Goal: Task Accomplishment & Management: Manage account settings

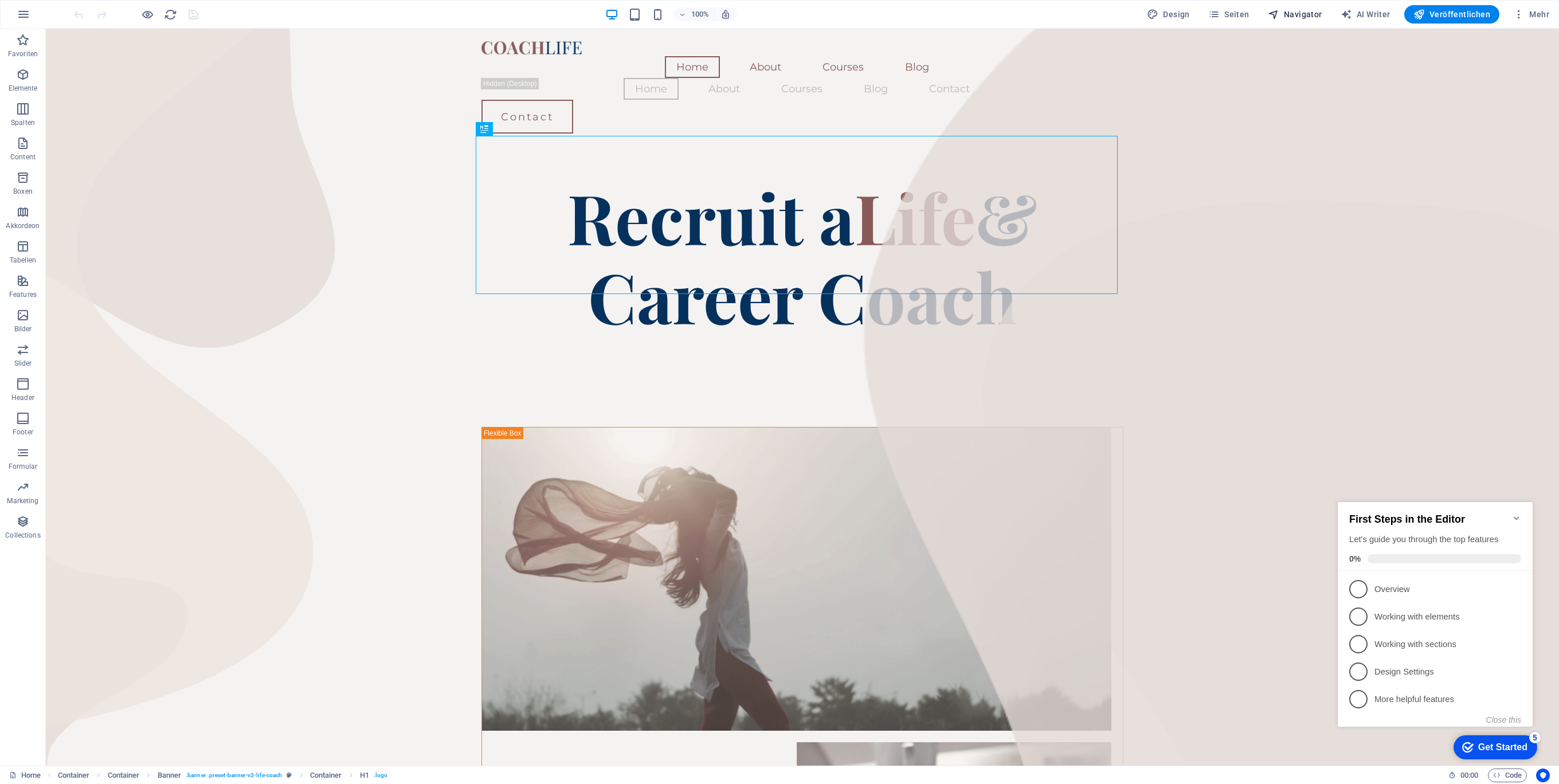
click at [1301, 14] on span "Navigator" at bounding box center [1295, 14] width 54 height 11
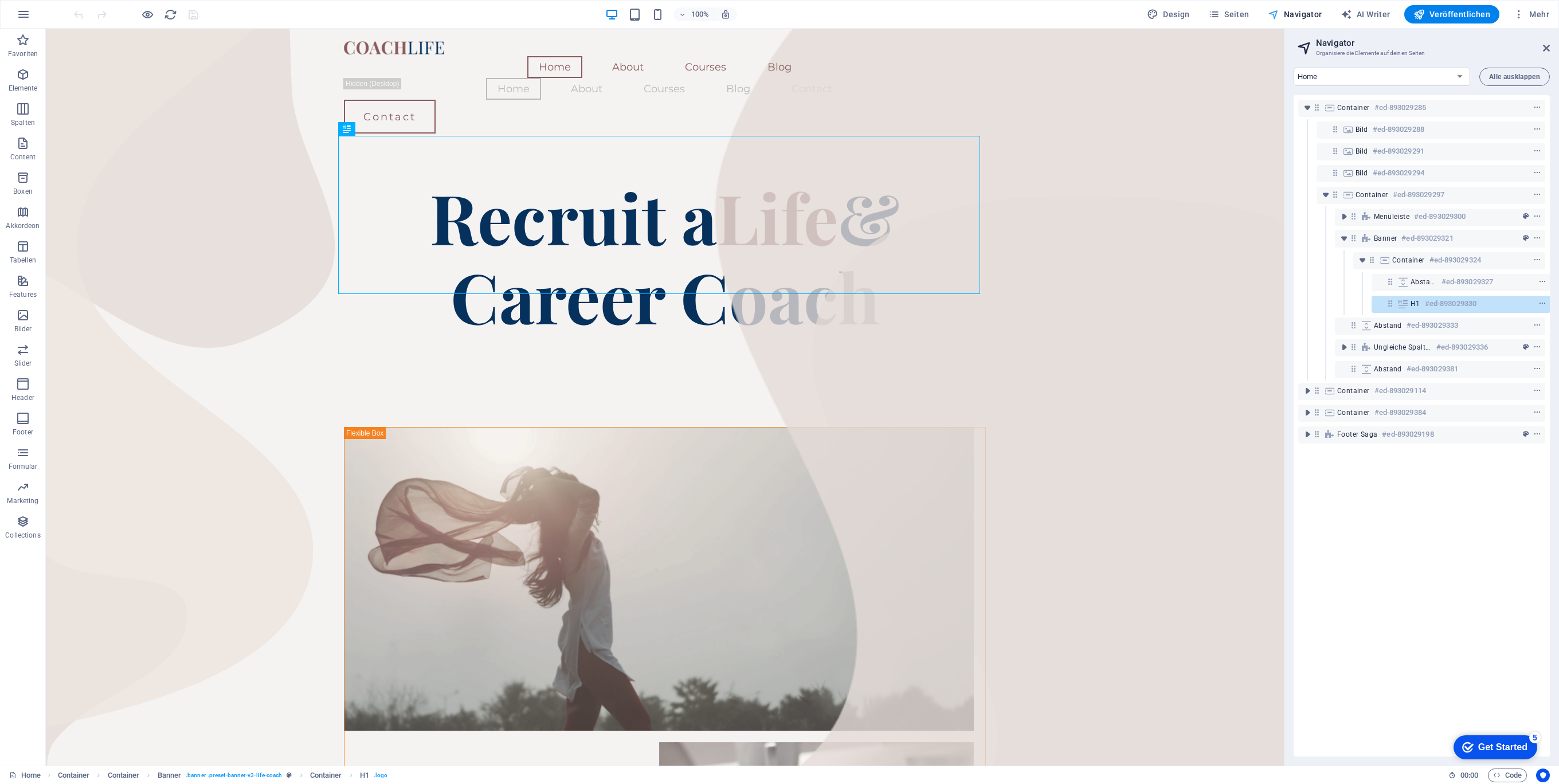
scroll to position [0, 2]
click at [1250, 13] on span "Seiten" at bounding box center [1229, 14] width 41 height 11
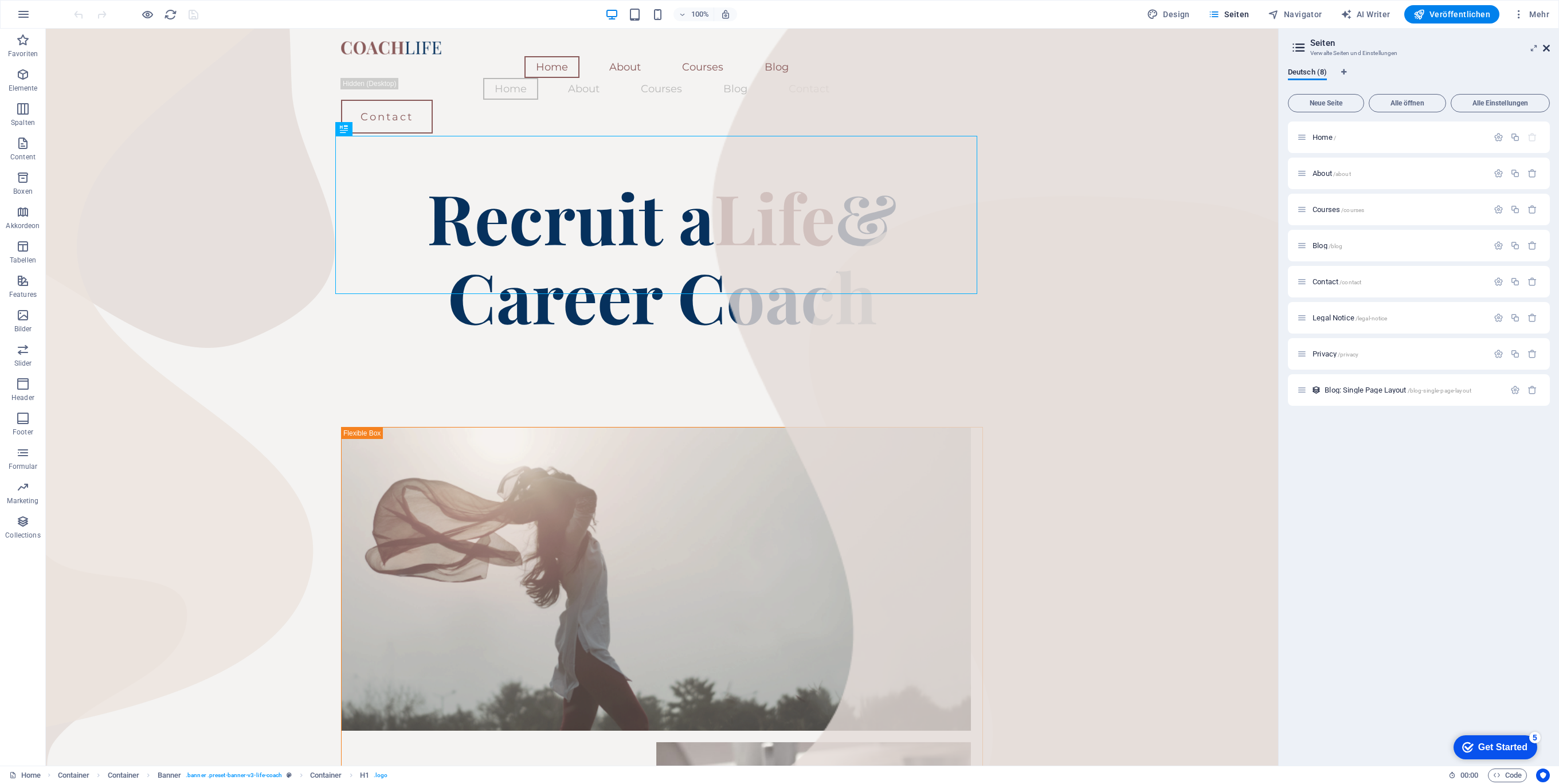
click at [1545, 48] on icon at bounding box center [1546, 49] width 7 height 10
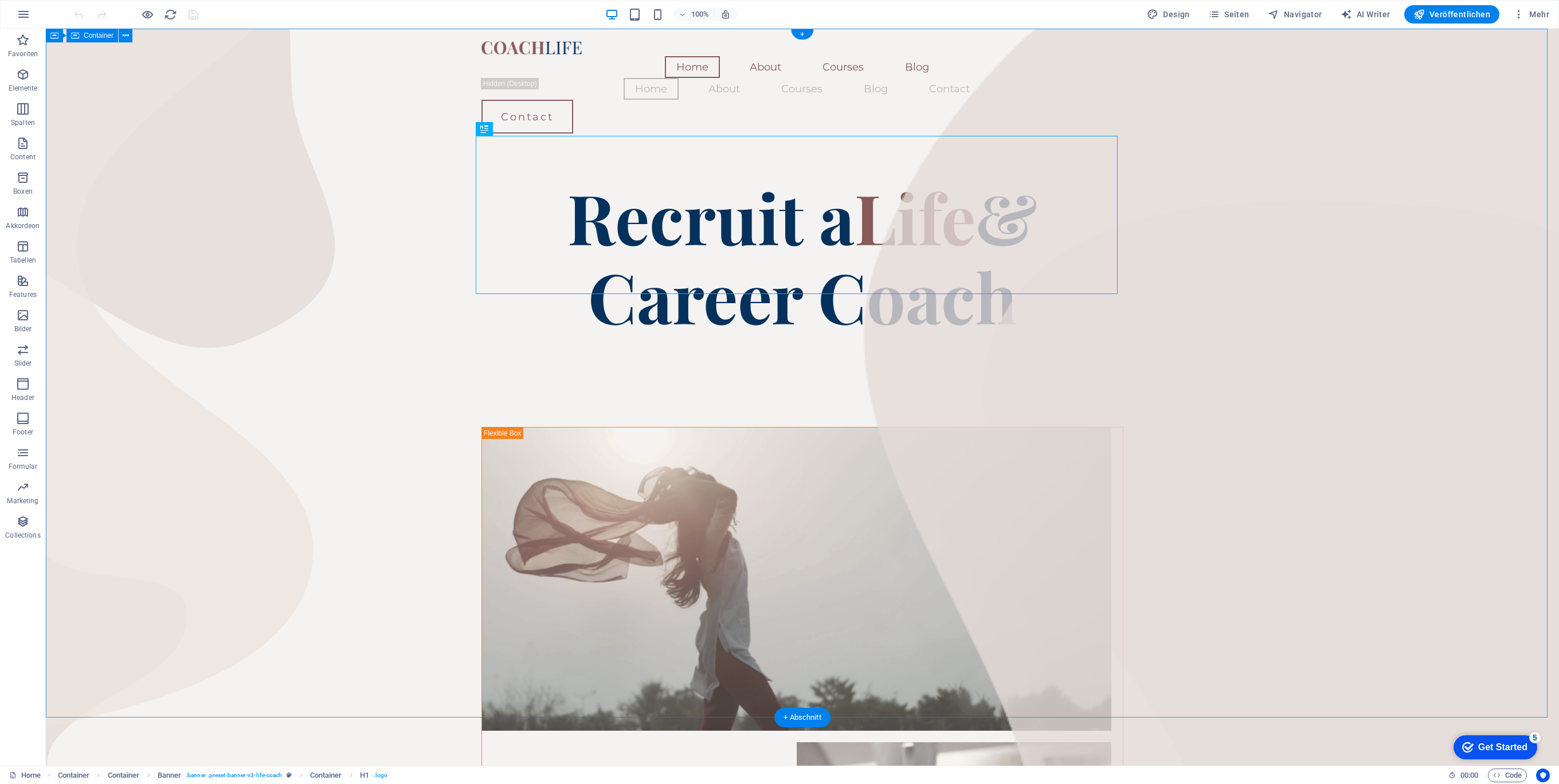
click at [126, 38] on icon at bounding box center [126, 35] width 6 height 12
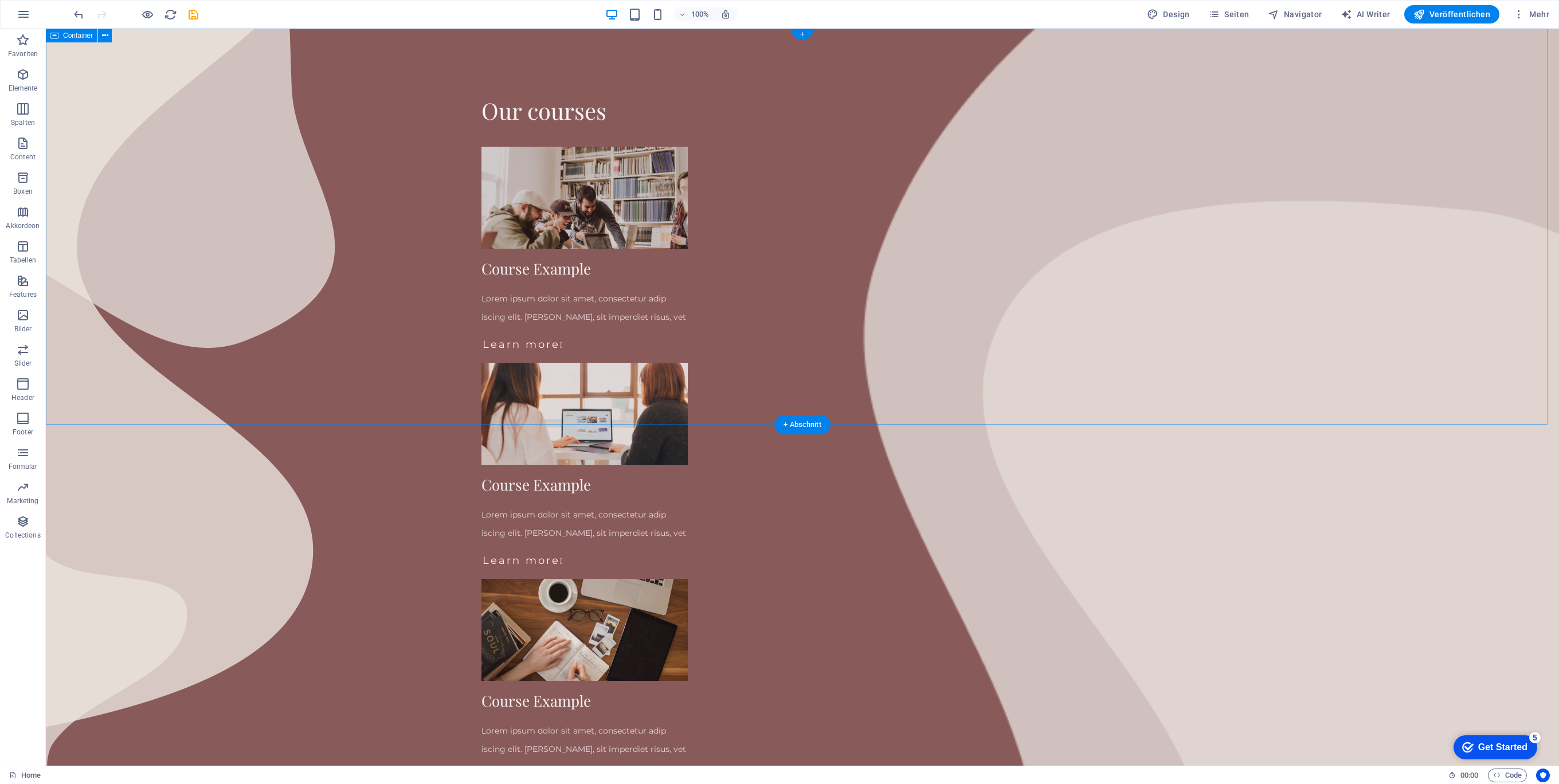
click at [367, 208] on div "Our courses Course Example Lorem ipsum dolor sit amet, consectetur adip iscing …" at bounding box center [803, 443] width 1513 height 829
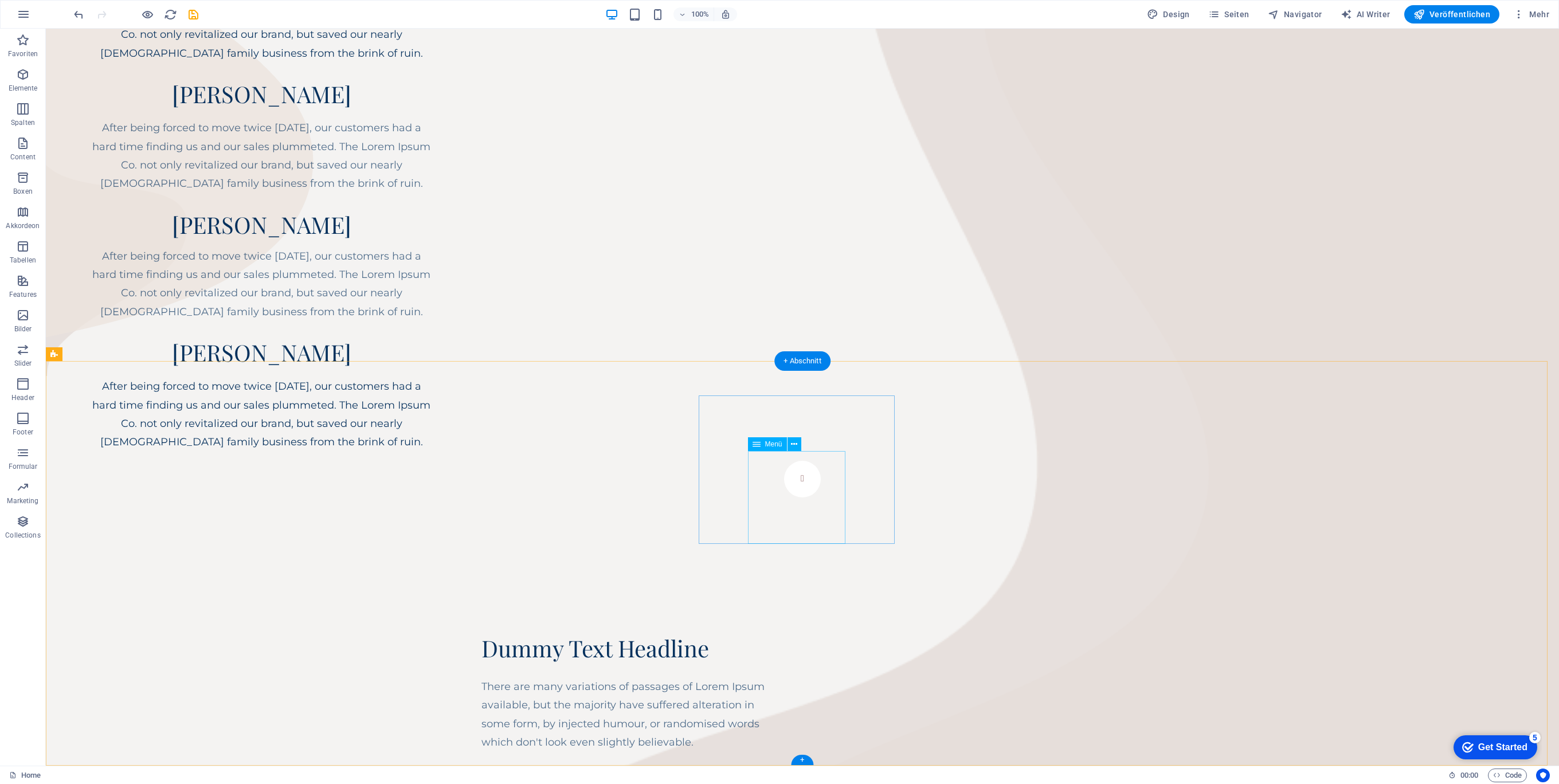
scroll to position [397, 0]
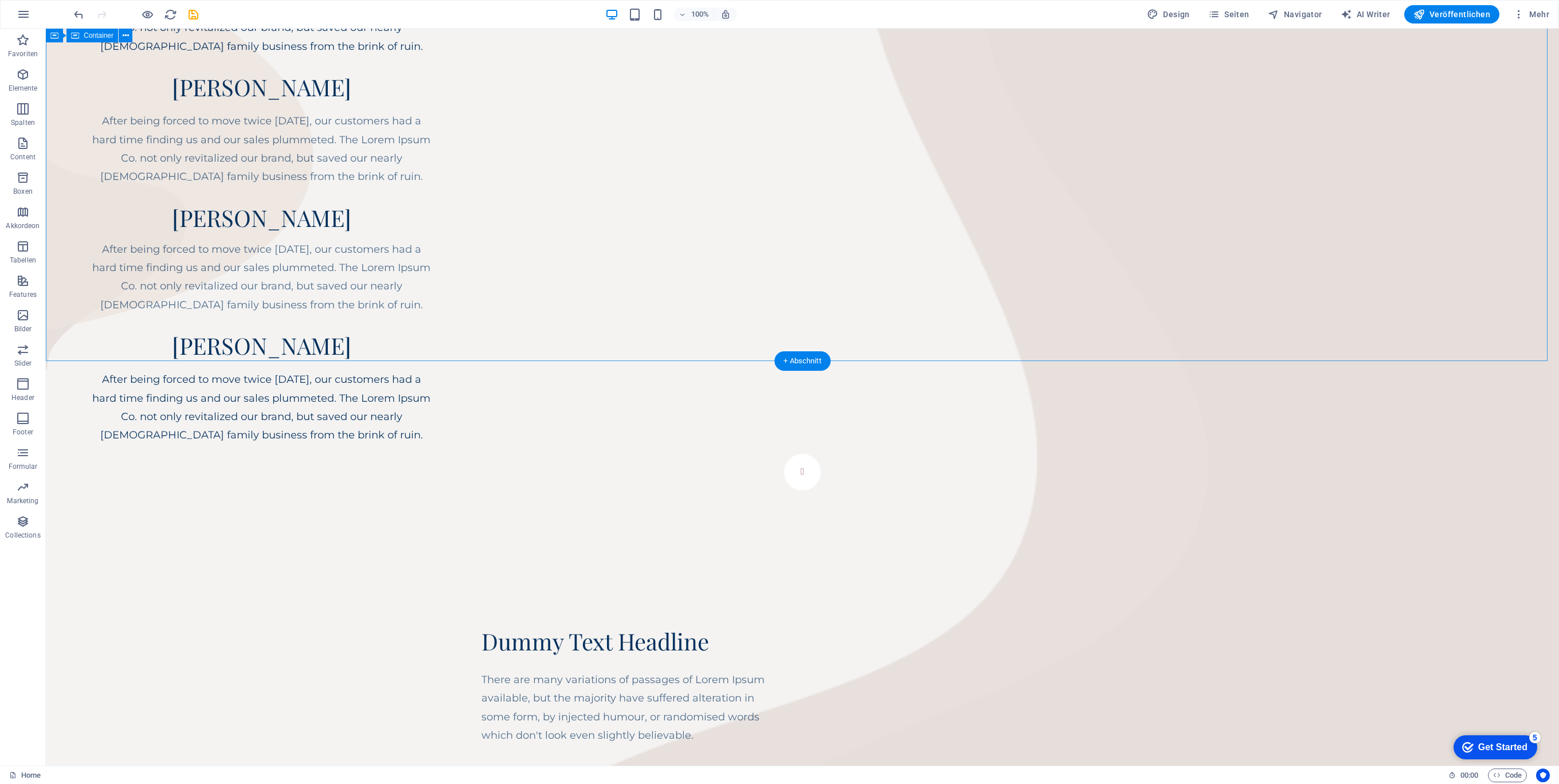
click at [329, 239] on div "Devon Lane After being forced to move twice within five years, our customers ha…" at bounding box center [803, 610] width 1513 height 1957
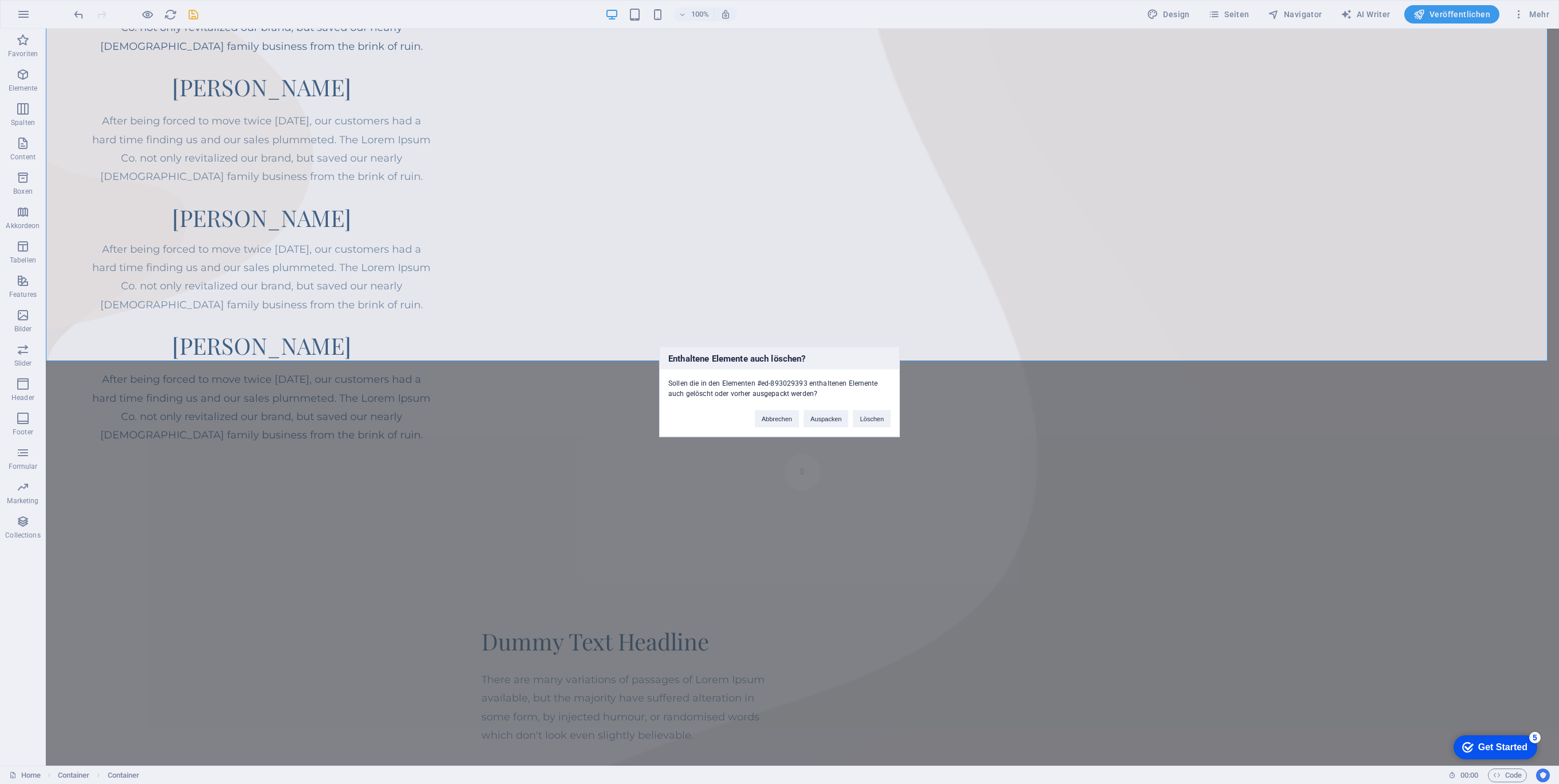
scroll to position [0, 0]
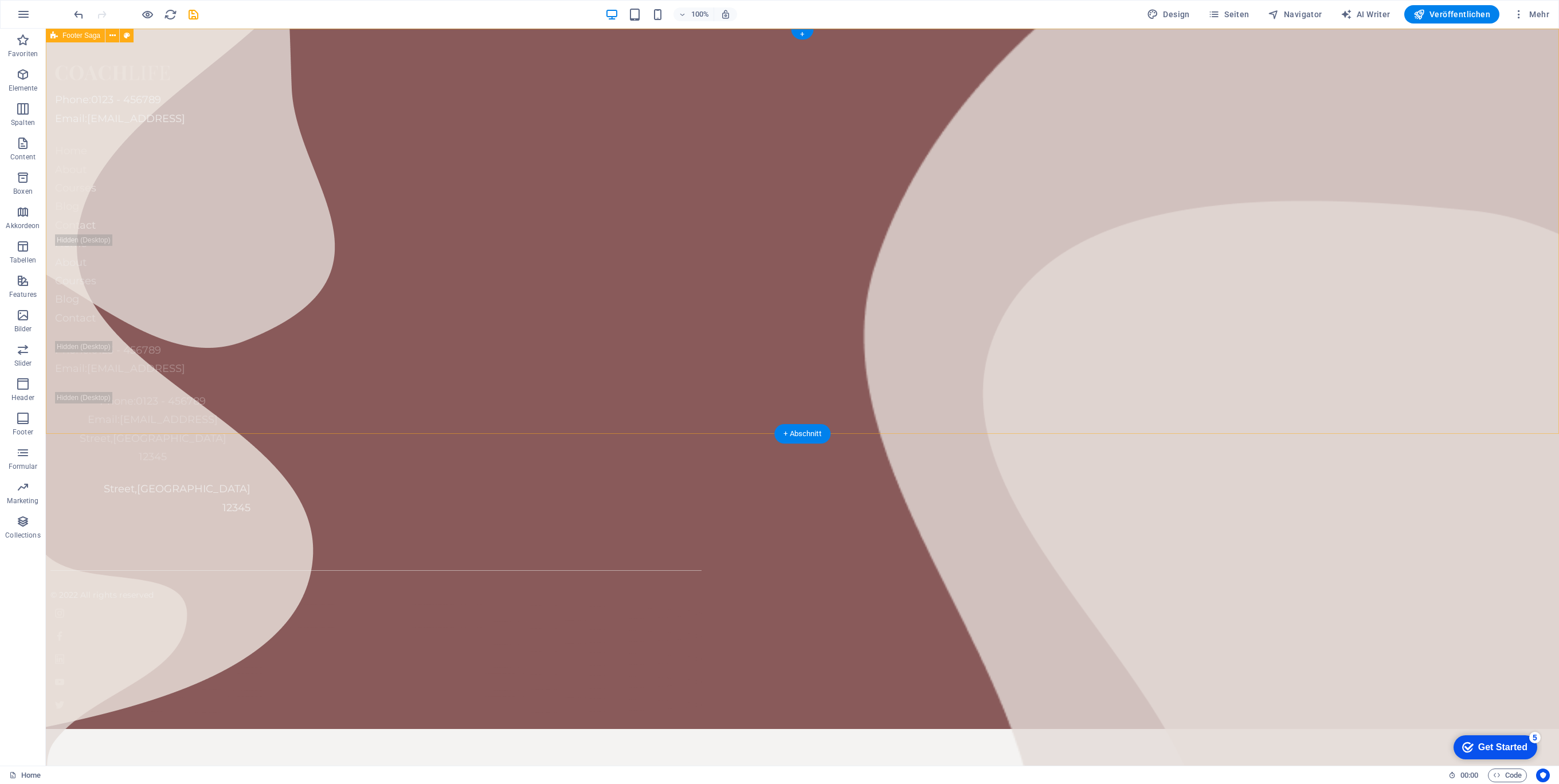
click at [329, 266] on div "Phone: 0123 - 456789 Email: 7d02060dd24713efd25f90b18dc8a7@plesk.local Home Abo…" at bounding box center [803, 378] width 1513 height 700
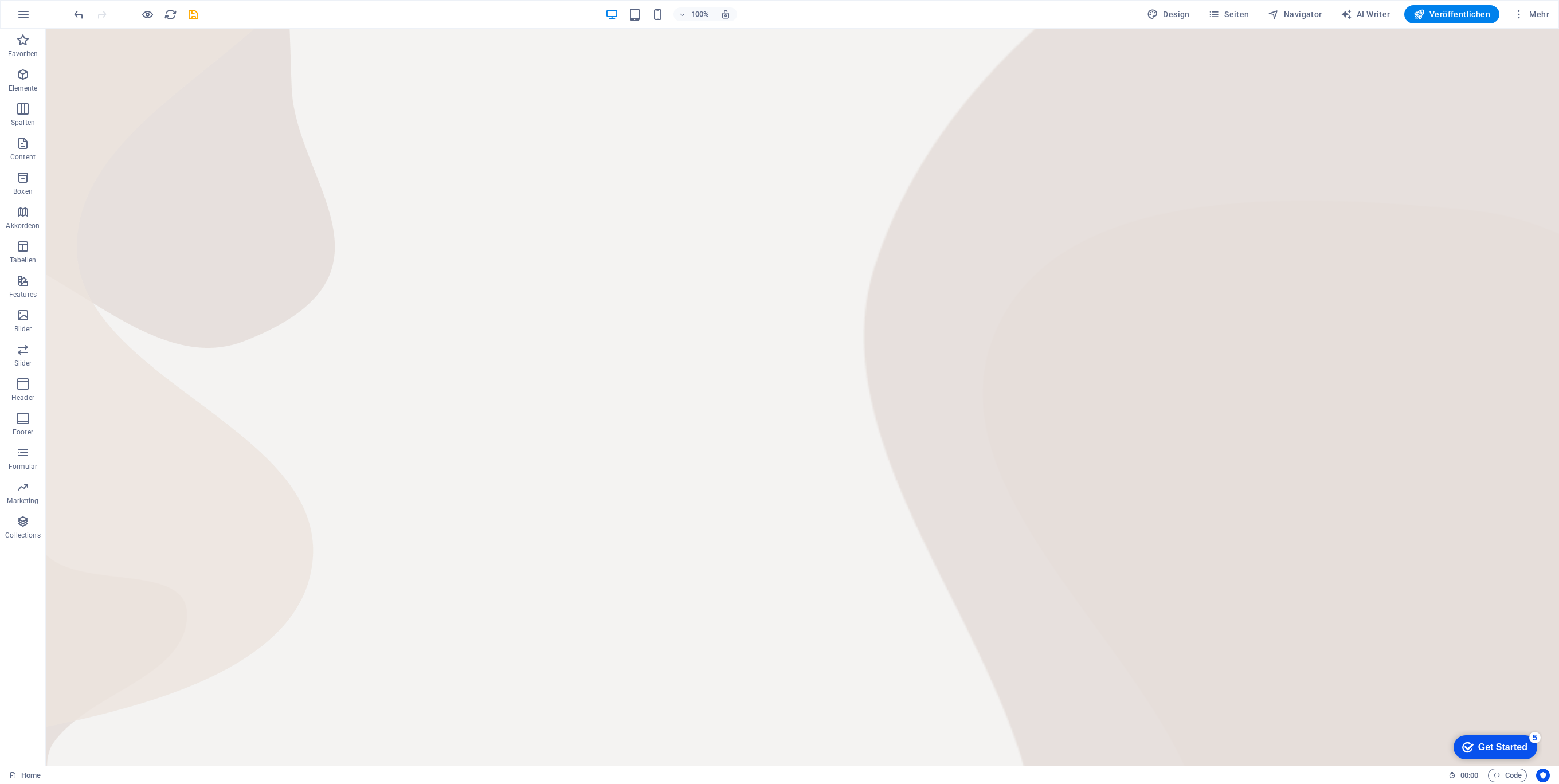
click at [329, 29] on html "Skip to main content" at bounding box center [803, 29] width 1513 height 0
click at [25, 14] on icon "button" at bounding box center [23, 14] width 14 height 14
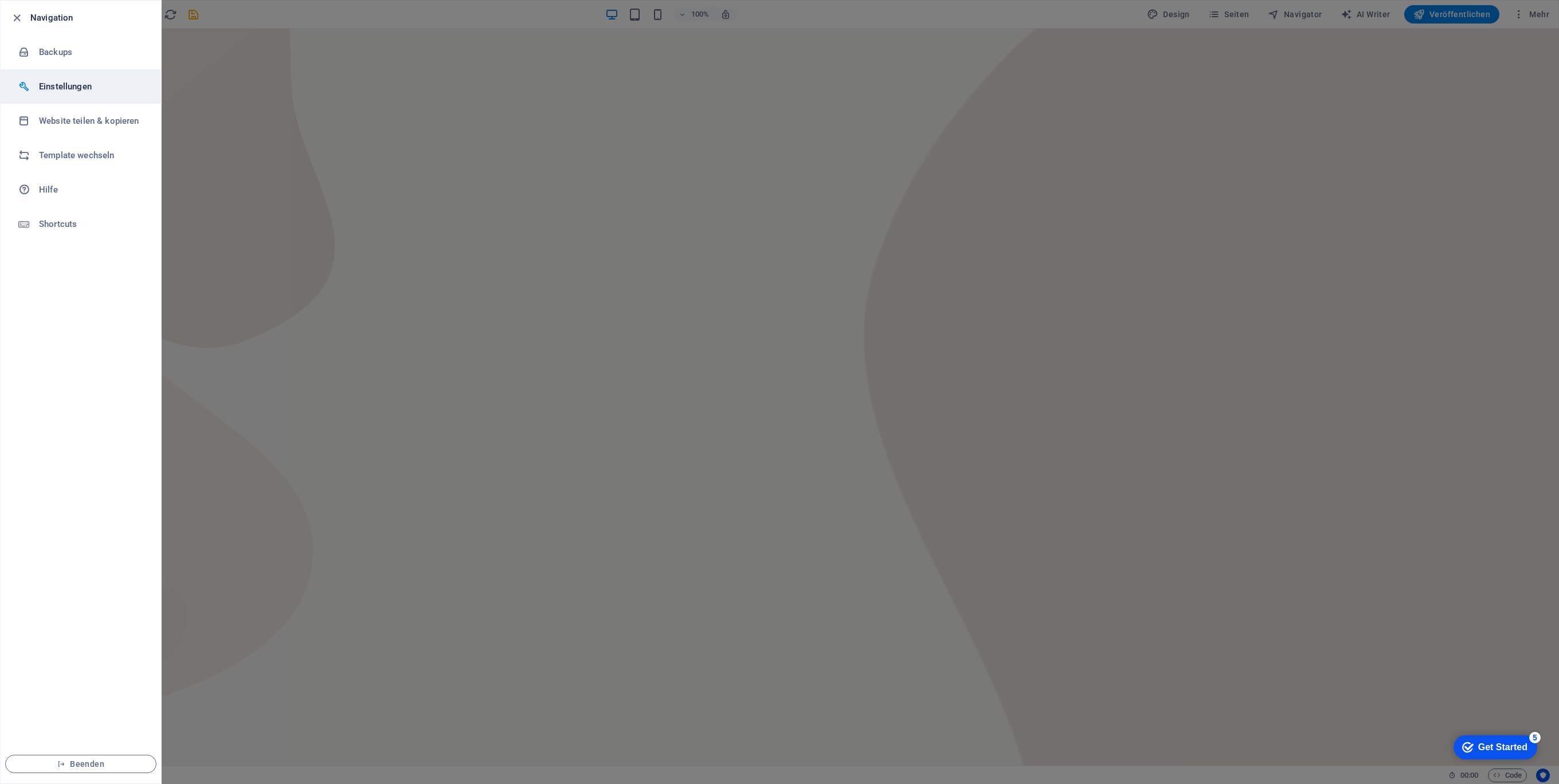
click at [111, 89] on h6 "Einstellungen" at bounding box center [91, 86] width 106 height 14
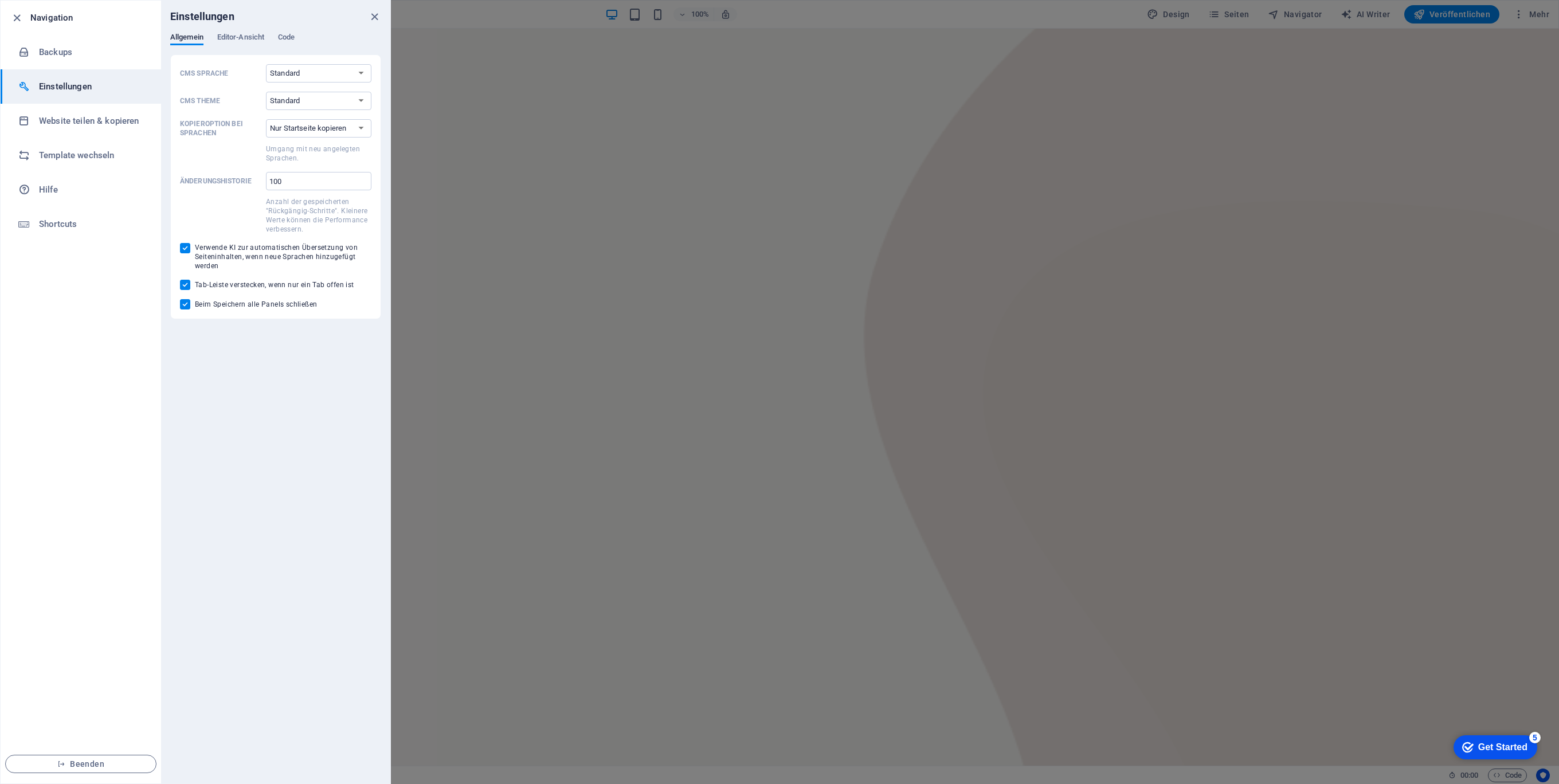
drag, startPoint x: 635, startPoint y: 163, endPoint x: 480, endPoint y: 91, distance: 170.9
click at [635, 163] on div at bounding box center [780, 392] width 1559 height 784
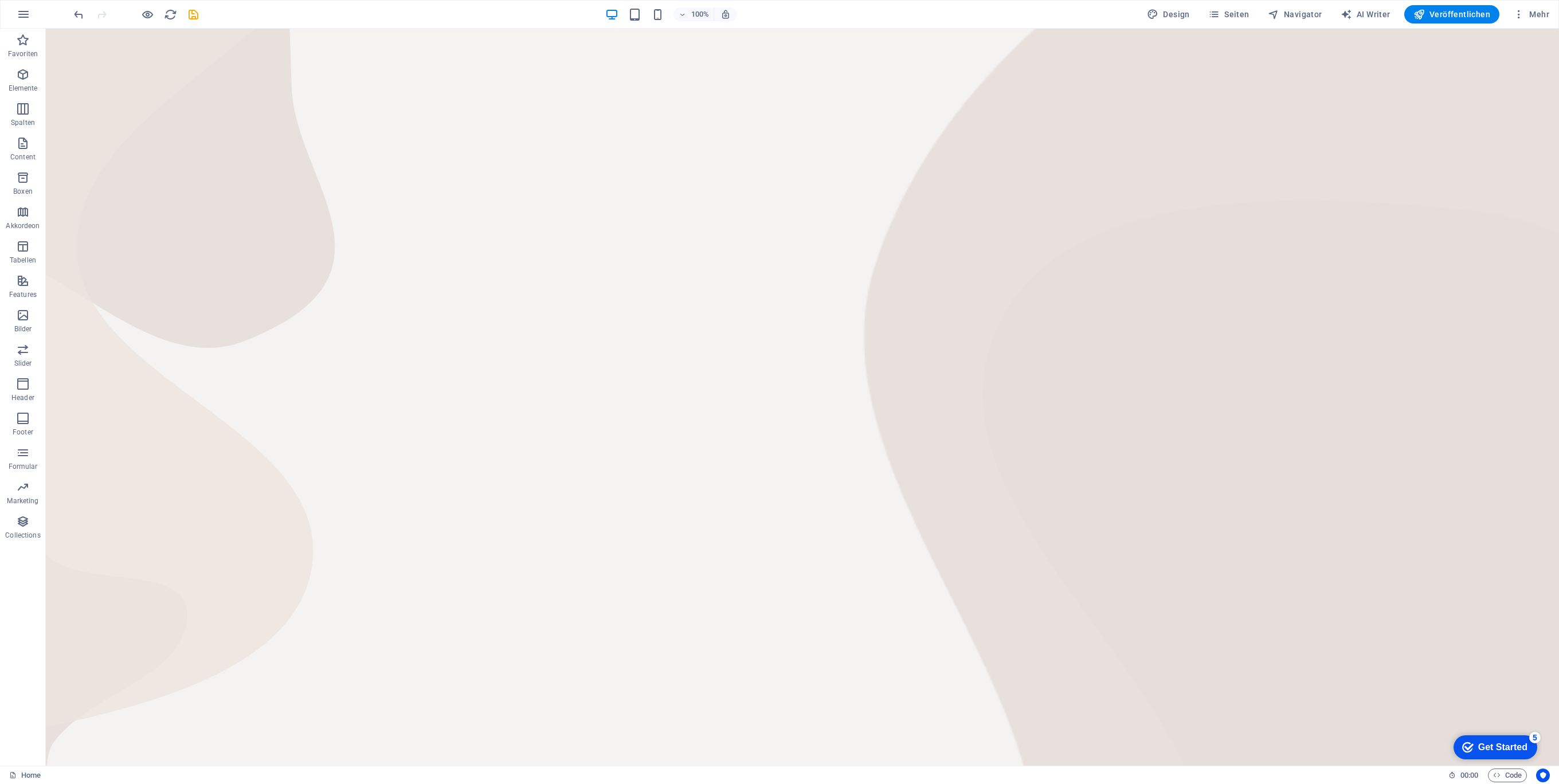
click at [253, 29] on html "Skip to main content" at bounding box center [803, 29] width 1513 height 0
click at [83, 14] on icon "undo" at bounding box center [79, 14] width 14 height 14
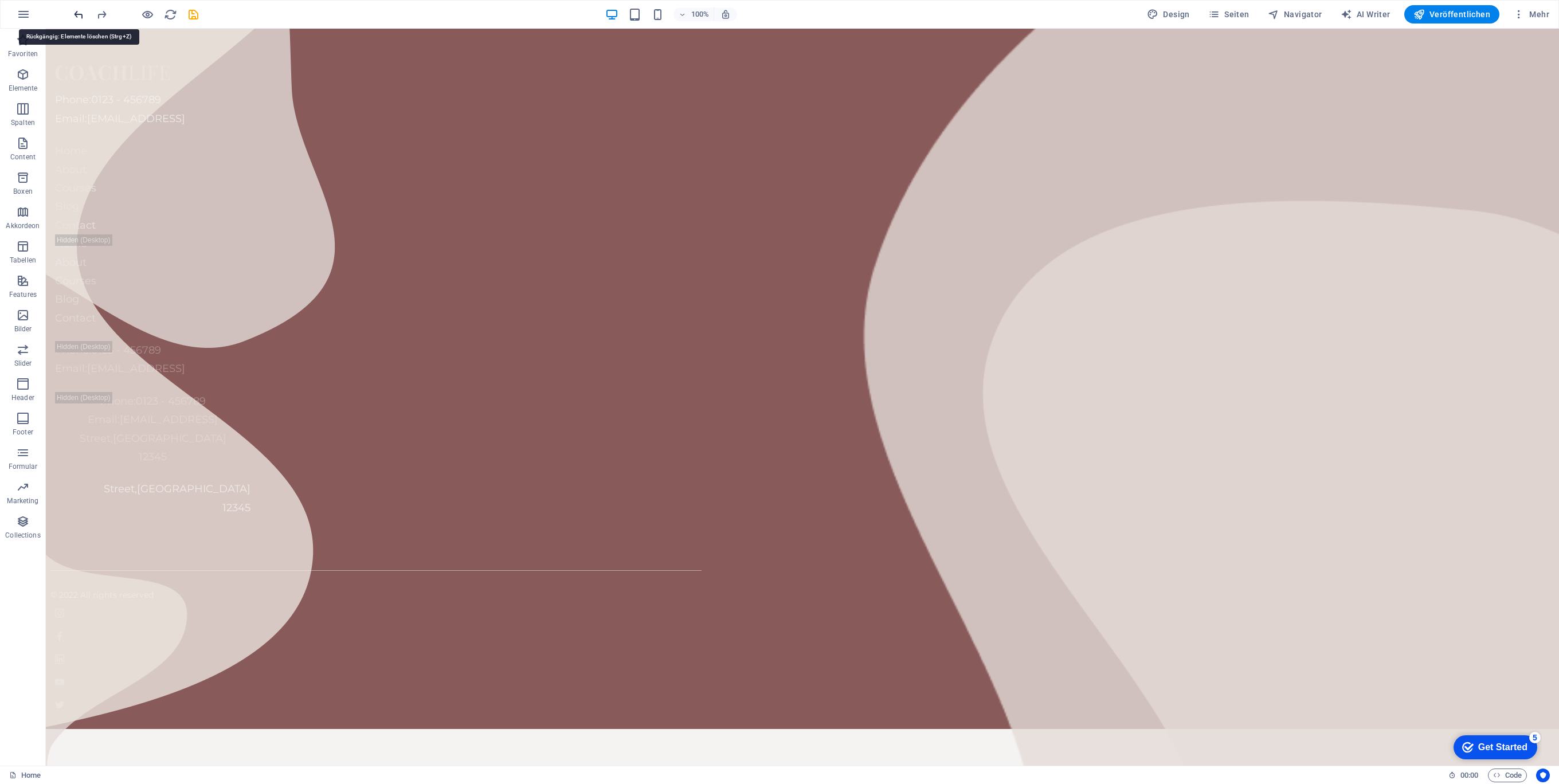
click at [83, 14] on icon "undo" at bounding box center [79, 14] width 14 height 14
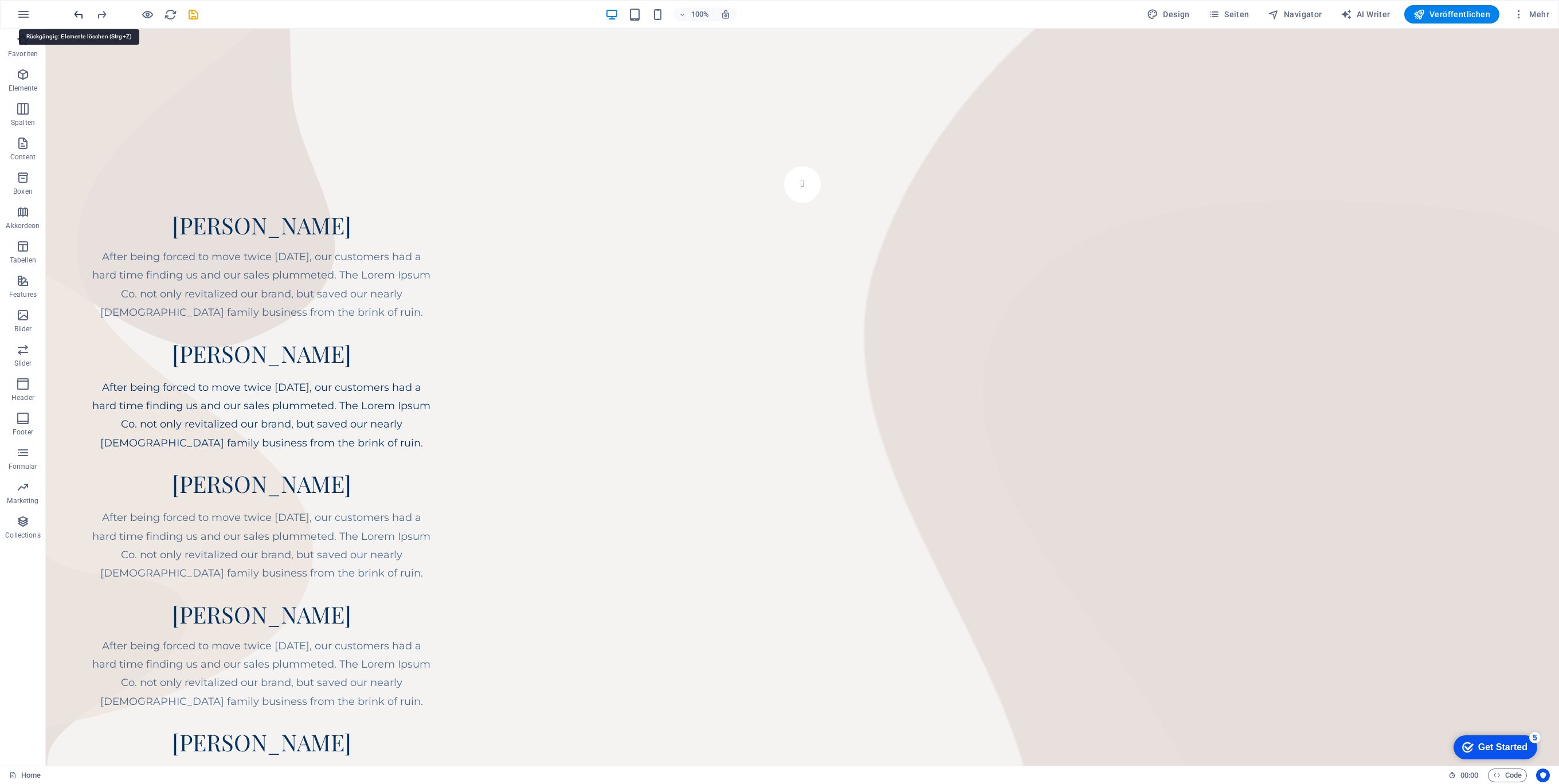
click at [83, 14] on icon "undo" at bounding box center [79, 14] width 14 height 14
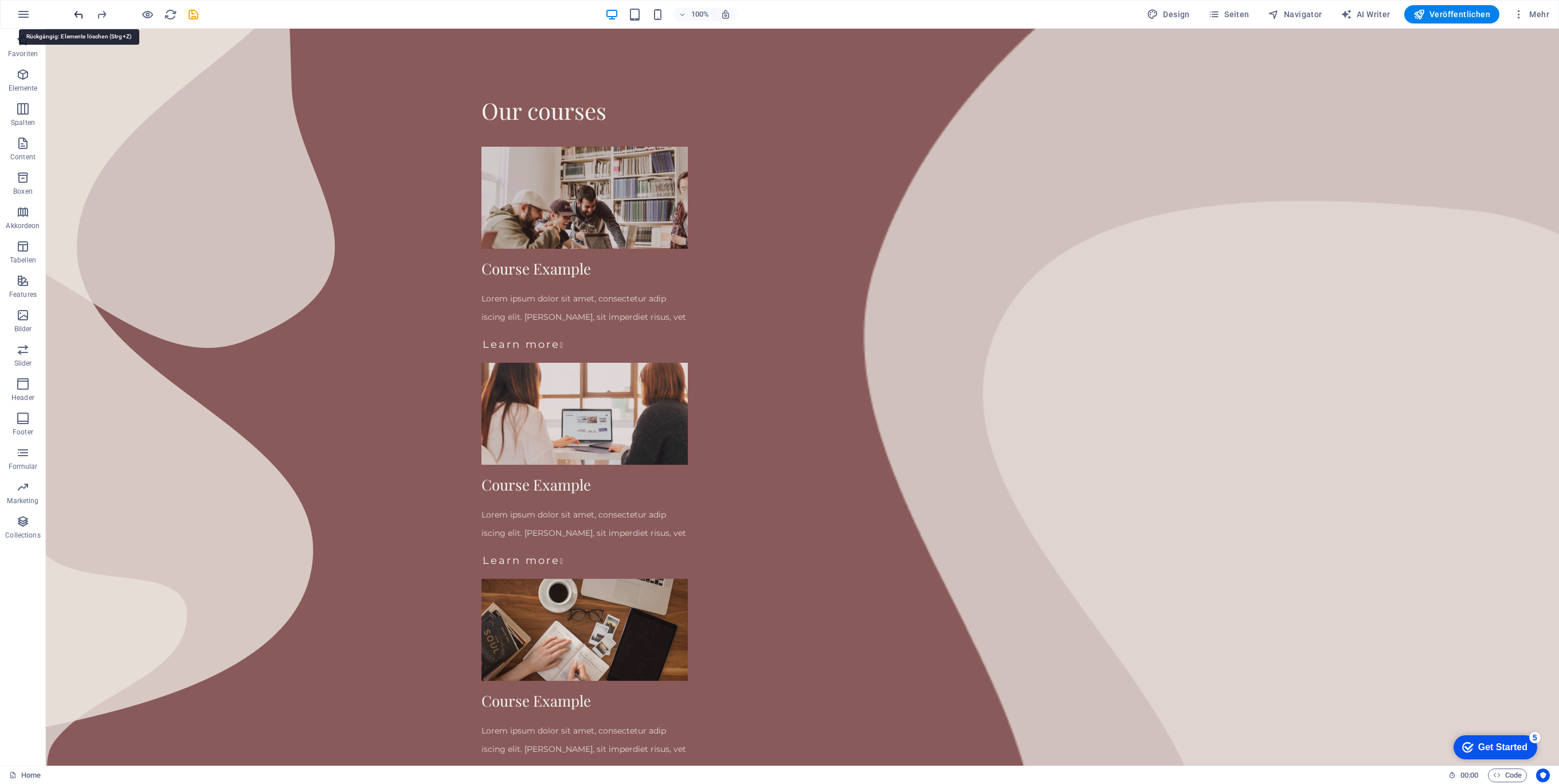
click at [83, 14] on icon "undo" at bounding box center [79, 14] width 14 height 14
click at [83, 14] on div at bounding box center [135, 14] width 128 height 18
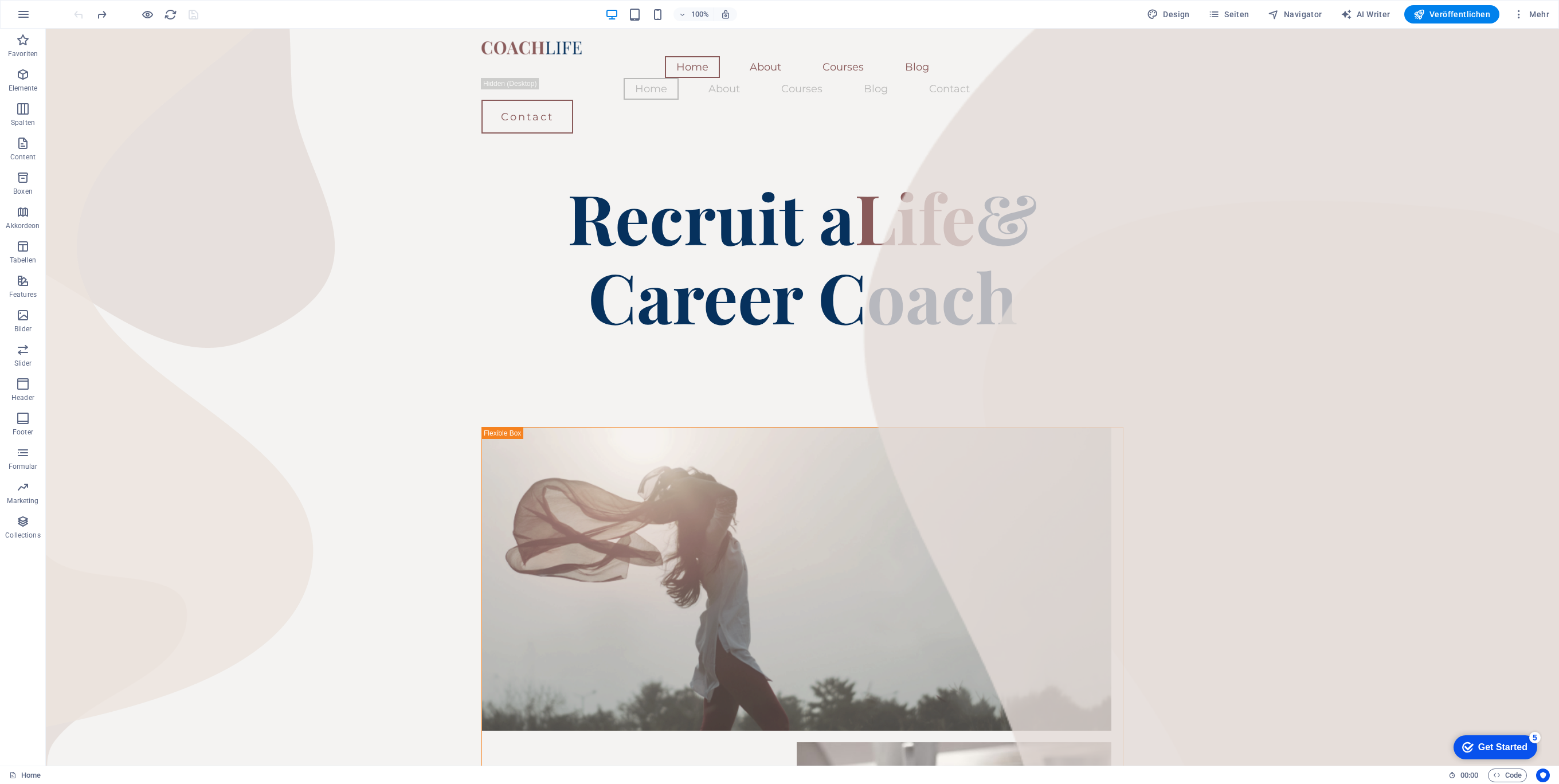
click at [83, 14] on div at bounding box center [135, 14] width 128 height 18
click at [849, 375] on div at bounding box center [802, 380] width 642 height 91
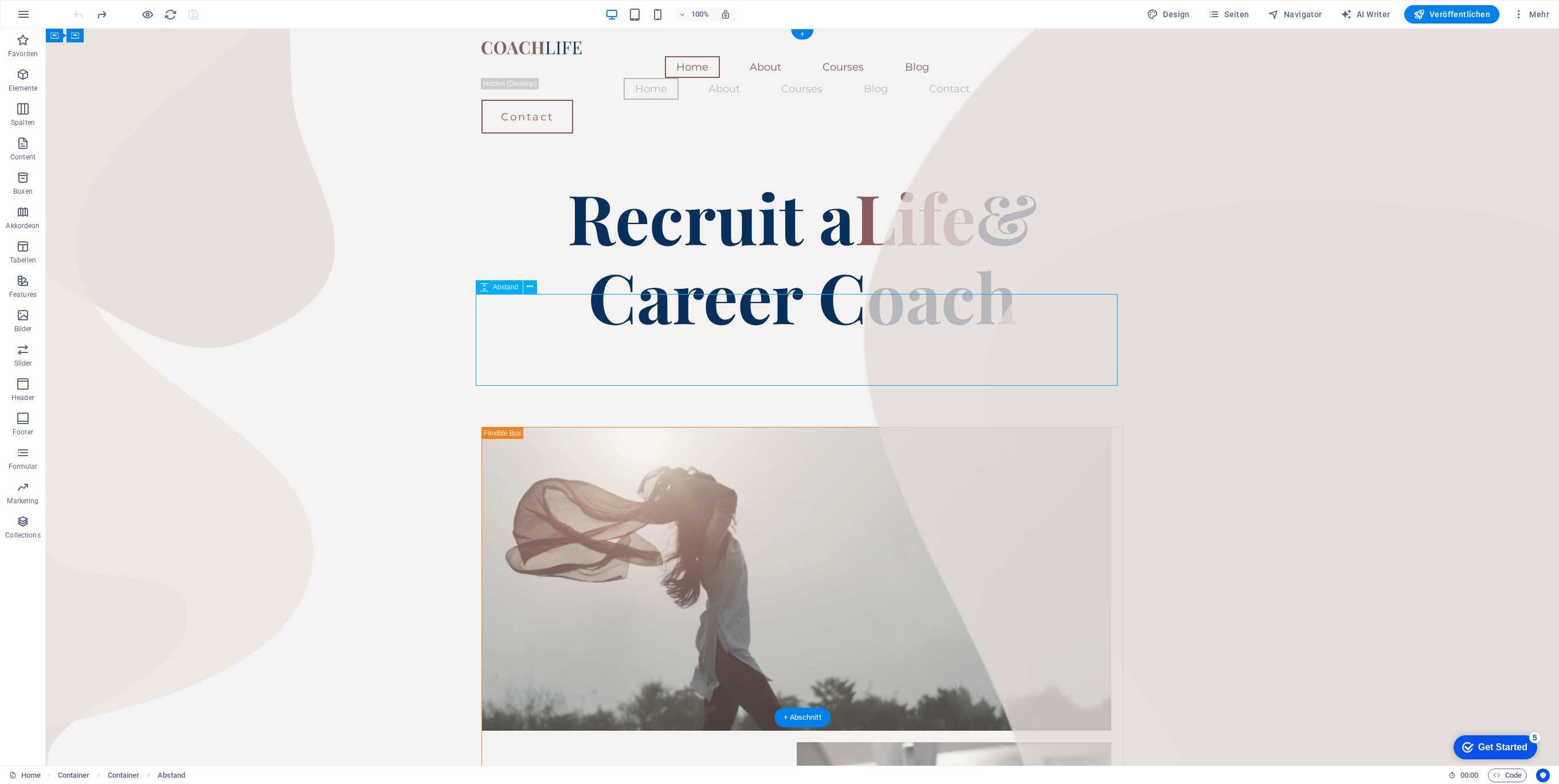
select select "px"
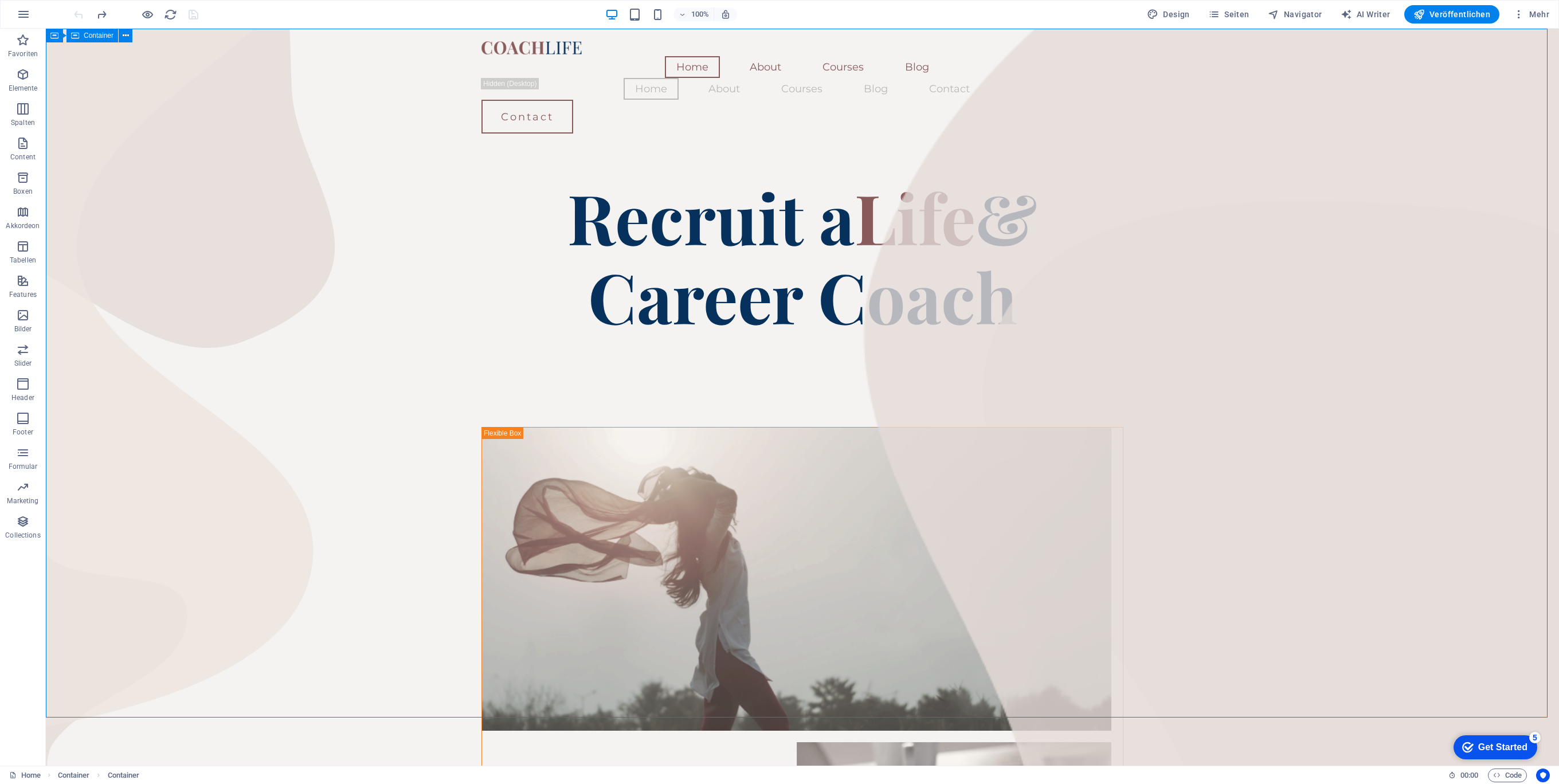
drag, startPoint x: 1211, startPoint y: 411, endPoint x: 1200, endPoint y: 410, distance: 11.0
drag, startPoint x: 1527, startPoint y: 347, endPoint x: 1533, endPoint y: 346, distance: 6.1
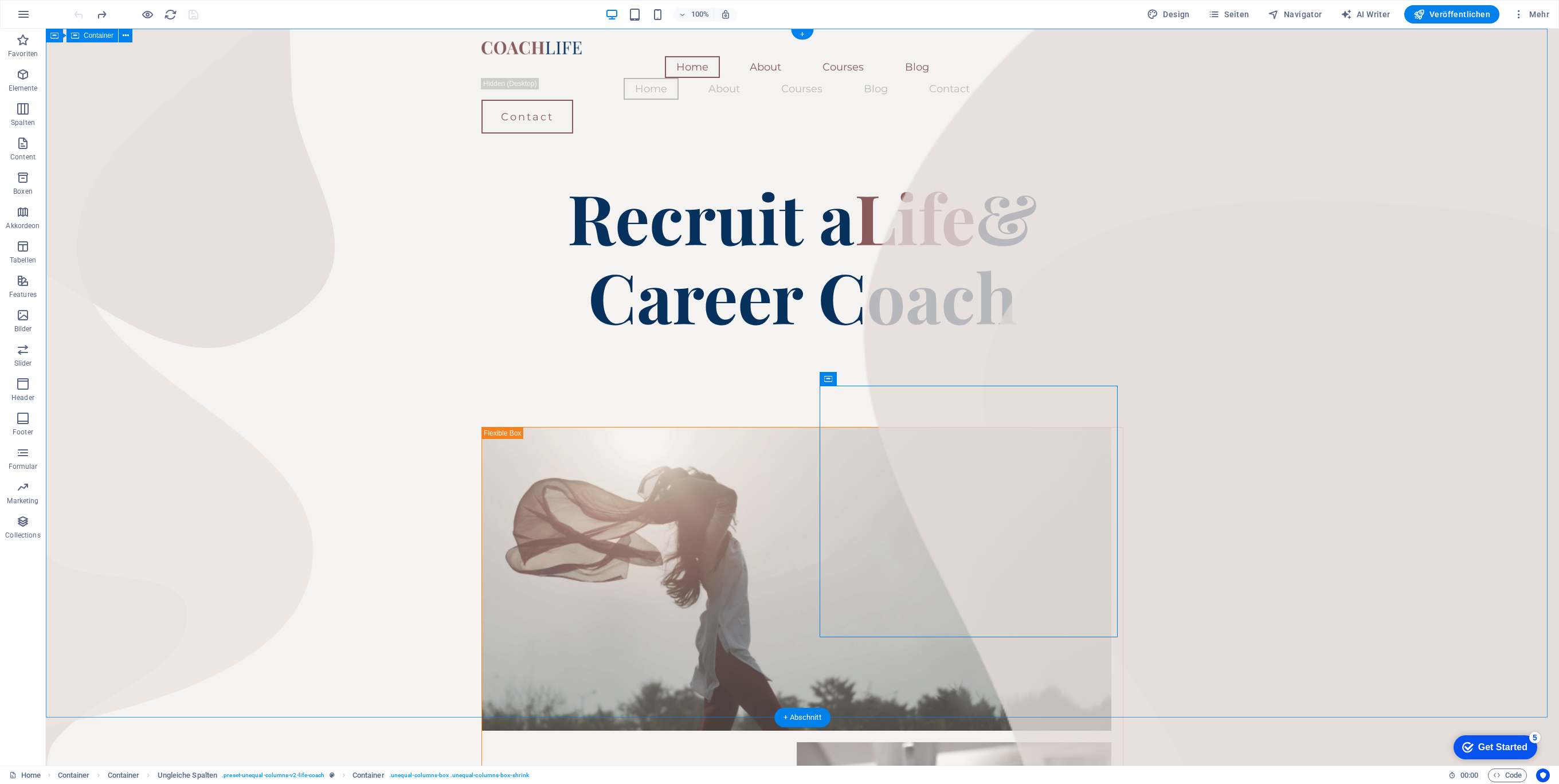
drag, startPoint x: 1433, startPoint y: 340, endPoint x: 1141, endPoint y: 405, distance: 299.1
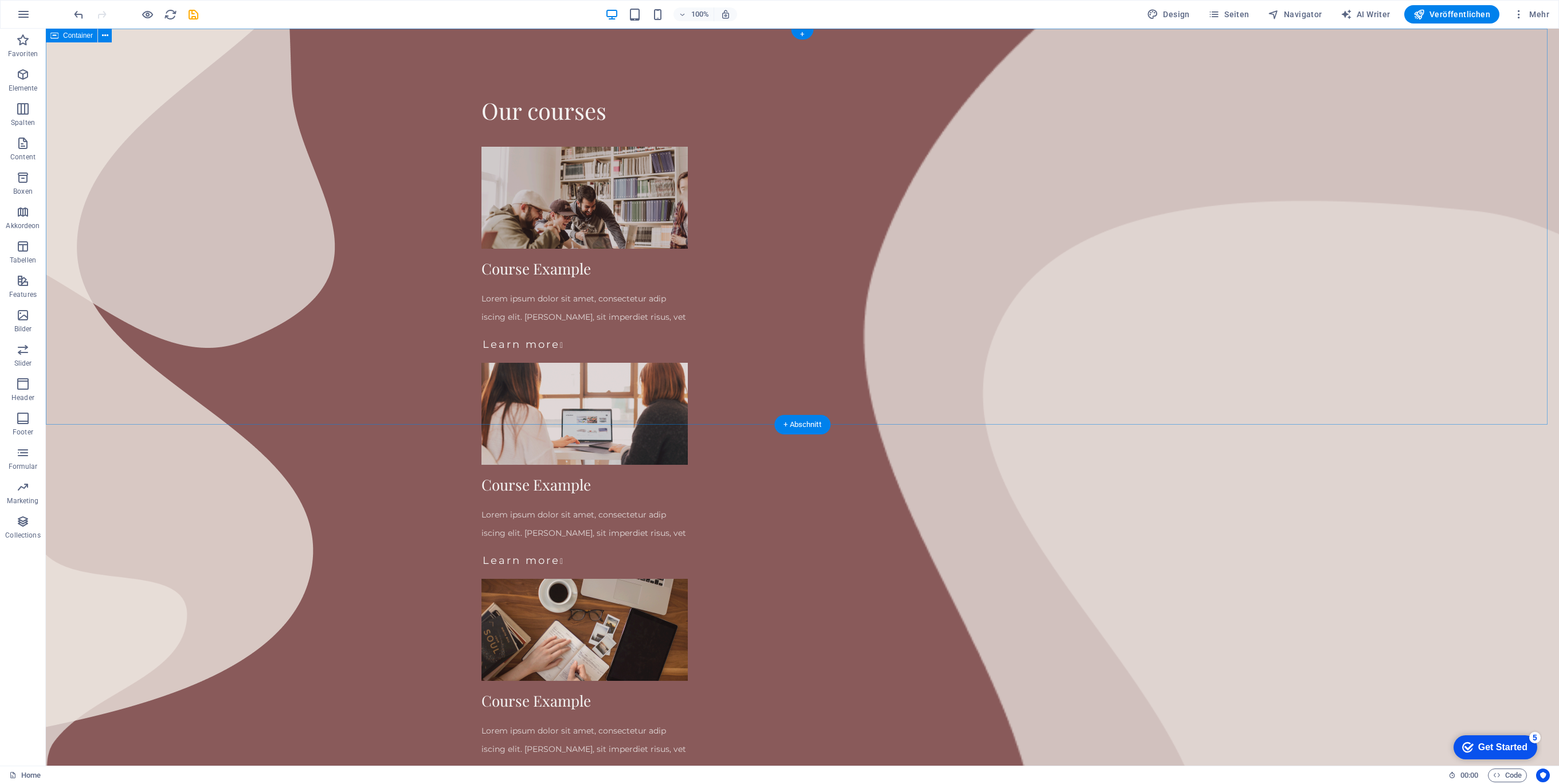
click at [290, 143] on div "Our courses Course Example Lorem ipsum dolor sit amet, consectetur adip iscing …" at bounding box center [803, 443] width 1513 height 829
drag, startPoint x: 290, startPoint y: 143, endPoint x: 266, endPoint y: 153, distance: 26.0
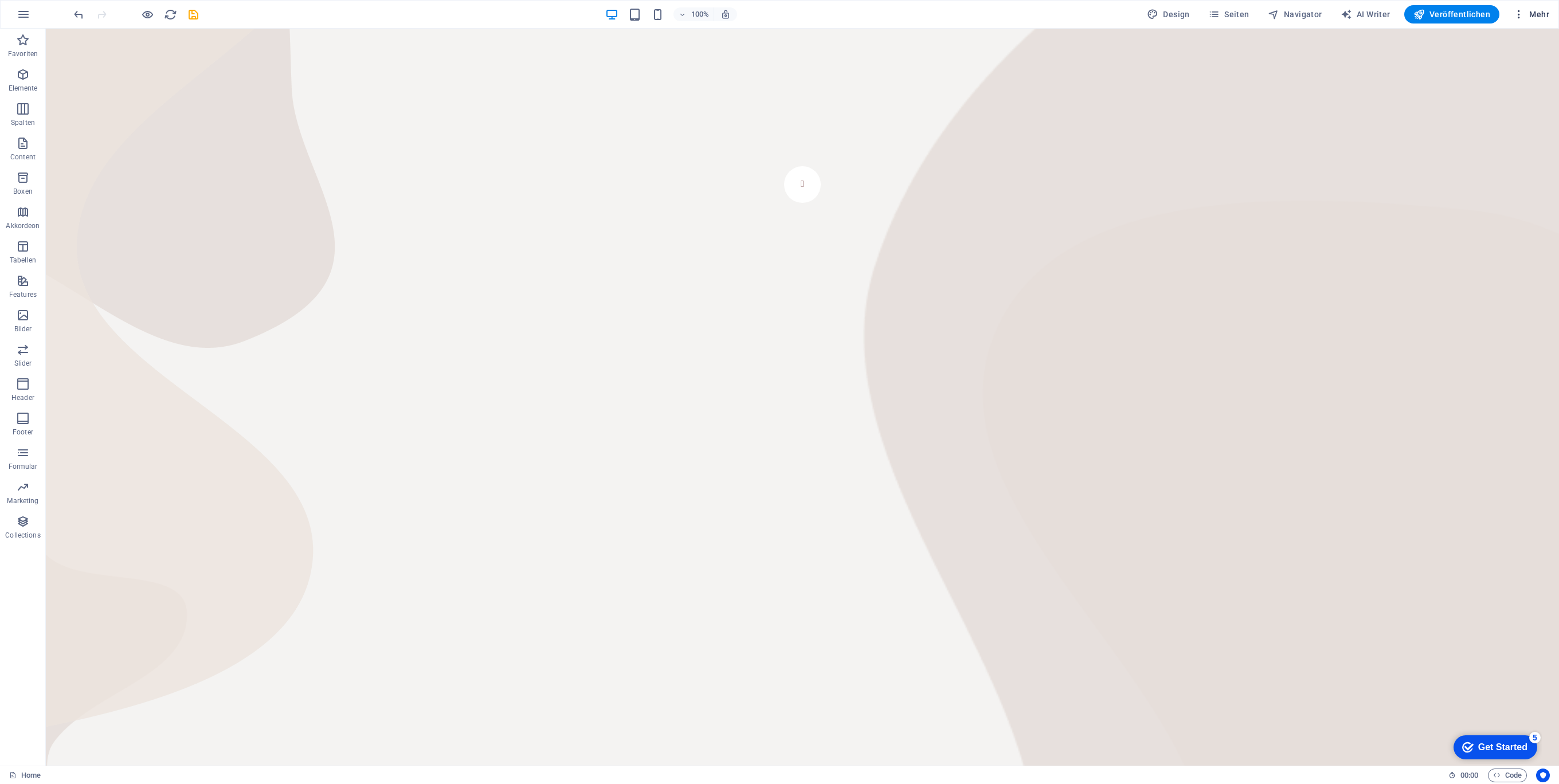
click at [1539, 17] on span "Mehr" at bounding box center [1530, 14] width 36 height 11
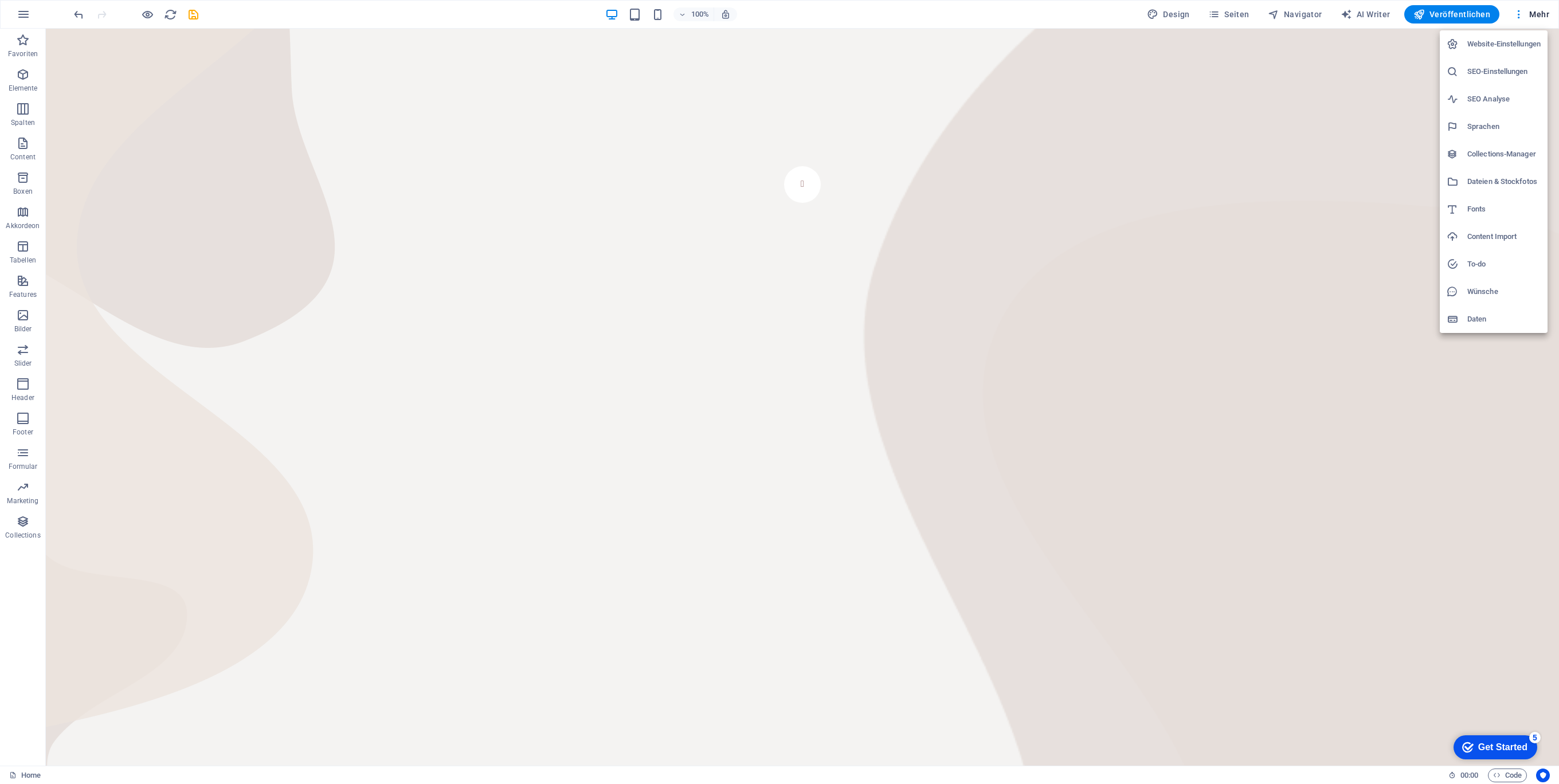
click at [1174, 16] on div at bounding box center [780, 392] width 1559 height 784
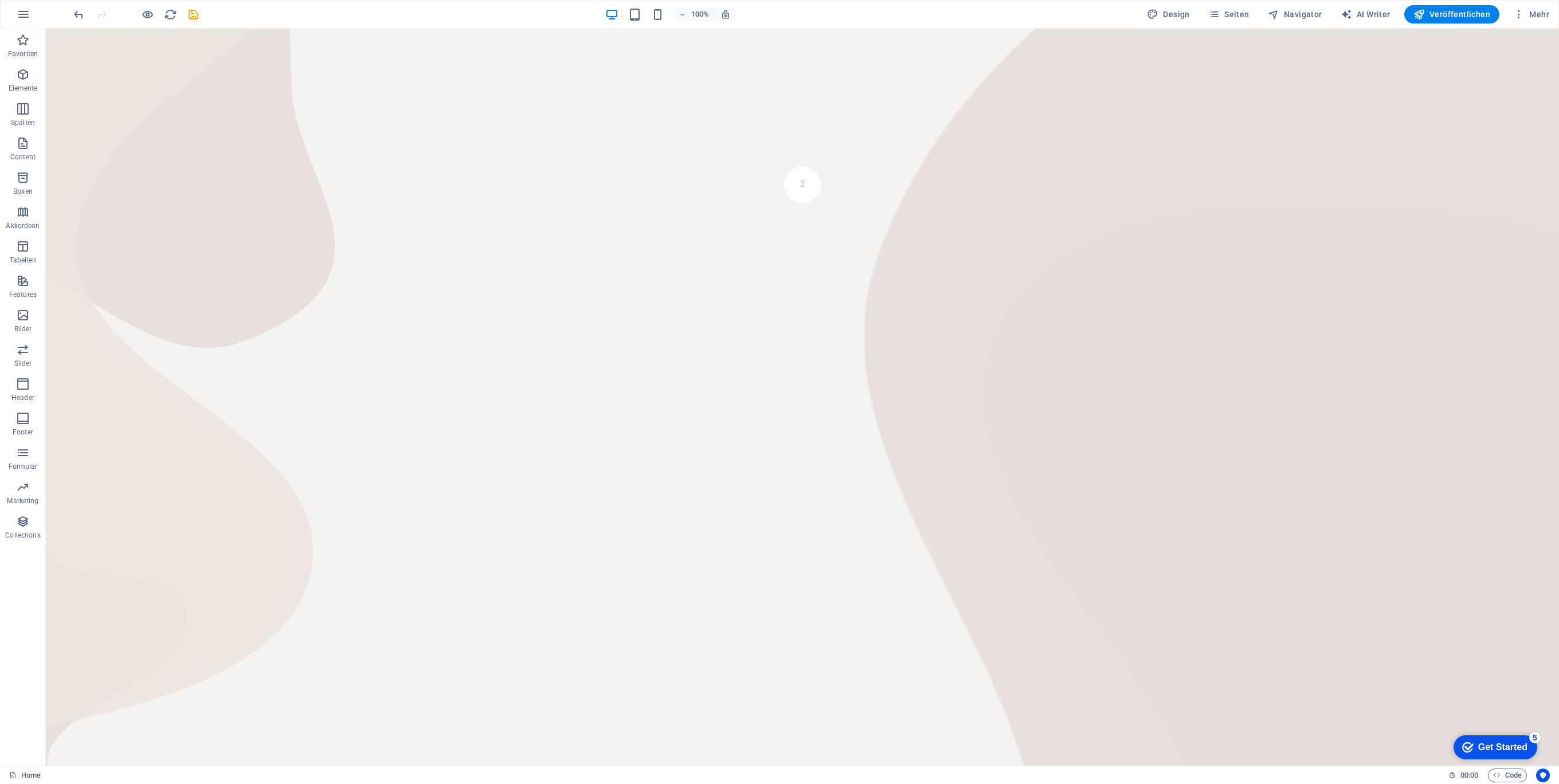
click at [1177, 16] on div "Website-Einstellungen SEO-Einstellungen SEO Analyse Sprachen Collections-Manage…" at bounding box center [780, 395] width 1559 height 777
click at [1190, 16] on span "Design" at bounding box center [1168, 14] width 43 height 11
select select "px"
select select "400"
select select "px"
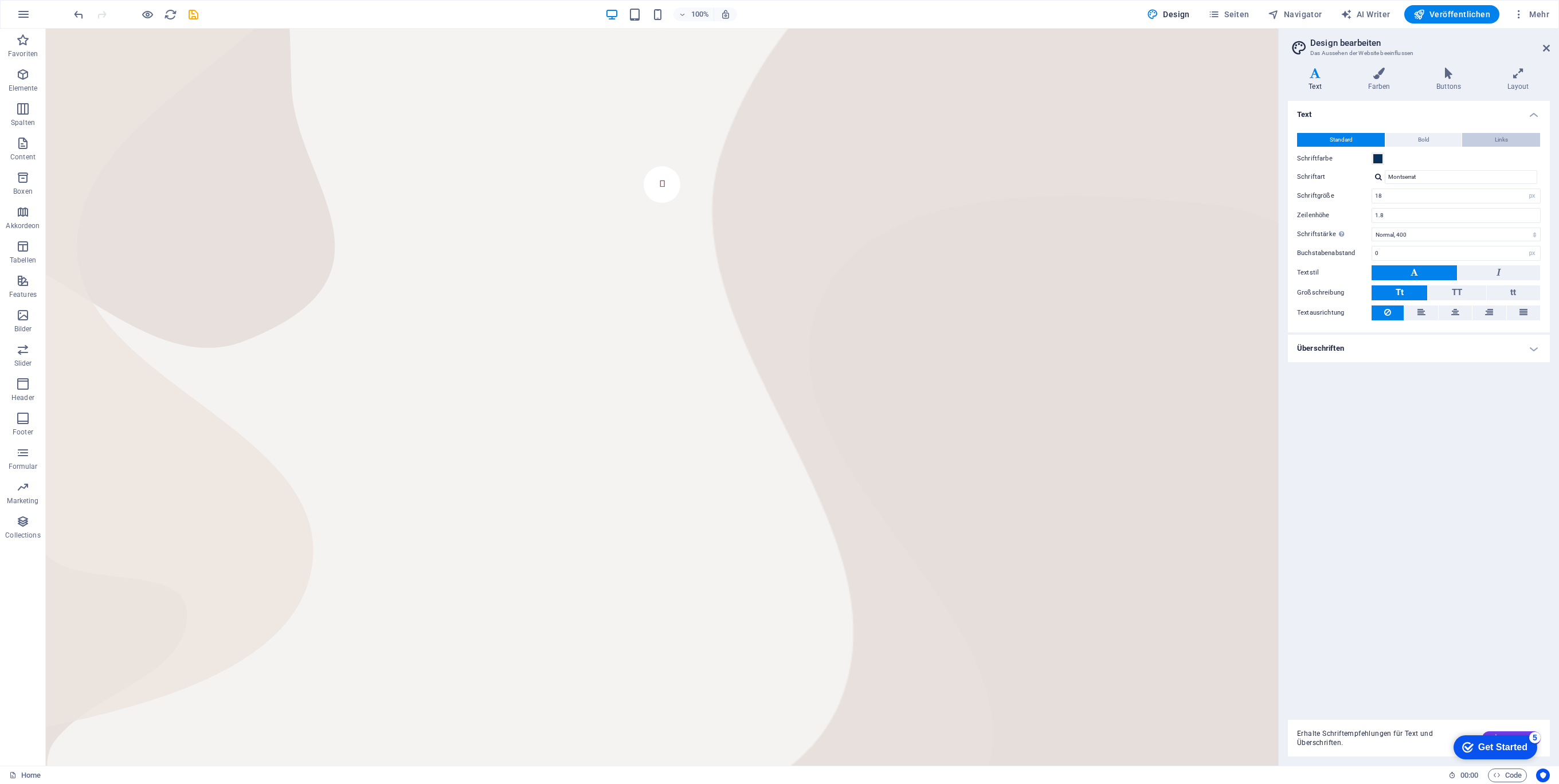
drag, startPoint x: 1438, startPoint y: 138, endPoint x: 1463, endPoint y: 139, distance: 25.0
click at [1438, 138] on button "Bold" at bounding box center [1423, 139] width 76 height 14
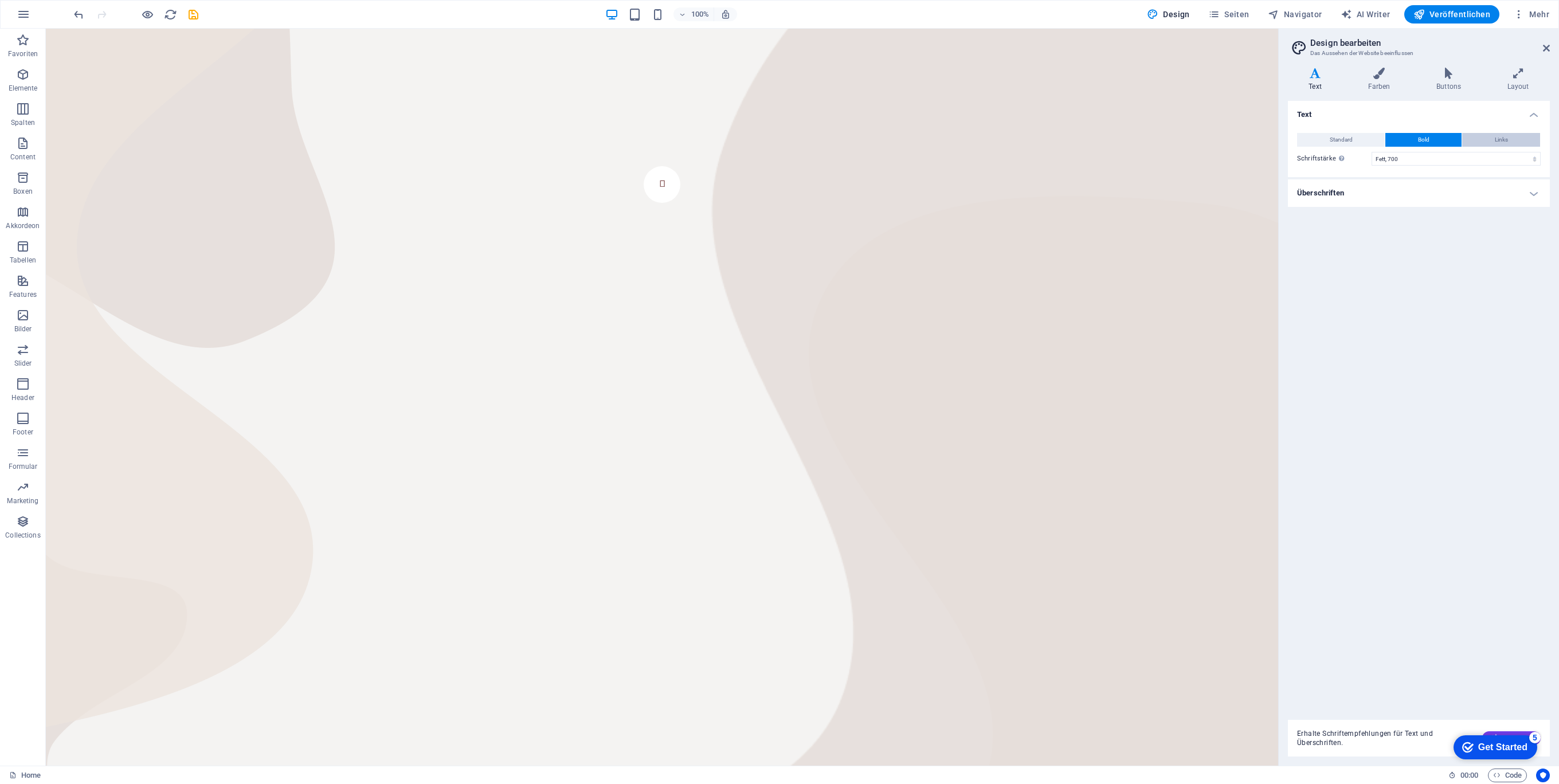
click at [1512, 142] on button "Links" at bounding box center [1501, 139] width 78 height 14
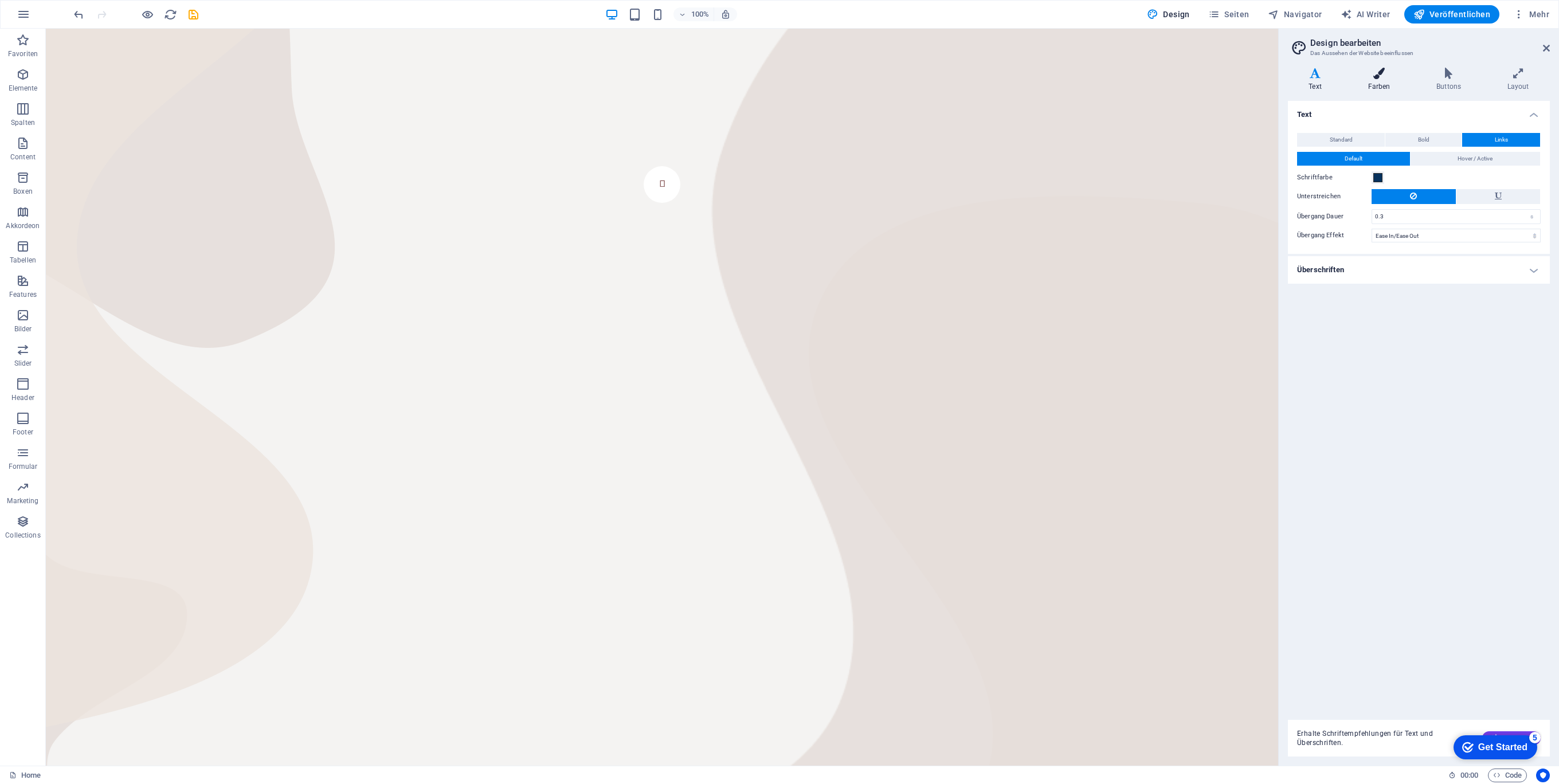
click at [1383, 76] on icon at bounding box center [1378, 73] width 64 height 11
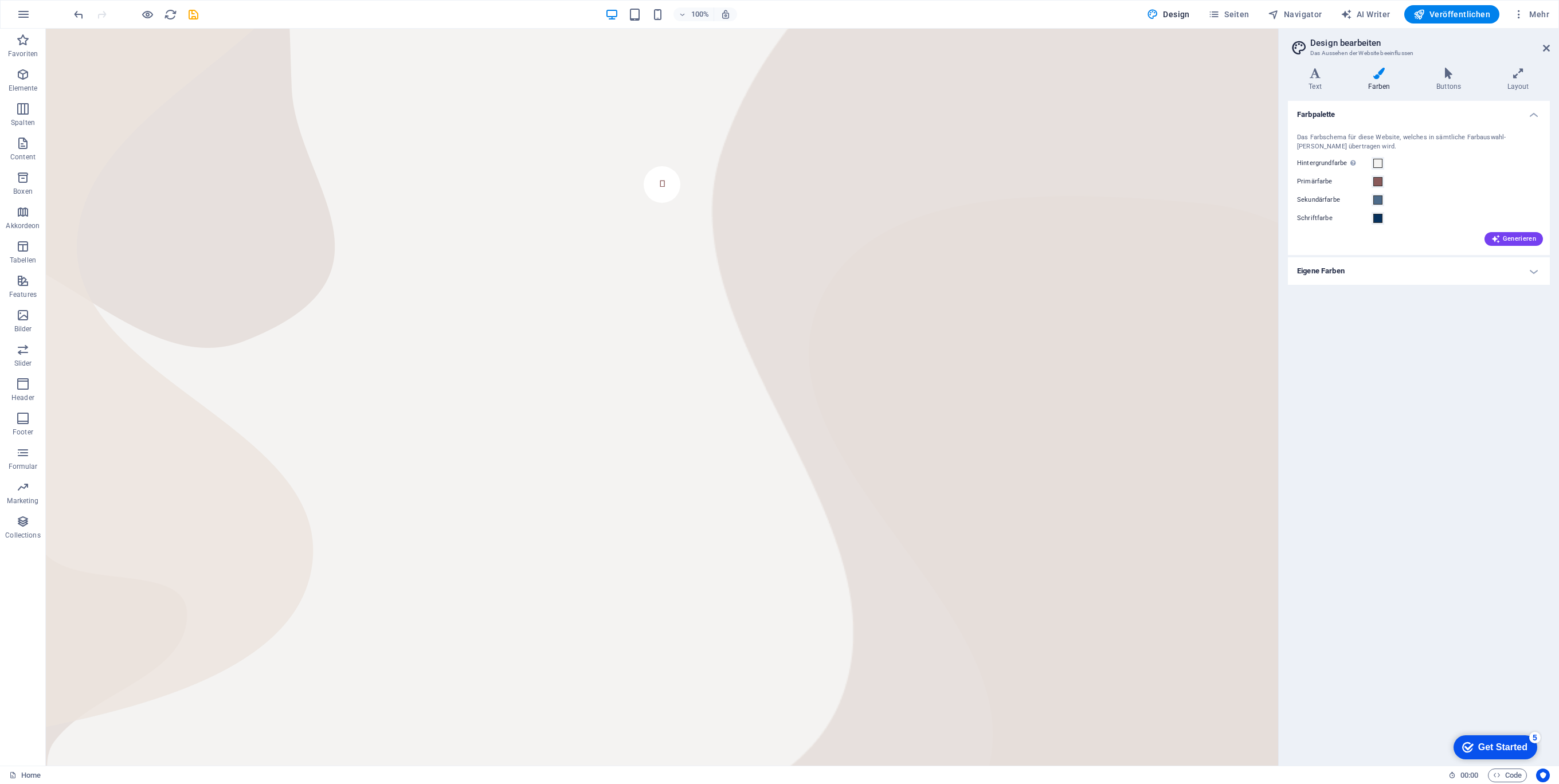
click at [1524, 267] on h4 "Eigene Farben" at bounding box center [1418, 271] width 262 height 28
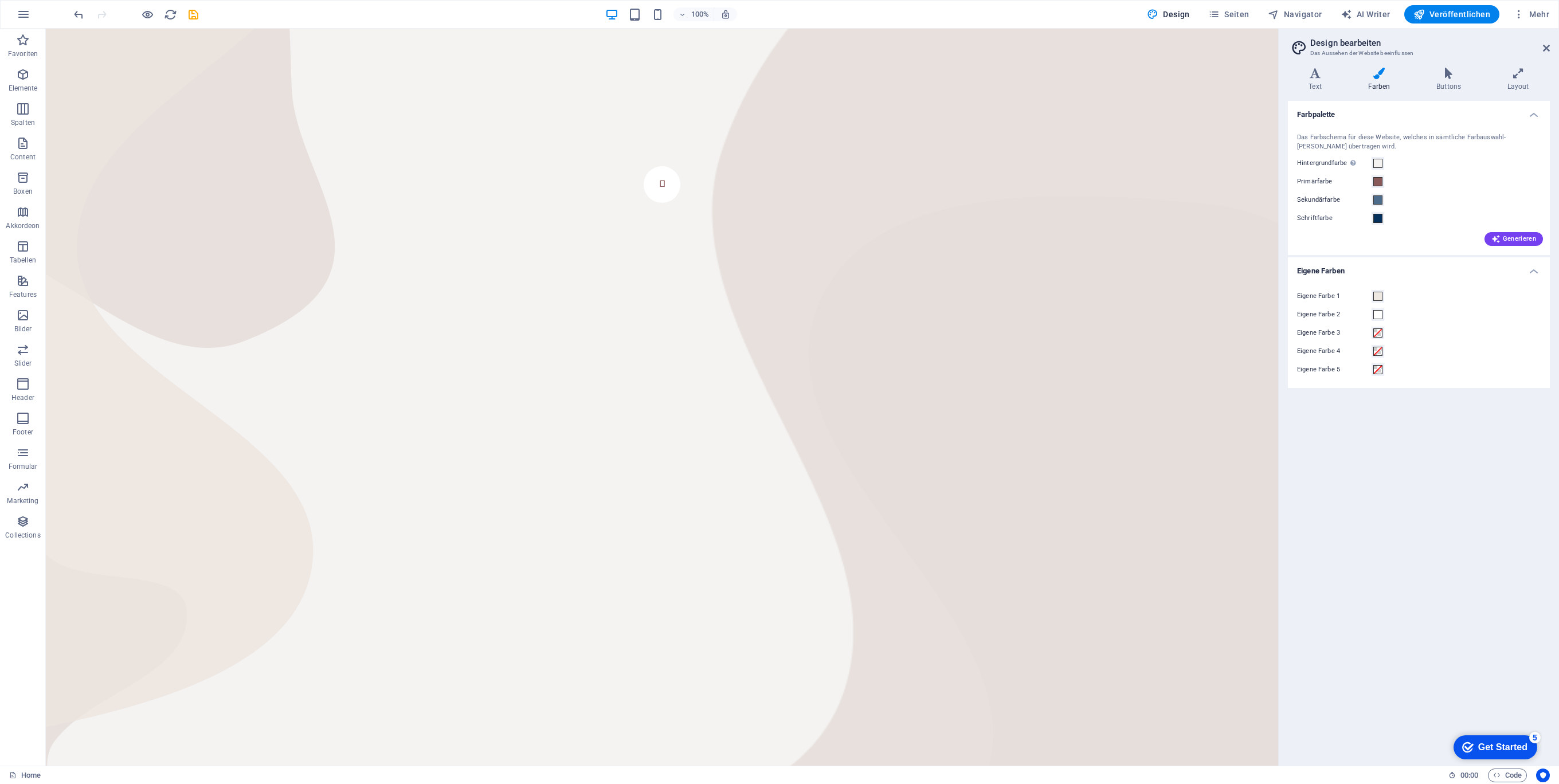
click at [1524, 267] on h4 "Eigene Farben" at bounding box center [1418, 268] width 262 height 21
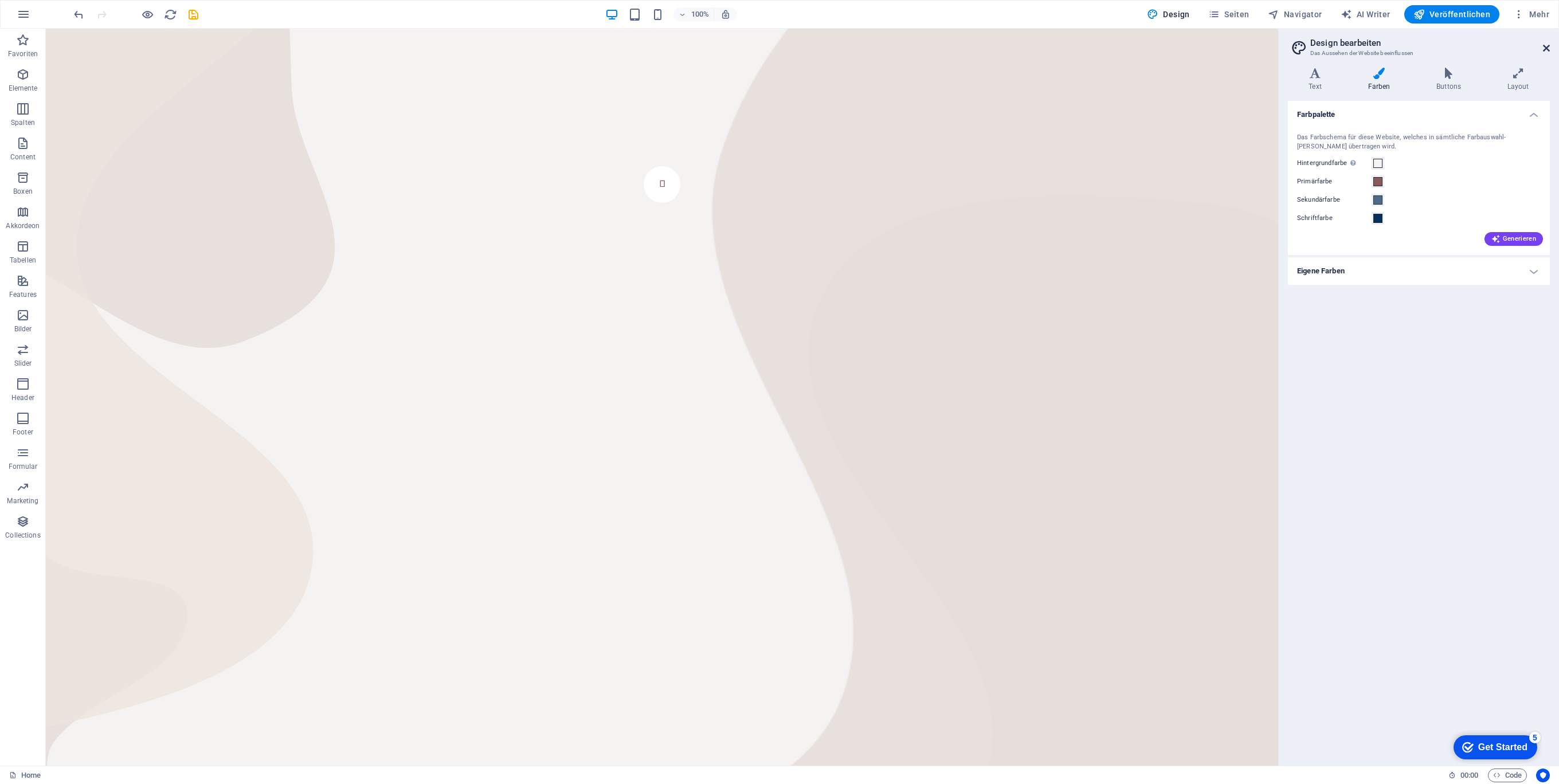
click at [1545, 48] on icon at bounding box center [1546, 49] width 7 height 10
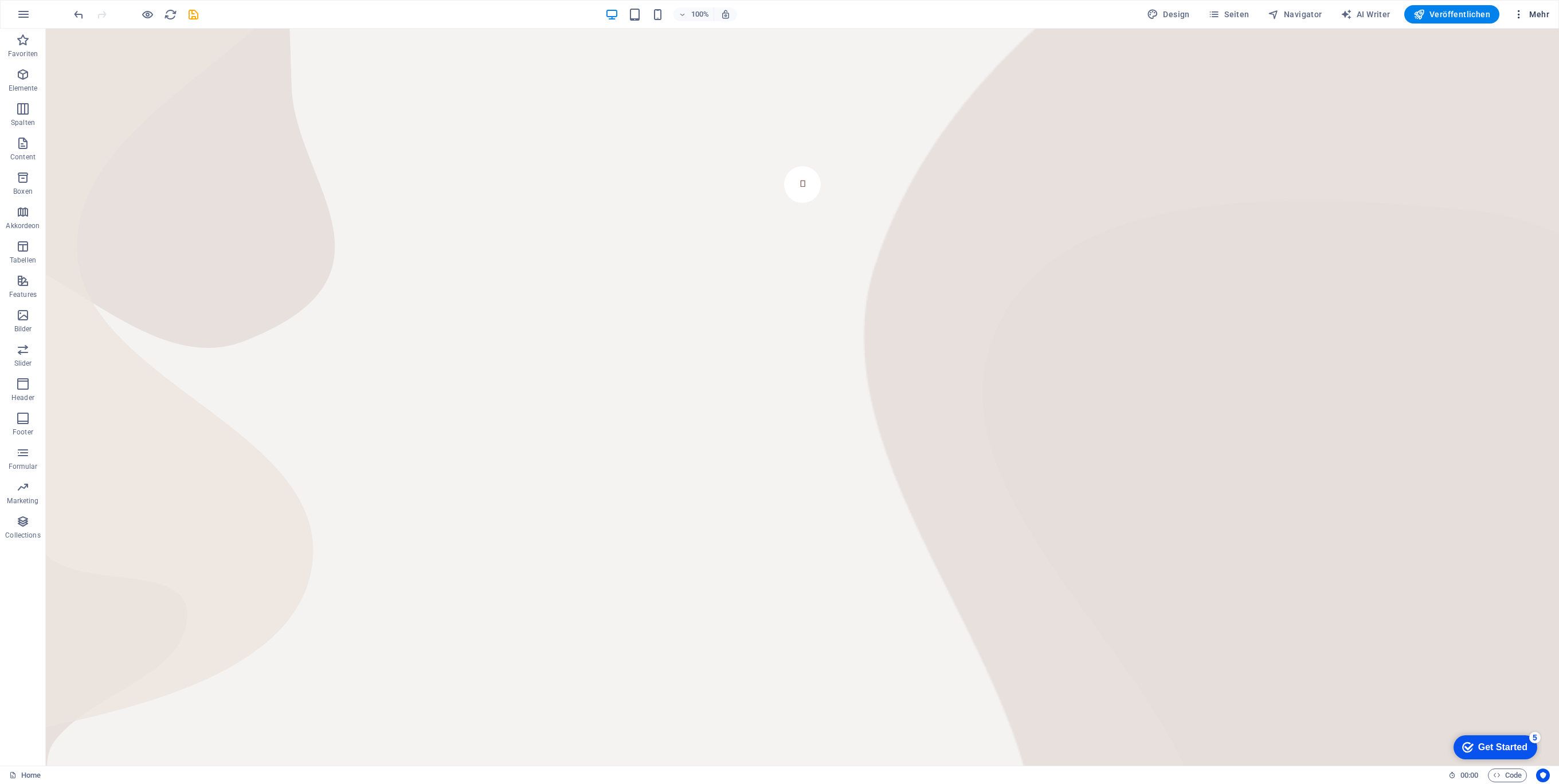
click at [1535, 5] on button "Mehr" at bounding box center [1530, 14] width 45 height 18
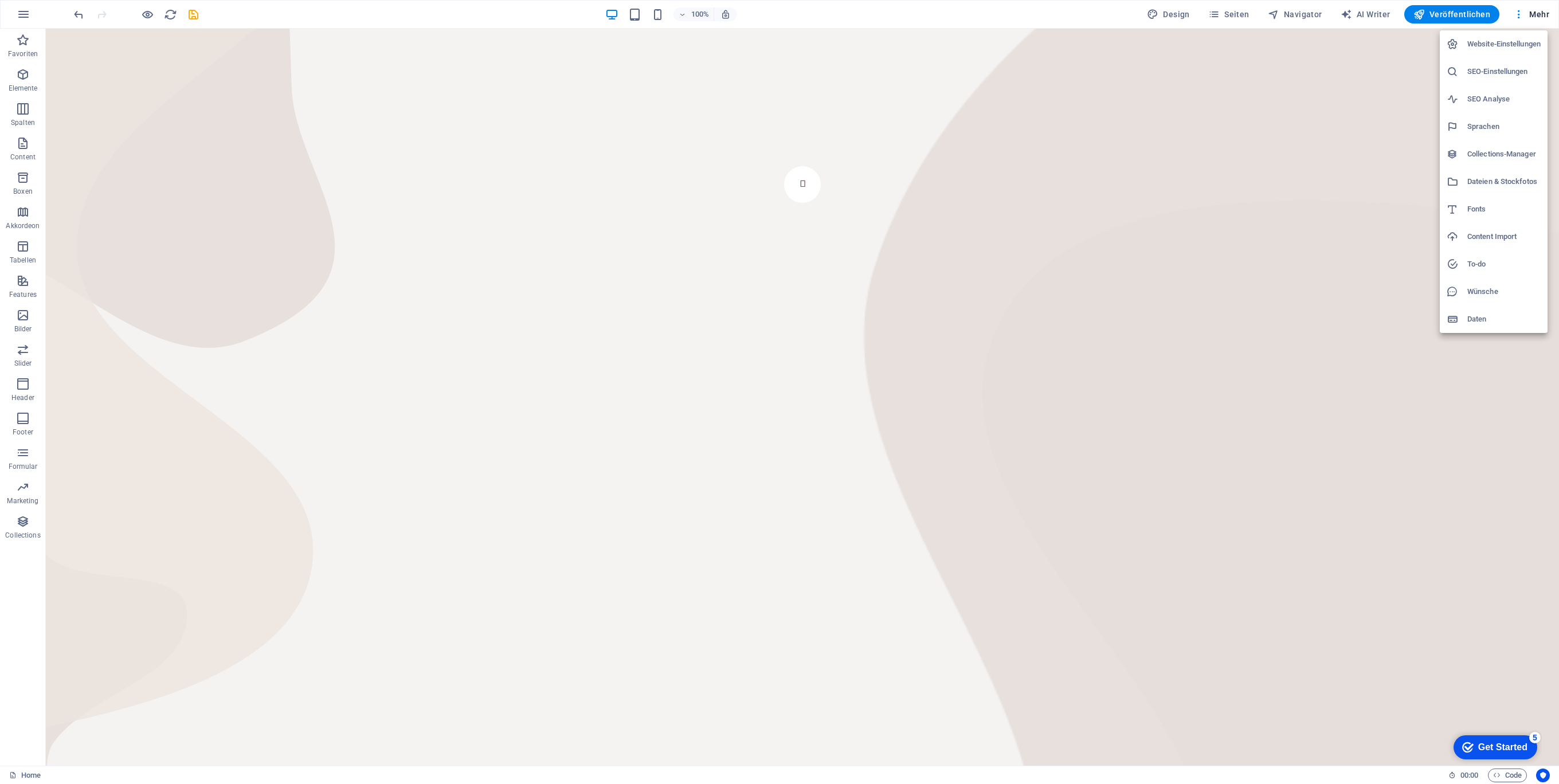
click at [16, 35] on div at bounding box center [780, 392] width 1559 height 784
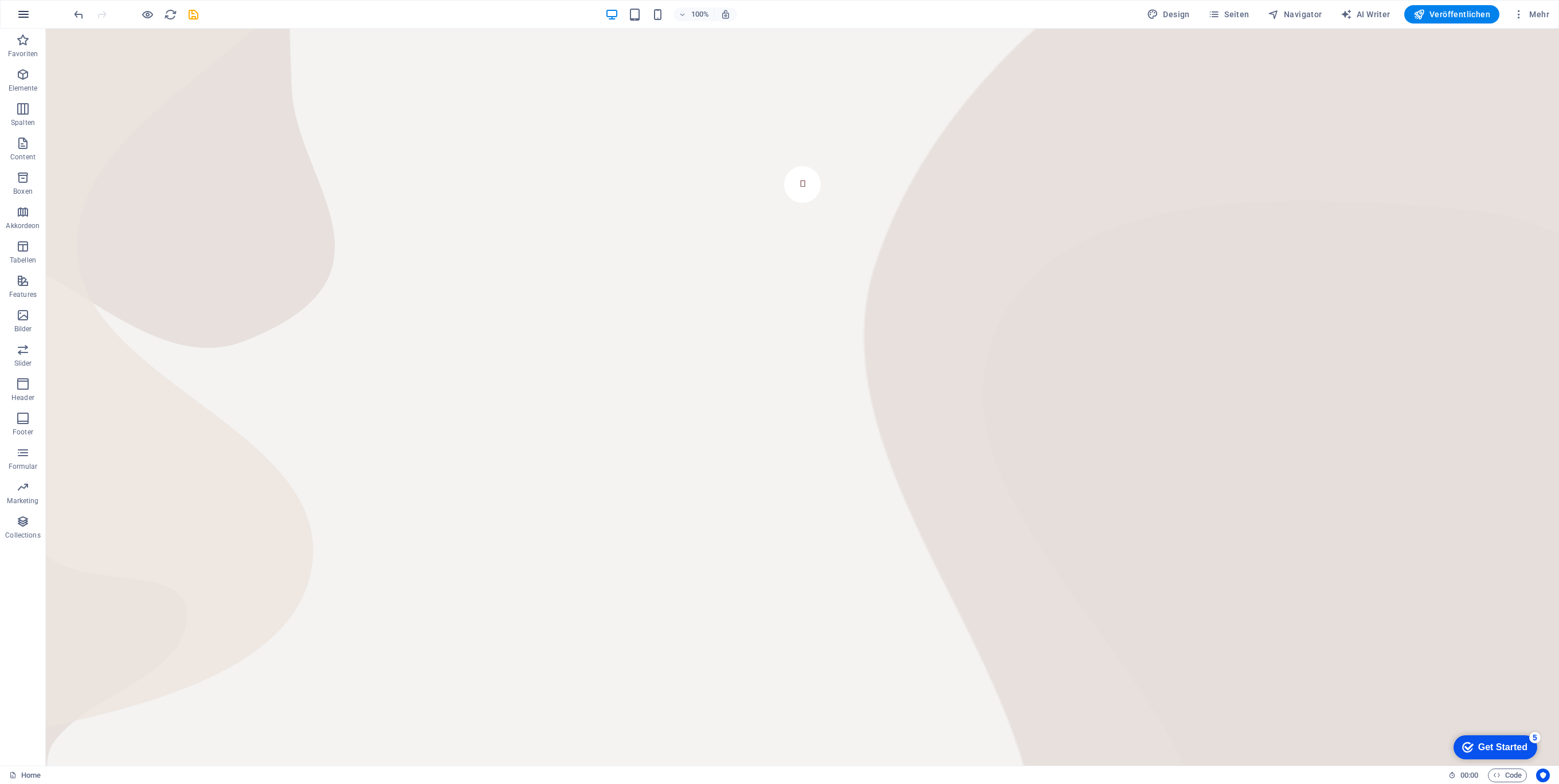
click at [24, 17] on icon "button" at bounding box center [23, 14] width 14 height 14
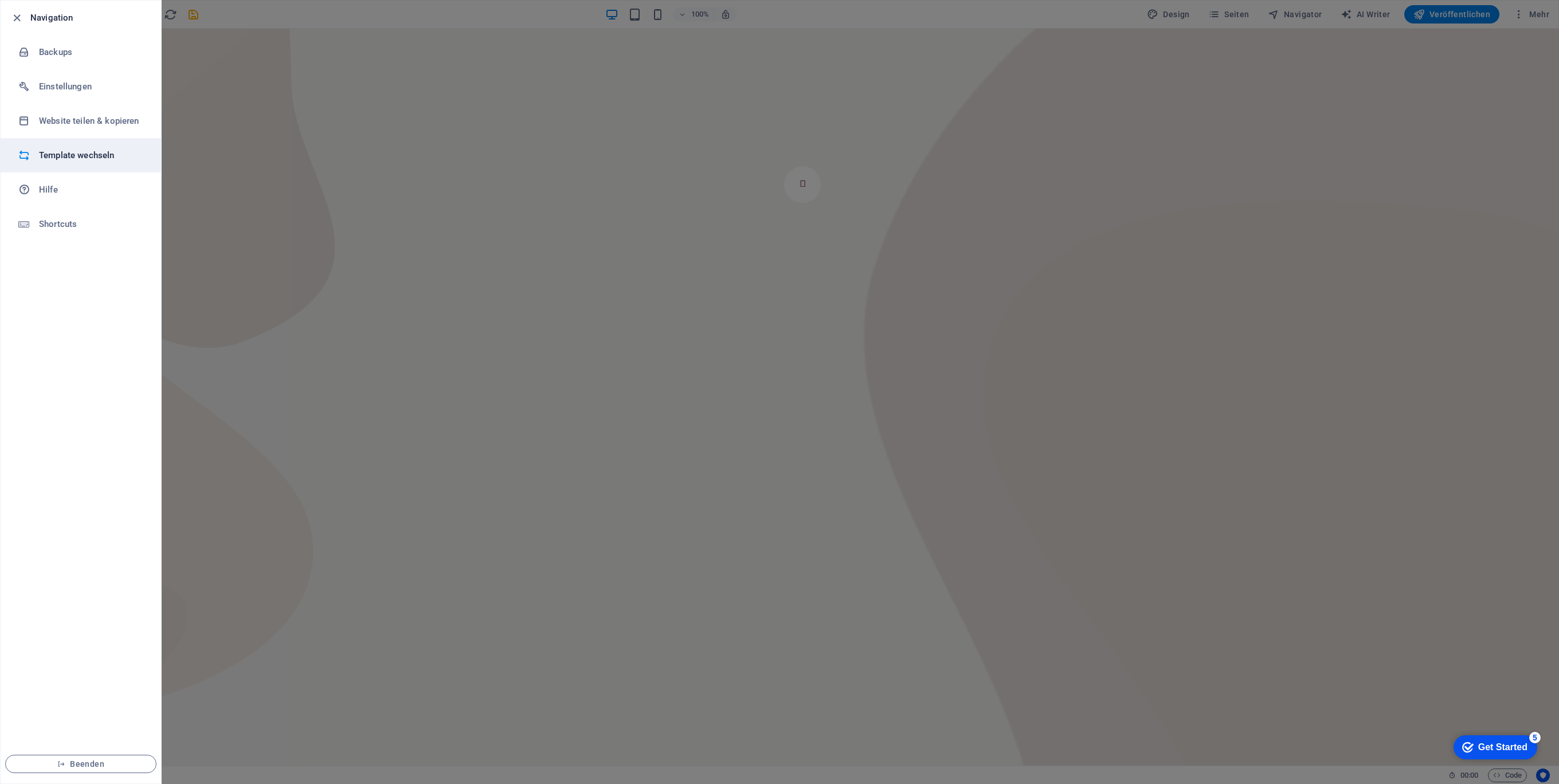
click at [101, 156] on h6 "Template wechseln" at bounding box center [91, 155] width 106 height 14
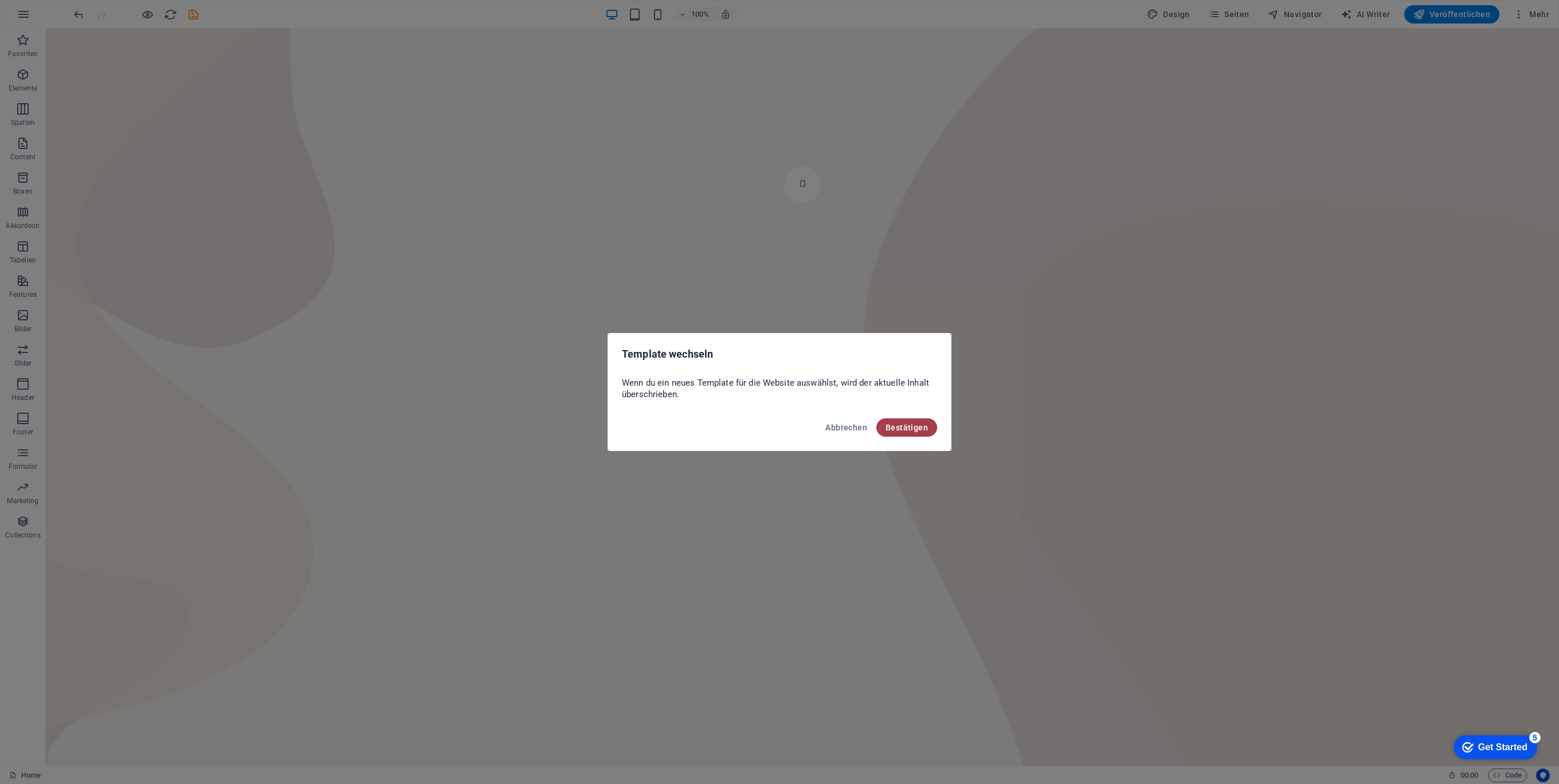
click at [904, 424] on span "Bestätigen" at bounding box center [906, 428] width 42 height 10
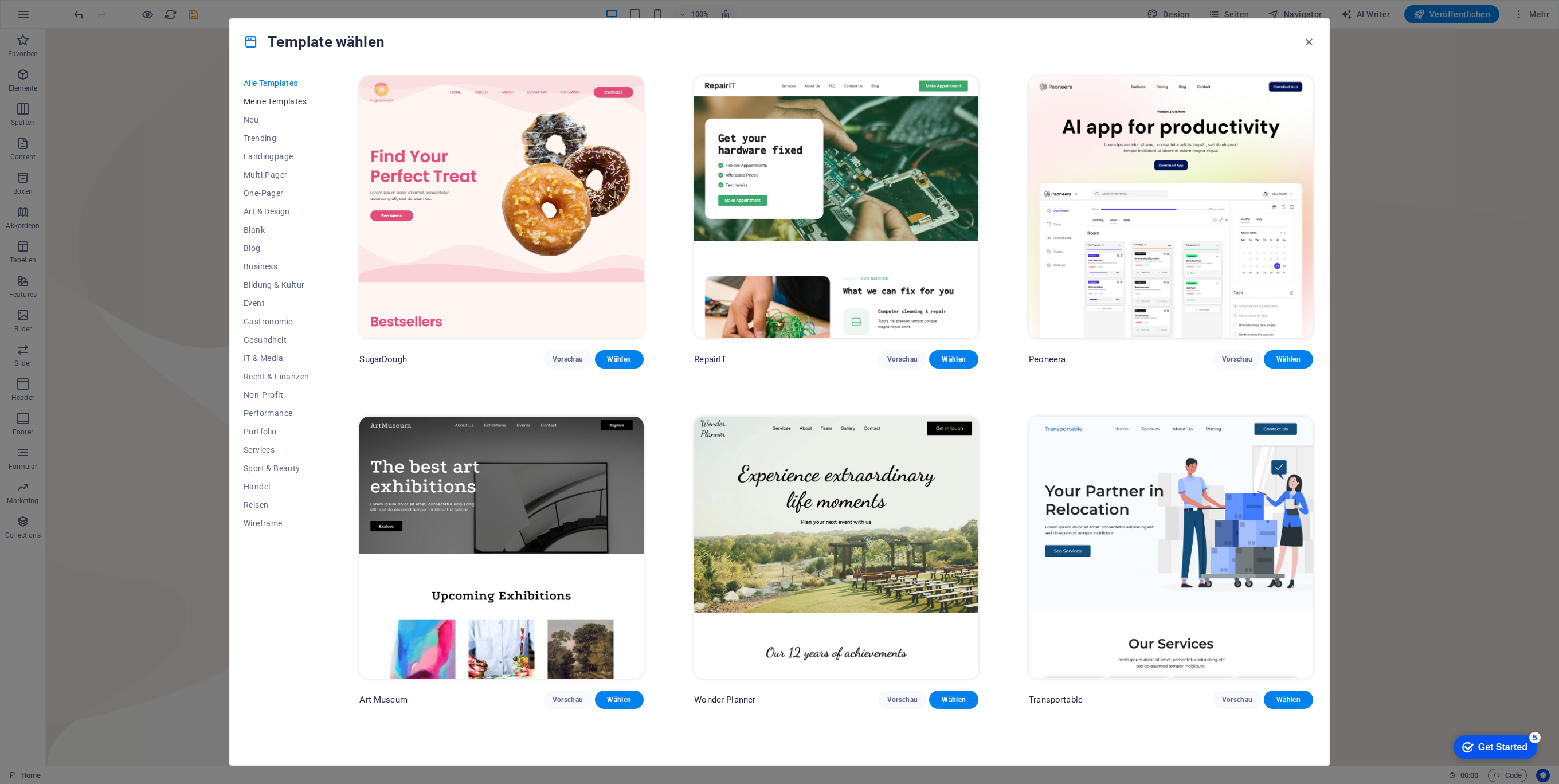
click at [286, 97] on span "Meine Templates" at bounding box center [276, 102] width 65 height 10
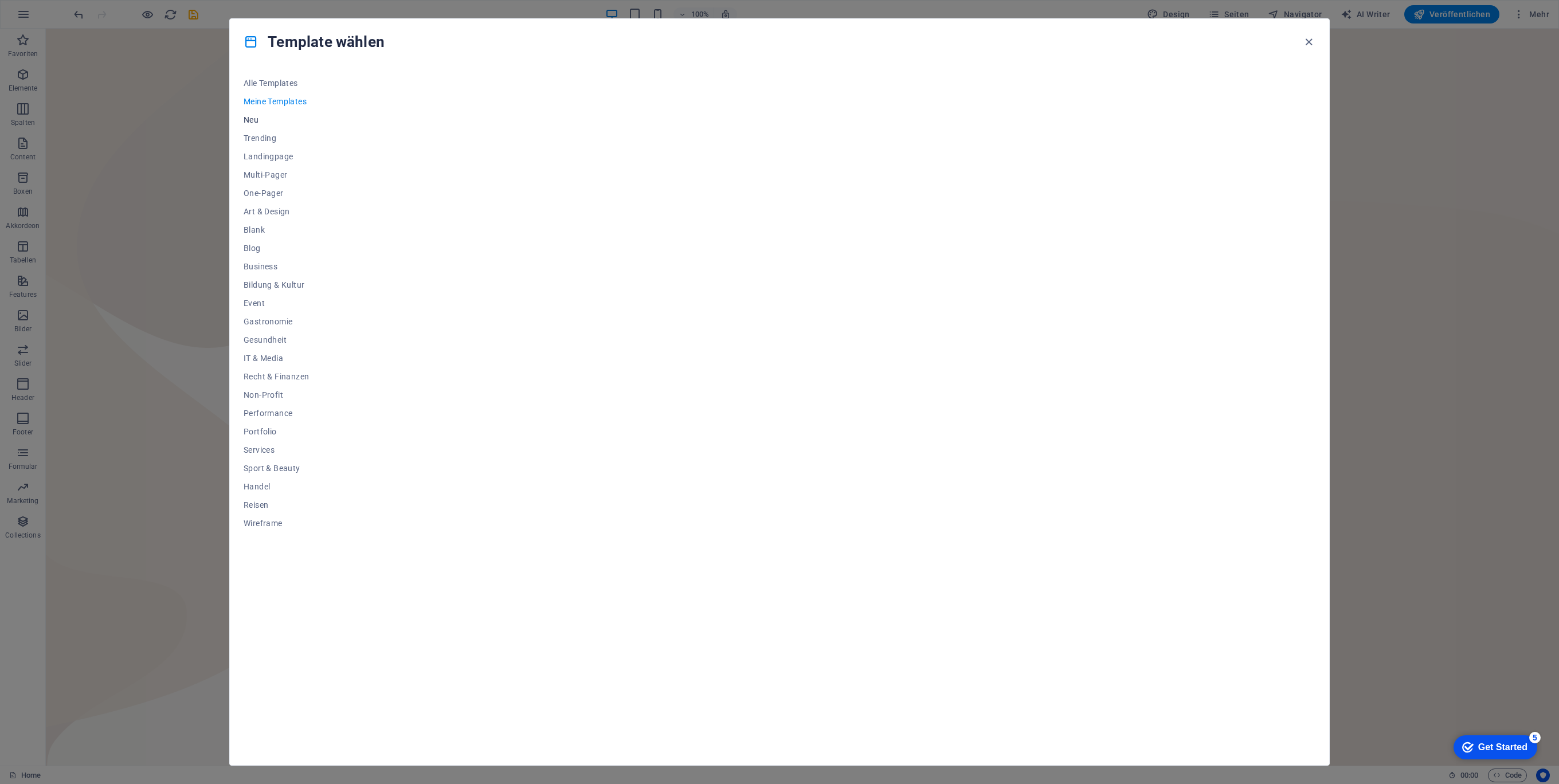
click at [258, 114] on button "Neu" at bounding box center [276, 119] width 65 height 18
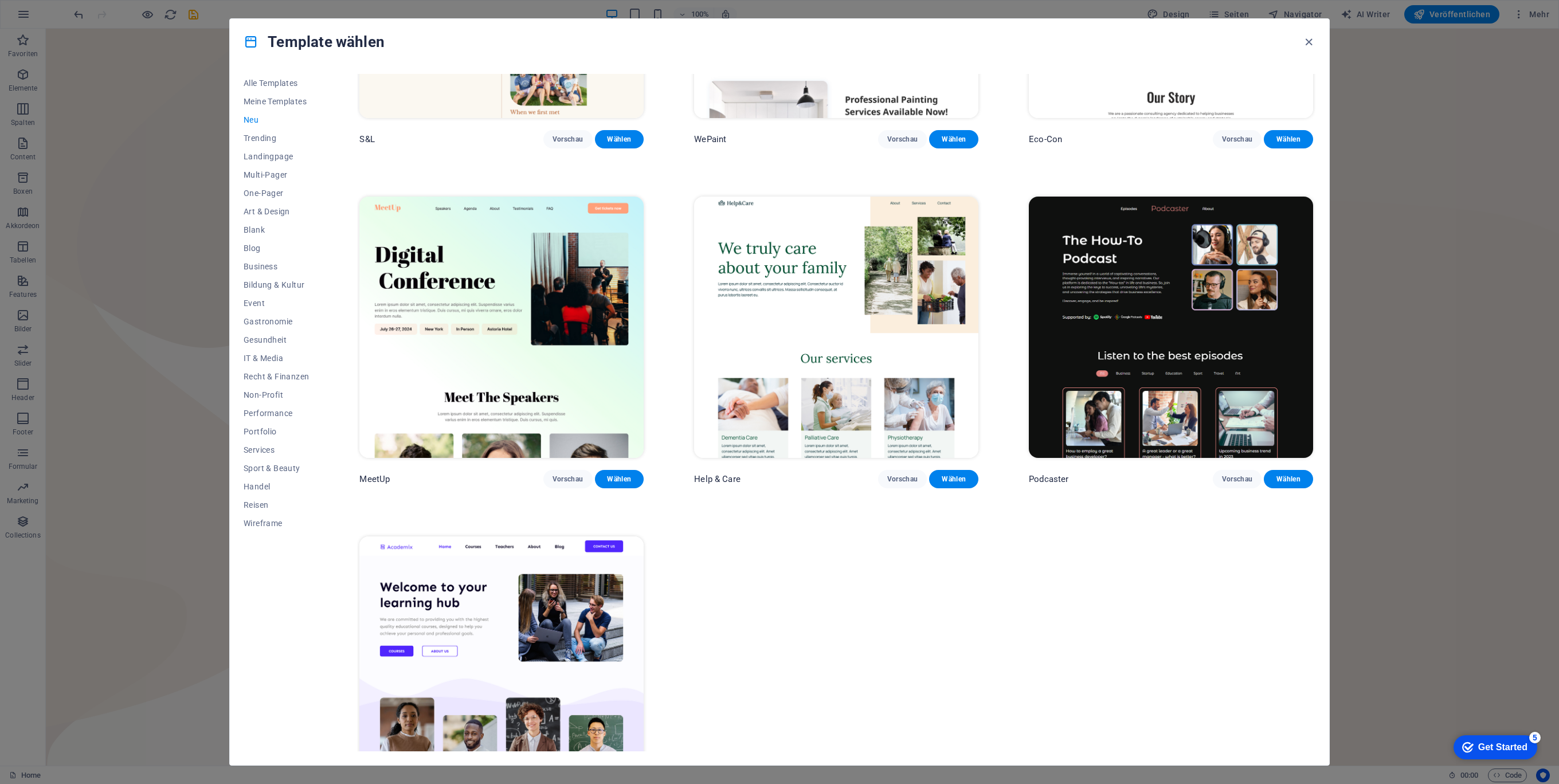
scroll to position [896, 0]
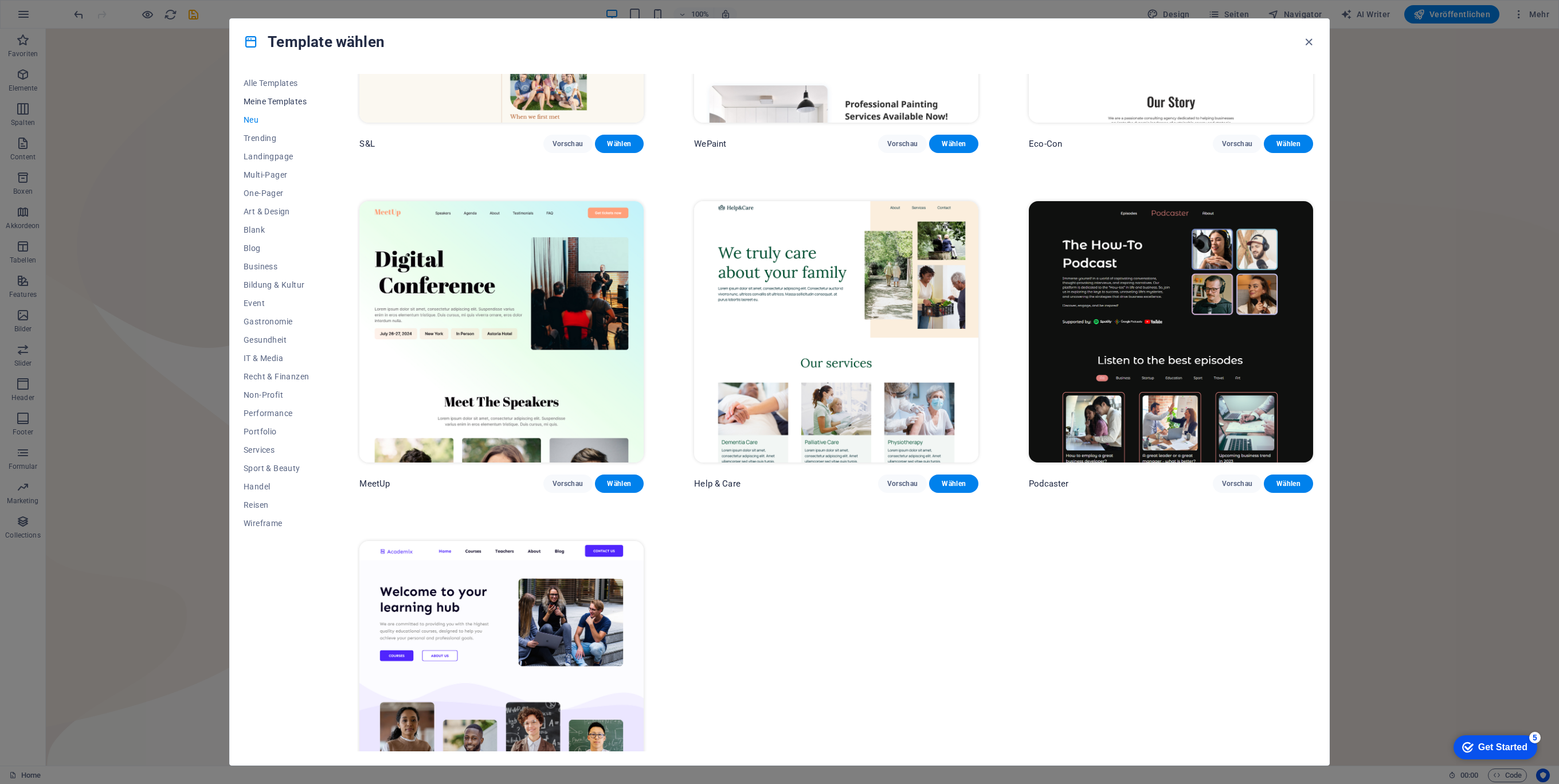
click at [264, 100] on span "Meine Templates" at bounding box center [276, 102] width 65 height 10
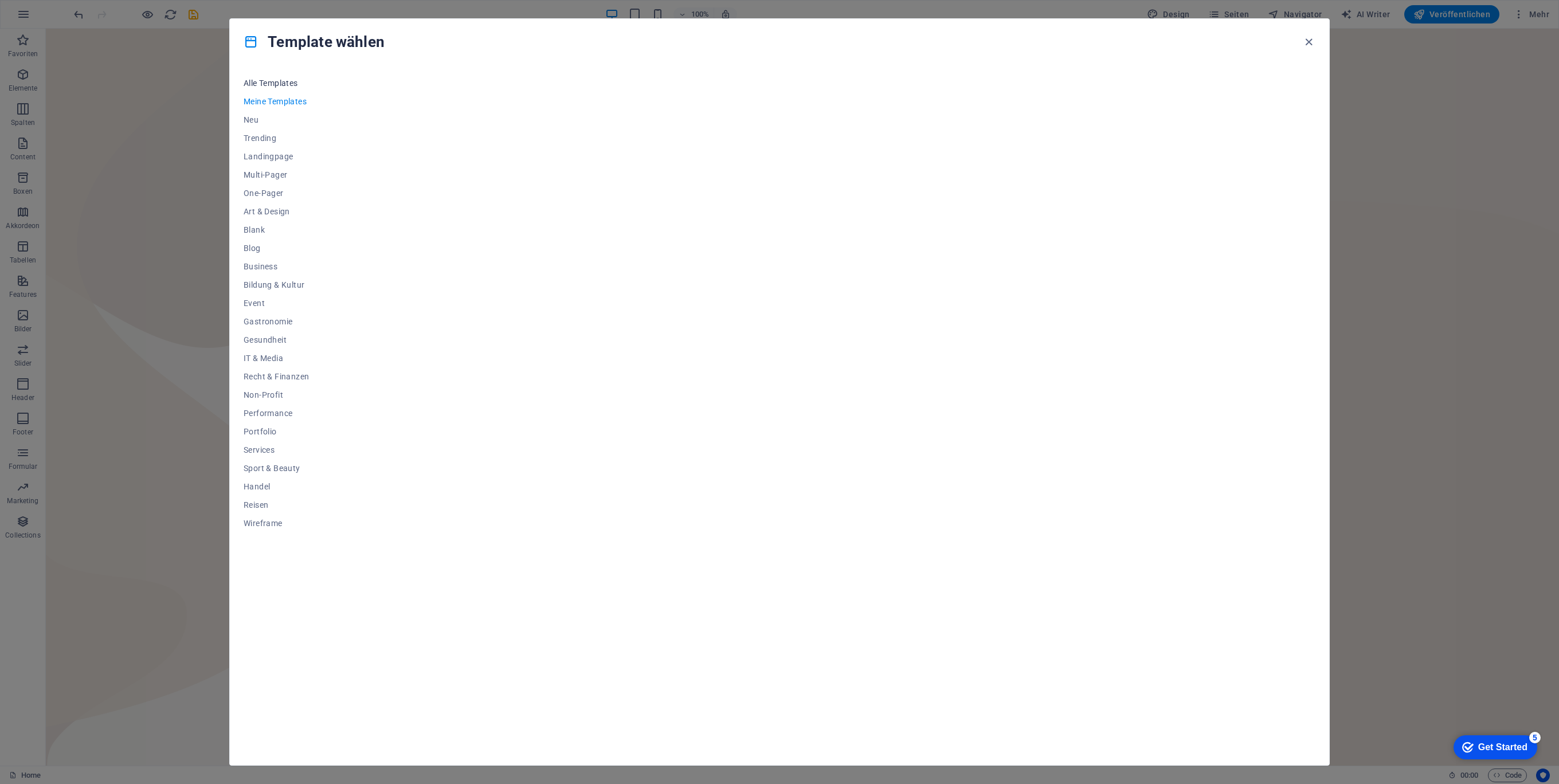
click at [258, 79] on span "Alle Templates" at bounding box center [276, 83] width 65 height 10
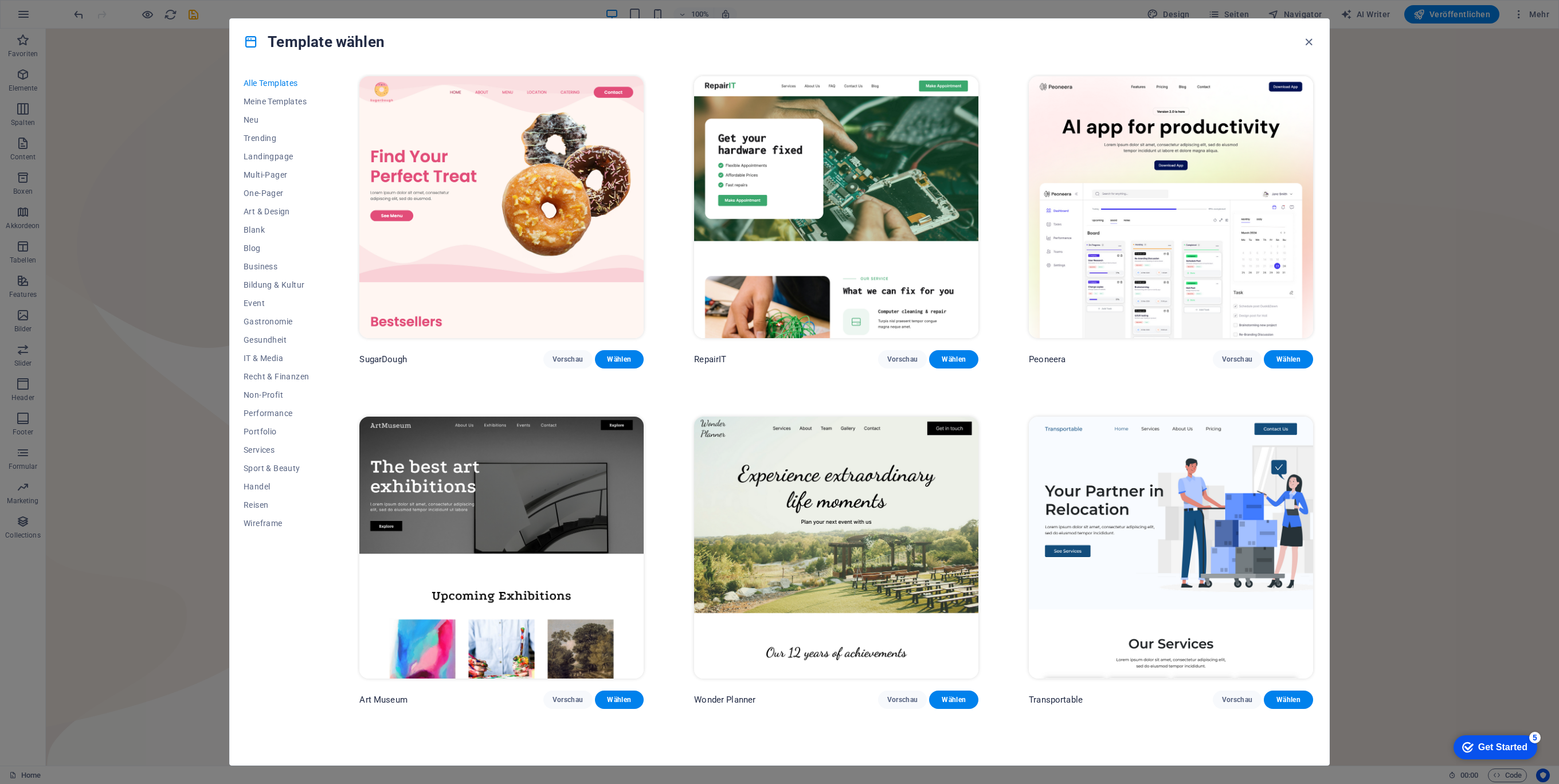
click at [270, 83] on span "Alle Templates" at bounding box center [276, 83] width 65 height 10
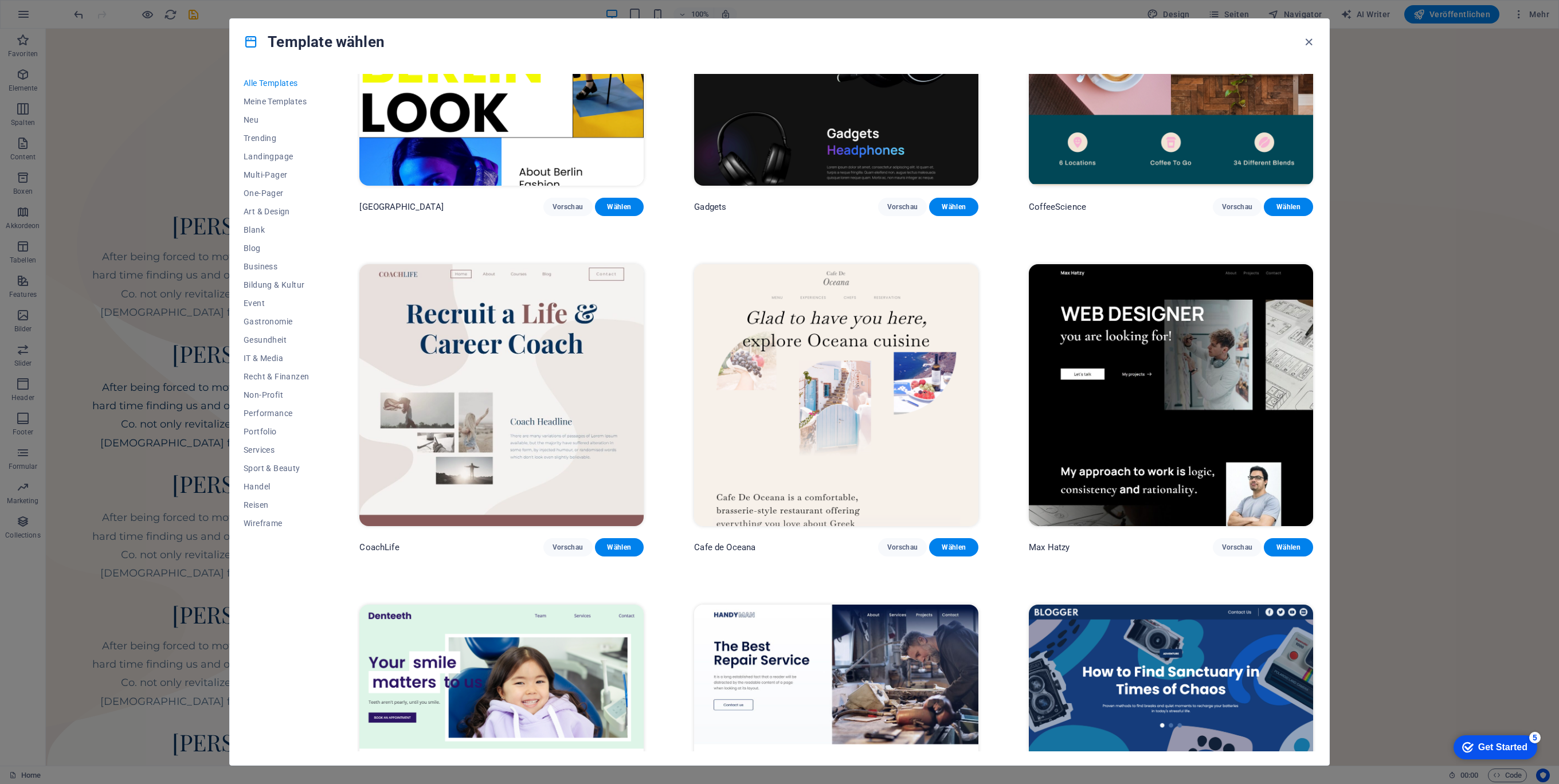
scroll to position [3972, 0]
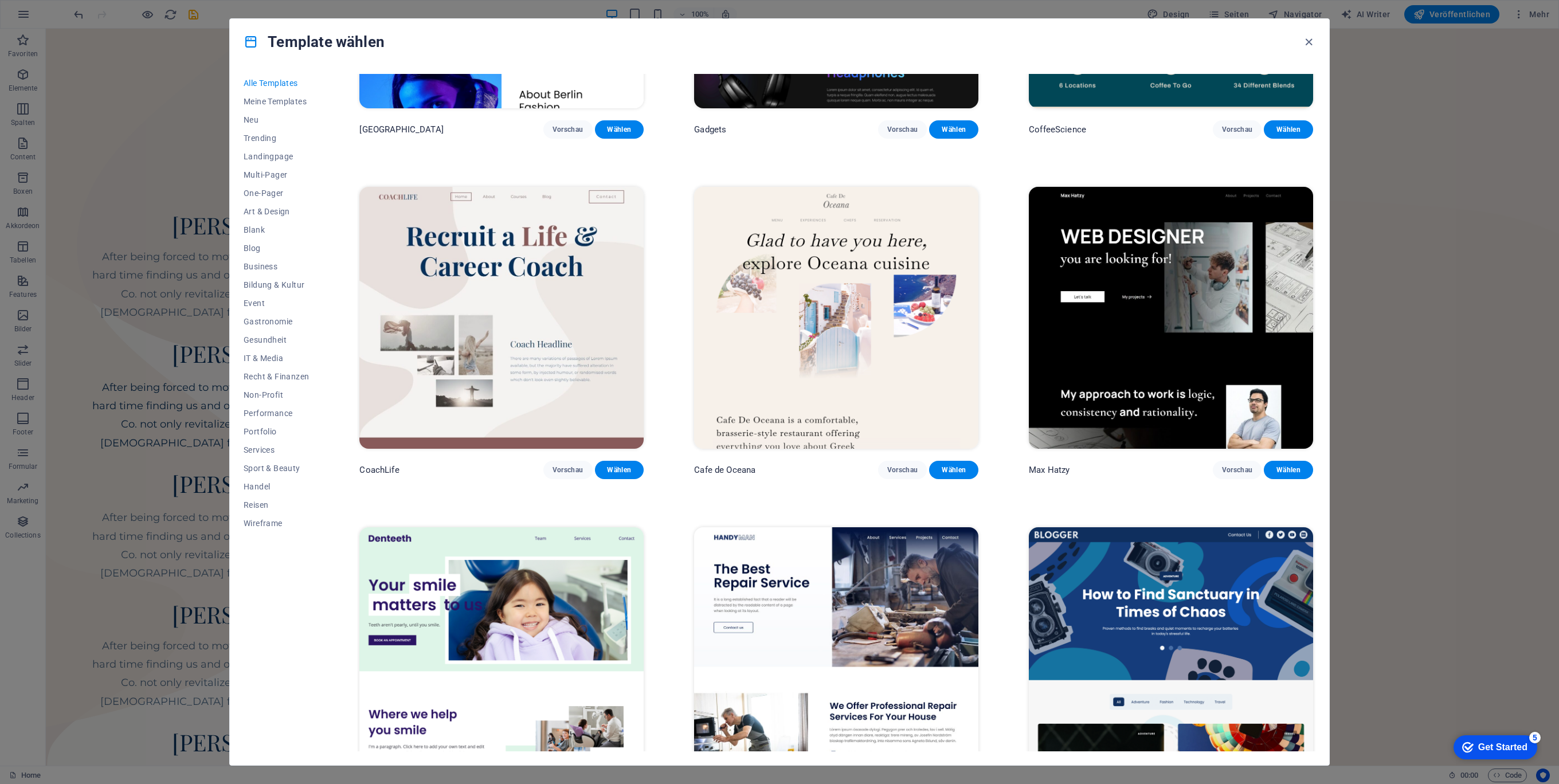
click at [589, 294] on img at bounding box center [501, 317] width 284 height 262
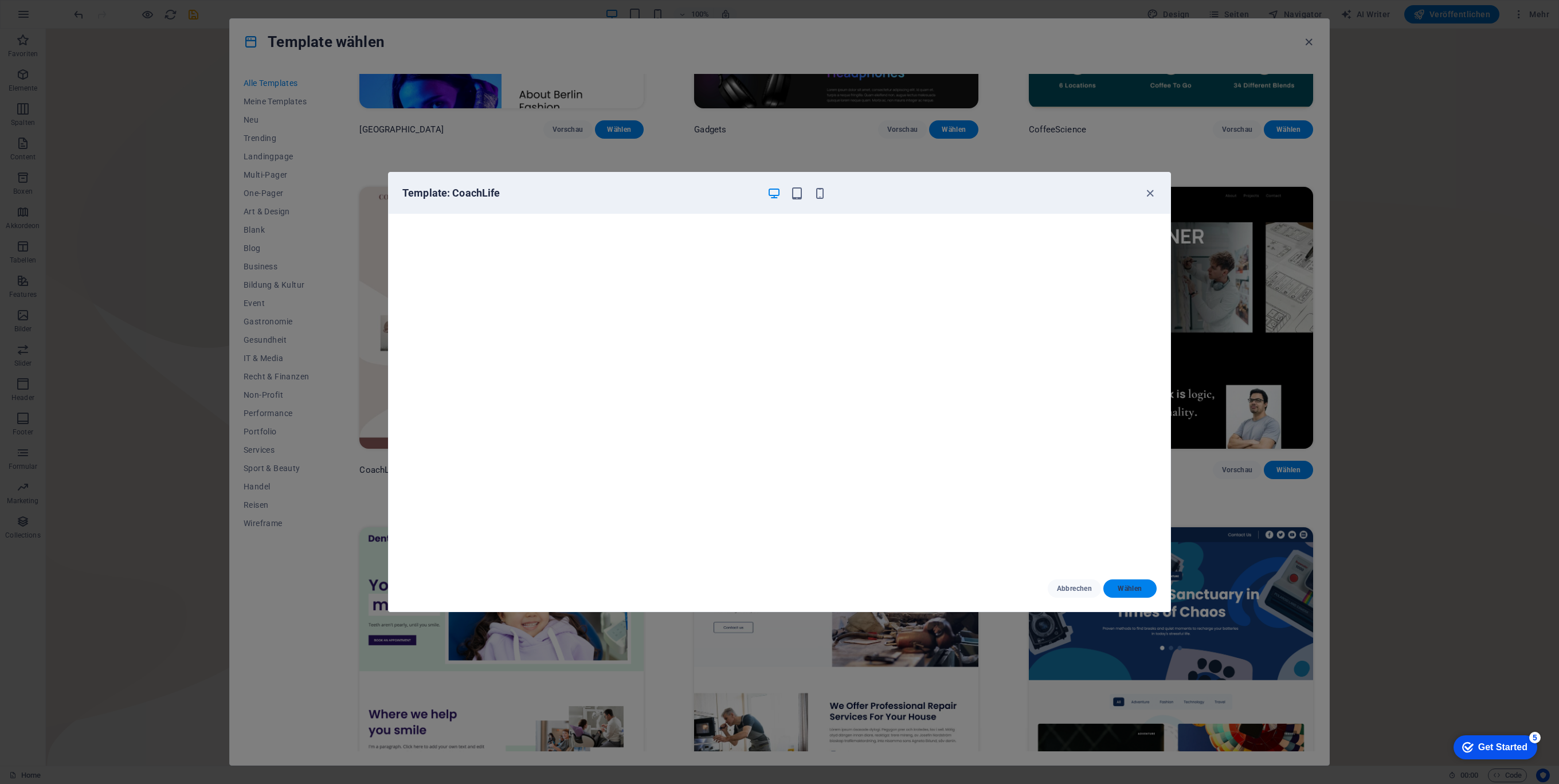
click at [1135, 586] on span "Wählen" at bounding box center [1129, 588] width 35 height 10
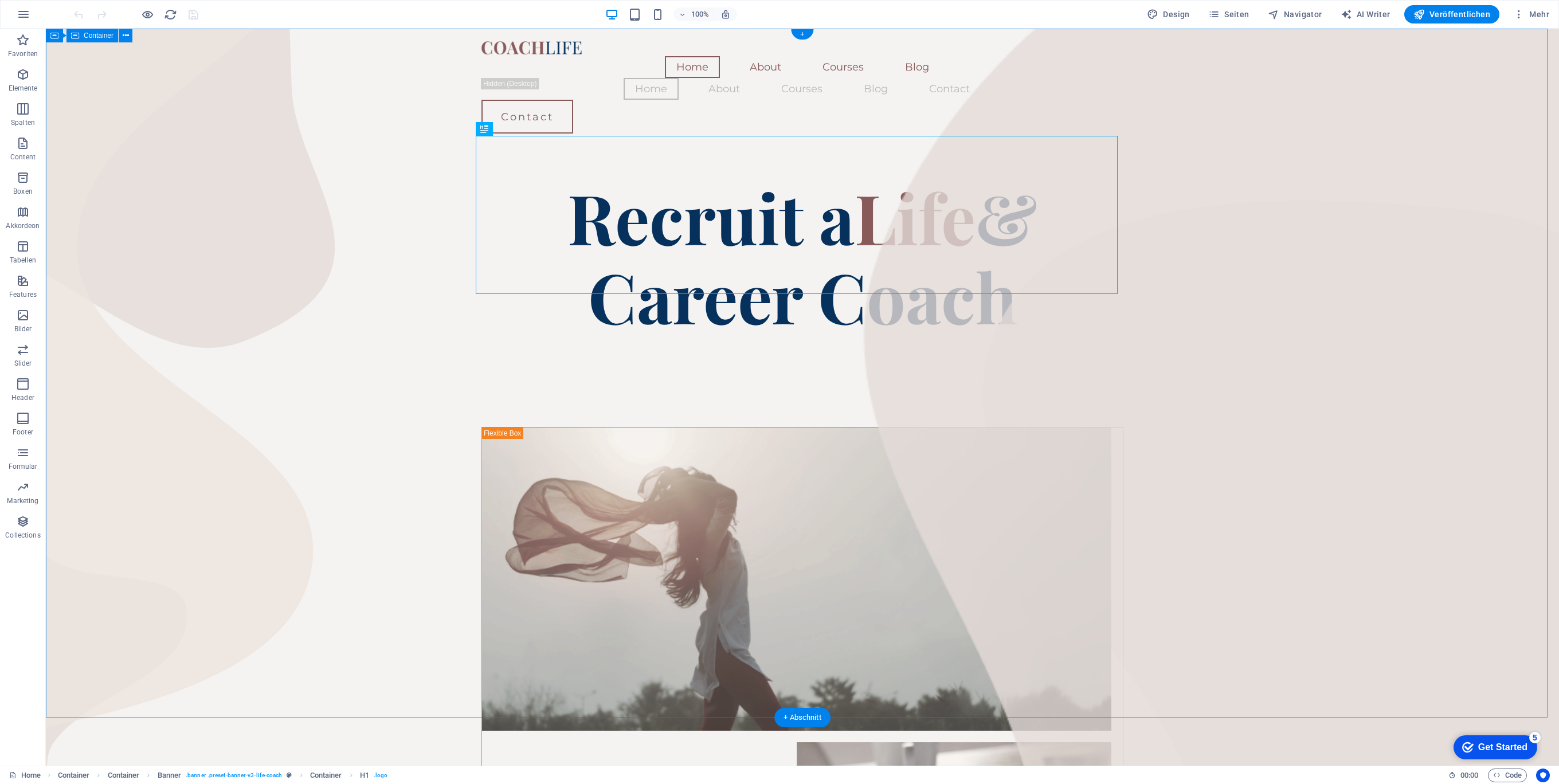
click at [556, 211] on div "Recruit a Life & Career Coach" at bounding box center [802, 256] width 642 height 158
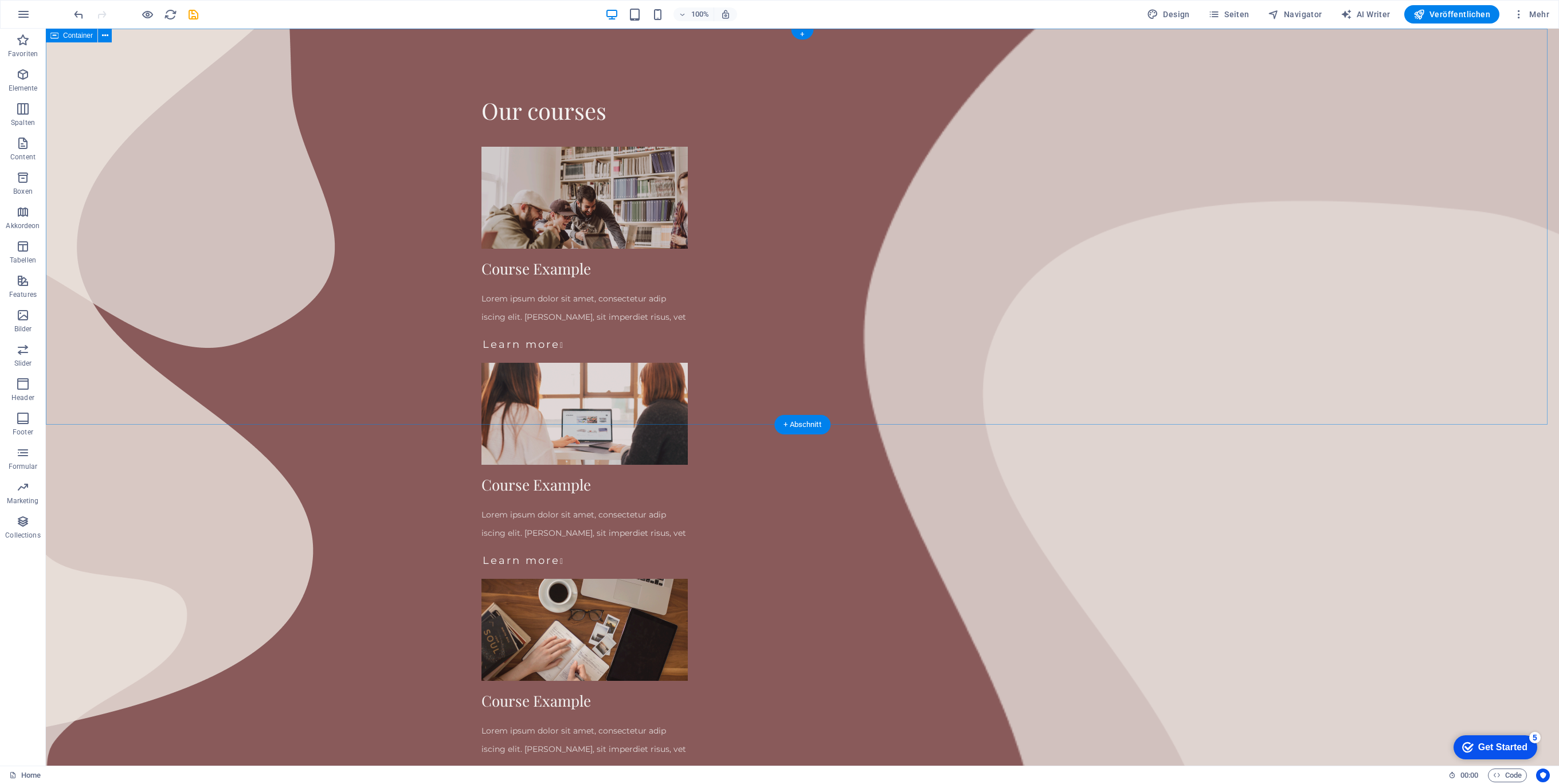
click at [347, 130] on div "Our courses Course Example Lorem ipsum dolor sit amet, consectetur adip iscing …" at bounding box center [803, 443] width 1513 height 829
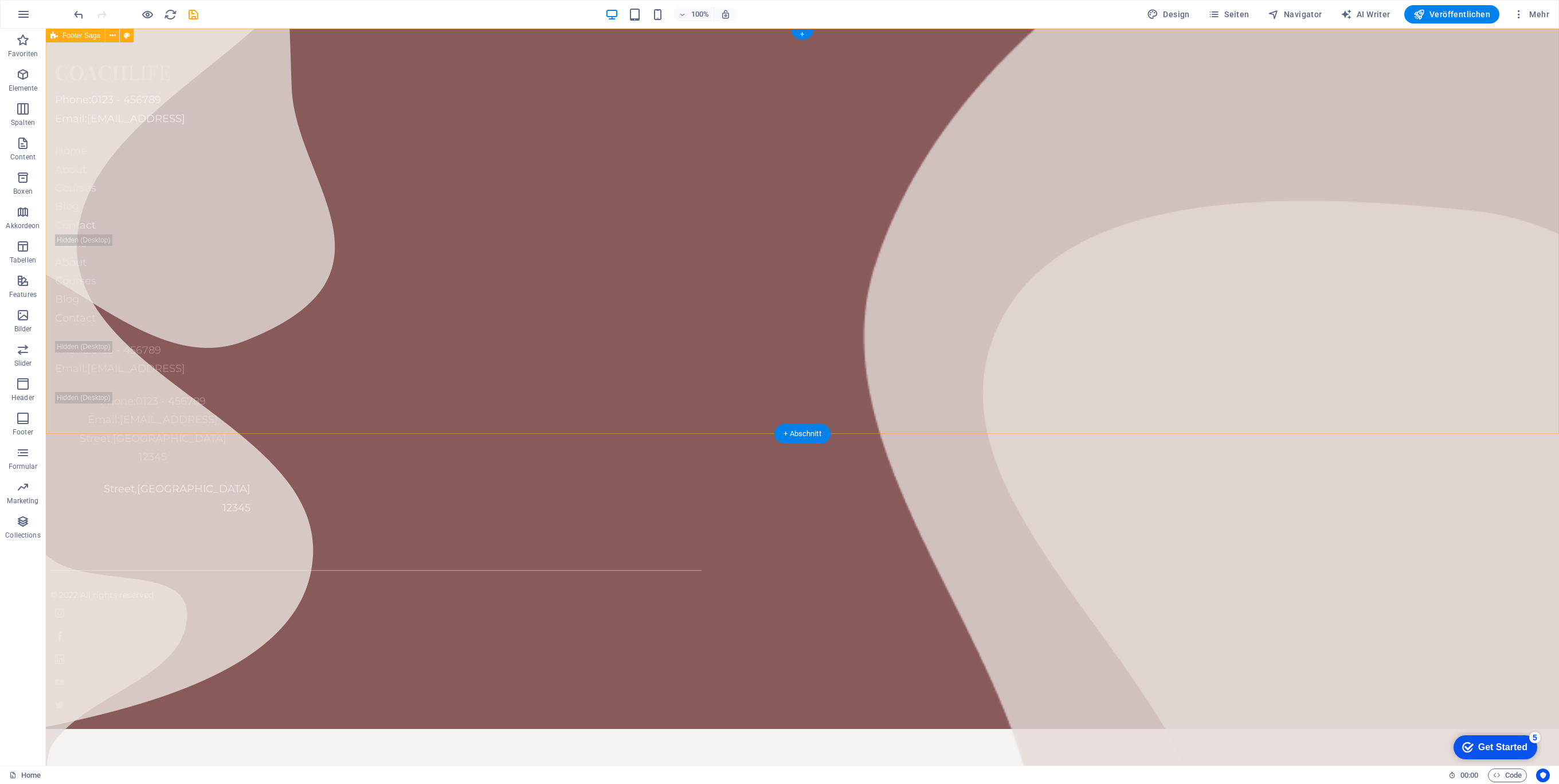
click at [348, 140] on div "Phone: 0123 - 456789 Email: 7d02060dd24713efd25f90b18dc8a7@plesk.local Home Abo…" at bounding box center [803, 378] width 1513 height 700
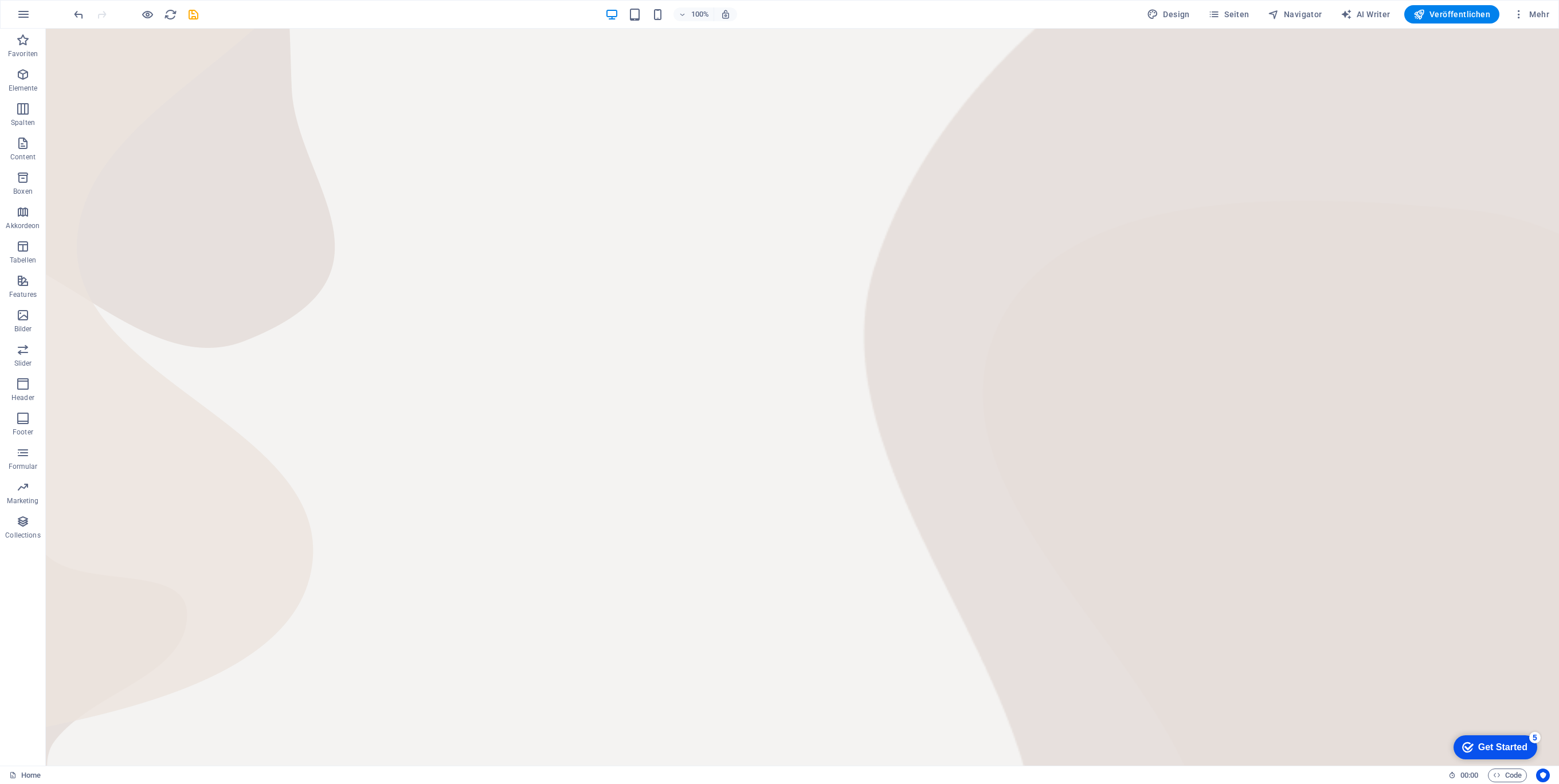
click at [348, 29] on html "Skip to main content" at bounding box center [803, 29] width 1513 height 0
click at [195, 14] on icon "save" at bounding box center [193, 14] width 14 height 14
click at [29, 71] on icon "button" at bounding box center [22, 74] width 14 height 14
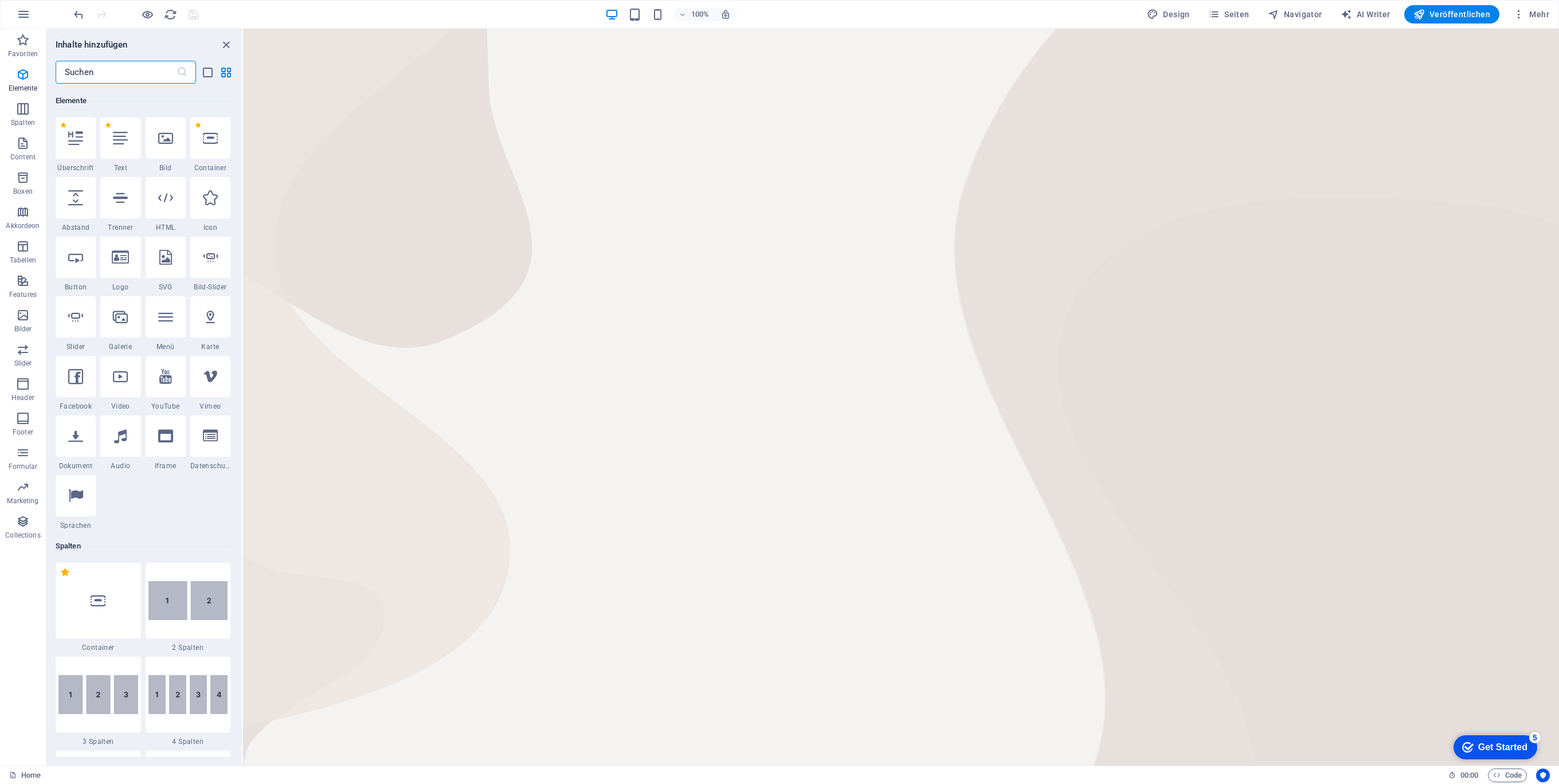
scroll to position [215, 0]
click at [220, 142] on div at bounding box center [210, 138] width 40 height 41
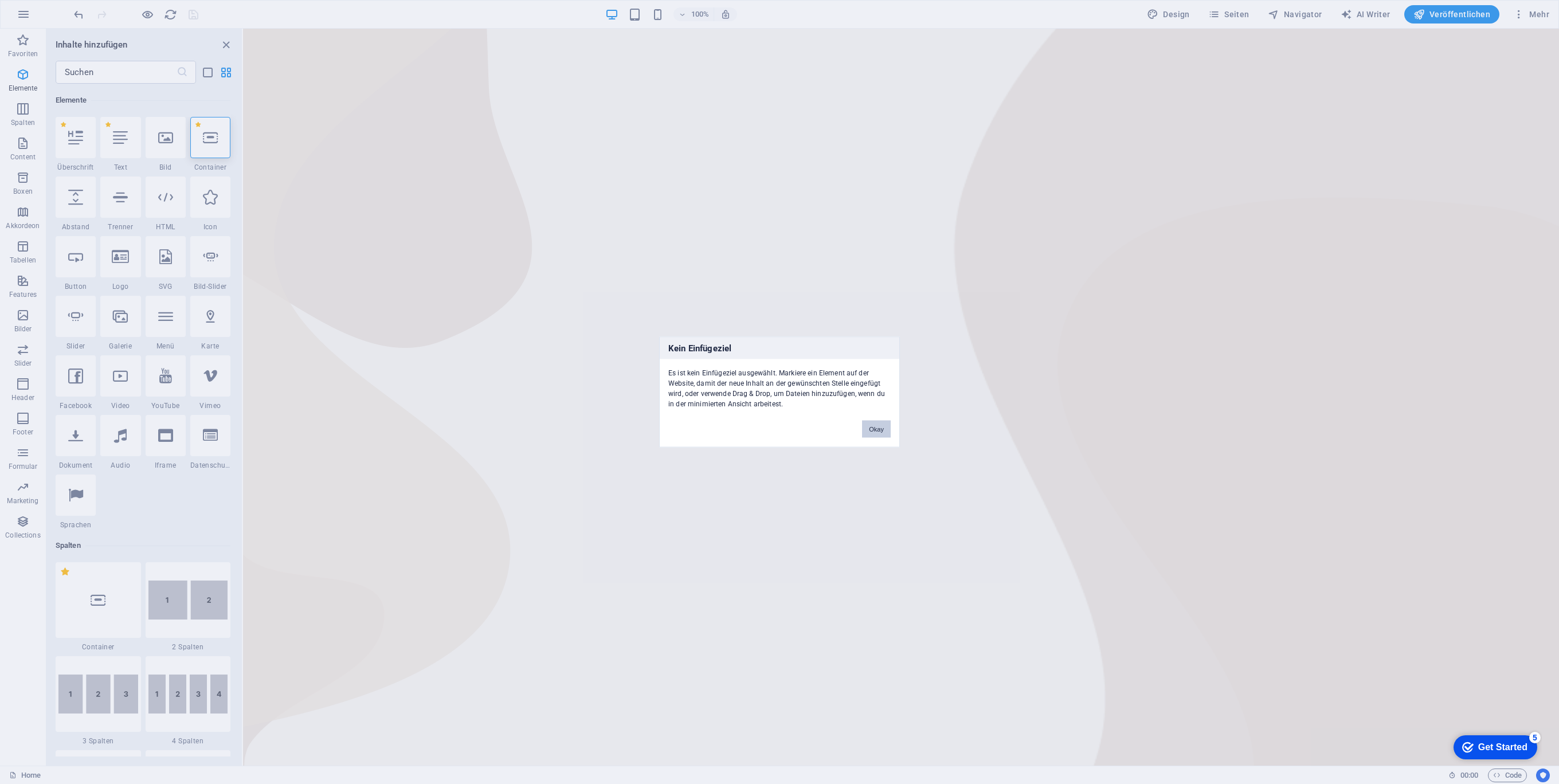
drag, startPoint x: 879, startPoint y: 425, endPoint x: 631, endPoint y: 369, distance: 254.2
click at [879, 425] on button "Okay" at bounding box center [877, 429] width 29 height 17
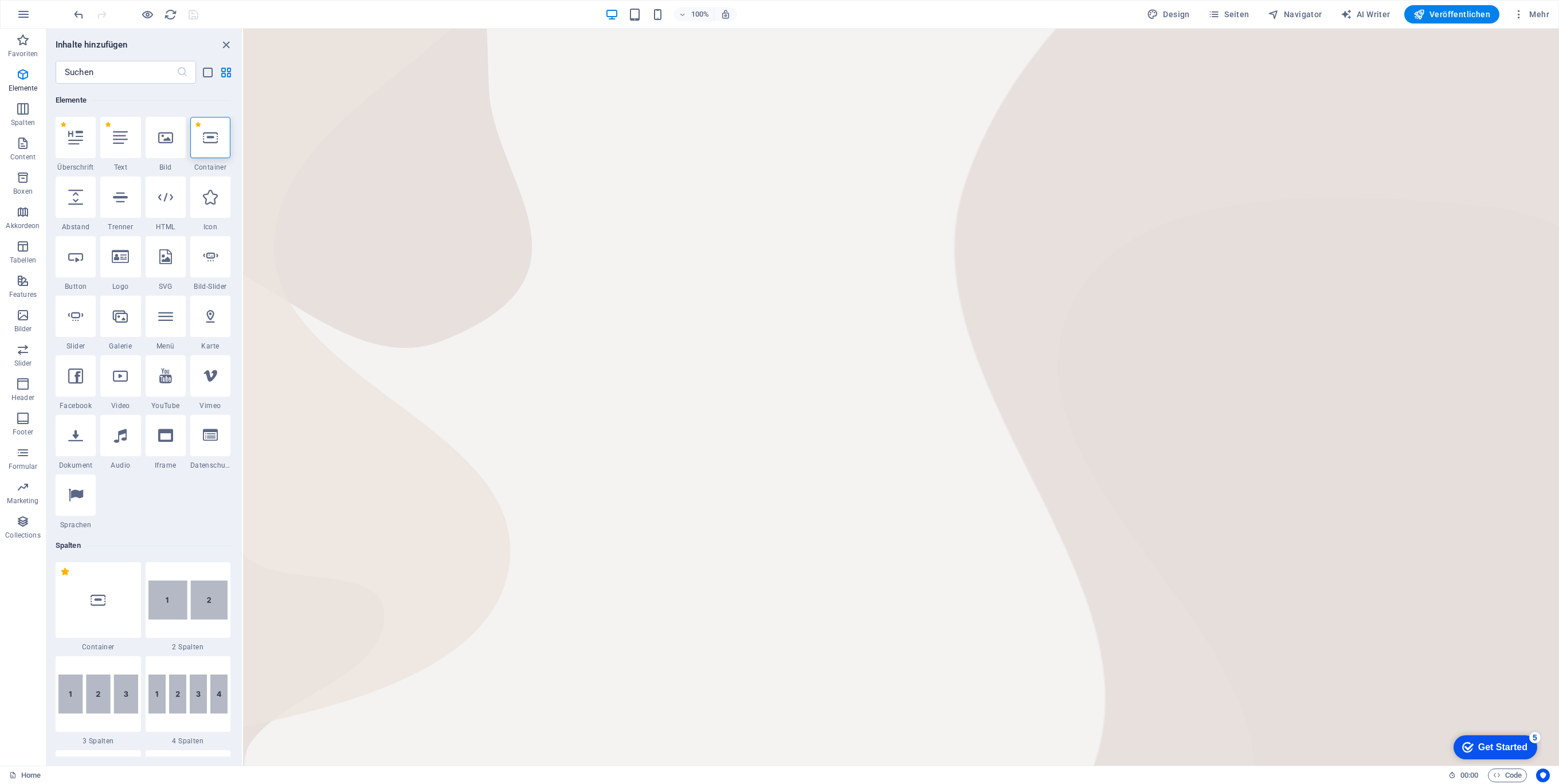
click at [745, 29] on html "Skip to main content" at bounding box center [900, 29] width 1316 height 0
drag, startPoint x: 912, startPoint y: 53, endPoint x: 1022, endPoint y: 74, distance: 112.0
click at [968, 29] on html "Skip to main content" at bounding box center [900, 29] width 1316 height 0
drag, startPoint x: 1313, startPoint y: 203, endPoint x: 702, endPoint y: 180, distance: 611.4
click at [1308, 29] on html "Skip to main content" at bounding box center [900, 29] width 1316 height 0
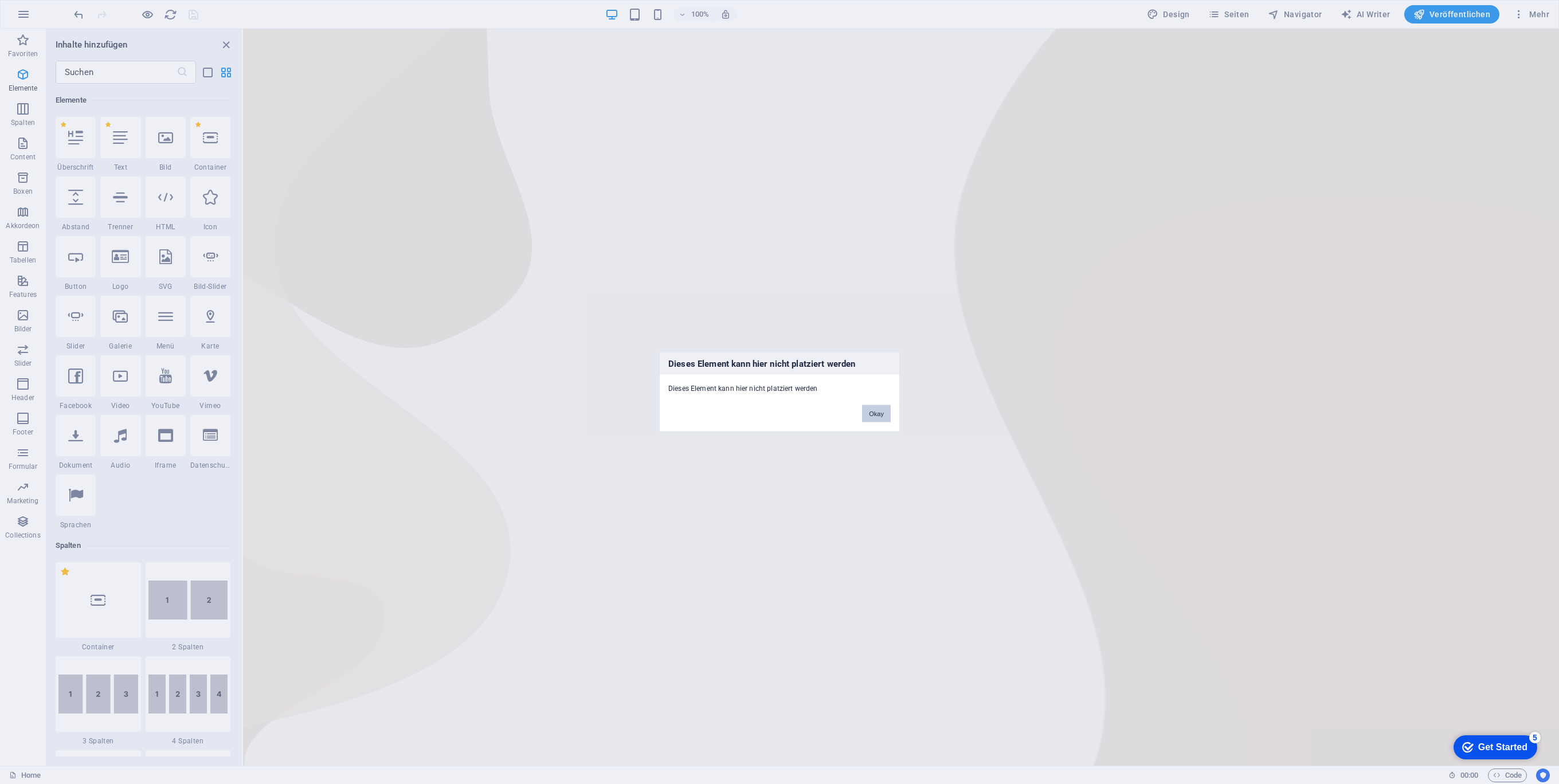
drag, startPoint x: 887, startPoint y: 413, endPoint x: 629, endPoint y: 352, distance: 265.1
click at [887, 413] on button "Okay" at bounding box center [877, 413] width 29 height 17
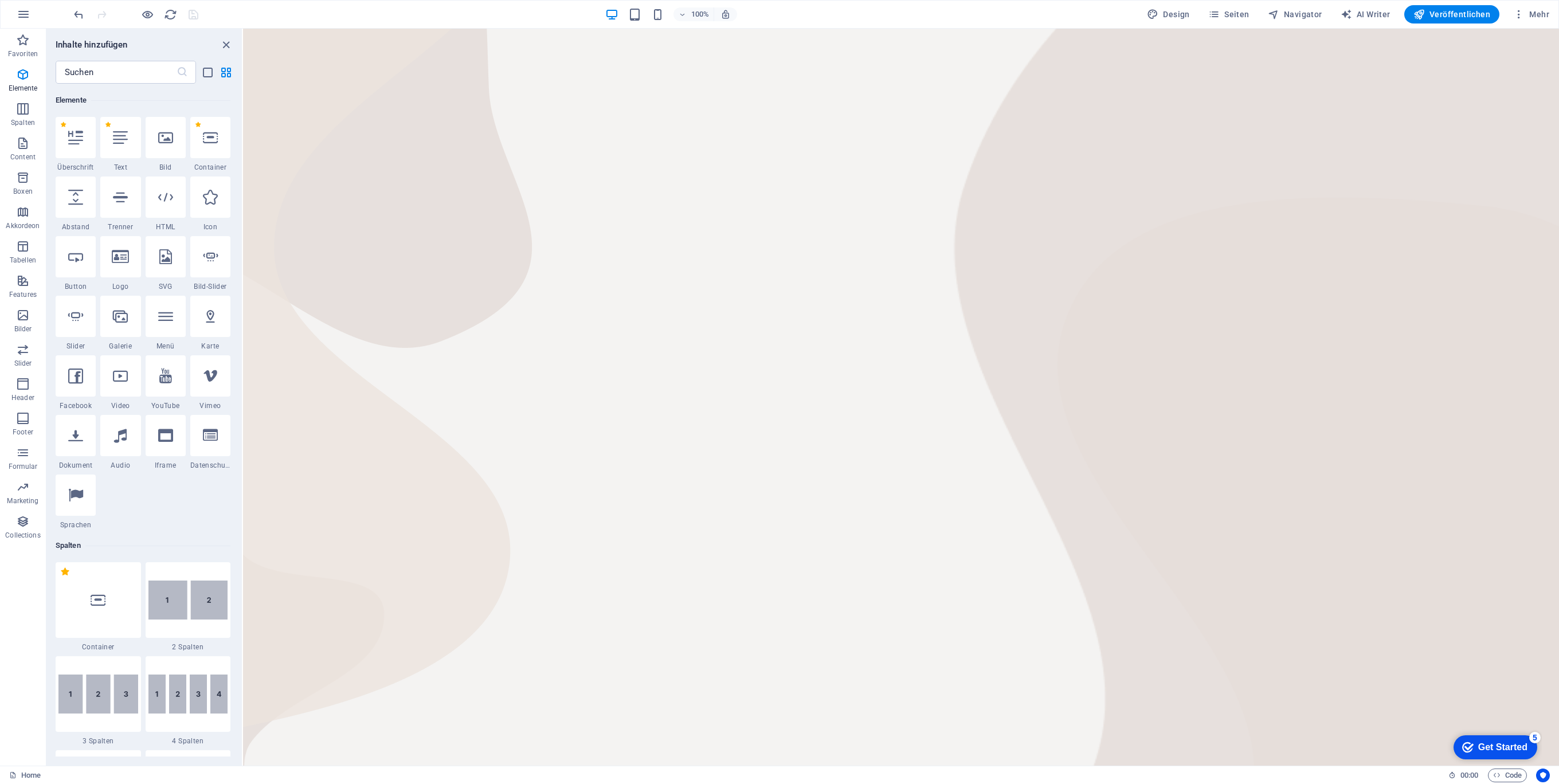
drag, startPoint x: 794, startPoint y: 189, endPoint x: 488, endPoint y: 122, distance: 313.2
click at [792, 29] on html "Skip to main content" at bounding box center [900, 29] width 1316 height 0
click at [134, 142] on div at bounding box center [120, 138] width 40 height 41
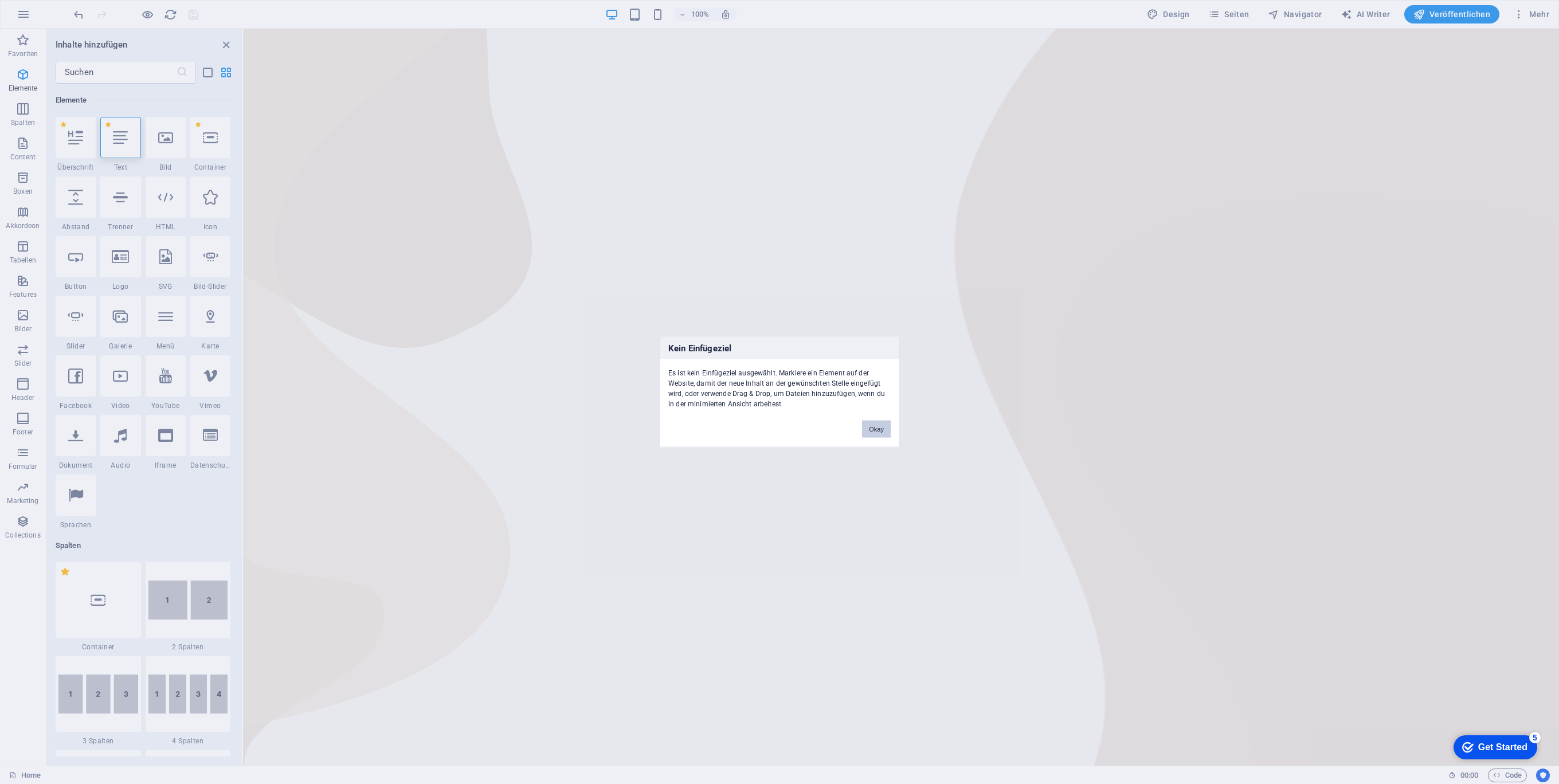
drag, startPoint x: 877, startPoint y: 426, endPoint x: 635, endPoint y: 393, distance: 244.2
click at [877, 426] on button "Okay" at bounding box center [877, 429] width 29 height 17
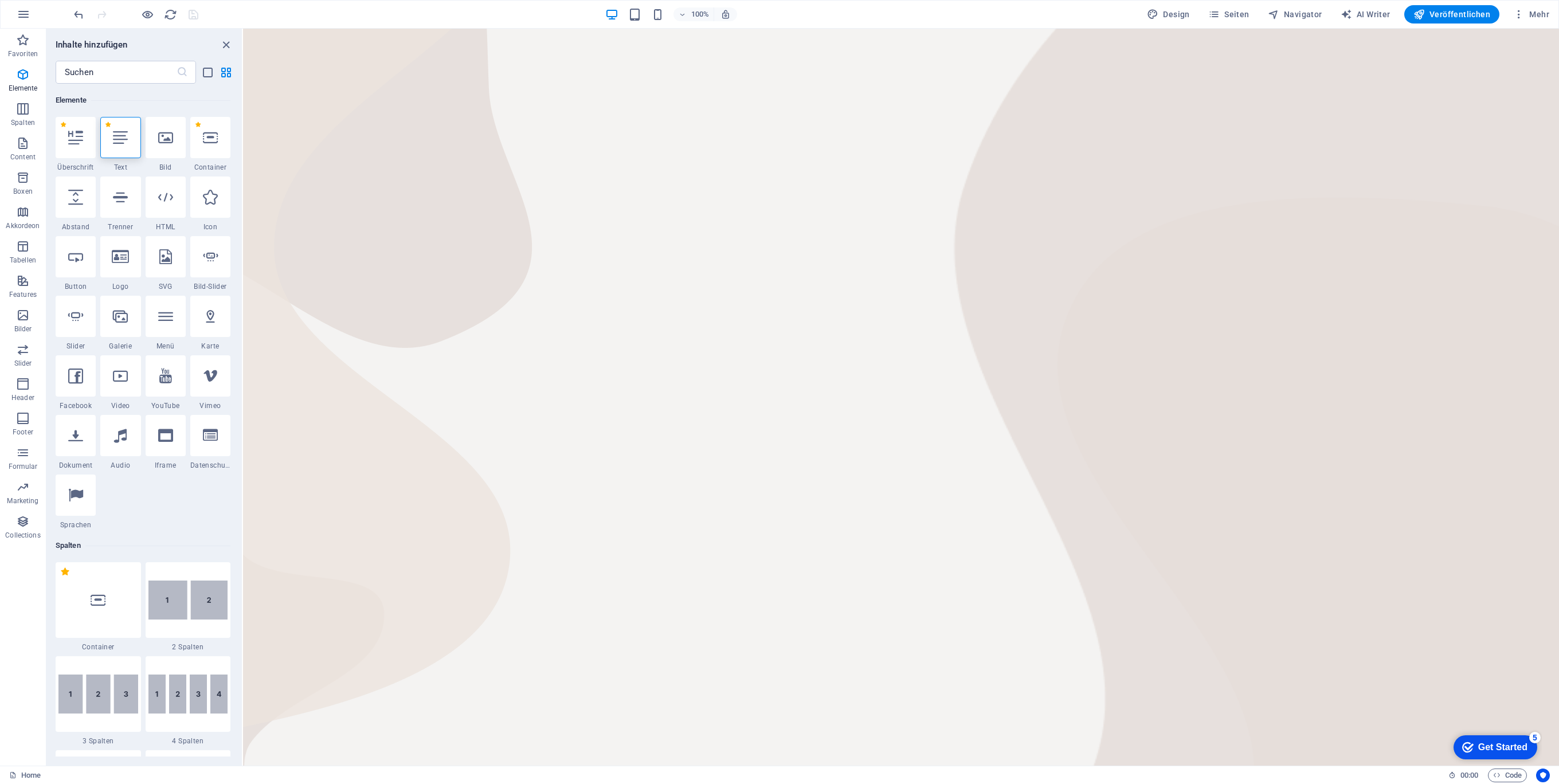
click at [883, 29] on html "Skip to main content" at bounding box center [900, 29] width 1316 height 0
drag, startPoint x: 718, startPoint y: 153, endPoint x: 582, endPoint y: 57, distance: 166.5
click at [713, 29] on html "Skip to main content" at bounding box center [900, 29] width 1316 height 0
click at [169, 17] on icon "reload" at bounding box center [170, 14] width 14 height 14
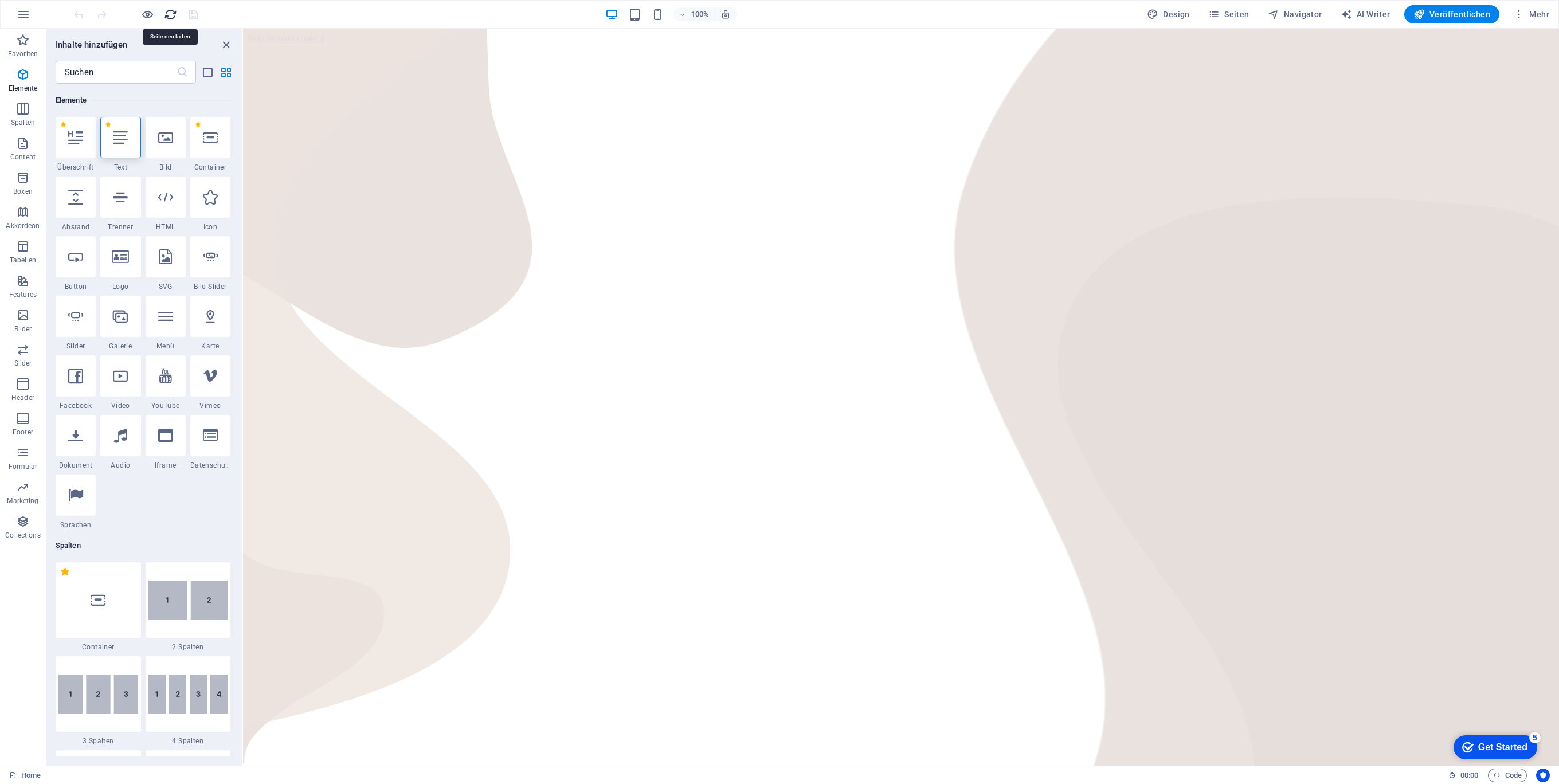
scroll to position [0, 0]
click at [571, 49] on html "Skip to main content" at bounding box center [900, 38] width 1316 height 19
click at [427, 49] on html "Skip to main content" at bounding box center [900, 38] width 1316 height 19
click at [21, 383] on icon "button" at bounding box center [22, 383] width 14 height 14
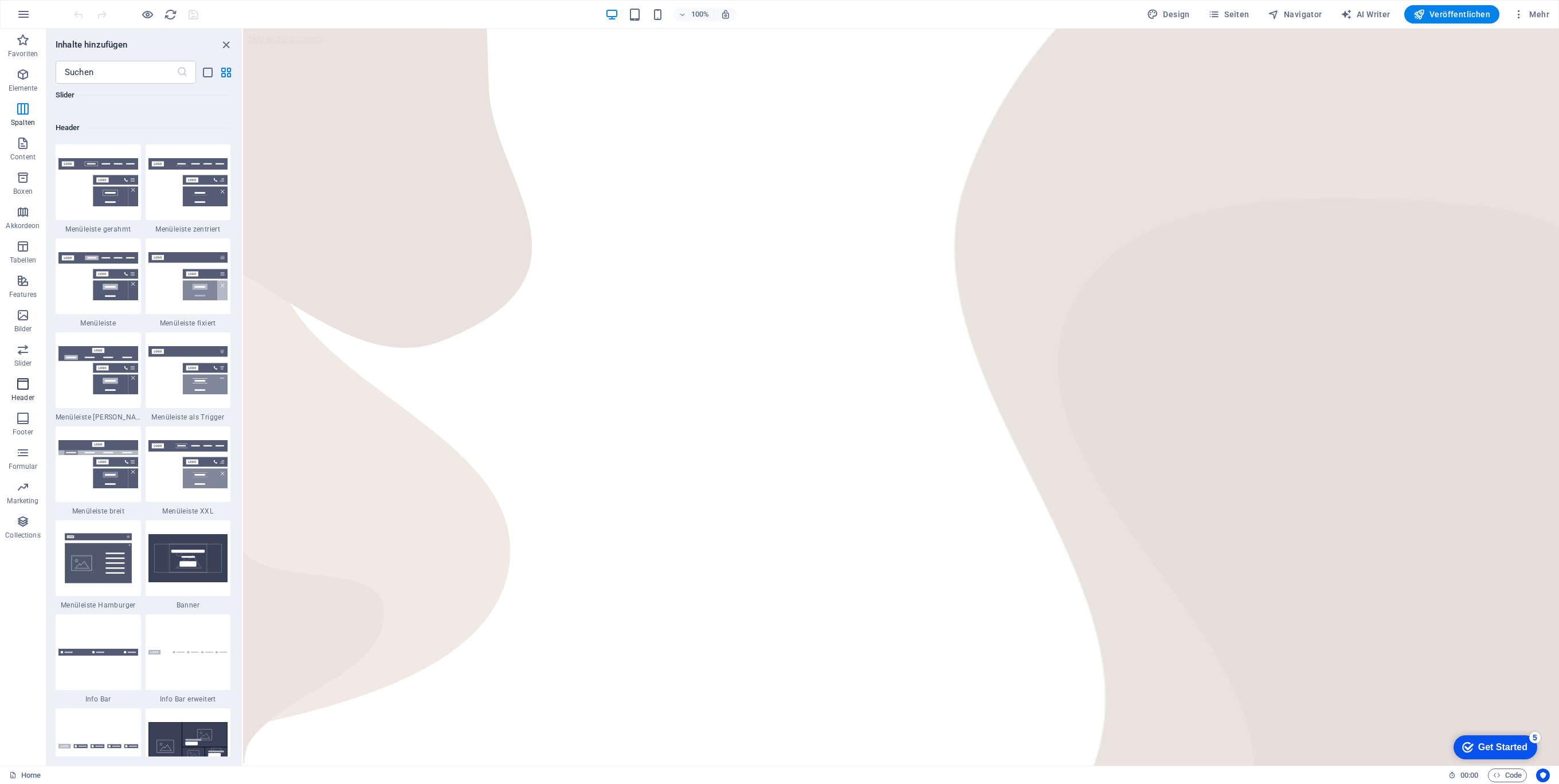
scroll to position [6992, 0]
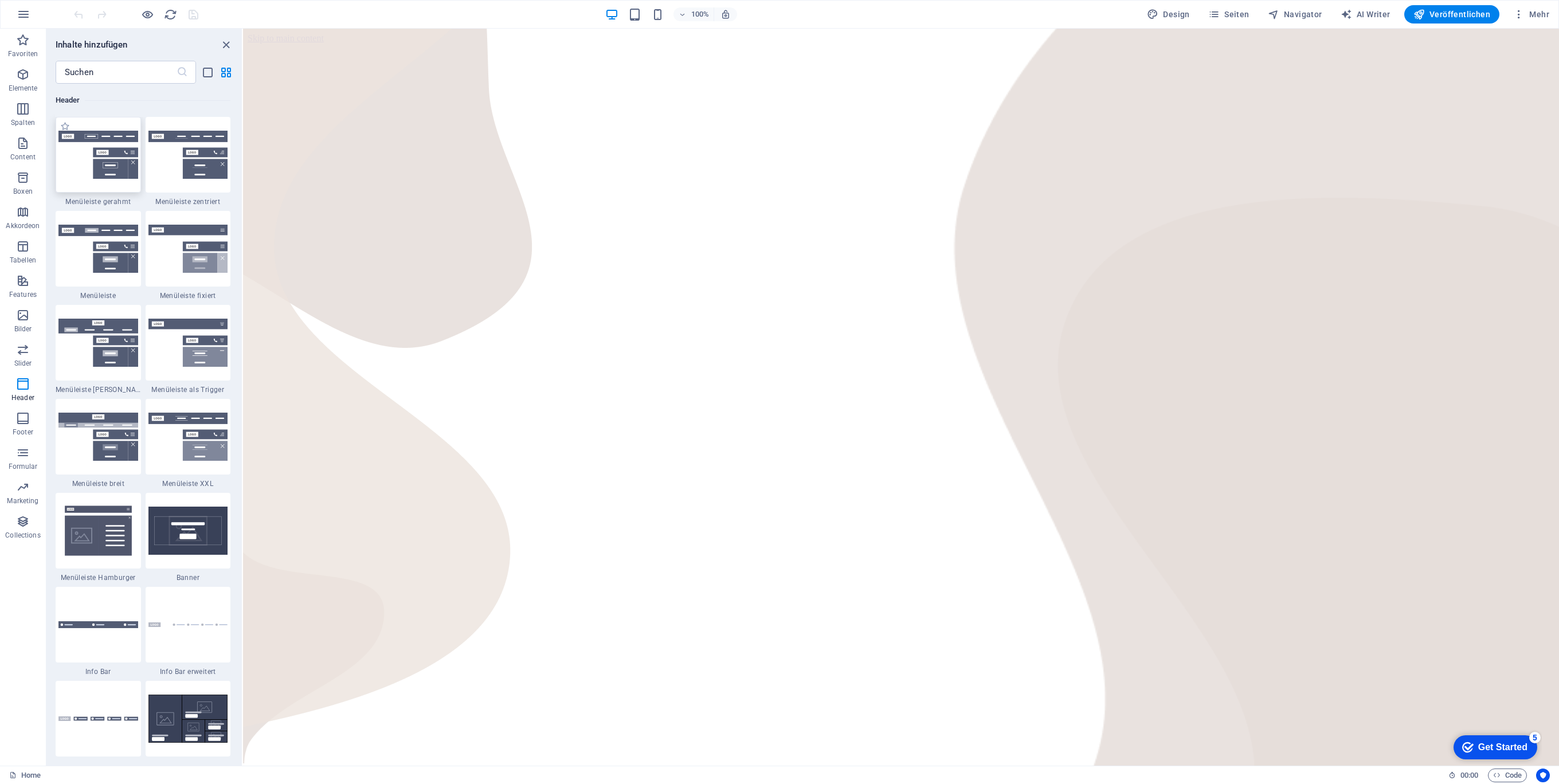
click at [99, 177] on img at bounding box center [98, 154] width 80 height 49
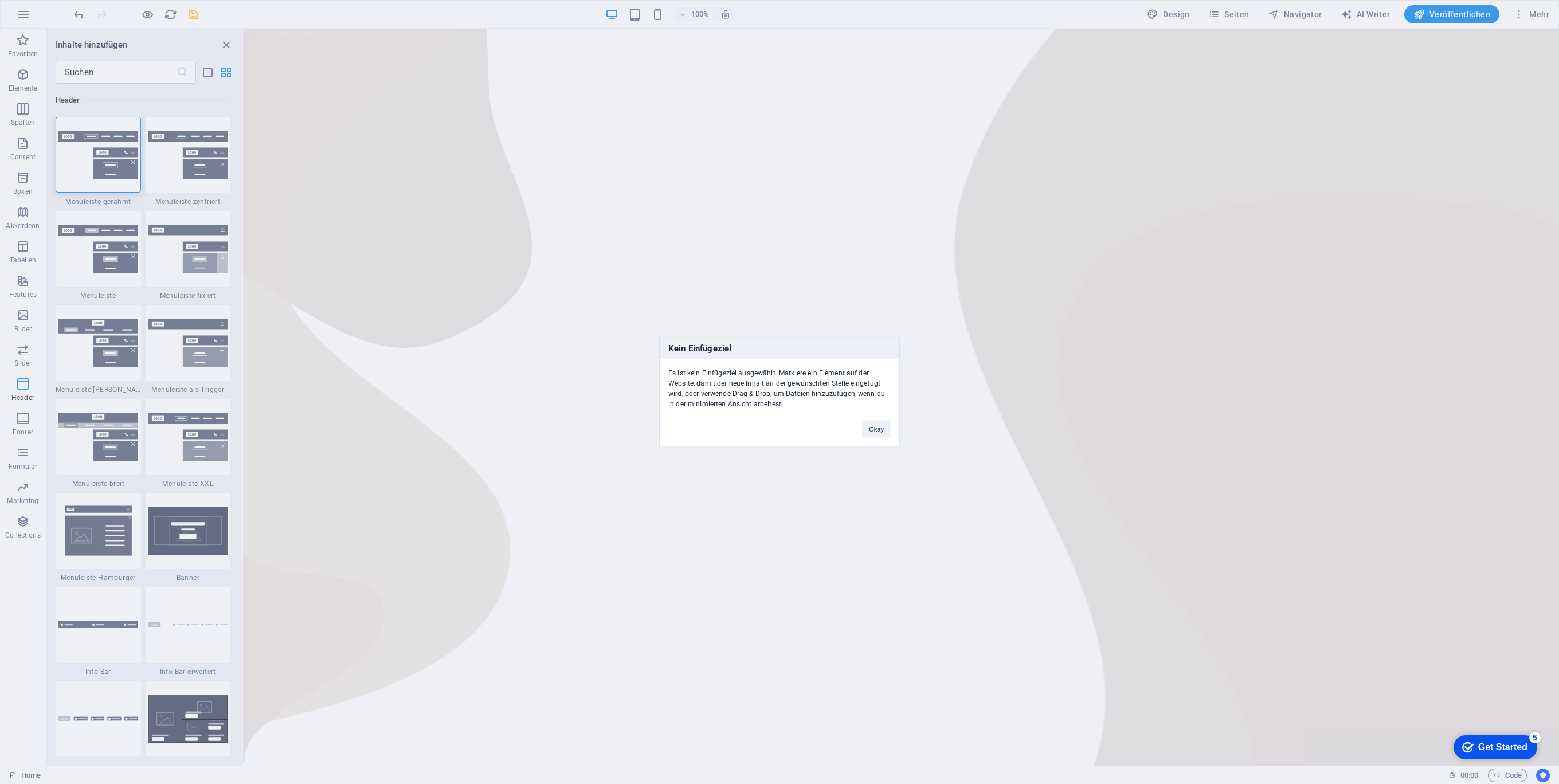
drag, startPoint x: 99, startPoint y: 177, endPoint x: 599, endPoint y: 134, distance: 501.8
click at [599, 134] on div "Kein Einfügeziel Es ist kein Einfügeziel ausgewählt. Markiere ein Element auf d…" at bounding box center [780, 392] width 1559 height 784
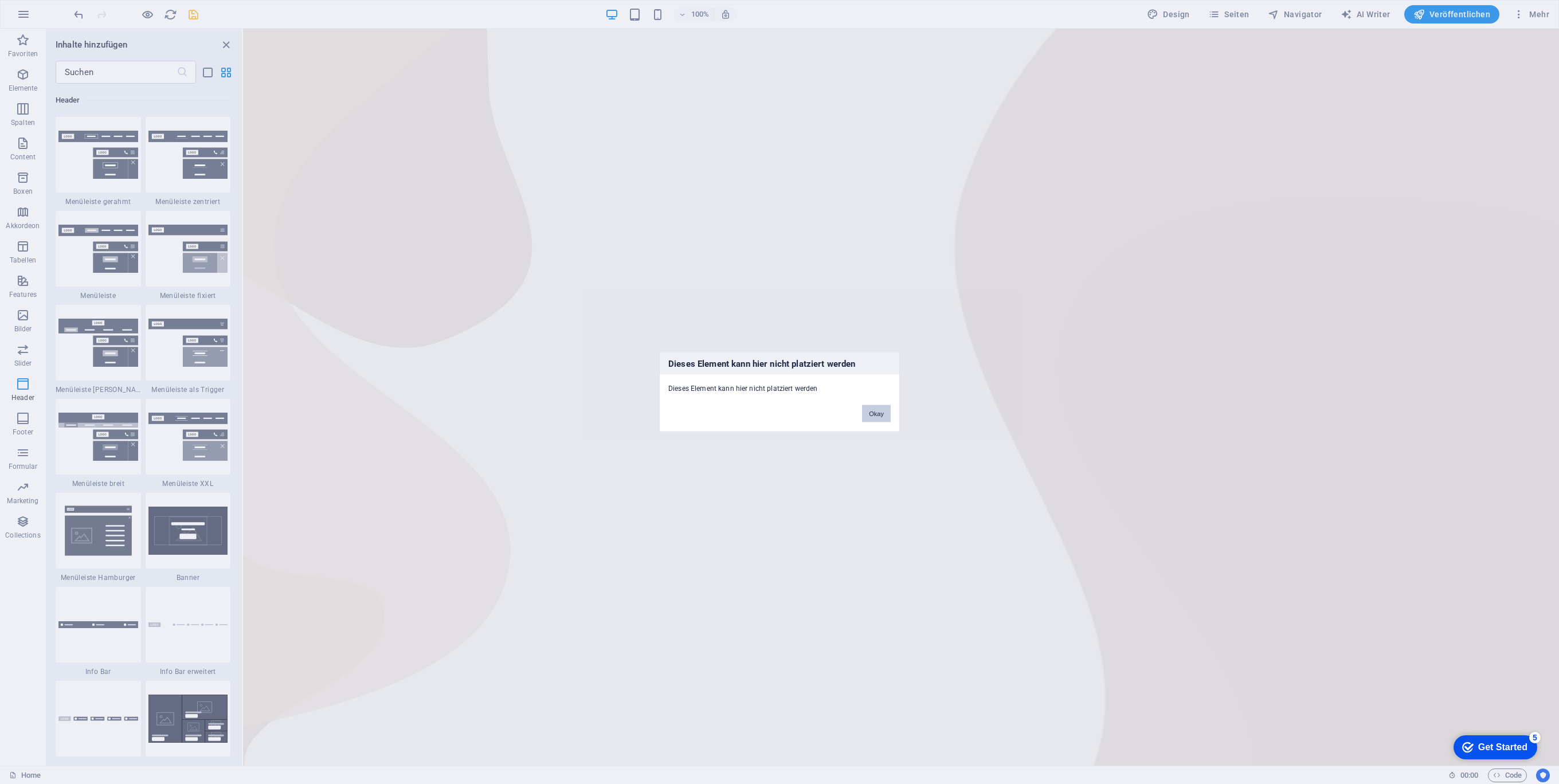
click at [884, 415] on button "Okay" at bounding box center [877, 413] width 29 height 17
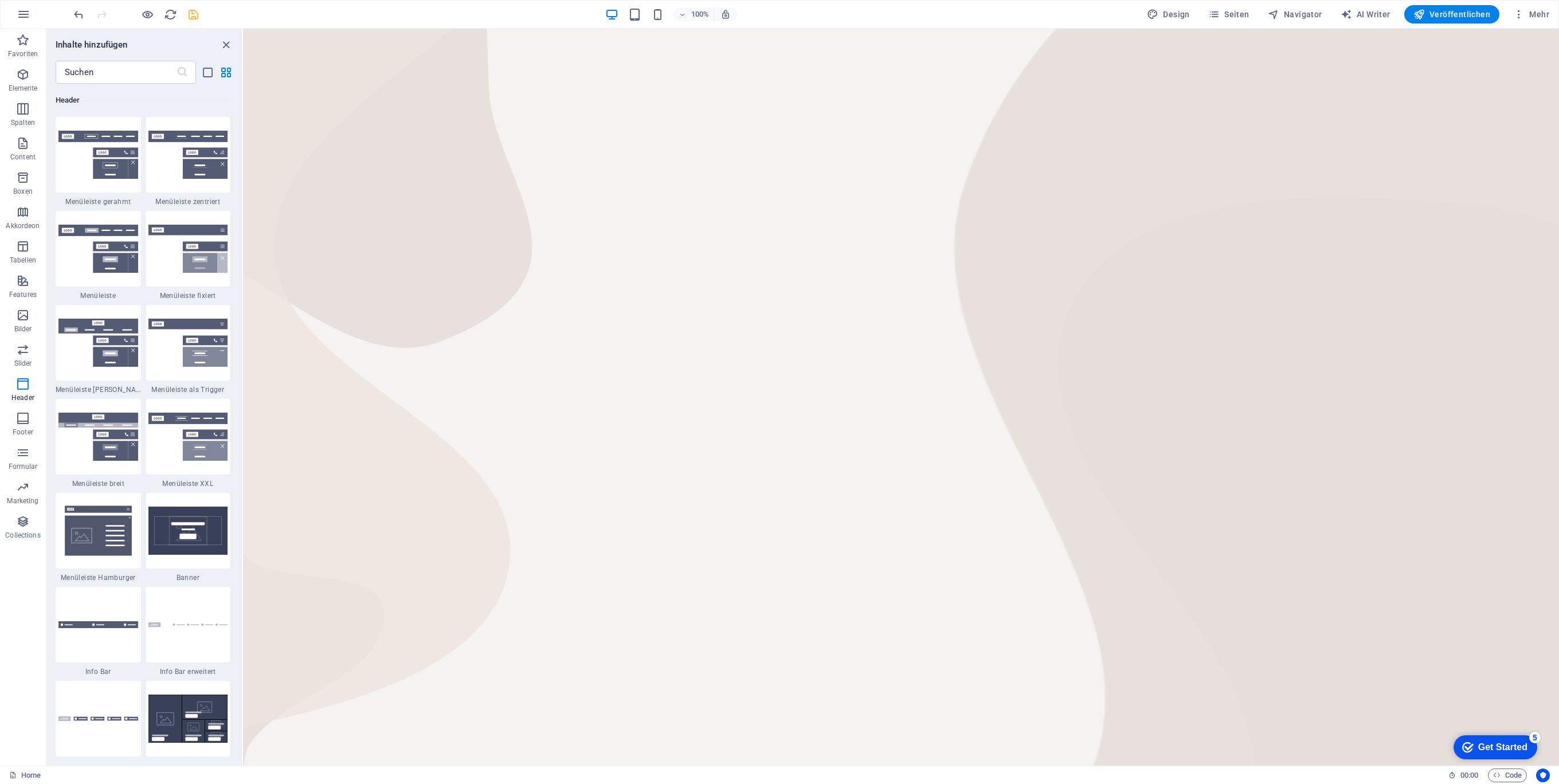
click at [827, 18] on div "100% Design Seiten Navigator AI Writer Veröffentlichen Mehr" at bounding box center [812, 14] width 1482 height 18
drag, startPoint x: 1102, startPoint y: 212, endPoint x: 1119, endPoint y: 207, distance: 17.7
click at [1106, 29] on html "Skip to main content" at bounding box center [900, 29] width 1316 height 0
click at [165, 17] on icon "reload" at bounding box center [170, 14] width 14 height 14
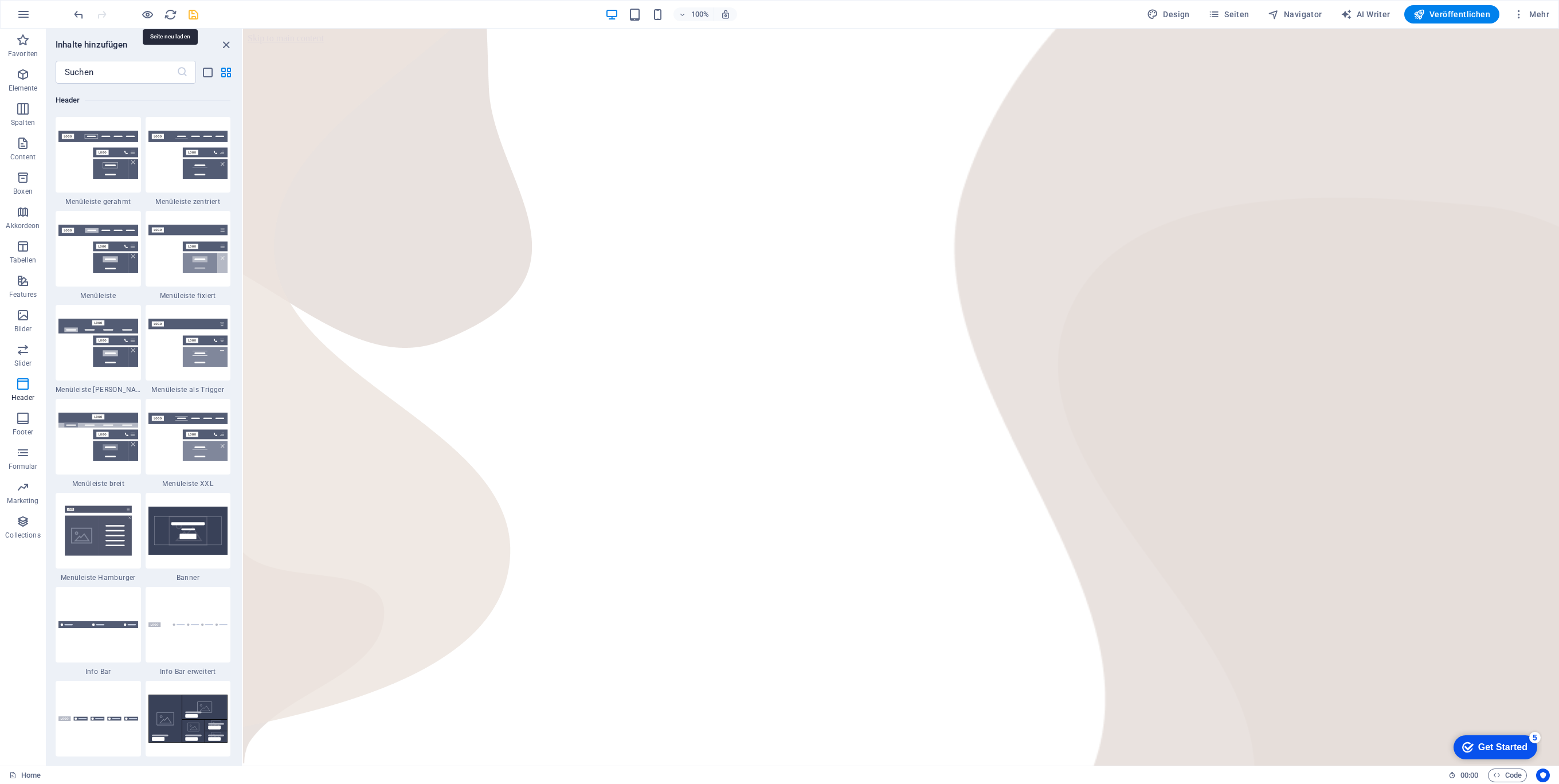
scroll to position [0, 0]
drag, startPoint x: 392, startPoint y: 41, endPoint x: 400, endPoint y: 82, distance: 41.8
click at [106, 145] on img at bounding box center [98, 154] width 80 height 49
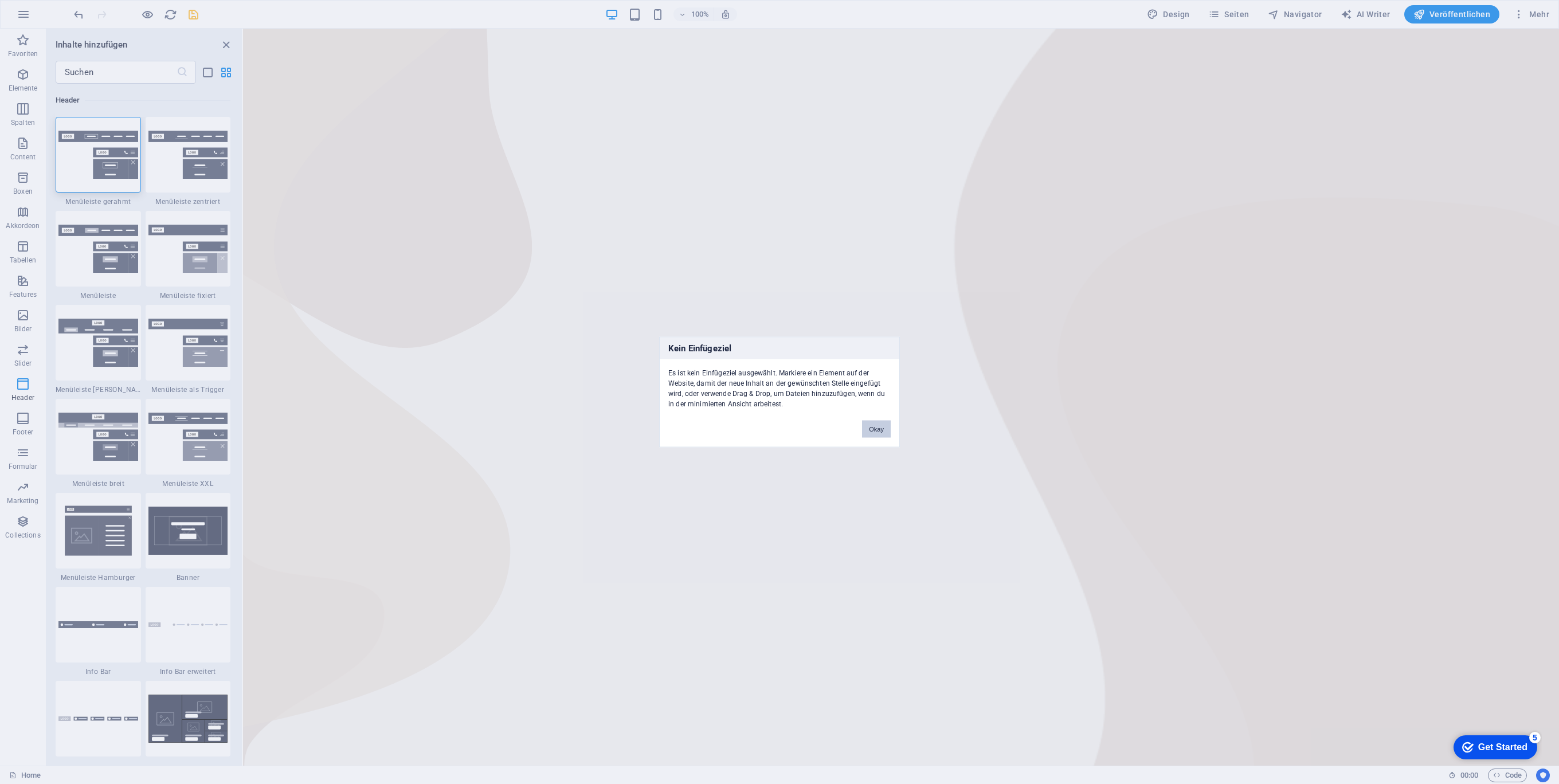
drag, startPoint x: 881, startPoint y: 425, endPoint x: 638, endPoint y: 423, distance: 243.0
click at [881, 425] on button "Okay" at bounding box center [877, 429] width 29 height 17
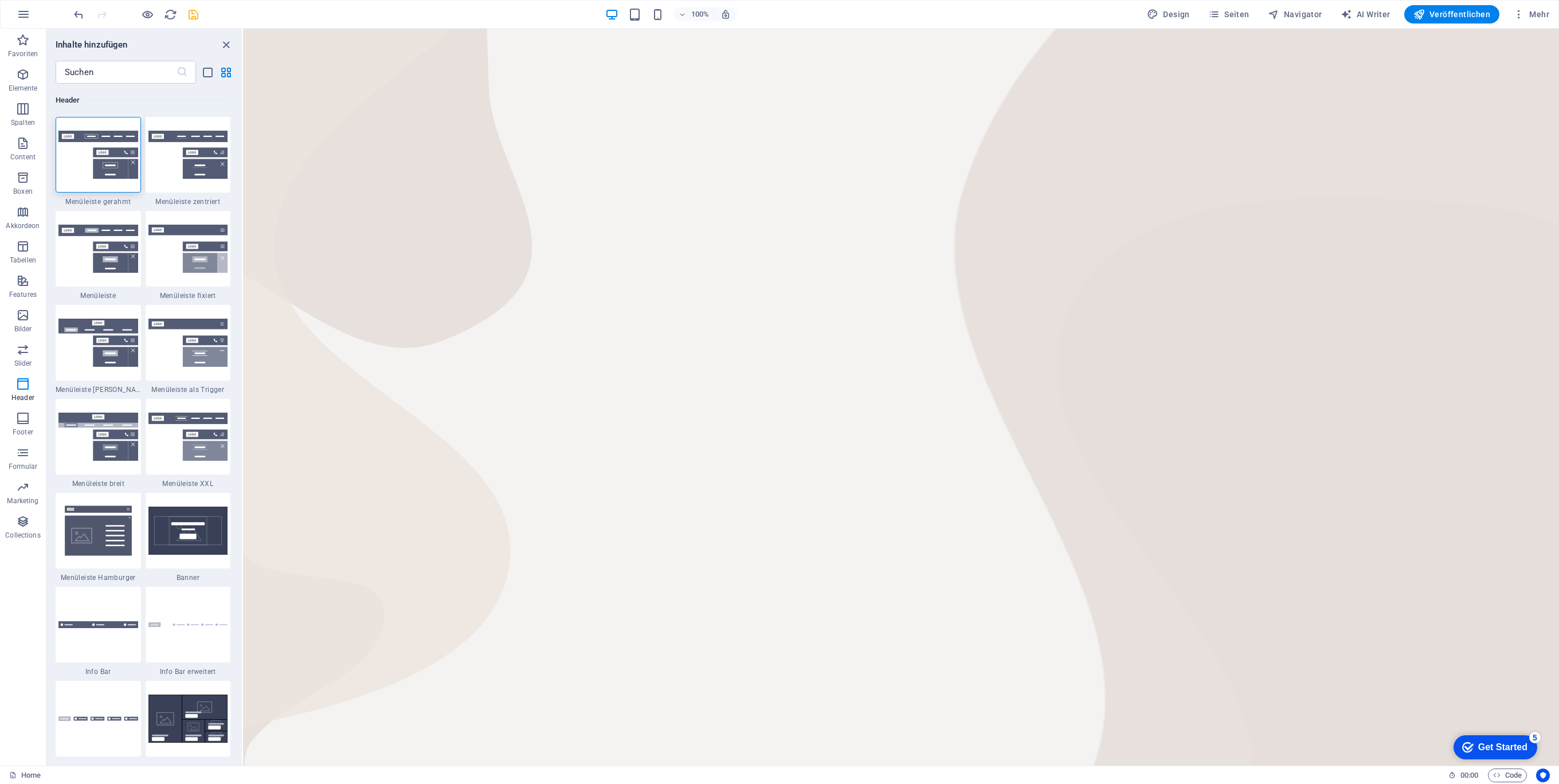
drag, startPoint x: 873, startPoint y: 649, endPoint x: 872, endPoint y: 697, distance: 48.0
click at [873, 29] on html "Skip to main content" at bounding box center [900, 29] width 1316 height 0
click at [872, 29] on html "Skip to main content" at bounding box center [900, 29] width 1316 height 0
drag, startPoint x: 870, startPoint y: 774, endPoint x: 865, endPoint y: 767, distance: 8.6
click at [867, 770] on div "Home" at bounding box center [725, 774] width 1430 height 14
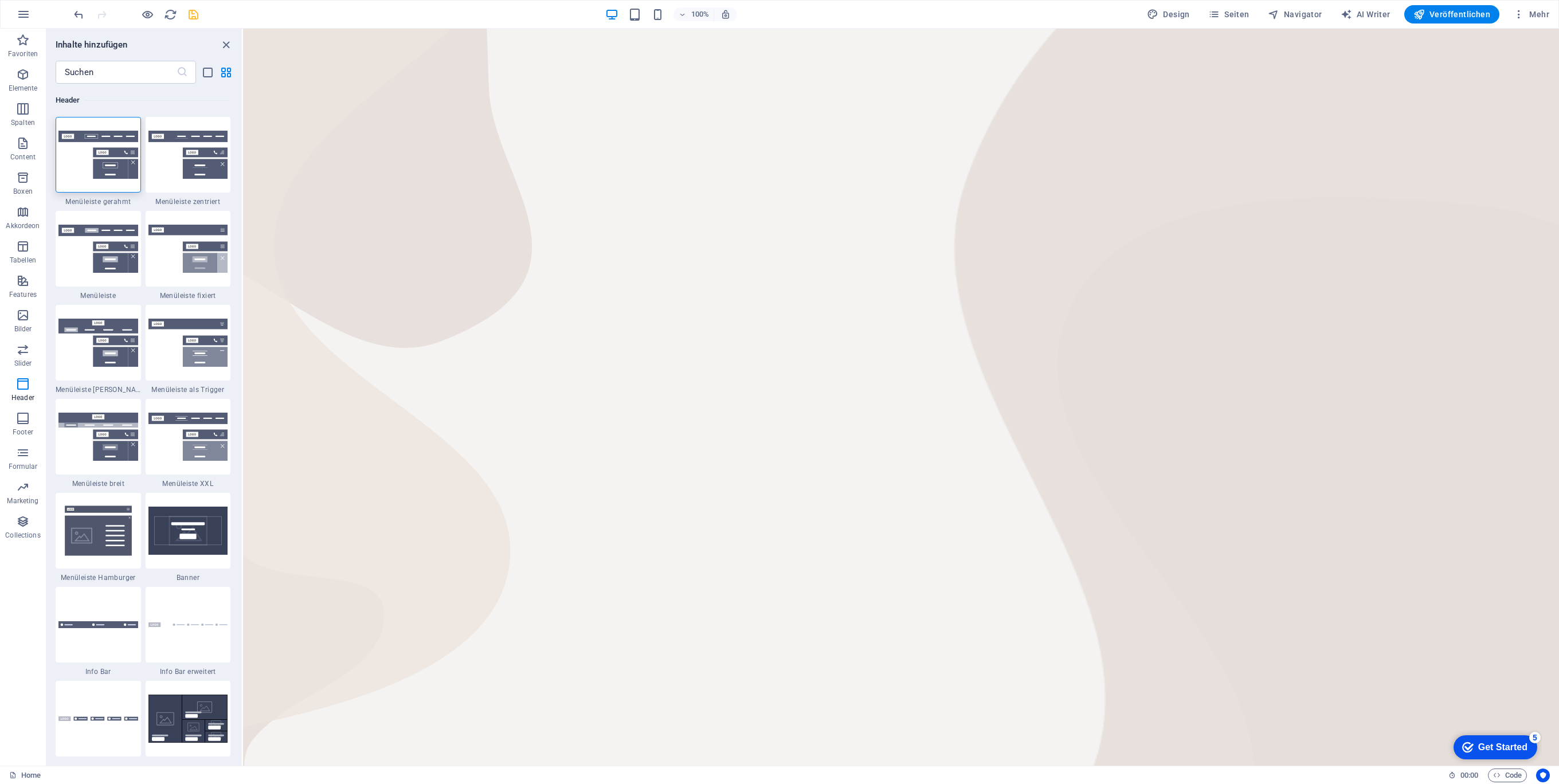
drag, startPoint x: 848, startPoint y: 600, endPoint x: 846, endPoint y: 588, distance: 12.2
click at [846, 29] on html "Skip to main content" at bounding box center [900, 29] width 1316 height 0
drag, startPoint x: 827, startPoint y: 429, endPoint x: 803, endPoint y: 280, distance: 150.9
click at [818, 29] on html "Skip to main content" at bounding box center [900, 29] width 1316 height 0
drag, startPoint x: 778, startPoint y: 184, endPoint x: 772, endPoint y: 166, distance: 19.0
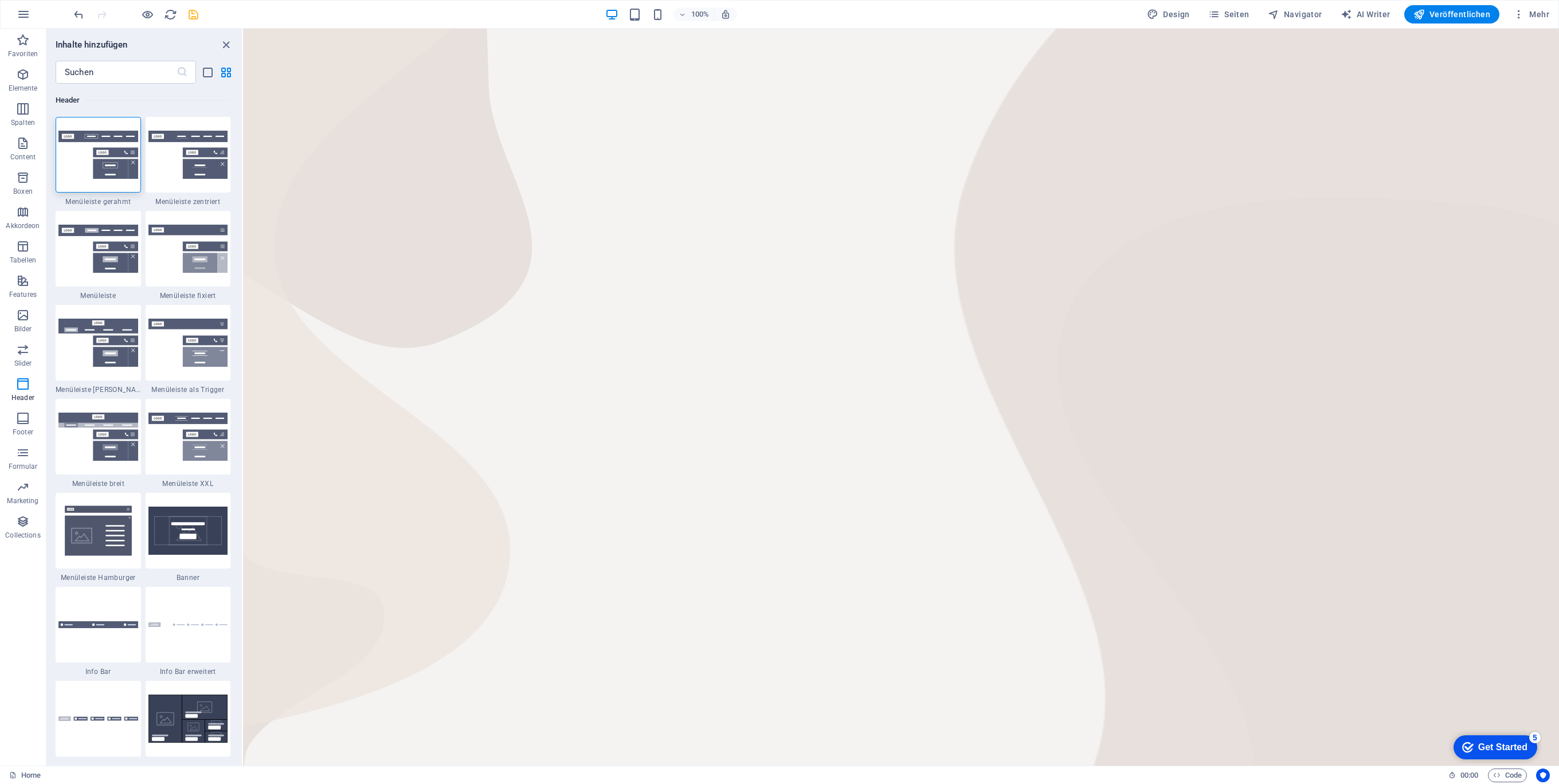
click at [776, 29] on html "Skip to main content" at bounding box center [900, 29] width 1316 height 0
drag, startPoint x: 752, startPoint y: 103, endPoint x: 737, endPoint y: 74, distance: 32.6
click at [737, 29] on html "Skip to main content" at bounding box center [900, 29] width 1316 height 0
click at [726, 29] on html "Skip to main content" at bounding box center [900, 29] width 1316 height 0
click at [727, 25] on div "100% Design Seiten Navigator AI Writer Veröffentlichen Mehr" at bounding box center [780, 14] width 1557 height 28
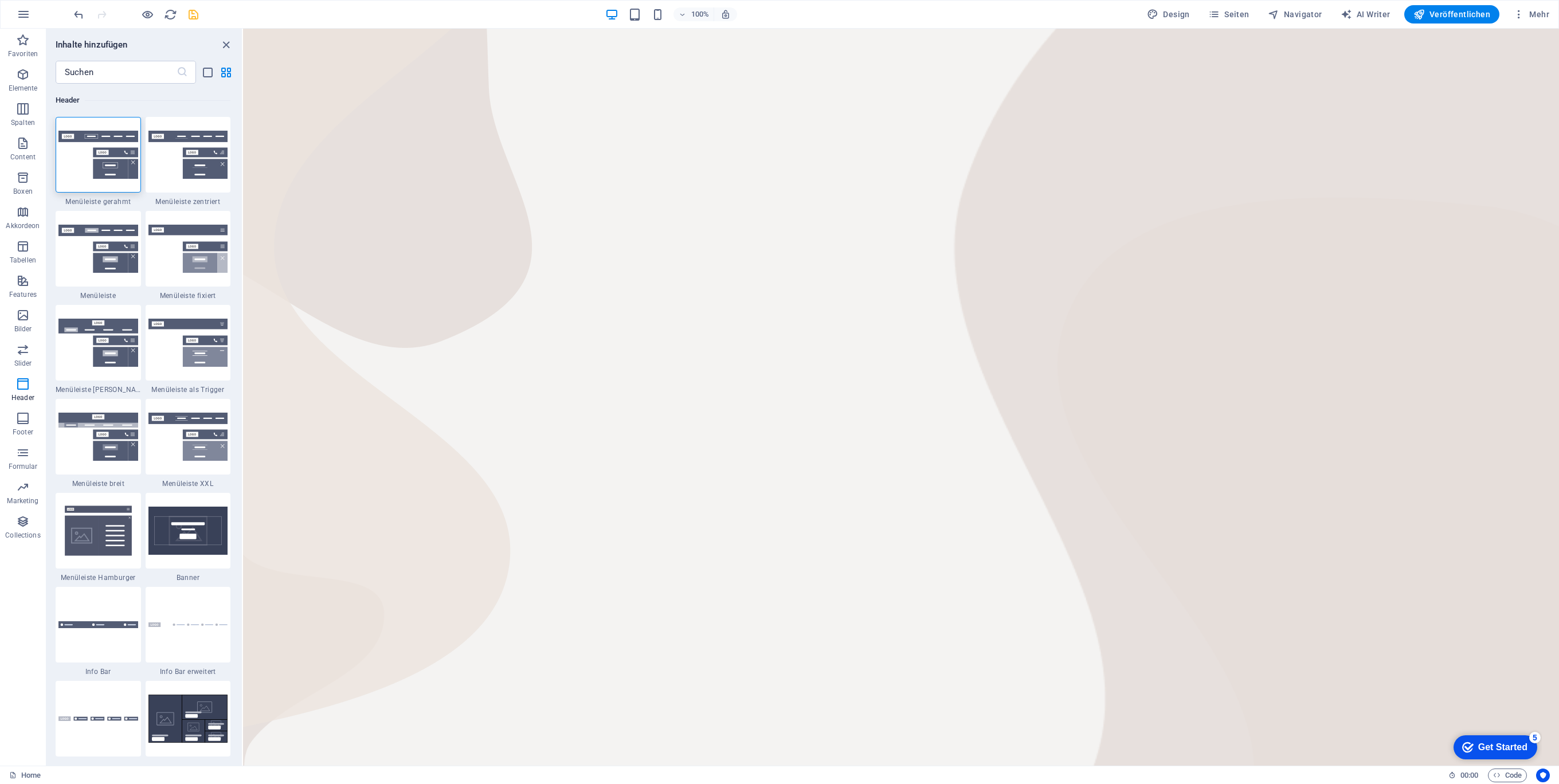
drag, startPoint x: 970, startPoint y: 74, endPoint x: 982, endPoint y: 75, distance: 12.0
click at [972, 29] on html "Skip to main content" at bounding box center [900, 29] width 1316 height 0
click at [224, 40] on icon "close panel" at bounding box center [226, 45] width 14 height 14
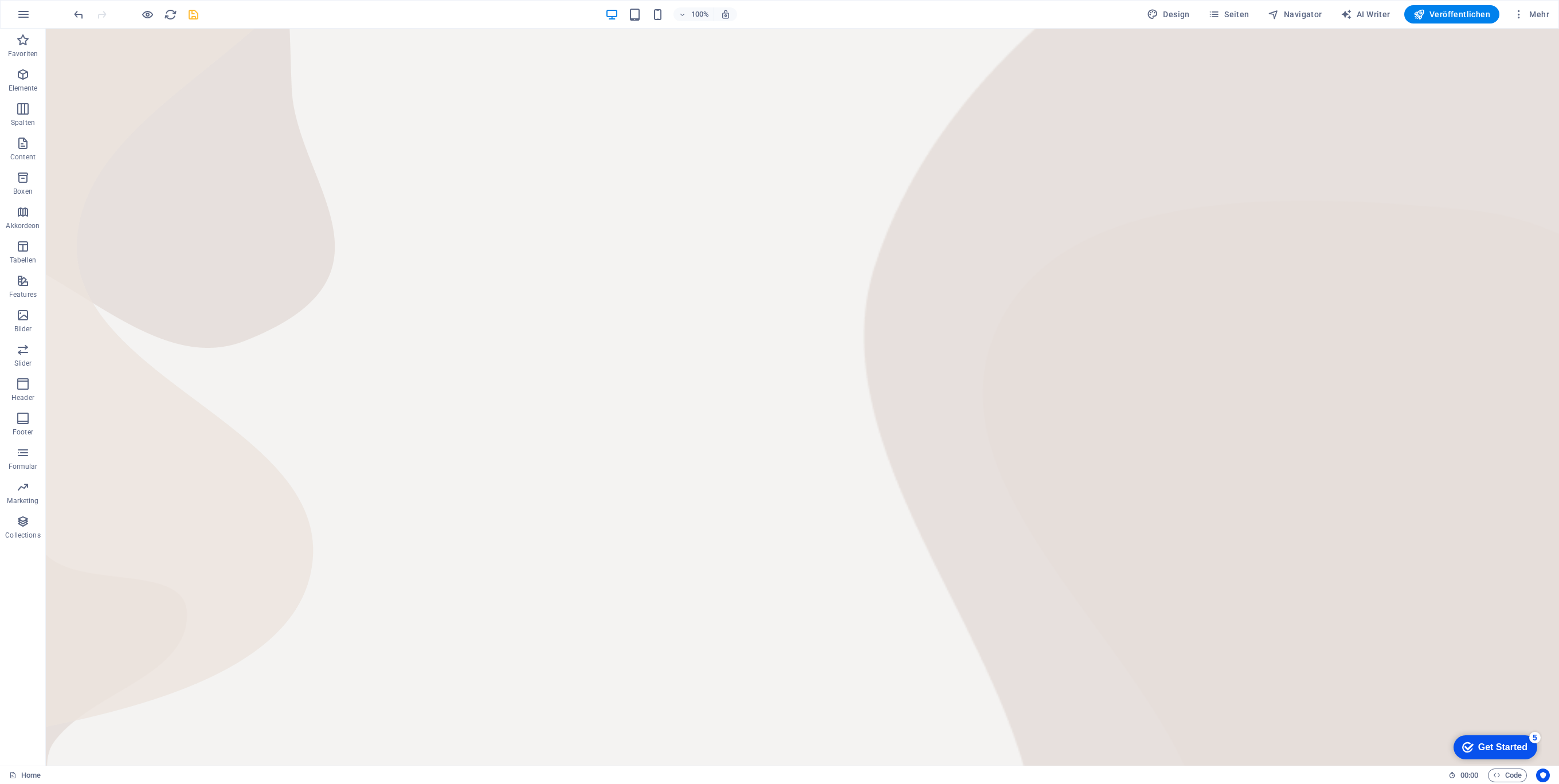
click at [235, 29] on html "Skip to main content" at bounding box center [803, 29] width 1513 height 0
click at [1240, 11] on span "Seiten" at bounding box center [1229, 14] width 41 height 11
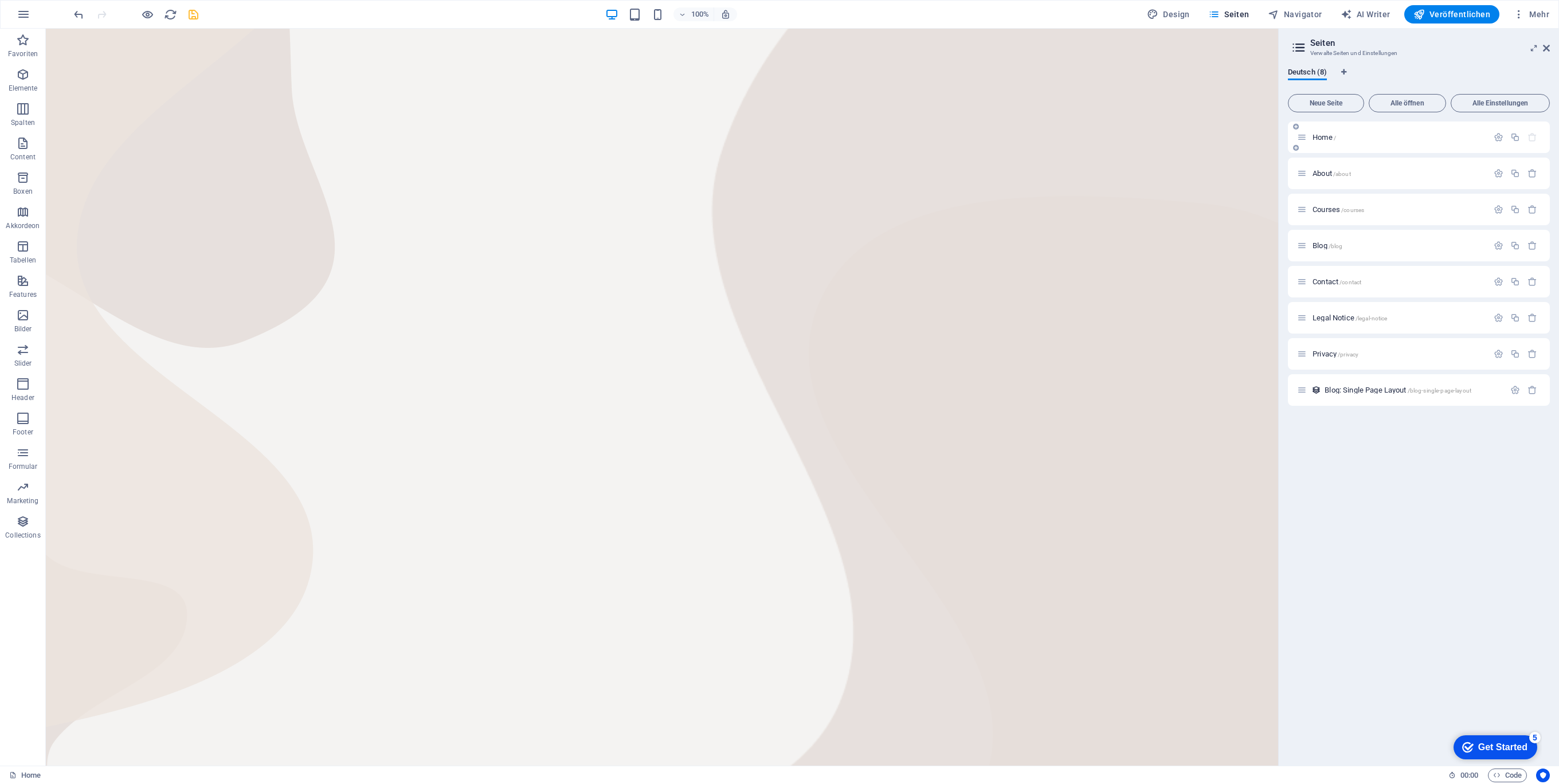
click at [1419, 134] on p "Home /" at bounding box center [1398, 137] width 172 height 7
click at [1383, 174] on p "About /about" at bounding box center [1398, 173] width 172 height 7
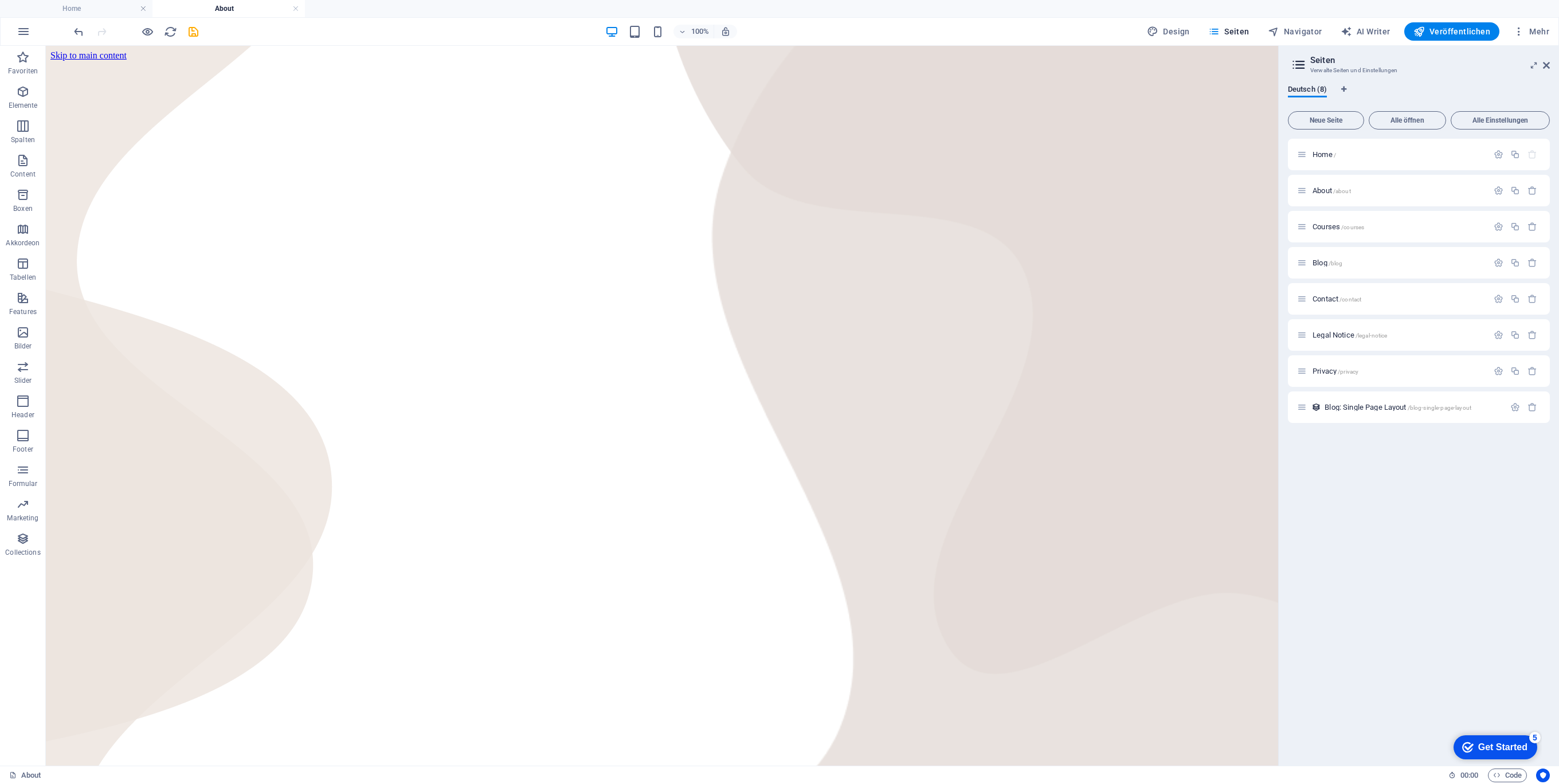
drag, startPoint x: 728, startPoint y: 57, endPoint x: 716, endPoint y: 47, distance: 15.6
click at [723, 53] on html "Skip to main content" at bounding box center [662, 56] width 1232 height 19
click at [701, 55] on html "Skip to main content" at bounding box center [662, 56] width 1232 height 19
click at [18, 28] on icon "button" at bounding box center [23, 31] width 14 height 14
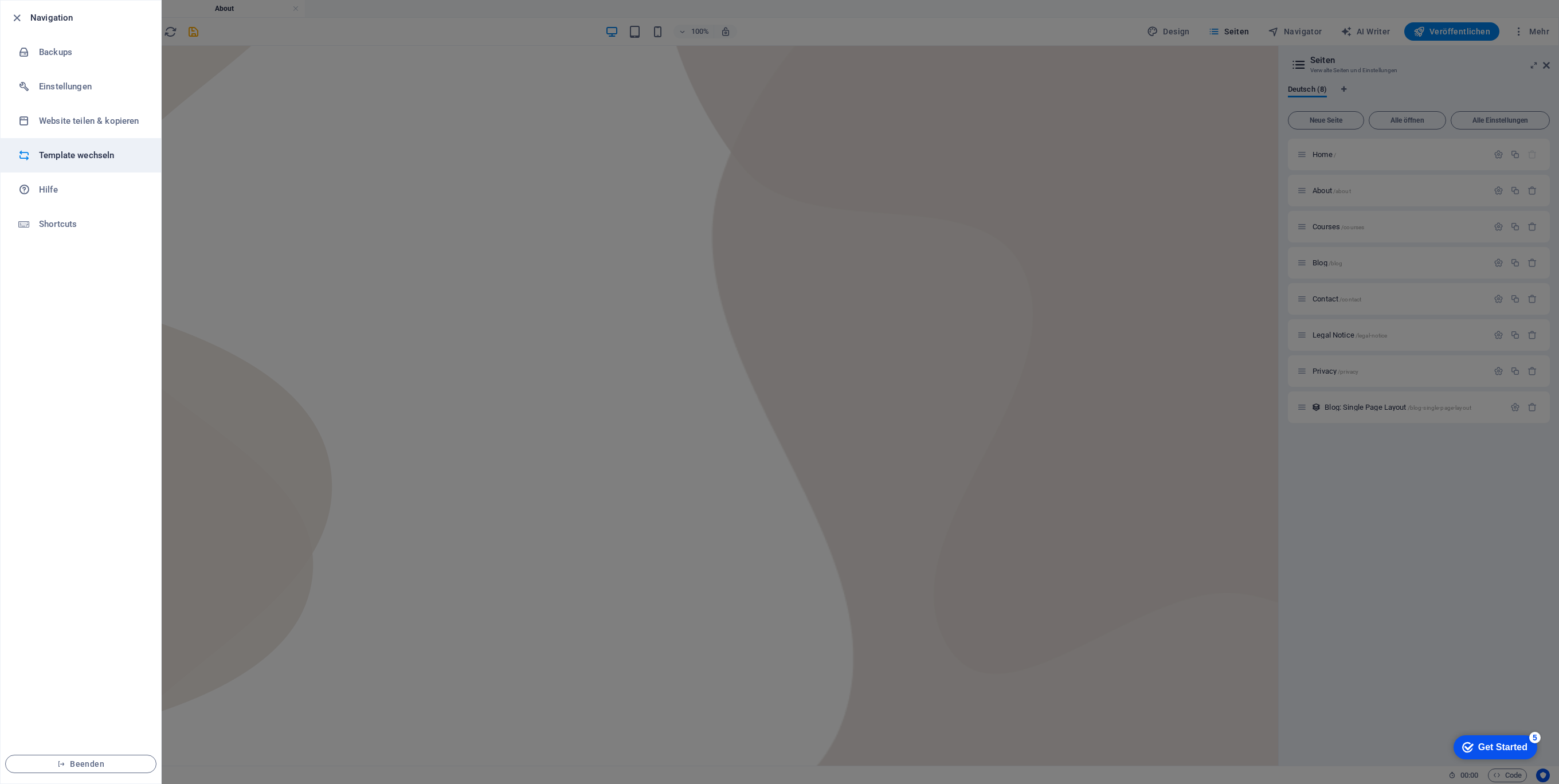
click at [86, 149] on h6 "Template wechseln" at bounding box center [91, 155] width 106 height 14
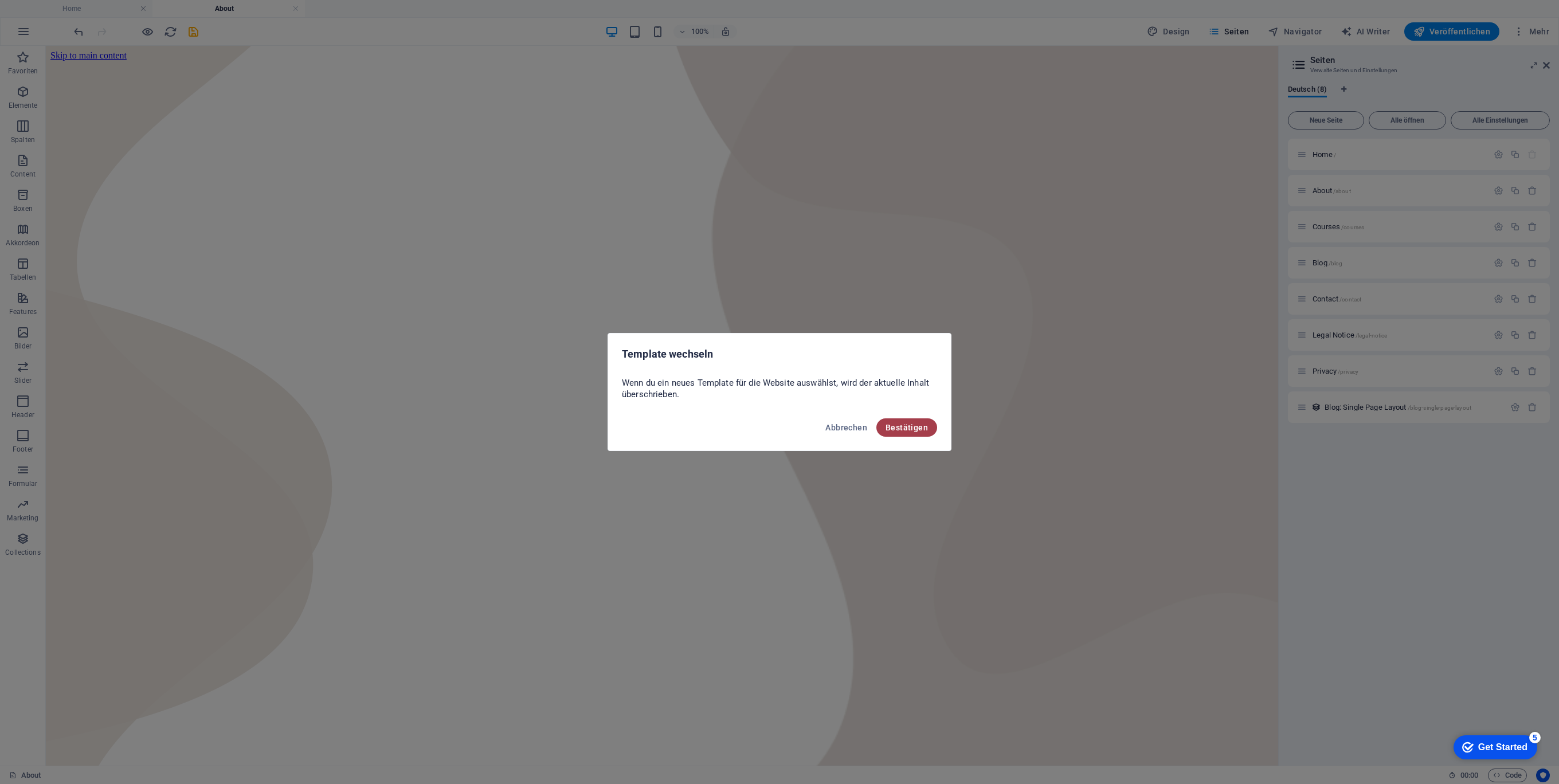
click at [921, 423] on span "Bestätigen" at bounding box center [906, 428] width 42 height 10
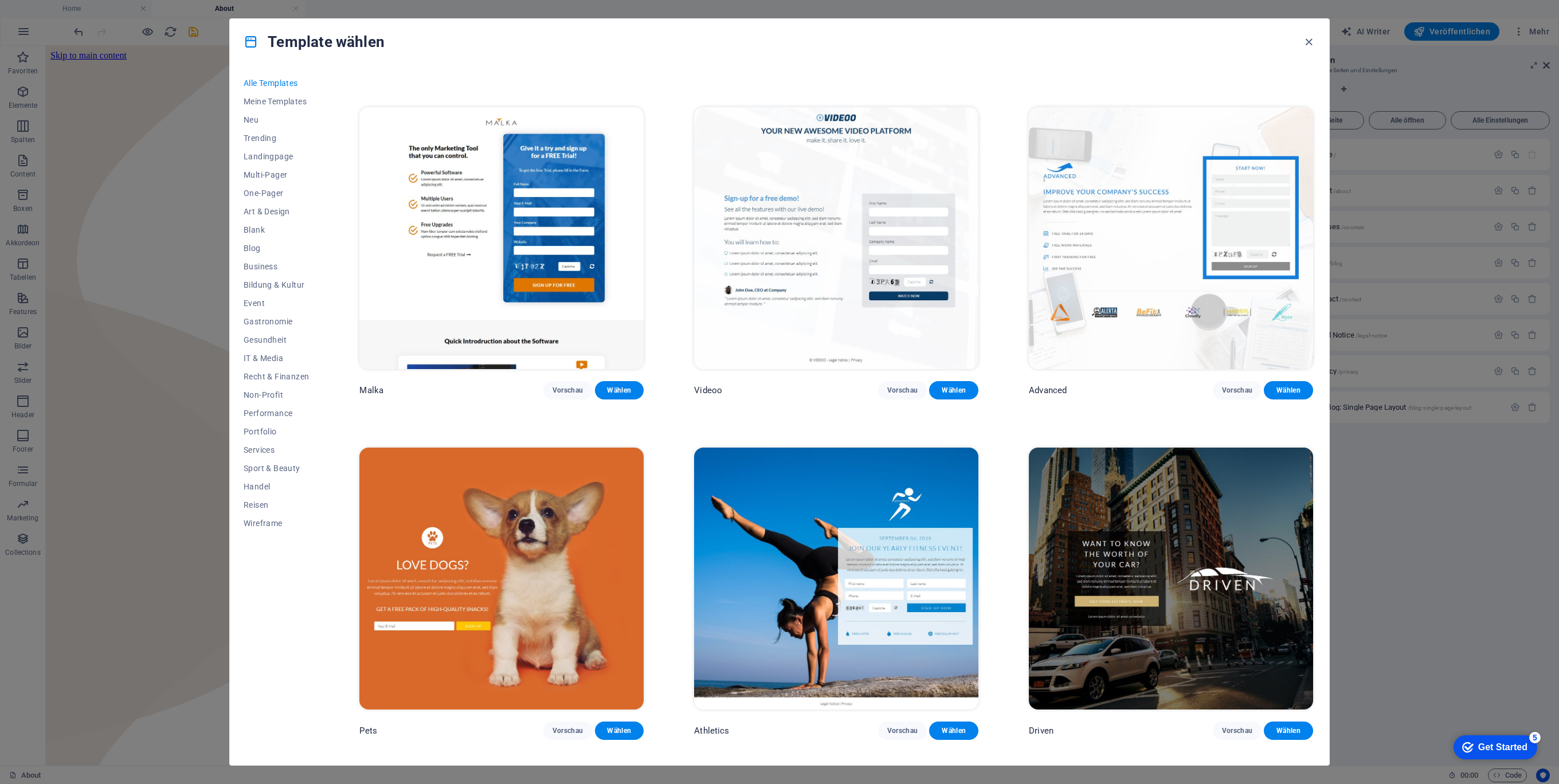
scroll to position [17936, 0]
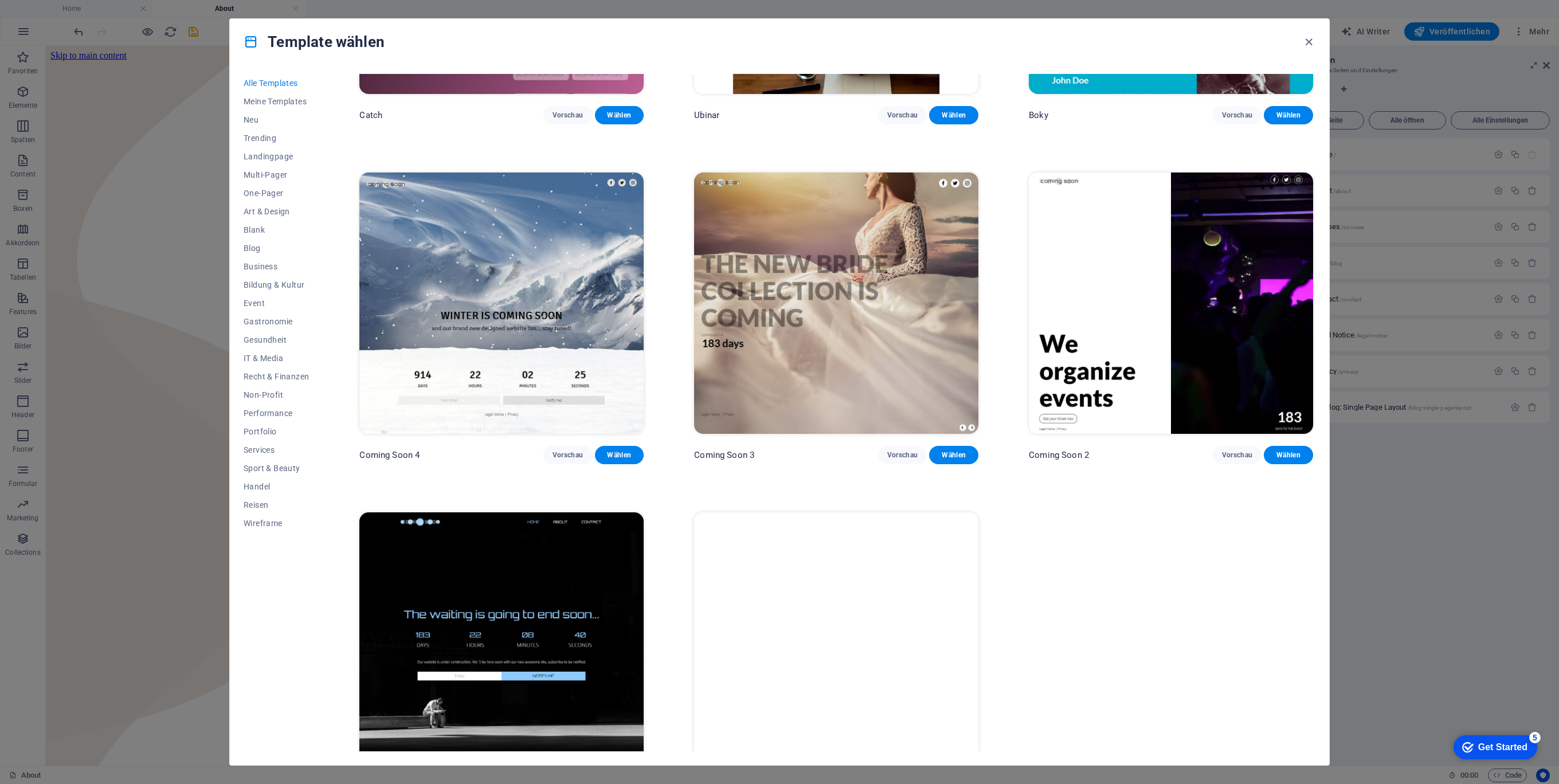
drag, startPoint x: 457, startPoint y: 615, endPoint x: 542, endPoint y: 133, distance: 489.4
click at [259, 188] on span "One-Pager" at bounding box center [276, 193] width 65 height 10
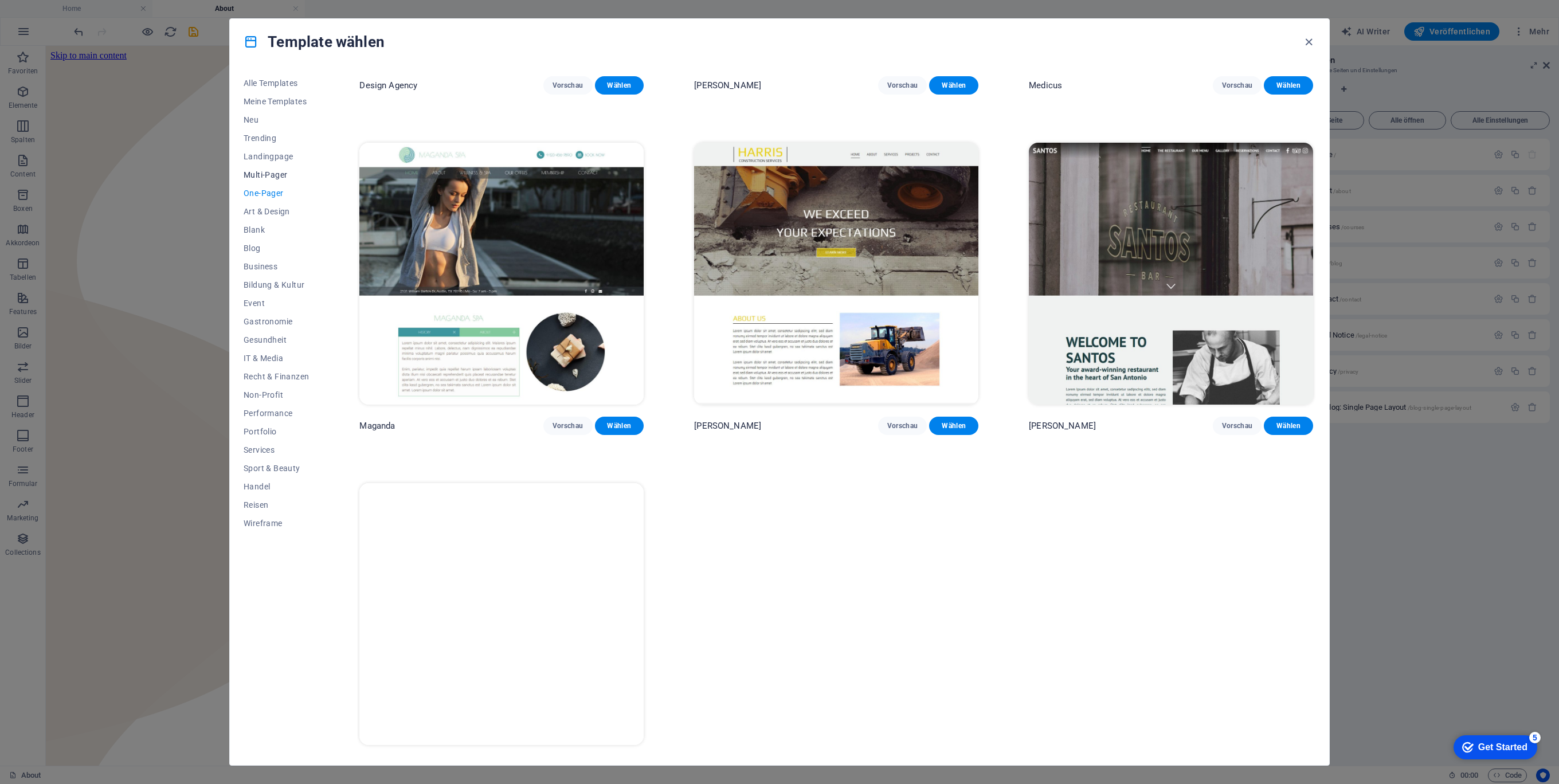
click at [270, 175] on span "Multi-Pager" at bounding box center [276, 175] width 65 height 10
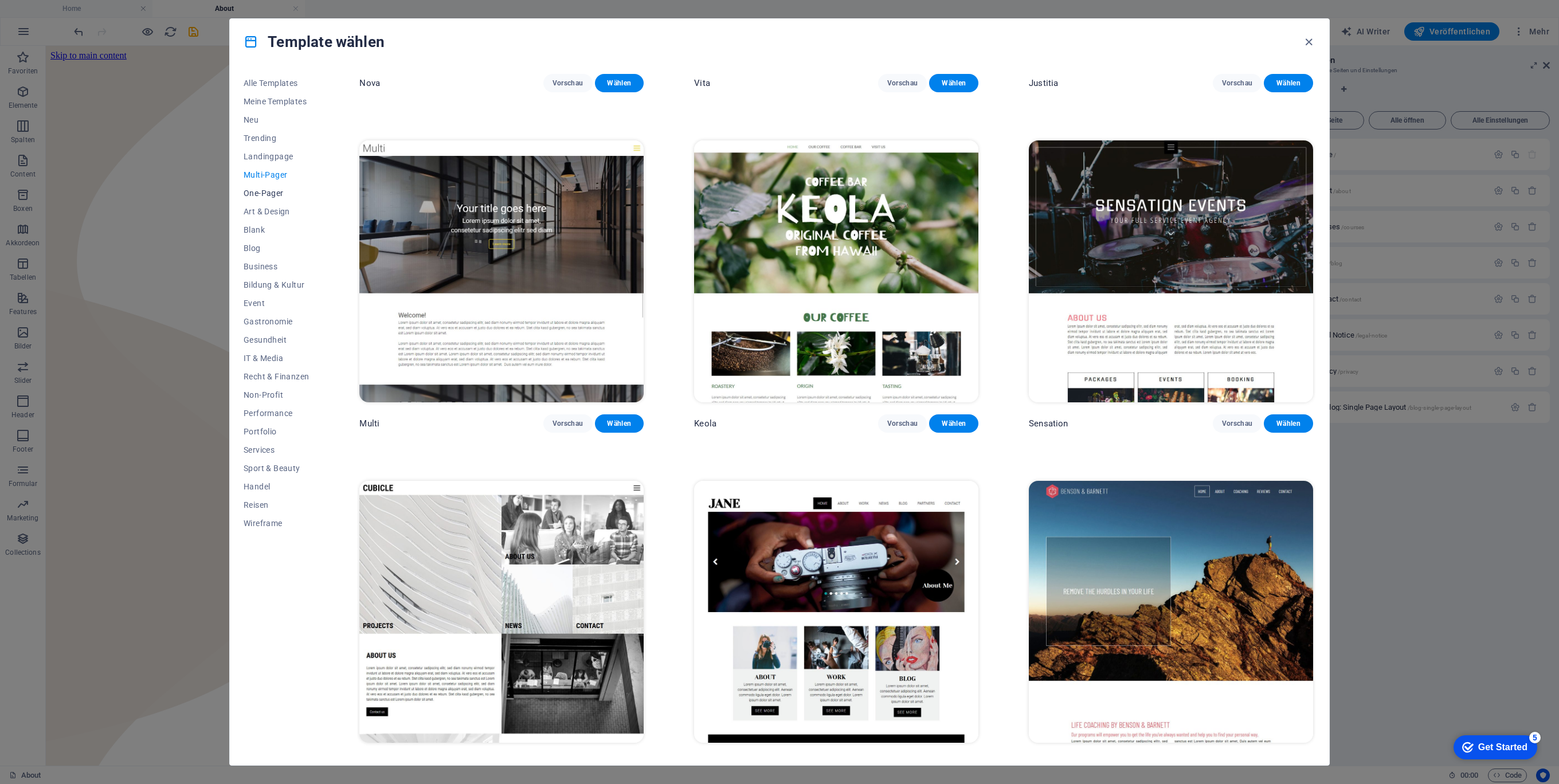
click at [265, 194] on span "One-Pager" at bounding box center [276, 193] width 65 height 10
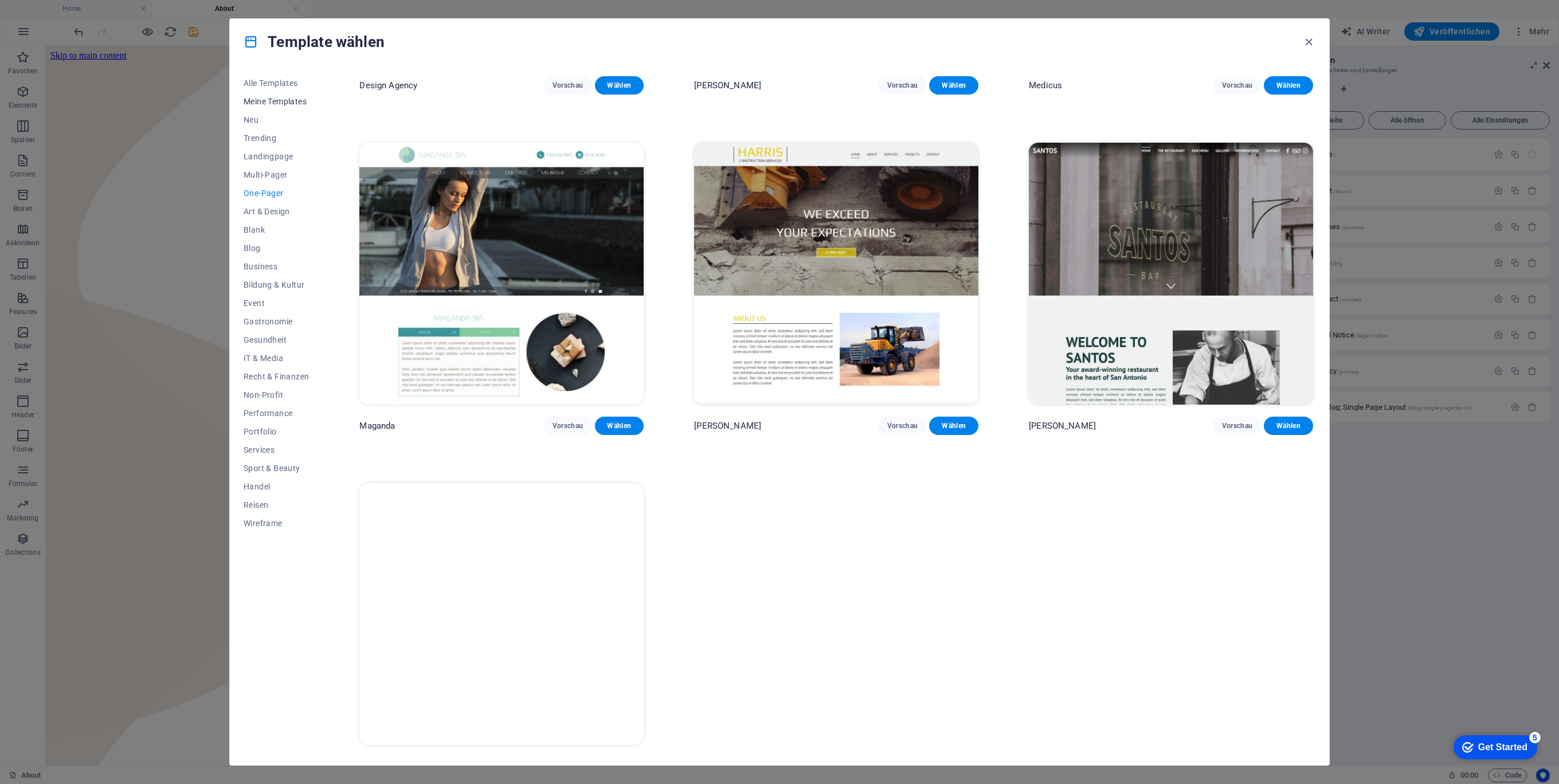
click at [286, 106] on button "Meine Templates" at bounding box center [276, 101] width 65 height 18
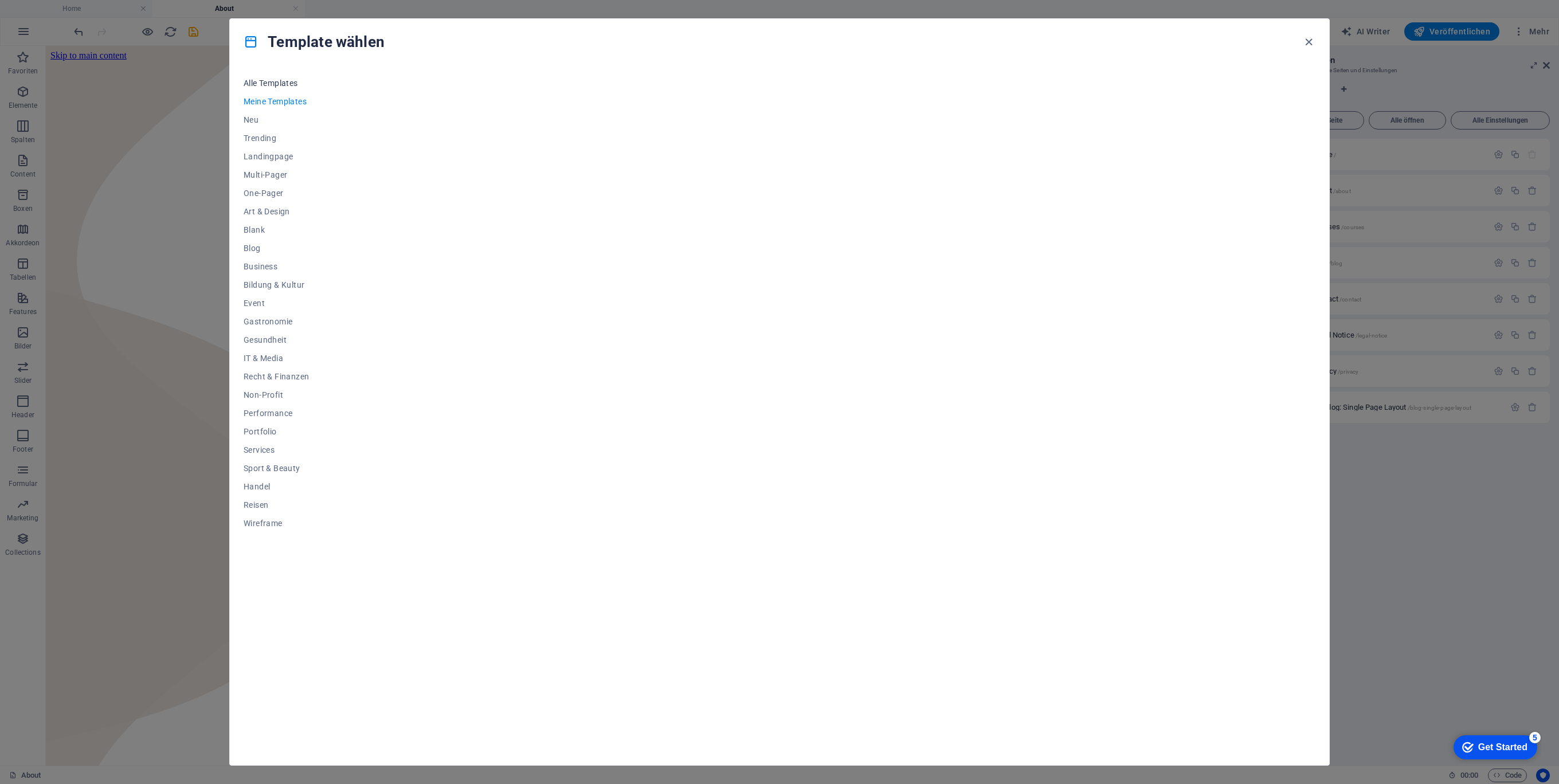
click at [282, 84] on span "Alle Templates" at bounding box center [276, 83] width 65 height 10
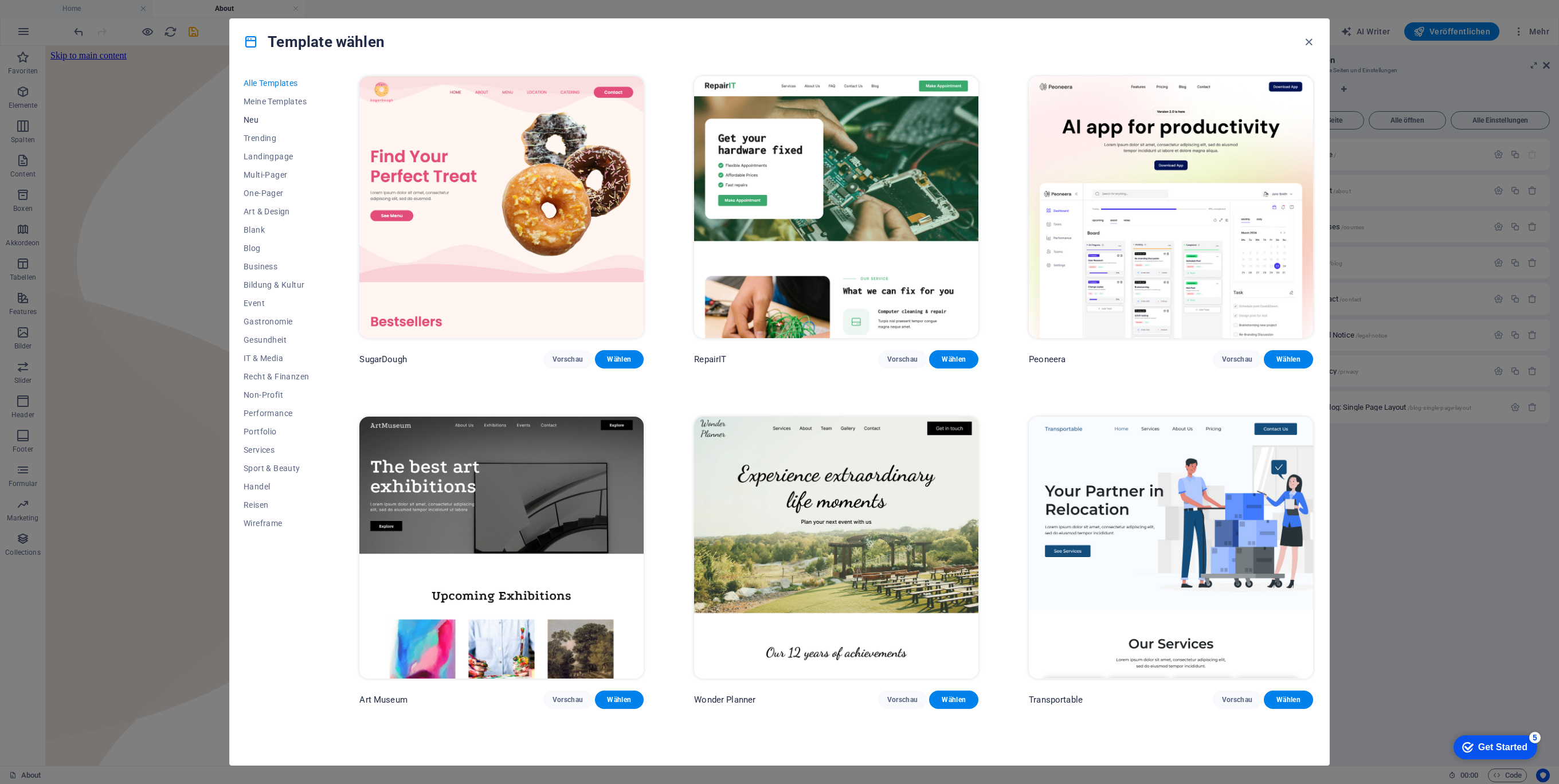
click at [247, 121] on span "Neu" at bounding box center [276, 120] width 65 height 10
click at [243, 118] on span "Neu" at bounding box center [276, 120] width 65 height 10
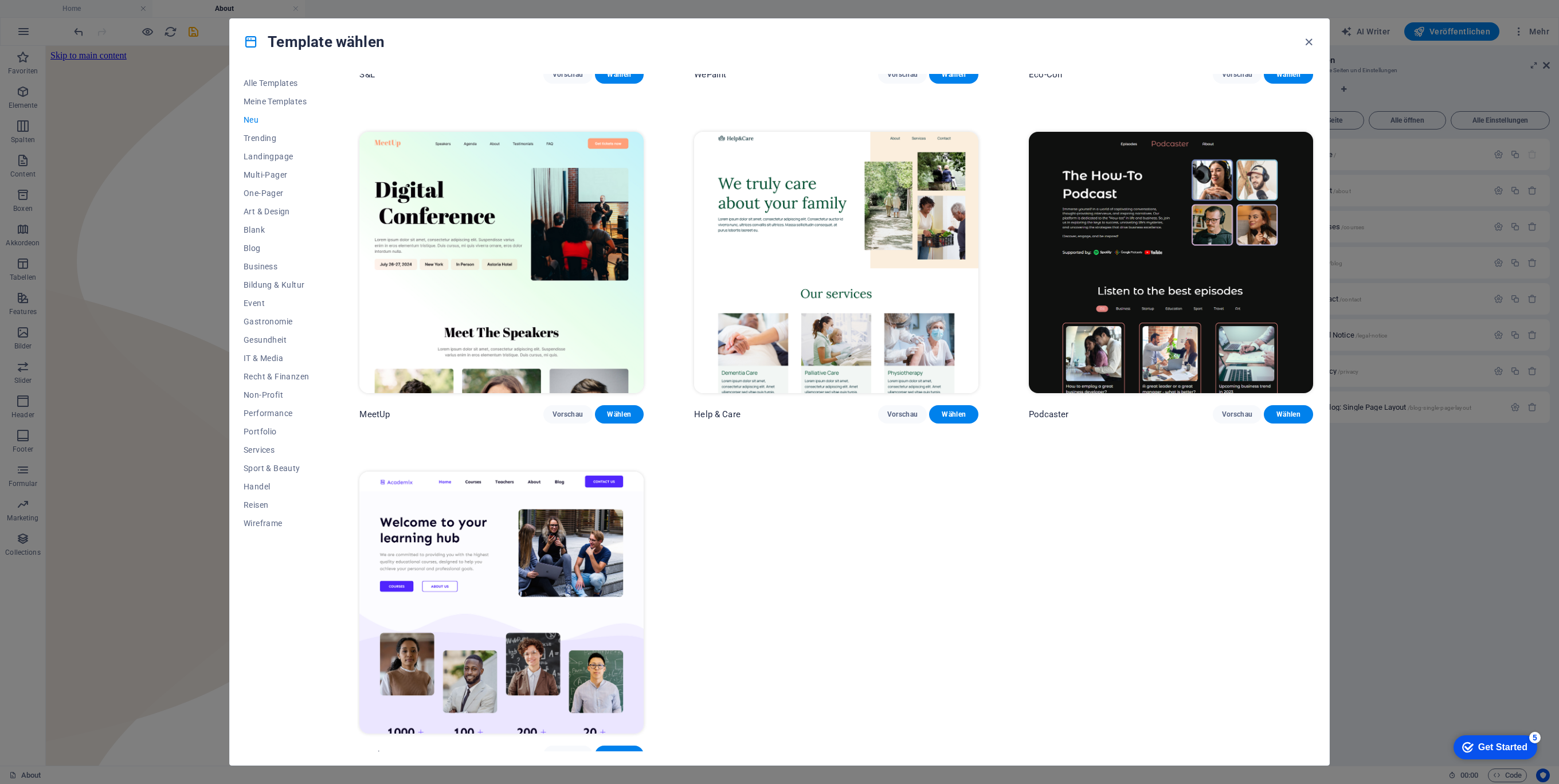
scroll to position [972, 0]
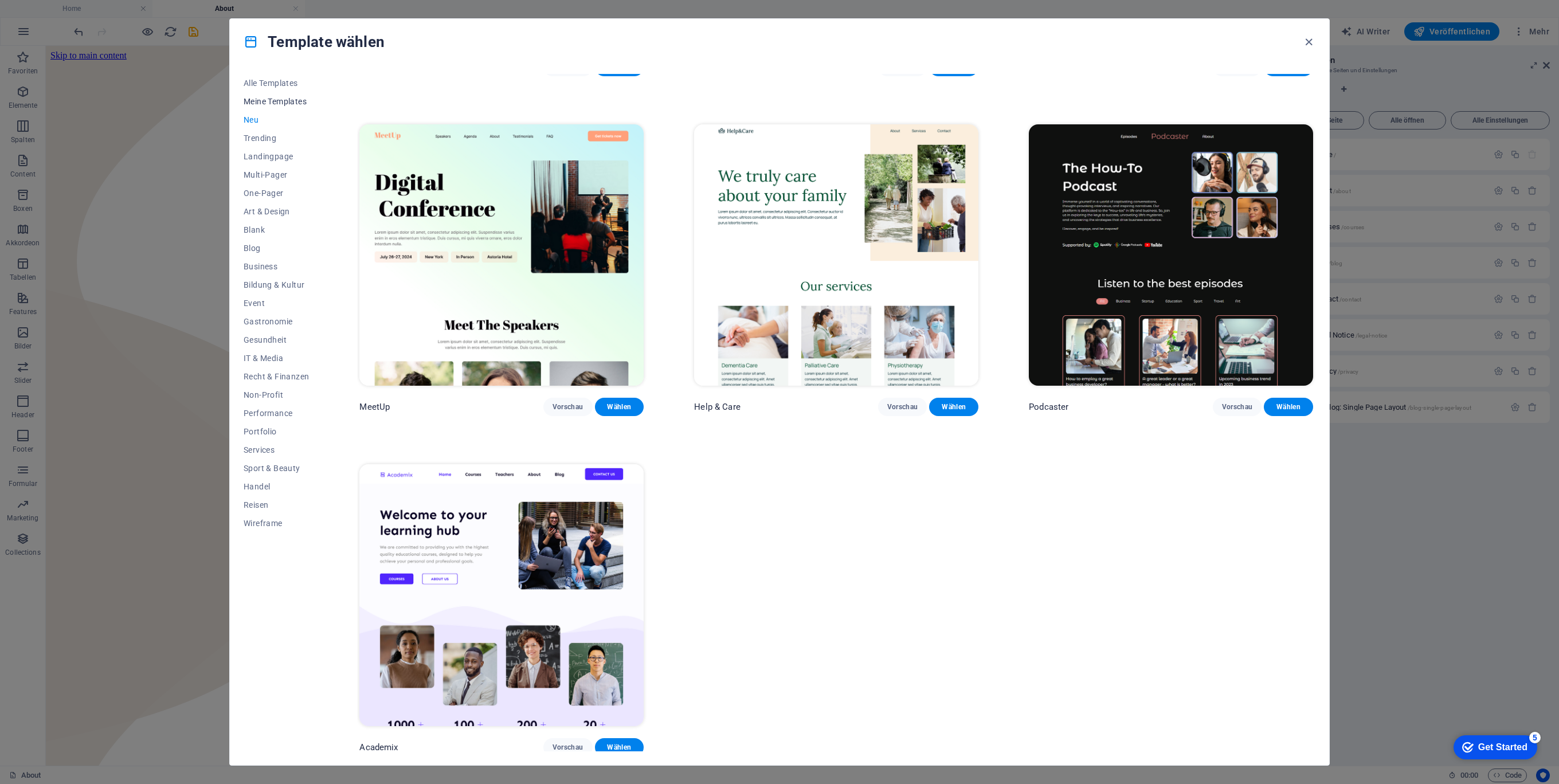
click at [270, 103] on span "Meine Templates" at bounding box center [276, 102] width 65 height 10
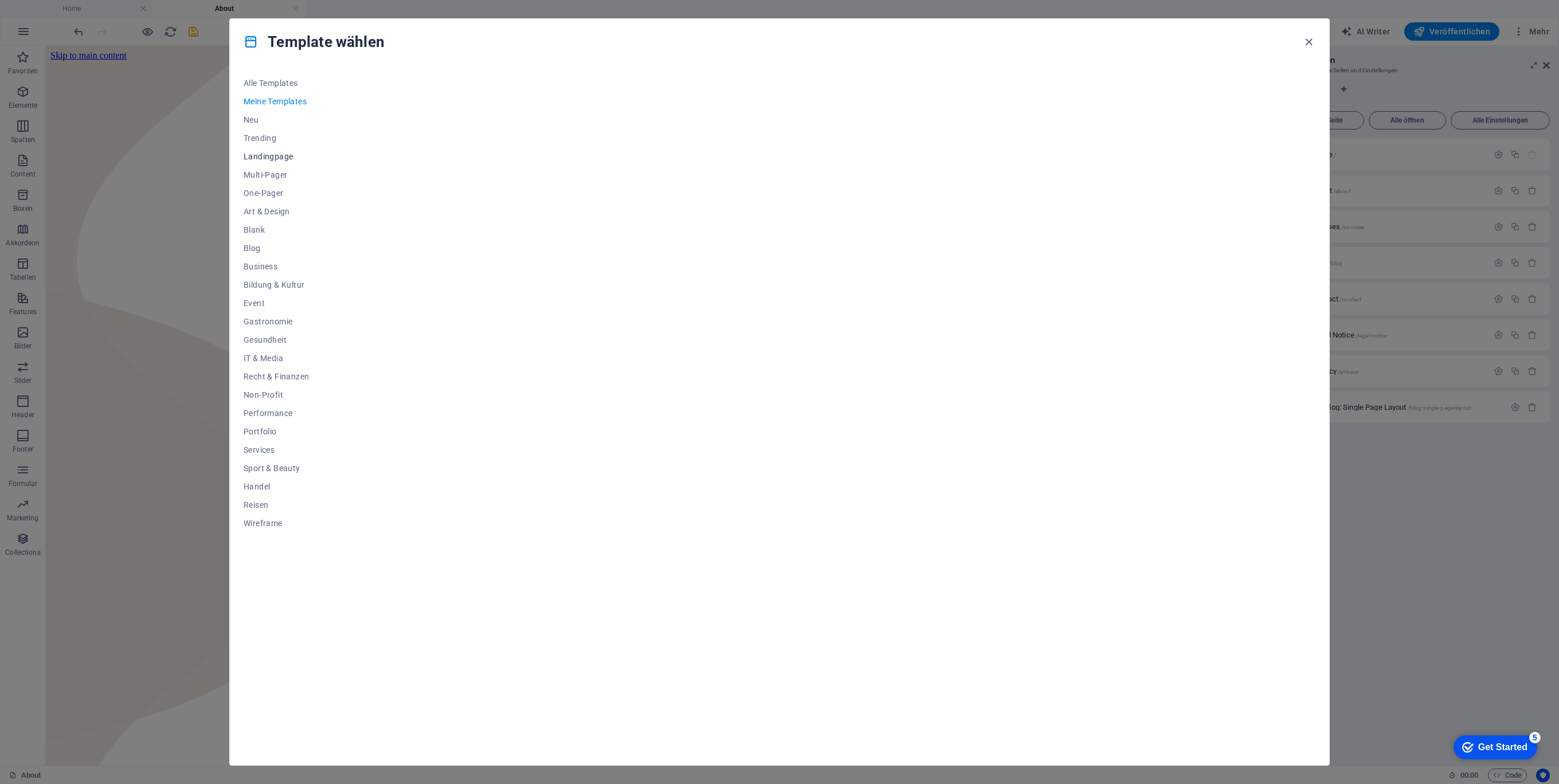
click at [260, 159] on span "Landingpage" at bounding box center [276, 157] width 65 height 10
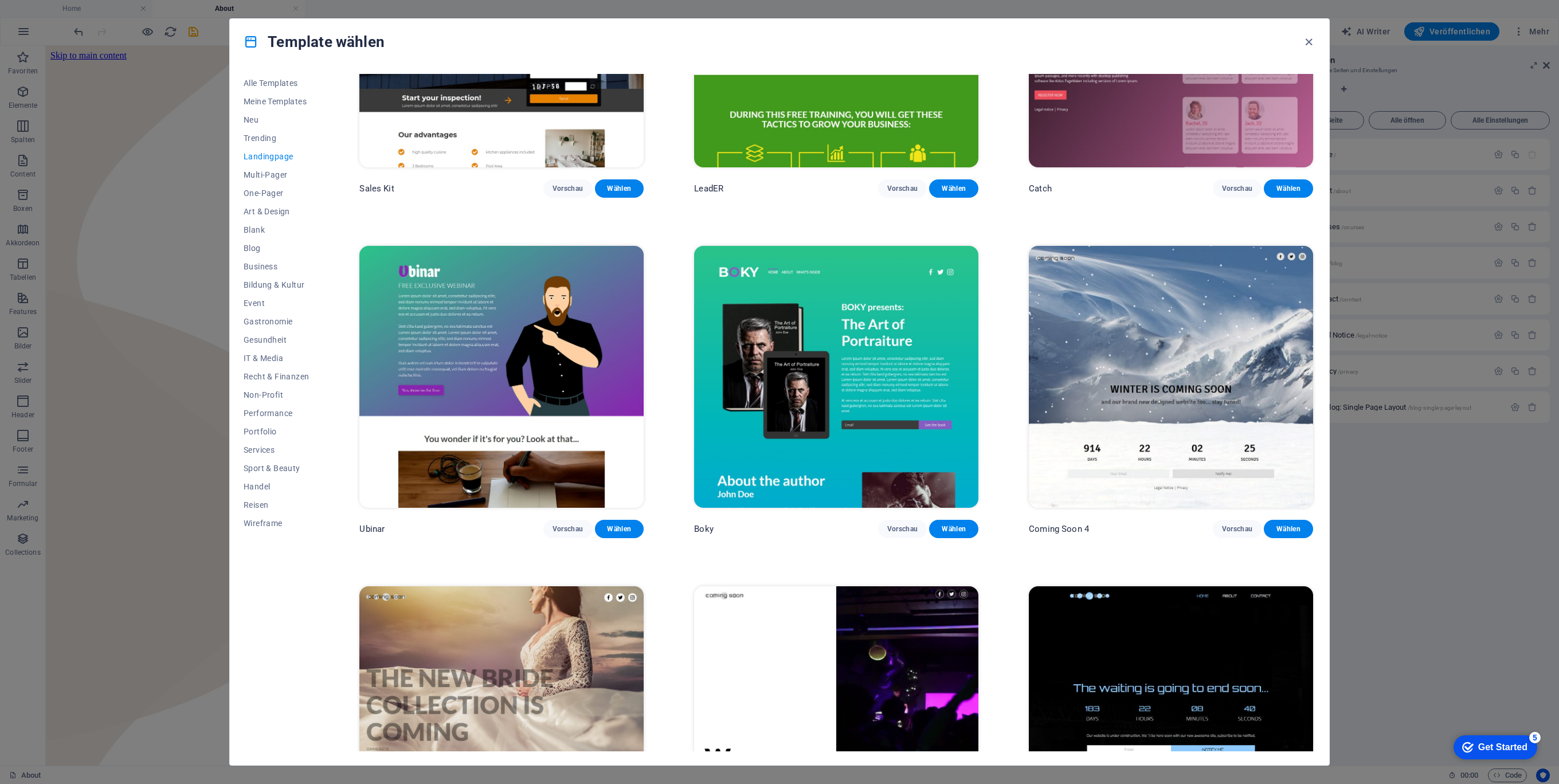
scroll to position [2214, 0]
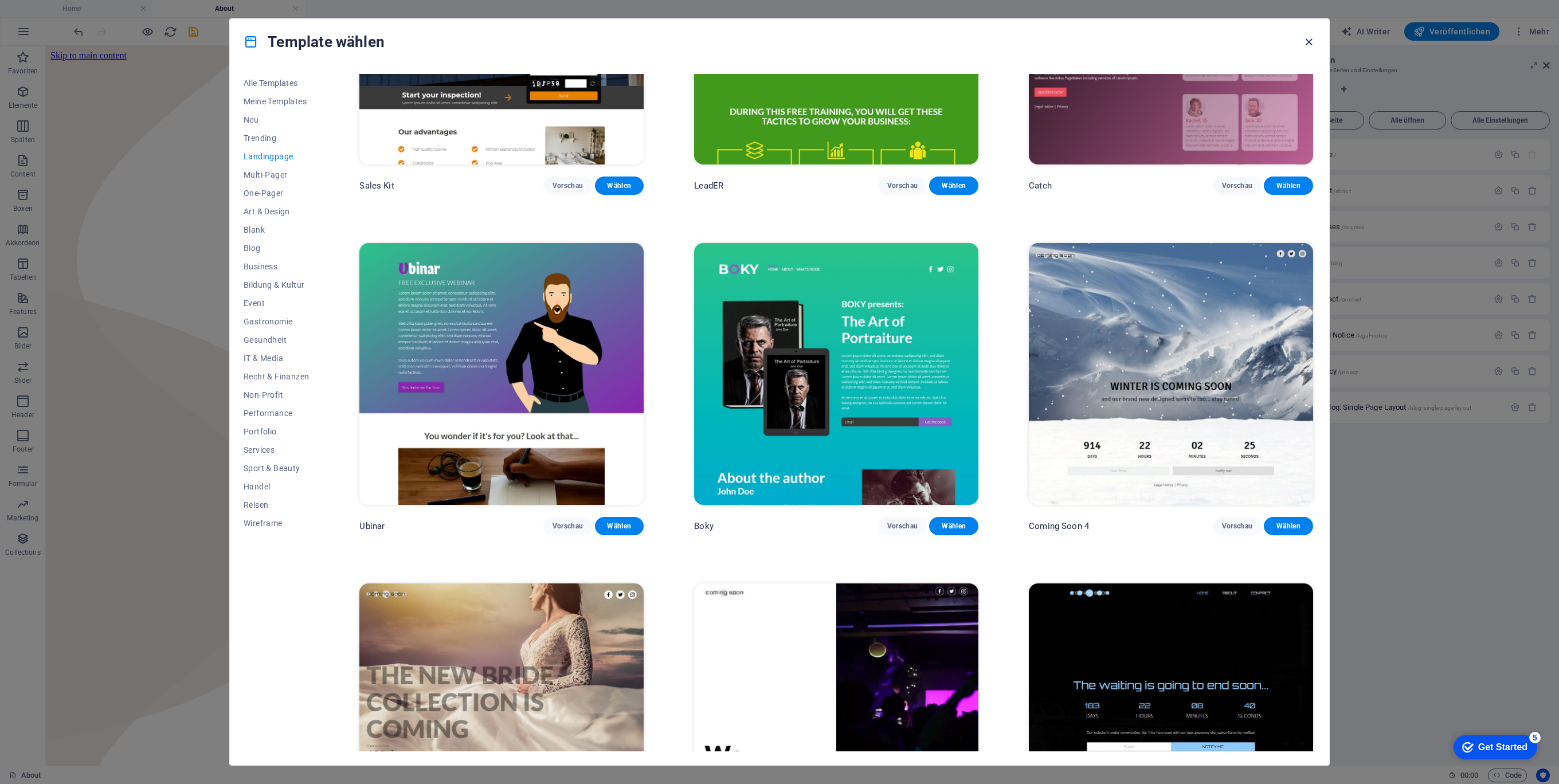
click at [1310, 39] on icon "button" at bounding box center [1308, 42] width 14 height 14
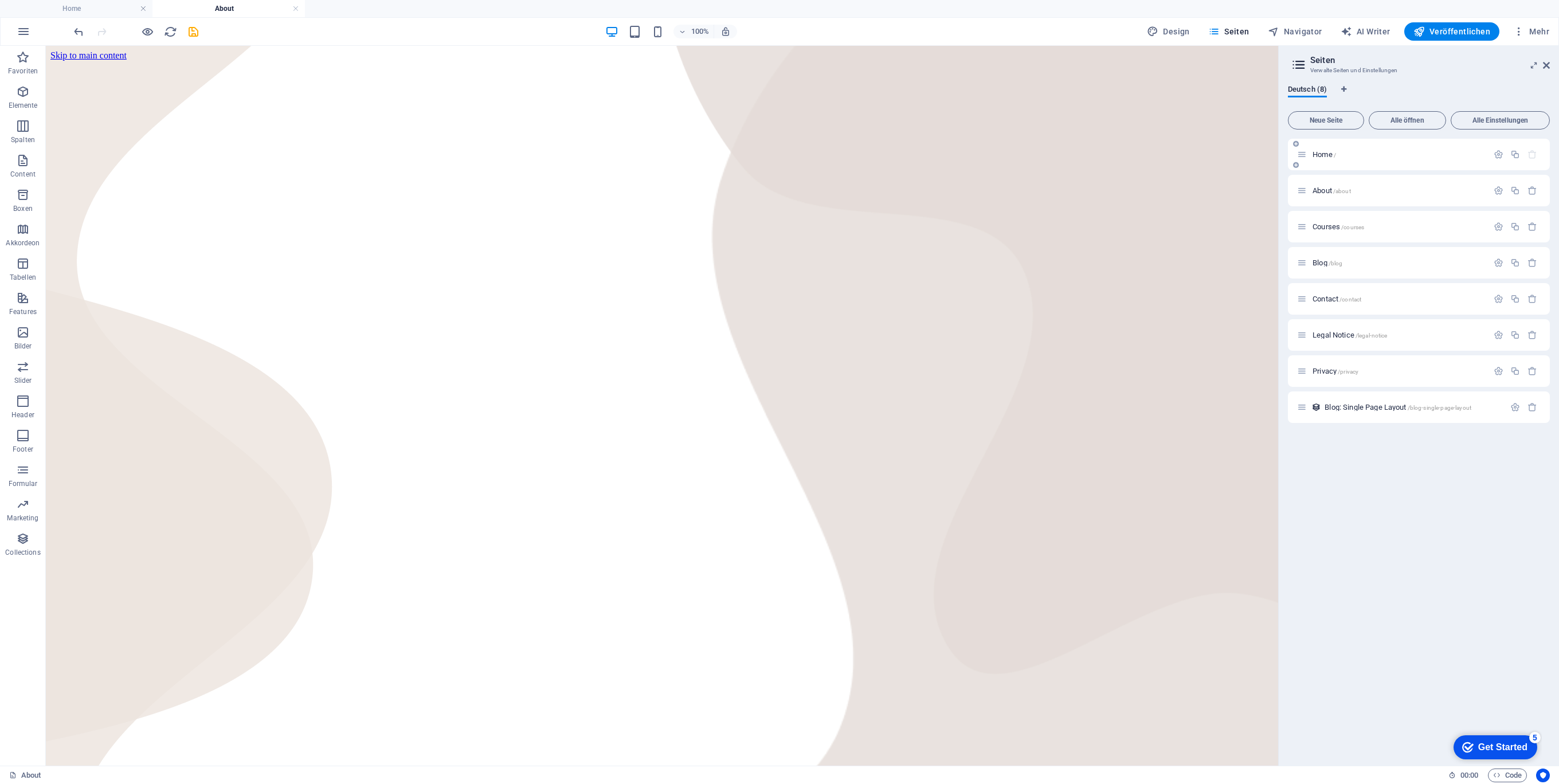
click at [1416, 155] on p "Home /" at bounding box center [1398, 153] width 172 height 7
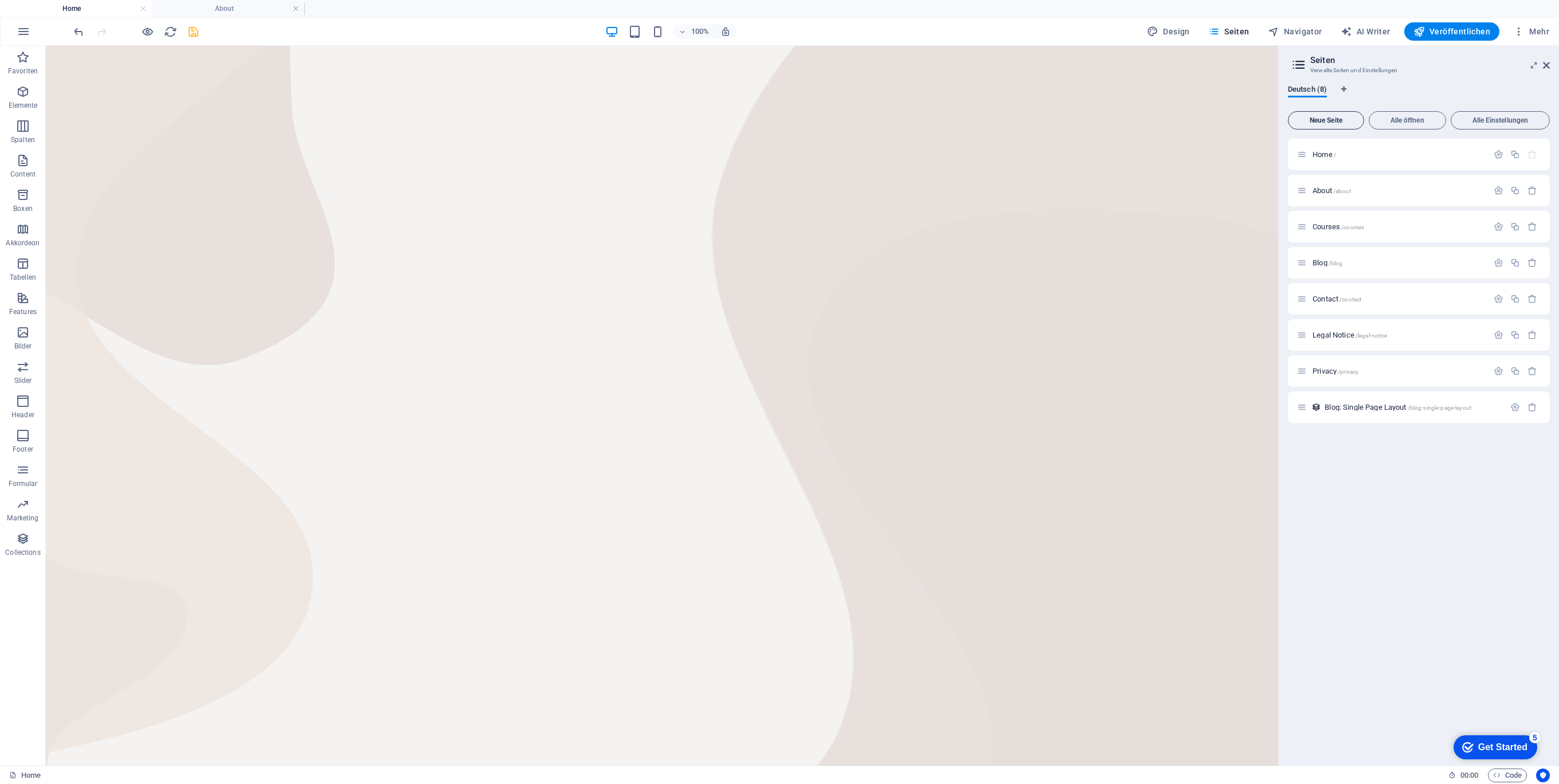
click at [1317, 120] on span "Neue Seite" at bounding box center [1325, 120] width 66 height 7
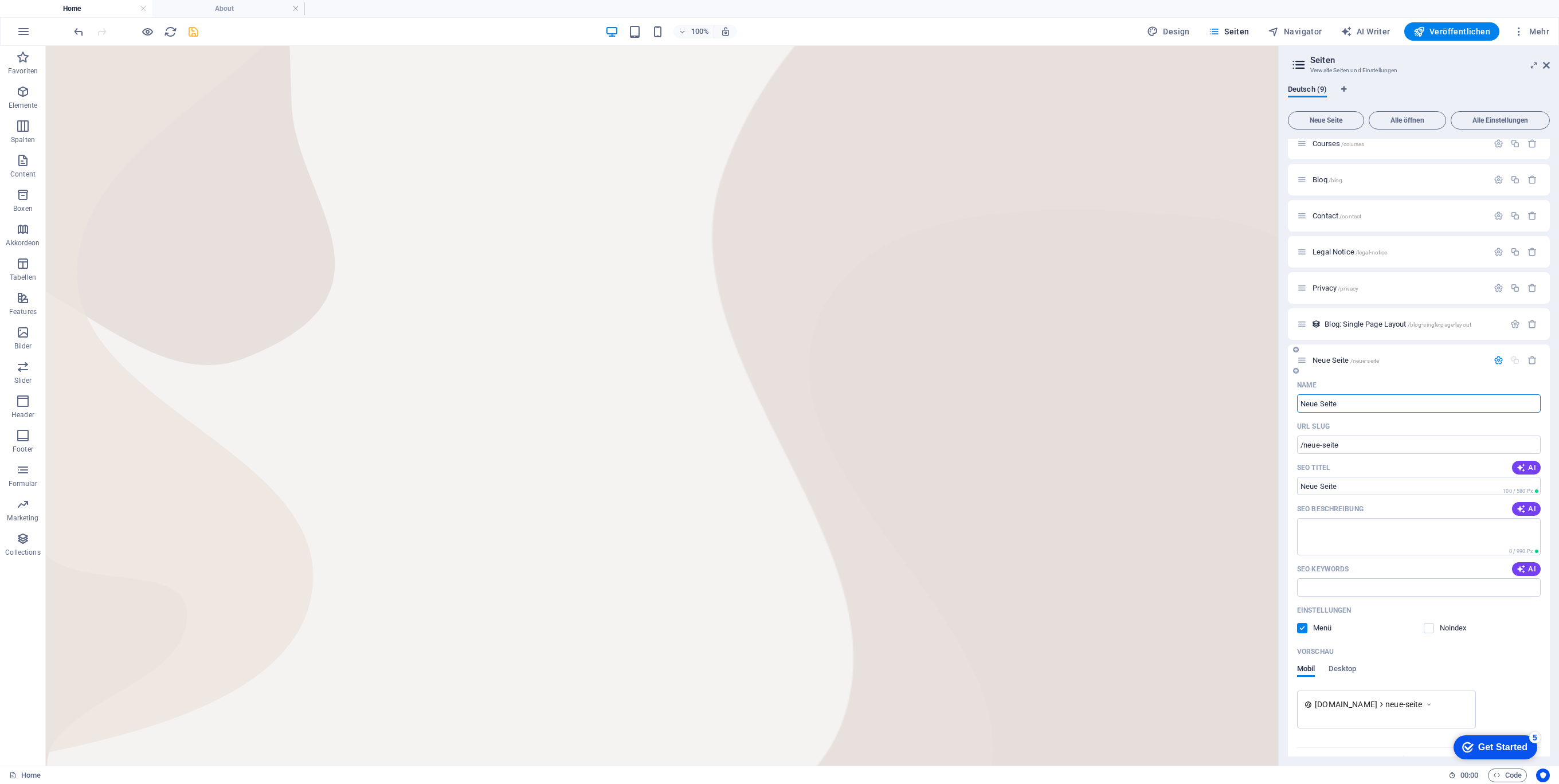
scroll to position [106, 0]
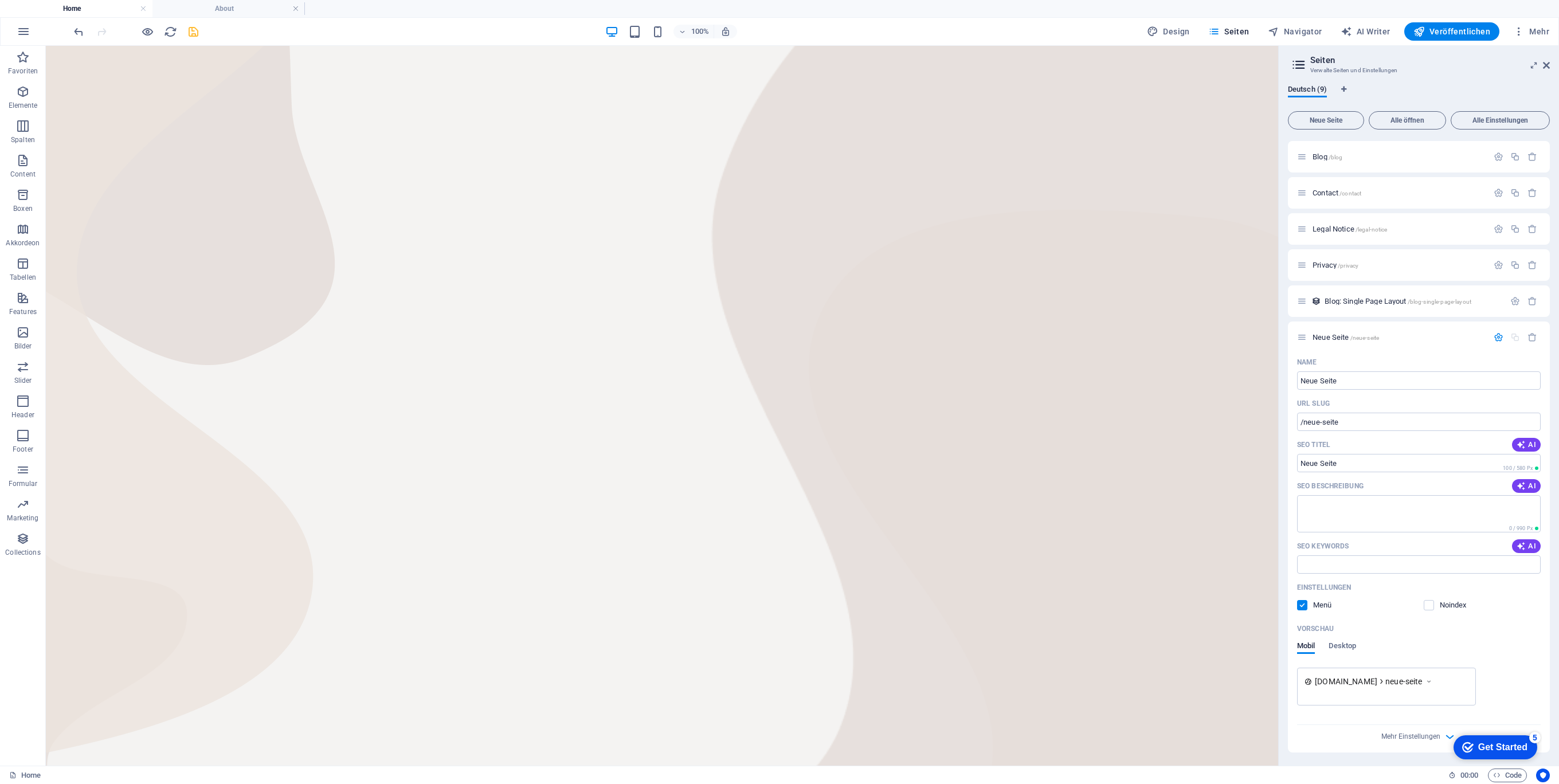
click at [1478, 744] on div "Get Started" at bounding box center [1503, 747] width 49 height 10
click at [1518, 514] on icon "Minimize checklist" at bounding box center [1517, 518] width 10 height 10
click at [1241, 46] on html "Skip to main content" at bounding box center [662, 46] width 1232 height 0
click at [1532, 191] on icon "button" at bounding box center [1532, 192] width 10 height 10
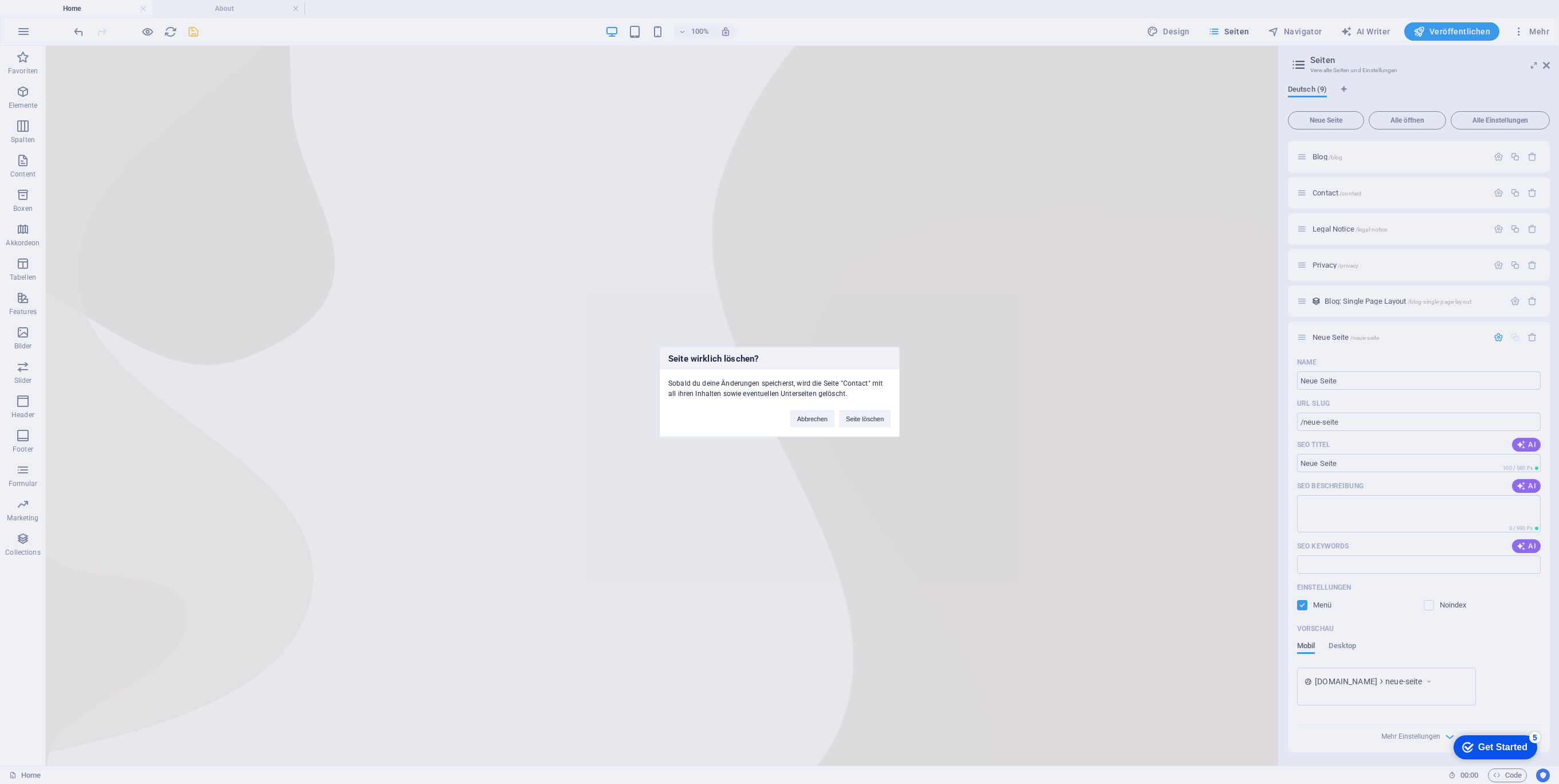
click button "Seite löschen" at bounding box center [865, 419] width 52 height 17
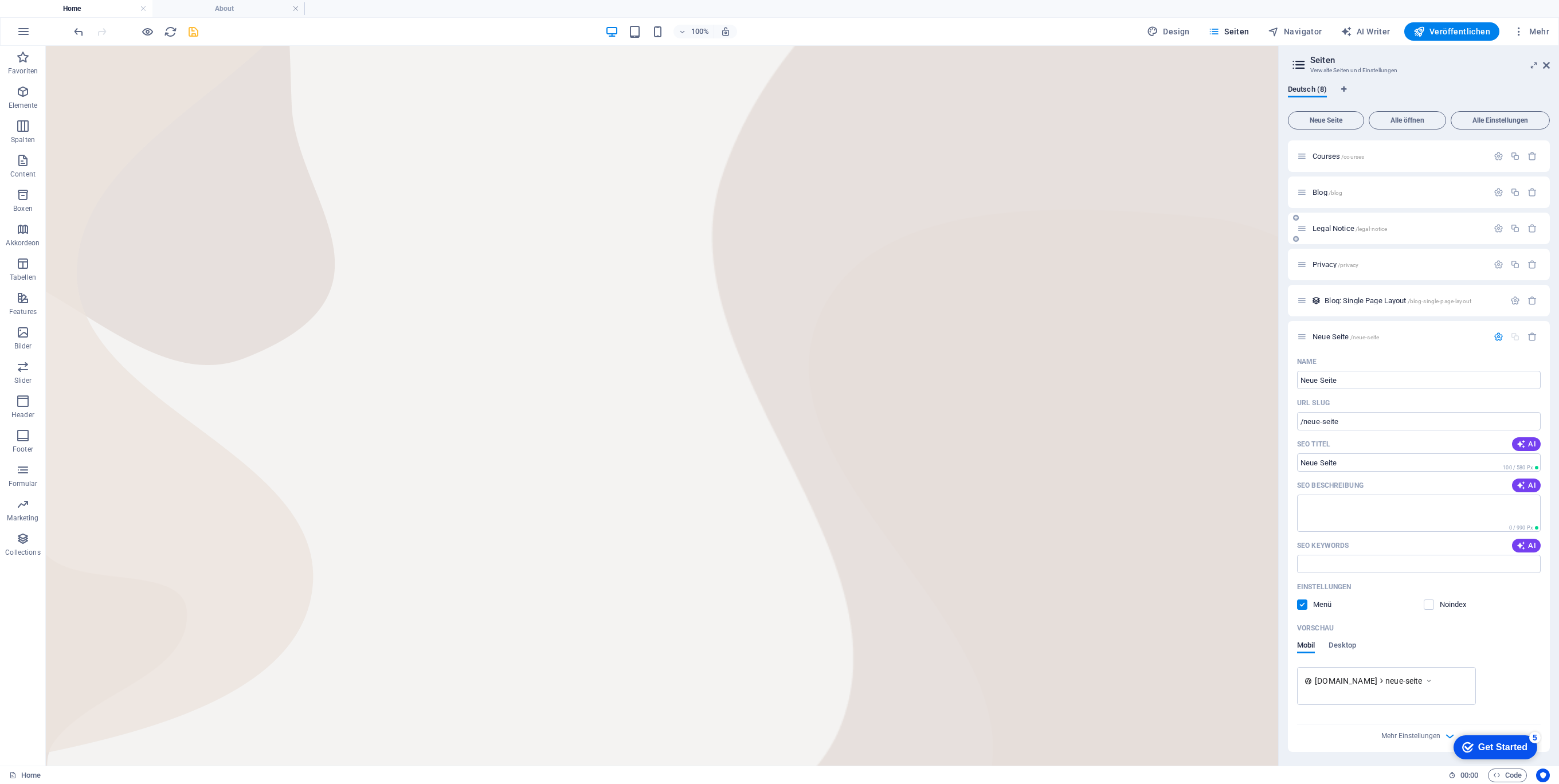
scroll to position [70, 0]
click at [1367, 345] on div "Neue Seite /neue-seite" at bounding box center [1418, 337] width 262 height 32
click at [1324, 332] on div "Neue Seite /neue-seite" at bounding box center [1392, 337] width 191 height 14
click at [1328, 340] on span "Neue Seite /neue-seite" at bounding box center [1346, 337] width 67 height 9
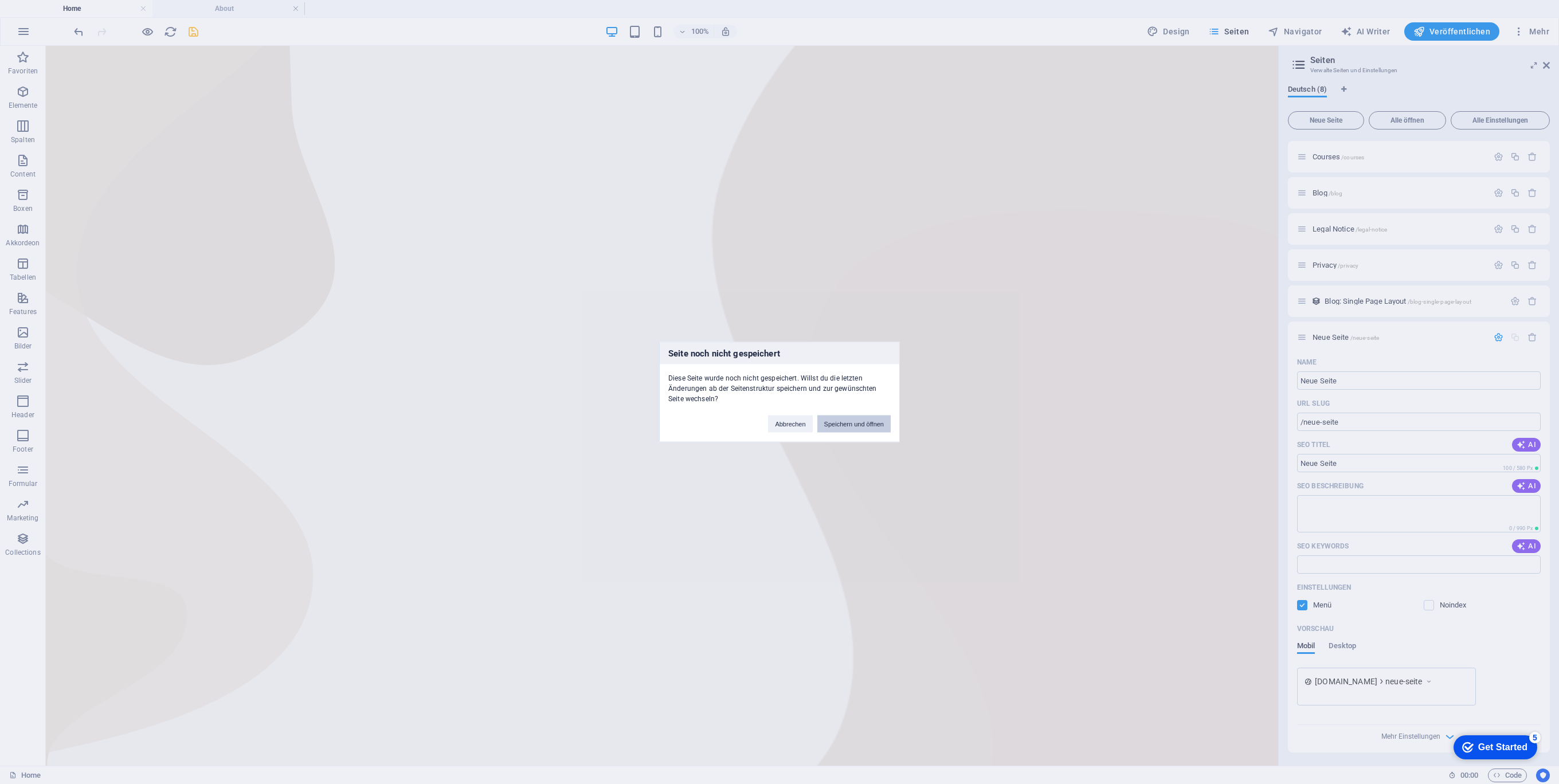
click at [861, 424] on button "Speichern und öffnen" at bounding box center [853, 424] width 73 height 17
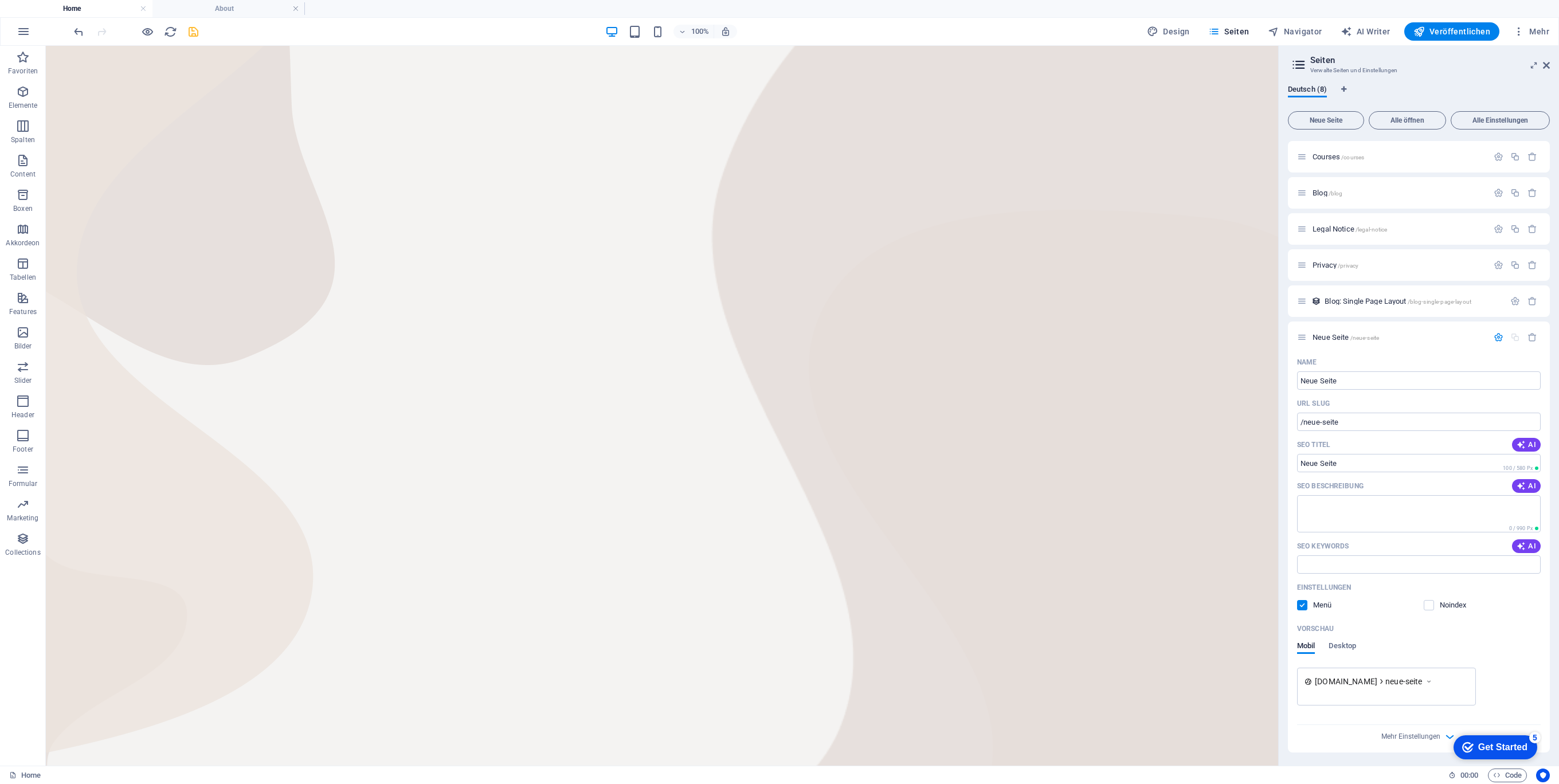
drag, startPoint x: 698, startPoint y: 134, endPoint x: 471, endPoint y: 62, distance: 238.1
click at [686, 46] on html "Skip to main content" at bounding box center [662, 46] width 1232 height 0
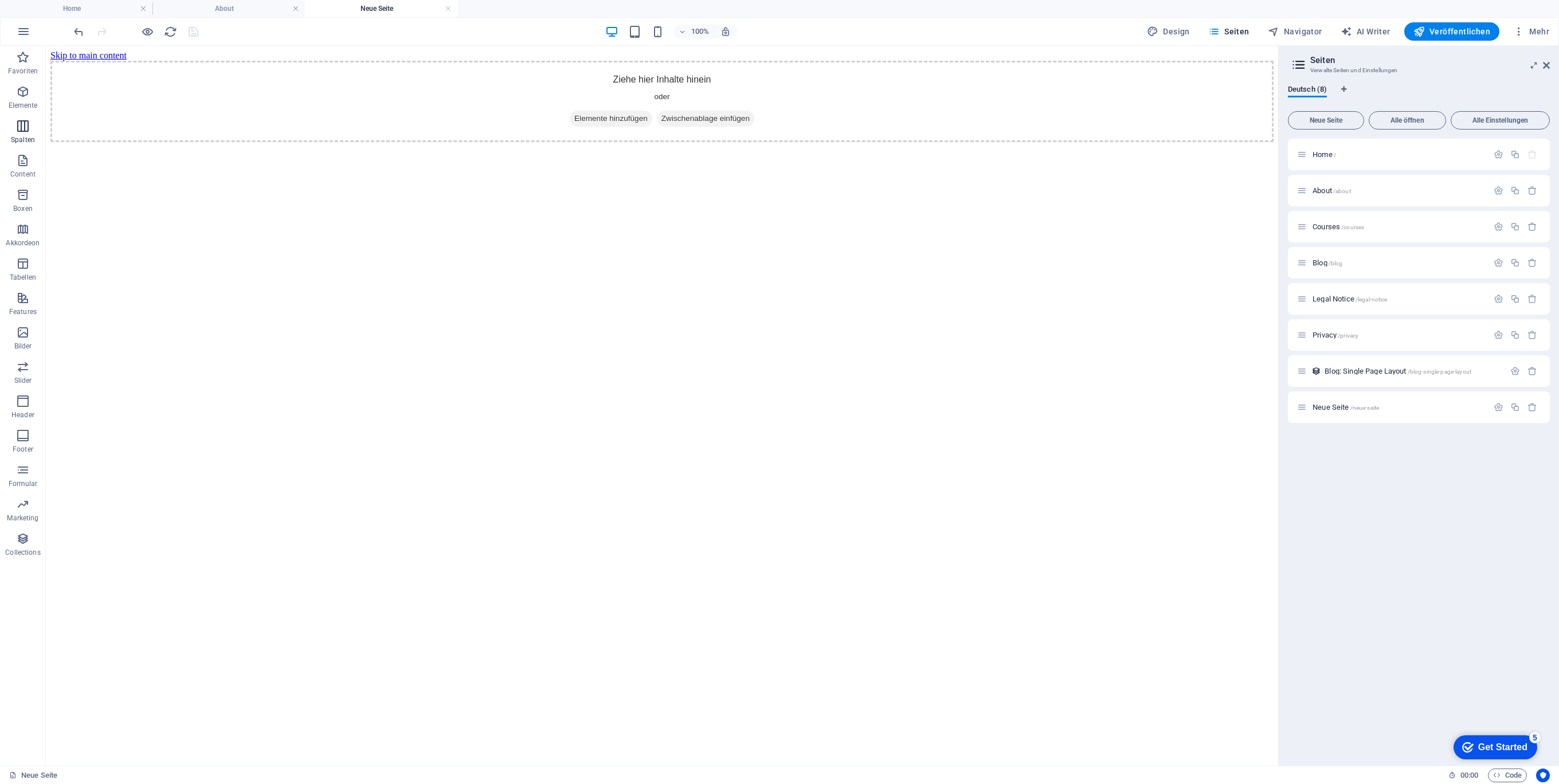
scroll to position [0, 0]
click at [1533, 368] on icon "button" at bounding box center [1532, 371] width 10 height 10
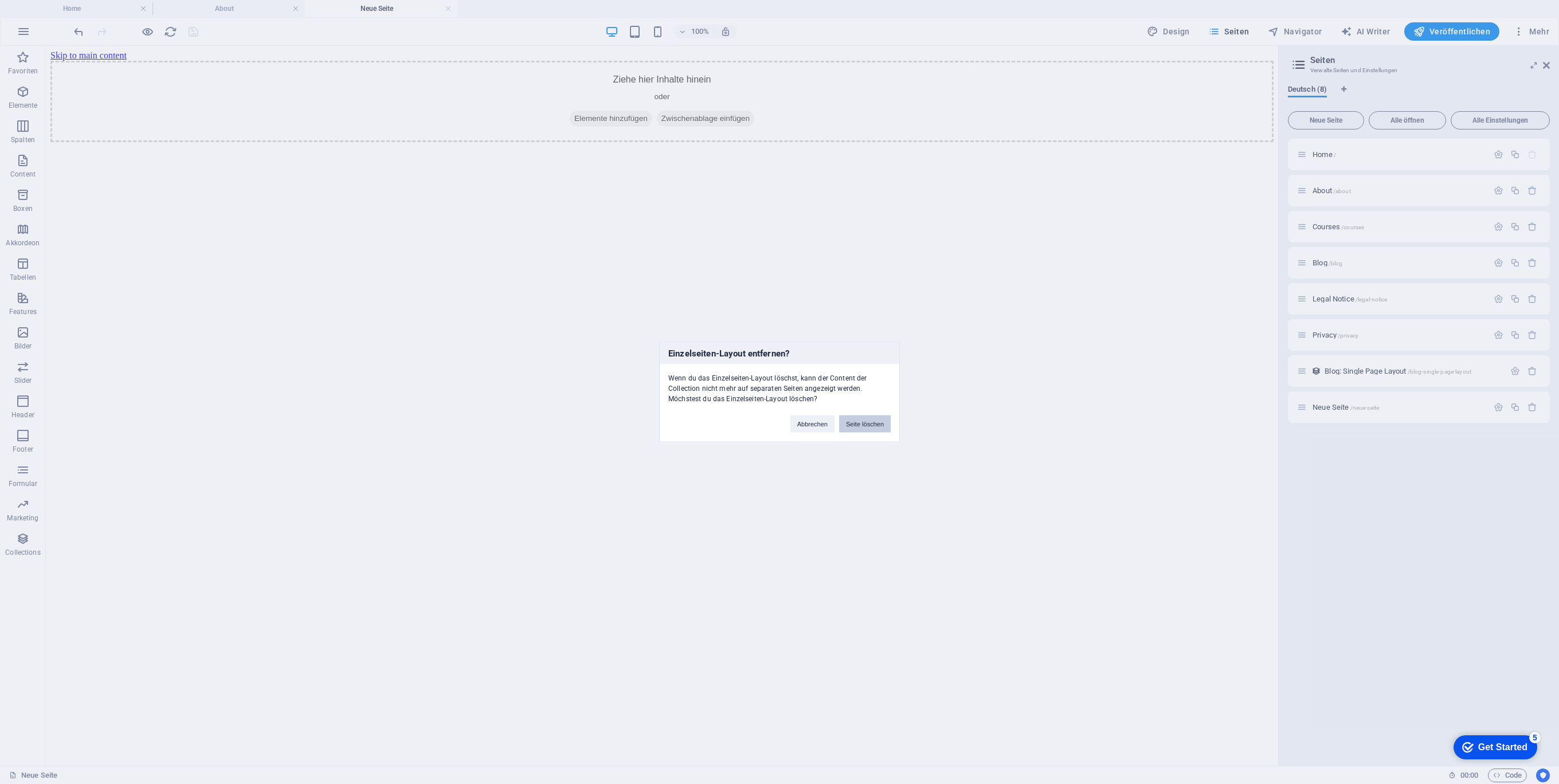
click at [865, 421] on button "Seite löschen" at bounding box center [865, 424] width 52 height 17
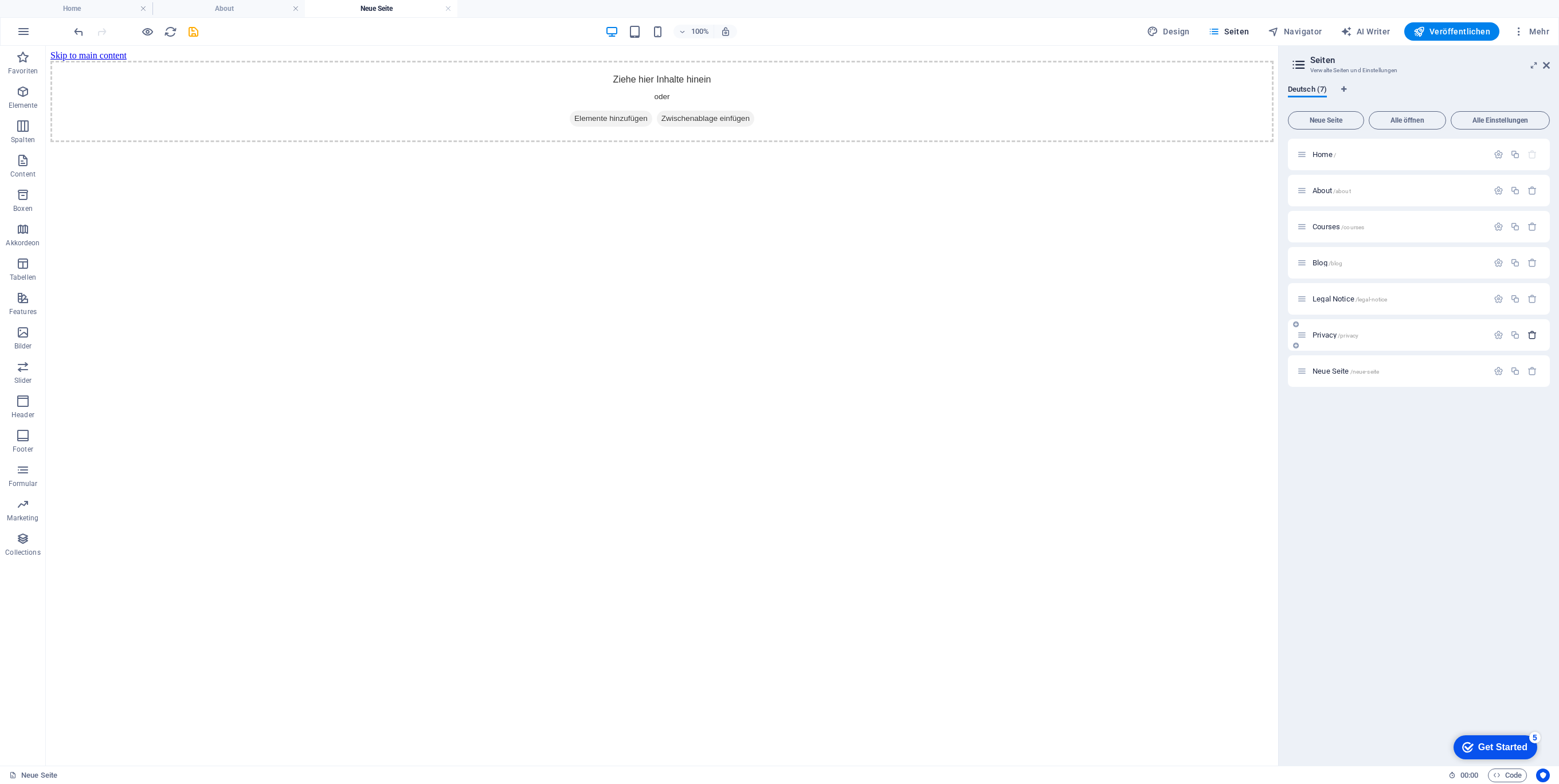
click at [1530, 332] on icon "button" at bounding box center [1532, 335] width 10 height 10
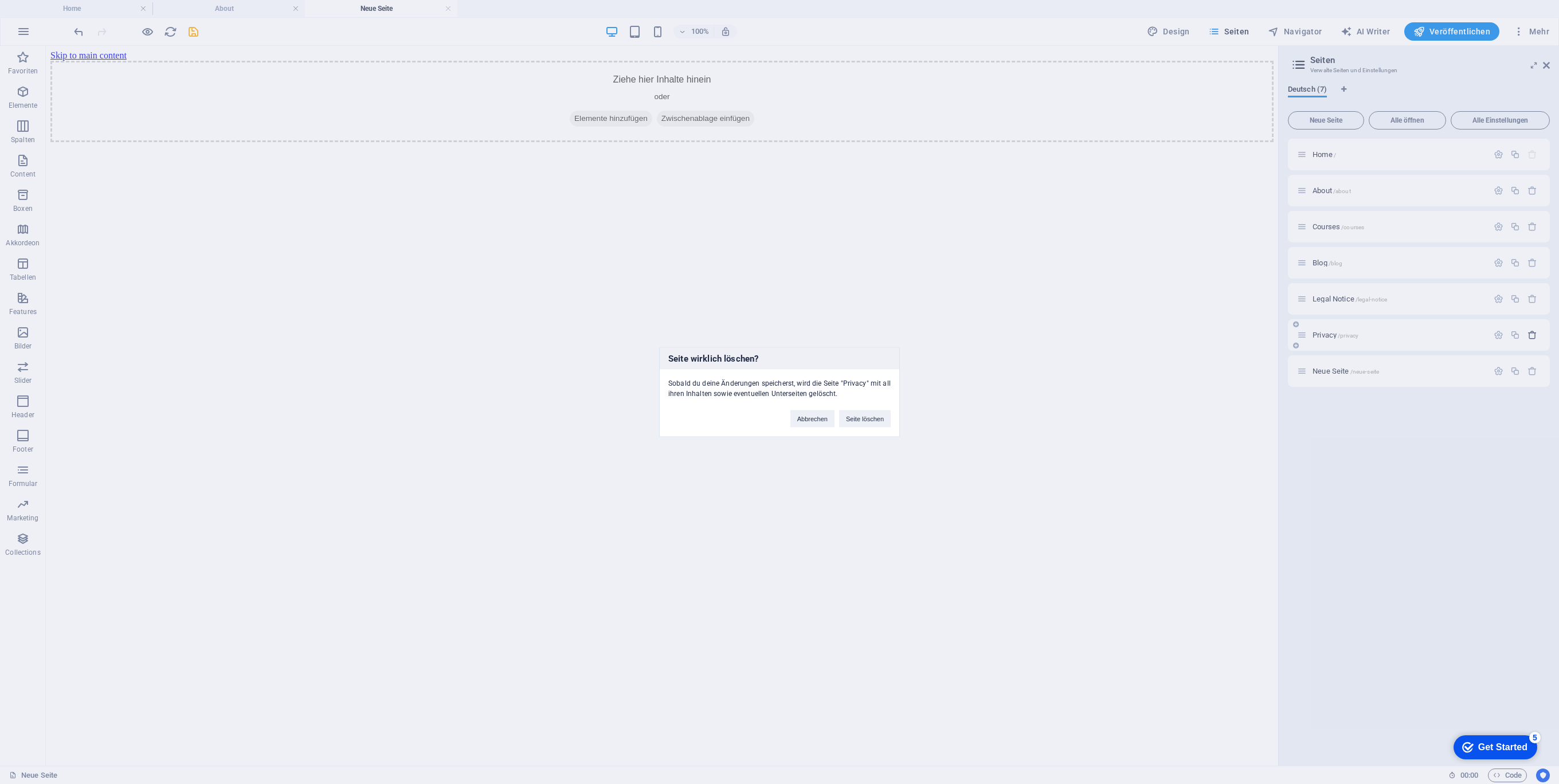
click button "Seite löschen" at bounding box center [865, 419] width 52 height 17
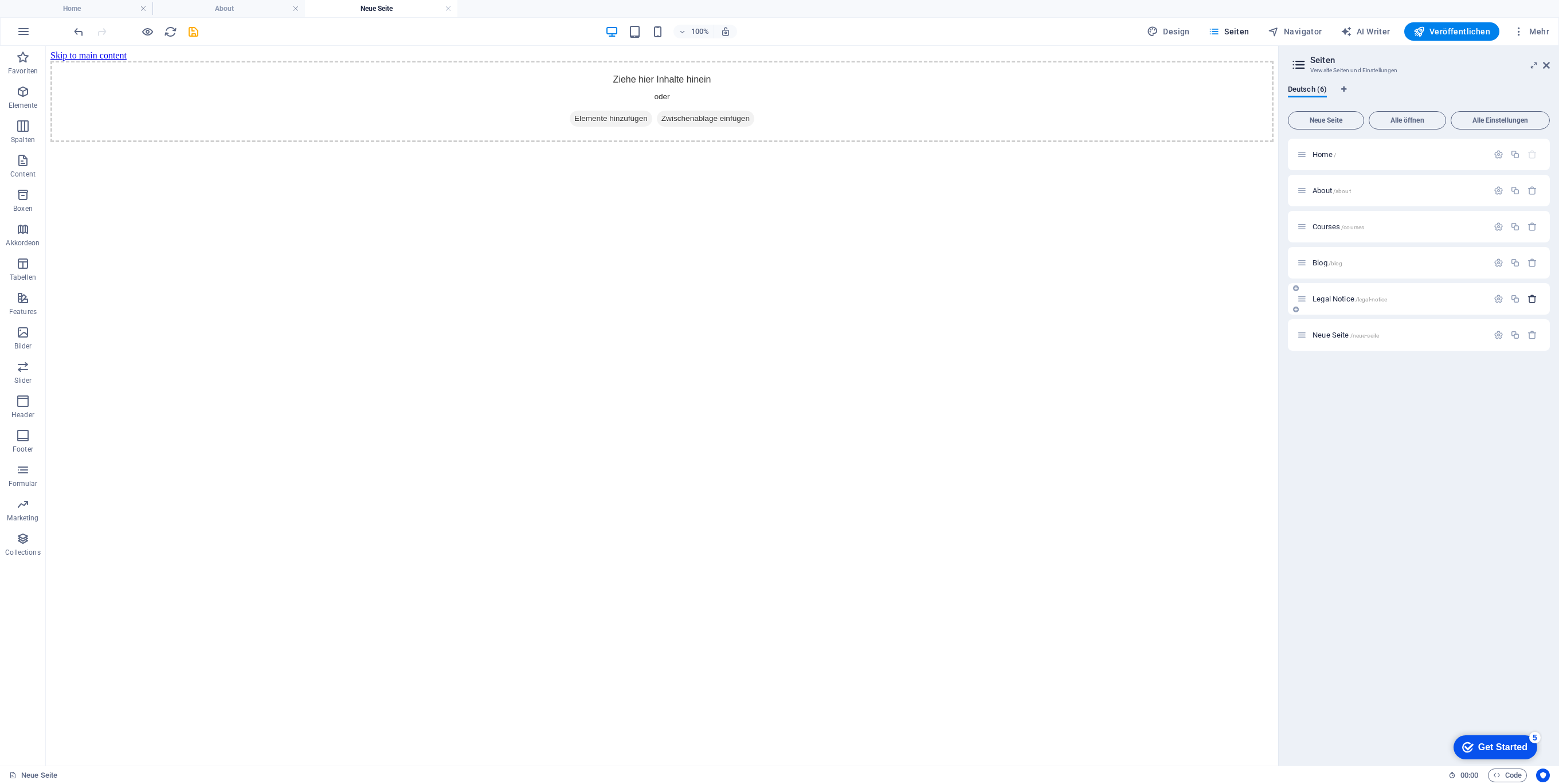
click at [1534, 298] on icon "button" at bounding box center [1532, 299] width 10 height 10
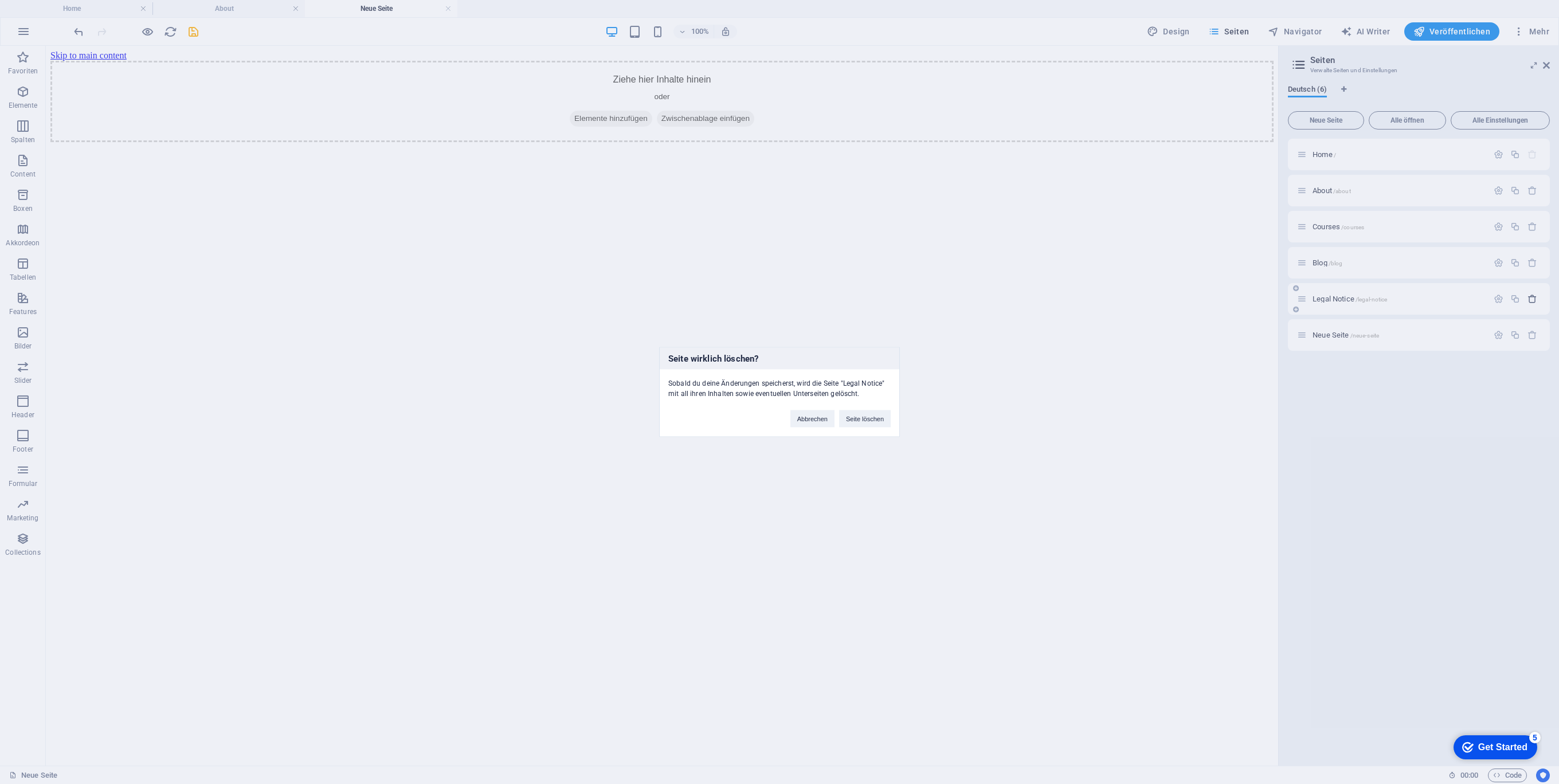
click button "Seite löschen" at bounding box center [865, 419] width 52 height 17
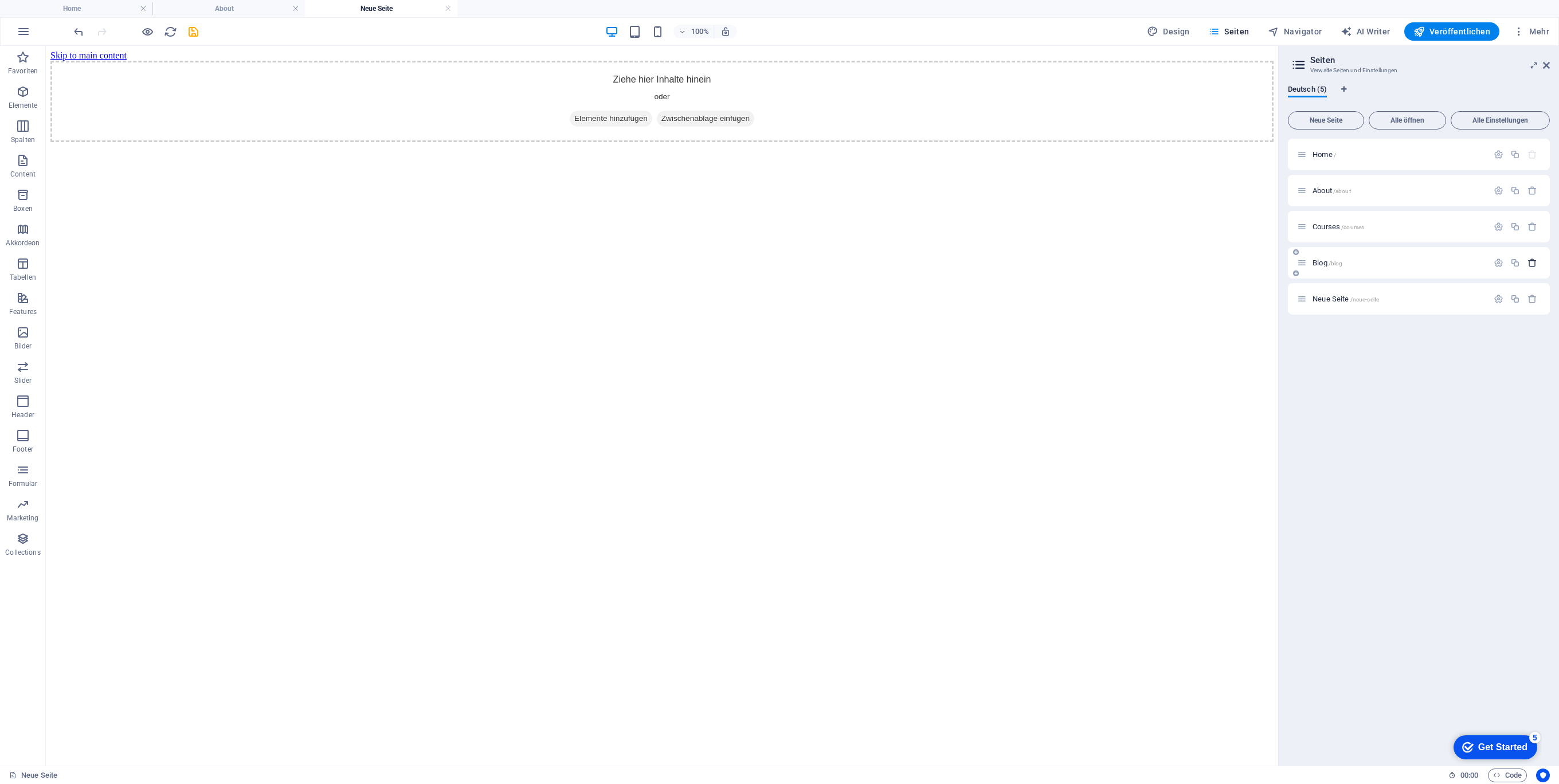
click at [1533, 263] on icon "button" at bounding box center [1532, 262] width 10 height 10
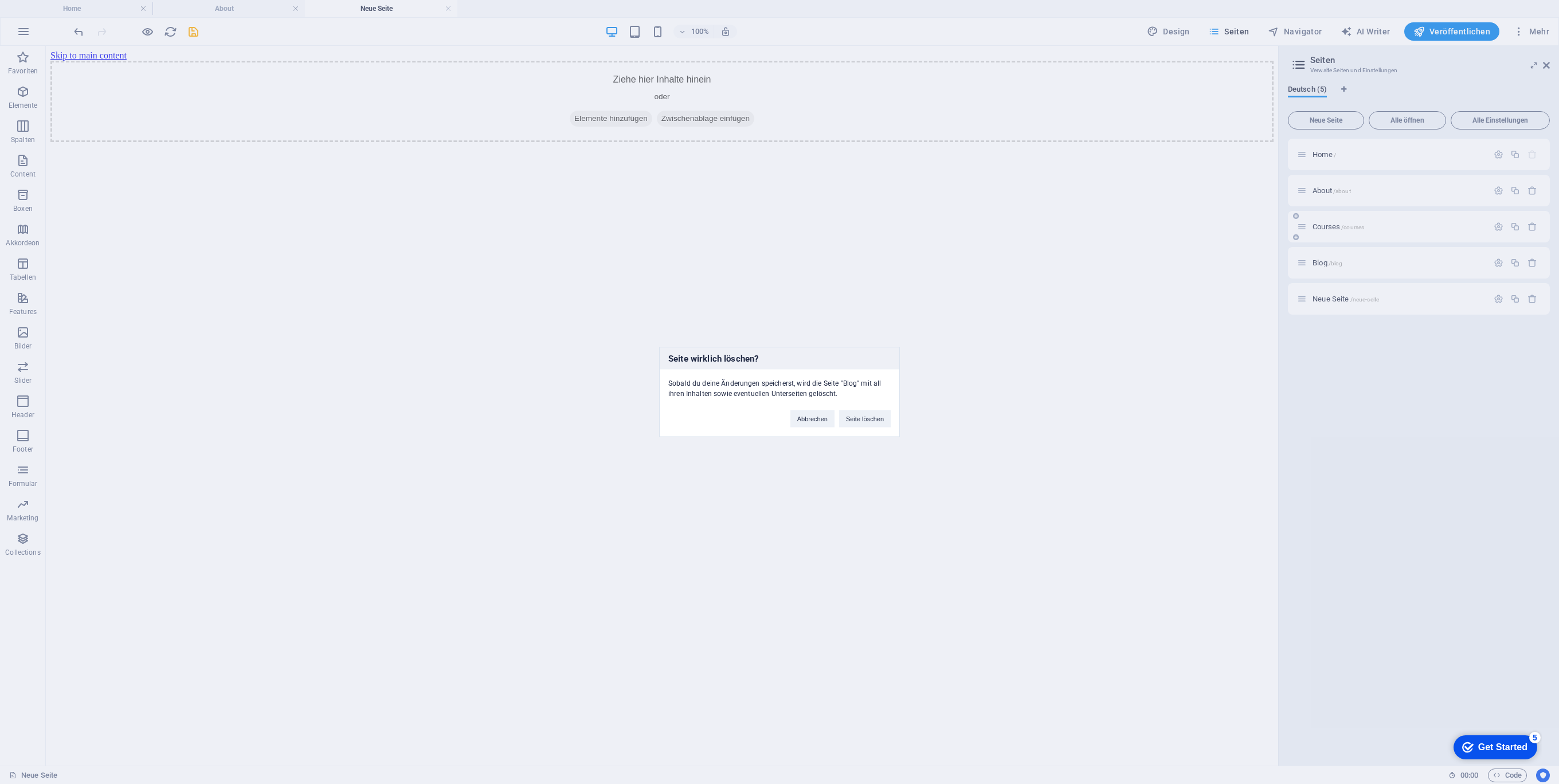
click button "Seite löschen" at bounding box center [865, 419] width 52 height 17
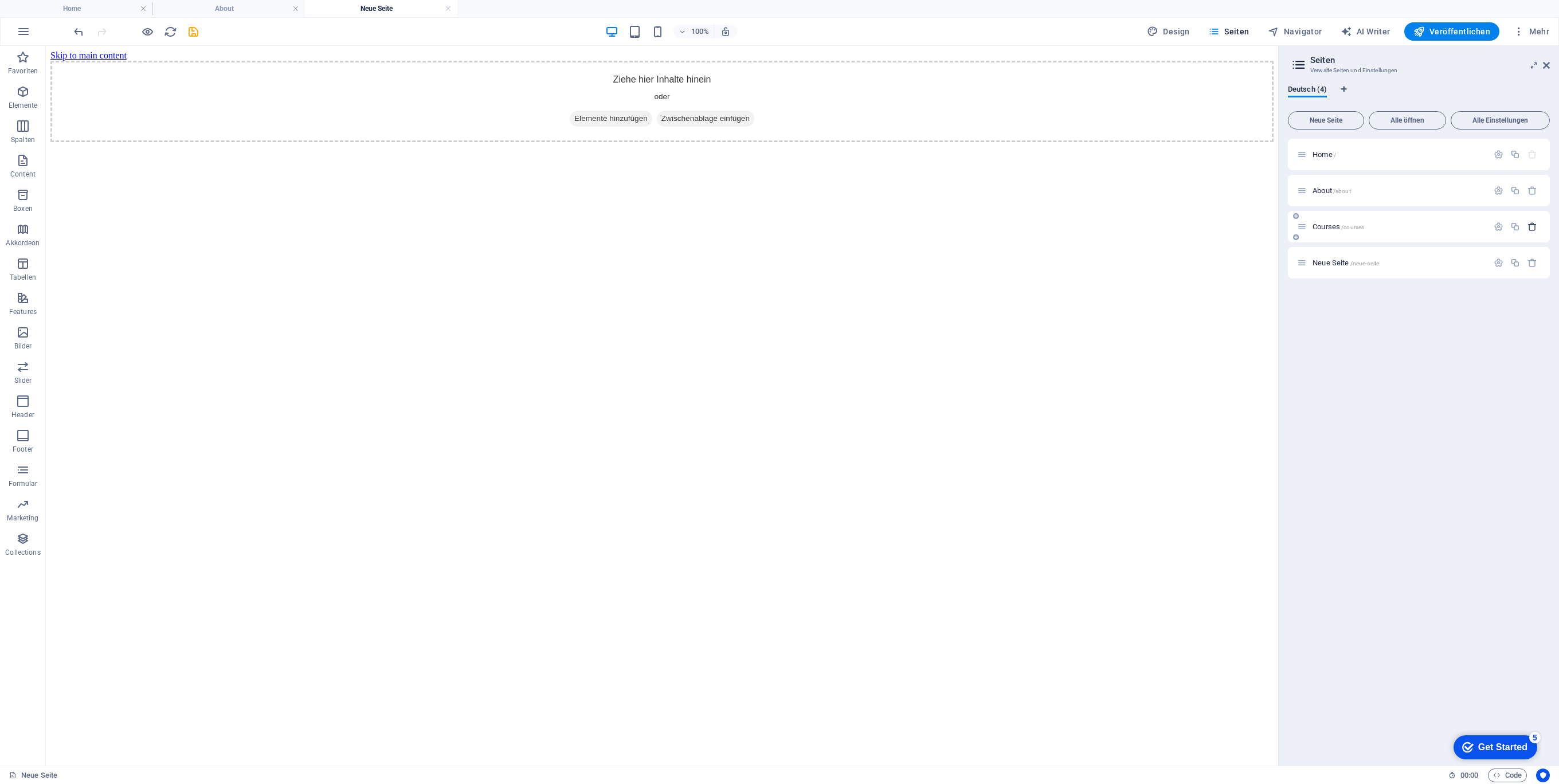
click at [1533, 224] on icon "button" at bounding box center [1532, 227] width 10 height 10
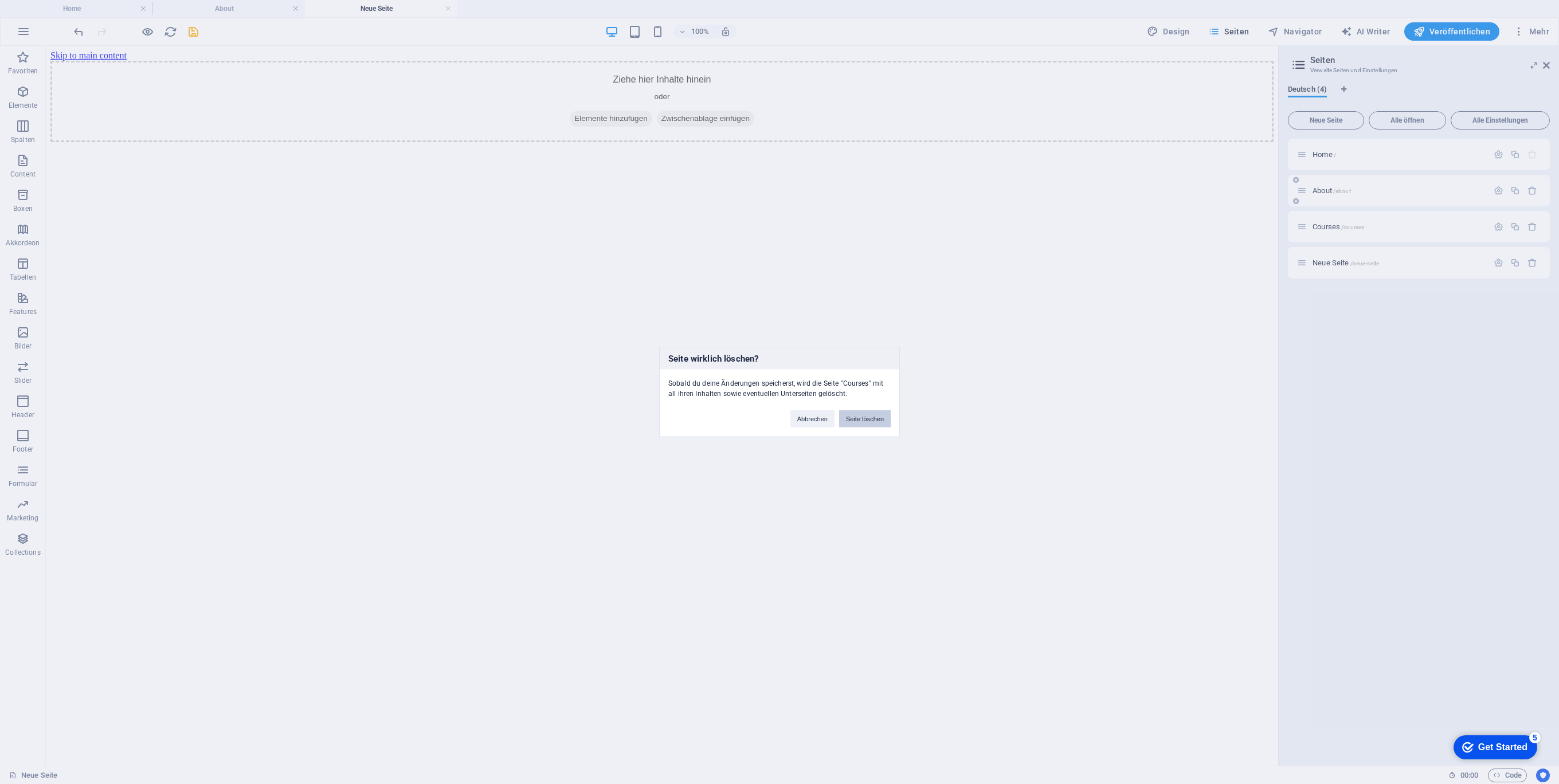
click button "Seite löschen" at bounding box center [865, 419] width 52 height 17
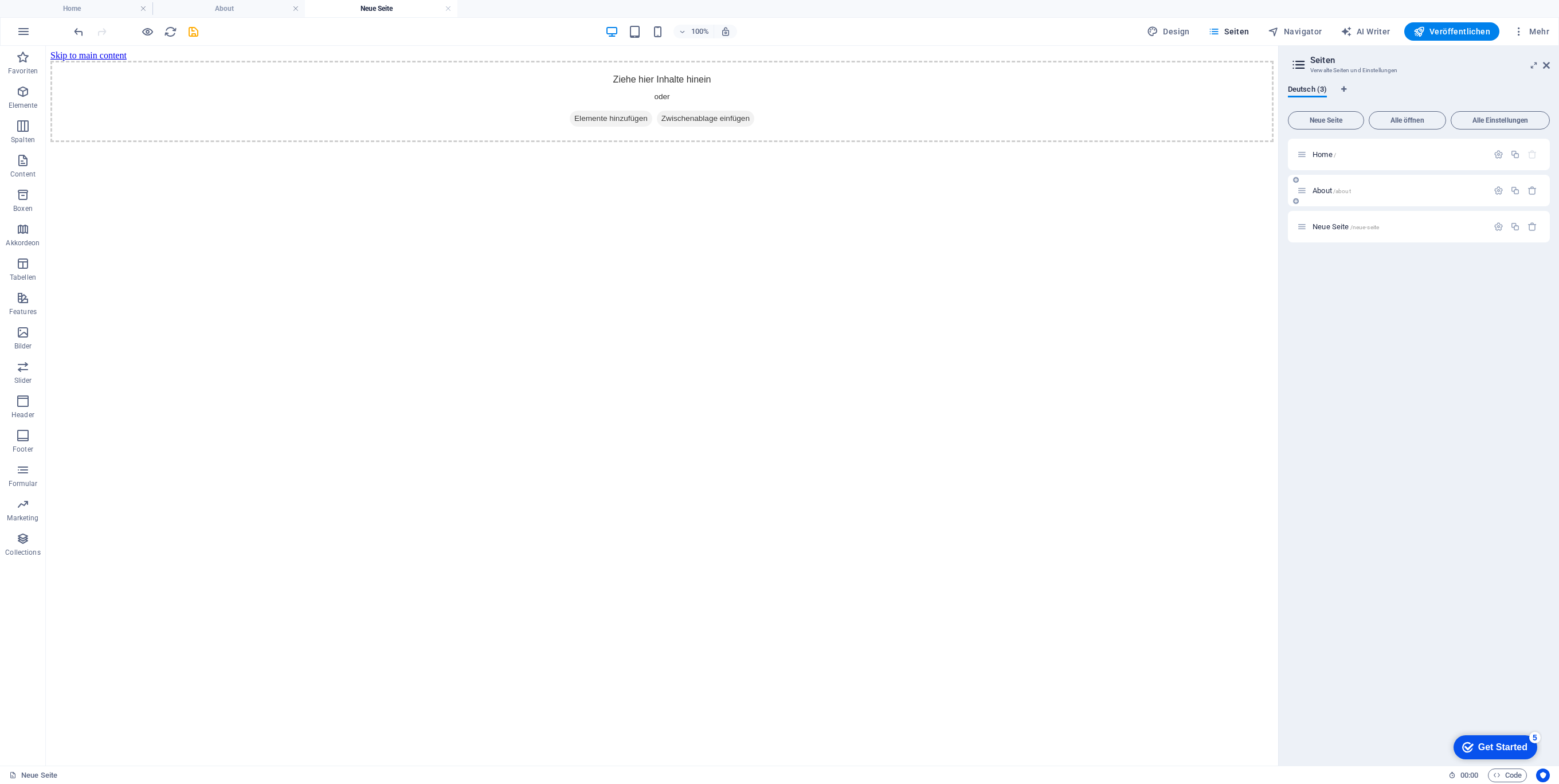
click at [1405, 177] on div "About /about" at bounding box center [1418, 191] width 262 height 32
click at [1355, 234] on div "Neue Seite /neue-seite" at bounding box center [1418, 227] width 262 height 32
click at [1316, 154] on span "Home /" at bounding box center [1324, 154] width 24 height 9
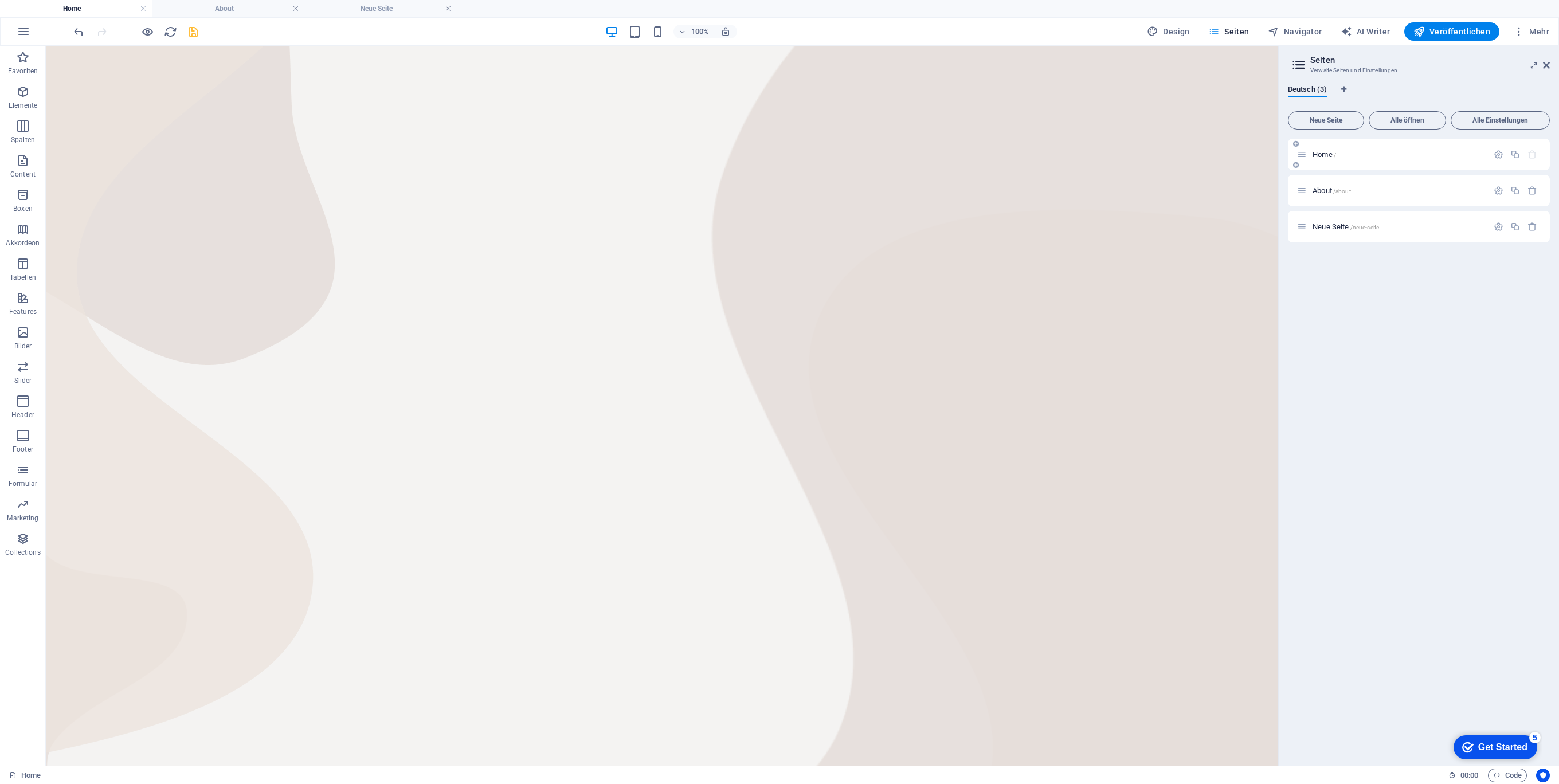
click at [1291, 152] on div "Home /" at bounding box center [1418, 154] width 262 height 32
click at [1330, 152] on span "Home /" at bounding box center [1324, 154] width 24 height 9
drag, startPoint x: 1324, startPoint y: 153, endPoint x: 1340, endPoint y: 247, distance: 95.4
click at [1340, 247] on div "Home / About /about Neue Seite /neue-seite" at bounding box center [1418, 447] width 262 height 618
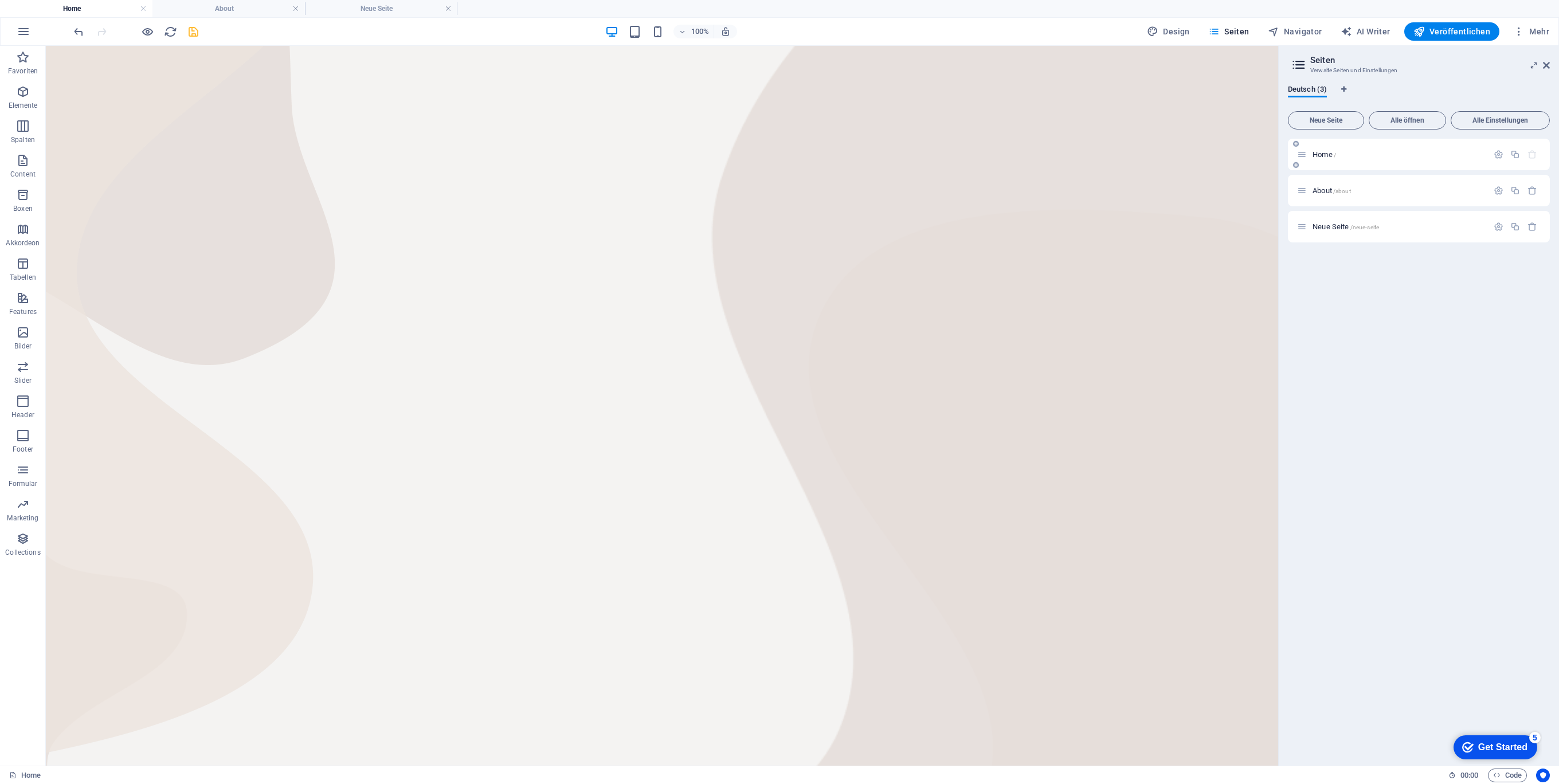
click at [1295, 142] on icon at bounding box center [1295, 144] width 6 height 7
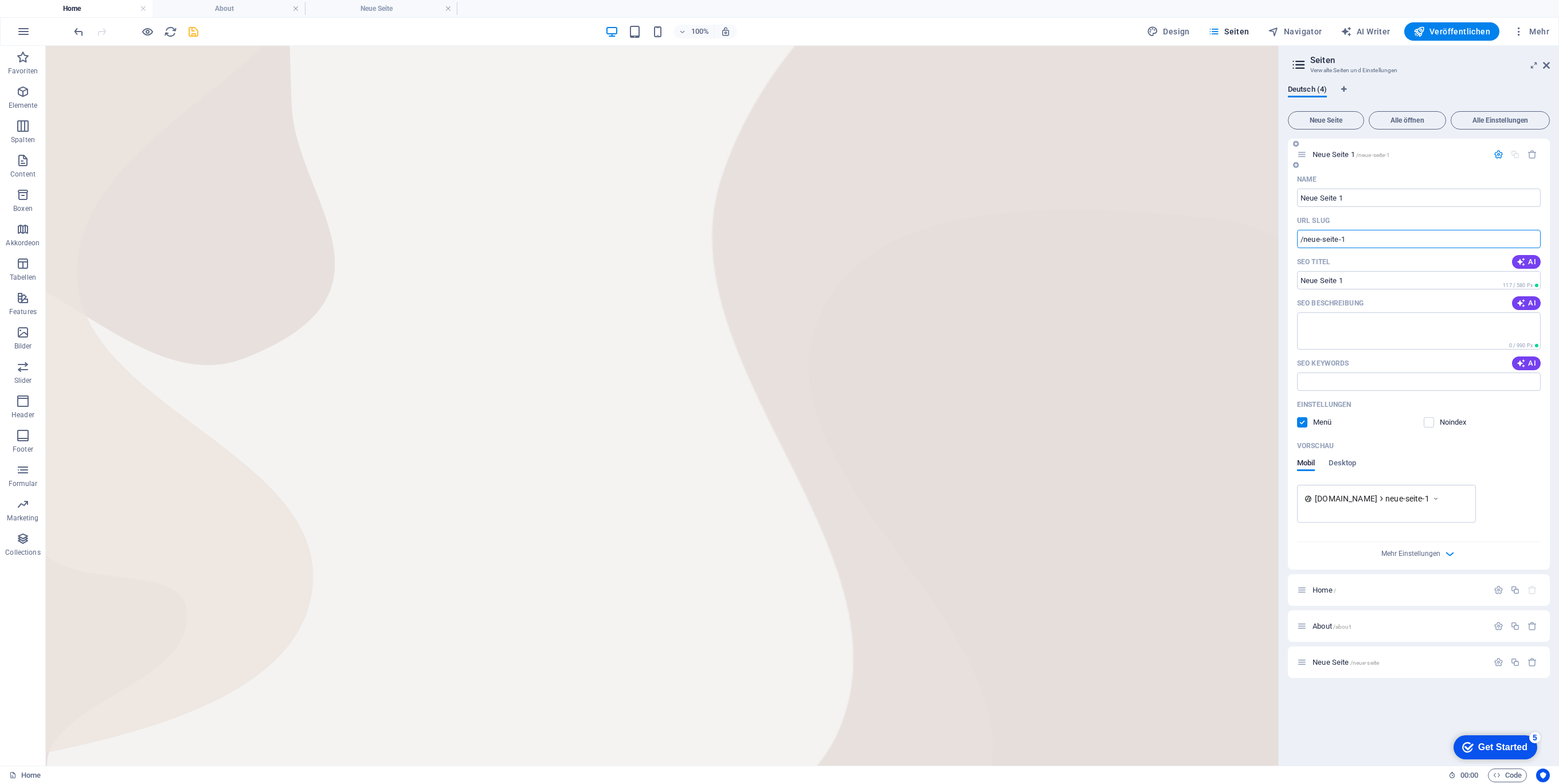
drag, startPoint x: 1353, startPoint y: 238, endPoint x: 1338, endPoint y: 249, distance: 18.6
click at [1338, 249] on div "Name Neue Seite 1 ​ URL SLUG /neue-seite-1 ​ SEO Titel AI ​ 117 / 580 Px SEO Be…" at bounding box center [1418, 370] width 262 height 399
click at [1404, 457] on div "Vorschau Mobil Desktop" at bounding box center [1418, 460] width 243 height 49
click at [1530, 153] on icon "button" at bounding box center [1532, 154] width 10 height 10
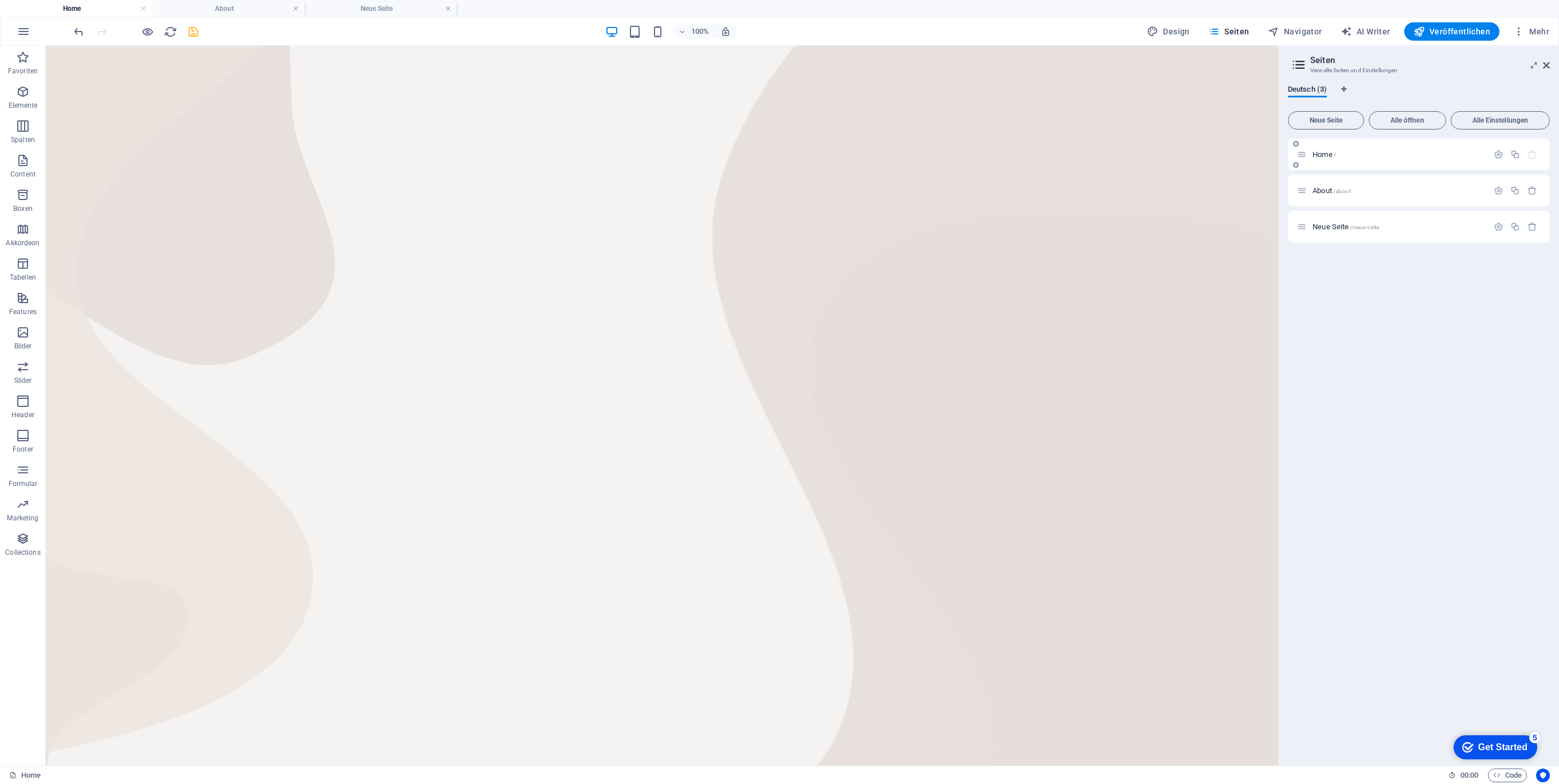
click at [1317, 153] on span "Home /" at bounding box center [1324, 154] width 24 height 9
click at [1498, 153] on icon "button" at bounding box center [1499, 154] width 10 height 10
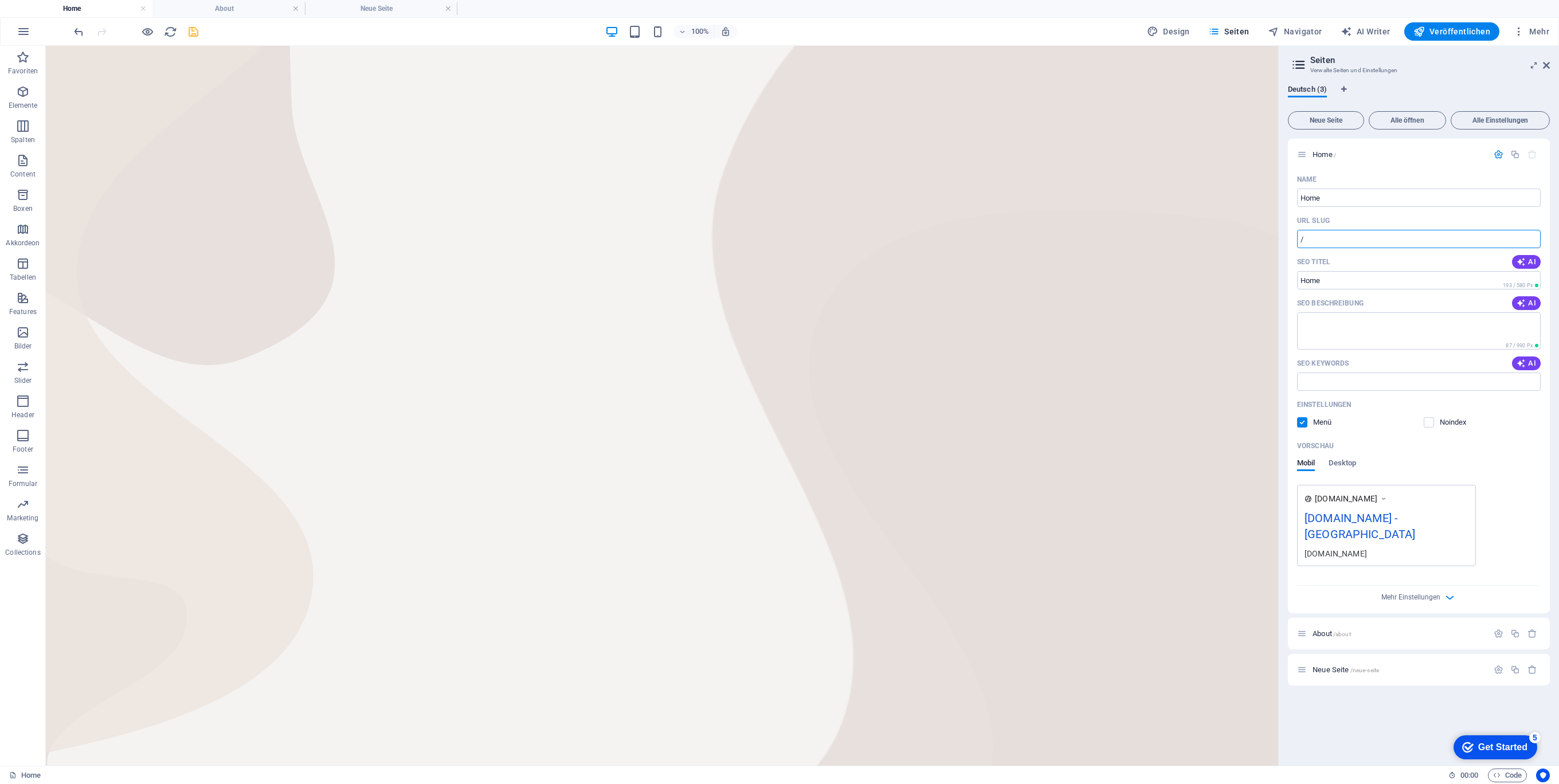
drag, startPoint x: 1389, startPoint y: 286, endPoint x: 1225, endPoint y: 245, distance: 169.0
click at [1332, 666] on span "Neue Seite /neue-seite" at bounding box center [1346, 670] width 67 height 9
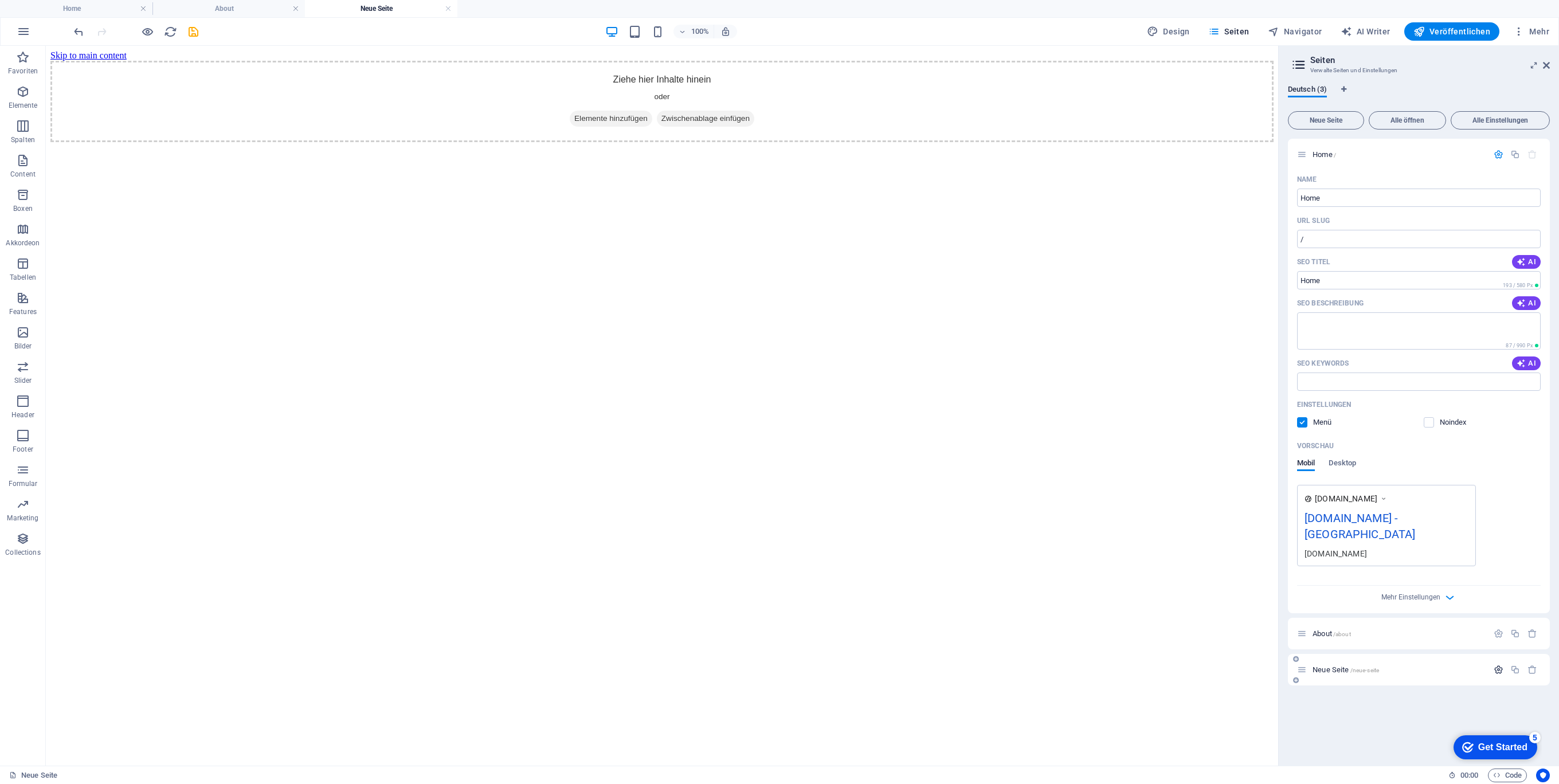
click at [1498, 665] on icon "button" at bounding box center [1499, 670] width 10 height 10
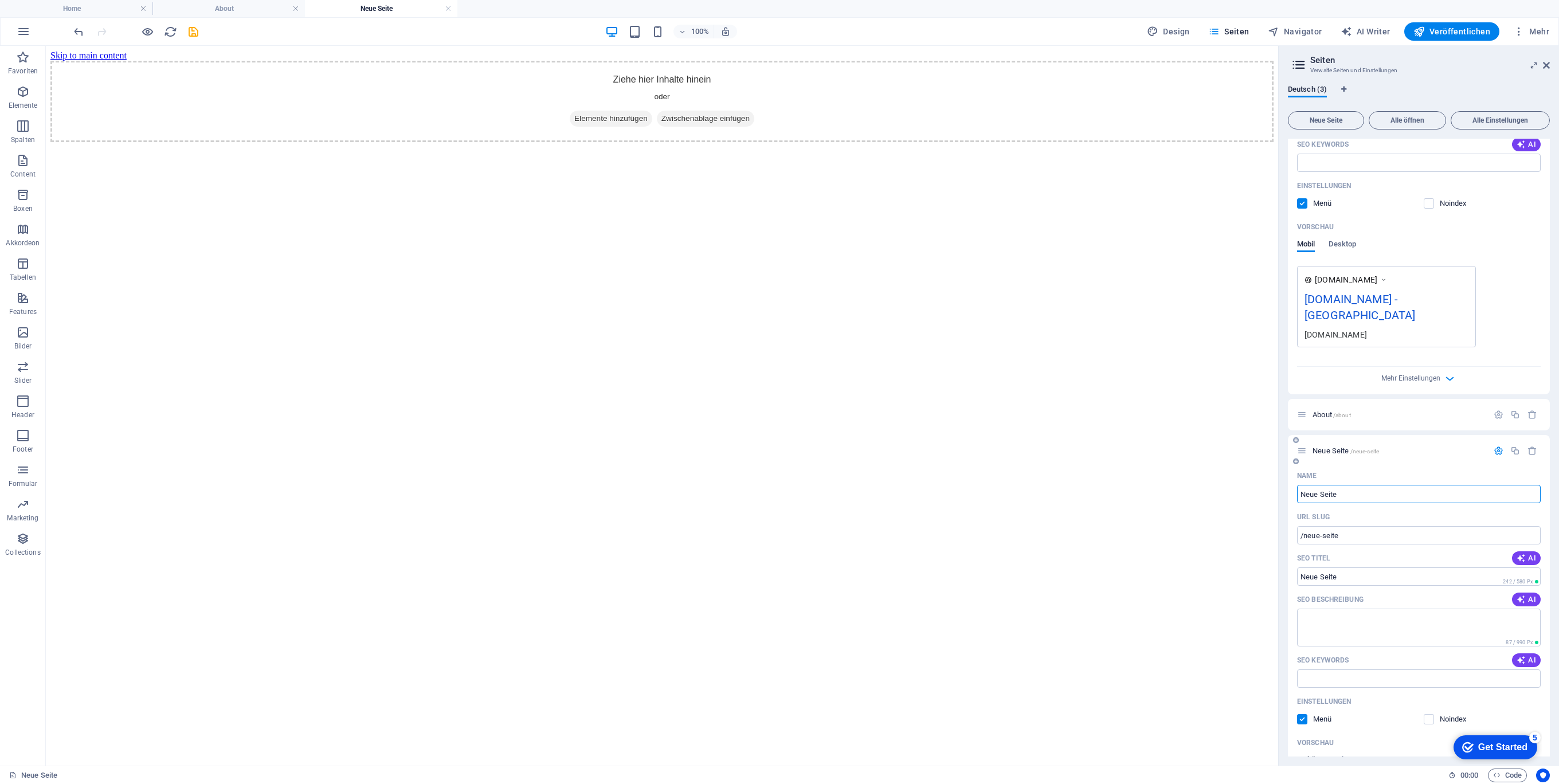
scroll to position [229, 0]
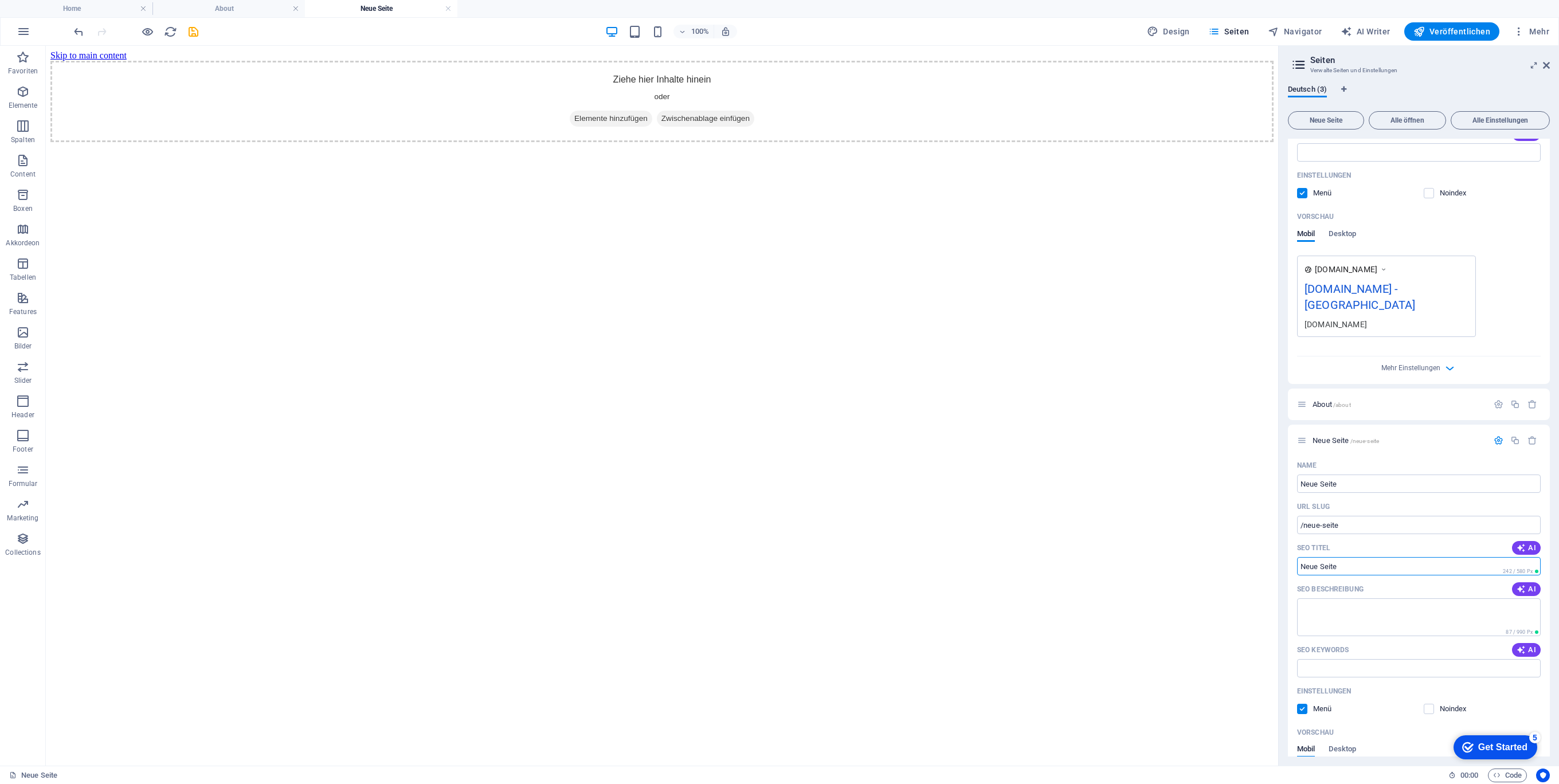
drag, startPoint x: 1335, startPoint y: 588, endPoint x: 1186, endPoint y: 546, distance: 154.8
drag, startPoint x: 1404, startPoint y: 553, endPoint x: 1237, endPoint y: 503, distance: 174.3
paste input "text"
type input "/"
drag, startPoint x: 1402, startPoint y: 506, endPoint x: 1189, endPoint y: 459, distance: 218.1
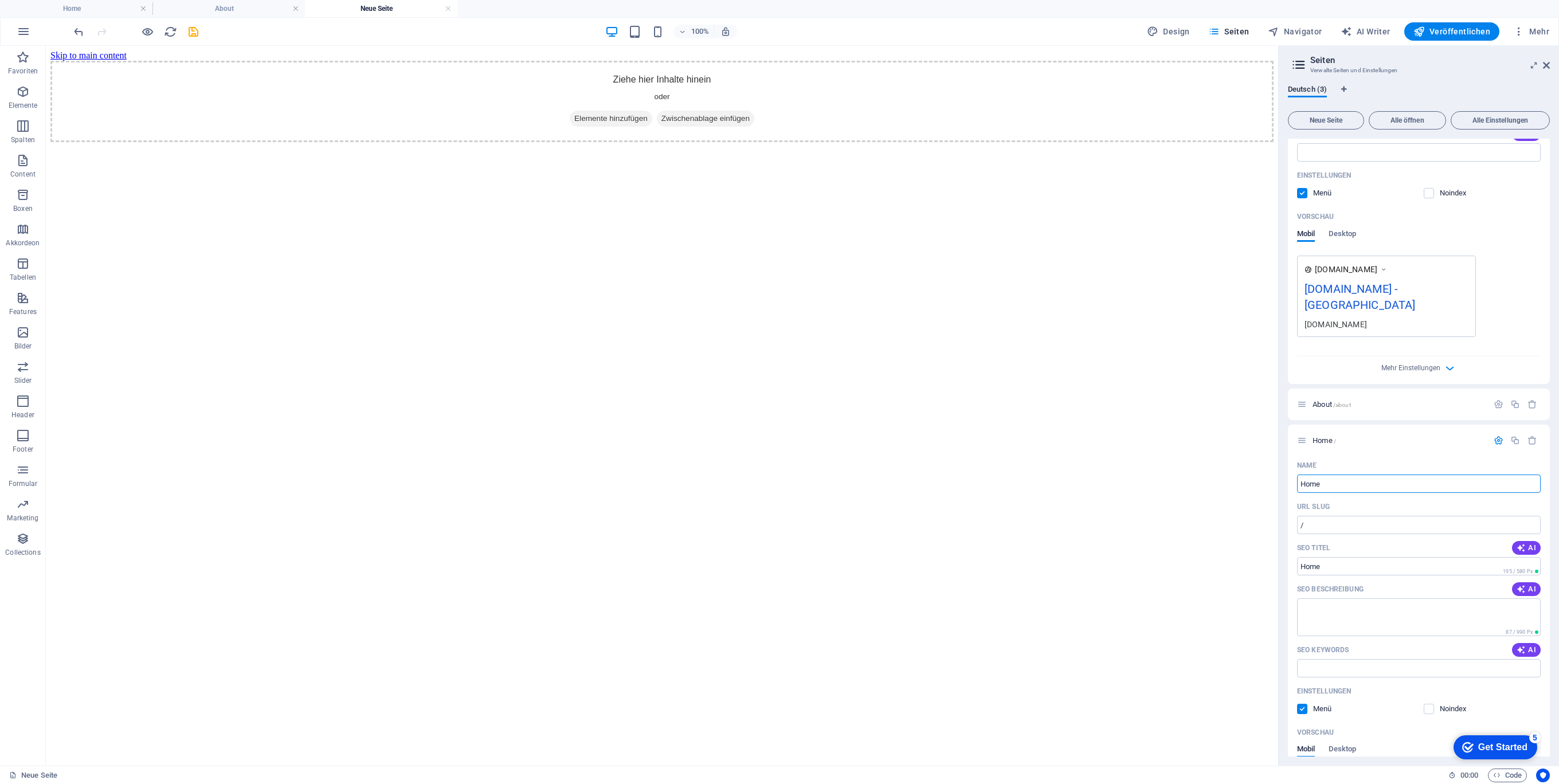
type input "Home"
click at [1530, 208] on div "Vorschau" at bounding box center [1418, 216] width 243 height 18
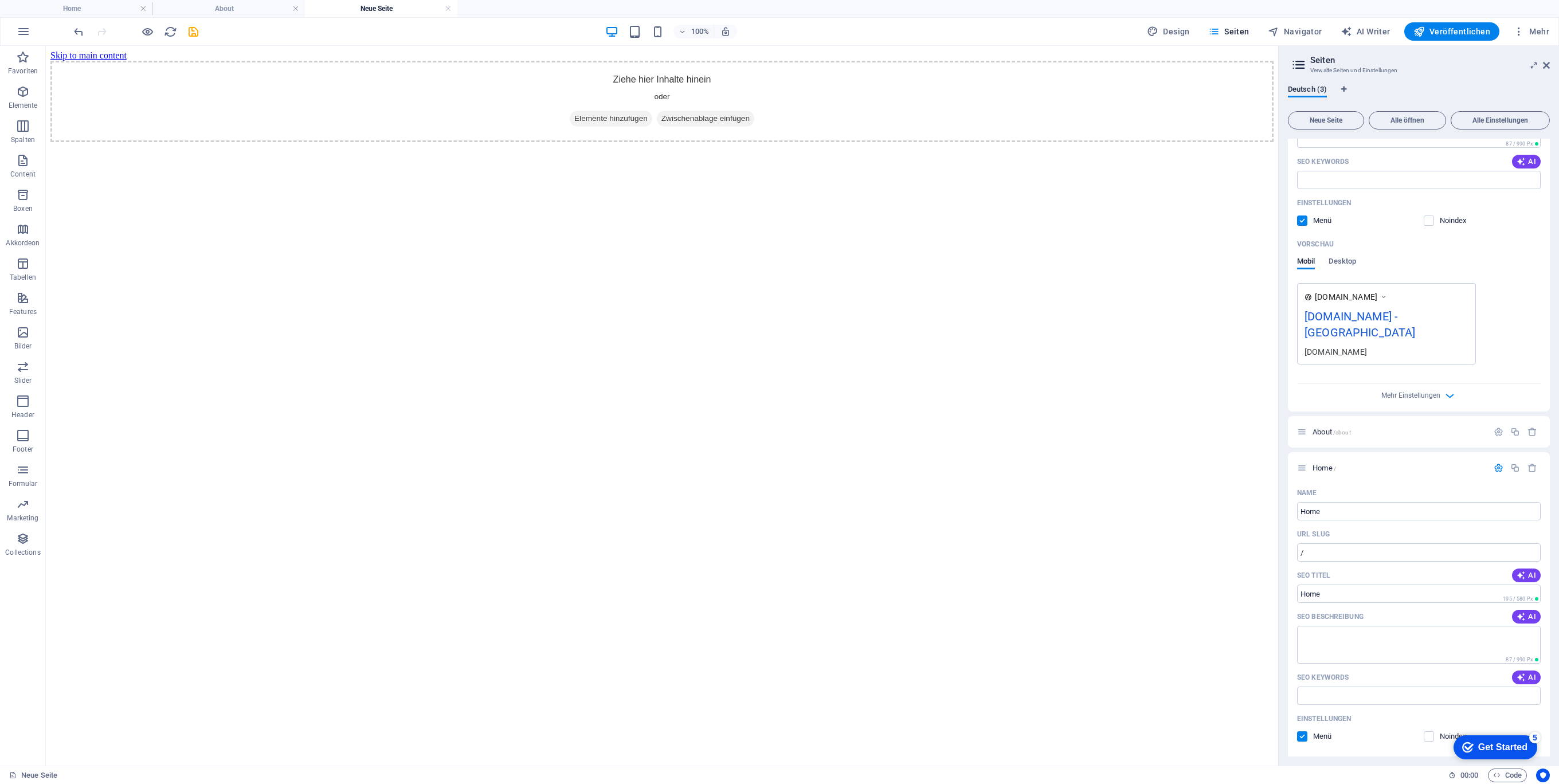
scroll to position [0, 0]
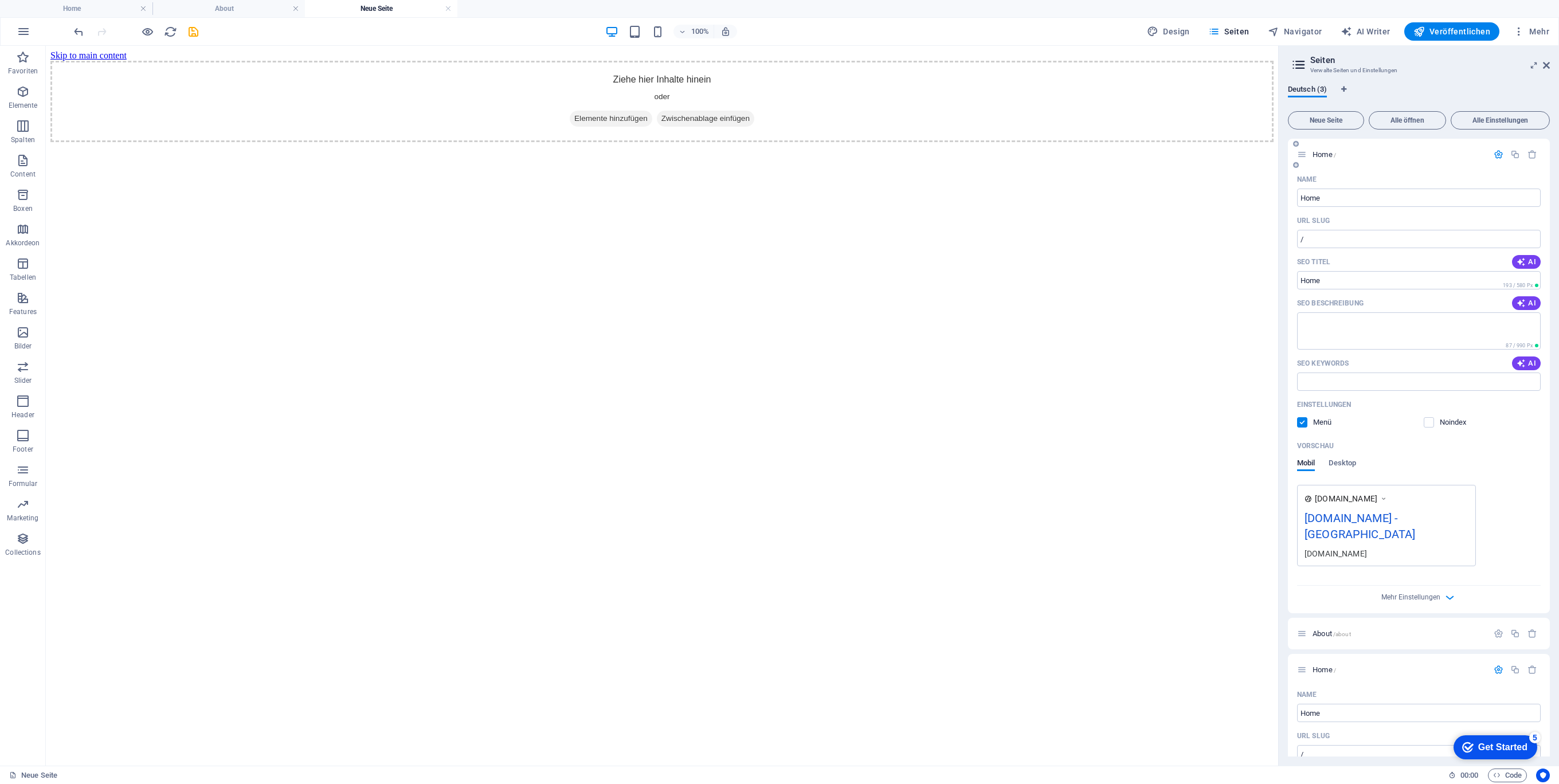
drag, startPoint x: 1346, startPoint y: 159, endPoint x: 1402, endPoint y: 166, distance: 56.4
click at [1346, 159] on div "Home /" at bounding box center [1392, 154] width 191 height 14
click at [1533, 152] on icon "button" at bounding box center [1532, 154] width 10 height 10
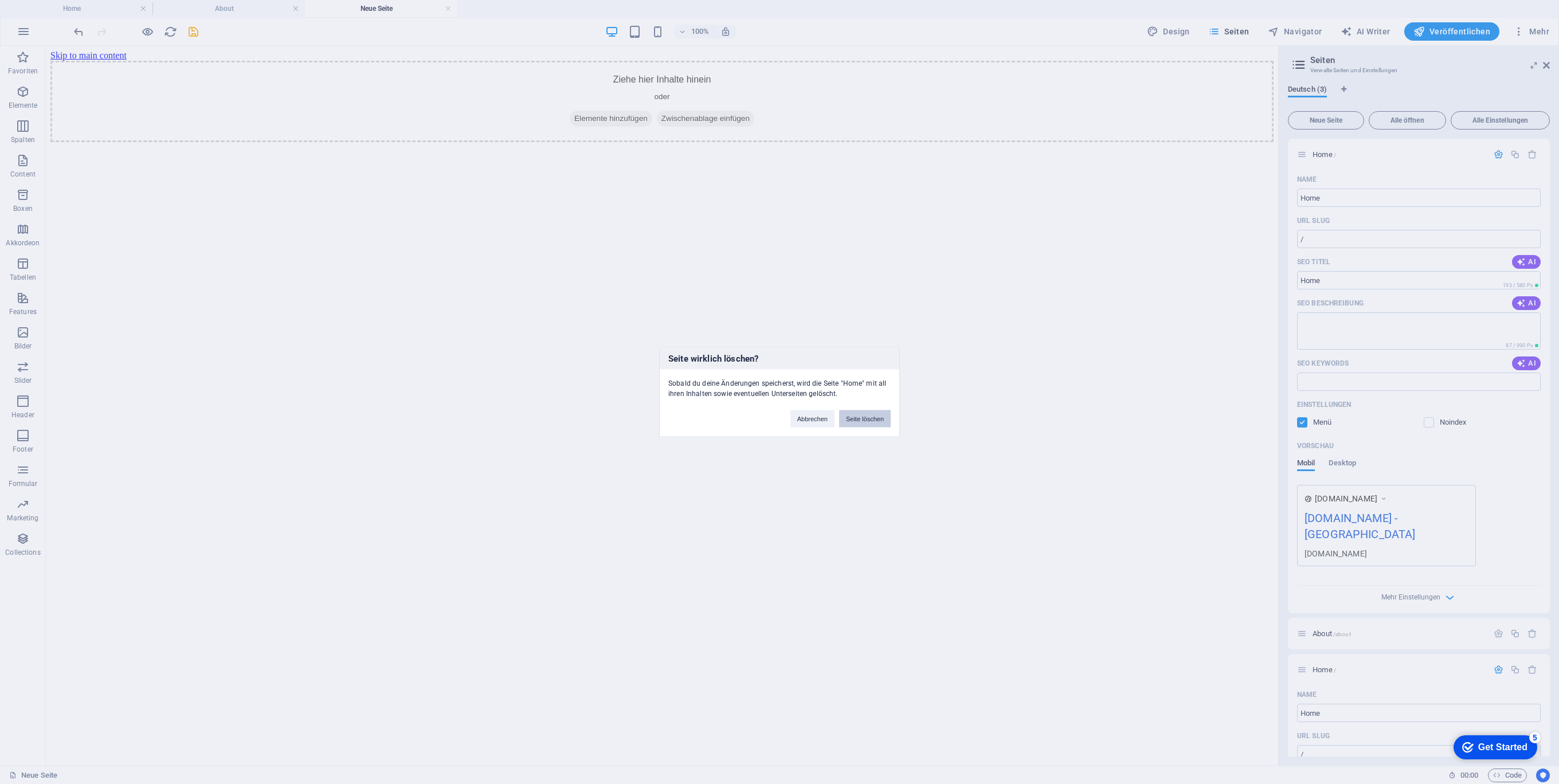
click at [865, 419] on button "Seite löschen" at bounding box center [865, 419] width 52 height 17
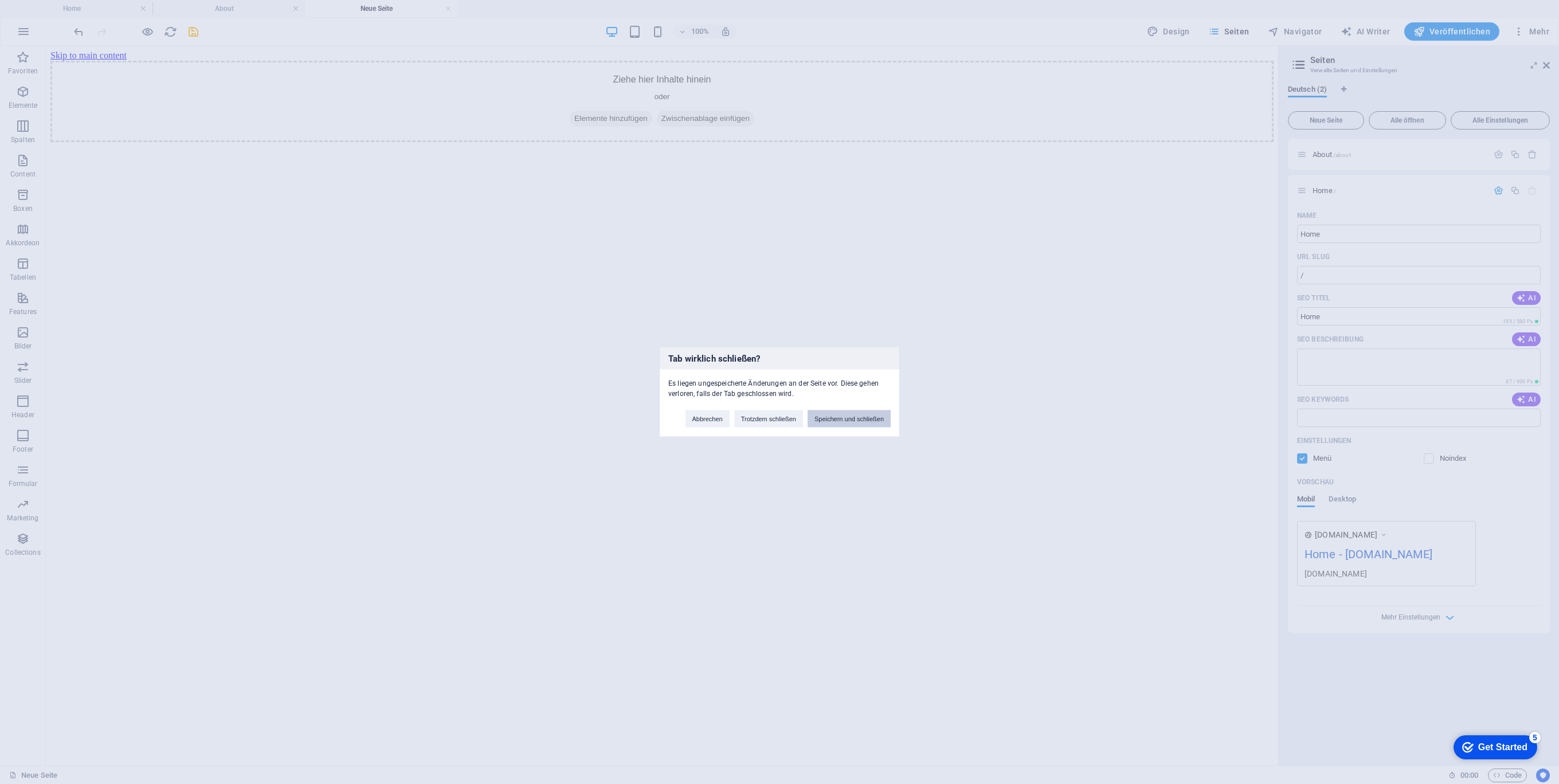
click at [858, 420] on button "Speichern und schließen" at bounding box center [849, 419] width 83 height 17
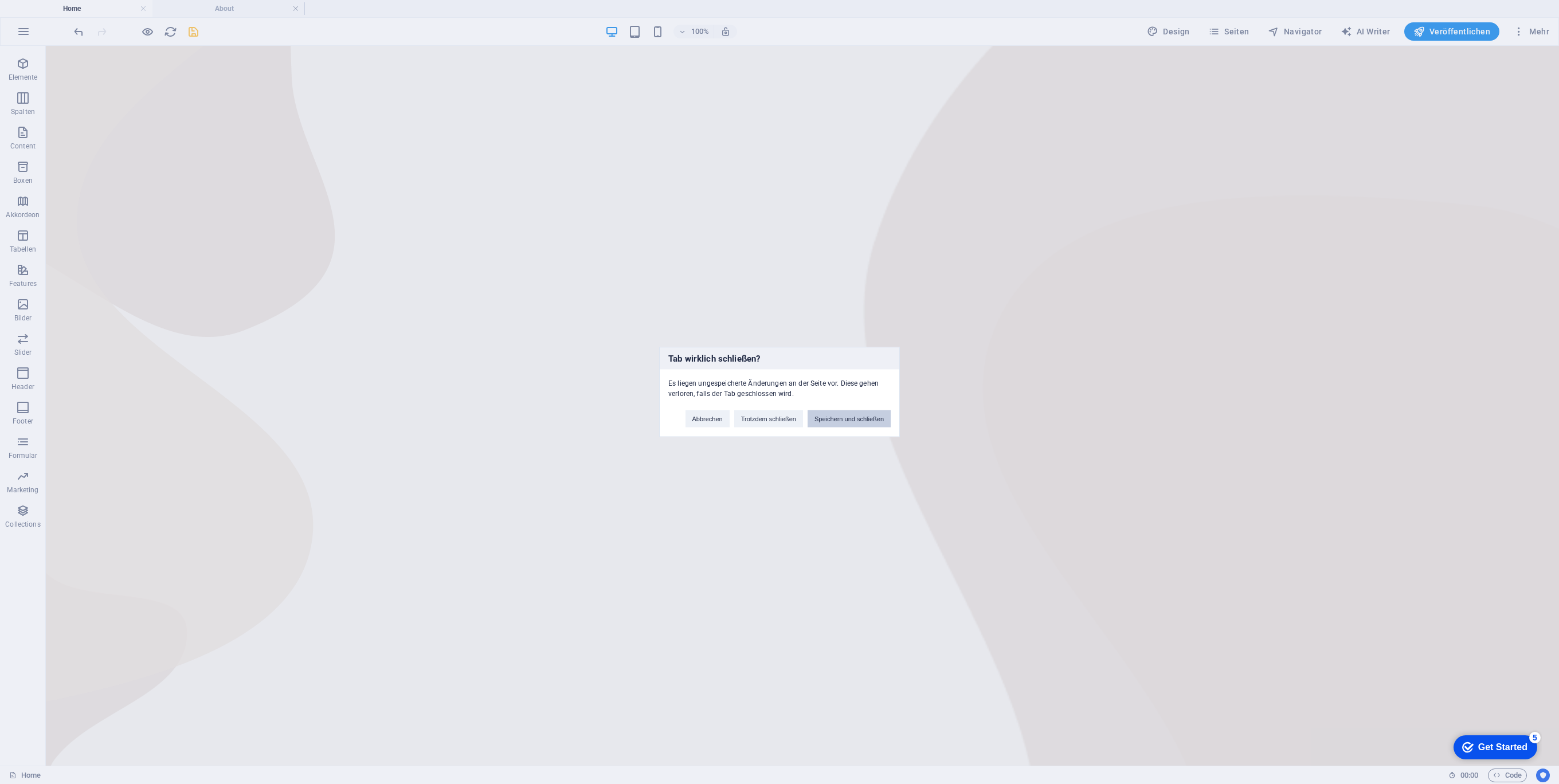
click at [873, 421] on button "Speichern und schließen" at bounding box center [849, 419] width 83 height 17
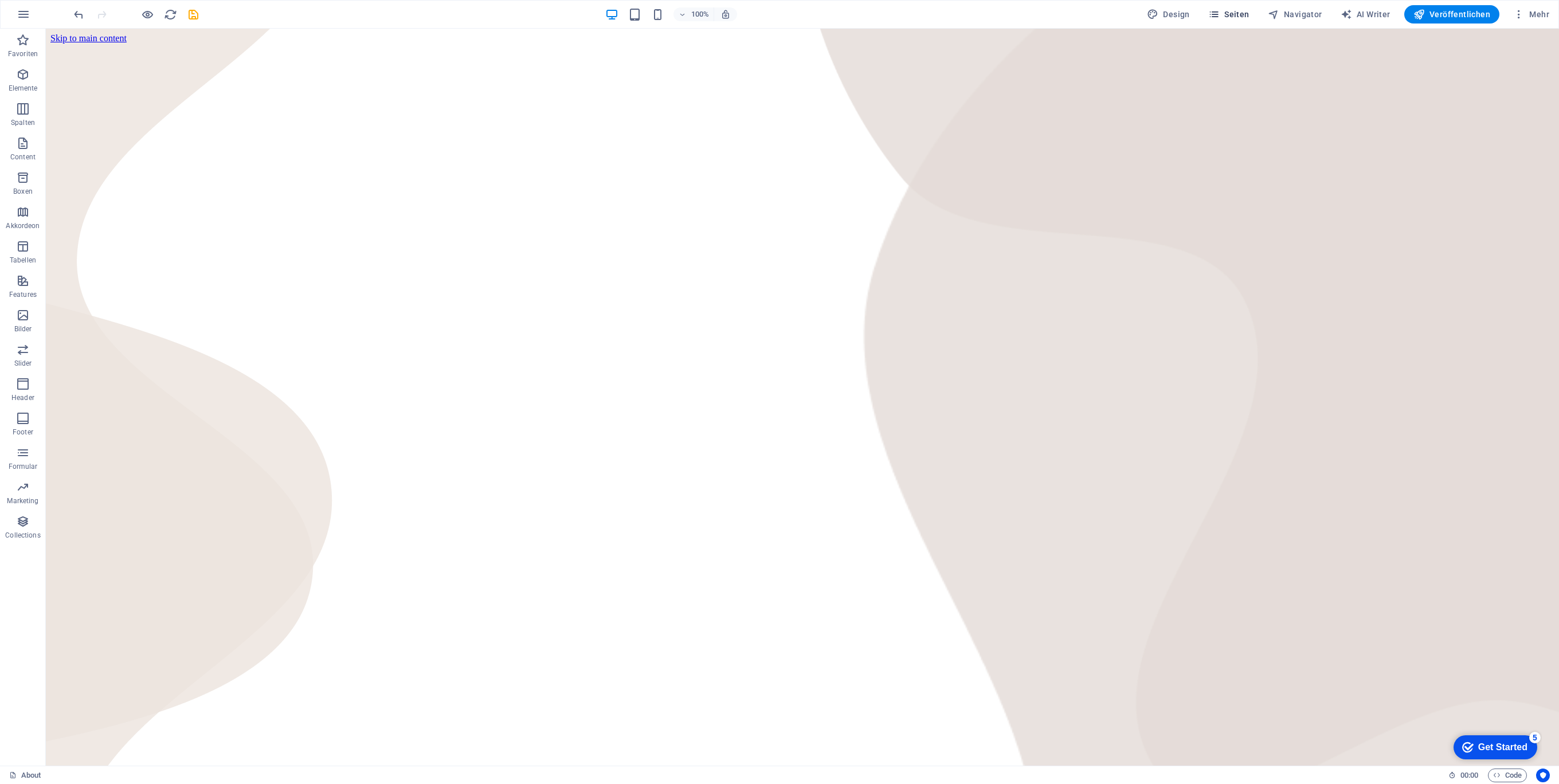
click at [1239, 16] on span "Seiten" at bounding box center [1229, 14] width 41 height 11
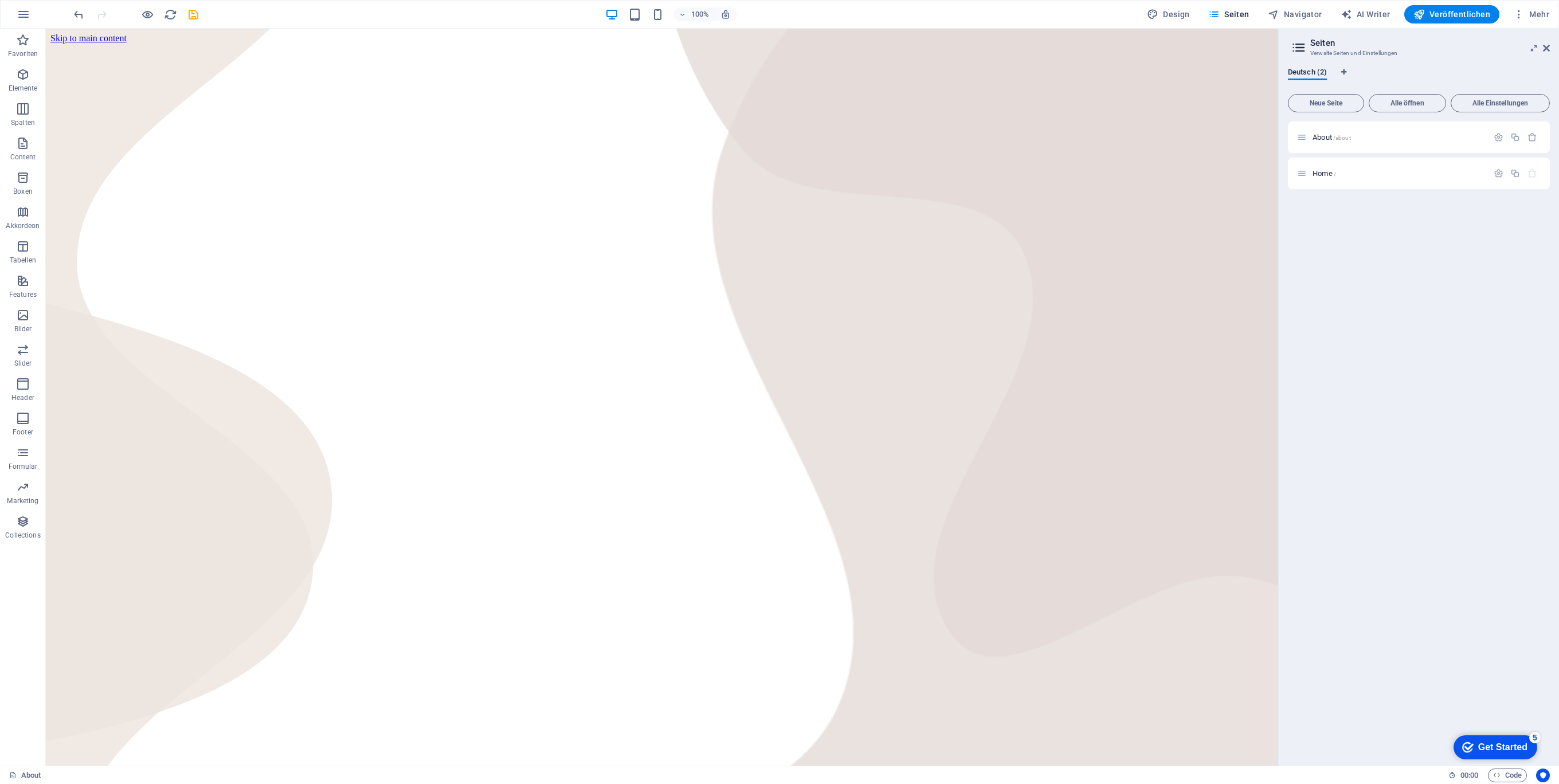
drag, startPoint x: 1322, startPoint y: 172, endPoint x: 1324, endPoint y: 117, distance: 55.0
click at [1324, 117] on div "Neue Seite Alle öffnen Alle Einstellungen About /about Home /" at bounding box center [1418, 422] width 262 height 667
drag, startPoint x: 1299, startPoint y: 175, endPoint x: 1303, endPoint y: 124, distance: 51.2
click at [1303, 124] on div "About /about Home /" at bounding box center [1418, 155] width 262 height 68
click at [1330, 136] on span "About /about" at bounding box center [1332, 137] width 38 height 9
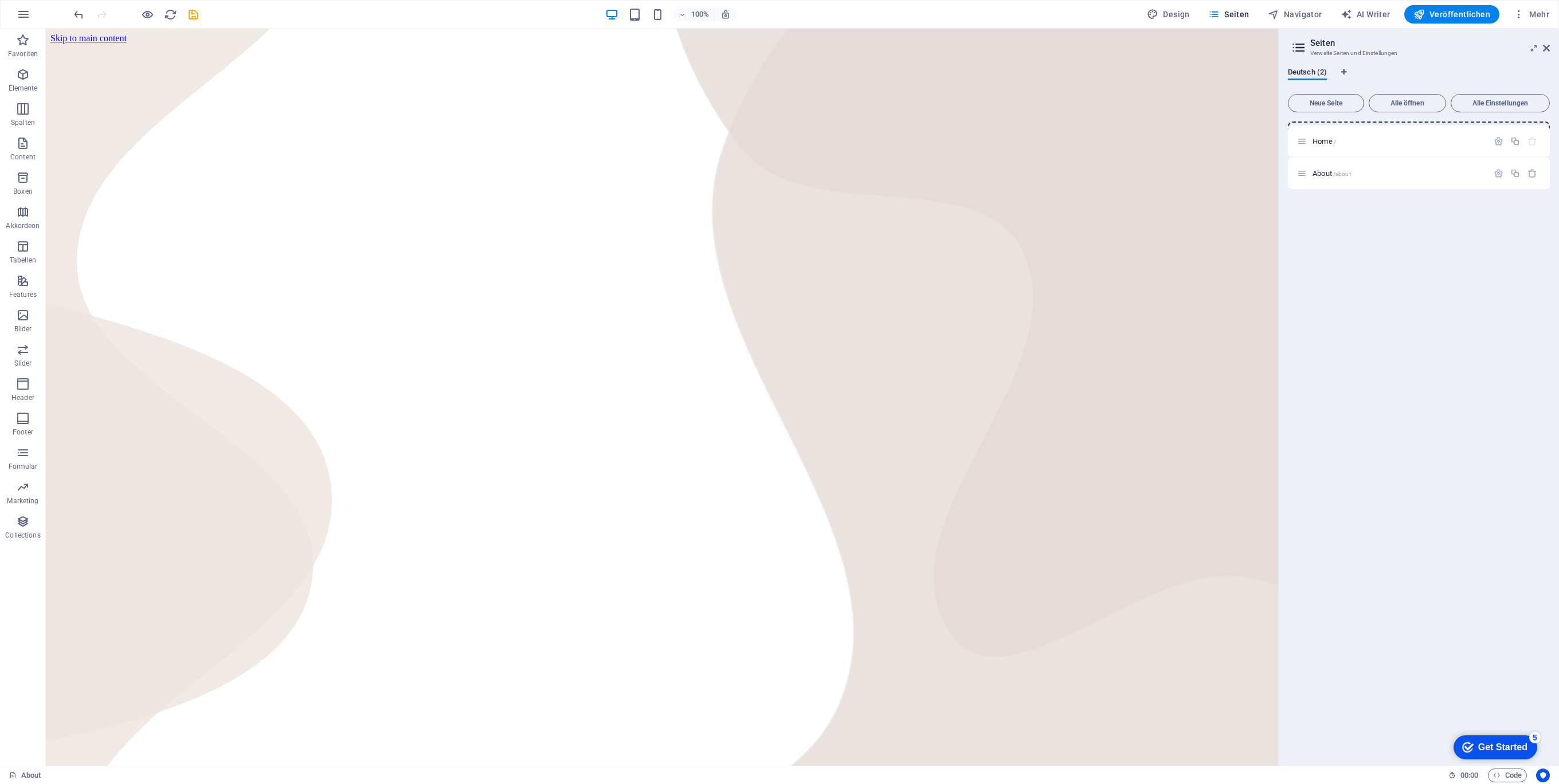
drag, startPoint x: 1300, startPoint y: 171, endPoint x: 1300, endPoint y: 136, distance: 35.0
click at [1300, 136] on div "About /about Home /" at bounding box center [1418, 155] width 262 height 68
click at [1382, 140] on p "Home /" at bounding box center [1398, 137] width 172 height 7
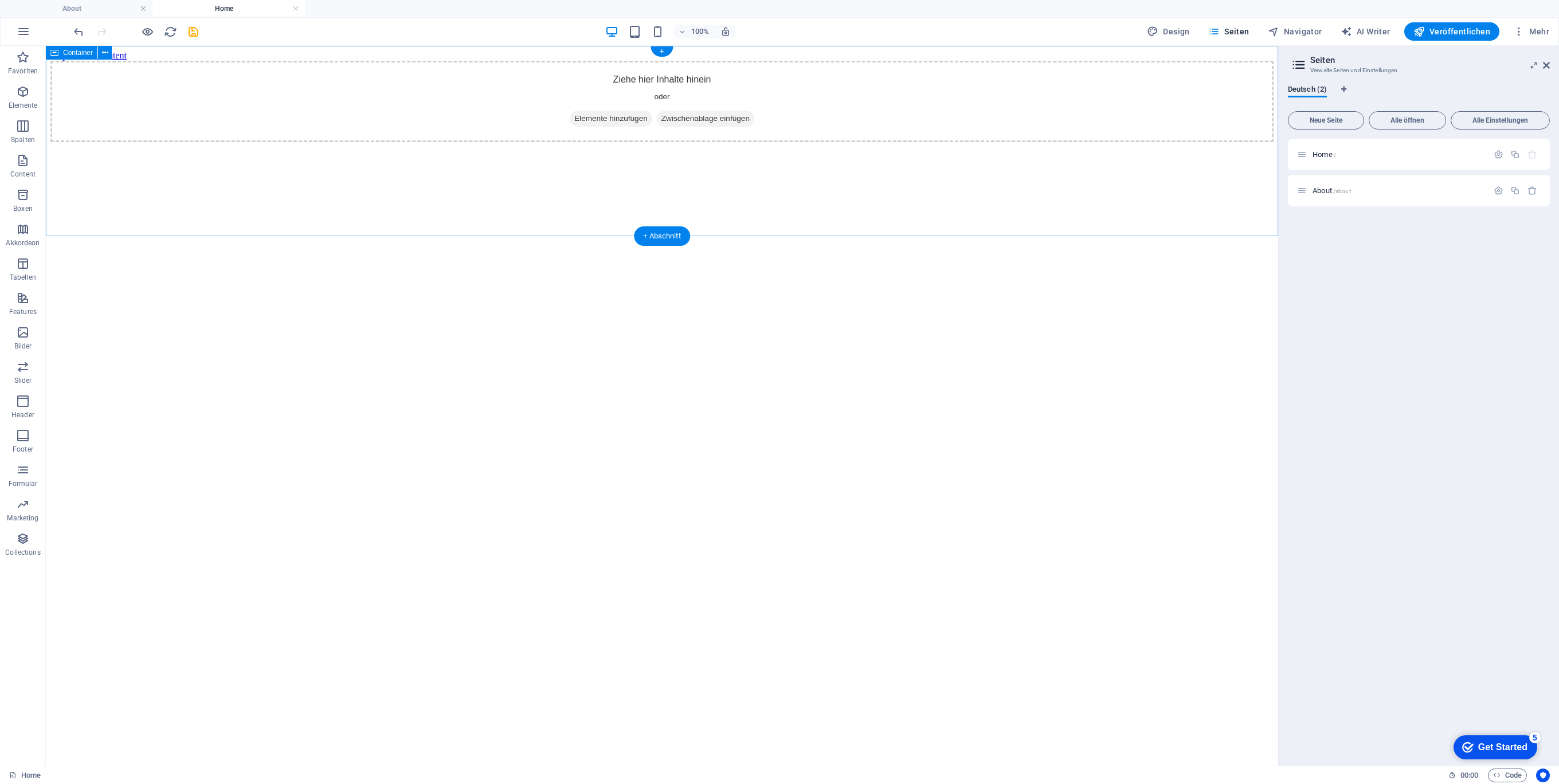
click at [834, 146] on html "Skip to main content Ziehe hier Inhalte hinein oder Elemente hinzufügen Zwische…" at bounding box center [662, 96] width 1232 height 101
click at [1156, 83] on div "Ziehe hier Inhalte hinein oder Elemente hinzufügen Zwischenablage einfügen" at bounding box center [662, 101] width 1223 height 81
click at [958, 122] on div "Ziehe hier Inhalte hinein oder Elemente hinzufügen Zwischenablage einfügen" at bounding box center [662, 101] width 1223 height 81
drag, startPoint x: 61, startPoint y: 137, endPoint x: 206, endPoint y: 242, distance: 179.0
click at [61, 138] on div "Ziehe hier Inhalte hinein oder Elemente hinzufügen Zwischenablage einfügen" at bounding box center [662, 101] width 1223 height 81
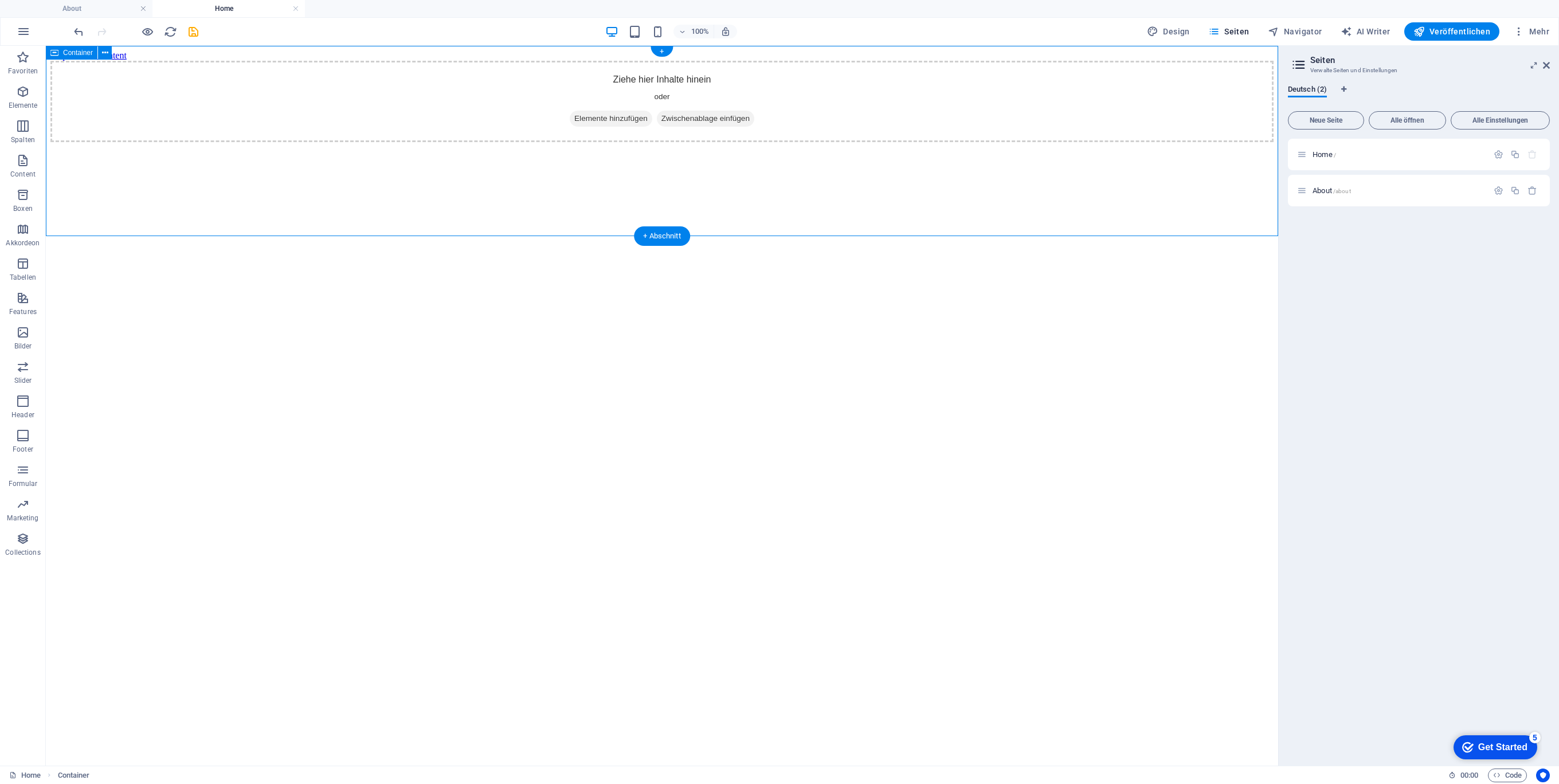
click at [789, 142] on div "Ziehe hier Inhalte hinein oder Elemente hinzufügen Zwischenablage einfügen" at bounding box center [662, 101] width 1223 height 81
click at [925, 138] on div "Ziehe hier Inhalte hinein oder Elemente hinzufügen Zwischenablage einfügen" at bounding box center [662, 101] width 1223 height 81
click at [645, 116] on div "Ziehe hier Inhalte hinein oder Elemente hinzufügen Zwischenablage einfügen" at bounding box center [662, 101] width 1223 height 81
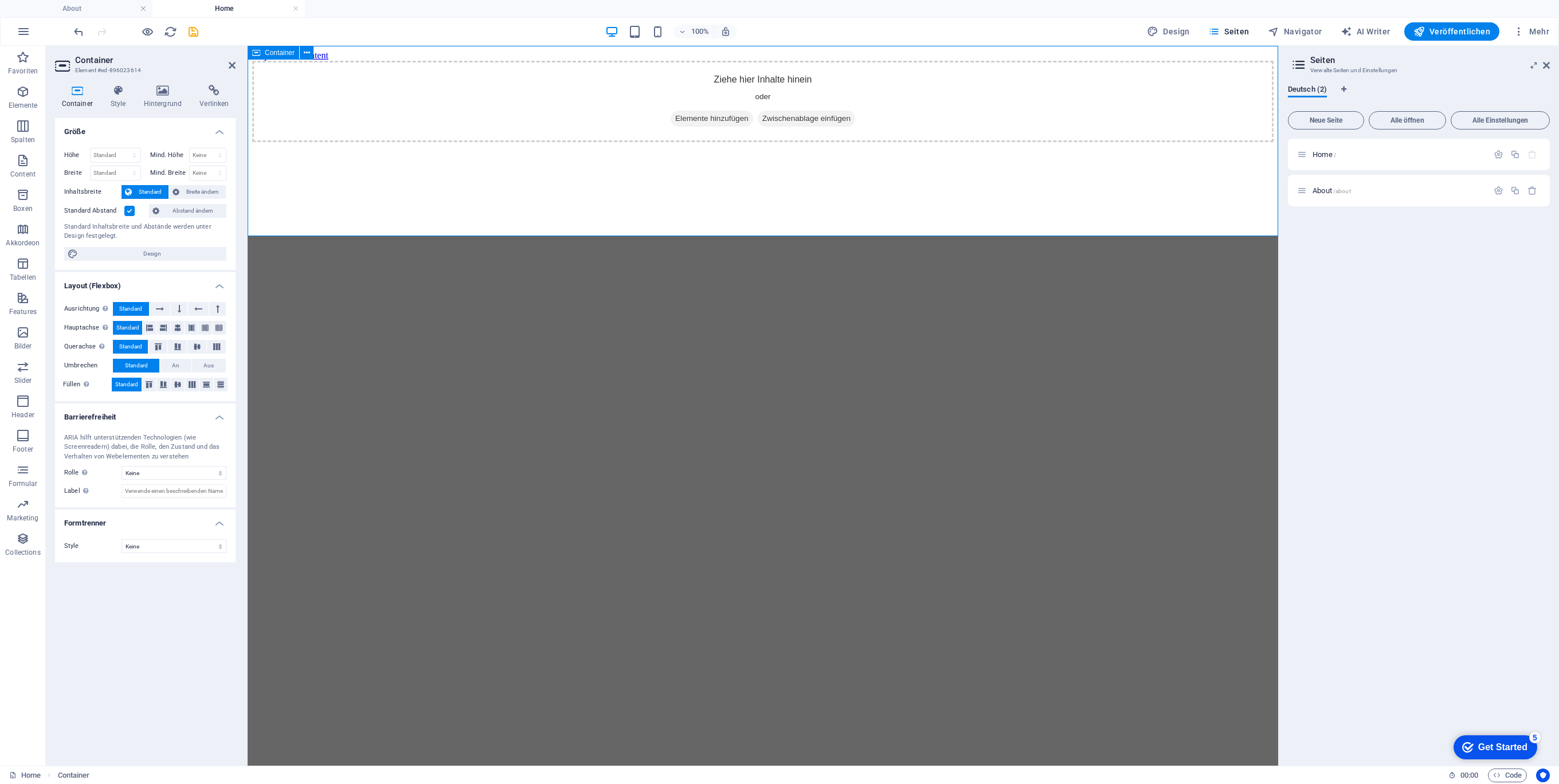
click at [395, 142] on div "Ziehe hier Inhalte hinein oder Elemente hinzufügen Zwischenablage einfügen" at bounding box center [763, 101] width 1021 height 81
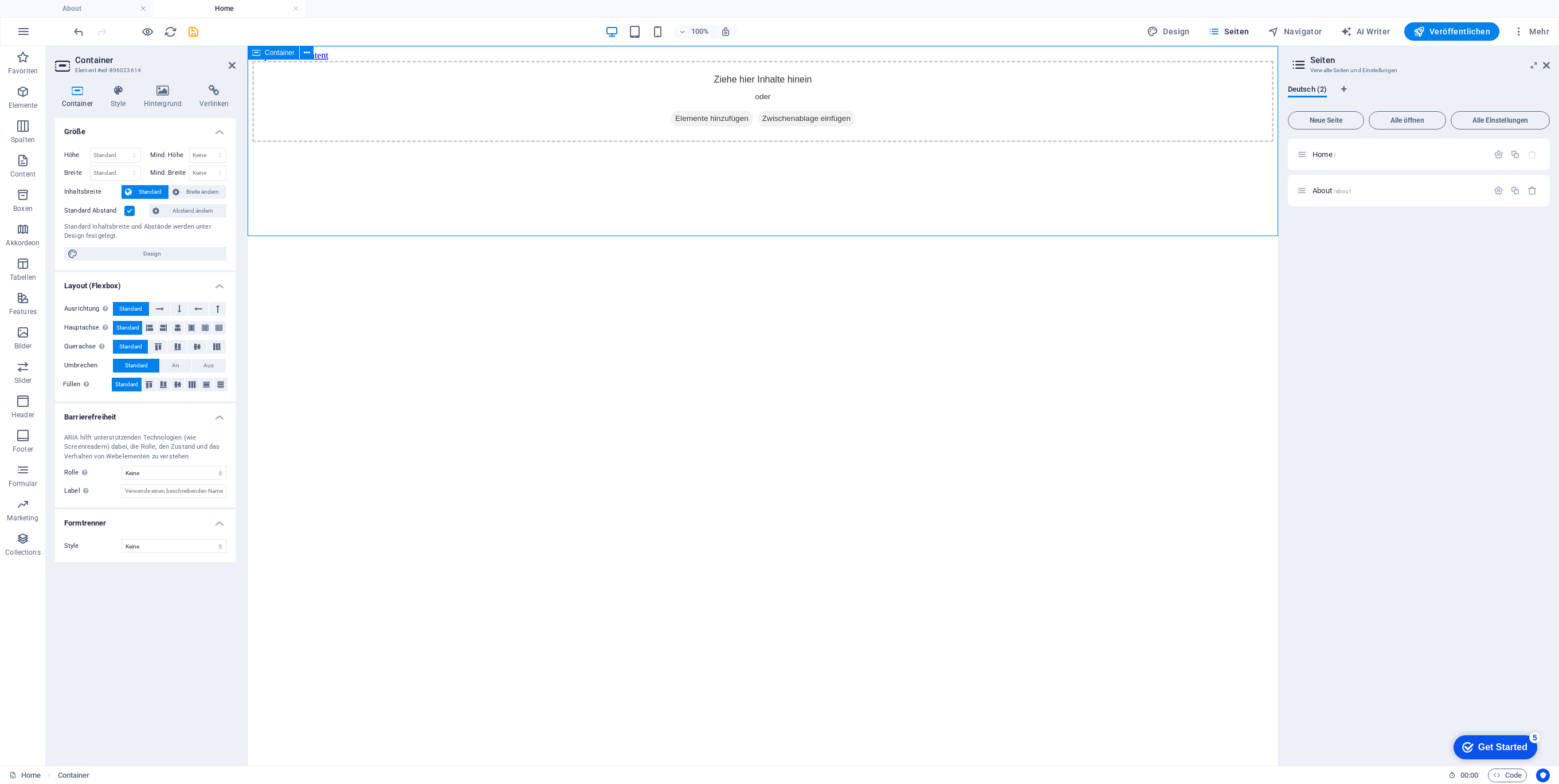
click at [481, 142] on div "Ziehe hier Inhalte hinein oder Elemente hinzufügen Zwischenablage einfügen" at bounding box center [763, 101] width 1021 height 81
click at [395, 142] on div "Ziehe hier Inhalte hinein oder Elemente hinzufügen Zwischenablage einfügen" at bounding box center [763, 101] width 1021 height 81
click at [465, 142] on div "Ziehe hier Inhalte hinein oder Elemente hinzufügen Zwischenablage einfügen" at bounding box center [763, 101] width 1021 height 81
click at [491, 142] on div "Ziehe hier Inhalte hinein oder Elemente hinzufügen Zwischenablage einfügen" at bounding box center [763, 101] width 1021 height 81
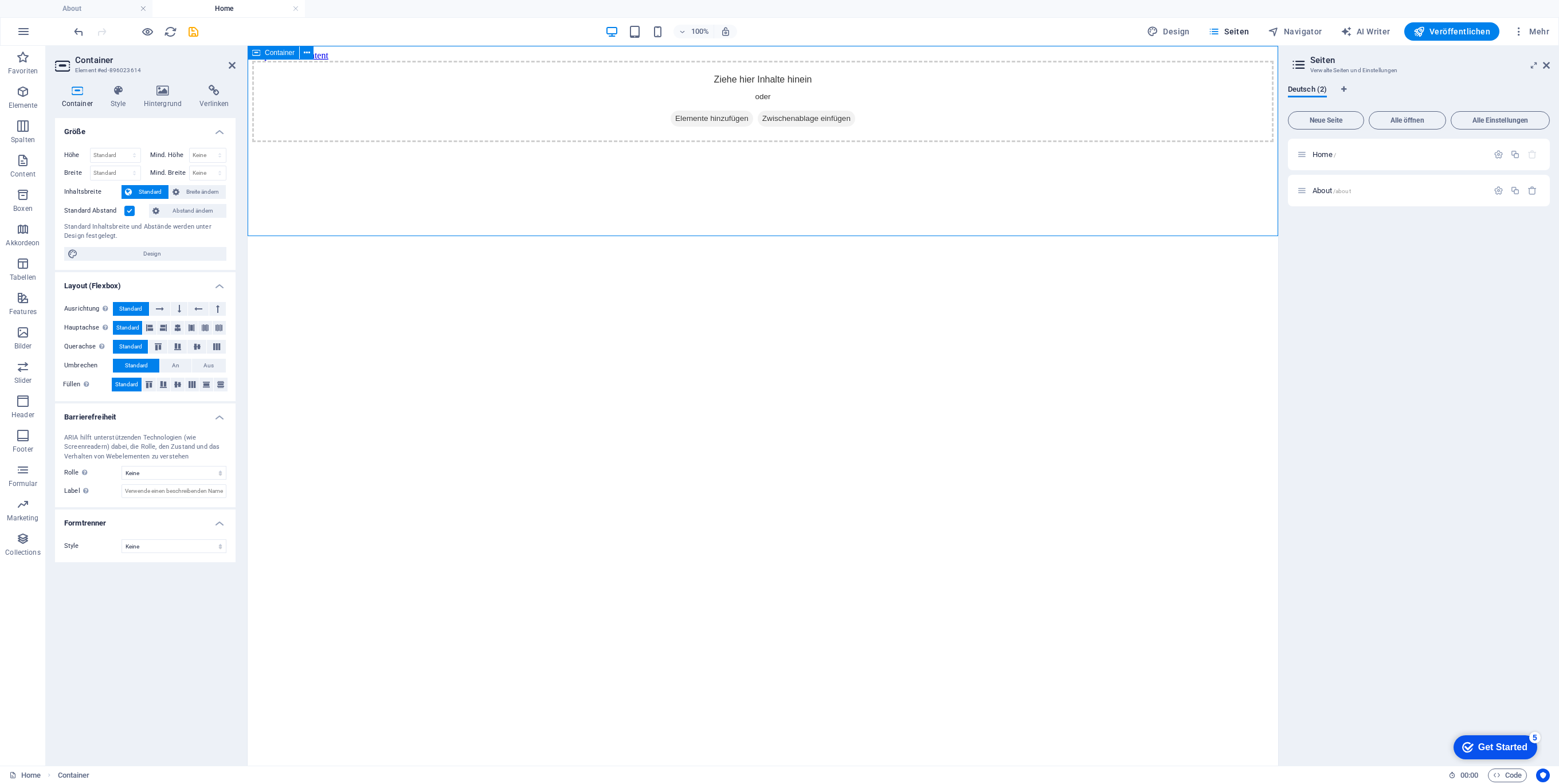
click at [491, 142] on div "Ziehe hier Inhalte hinein oder Elemente hinzufügen Zwischenablage einfügen" at bounding box center [763, 101] width 1021 height 81
click at [492, 142] on div "Ziehe hier Inhalte hinein oder Elemente hinzufügen Zwischenablage einfügen" at bounding box center [763, 101] width 1021 height 81
click at [765, 111] on div "Ziehe hier Inhalte hinein oder Elemente hinzufügen Zwischenablage einfügen" at bounding box center [763, 101] width 1021 height 81
click at [25, 52] on icon "button" at bounding box center [22, 56] width 14 height 14
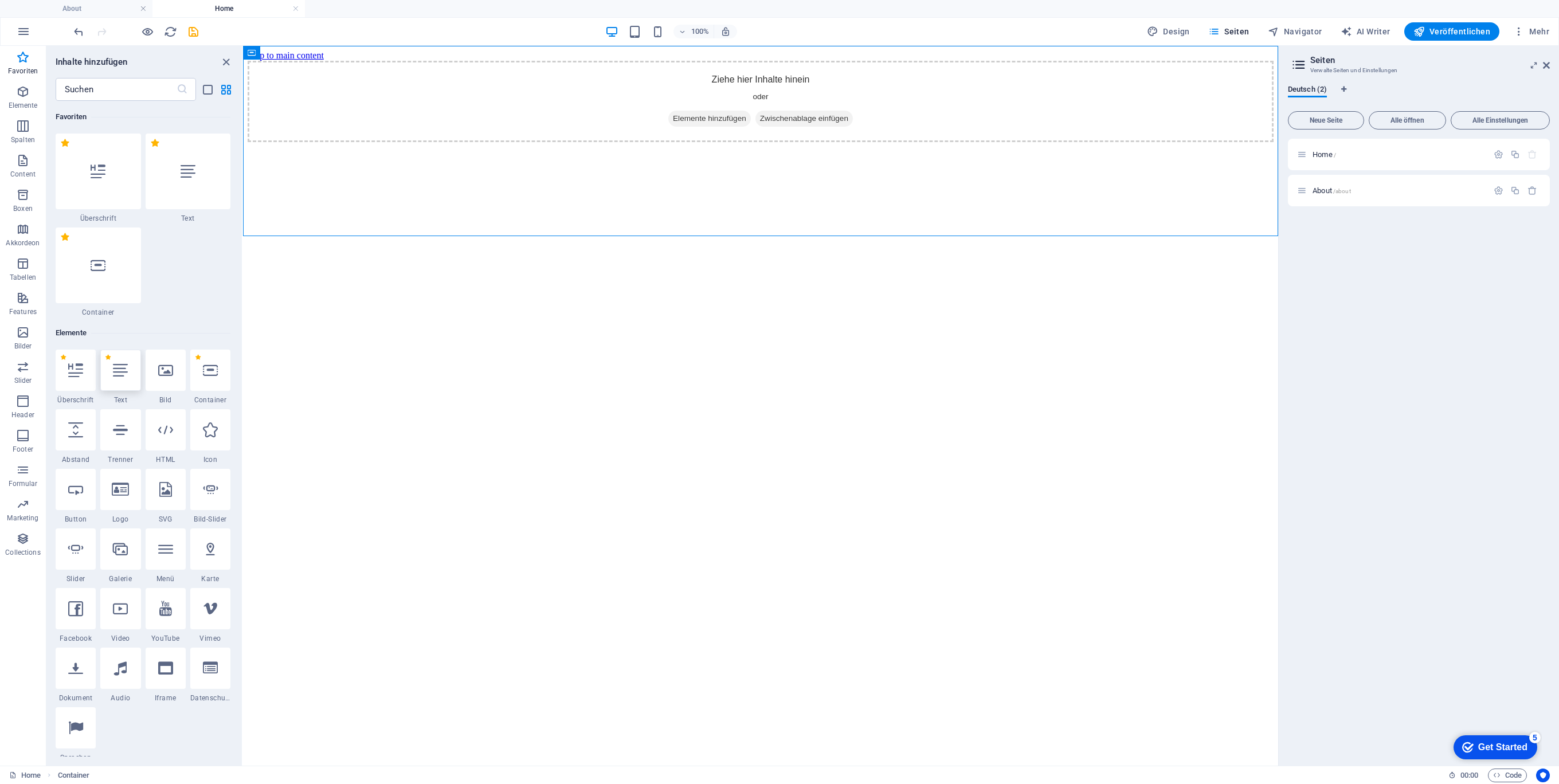
click at [119, 372] on icon at bounding box center [120, 370] width 15 height 15
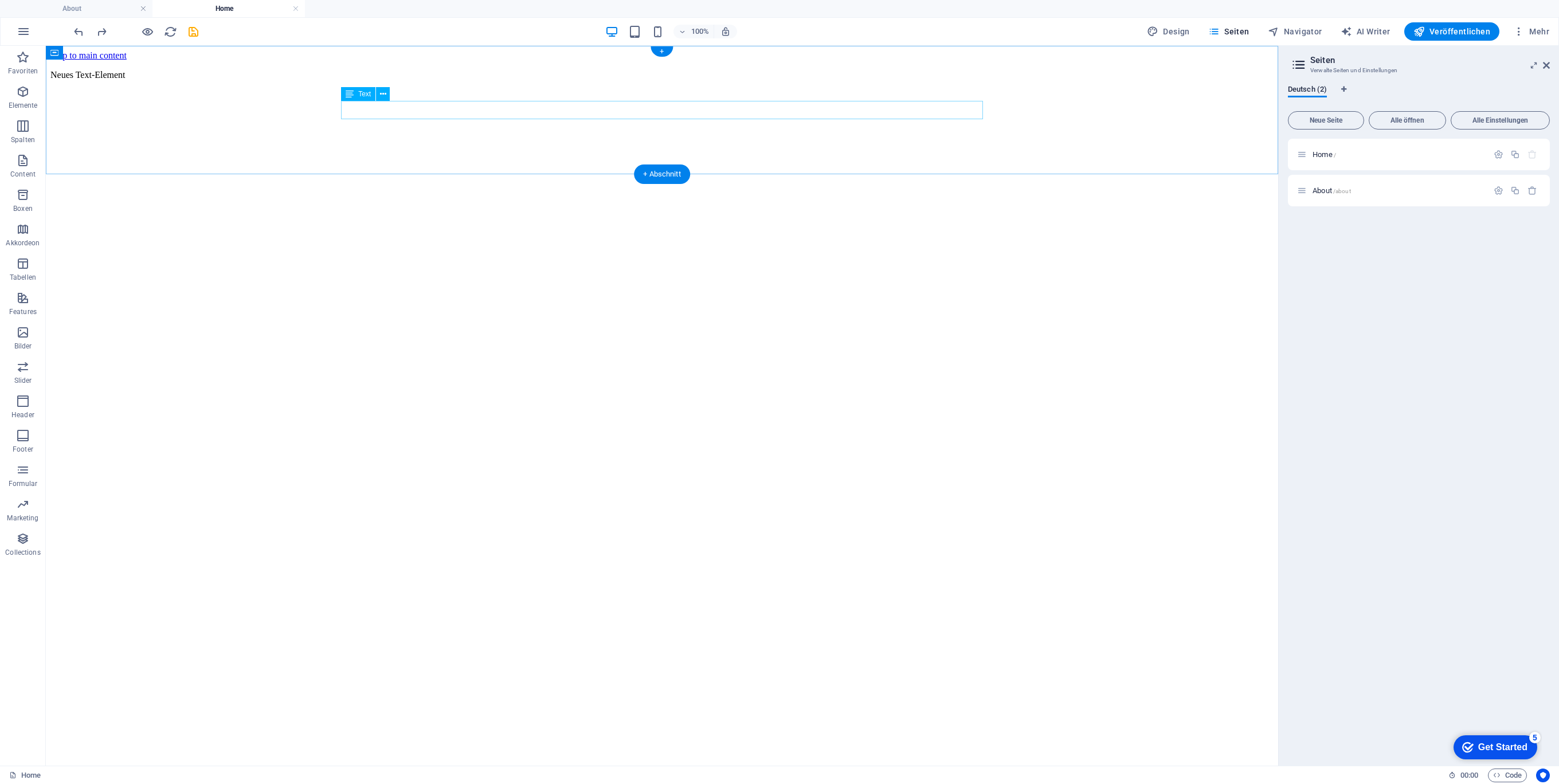
click at [459, 80] on div "Neues Text-Element" at bounding box center [662, 75] width 1223 height 10
click at [437, 80] on div "Neues Text-Element" at bounding box center [662, 75] width 1223 height 10
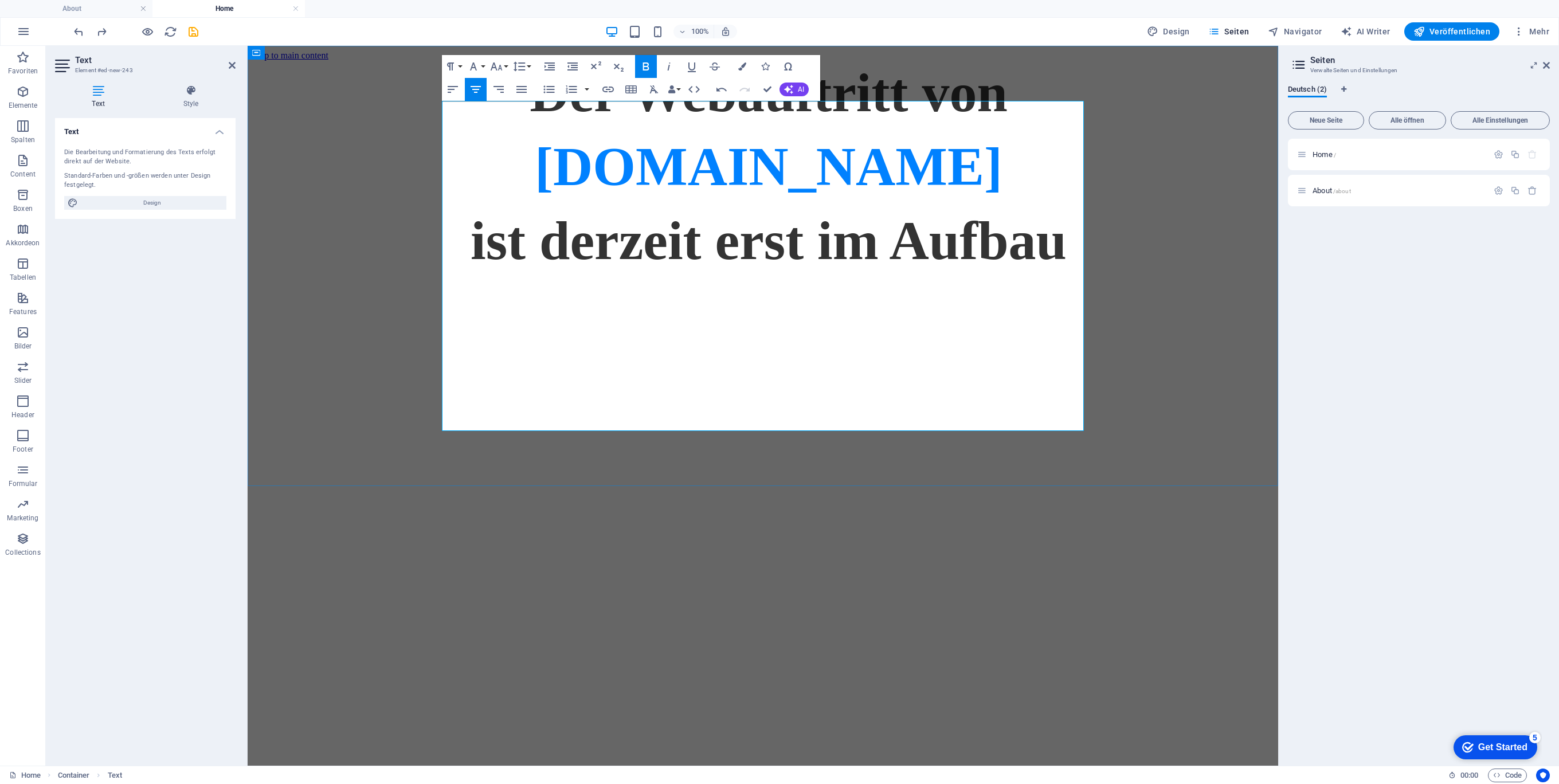
click at [772, 271] on span "ist derzeit erst im Aufbau" at bounding box center [768, 240] width 596 height 61
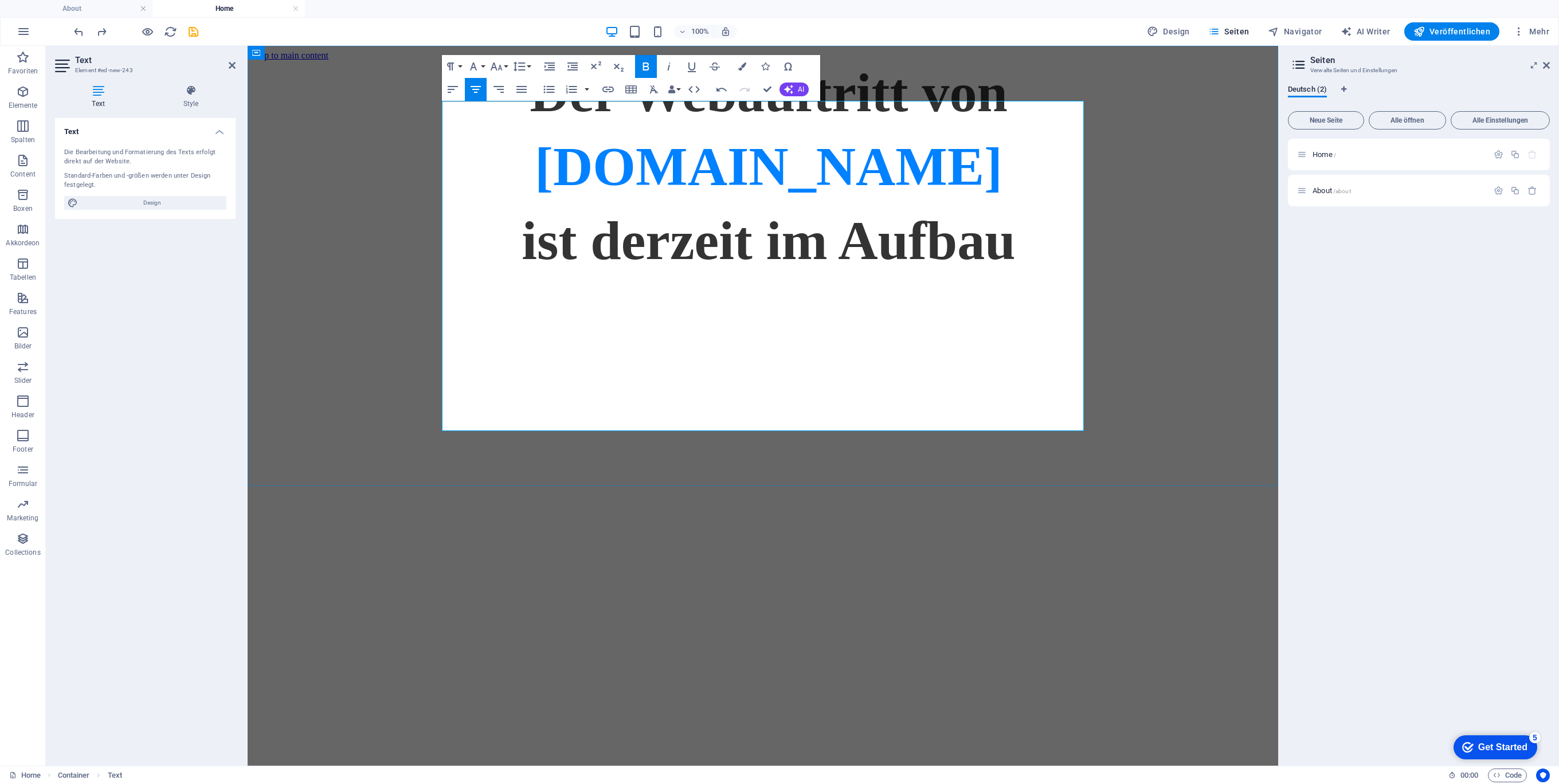
click at [1026, 272] on p "ist derzeit im Aufbau" at bounding box center [768, 235] width 1010 height 74
click at [1196, 272] on div "Der Webauftritt von Spielhuesli.de ist derzeit im Aufbau" at bounding box center [763, 166] width 1021 height 212
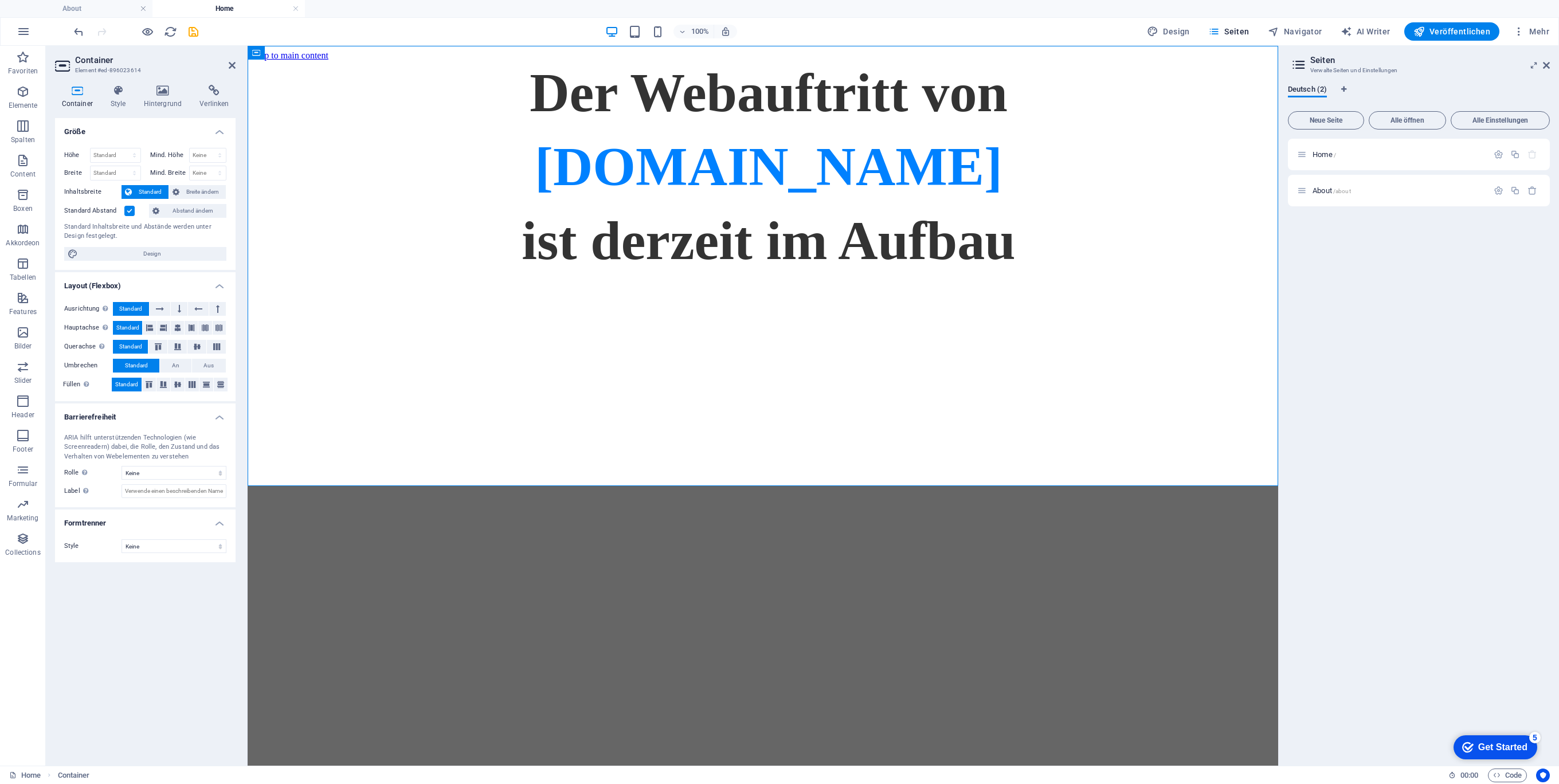
click at [1095, 277] on html "Skip to main content Der Webauftritt von Spielhuesli.de ist derzeit im Aufbau" at bounding box center [762, 161] width 1030 height 231
click at [1151, 272] on div "Der Webauftritt von Spielhuesli.de ist derzeit im Aufbau" at bounding box center [763, 166] width 1021 height 212
click at [966, 263] on div "Der Webauftritt von Spielhuesli.de ist derzeit im Aufbau" at bounding box center [763, 166] width 1021 height 212
click at [487, 96] on icon at bounding box center [484, 94] width 6 height 12
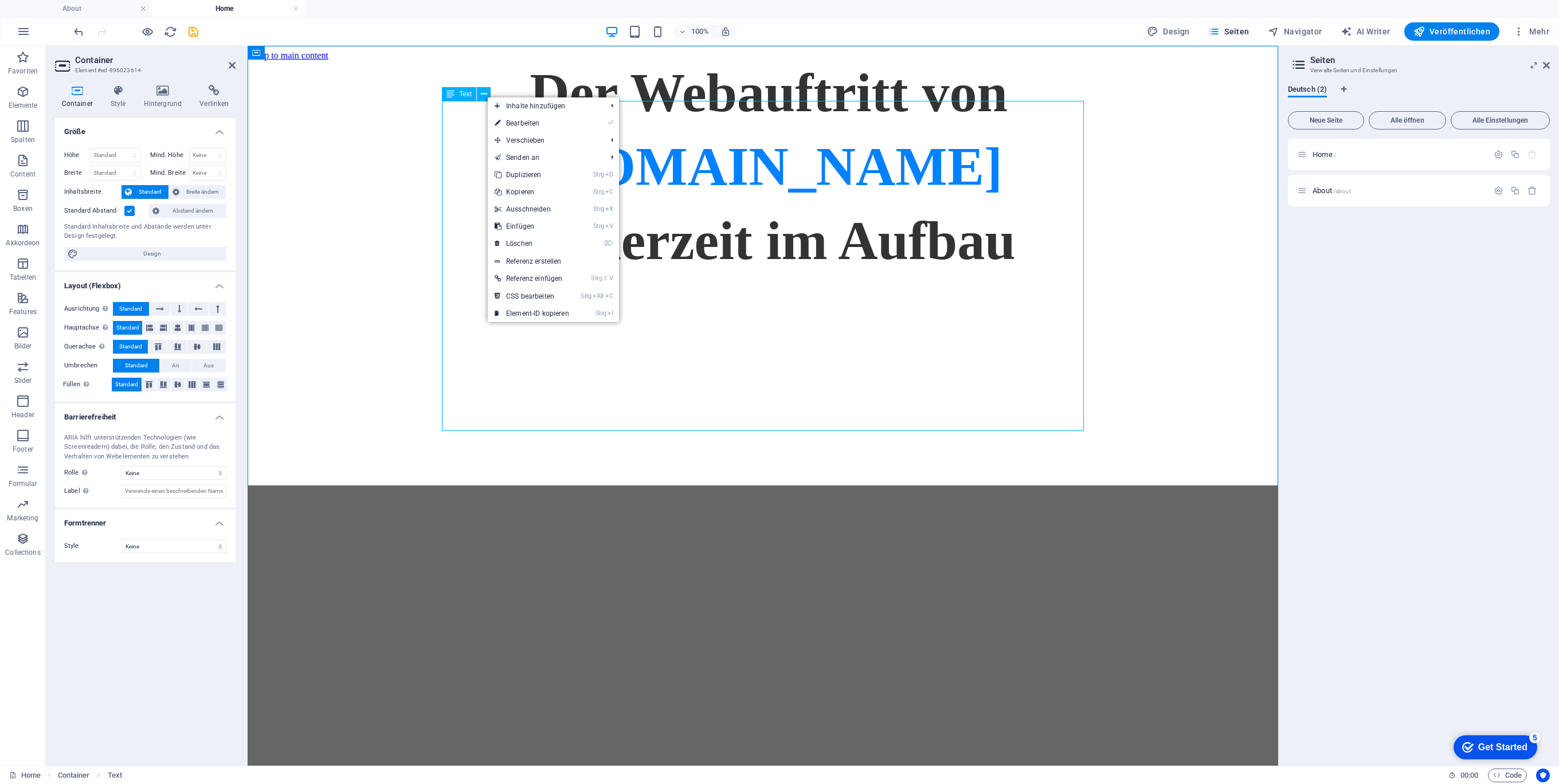
click at [466, 138] on div "Der Webauftritt von Spielhuesli.de ist derzeit im Aufbau" at bounding box center [763, 166] width 1021 height 212
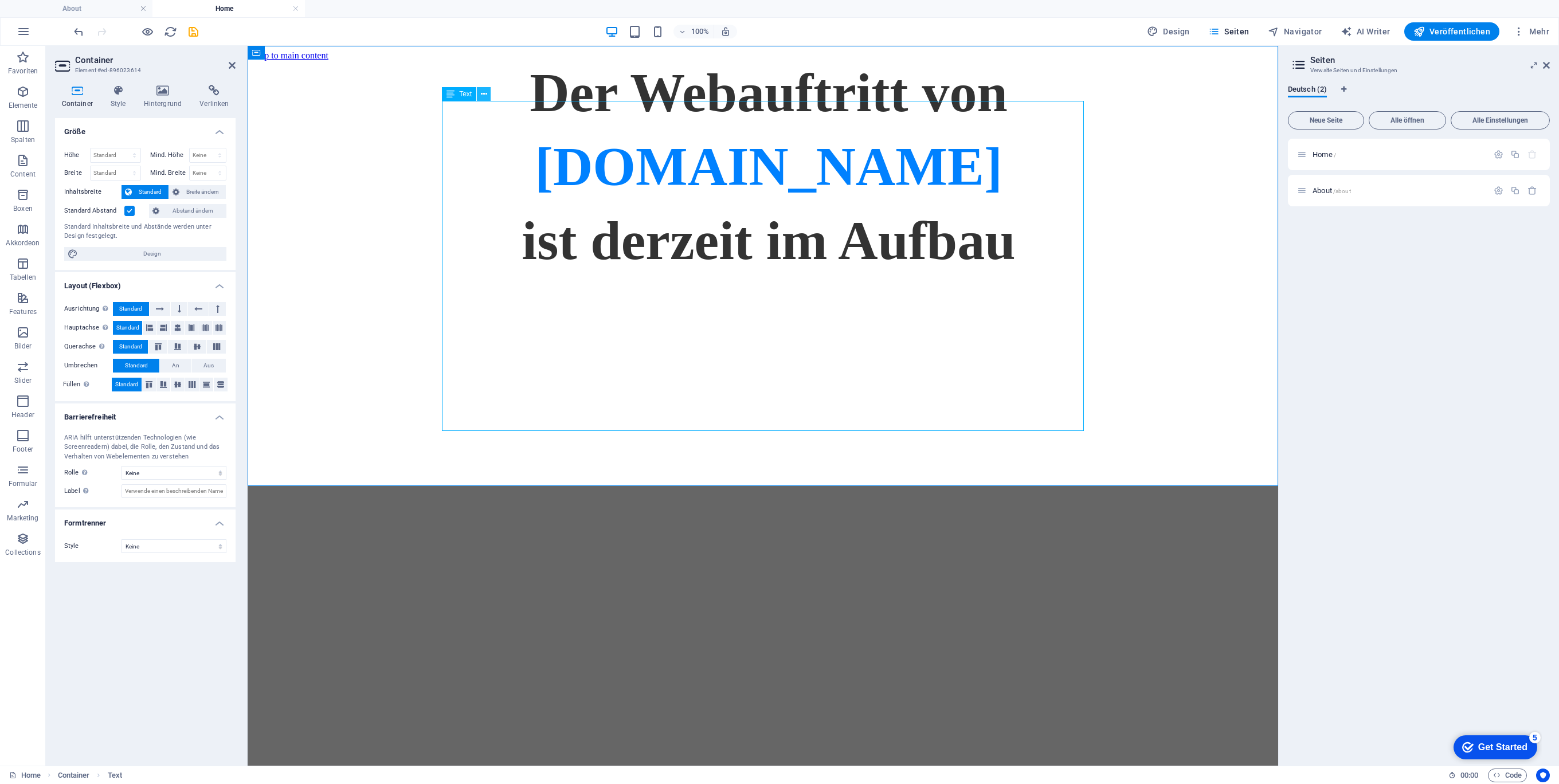
click at [484, 95] on icon at bounding box center [484, 94] width 6 height 12
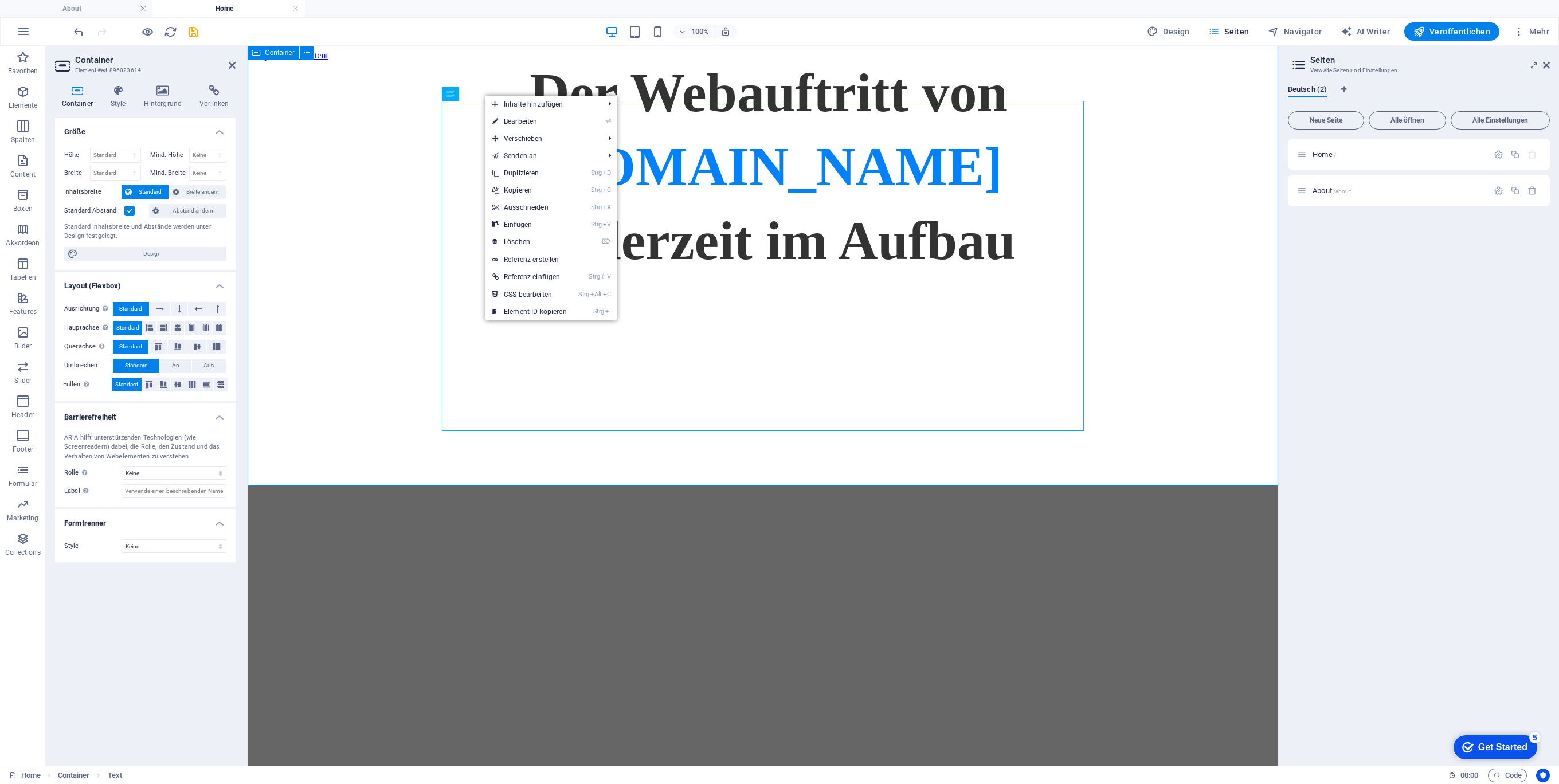
click at [441, 194] on div "Der Webauftritt von Spielhuesli.de ist derzeit im Aufbau" at bounding box center [763, 166] width 1021 height 212
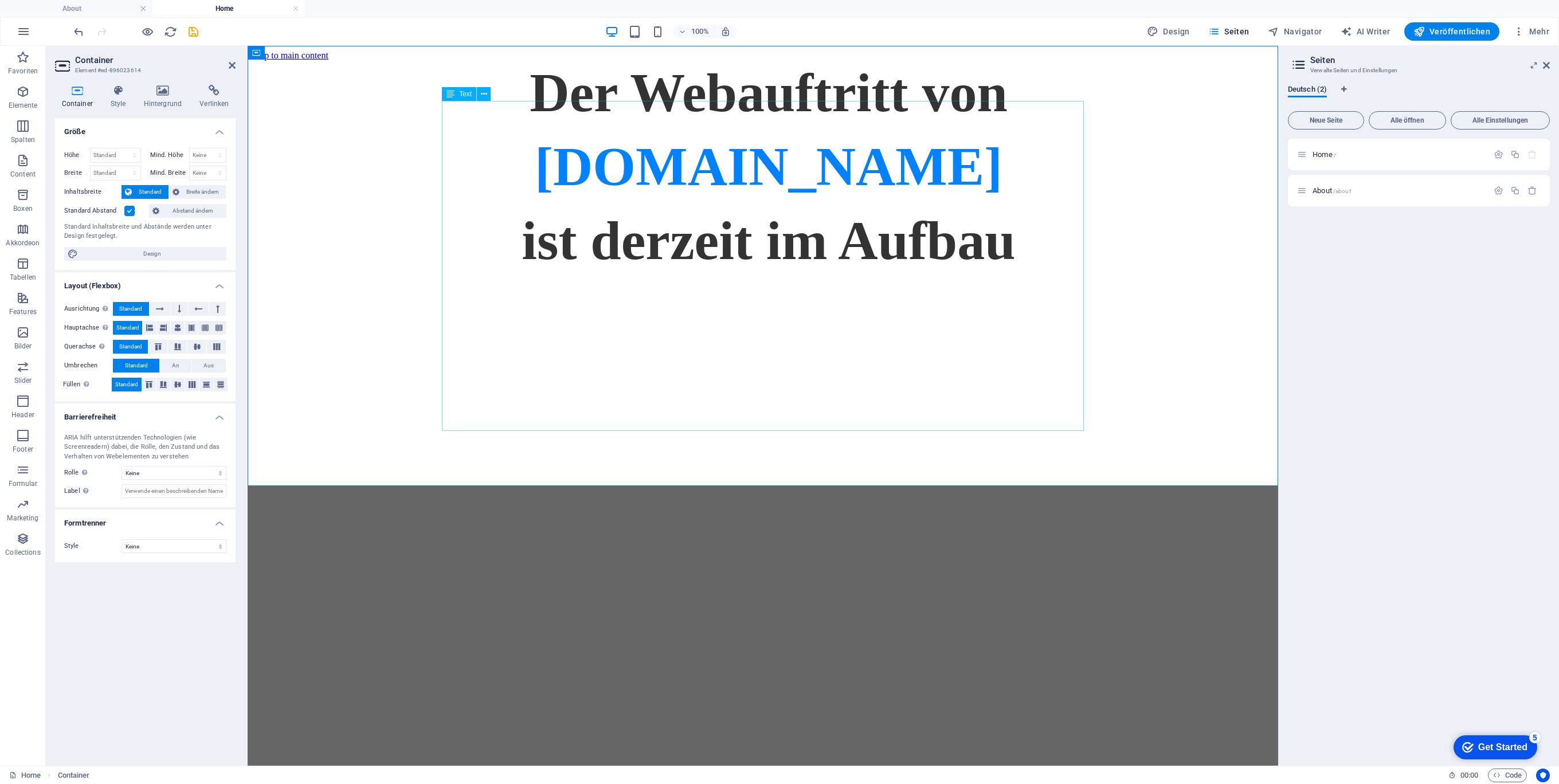
click at [1040, 237] on div "Der Webauftritt von Spielhuesli.de ist derzeit im Aufbau" at bounding box center [763, 166] width 1021 height 212
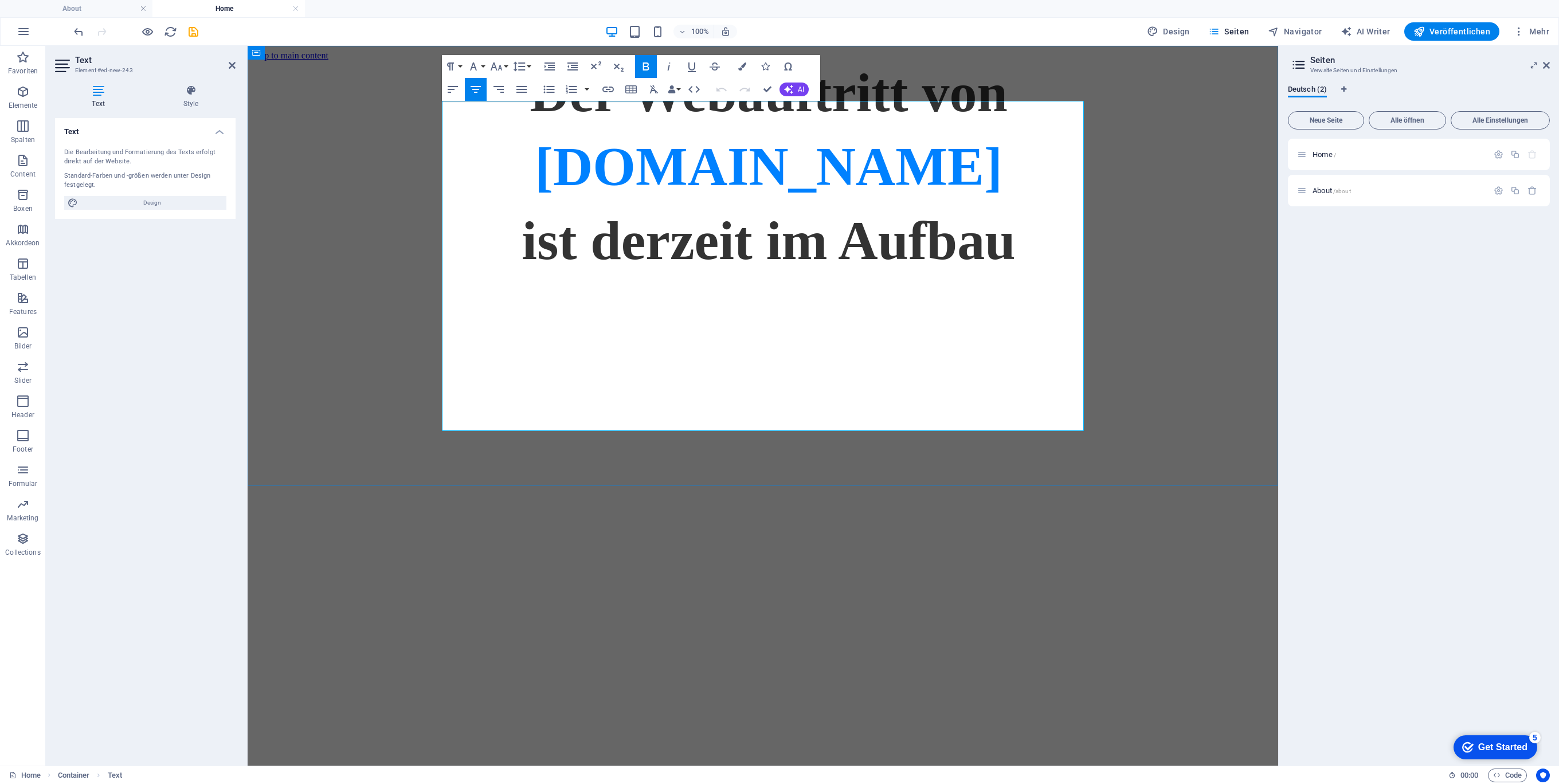
click at [546, 198] on p "[DOMAIN_NAME]" at bounding box center [768, 161] width 1010 height 74
click at [685, 272] on p "ist derzeit im Aufbau" at bounding box center [768, 235] width 1010 height 74
click at [195, 87] on icon at bounding box center [191, 91] width 89 height 11
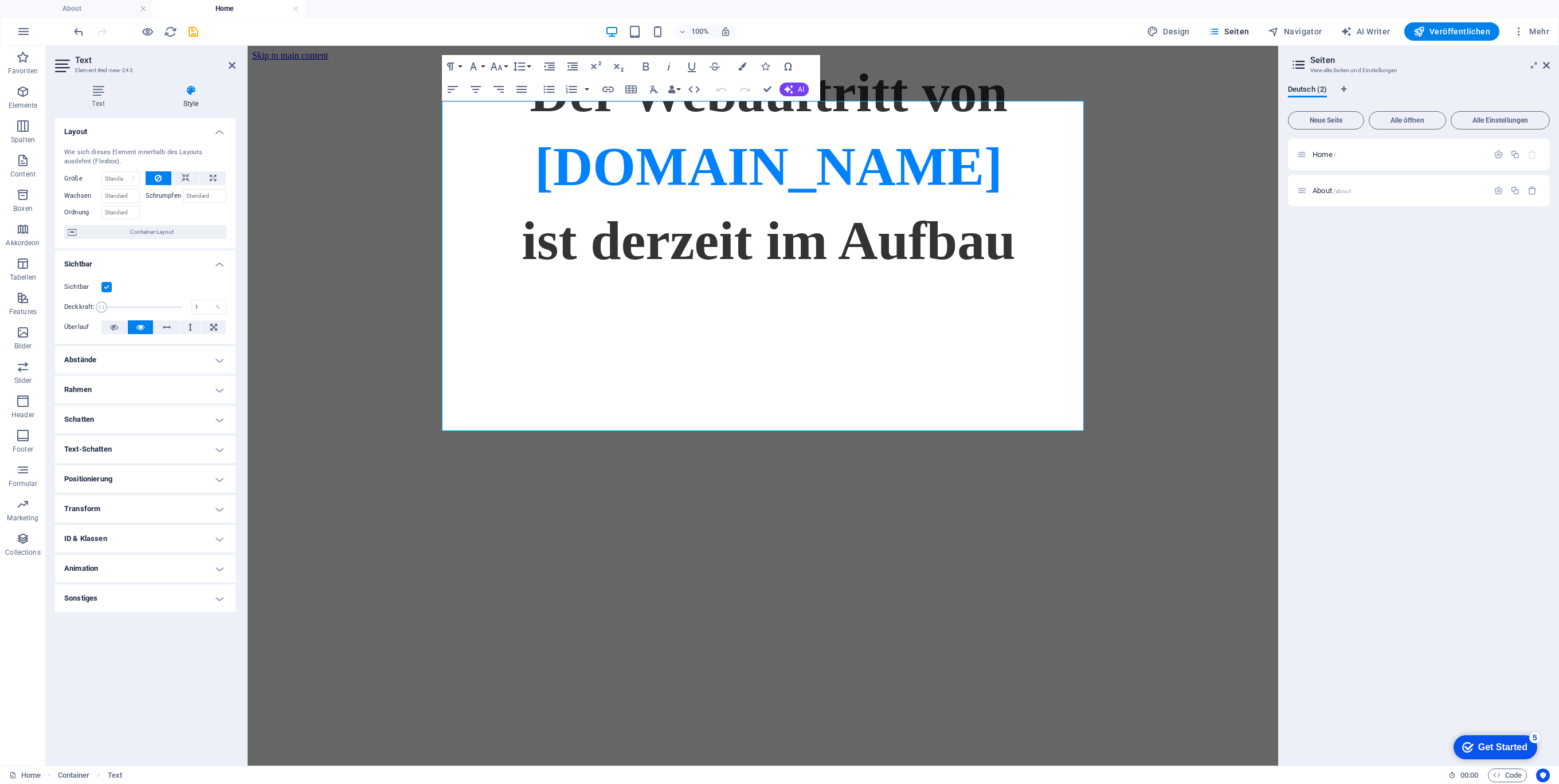
drag, startPoint x: 180, startPoint y: 305, endPoint x: 79, endPoint y: 299, distance: 101.2
click at [79, 299] on div "Deckkraft: 1 %" at bounding box center [146, 307] width 162 height 17
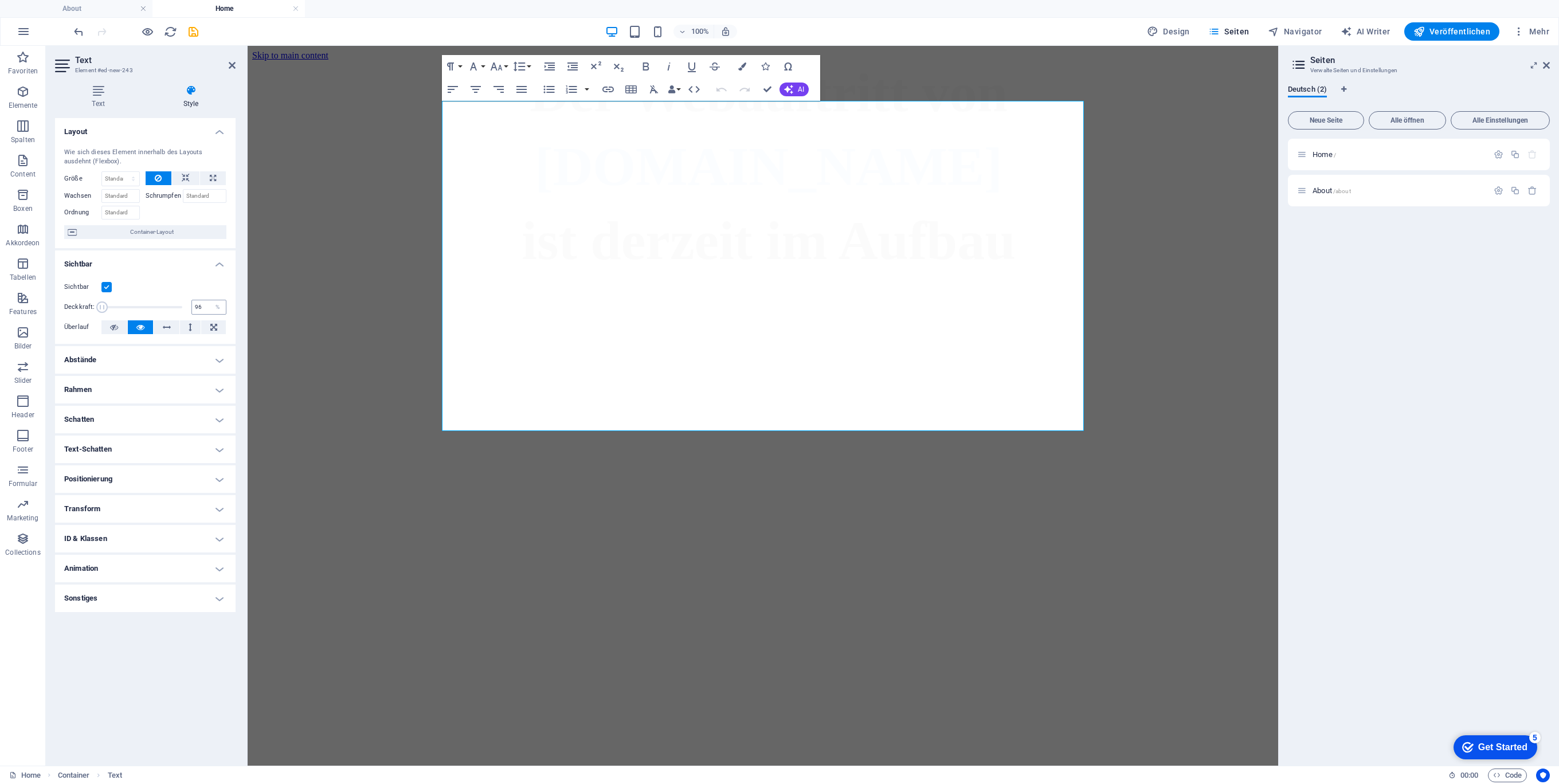
type input "100"
drag, startPoint x: 102, startPoint y: 302, endPoint x: 227, endPoint y: 307, distance: 125.1
click at [227, 307] on div "Sichtbar Deckkraft: 100 % Überlauf" at bounding box center [145, 308] width 181 height 73
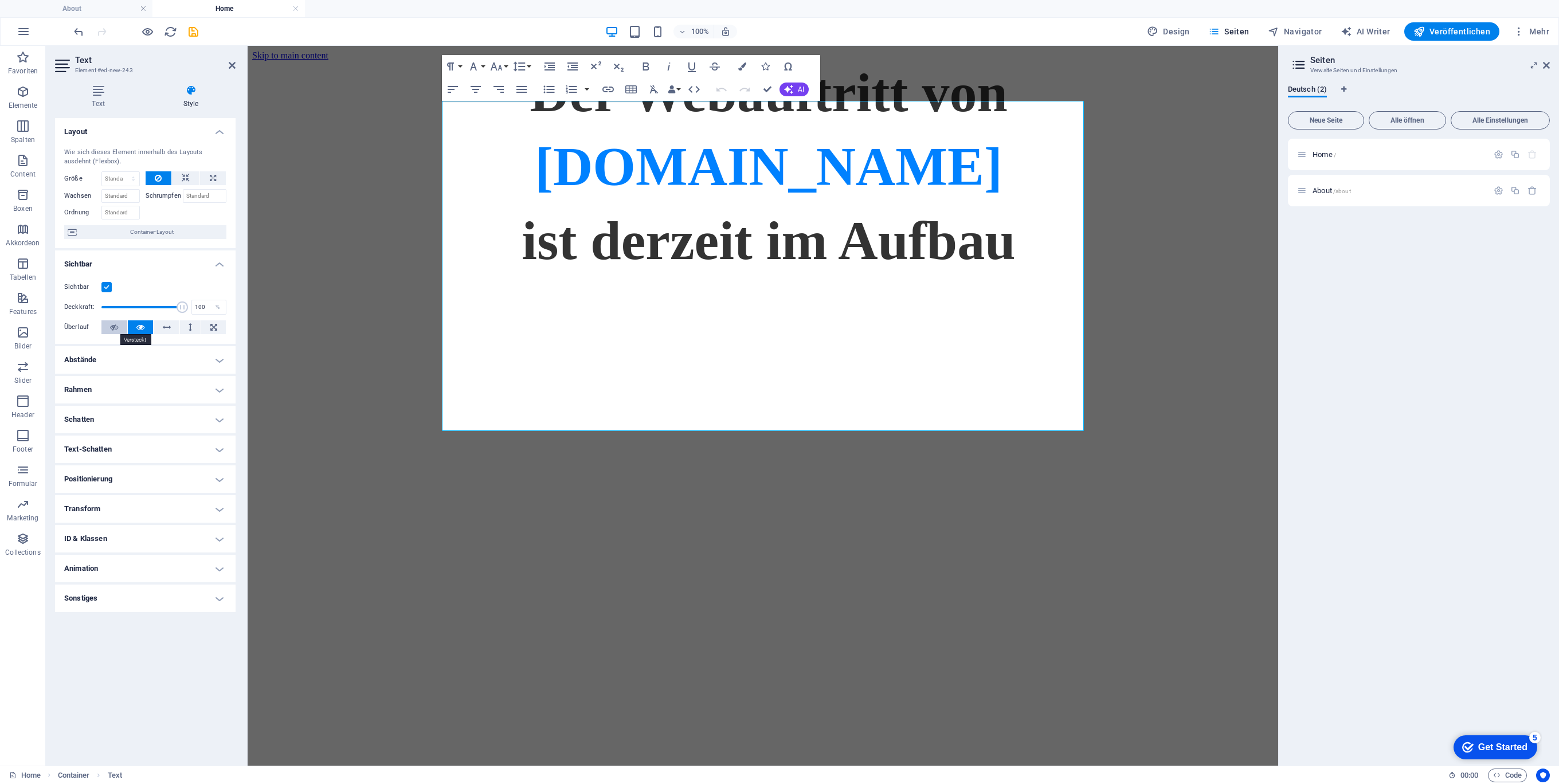
click at [118, 324] on button at bounding box center [115, 327] width 25 height 14
click at [107, 286] on label at bounding box center [107, 286] width 10 height 10
click at [0, 0] on input "Sichtbar" at bounding box center [0, 0] width 0 height 0
click at [107, 286] on label at bounding box center [107, 286] width 10 height 10
click at [0, 0] on input "Sichtbar" at bounding box center [0, 0] width 0 height 0
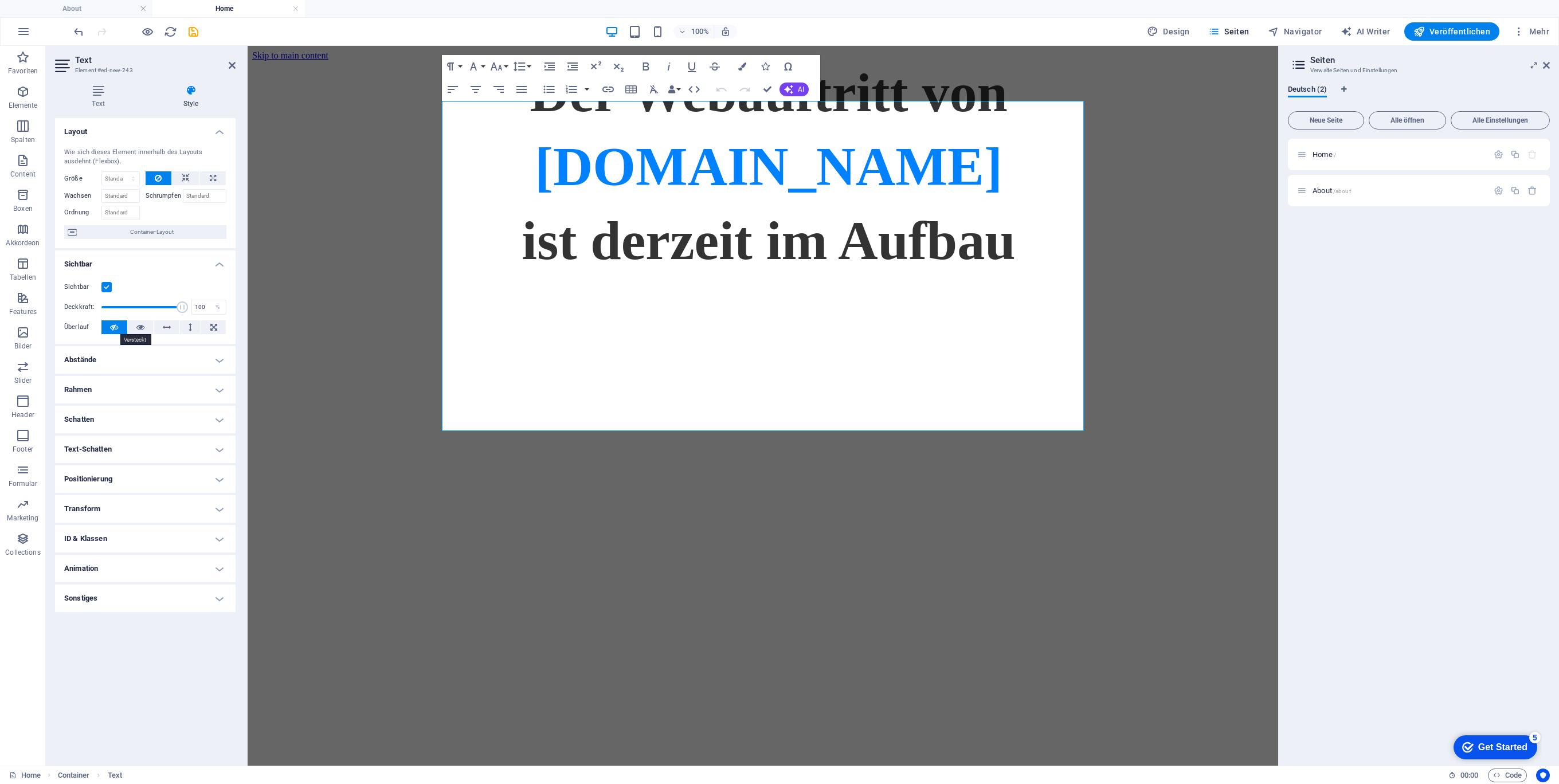
click at [111, 330] on icon at bounding box center [114, 327] width 8 height 14
click at [136, 327] on icon at bounding box center [140, 327] width 8 height 14
click at [559, 277] on html "Skip to main content Der Webauftritt von Spielhuesli.de ist derzeit im Aufbau" at bounding box center [762, 161] width 1030 height 231
click at [1219, 192] on div "Der Webauftritt von Spielhuesli.de ist derzeit im Aufbau" at bounding box center [763, 166] width 1021 height 212
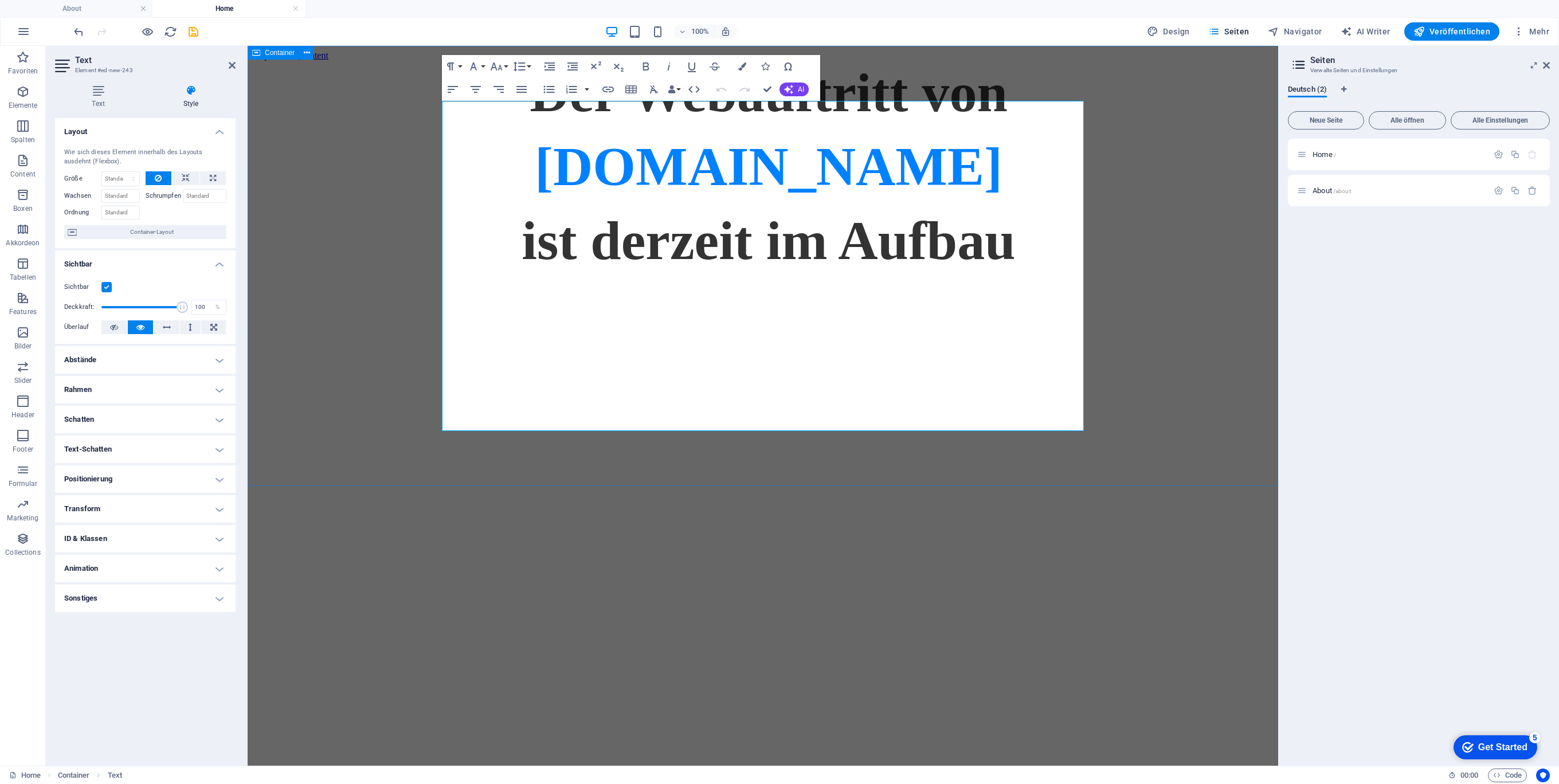
click at [1219, 192] on div "Der Webauftritt von Spielhuesli.de ist derzeit im Aufbau" at bounding box center [763, 166] width 1021 height 212
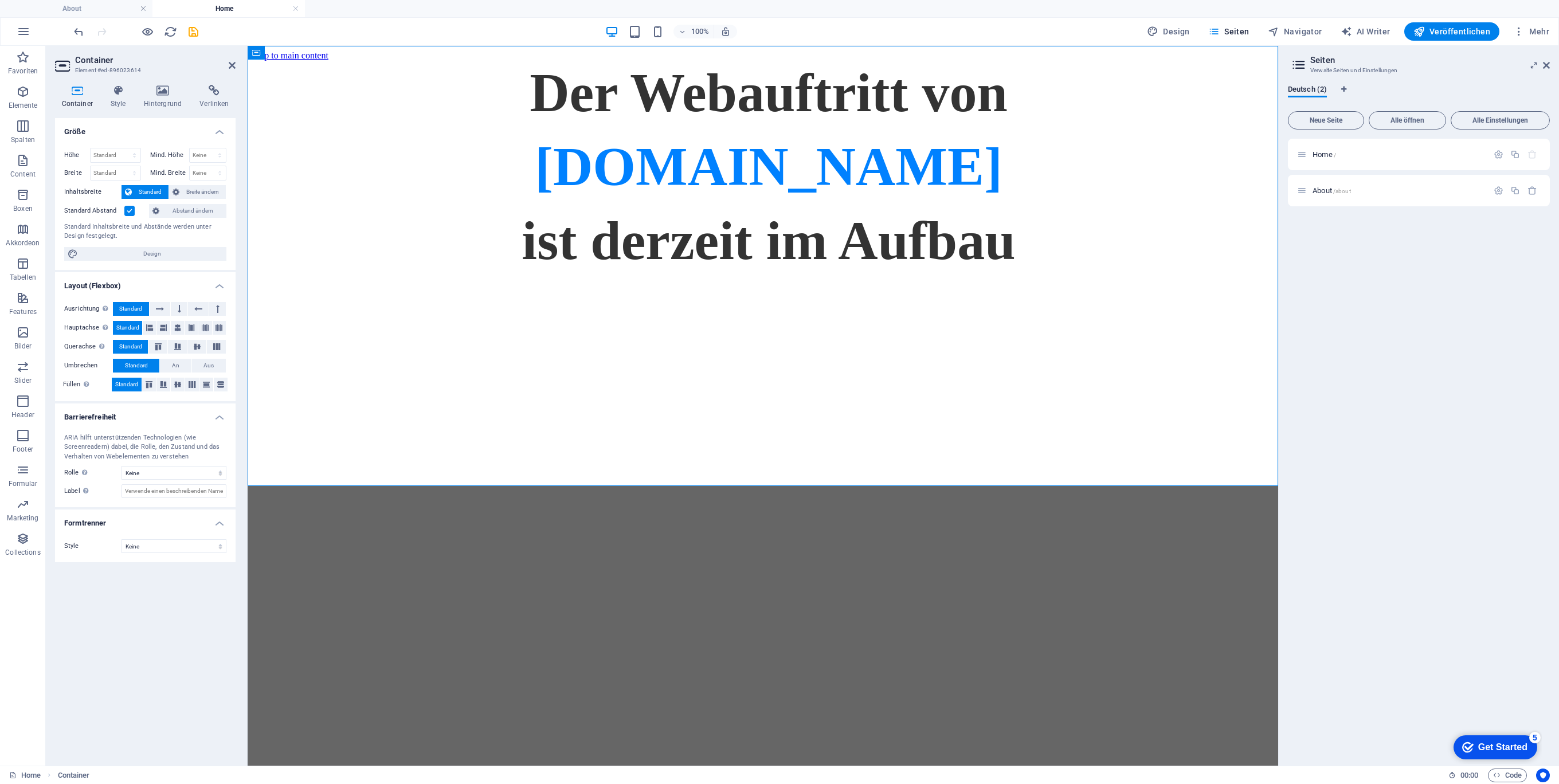
click at [1044, 277] on html "Skip to main content Der Webauftritt von Spielhuesli.de ist derzeit im Aufbau" at bounding box center [762, 161] width 1030 height 231
click at [306, 51] on icon at bounding box center [307, 52] width 6 height 12
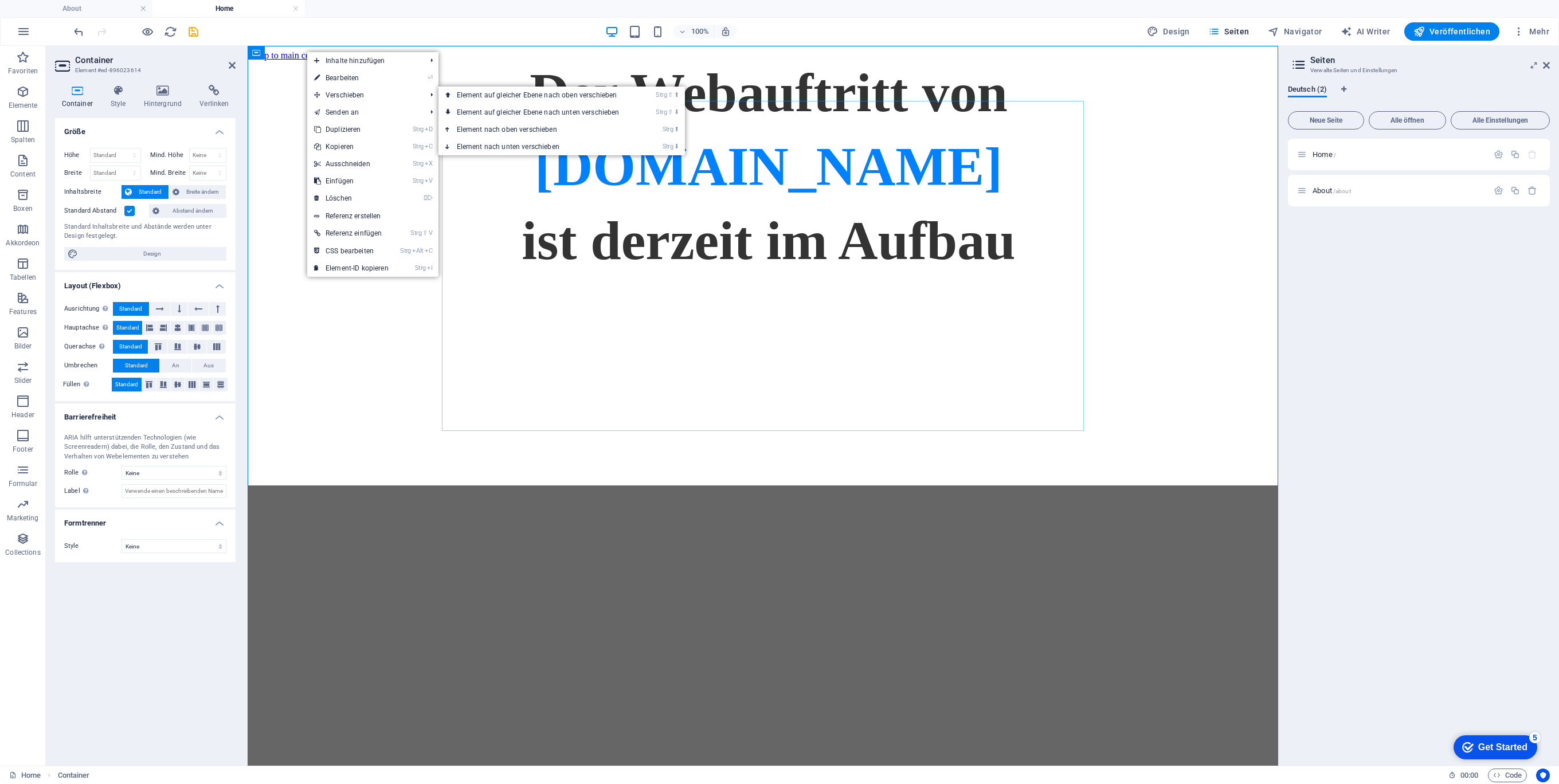
click at [689, 272] on div "Der Webauftritt von Spielhuesli.de ist derzeit im Aufbau" at bounding box center [763, 166] width 1021 height 212
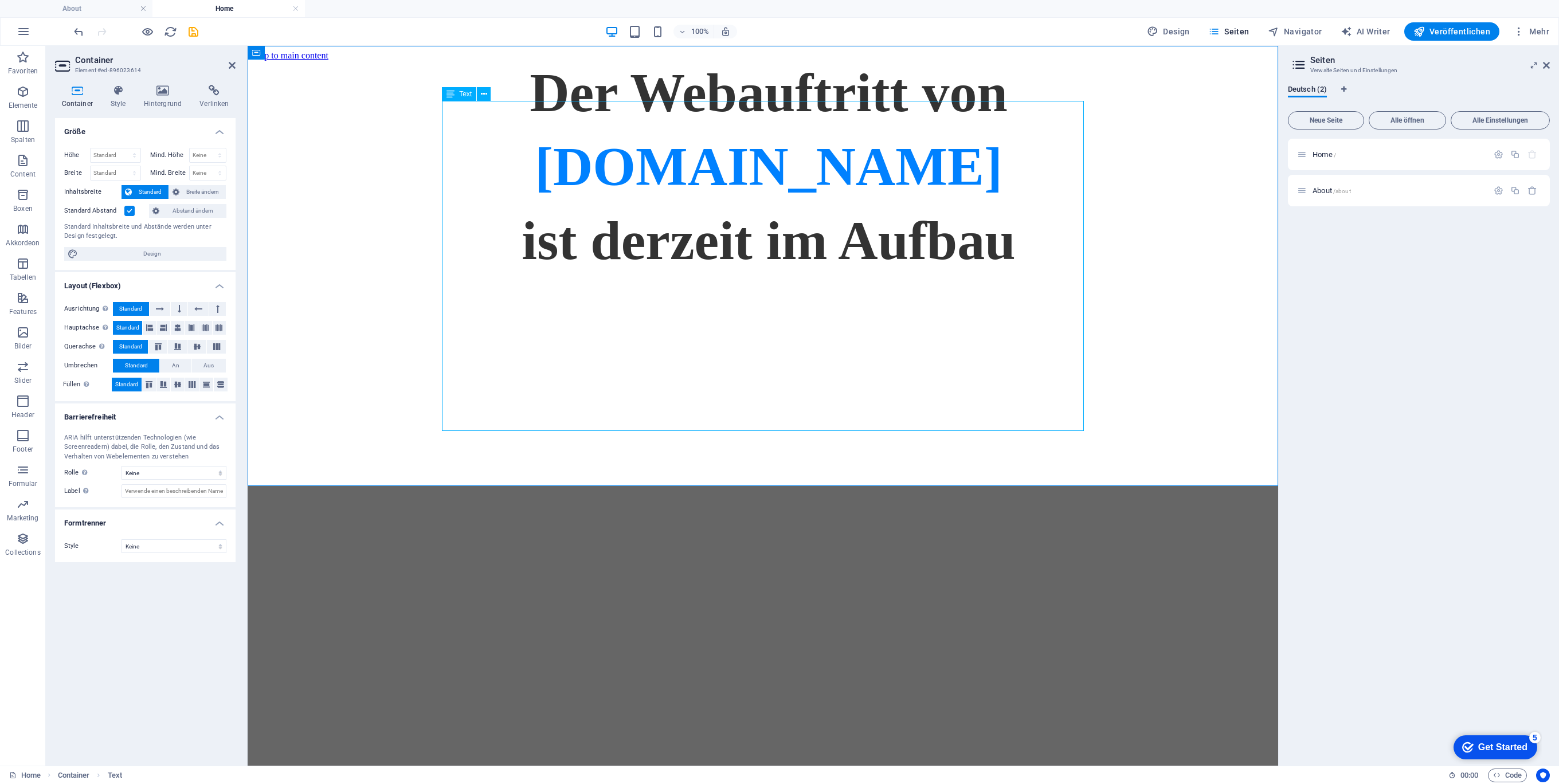
click at [688, 272] on div "Der Webauftritt von Spielhuesli.de ist derzeit im Aufbau" at bounding box center [763, 166] width 1021 height 212
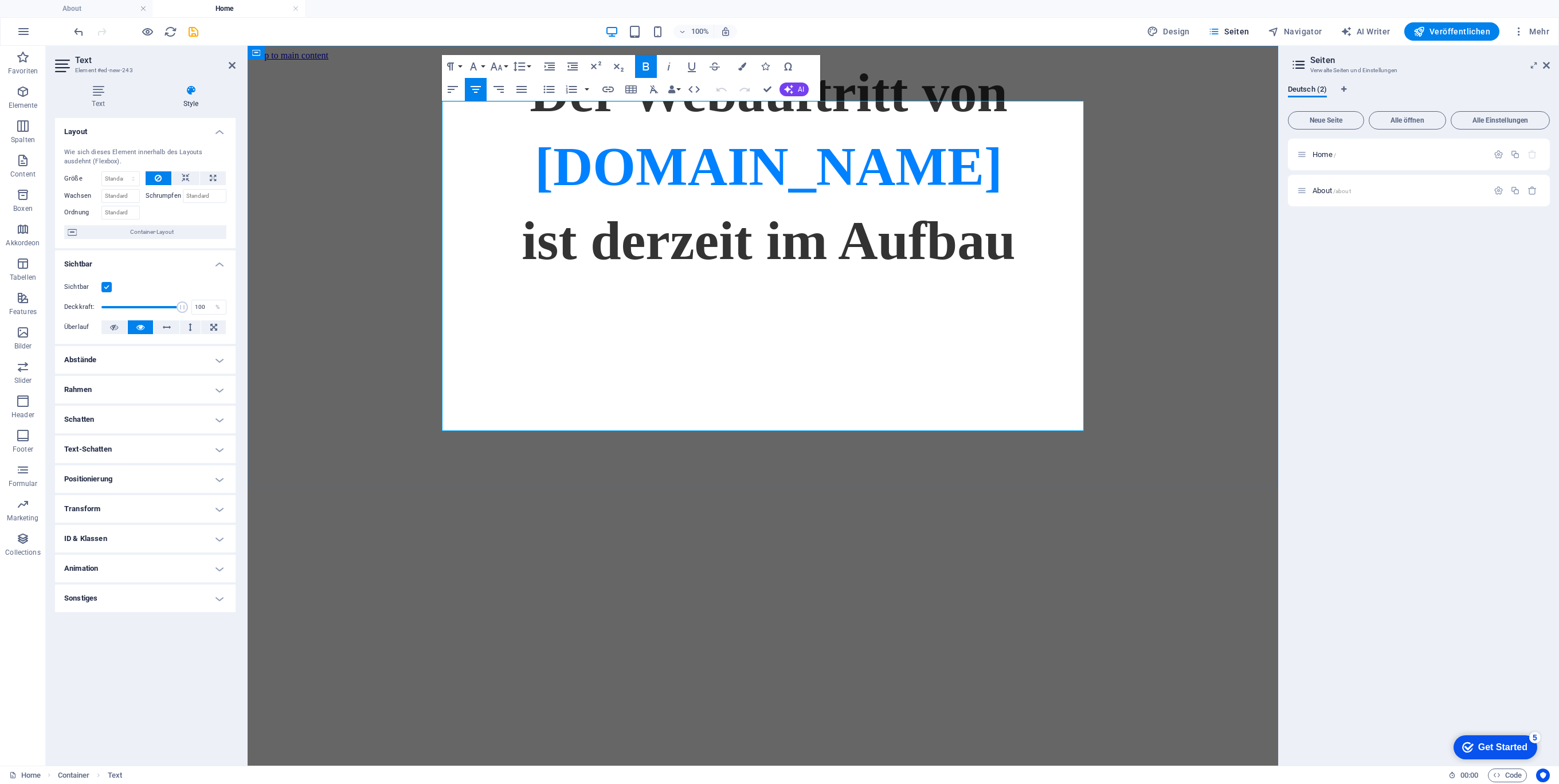
click at [502, 124] on p "Der Webauftritt von" at bounding box center [768, 92] width 1010 height 64
click at [743, 72] on button "Colors" at bounding box center [741, 66] width 21 height 23
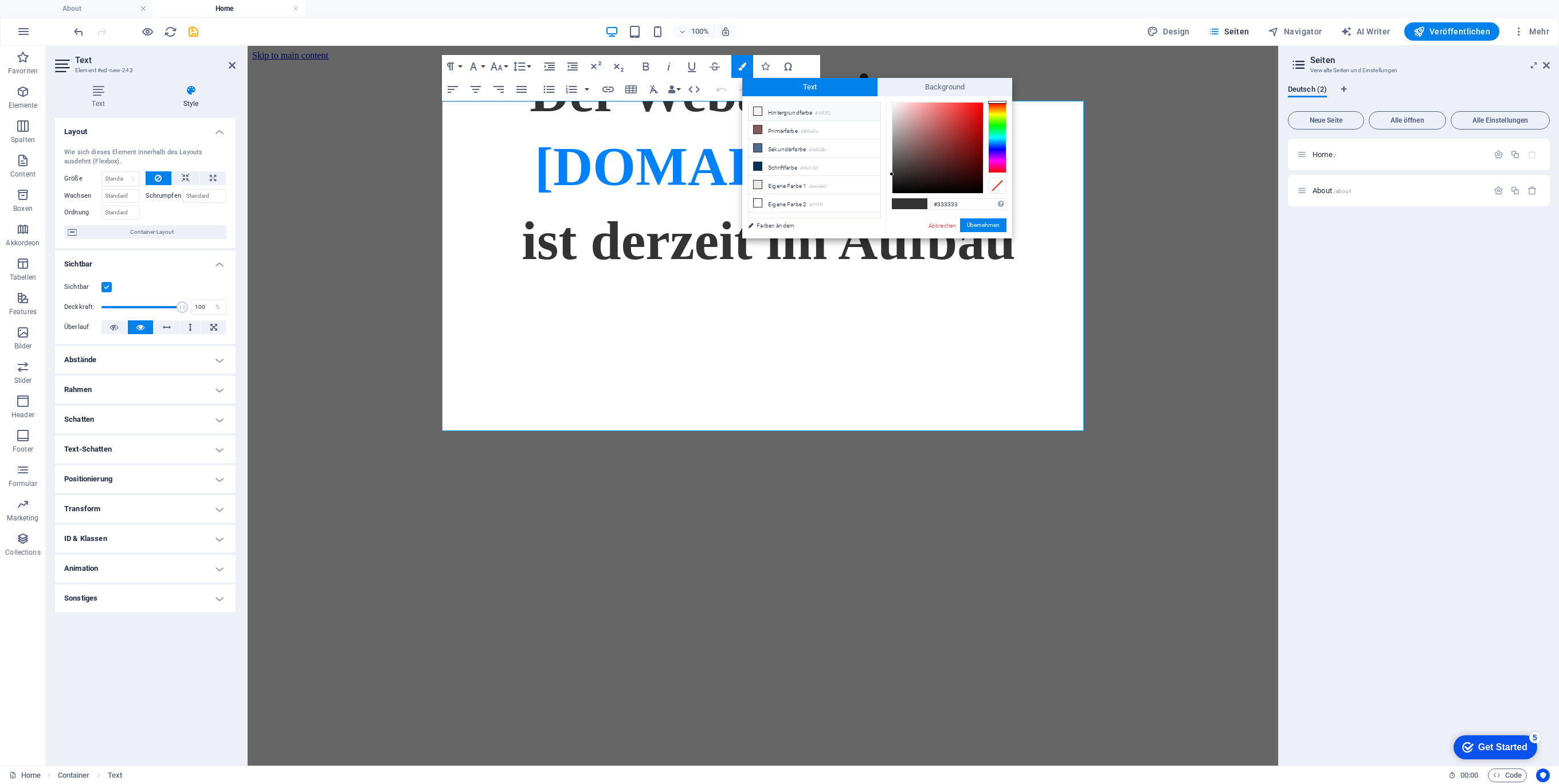
click at [795, 111] on li "Hintergrundfarbe #f4f3f2" at bounding box center [814, 111] width 132 height 18
type input "#f4f3f2"
click at [446, 272] on div "Der Webauftritt von Spielhuesli.de ist derzeit im Aufbau" at bounding box center [763, 166] width 1021 height 212
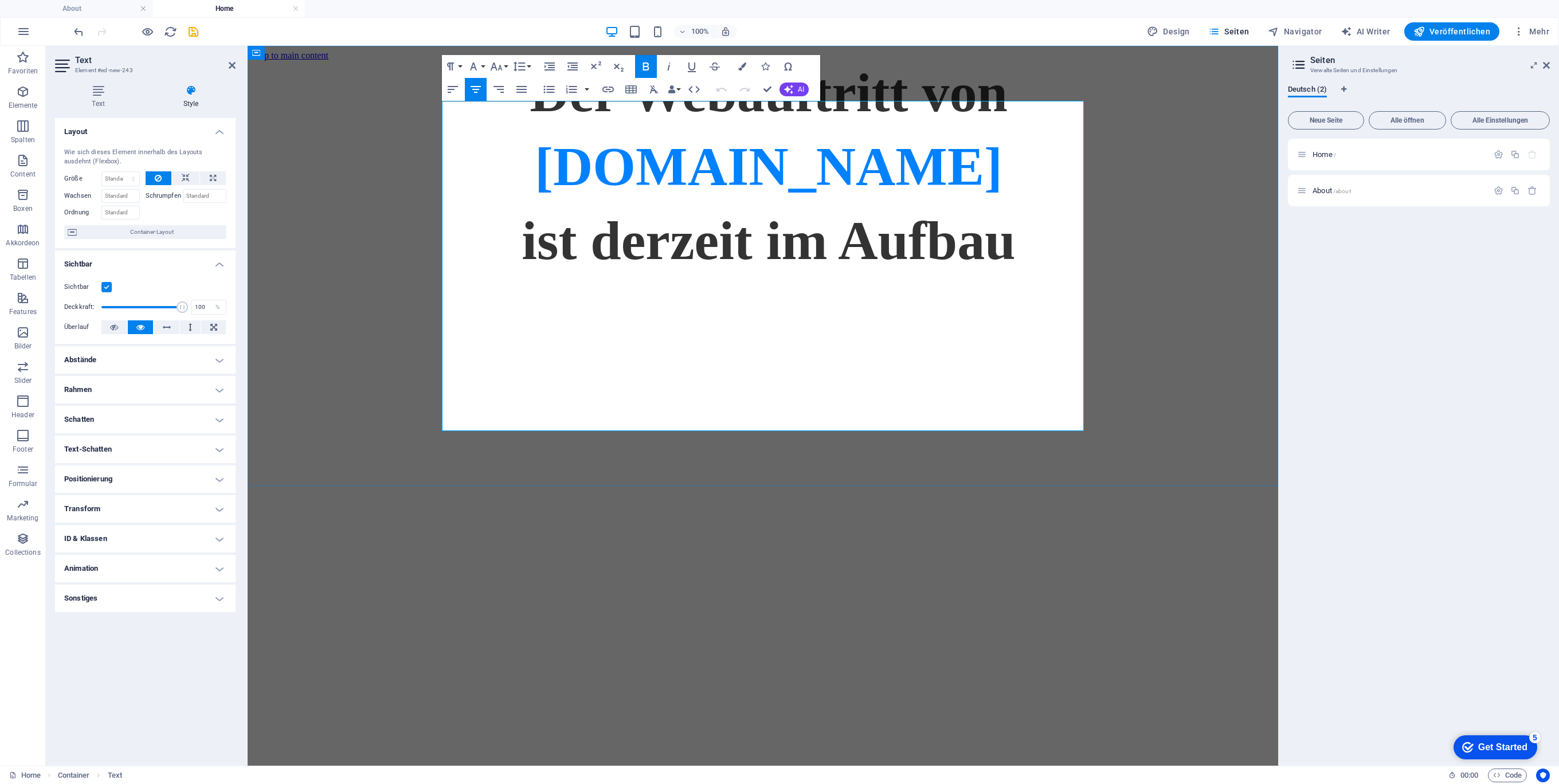
click at [446, 272] on div "Der Webauftritt von Spielhuesli.de ist derzeit im Aufbau" at bounding box center [763, 166] width 1021 height 212
click at [1050, 277] on html "Skip to main content Der Webauftritt von Spielhuesli.de ist derzeit im Aufbau" at bounding box center [762, 161] width 1030 height 231
click at [1248, 151] on div "Der Webauftritt von Spielhuesli.de ist derzeit im Aufbau" at bounding box center [763, 166] width 1021 height 212
click at [1247, 151] on div "Der Webauftritt von Spielhuesli.de ist derzeit im Aufbau" at bounding box center [763, 166] width 1021 height 212
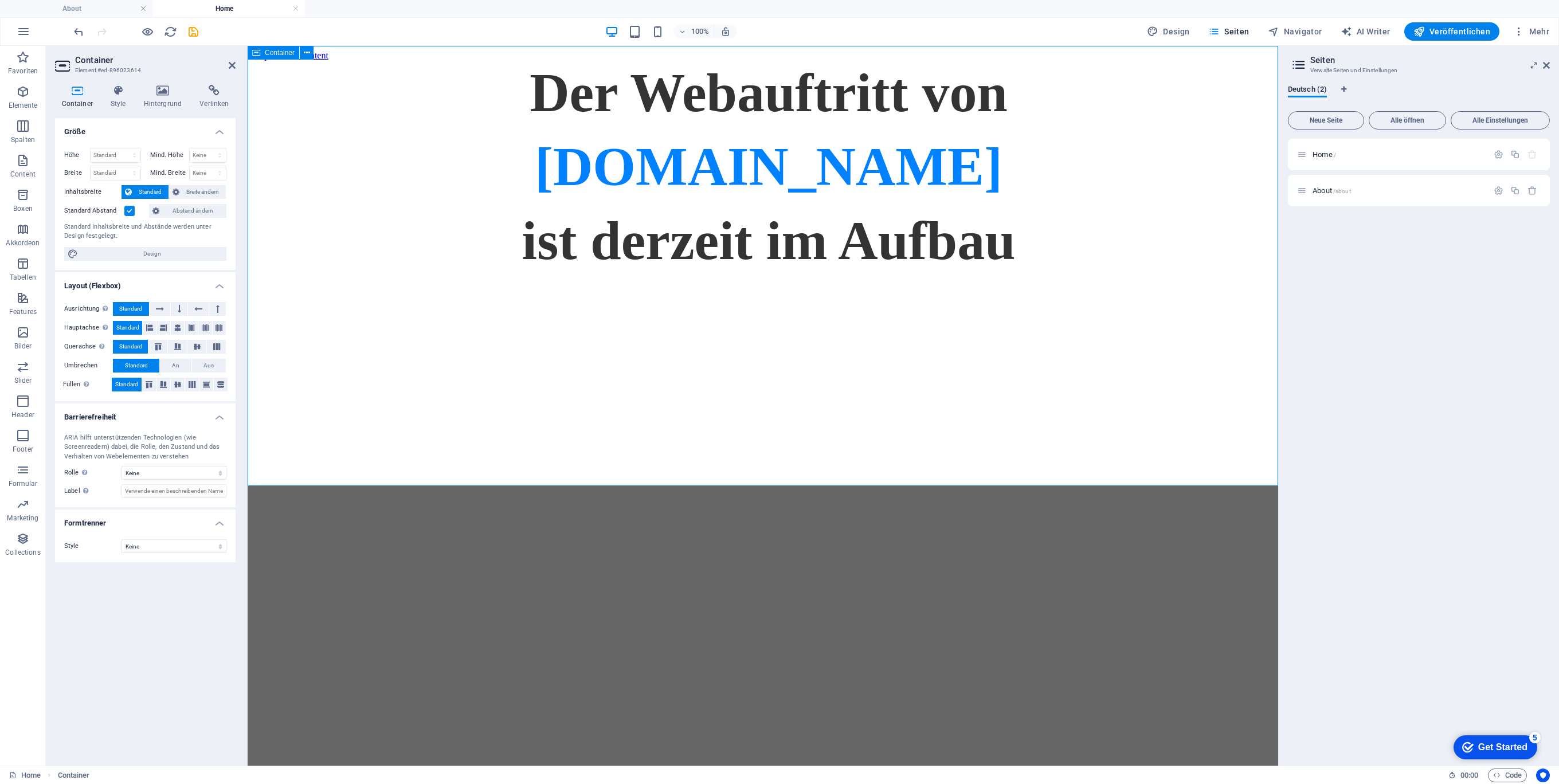
click at [1199, 199] on div "Der Webauftritt von Spielhuesli.de ist derzeit im Aufbau" at bounding box center [763, 166] width 1021 height 212
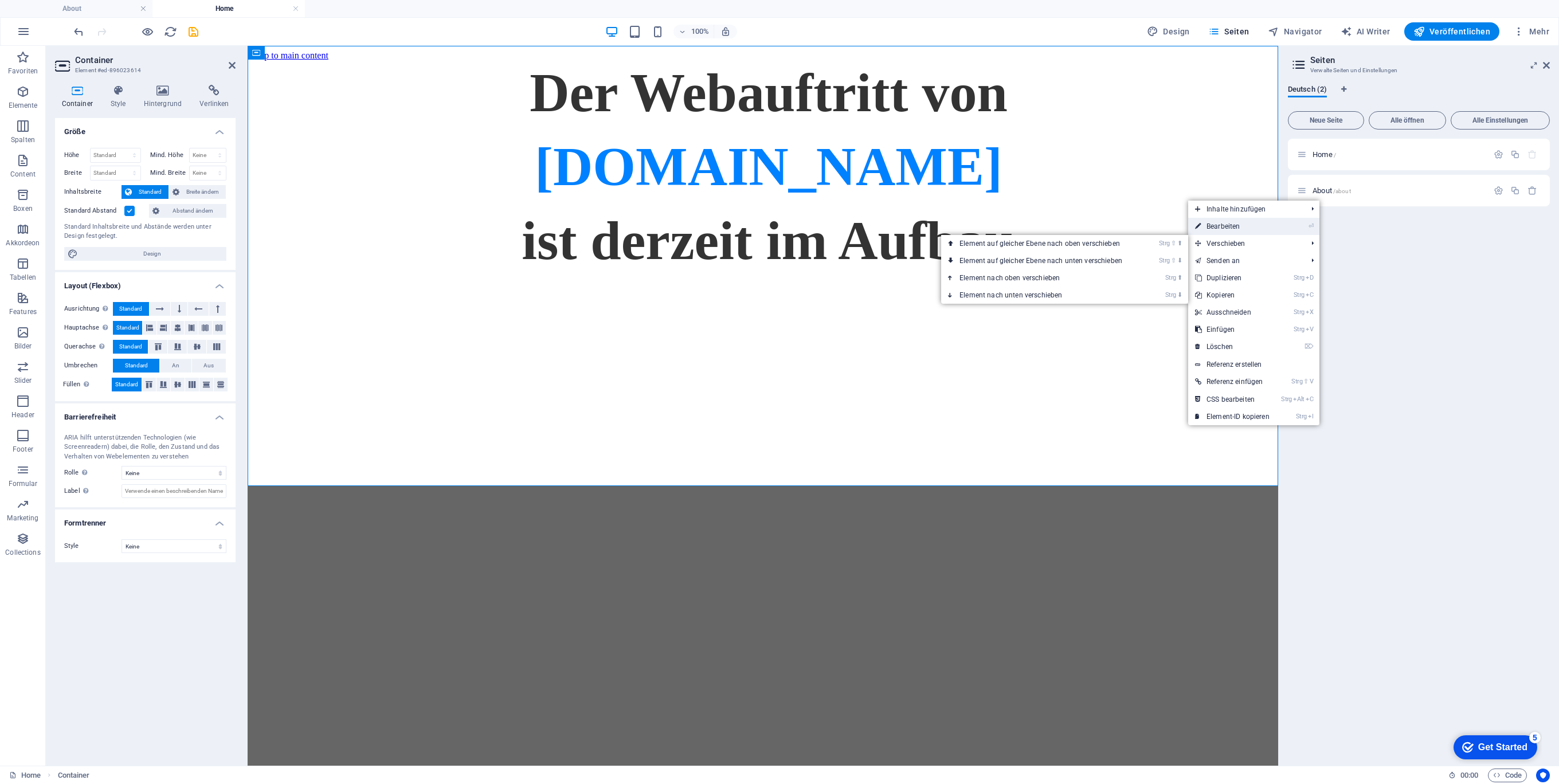
click at [1231, 223] on link "⏎ Bearbeiten" at bounding box center [1232, 227] width 88 height 17
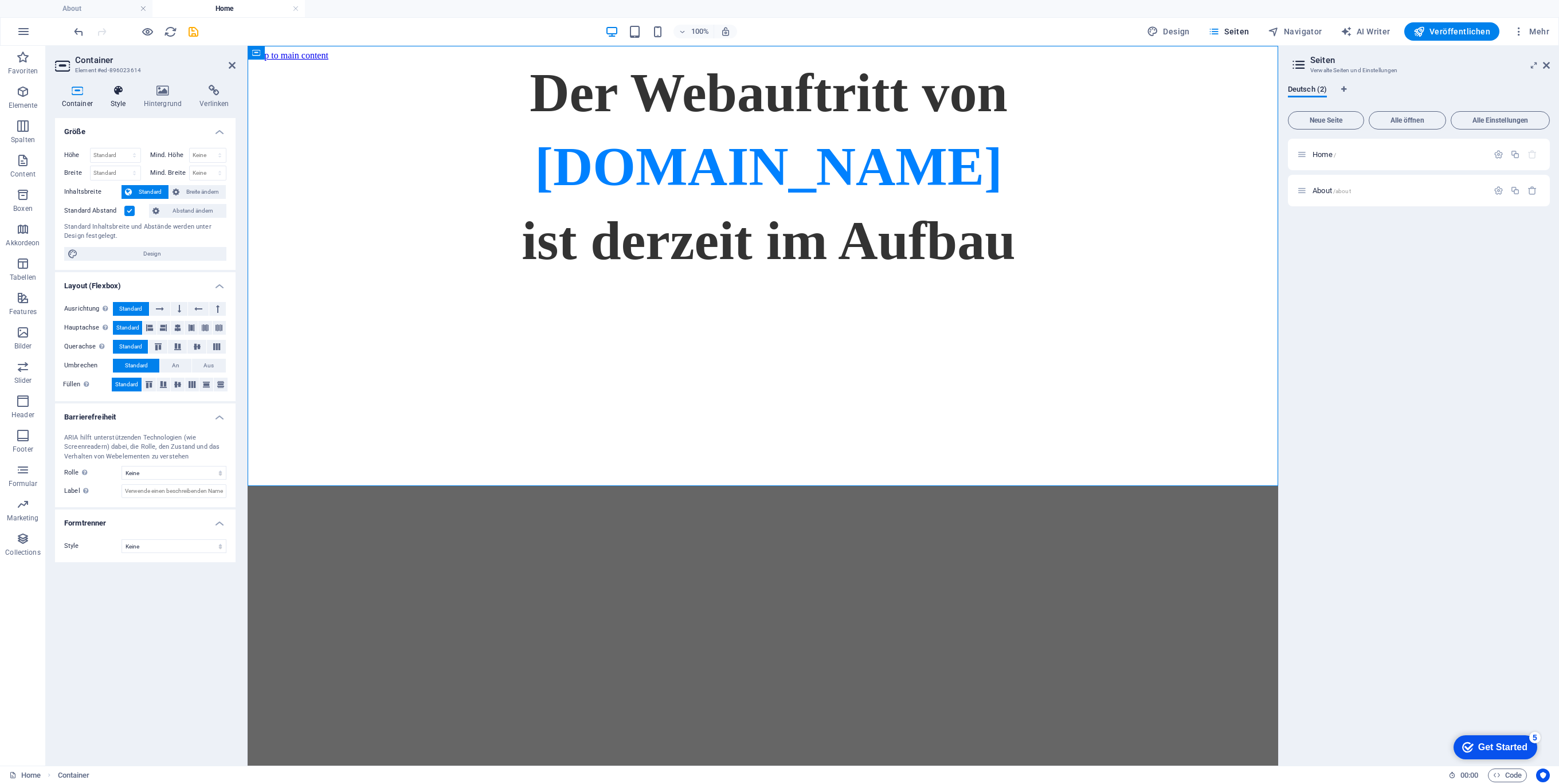
click at [120, 95] on icon at bounding box center [118, 91] width 29 height 11
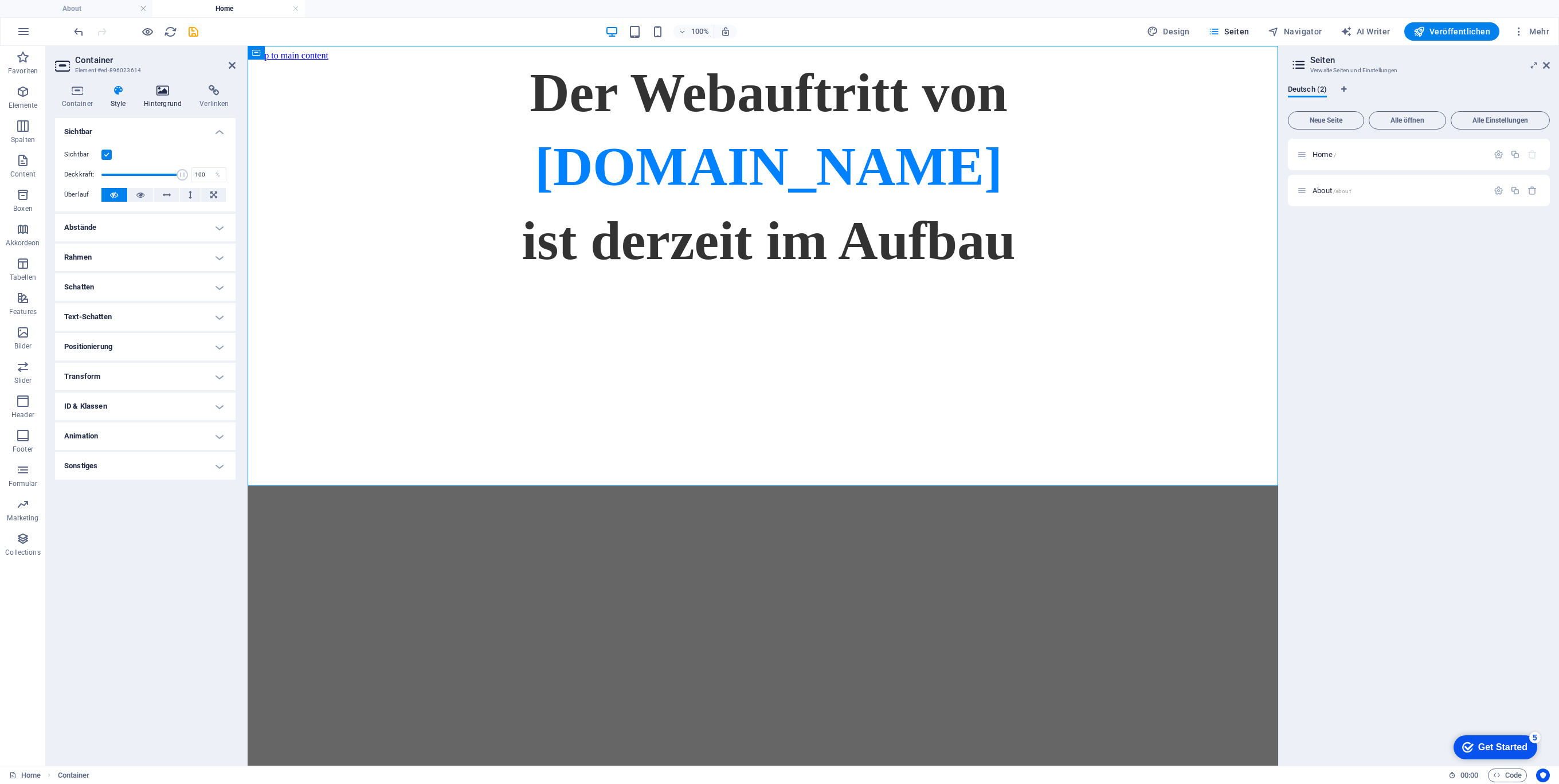
click at [159, 91] on icon at bounding box center [162, 91] width 52 height 11
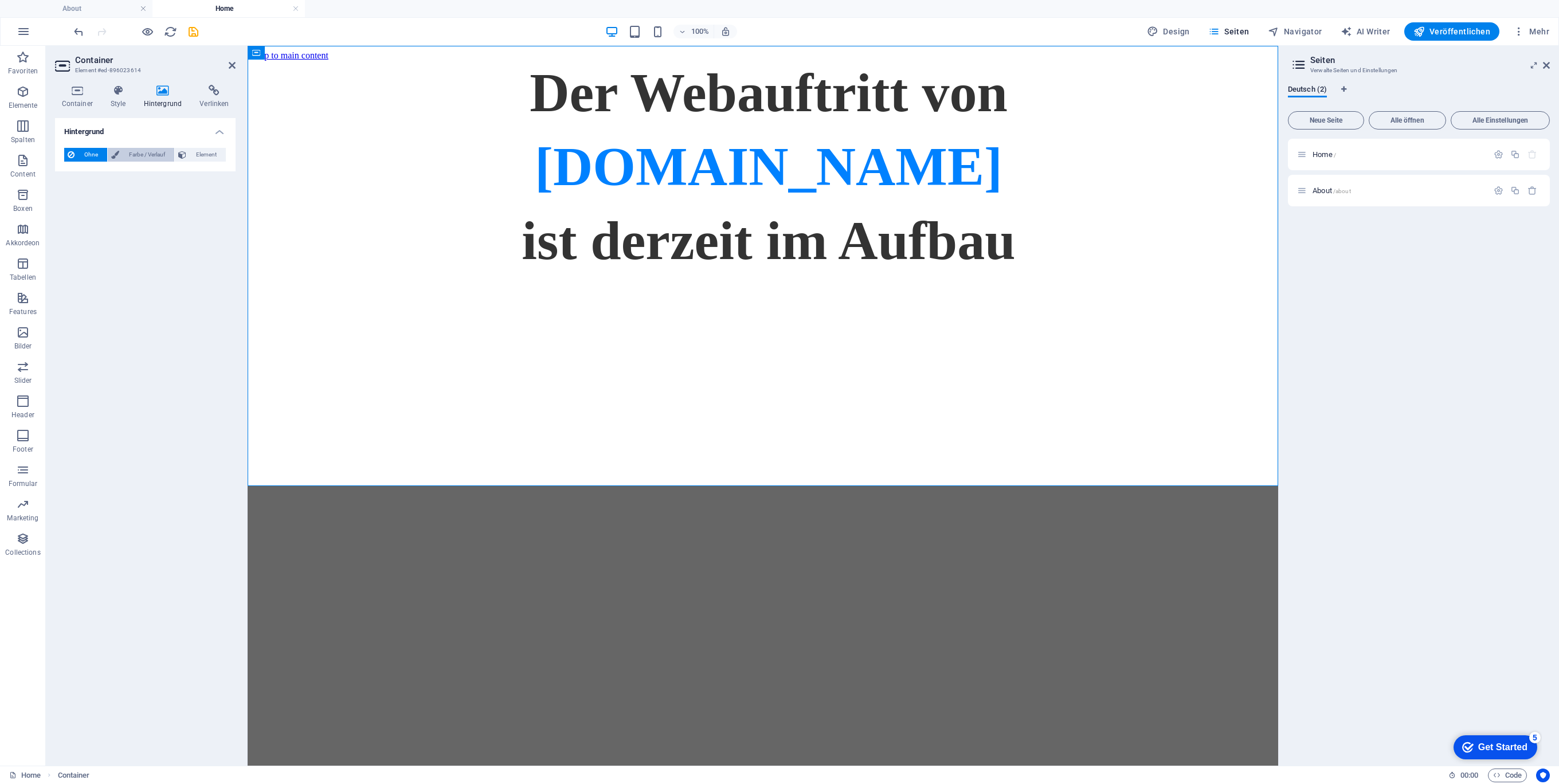
click at [142, 155] on span "Farbe / Verlauf" at bounding box center [146, 154] width 49 height 14
click at [103, 177] on span "Verlauf" at bounding box center [109, 177] width 25 height 16
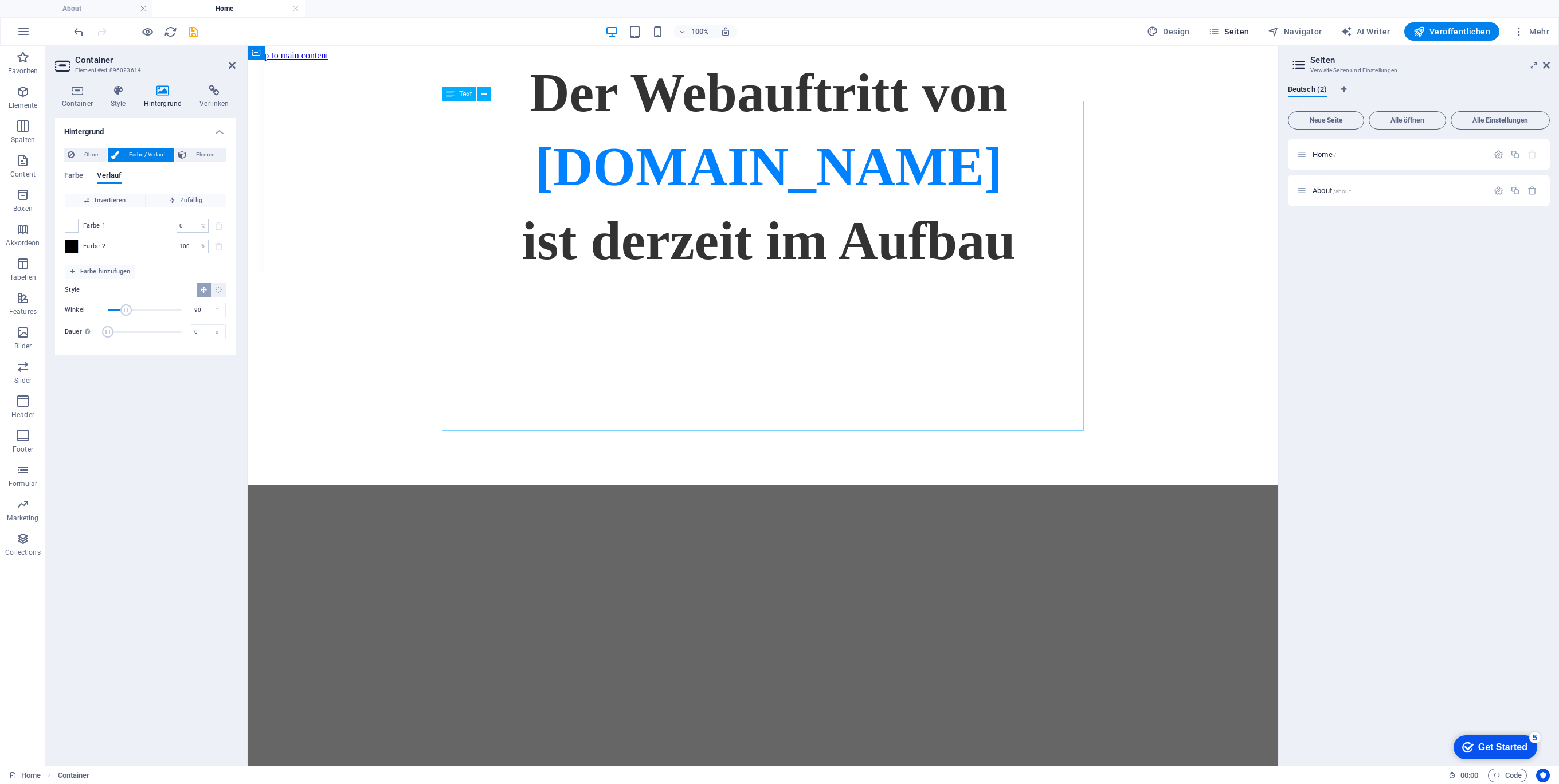
click at [713, 237] on div "Der Webauftritt von Spielhuesli.de ist derzeit im Aufbau" at bounding box center [763, 166] width 1021 height 212
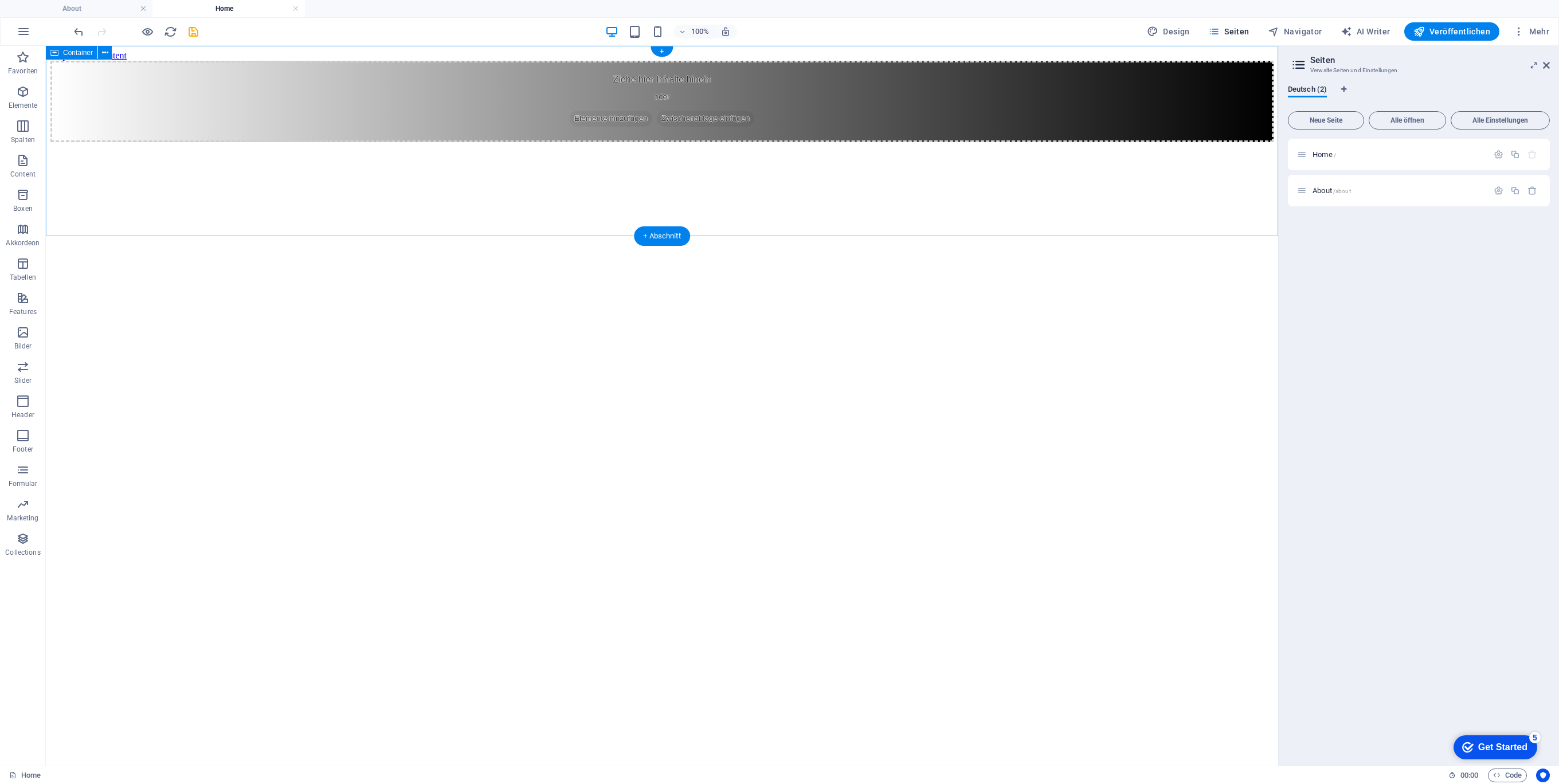
click at [788, 142] on div "Ziehe hier Inhalte hinein oder Elemente hinzufügen Zwischenablage einfügen" at bounding box center [662, 101] width 1223 height 81
click at [639, 116] on div "Ziehe hier Inhalte hinein oder Elemente hinzufügen Zwischenablage einfügen" at bounding box center [662, 101] width 1223 height 81
click at [107, 54] on button at bounding box center [104, 52] width 14 height 14
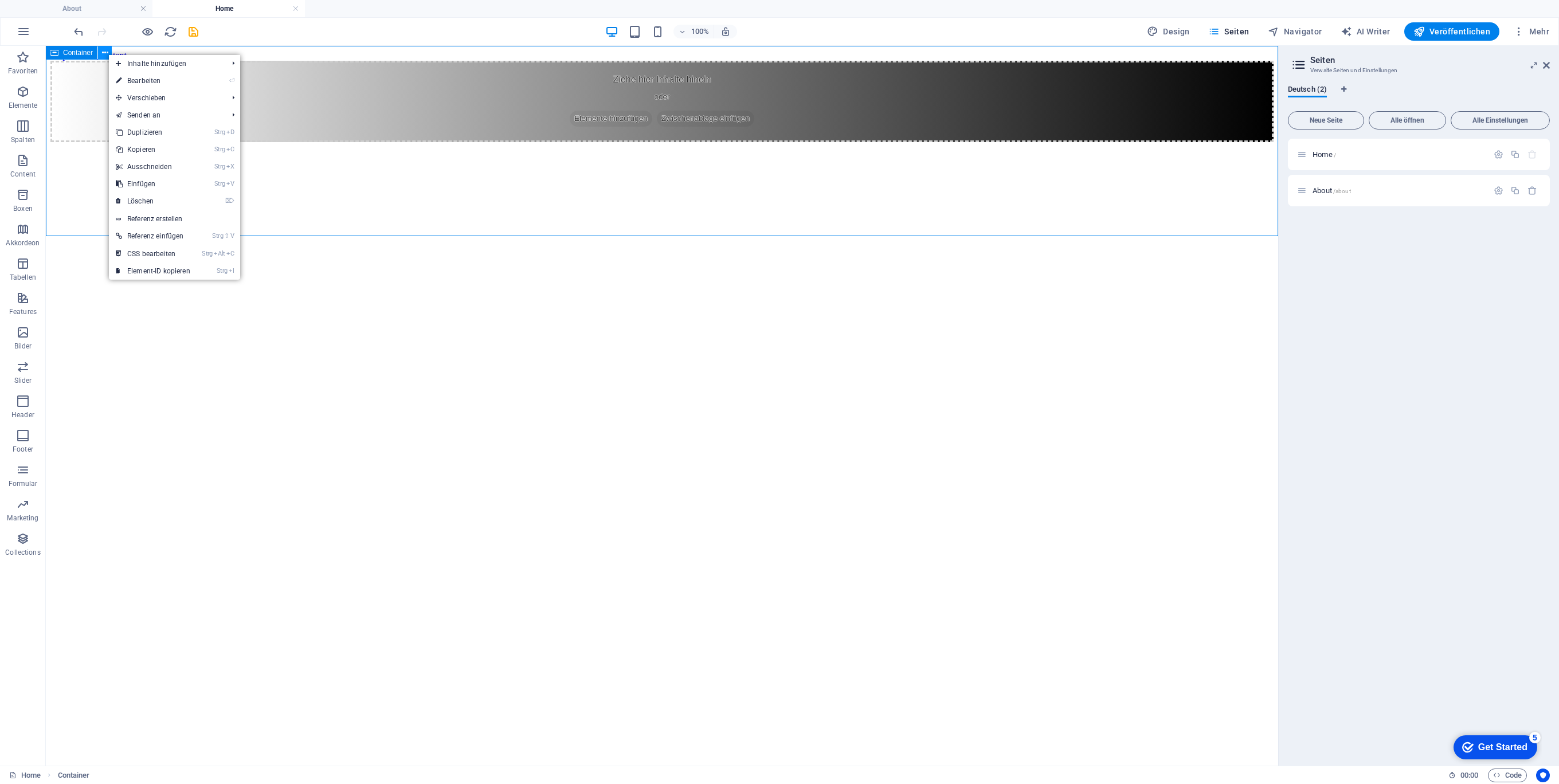
click at [107, 54] on button at bounding box center [104, 52] width 14 height 14
click at [10, 56] on span "Favoriten" at bounding box center [23, 64] width 46 height 28
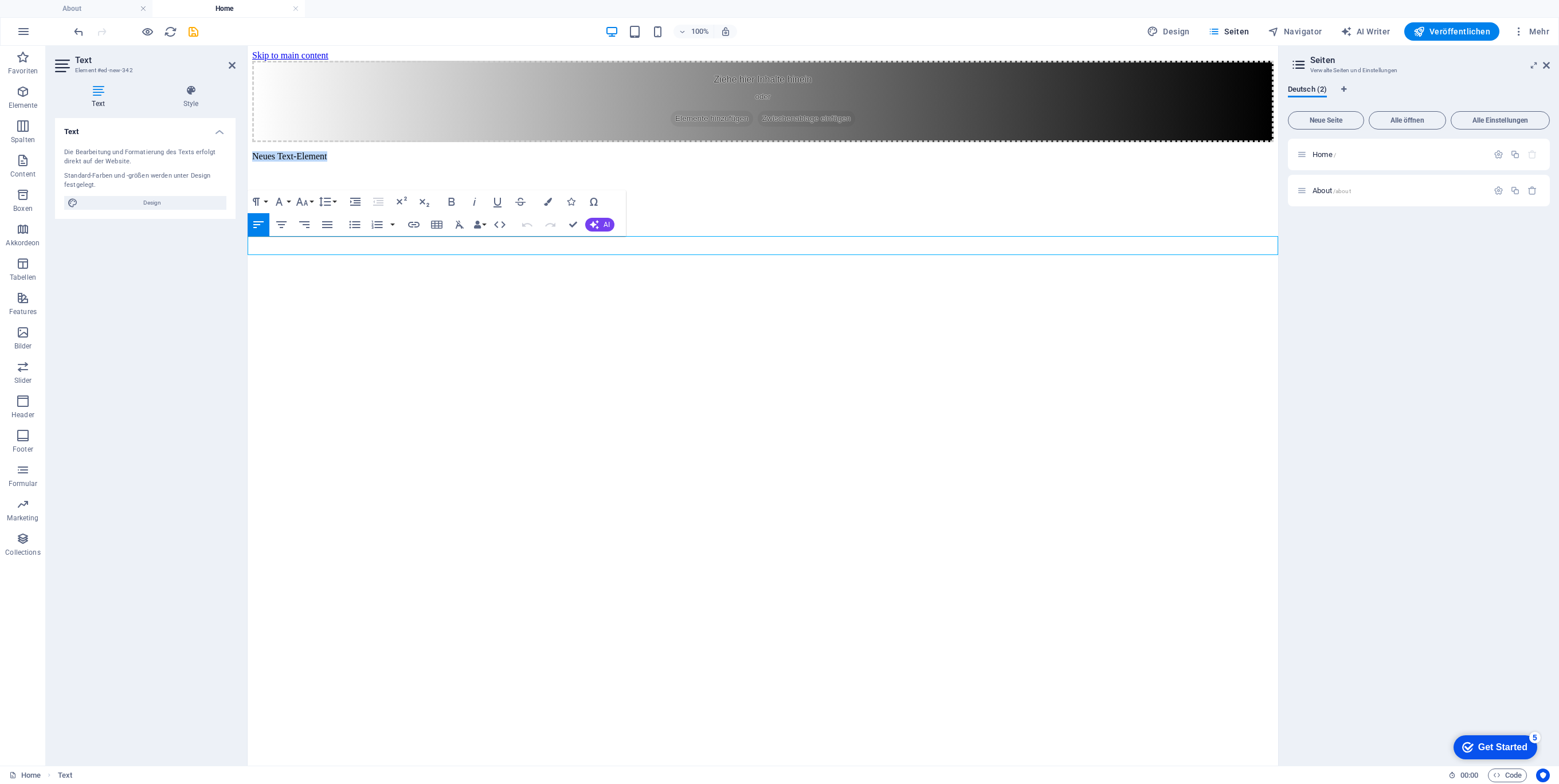
click at [854, 161] on p "Neues Text-Element" at bounding box center [763, 156] width 1021 height 10
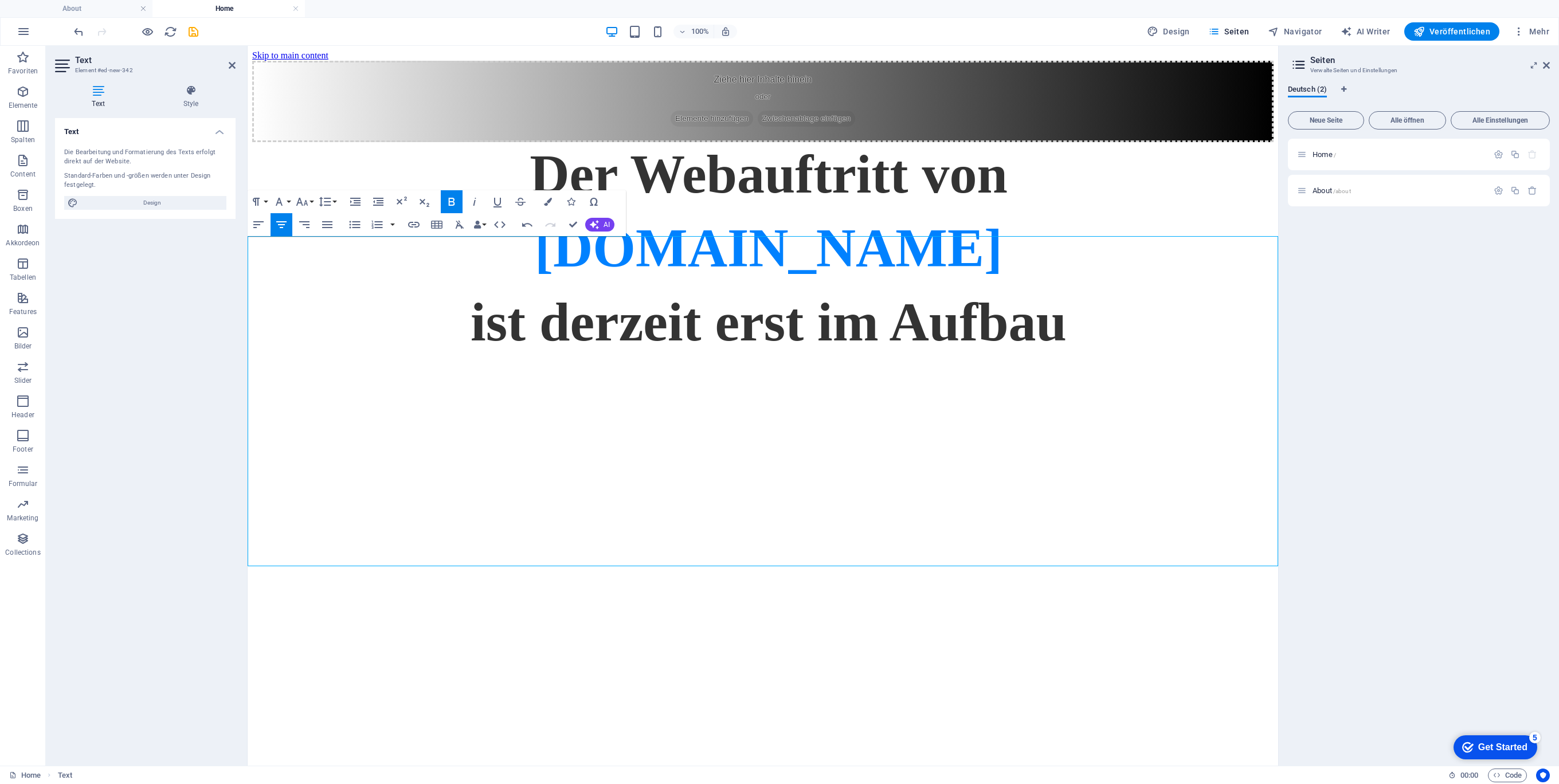
click at [1188, 280] on p "[DOMAIN_NAME]" at bounding box center [768, 243] width 1010 height 74
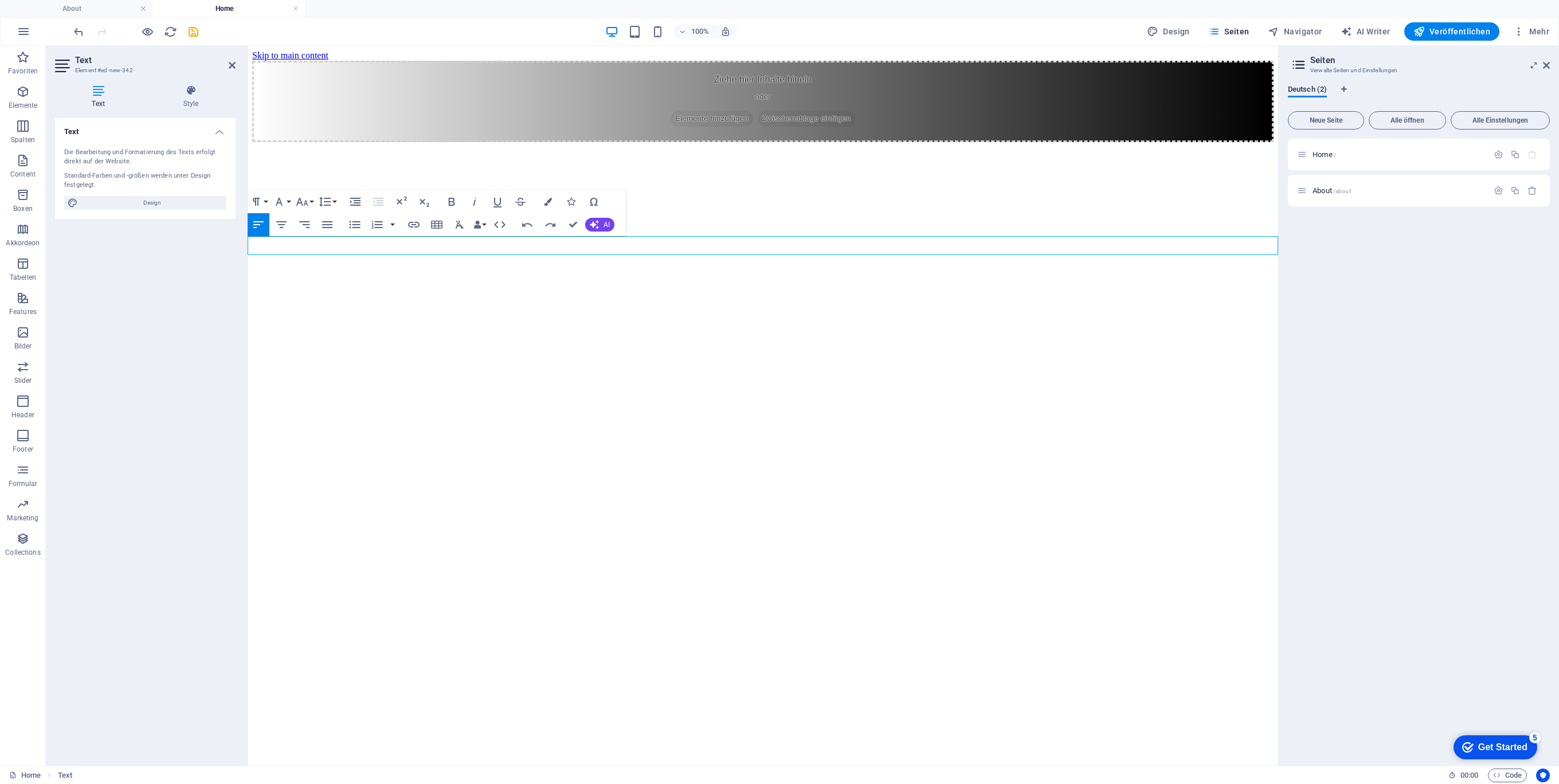
click at [278, 161] on p at bounding box center [763, 156] width 1021 height 10
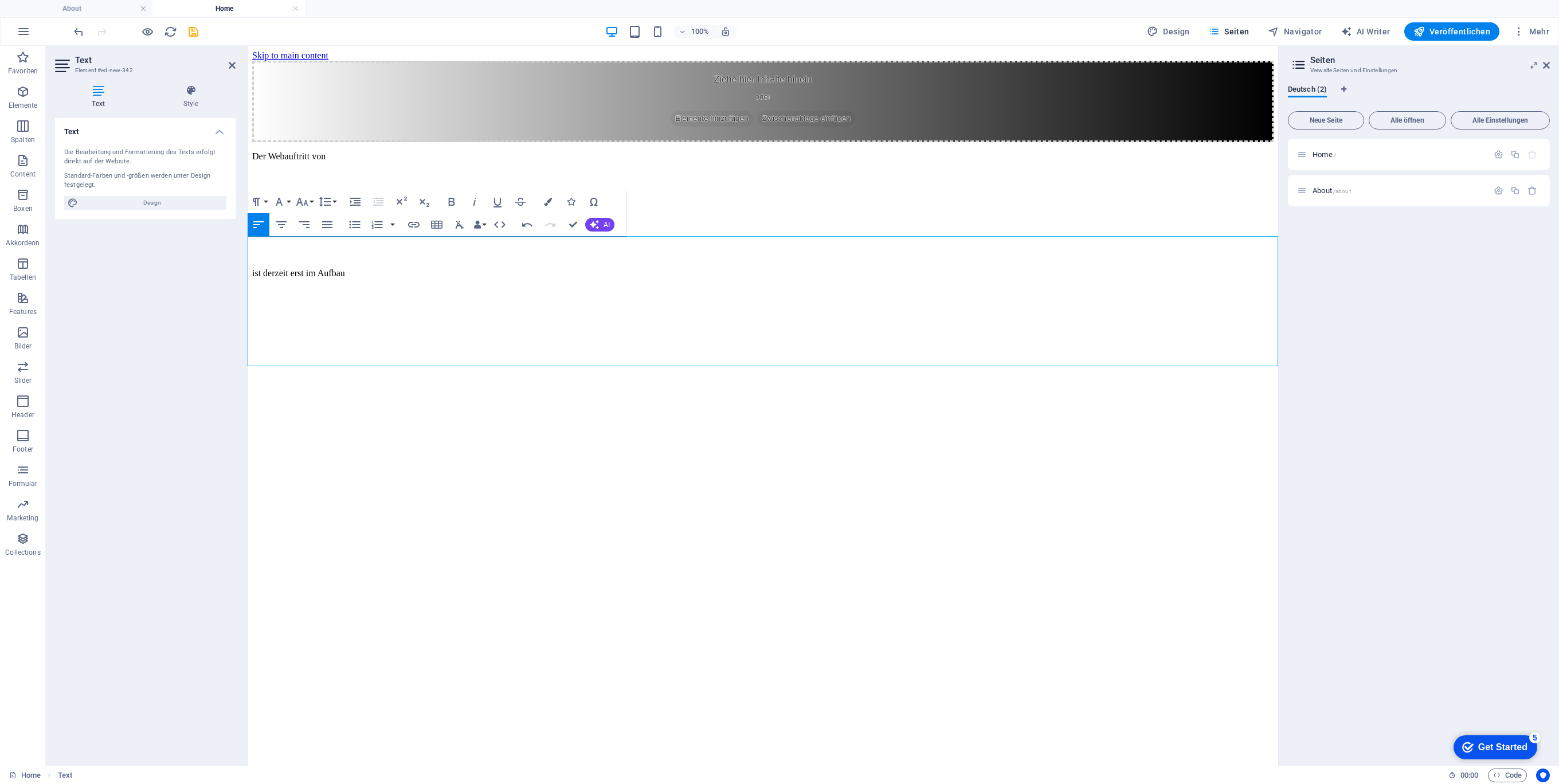
scroll to position [102, 5]
drag, startPoint x: 413, startPoint y: 354, endPoint x: 463, endPoint y: 258, distance: 108.2
click at [247, 212] on html "Skip to main content Ziehe hier Inhalte hinein oder Elemente hinzufügen Zwische…" at bounding box center [762, 167] width 1030 height 242
click at [311, 204] on button "Font Size" at bounding box center [304, 201] width 21 height 23
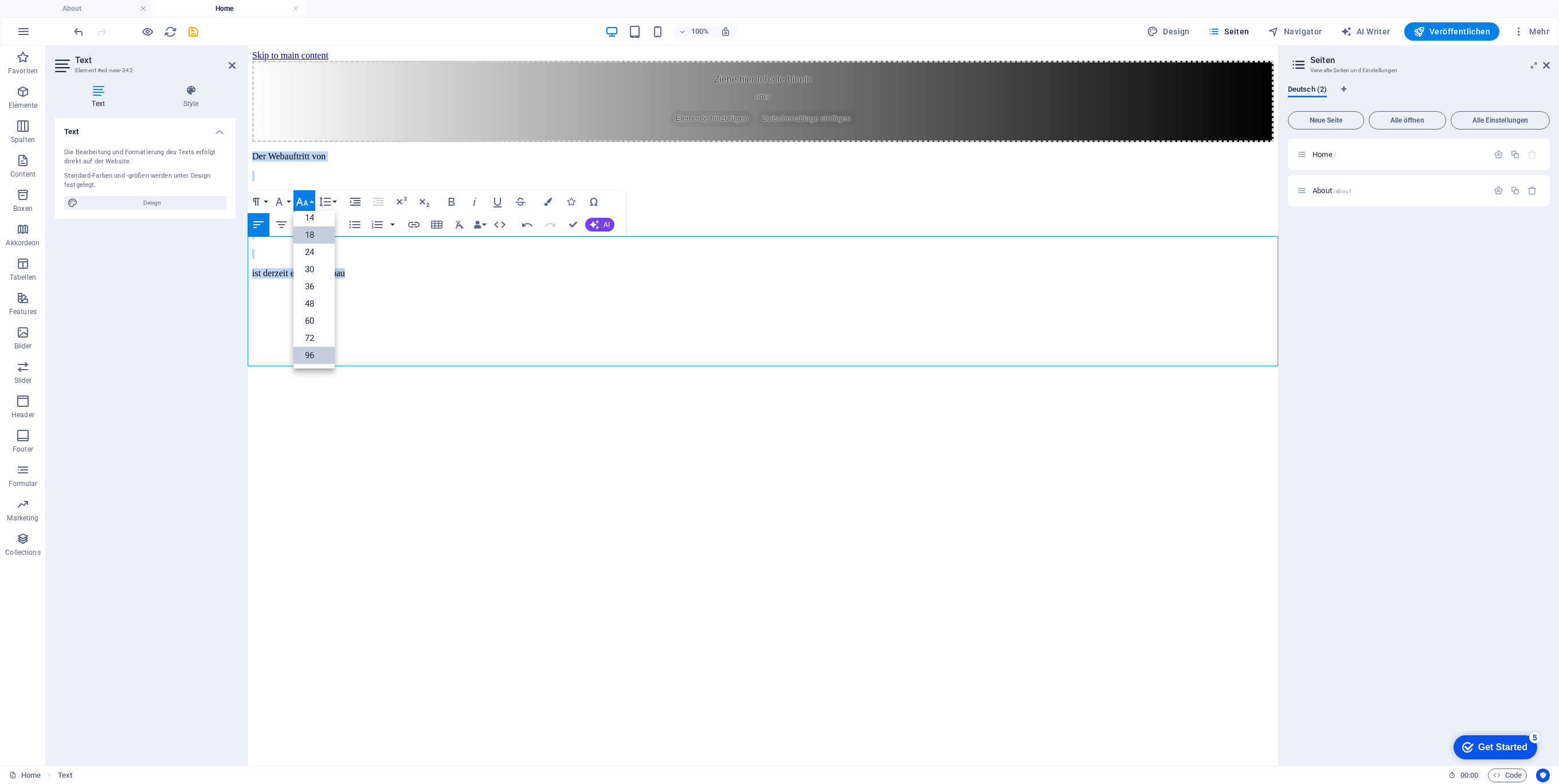
click at [311, 354] on link "96" at bounding box center [314, 355] width 41 height 17
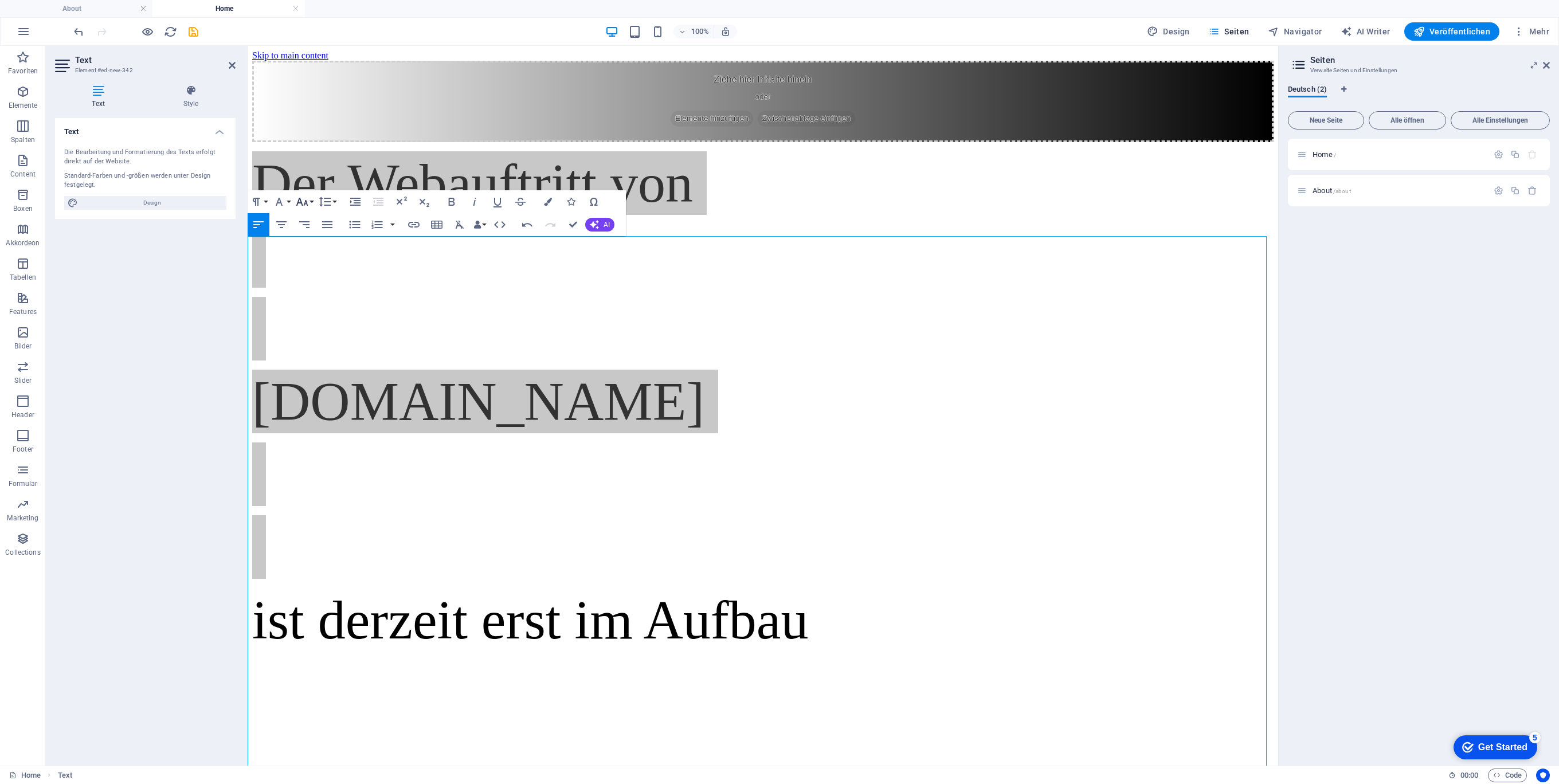
click at [314, 200] on button "Font Size" at bounding box center [304, 201] width 21 height 23
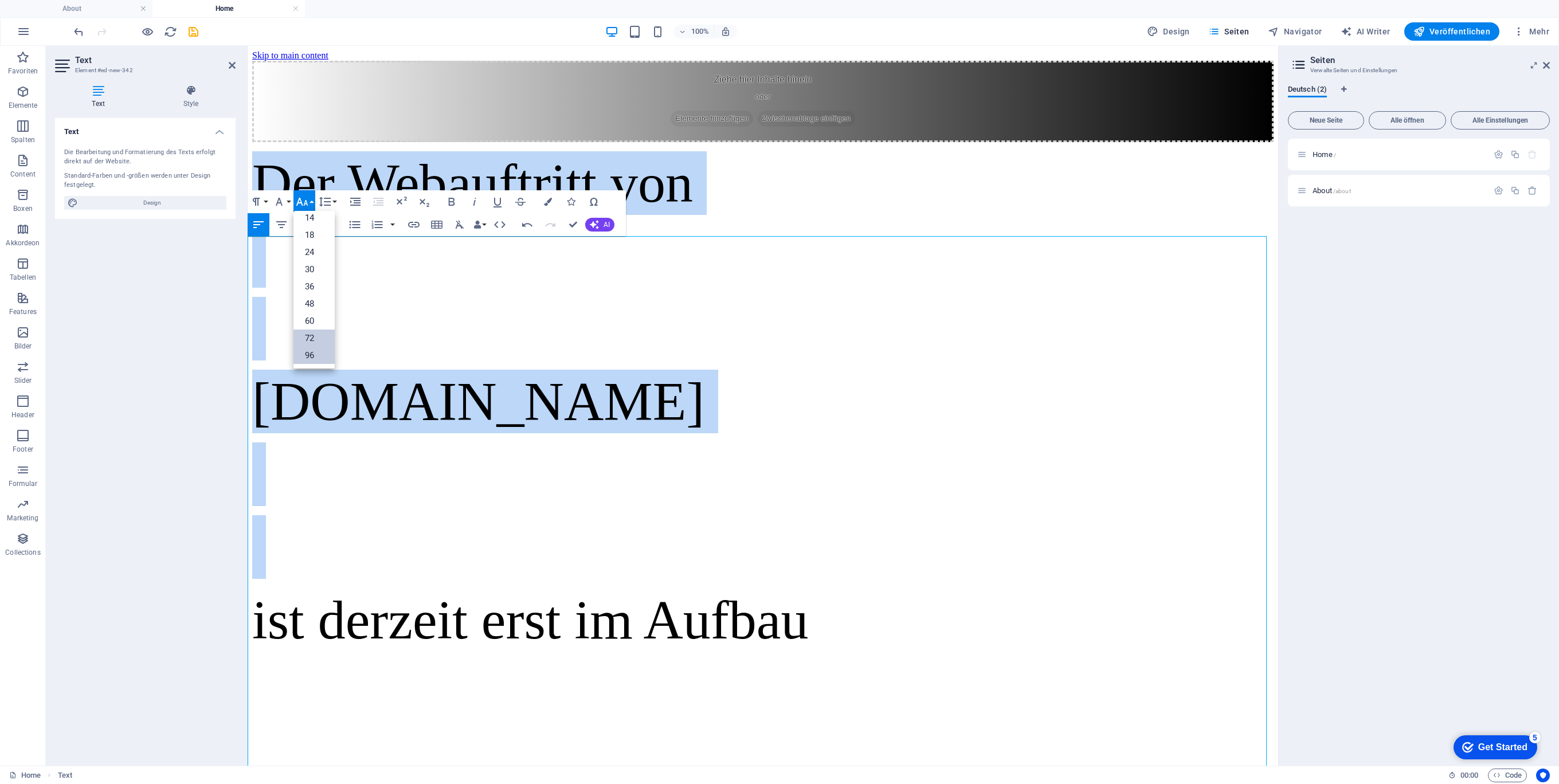
click at [312, 336] on link "72" at bounding box center [314, 338] width 41 height 17
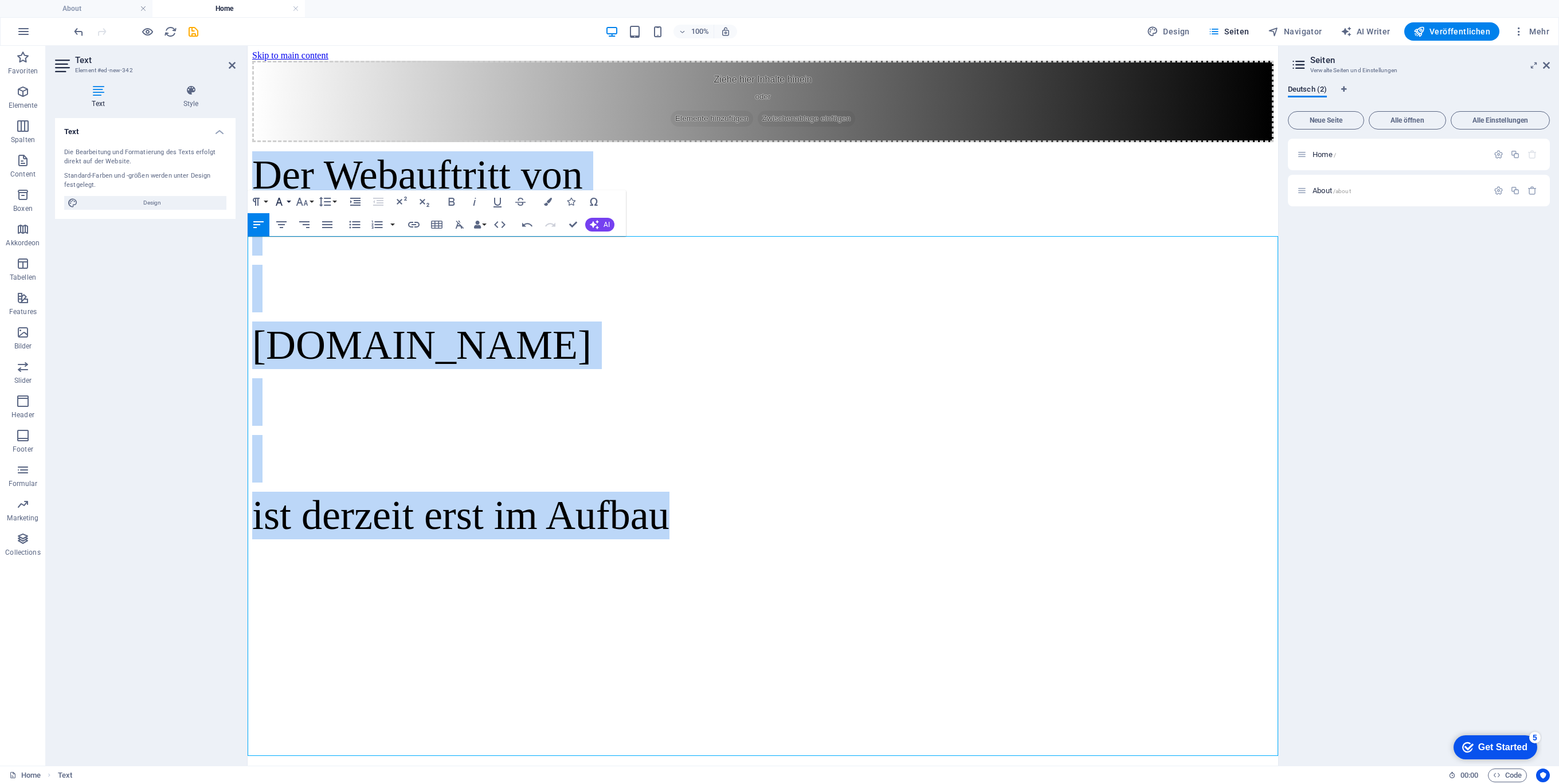
click at [290, 200] on button "Font Family" at bounding box center [281, 201] width 21 height 23
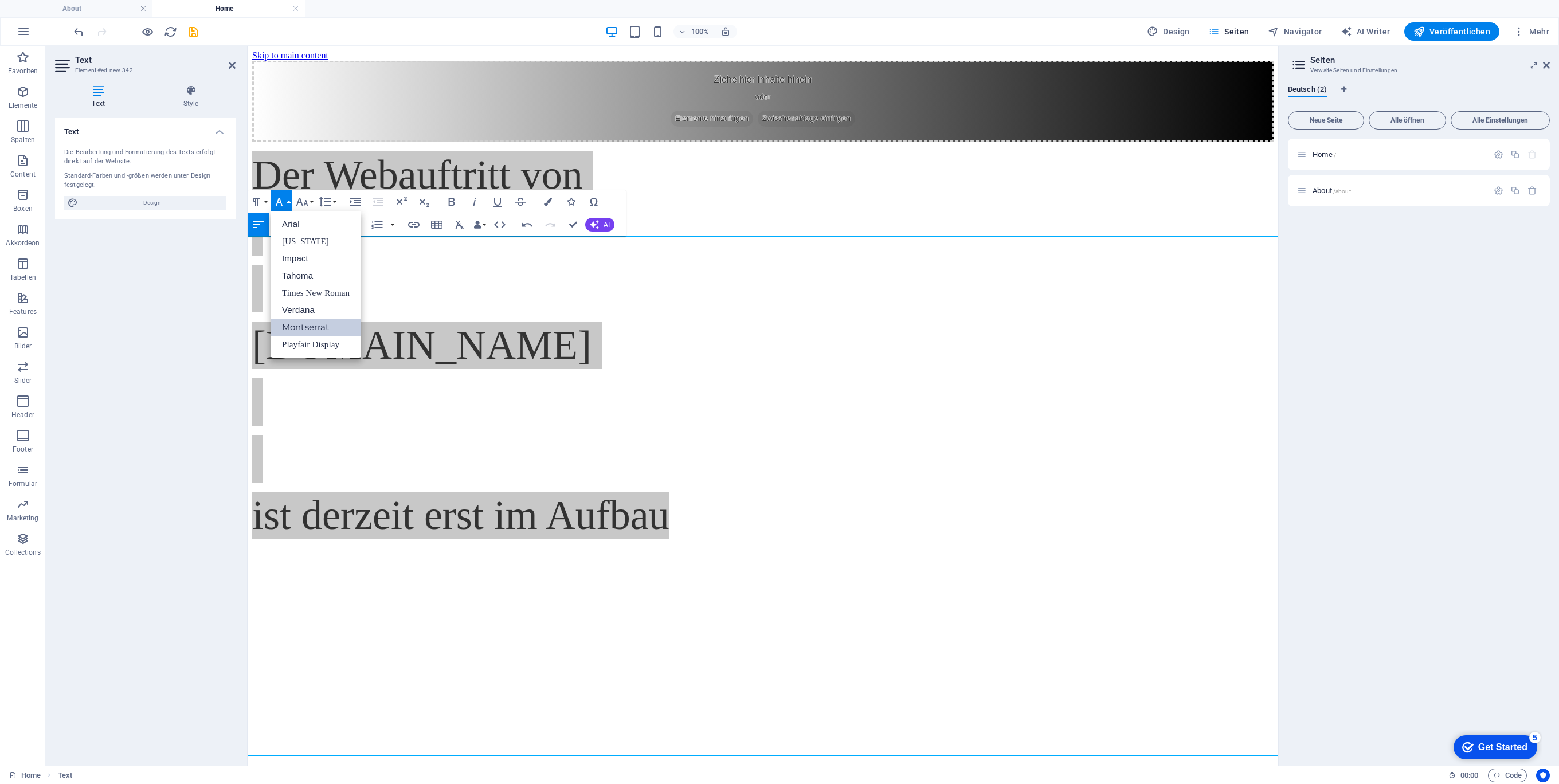
scroll to position [0, 0]
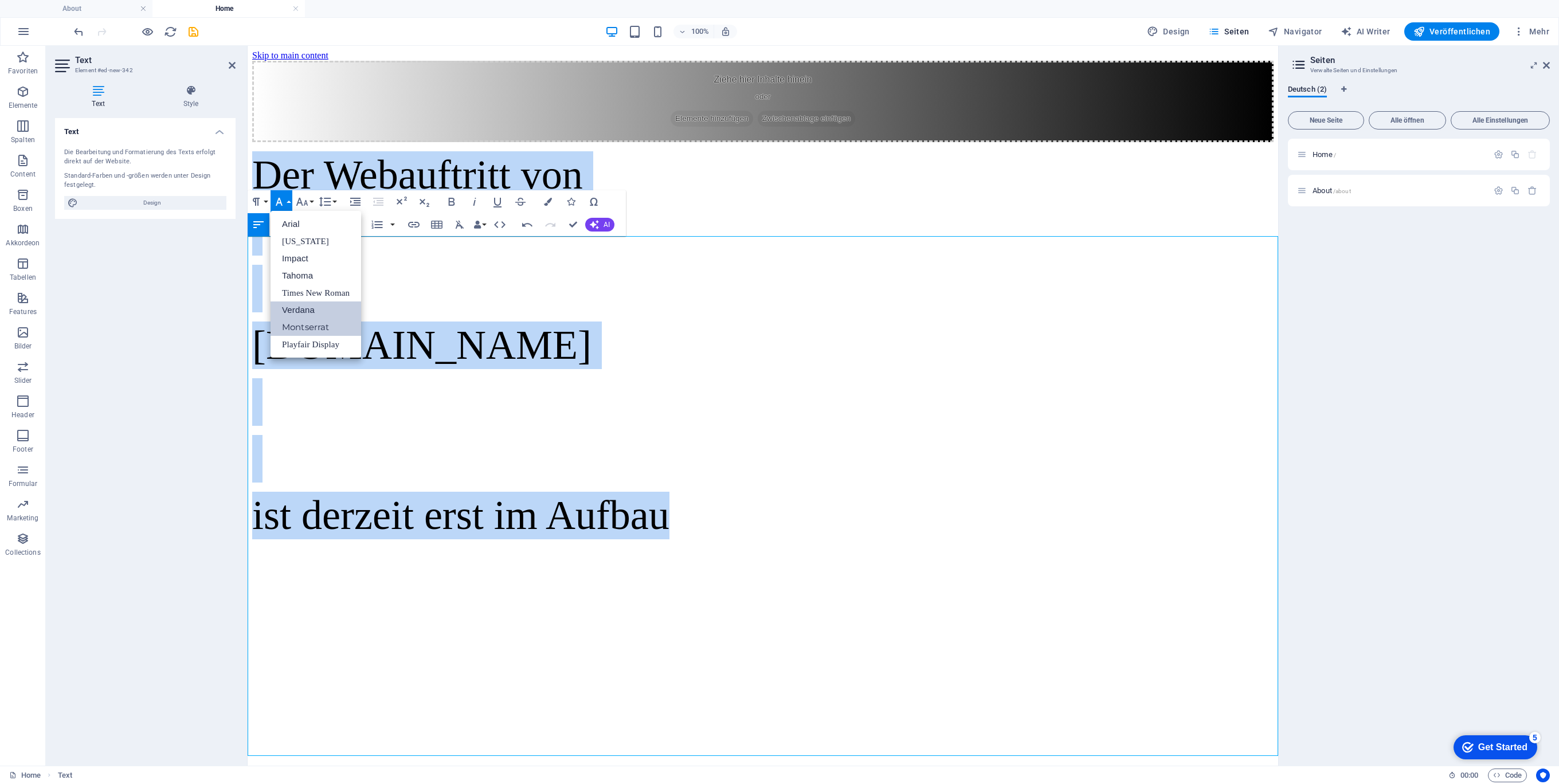
click at [343, 308] on link "Verdana" at bounding box center [316, 310] width 91 height 17
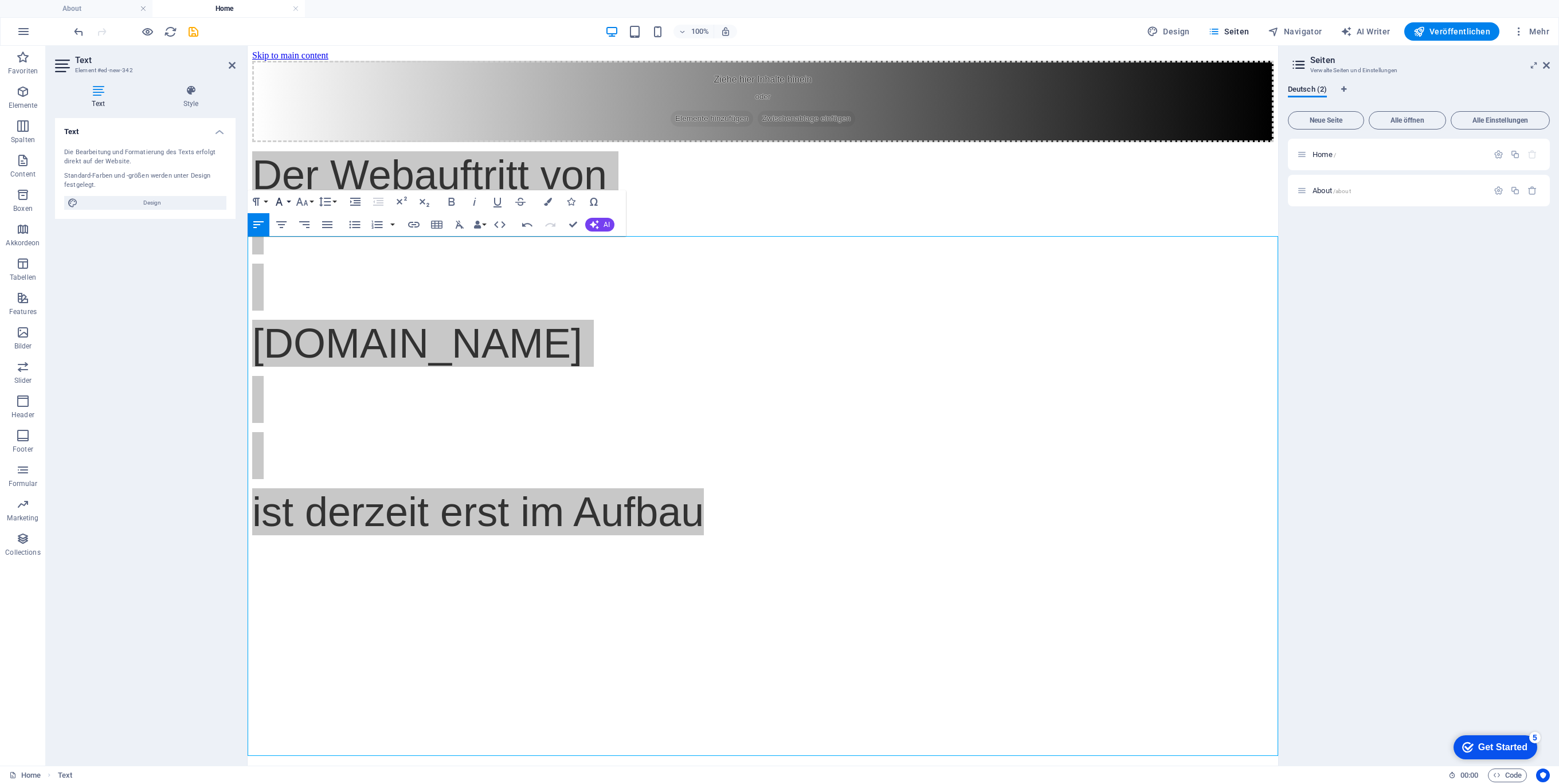
click at [290, 202] on button "Font Family" at bounding box center [281, 201] width 21 height 23
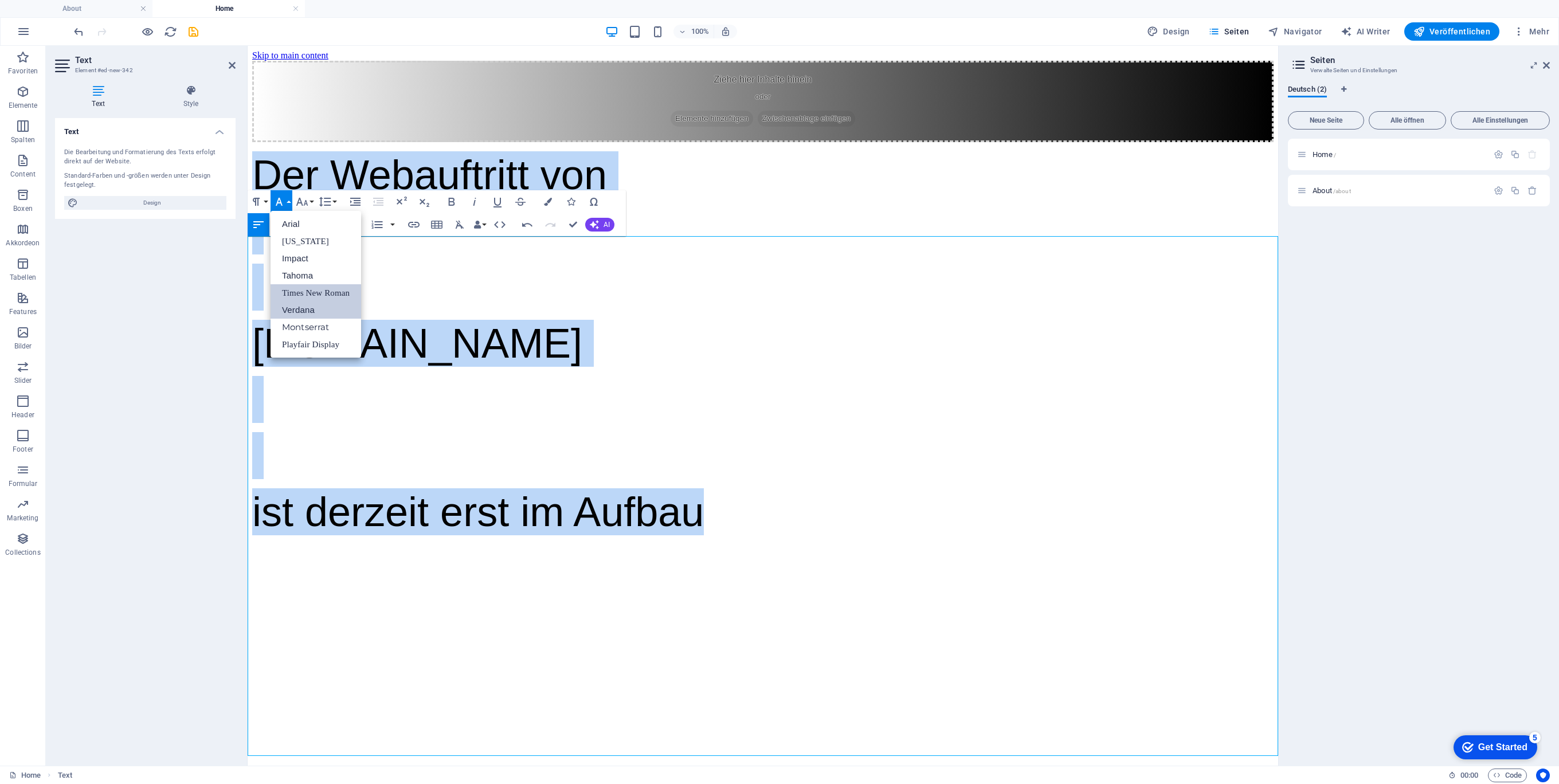
click at [316, 295] on link "Times New Roman" at bounding box center [316, 293] width 91 height 17
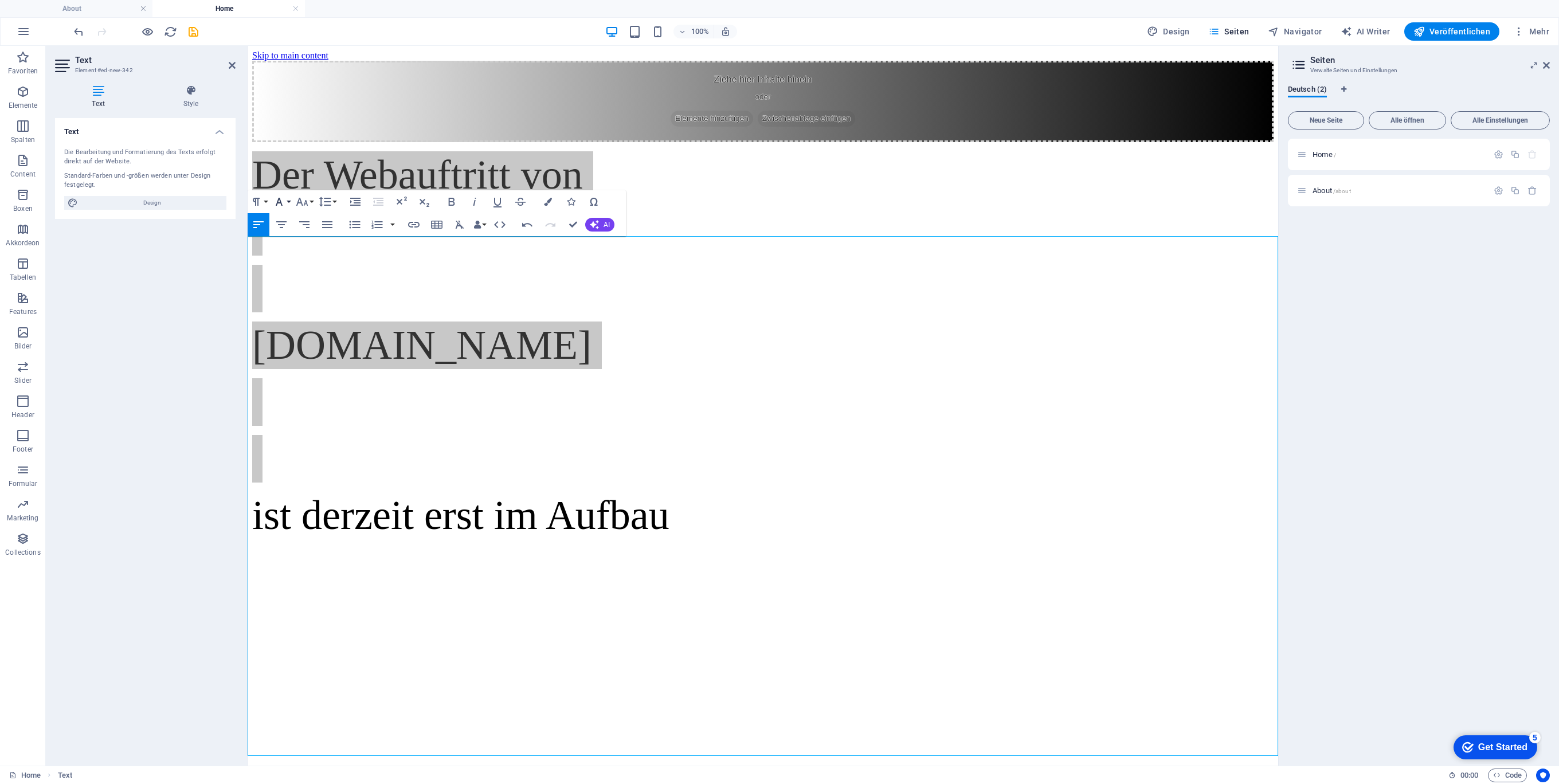
click at [282, 200] on icon "button" at bounding box center [278, 201] width 14 height 14
drag, startPoint x: 305, startPoint y: 227, endPoint x: 313, endPoint y: 241, distance: 16.1
click at [313, 241] on ul "Arial Georgia Impact Tahoma Times New Roman Verdana Montserrat Playfair Display" at bounding box center [316, 284] width 91 height 146
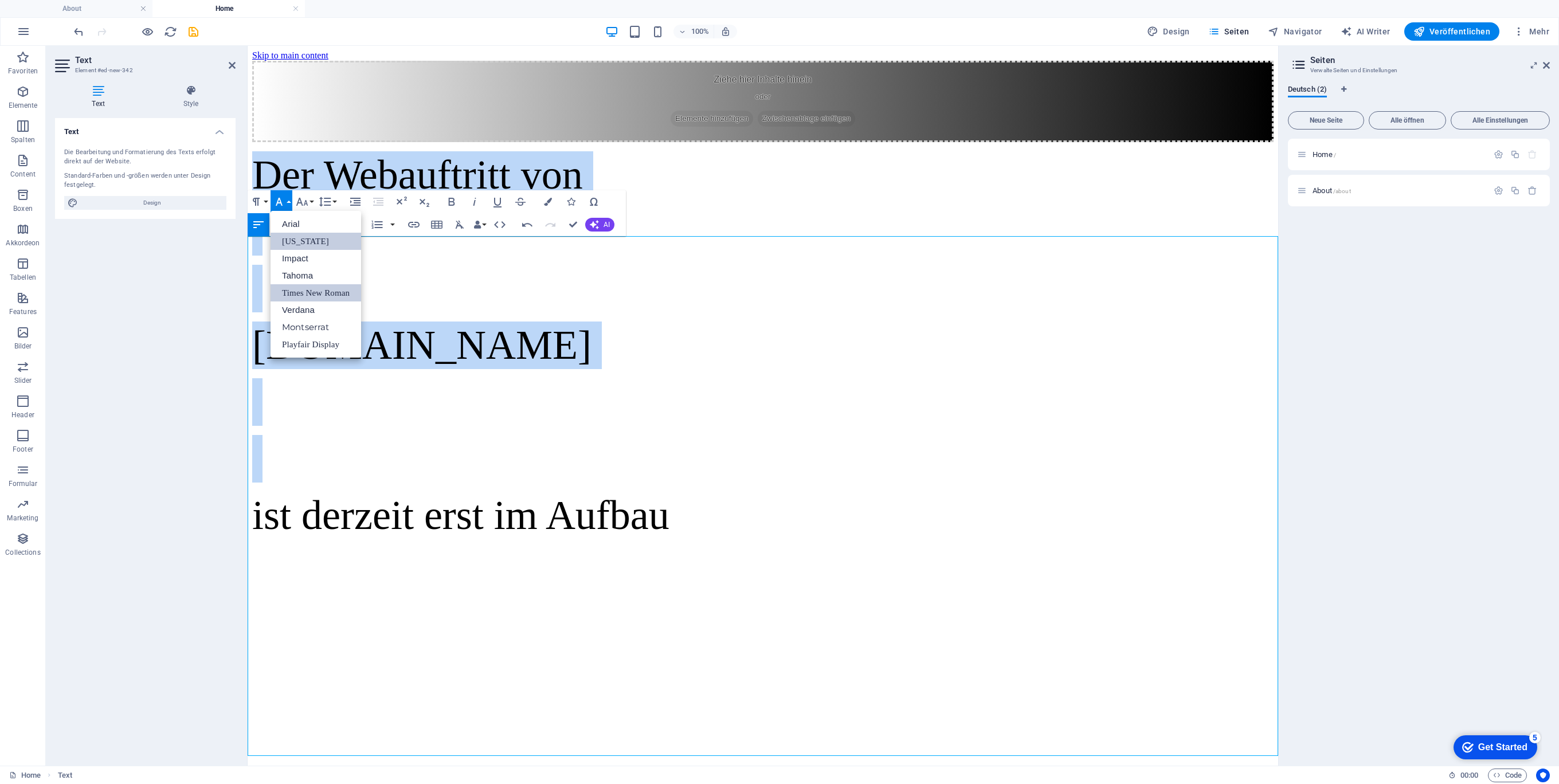
click at [313, 238] on link "Georgia" at bounding box center [316, 242] width 91 height 17
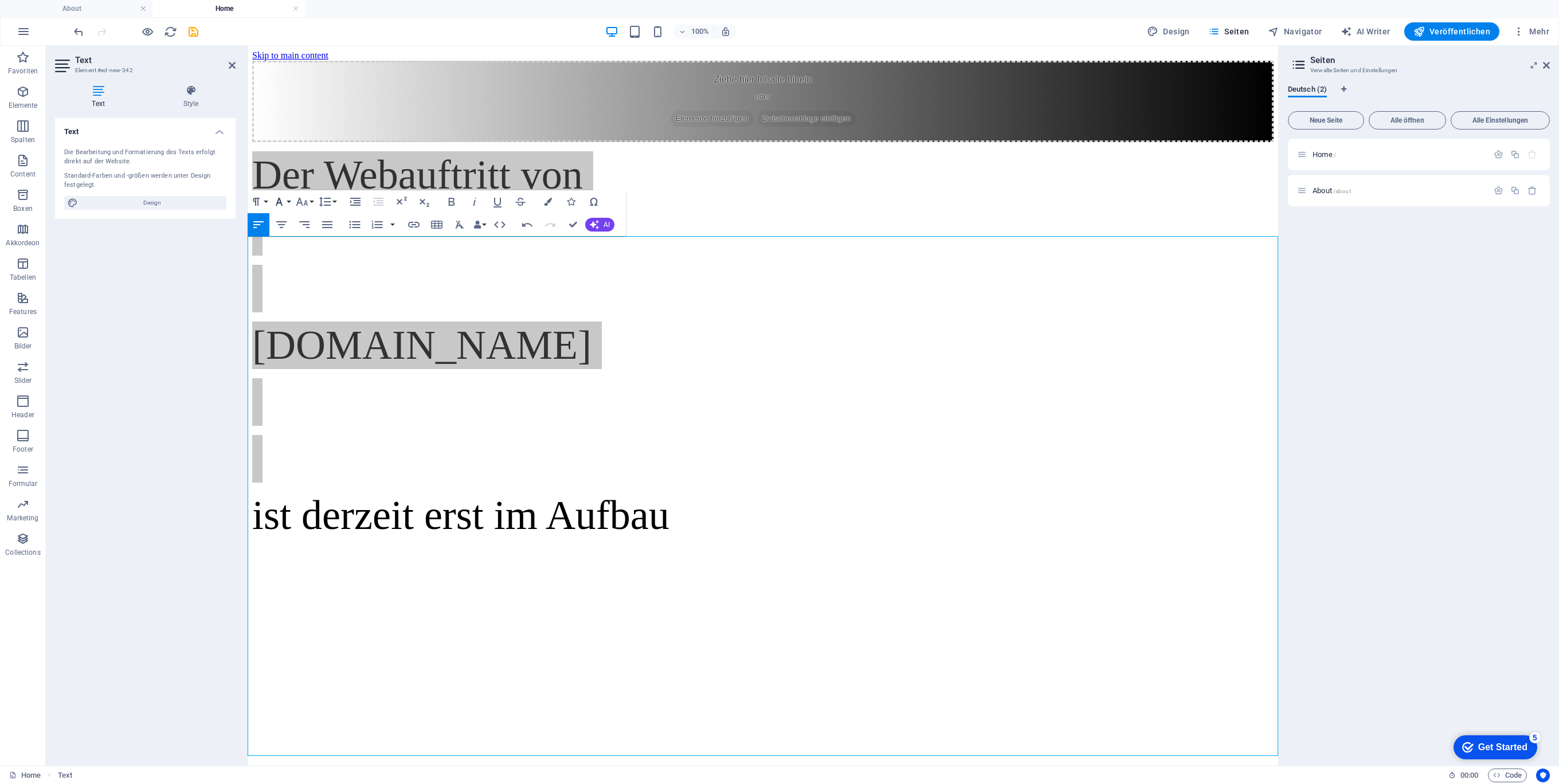
click at [270, 201] on button "Font Family" at bounding box center [281, 201] width 21 height 23
click at [266, 201] on button "Paragraph Format" at bounding box center [258, 201] width 21 height 23
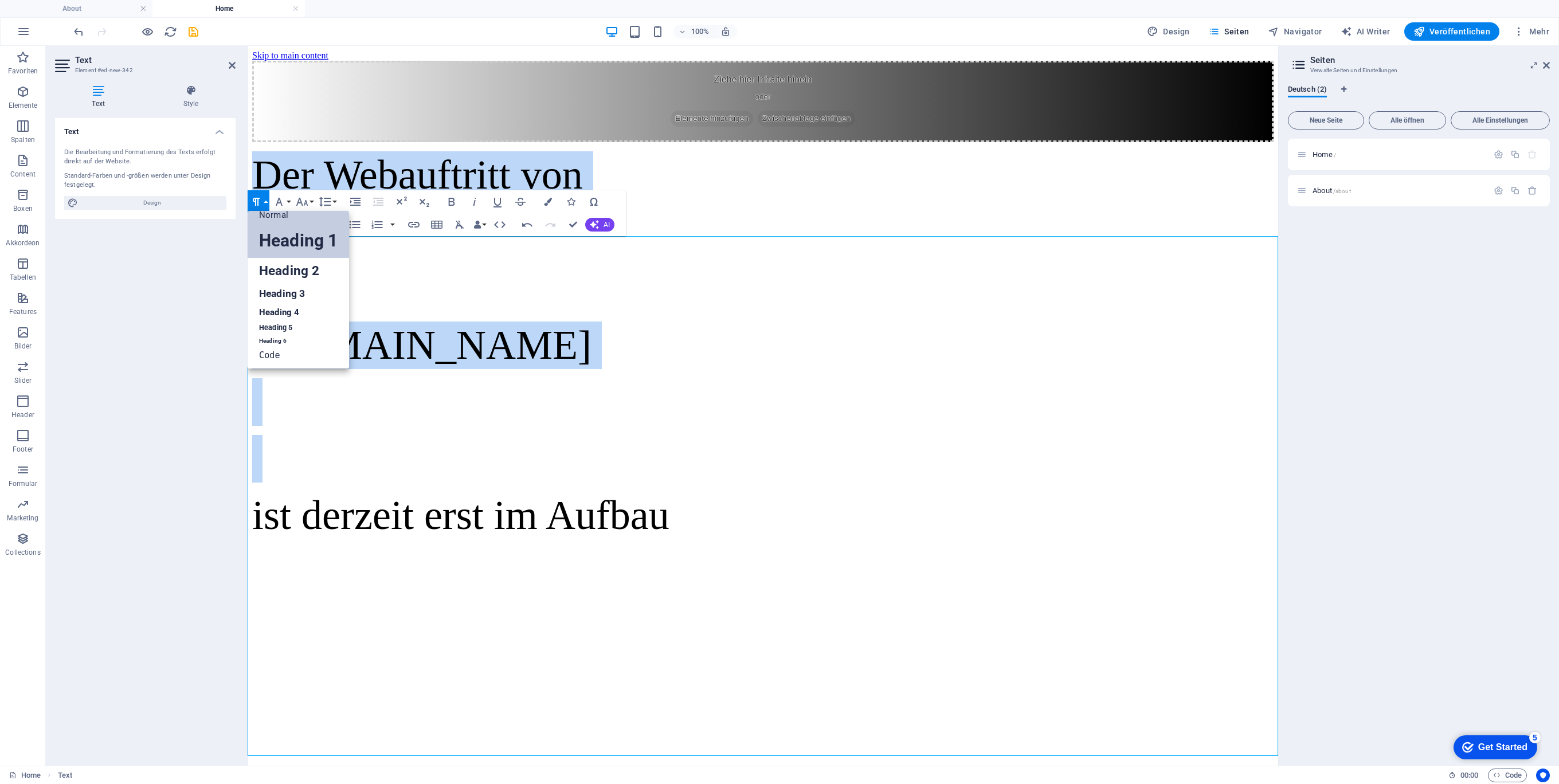
click at [286, 240] on link "Heading 1" at bounding box center [298, 240] width 102 height 34
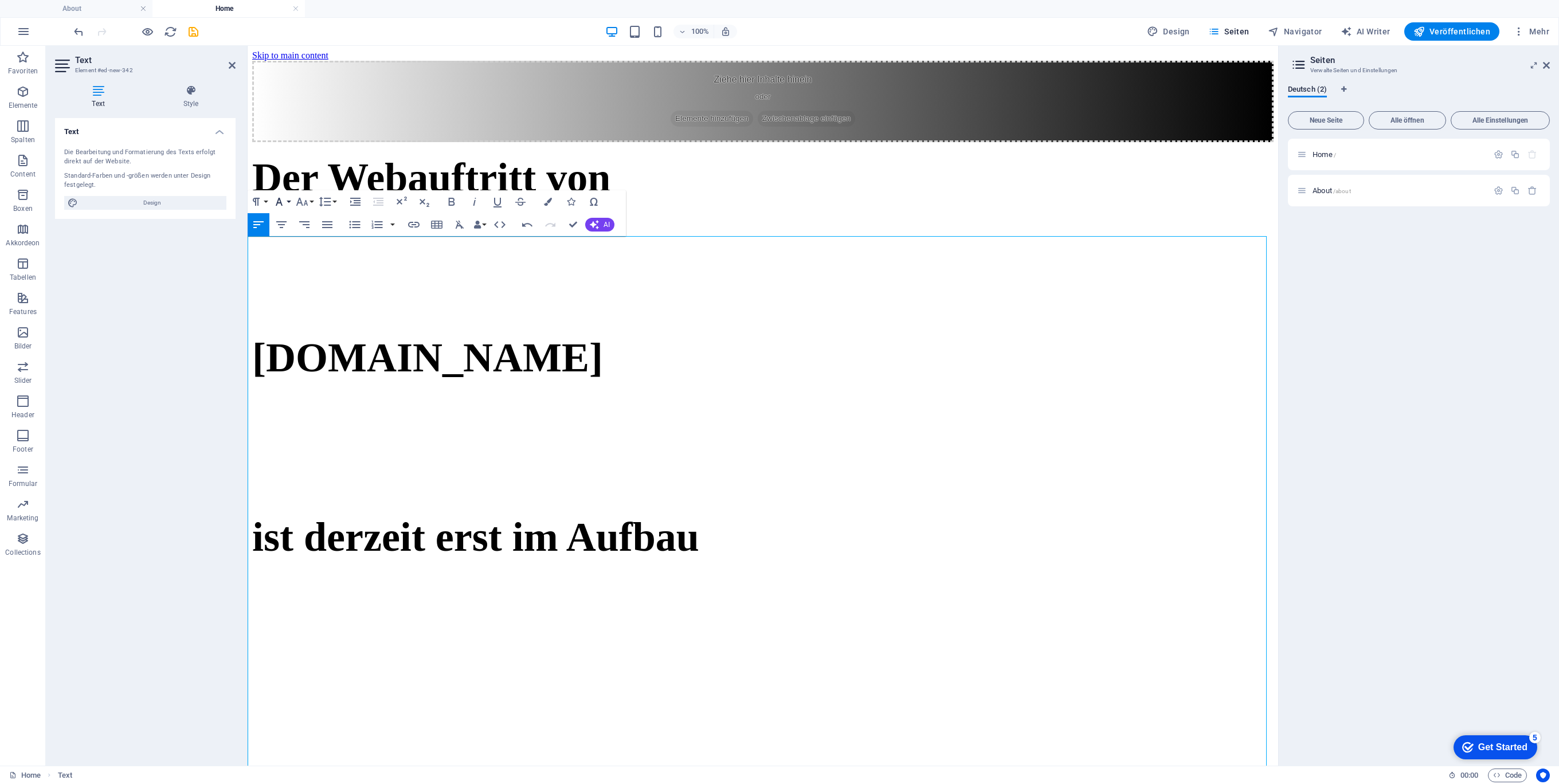
click at [287, 204] on button "Font Family" at bounding box center [281, 201] width 21 height 23
click at [309, 202] on button "Font Size" at bounding box center [304, 201] width 21 height 23
click at [443, 207] on button "Bold" at bounding box center [451, 201] width 21 height 23
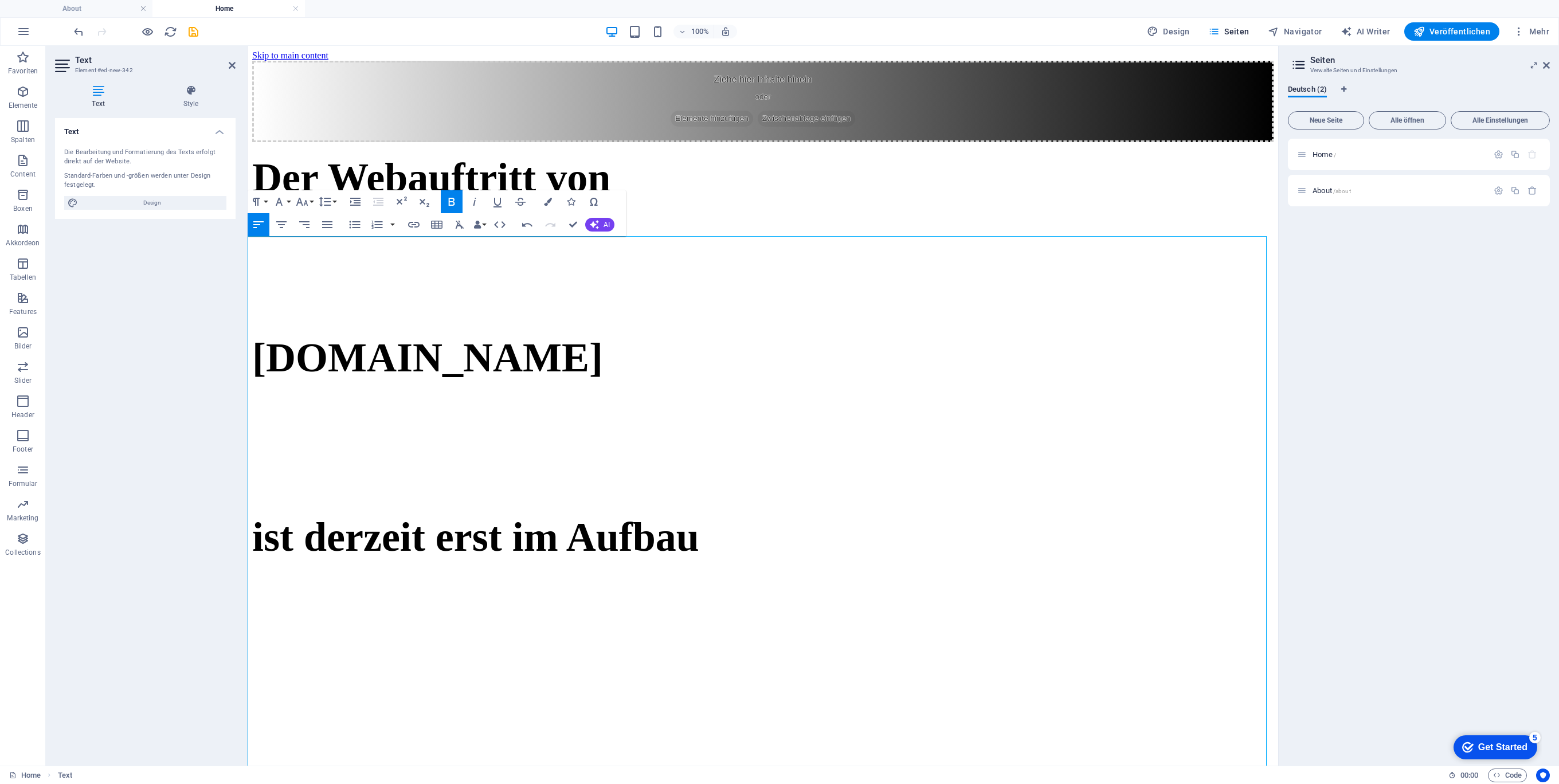
click at [472, 262] on h1 at bounding box center [763, 238] width 1021 height 48
click at [391, 321] on h1 at bounding box center [763, 297] width 1021 height 48
drag, startPoint x: 309, startPoint y: 390, endPoint x: 441, endPoint y: 406, distance: 133.0
click at [441, 406] on div "Der Webauftritt von Spielhuesli.de ist derzeit erst im Aufbau" at bounding box center [763, 358] width 1021 height 407
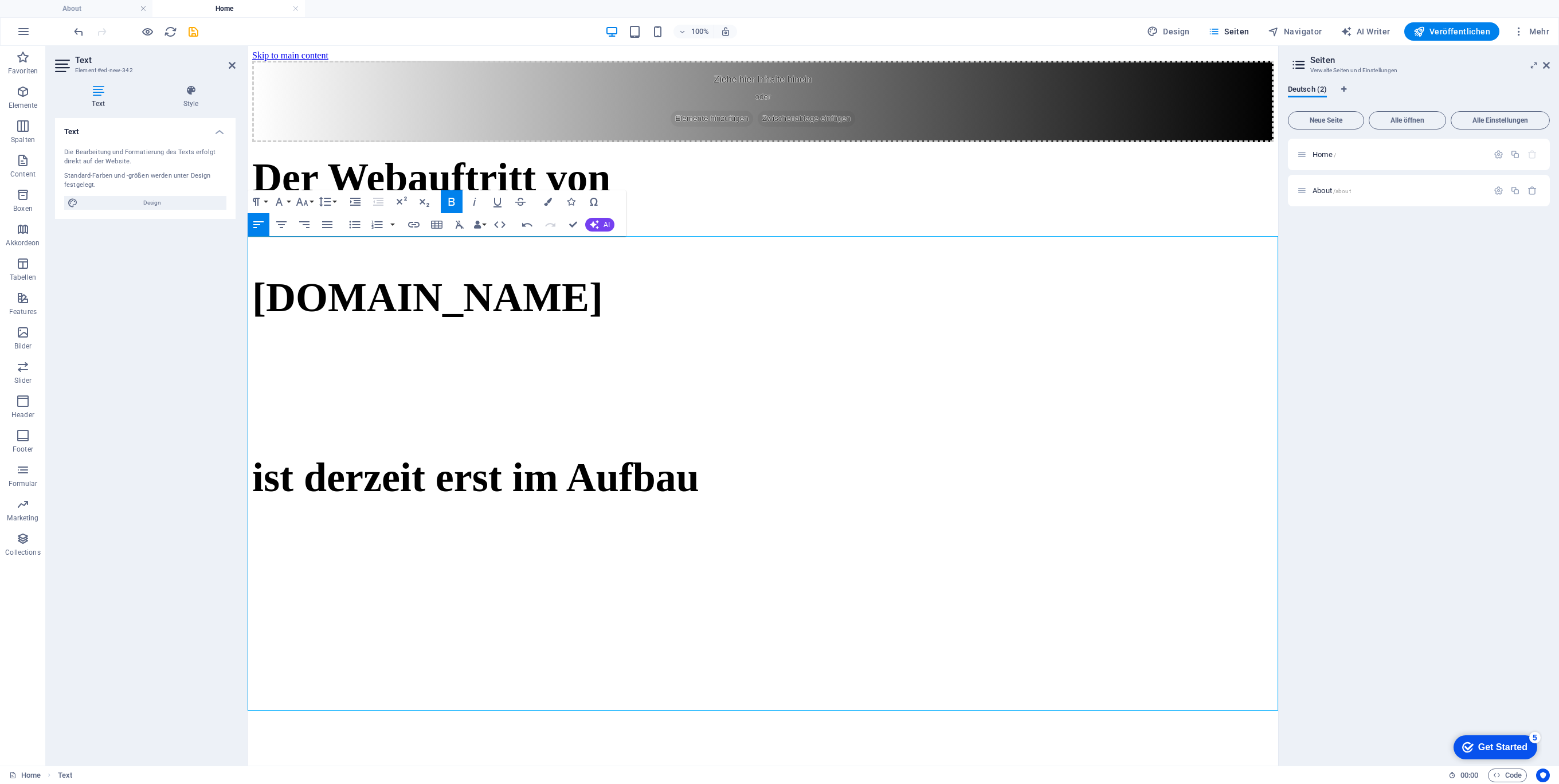
click at [353, 262] on h1 at bounding box center [763, 238] width 1021 height 48
click at [271, 262] on h1 at bounding box center [763, 238] width 1021 height 48
click at [743, 202] on h1 "Der Webauftritt von" at bounding box center [763, 178] width 1021 height 48
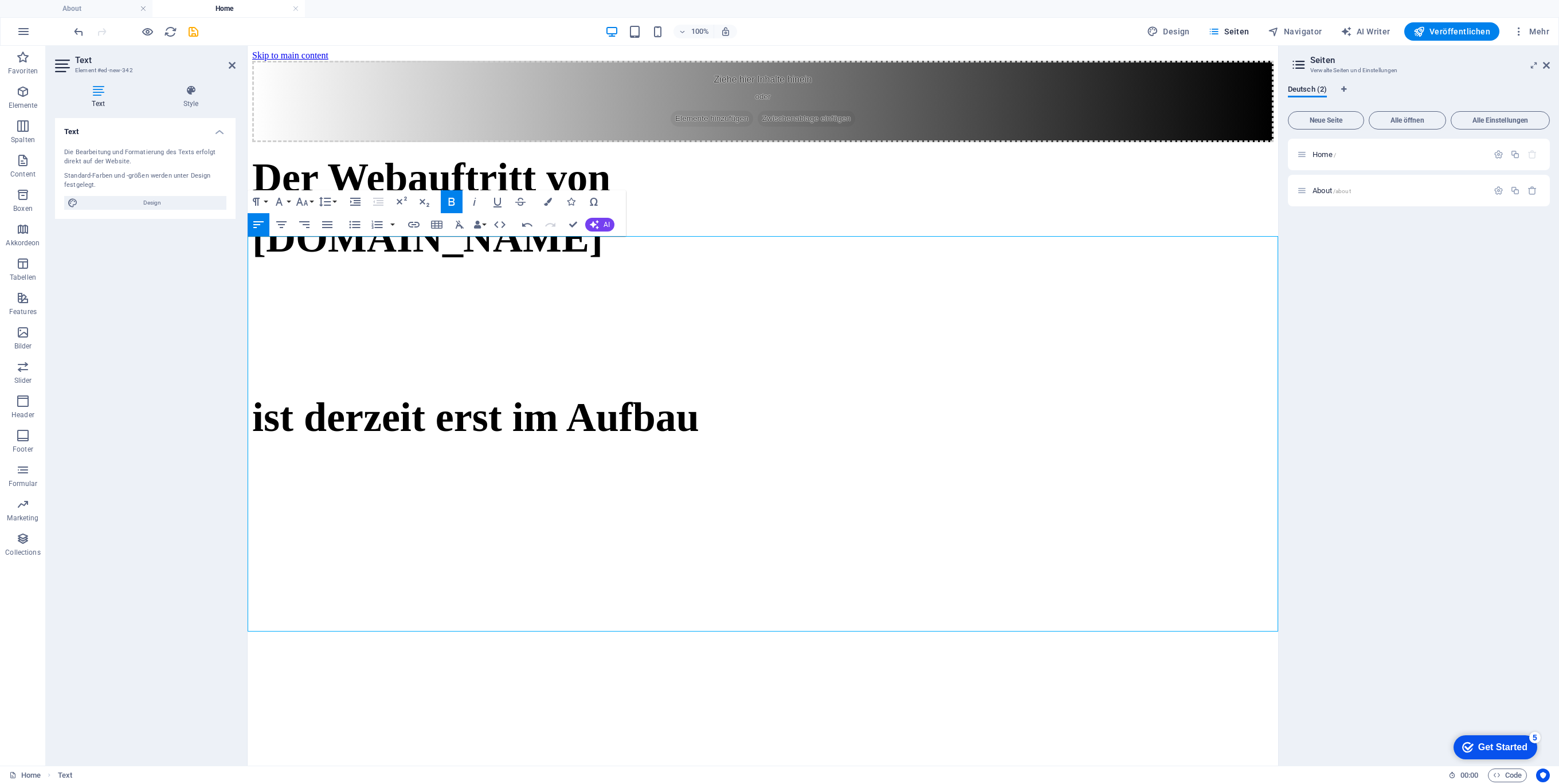
drag, startPoint x: 636, startPoint y: 389, endPoint x: 635, endPoint y: 378, distance: 11.0
click at [636, 262] on h1 "[DOMAIN_NAME]" at bounding box center [763, 238] width 1021 height 48
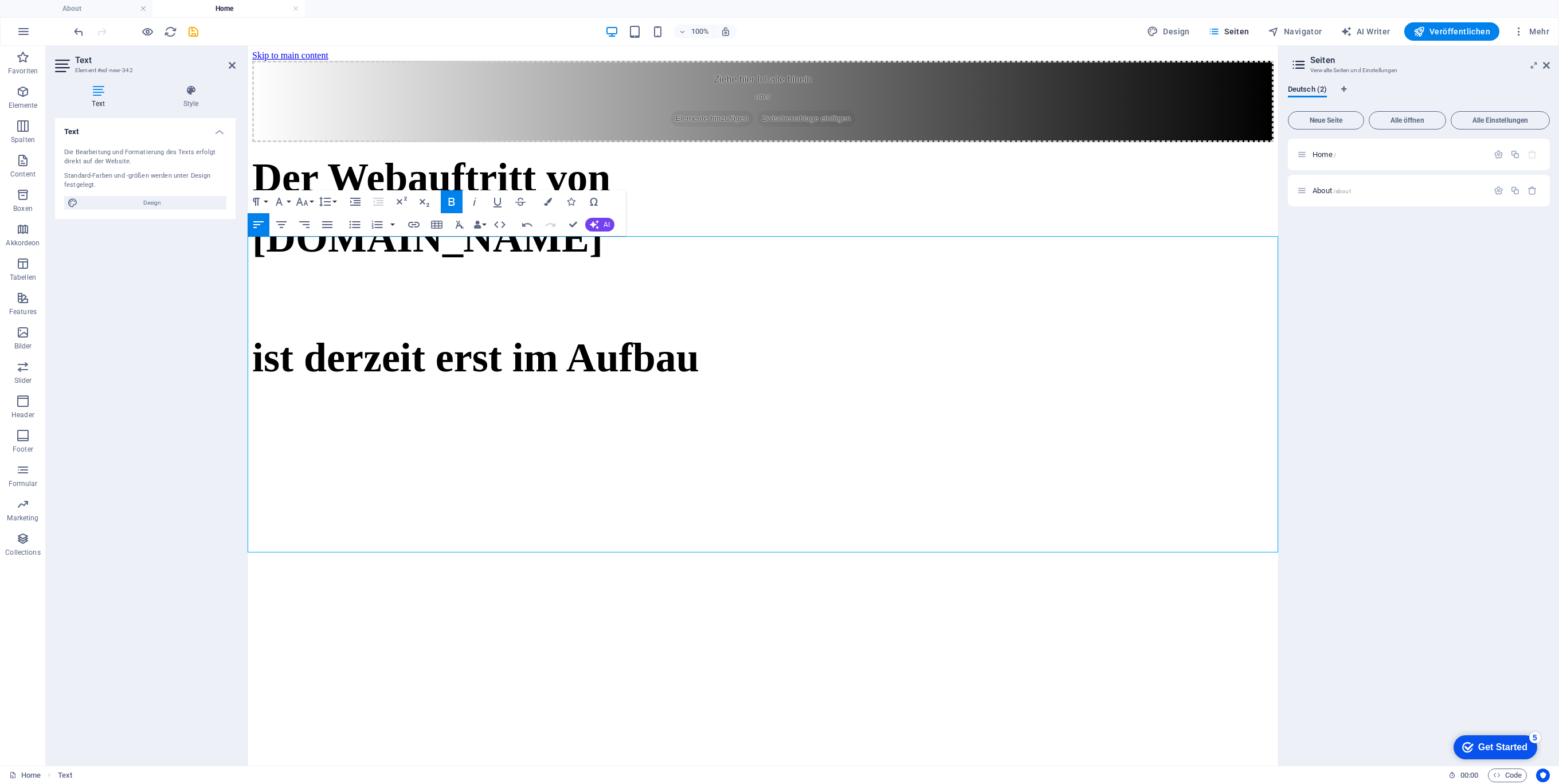
click at [632, 262] on h1 "[DOMAIN_NAME]" at bounding box center [763, 238] width 1021 height 48
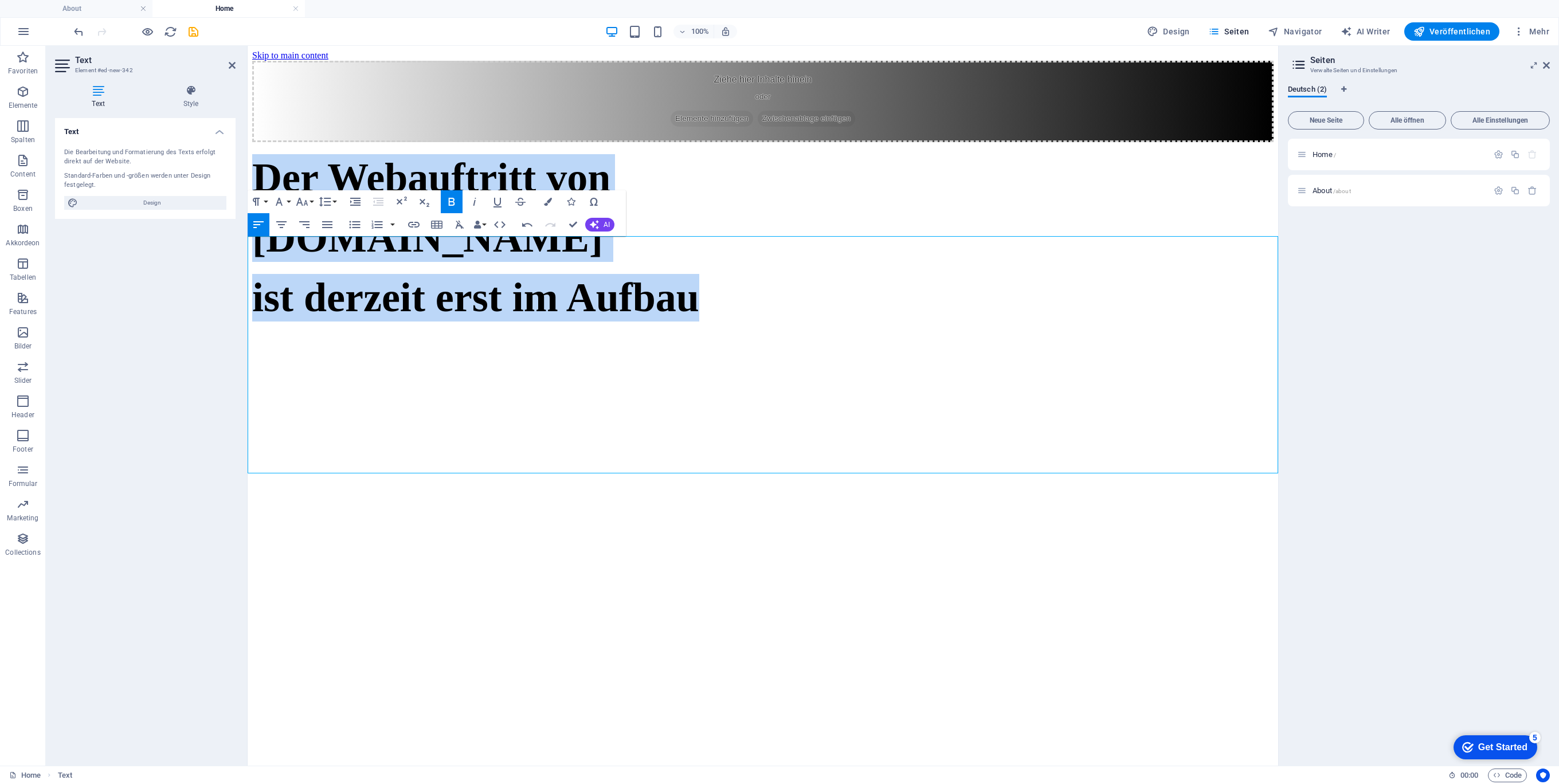
drag, startPoint x: 857, startPoint y: 436, endPoint x: 181, endPoint y: 193, distance: 718.3
click at [247, 193] on html "Skip to main content Ziehe hier Inhalte hinein oder Elemente hinzufügen Zwische…" at bounding box center [762, 190] width 1030 height 288
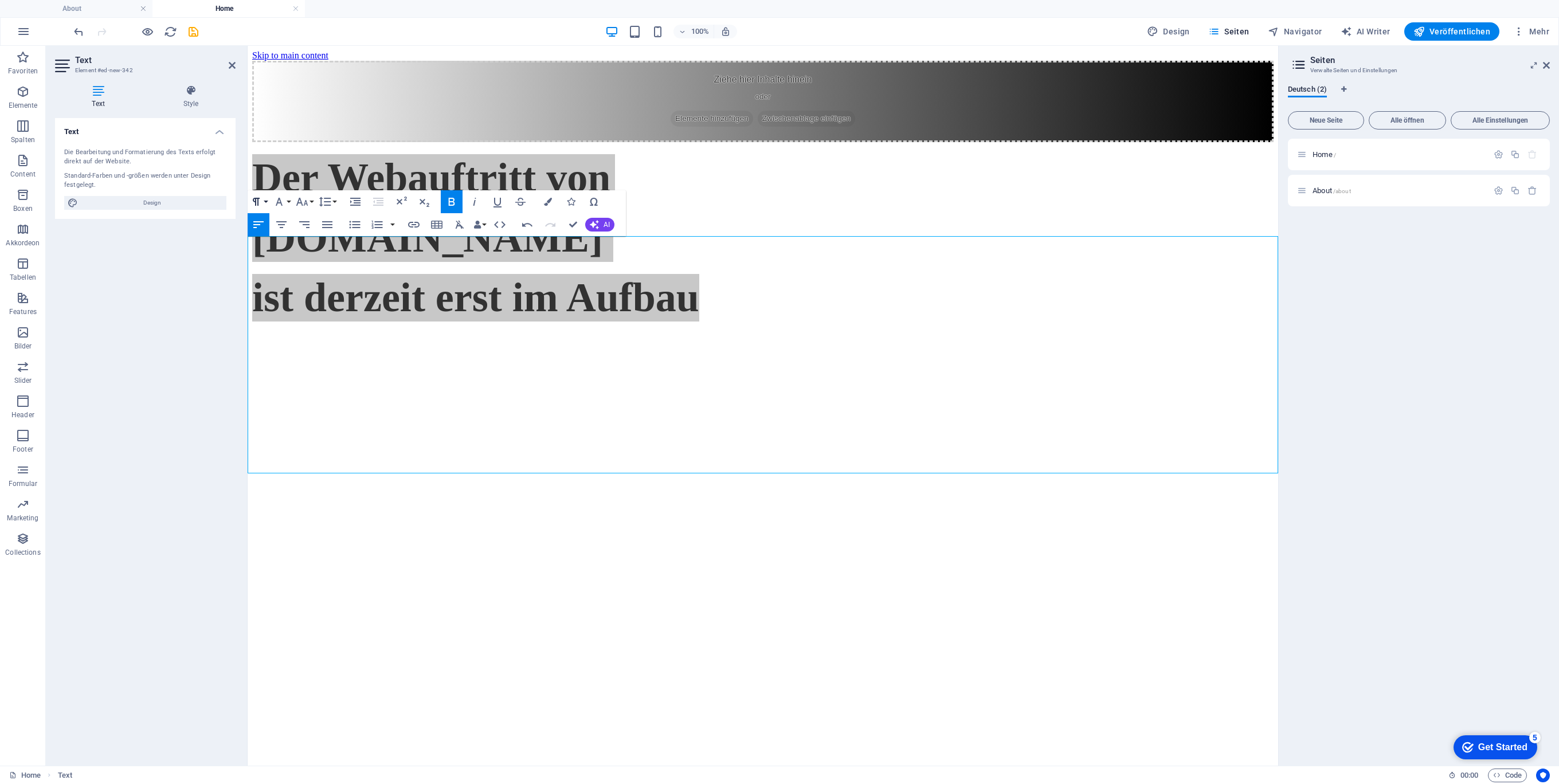
click at [262, 200] on icon "button" at bounding box center [255, 201] width 14 height 14
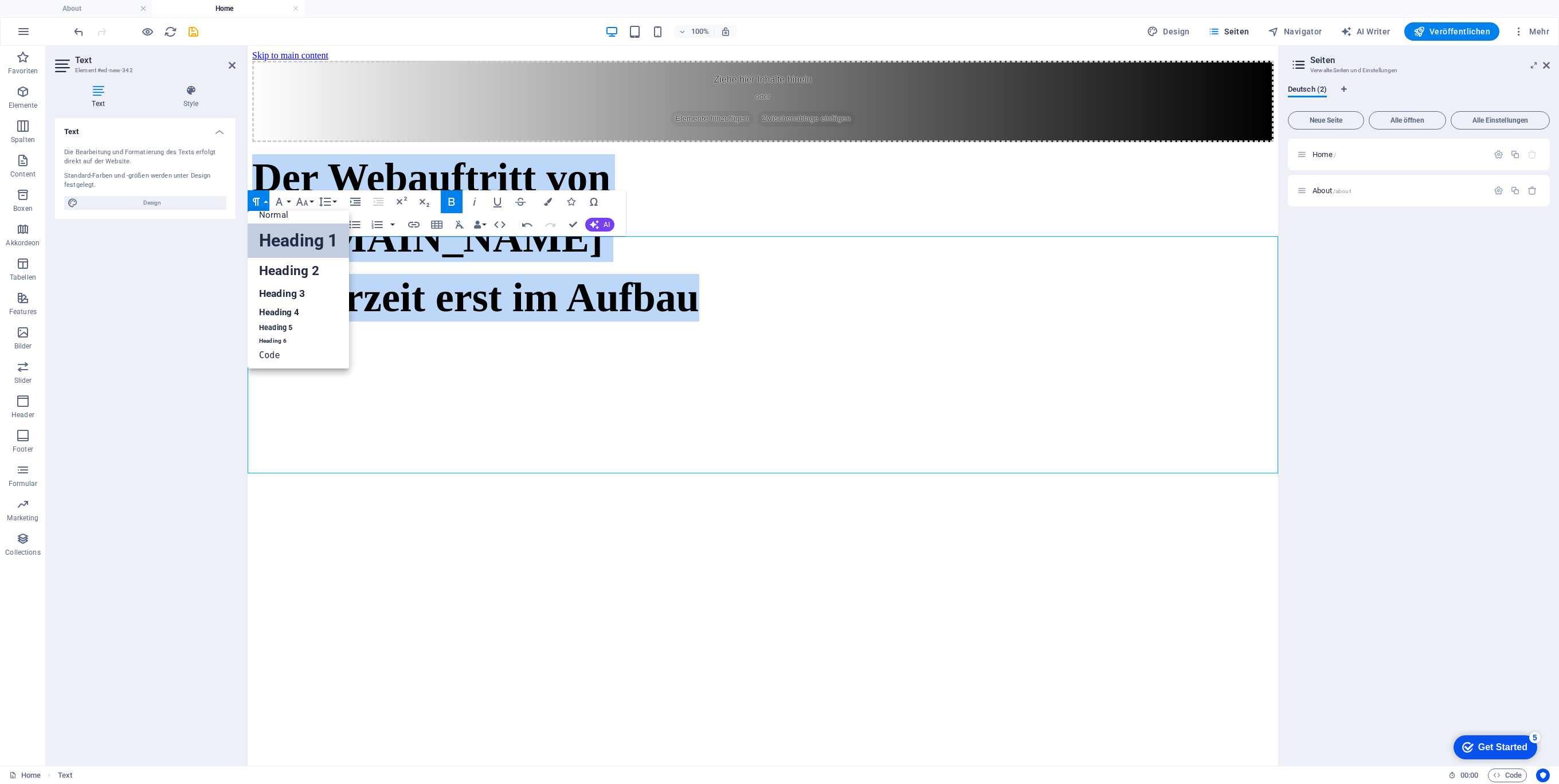
click at [306, 237] on link "Heading 1" at bounding box center [298, 240] width 102 height 34
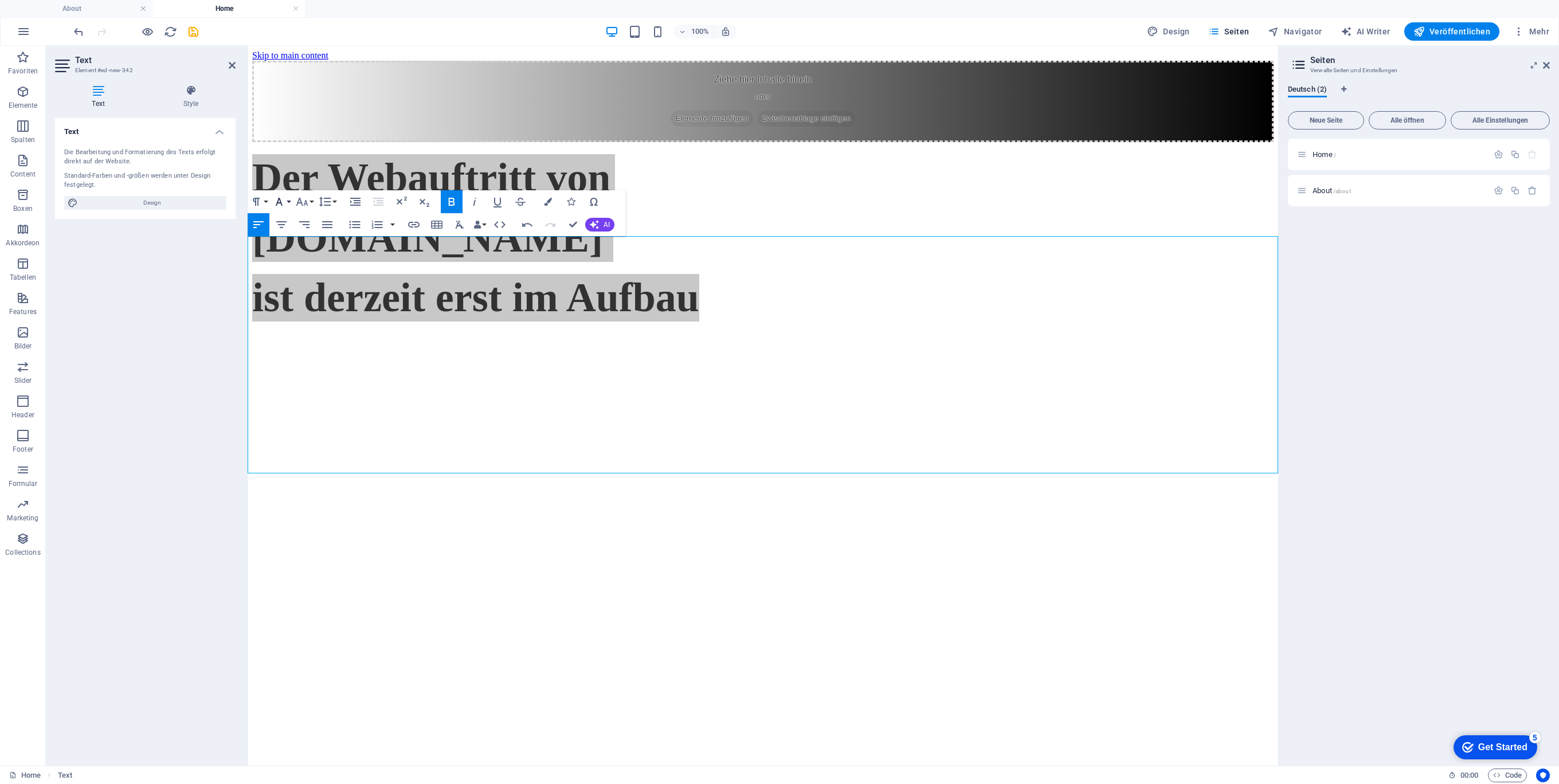
click at [290, 202] on button "Font Family" at bounding box center [281, 201] width 21 height 23
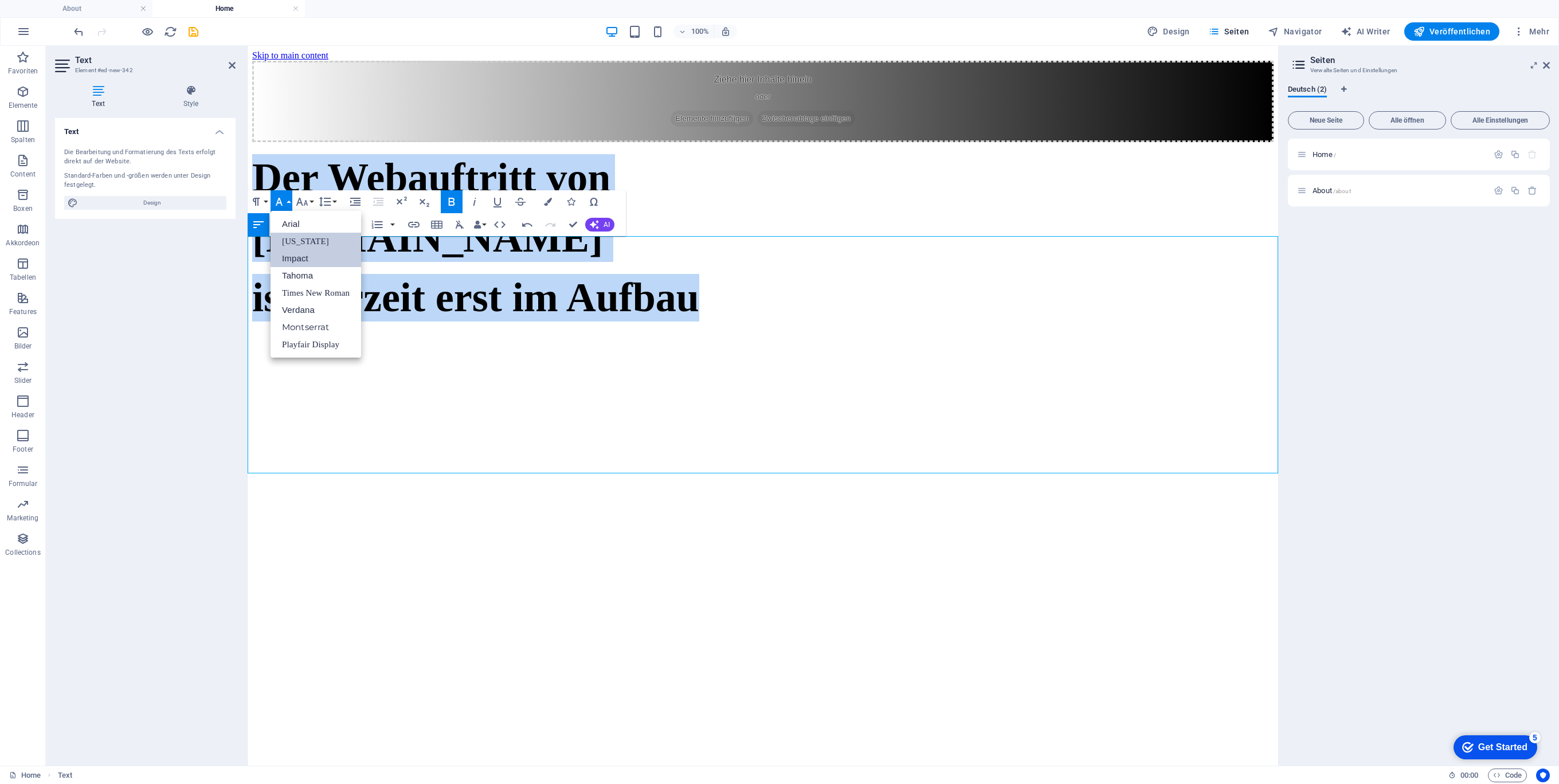
click at [306, 258] on link "Impact" at bounding box center [316, 258] width 91 height 17
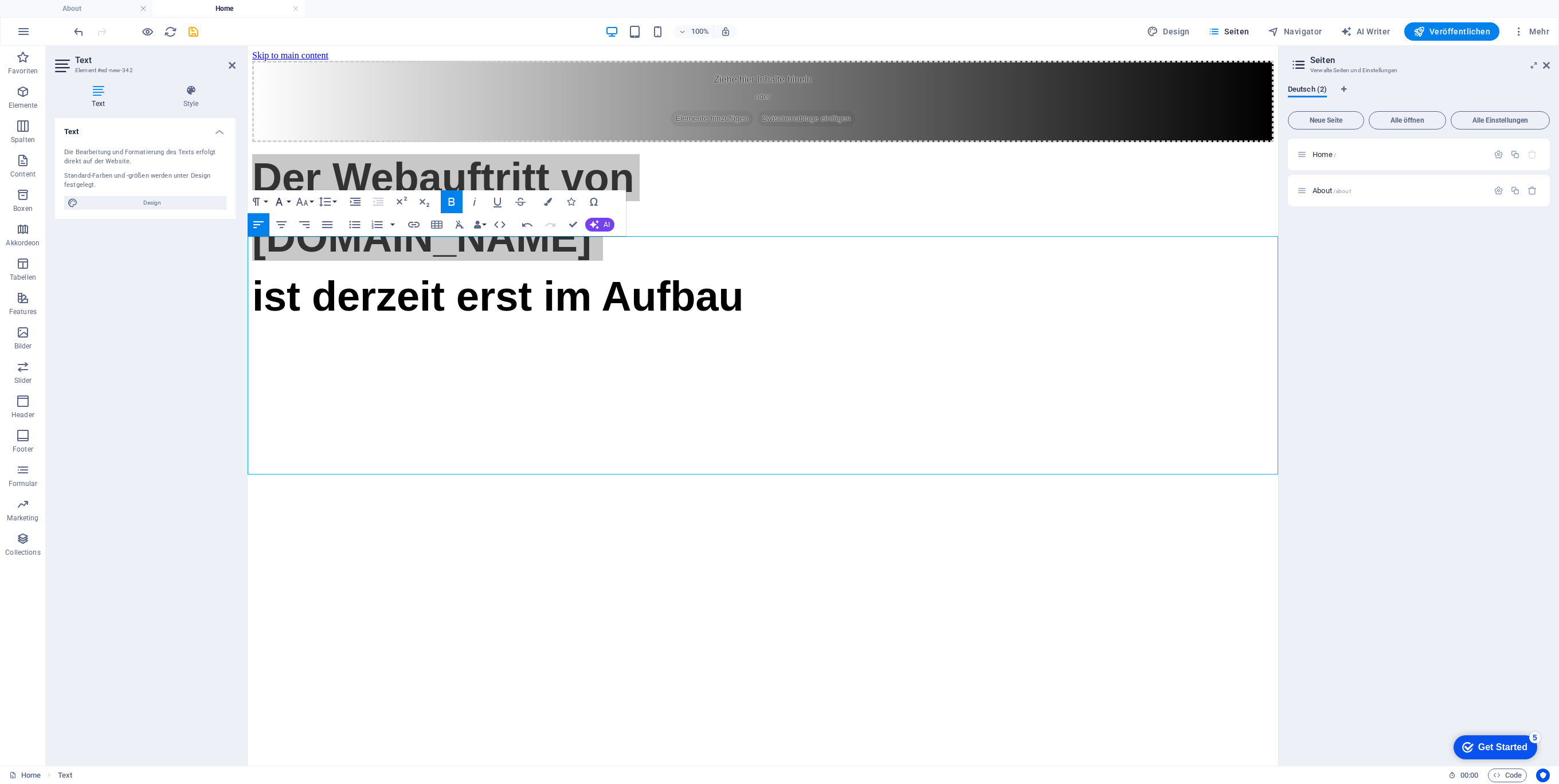
click at [290, 203] on button "Font Family" at bounding box center [281, 201] width 21 height 23
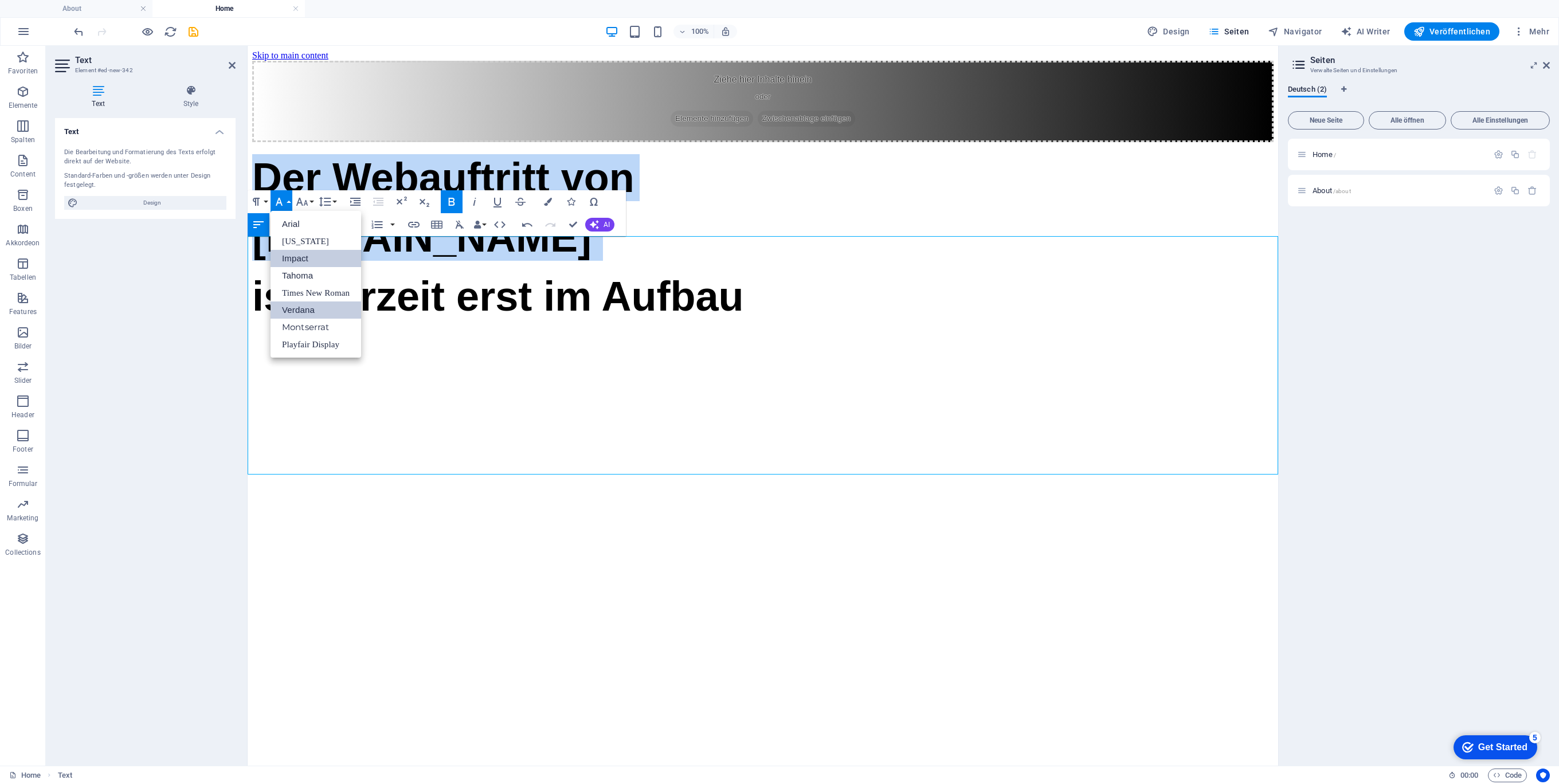
click at [313, 312] on link "Verdana" at bounding box center [316, 310] width 91 height 17
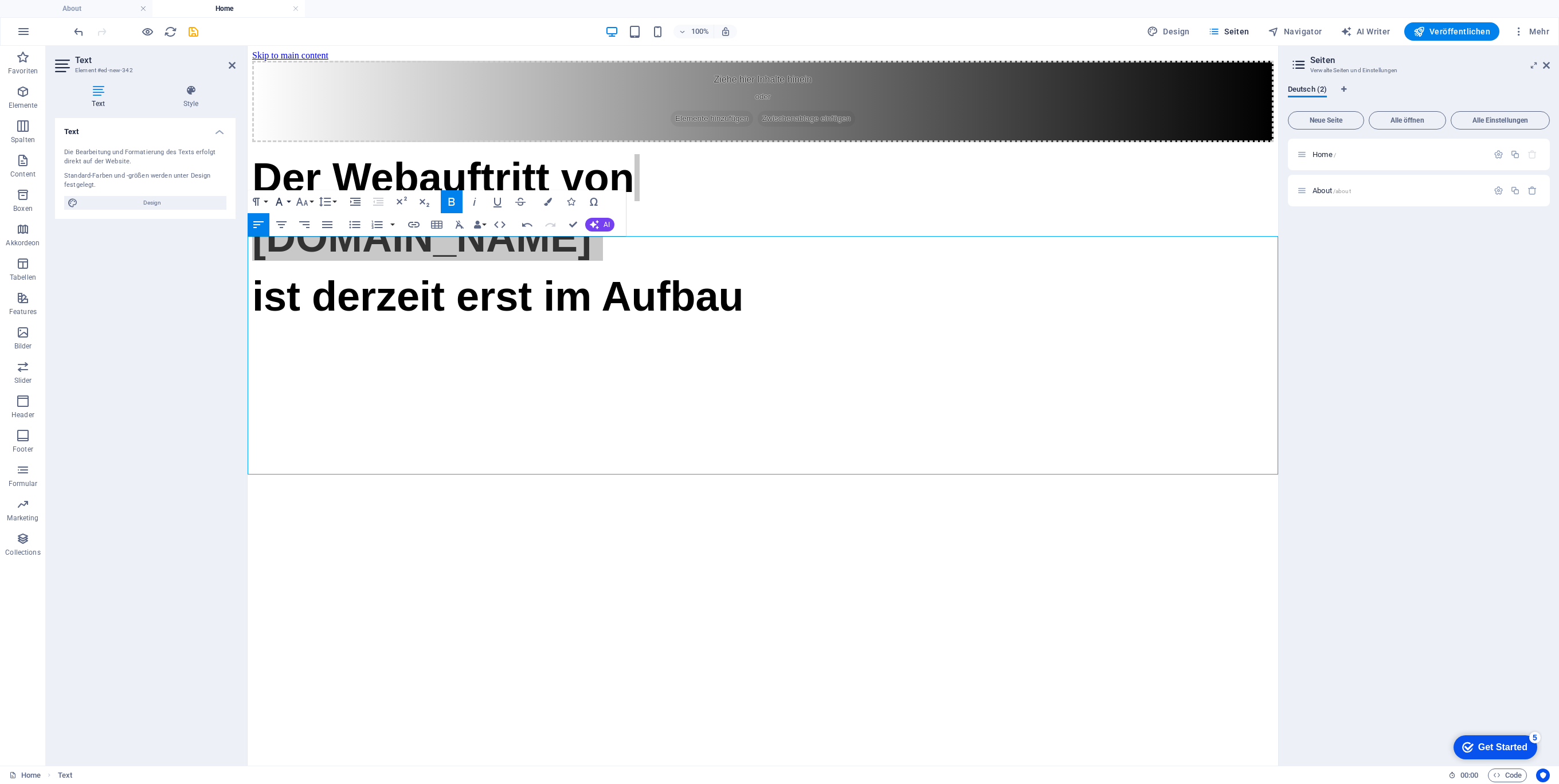
click at [288, 200] on button "Font Family" at bounding box center [281, 201] width 21 height 23
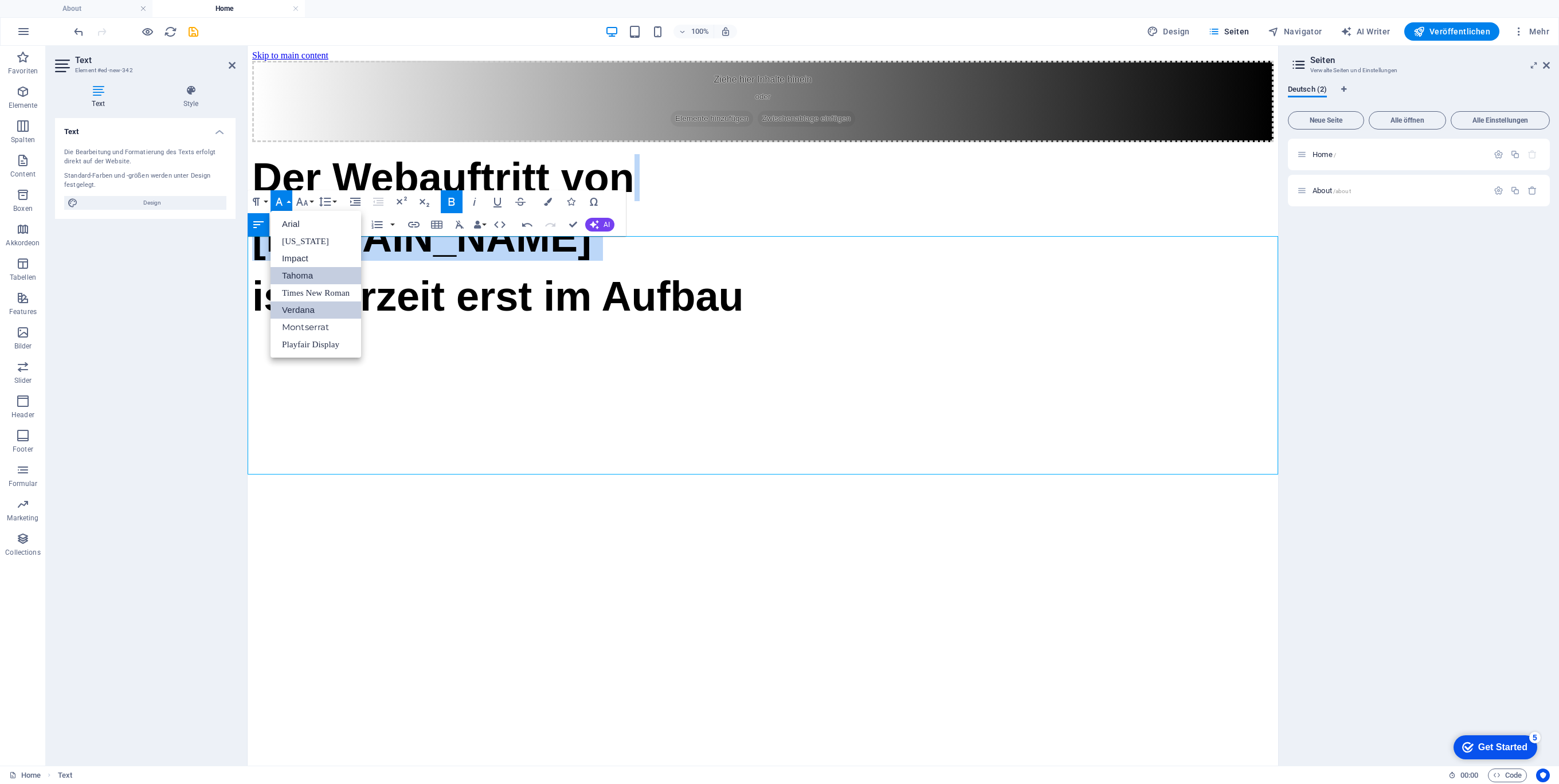
click at [311, 271] on link "Tahoma" at bounding box center [316, 276] width 91 height 17
click at [534, 201] on h1 "Der Webauftritt von" at bounding box center [763, 177] width 1021 height 47
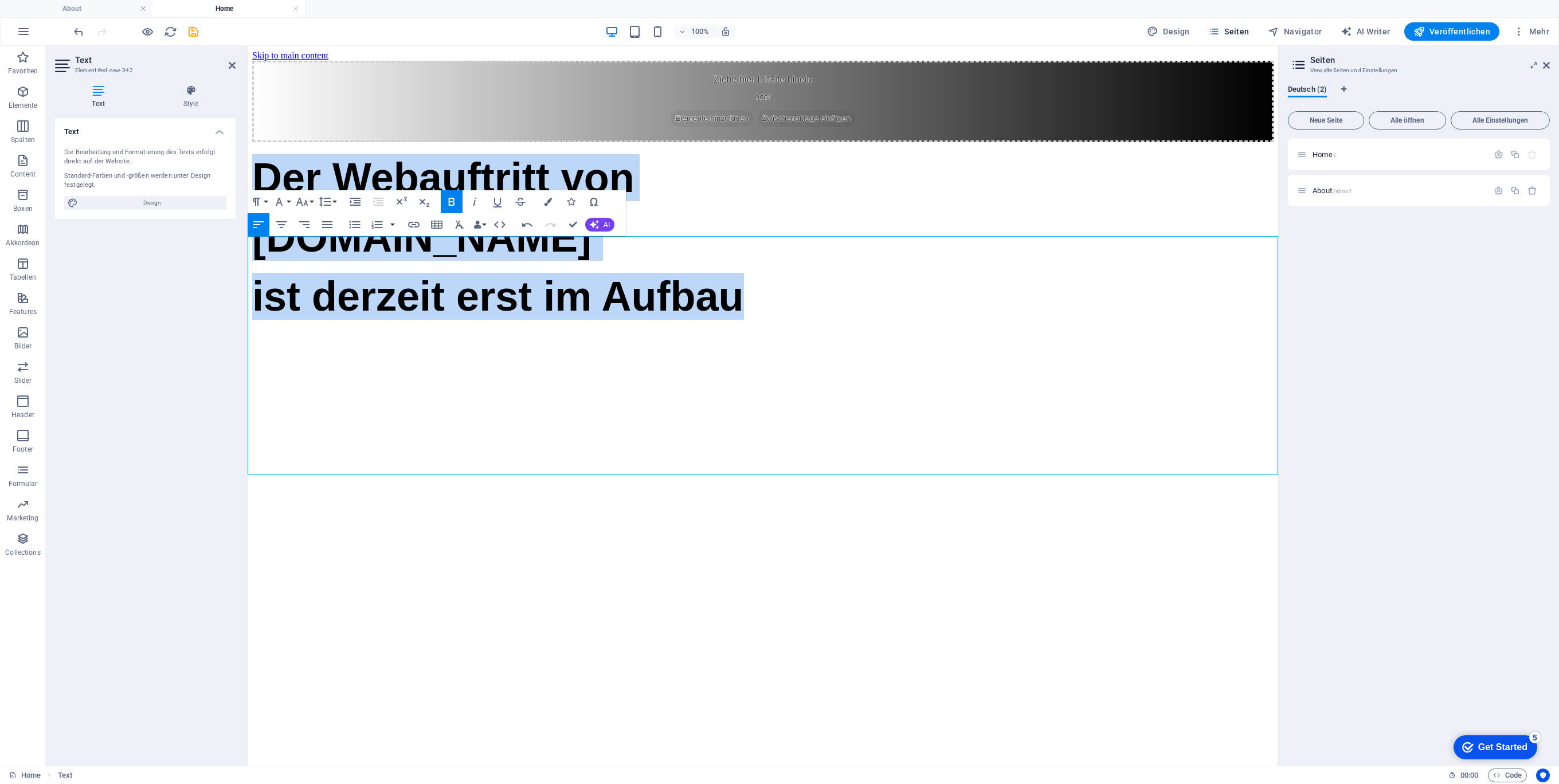
drag, startPoint x: 841, startPoint y: 448, endPoint x: 202, endPoint y: 272, distance: 662.8
click at [247, 272] on html "Skip to main content Ziehe hier Inhalte hinein oder Elemente hinzufügen Zwische…" at bounding box center [762, 189] width 1030 height 286
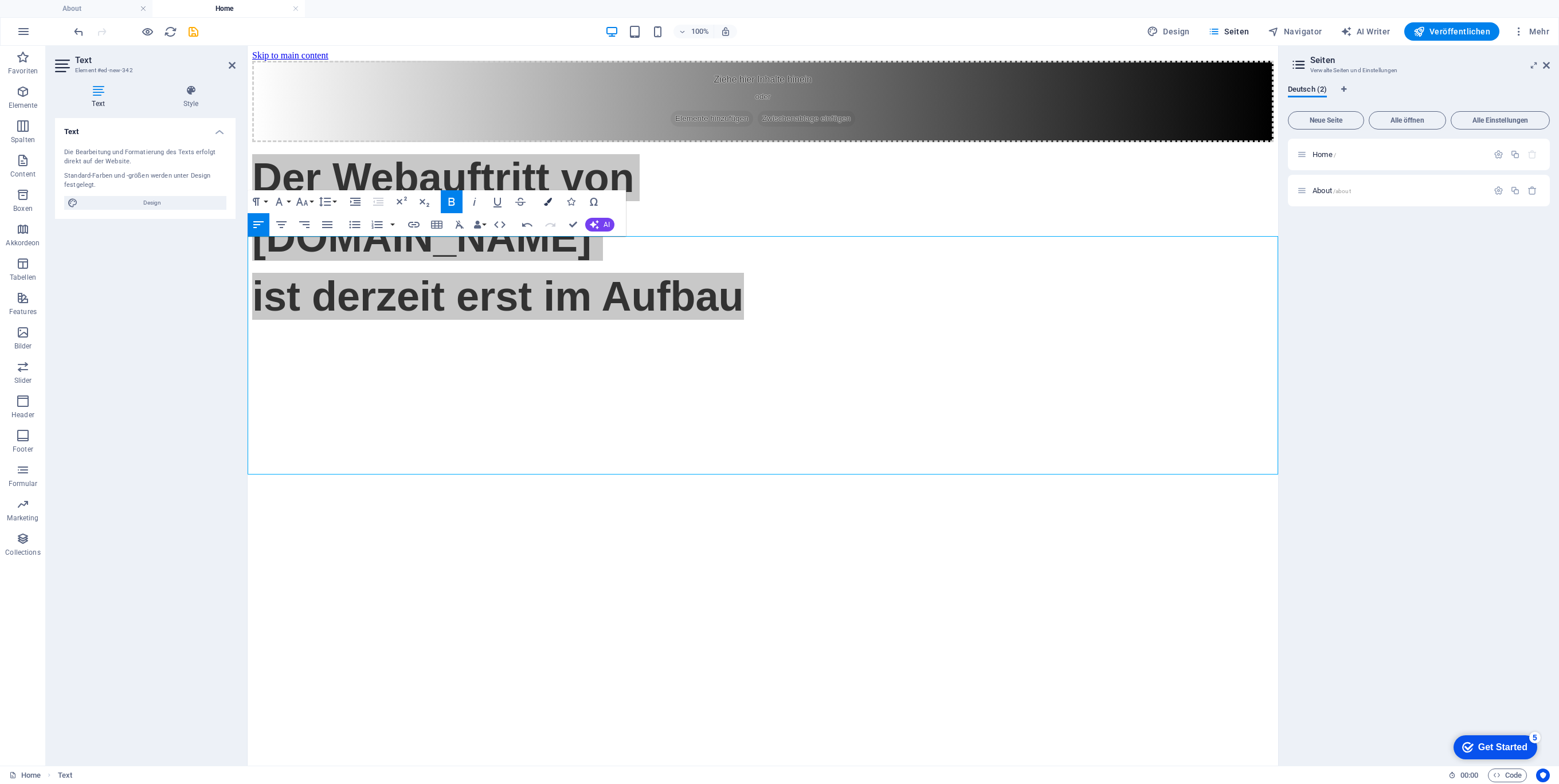
click at [549, 197] on button "Colors" at bounding box center [547, 201] width 21 height 23
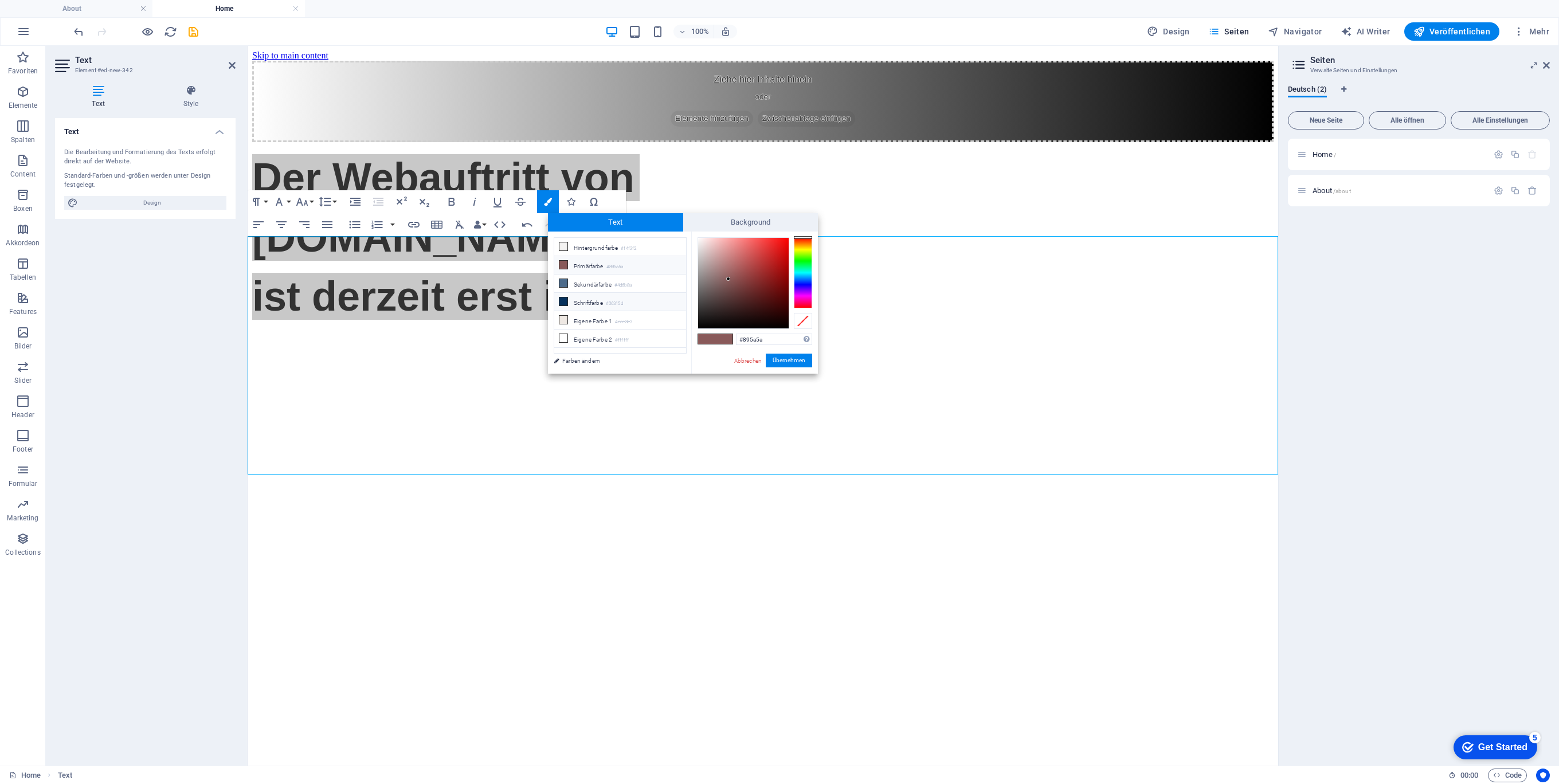
click at [588, 298] on li "Schriftfarbe #06315d" at bounding box center [620, 301] width 132 height 18
type input "#000000"
drag, startPoint x: 782, startPoint y: 294, endPoint x: 666, endPoint y: 356, distance: 131.5
click at [666, 356] on div "less Hintergrundfarbe #f4f3f2 Primärfarbe #895a5a Sekundärfarbe #4d6b8a Schrift…" at bounding box center [682, 302] width 270 height 142
click at [725, 338] on span at bounding box center [724, 339] width 17 height 10
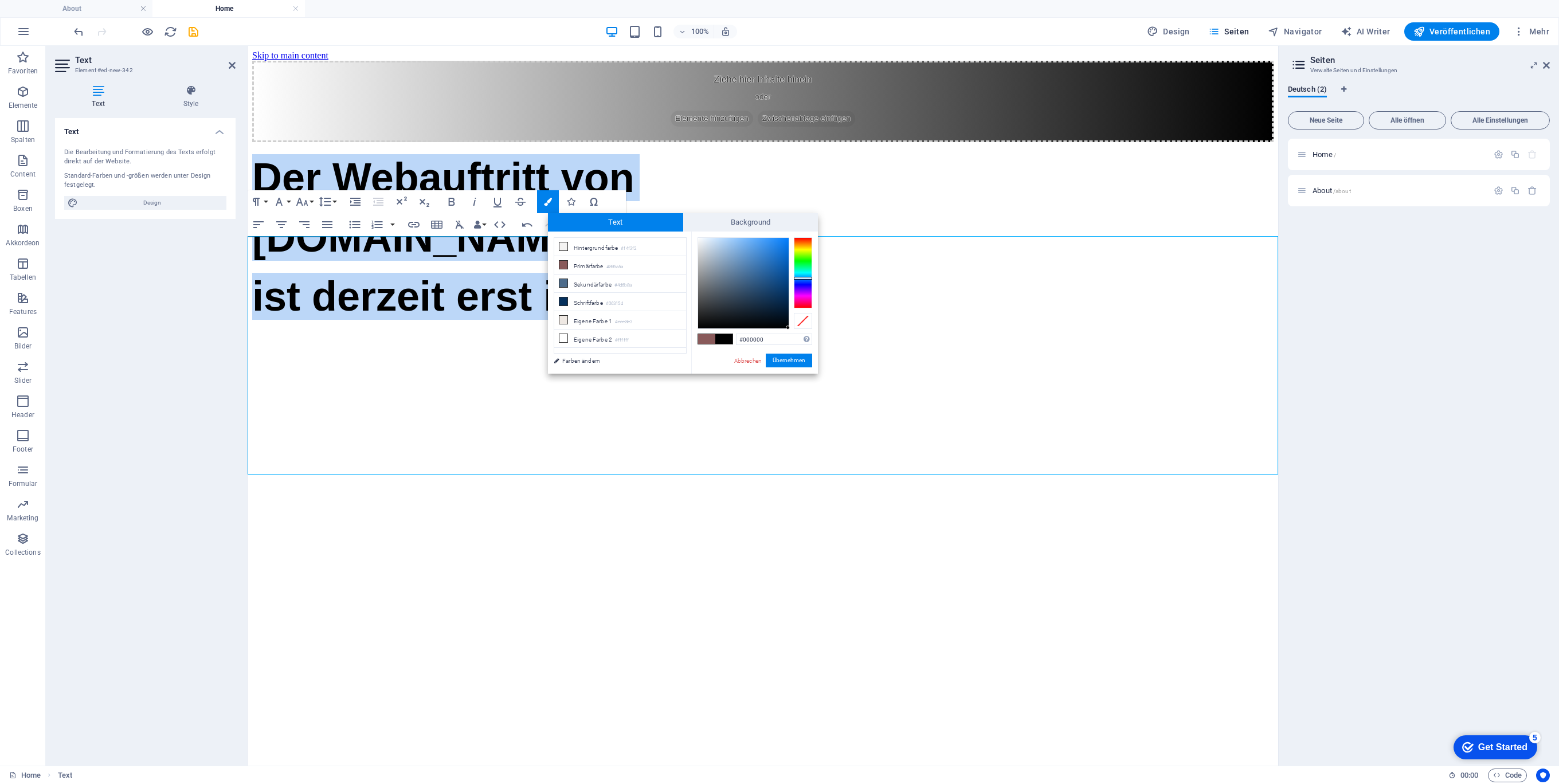
click at [793, 361] on button "Übernehmen" at bounding box center [789, 360] width 46 height 14
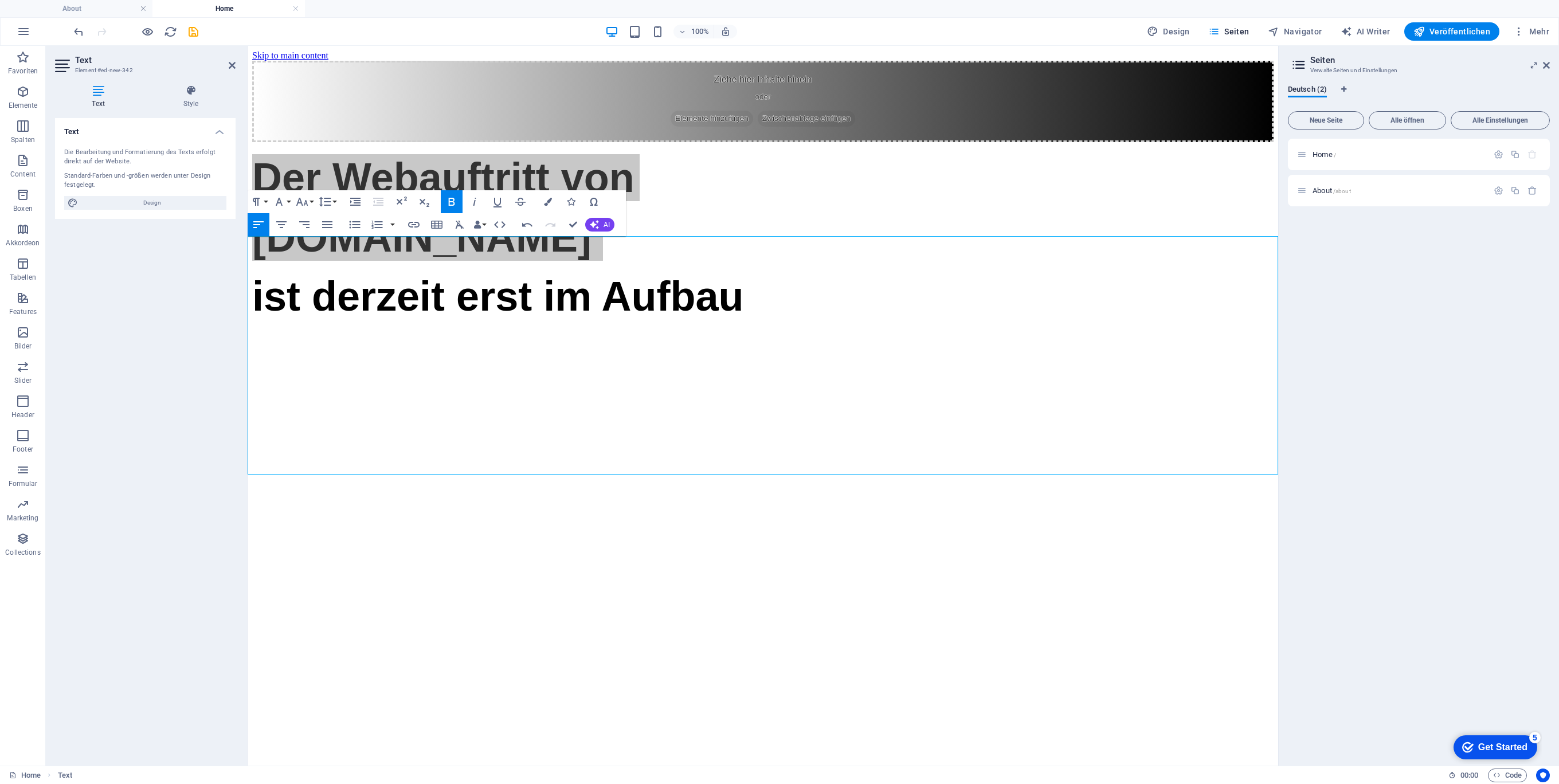
click at [652, 335] on div "Container Platzhalter Text Bild Text Paragraph Format Normal Heading 1 Heading …" at bounding box center [762, 406] width 1030 height 720
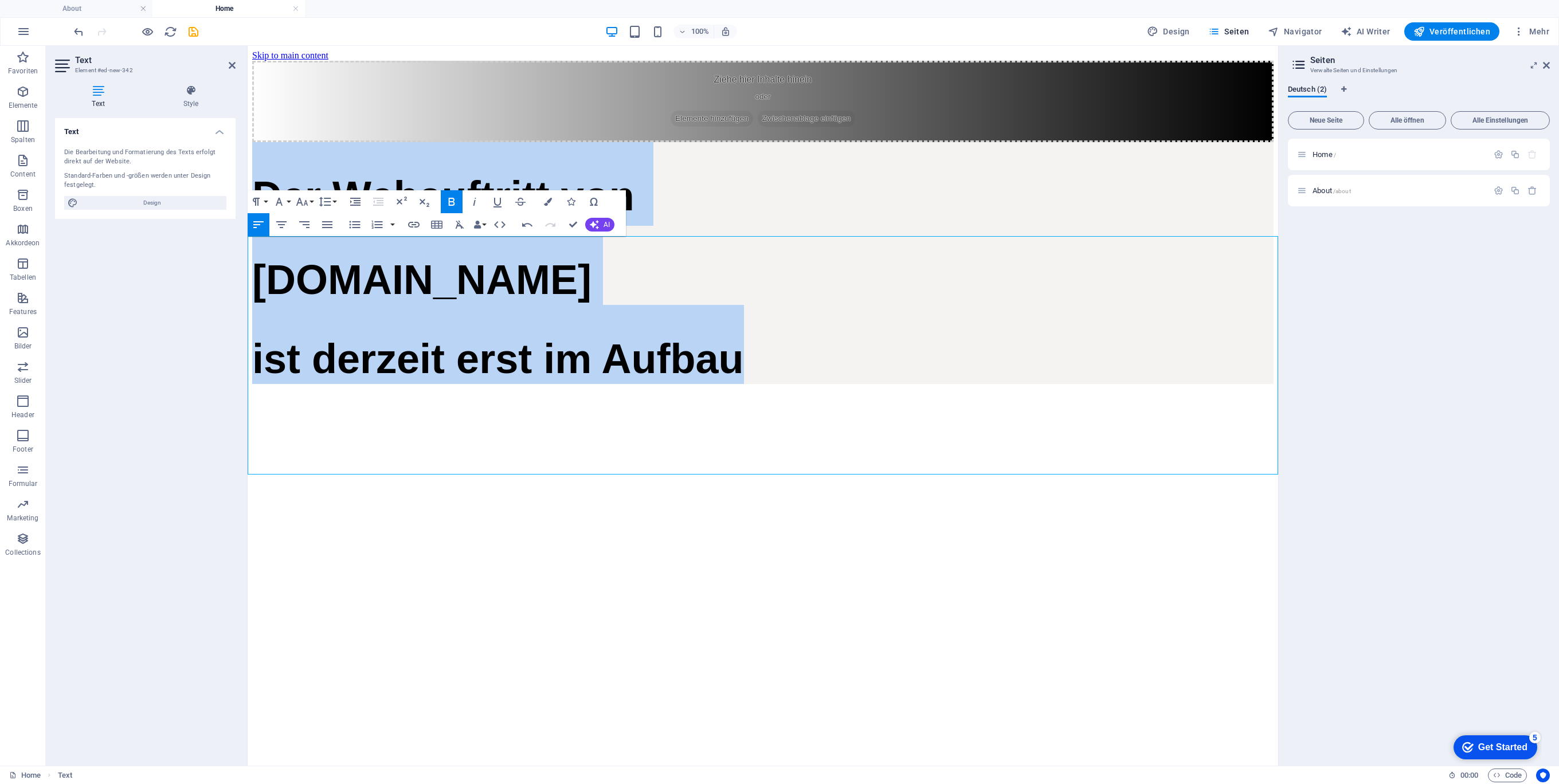
drag, startPoint x: 827, startPoint y: 437, endPoint x: 178, endPoint y: 290, distance: 665.4
click at [247, 290] on html "Skip to main content Ziehe hier Inhalte hinein oder Elemente hinzufügen Zwische…" at bounding box center [762, 217] width 1030 height 343
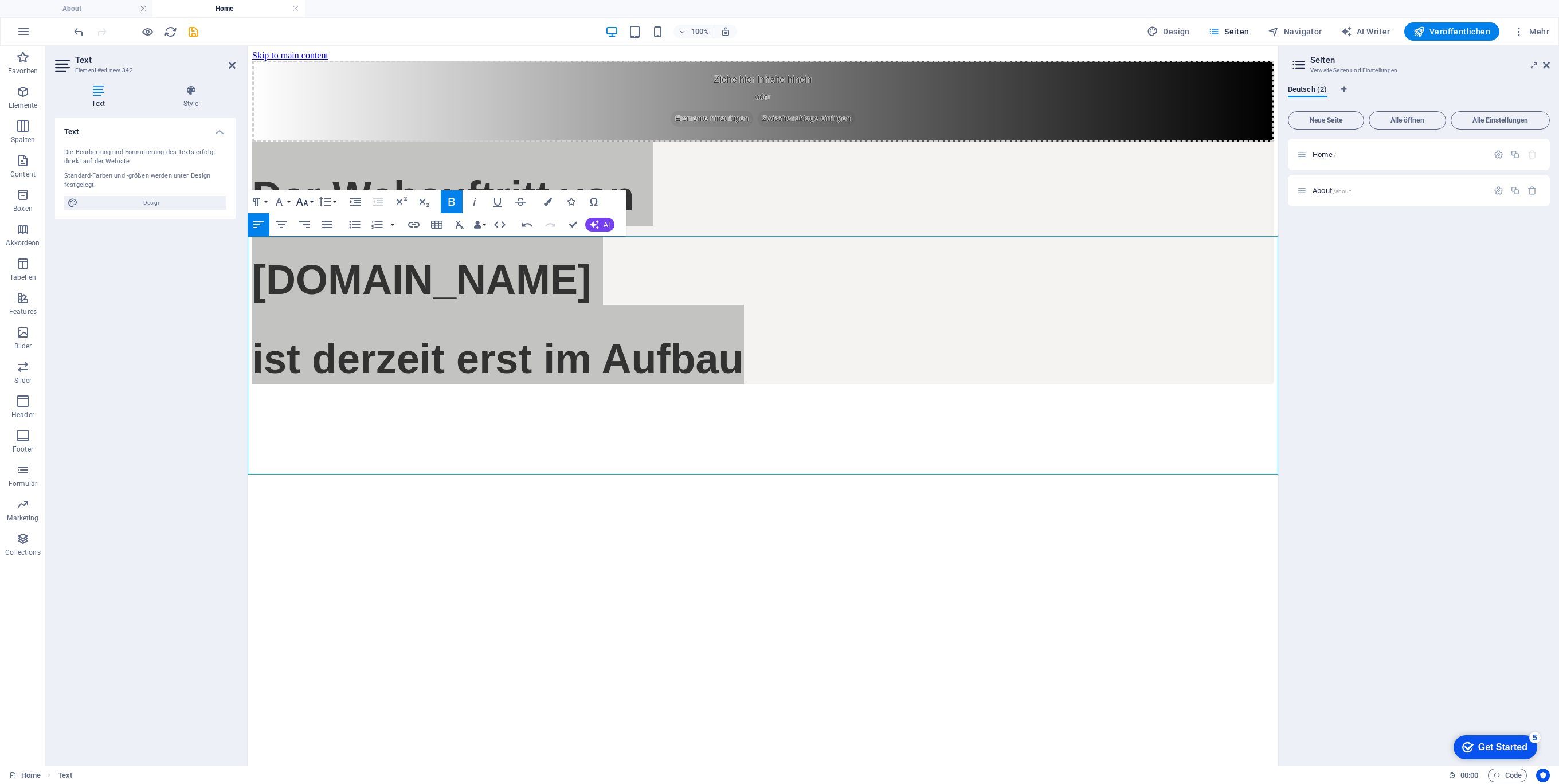
click at [308, 198] on icon "button" at bounding box center [301, 201] width 14 height 14
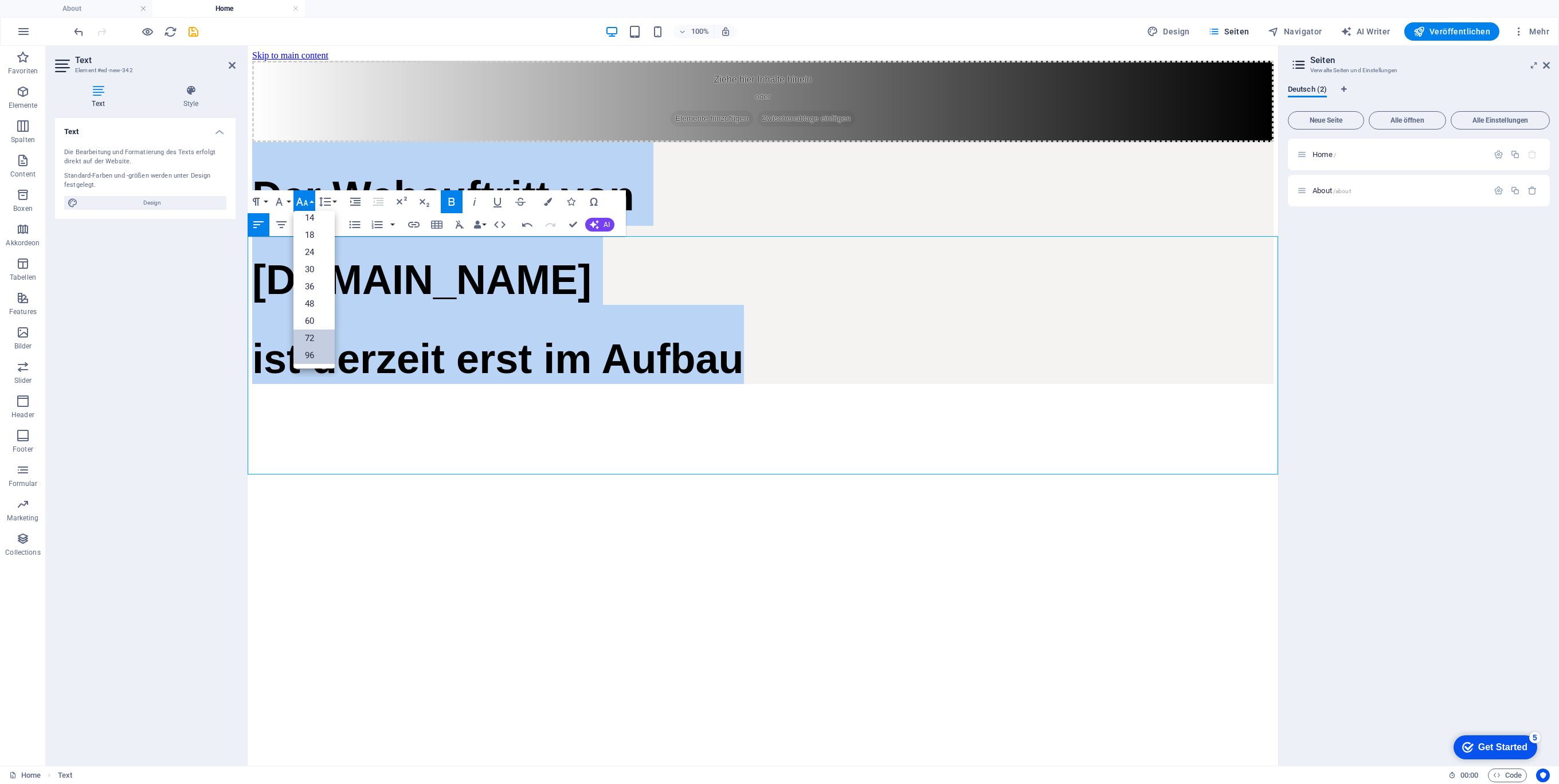
click at [307, 358] on link "96" at bounding box center [314, 355] width 41 height 17
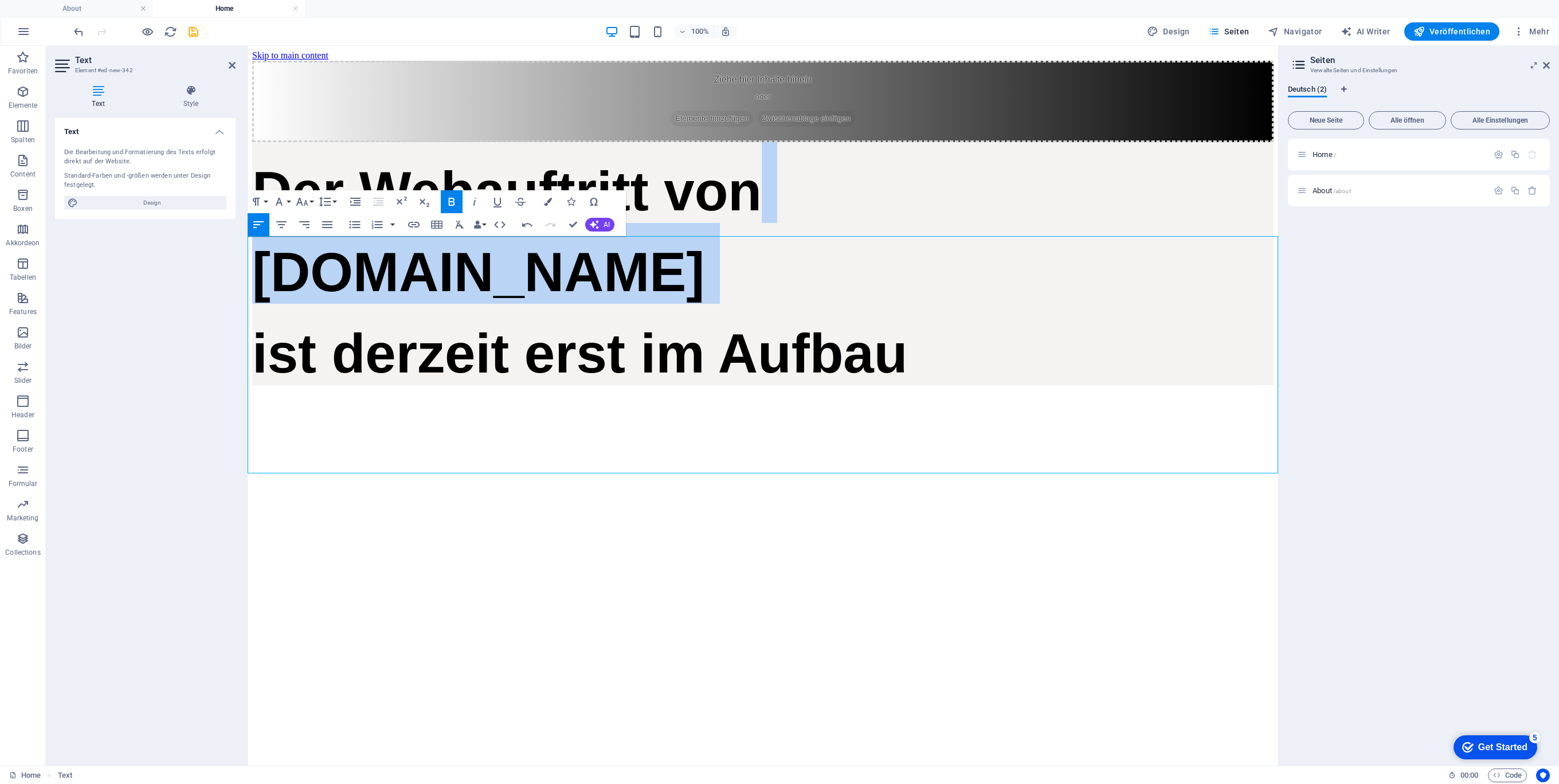
click at [745, 304] on h1 "[DOMAIN_NAME]" at bounding box center [763, 263] width 1021 height 81
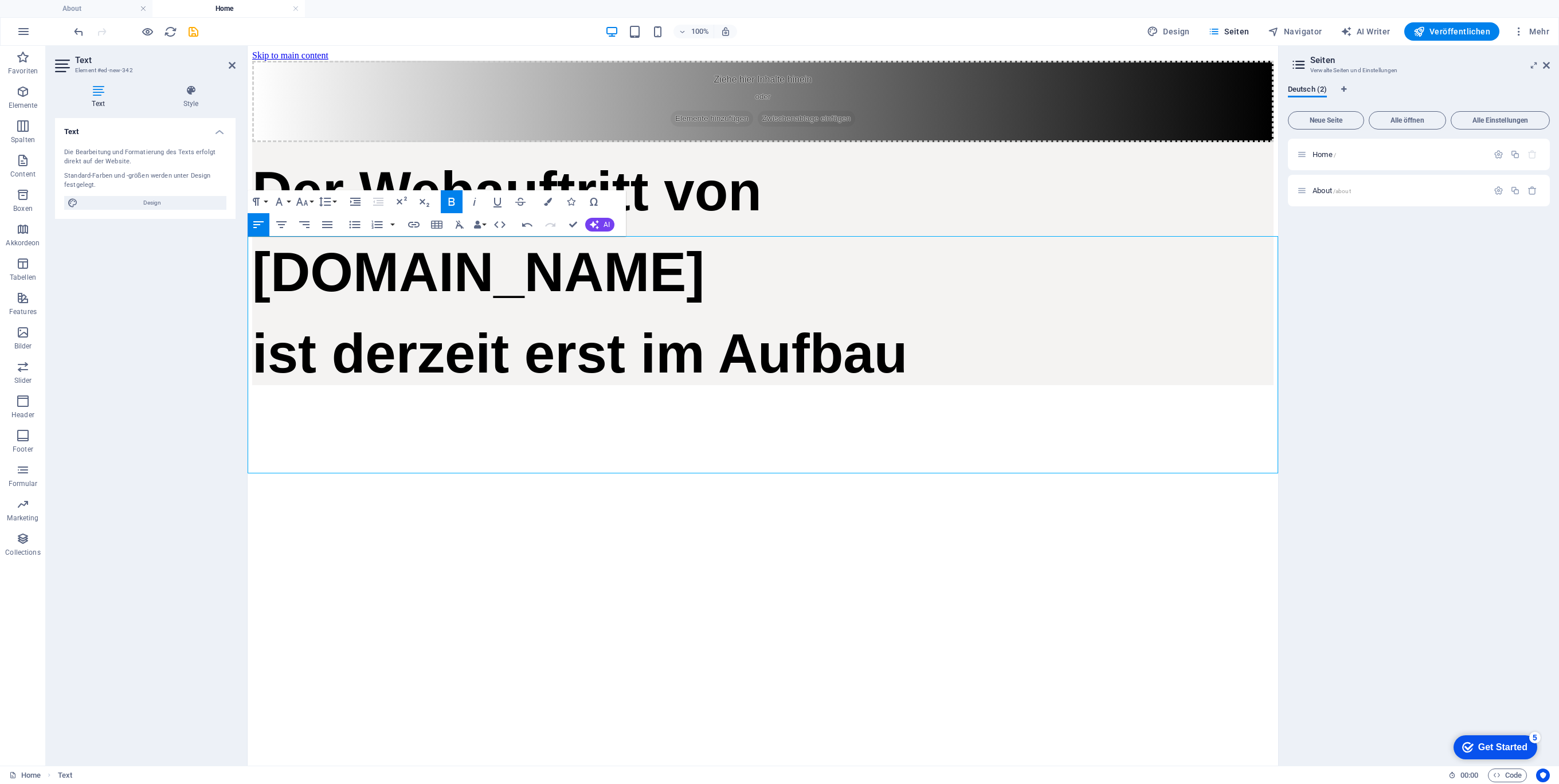
click at [832, 223] on h1 "Der Webauftritt von" at bounding box center [763, 183] width 1021 height 81
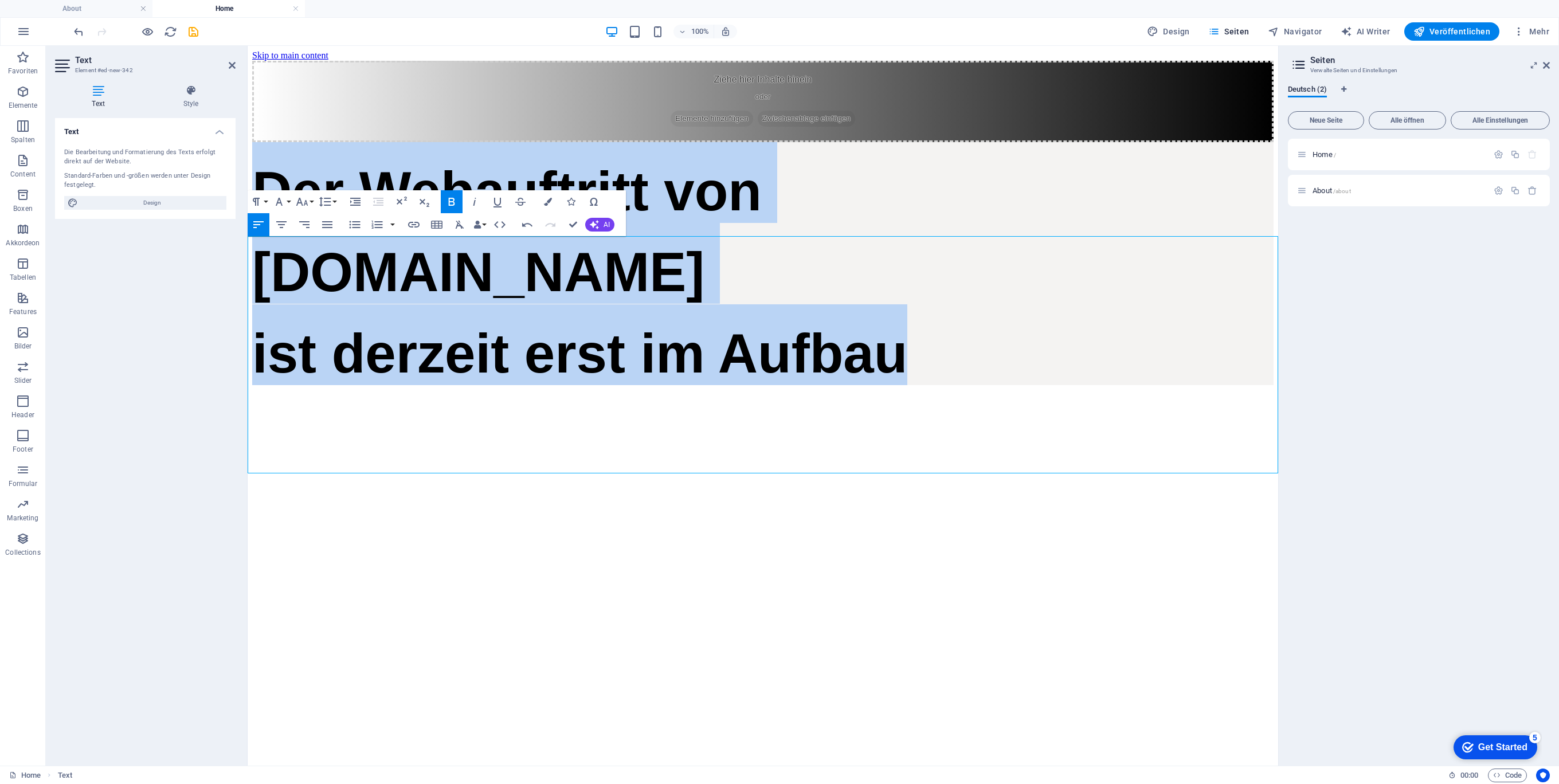
drag, startPoint x: 1032, startPoint y: 442, endPoint x: 216, endPoint y: 282, distance: 831.5
click at [247, 282] on html "Skip to main content Ziehe hier Inhalte hinein oder Elemente hinzufügen Zwische…" at bounding box center [762, 218] width 1030 height 343
click at [395, 227] on button "button" at bounding box center [393, 224] width 10 height 23
click at [364, 227] on button "Unordered List" at bounding box center [354, 224] width 21 height 23
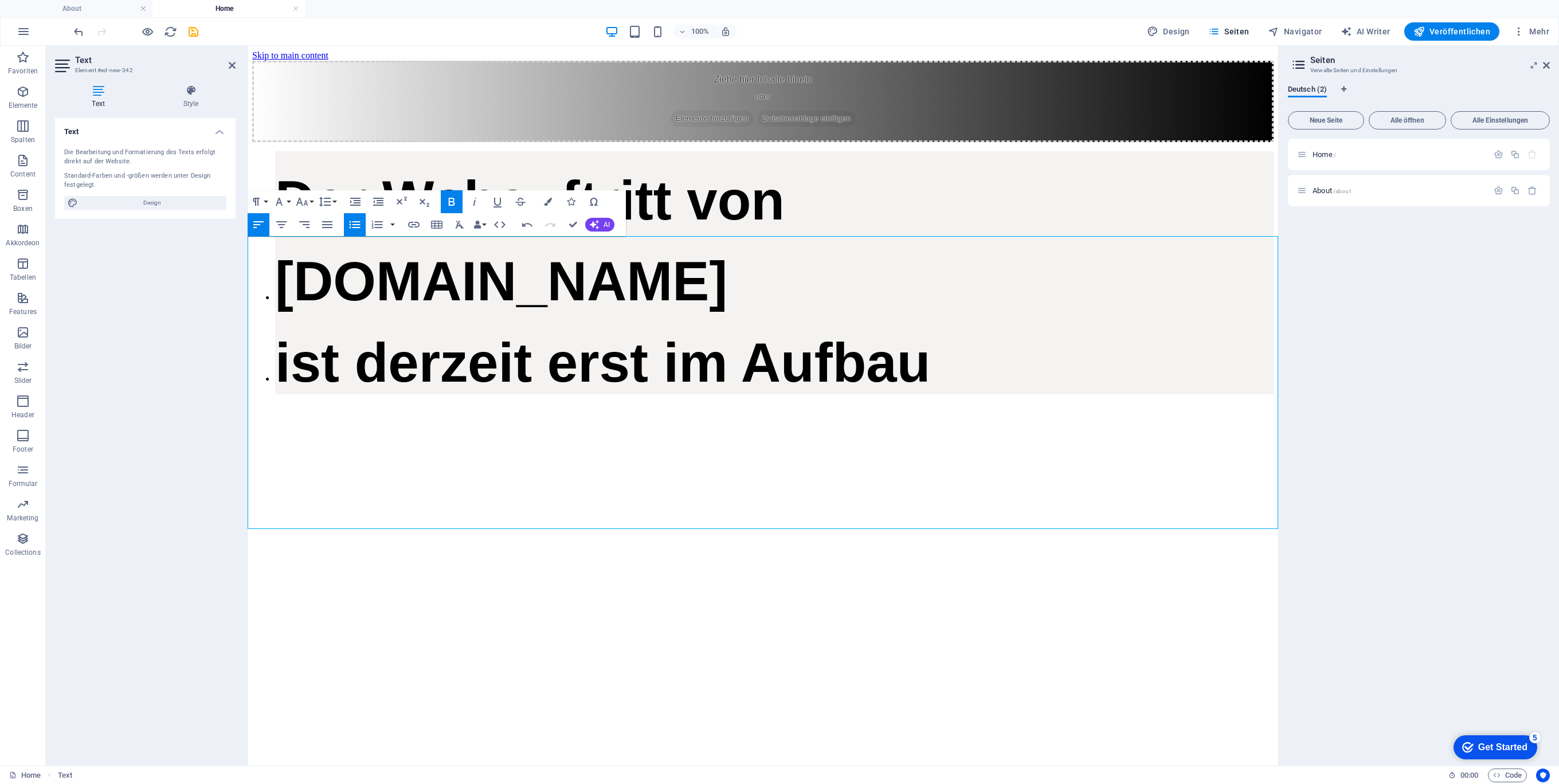
click at [364, 227] on button "Unordered List" at bounding box center [354, 224] width 21 height 23
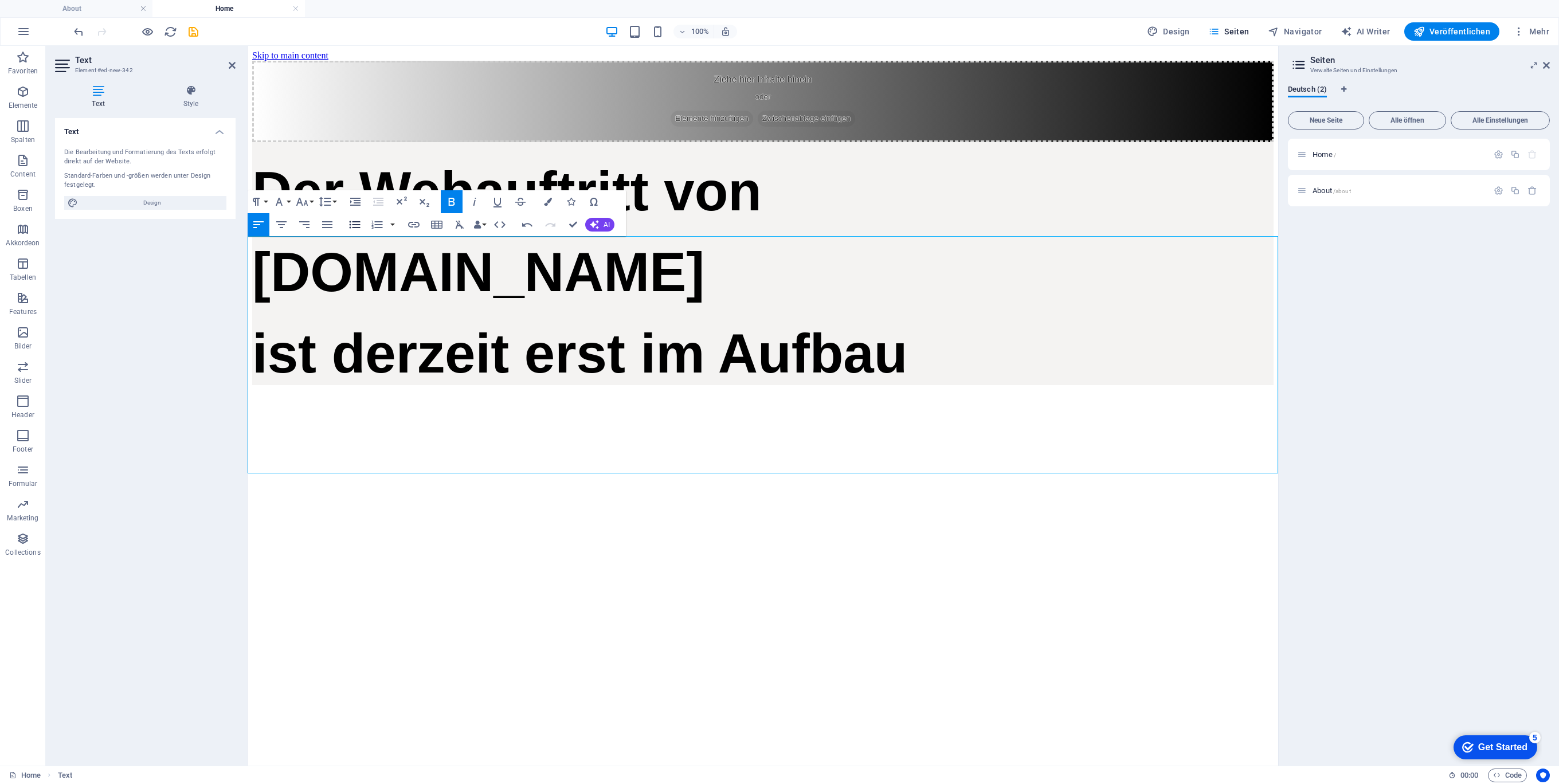
click at [364, 227] on button "Unordered List" at bounding box center [354, 224] width 21 height 23
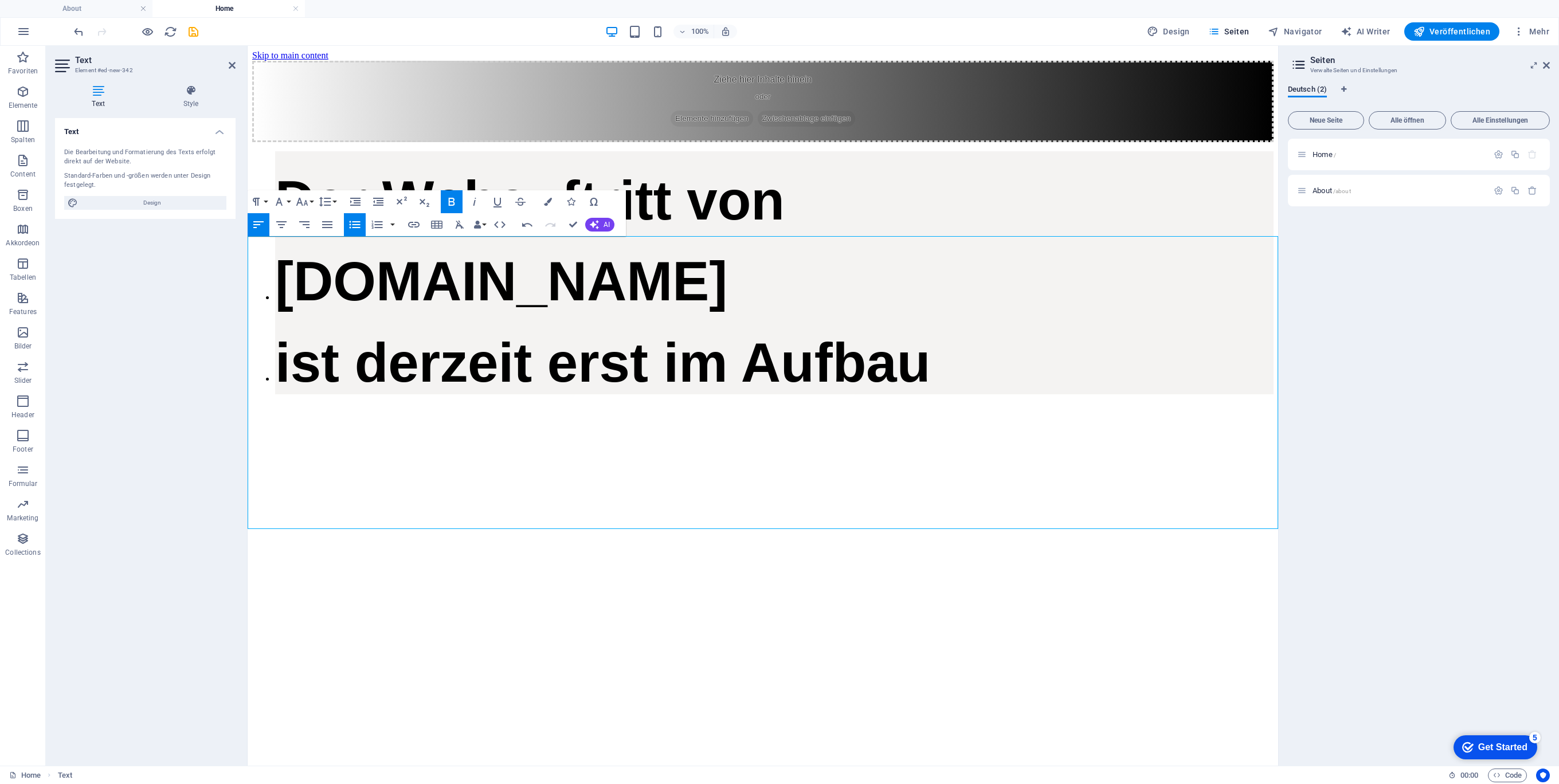
click at [362, 227] on button "Unordered List" at bounding box center [354, 224] width 21 height 23
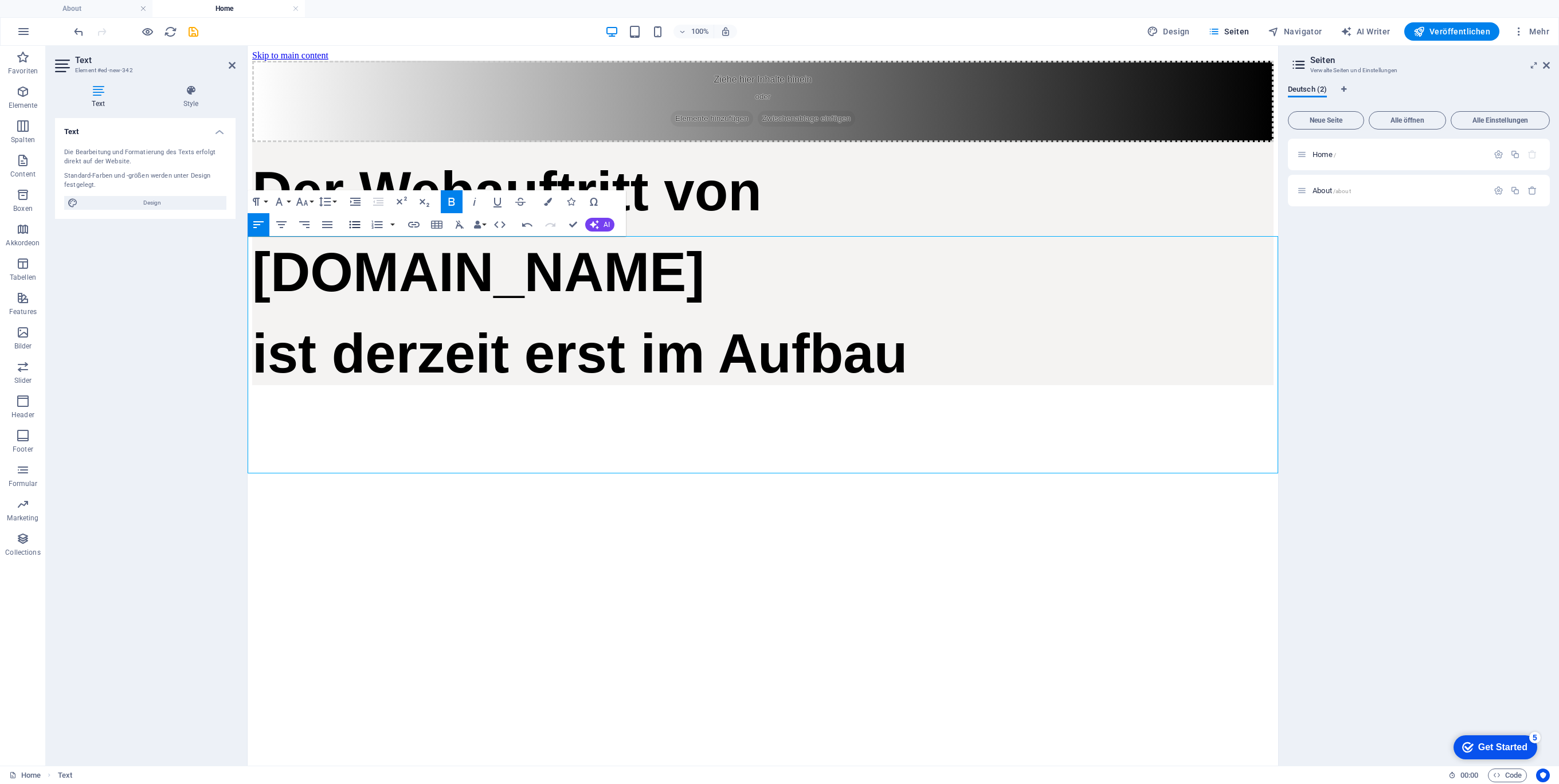
click at [362, 227] on button "Unordered List" at bounding box center [354, 224] width 21 height 23
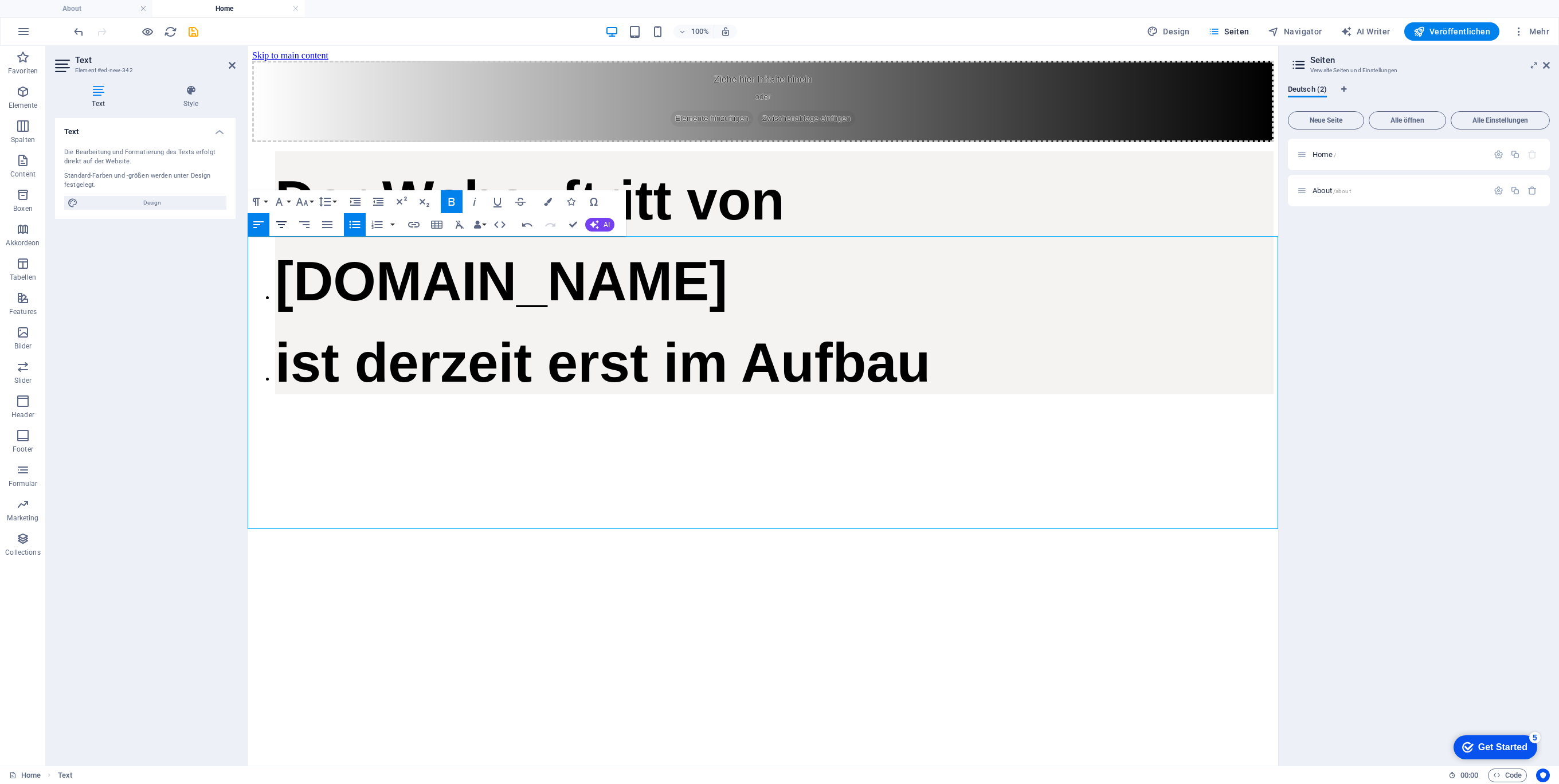
click at [282, 223] on icon "button" at bounding box center [281, 224] width 14 height 14
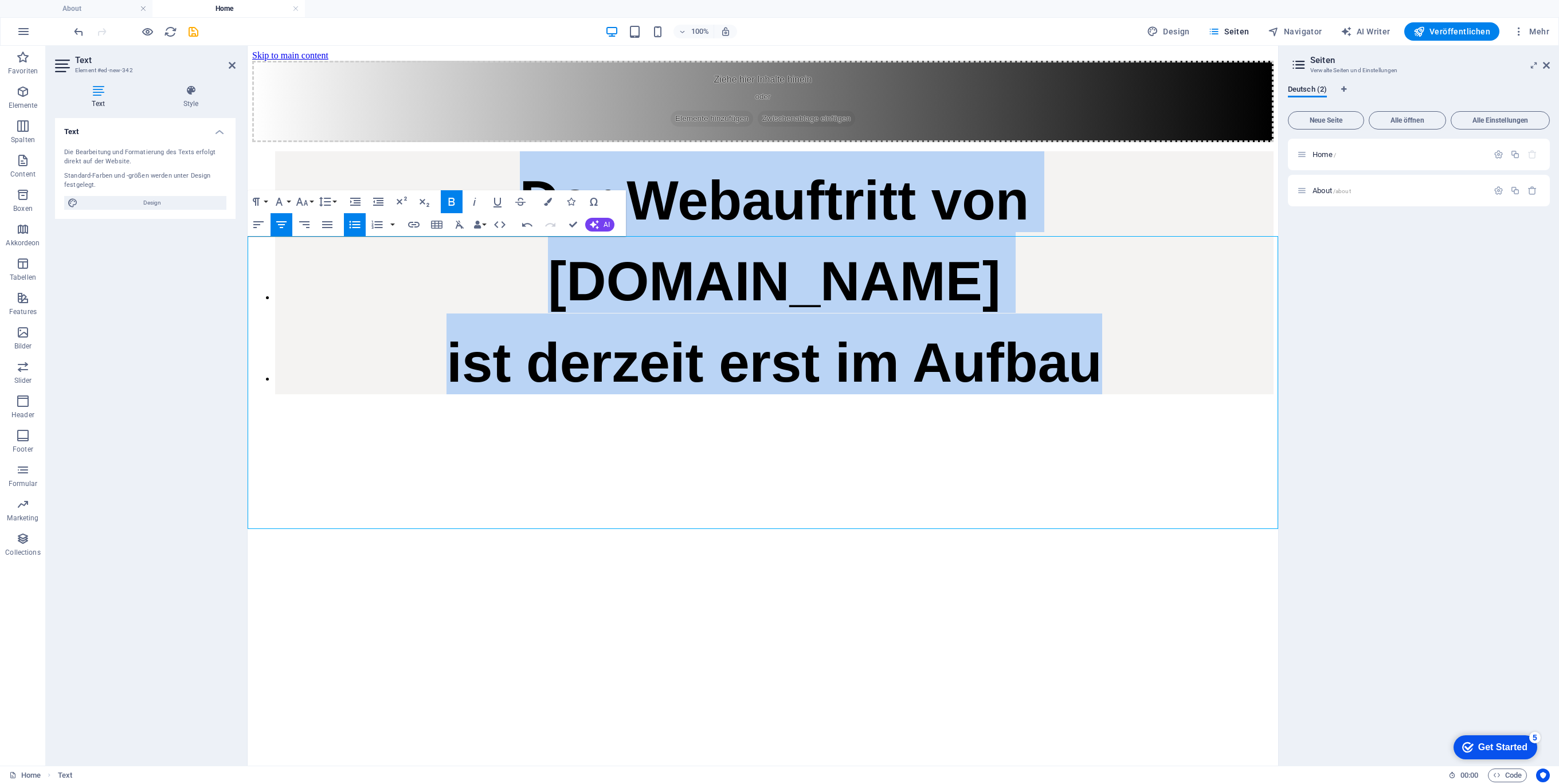
click at [451, 312] on h1 "[DOMAIN_NAME]" at bounding box center [774, 273] width 998 height 81
drag, startPoint x: 845, startPoint y: 436, endPoint x: 370, endPoint y: 300, distance: 494.1
click at [374, 302] on ul "Der Webauftritt von Spielhuesli.de ist derzeit erst im Aufbau" at bounding box center [763, 272] width 1021 height 243
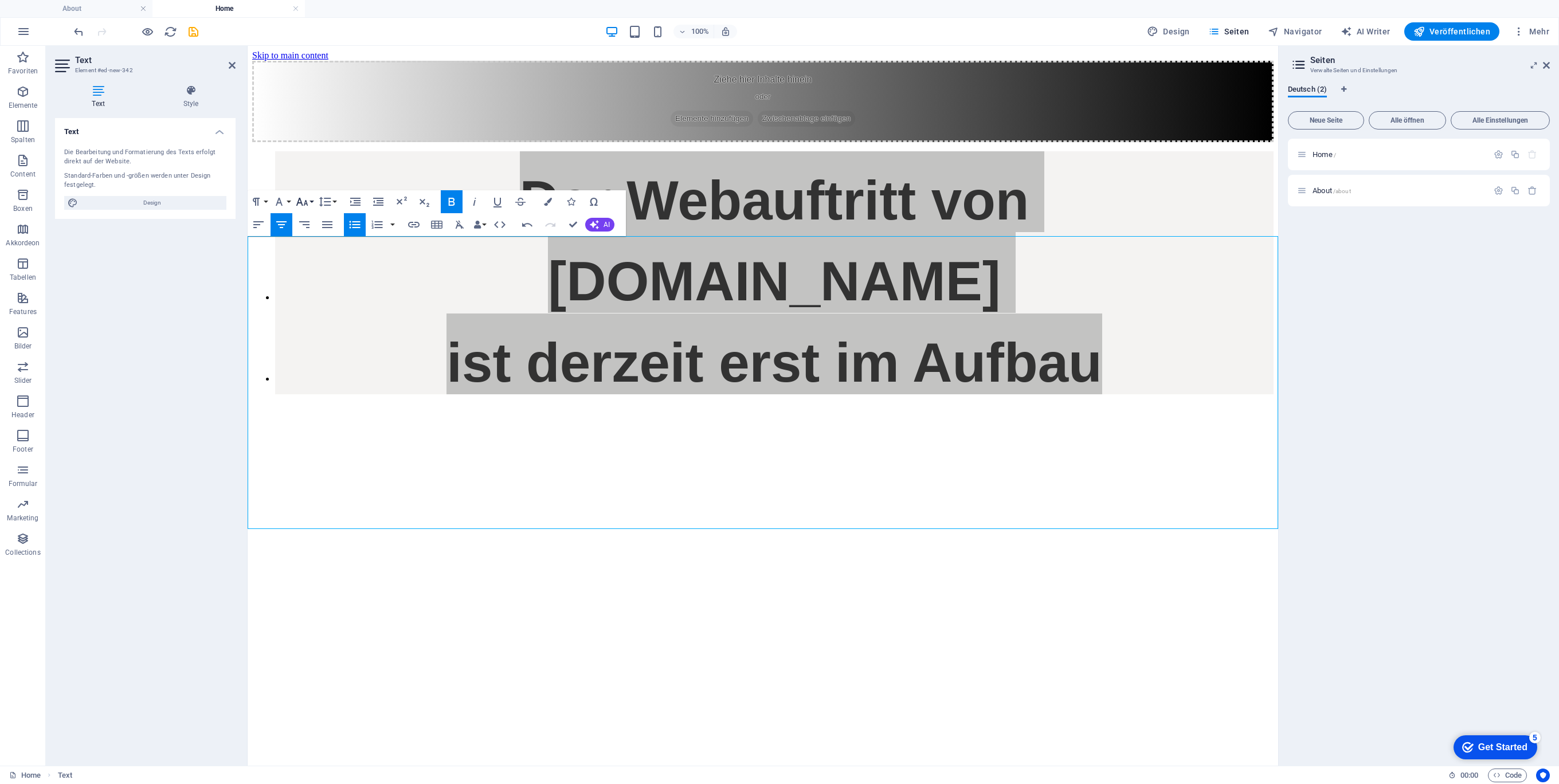
click at [308, 204] on icon "button" at bounding box center [301, 201] width 14 height 14
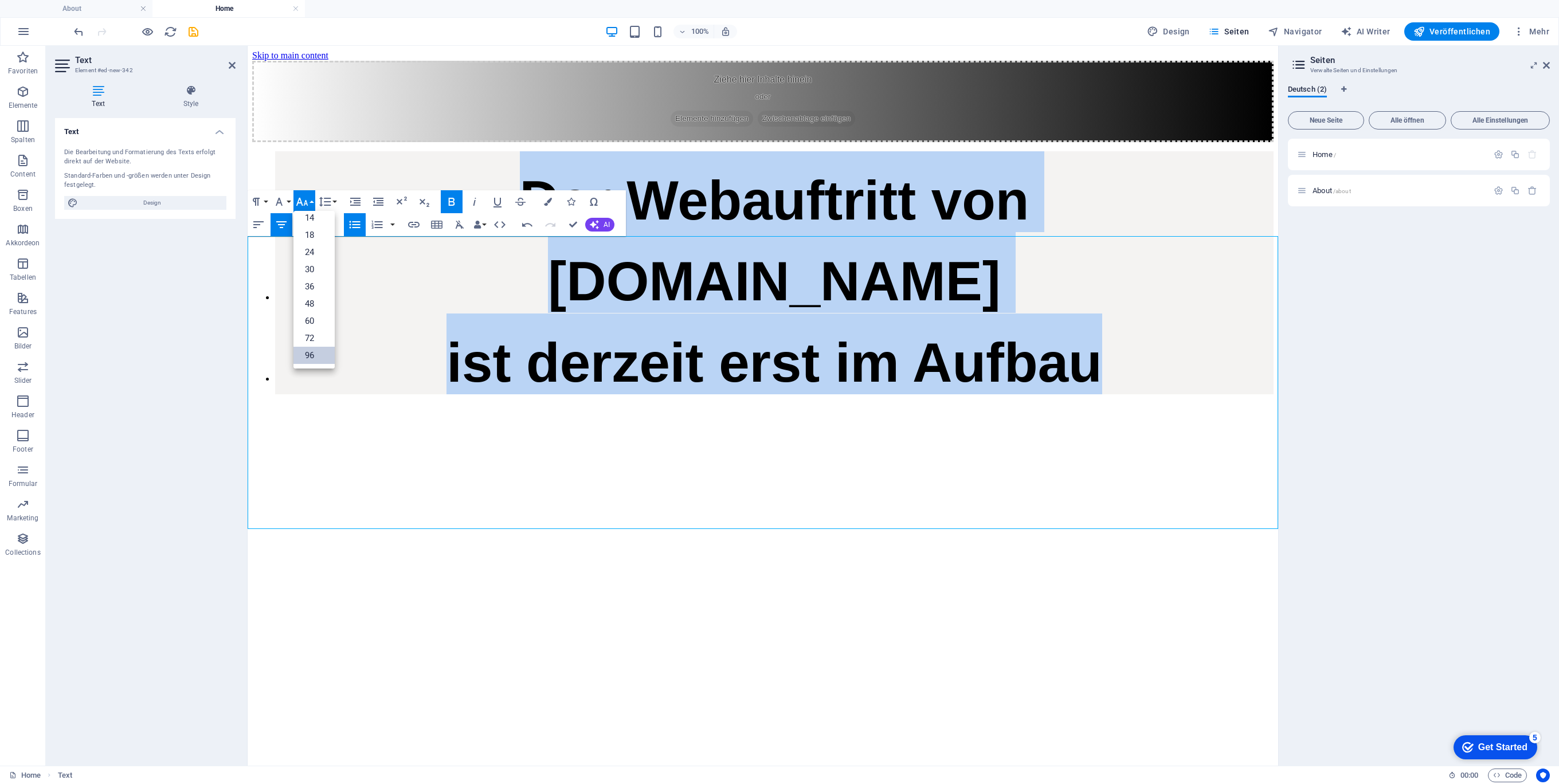
click at [321, 354] on link "96" at bounding box center [314, 355] width 41 height 17
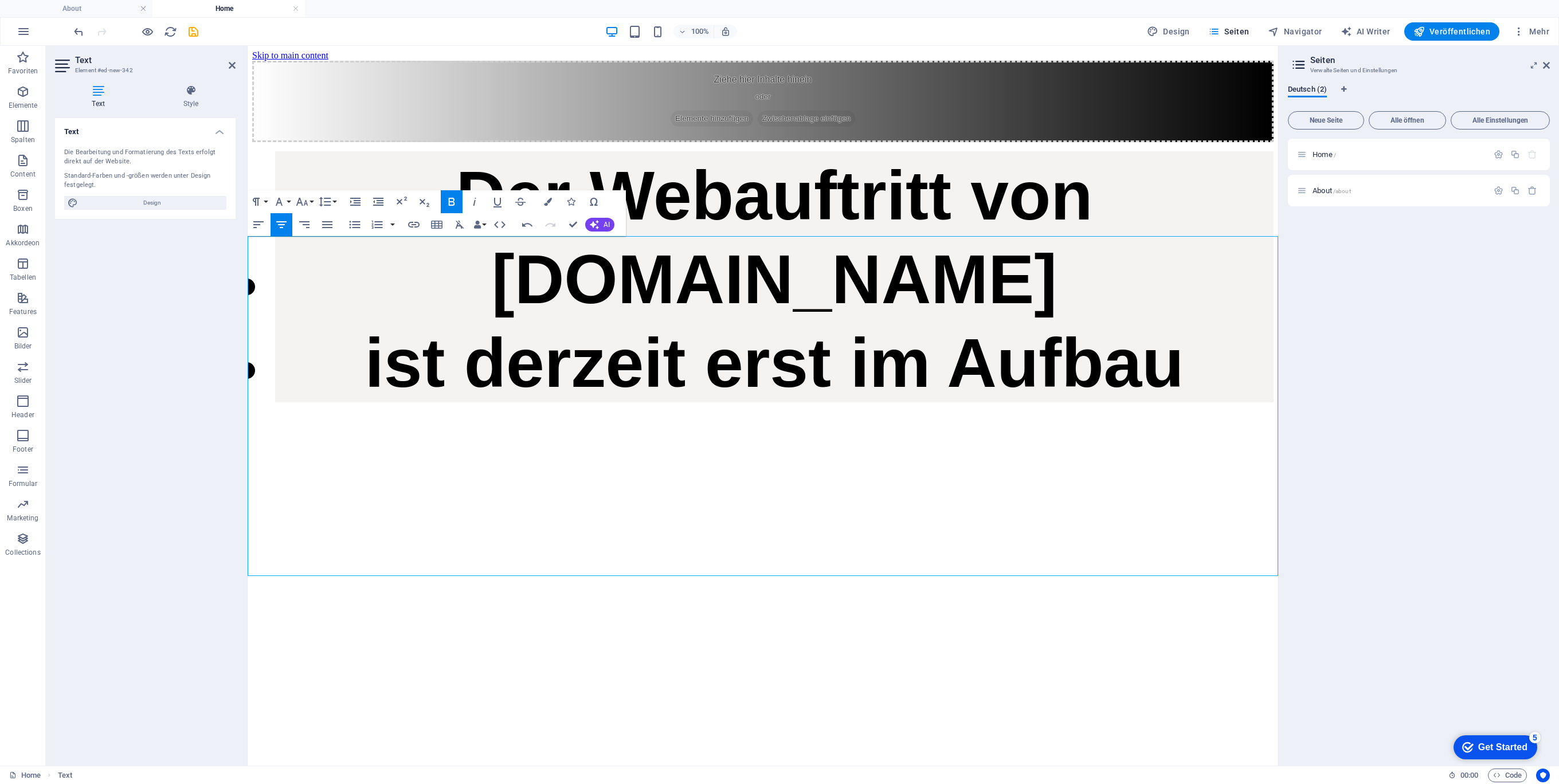
click at [688, 234] on span "Der Webauftritt von" at bounding box center [774, 195] width 636 height 77
click at [660, 325] on li "Der Webauftritt von Spielhuesli.de ist derzeit erst im Aufbau" at bounding box center [774, 277] width 998 height 251
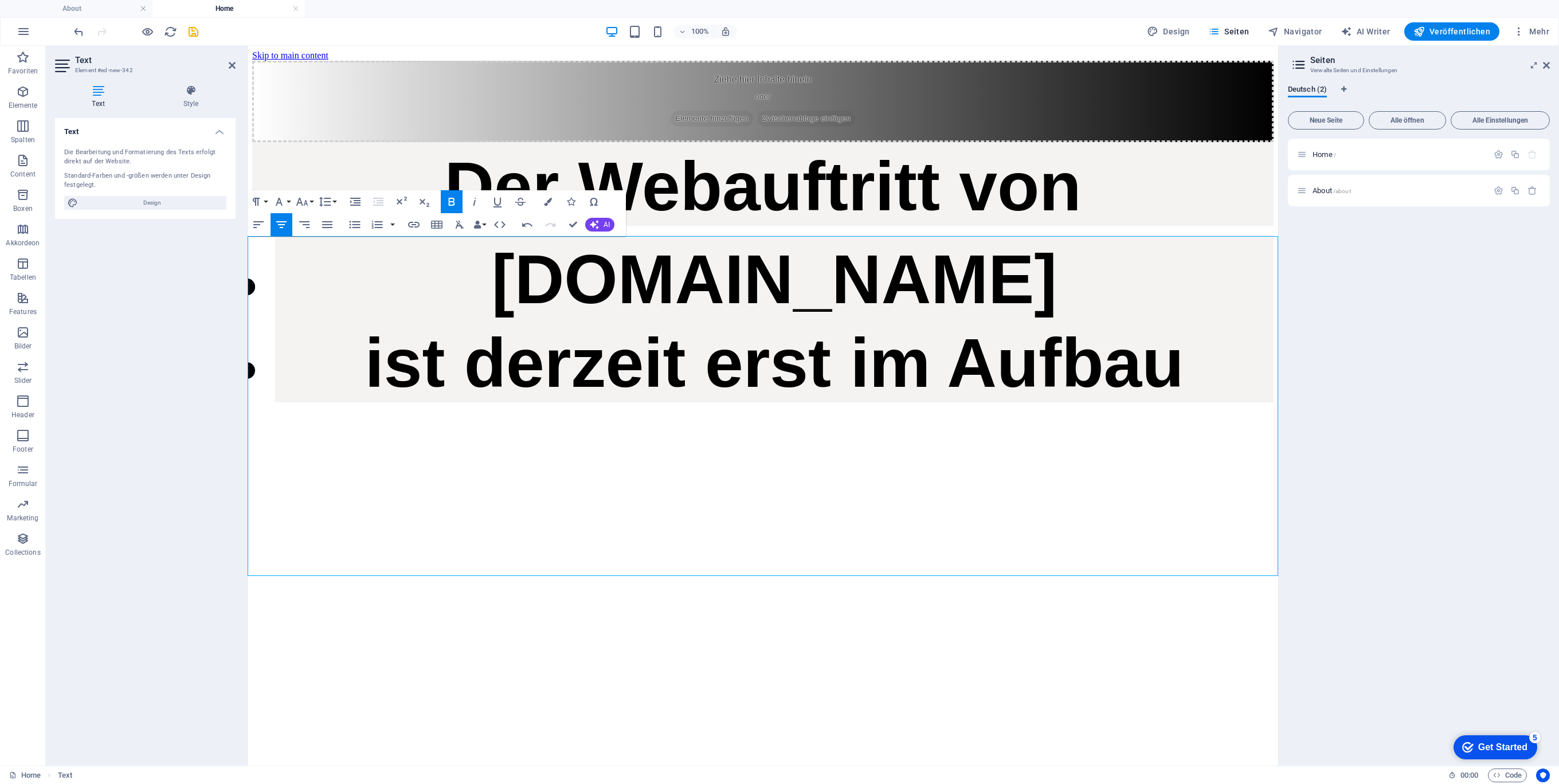
click at [743, 379] on li "Spielhuesli.de ist derzeit erst im Aufbau" at bounding box center [774, 318] width 998 height 167
click at [450, 401] on strong "ist derzeit erst im Aufbau" at bounding box center [774, 363] width 819 height 77
click at [275, 371] on li "Spielhuesli.de ist derzeit erst im Aufbau" at bounding box center [774, 318] width 998 height 167
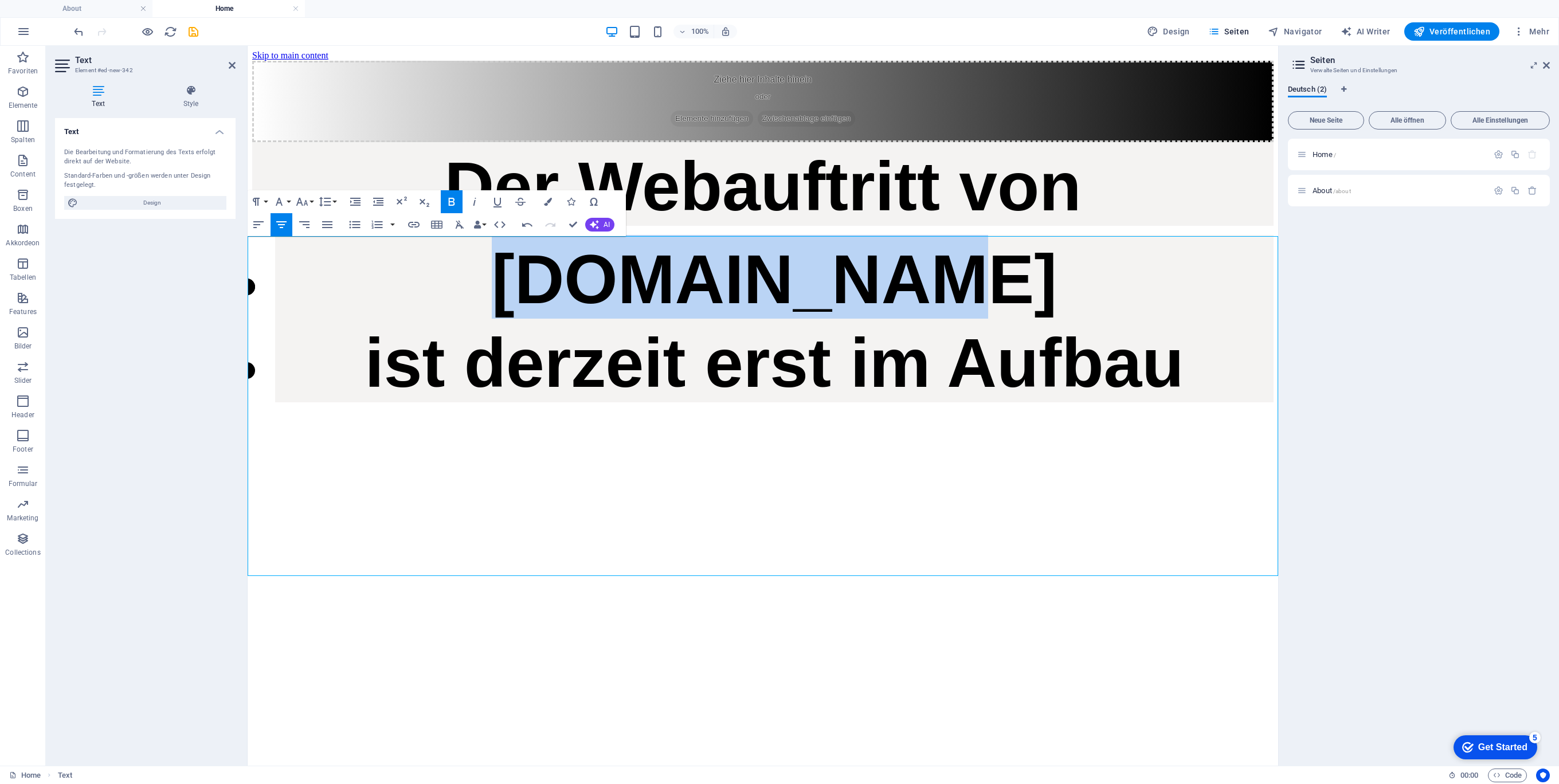
click at [275, 371] on li "Spielhuesli.de ist derzeit erst im Aufbau" at bounding box center [774, 318] width 998 height 167
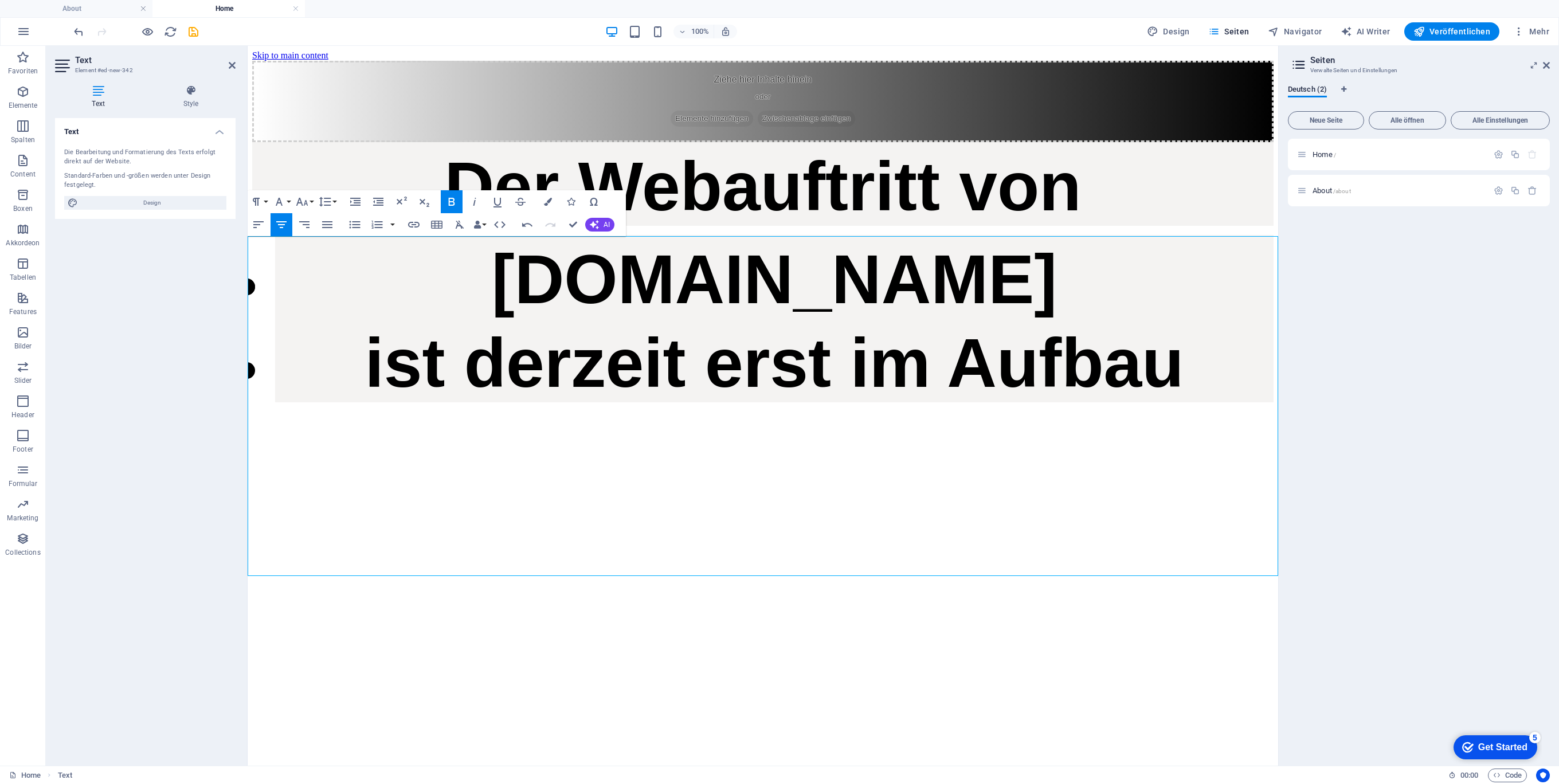
click at [725, 342] on li "Spielhuesli.de ist derzeit erst im Aufbau" at bounding box center [774, 318] width 998 height 167
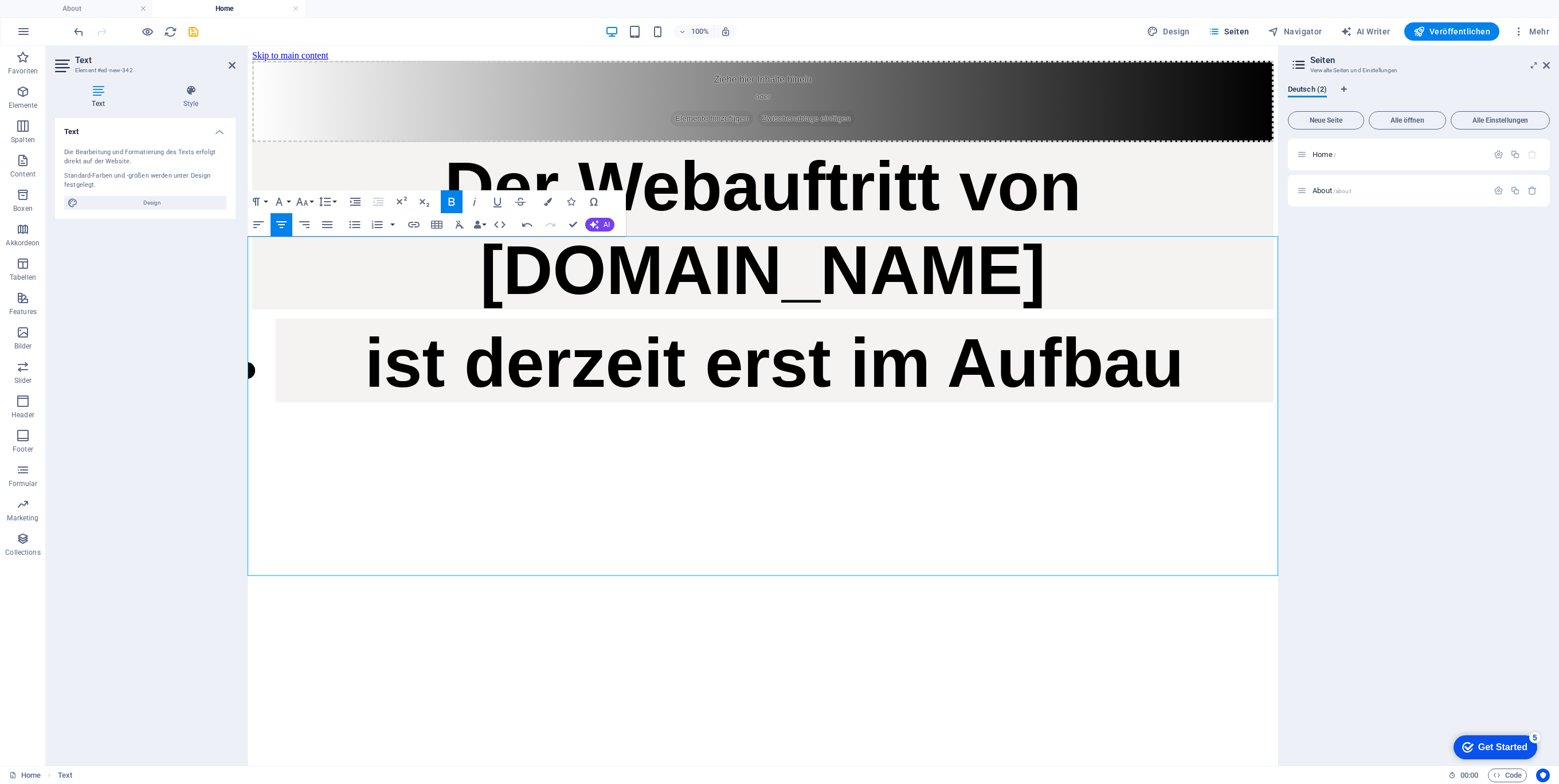
click at [690, 402] on li "ist derzeit erst im Aufbau" at bounding box center [774, 360] width 998 height 83
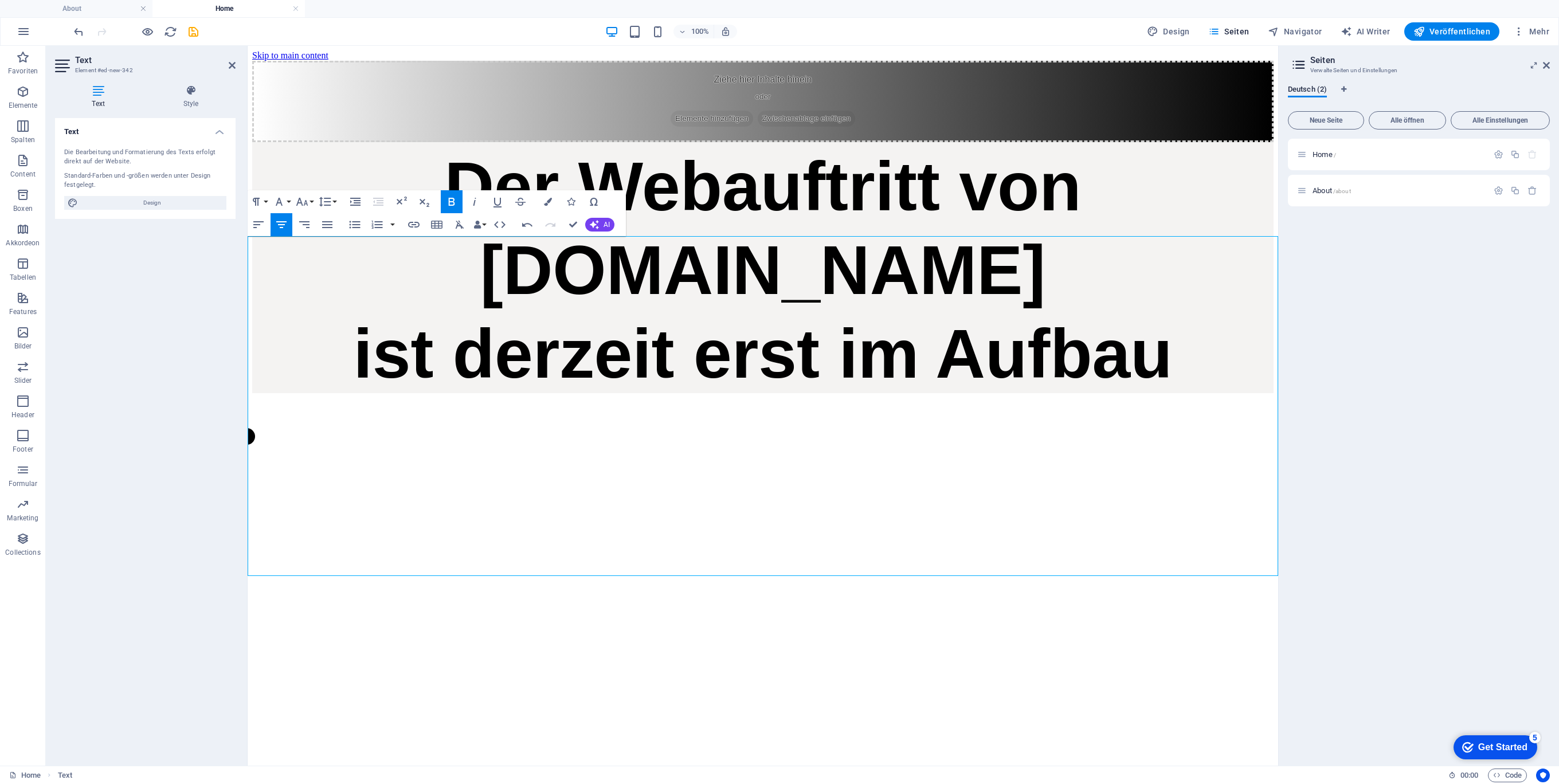
click at [1008, 392] on strong "ist derzeit erst im Aufbau" at bounding box center [763, 353] width 819 height 77
click at [622, 466] on li at bounding box center [774, 434] width 998 height 64
click at [349, 225] on icon "button" at bounding box center [354, 224] width 14 height 14
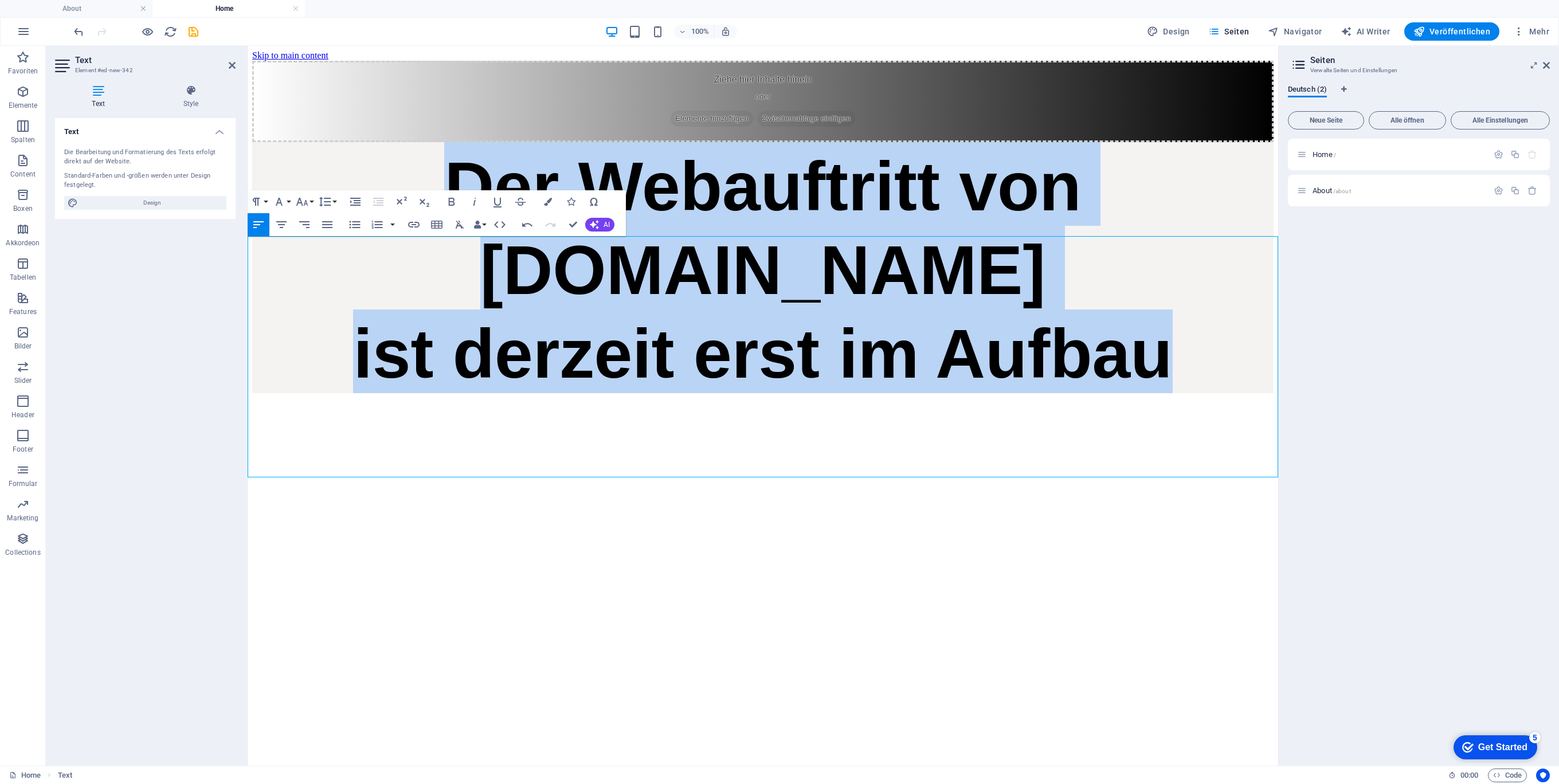
drag, startPoint x: 1046, startPoint y: 414, endPoint x: 314, endPoint y: 272, distance: 745.6
click at [317, 272] on div "Der Webauftritt von Spielhuesli.de ist derzeit erst im Aufbau" at bounding box center [763, 268] width 1021 height 251
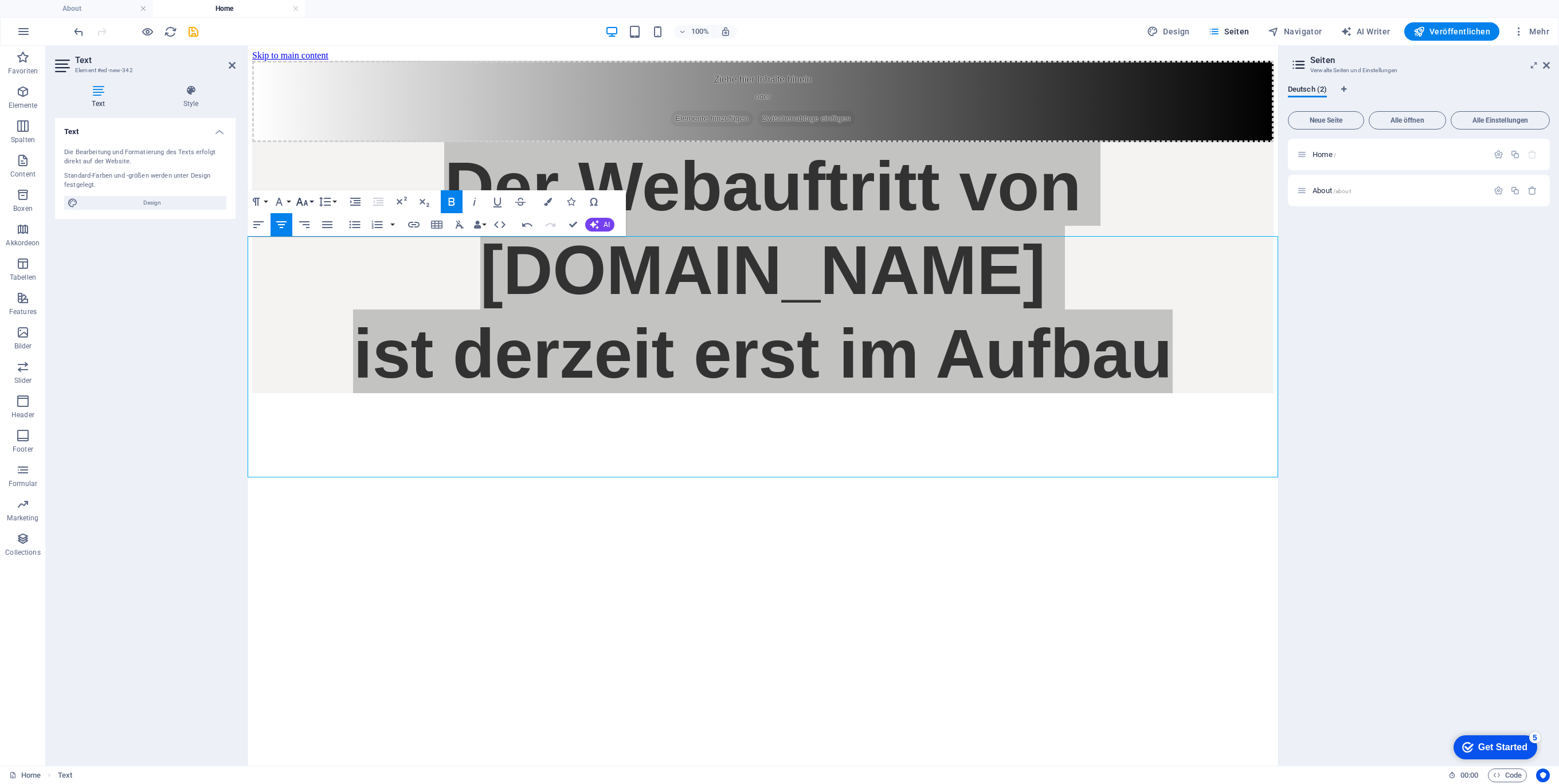
click at [309, 203] on icon "button" at bounding box center [301, 201] width 14 height 14
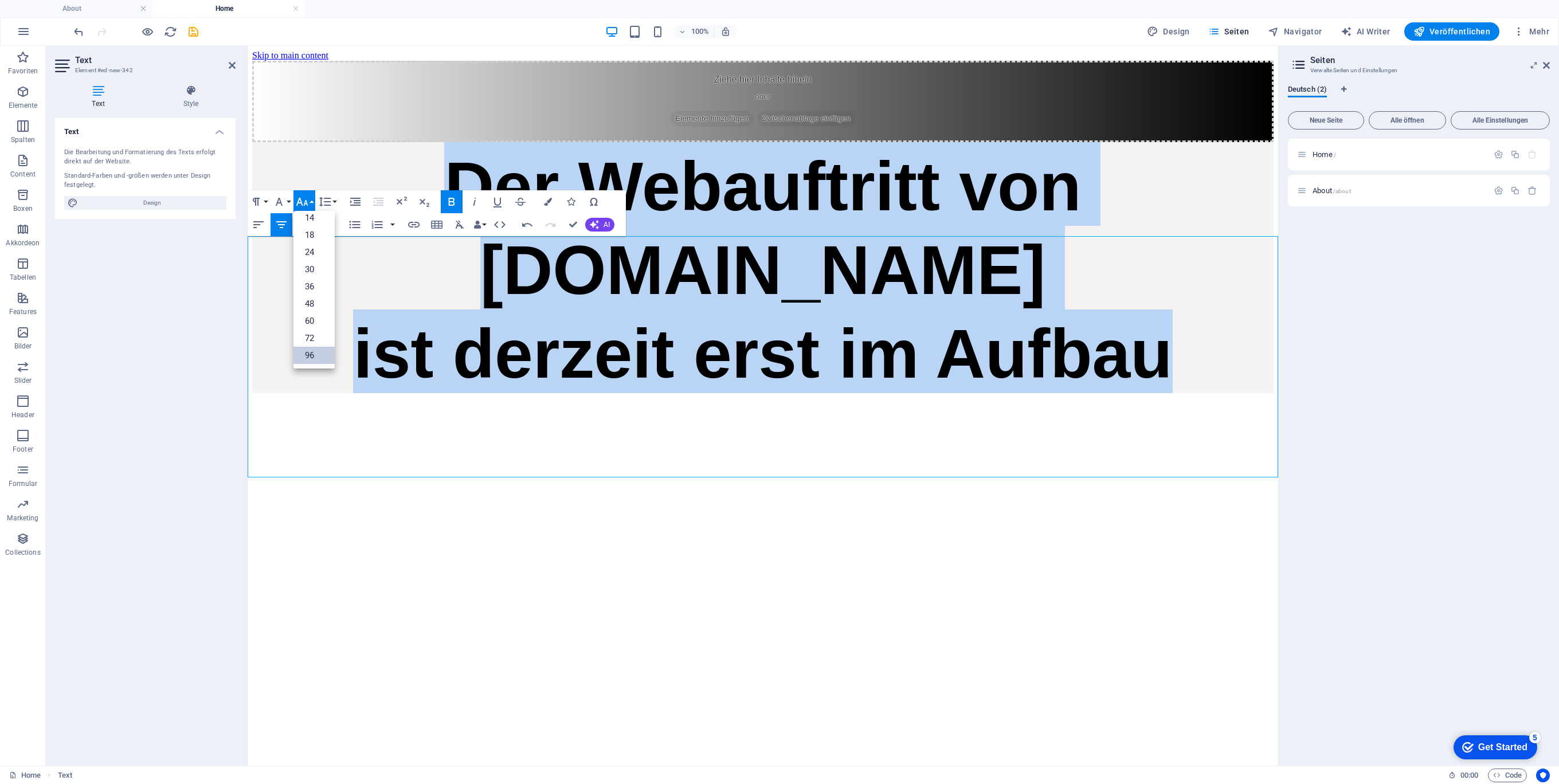
click at [317, 349] on link "96" at bounding box center [314, 355] width 41 height 17
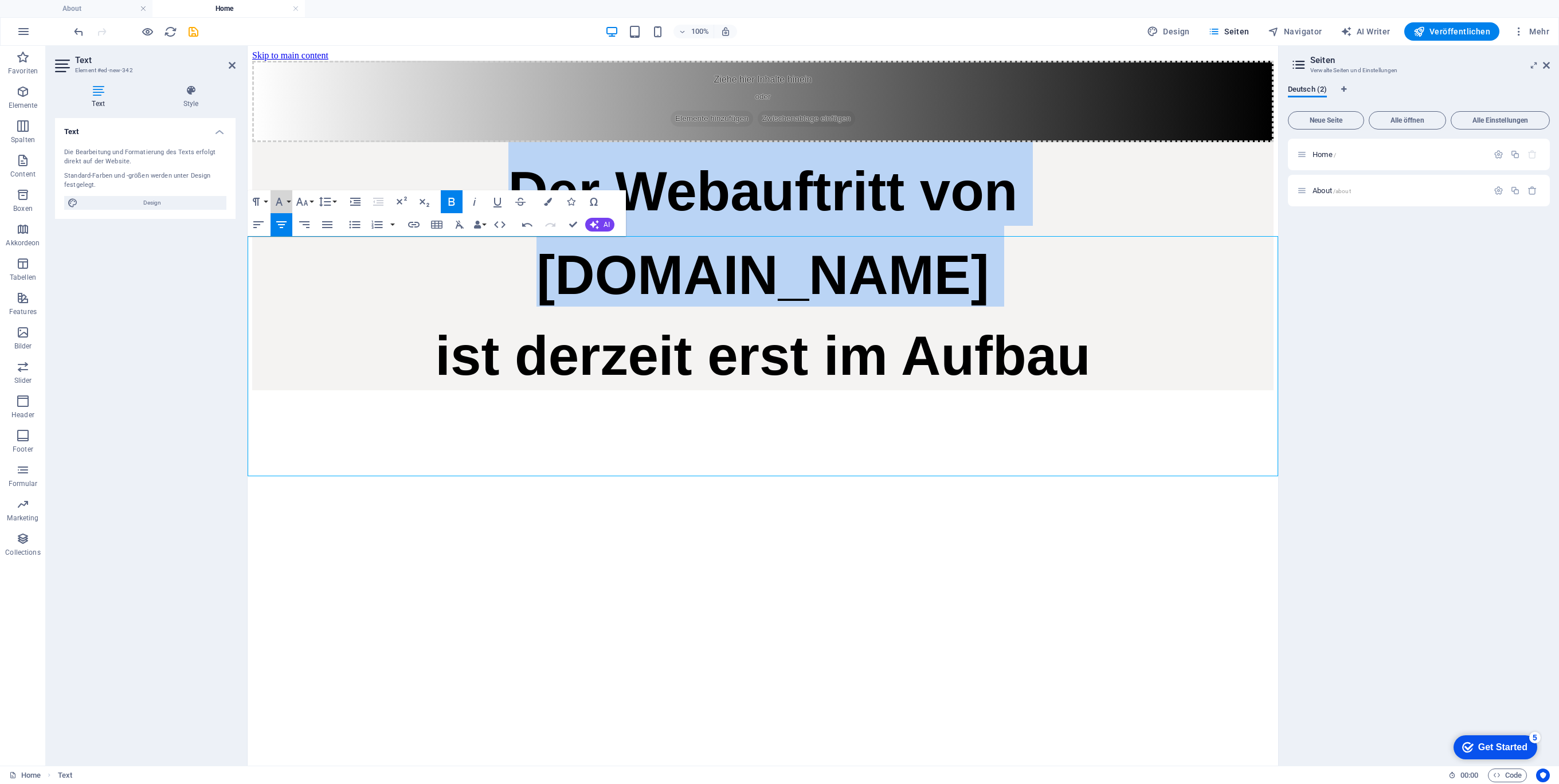
click at [270, 197] on div "Paragraph Format Normal Heading 1 Heading 2 Heading 3 Heading 4 Heading 5 Headi…" at bounding box center [293, 201] width 91 height 23
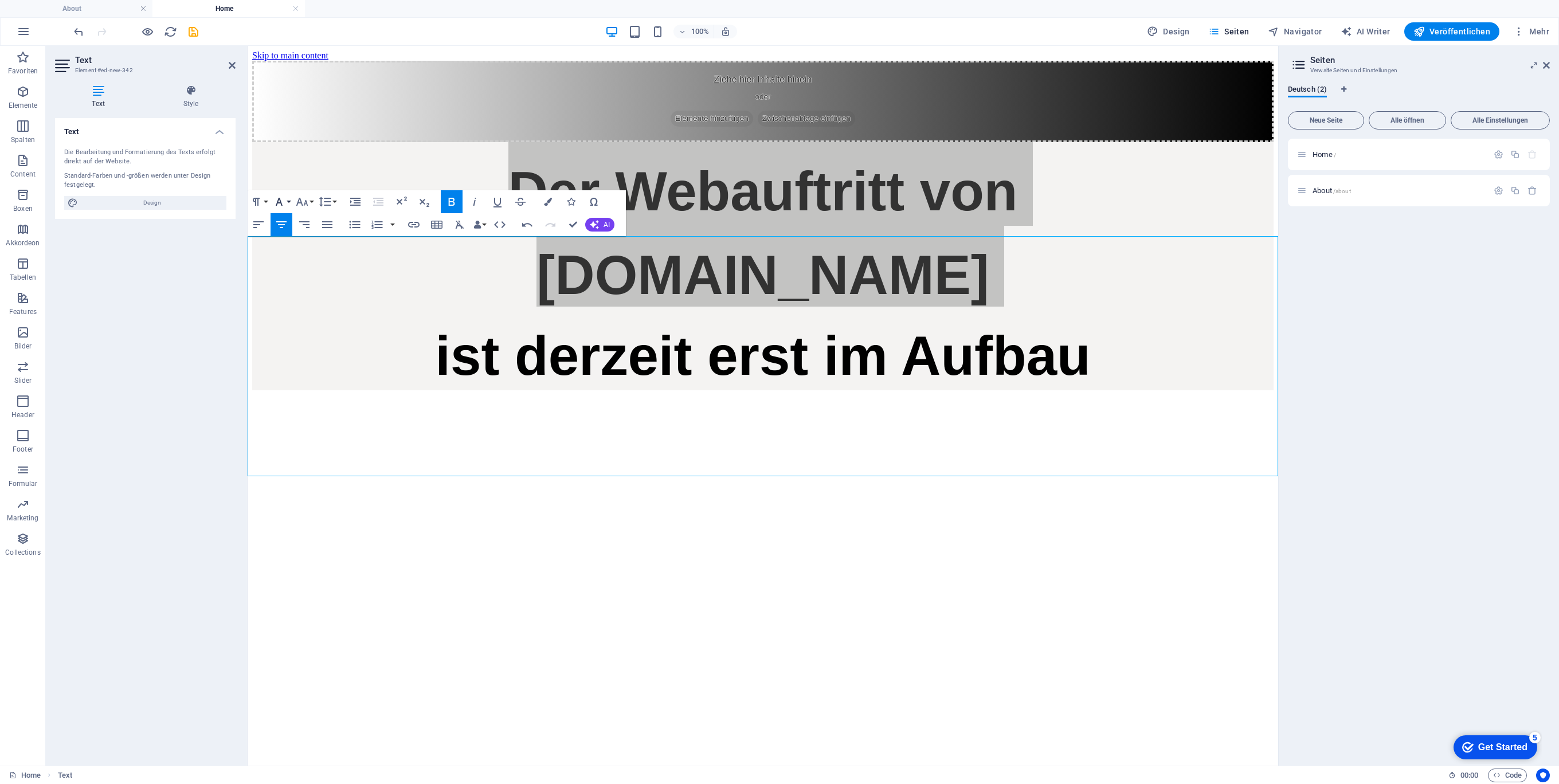
click at [286, 206] on button "Font Family" at bounding box center [281, 201] width 21 height 23
drag, startPoint x: 301, startPoint y: 258, endPoint x: 303, endPoint y: 223, distance: 35.1
click at [303, 223] on ul "Arial Georgia Impact Tahoma Times New Roman Verdana Montserrat Playfair Display" at bounding box center [316, 284] width 91 height 146
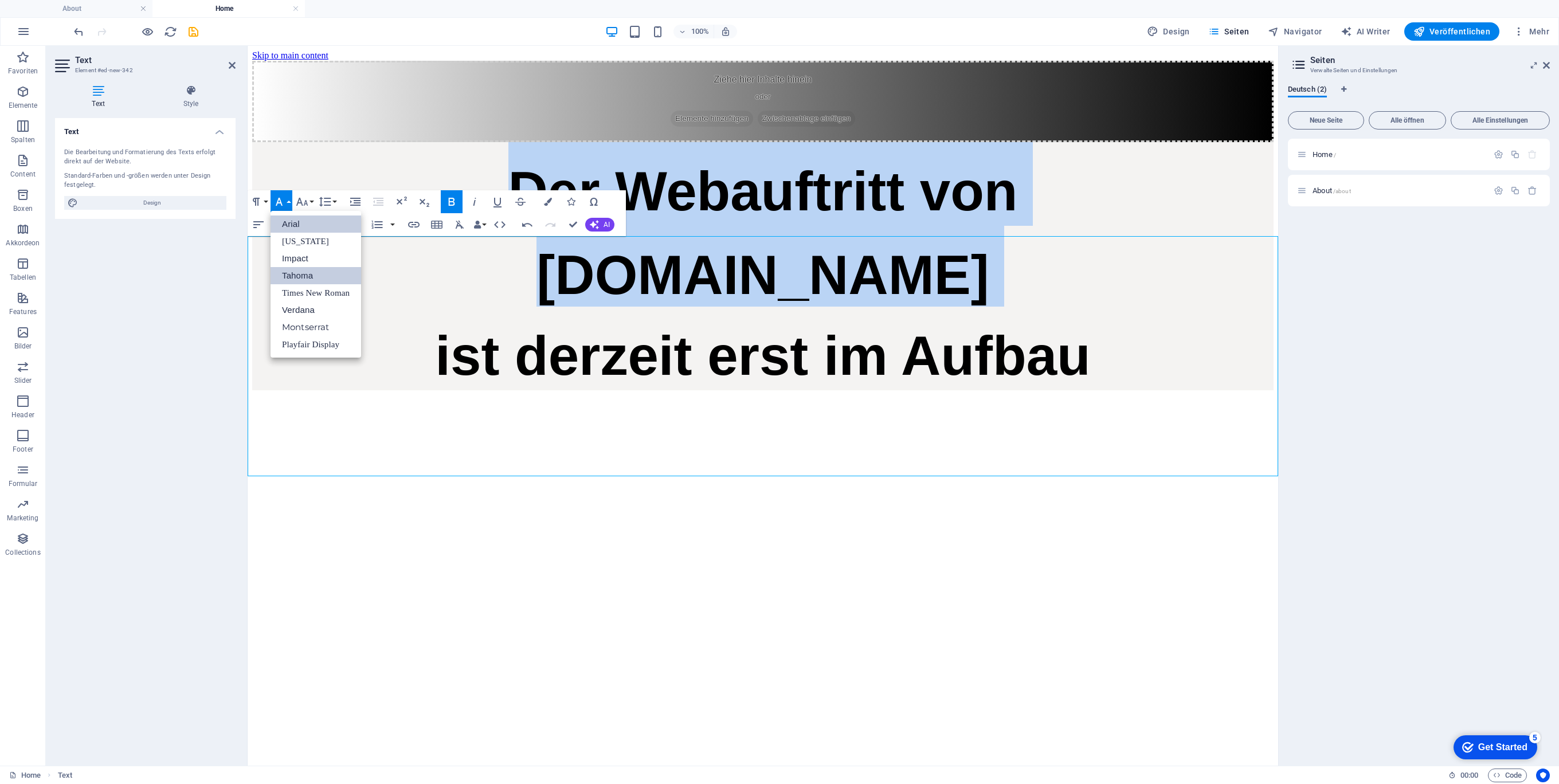
click at [301, 223] on link "Arial" at bounding box center [316, 224] width 91 height 17
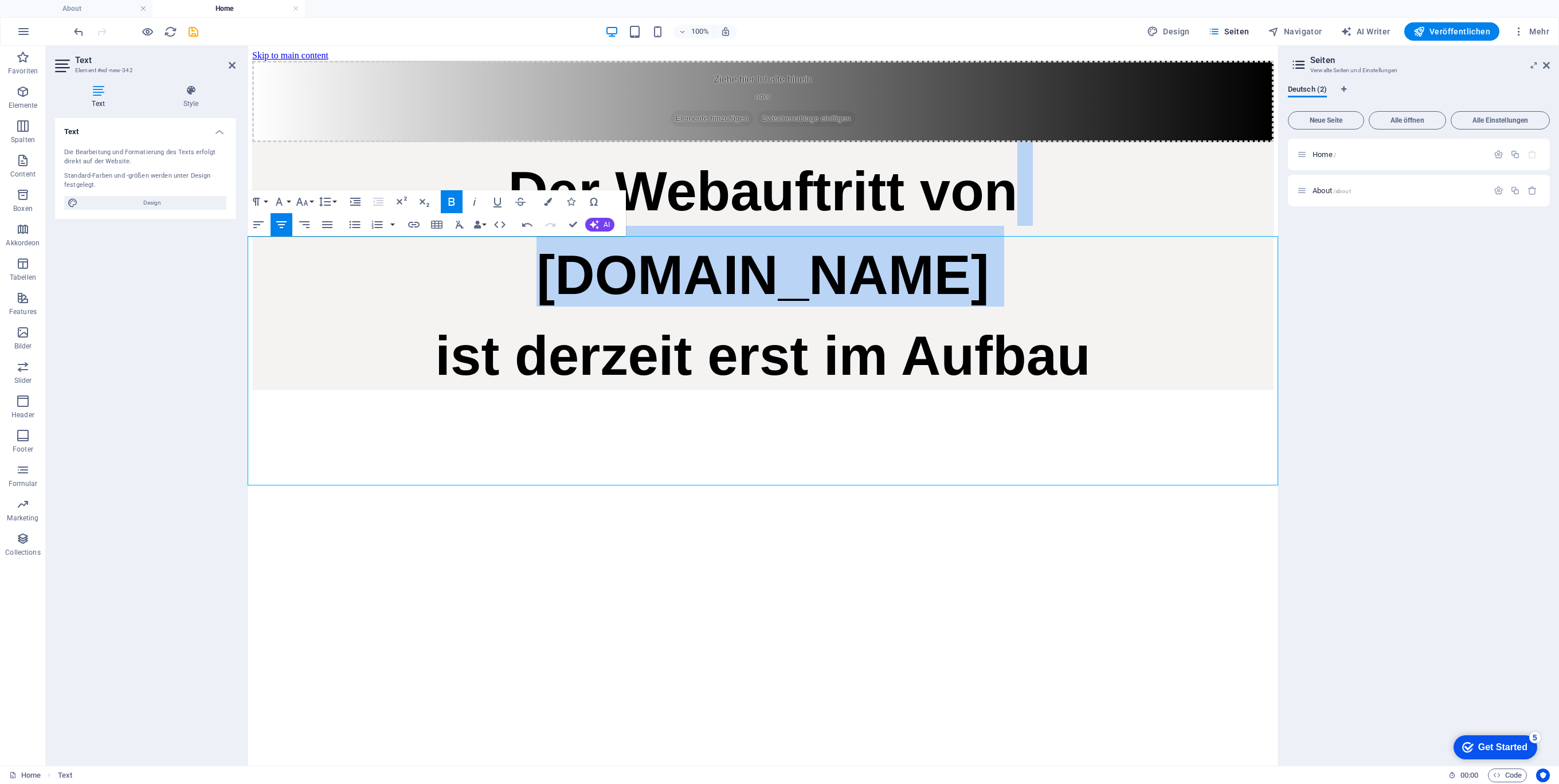
click at [446, 306] on h1 "[DOMAIN_NAME]" at bounding box center [763, 266] width 1021 height 81
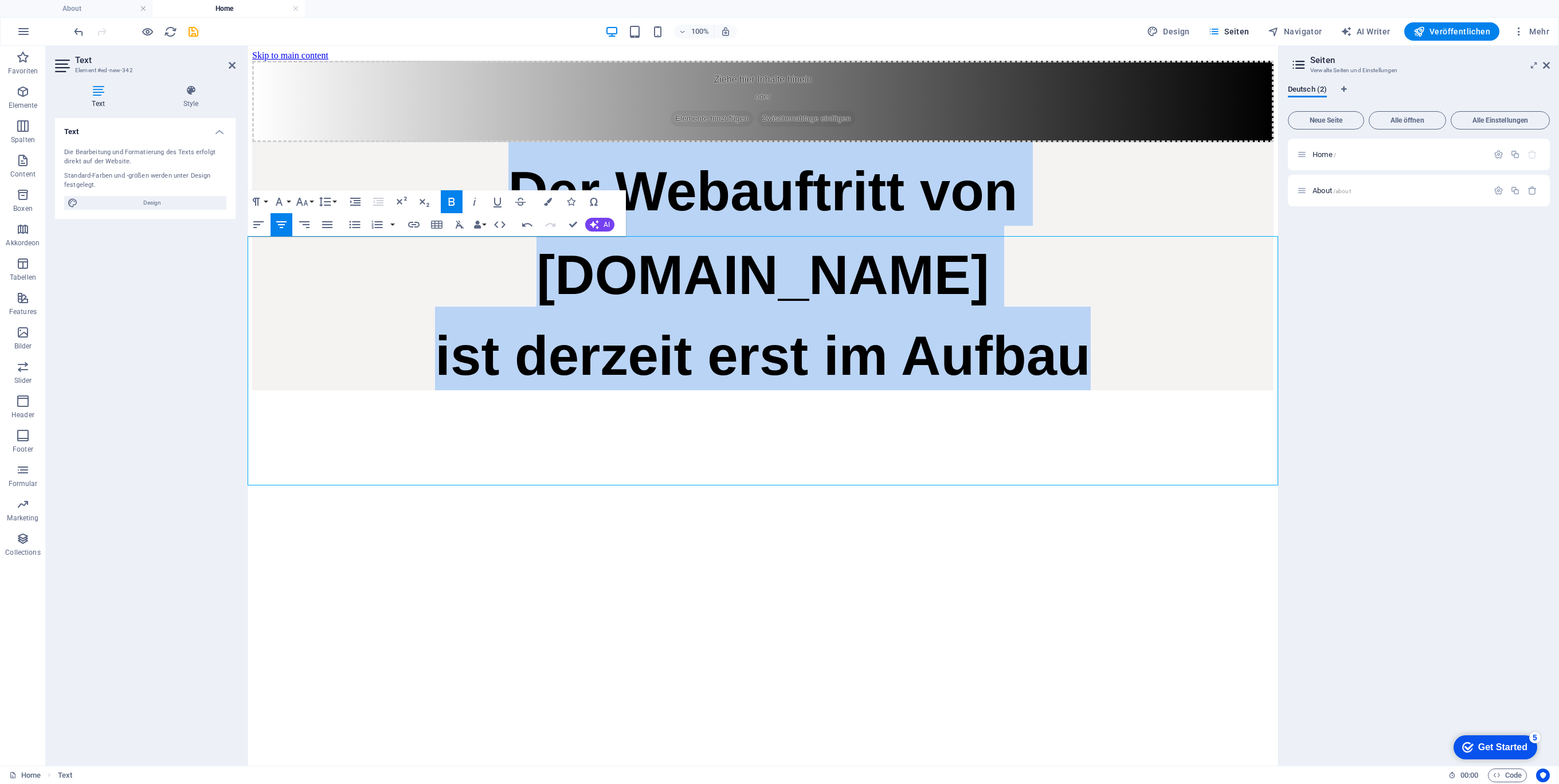
drag, startPoint x: 1136, startPoint y: 437, endPoint x: 430, endPoint y: 280, distance: 723.2
click at [448, 287] on div "Der Webauftritt von Spielhuesli.de ist derzeit erst im Aufbau" at bounding box center [763, 266] width 1021 height 248
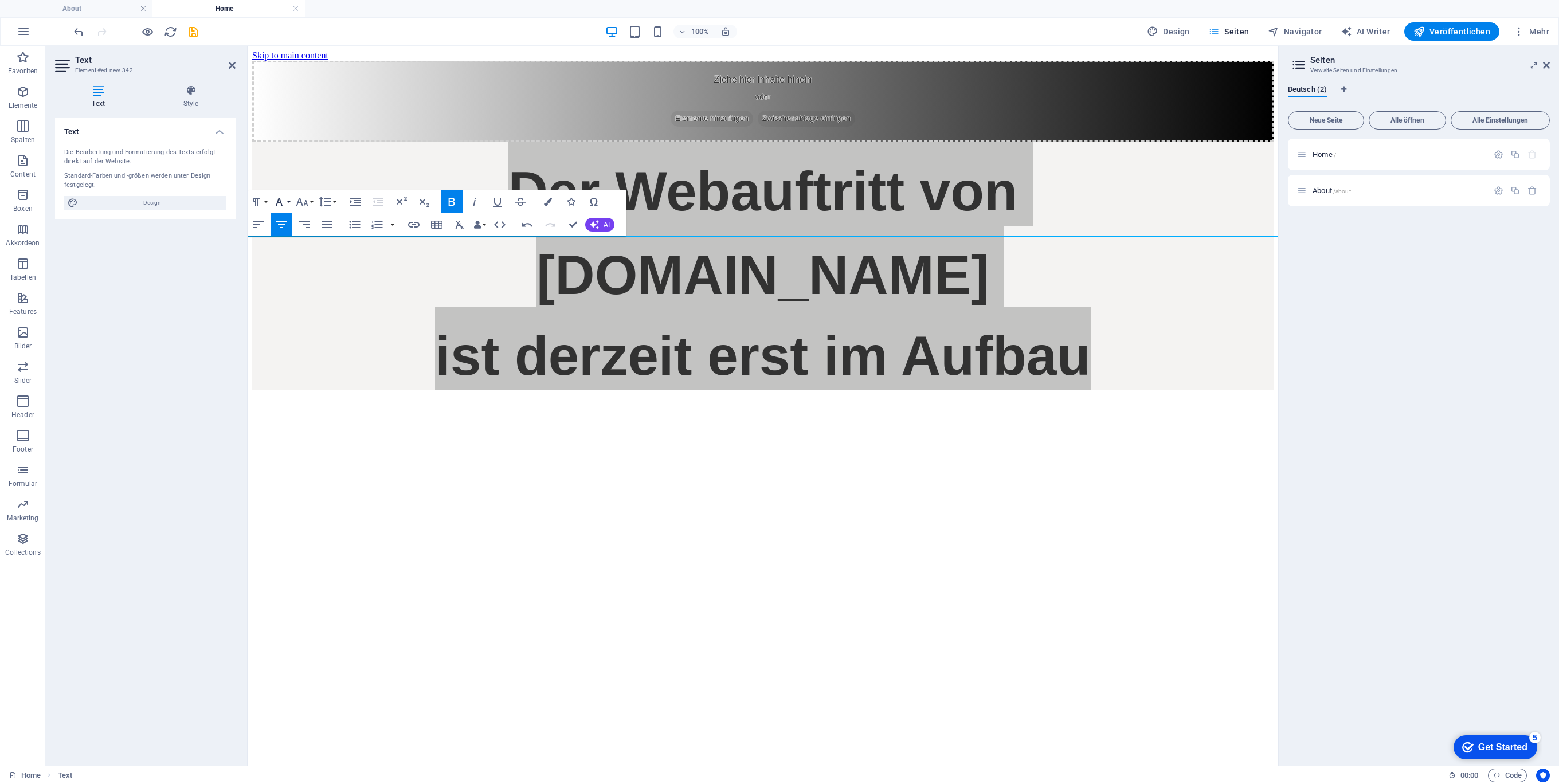
click at [286, 202] on button "Font Family" at bounding box center [281, 201] width 21 height 23
click at [313, 202] on button "Font Size" at bounding box center [304, 201] width 21 height 23
drag, startPoint x: 301, startPoint y: 354, endPoint x: 301, endPoint y: 303, distance: 51.0
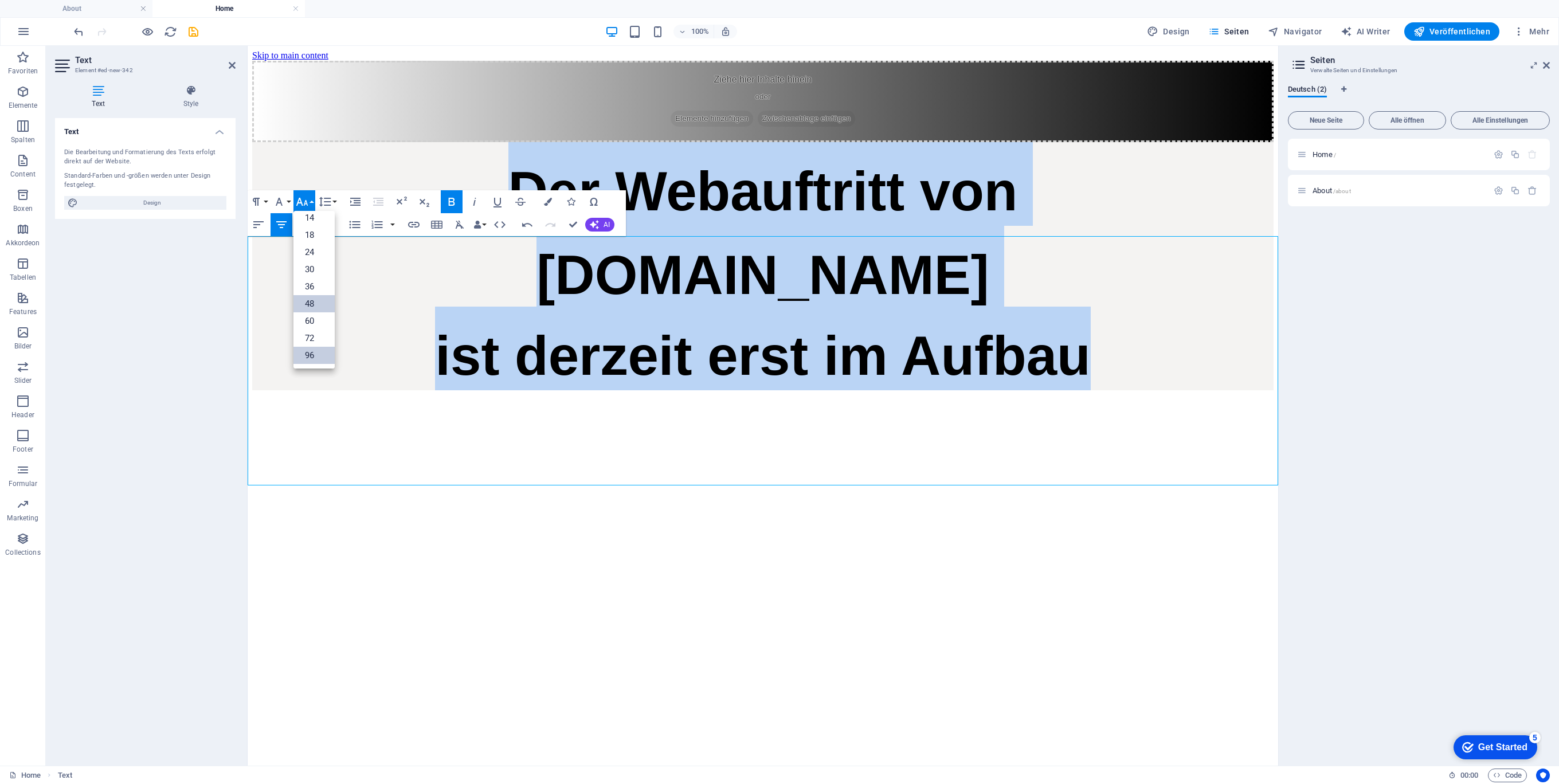
click at [301, 351] on link "96" at bounding box center [314, 355] width 41 height 17
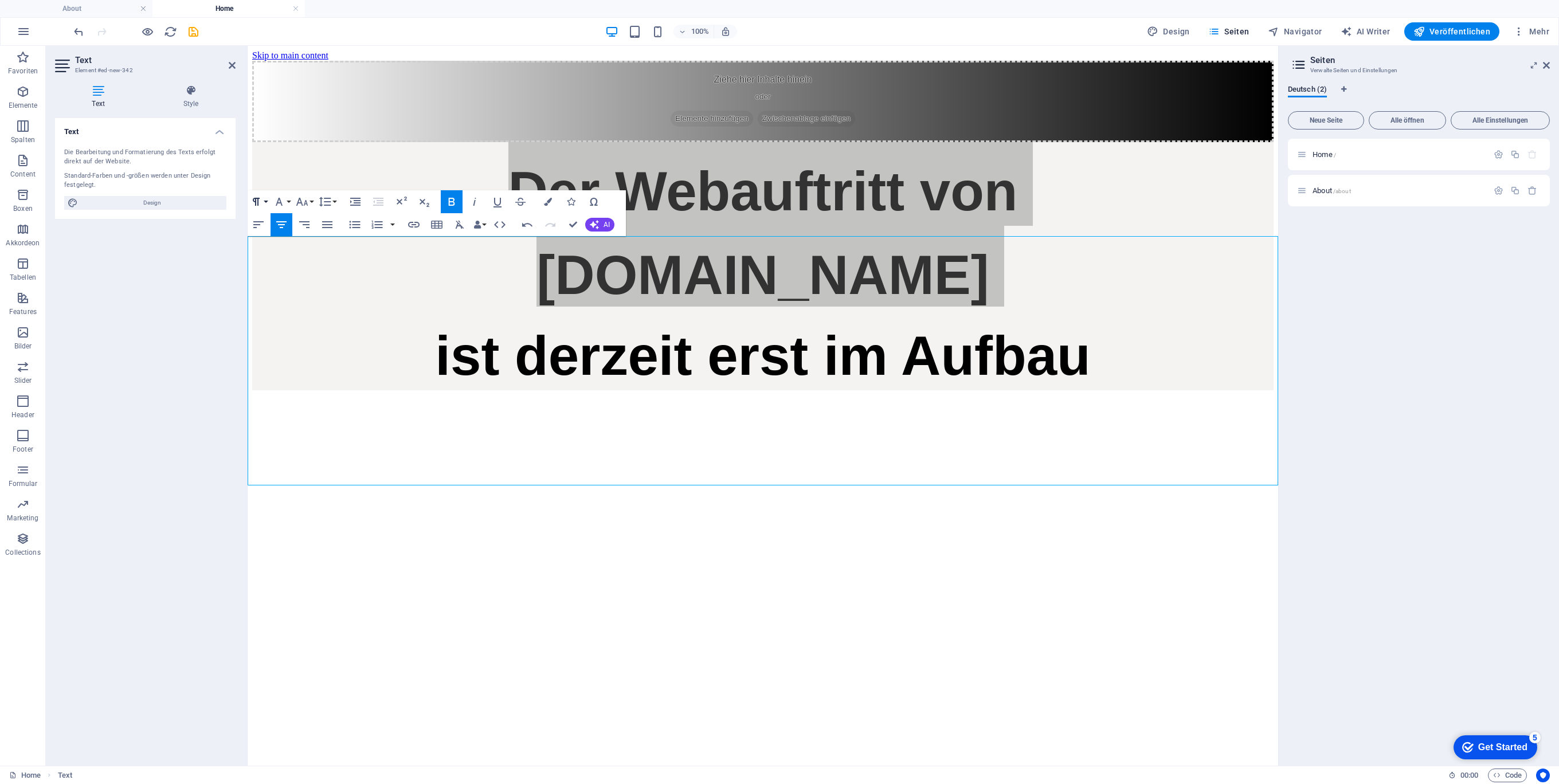
click at [266, 199] on button "Paragraph Format" at bounding box center [258, 201] width 21 height 23
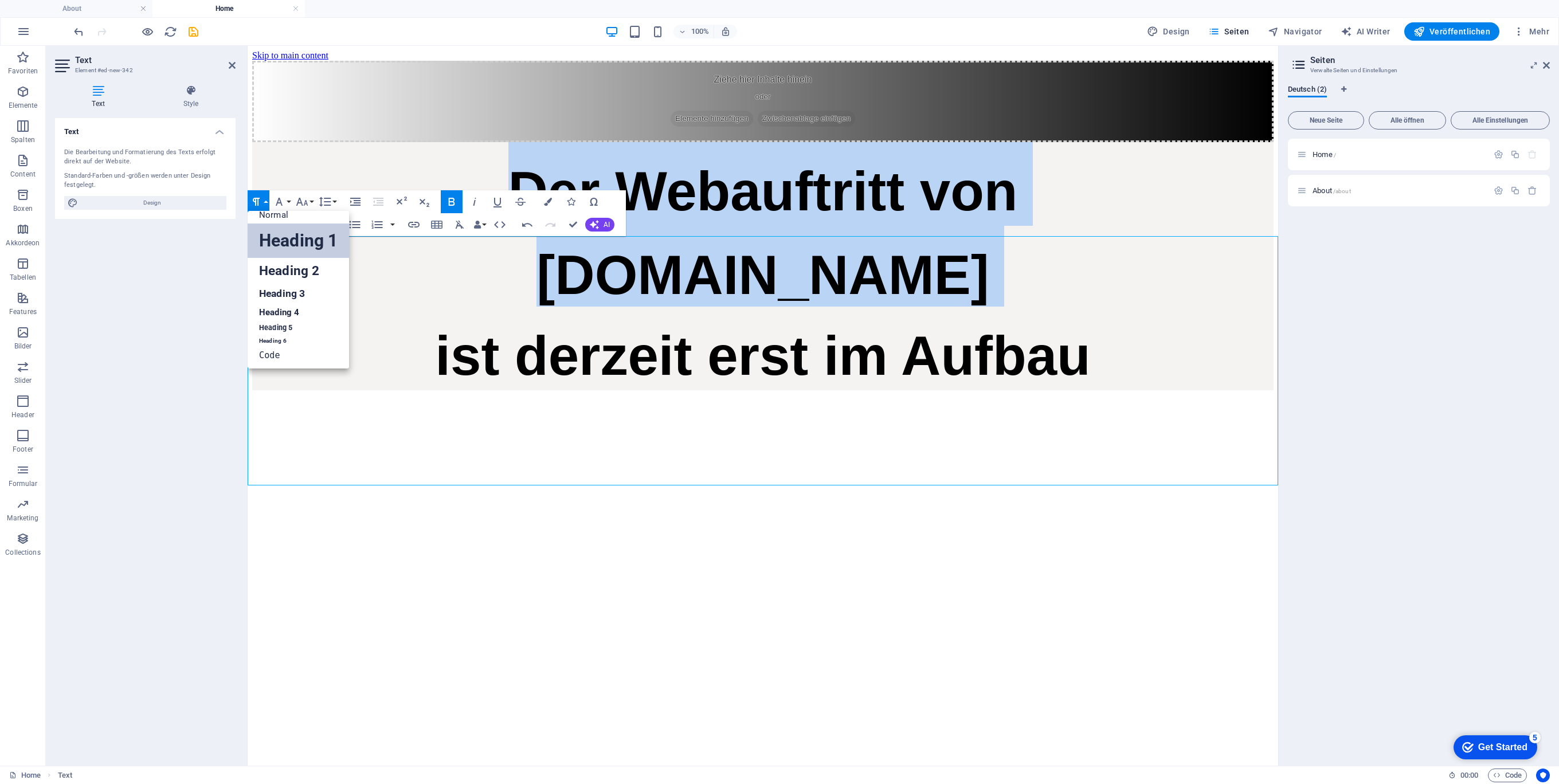
click at [280, 234] on link "Heading 1" at bounding box center [298, 240] width 102 height 34
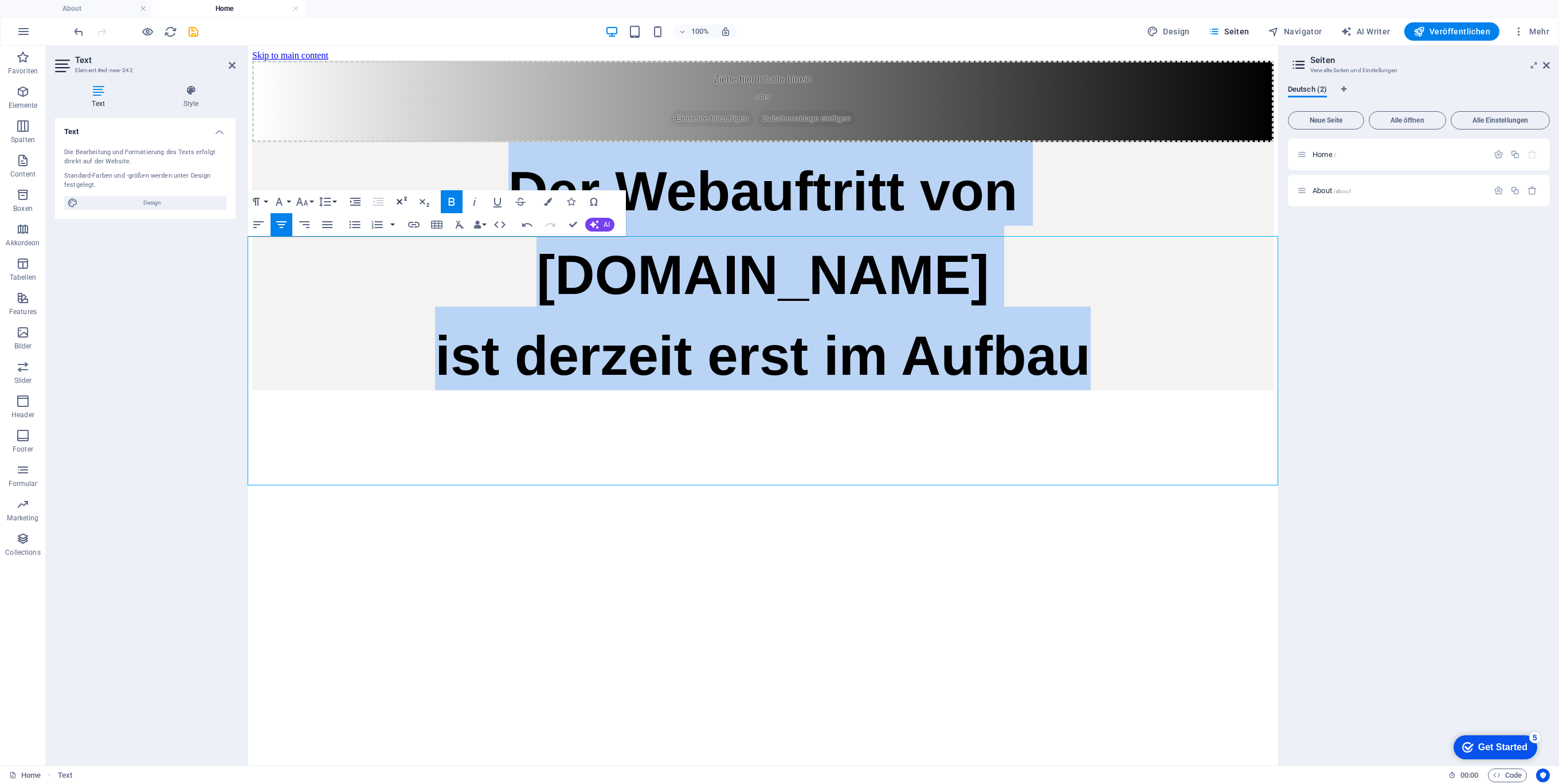
click at [401, 200] on icon "button" at bounding box center [402, 200] width 10 height 8
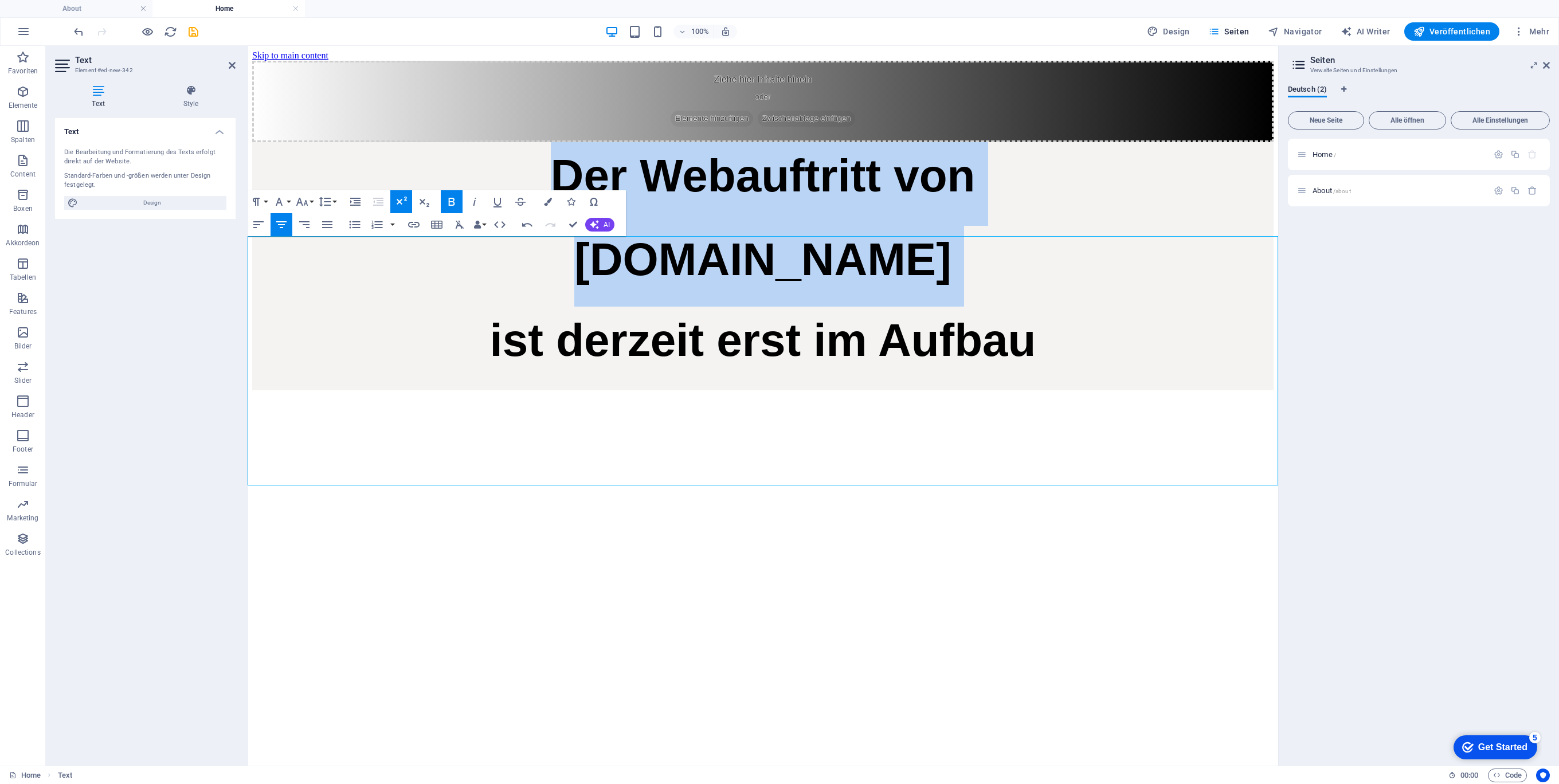
click at [401, 200] on icon "button" at bounding box center [402, 200] width 10 height 8
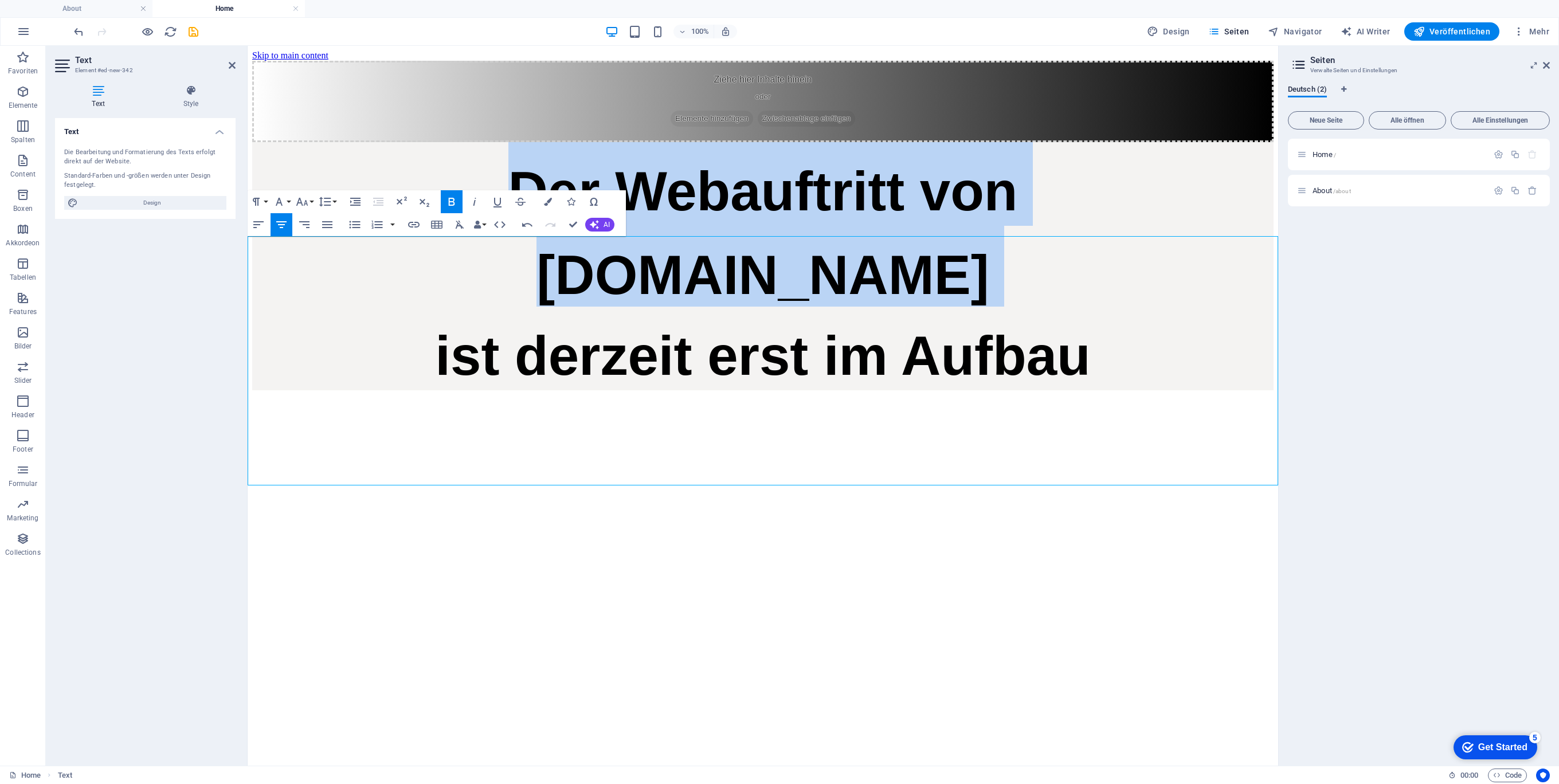
click at [1133, 306] on h1 "[DOMAIN_NAME]" at bounding box center [763, 266] width 1021 height 81
click at [1037, 226] on h1 "Der Webauftritt von" at bounding box center [763, 184] width 1021 height 83
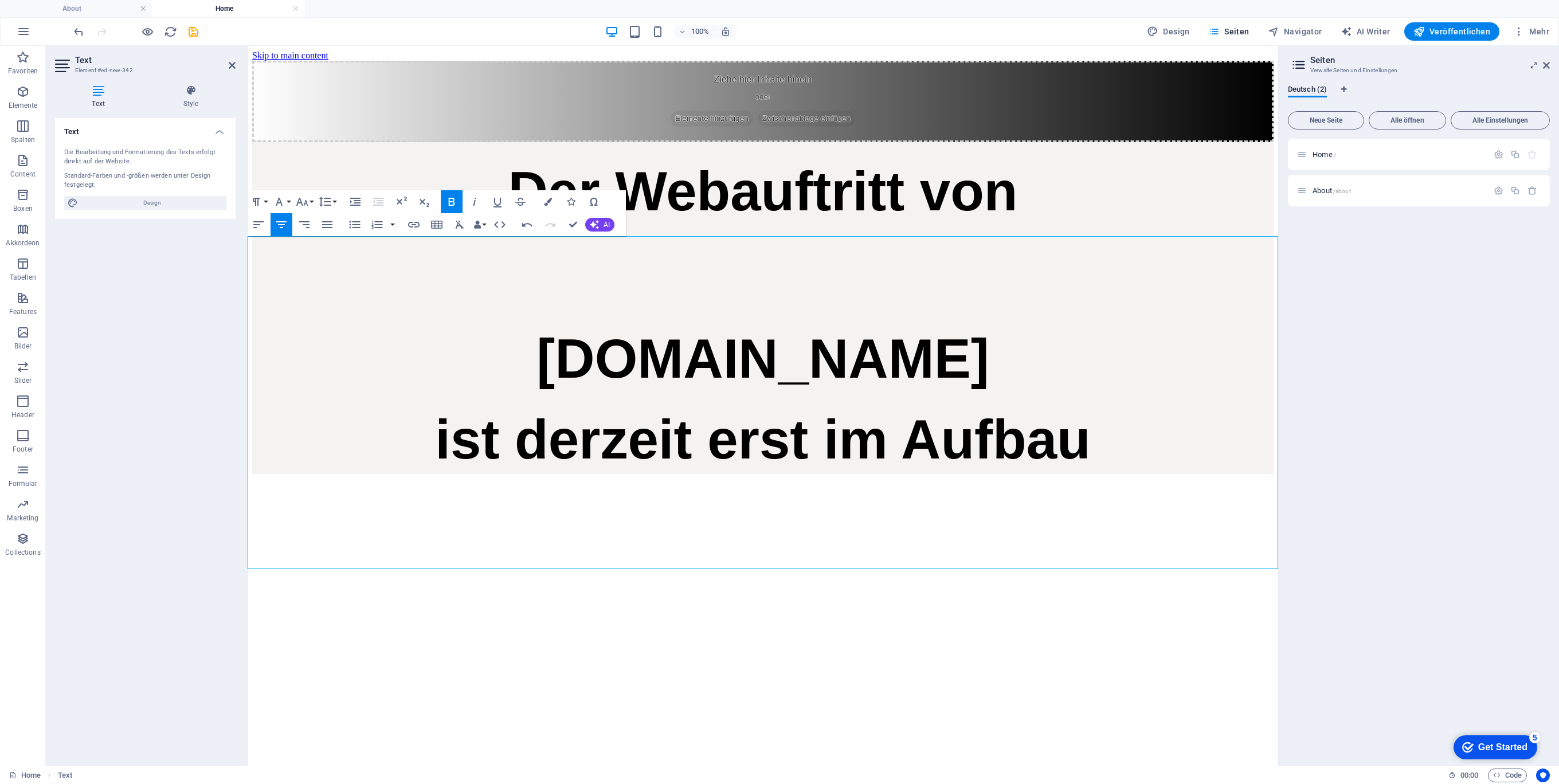
click at [980, 390] on h1 "[DOMAIN_NAME]" at bounding box center [763, 350] width 1021 height 81
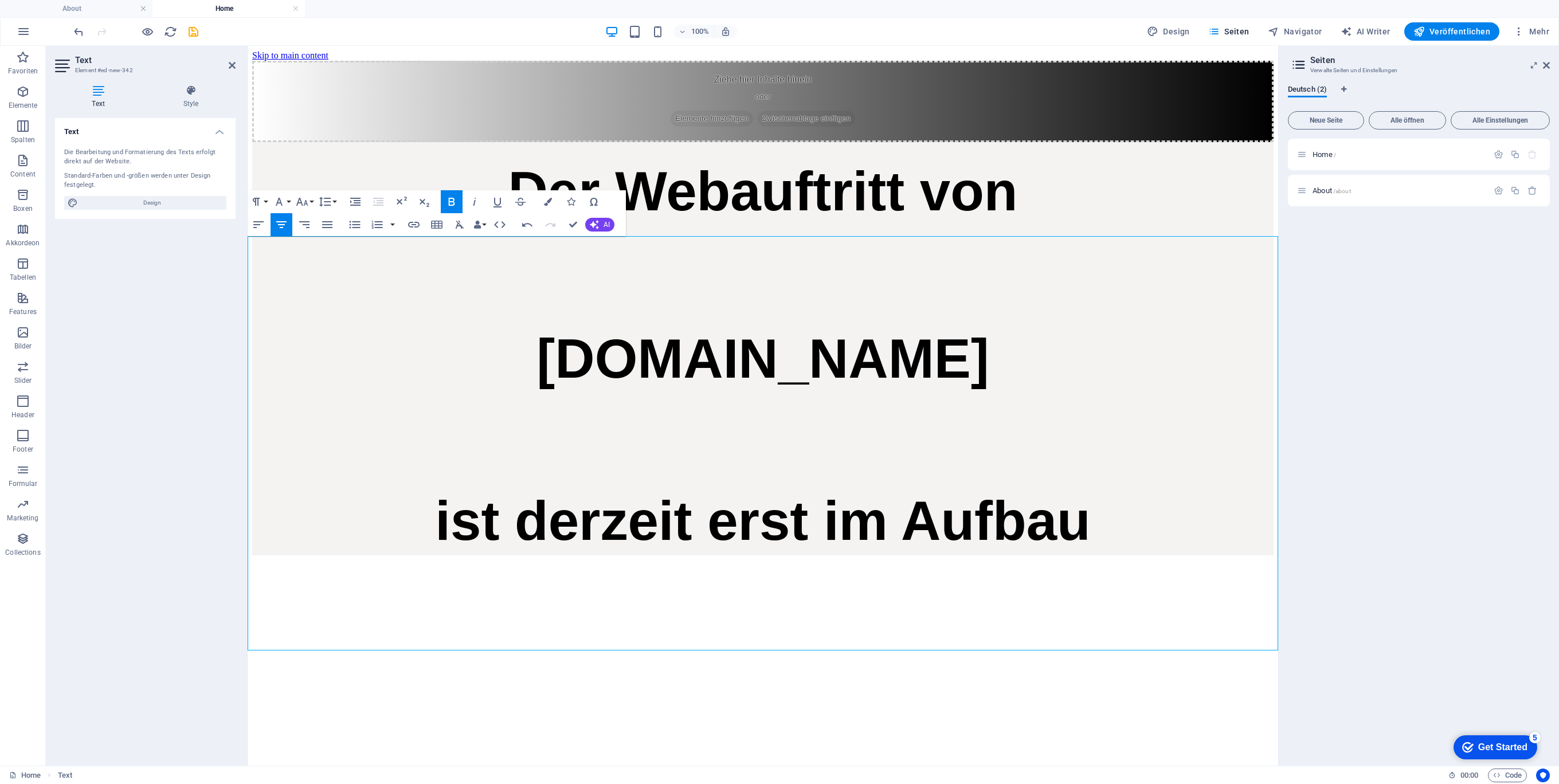
click at [661, 222] on span "Der Webauftritt von" at bounding box center [763, 191] width 510 height 61
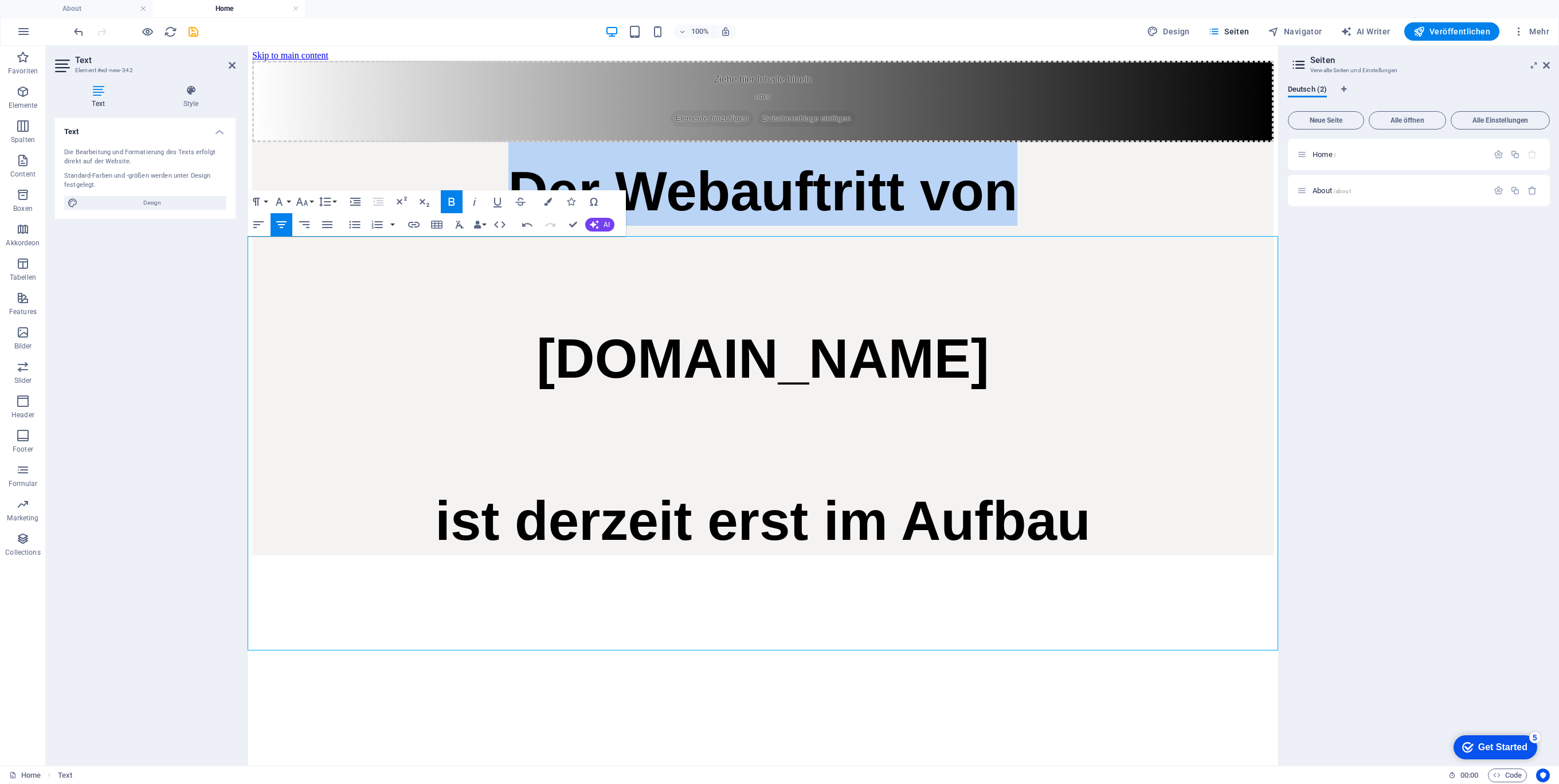
drag, startPoint x: 448, startPoint y: 270, endPoint x: 1114, endPoint y: 309, distance: 667.1
click at [1113, 226] on h1 "Der Webauftritt von" at bounding box center [763, 184] width 1021 height 83
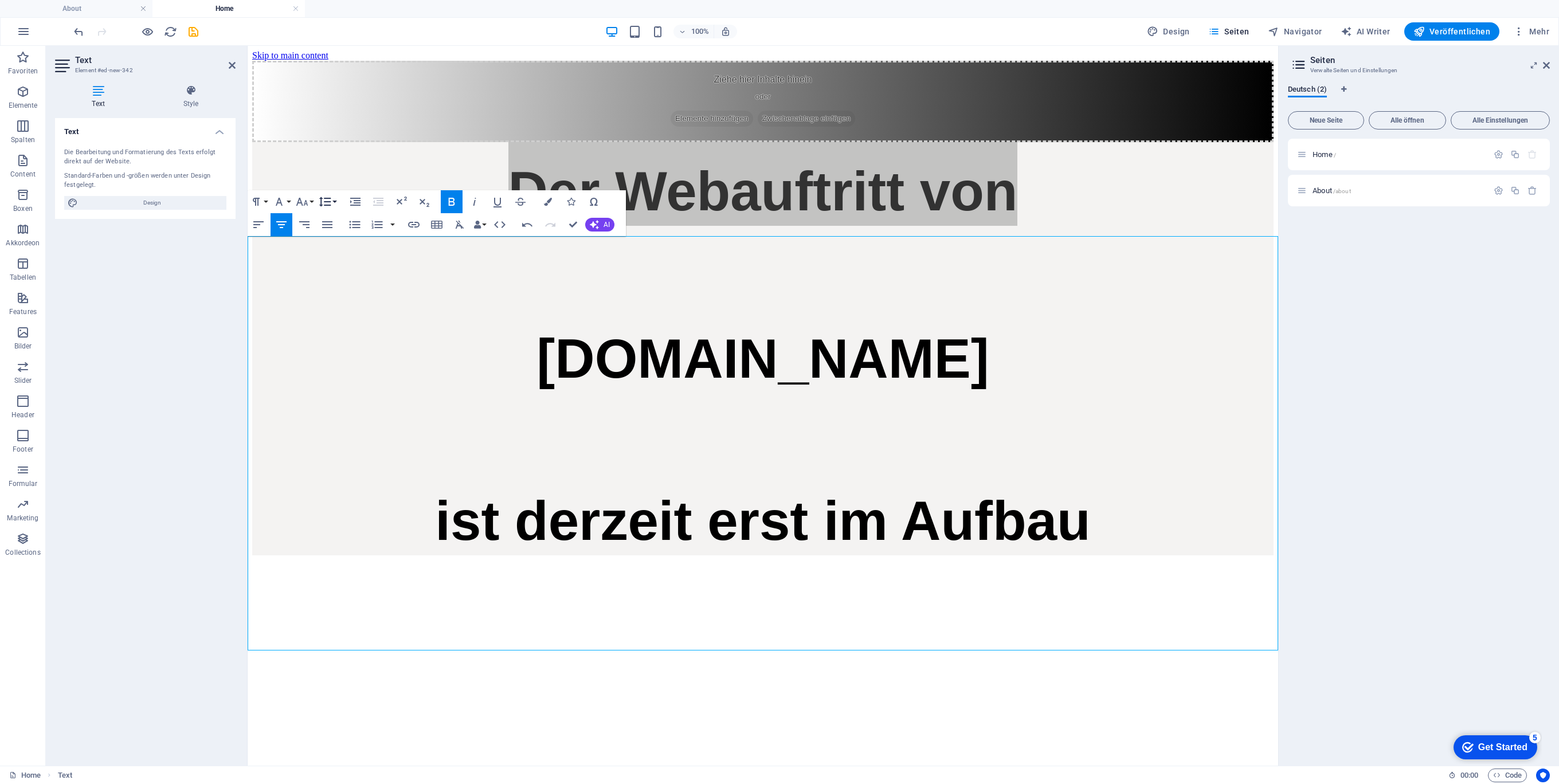
click at [335, 200] on button "Line Height" at bounding box center [327, 201] width 21 height 23
click at [305, 200] on icon "button" at bounding box center [301, 201] width 14 height 14
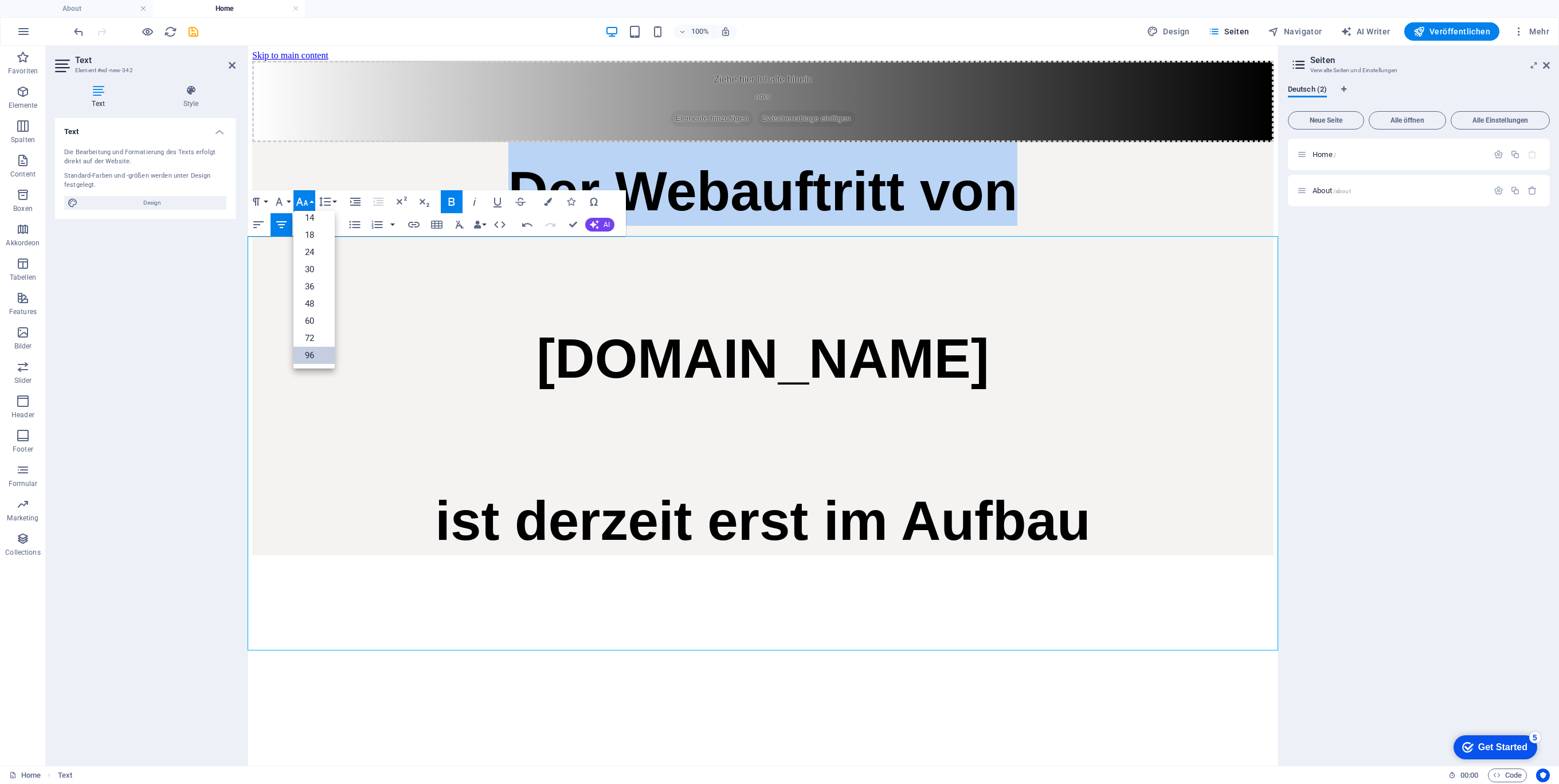
click at [322, 353] on link "96" at bounding box center [314, 355] width 41 height 17
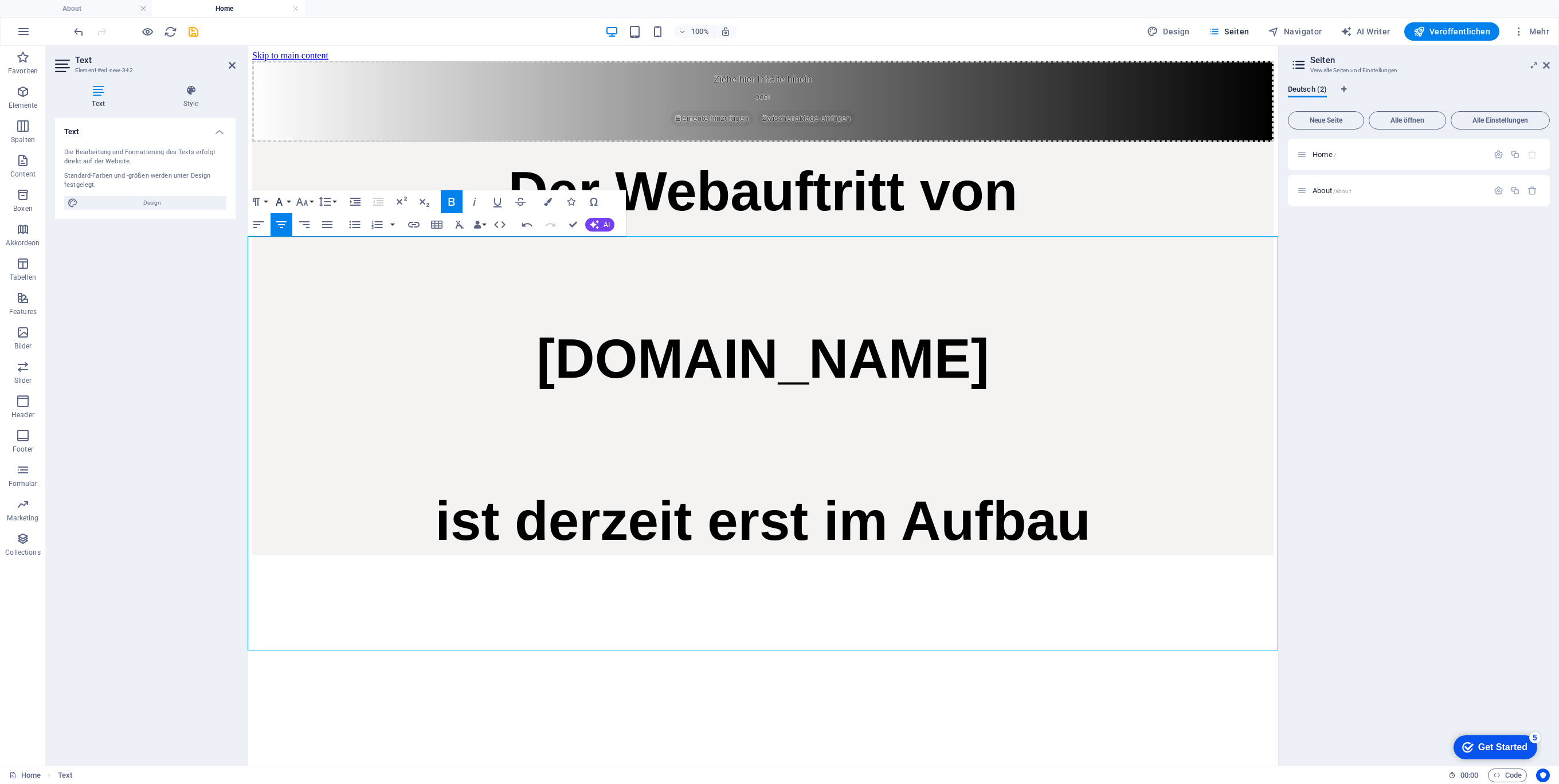
click at [290, 199] on button "Font Family" at bounding box center [281, 201] width 21 height 23
click at [303, 268] on link "Tahoma" at bounding box center [316, 276] width 91 height 17
click at [294, 202] on button "Font Size" at bounding box center [304, 201] width 21 height 23
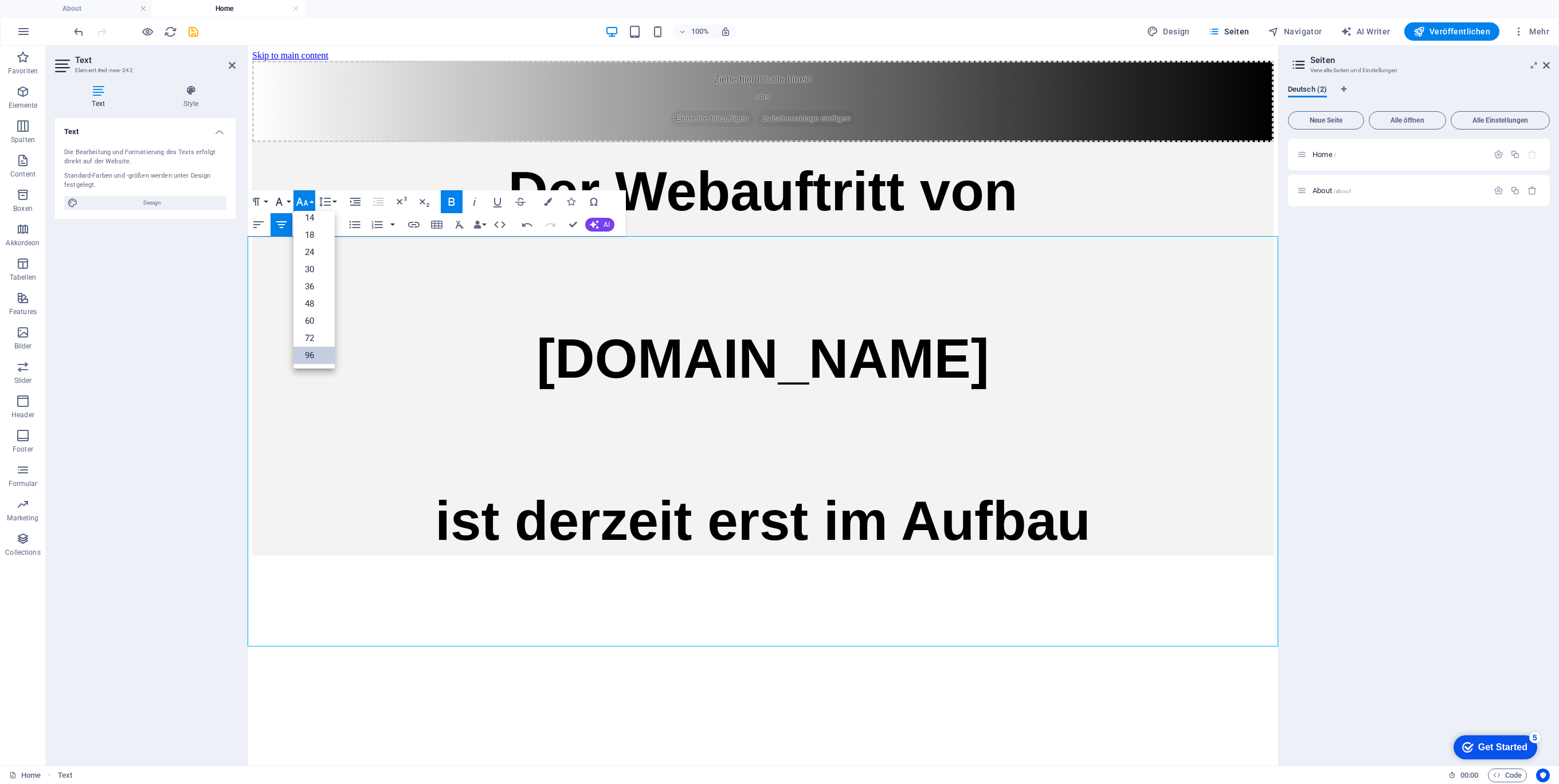
click at [290, 202] on button "Font Family" at bounding box center [281, 201] width 21 height 23
click at [318, 309] on link "Verdana" at bounding box center [316, 310] width 91 height 17
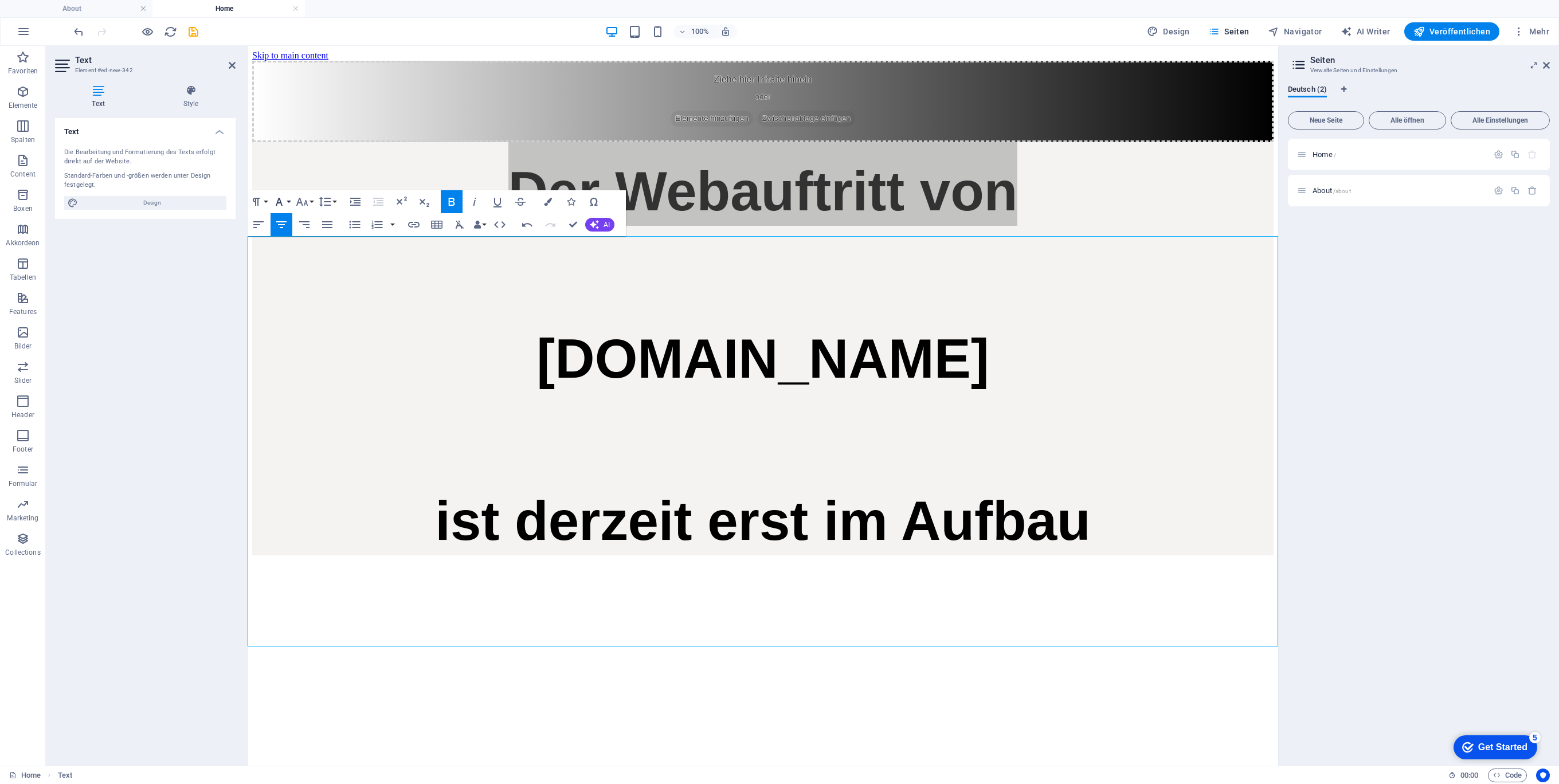
click at [288, 200] on button "Font Family" at bounding box center [281, 201] width 21 height 23
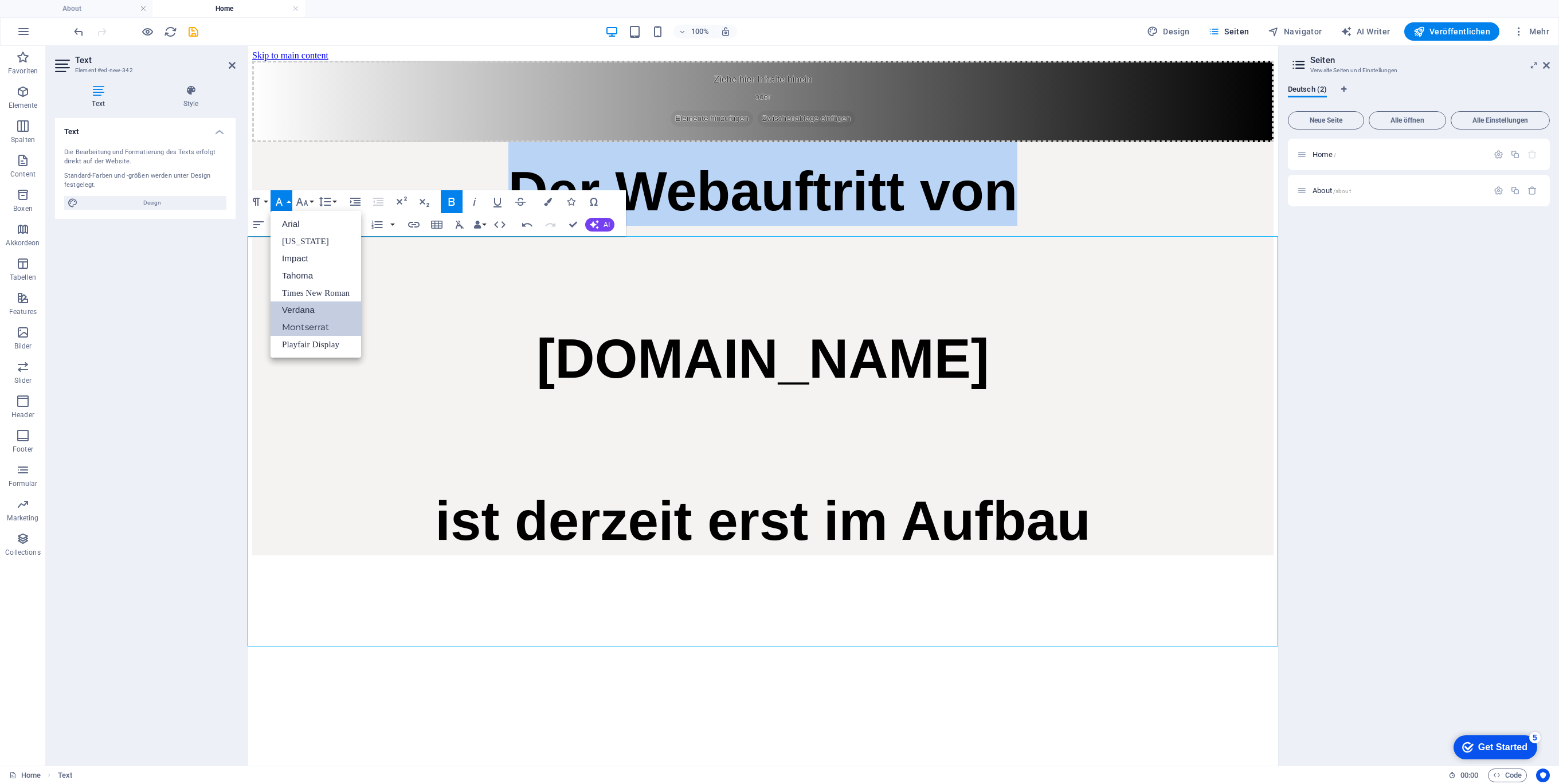
click at [301, 327] on link "Montserrat" at bounding box center [316, 328] width 91 height 17
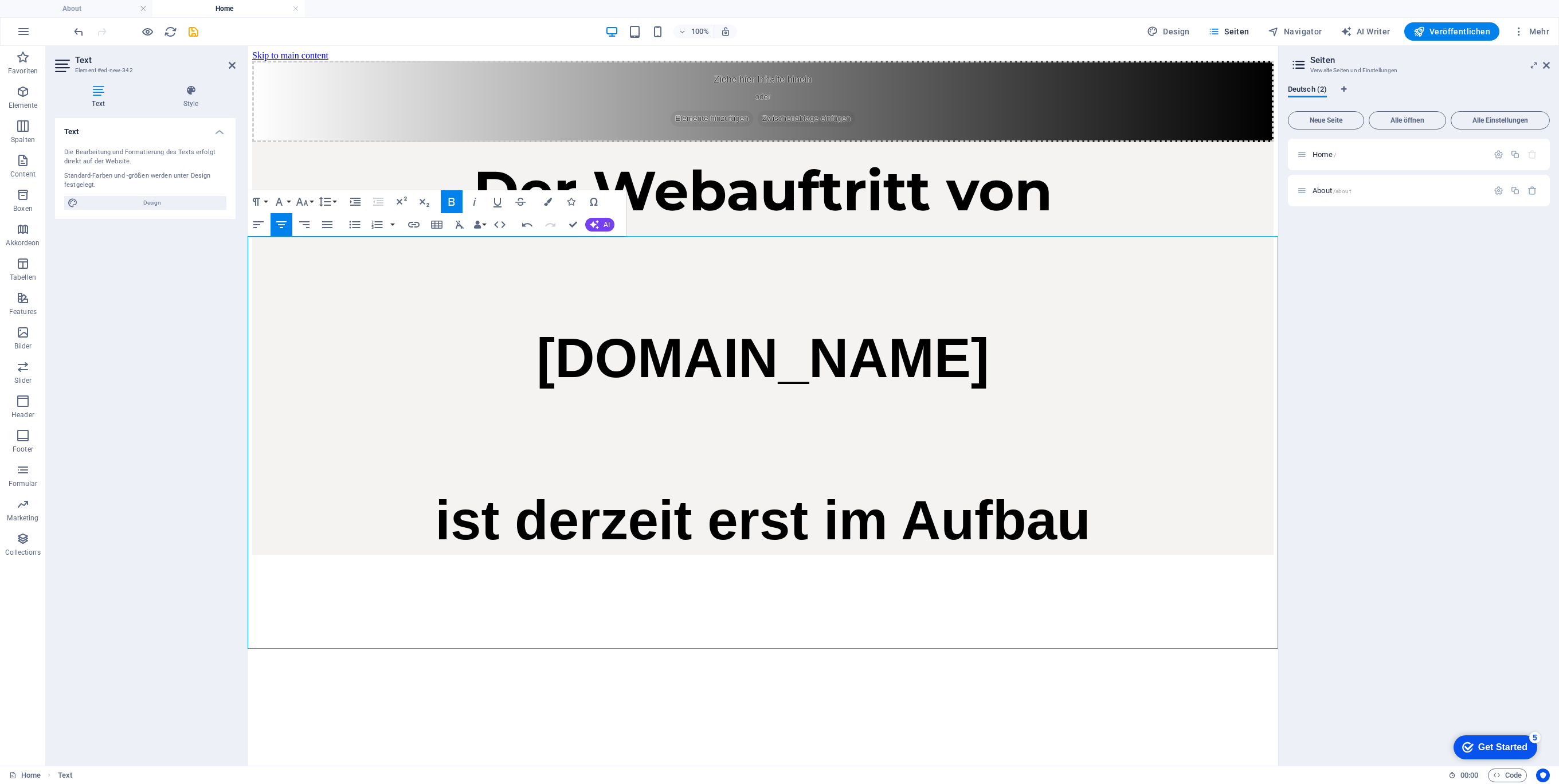
click at [729, 389] on strong "[DOMAIN_NAME]" at bounding box center [762, 357] width 452 height 61
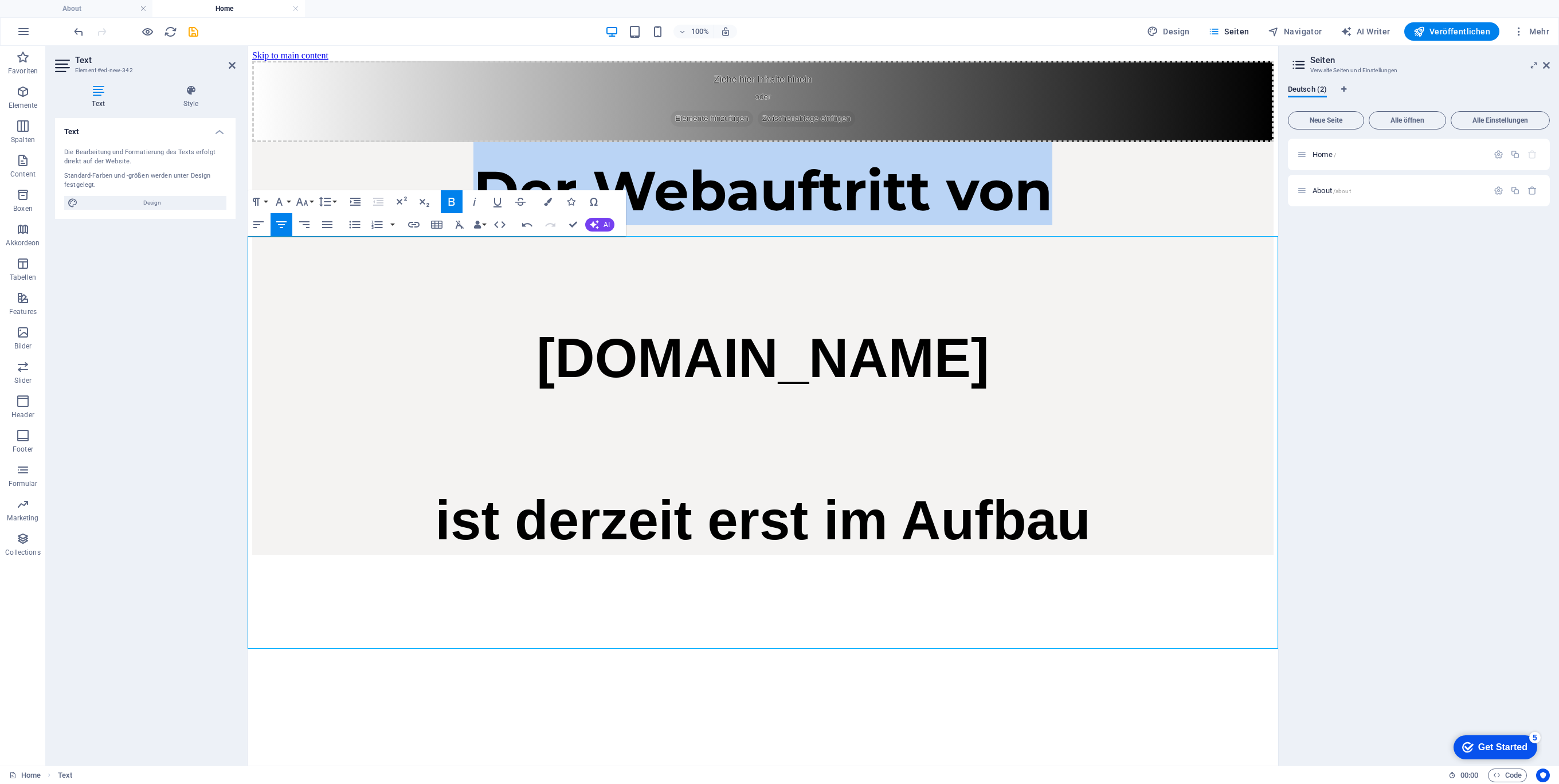
drag, startPoint x: 1069, startPoint y: 269, endPoint x: 386, endPoint y: 255, distance: 683.1
click at [397, 225] on h1 "Der Webauftritt von" at bounding box center [763, 184] width 1021 height 83
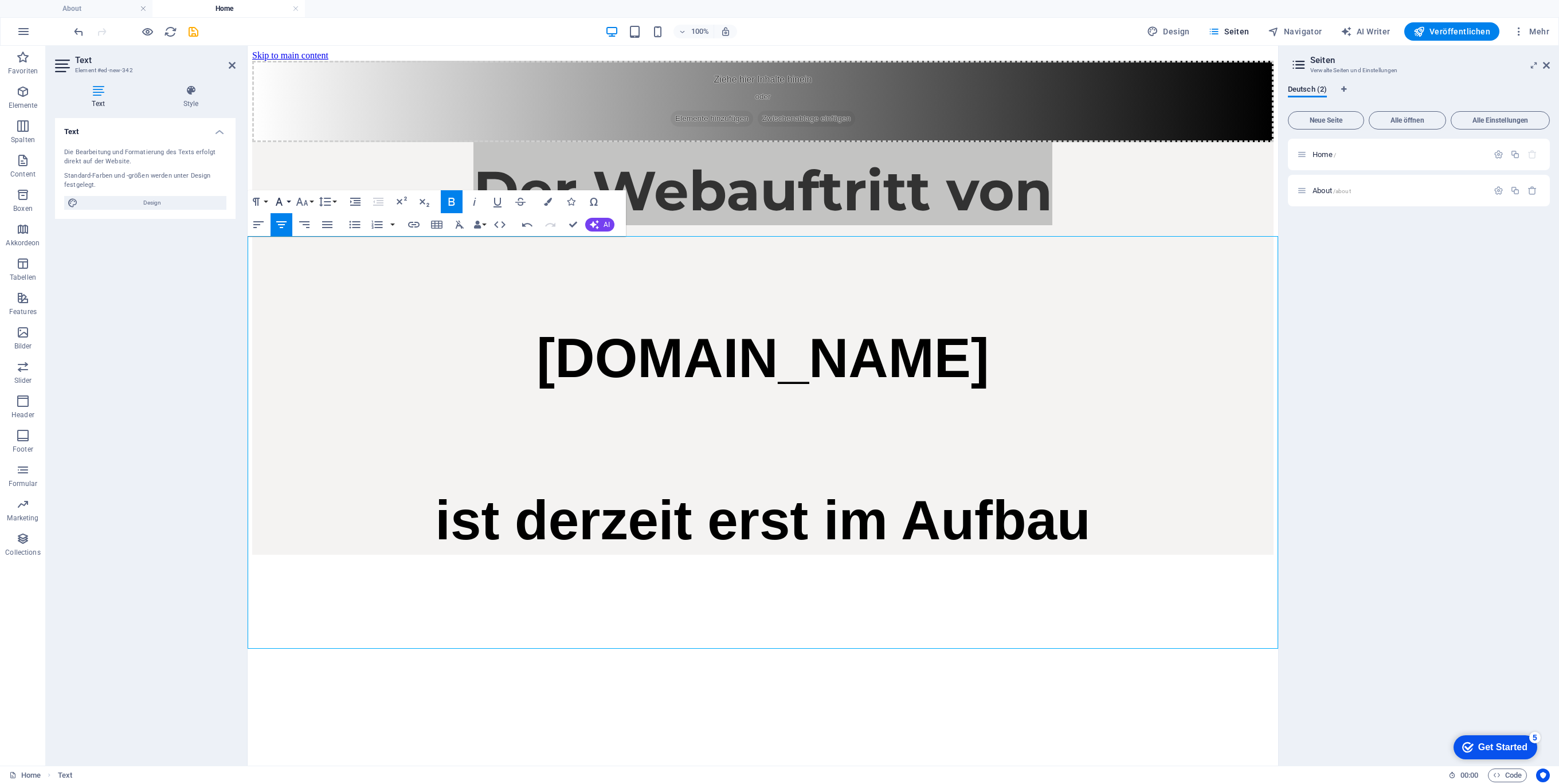
click at [286, 202] on button "Font Family" at bounding box center [281, 201] width 21 height 23
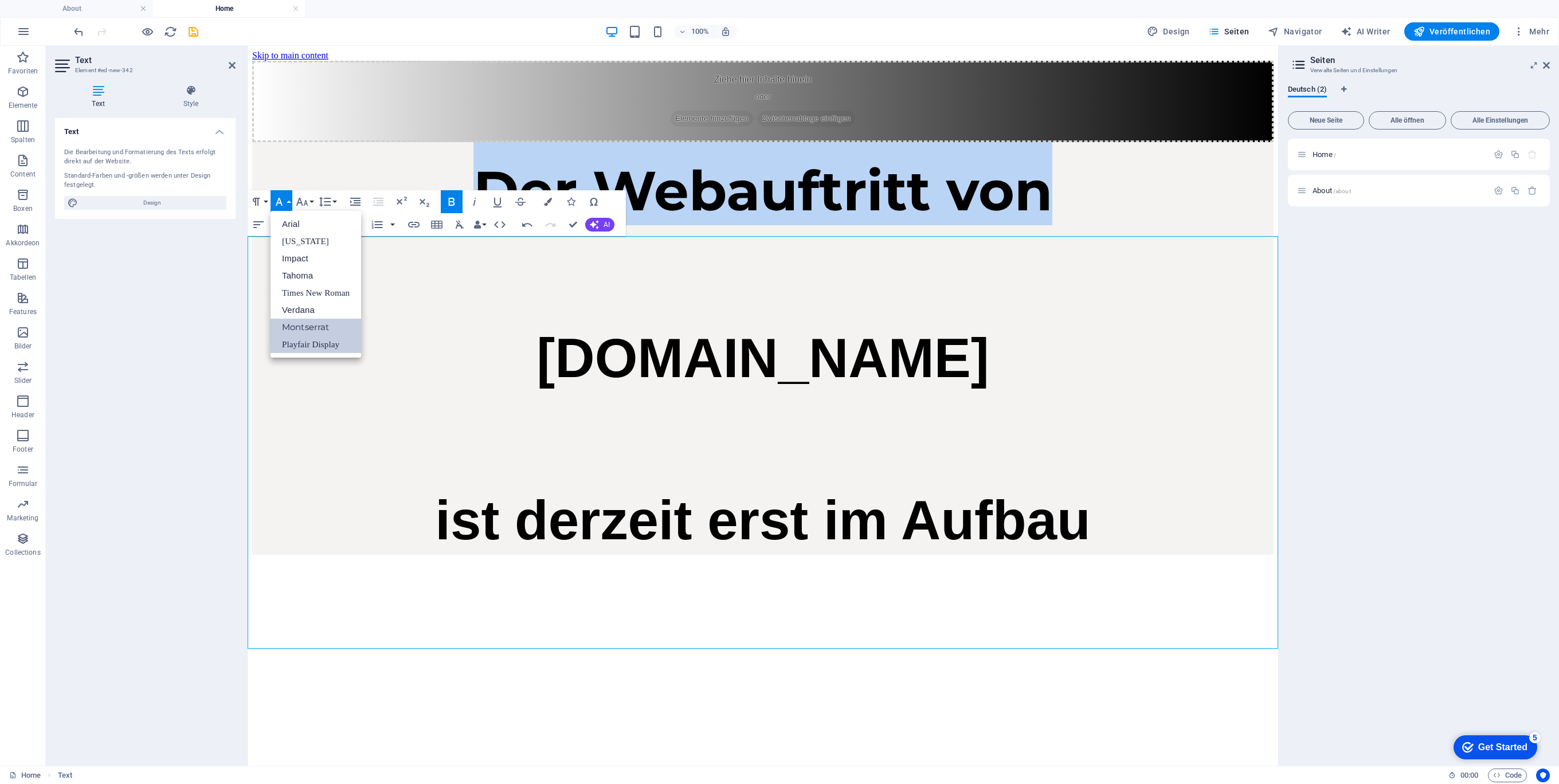
click at [321, 344] on link "Playfair Display" at bounding box center [316, 344] width 91 height 17
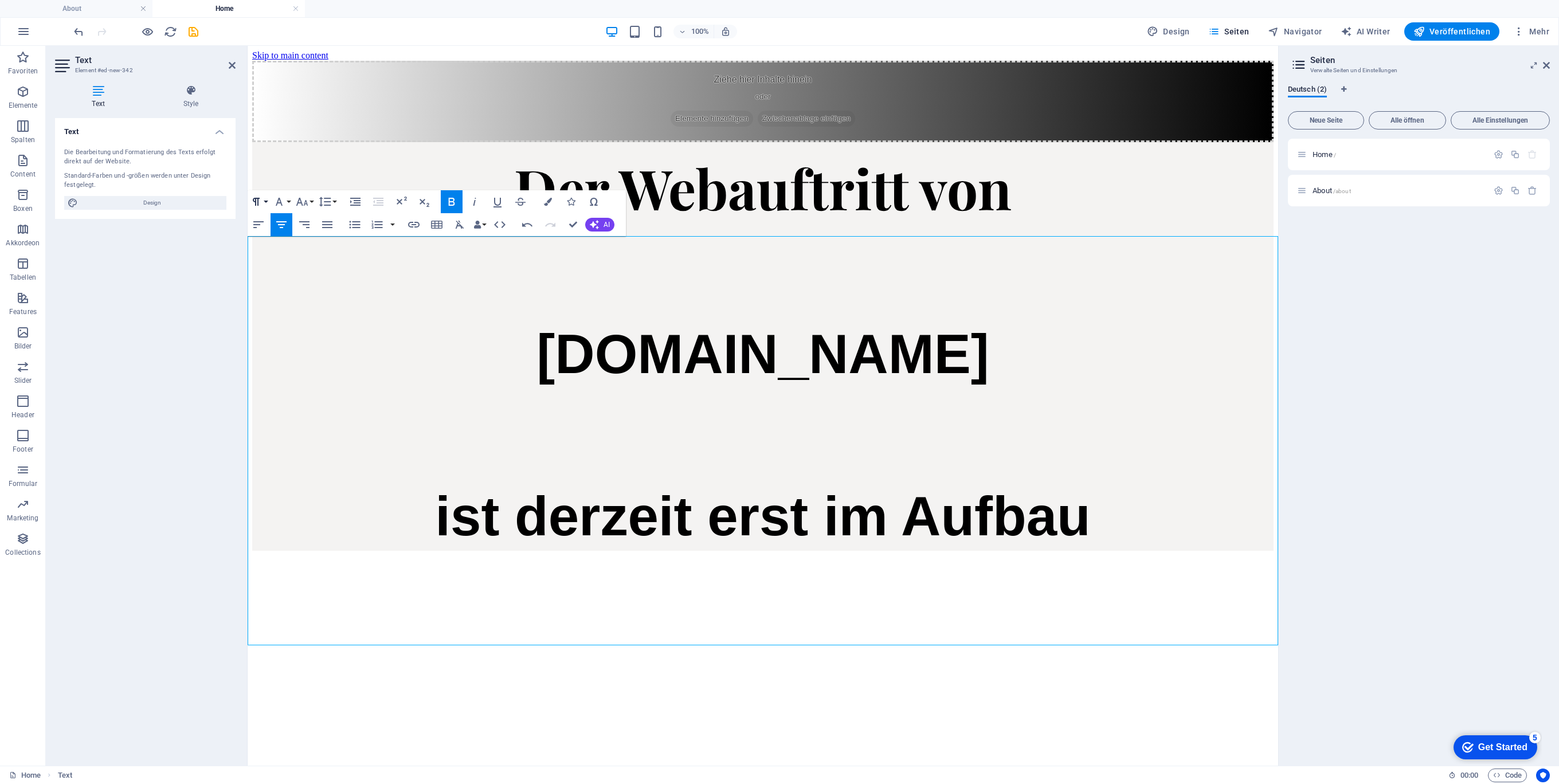
click at [264, 199] on button "Paragraph Format" at bounding box center [258, 201] width 21 height 23
drag, startPoint x: 767, startPoint y: 391, endPoint x: 792, endPoint y: 399, distance: 26.2
click at [766, 305] on h1 "​" at bounding box center [763, 262] width 1021 height 83
drag, startPoint x: 979, startPoint y: 430, endPoint x: 991, endPoint y: 421, distance: 15.0
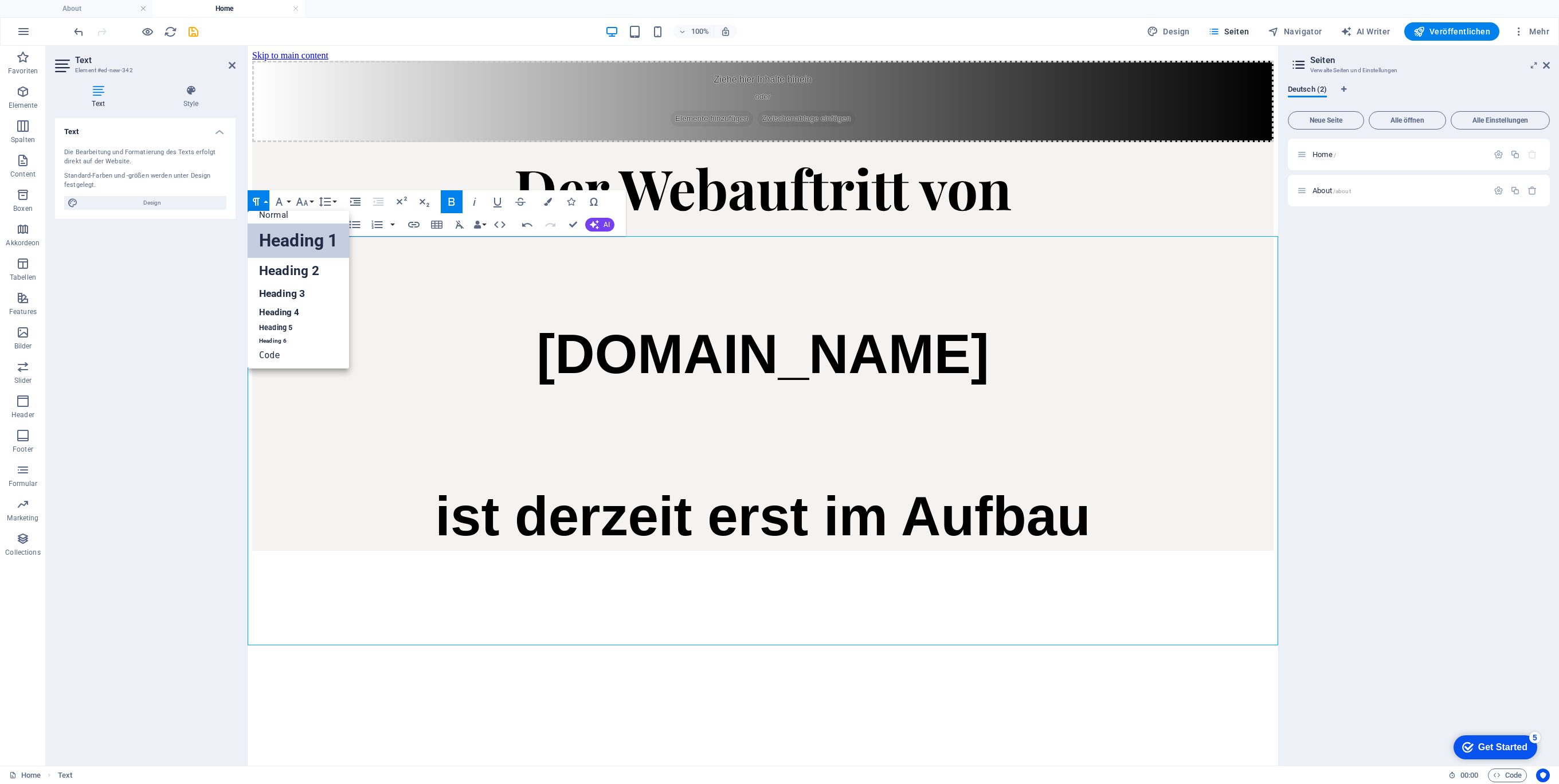
click at [978, 386] on h1 "[DOMAIN_NAME]" at bounding box center [763, 345] width 1021 height 81
click at [1035, 305] on h1 "​" at bounding box center [763, 262] width 1021 height 83
drag, startPoint x: 895, startPoint y: 741, endPoint x: 893, endPoint y: 723, distance: 18.1
click at [893, 560] on html "Skip to main content Ziehe hier Inhalte hinein oder Elemente hinzufügen Zwische…" at bounding box center [762, 303] width 1030 height 514
click at [1248, 386] on h1 "[DOMAIN_NAME]" at bounding box center [763, 345] width 1021 height 81
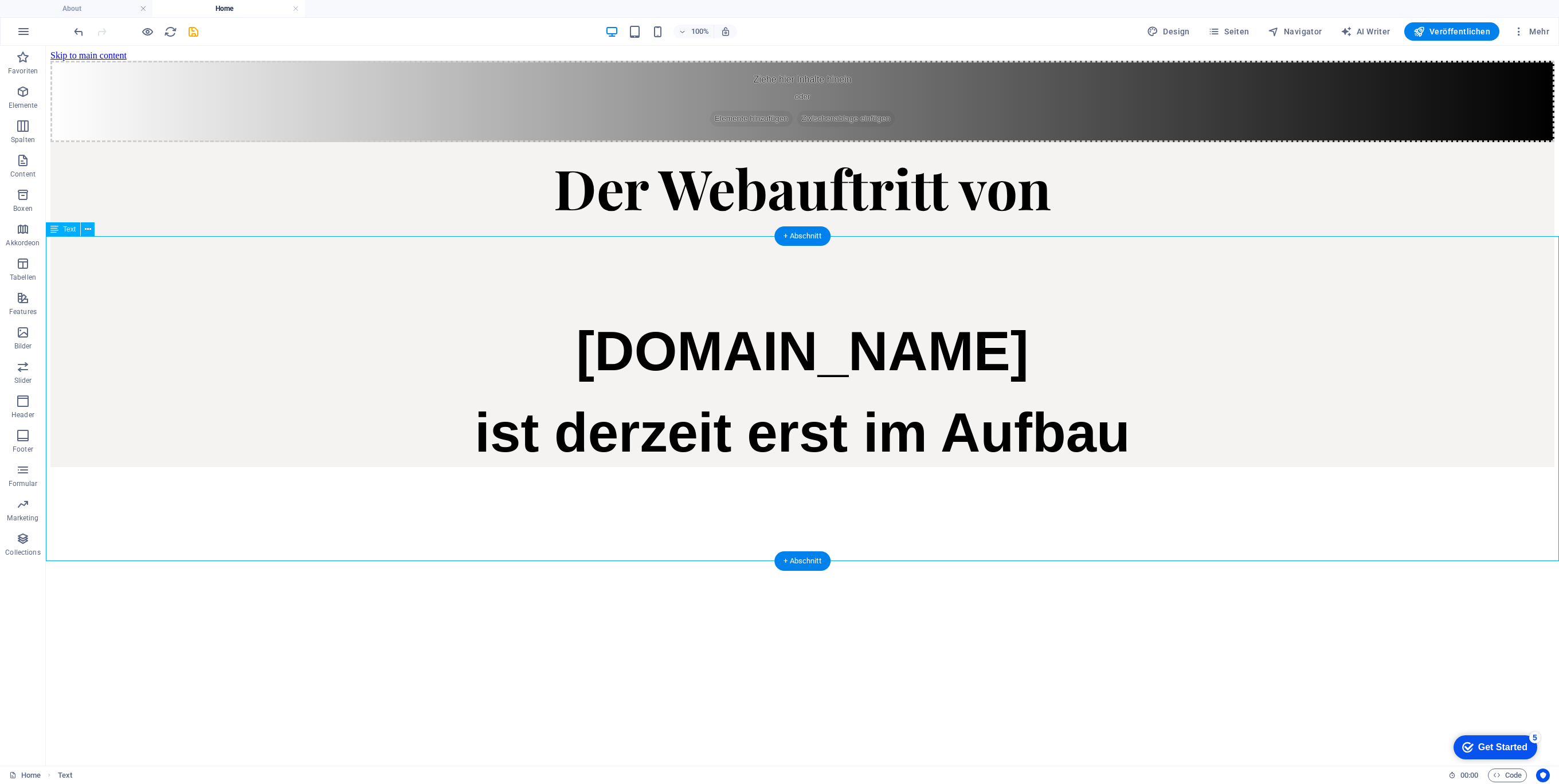
click at [1137, 382] on h1 "[DOMAIN_NAME]" at bounding box center [802, 343] width 1504 height 81
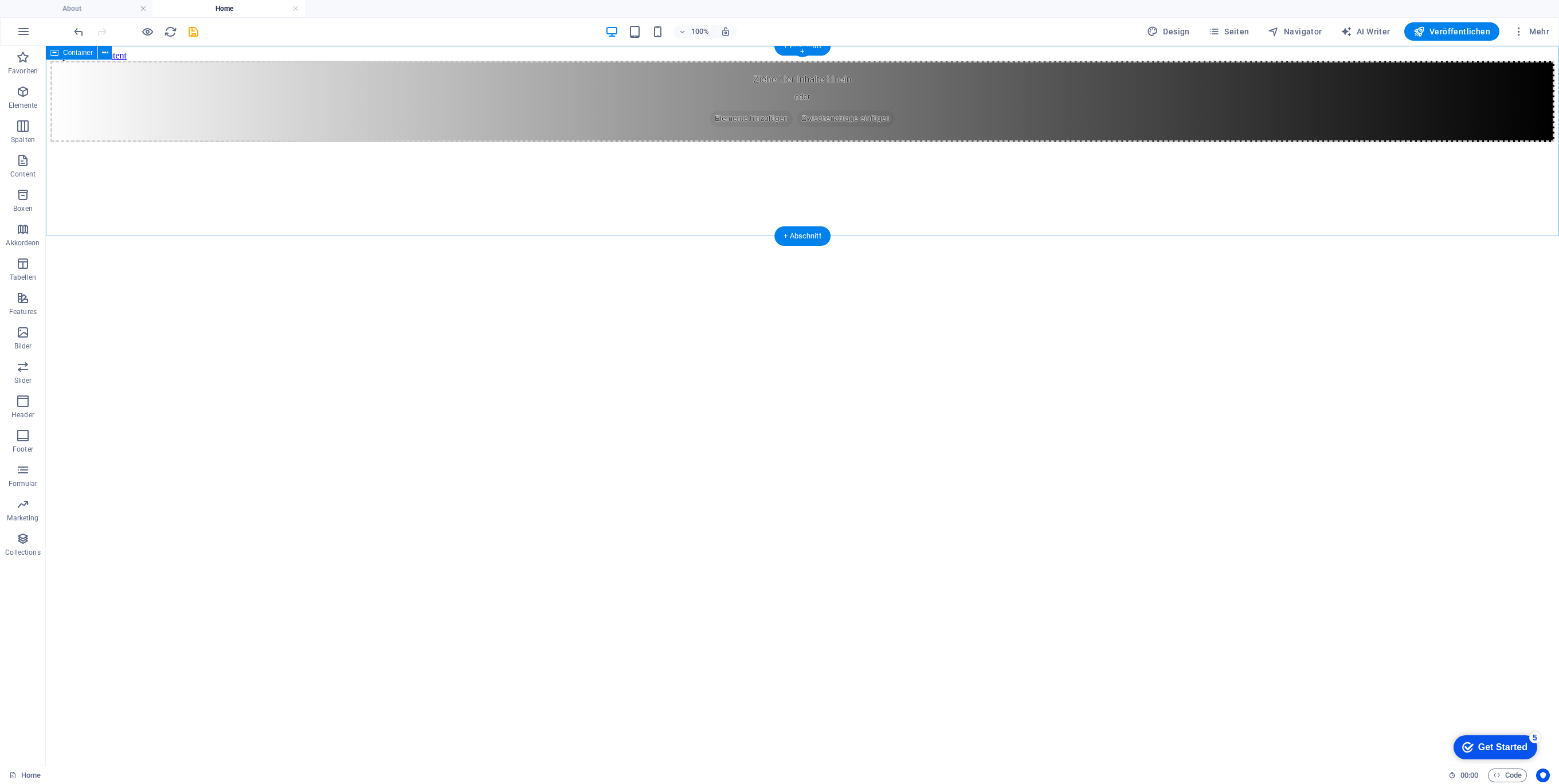
click at [328, 142] on div "Ziehe hier Inhalte hinein oder Elemente hinzufügen Zwischenablage einfügen" at bounding box center [802, 101] width 1504 height 81
click at [698, 142] on div "Ziehe hier Inhalte hinein oder Elemente hinzufügen Zwischenablage einfügen" at bounding box center [802, 101] width 1504 height 81
click at [733, 126] on span "Elemente hinzufügen" at bounding box center [752, 118] width 83 height 16
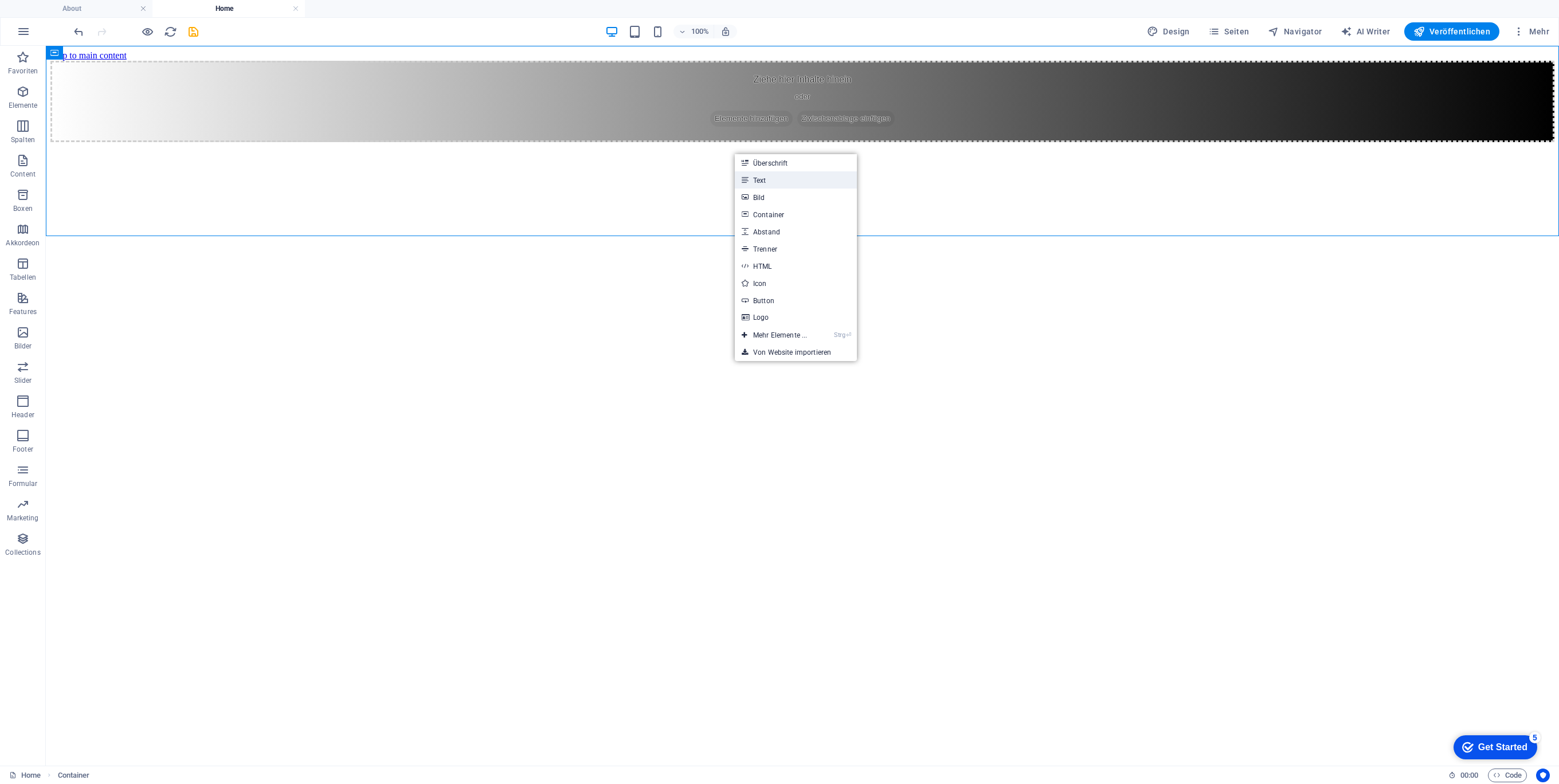
drag, startPoint x: 768, startPoint y: 180, endPoint x: 520, endPoint y: 134, distance: 252.2
click at [768, 180] on link "Text" at bounding box center [795, 180] width 122 height 17
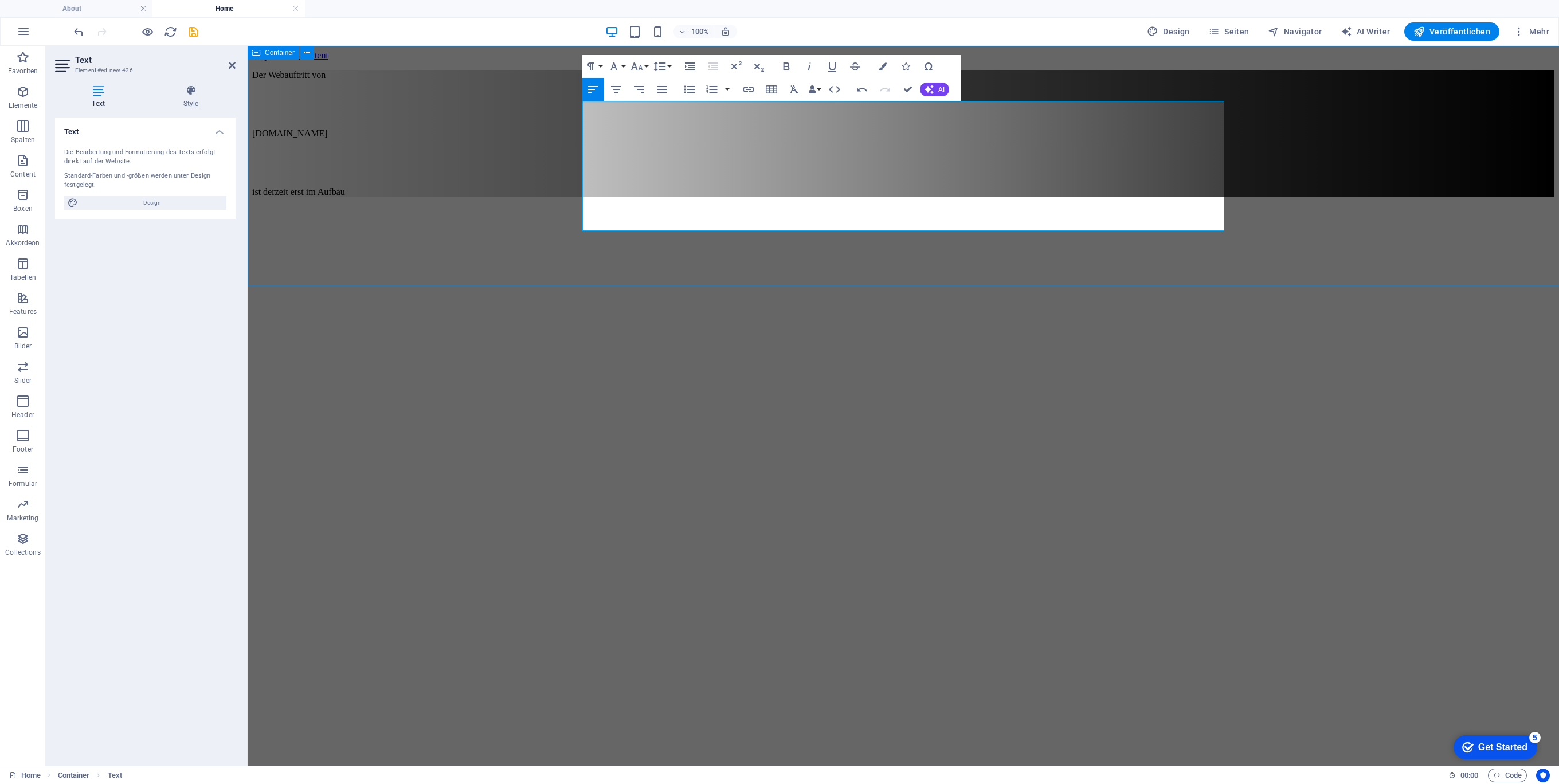
scroll to position [102, 5]
click at [729, 197] on p "ist derzeit erst im Aufbau" at bounding box center [903, 192] width 1302 height 10
drag, startPoint x: 772, startPoint y: 216, endPoint x: 476, endPoint y: 64, distance: 332.7
click at [477, 70] on div "Der Webauftritt von Spielhuesli.de ist derzeit erst im Aufbau Der Webauftritt v…" at bounding box center [903, 134] width 1302 height 127
click at [622, 64] on button "Font Family" at bounding box center [616, 66] width 21 height 23
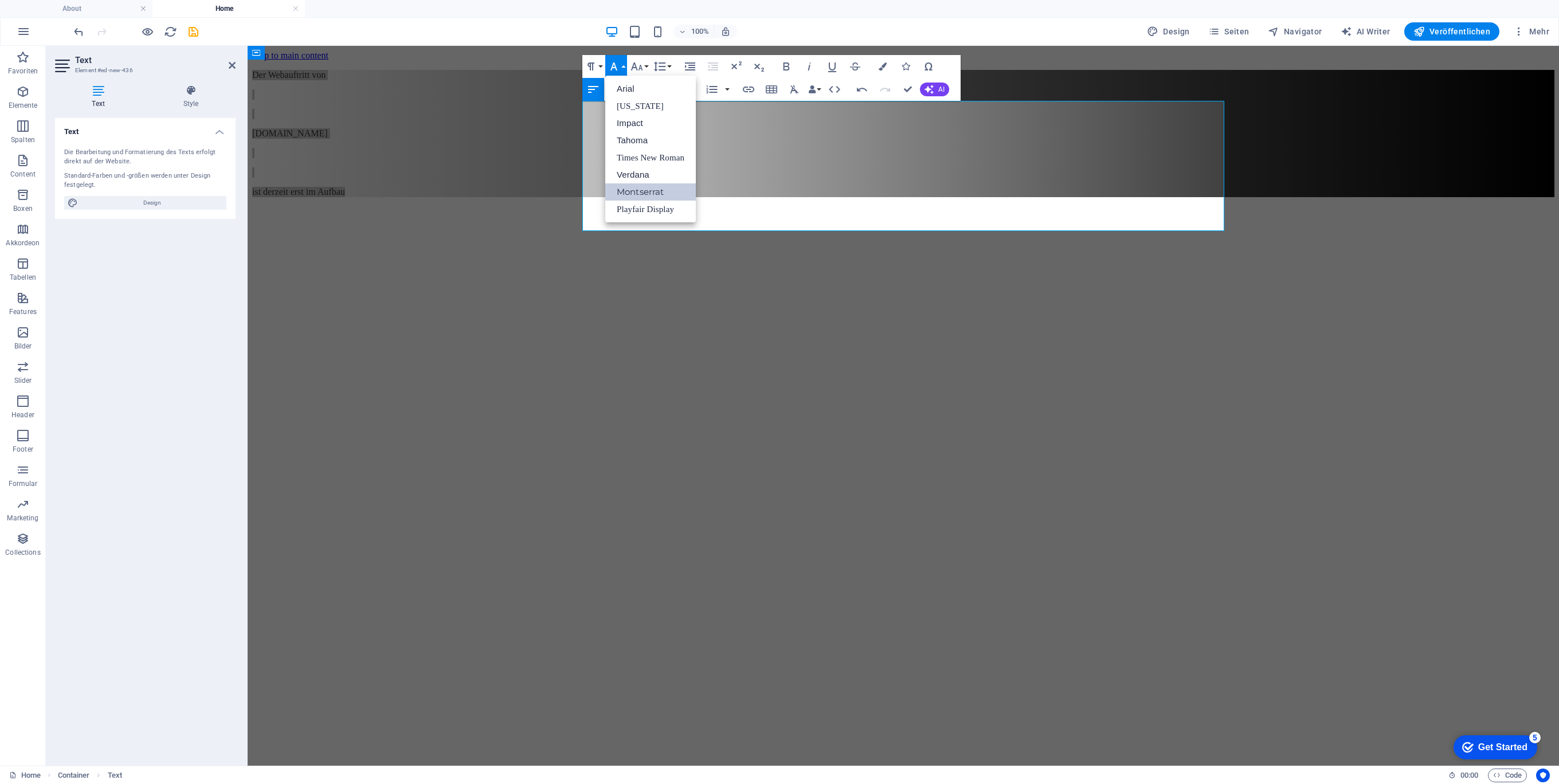
scroll to position [0, 0]
click at [622, 64] on button "Font Family" at bounding box center [616, 66] width 21 height 23
click at [645, 67] on button "Font Size" at bounding box center [639, 66] width 21 height 23
click at [643, 219] on link "96" at bounding box center [649, 220] width 41 height 17
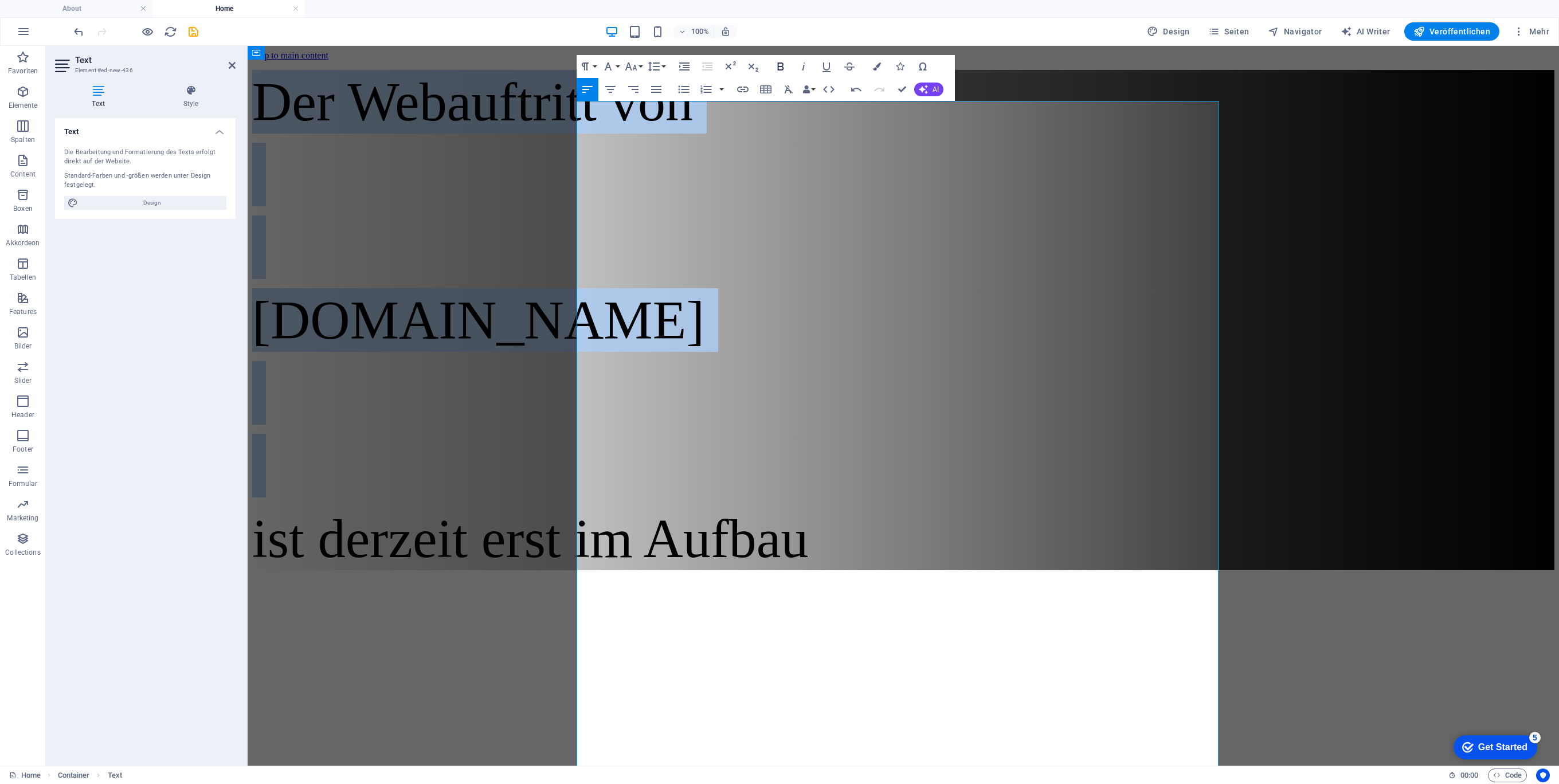
click at [782, 67] on icon "button" at bounding box center [780, 66] width 14 height 14
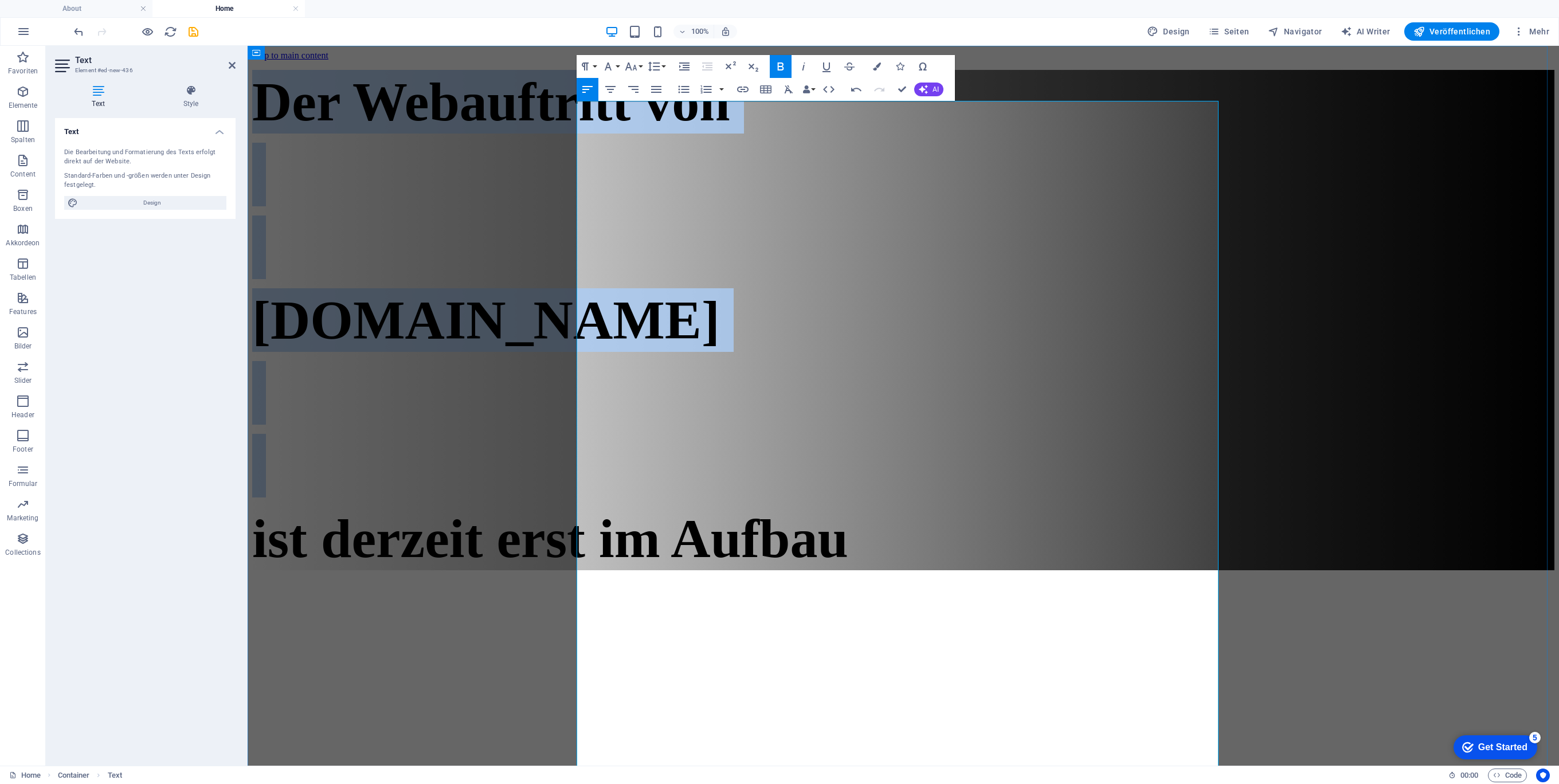
click at [921, 279] on p at bounding box center [903, 247] width 1302 height 64
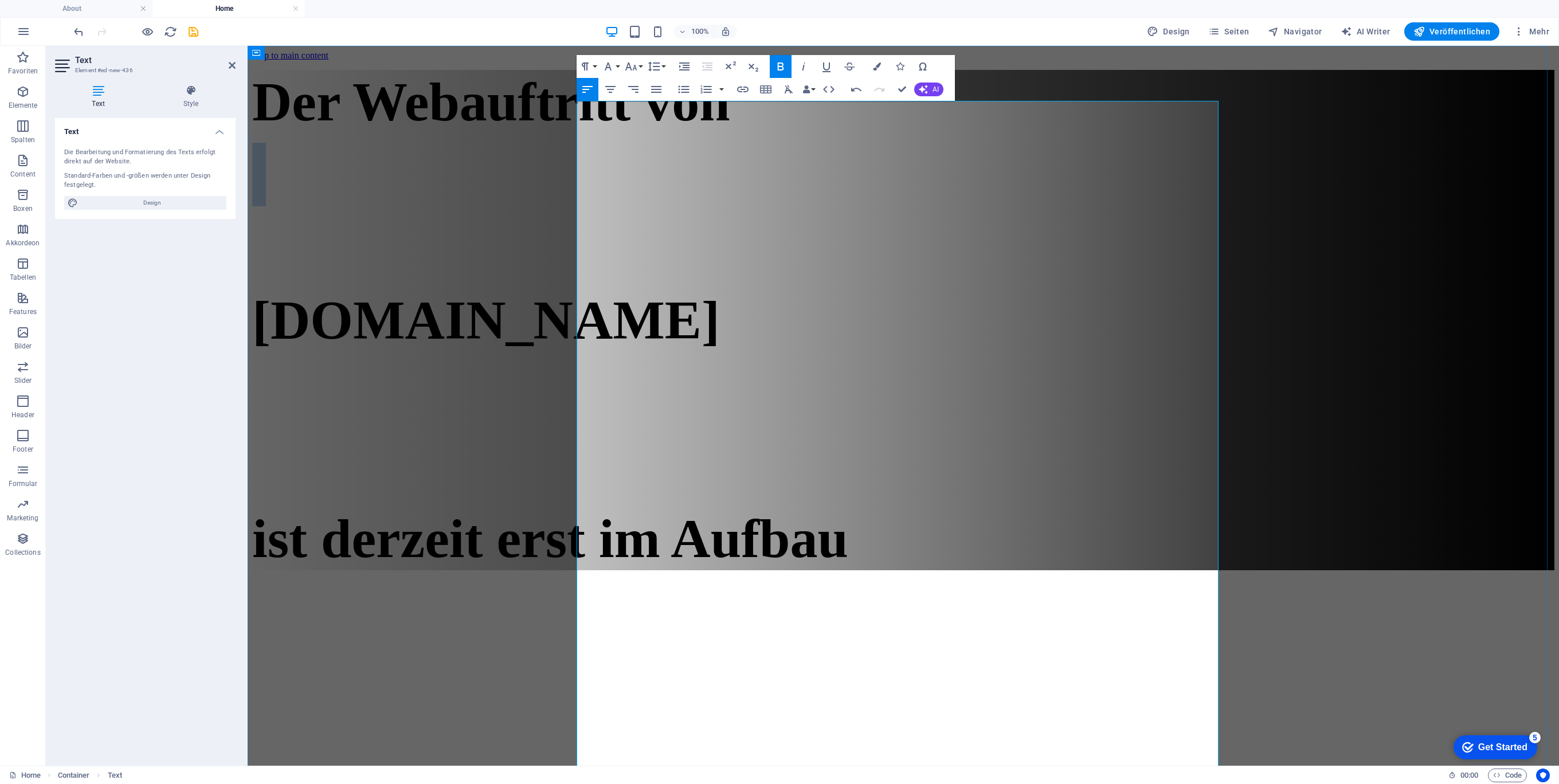
drag, startPoint x: 642, startPoint y: 234, endPoint x: 671, endPoint y: 312, distance: 83.2
click at [671, 312] on div "Der Webauftritt von Spielhuesli.de ist derzeit erst im Aufbau" at bounding box center [903, 320] width 1302 height 500
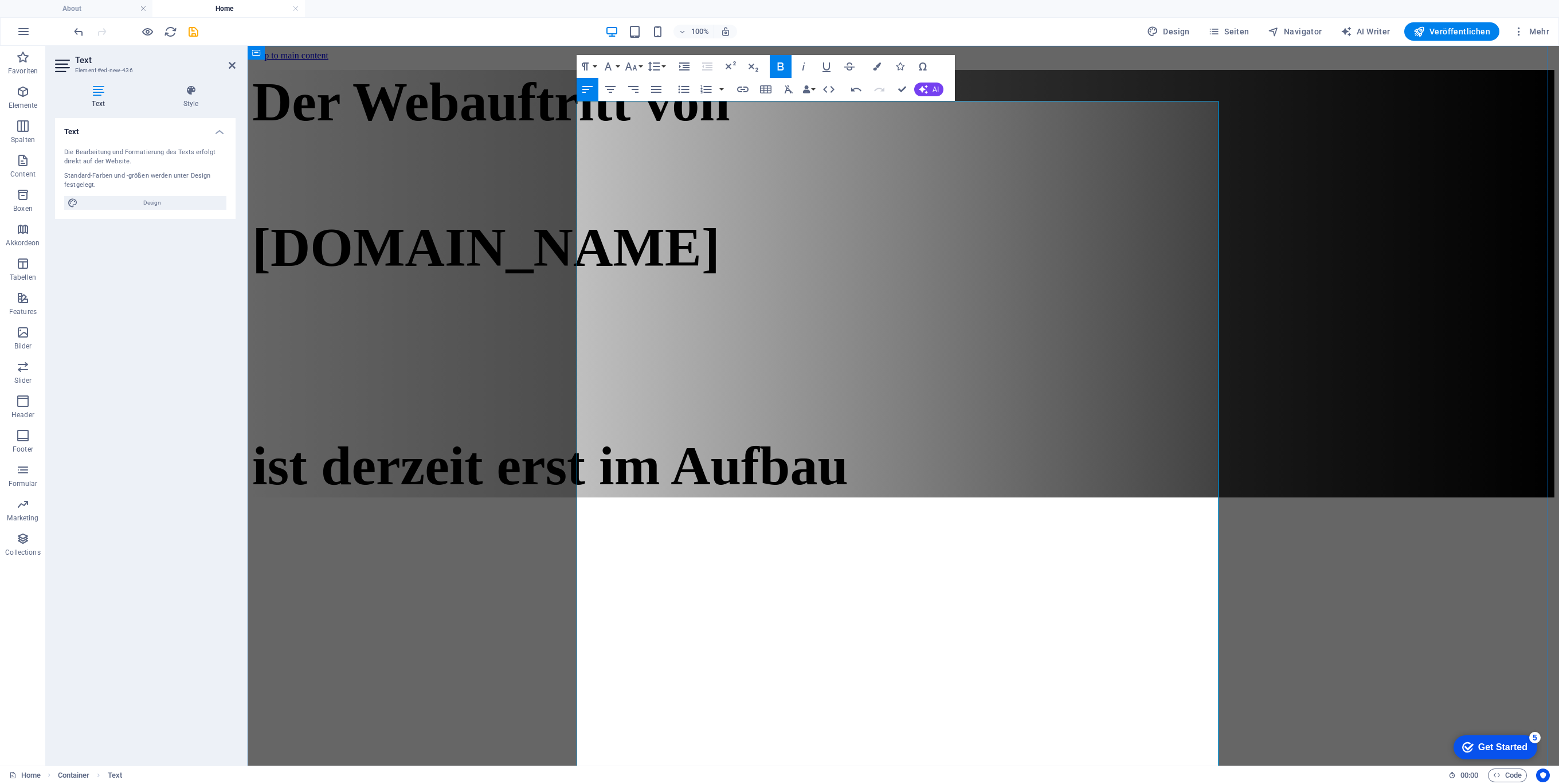
click at [634, 351] on p at bounding box center [903, 320] width 1302 height 64
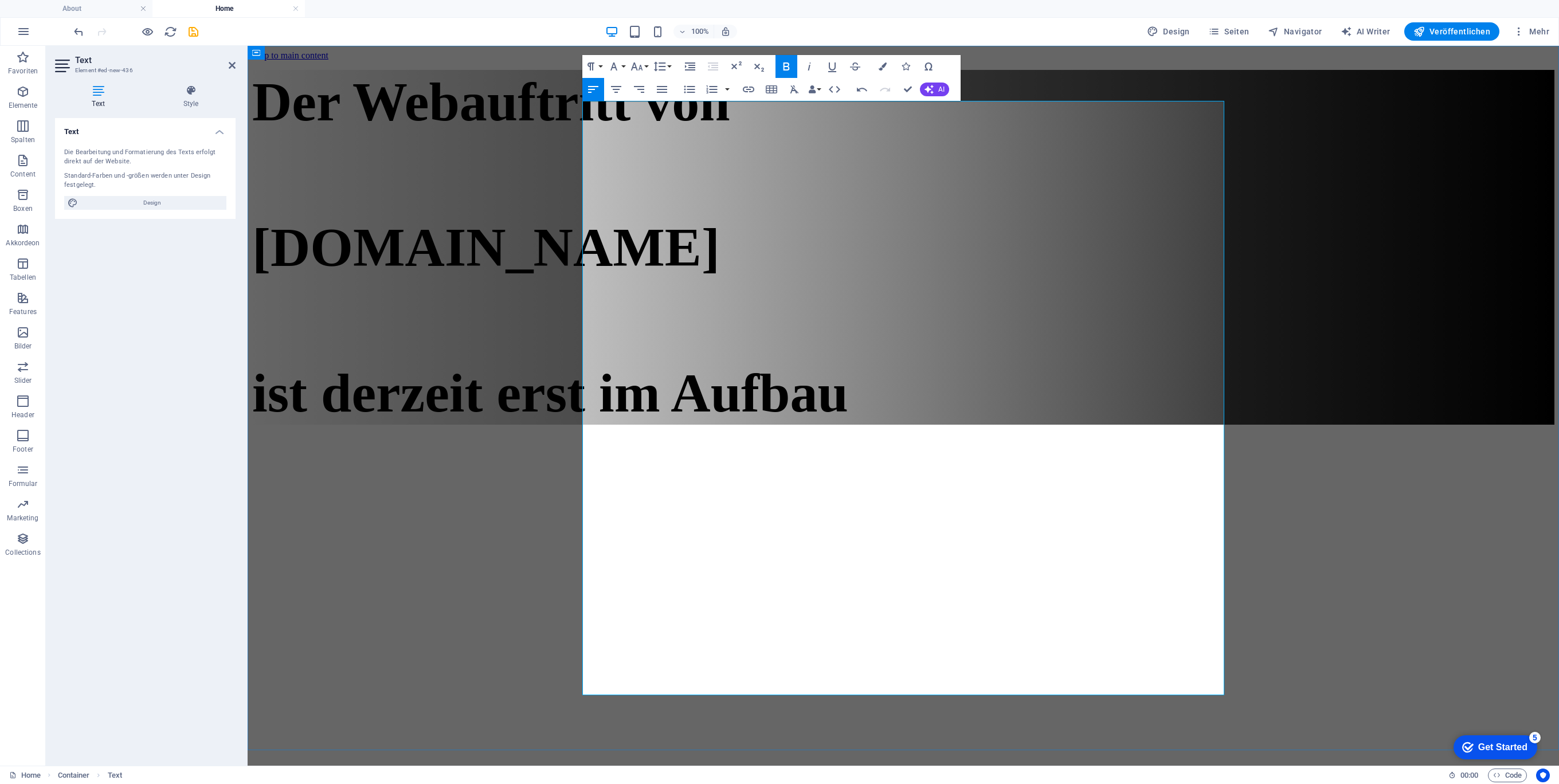
drag, startPoint x: 908, startPoint y: 360, endPoint x: 923, endPoint y: 359, distance: 15.0
click at [720, 278] on strong "[DOMAIN_NAME]" at bounding box center [486, 246] width 468 height 61
drag, startPoint x: 1020, startPoint y: 345, endPoint x: 989, endPoint y: 340, distance: 31.4
click at [1017, 279] on p "[DOMAIN_NAME]" at bounding box center [903, 247] width 1302 height 64
click at [617, 87] on icon "button" at bounding box center [616, 89] width 10 height 7
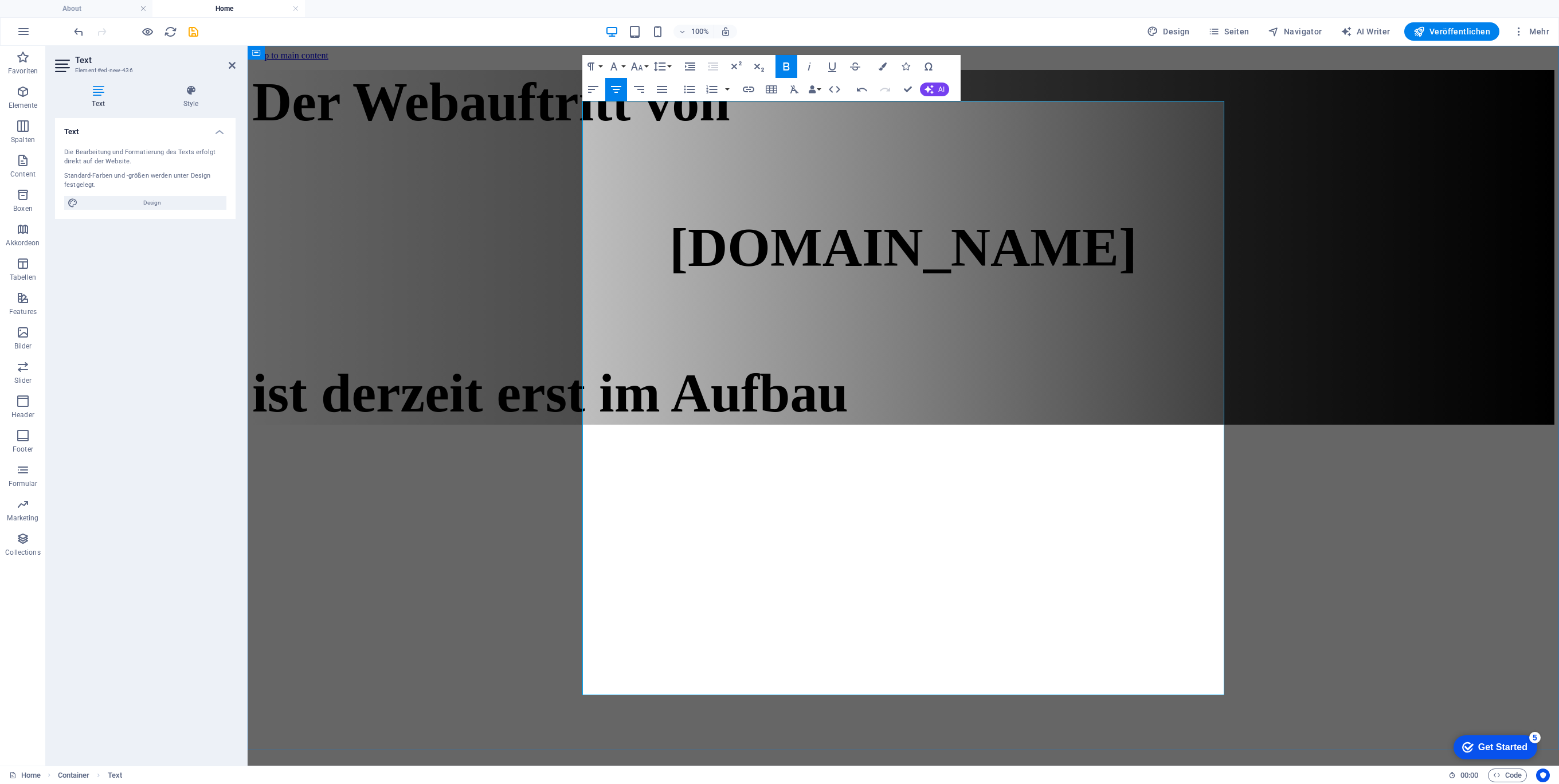
click at [730, 132] on strong "Der Webauftritt von" at bounding box center [491, 101] width 478 height 61
drag, startPoint x: 622, startPoint y: 89, endPoint x: 382, endPoint y: 60, distance: 241.7
click at [622, 89] on icon "button" at bounding box center [616, 89] width 14 height 14
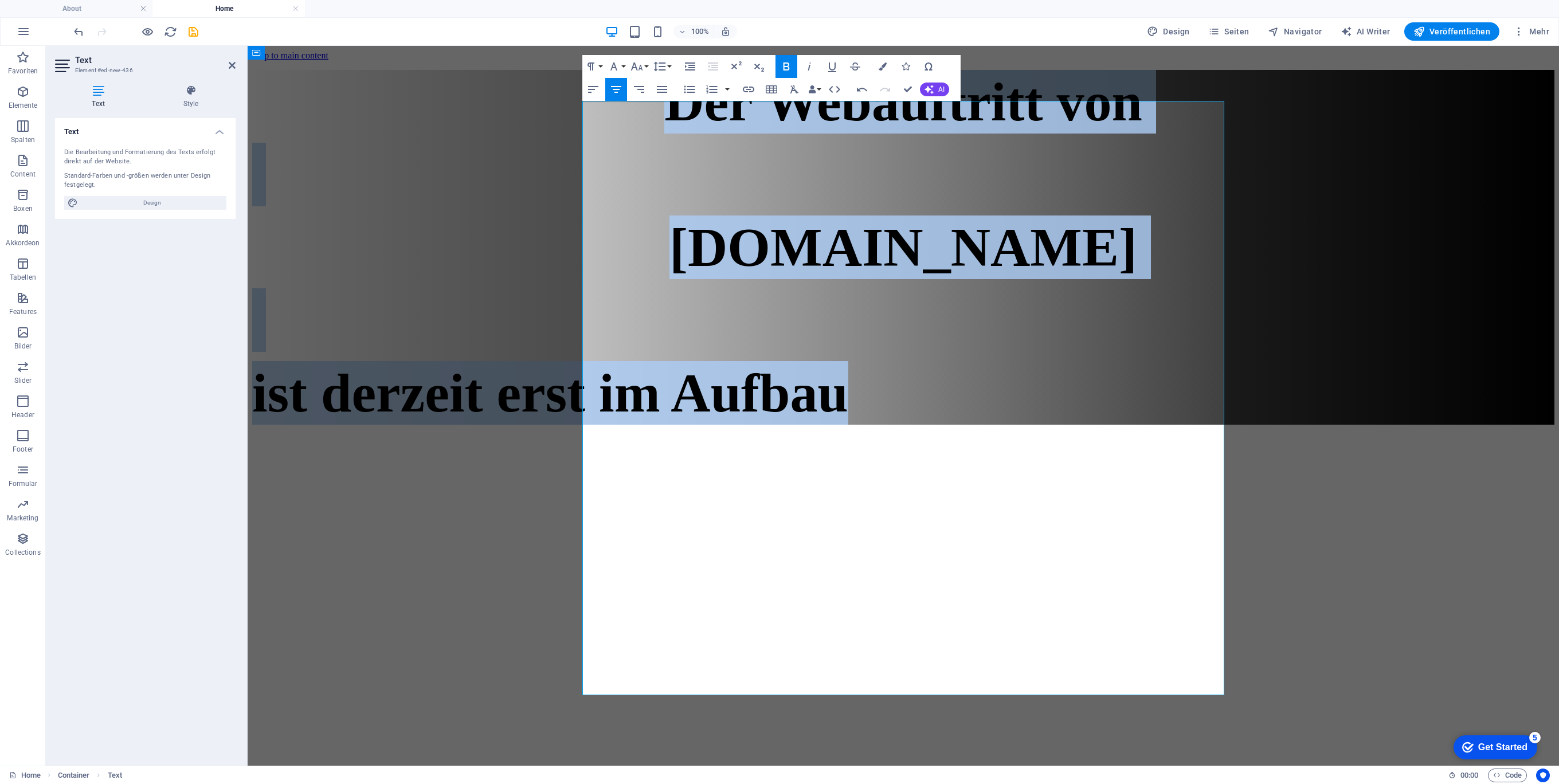
drag, startPoint x: 862, startPoint y: 657, endPoint x: 592, endPoint y: 26, distance: 686.3
click at [592, 46] on html "Skip to main content Der Webauftritt von Spielhuesli.de ist derzeit erst im Auf…" at bounding box center [903, 240] width 1312 height 388
click at [621, 86] on icon "button" at bounding box center [616, 89] width 14 height 14
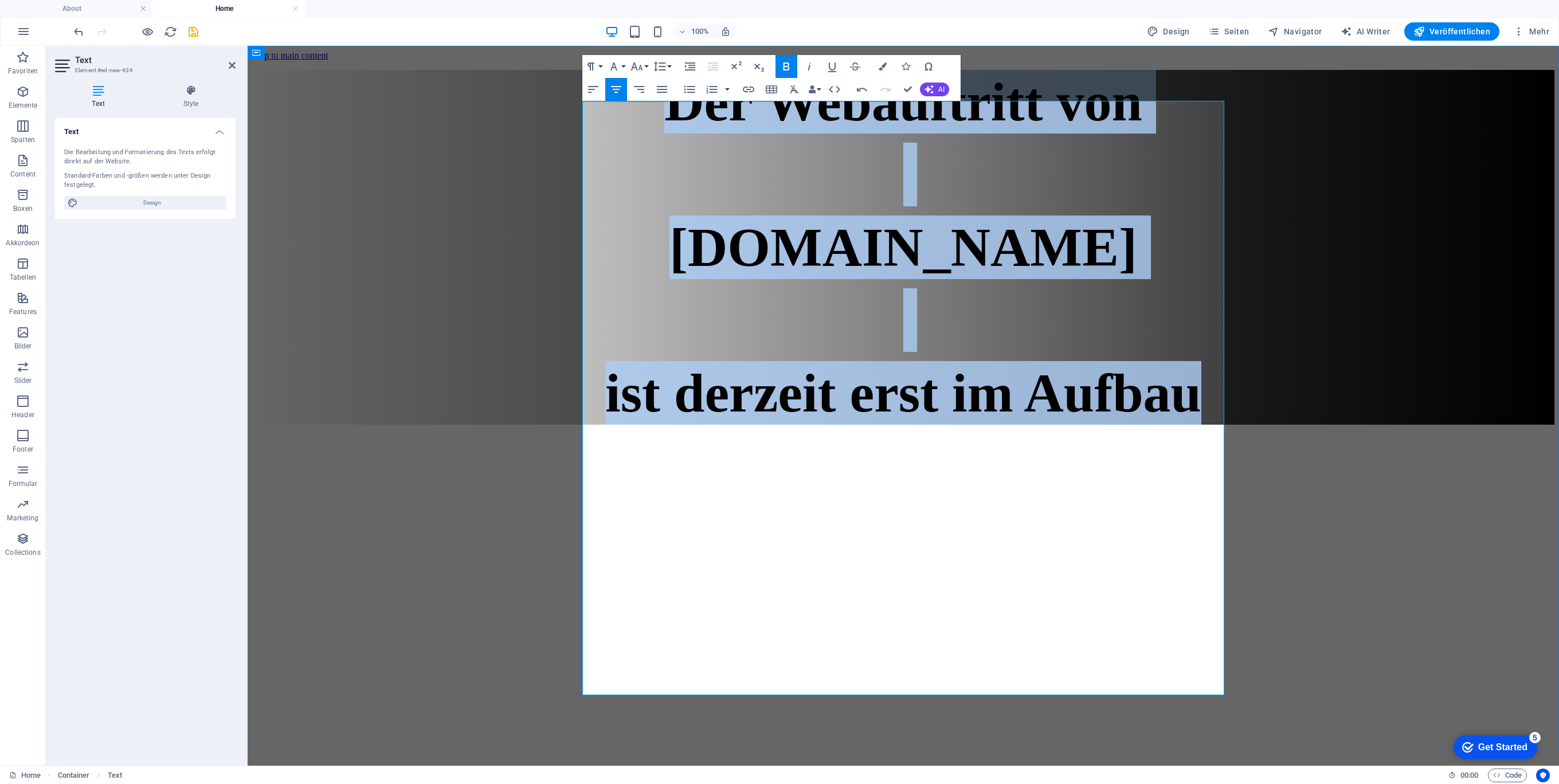
click at [971, 351] on p at bounding box center [903, 320] width 1302 height 64
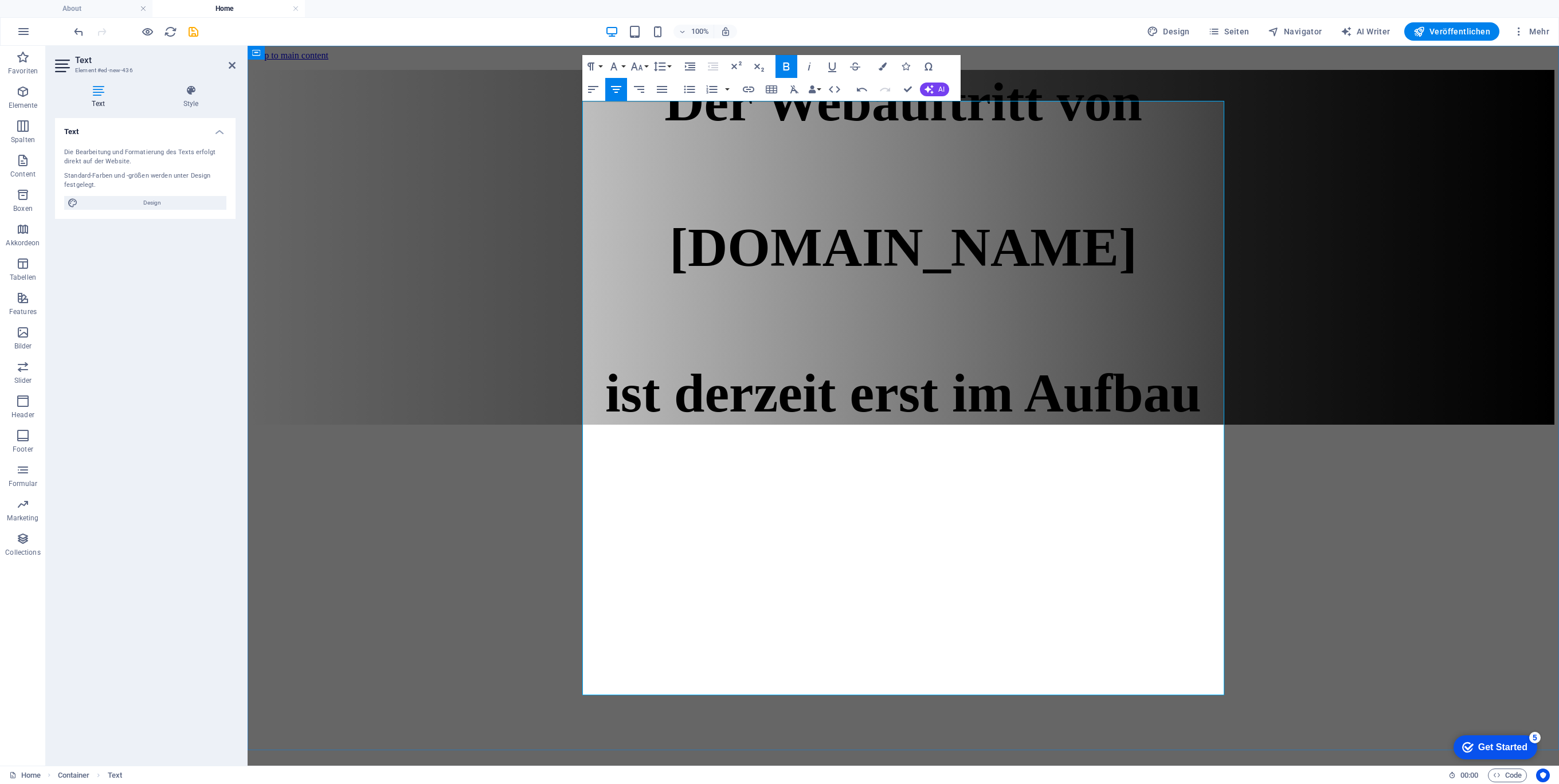
click at [1013, 351] on p at bounding box center [903, 320] width 1302 height 64
click at [913, 351] on p at bounding box center [903, 320] width 1302 height 64
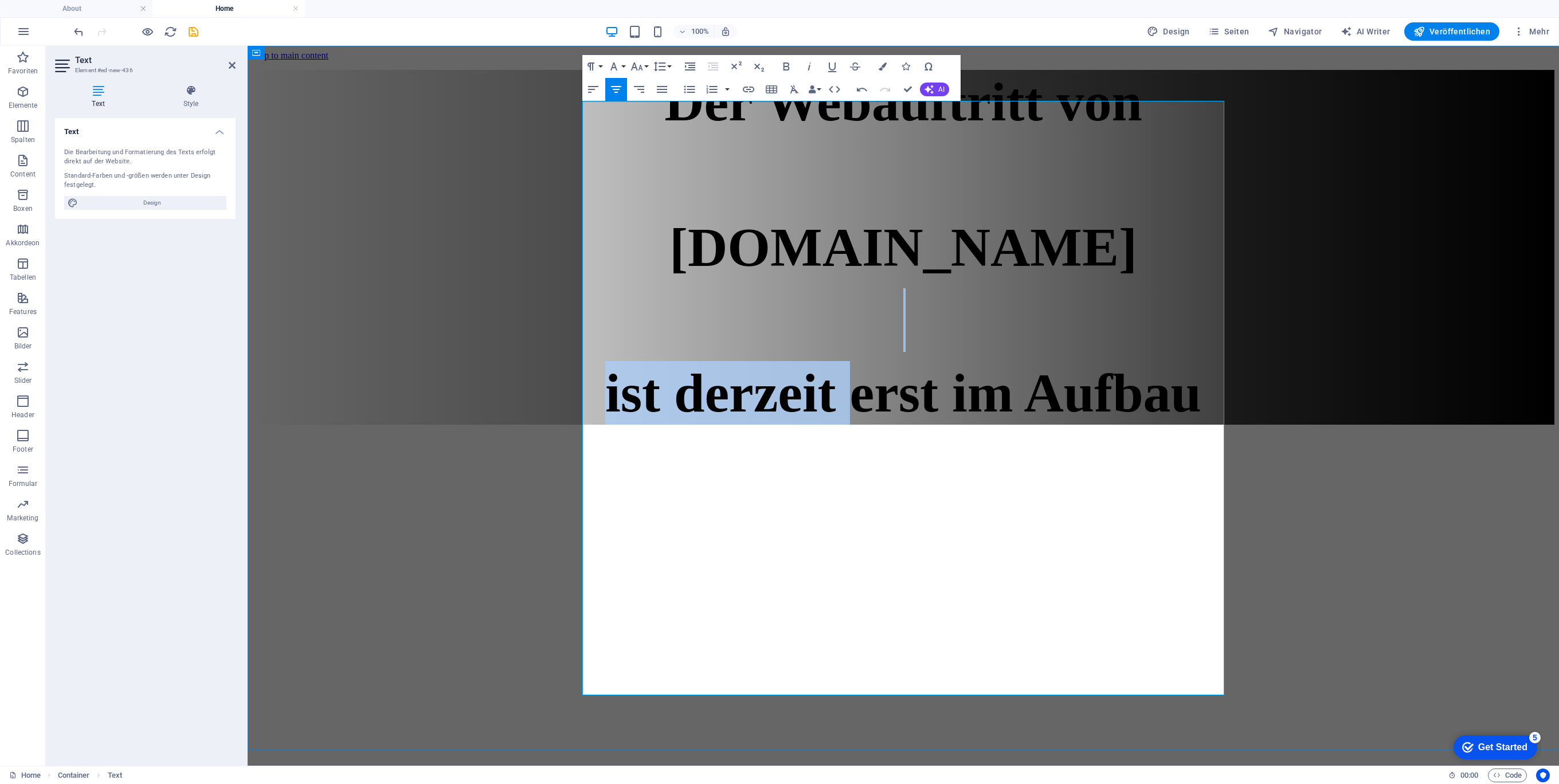
drag, startPoint x: 936, startPoint y: 408, endPoint x: 945, endPoint y: 491, distance: 83.5
click at [947, 425] on div "Der Webauftritt von Spielhuesli.de ​ ist derzeit erst im Aufbau" at bounding box center [903, 247] width 1302 height 355
drag, startPoint x: 946, startPoint y: 464, endPoint x: 937, endPoint y: 456, distance: 12.0
click at [946, 351] on p at bounding box center [903, 320] width 1302 height 64
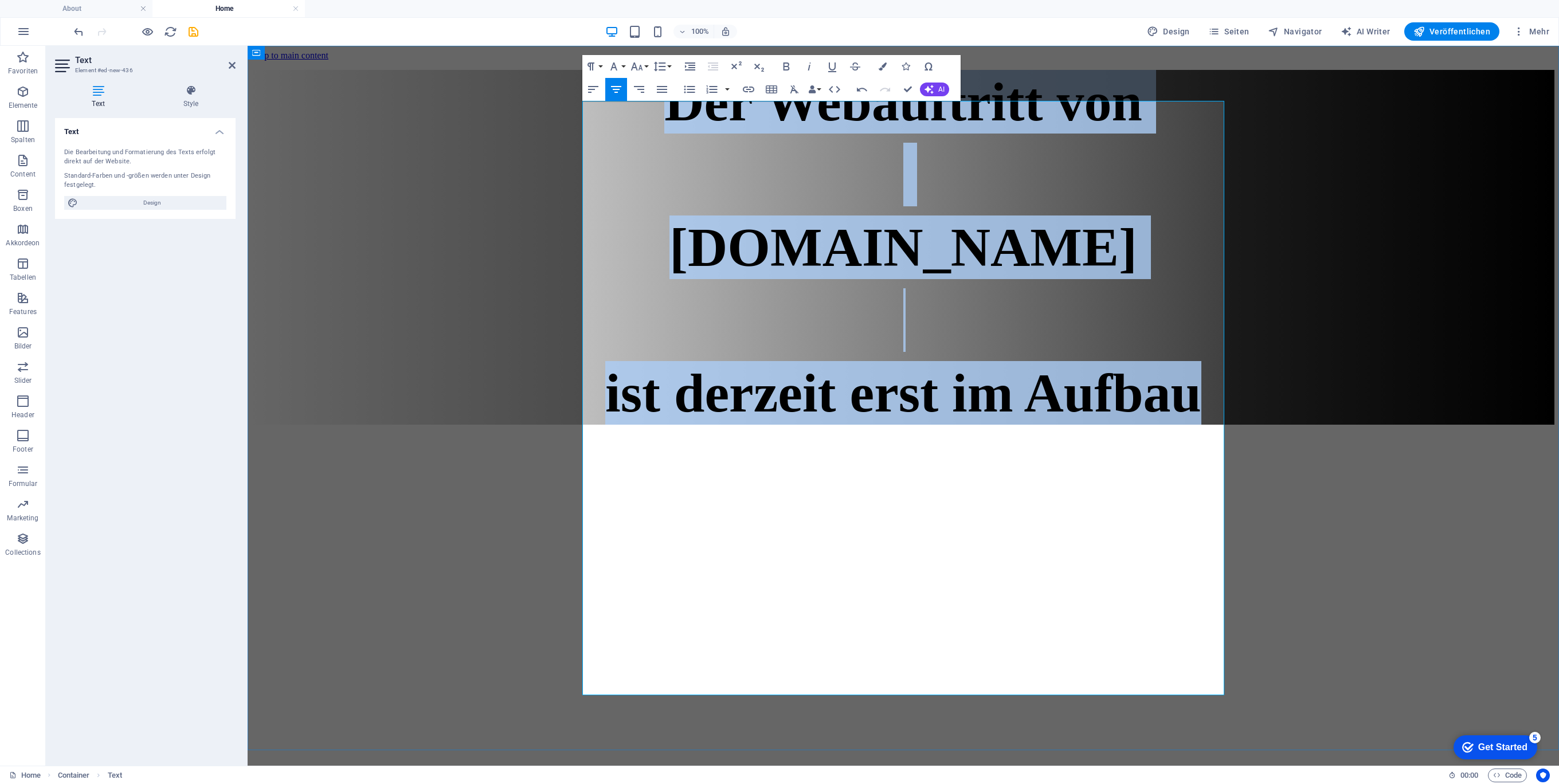
drag, startPoint x: 606, startPoint y: 146, endPoint x: 1096, endPoint y: 661, distance: 710.9
click at [1096, 425] on div "Der Webauftritt von Spielhuesli.de ​ ist derzeit erst im Aufbau" at bounding box center [903, 247] width 1302 height 355
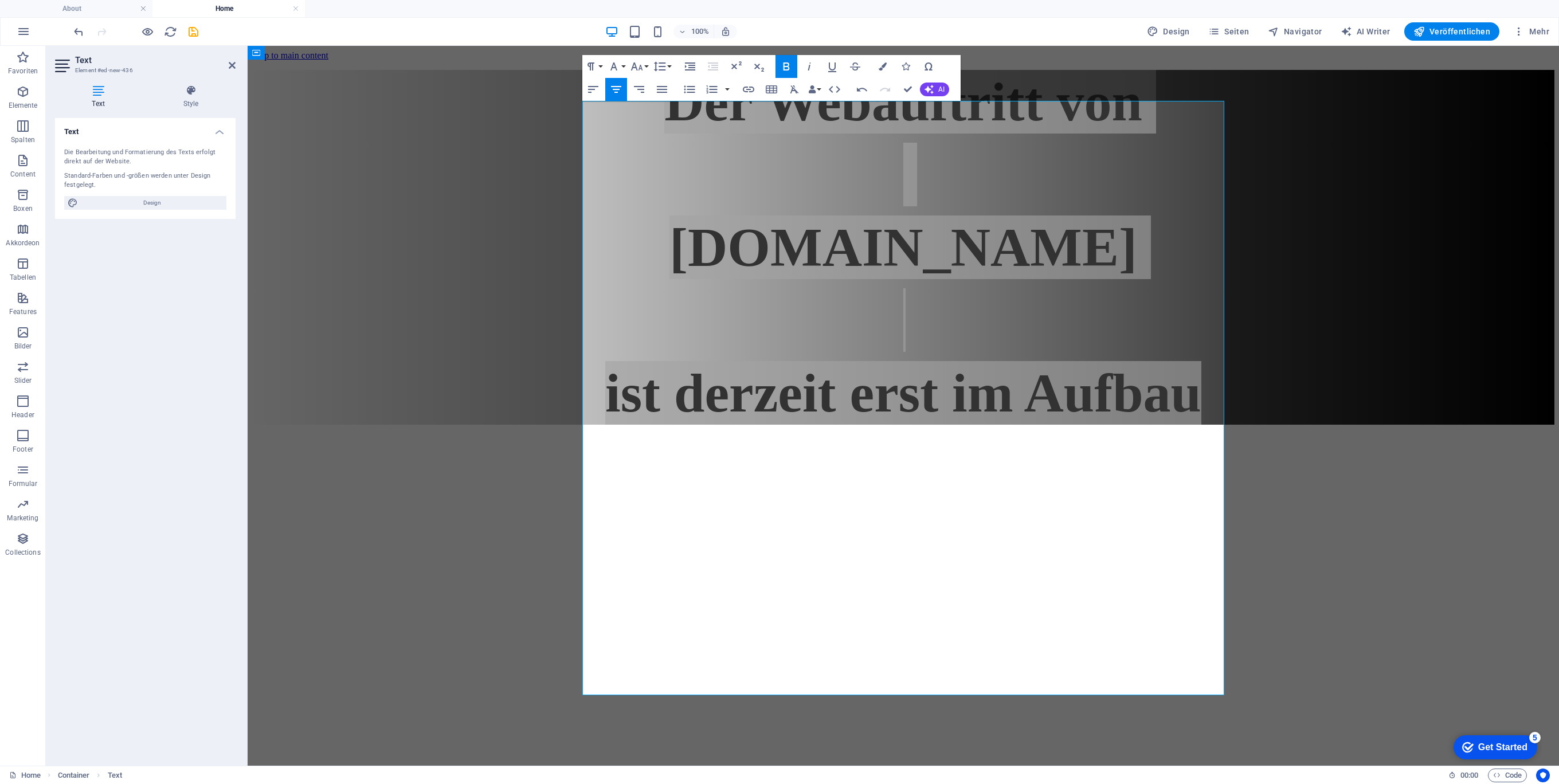
click at [672, 67] on button "Line Height" at bounding box center [661, 66] width 21 height 23
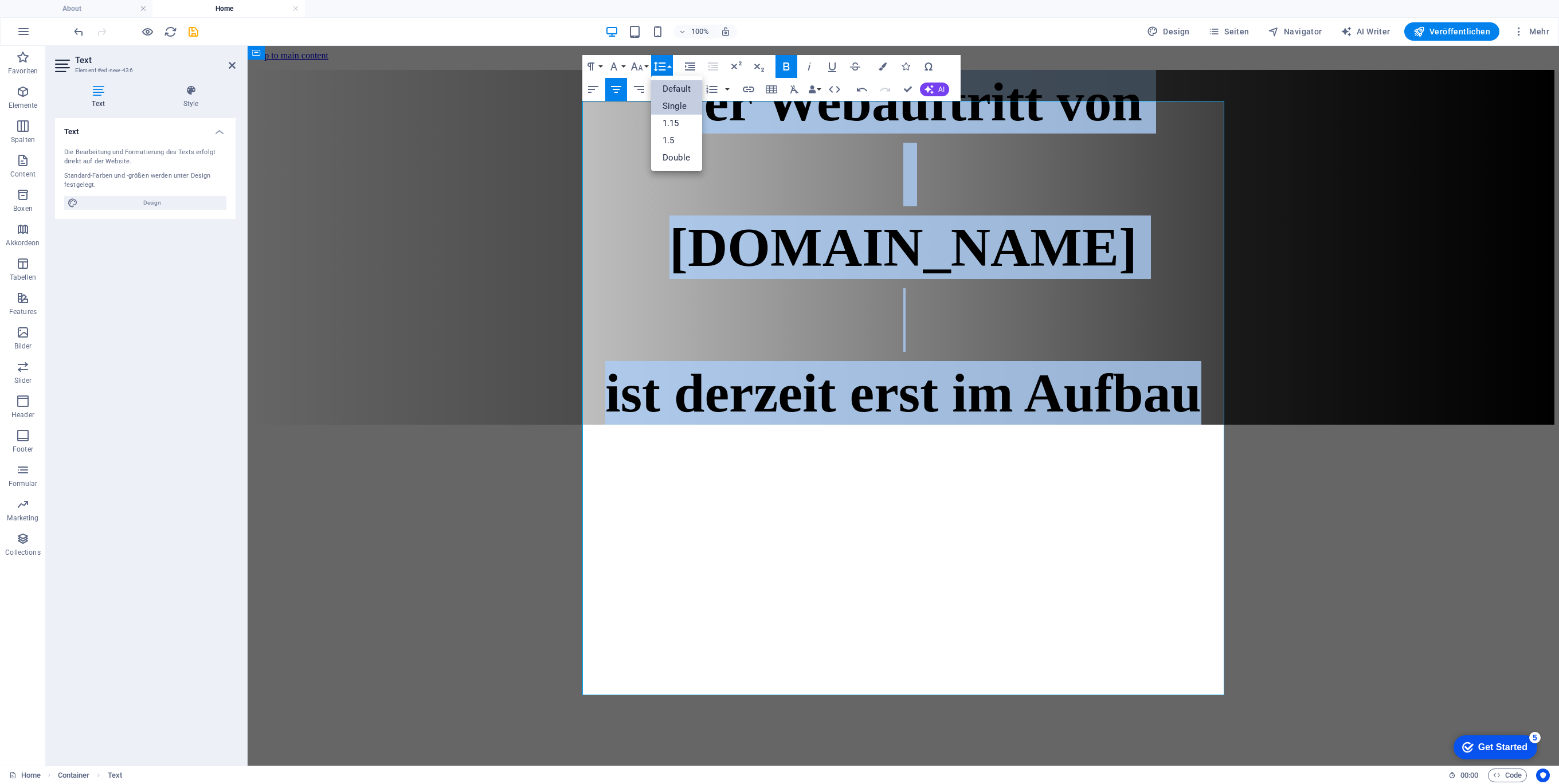
click at [688, 103] on link "Single" at bounding box center [676, 106] width 51 height 17
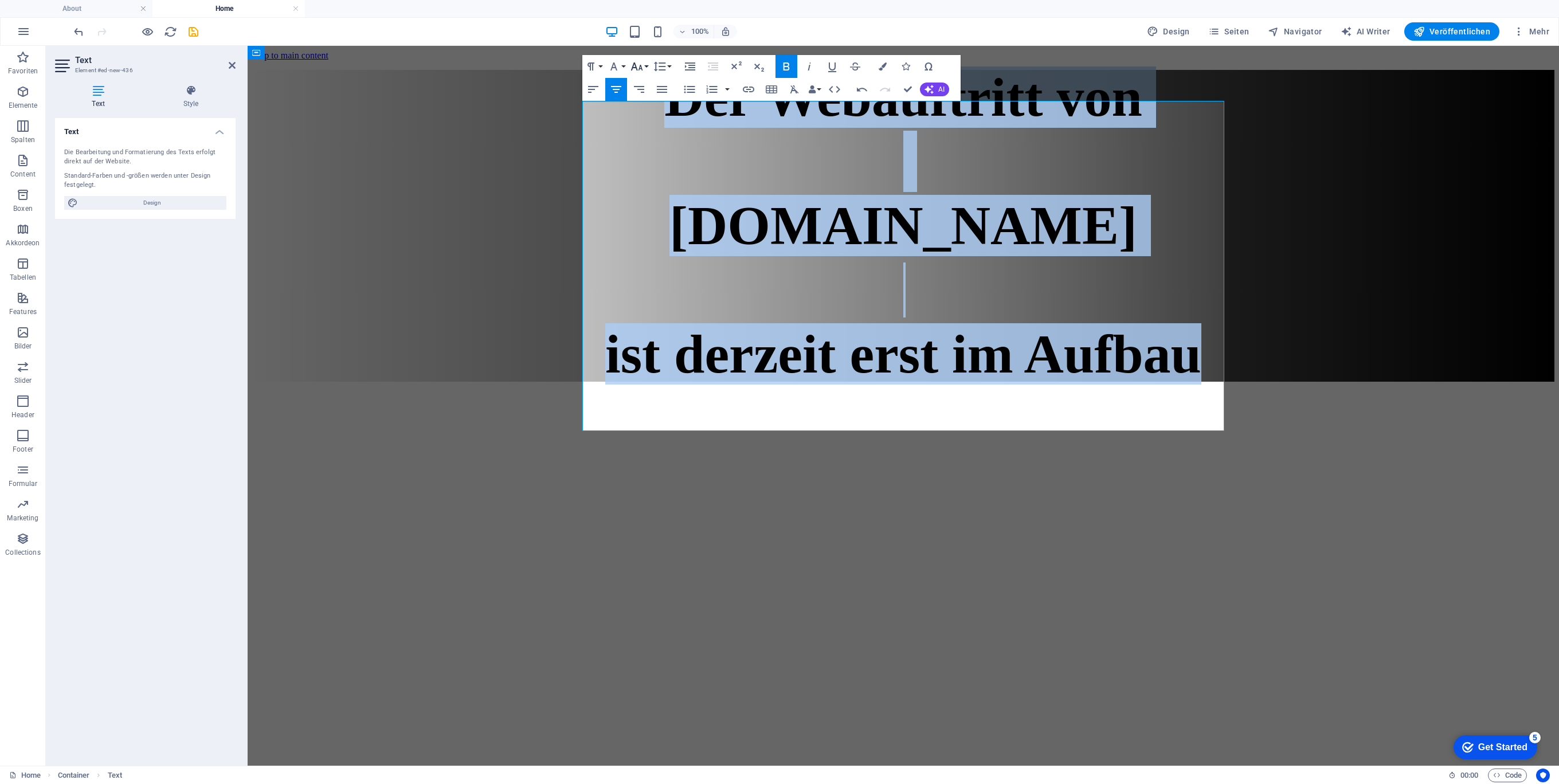
click at [649, 66] on button "Font Size" at bounding box center [639, 66] width 21 height 23
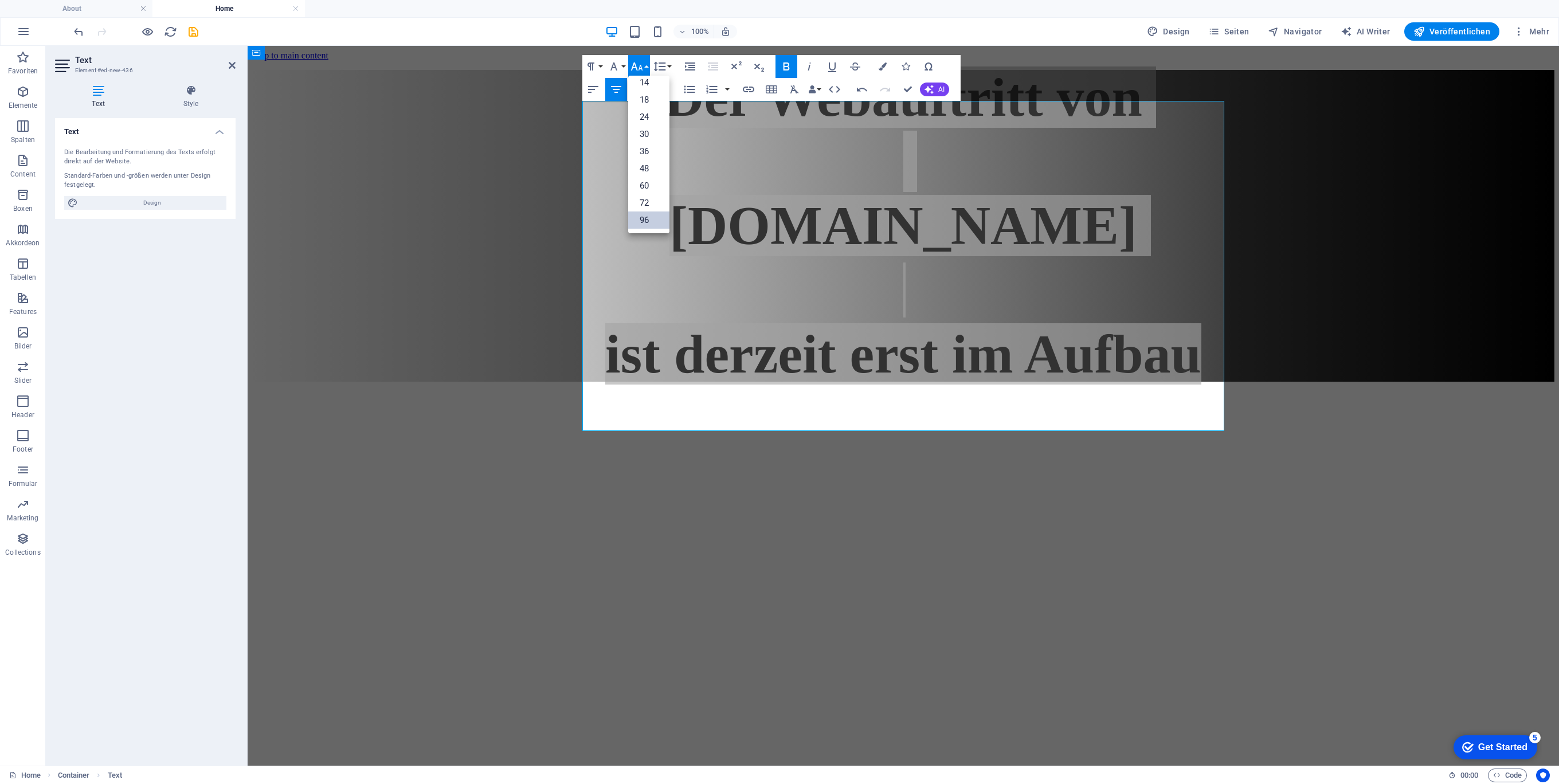
scroll to position [92, 0]
click at [667, 64] on button "Line Height" at bounding box center [661, 66] width 21 height 23
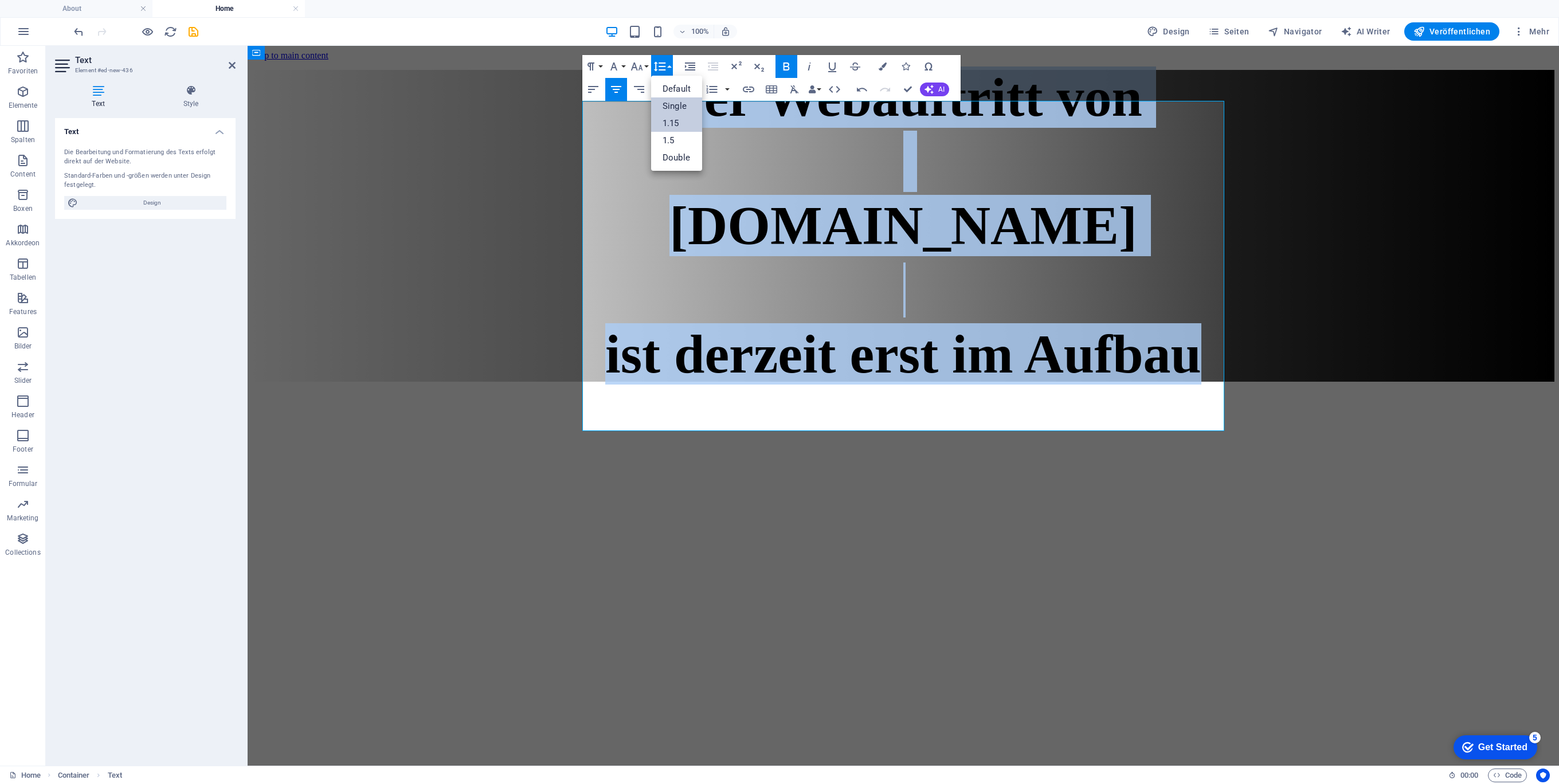
click at [677, 126] on link "1.15" at bounding box center [676, 123] width 51 height 17
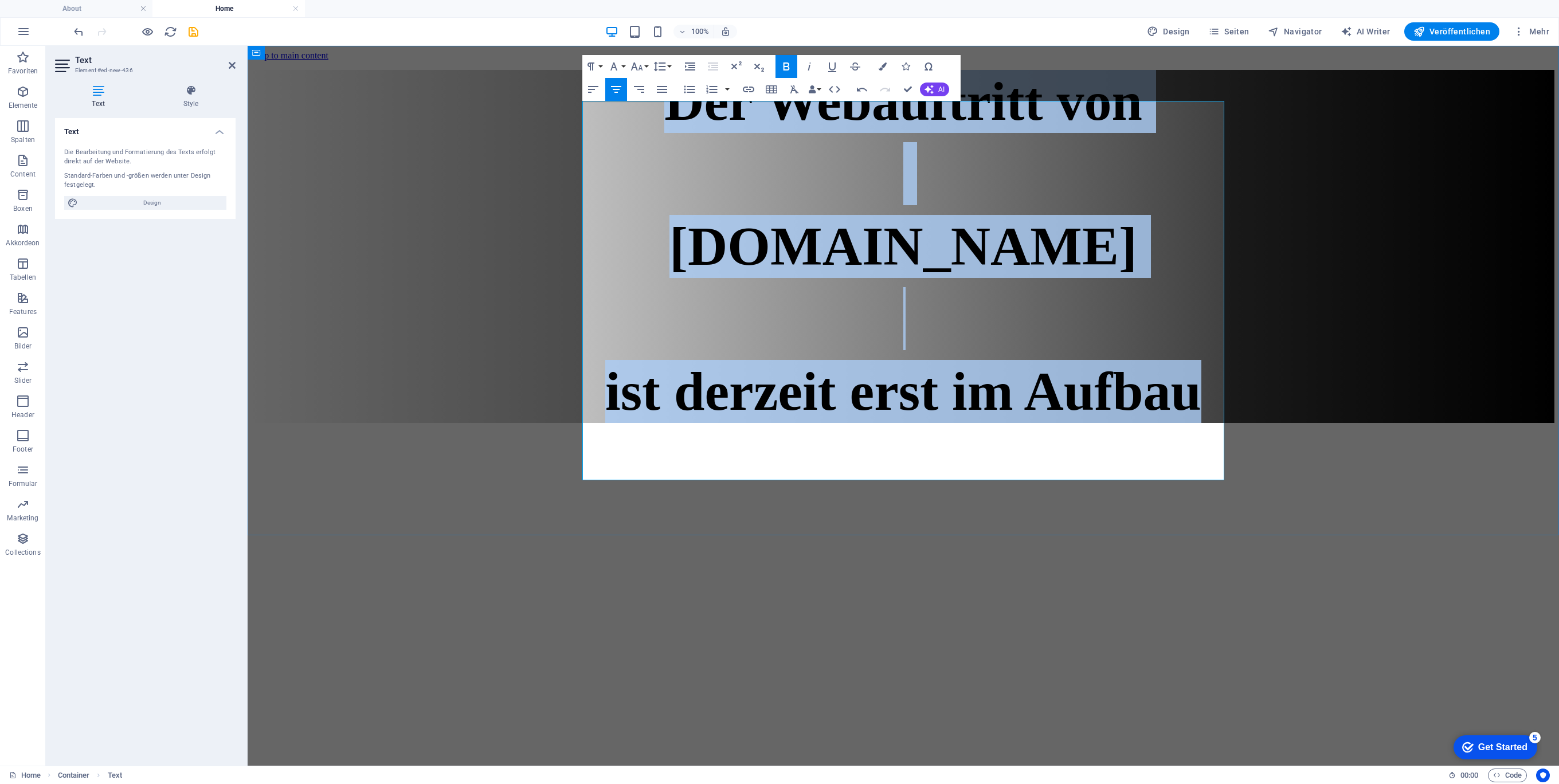
click at [705, 320] on p at bounding box center [903, 318] width 1302 height 63
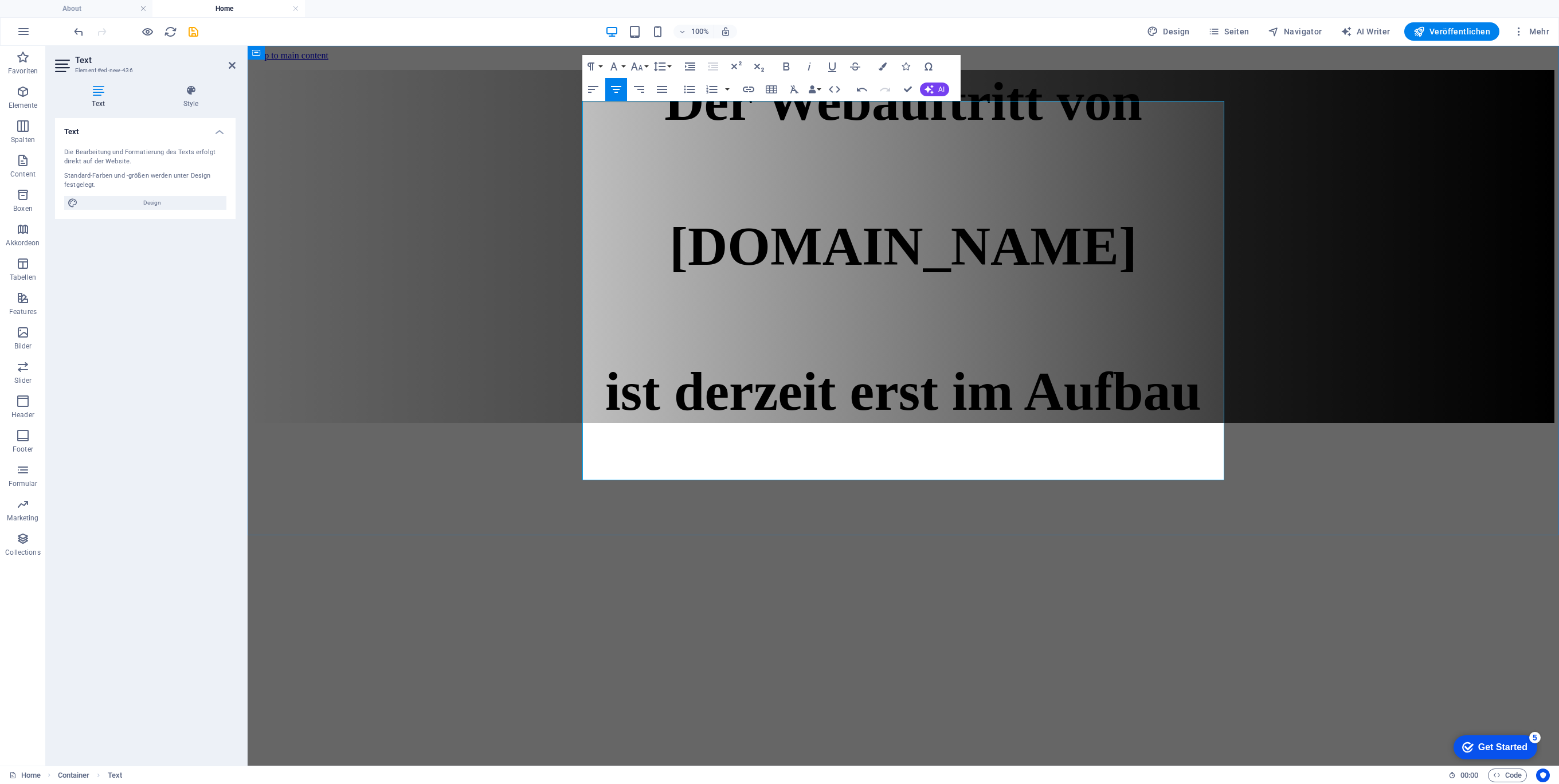
click at [651, 205] on p at bounding box center [903, 173] width 1302 height 63
click at [1554, 328] on div "Der Webauftritt von Spielhuesli.de ​ ist derzeit erst im Aufbau Der Webauftritt…" at bounding box center [903, 246] width 1302 height 353
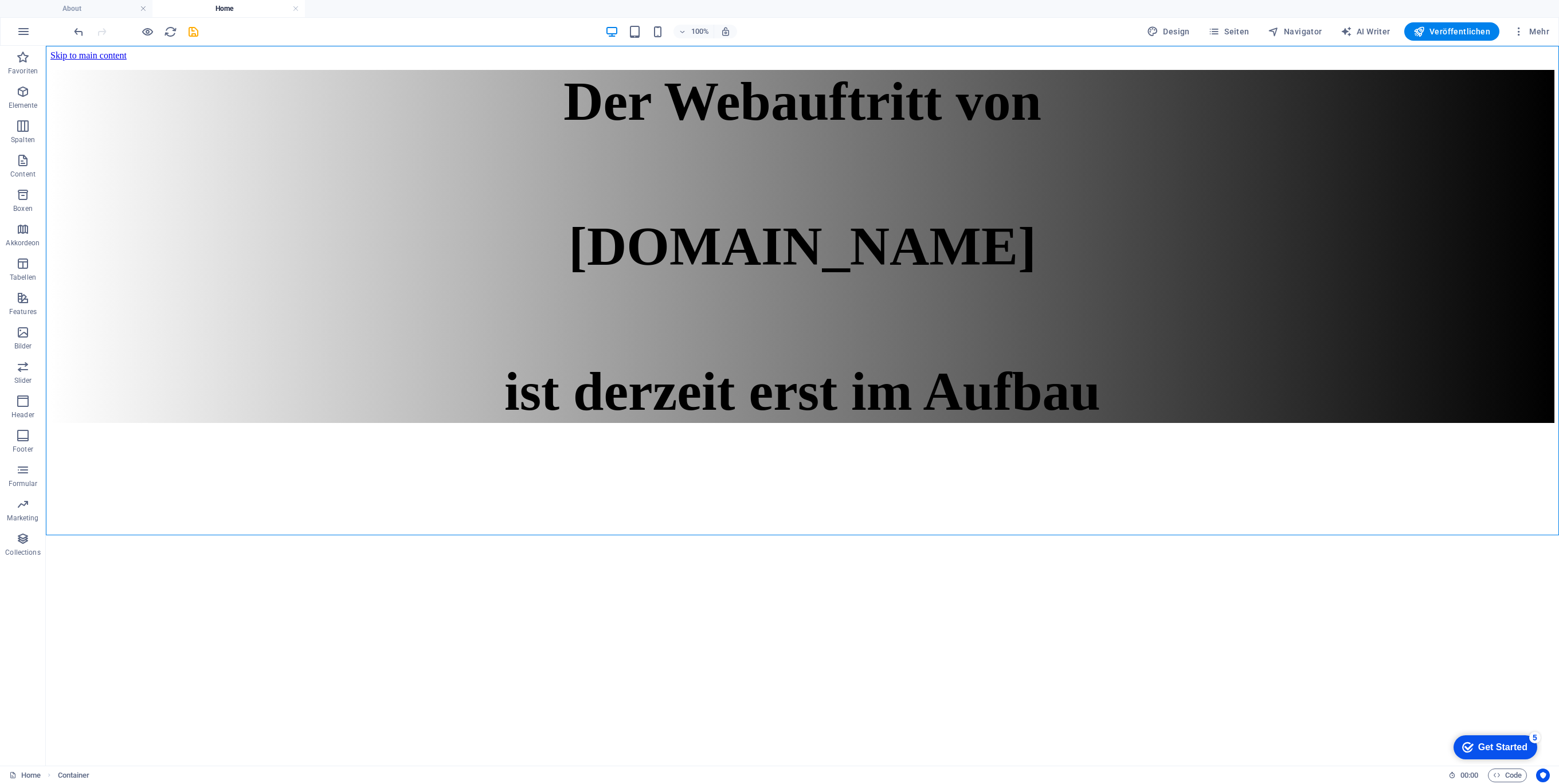
drag, startPoint x: 1141, startPoint y: 628, endPoint x: 1122, endPoint y: 602, distance: 32.2
click at [1138, 432] on html "Skip to main content Der Webauftritt von Spielhuesli.de ist derzeit erst im Auf…" at bounding box center [803, 239] width 1513 height 386
click at [776, 259] on div "Der Webauftritt von Spielhuesli.de ist derzeit erst im Aufbau" at bounding box center [802, 246] width 1504 height 353
click at [493, 93] on icon at bounding box center [490, 94] width 8 height 14
click at [521, 95] on icon at bounding box center [523, 94] width 6 height 12
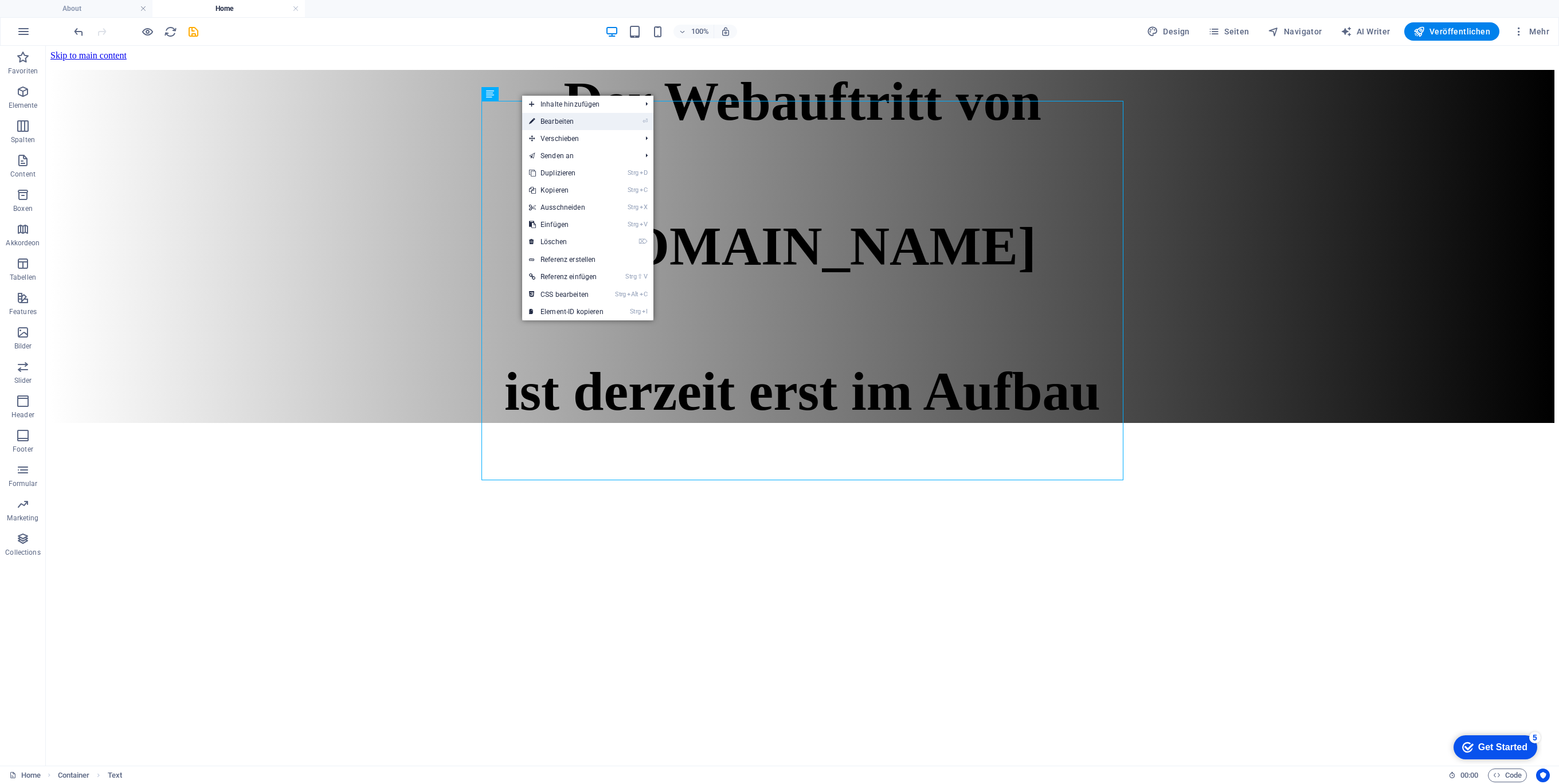
click at [549, 118] on link "⏎ Bearbeiten" at bounding box center [566, 122] width 88 height 17
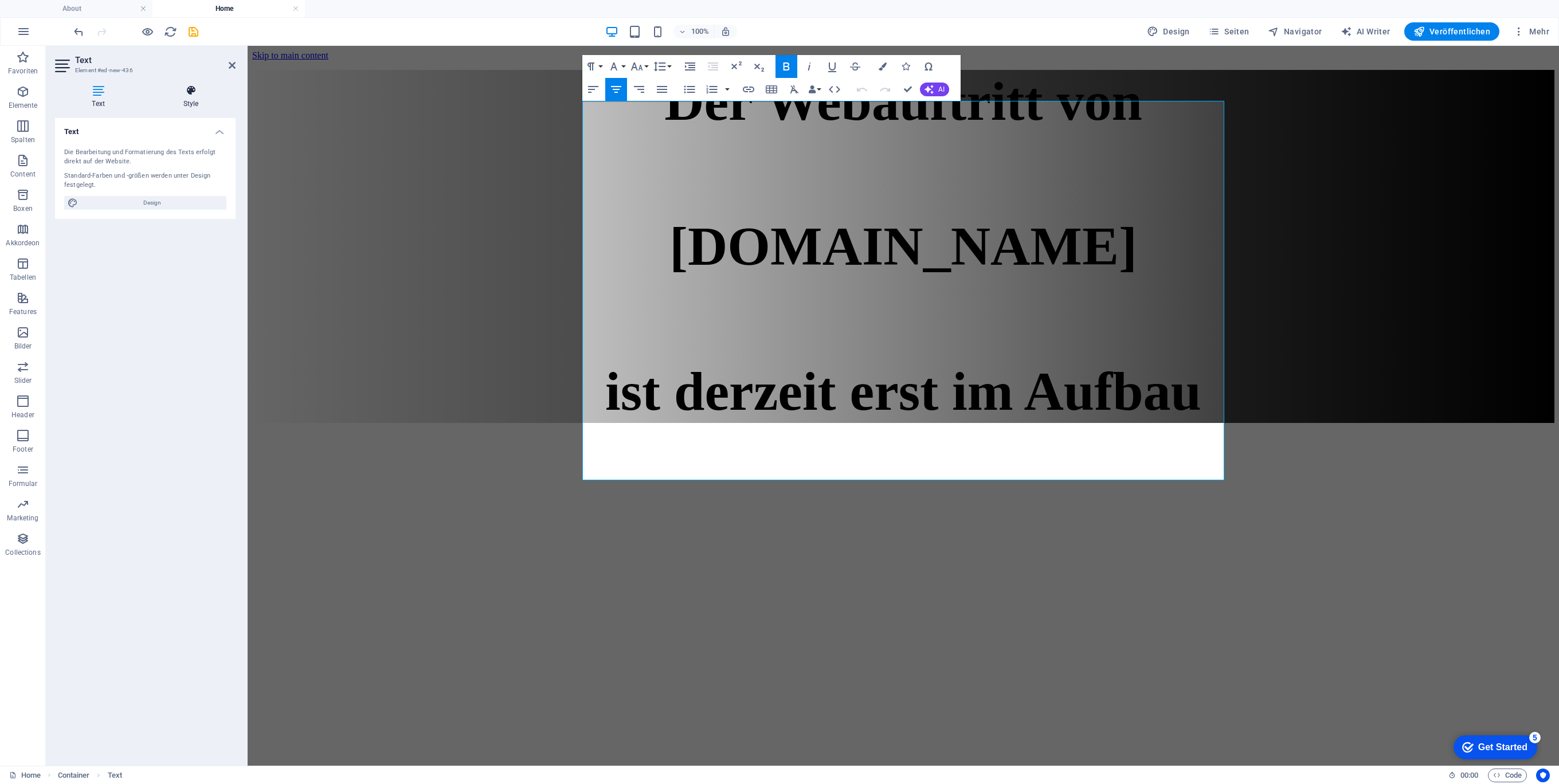
click at [177, 86] on icon at bounding box center [191, 91] width 89 height 11
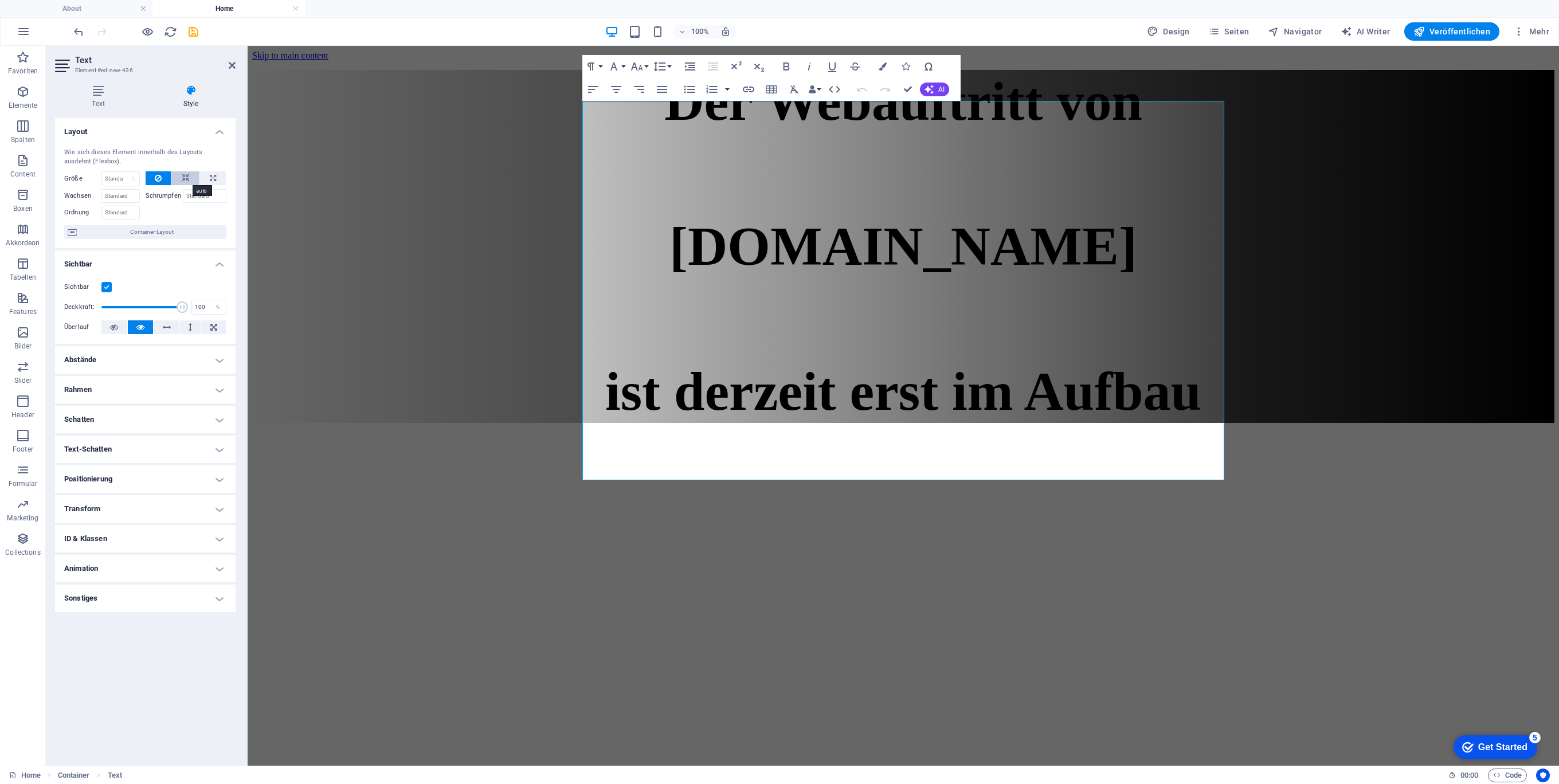
click at [188, 173] on icon at bounding box center [185, 177] width 8 height 14
click at [120, 181] on select "Standard auto px % 1/1 1/2 1/3 1/4 1/5 1/6 1/7 1/8 1/9 1/10" at bounding box center [120, 178] width 37 height 14
click at [136, 229] on span "Container-Layout" at bounding box center [151, 231] width 142 height 14
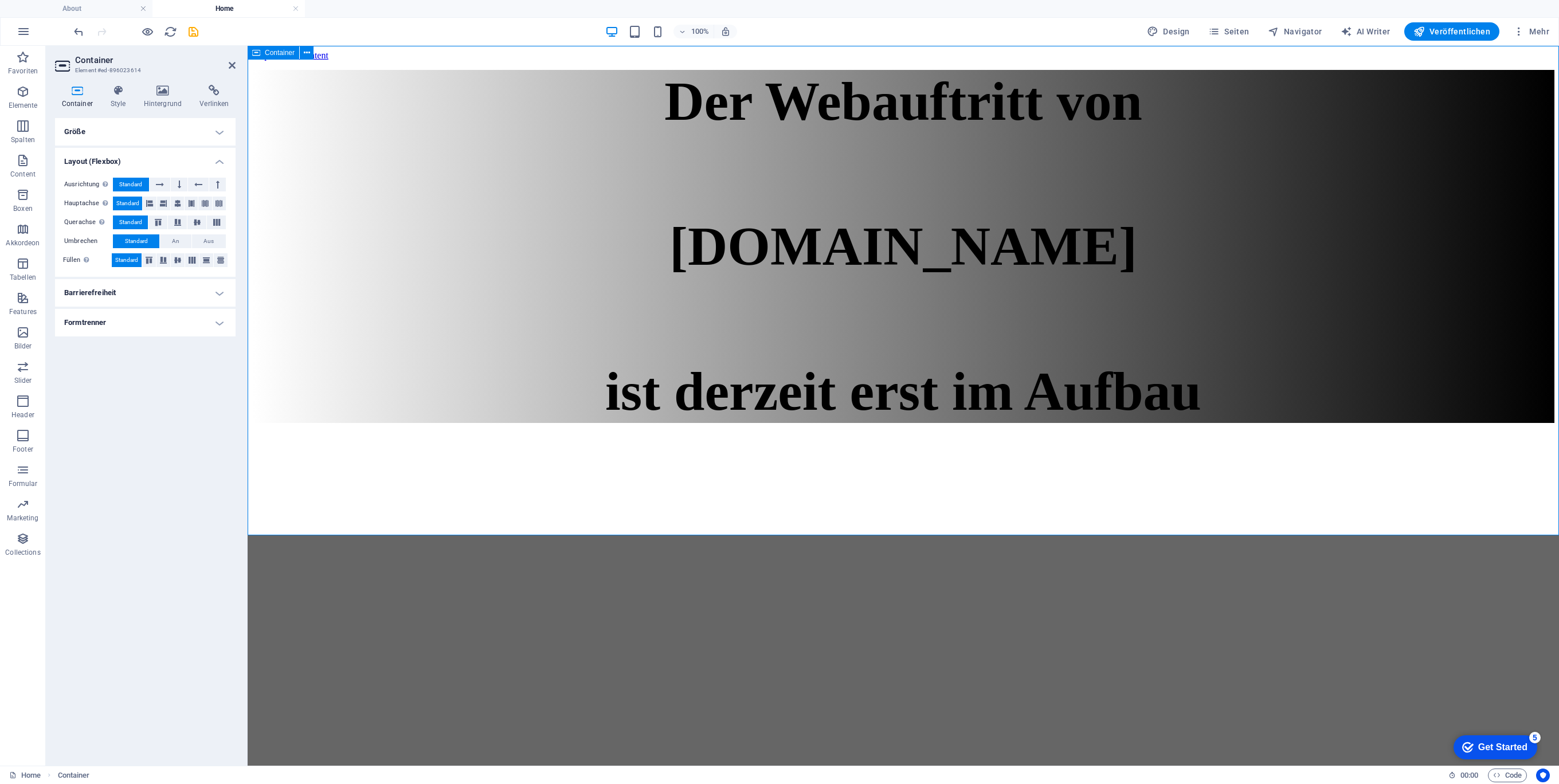
click at [414, 230] on div "Der Webauftritt von Spielhuesli.de ist derzeit erst im Aufbau" at bounding box center [903, 246] width 1302 height 353
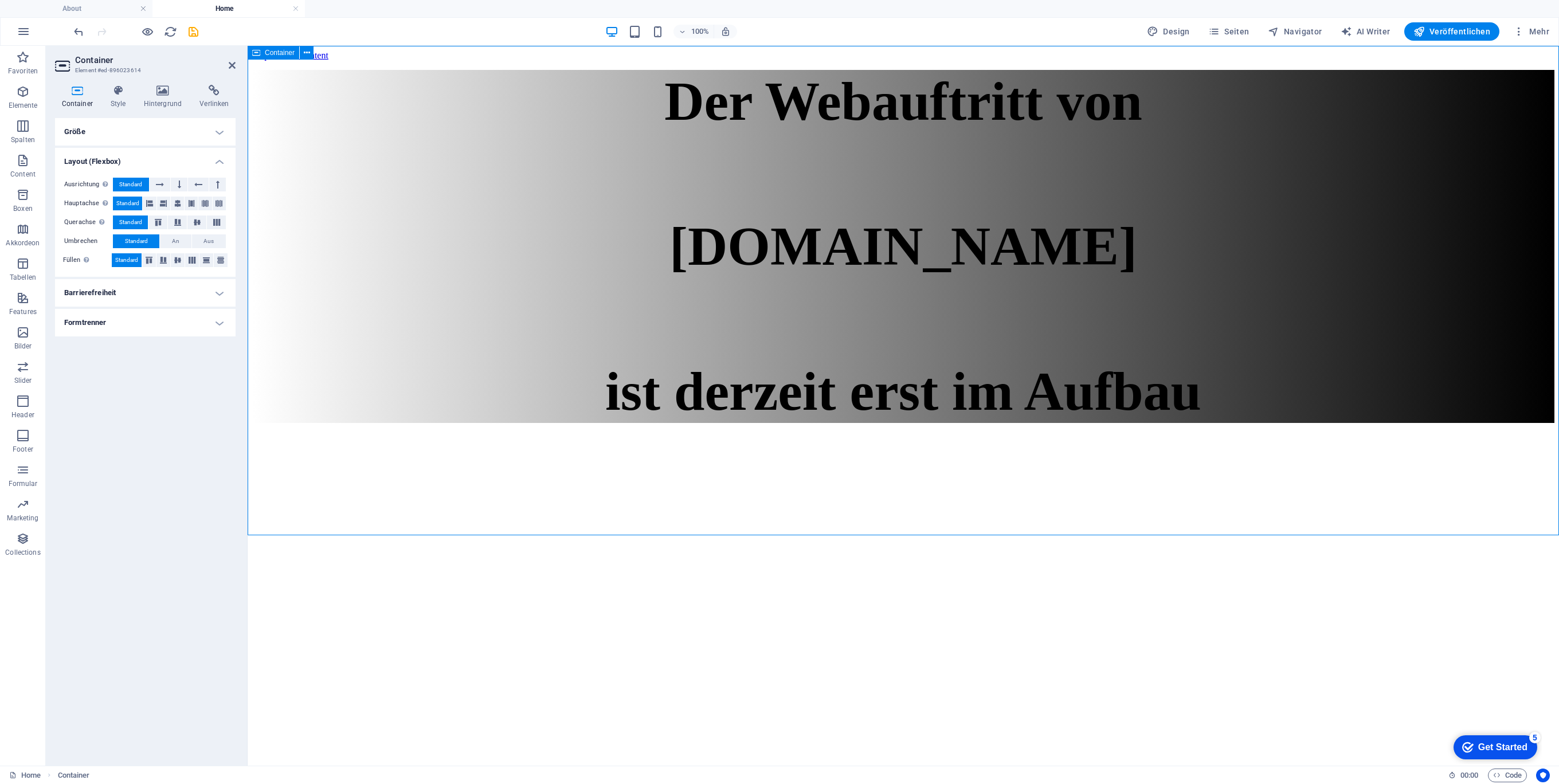
drag, startPoint x: 581, startPoint y: 138, endPoint x: 514, endPoint y: 143, distance: 67.2
click at [514, 143] on div "Der Webauftritt von Spielhuesli.de ist derzeit erst im Aufbau" at bounding box center [903, 246] width 1302 height 353
click at [641, 203] on div "Der Webauftritt von Spielhuesli.de ist derzeit erst im Aufbau" at bounding box center [903, 246] width 1302 height 353
click at [181, 262] on icon at bounding box center [177, 260] width 14 height 7
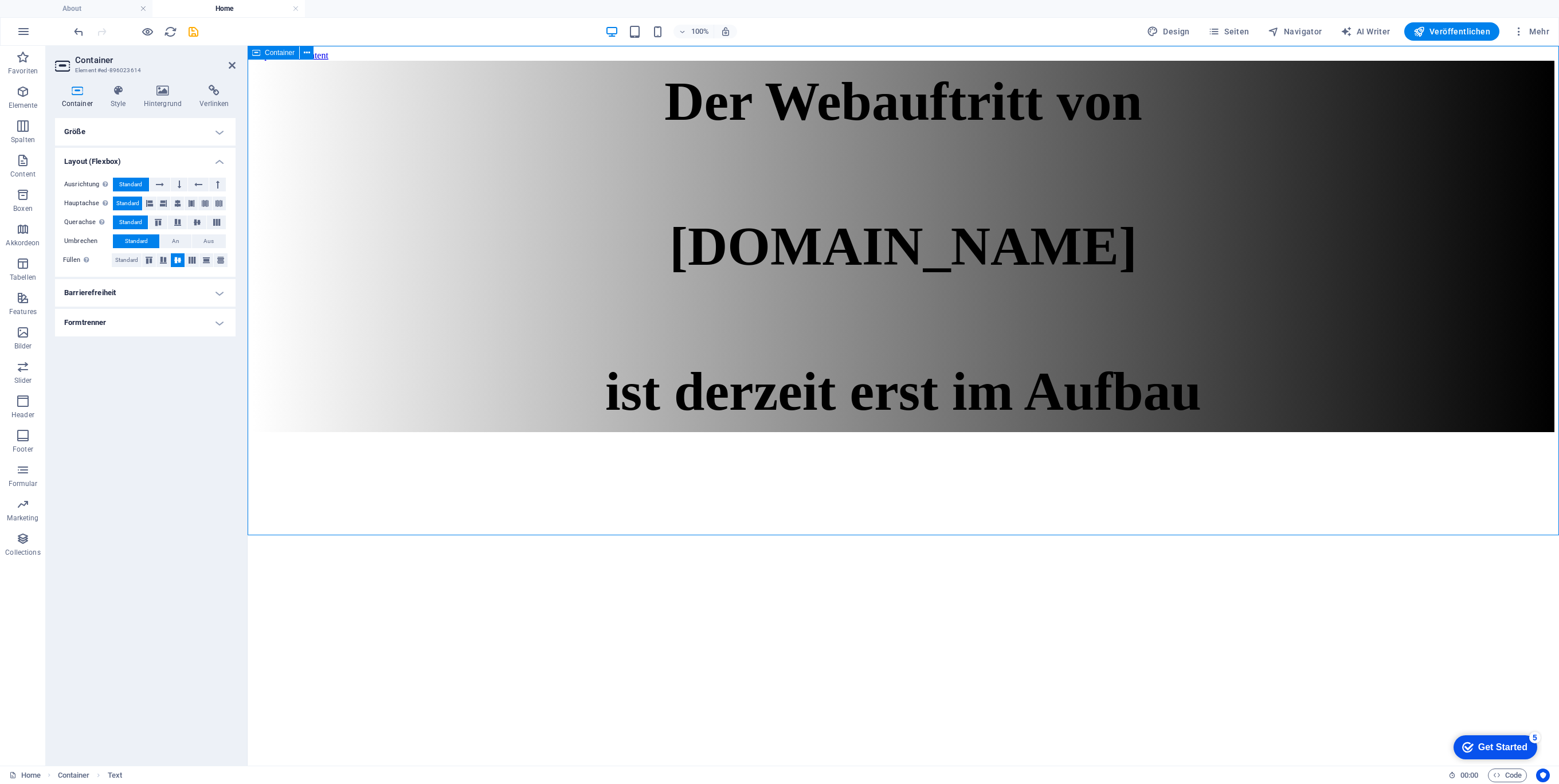
click at [571, 207] on div "Der Webauftritt von Spielhuesli.de ist derzeit erst im Aufbau" at bounding box center [903, 246] width 1302 height 371
click at [643, 132] on div "Der Webauftritt von Spielhuesli.de ist derzeit erst im Aufbau" at bounding box center [903, 246] width 1302 height 353
click at [597, 95] on div "Text" at bounding box center [599, 94] width 34 height 14
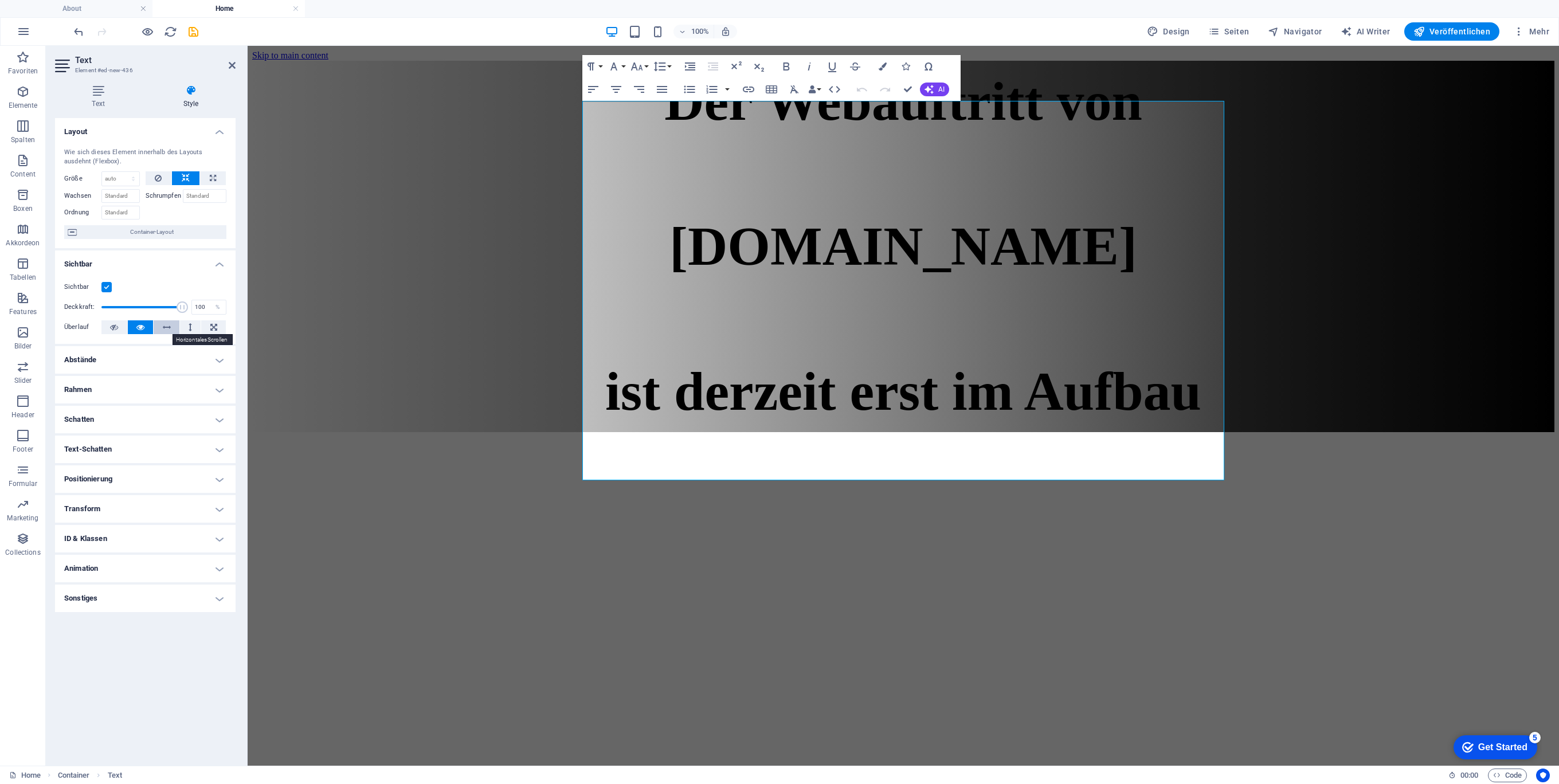
click at [171, 326] on button at bounding box center [166, 327] width 25 height 14
click at [616, 238] on p "[DOMAIN_NAME]" at bounding box center [903, 246] width 1302 height 63
click at [145, 323] on button at bounding box center [141, 327] width 25 height 14
click at [121, 231] on span "Container-Layout" at bounding box center [151, 231] width 142 height 14
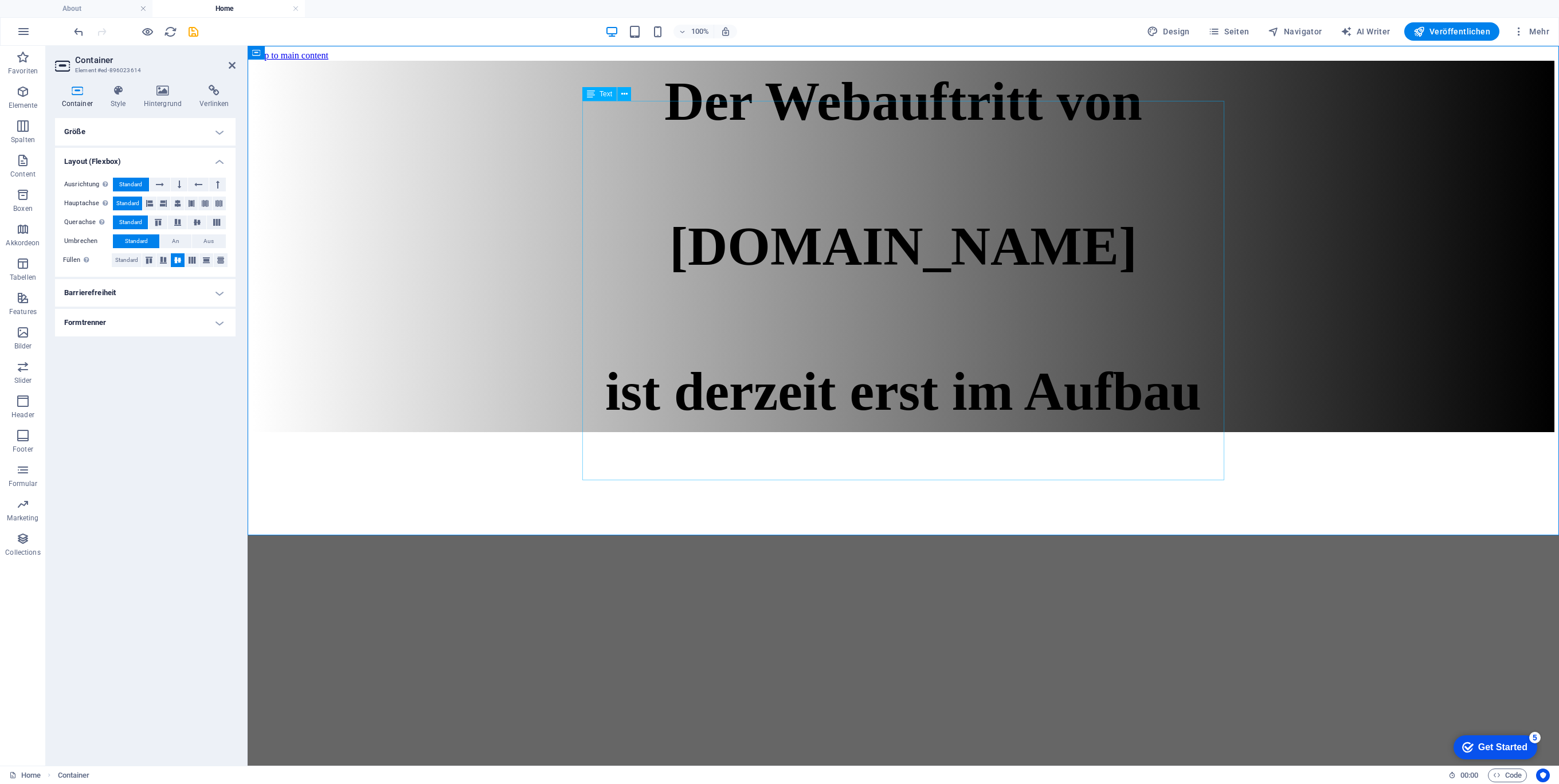
click at [757, 237] on div "Der Webauftritt von Spielhuesli.de ist derzeit erst im Aufbau" at bounding box center [903, 246] width 1302 height 353
click at [756, 237] on div "Der Webauftritt von Spielhuesli.de ist derzeit erst im Aufbau" at bounding box center [903, 246] width 1302 height 353
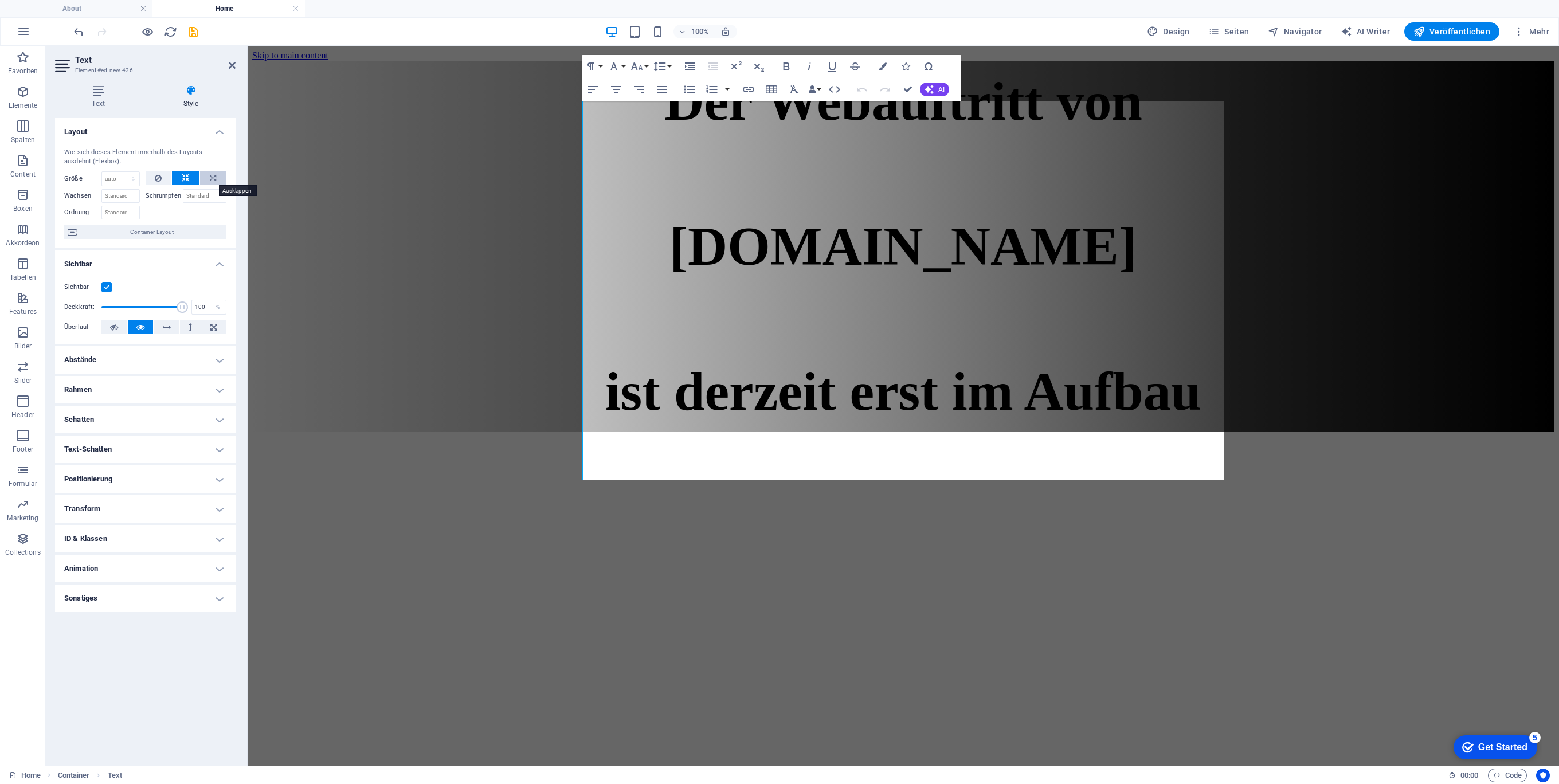
click at [216, 175] on button at bounding box center [212, 177] width 25 height 14
type input "100"
select select "%"
click at [199, 196] on input "Schrumpfen" at bounding box center [204, 196] width 44 height 14
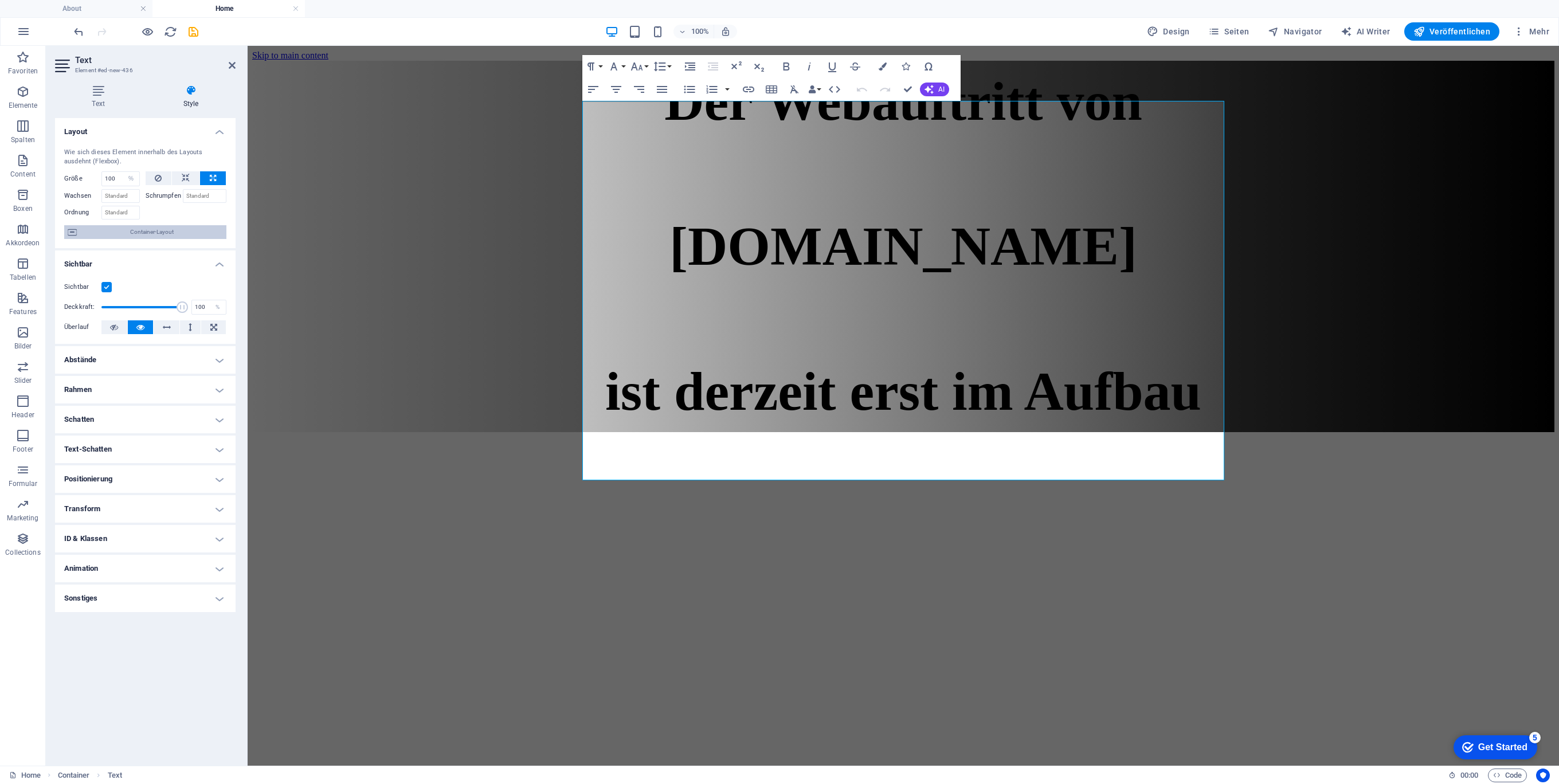
click at [177, 228] on span "Container-Layout" at bounding box center [151, 231] width 142 height 14
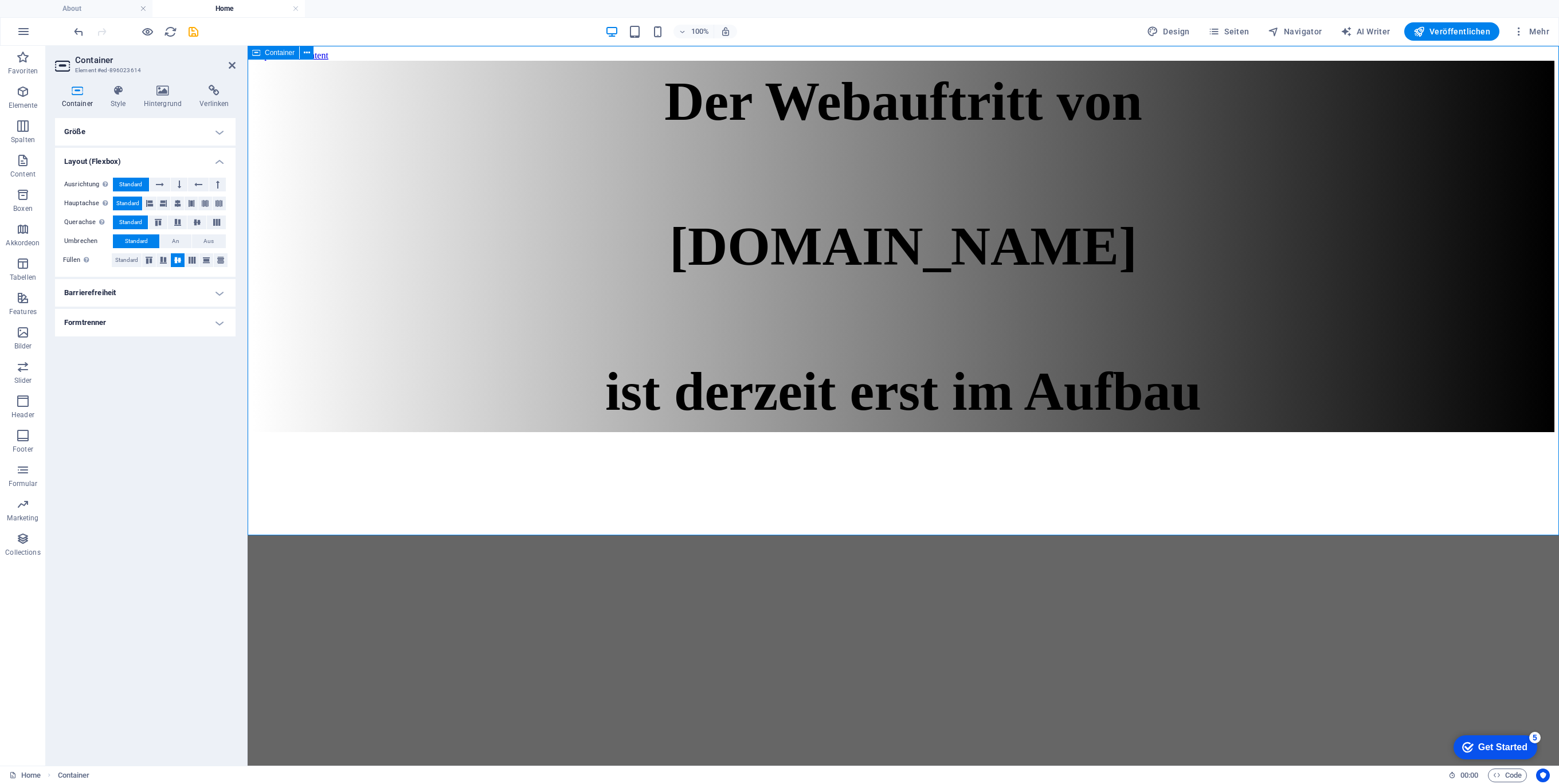
click at [390, 173] on div "Der Webauftritt von Spielhuesli.de ist derzeit erst im Aufbau" at bounding box center [903, 246] width 1302 height 371
click at [651, 136] on div "Der Webauftritt von Spielhuesli.de ist derzeit erst im Aufbau" at bounding box center [903, 246] width 1302 height 353
select select "%"
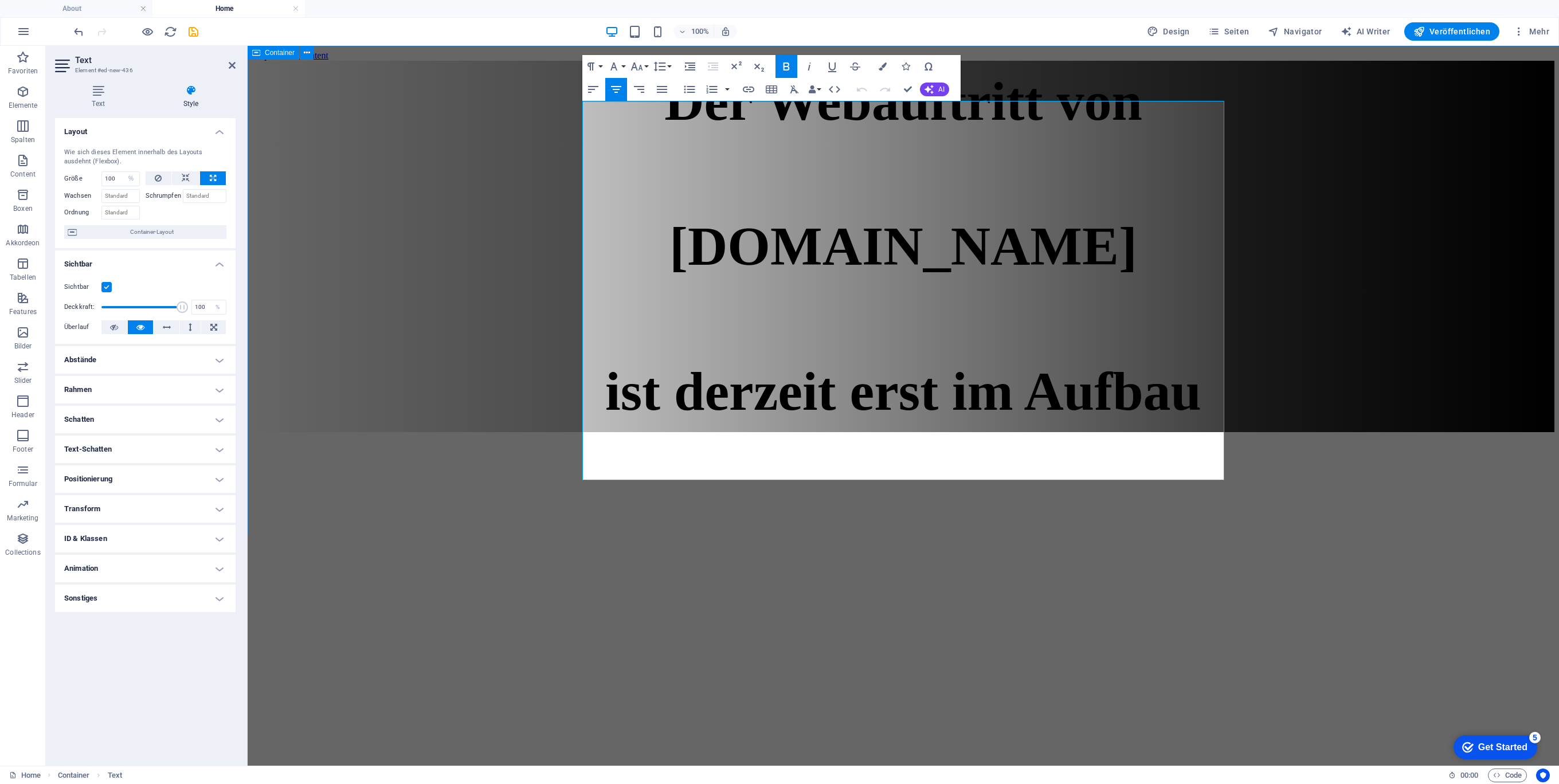
click at [573, 119] on div "Der Webauftritt von Spielhuesli.de ist derzeit erst im Aufbau" at bounding box center [903, 246] width 1302 height 371
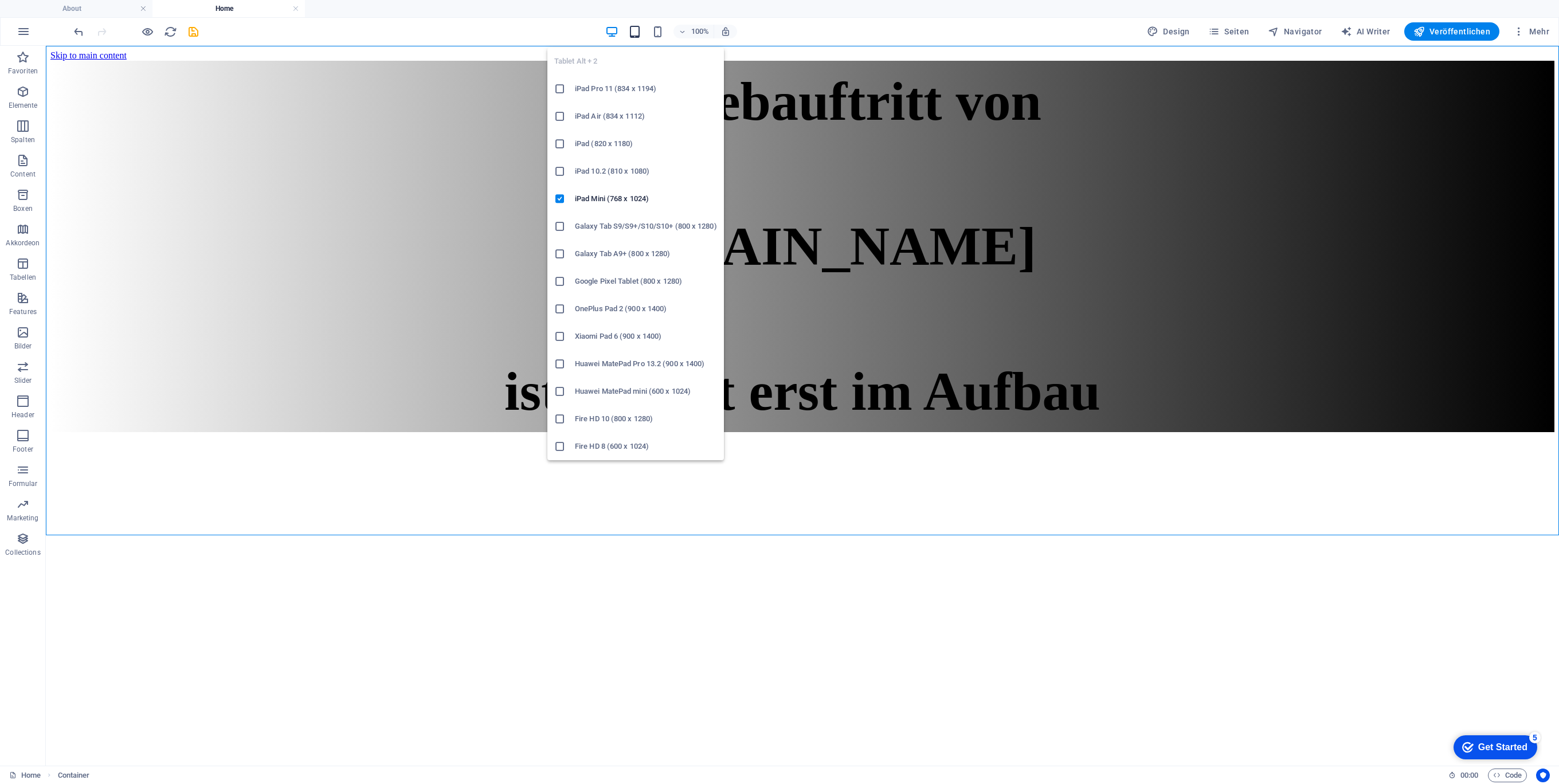
click at [636, 25] on icon "button" at bounding box center [635, 32] width 14 height 14
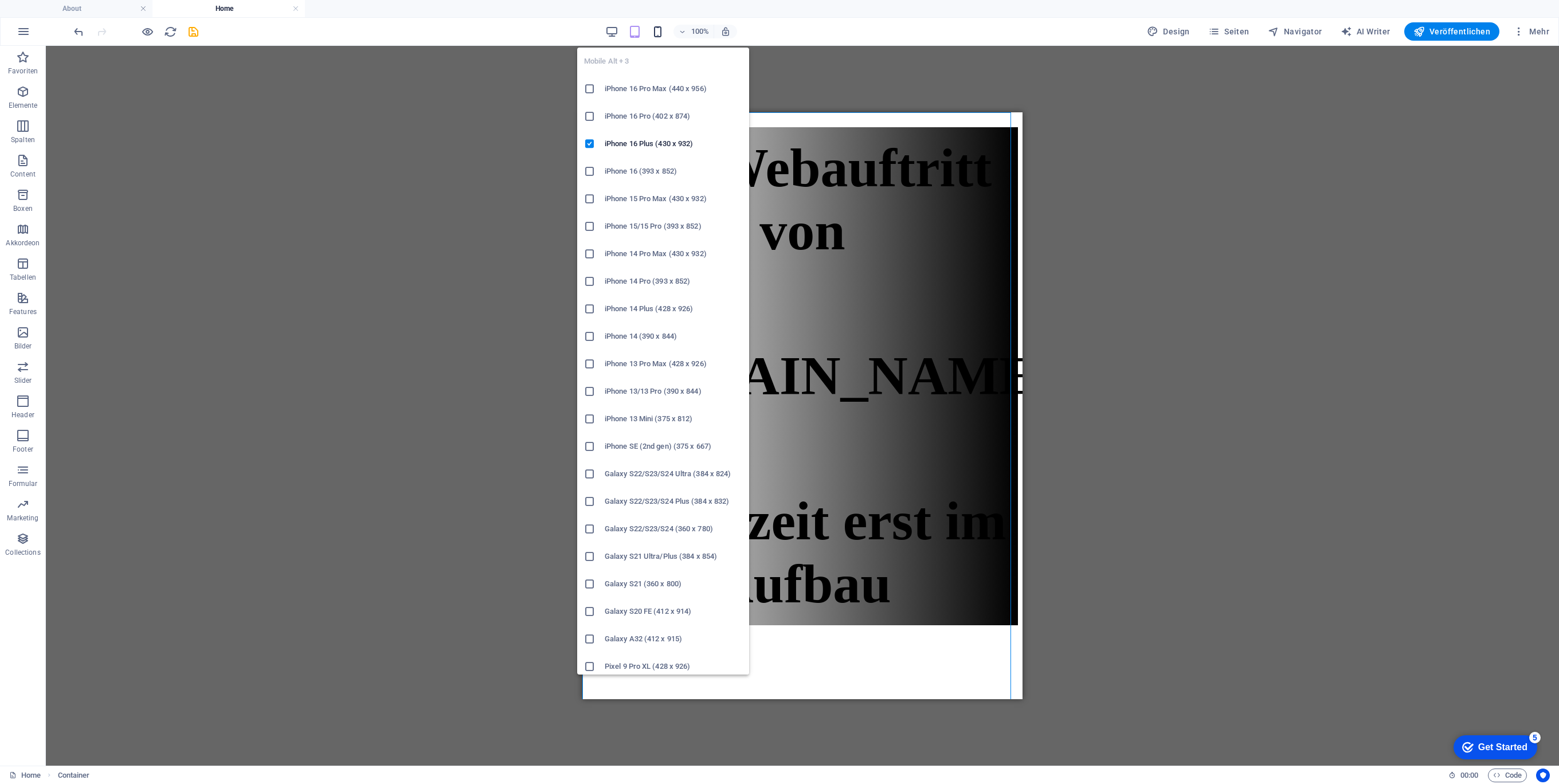
click at [663, 29] on icon "button" at bounding box center [657, 32] width 14 height 14
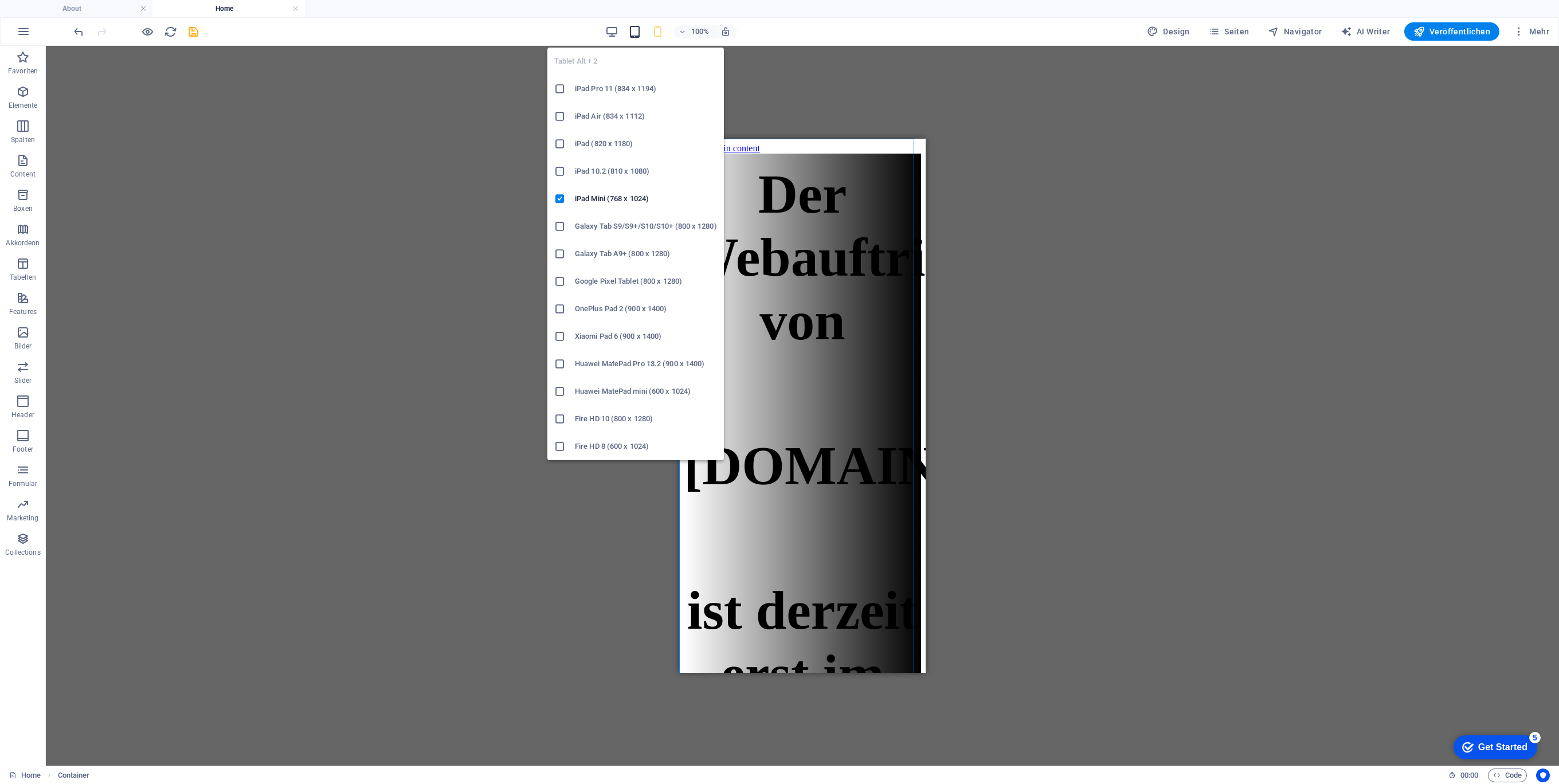
click at [639, 32] on icon "button" at bounding box center [635, 32] width 14 height 14
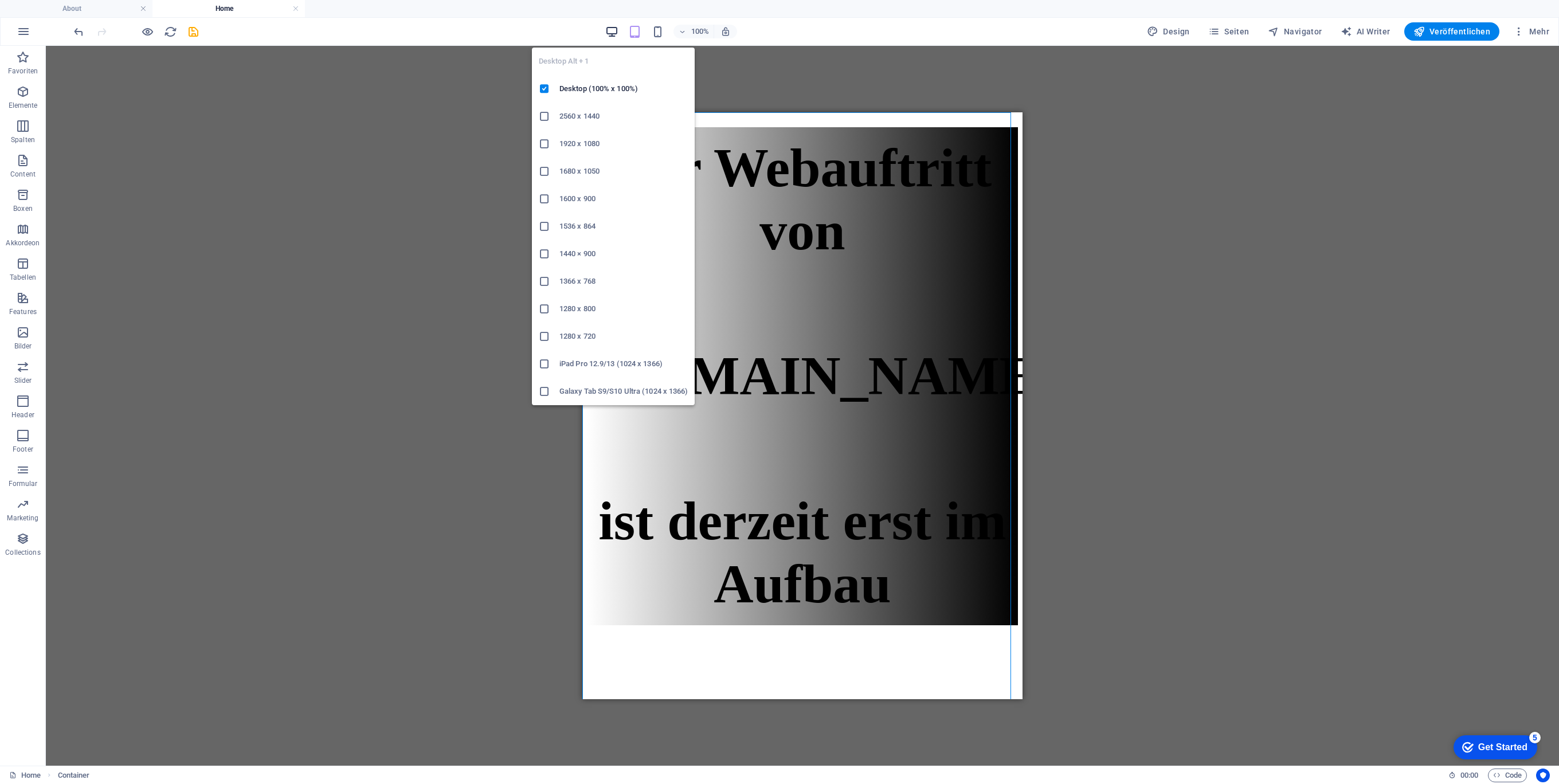
click at [612, 32] on icon "button" at bounding box center [612, 32] width 14 height 14
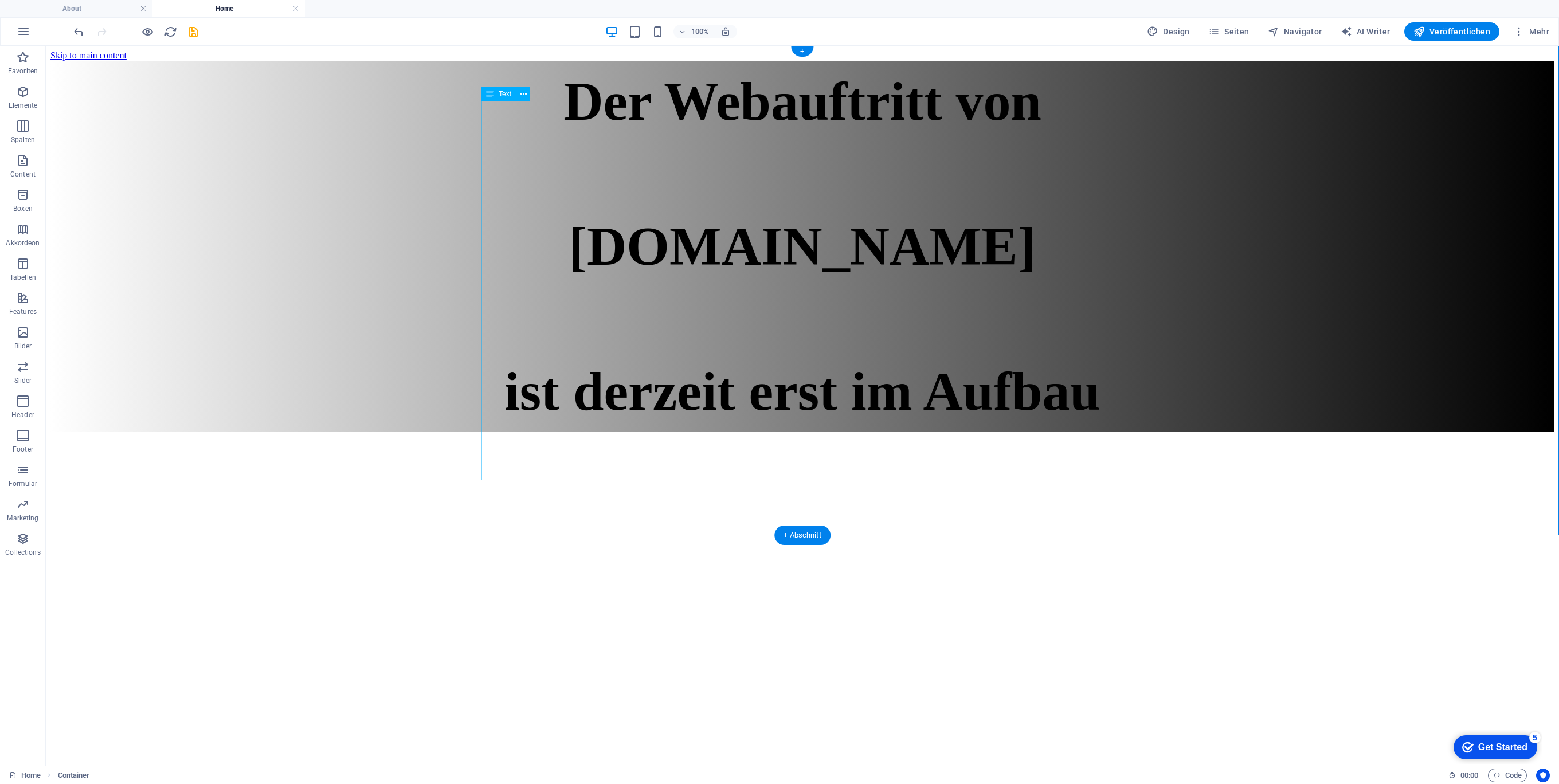
click at [955, 281] on div "Der Webauftritt von Spielhuesli.de ist derzeit erst im Aufbau" at bounding box center [802, 246] width 1504 height 353
click at [526, 132] on div "Der Webauftritt von Spielhuesli.de ist derzeit erst im Aufbau" at bounding box center [802, 246] width 1504 height 353
select select "%"
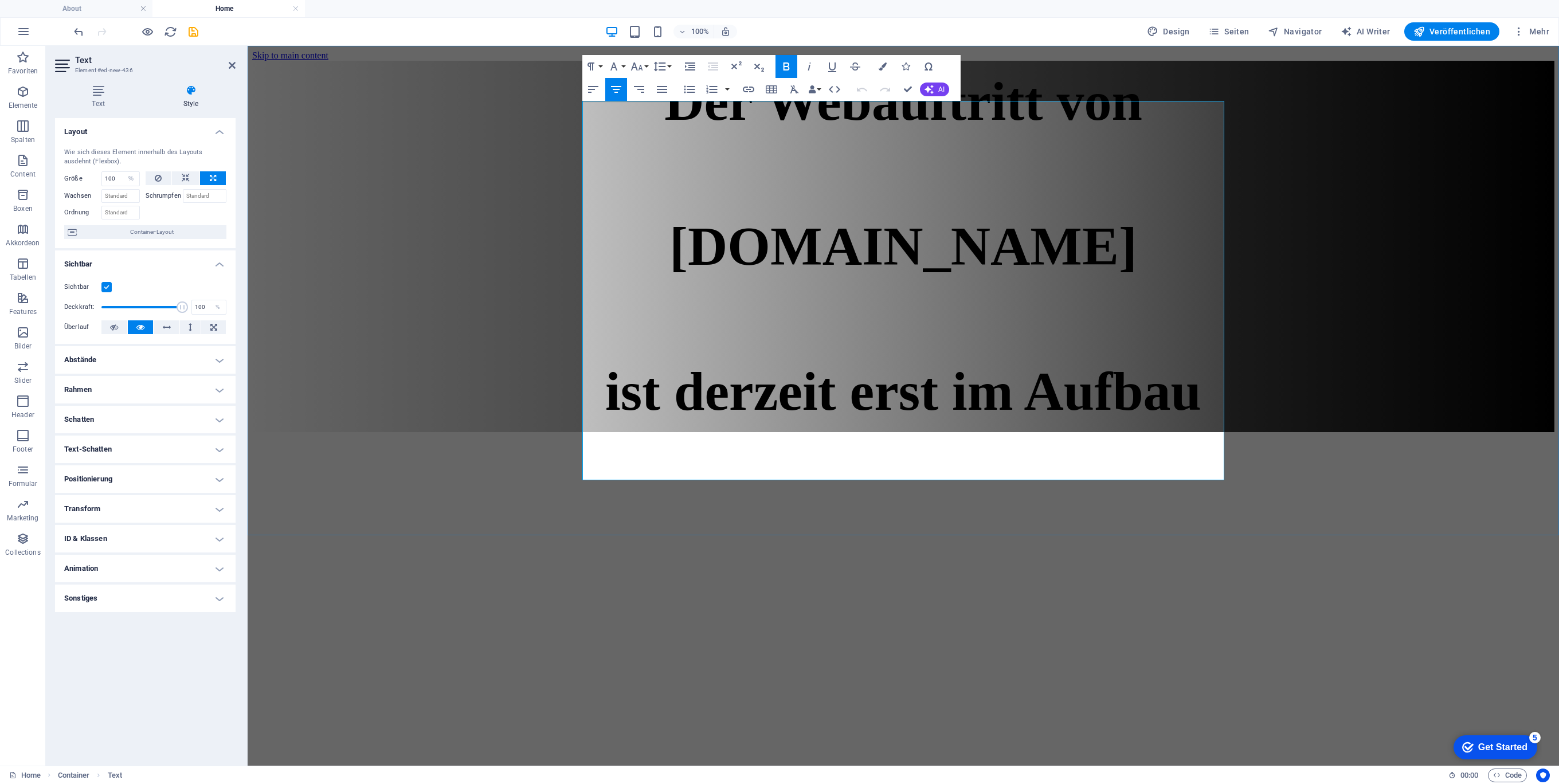
click at [608, 133] on p "Der Webauftritt von" at bounding box center [903, 101] width 1302 height 63
click at [155, 177] on icon at bounding box center [158, 177] width 7 height 14
select select "DISABLED_OPTION_VALUE"
click at [141, 599] on h4 "Sonstiges" at bounding box center [145, 598] width 181 height 28
click at [124, 355] on h4 "Abstände" at bounding box center [145, 359] width 181 height 28
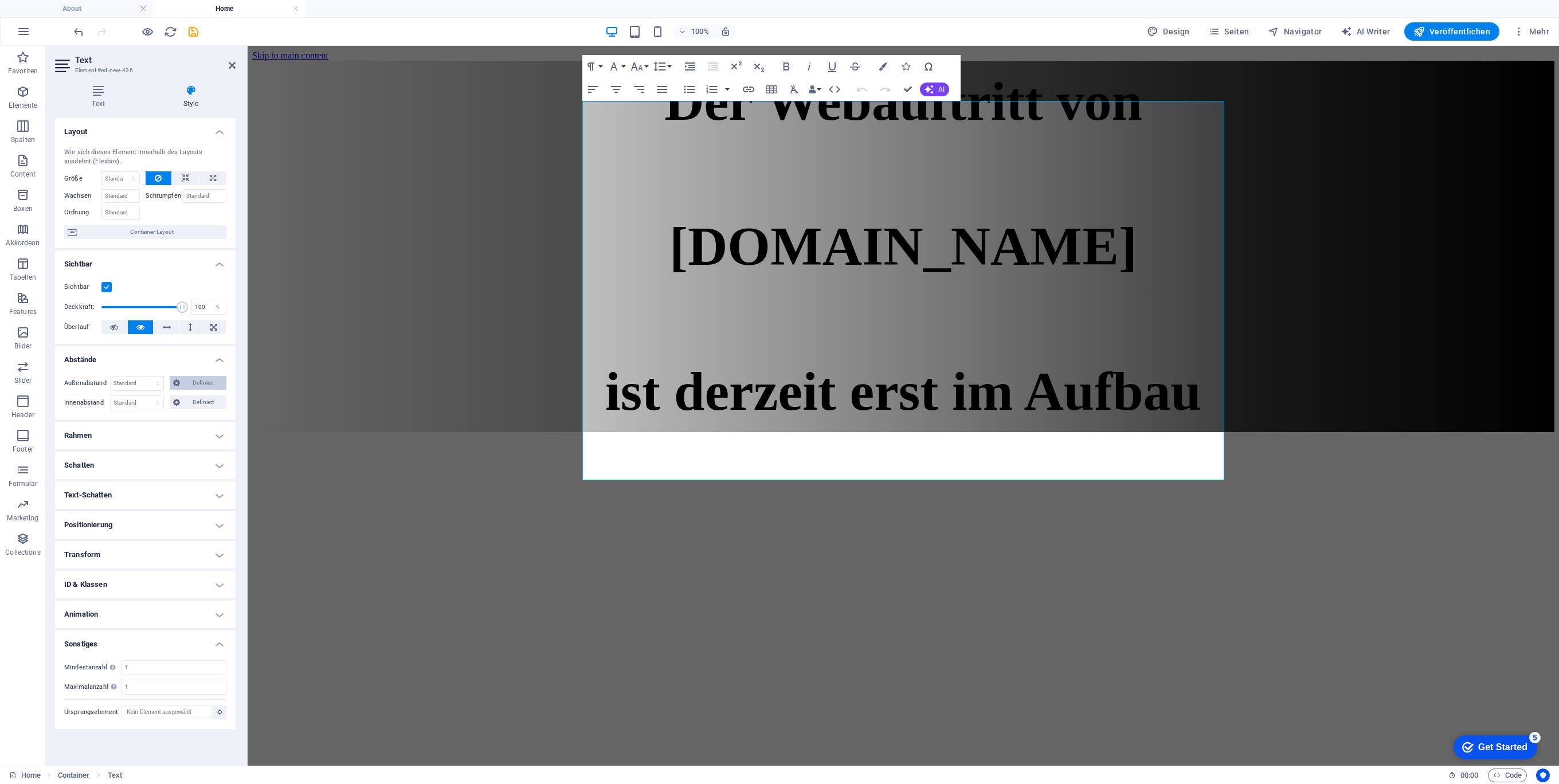
click at [190, 383] on span "Definiert" at bounding box center [204, 382] width 40 height 14
click at [85, 411] on select "auto px % rem vw vh" at bounding box center [89, 412] width 50 height 14
click at [109, 466] on h4 "Rahmen" at bounding box center [145, 477] width 181 height 28
click at [109, 466] on h4 "Rahmen" at bounding box center [145, 474] width 181 height 21
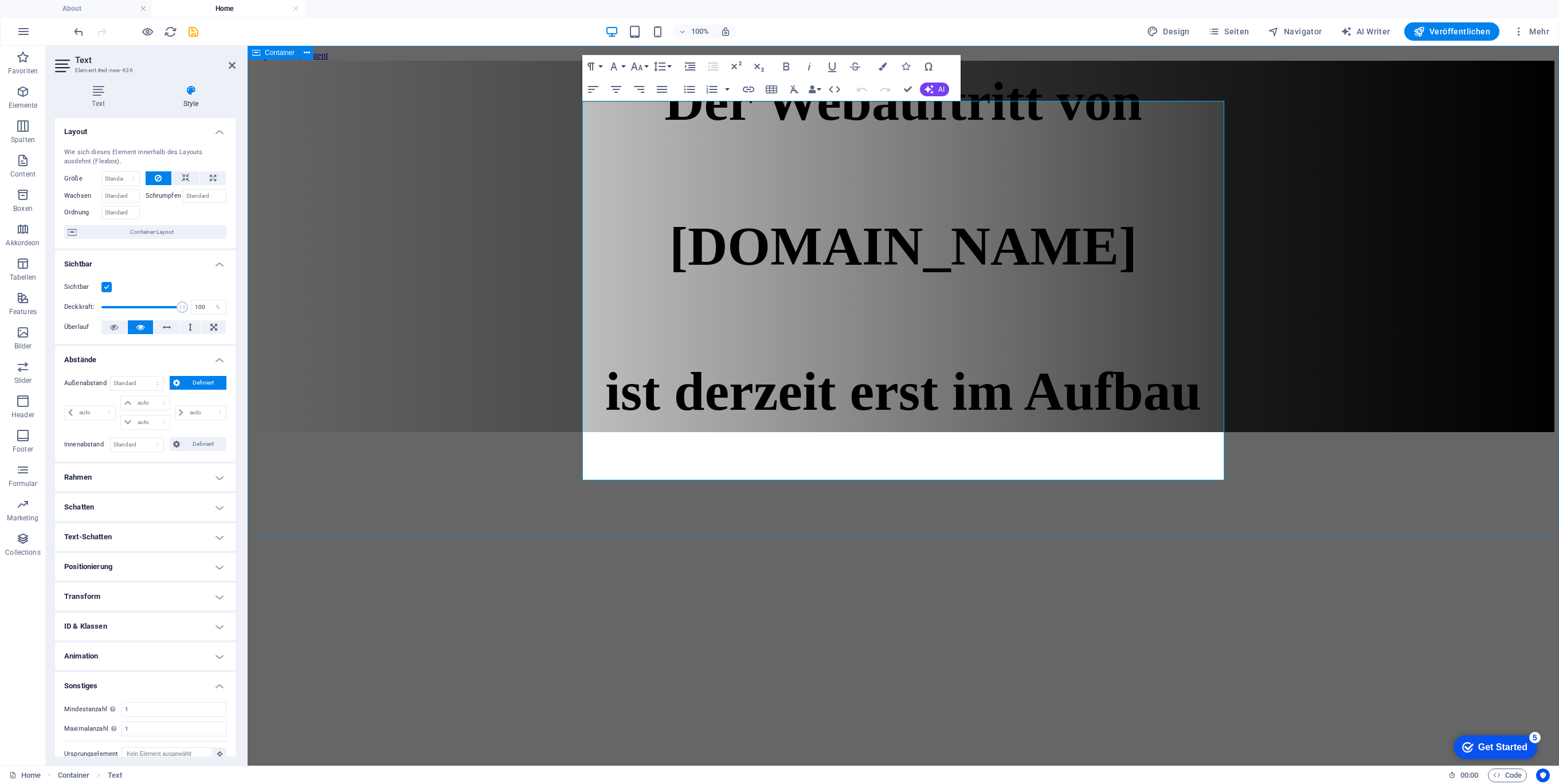
click at [437, 225] on div "Der Webauftritt von Spielhuesli.de ist derzeit erst im Aufbau" at bounding box center [903, 246] width 1302 height 371
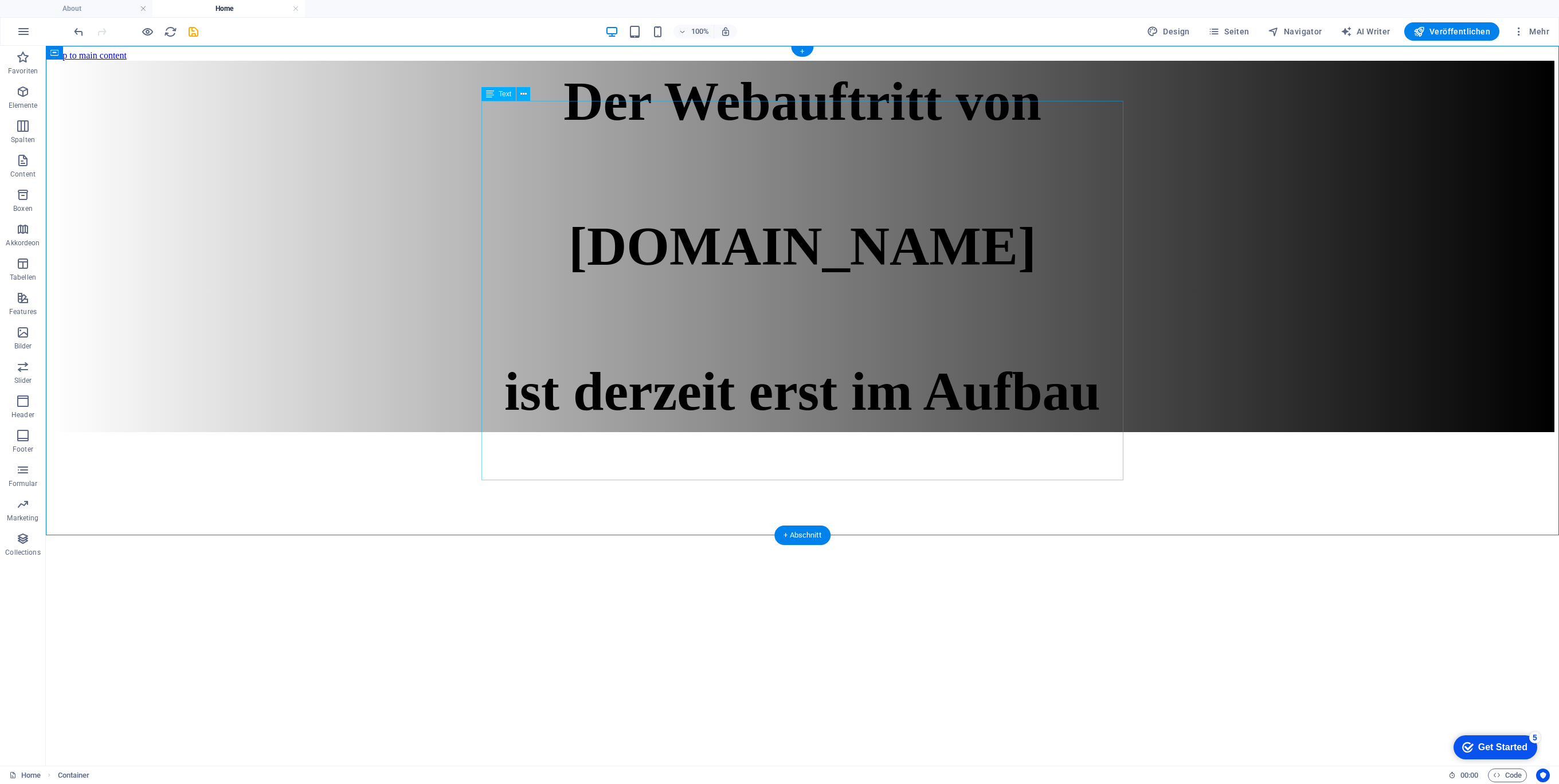
click at [905, 417] on div "Der Webauftritt von Spielhuesli.de ist derzeit erst im Aufbau" at bounding box center [802, 246] width 1504 height 353
click at [795, 423] on div "Der Webauftritt von Spielhuesli.de ist derzeit erst im Aufbau" at bounding box center [802, 246] width 1504 height 353
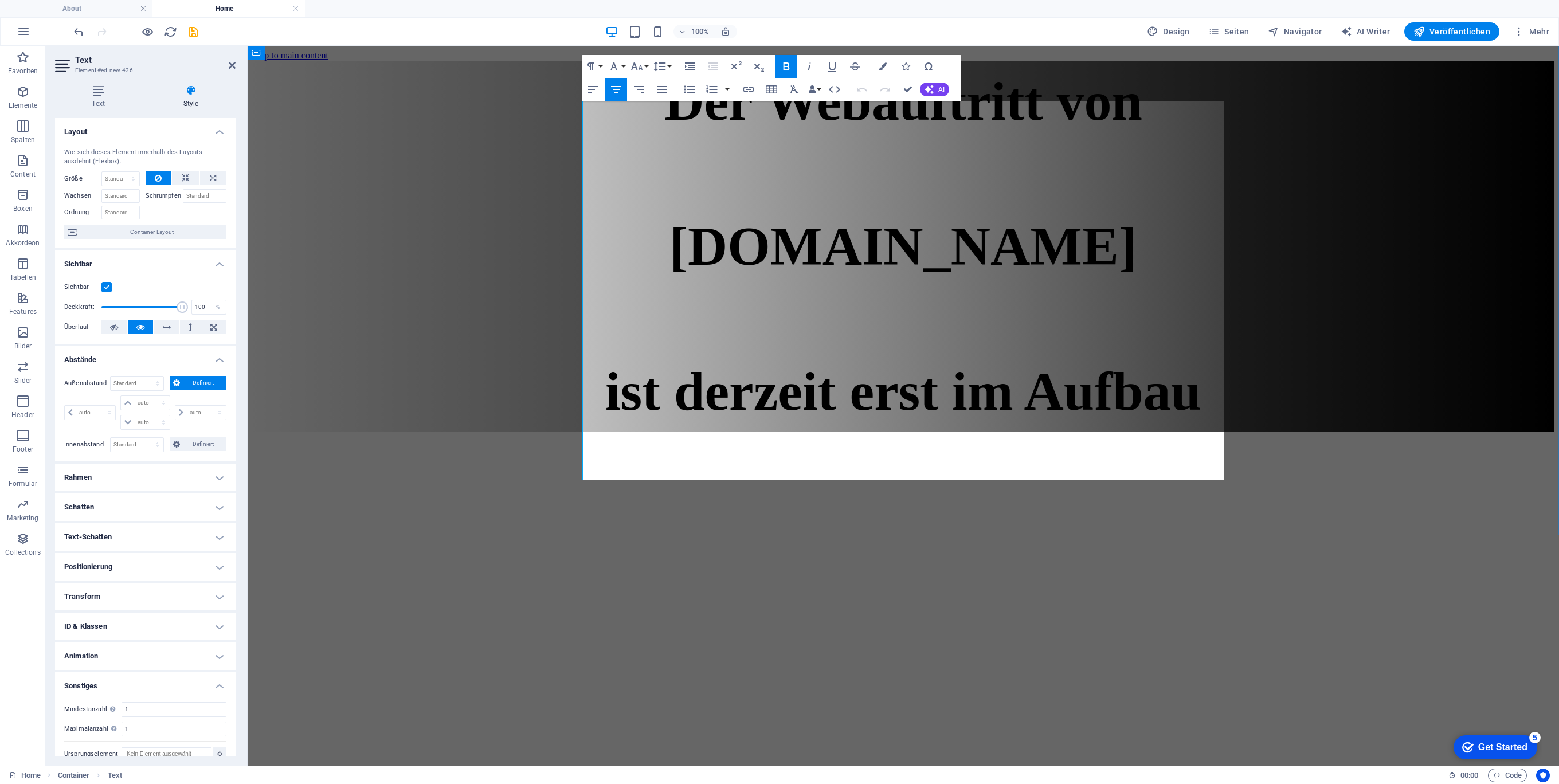
click at [822, 224] on strong "[DOMAIN_NAME]" at bounding box center [904, 246] width 468 height 61
click at [130, 192] on input "Wachsen" at bounding box center [121, 196] width 38 height 14
click at [126, 214] on input "Ordnung" at bounding box center [121, 212] width 38 height 14
drag, startPoint x: 180, startPoint y: 307, endPoint x: 106, endPoint y: 306, distance: 74.0
click at [106, 306] on span at bounding box center [107, 307] width 11 height 11
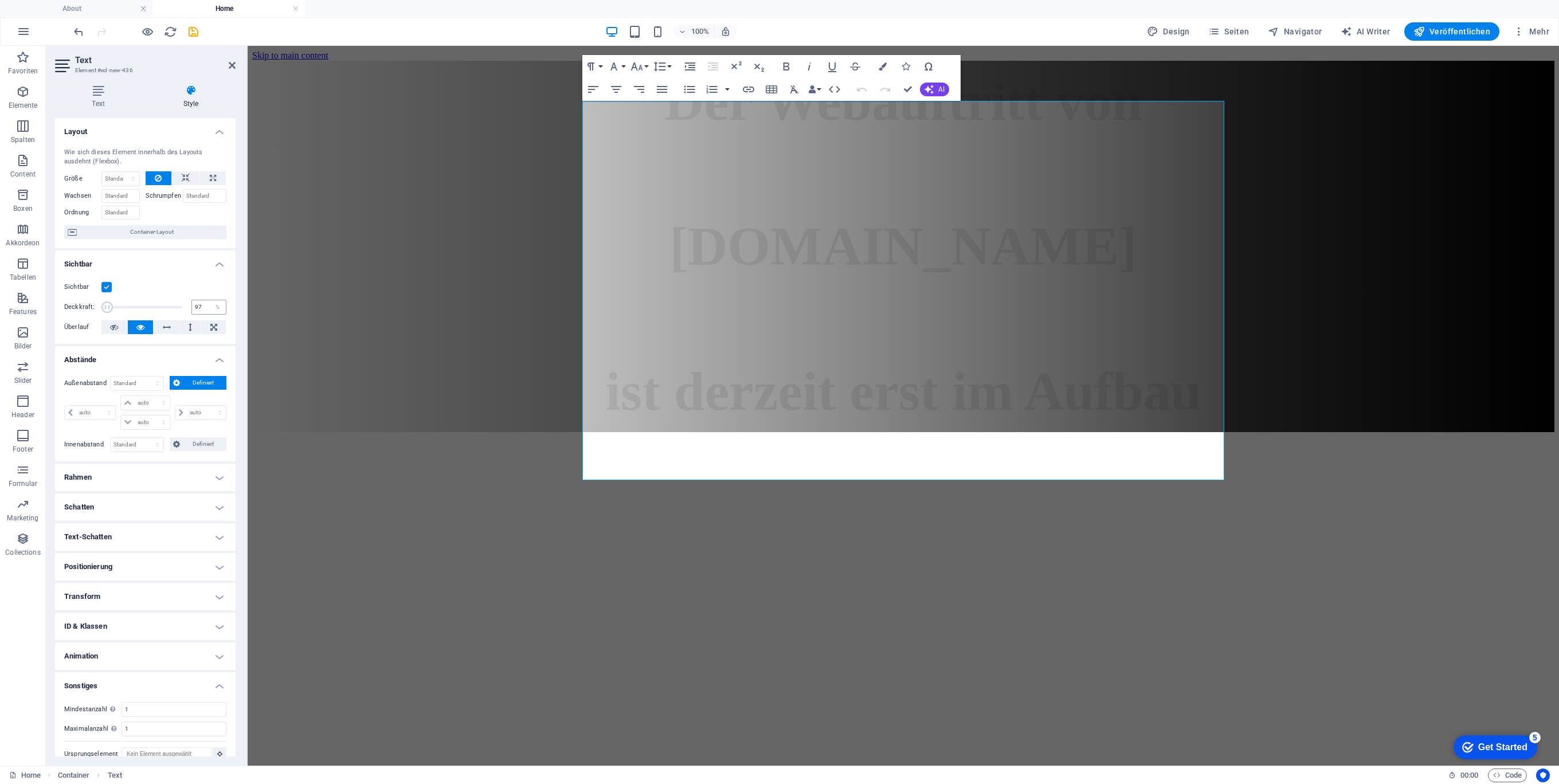
type input "100"
drag, startPoint x: 107, startPoint y: 305, endPoint x: 196, endPoint y: 309, distance: 89.1
click at [194, 309] on div "Deckkraft: 100 %" at bounding box center [146, 307] width 162 height 17
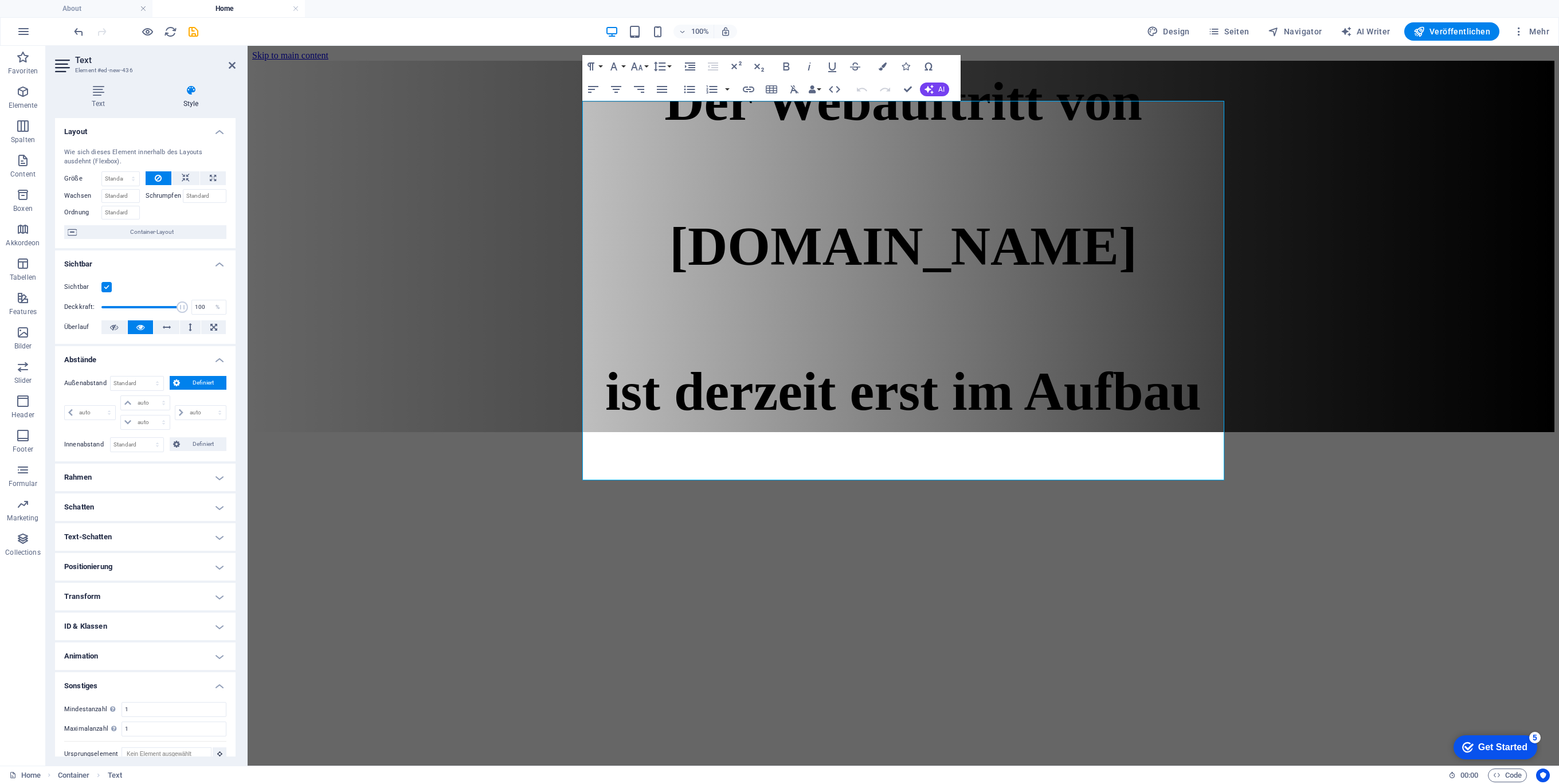
click at [212, 354] on h4 "Abstände" at bounding box center [145, 356] width 181 height 21
click at [101, 91] on icon at bounding box center [98, 91] width 87 height 11
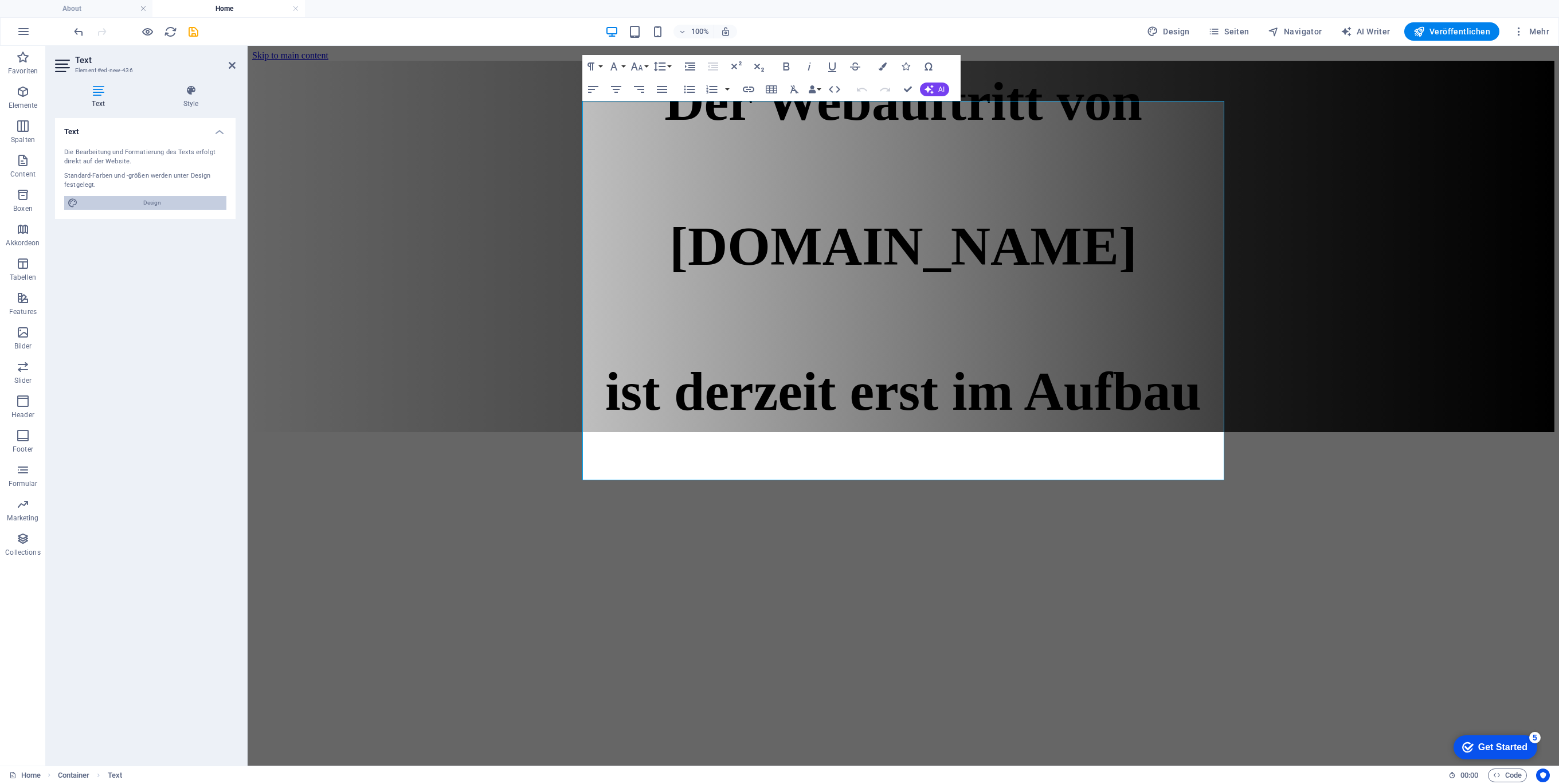
click at [170, 200] on span "Design" at bounding box center [152, 202] width 142 height 14
select select "px"
select select "400"
select select "px"
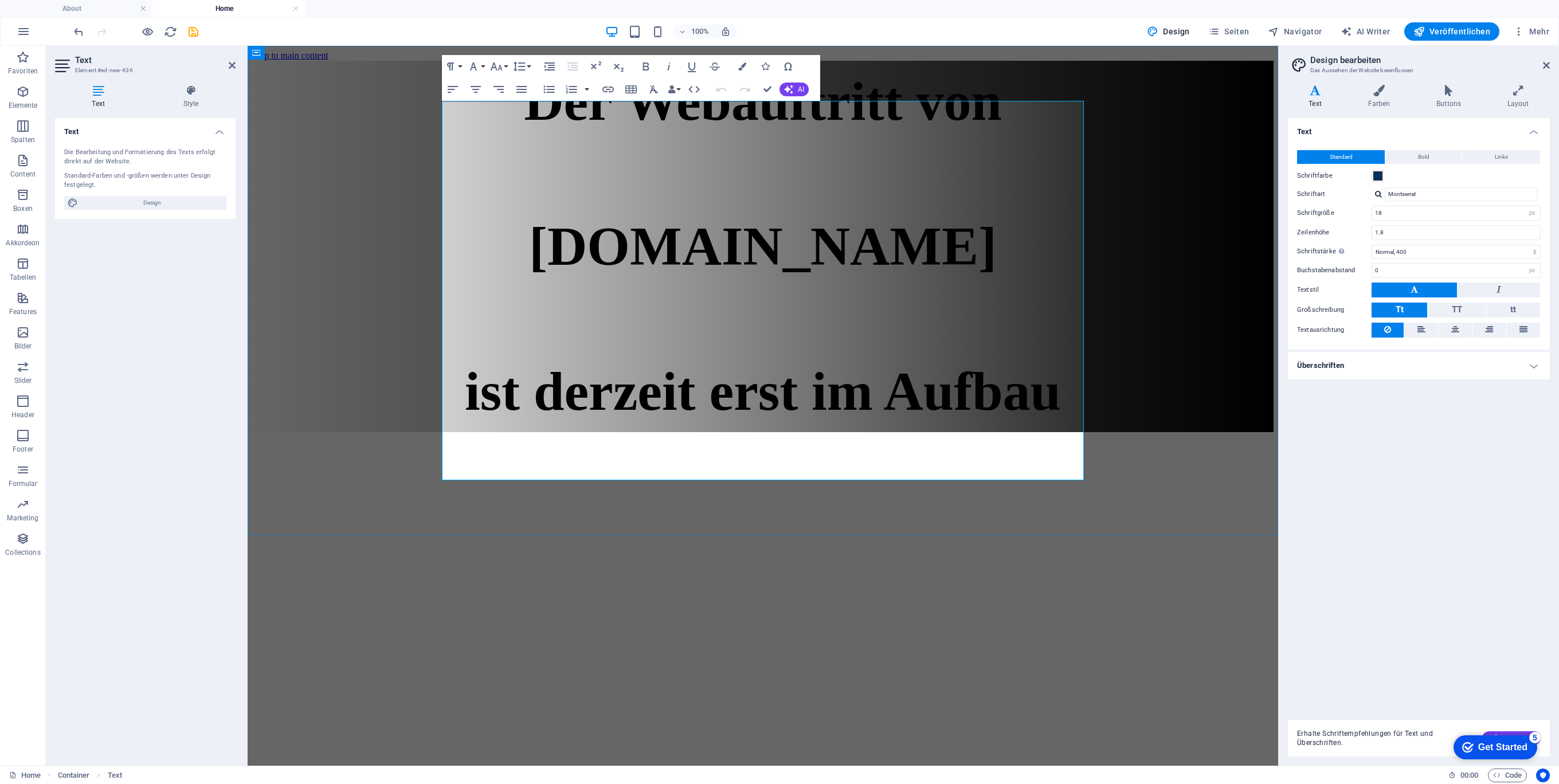
click at [993, 258] on p "[DOMAIN_NAME]" at bounding box center [763, 246] width 1021 height 63
click at [1492, 214] on input "18" at bounding box center [1456, 212] width 168 height 14
click at [900, 328] on p at bounding box center [763, 318] width 1021 height 63
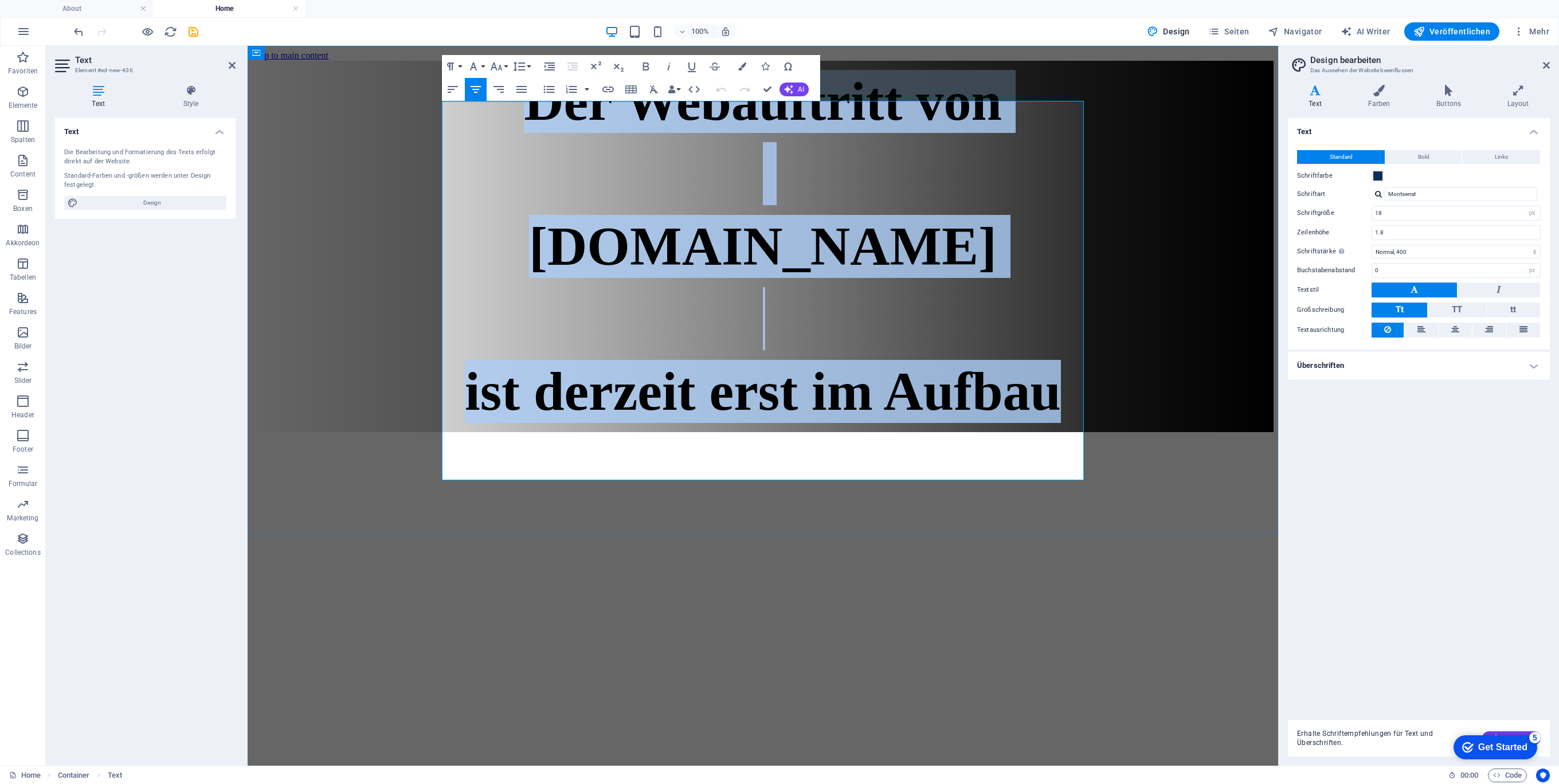
drag, startPoint x: 909, startPoint y: 434, endPoint x: 461, endPoint y: 103, distance: 557.0
click at [462, 103] on div "Der Webauftritt von Spielhuesli.de ist derzeit erst im Aufbau" at bounding box center [763, 246] width 1021 height 353
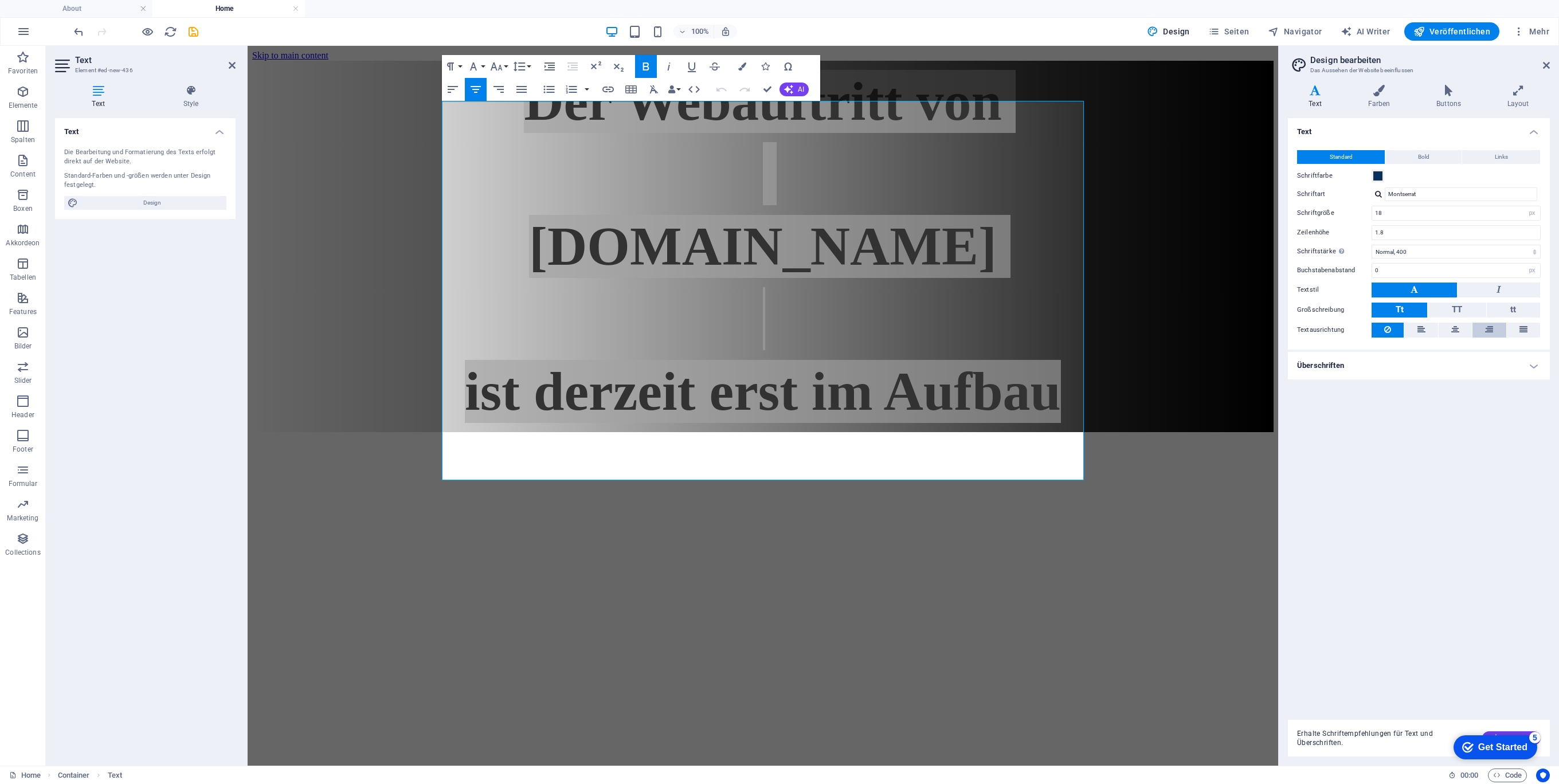
click at [1486, 330] on icon at bounding box center [1489, 329] width 8 height 14
click at [1461, 328] on button at bounding box center [1455, 330] width 33 height 15
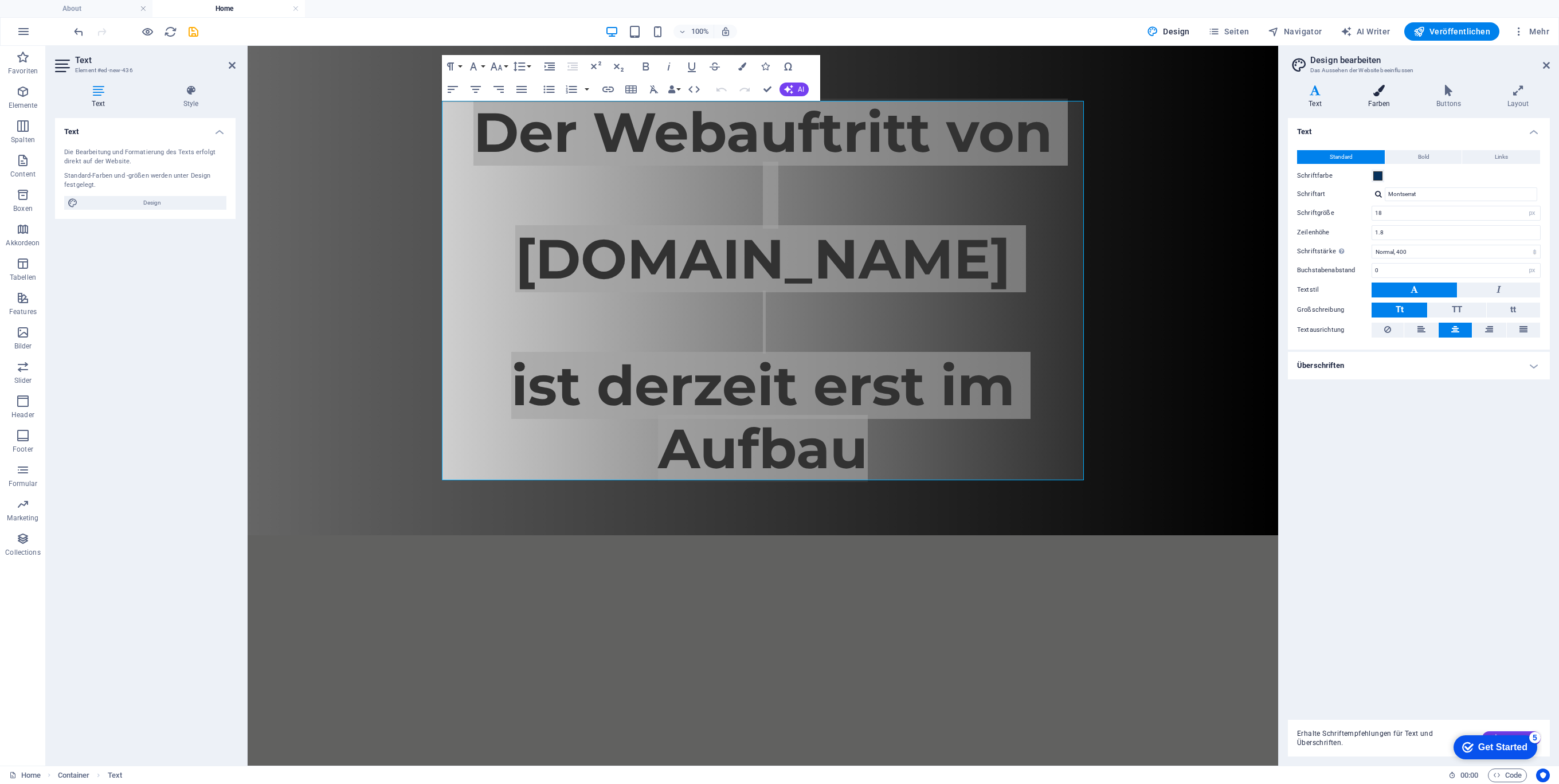
click at [1379, 93] on icon at bounding box center [1378, 91] width 64 height 11
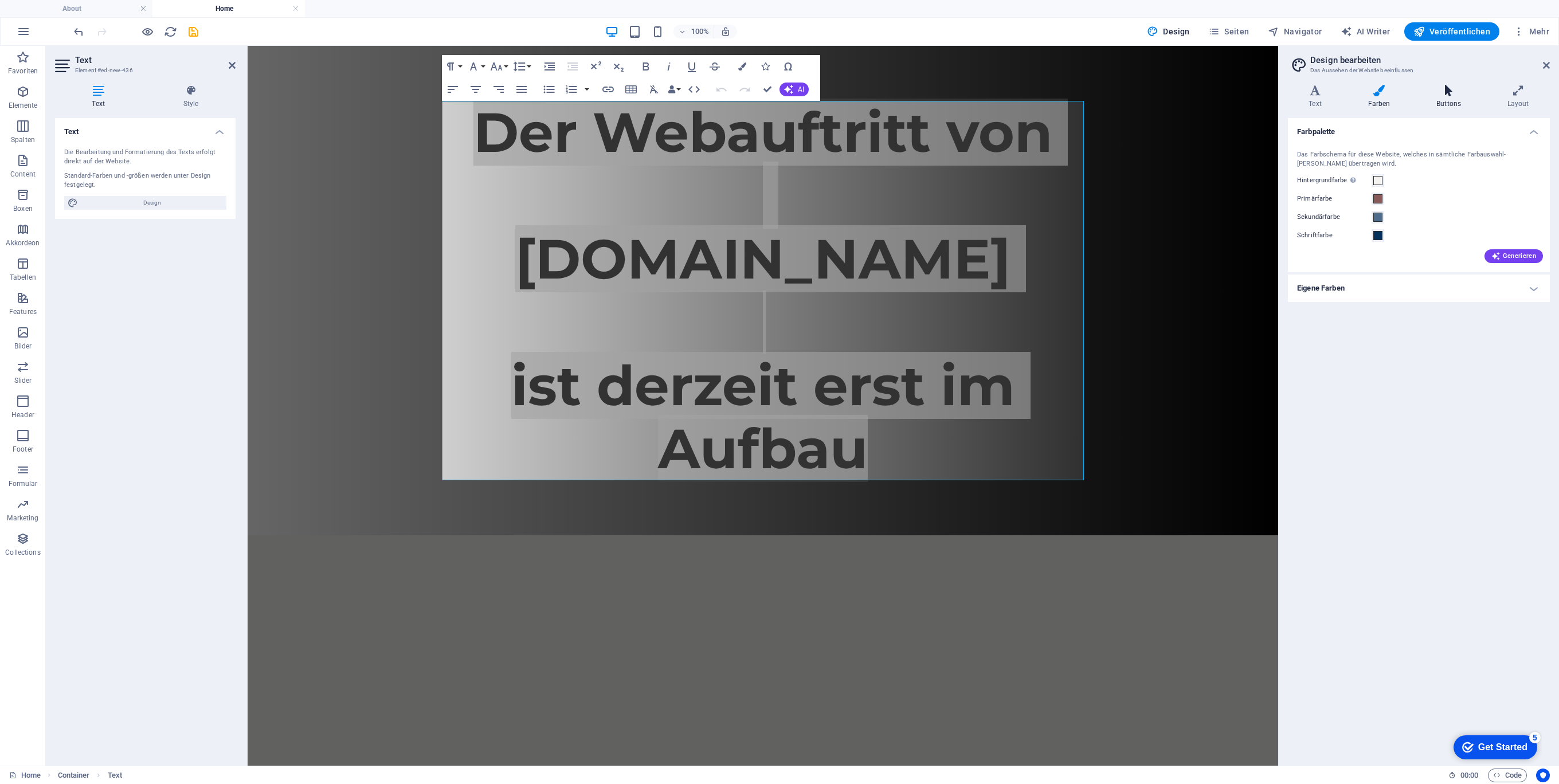
click at [1444, 92] on icon at bounding box center [1449, 91] width 67 height 11
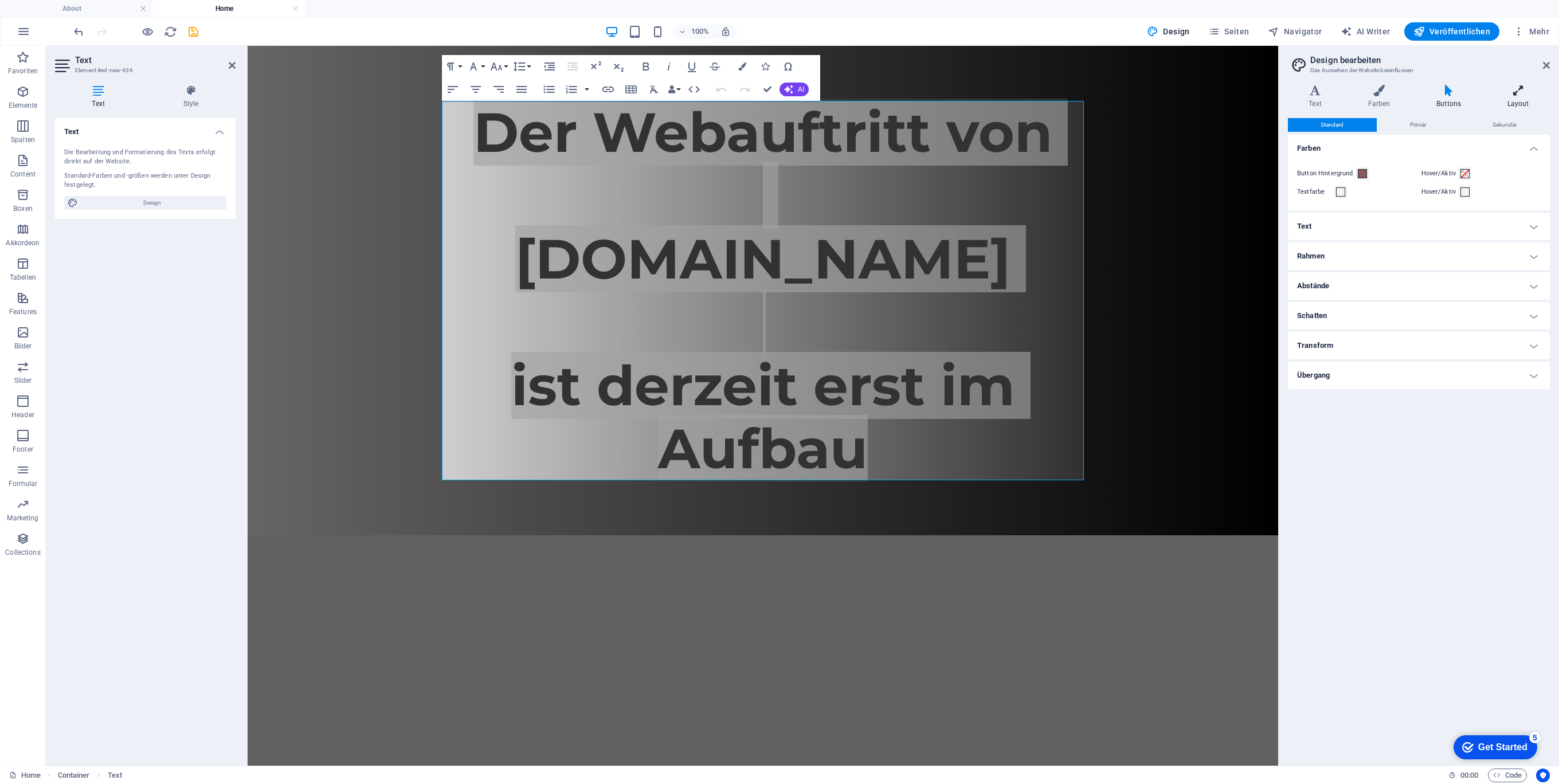
click at [1515, 91] on icon at bounding box center [1518, 91] width 64 height 11
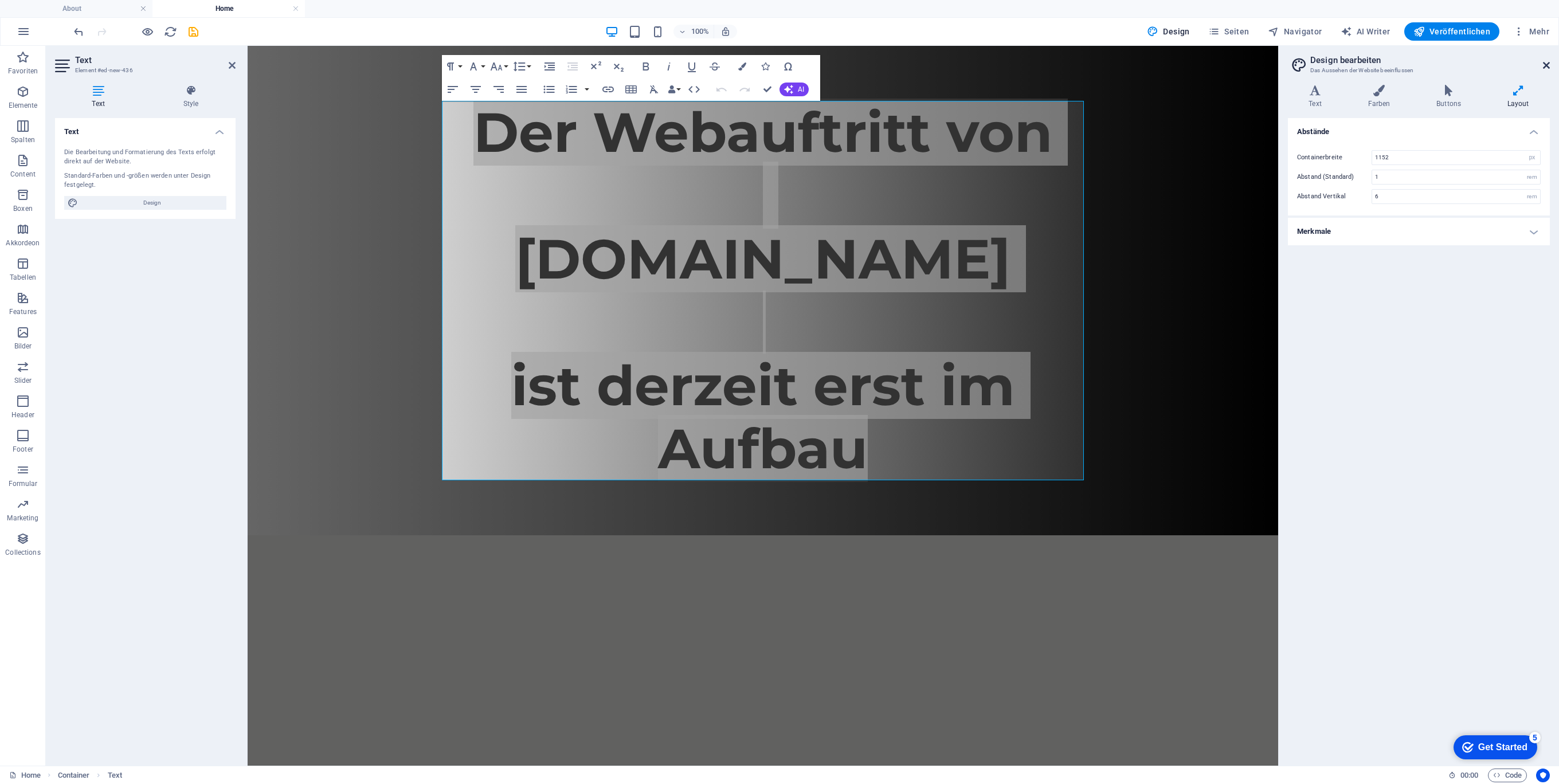
click at [1545, 64] on icon at bounding box center [1546, 65] width 7 height 10
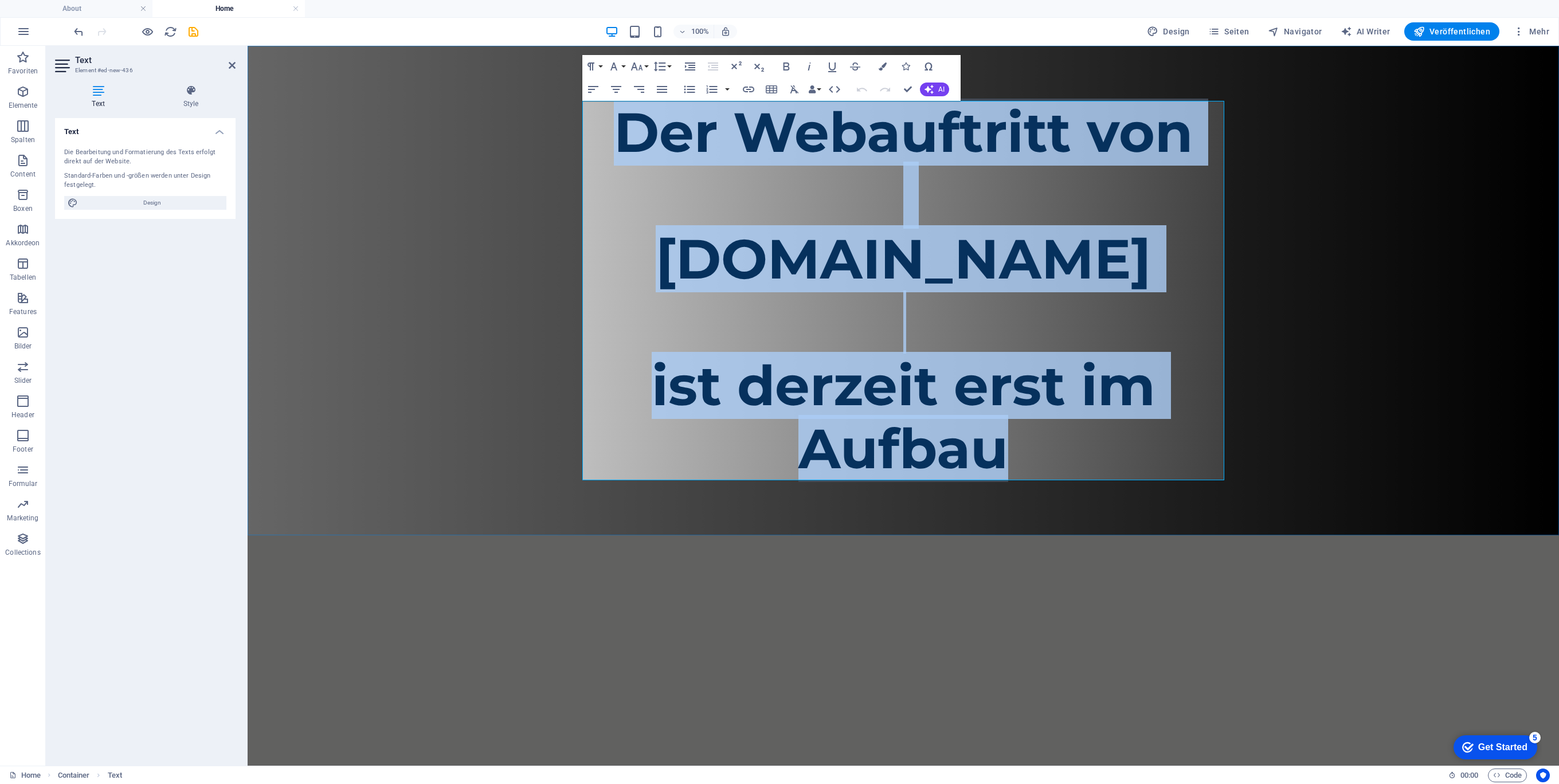
click at [649, 274] on p "[DOMAIN_NAME]" at bounding box center [903, 258] width 642 height 63
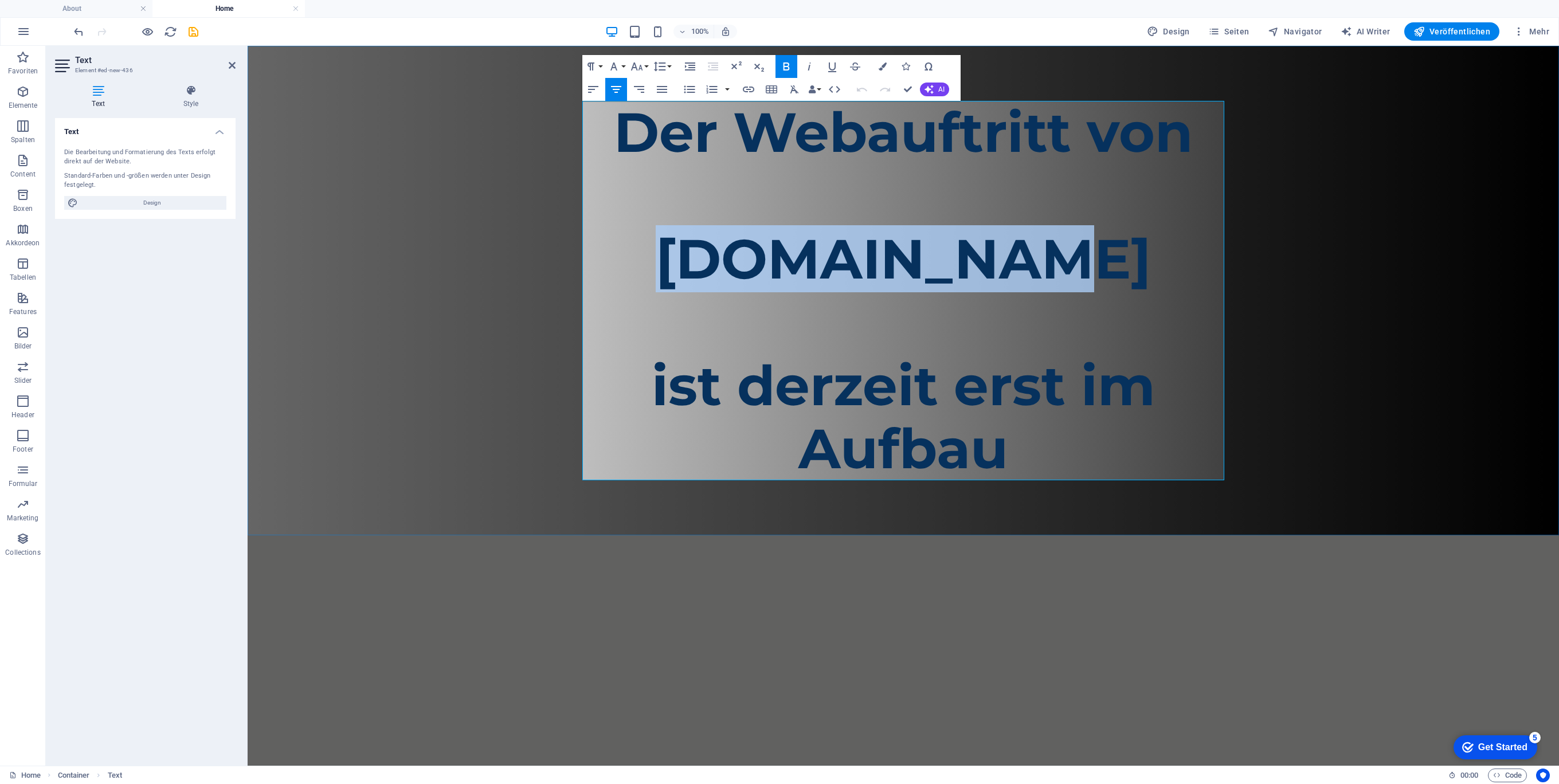
click at [649, 274] on p "[DOMAIN_NAME]" at bounding box center [903, 258] width 642 height 63
click at [620, 269] on p "[DOMAIN_NAME]" at bounding box center [903, 258] width 642 height 63
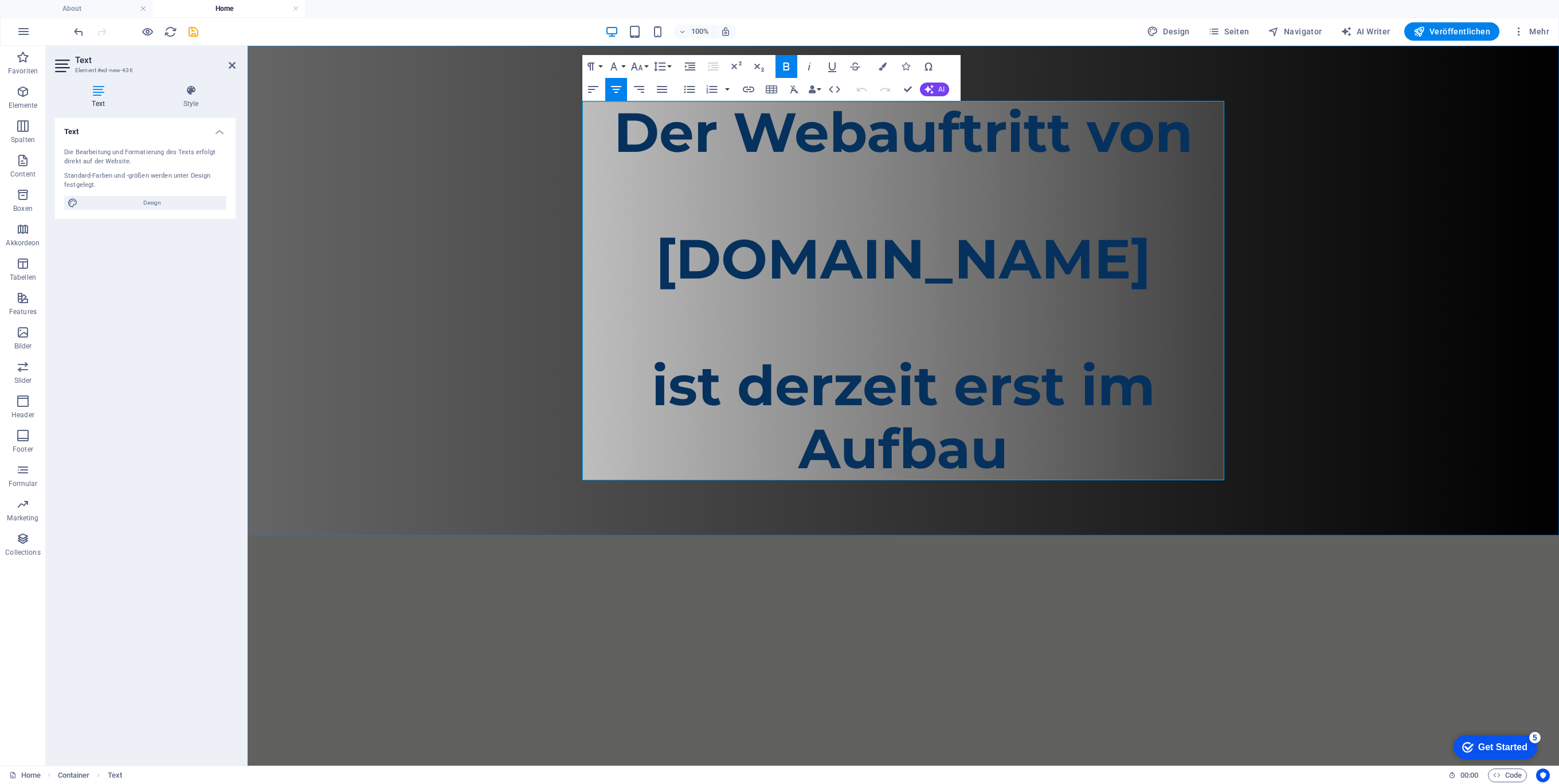
drag, startPoint x: 823, startPoint y: 246, endPoint x: 739, endPoint y: 619, distance: 382.3
click at [739, 535] on html "Skip to main content Der Webauftritt von Spielhuesli.de ist derzeit erst im Auf…" at bounding box center [903, 290] width 1312 height 489
click at [713, 405] on strong "ist derzeit erst im Aufbau" at bounding box center [903, 417] width 503 height 130
click at [697, 428] on p "ist derzeit erst im Aufbau" at bounding box center [903, 417] width 642 height 126
click at [681, 173] on p at bounding box center [903, 195] width 642 height 63
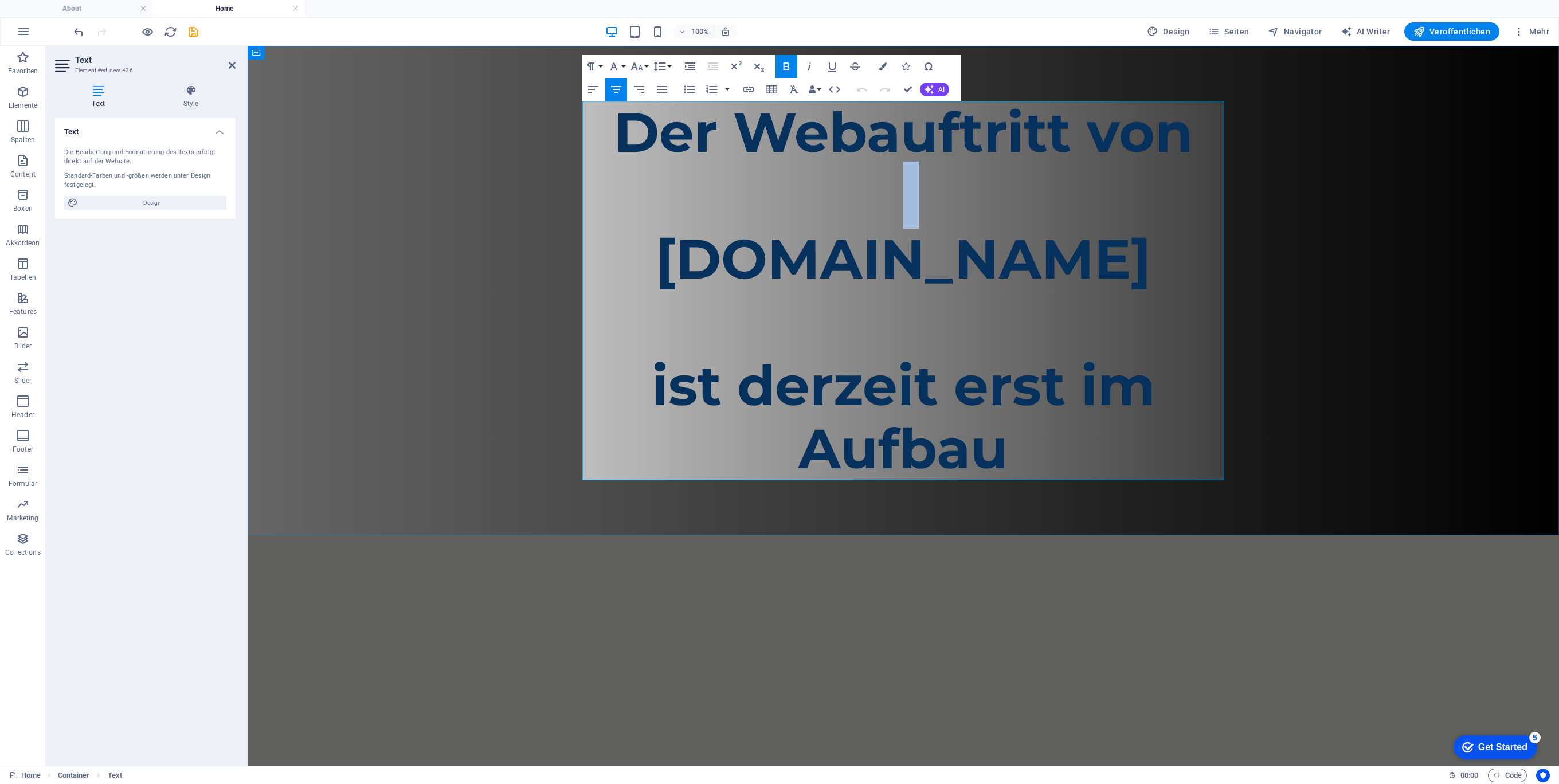
click at [681, 173] on p at bounding box center [903, 195] width 642 height 63
click at [1258, 535] on html "Skip to main content Der Webauftritt von Spielhuesli.de ist derzeit erst im Auf…" at bounding box center [903, 290] width 1312 height 489
click at [1417, 290] on div "Der Webauftritt von Spielhuesli.de ist derzeit erst im Aufbau" at bounding box center [903, 290] width 1312 height 489
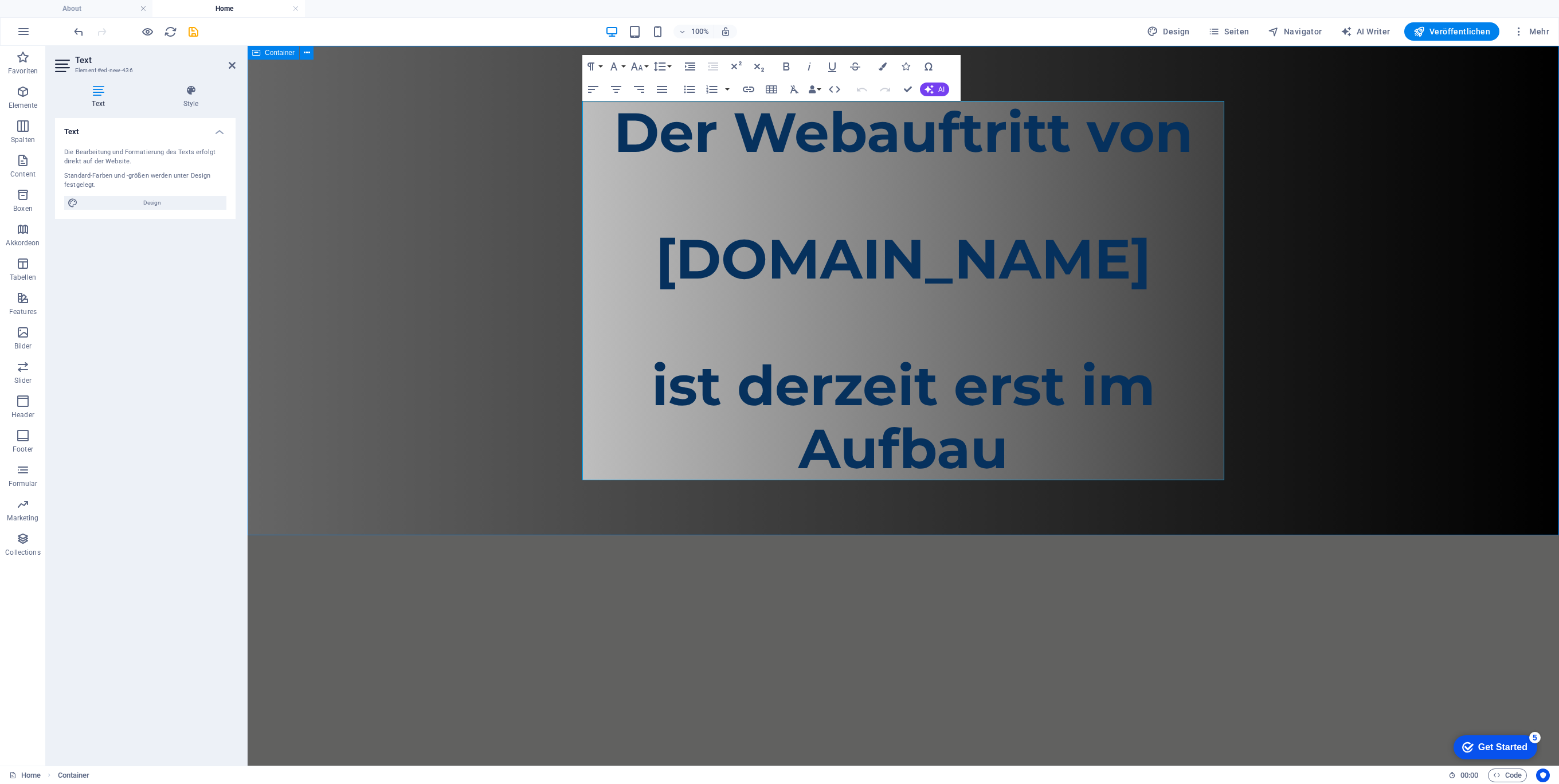
click at [1417, 289] on div "Der Webauftritt von Spielhuesli.de ist derzeit erst im Aufbau" at bounding box center [903, 290] width 1312 height 489
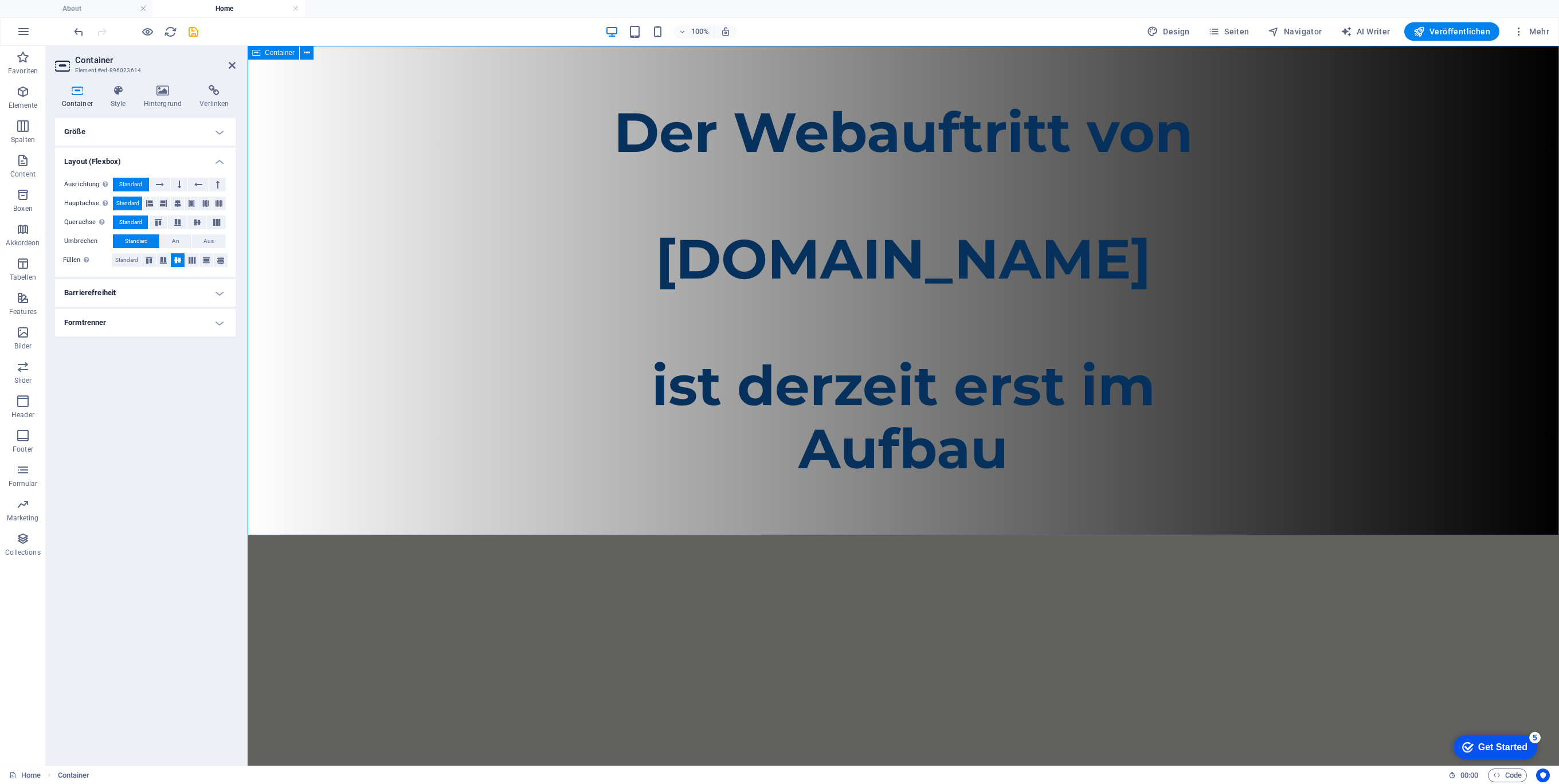
click at [506, 341] on div "Der Webauftritt von Spielhuesli.de ist derzeit erst im Aufbau" at bounding box center [903, 290] width 1312 height 489
click at [597, 254] on div "Der Webauftritt von Spielhuesli.de ist derzeit erst im Aufbau" at bounding box center [903, 290] width 642 height 379
click at [600, 91] on span "Text" at bounding box center [606, 94] width 13 height 7
click at [624, 95] on icon at bounding box center [624, 94] width 6 height 12
click at [24, 93] on icon "button" at bounding box center [22, 91] width 14 height 14
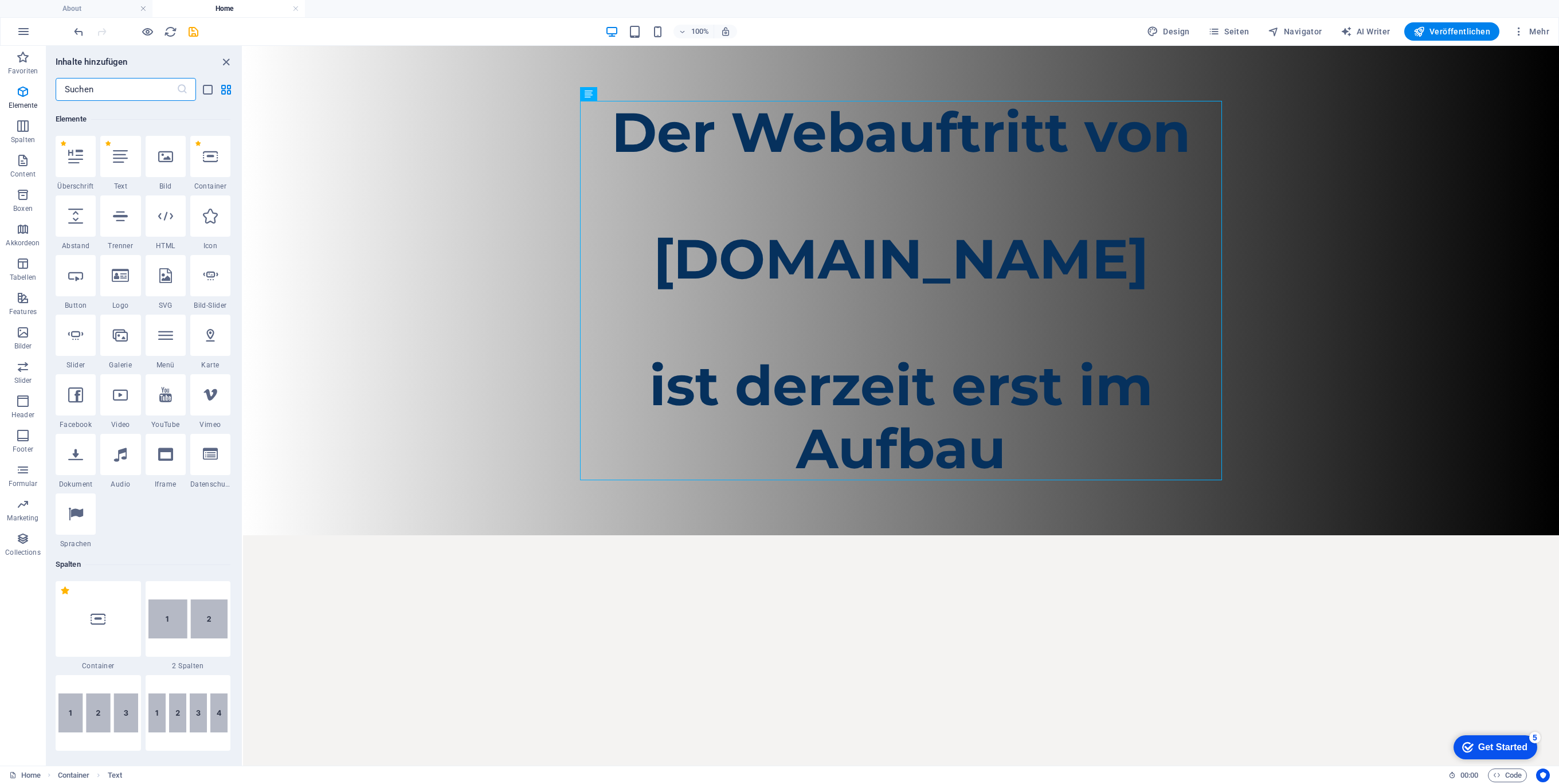
scroll to position [215, 0]
click at [79, 150] on icon at bounding box center [76, 154] width 15 height 15
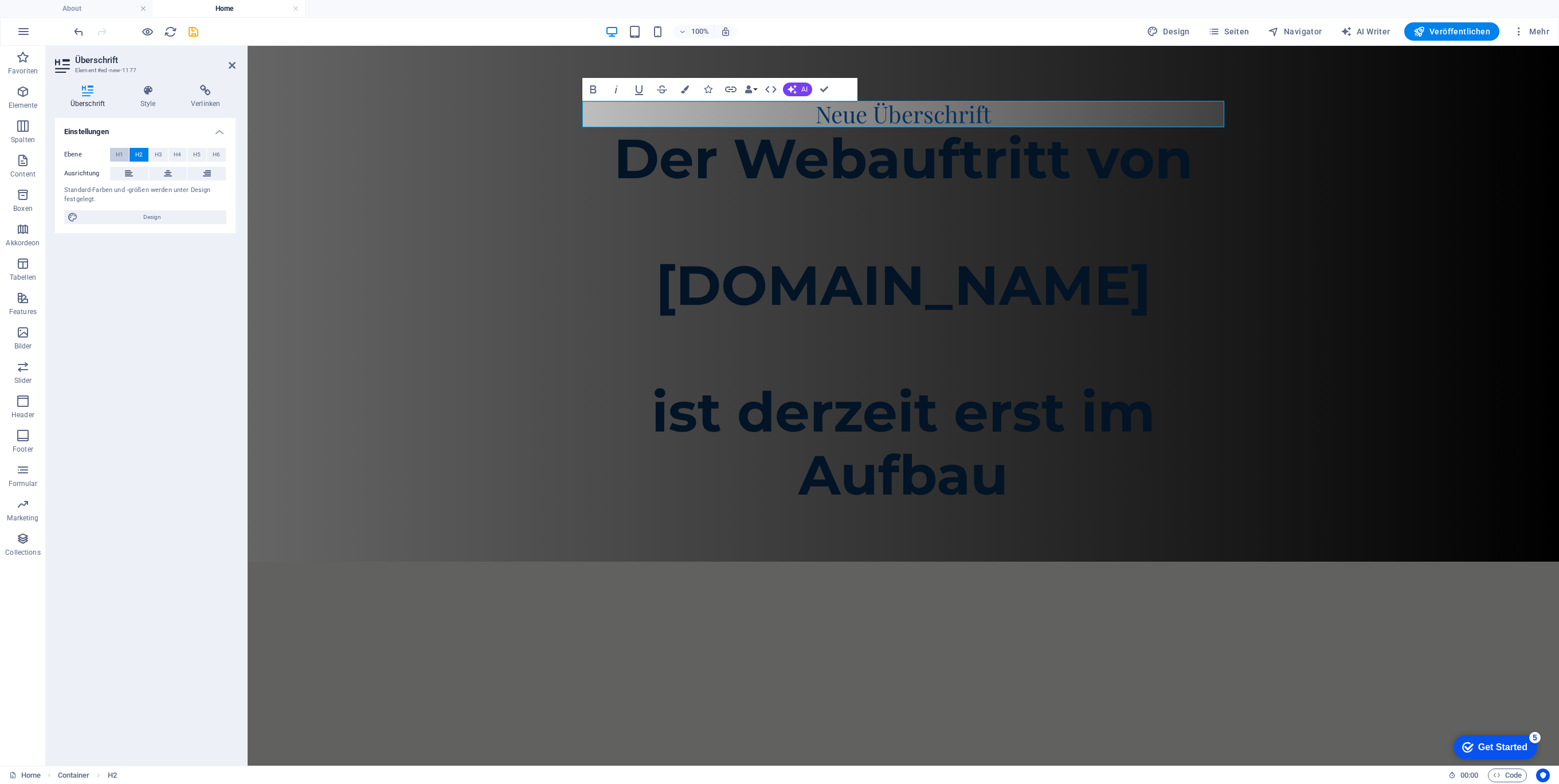
click at [116, 153] on span "H1" at bounding box center [119, 154] width 7 height 14
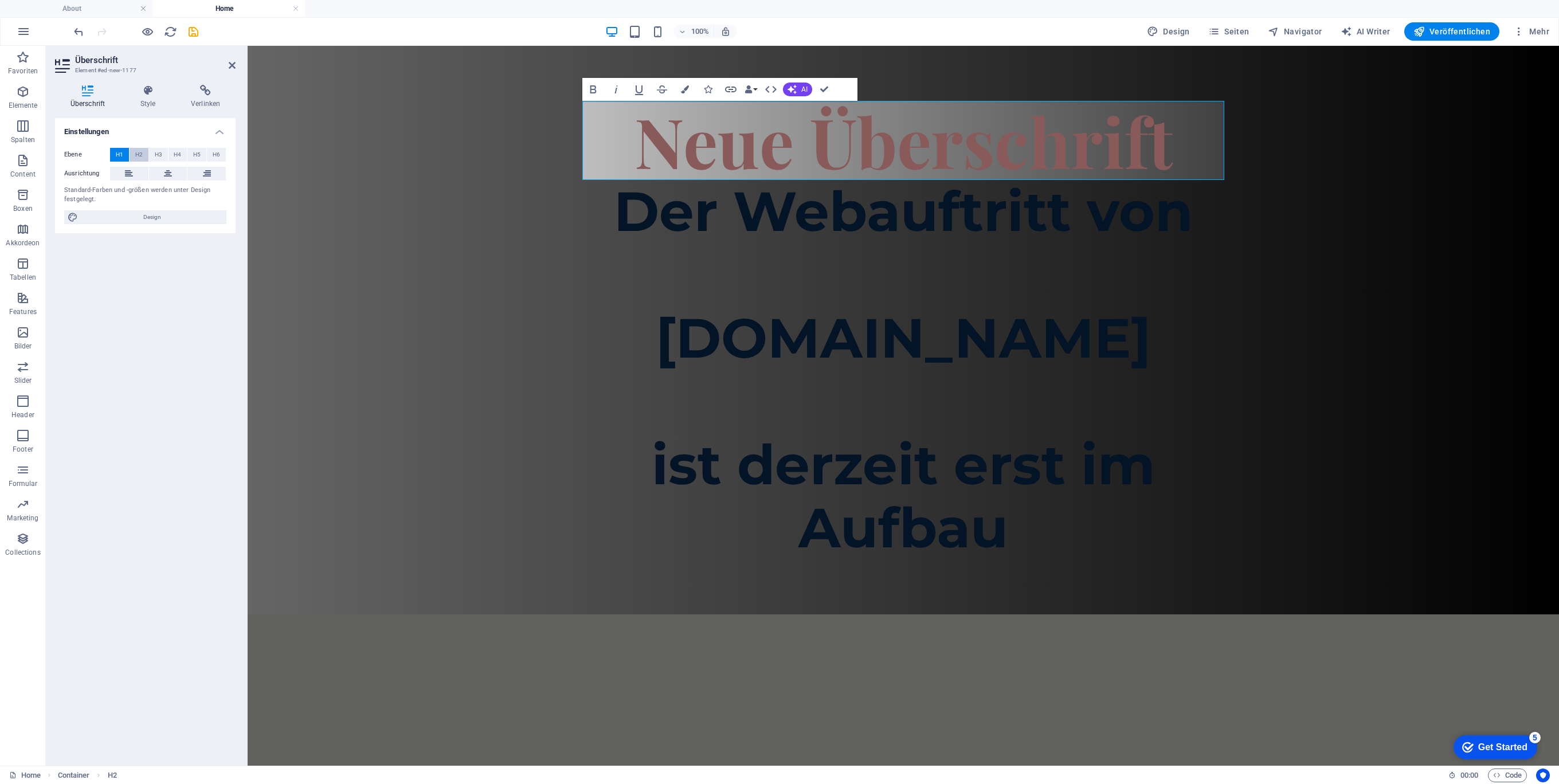
click at [135, 155] on span "H2" at bounding box center [138, 154] width 7 height 14
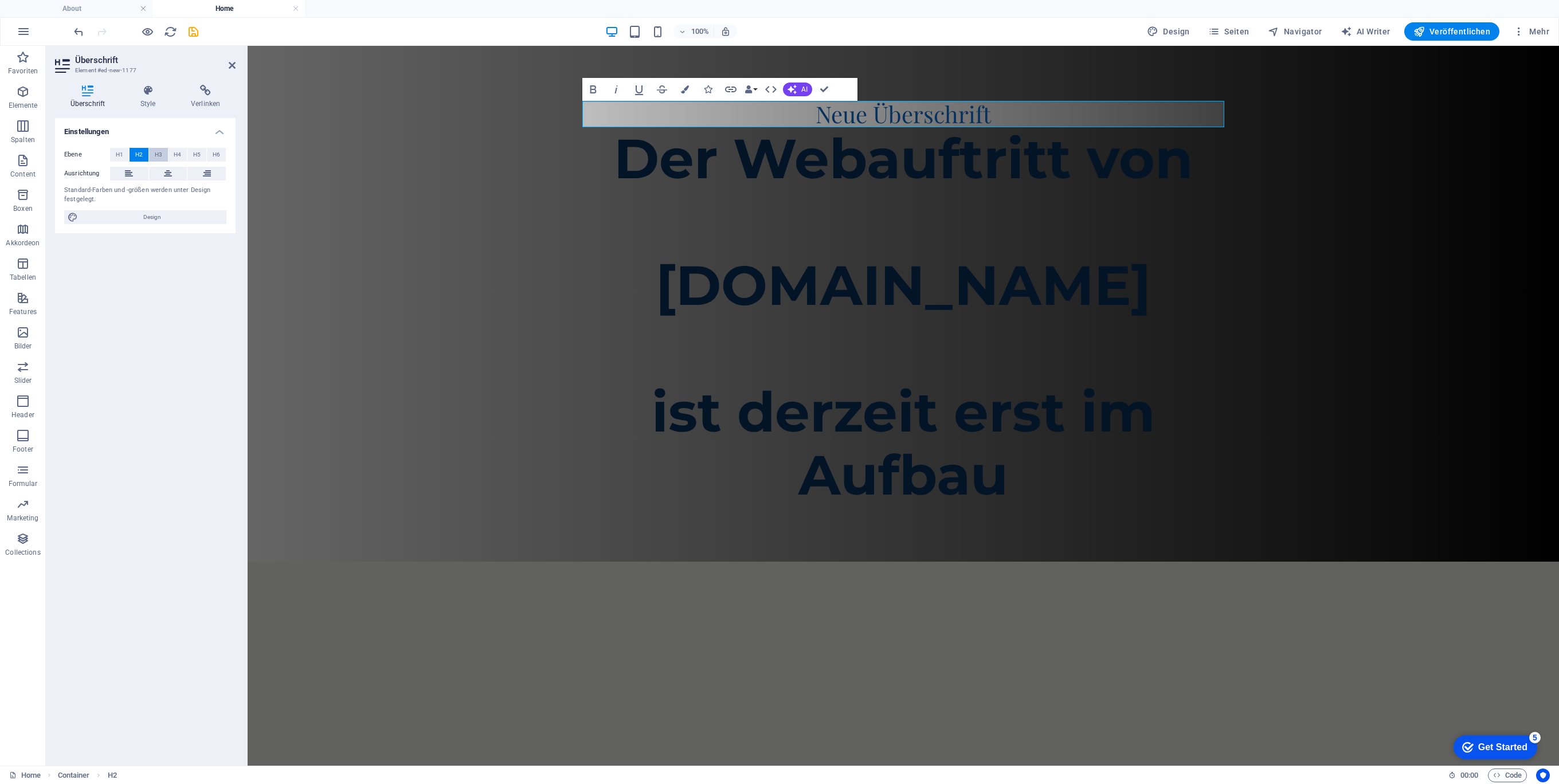
click at [160, 156] on span "H3" at bounding box center [158, 154] width 7 height 14
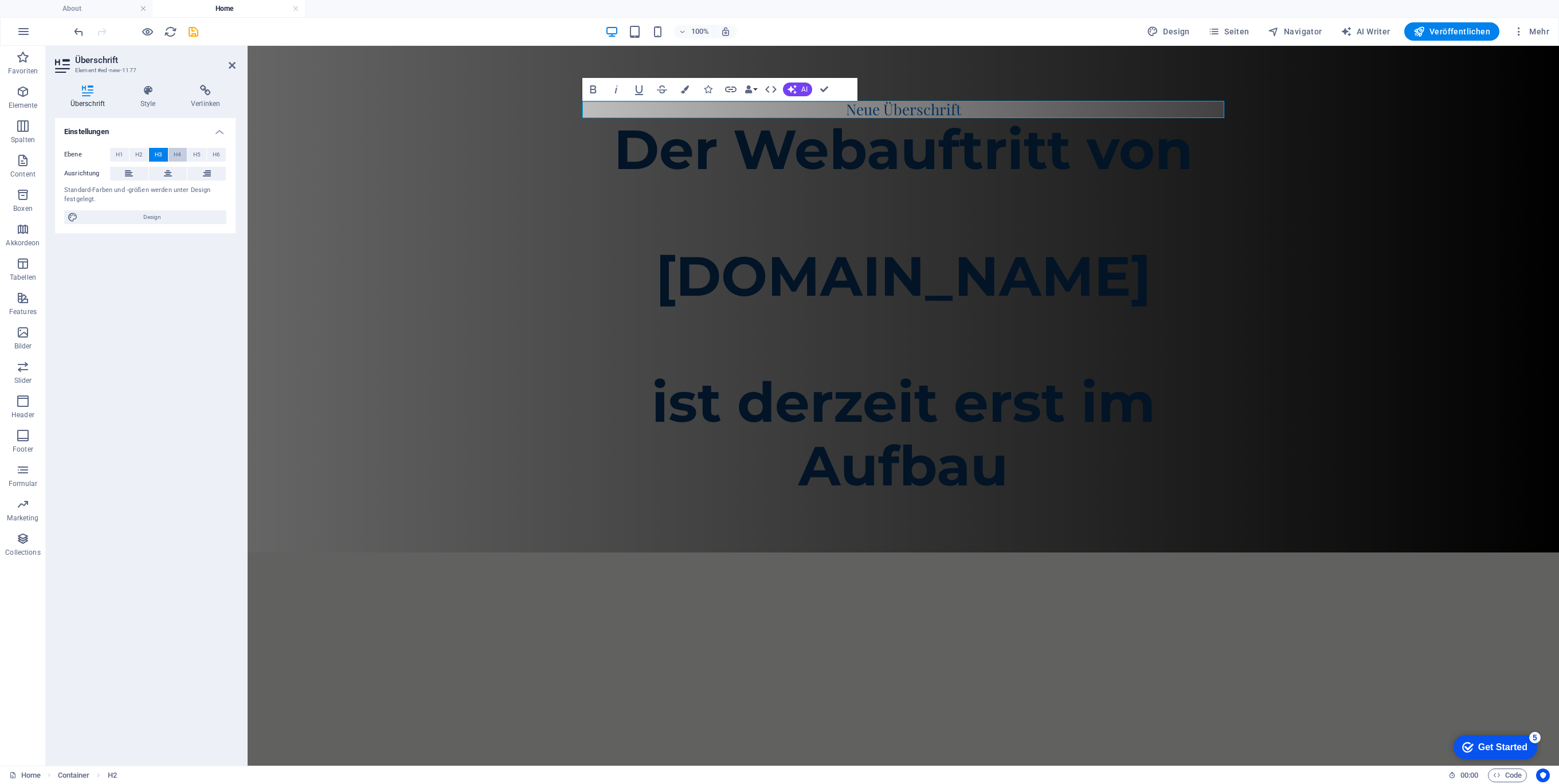
click at [179, 155] on span "H4" at bounding box center [177, 154] width 7 height 14
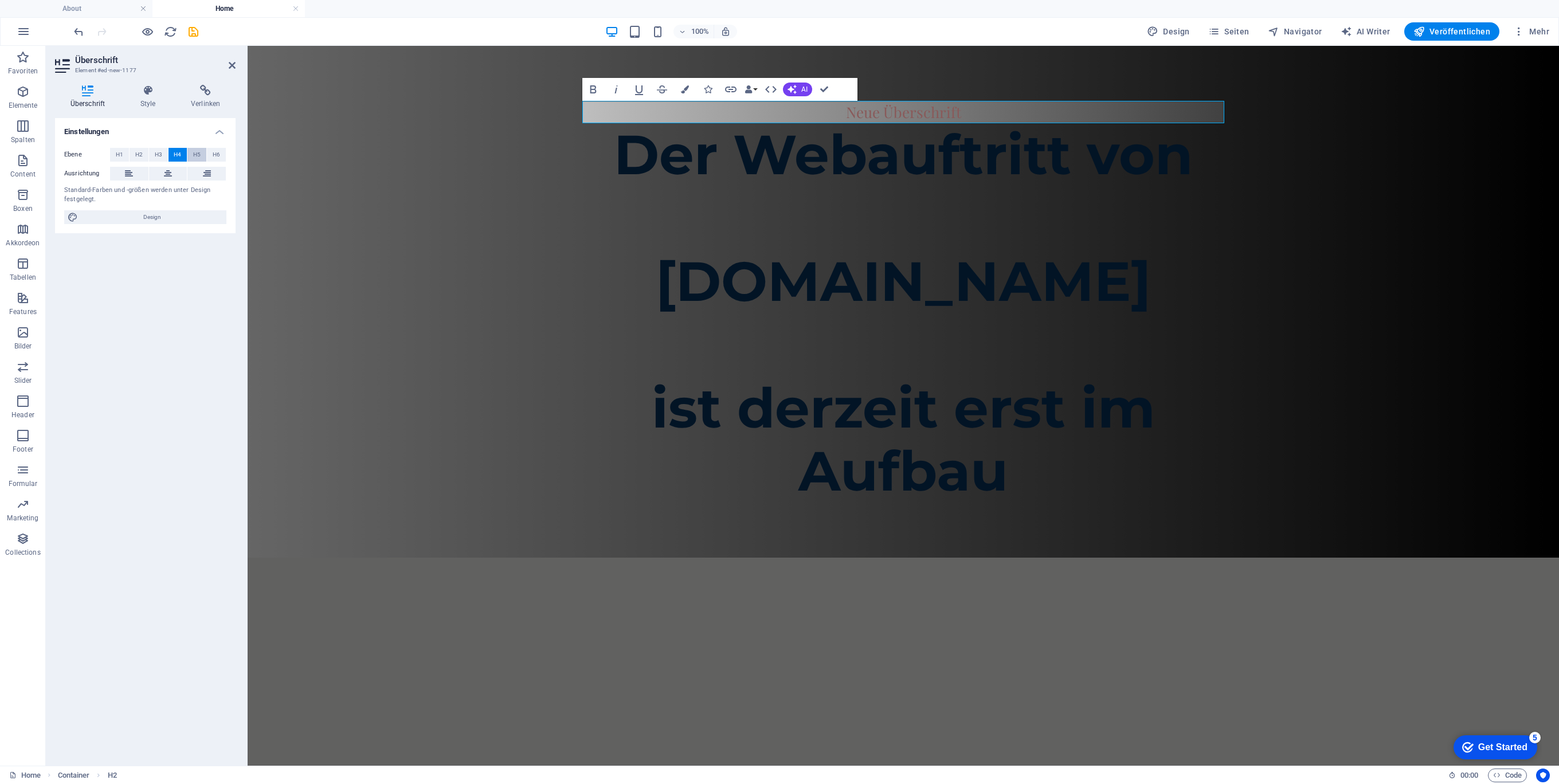
click at [199, 153] on span "H5" at bounding box center [196, 154] width 7 height 14
click at [219, 156] on span "H6" at bounding box center [216, 154] width 7 height 14
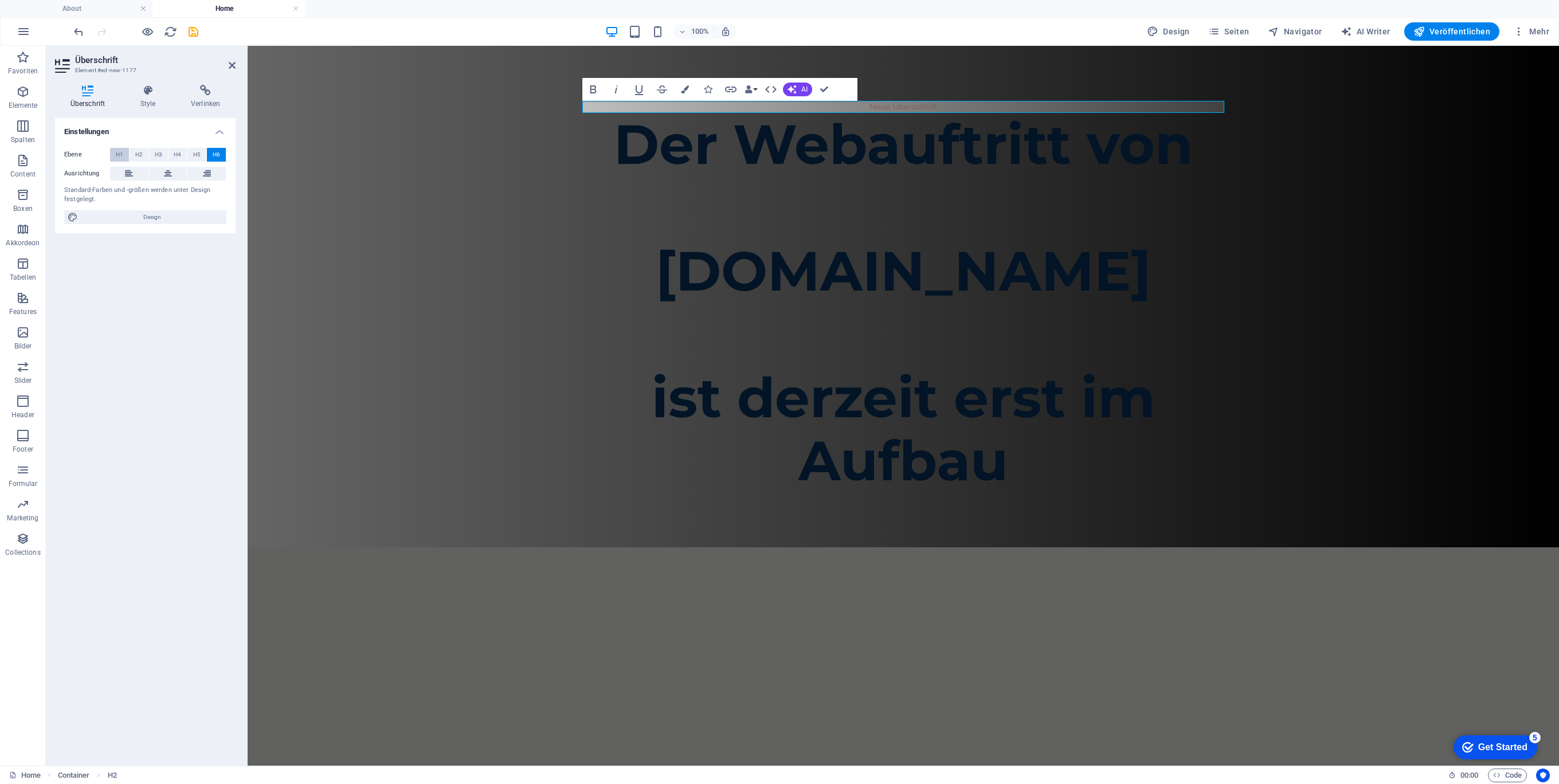
click at [120, 153] on span "H1" at bounding box center [119, 154] width 7 height 14
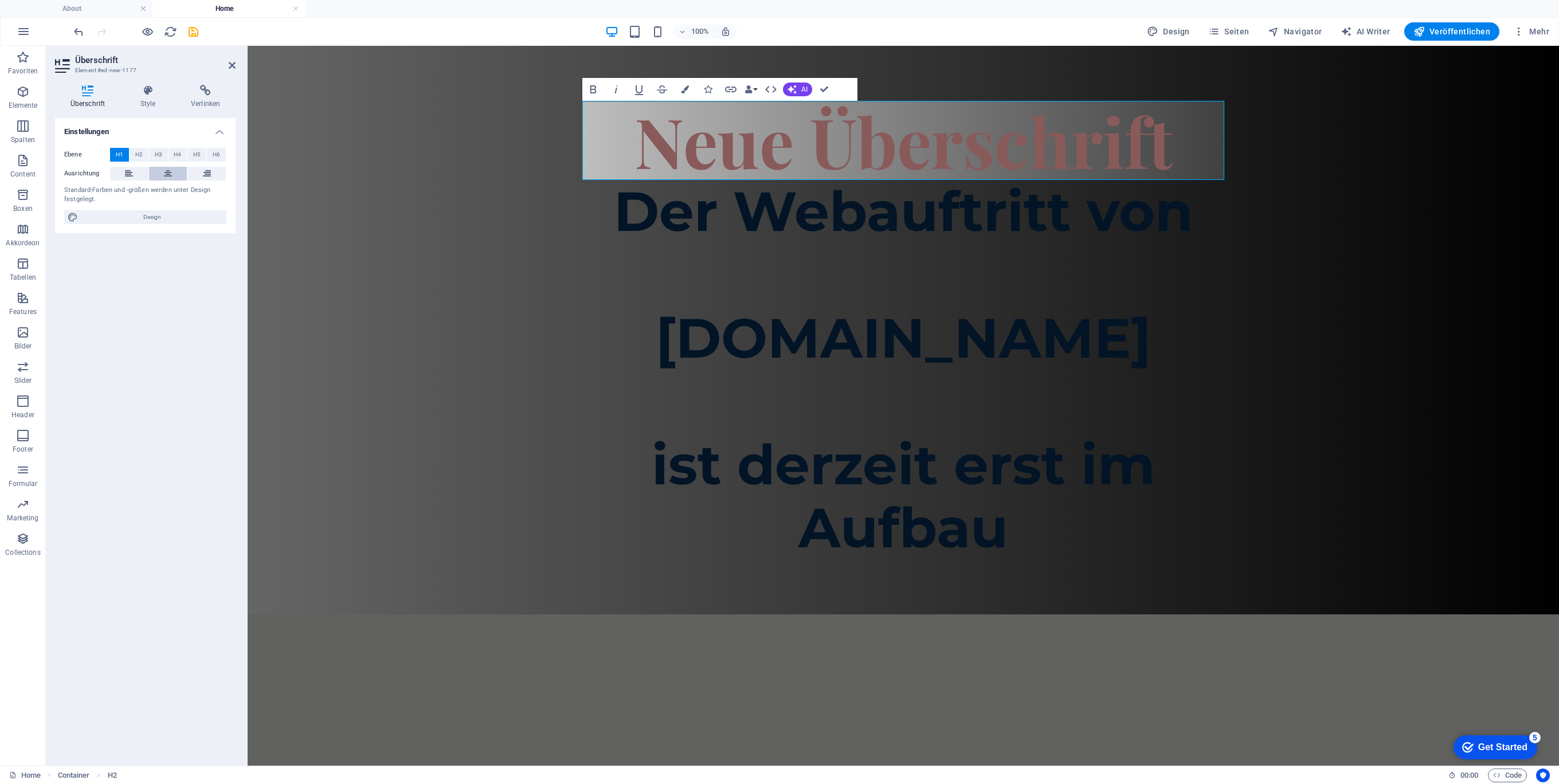
click at [166, 172] on icon at bounding box center [168, 173] width 8 height 14
click at [150, 94] on icon at bounding box center [148, 91] width 46 height 11
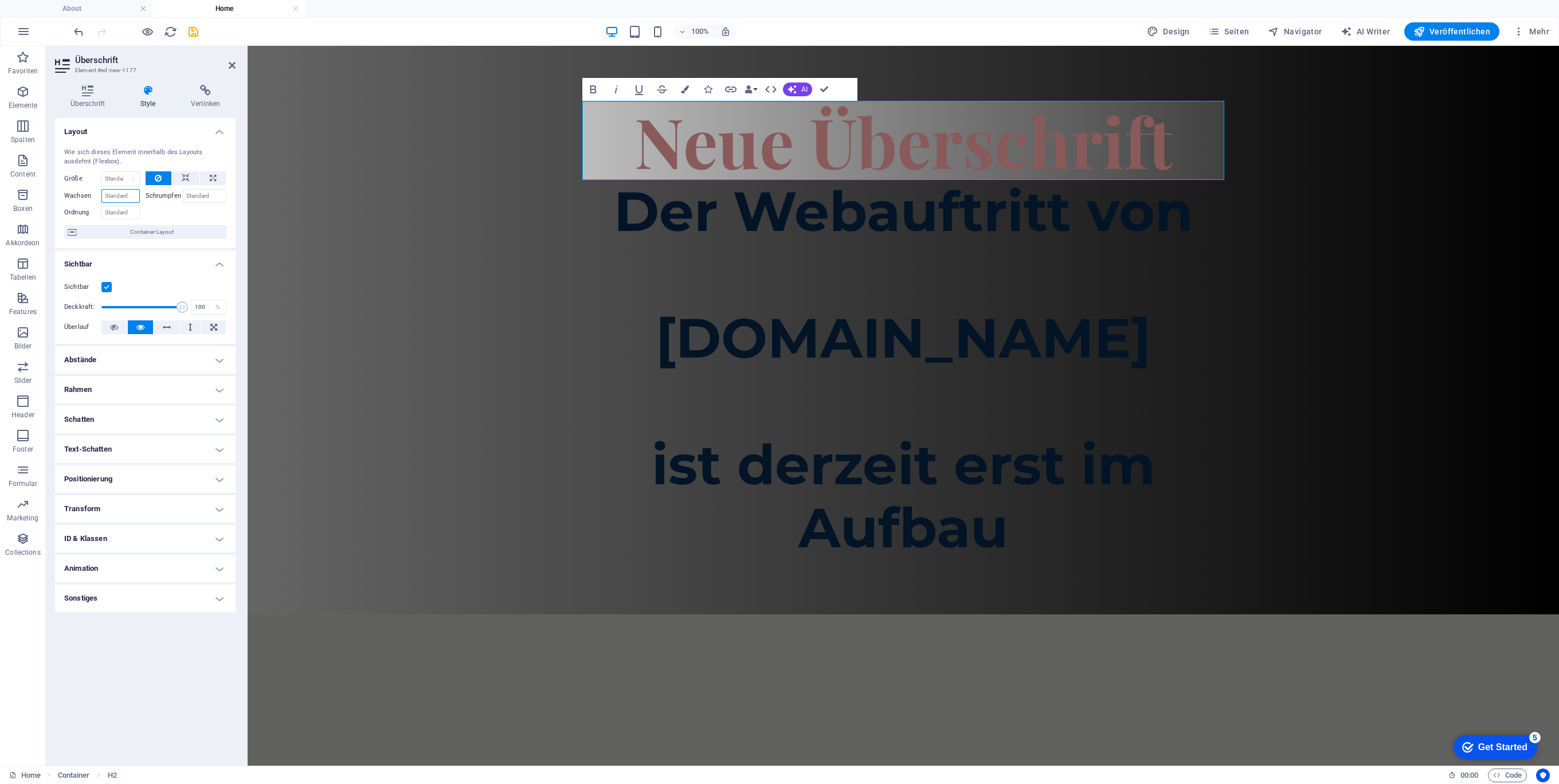
click at [121, 196] on input "Wachsen" at bounding box center [121, 196] width 38 height 14
click at [181, 177] on icon at bounding box center [185, 177] width 8 height 14
click at [219, 175] on button at bounding box center [212, 177] width 25 height 14
type input "100"
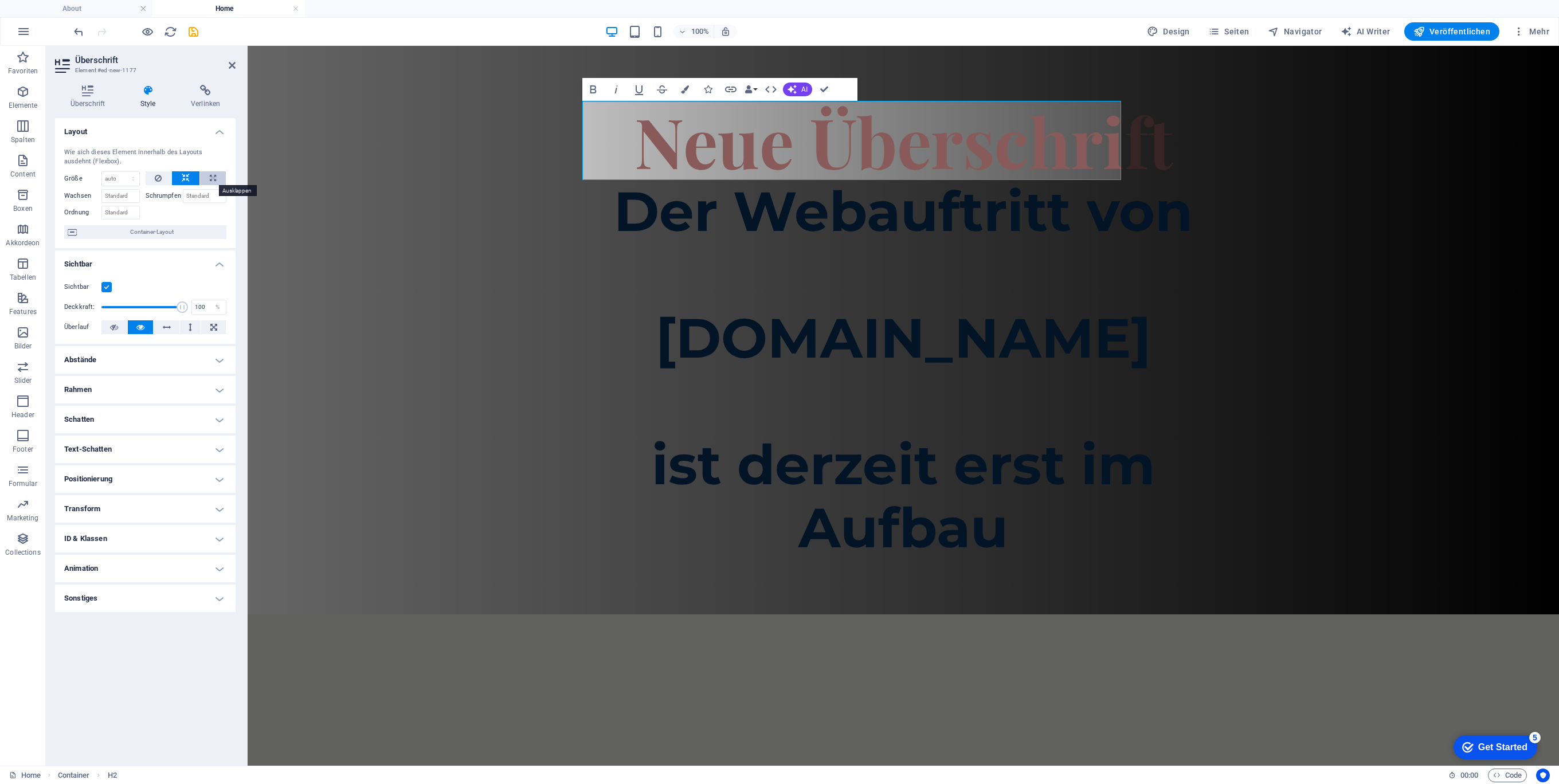
select select "%"
click at [165, 176] on button at bounding box center [158, 177] width 26 height 14
select select "DISABLED_OPTION_VALUE"
click at [216, 479] on h4 "Positionierung" at bounding box center [145, 479] width 181 height 28
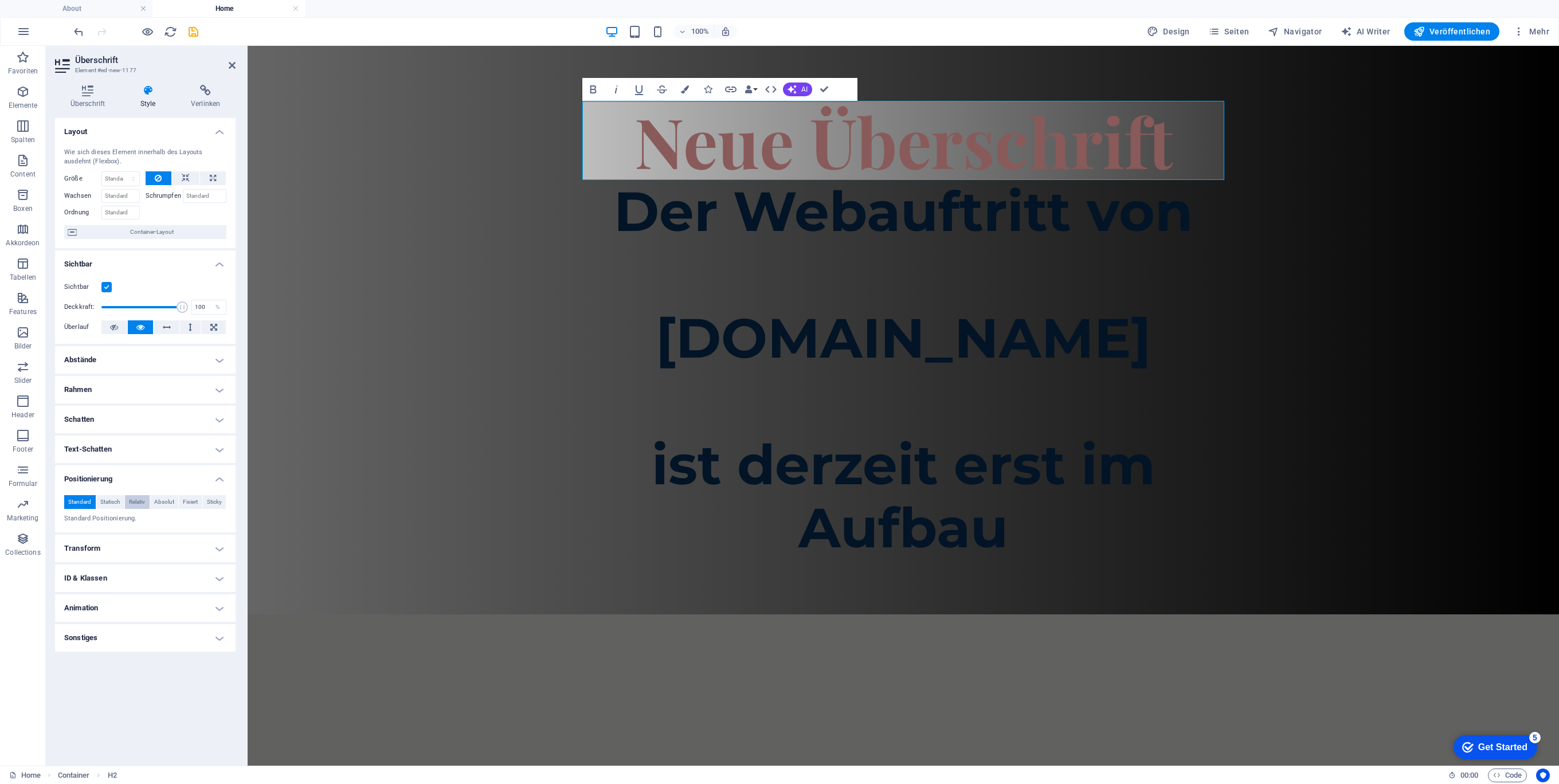
click at [136, 499] on span "Relativ" at bounding box center [137, 502] width 16 height 14
click at [75, 499] on span "Standard" at bounding box center [80, 502] width 23 height 14
click at [206, 551] on h4 "Transform" at bounding box center [145, 548] width 181 height 28
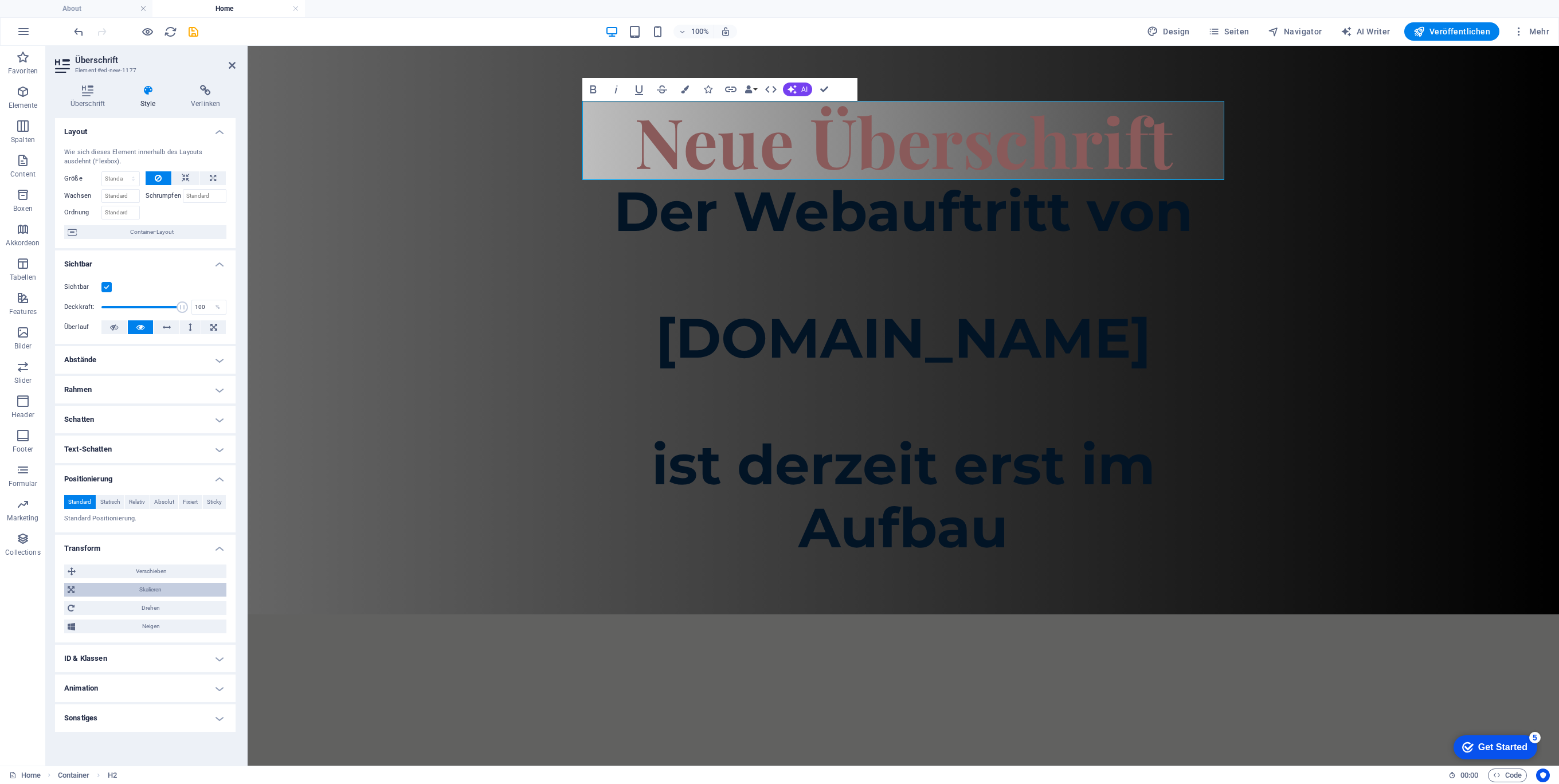
click at [179, 588] on span "Skalieren" at bounding box center [150, 589] width 145 height 14
click at [208, 722] on h4 "Sonstiges" at bounding box center [145, 717] width 181 height 28
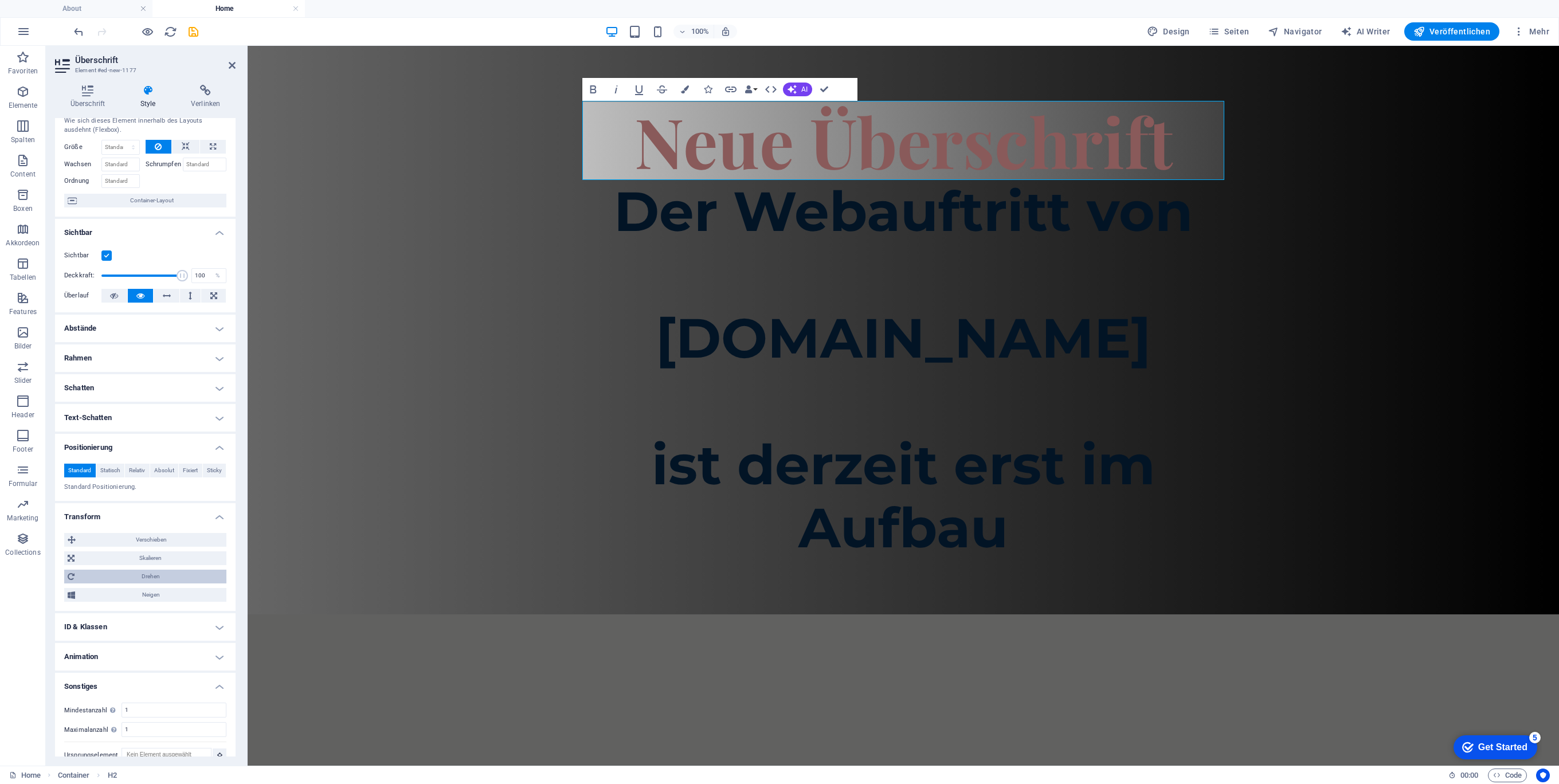
scroll to position [0, 0]
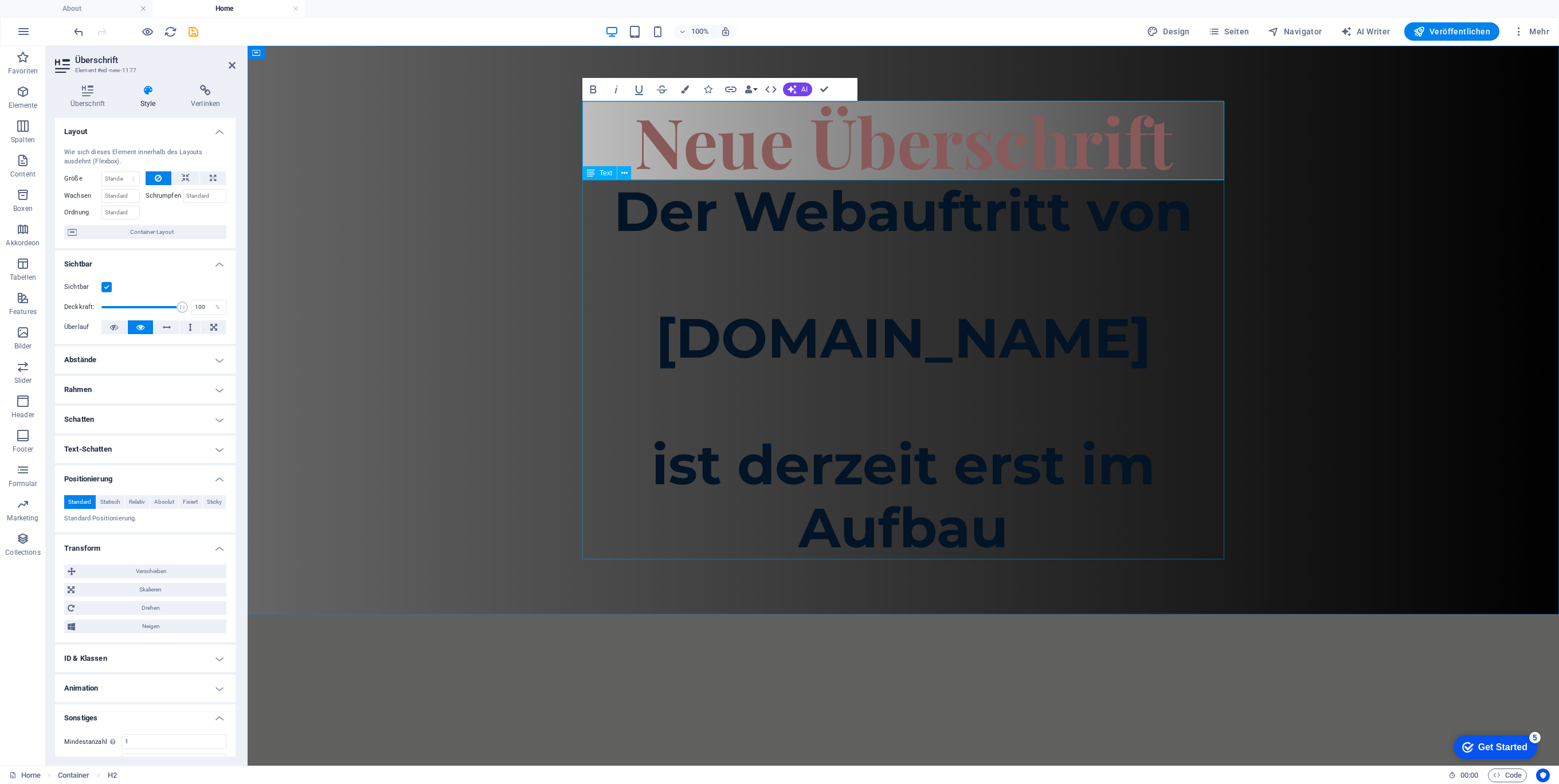
click at [1093, 420] on div "Der Webauftritt von Spielhuesli.de ist derzeit erst im Aufbau" at bounding box center [903, 369] width 642 height 379
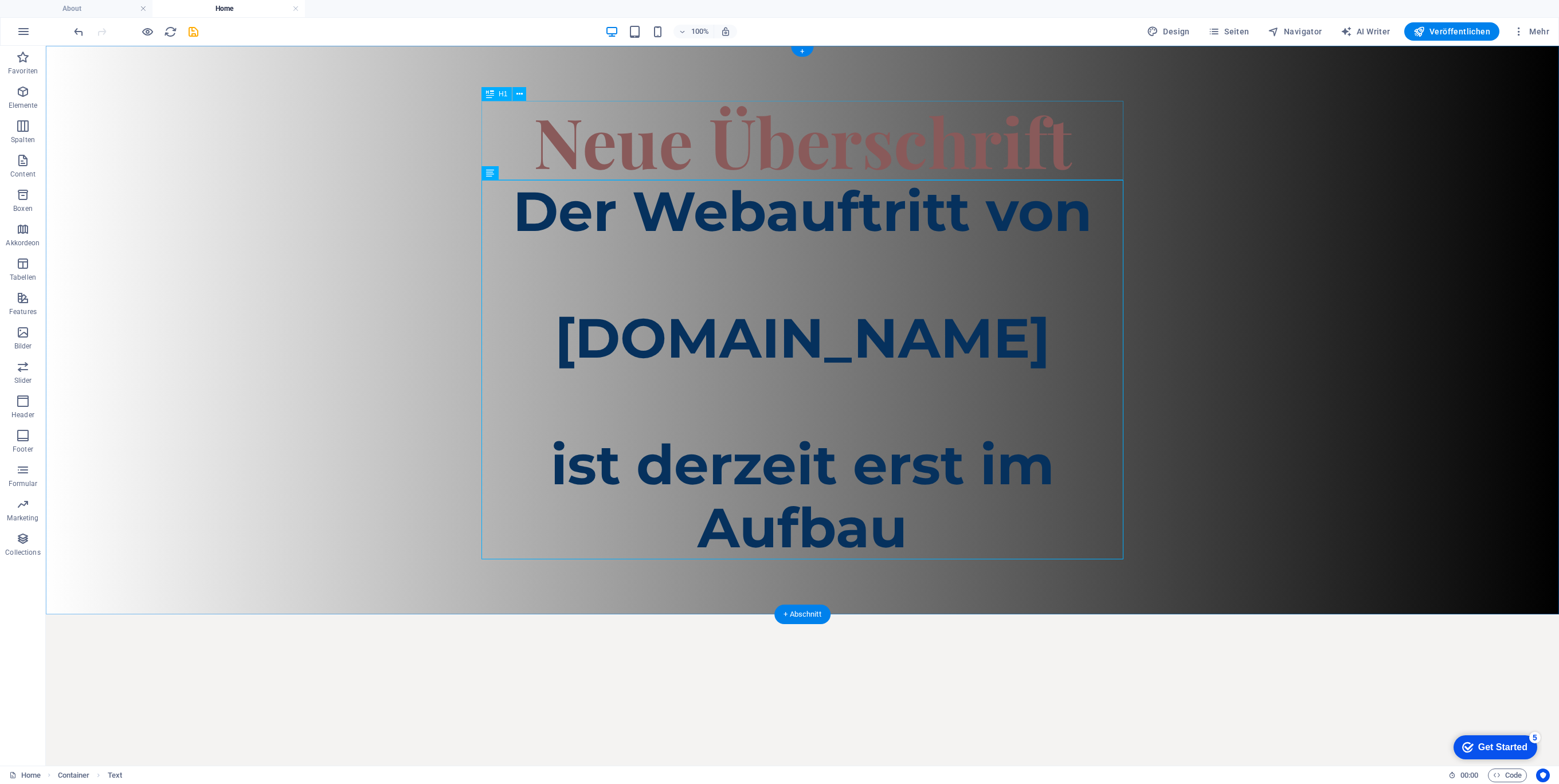
click at [871, 140] on div "Neue Überschrift" at bounding box center [802, 140] width 642 height 79
click at [805, 301] on div "Der Webauftritt von Spielhuesli.de ist derzeit erst im Aufbau" at bounding box center [802, 369] width 642 height 379
click at [809, 302] on div "Der Webauftritt von Spielhuesli.de ist derzeit erst im Aufbau" at bounding box center [802, 369] width 642 height 379
click at [904, 486] on div "Der Webauftritt von Spielhuesli.de ist derzeit erst im Aufbau" at bounding box center [802, 369] width 642 height 379
click at [909, 520] on div "Der Webauftritt von Spielhuesli.de ist derzeit erst im Aufbau" at bounding box center [802, 369] width 642 height 379
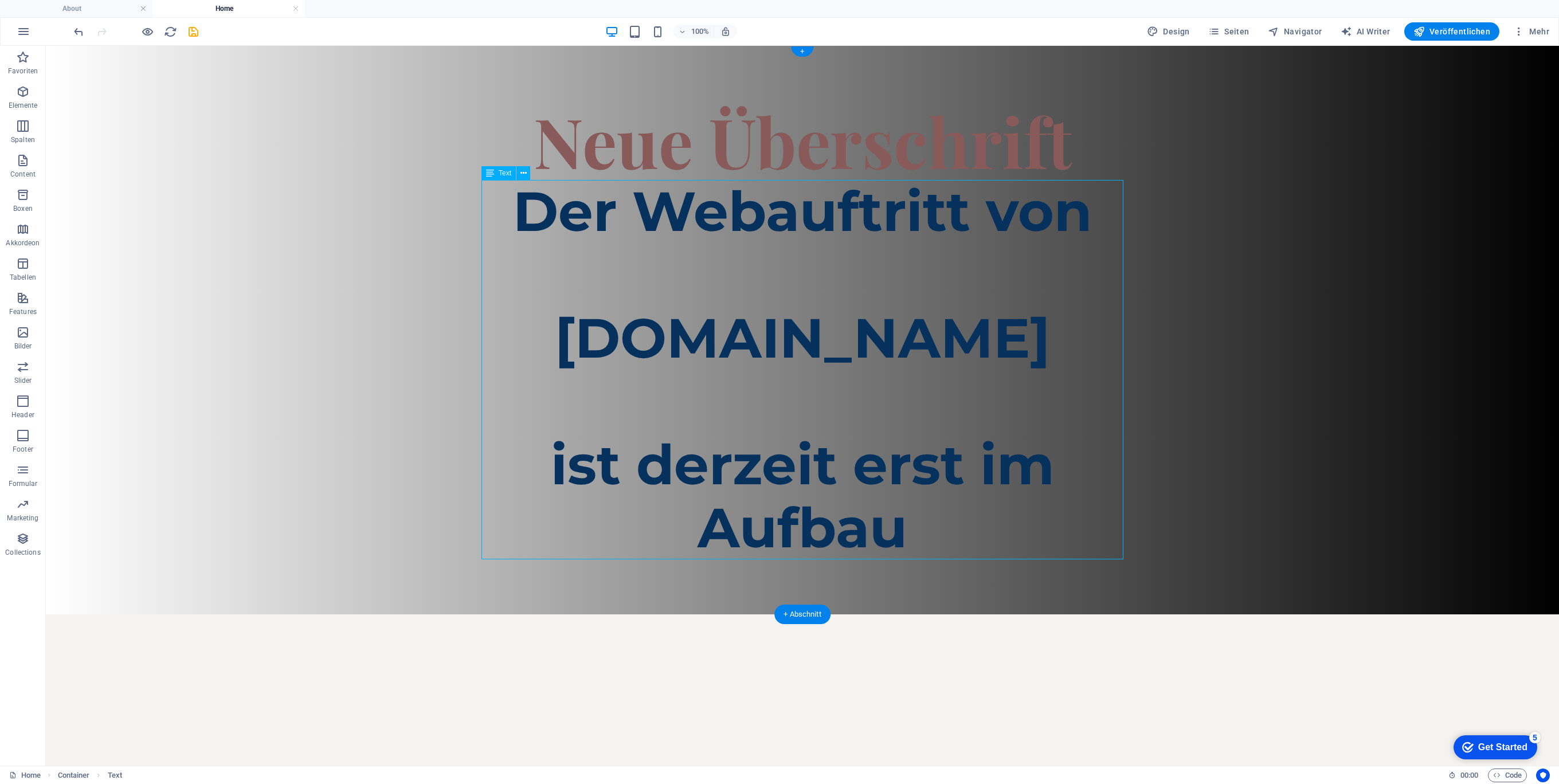
click at [909, 520] on div "Der Webauftritt von Spielhuesli.de ist derzeit erst im Aufbau" at bounding box center [802, 369] width 642 height 379
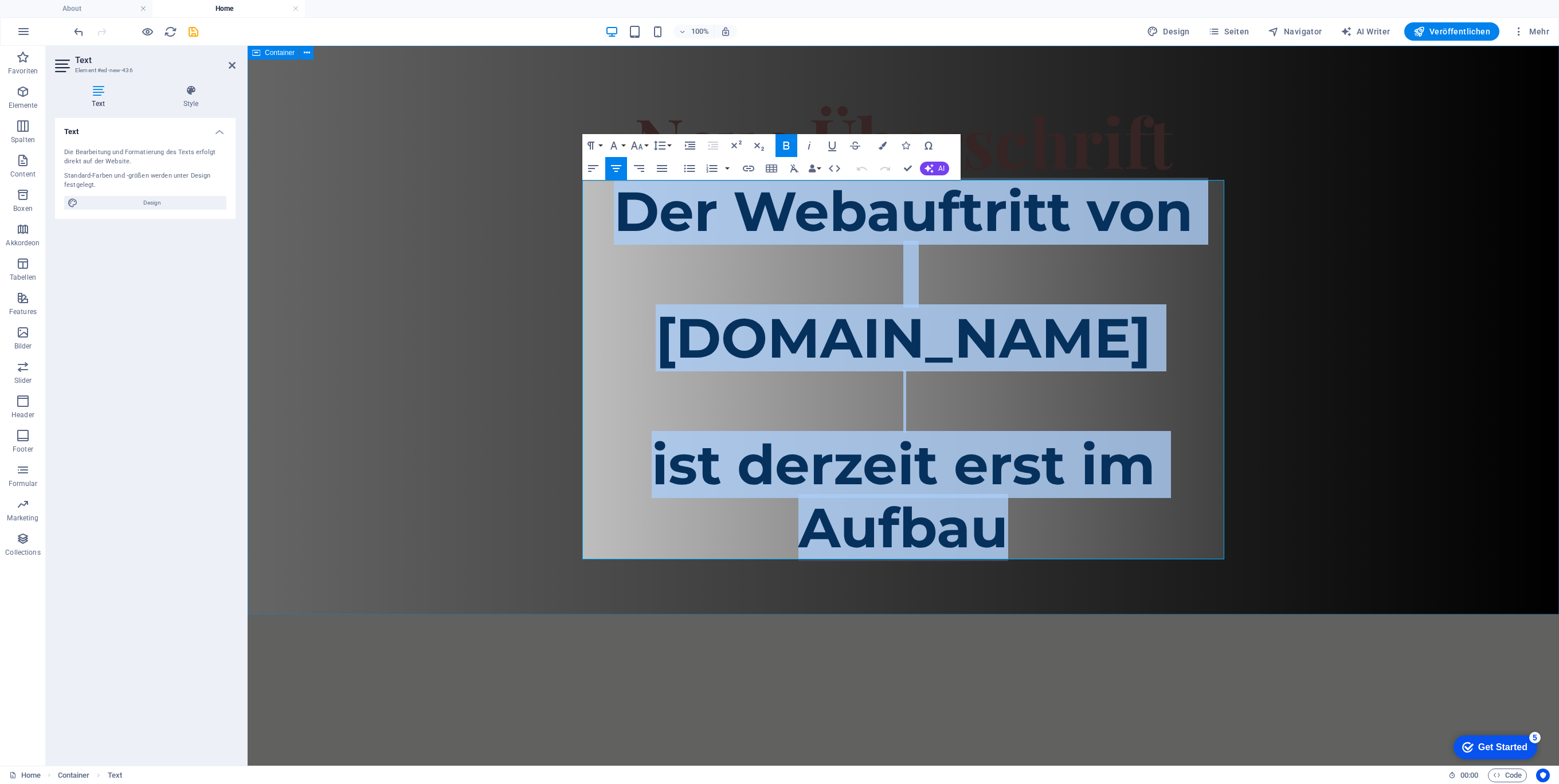
drag, startPoint x: 1043, startPoint y: 526, endPoint x: 572, endPoint y: 188, distance: 579.7
click at [572, 188] on div "Neue Überschrift Der Webauftritt von Spielhuesli.de ist derzeit erst im Aufbau" at bounding box center [903, 330] width 1312 height 569
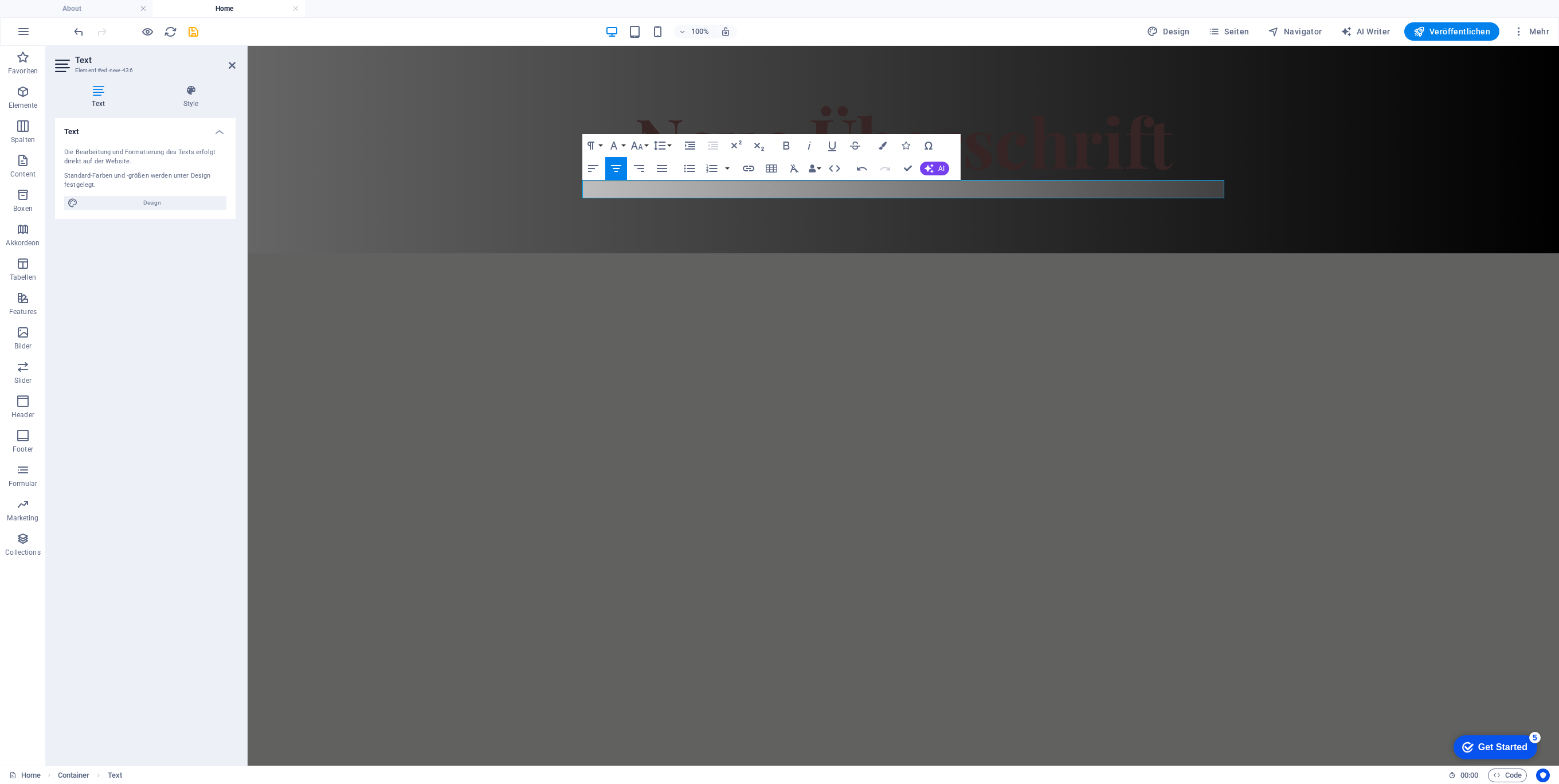
click at [957, 253] on html "Skip to main content Neue Überschrift" at bounding box center [903, 149] width 1312 height 208
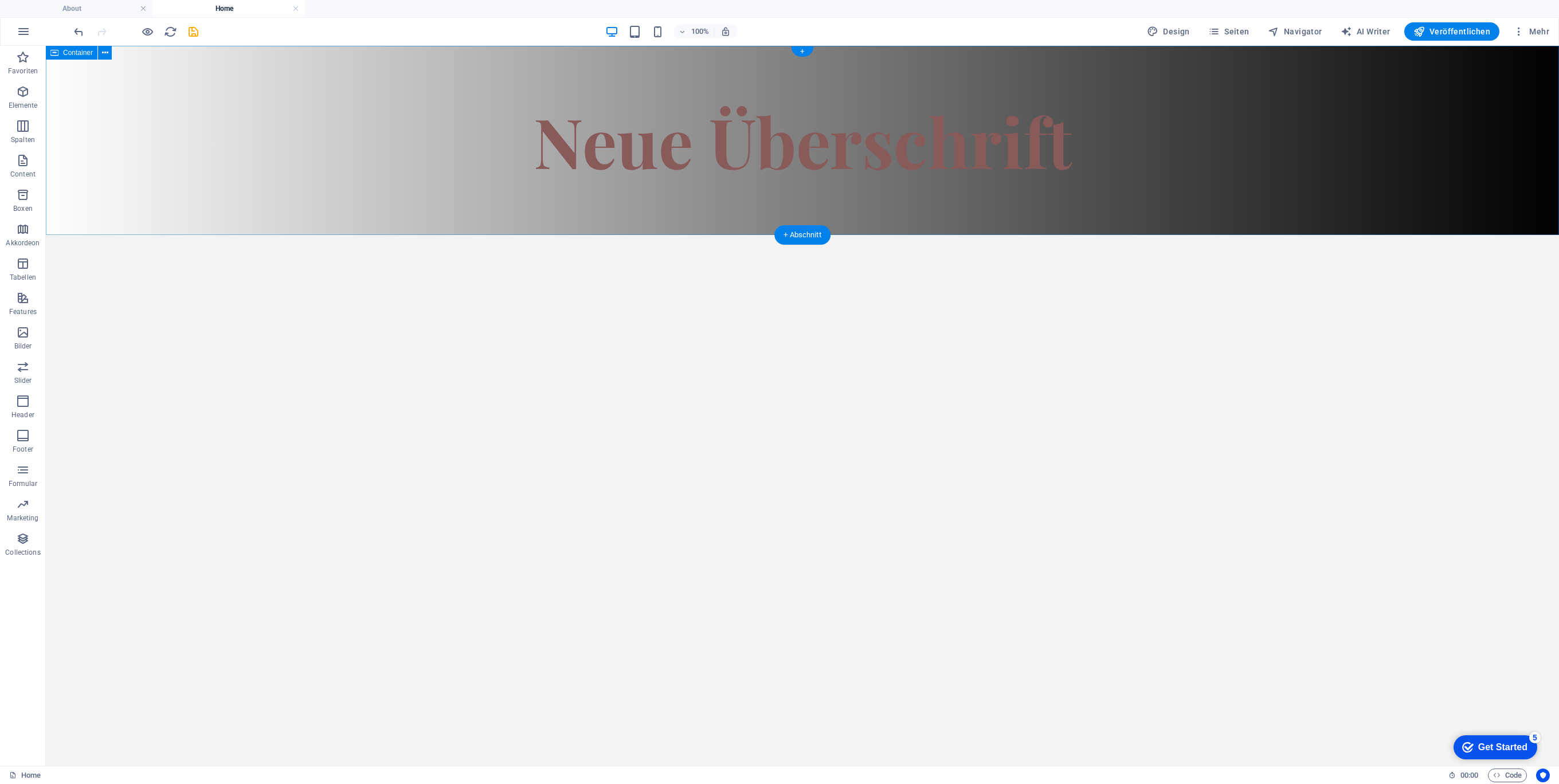
click at [848, 185] on div "Neue Überschrift" at bounding box center [803, 141] width 1513 height 189
click at [795, 202] on div "Neue Überschrift" at bounding box center [803, 141] width 1513 height 189
click at [835, 138] on div "Neue Überschrift" at bounding box center [802, 140] width 642 height 79
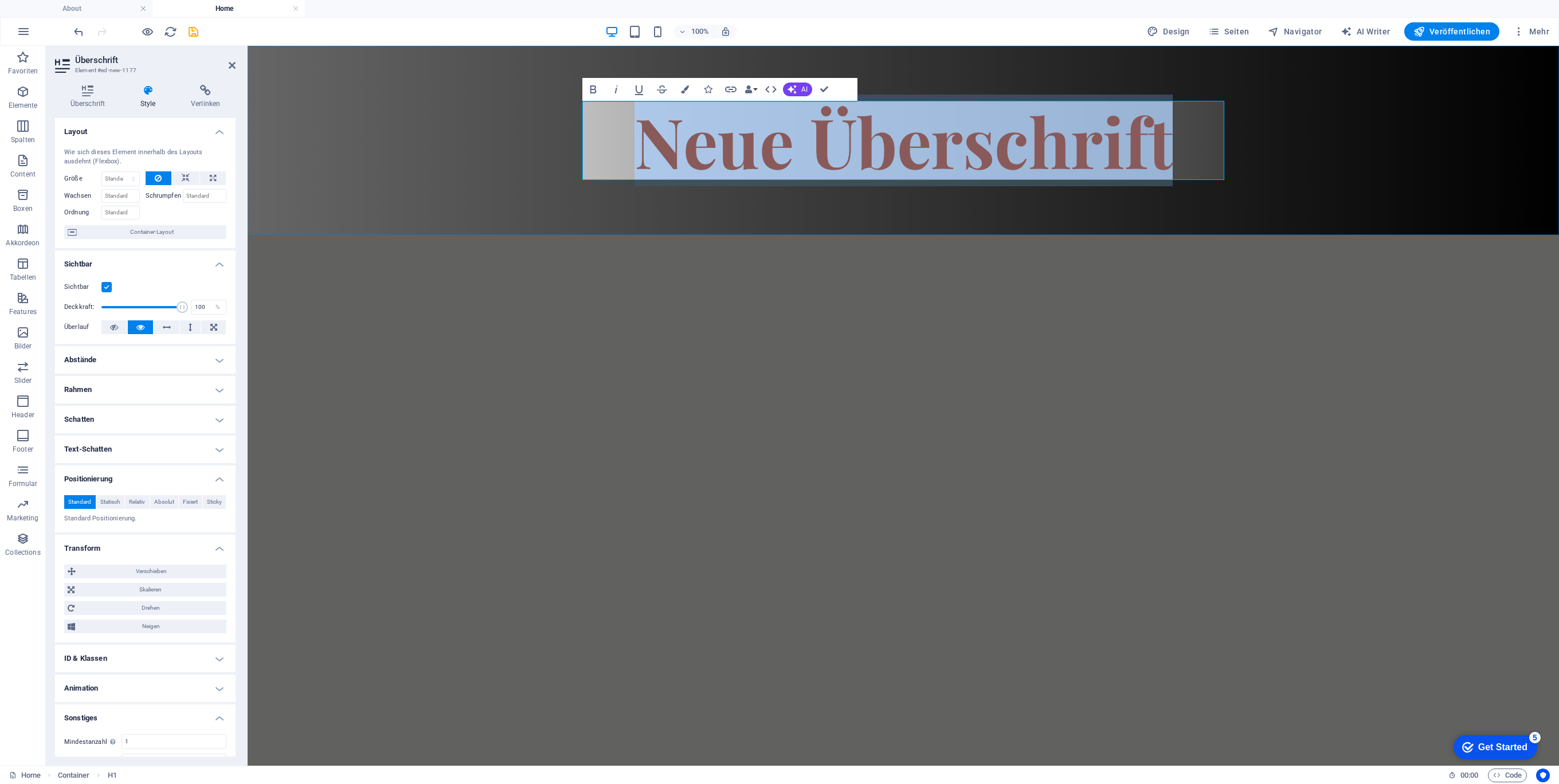
drag, startPoint x: 643, startPoint y: 142, endPoint x: 1184, endPoint y: 155, distance: 541.2
click at [1184, 155] on h1 "Neue Überschrift" at bounding box center [903, 140] width 642 height 79
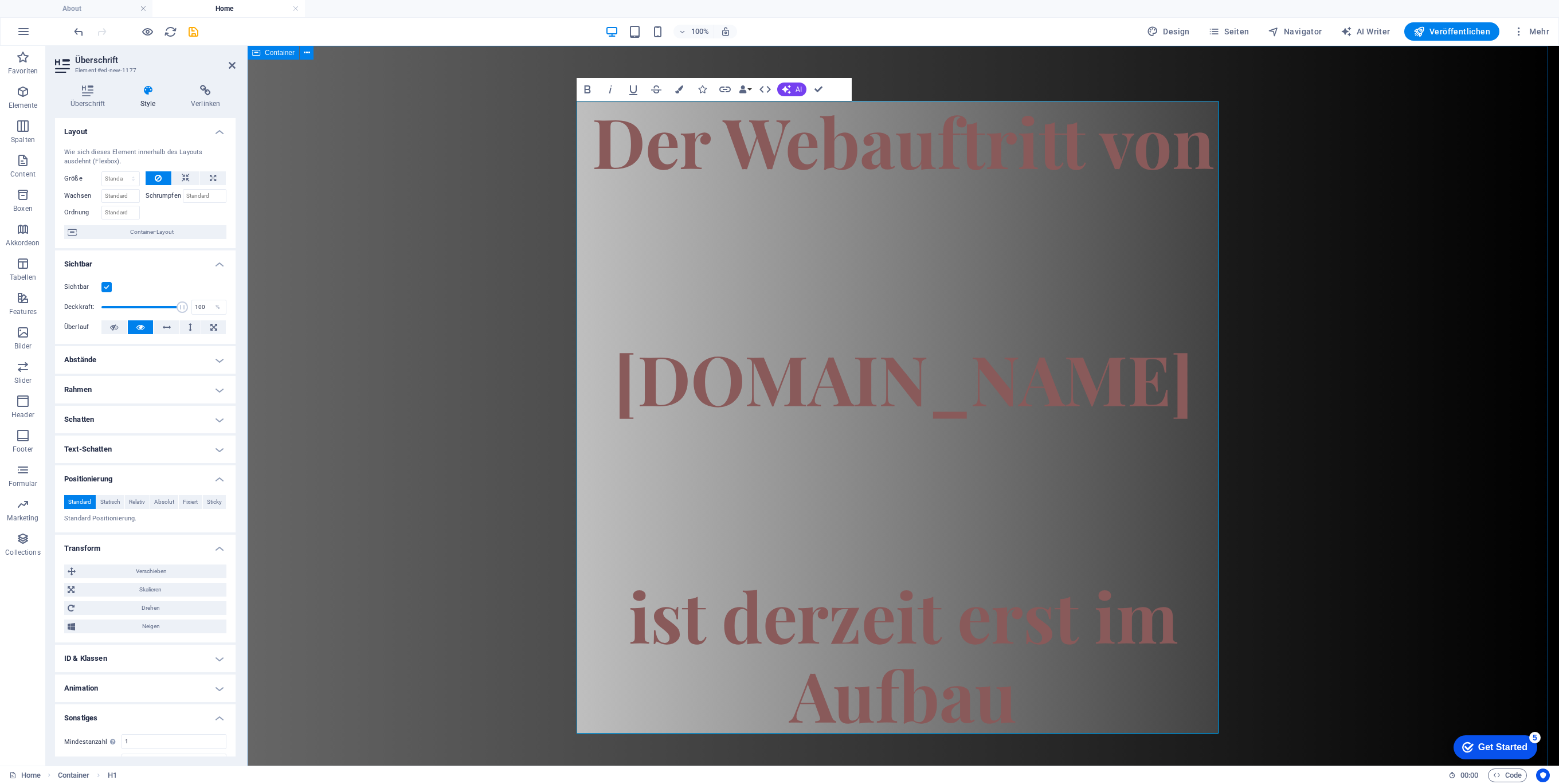
scroll to position [130, 5]
drag, startPoint x: 899, startPoint y: 259, endPoint x: 893, endPoint y: 252, distance: 9.2
click at [897, 258] on h1 "Der Webauftritt von Spielhuesli.de ist derzeit erst im Aufbau" at bounding box center [903, 417] width 642 height 632
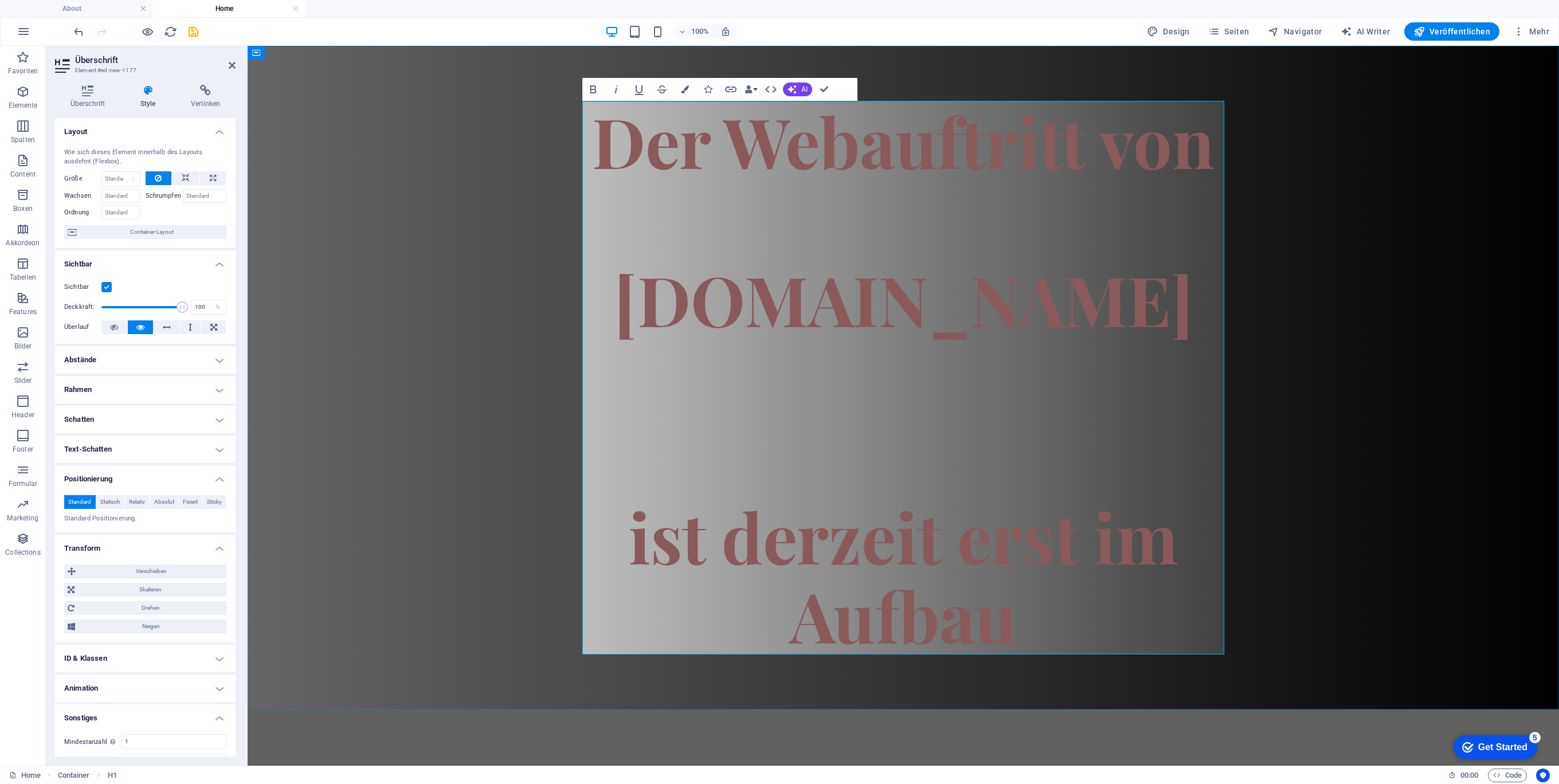
click at [807, 321] on h1 "Der Webauftritt von Spielhuesli.de ist derzeit erst im Aufbau" at bounding box center [903, 378] width 642 height 553
click at [878, 409] on h1 "Der Webauftritt von Spielhuesli.de ist derzeit erst im Aufbau" at bounding box center [903, 378] width 642 height 553
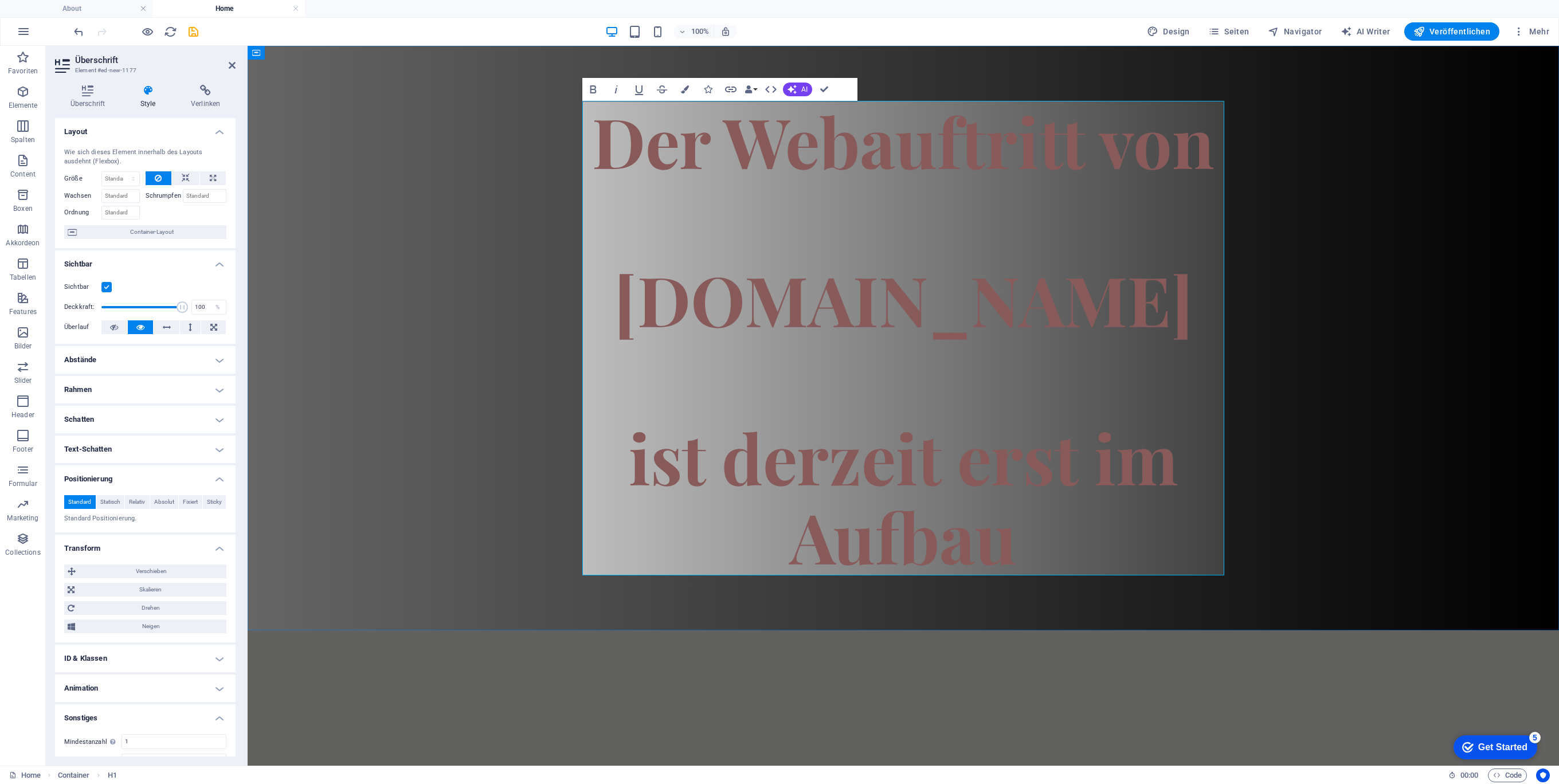
click at [1161, 523] on h1 "Der Webauftritt von Spielhuesli.de ist derzeit erst im Aufbau" at bounding box center [903, 338] width 642 height 475
click at [1143, 497] on h1 "Der Webauftritt von Spielhuesli.de ist derzeit erst im Aufbau" at bounding box center [903, 338] width 642 height 475
click at [968, 388] on h1 "Der Webauftritt von Spielhuesli.de ist derzeit erst im Aufbau" at bounding box center [903, 338] width 642 height 475
click at [368, 170] on div "Der Webauftritt von Spielhuesli.de ist derzeit erst im Aufbau Der Webauftritt v…" at bounding box center [903, 338] width 1312 height 584
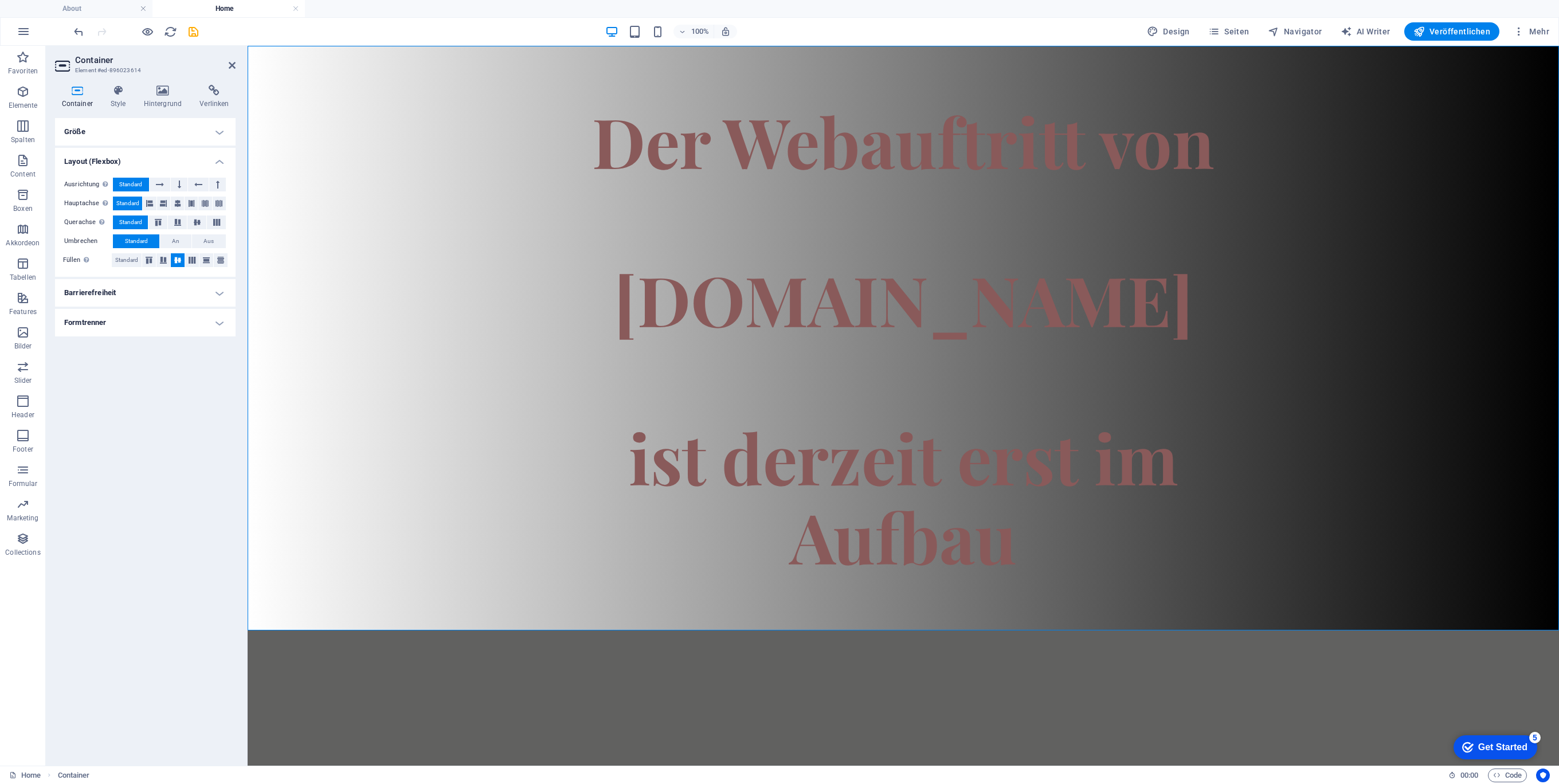
click at [309, 81] on div "Der Webauftritt von Spielhuesli.de ist derzeit erst im Aufbau" at bounding box center [903, 338] width 1312 height 584
click at [294, 80] on div "Der Webauftritt von Spielhuesli.de ist derzeit erst im Aufbau" at bounding box center [903, 338] width 1312 height 584
click at [224, 290] on h4 "Barrierefreiheit" at bounding box center [145, 293] width 181 height 28
click at [129, 262] on span "Standard" at bounding box center [126, 259] width 23 height 14
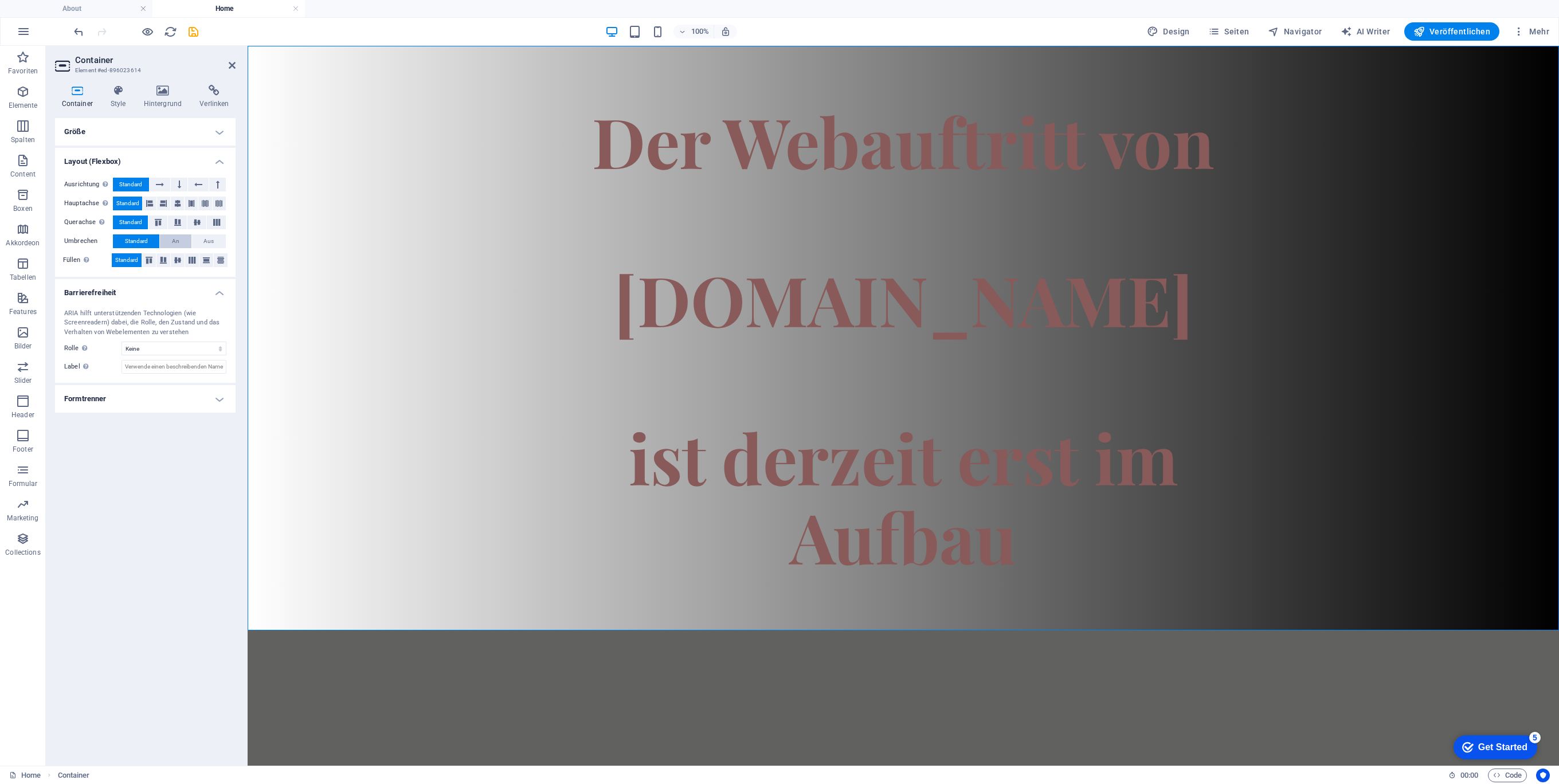
click at [185, 239] on button "An" at bounding box center [175, 241] width 31 height 14
click at [151, 239] on button "Standard" at bounding box center [136, 241] width 46 height 14
click at [177, 206] on icon at bounding box center [177, 203] width 7 height 14
click at [218, 130] on h4 "Größe" at bounding box center [145, 131] width 181 height 28
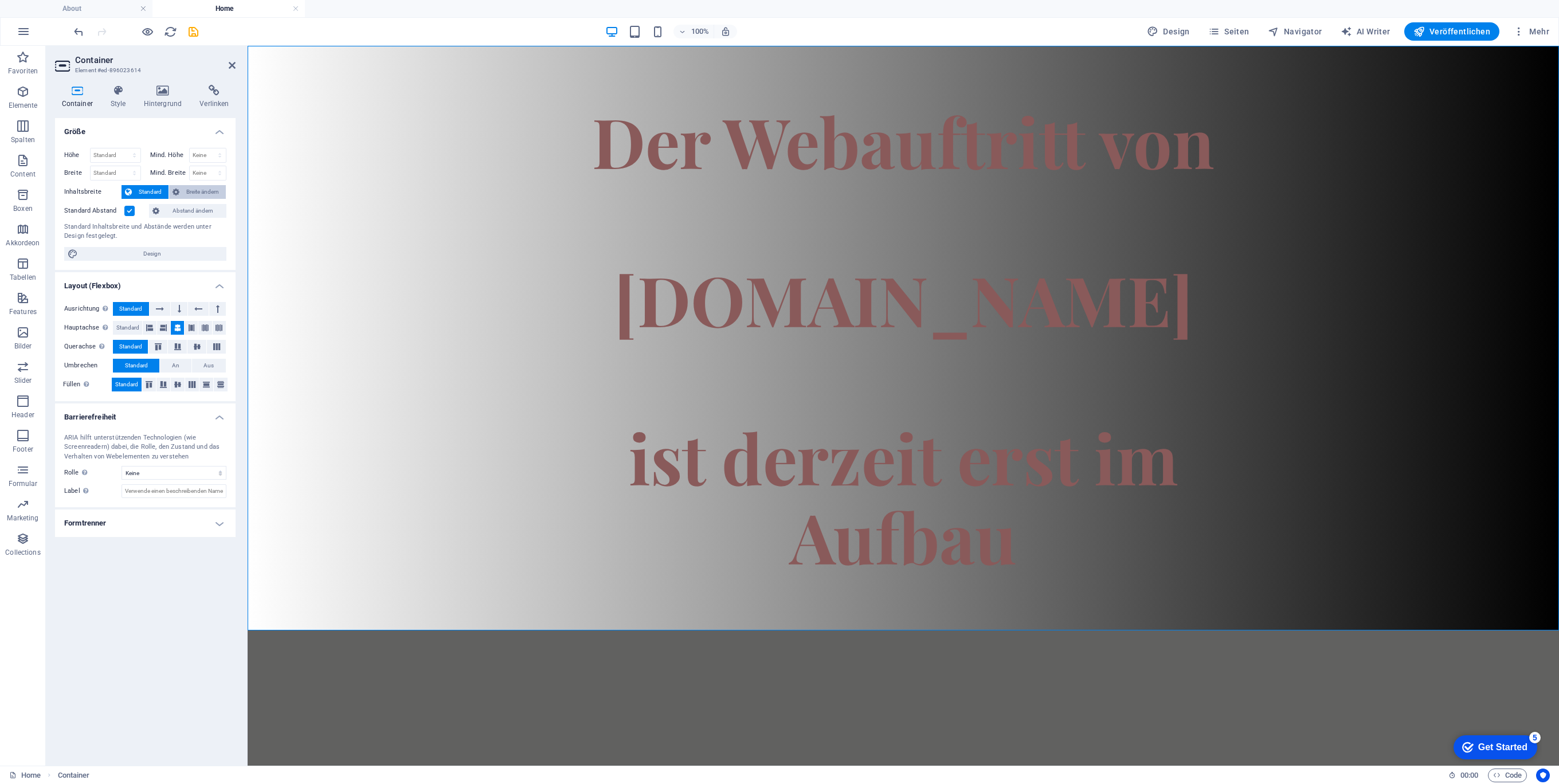
click at [192, 192] on span "Breite ändern" at bounding box center [203, 192] width 40 height 14
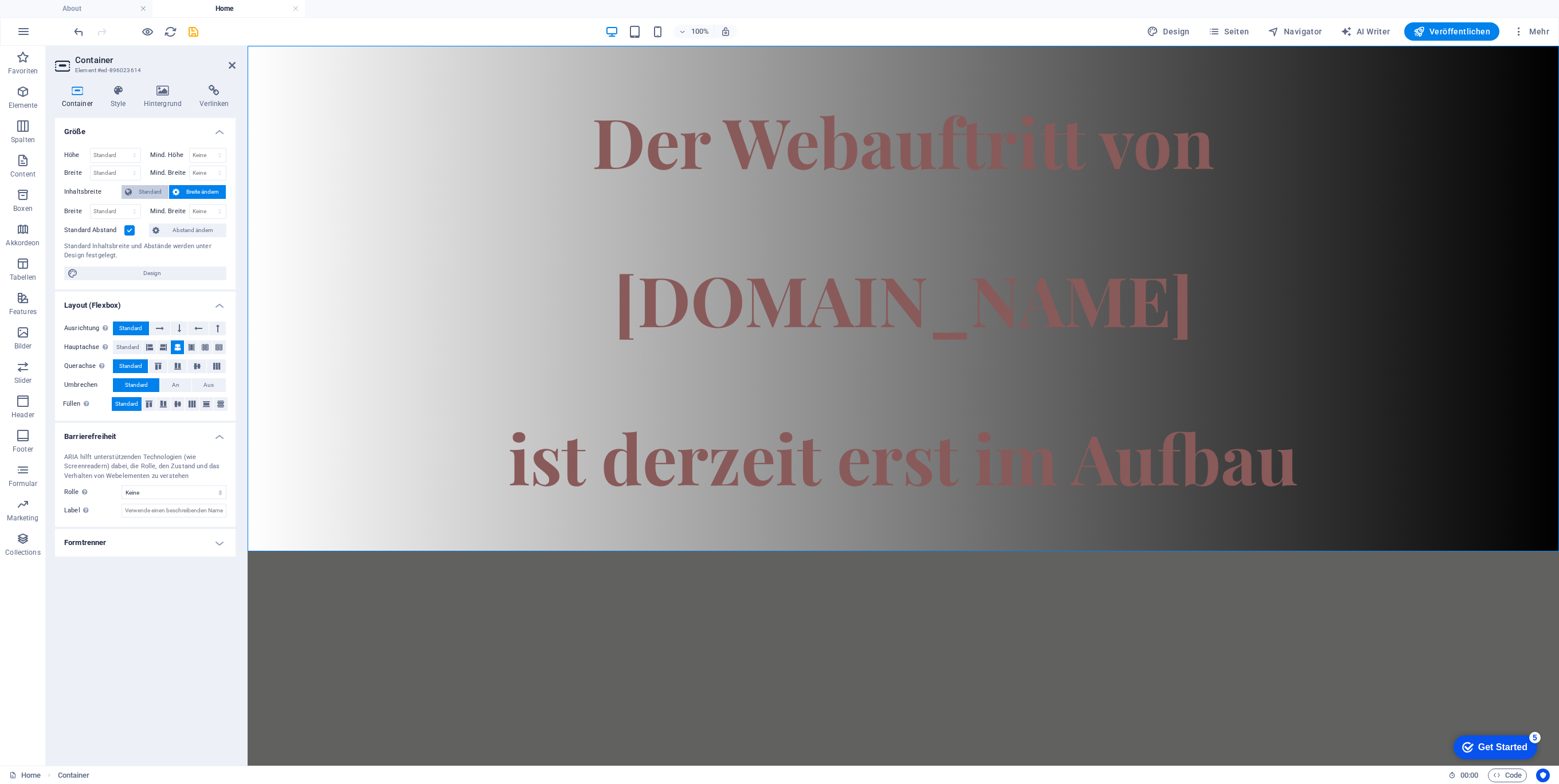
click at [147, 192] on span "Standard" at bounding box center [150, 192] width 29 height 14
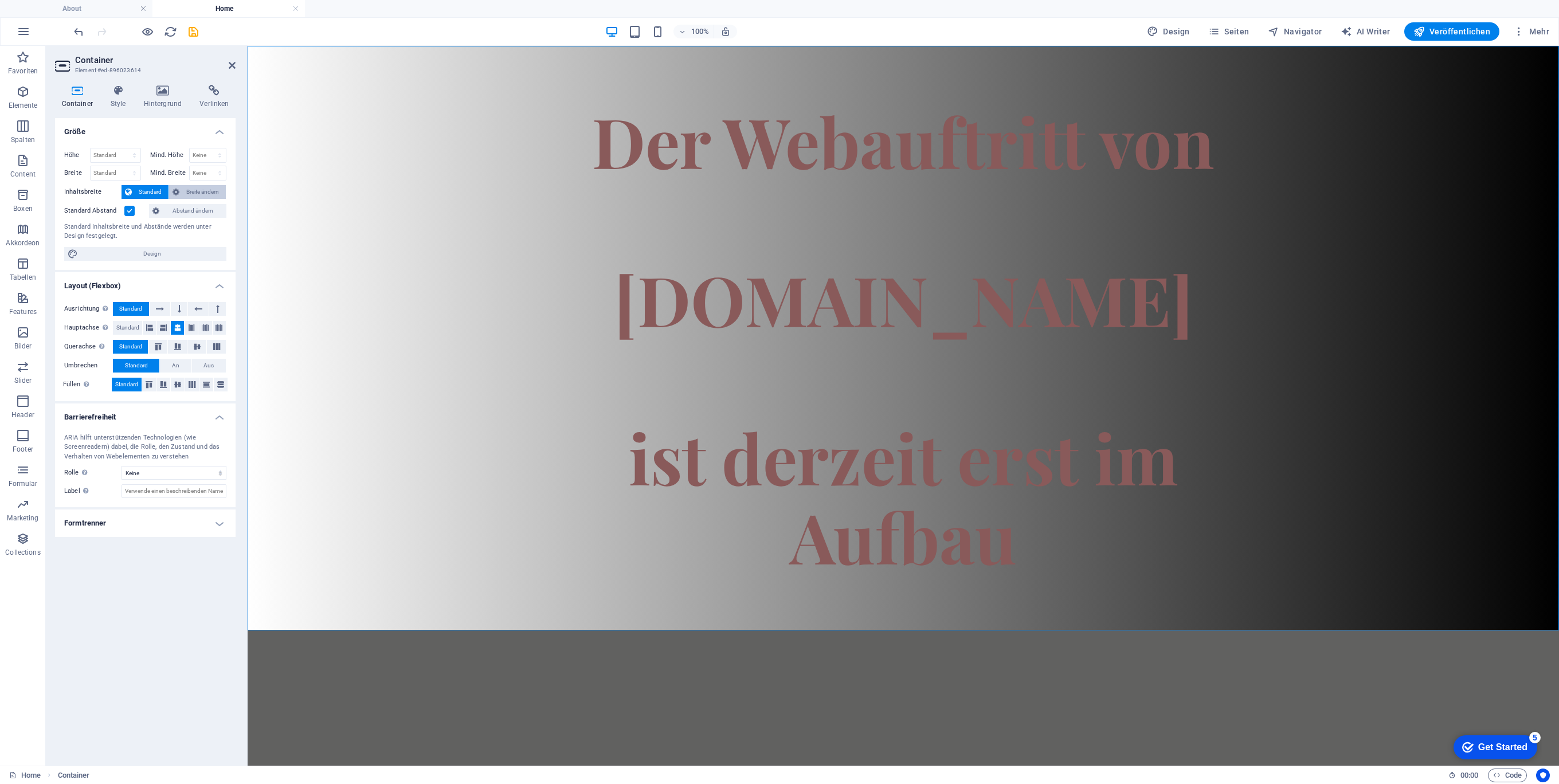
click at [189, 192] on span "Breite ändern" at bounding box center [203, 192] width 40 height 14
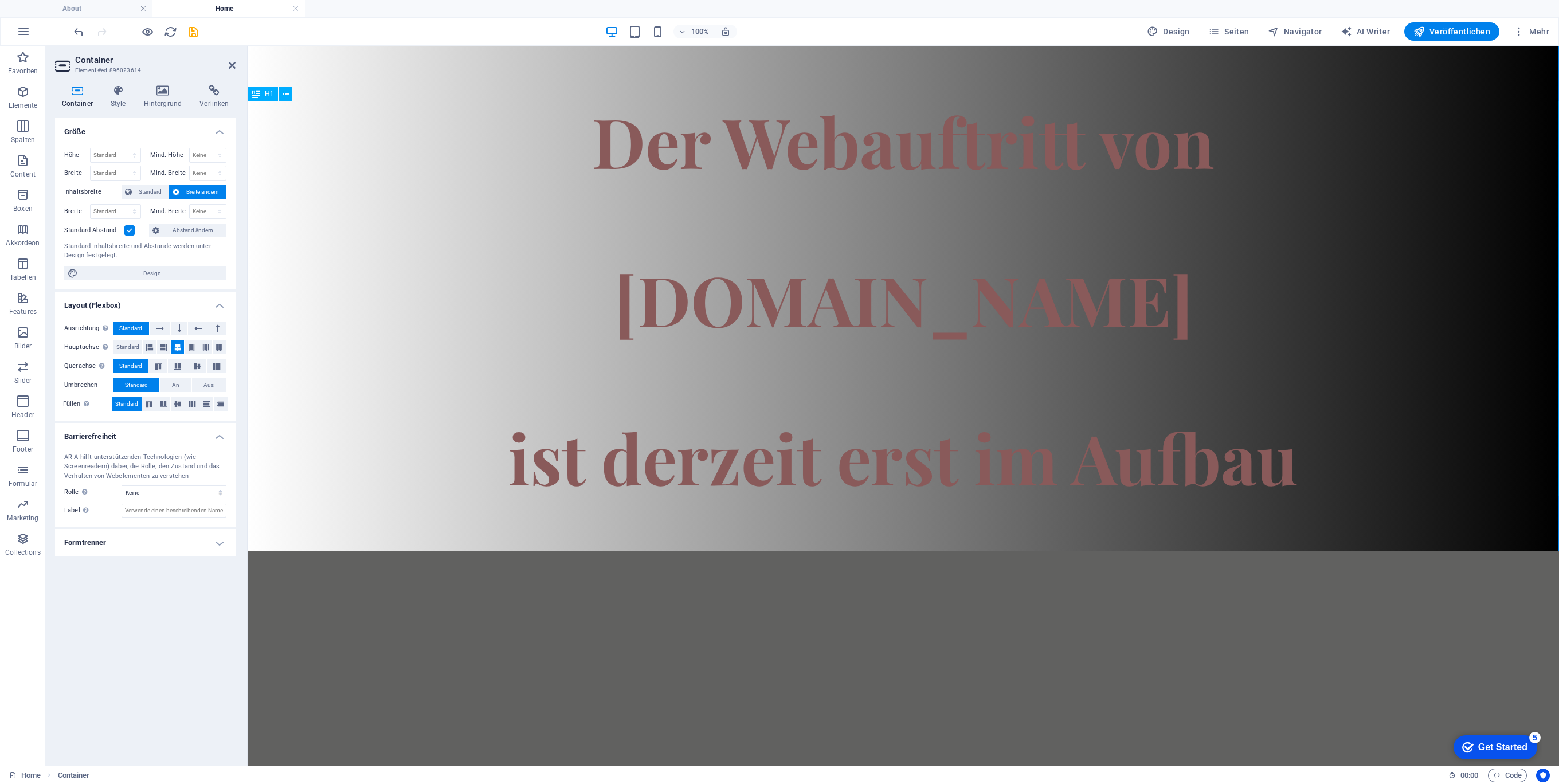
click at [1016, 274] on div "Der Webauftritt von Spielhuesli.de ist derzeit erst im Aufbau" at bounding box center [903, 298] width 1312 height 395
click at [1017, 274] on div "Der Webauftritt von Spielhuesli.de ist derzeit erst im Aufbau" at bounding box center [903, 298] width 1312 height 395
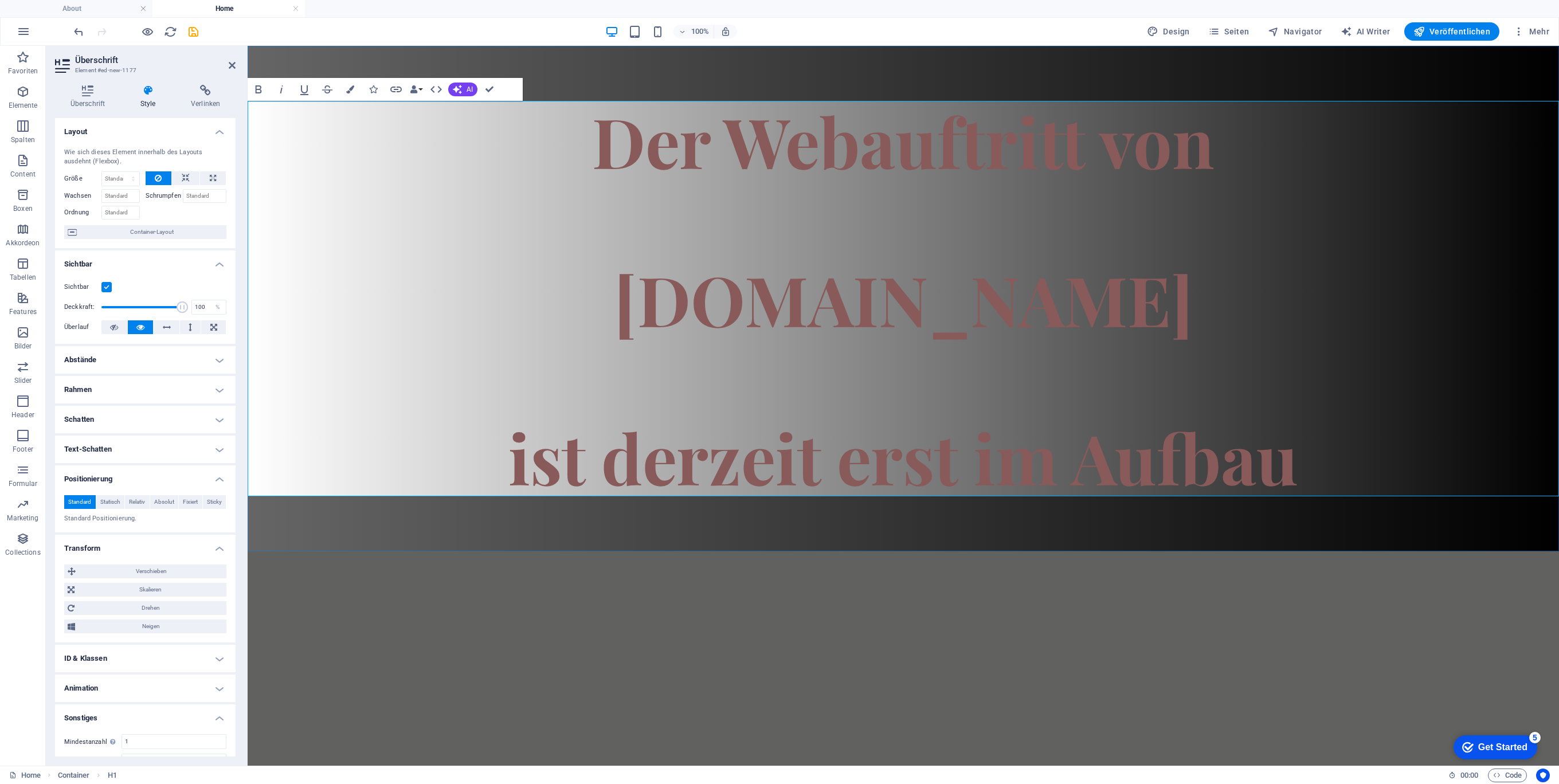
click at [1110, 338] on h1 "Der Webauftritt von Spielhuesli.de ist derzeit erst im Aufbau" at bounding box center [903, 298] width 1312 height 395
drag, startPoint x: 972, startPoint y: 292, endPoint x: 655, endPoint y: 272, distance: 317.6
click at [655, 272] on h1 "Der Webauftritt von Spielhuesli.de ist derzeit erst im Aufbau" at bounding box center [903, 298] width 1312 height 395
click at [614, 274] on h1 "Der Webauftritt von Spielhuesli.de ist derzeit erst im Aufbau" at bounding box center [903, 298] width 1312 height 395
click at [579, 264] on h1 "Der Webauftritt von Spielhuesli.de ist derzeit erst im Aufbau" at bounding box center [903, 298] width 1312 height 395
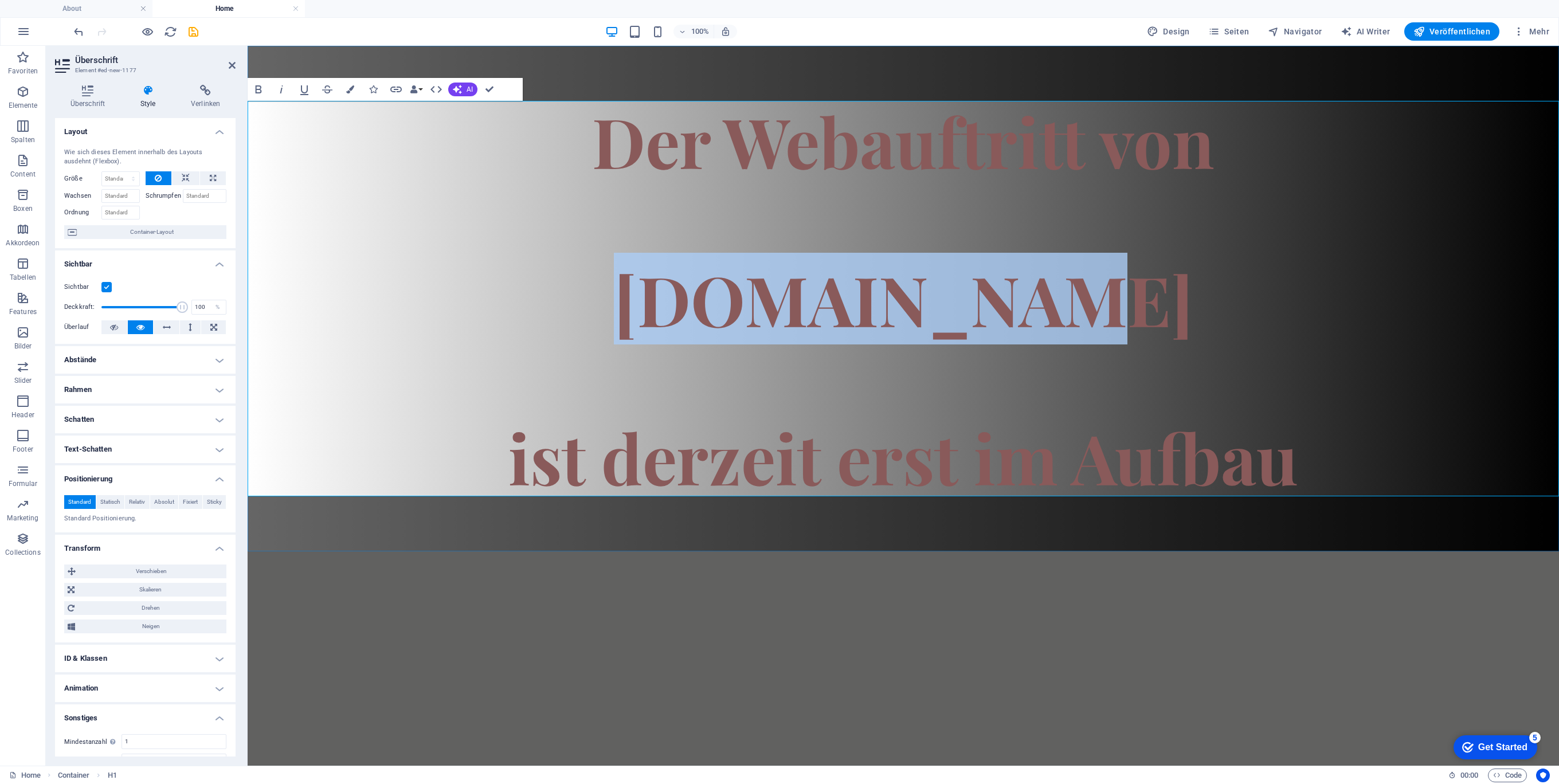
click at [579, 263] on h1 "Der Webauftritt von Spielhuesli.de ist derzeit erst im Aufbau" at bounding box center [903, 298] width 1312 height 395
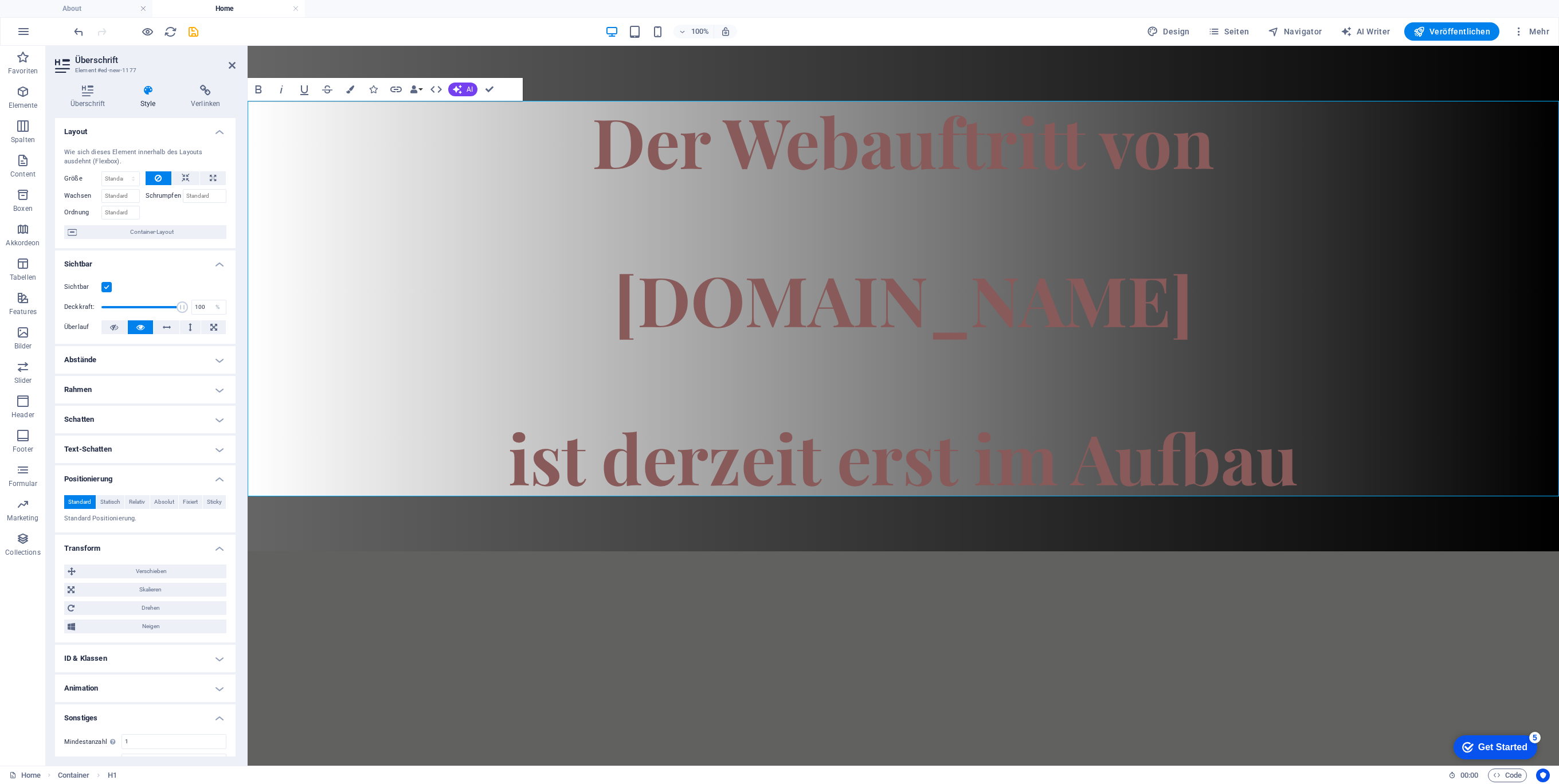
click at [1053, 551] on html "Skip to main content Der Webauftritt von Spielhuesli.de ist derzeit erst im Auf…" at bounding box center [903, 298] width 1312 height 505
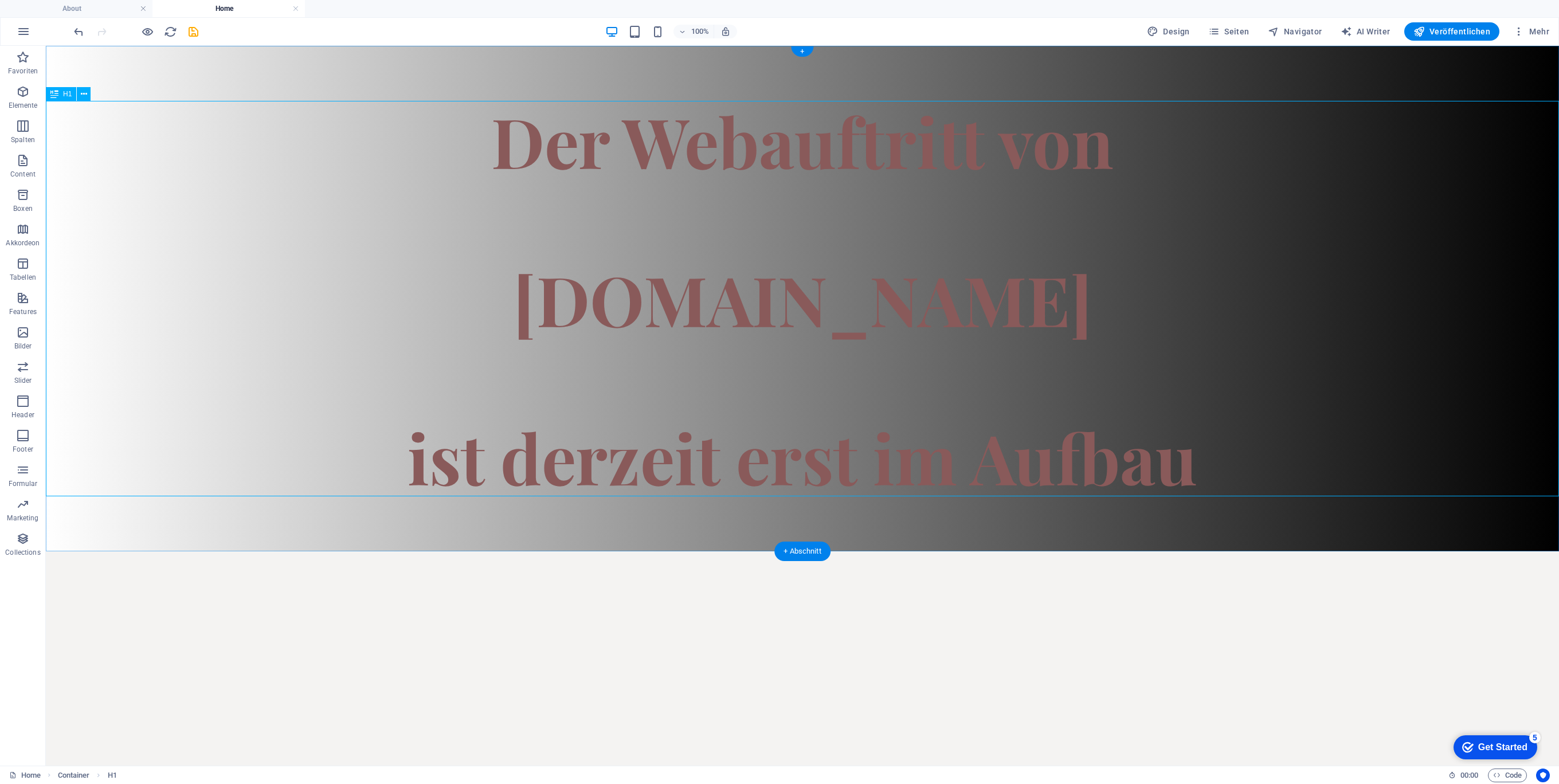
click at [1063, 411] on div "Der Webauftritt von Spielhuesli.de ist derzeit erst im Aufbau" at bounding box center [803, 298] width 1513 height 395
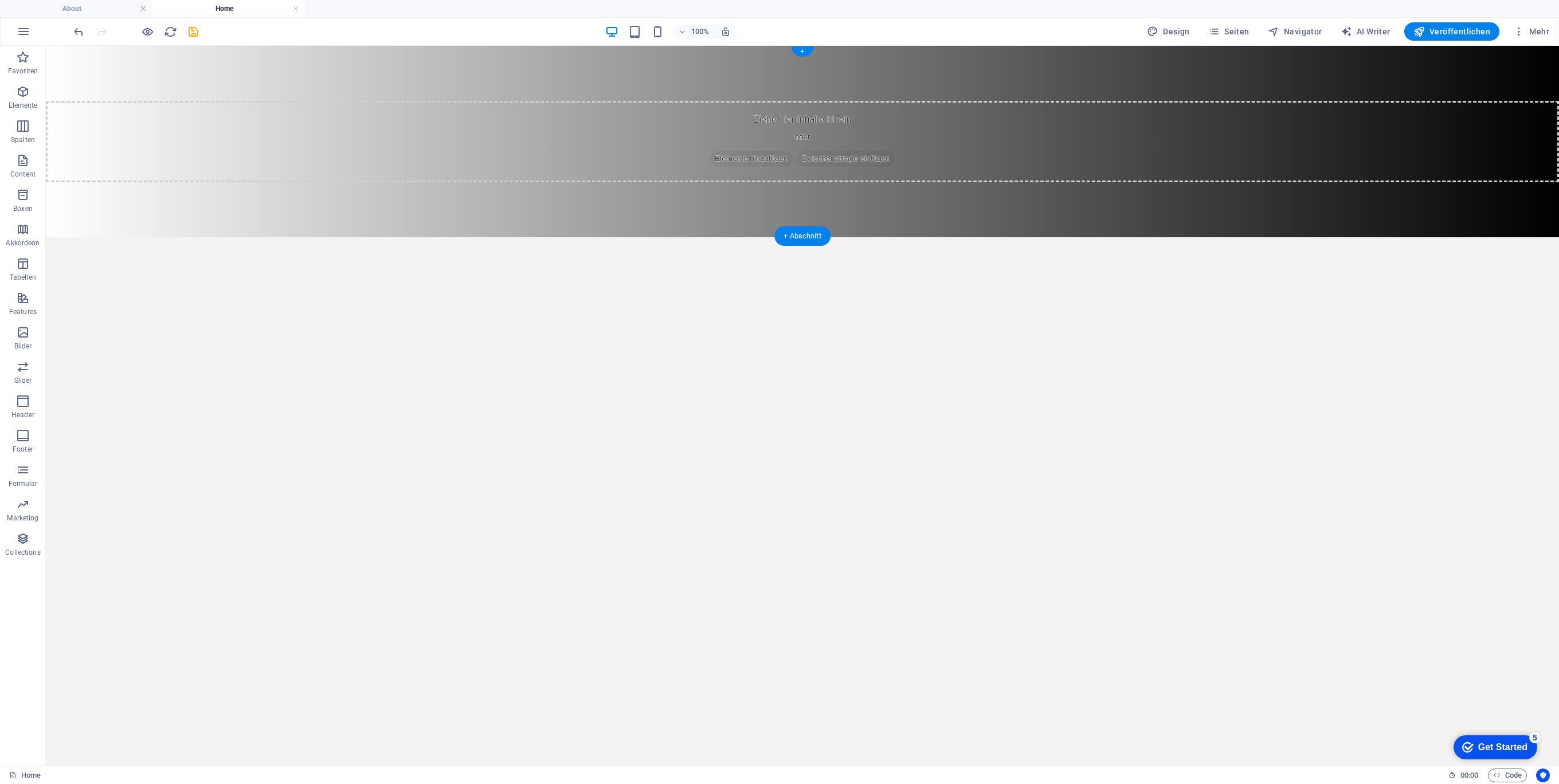
drag, startPoint x: 998, startPoint y: 412, endPoint x: 974, endPoint y: 408, distance: 24.3
click at [997, 237] on html "Skip to main content Ziehe hier Inhalte hinein oder Elemente hinzufügen Zwische…" at bounding box center [803, 142] width 1513 height 192
click at [25, 30] on icon "button" at bounding box center [23, 31] width 14 height 14
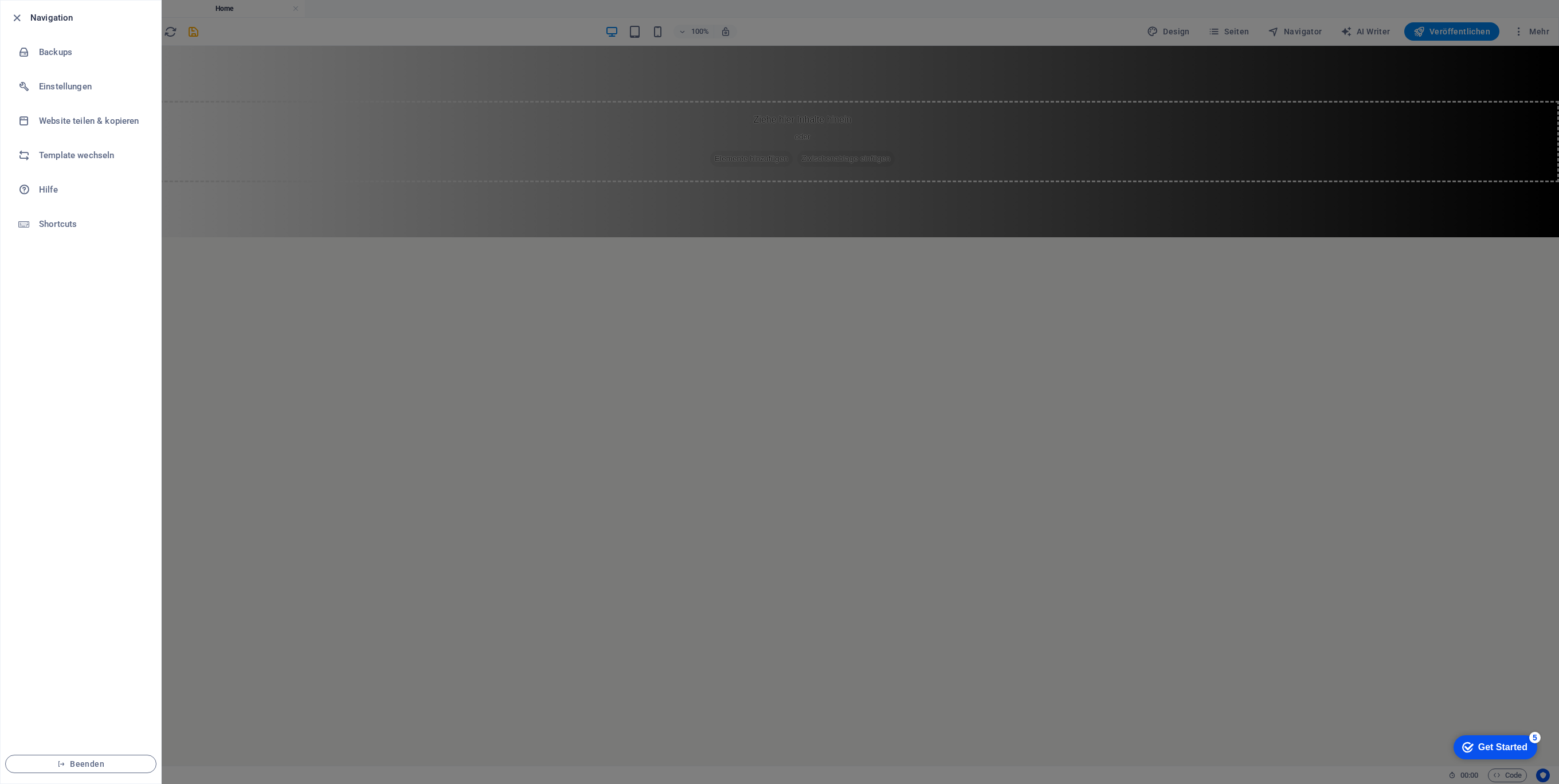
click at [417, 307] on div at bounding box center [780, 392] width 1559 height 784
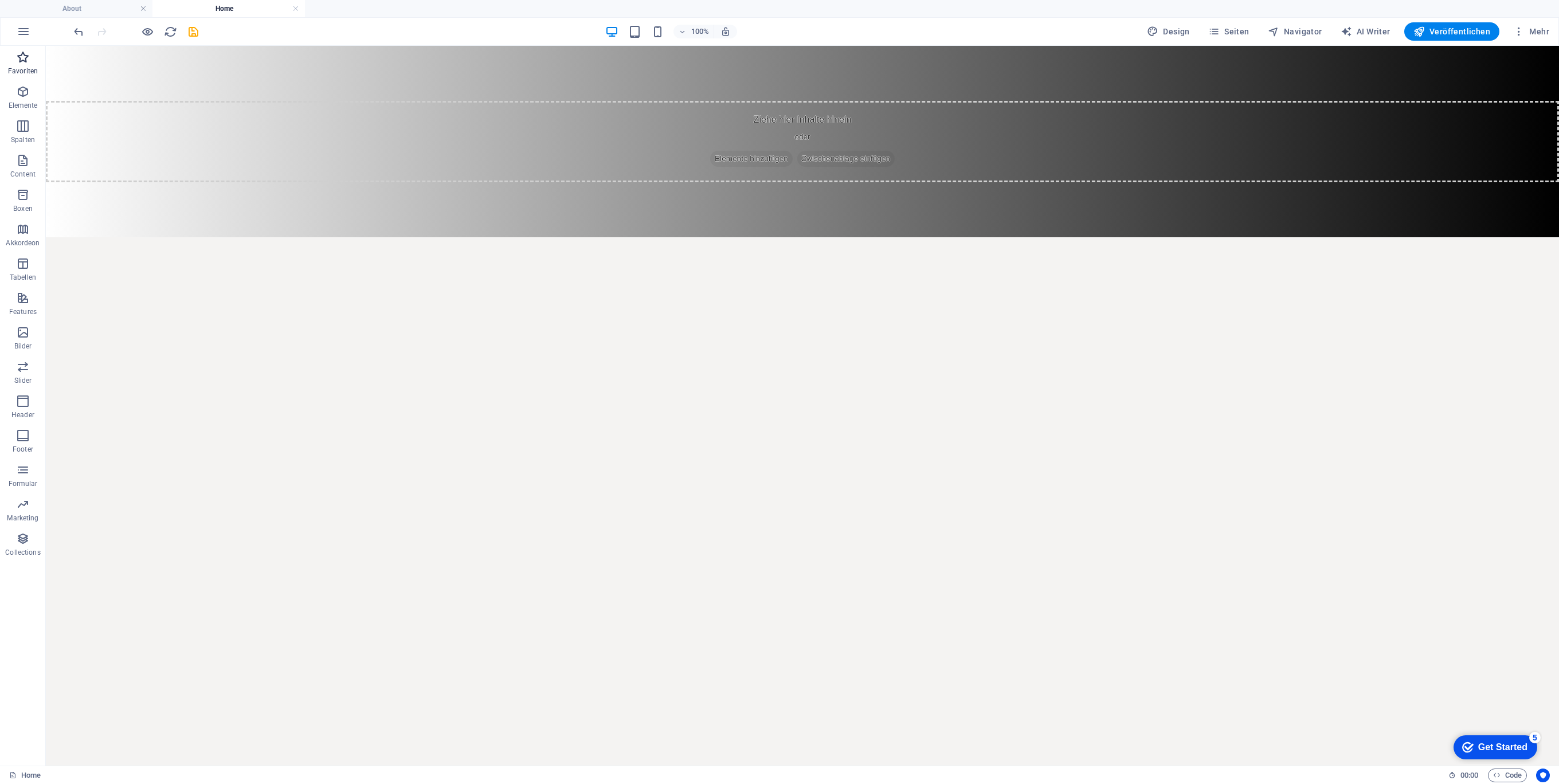
click at [25, 64] on span "Favoriten" at bounding box center [23, 64] width 46 height 28
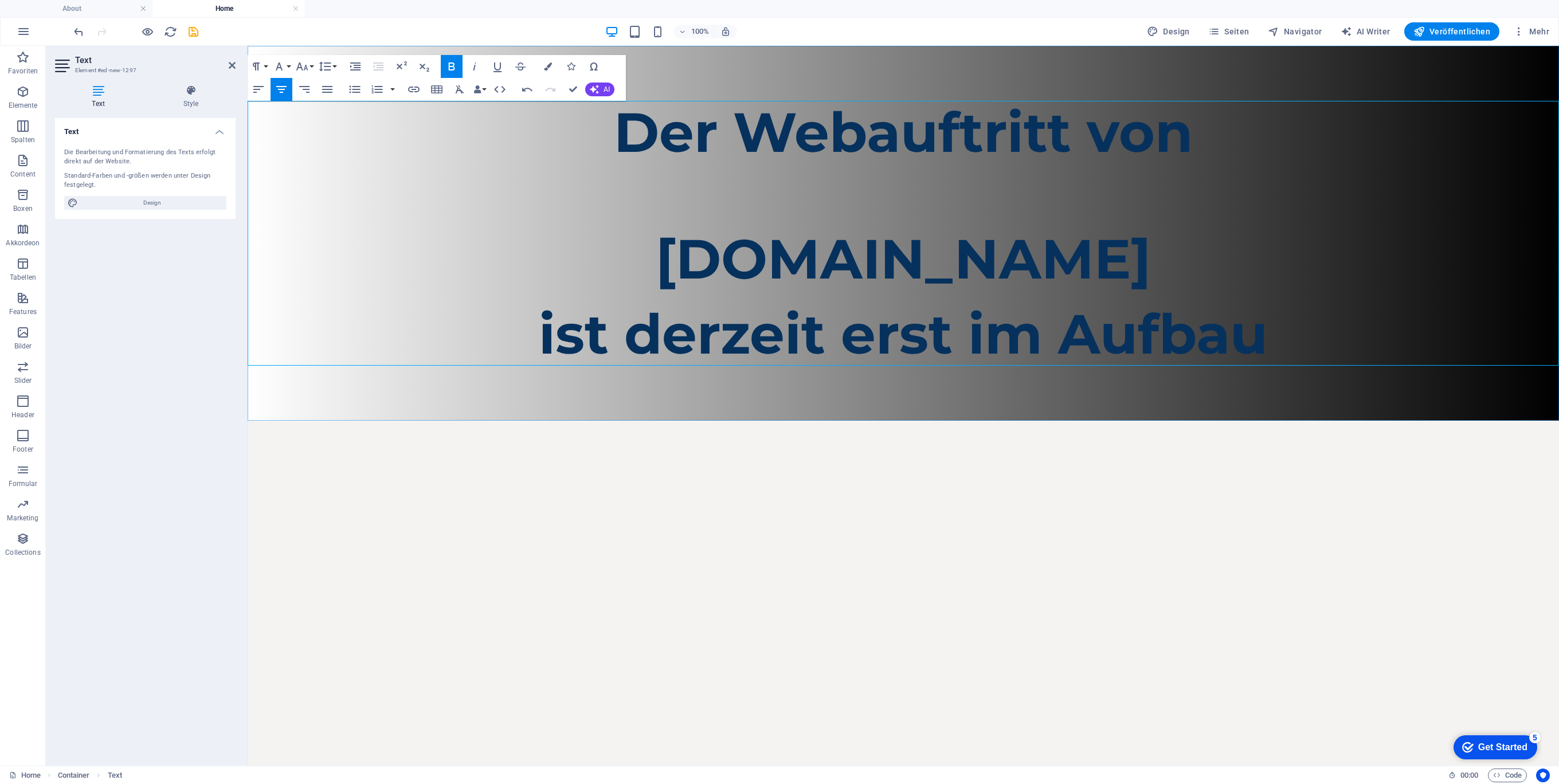
click at [1180, 246] on p "[DOMAIN_NAME]" at bounding box center [903, 258] width 1312 height 63
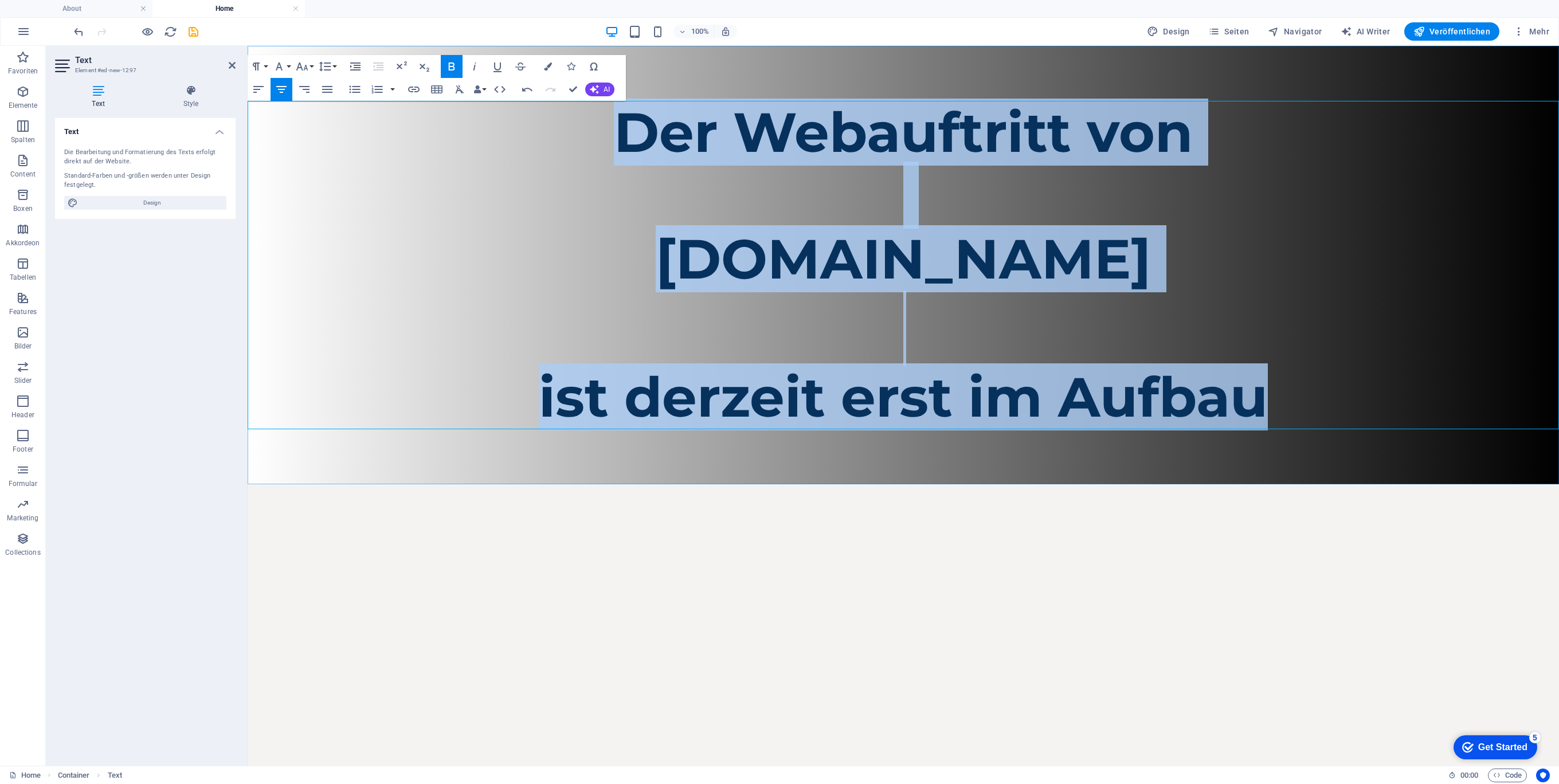
drag, startPoint x: 1286, startPoint y: 402, endPoint x: 491, endPoint y: 141, distance: 836.7
click at [503, 141] on div "Der Webauftritt von Spielhuesli.de ​ ist derzeit erst im Aufbau" at bounding box center [903, 265] width 1312 height 328
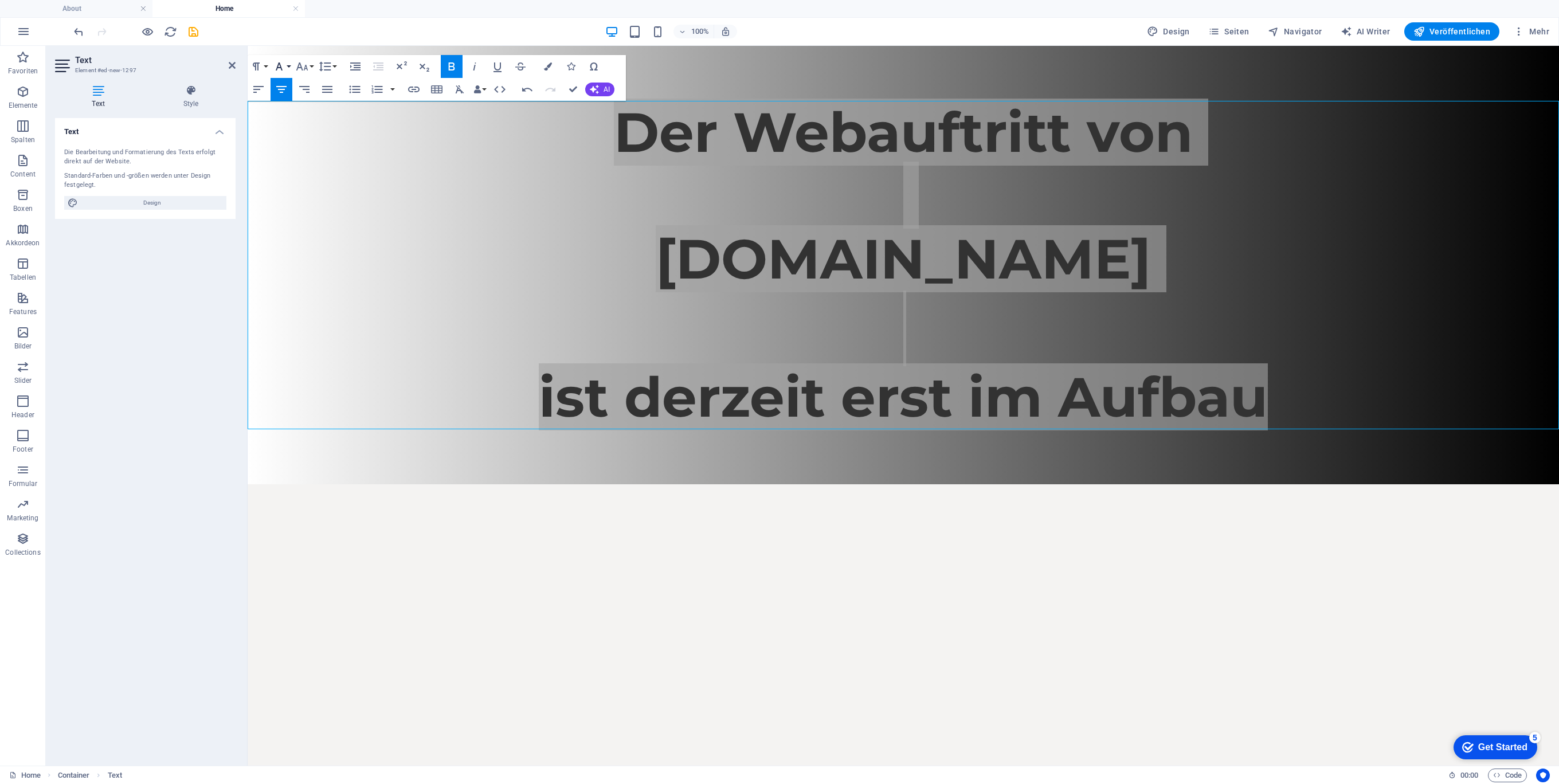
click at [286, 63] on button "Font Family" at bounding box center [281, 66] width 21 height 23
click at [315, 65] on div "Paragraph Format Normal Heading 1 Heading 2 Heading 3 Heading 4 Heading 5 Headi…" at bounding box center [293, 66] width 91 height 23
click at [312, 64] on button "Font Size" at bounding box center [304, 66] width 21 height 23
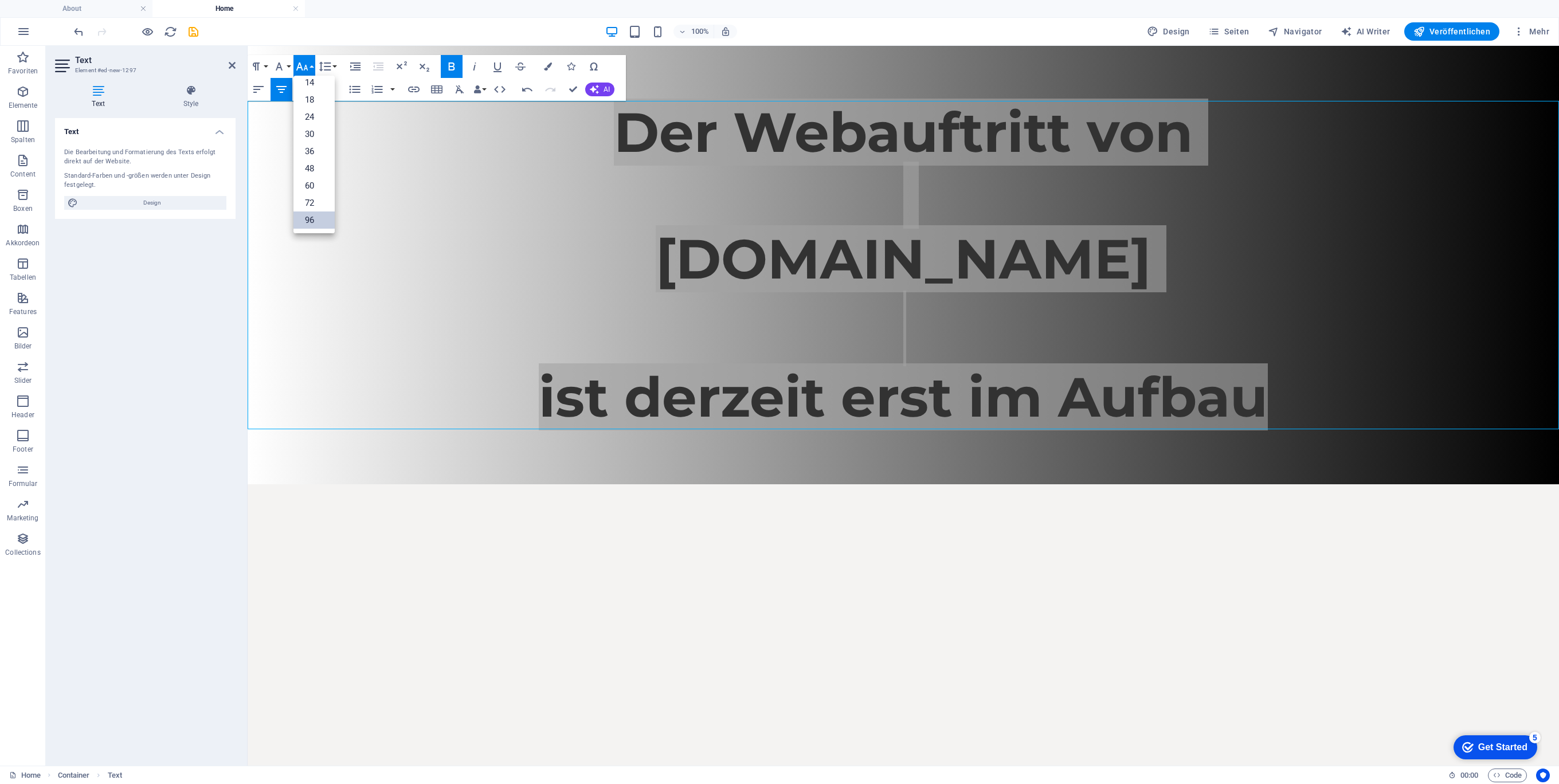
scroll to position [92, 0]
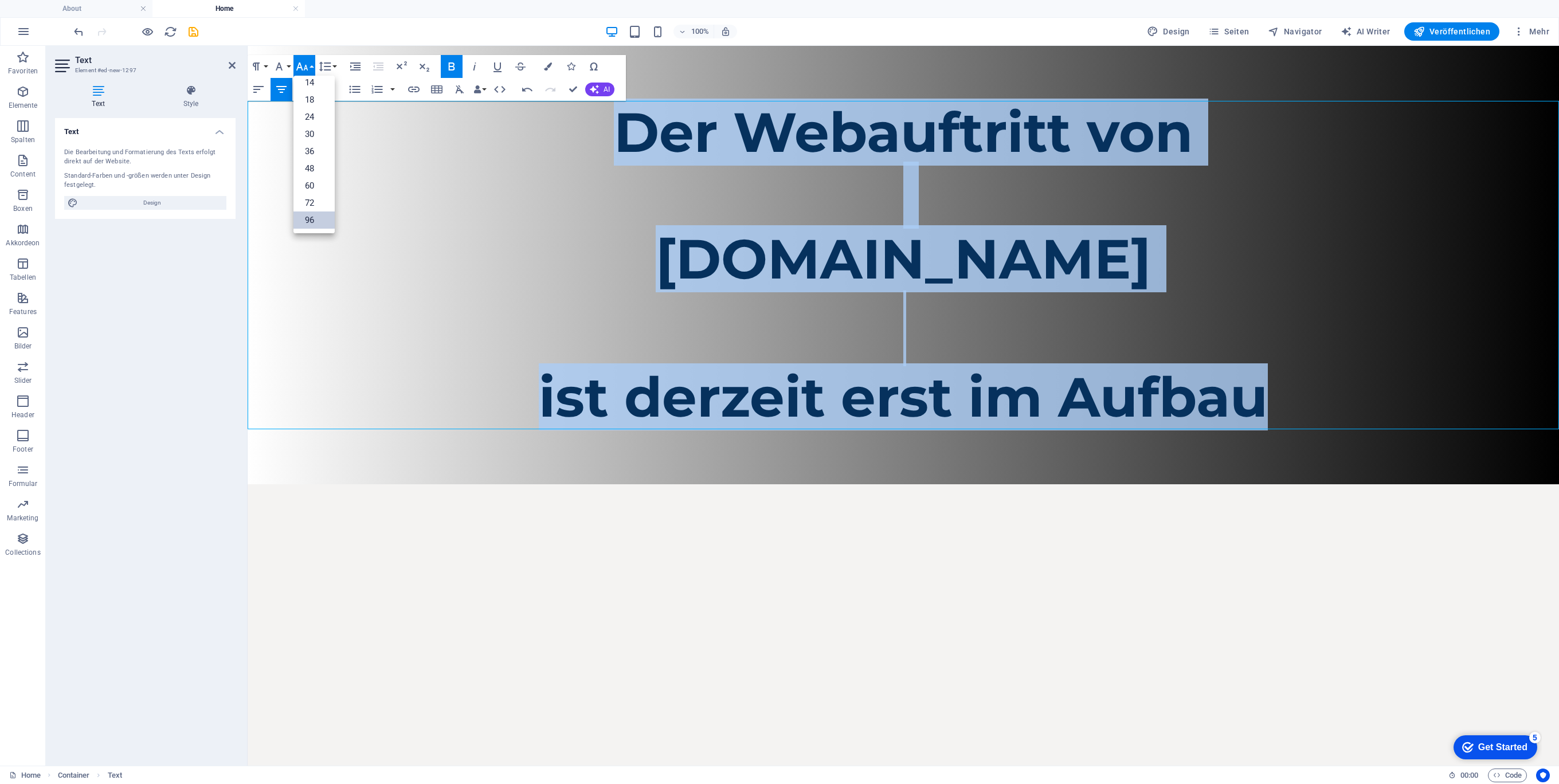
click at [317, 218] on link "96" at bounding box center [314, 220] width 41 height 17
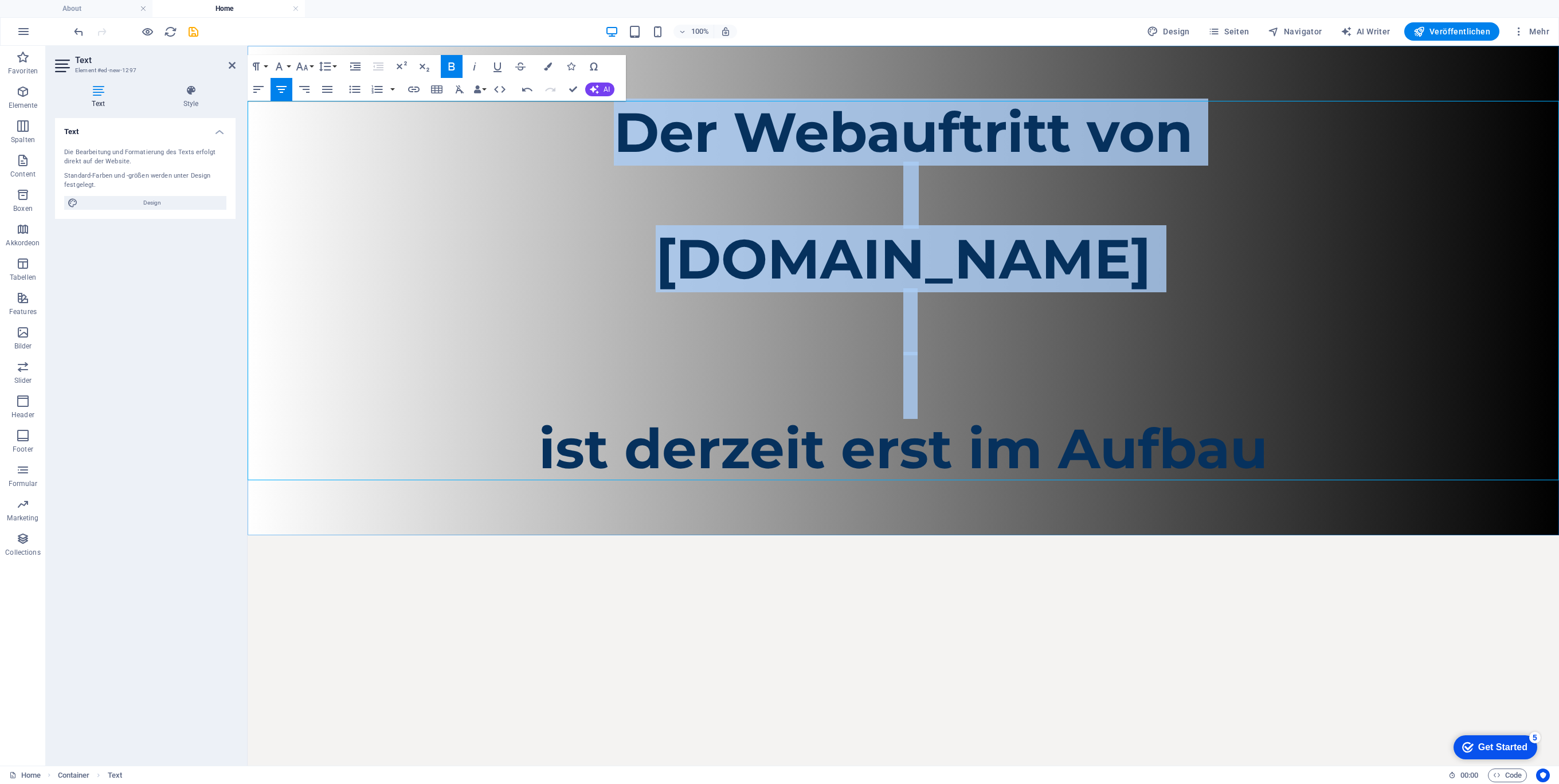
click at [1102, 190] on p at bounding box center [903, 195] width 1312 height 63
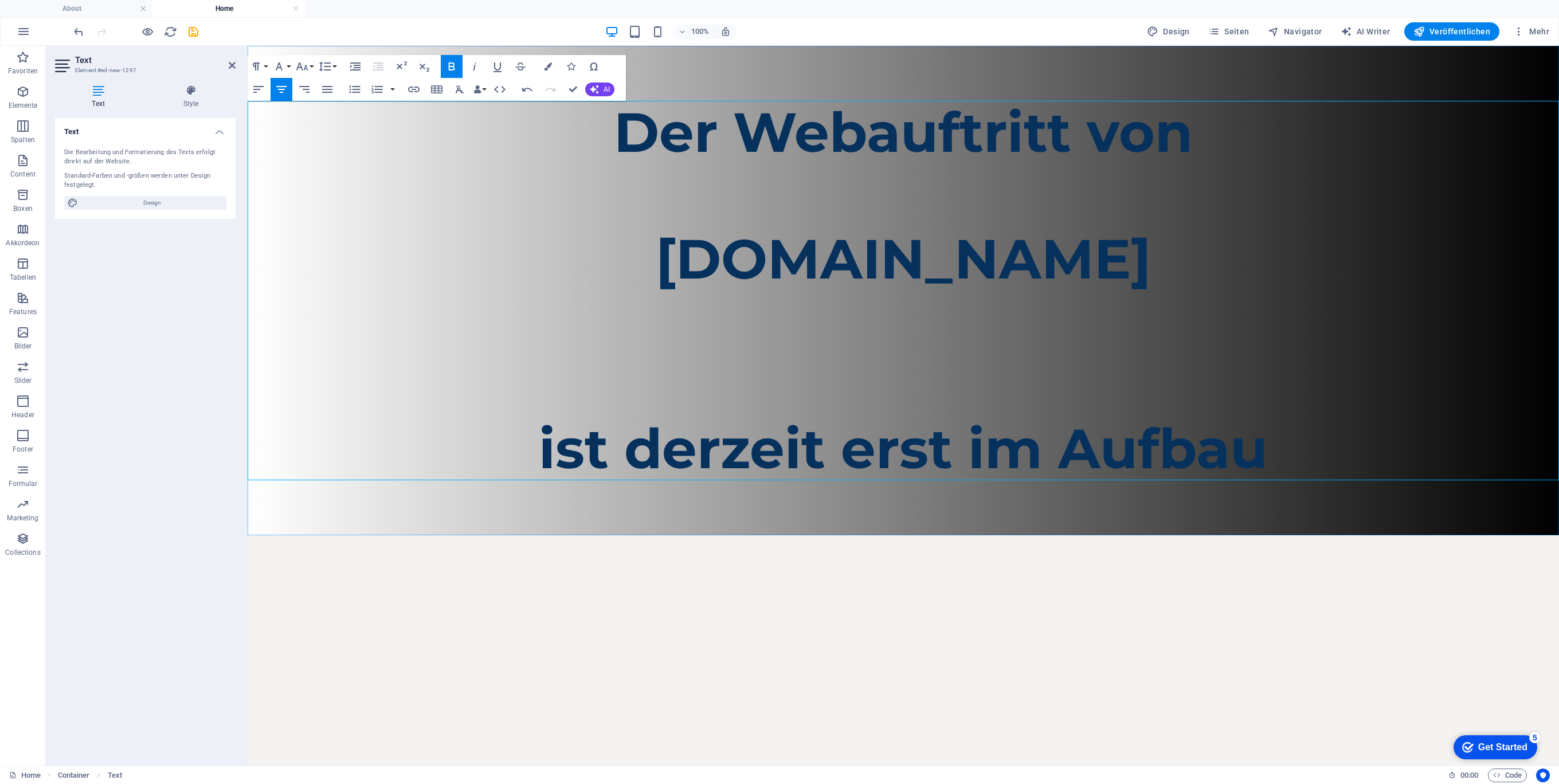
click at [964, 312] on p "​" at bounding box center [903, 321] width 1312 height 63
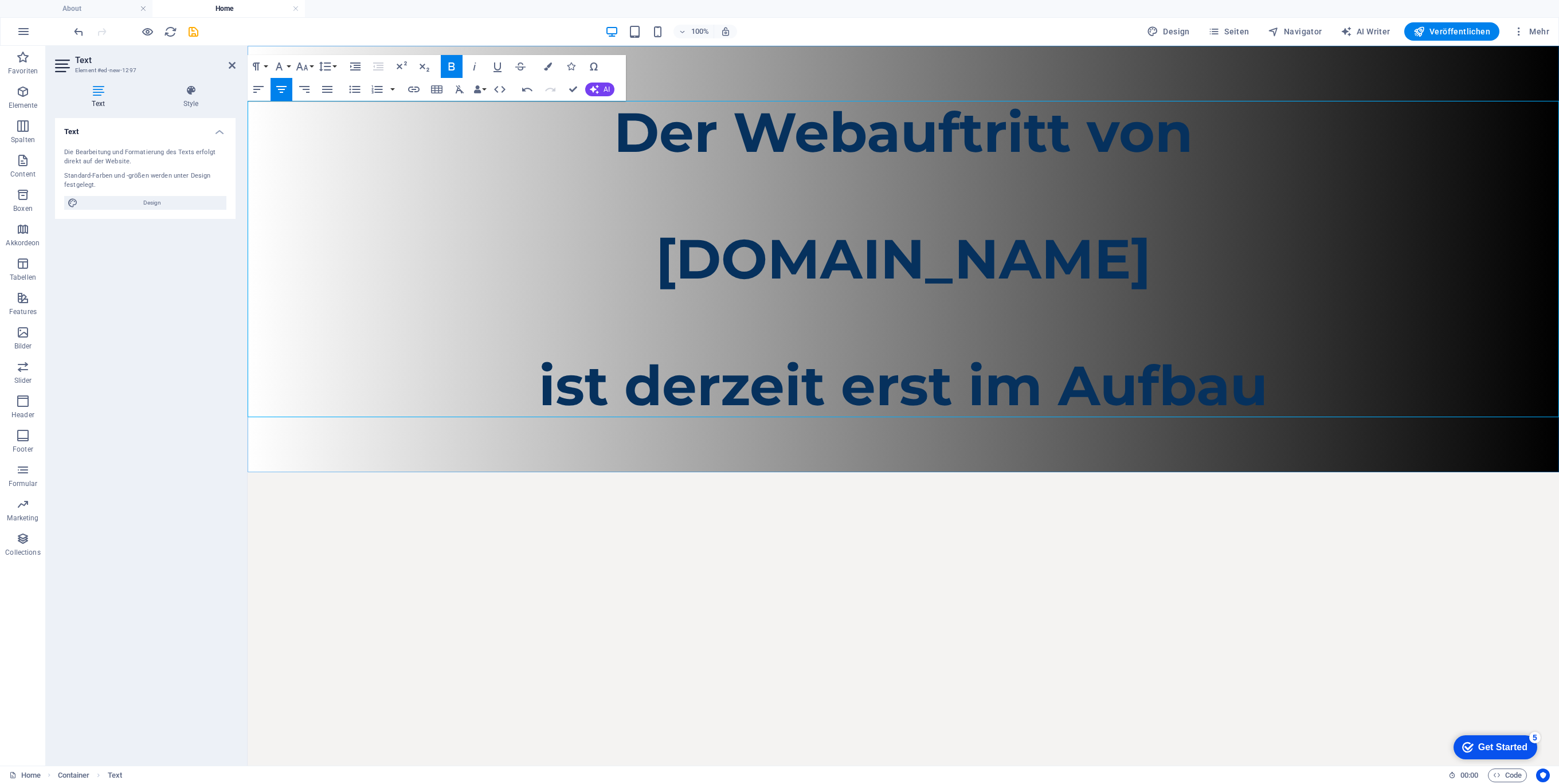
click at [1230, 293] on p at bounding box center [903, 321] width 1312 height 63
drag, startPoint x: 1022, startPoint y: 94, endPoint x: 1007, endPoint y: 111, distance: 22.7
click at [1021, 94] on div "Der Webauftritt von Spielhuesli.de ist derzeit erst im Aufbau" at bounding box center [903, 259] width 1312 height 426
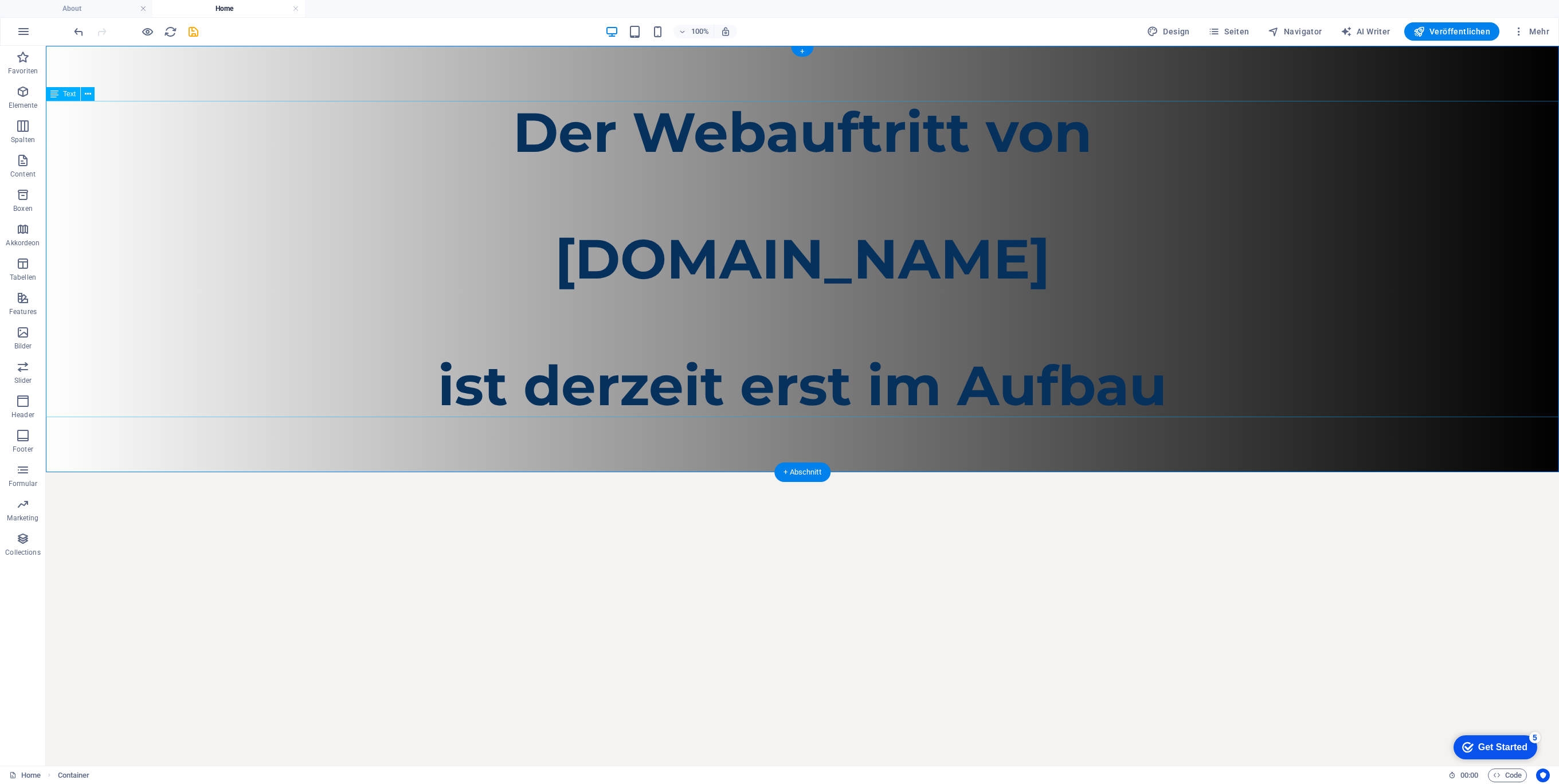
click at [519, 122] on div "Der Webauftritt von Spielhuesli.de ist derzeit erst im Aufbau" at bounding box center [803, 259] width 1513 height 316
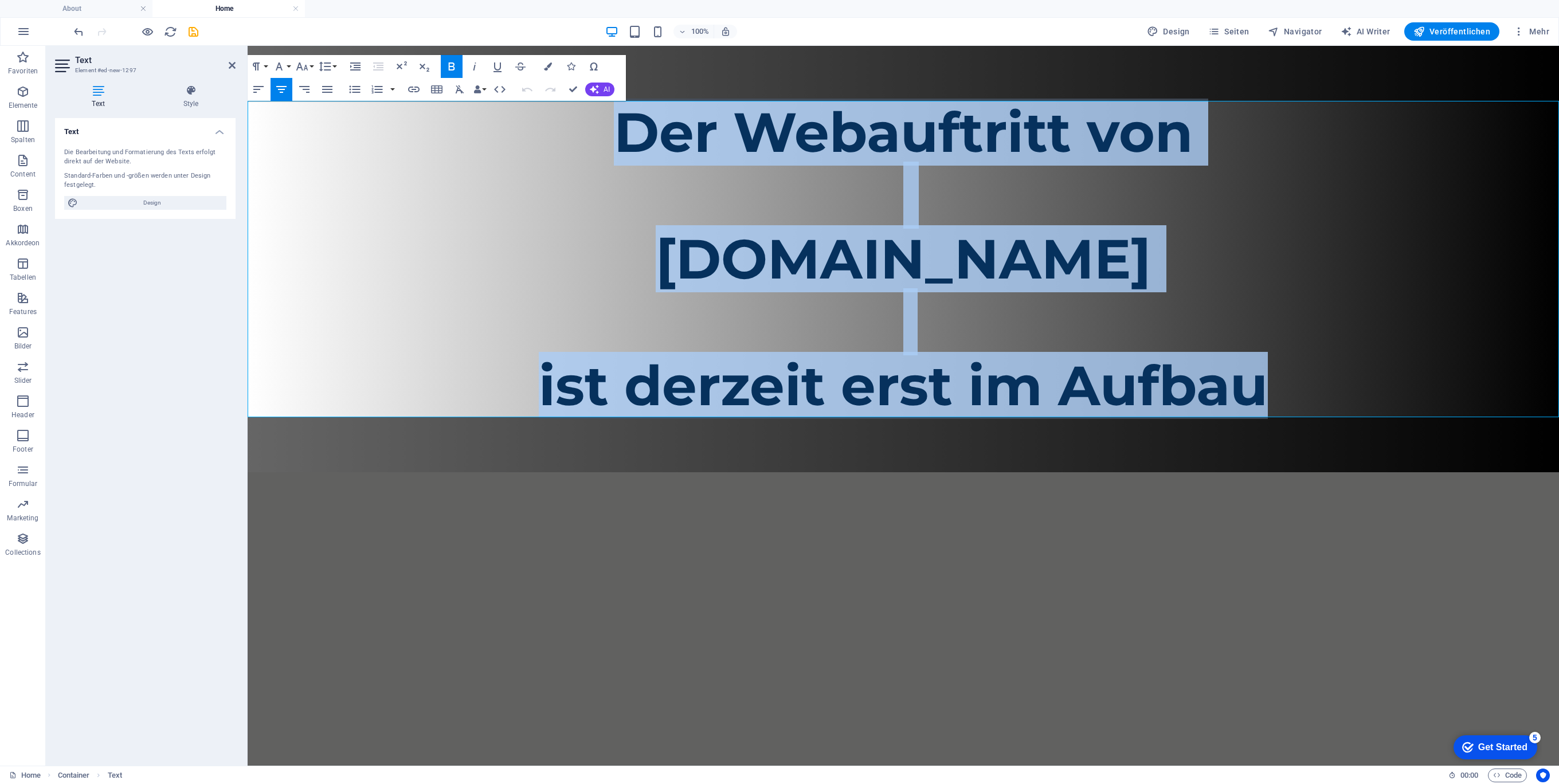
drag, startPoint x: 604, startPoint y: 126, endPoint x: 1554, endPoint y: 459, distance: 1006.7
click at [1558, 464] on html "Skip to main content Der Webauftritt von Spielhuesli.de ist derzeit erst im Auf…" at bounding box center [903, 259] width 1312 height 426
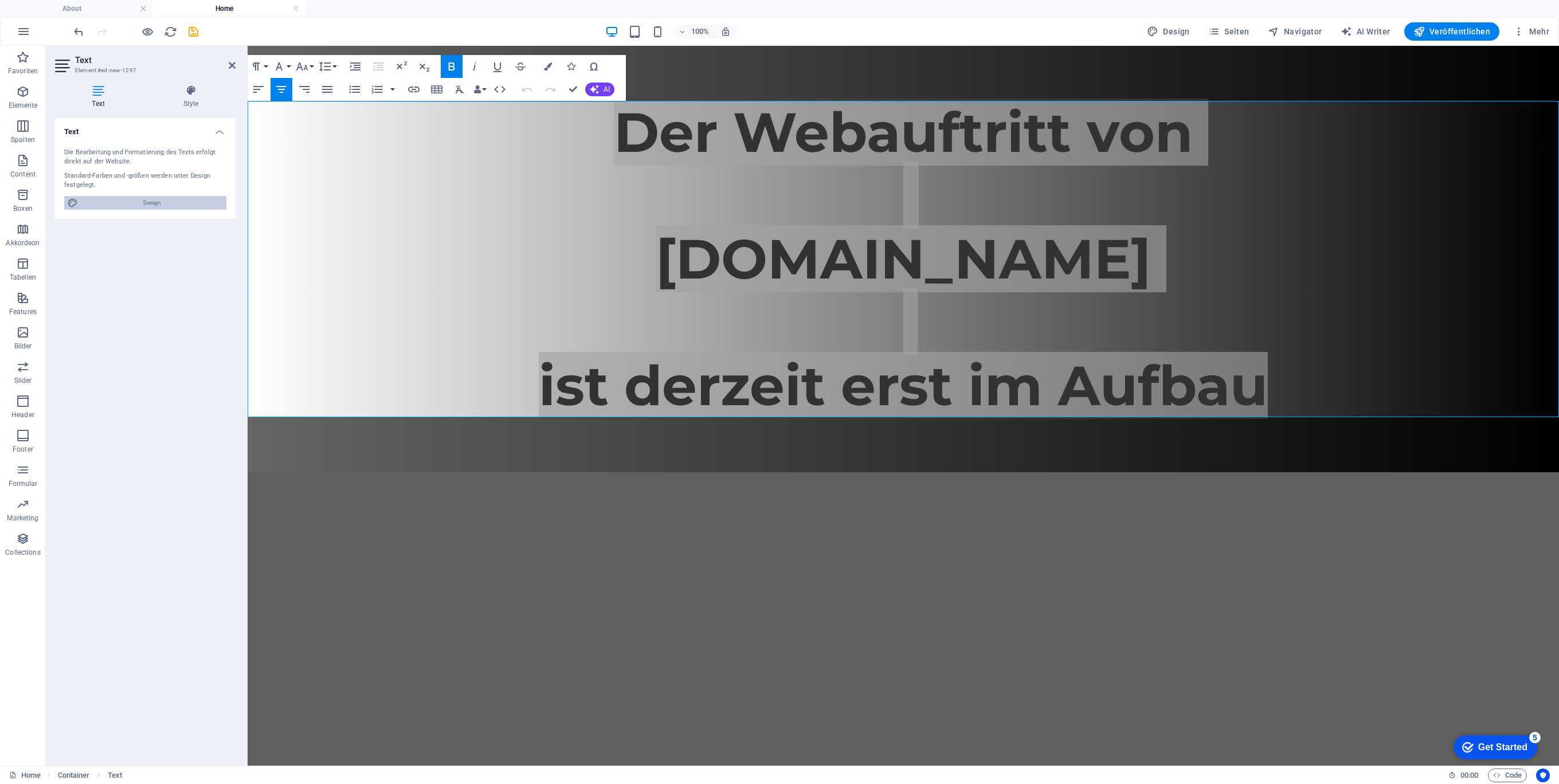
click at [155, 197] on span "Design" at bounding box center [152, 202] width 142 height 14
select select "px"
select select "400"
select select "px"
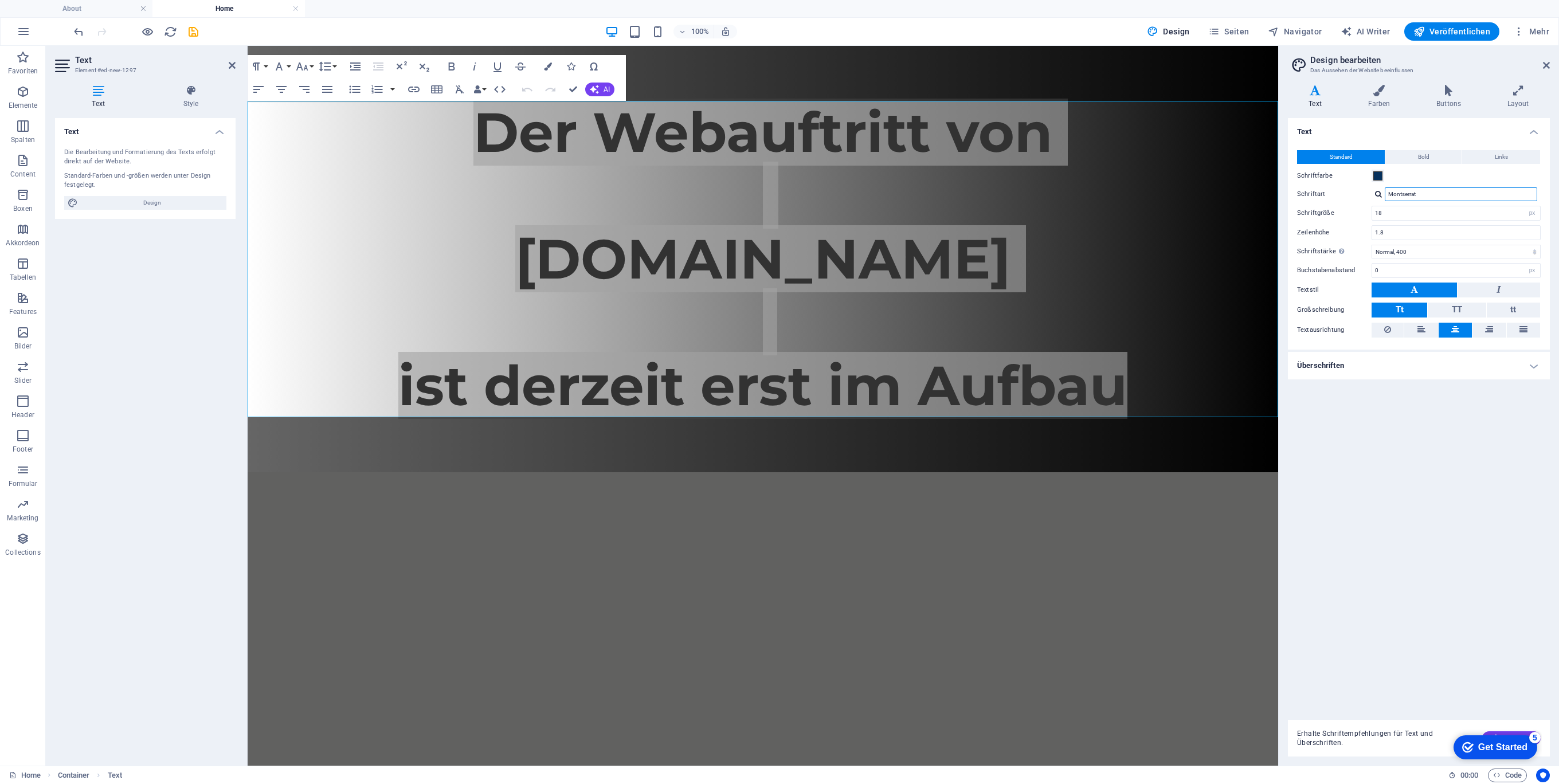
click at [1452, 188] on input "Montserrat" at bounding box center [1461, 194] width 153 height 14
drag, startPoint x: 1456, startPoint y: 189, endPoint x: 1331, endPoint y: 187, distance: 125.0
click at [1331, 188] on div "Schriftart Montserrat" at bounding box center [1418, 194] width 243 height 14
click at [1391, 215] on input "18" at bounding box center [1456, 212] width 168 height 14
drag, startPoint x: 1469, startPoint y: 211, endPoint x: 1001, endPoint y: 141, distance: 473.2
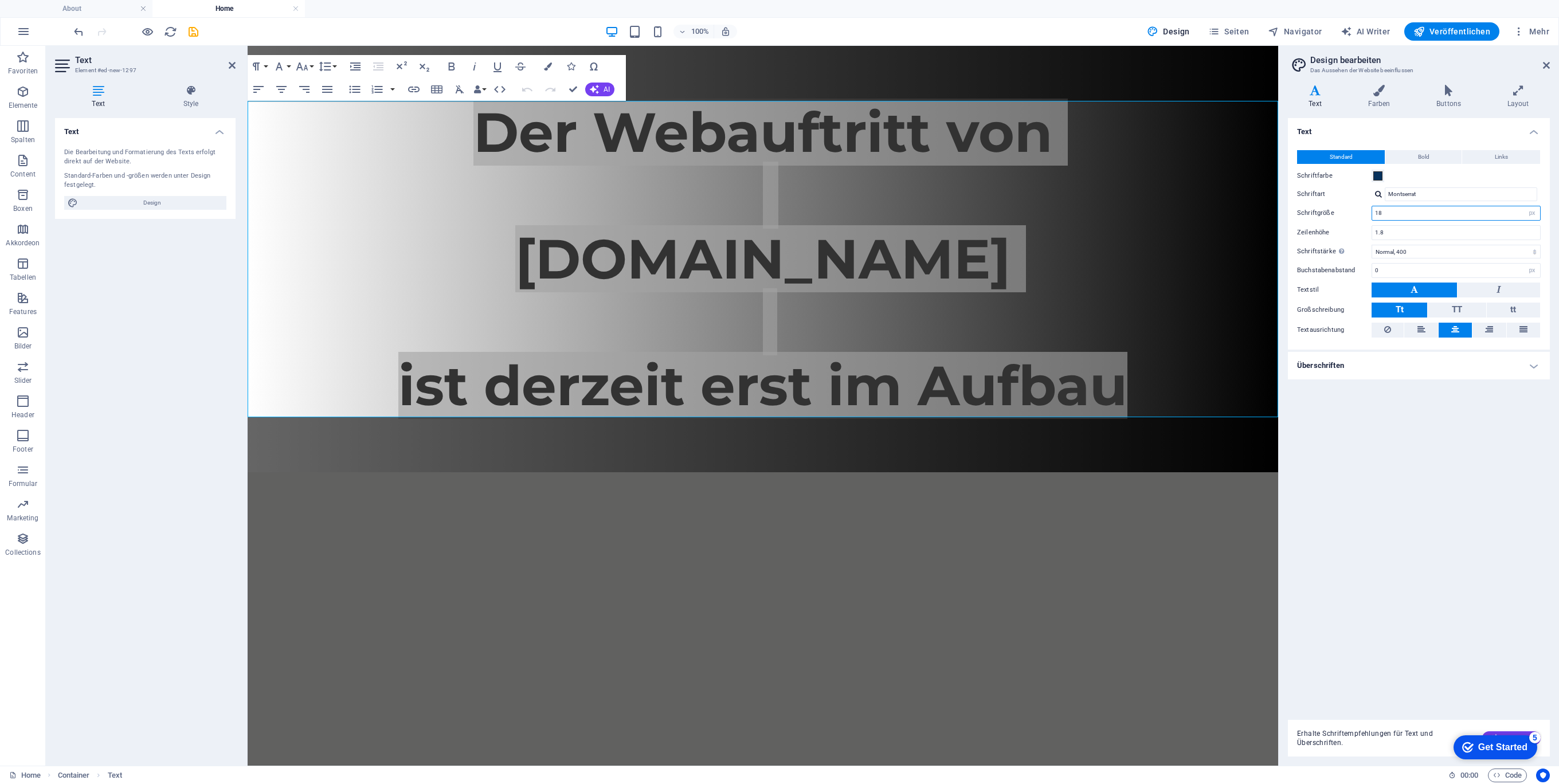
click at [1286, 203] on div "Varianten Text Farben Buttons Layout Text Standard Bold Links Schriftfarbe Schr…" at bounding box center [1418, 420] width 280 height 689
type input "90"
click at [1526, 412] on div "Text Standard Bold Links Schriftfarbe Schriftart Montserrat Schriftgröße 90 rem…" at bounding box center [1418, 413] width 262 height 592
click at [1412, 391] on div "Text Standard Bold Links Schriftfarbe Schriftart Montserrat Schriftgröße 90 rem…" at bounding box center [1418, 413] width 262 height 592
click at [1478, 249] on select "Fein, 100 Extra-dünn, 200 Dünn, 300 Normal, 400 Medium, 500 Halb-fett, 600 Fett…" at bounding box center [1456, 251] width 169 height 14
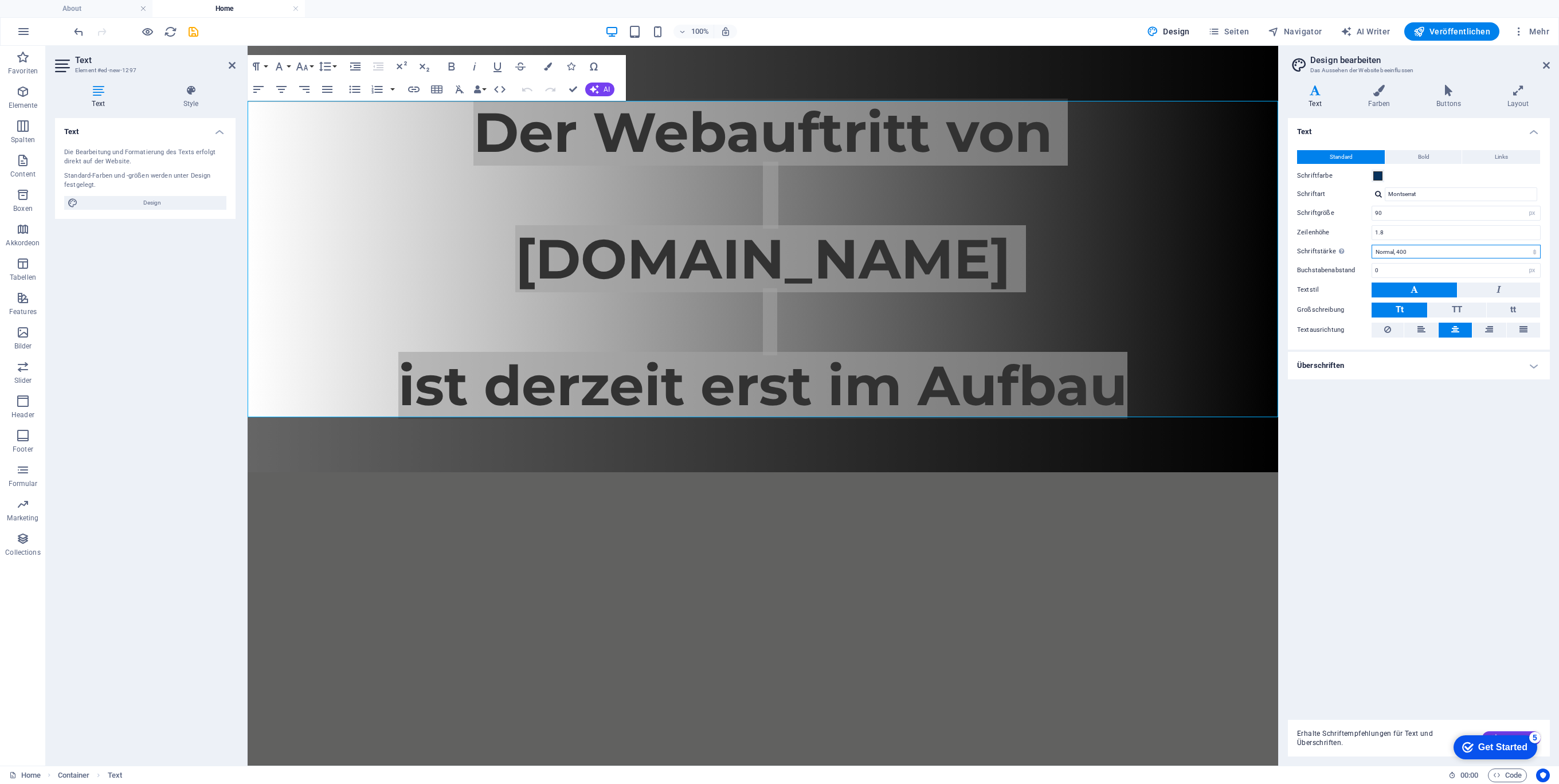
select select "700"
click at [1371, 245] on select "Fein, 100 Extra-dünn, 200 Dünn, 300 Normal, 400 Medium, 500 Halb-fett, 600 Fett…" at bounding box center [1456, 251] width 169 height 14
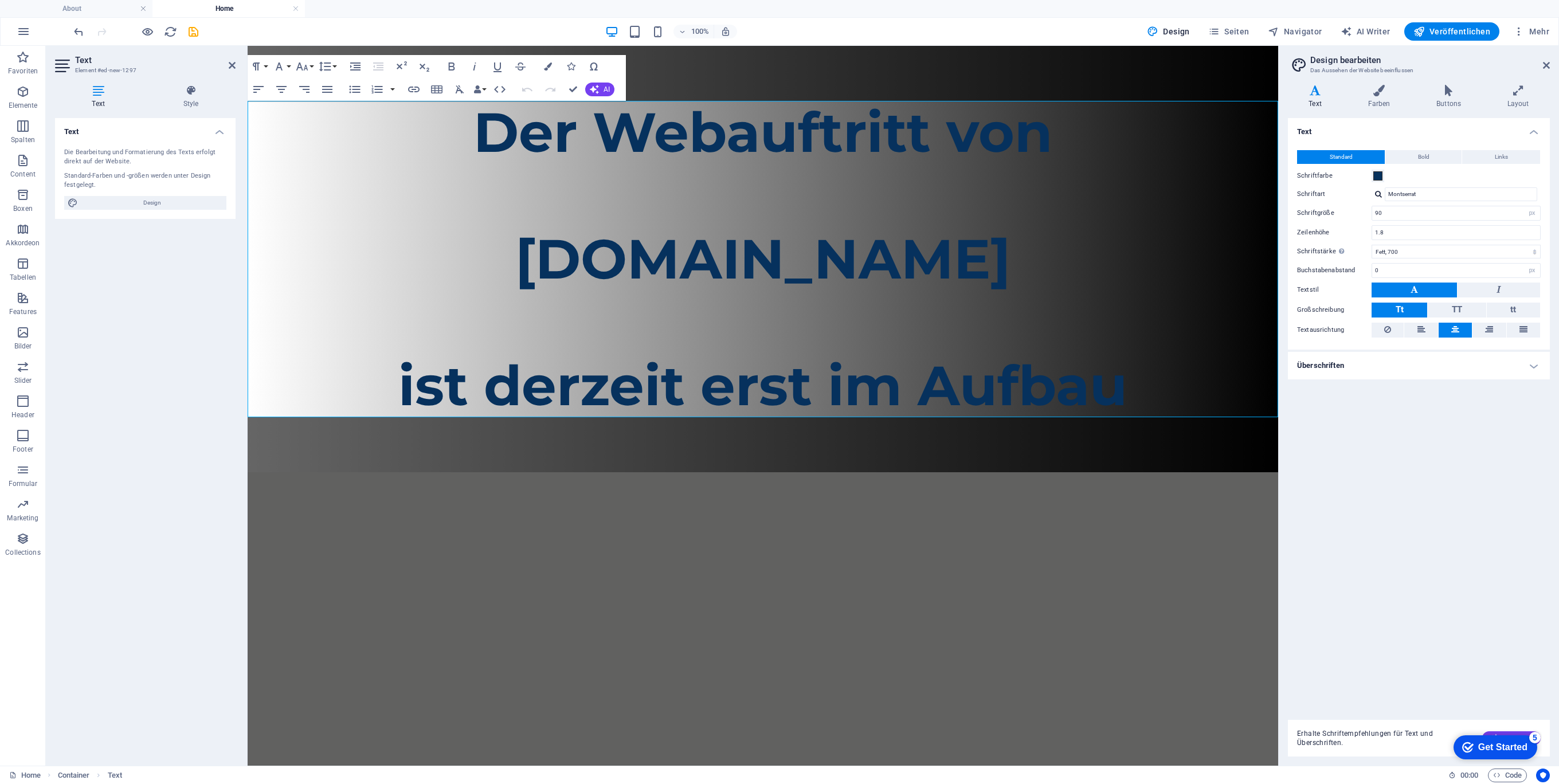
click at [1063, 472] on html "Skip to main content Der Webauftritt von Spielhuesli.de ist derzeit erst im Auf…" at bounding box center [762, 259] width 1030 height 426
click at [991, 309] on p at bounding box center [762, 321] width 1030 height 63
drag, startPoint x: 940, startPoint y: 605, endPoint x: 948, endPoint y: 589, distance: 17.9
click at [940, 472] on html "Skip to main content Der Webauftritt von Spielhuesli.de ist derzeit erst im Auf…" at bounding box center [762, 259] width 1030 height 426
click at [1548, 64] on icon at bounding box center [1546, 65] width 7 height 10
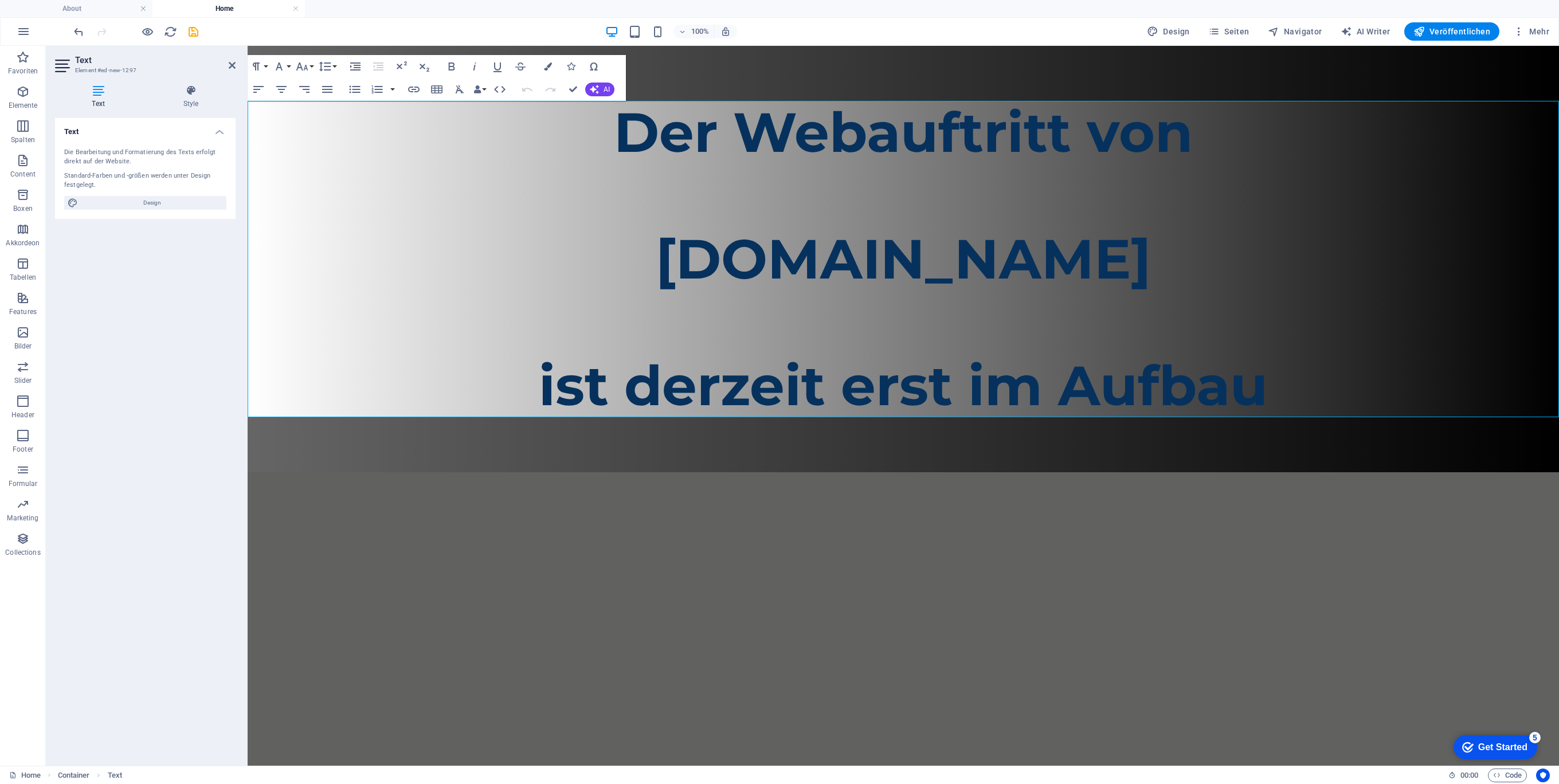
drag, startPoint x: 920, startPoint y: 557, endPoint x: 912, endPoint y: 552, distance: 9.4
click at [918, 472] on html "Skip to main content Der Webauftritt von Spielhuesli.de ist derzeit erst im Auf…" at bounding box center [903, 259] width 1312 height 426
click at [74, 27] on icon "undo" at bounding box center [79, 32] width 14 height 14
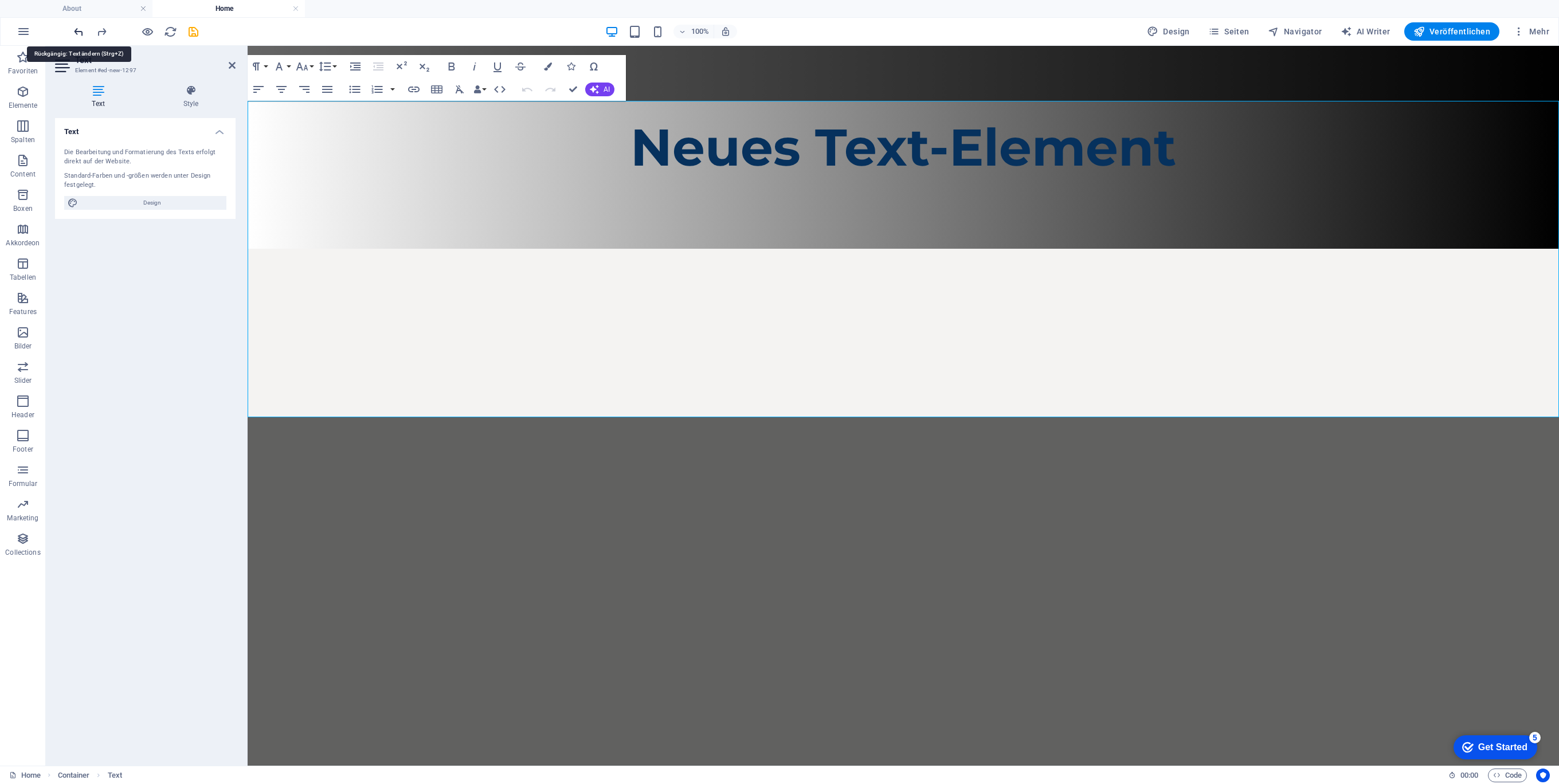
click at [74, 27] on icon "undo" at bounding box center [79, 32] width 14 height 14
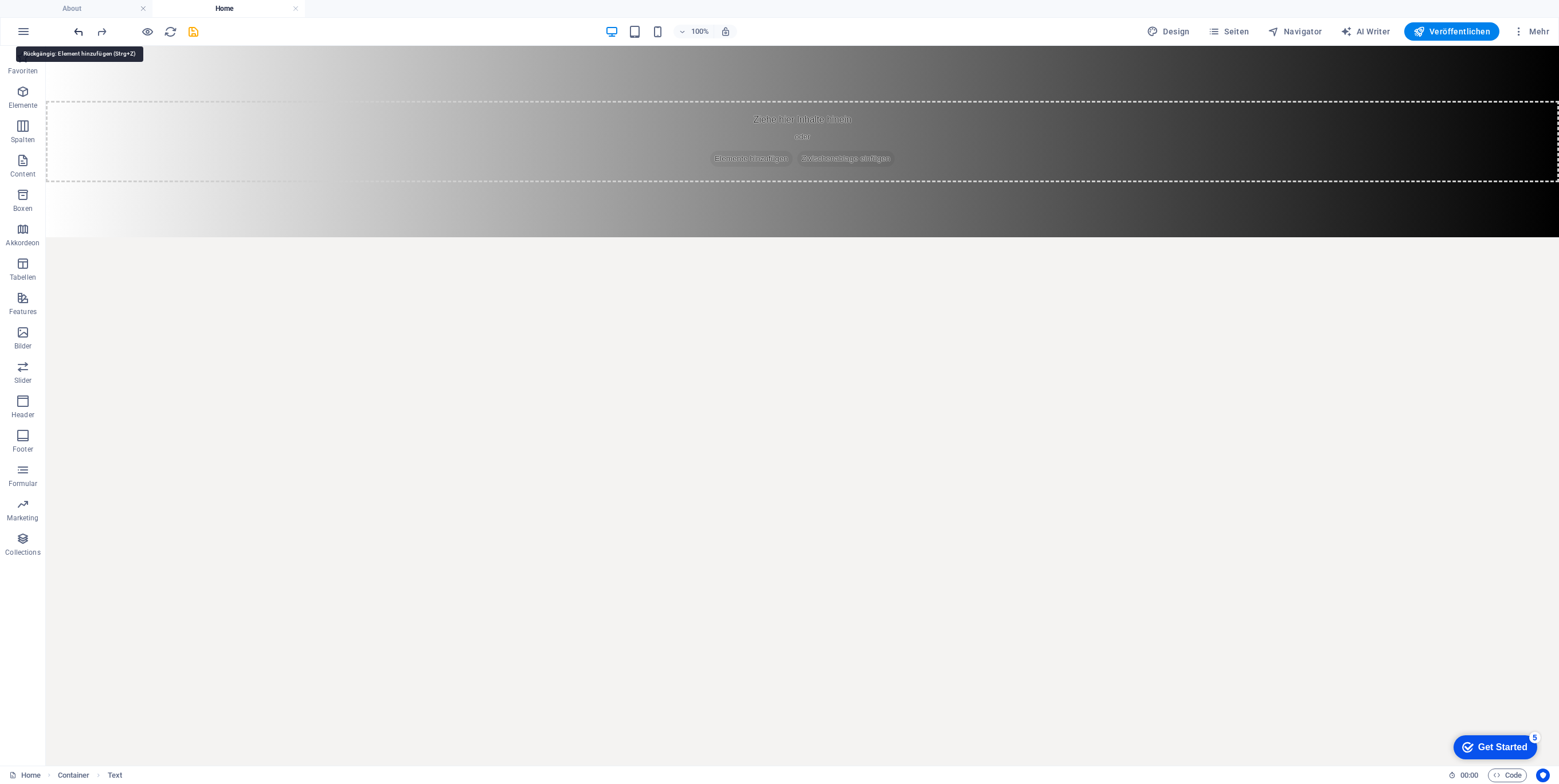
click at [74, 27] on icon "undo" at bounding box center [79, 32] width 14 height 14
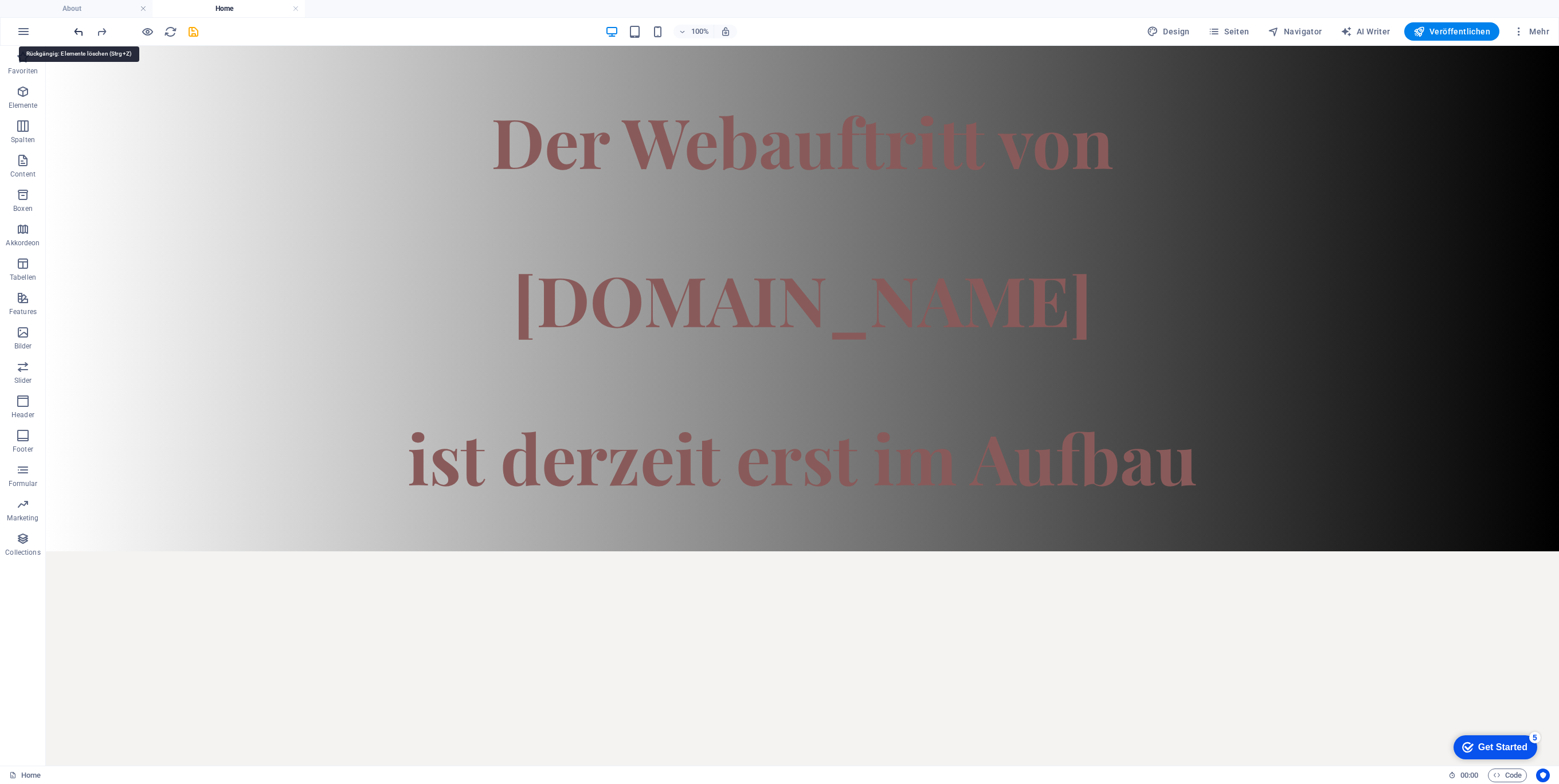
click at [74, 27] on icon "undo" at bounding box center [79, 32] width 14 height 14
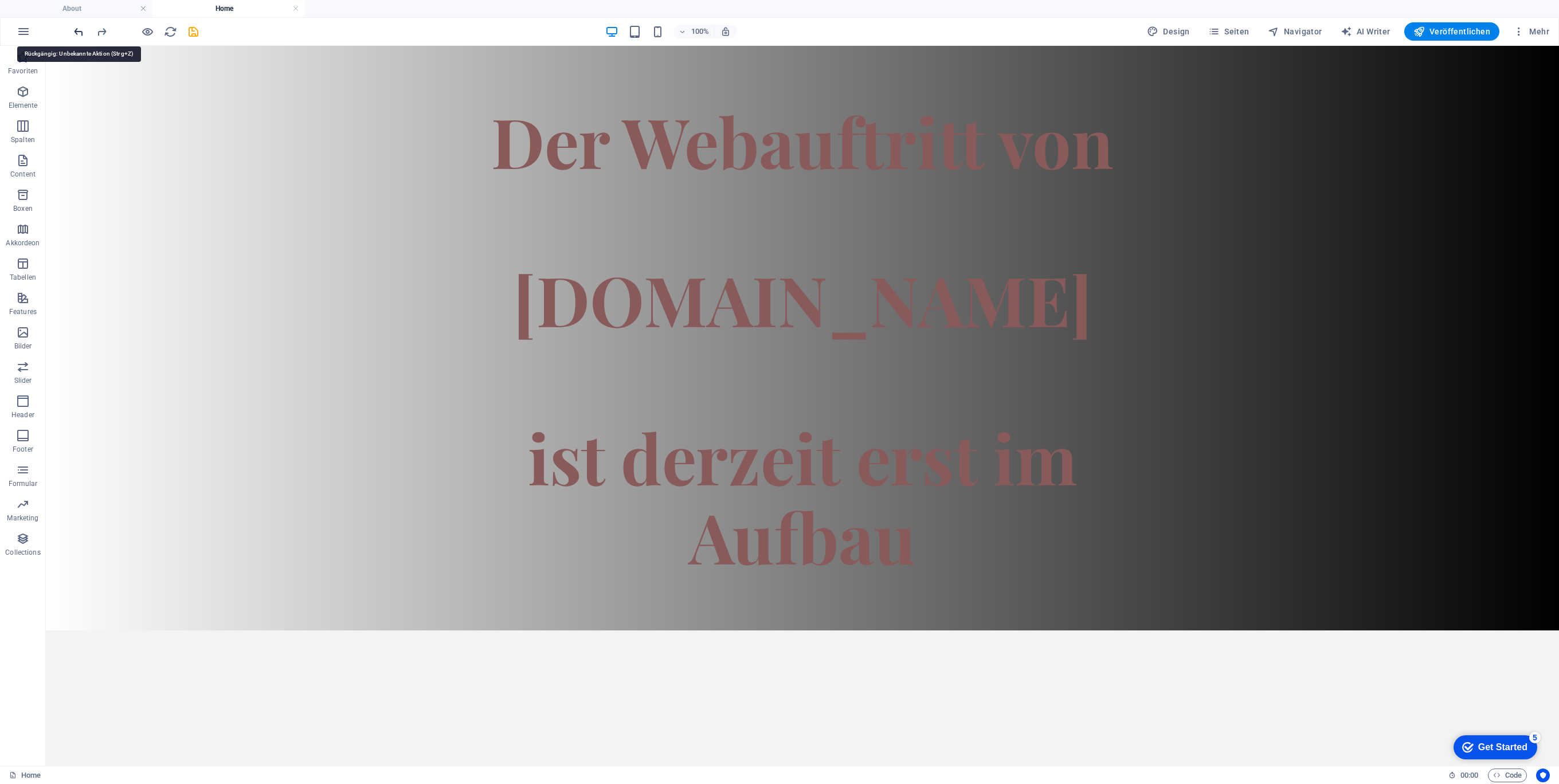
click at [74, 27] on icon "undo" at bounding box center [79, 32] width 14 height 14
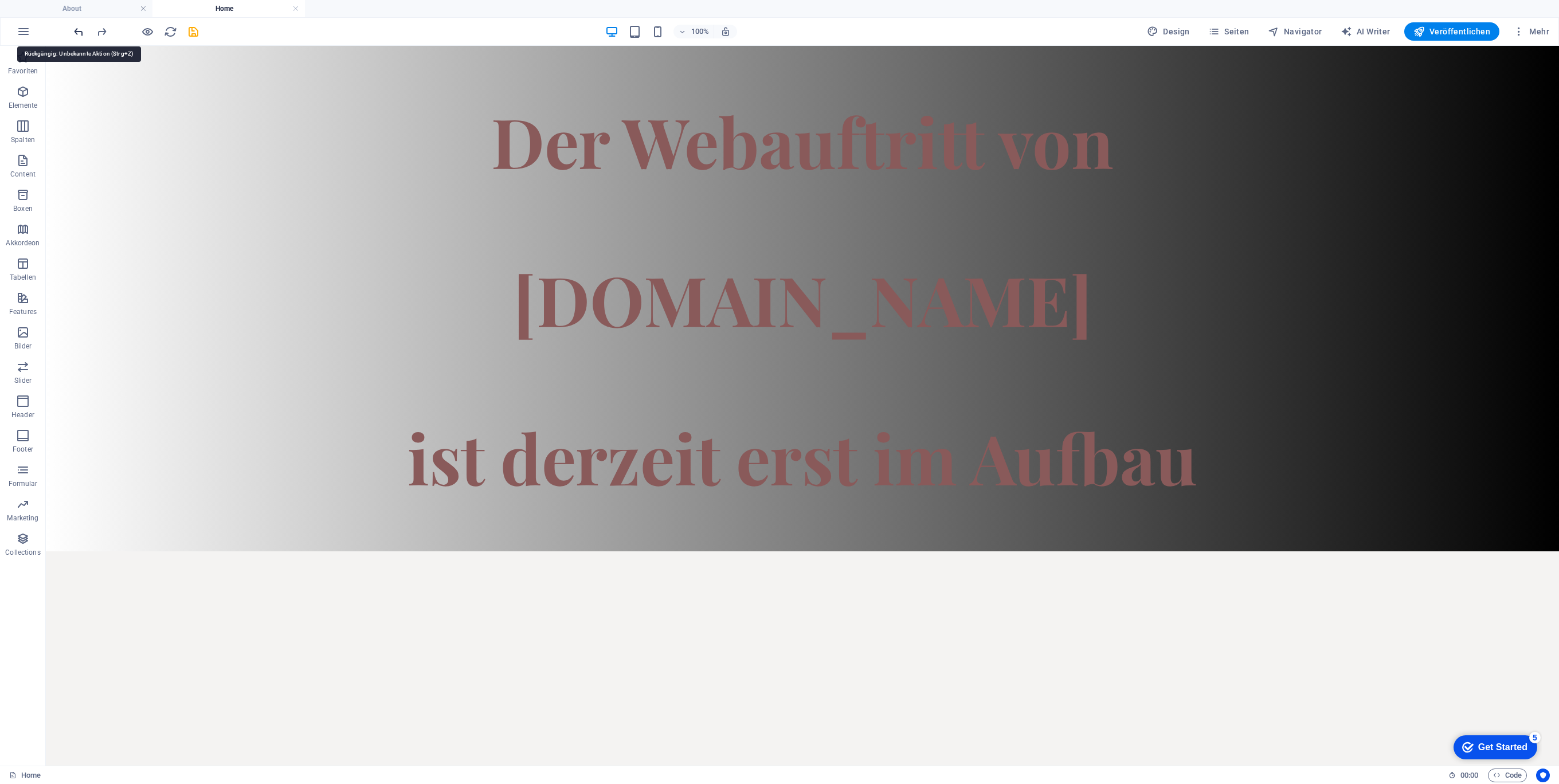
click at [74, 27] on icon "undo" at bounding box center [79, 32] width 14 height 14
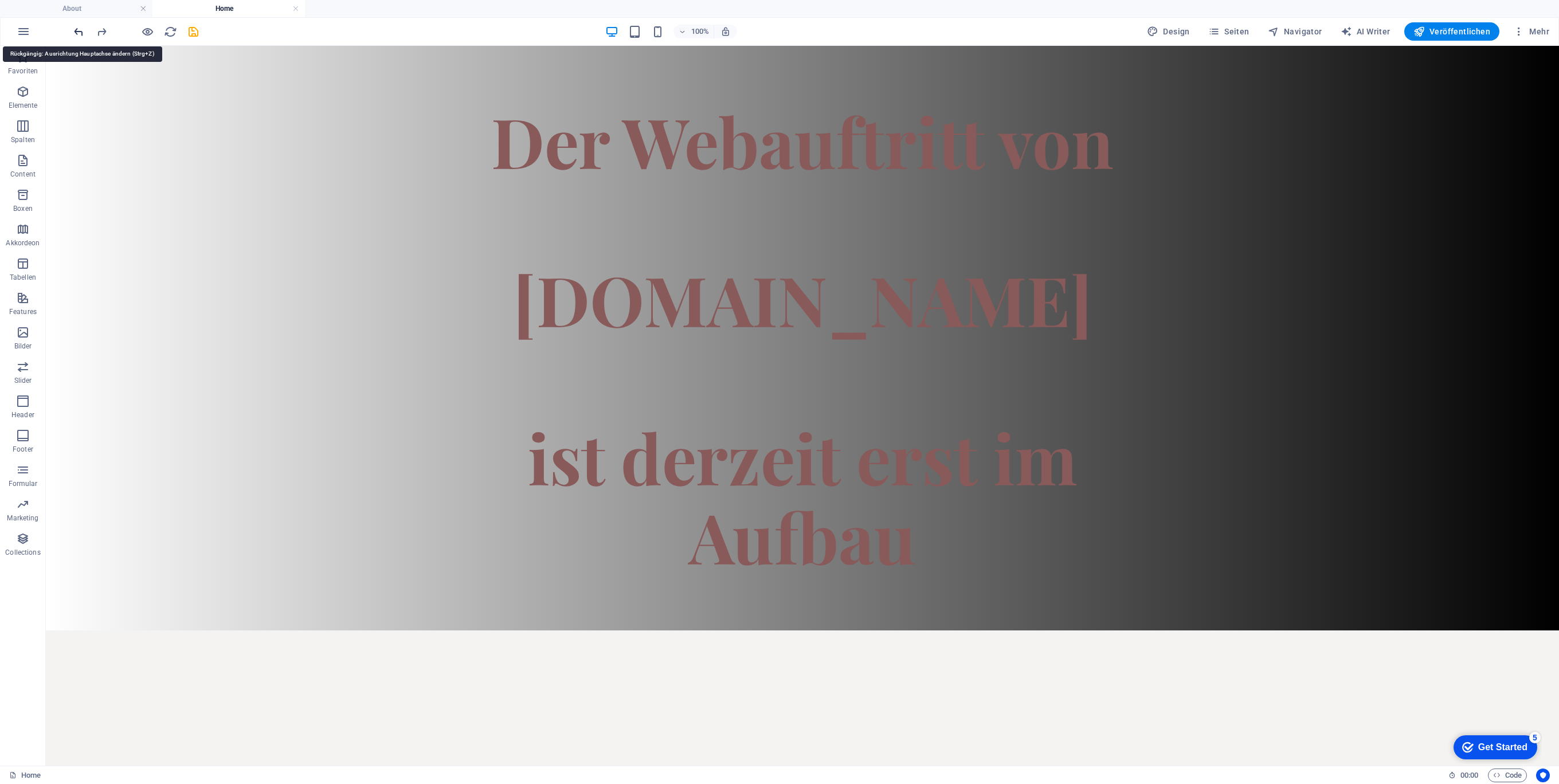
click at [74, 27] on icon "undo" at bounding box center [79, 32] width 14 height 14
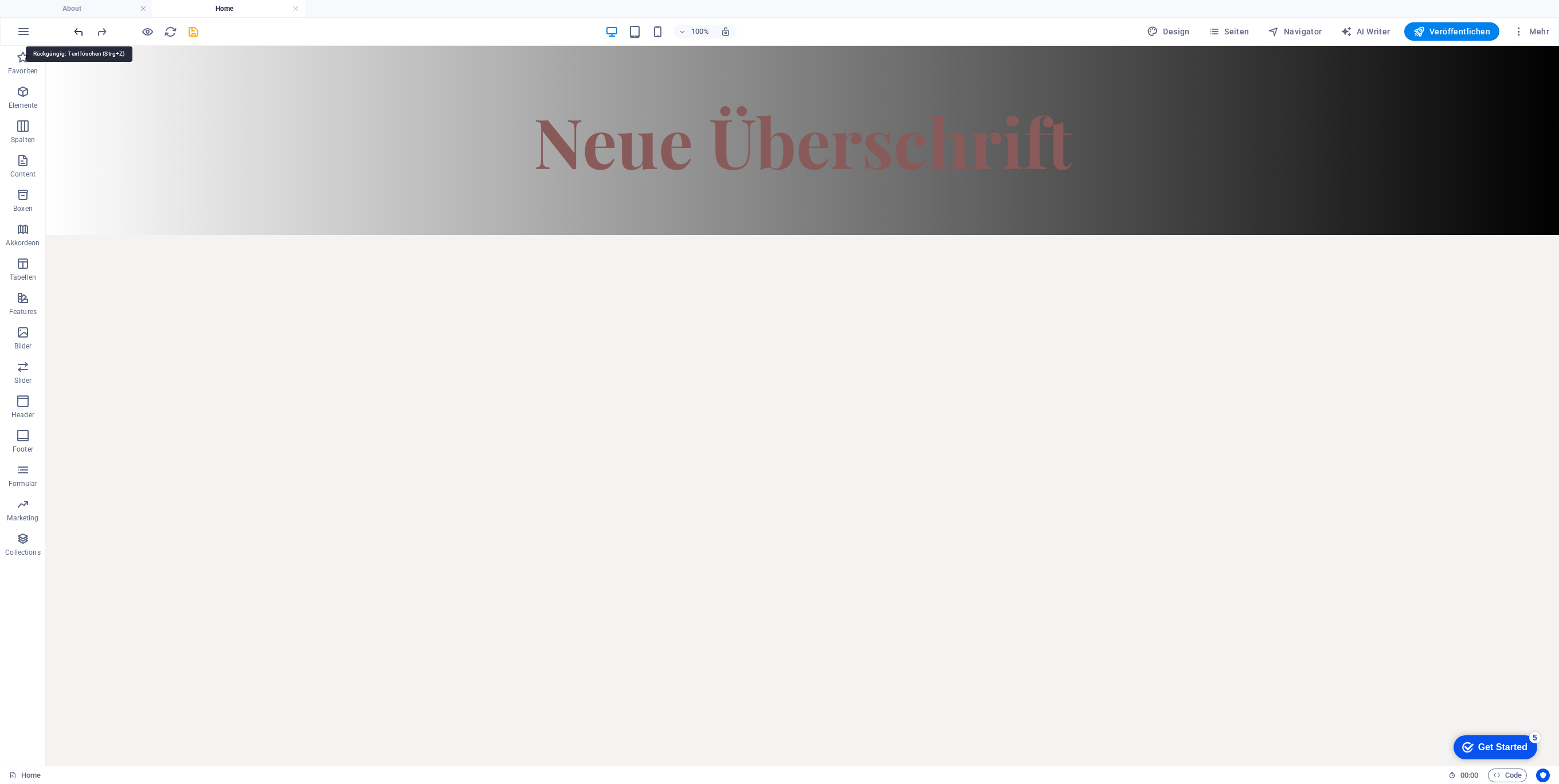
click at [74, 27] on icon "undo" at bounding box center [79, 32] width 14 height 14
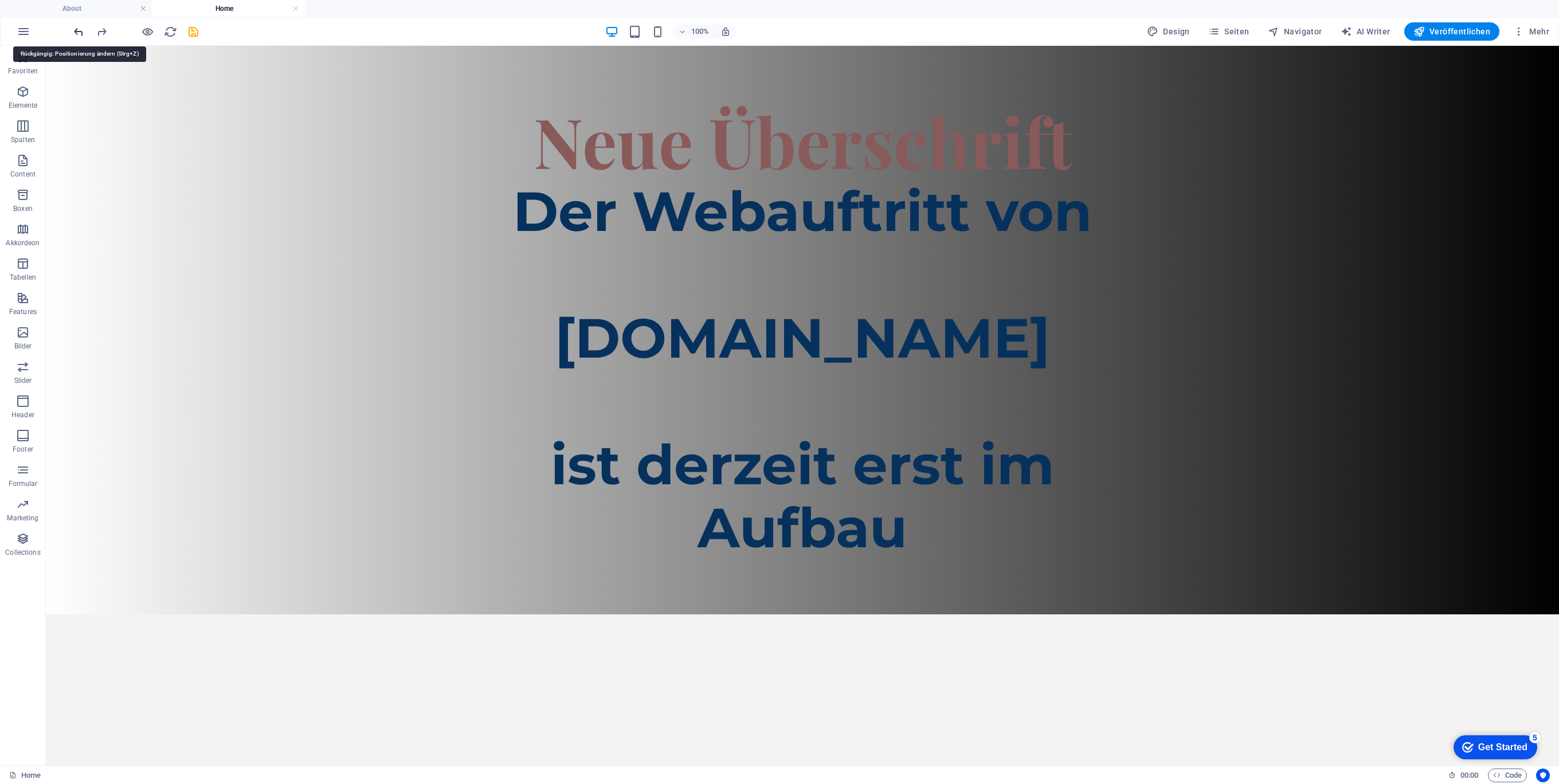
click at [74, 27] on icon "undo" at bounding box center [79, 32] width 14 height 14
click at [96, 31] on icon "redo" at bounding box center [102, 32] width 14 height 14
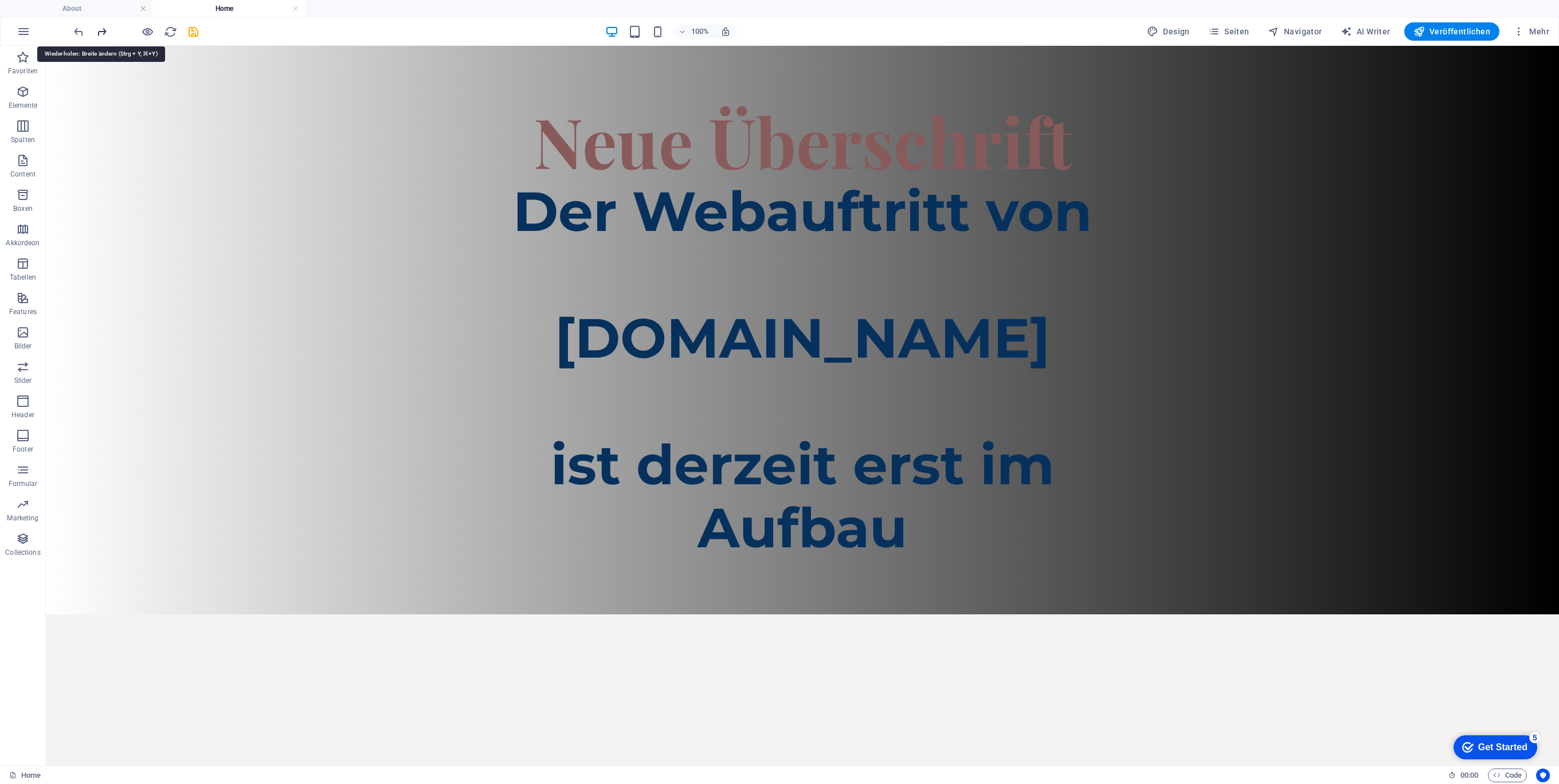
click at [96, 31] on icon "redo" at bounding box center [102, 32] width 14 height 14
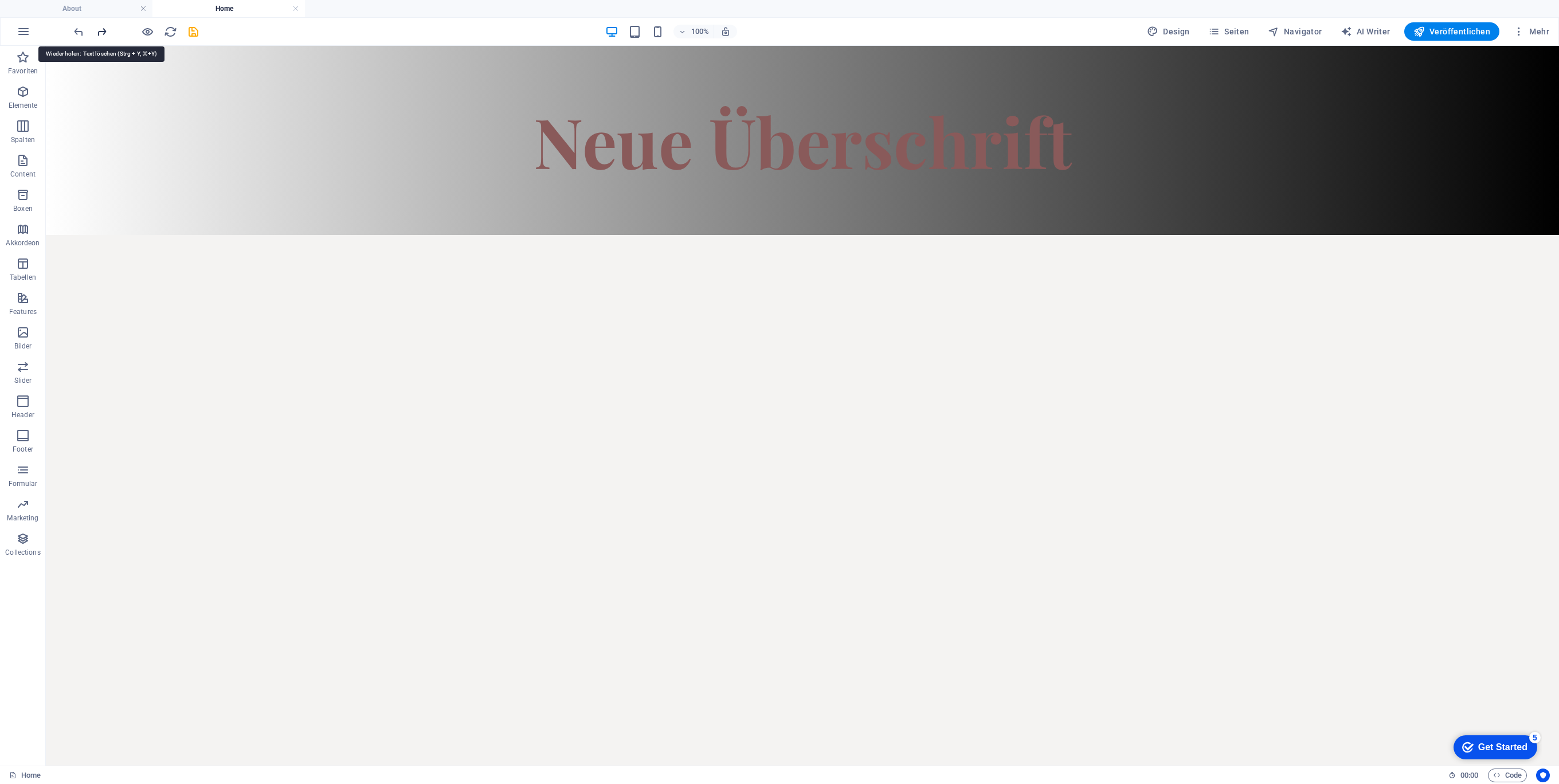
click at [96, 31] on icon "redo" at bounding box center [102, 32] width 14 height 14
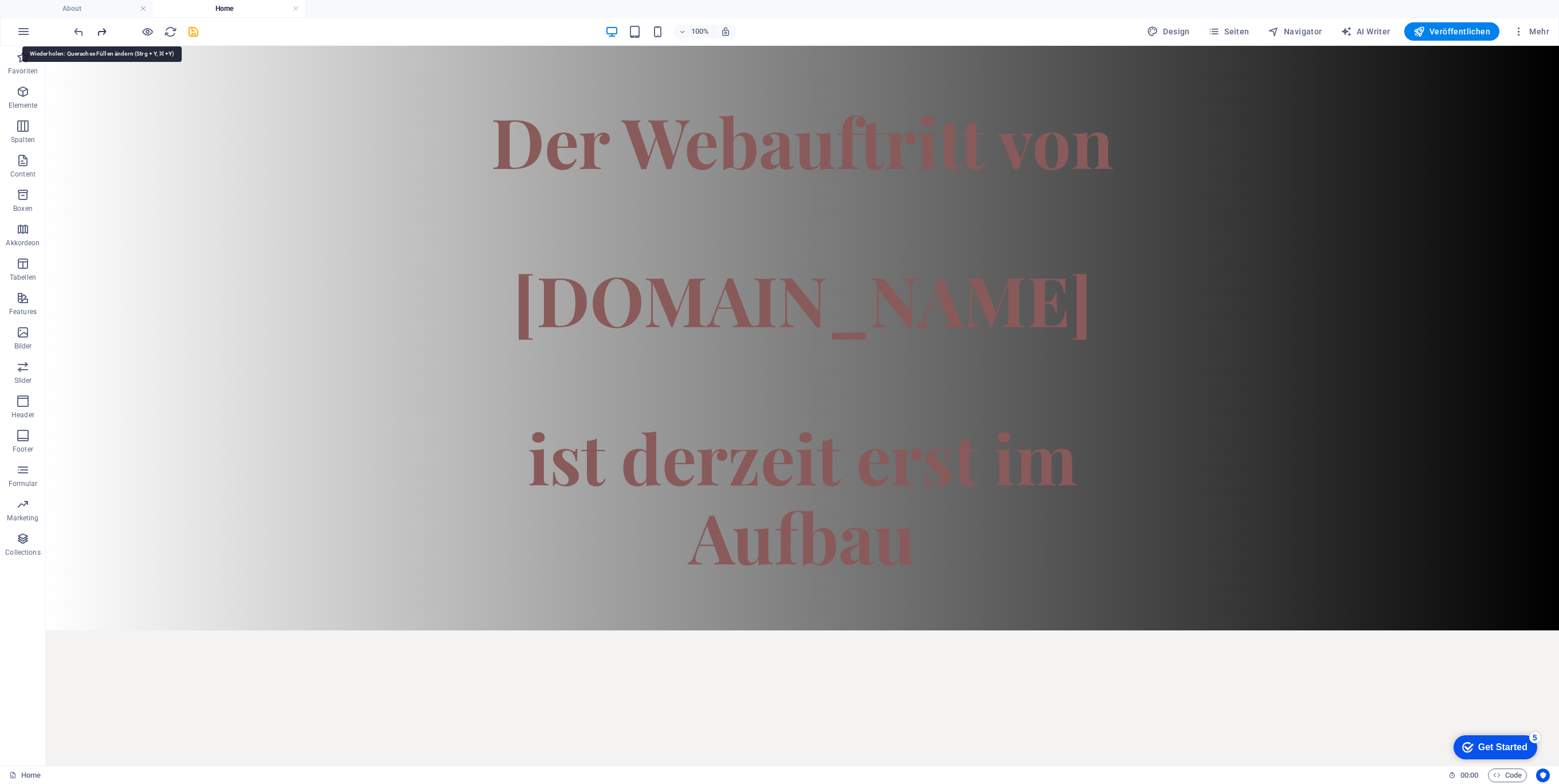
click at [96, 31] on icon "redo" at bounding box center [102, 32] width 14 height 14
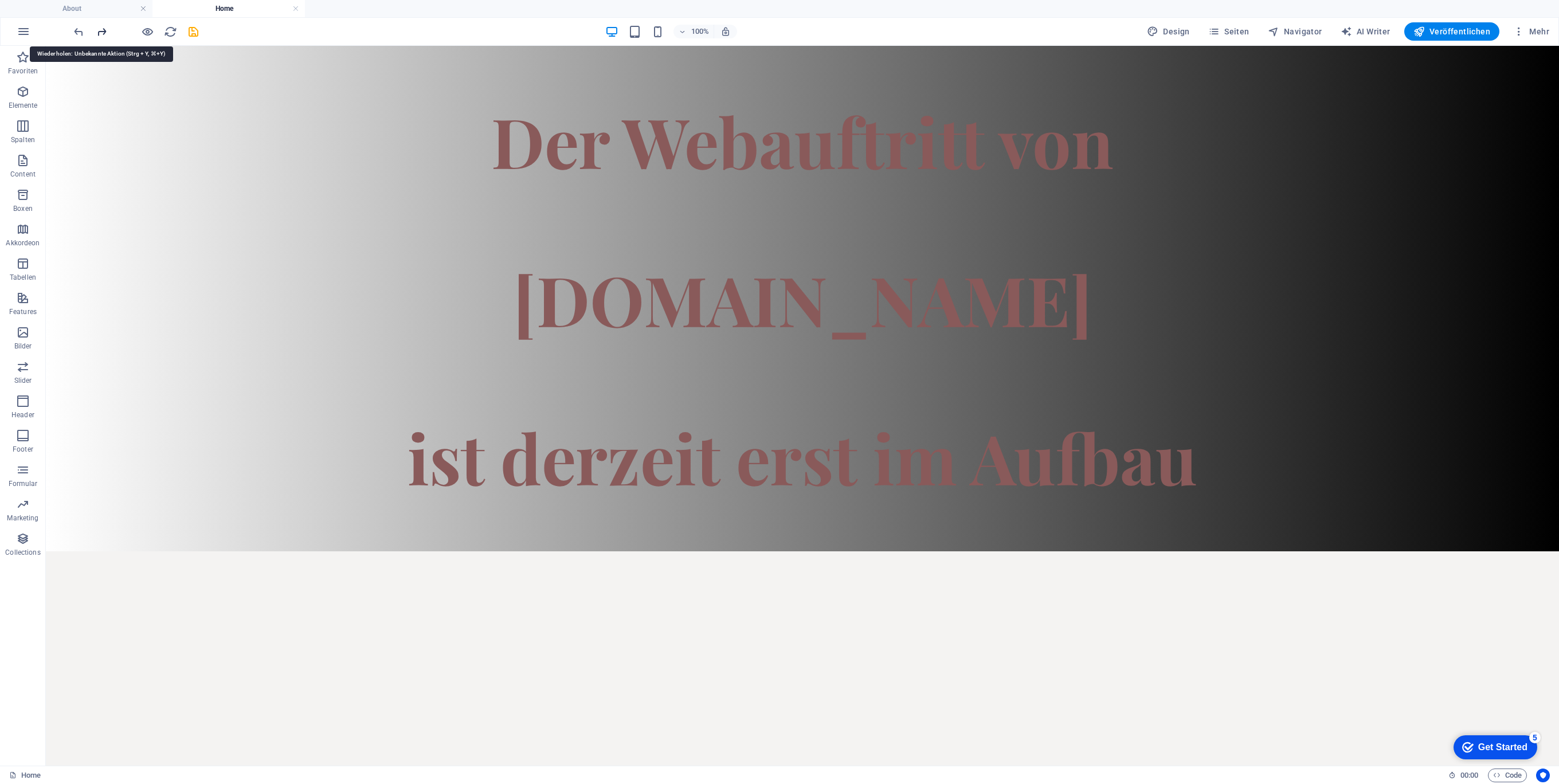
click at [96, 31] on icon "redo" at bounding box center [102, 32] width 14 height 14
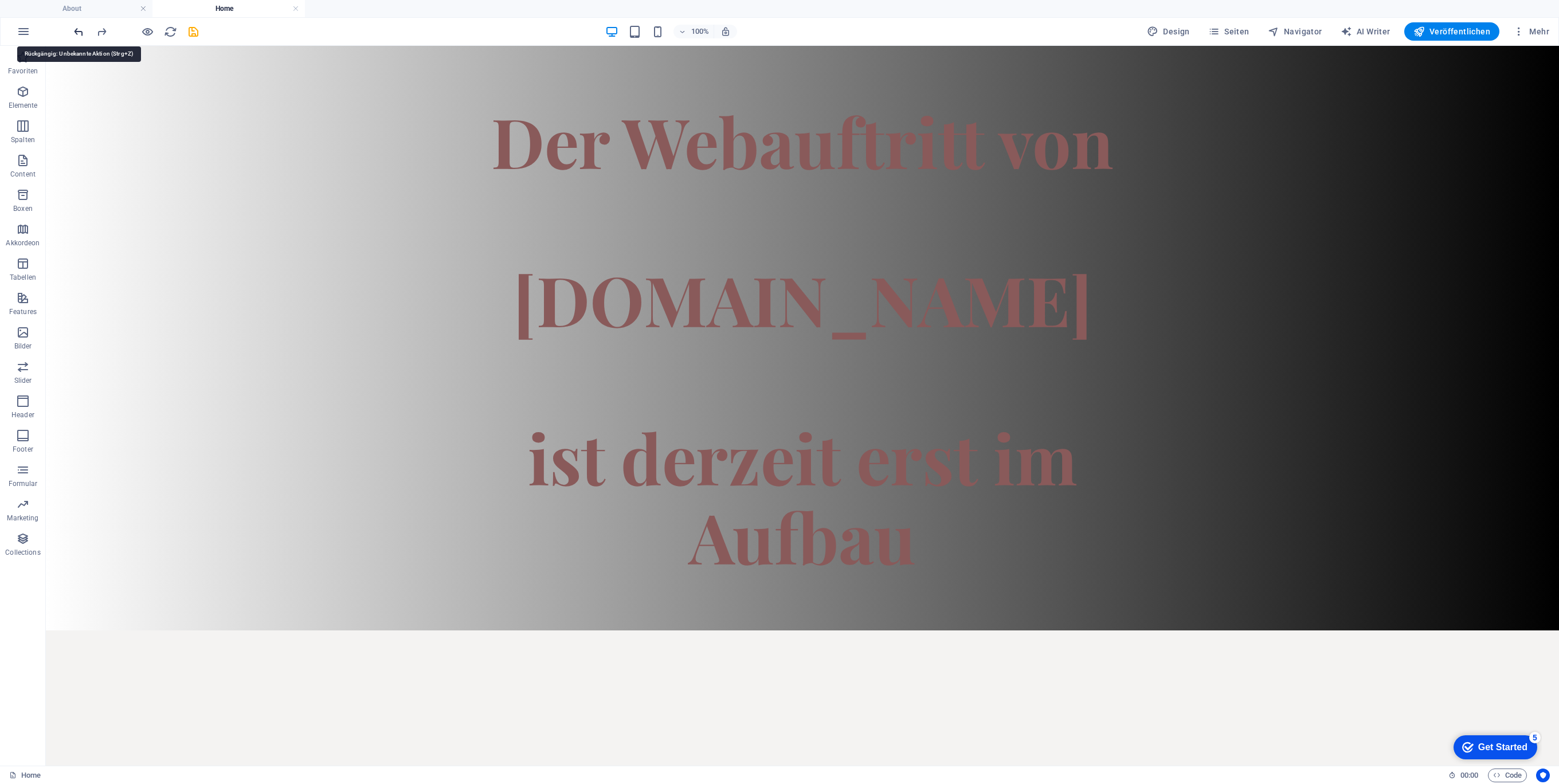
click at [77, 29] on icon "undo" at bounding box center [79, 32] width 14 height 14
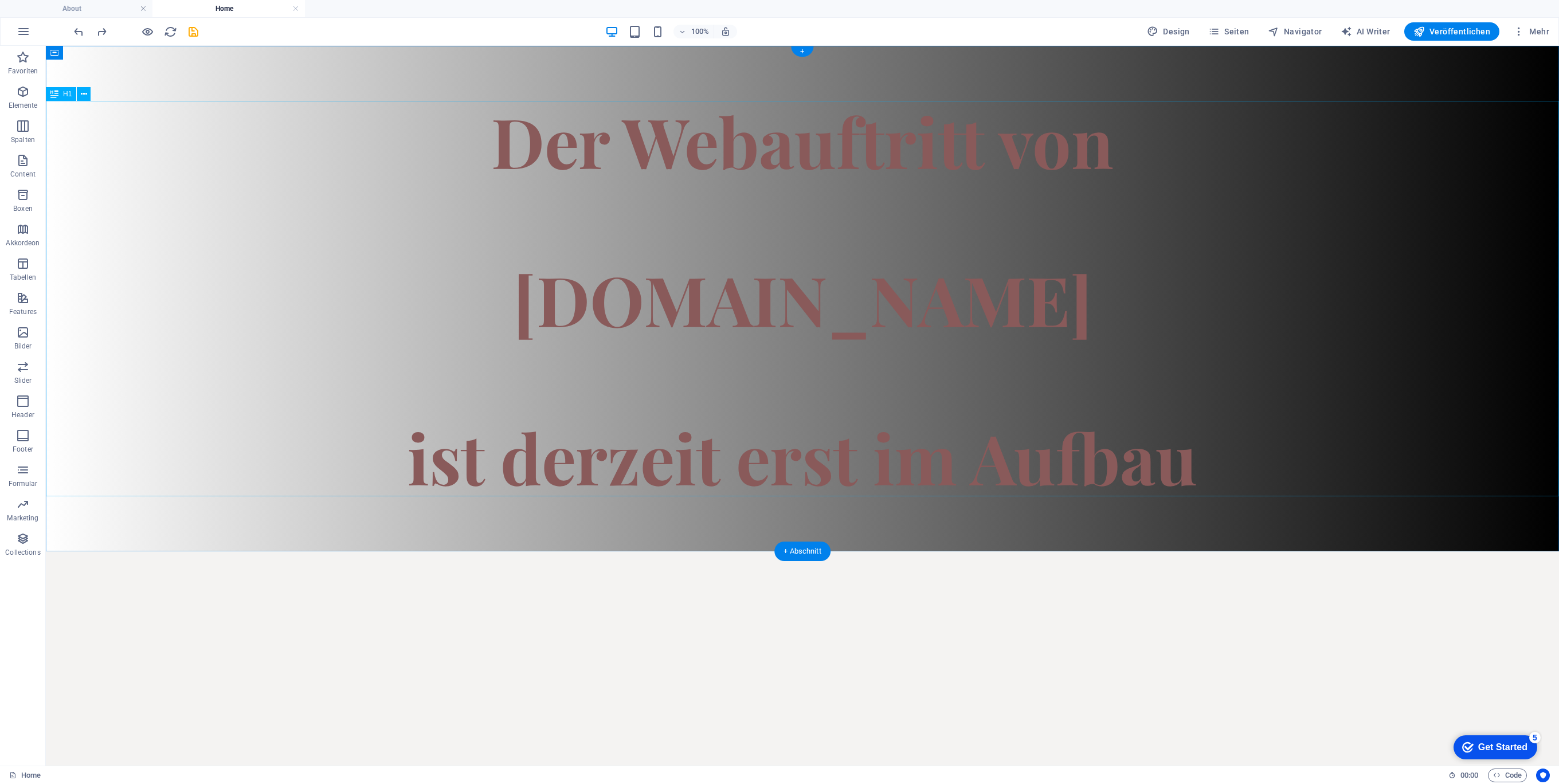
click at [927, 356] on div "Der Webauftritt von Spielhuesli.de ist derzeit erst im Aufbau" at bounding box center [803, 298] width 1513 height 395
click at [926, 356] on div "Der Webauftritt von Spielhuesli.de ist derzeit erst im Aufbau" at bounding box center [803, 298] width 1513 height 395
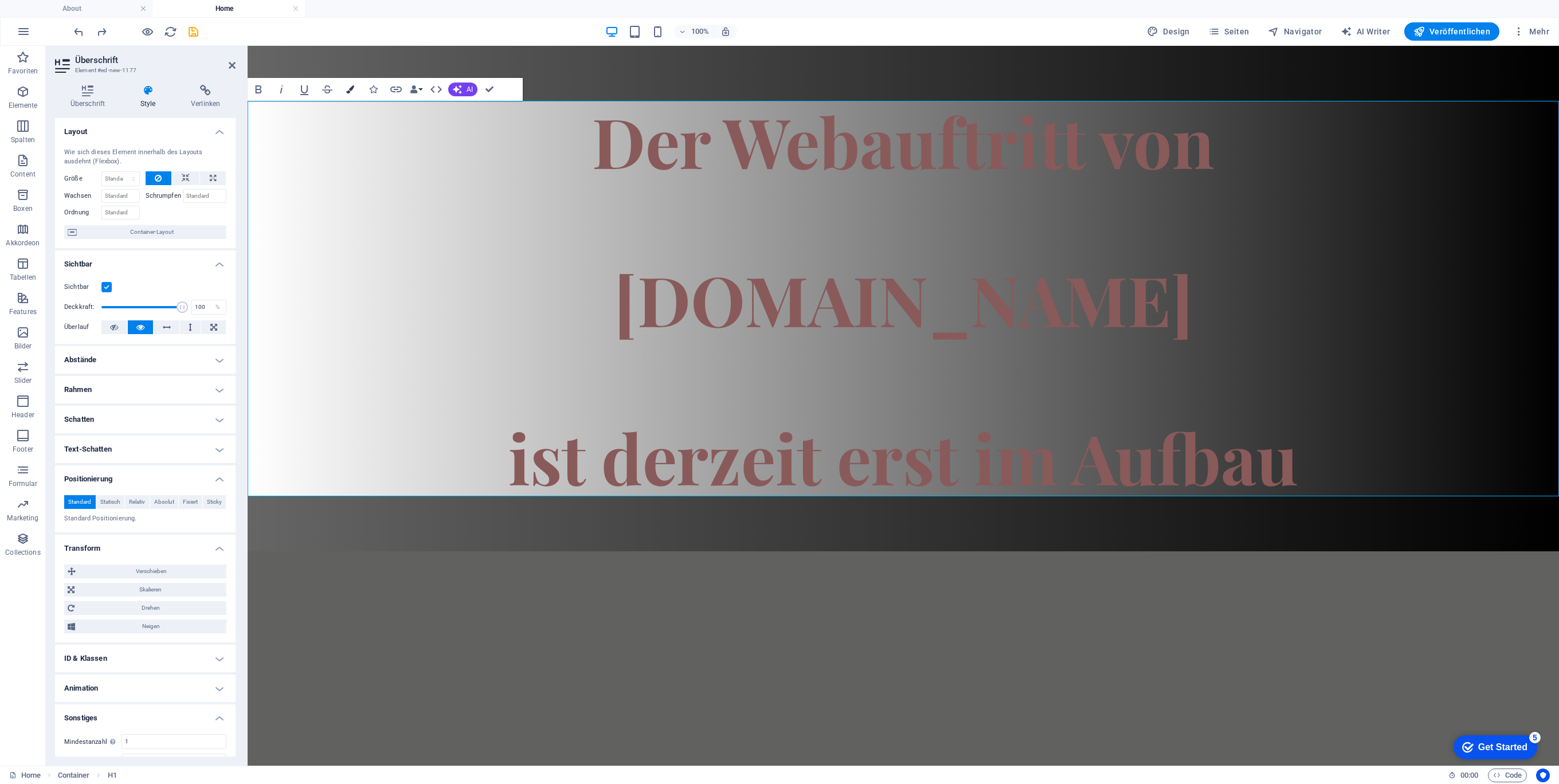
click at [350, 87] on icon "button" at bounding box center [350, 89] width 8 height 8
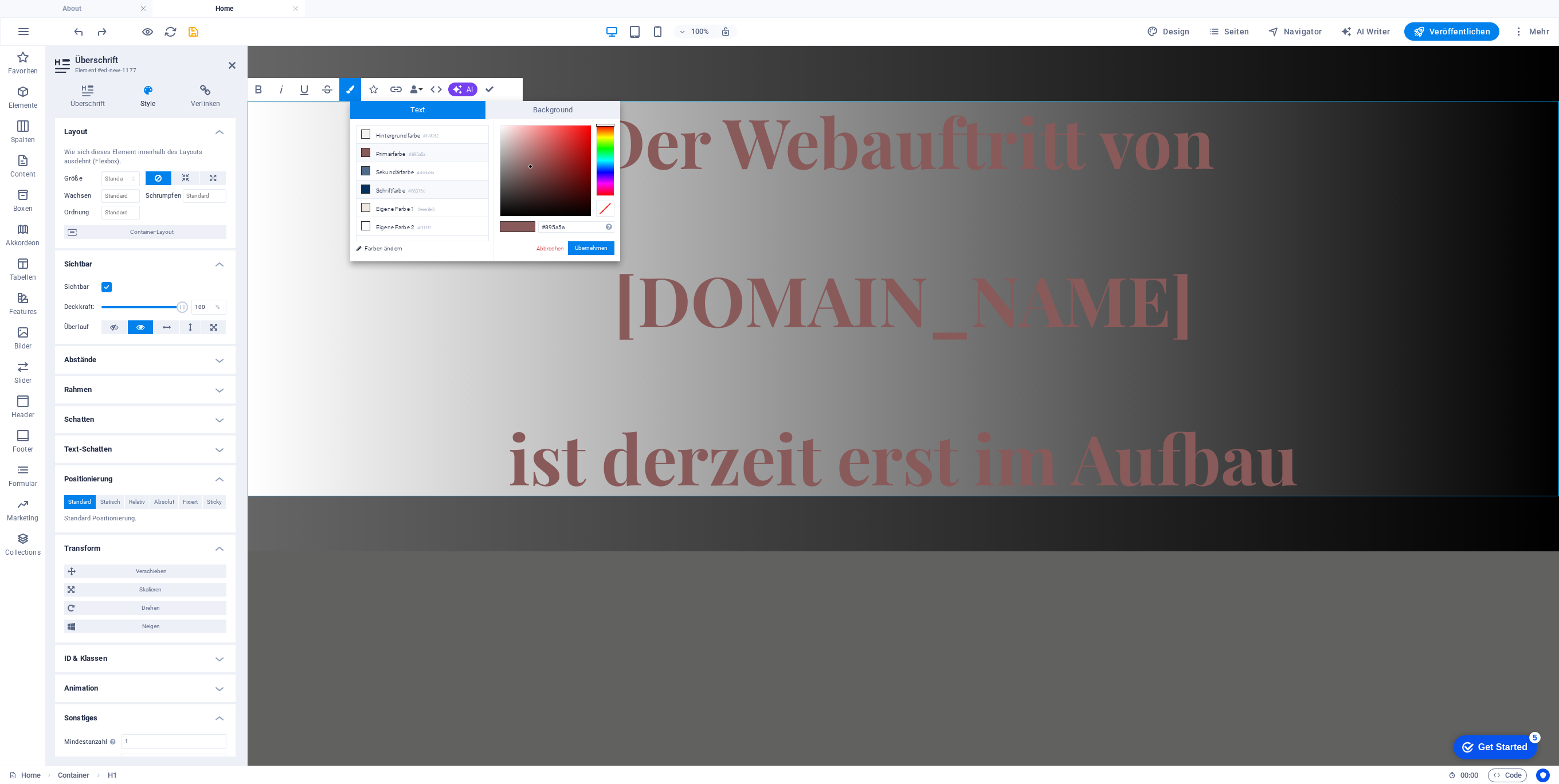
click at [389, 191] on li "Schriftfarbe #06315d" at bounding box center [422, 189] width 132 height 18
drag, startPoint x: 580, startPoint y: 182, endPoint x: 468, endPoint y: 246, distance: 129.0
click at [469, 239] on div "less Hintergrundfarbe #f4f3f2 Primärfarbe #895a5a Sekundärfarbe #4d6b8a Schrift…" at bounding box center [484, 190] width 270 height 142
click at [585, 242] on button "Übernehmen" at bounding box center [591, 247] width 46 height 14
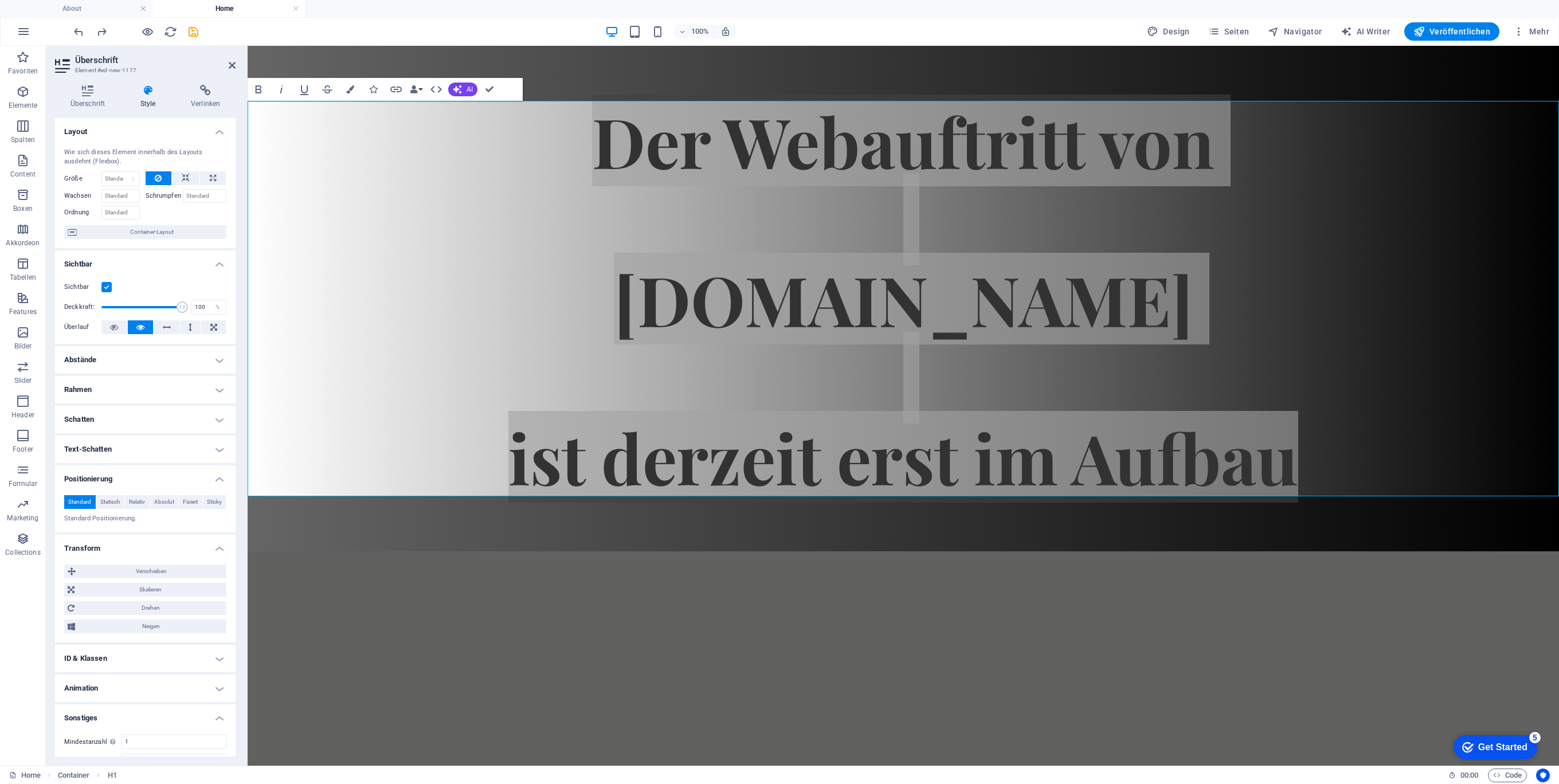
drag, startPoint x: 1036, startPoint y: 332, endPoint x: 934, endPoint y: 270, distance: 119.4
click at [1036, 332] on div "Ziehe hier rein, um den vorhandenen Inhalt zu ersetzen. Drücke "Strg", wenn du …" at bounding box center [903, 406] width 1312 height 720
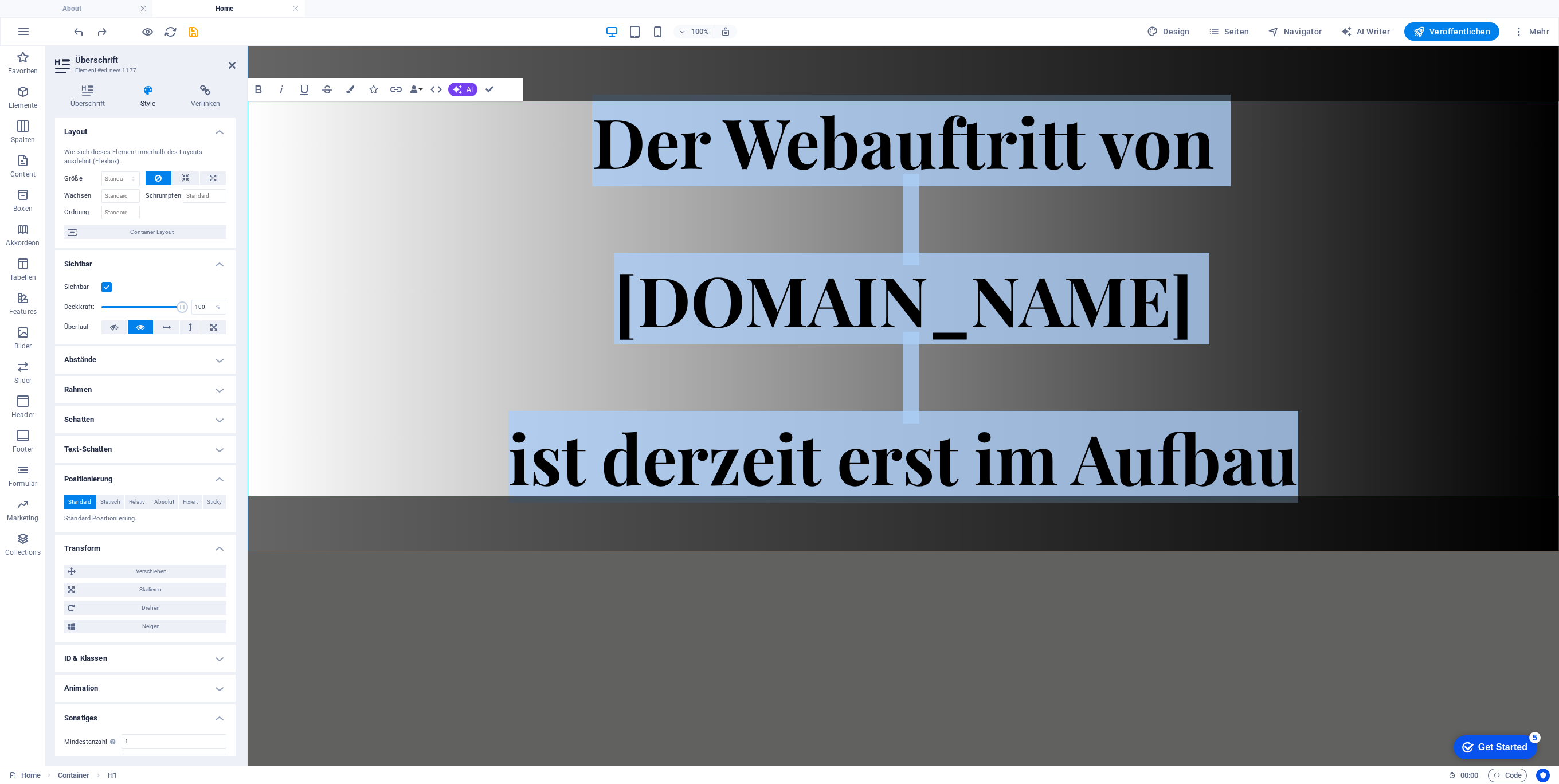
click at [1163, 305] on h1 "Der Webauftritt von Spielhuesli.de ist derzeit erst im Aufbau" at bounding box center [903, 298] width 1312 height 395
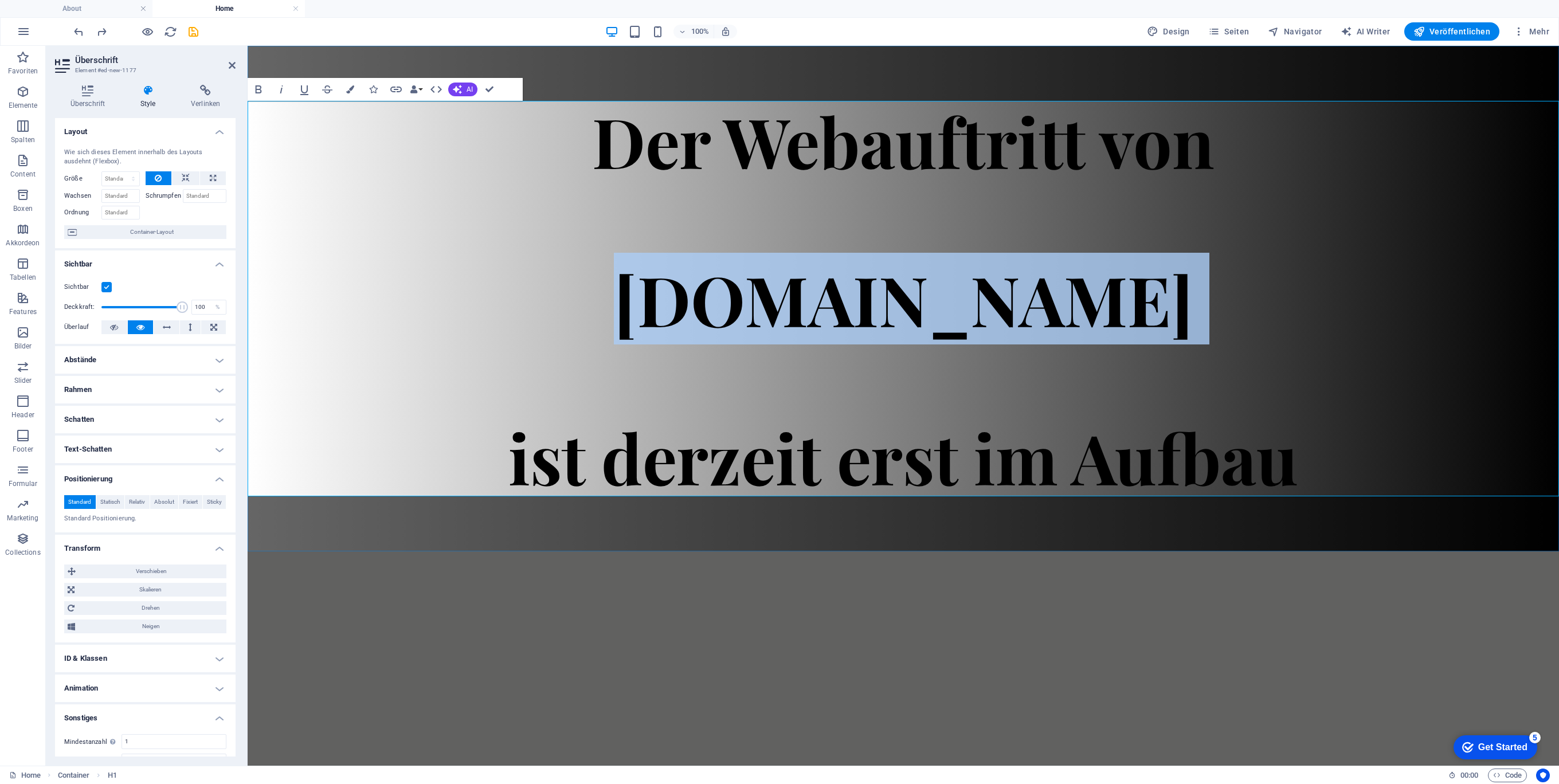
click at [1163, 305] on h1 "Der Webauftritt von Spielhuesli.de ist derzeit erst im Aufbau" at bounding box center [903, 298] width 1312 height 395
click at [1124, 298] on span "Der Webauftritt von Spielhuesli.de ist derzeit erst im Aufbau" at bounding box center [903, 298] width 790 height 408
drag, startPoint x: 1143, startPoint y: 301, endPoint x: 608, endPoint y: 292, distance: 535.1
click at [608, 292] on h1 "Der Webauftritt von Spielhuesli.de ist derzeit erst im Aufbau" at bounding box center [903, 298] width 1312 height 395
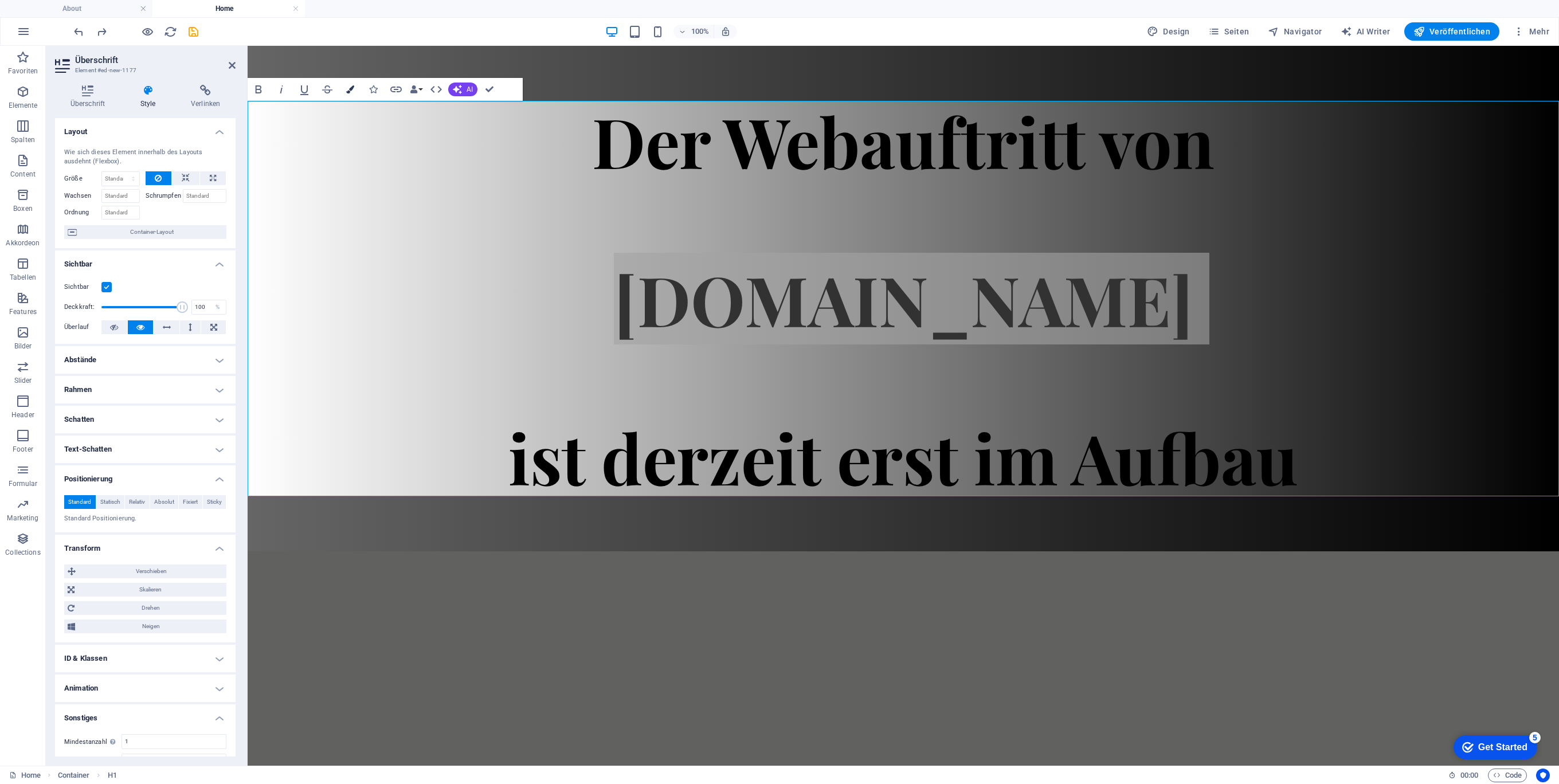
click at [352, 88] on icon "button" at bounding box center [350, 89] width 8 height 8
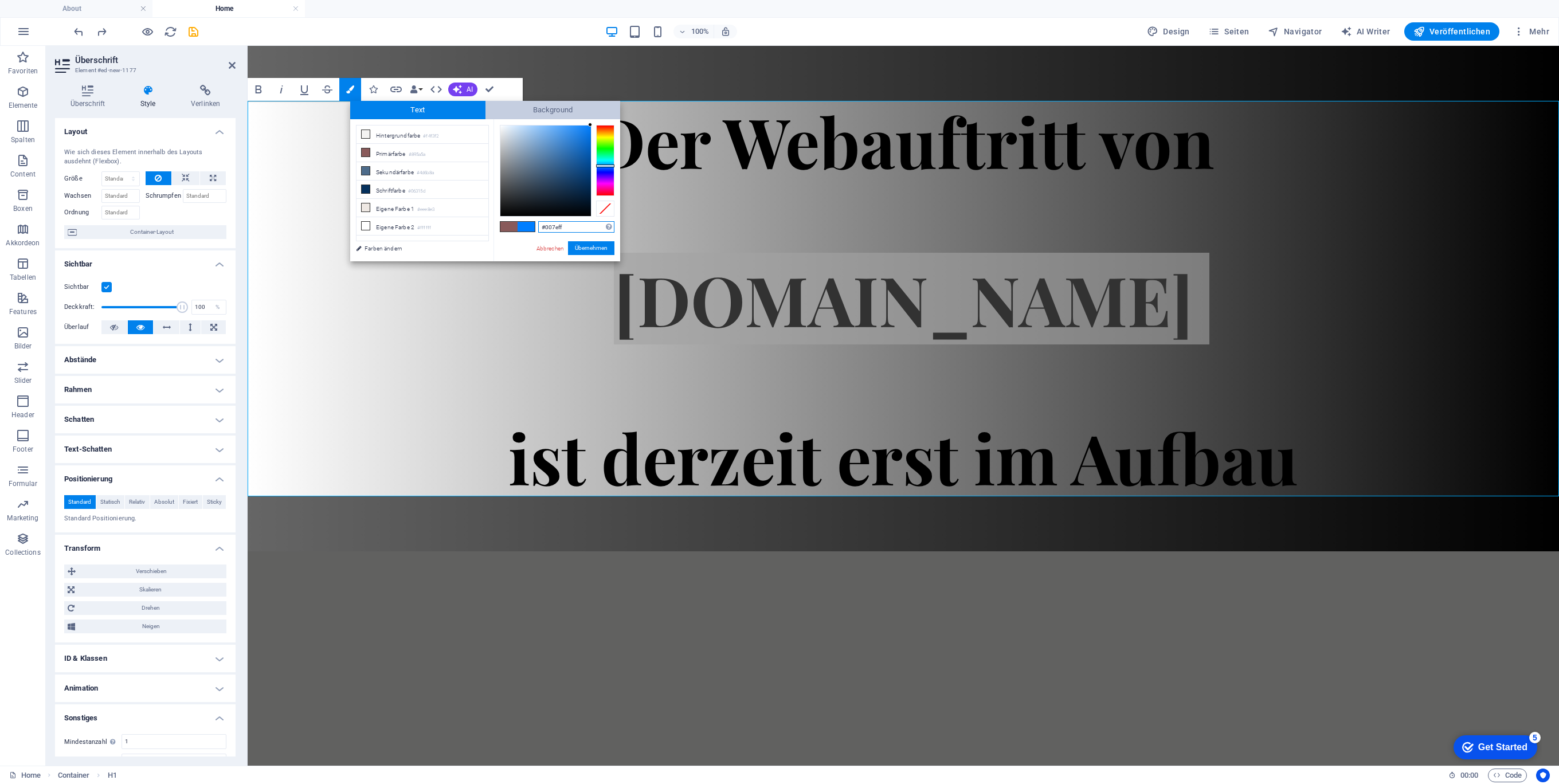
drag, startPoint x: 566, startPoint y: 185, endPoint x: 619, endPoint y: 111, distance: 91.0
click at [600, 119] on div "#007eff Unterstützte Formate: #0852ed rgb(8, 82, 237) rgba(8, 82, 237, 90%) hsv…" at bounding box center [556, 274] width 126 height 309
click at [583, 249] on button "Übernehmen" at bounding box center [591, 247] width 46 height 14
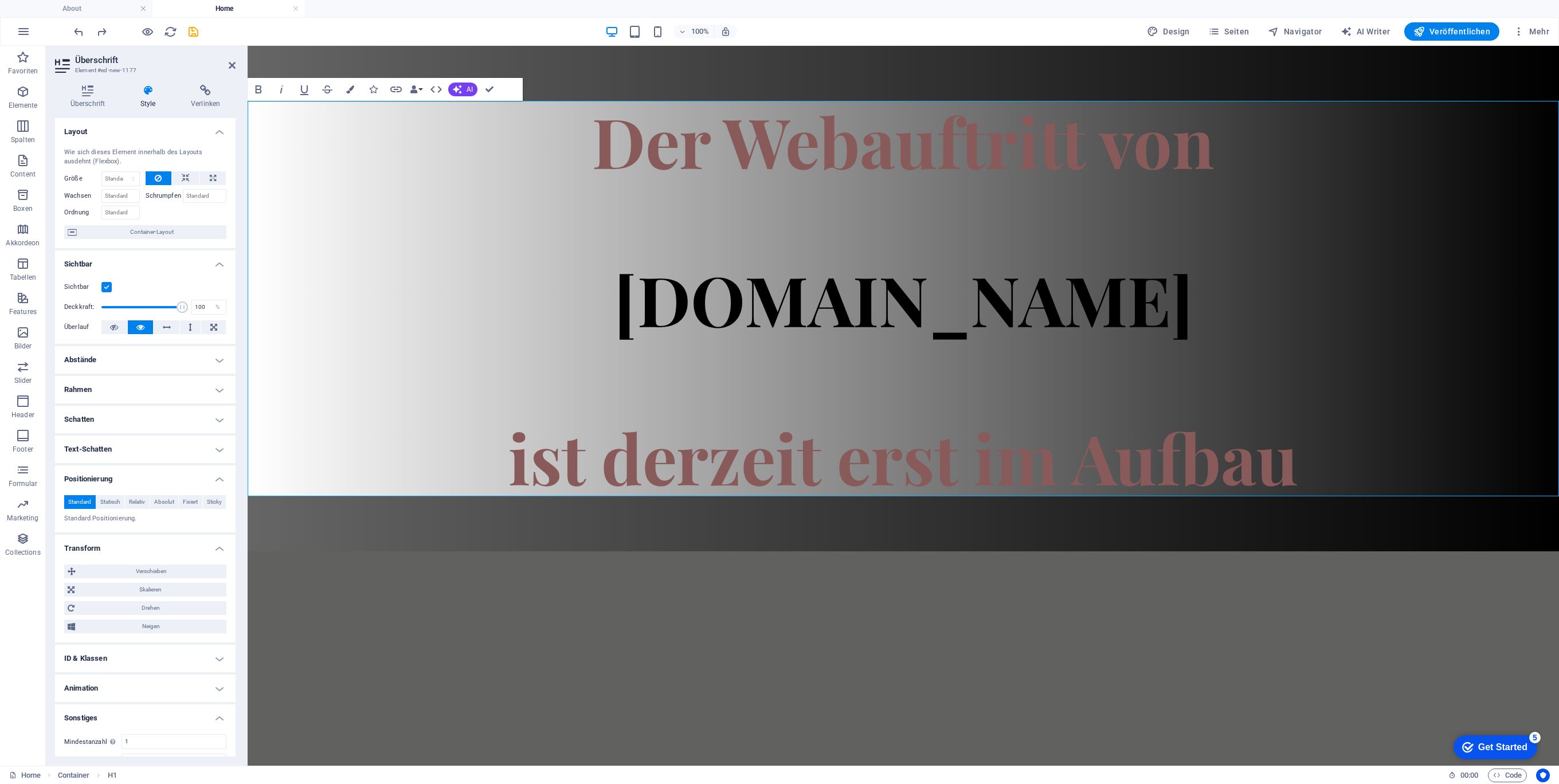
click at [1034, 384] on div "Ziehe hier rein, um den vorhandenen Inhalt zu ersetzen. Drücke "Strg", wenn du …" at bounding box center [903, 406] width 1312 height 720
click at [904, 551] on html "Skip to main content Der Webauftritt von Spielhuesli.de ist derzeit erst im Auf…" at bounding box center [903, 298] width 1312 height 505
click at [963, 390] on h1 "Der Webauftritt von Spielhuesli.de ist derzeit erst im Aufbau" at bounding box center [903, 298] width 1312 height 395
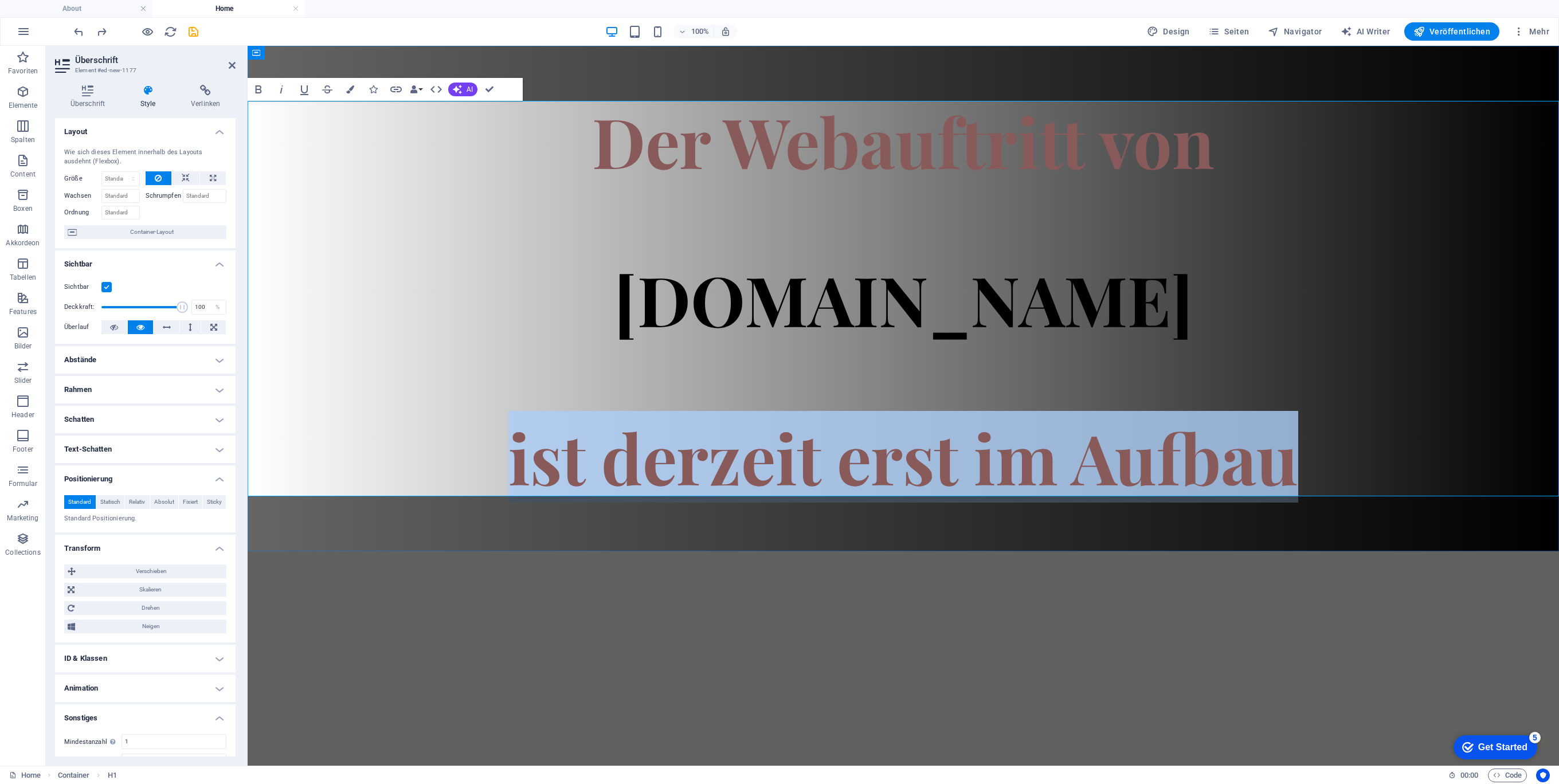
drag, startPoint x: 1321, startPoint y: 470, endPoint x: 424, endPoint y: 443, distance: 897.4
click at [426, 445] on h1 "Der Webauftritt von Spielhuesli.de ist derzeit erst im Aufbau" at bounding box center [903, 298] width 1312 height 395
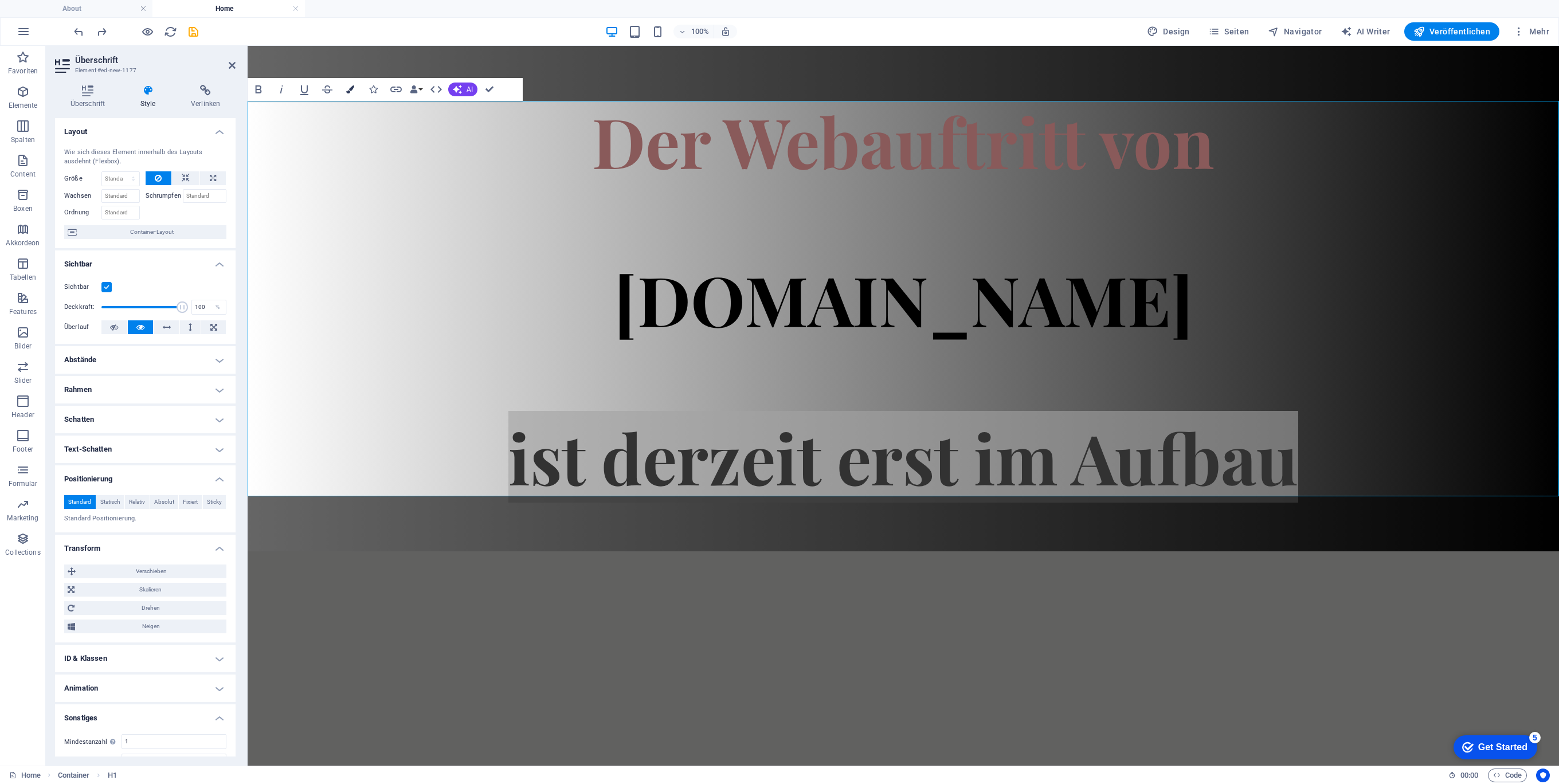
click at [350, 88] on icon "button" at bounding box center [350, 89] width 8 height 8
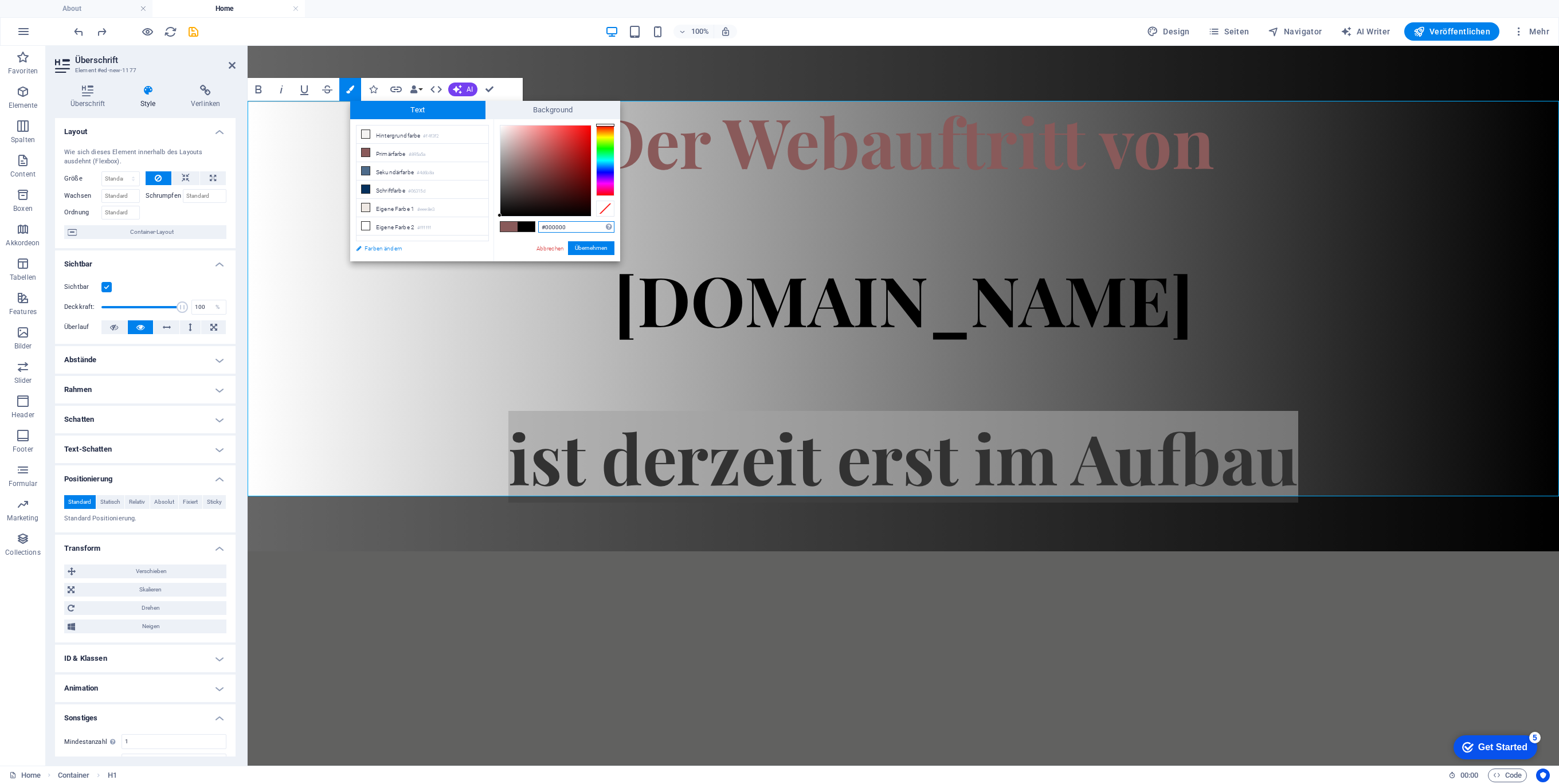
drag, startPoint x: 530, startPoint y: 165, endPoint x: 469, endPoint y: 253, distance: 107.1
click at [470, 253] on div "less Hintergrundfarbe #f4f3f2 Primärfarbe #895a5a Sekundärfarbe #4d6b8a Schrift…" at bounding box center [484, 190] width 270 height 142
click at [593, 247] on button "Übernehmen" at bounding box center [591, 247] width 46 height 14
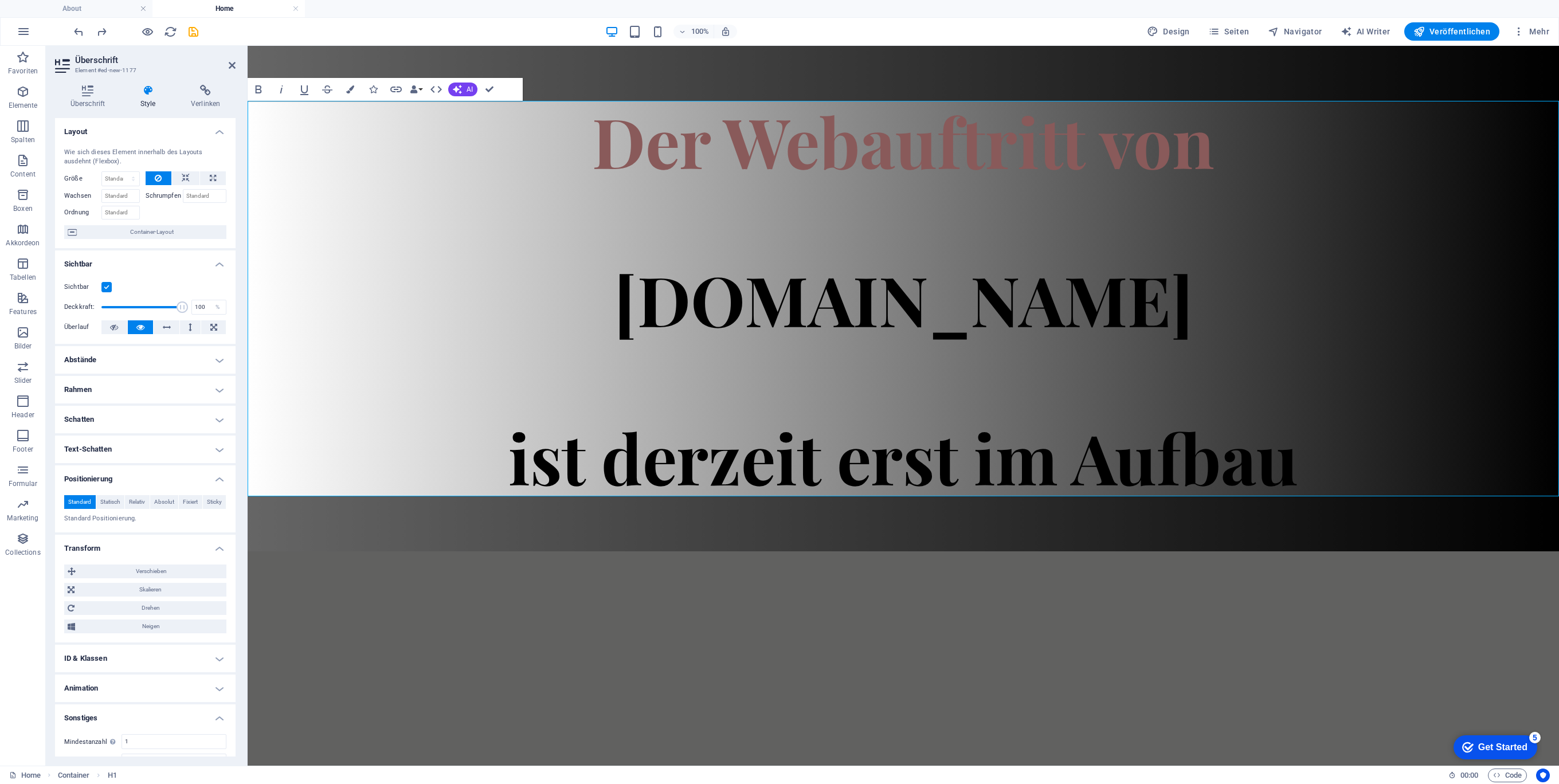
drag, startPoint x: 1099, startPoint y: 429, endPoint x: 860, endPoint y: 346, distance: 253.0
click at [1099, 429] on div "Ziehe hier rein, um den vorhandenen Inhalt zu ersetzen. Drücke "Strg", wenn du …" at bounding box center [903, 406] width 1312 height 720
click at [1002, 306] on span "[DOMAIN_NAME]" at bounding box center [904, 298] width 579 height 91
click at [1057, 226] on h1 "Der Webauftritt von Spielhuesli.de ist derzeit erst im Aufbau" at bounding box center [903, 298] width 1312 height 395
drag, startPoint x: 1132, startPoint y: 304, endPoint x: 627, endPoint y: 298, distance: 505.0
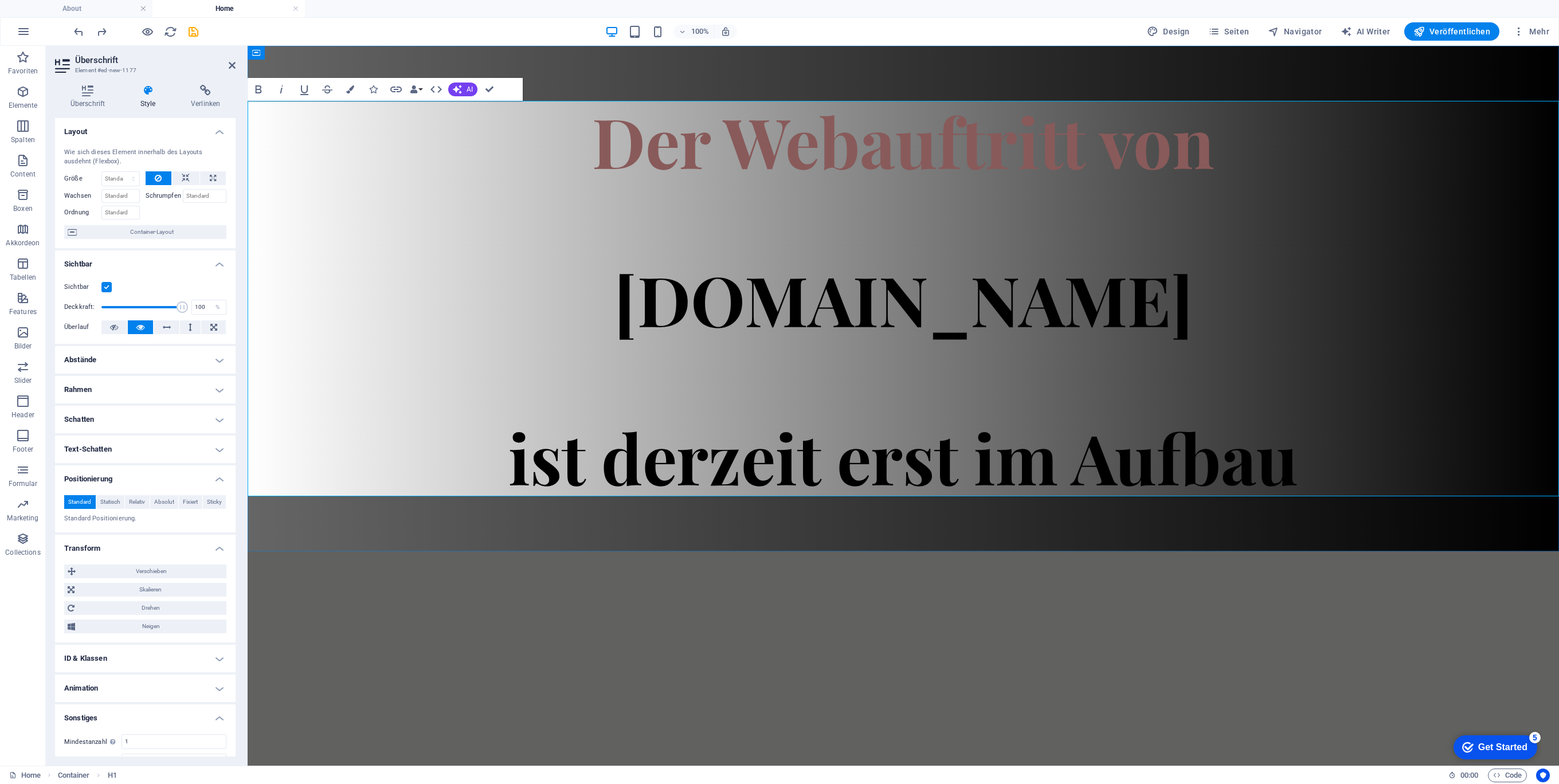
click at [627, 298] on h1 "Der Webauftritt von Spielhuesli.de ist derzeit erst im Aufbau" at bounding box center [903, 298] width 1312 height 395
click at [352, 90] on icon "button" at bounding box center [350, 89] width 8 height 8
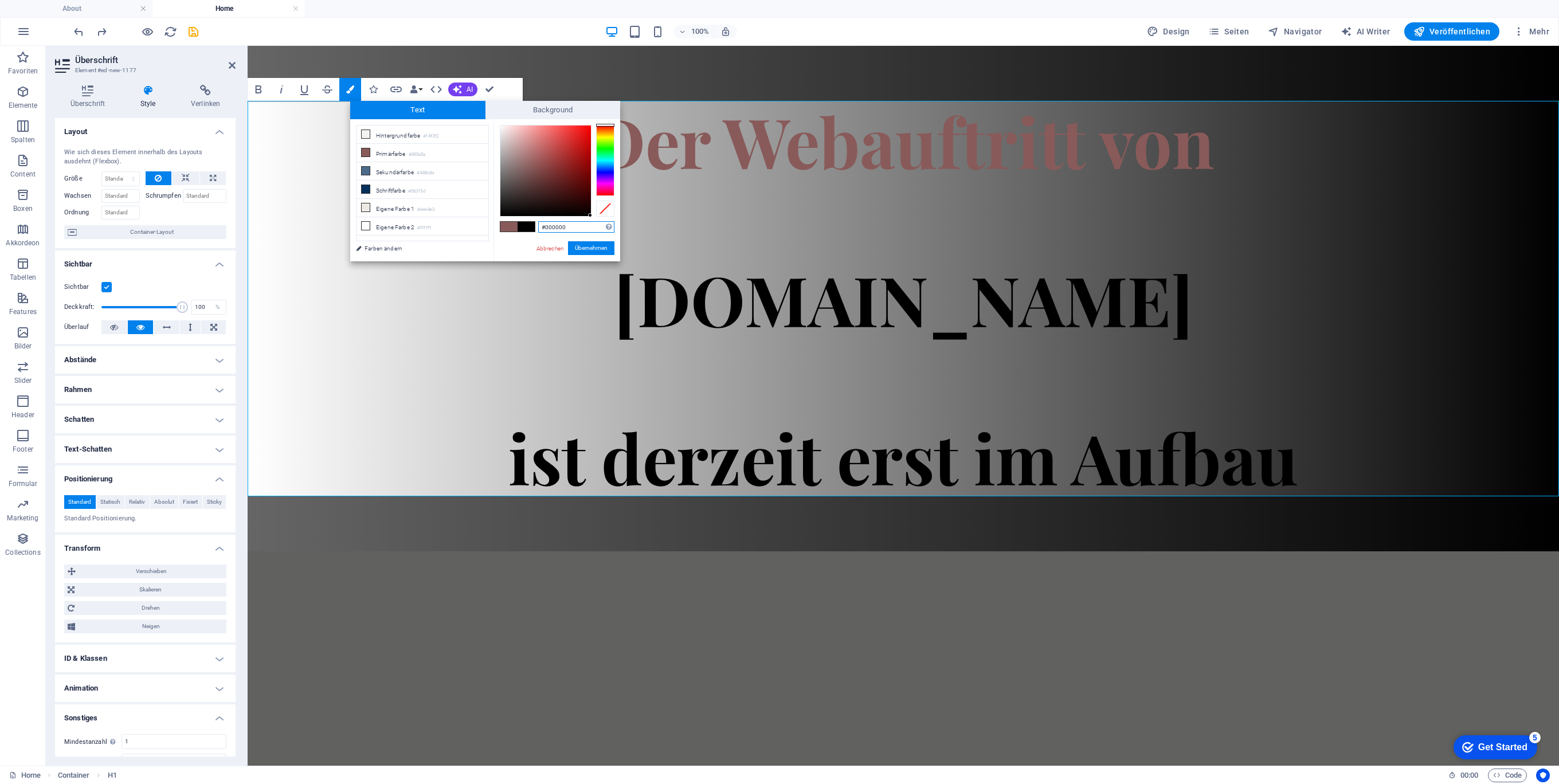
click at [606, 169] on div at bounding box center [605, 160] width 18 height 71
click at [606, 165] on div at bounding box center [605, 160] width 18 height 71
drag, startPoint x: 579, startPoint y: 146, endPoint x: 620, endPoint y: 100, distance: 61.6
click at [618, 102] on div "Text Background less Hintergrundfarbe #f4f3f2 Primärfarbe #895a5a Sekundärfarbe" at bounding box center [484, 181] width 270 height 161
click at [582, 134] on div at bounding box center [581, 133] width 4 height 4
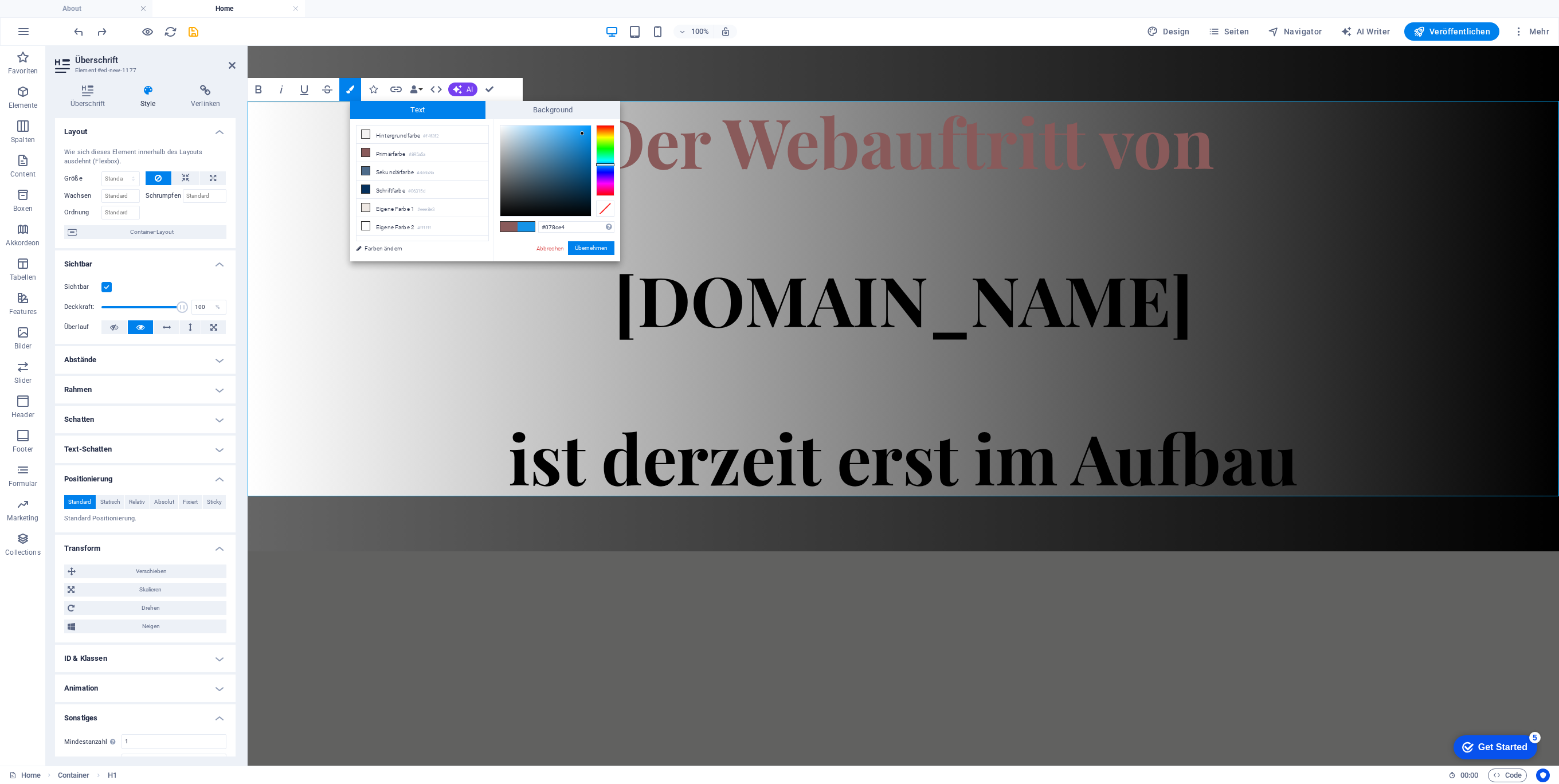
click at [588, 134] on div at bounding box center [546, 171] width 91 height 91
drag, startPoint x: 585, startPoint y: 227, endPoint x: 494, endPoint y: 224, distance: 91.0
click at [500, 224] on div "#078ce4 Unterstützte Formate: #0852ed rgb(8, 82, 237) rgba(8, 82, 237, 90%) hsv…" at bounding box center [556, 274] width 126 height 309
click at [597, 247] on button "Übernehmen" at bounding box center [591, 247] width 46 height 14
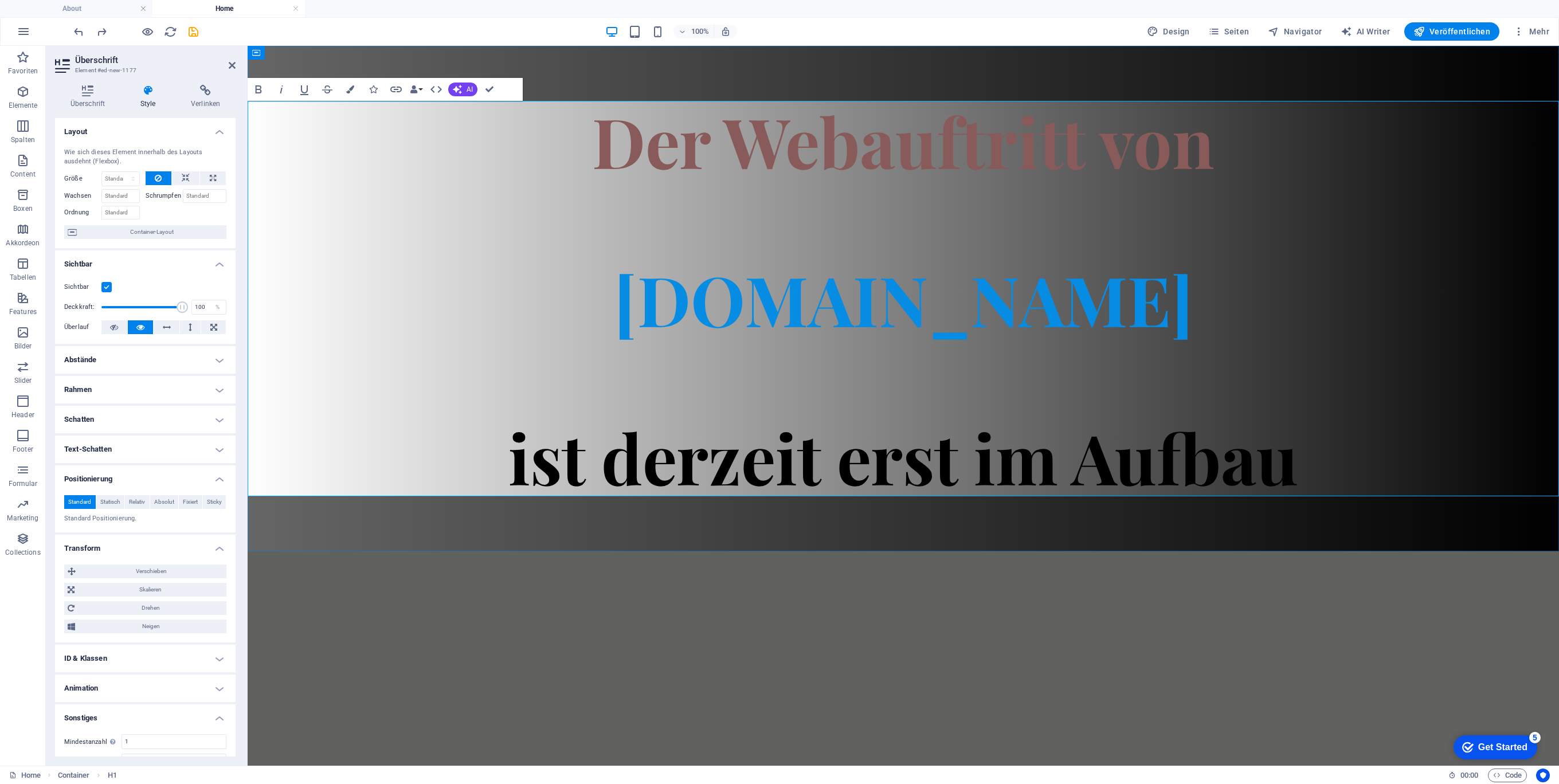
click at [905, 185] on h1 "Der Webauftritt von Spielhuesli.de ist derzeit erst im Aufbau" at bounding box center [903, 298] width 1312 height 395
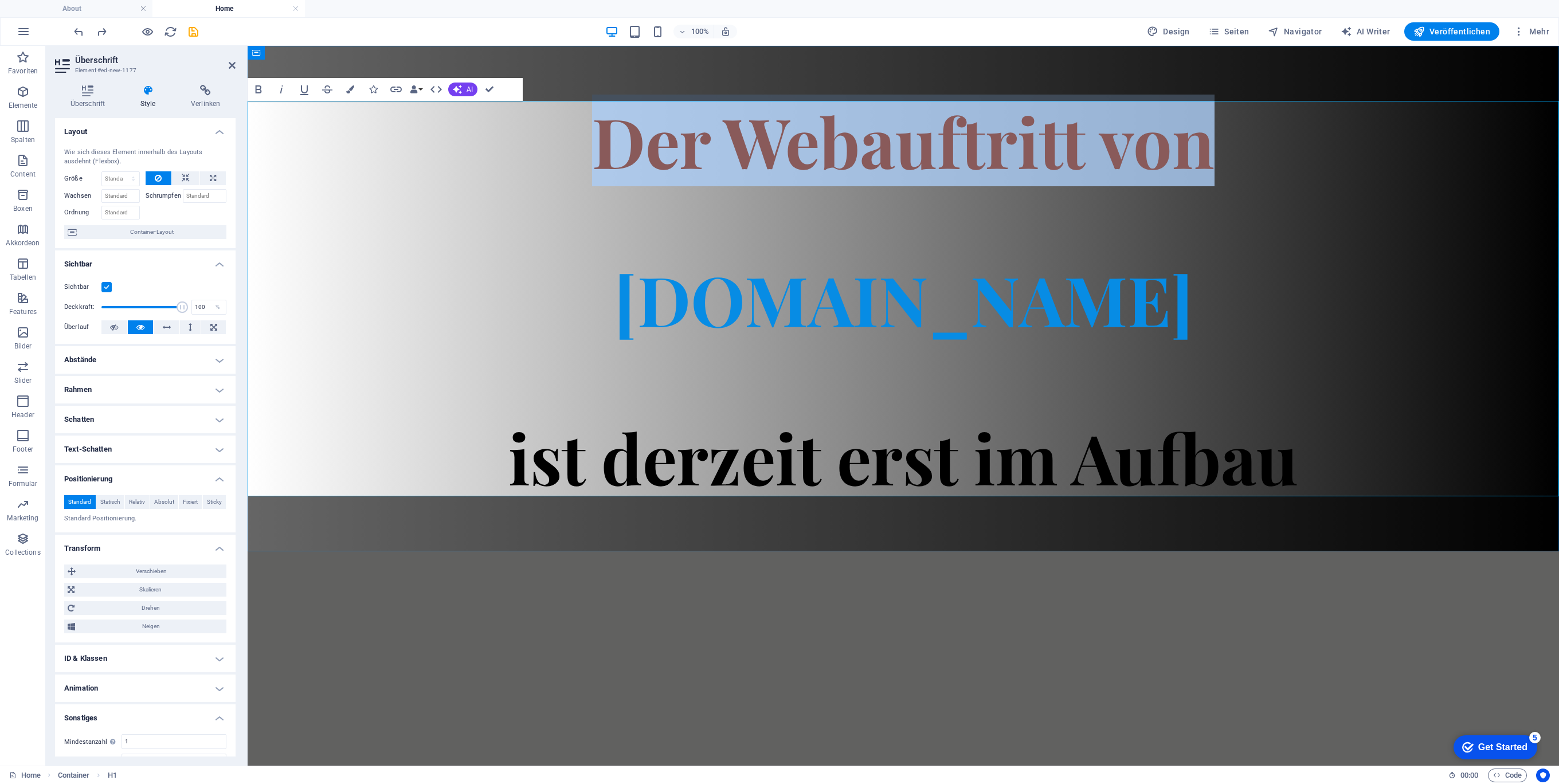
drag, startPoint x: 1273, startPoint y: 154, endPoint x: 534, endPoint y: 146, distance: 739.0
click at [544, 146] on h1 "Der Webauftritt von Spielhuesli.de ist derzeit erst im Aufbau" at bounding box center [903, 298] width 1312 height 395
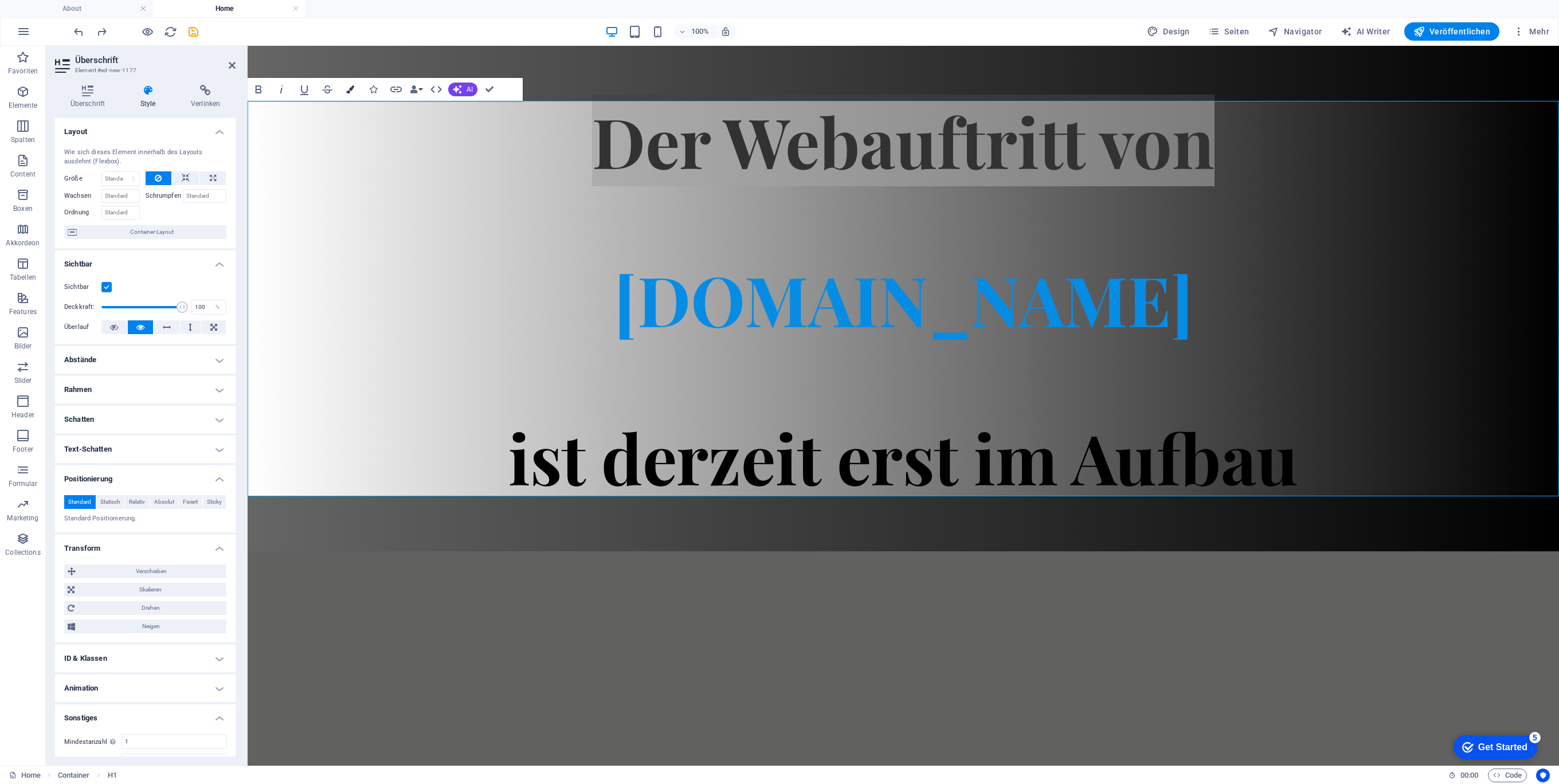
click at [348, 88] on icon "button" at bounding box center [350, 89] width 8 height 8
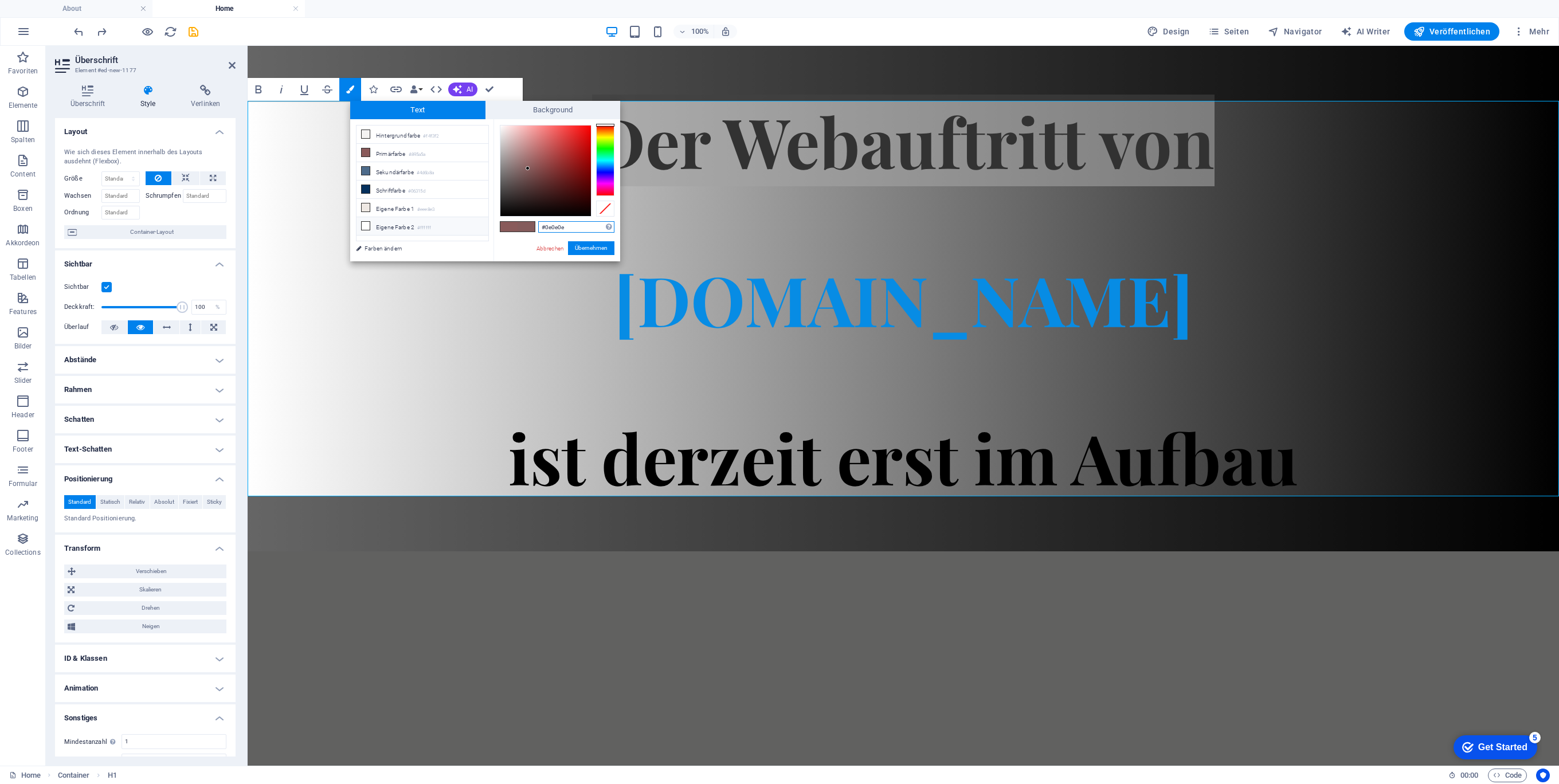
type input "#000000"
drag, startPoint x: 528, startPoint y: 169, endPoint x: 487, endPoint y: 254, distance: 94.4
click at [474, 240] on div "less Hintergrundfarbe #f4f3f2 Primärfarbe #895a5a Sekundärfarbe #4d6b8a Schrift…" at bounding box center [484, 190] width 270 height 142
click at [601, 246] on button "Übernehmen" at bounding box center [591, 247] width 46 height 14
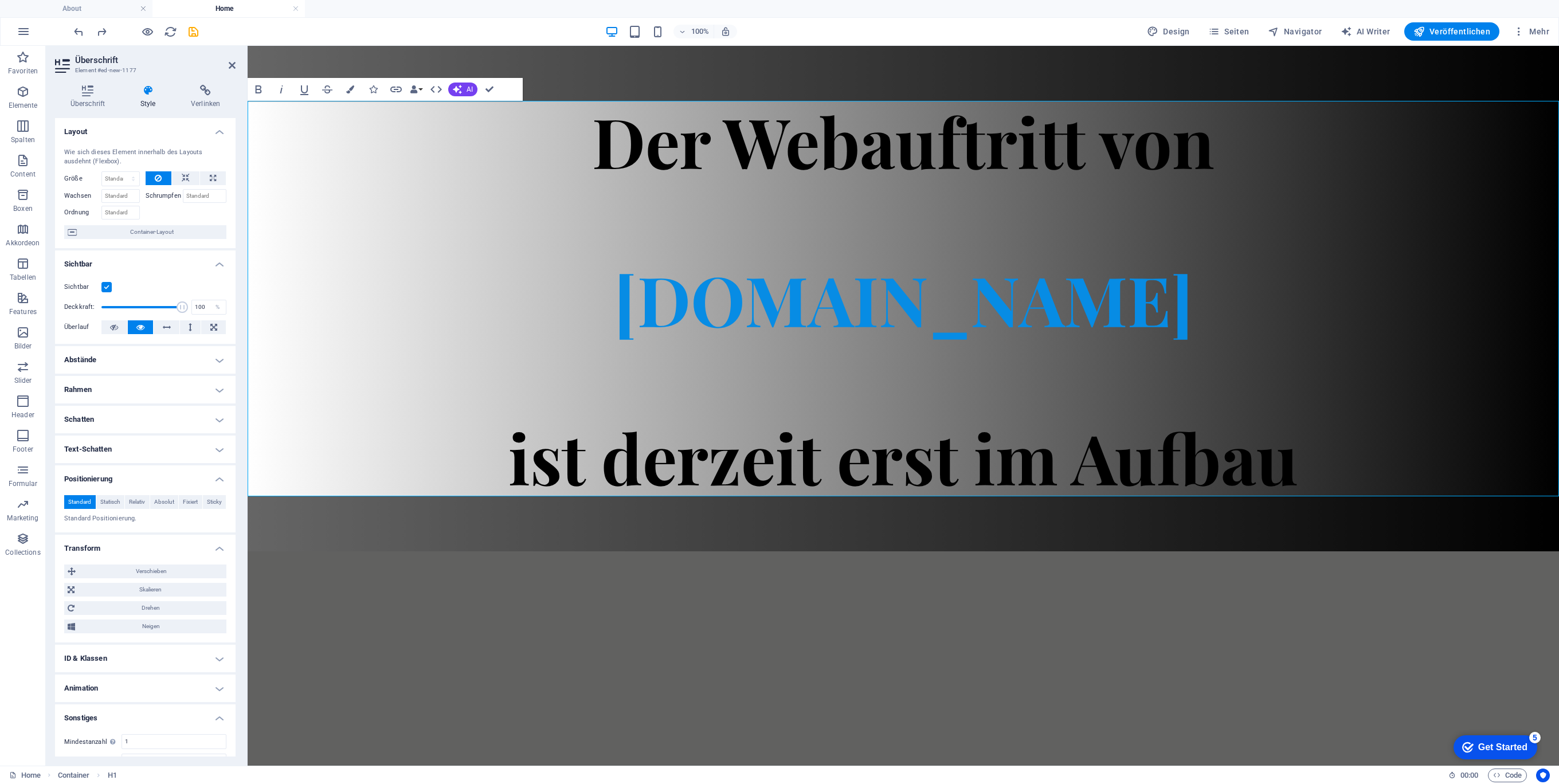
click at [918, 244] on div "Ziehe hier rein, um den vorhandenen Inhalt zu ersetzen. Drücke "Strg", wenn du …" at bounding box center [903, 406] width 1312 height 720
click at [1113, 231] on h1 "Der Webauftritt von Spielhuesli.de ist derzeit erst im Aufbau" at bounding box center [903, 298] width 1312 height 395
click at [196, 32] on icon "save" at bounding box center [193, 32] width 14 height 14
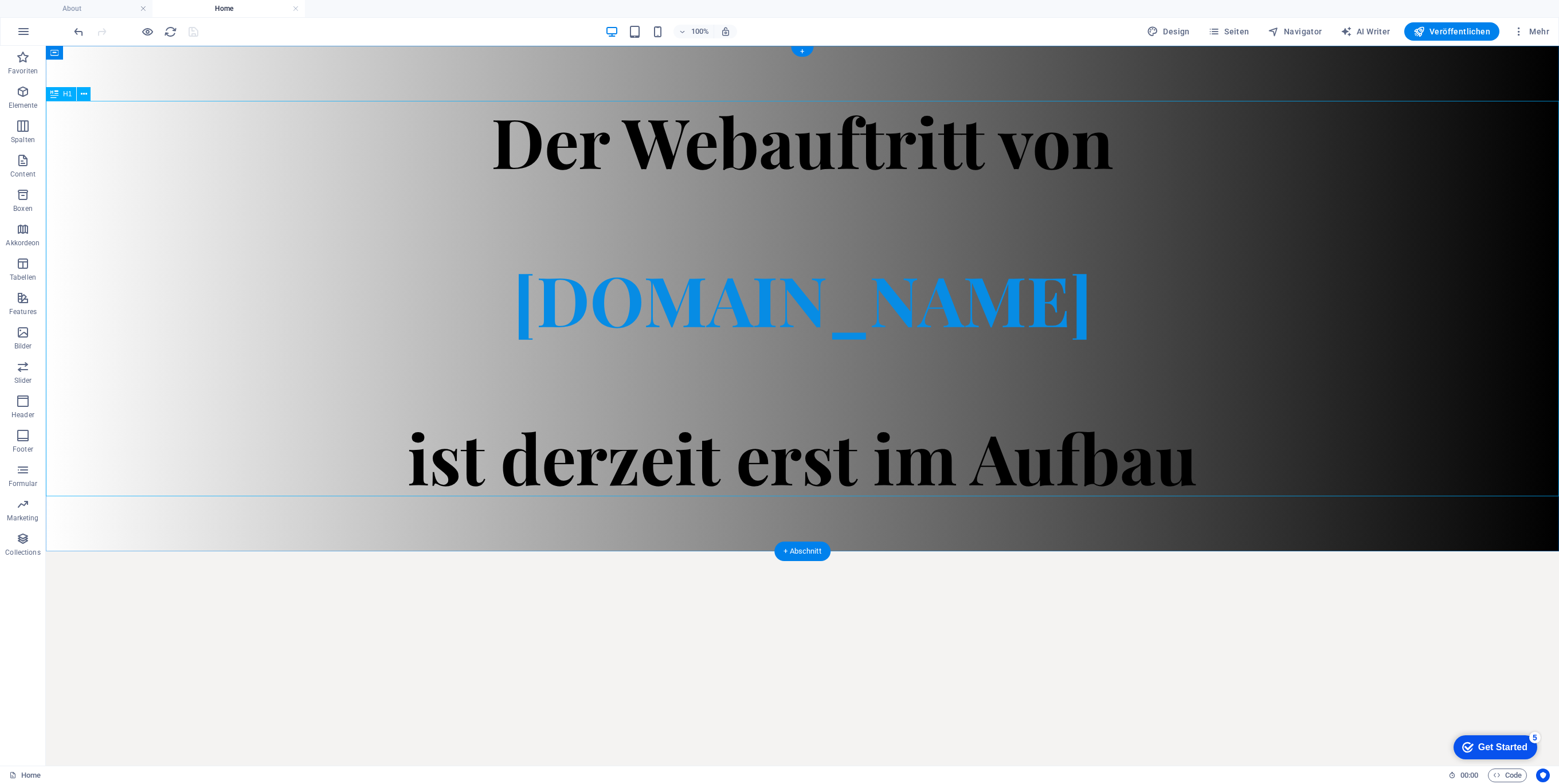
click at [246, 203] on div "Der Webauftritt von Spielhuesli.de ist derzeit erst im Aufbau" at bounding box center [803, 298] width 1513 height 395
click at [161, 80] on div "Der Webauftritt von Spielhuesli.de ist derzeit erst im Aufbau" at bounding box center [803, 298] width 1513 height 505
click at [107, 49] on button at bounding box center [104, 52] width 14 height 14
click at [58, 58] on div "Container" at bounding box center [72, 52] width 52 height 14
click at [64, 51] on span "Container" at bounding box center [77, 52] width 29 height 7
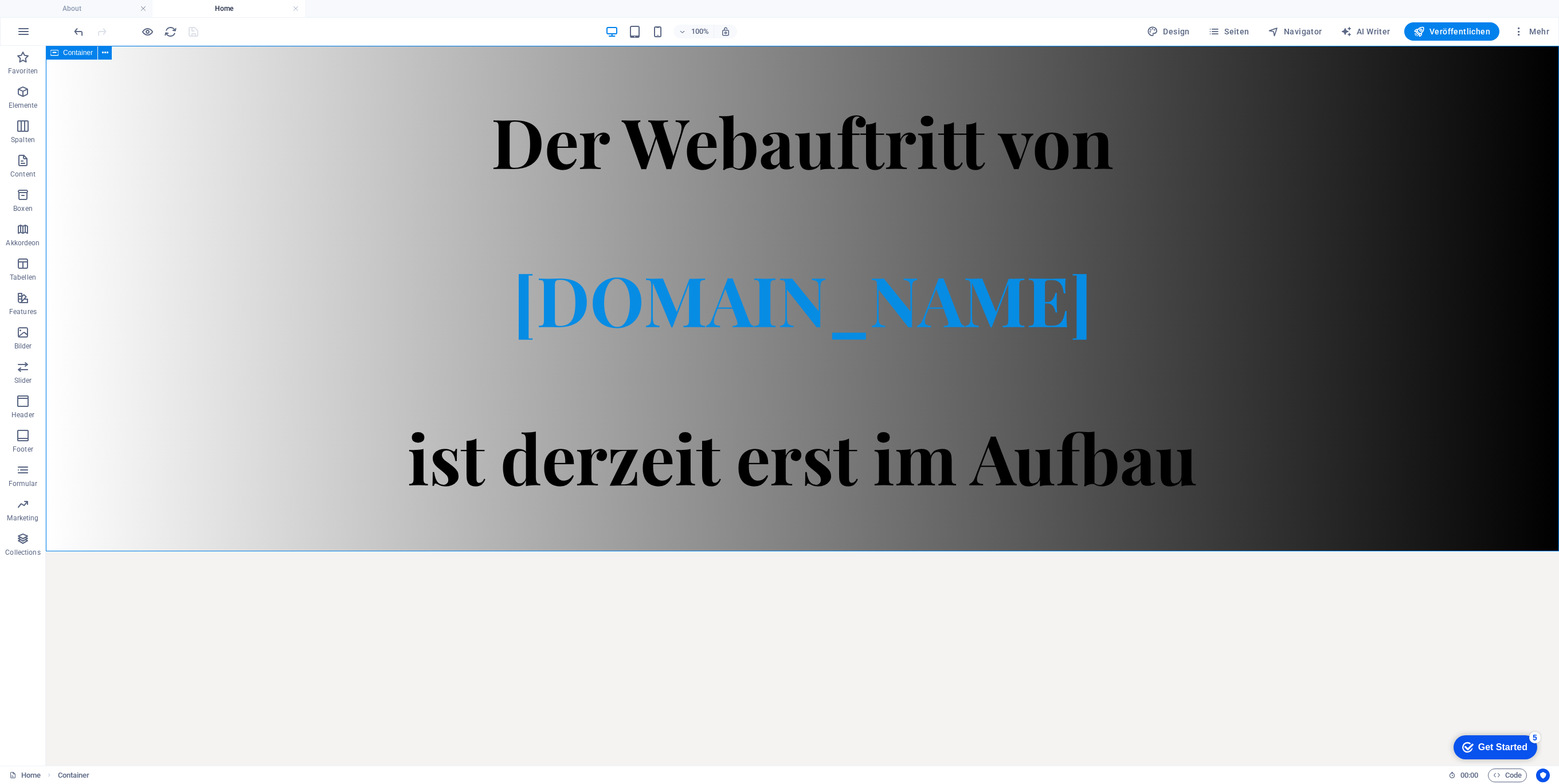
click at [64, 51] on span "Container" at bounding box center [77, 52] width 29 height 7
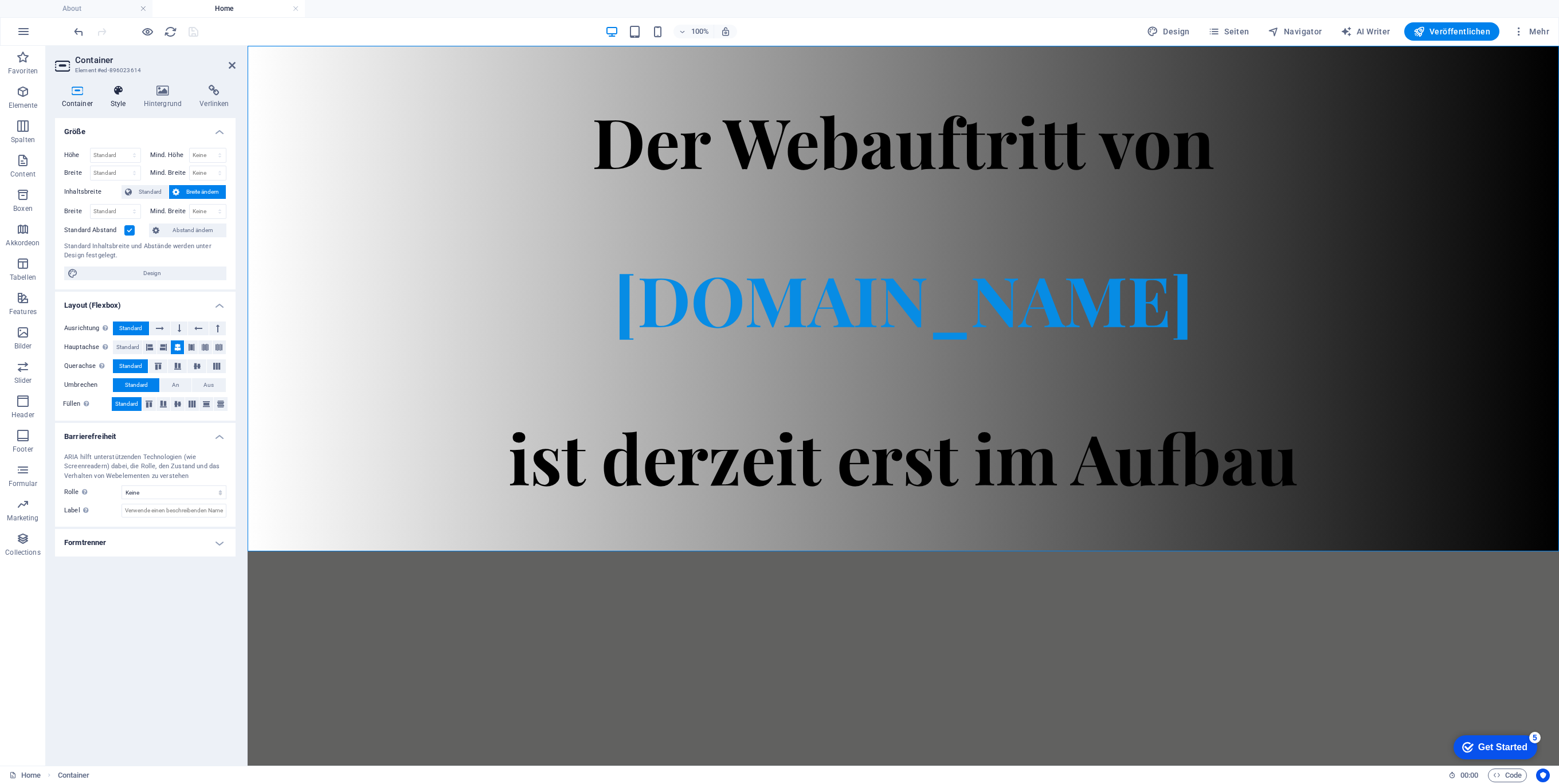
click at [122, 85] on icon at bounding box center [118, 91] width 29 height 11
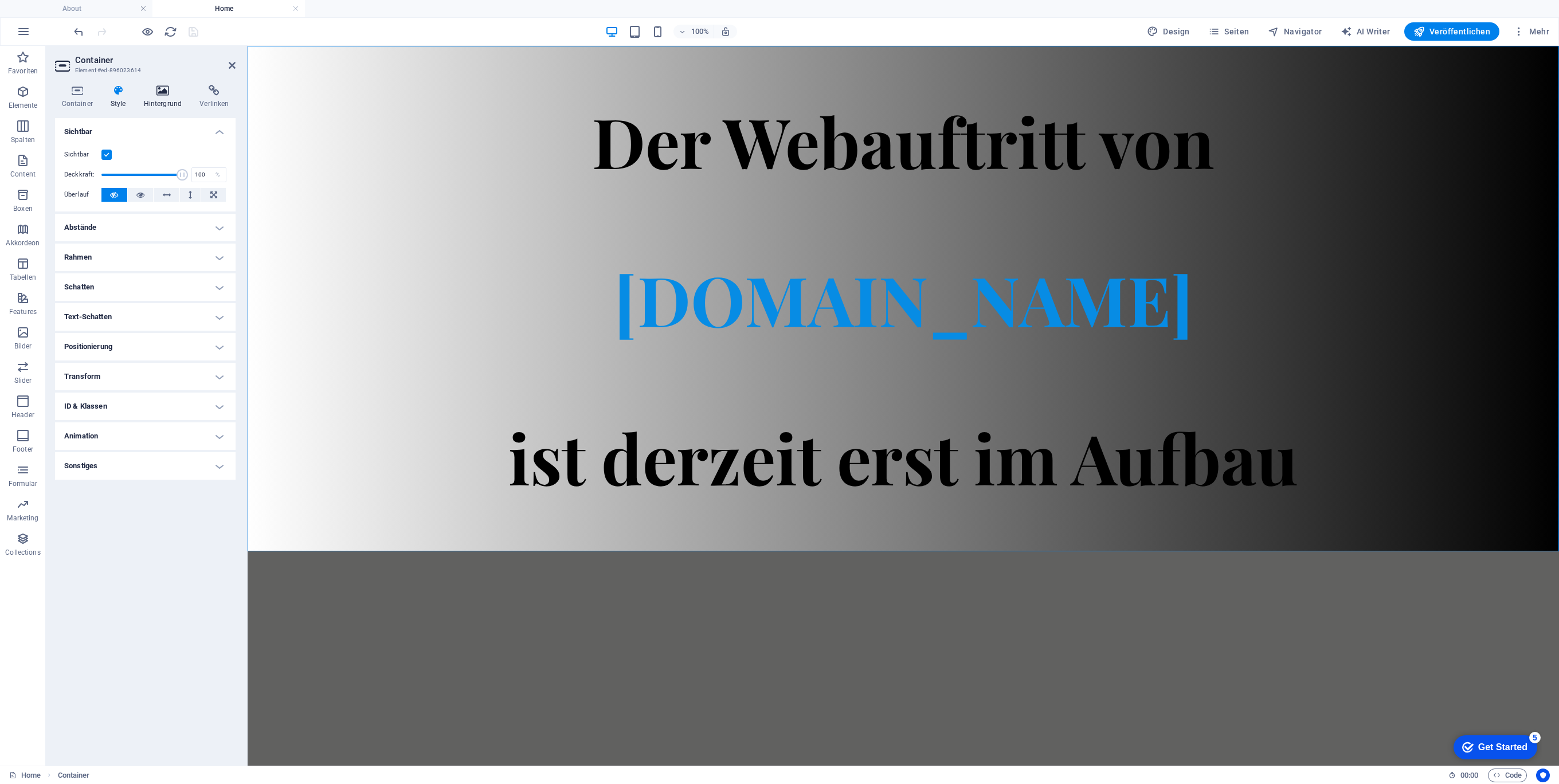
click at [164, 93] on icon at bounding box center [162, 91] width 52 height 11
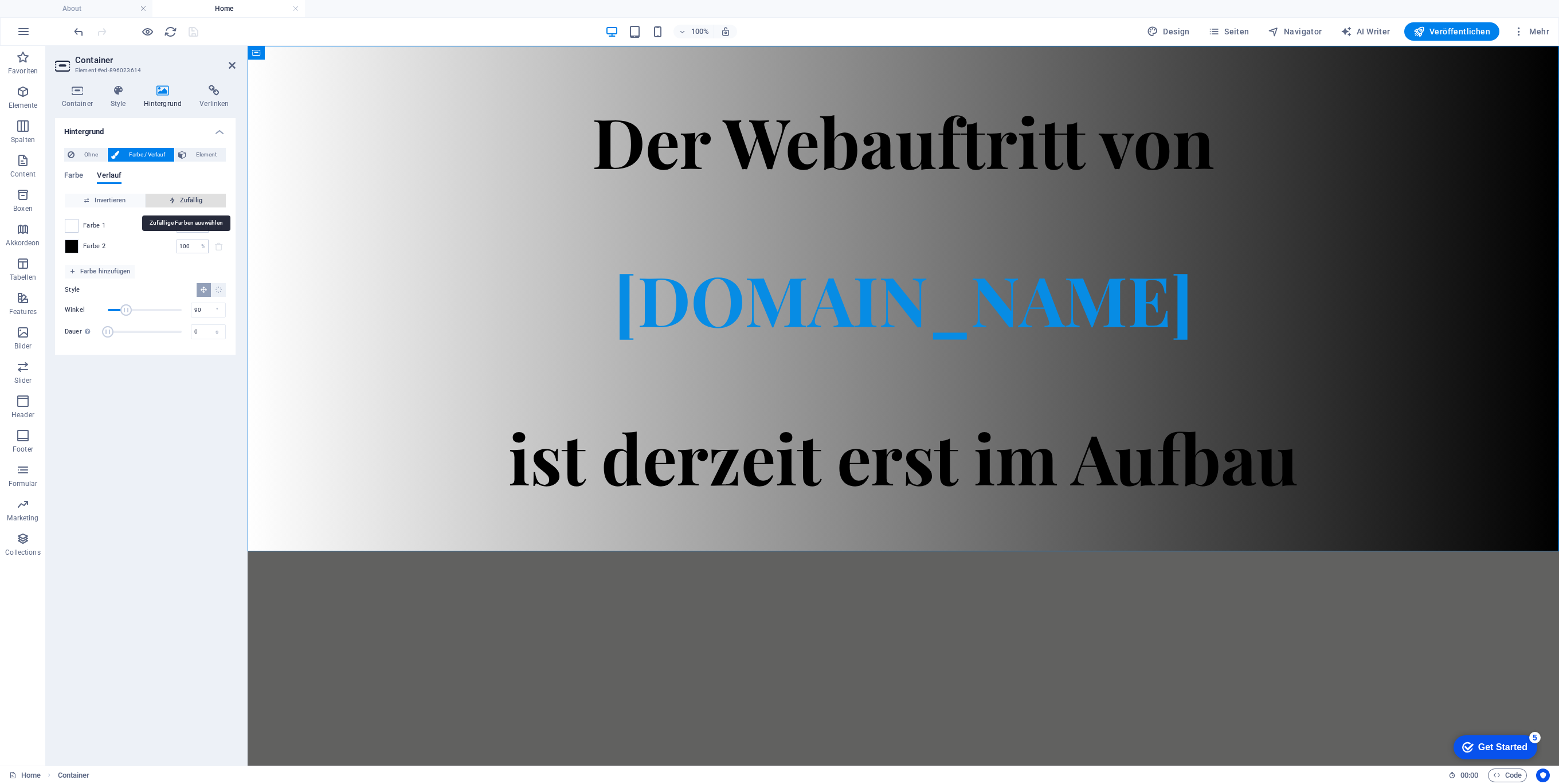
click at [180, 200] on span "Zufällig" at bounding box center [185, 200] width 71 height 14
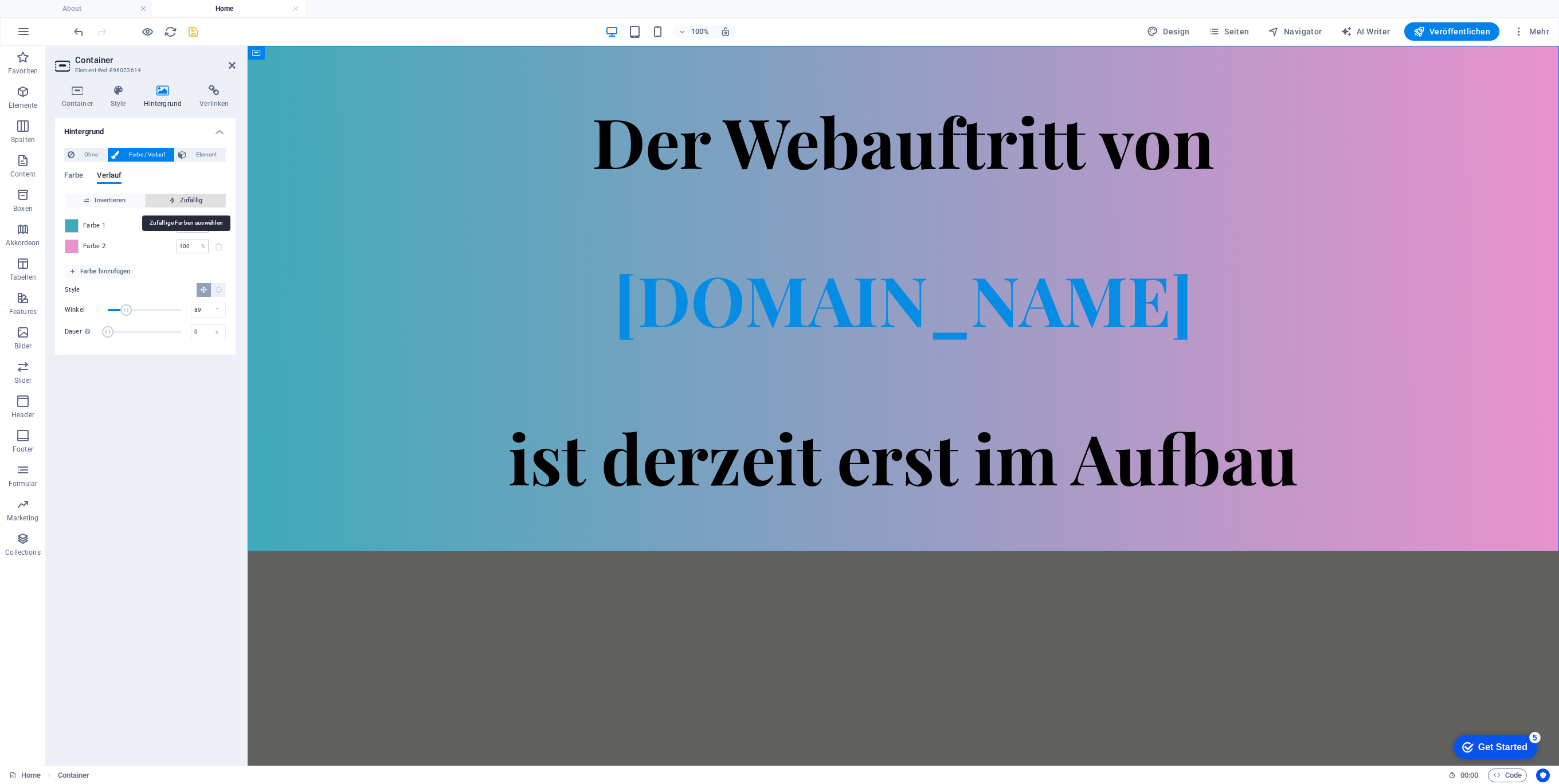
click at [178, 200] on span "Zufällig" at bounding box center [185, 200] width 71 height 14
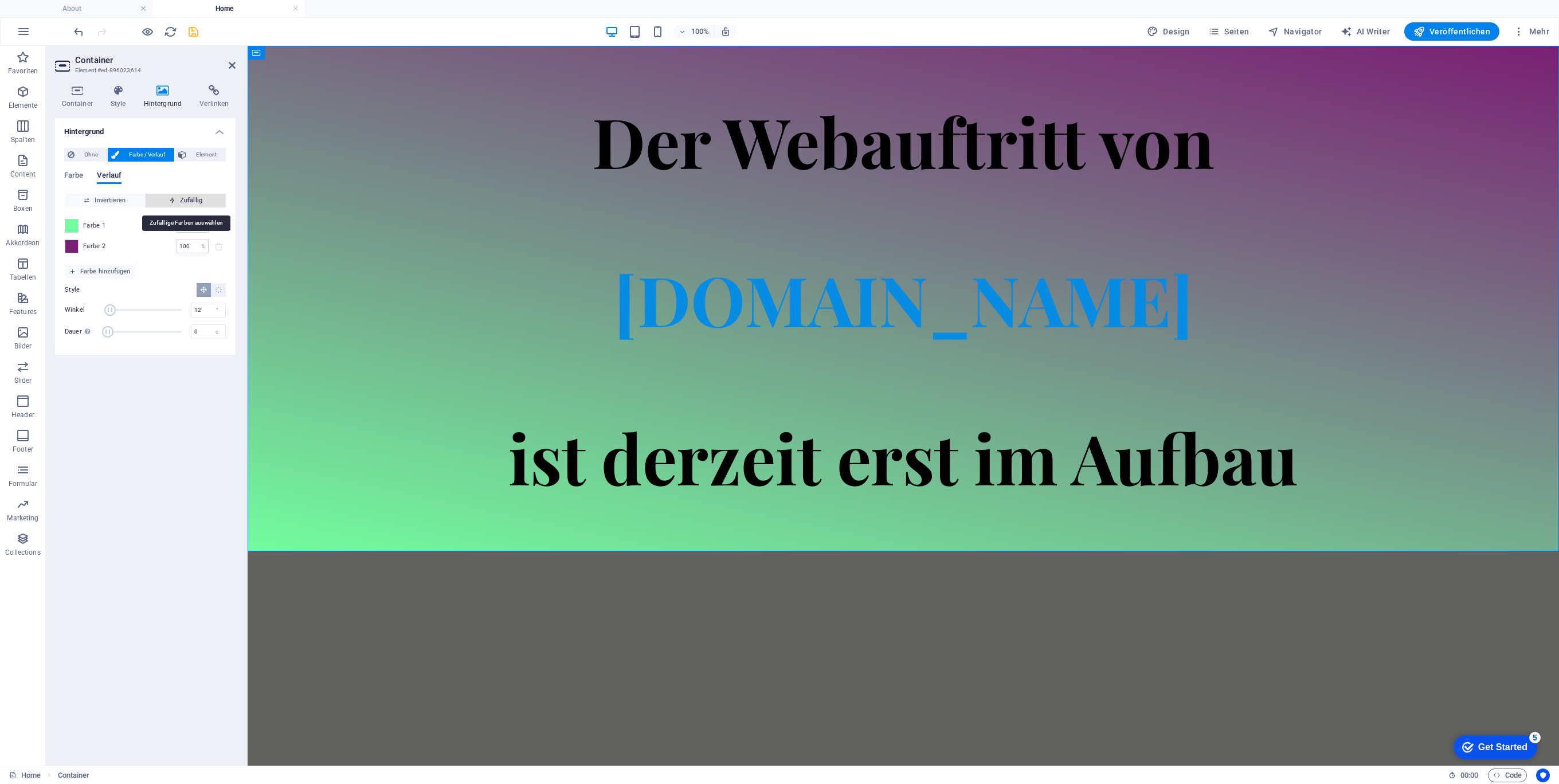
click at [178, 200] on span "Zufällig" at bounding box center [185, 200] width 71 height 14
type input "131"
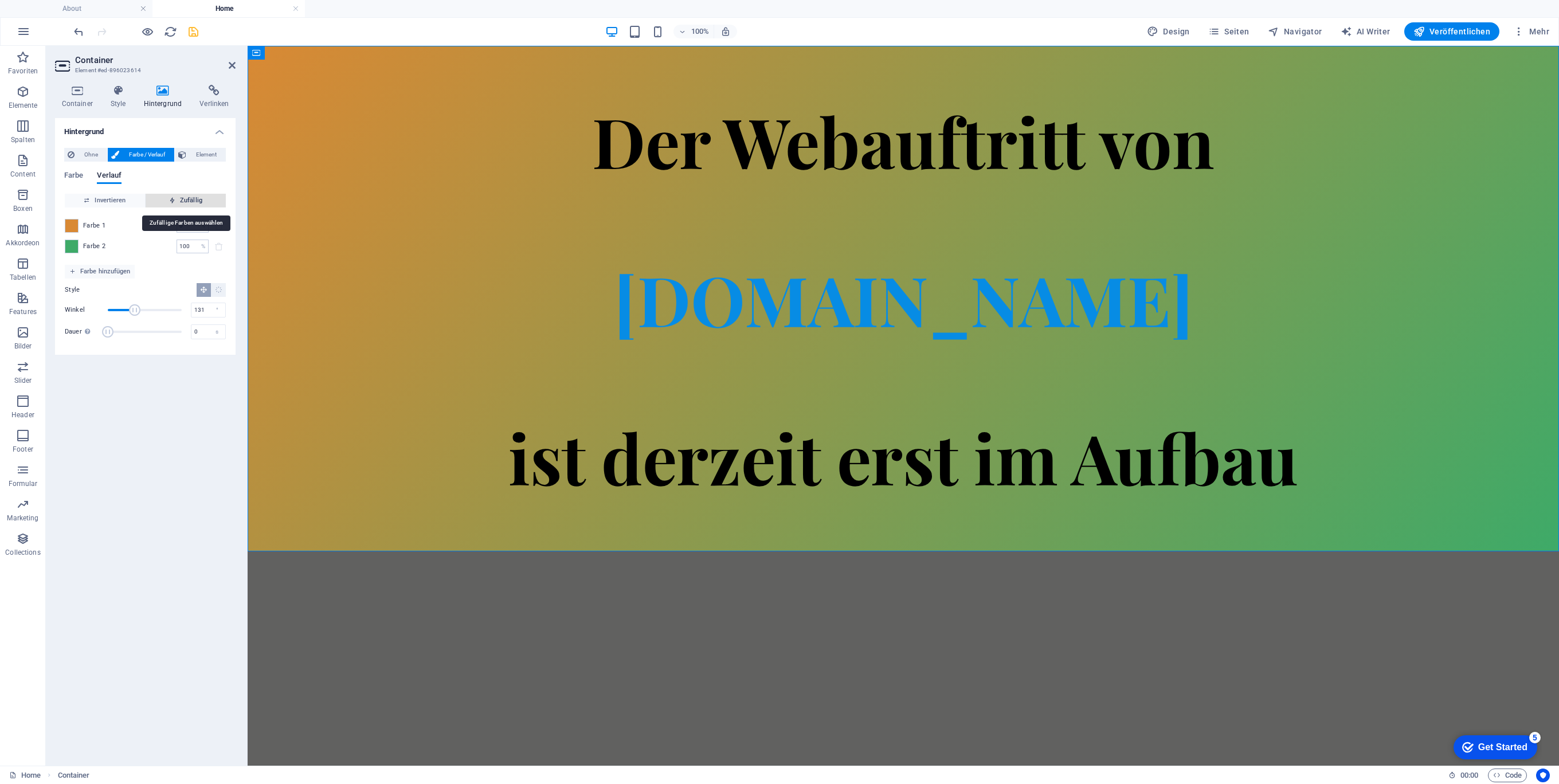
click at [163, 206] on span "Zufällig" at bounding box center [185, 200] width 71 height 14
type input "34"
type input "56"
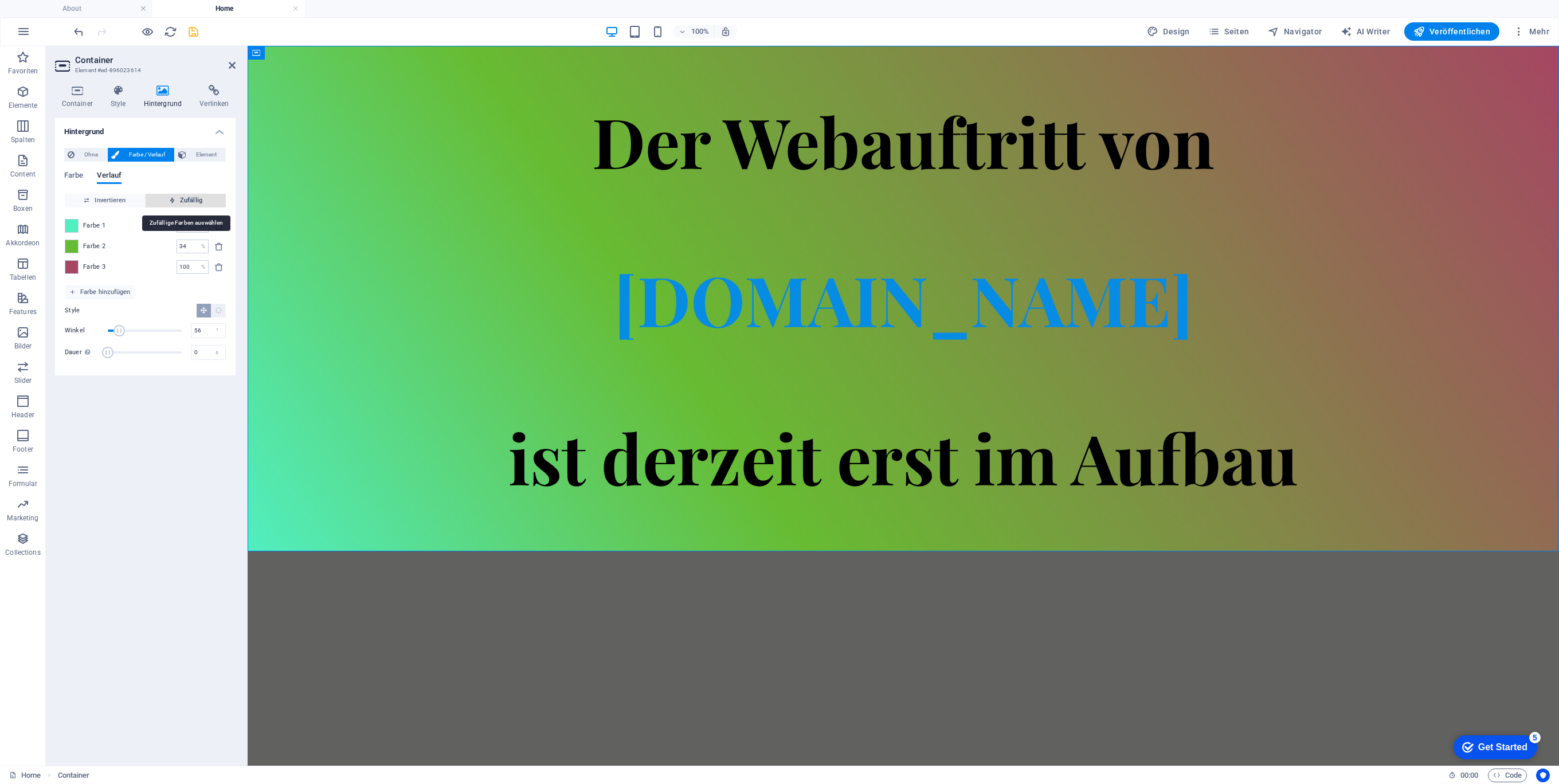
click at [159, 206] on span "Zufällig" at bounding box center [185, 200] width 71 height 14
type input "14"
type input "48"
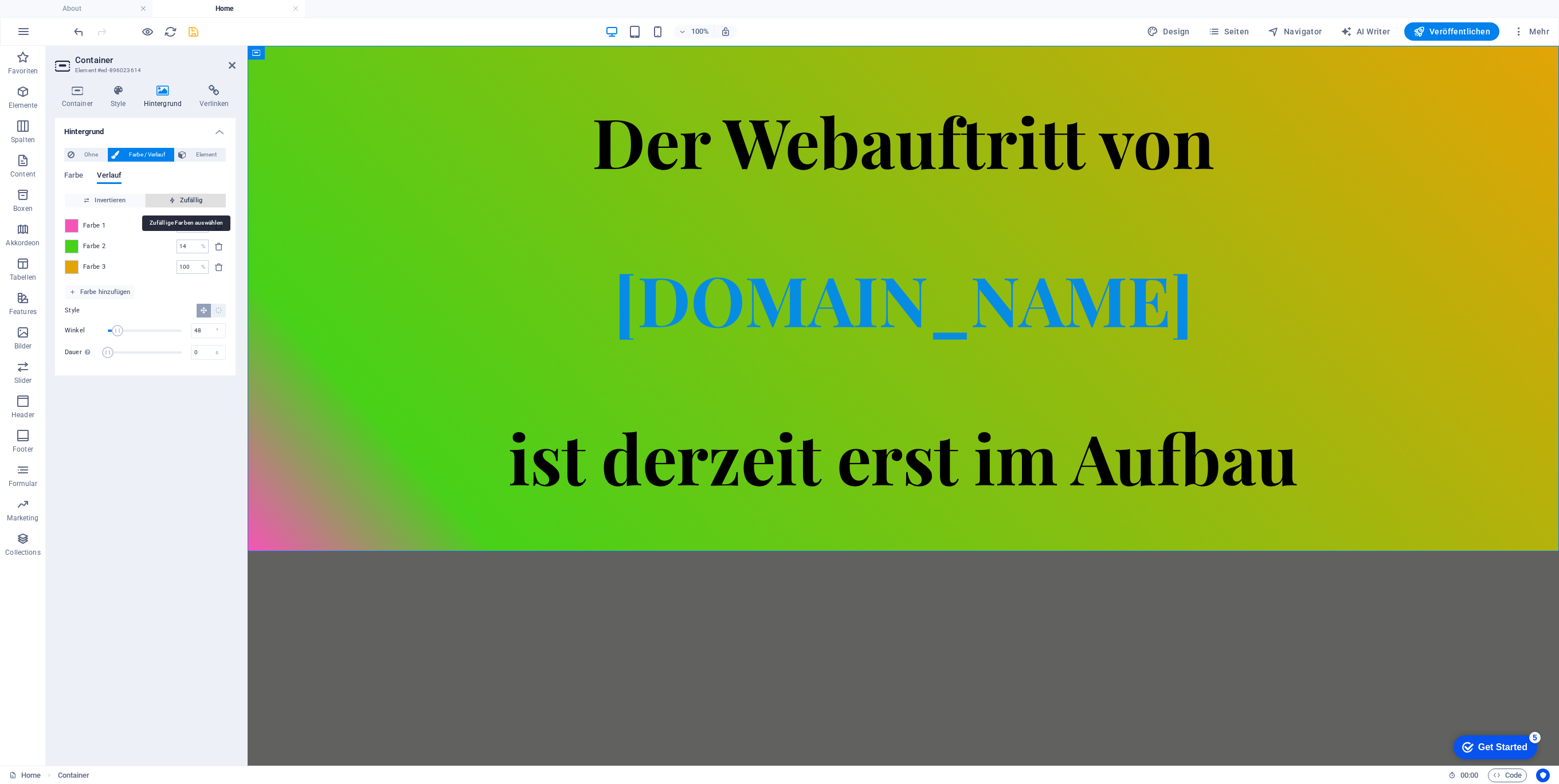
click at [159, 206] on span "Zufällig" at bounding box center [185, 200] width 71 height 14
type input "75"
type input "287"
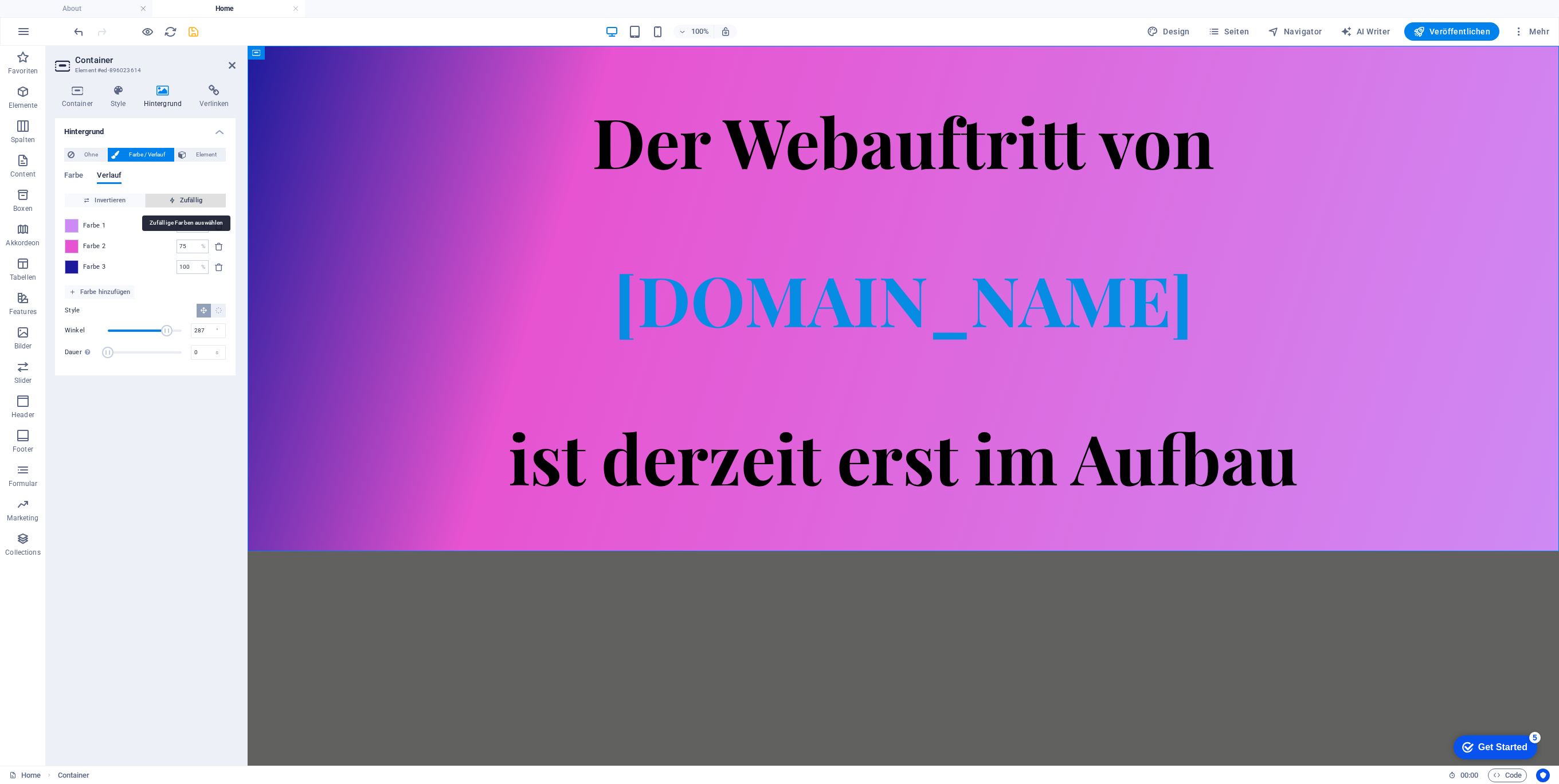
click at [159, 206] on span "Zufällig" at bounding box center [185, 200] width 71 height 14
type input "68"
type input "248"
type input "80"
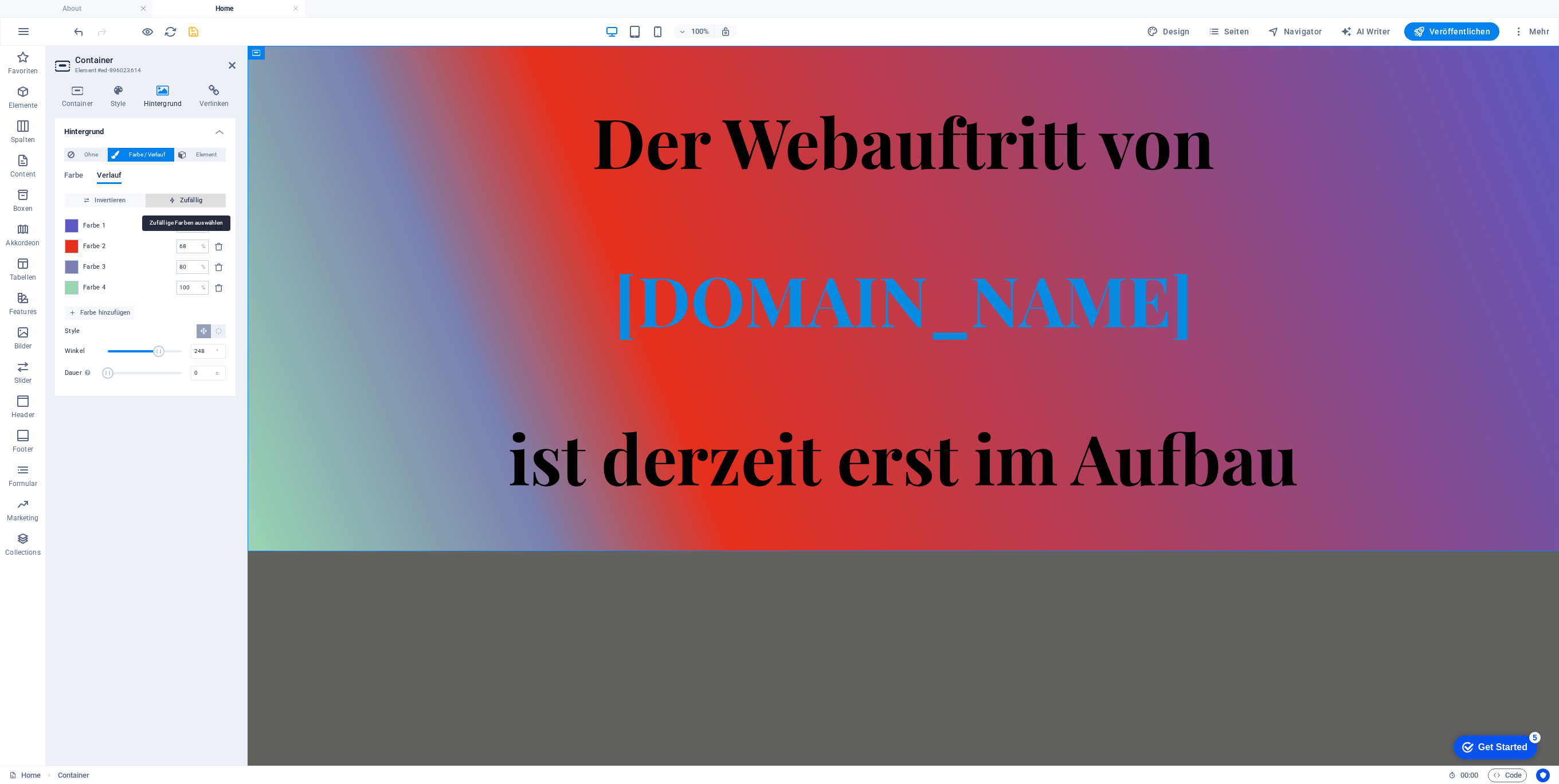
click at [159, 206] on span "Zufällig" at bounding box center [185, 200] width 71 height 14
type input "100"
type input "287"
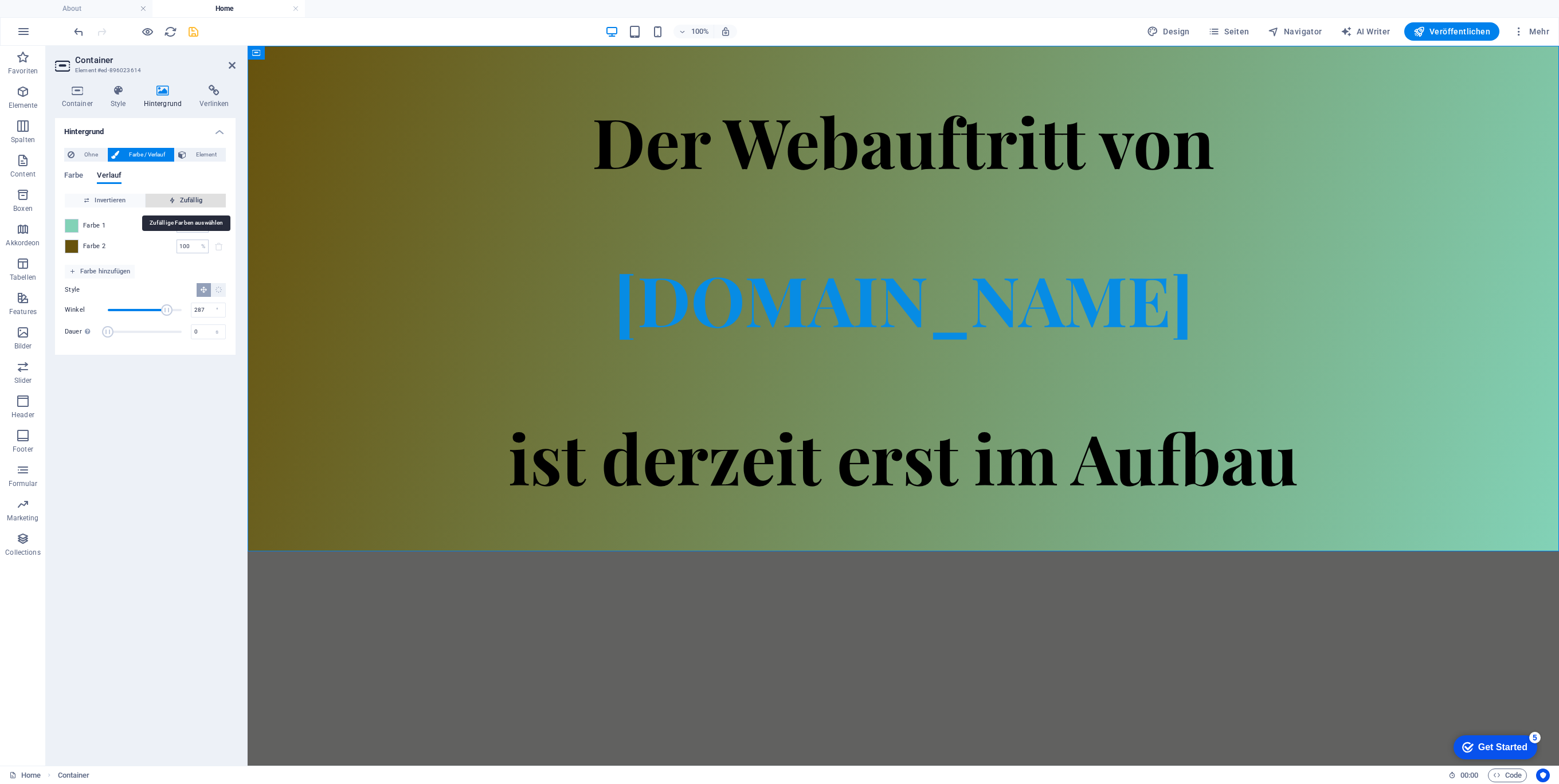
click at [159, 206] on span "Zufällig" at bounding box center [185, 200] width 71 height 14
type input "49"
type input "87"
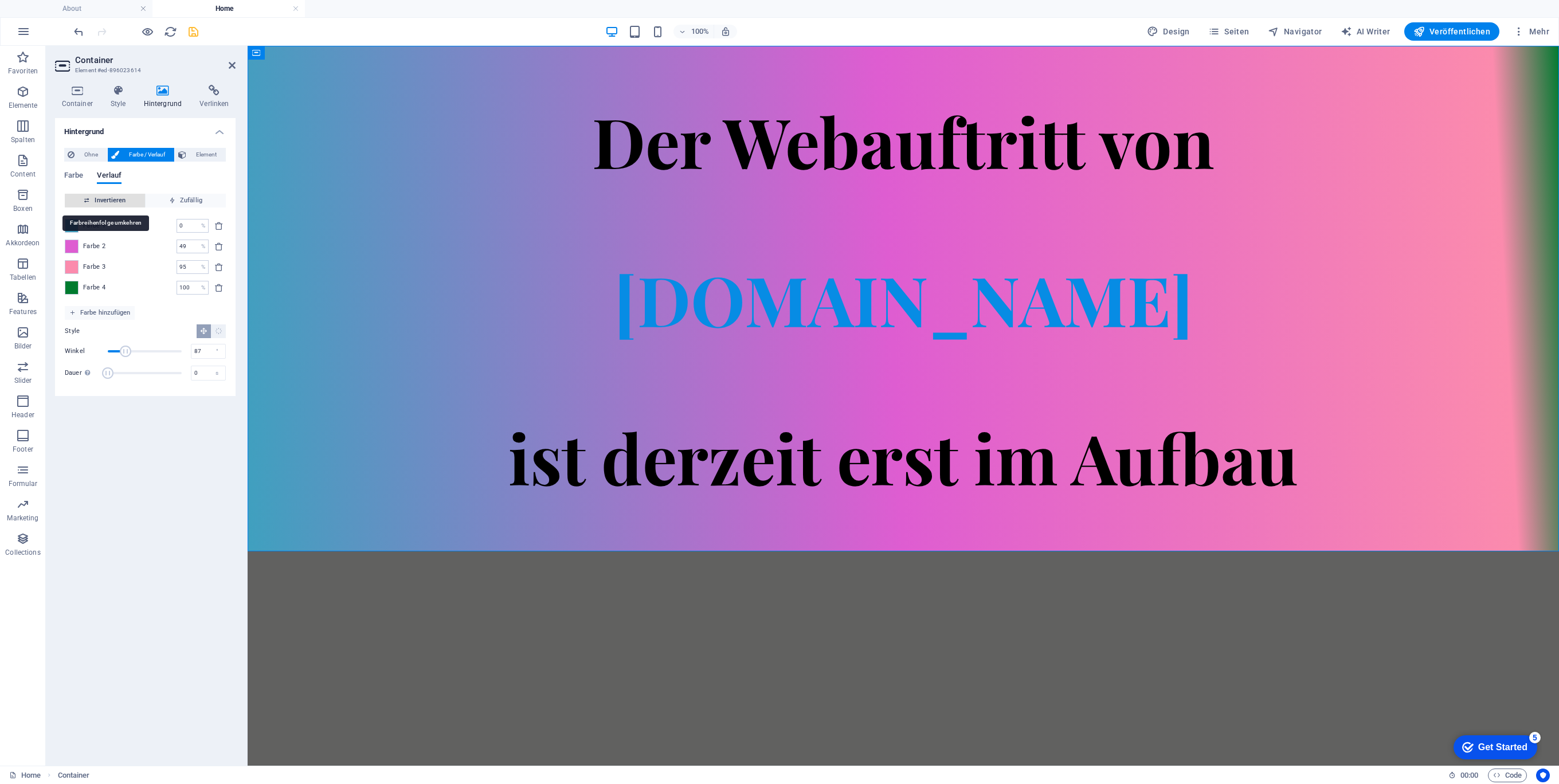
click at [103, 202] on span "Invertieren" at bounding box center [104, 200] width 71 height 14
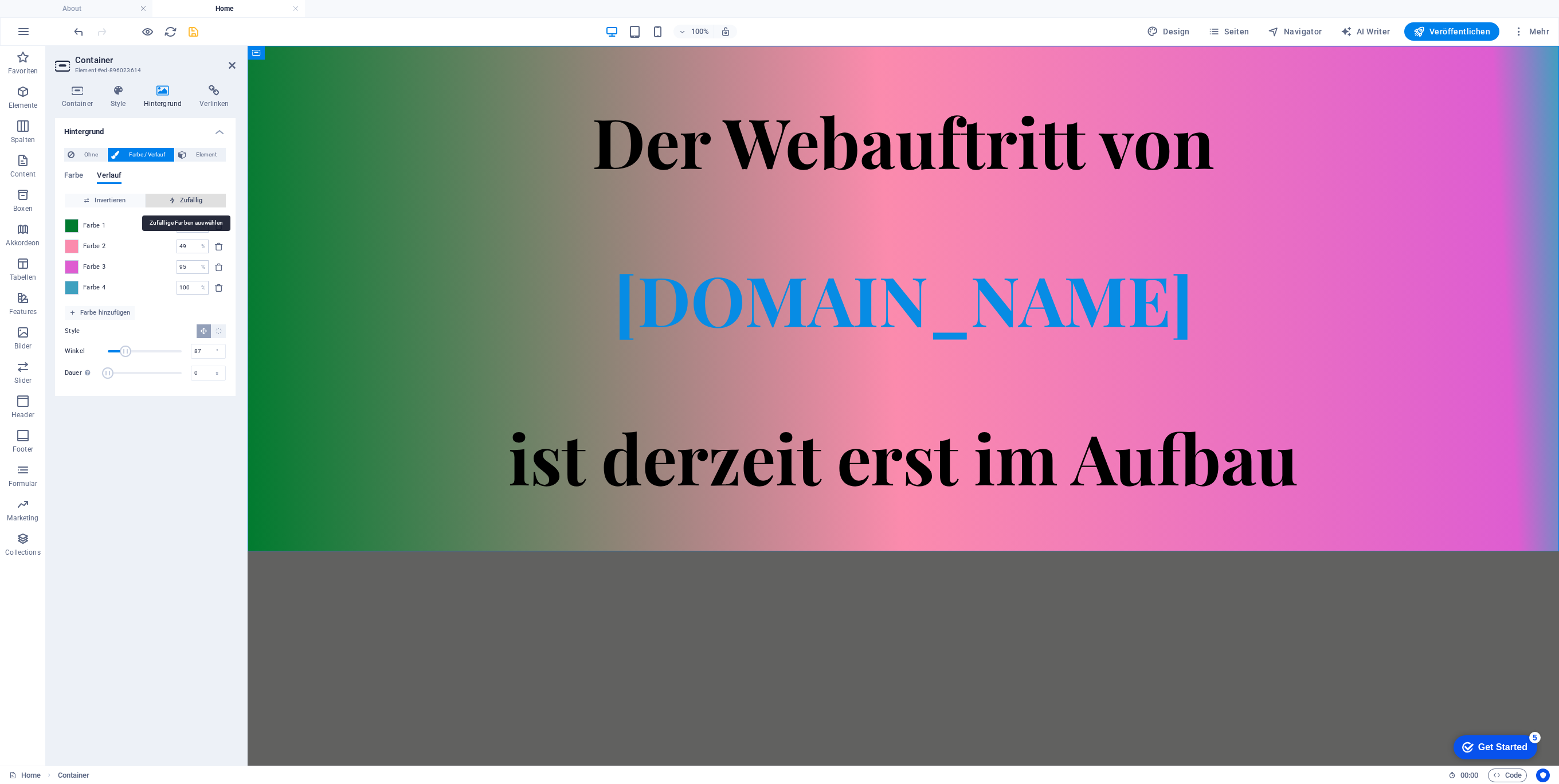
click at [177, 200] on span "Zufällig" at bounding box center [185, 200] width 71 height 14
type input "79"
type input "60"
type input "92"
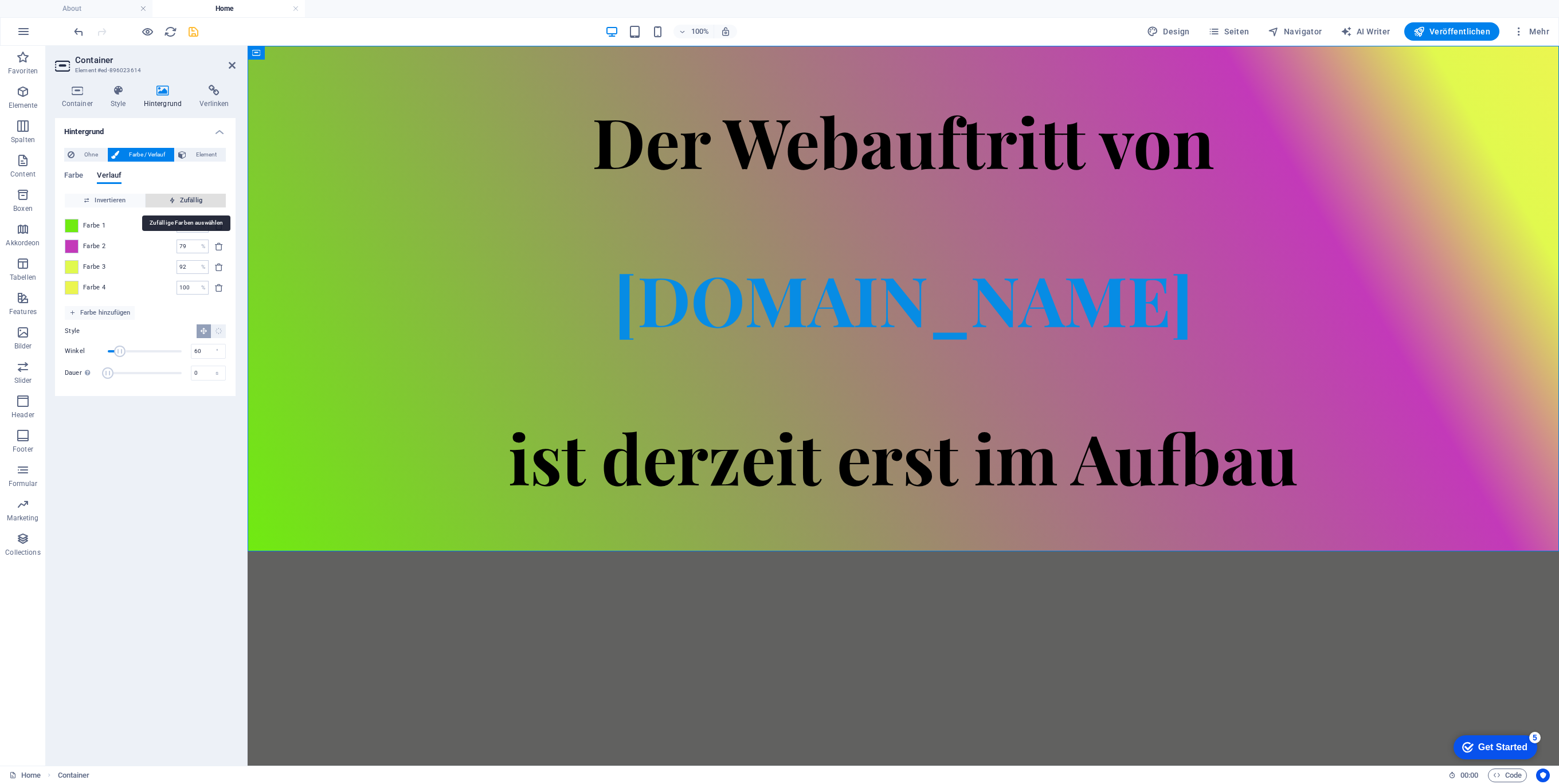
click at [192, 200] on span "Zufällig" at bounding box center [185, 200] width 71 height 14
type input "15"
type input "83"
type input "100"
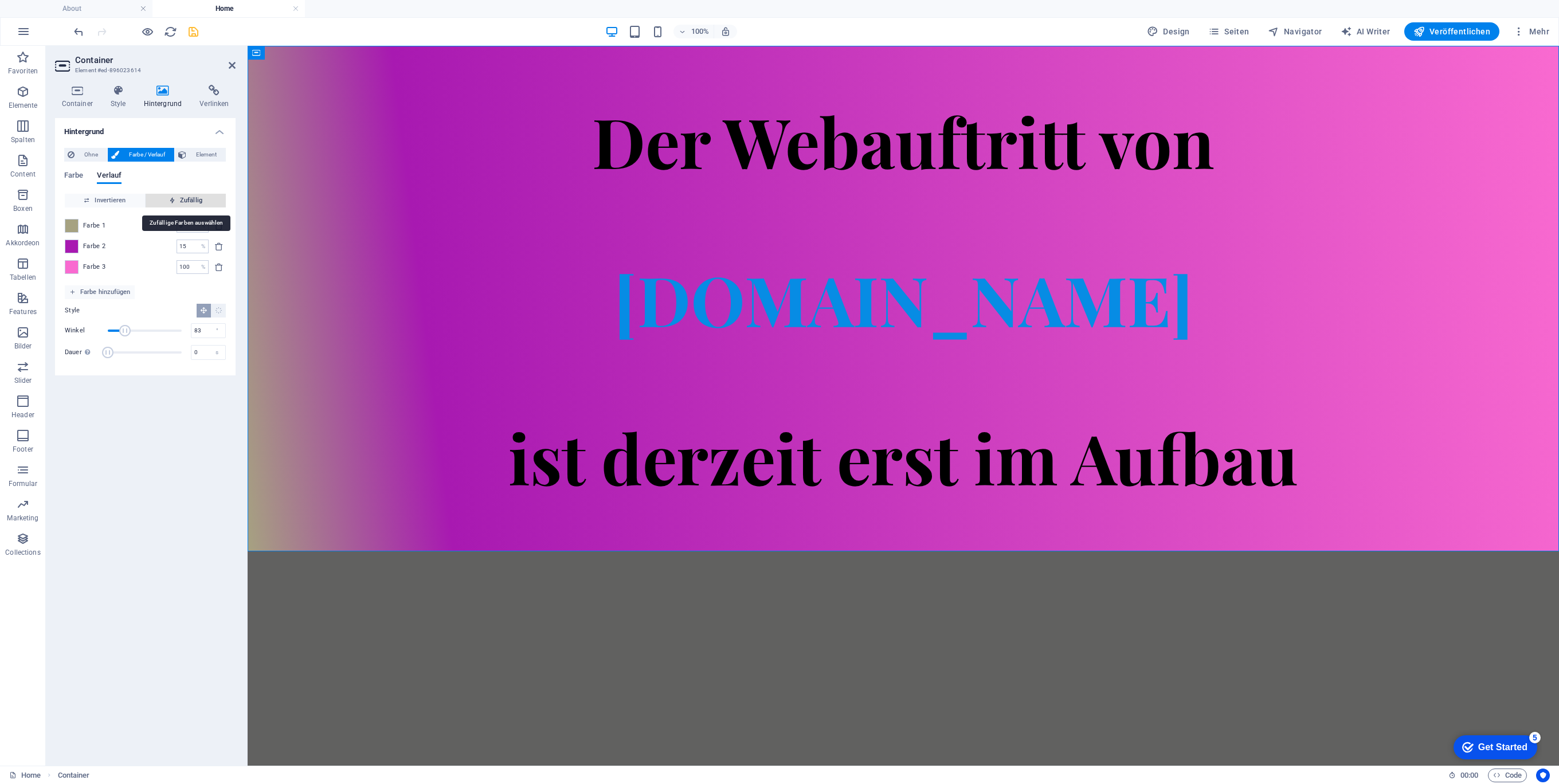
click at [192, 200] on span "Zufällig" at bounding box center [185, 200] width 71 height 14
type input "84"
type input "314"
type input "92"
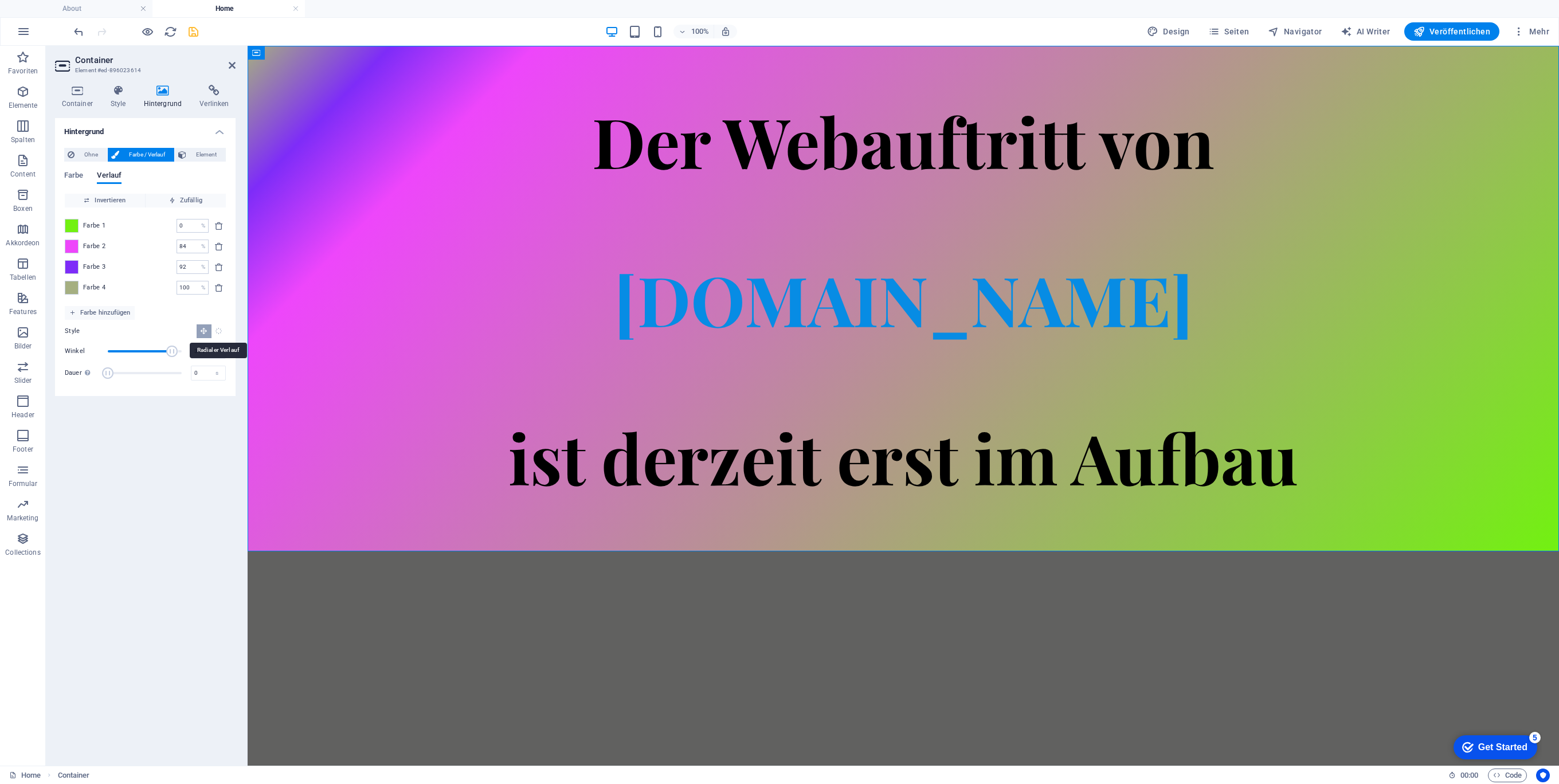
click at [219, 329] on icon "Radialer Verlauf" at bounding box center [218, 330] width 7 height 7
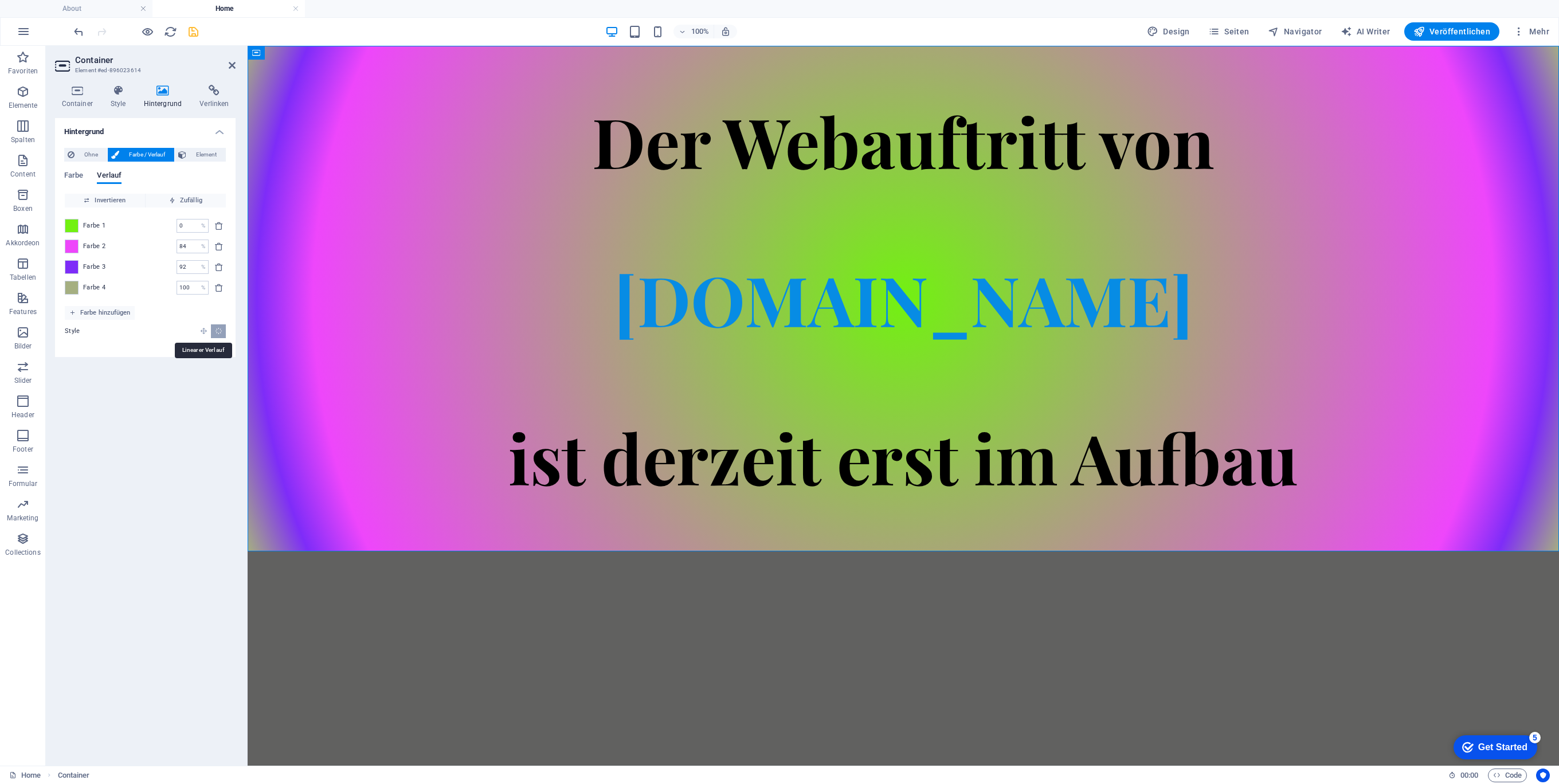
click at [204, 329] on icon "Linearer Verlauf" at bounding box center [203, 330] width 7 height 7
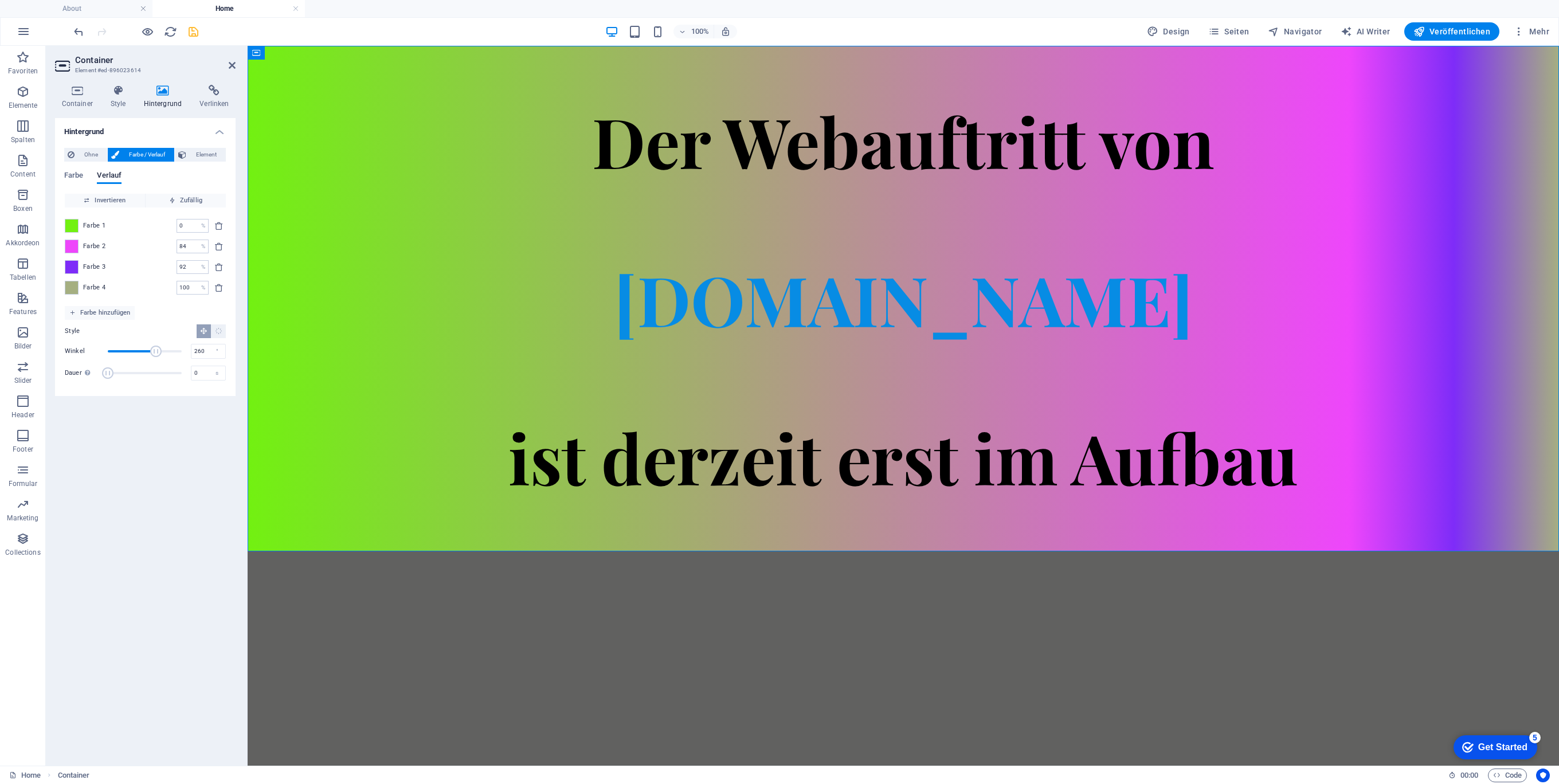
type input "263"
drag, startPoint x: 132, startPoint y: 350, endPoint x: 161, endPoint y: 351, distance: 29.0
click at [161, 351] on span "Winkel" at bounding box center [161, 351] width 11 height 11
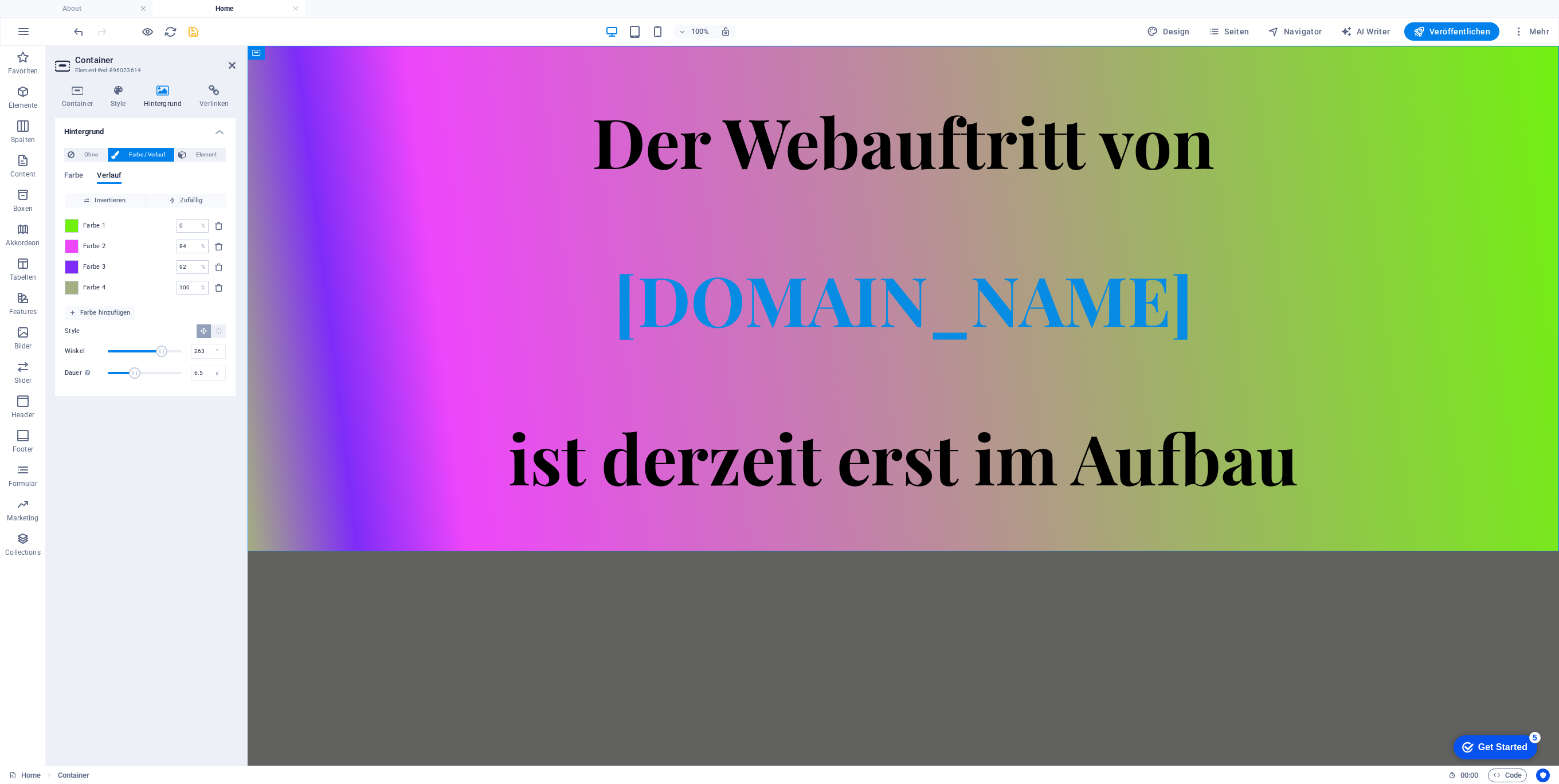
type input "6.3"
drag, startPoint x: 106, startPoint y: 376, endPoint x: 123, endPoint y: 381, distance: 17.7
click at [123, 381] on span "Dauer" at bounding box center [144, 373] width 74 height 17
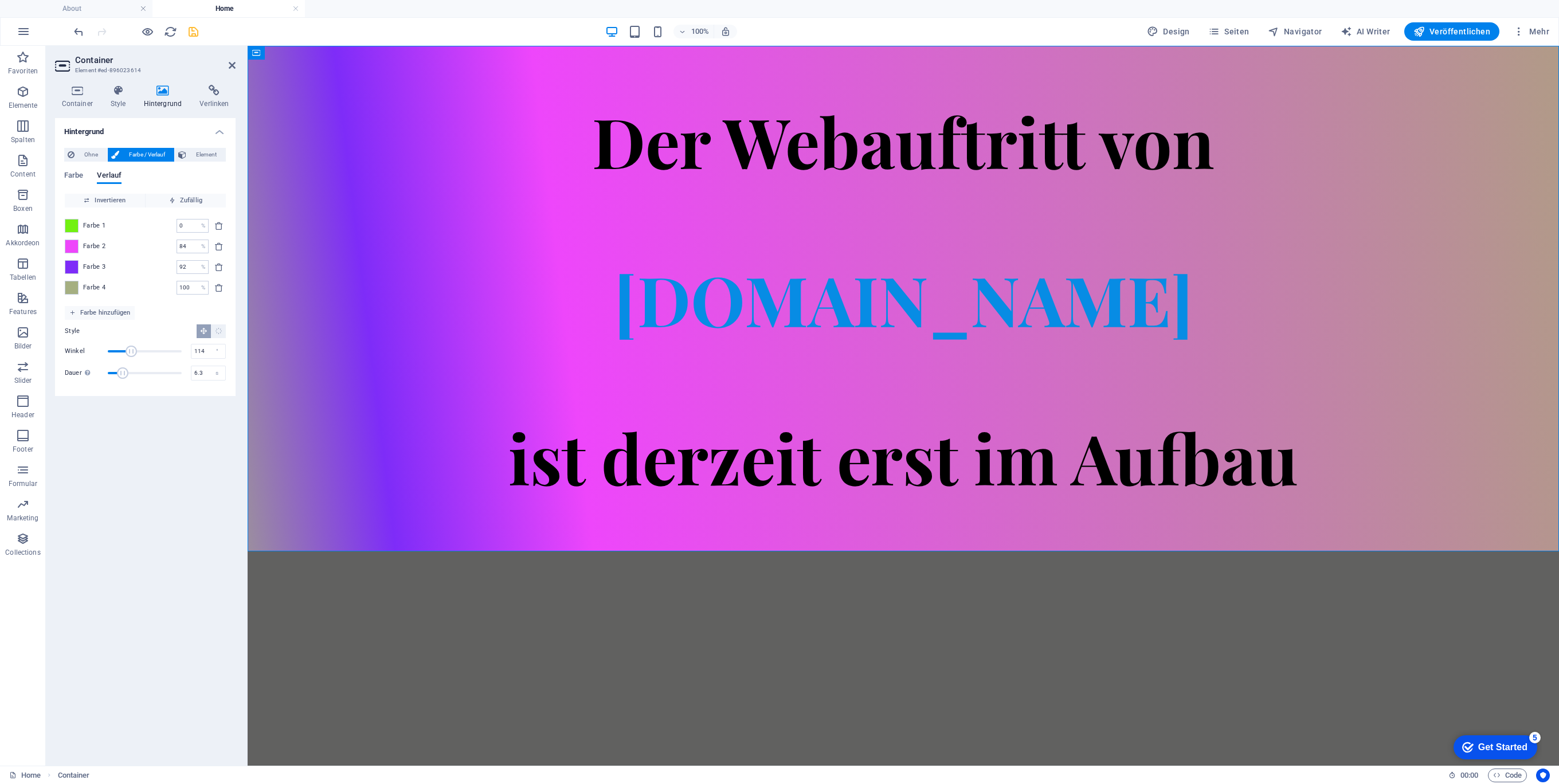
drag, startPoint x: 162, startPoint y: 353, endPoint x: 130, endPoint y: 355, distance: 32.1
click at [130, 355] on span "Winkel" at bounding box center [131, 351] width 11 height 11
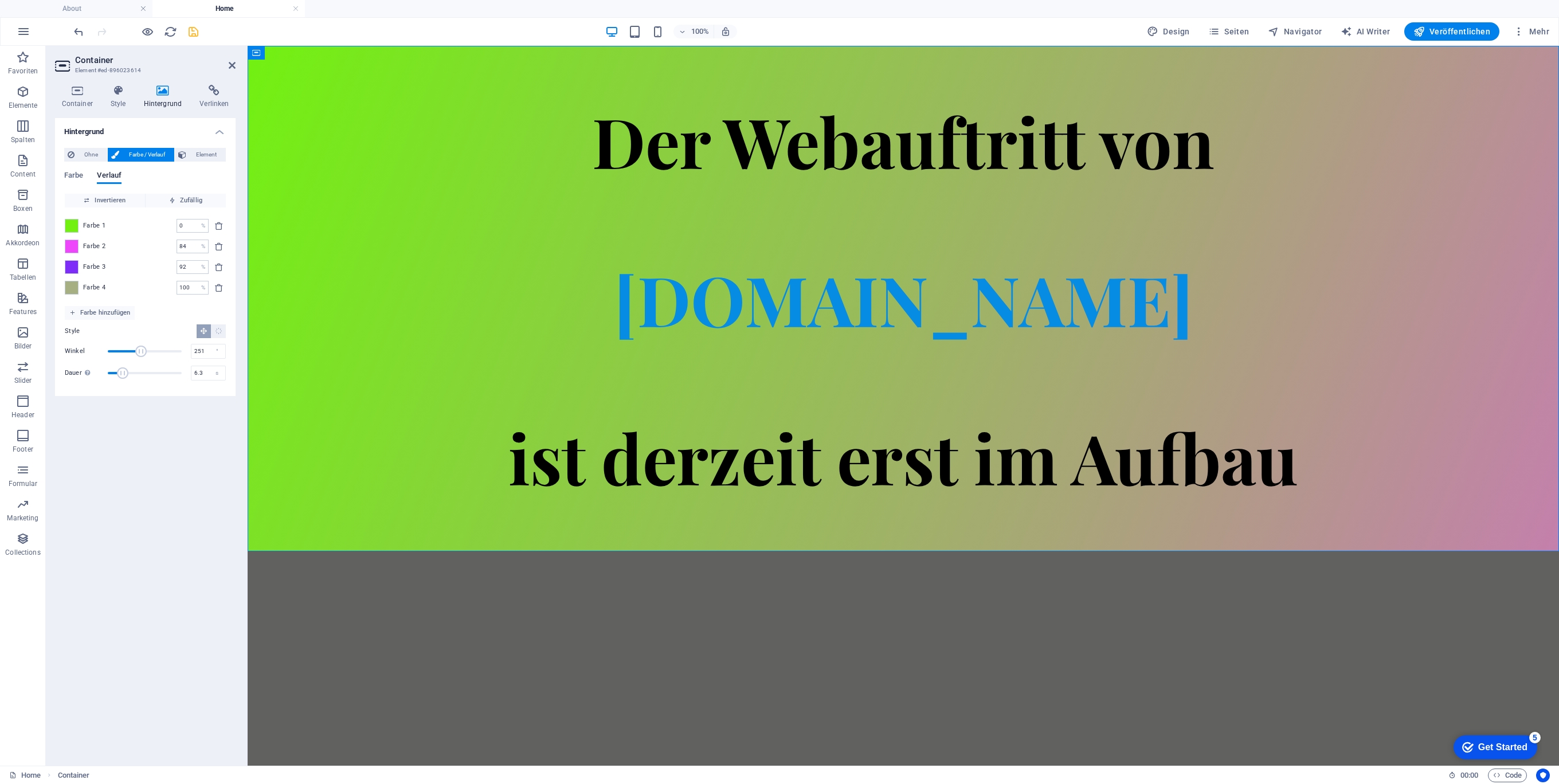
type input "254"
drag, startPoint x: 130, startPoint y: 355, endPoint x: 160, endPoint y: 359, distance: 30.3
click at [160, 359] on div "Winkel 254 ° Dauer Dauer der Hintergrund-Animation. Ein Wert von "0" deaktivier…" at bounding box center [145, 362] width 161 height 39
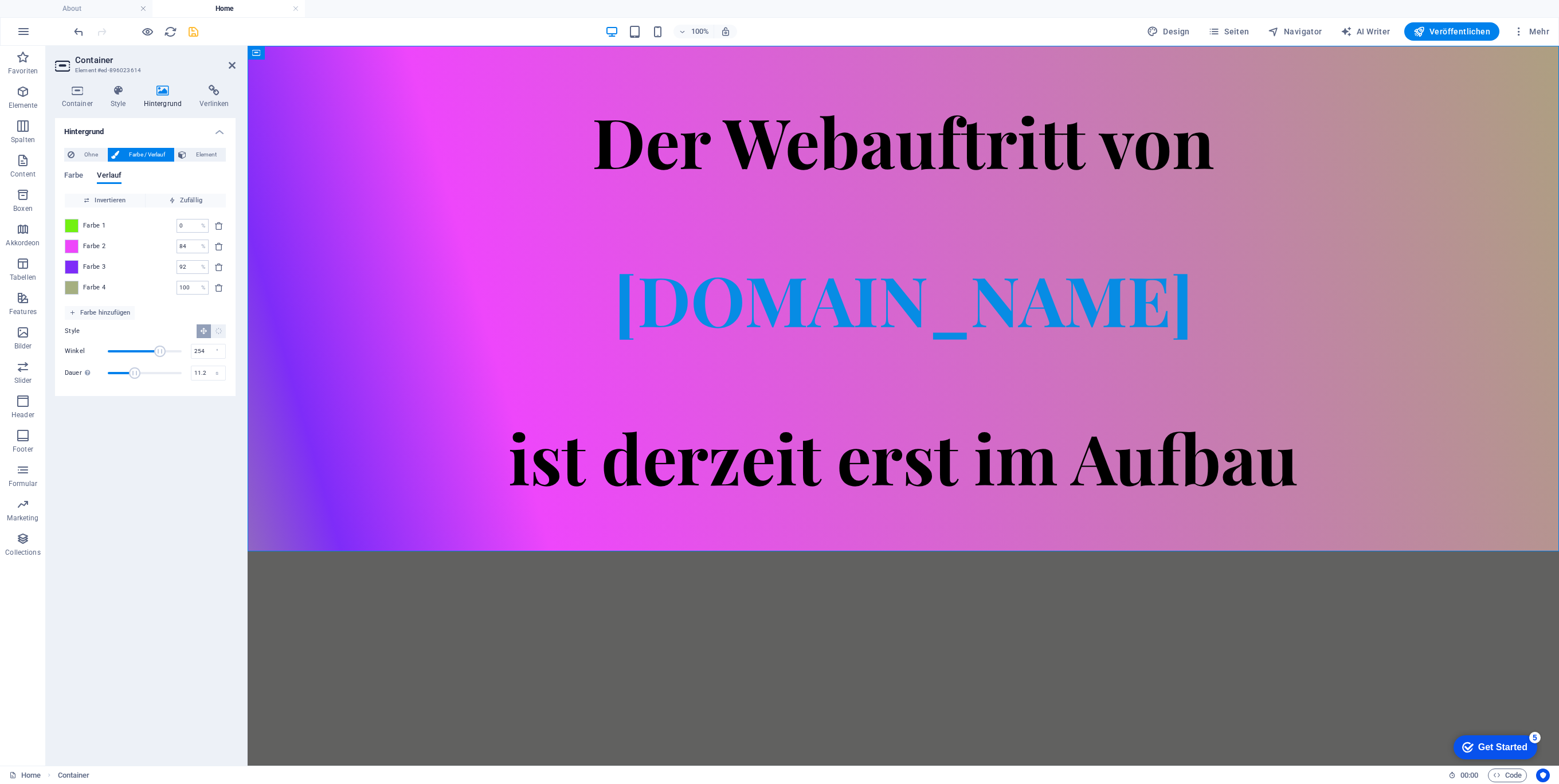
drag, startPoint x: 126, startPoint y: 374, endPoint x: 135, endPoint y: 377, distance: 9.5
click at [135, 377] on span "Dauer" at bounding box center [134, 373] width 11 height 11
drag, startPoint x: 138, startPoint y: 371, endPoint x: 147, endPoint y: 371, distance: 9.0
click at [147, 371] on span "Dauer" at bounding box center [147, 373] width 11 height 11
type input "9.5"
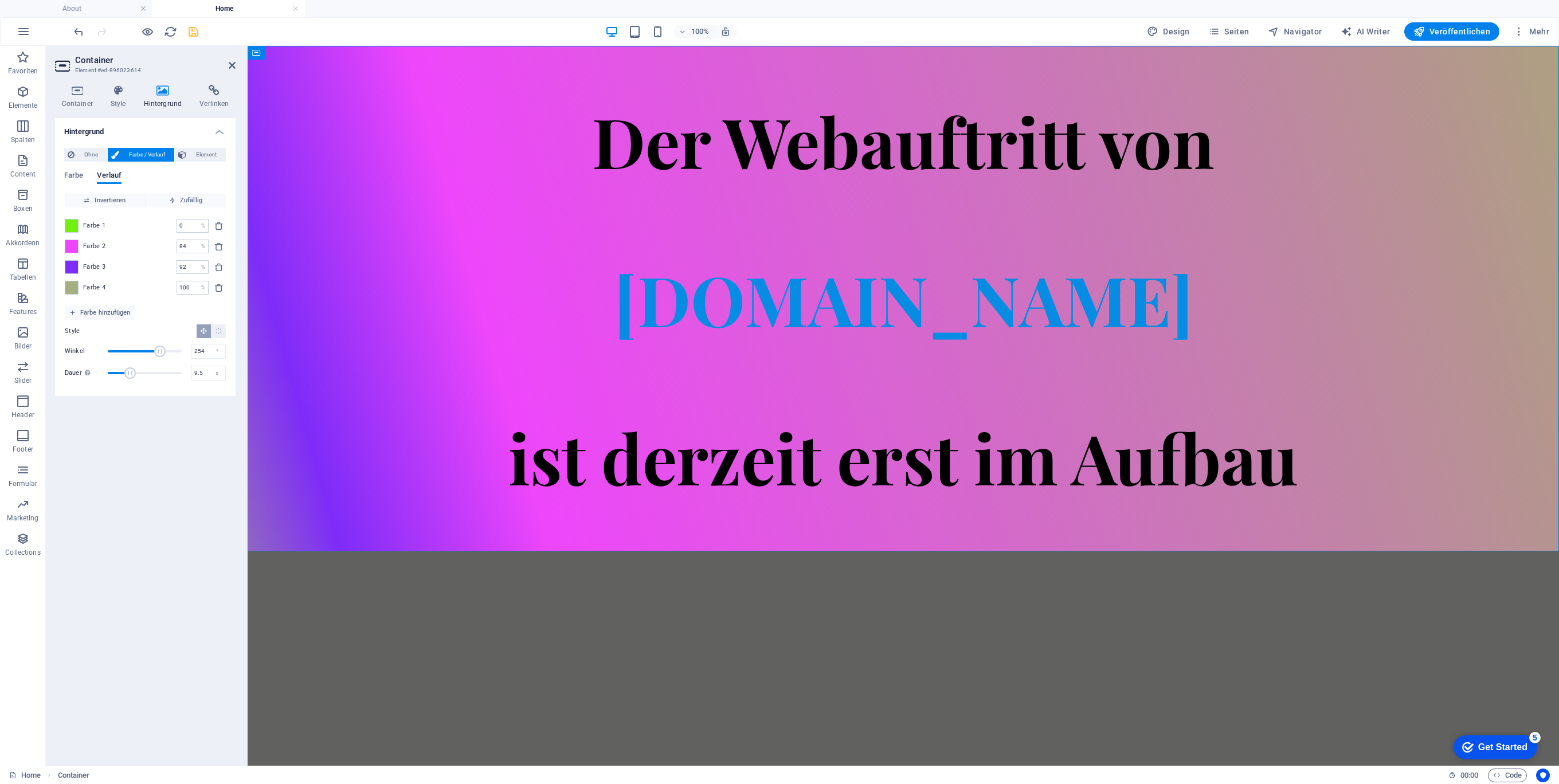
drag, startPoint x: 149, startPoint y: 374, endPoint x: 131, endPoint y: 382, distance: 19.7
click at [131, 382] on div "Style Winkel 254 ° Dauer Dauer der Hintergrund-Animation. Ein Wert von "0" deak…" at bounding box center [145, 353] width 161 height 67
drag, startPoint x: 159, startPoint y: 351, endPoint x: 199, endPoint y: 355, distance: 40.2
click at [199, 355] on div "Winkel 360 °" at bounding box center [145, 351] width 161 height 17
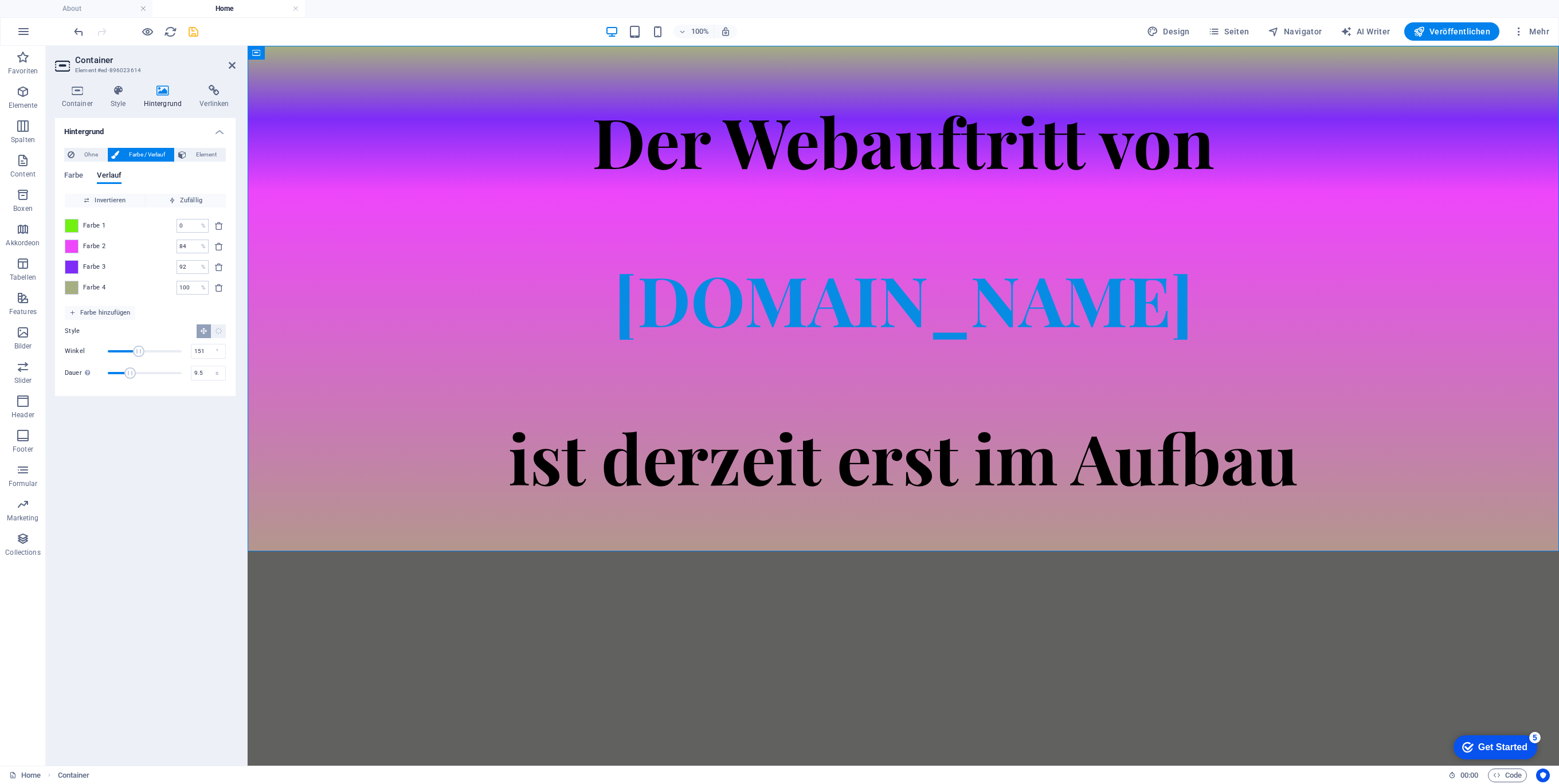
drag, startPoint x: 181, startPoint y: 351, endPoint x: 138, endPoint y: 351, distance: 43.0
click at [138, 351] on span "Winkel" at bounding box center [138, 351] width 11 height 11
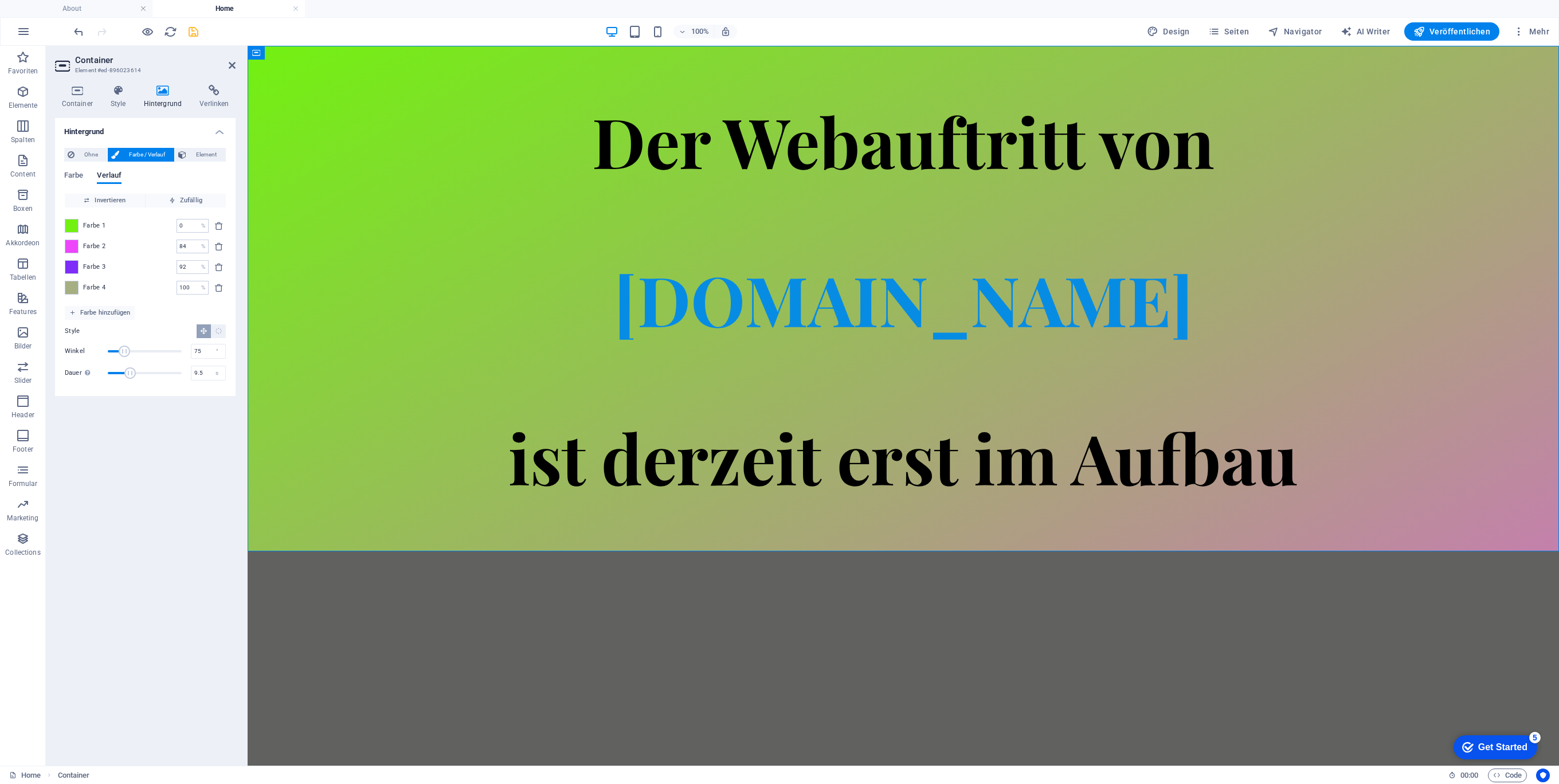
type input "72"
drag, startPoint x: 138, startPoint y: 351, endPoint x: 122, endPoint y: 355, distance: 16.5
click at [122, 355] on span "Winkel" at bounding box center [122, 351] width 11 height 11
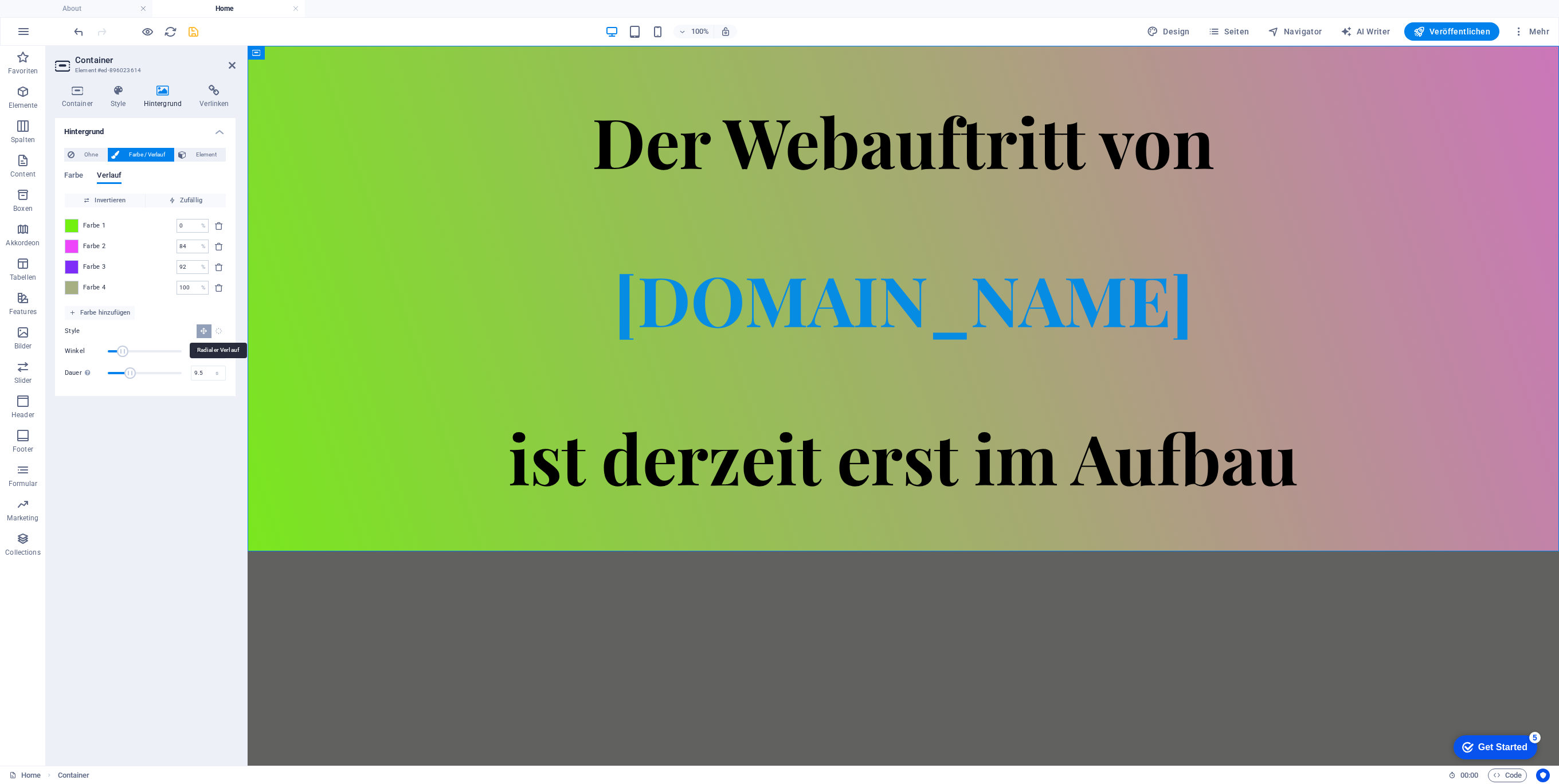
click at [218, 332] on icon "Radialer Verlauf" at bounding box center [218, 330] width 7 height 7
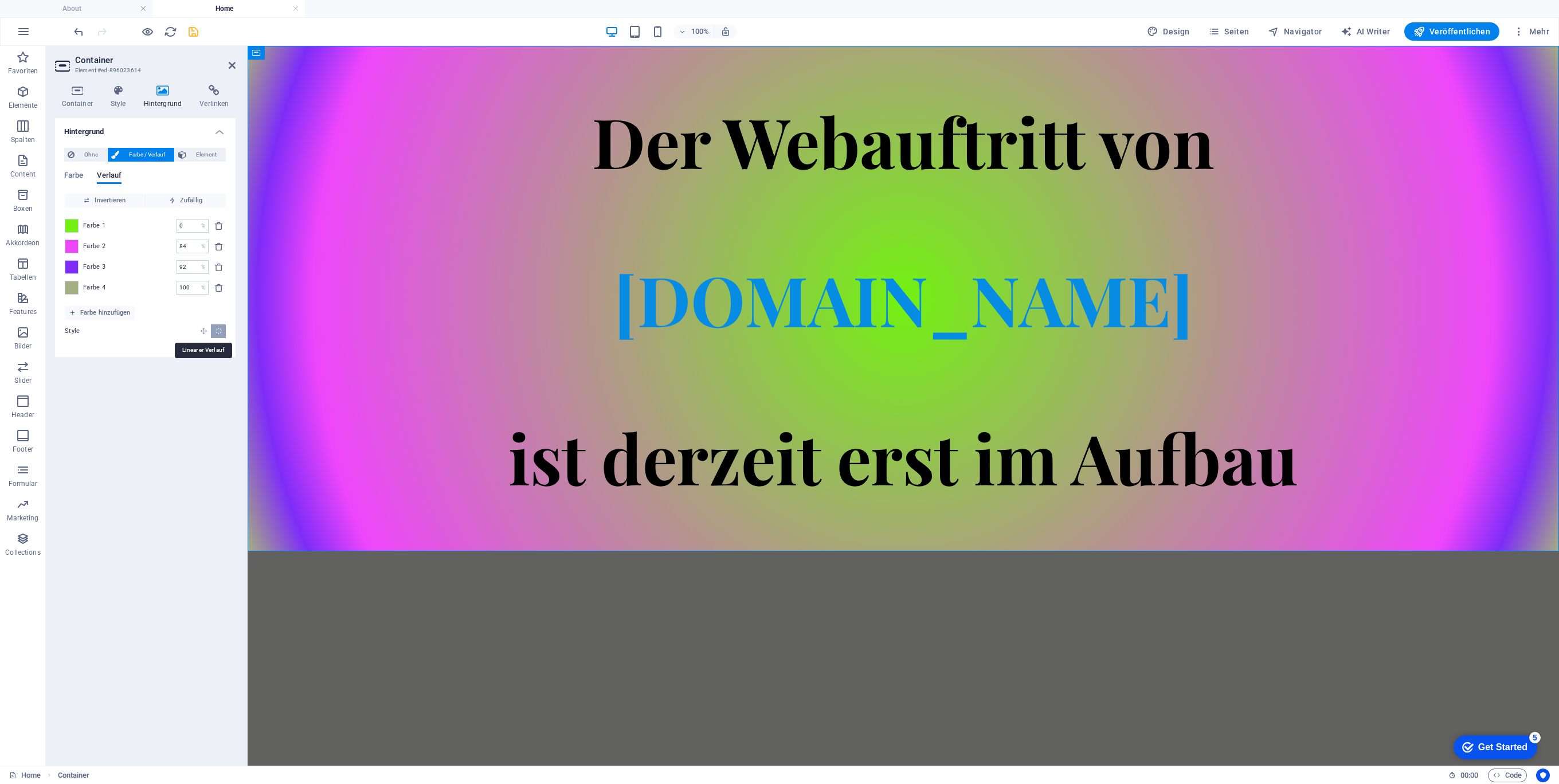
click at [200, 327] on icon "Linearer Verlauf" at bounding box center [203, 330] width 7 height 7
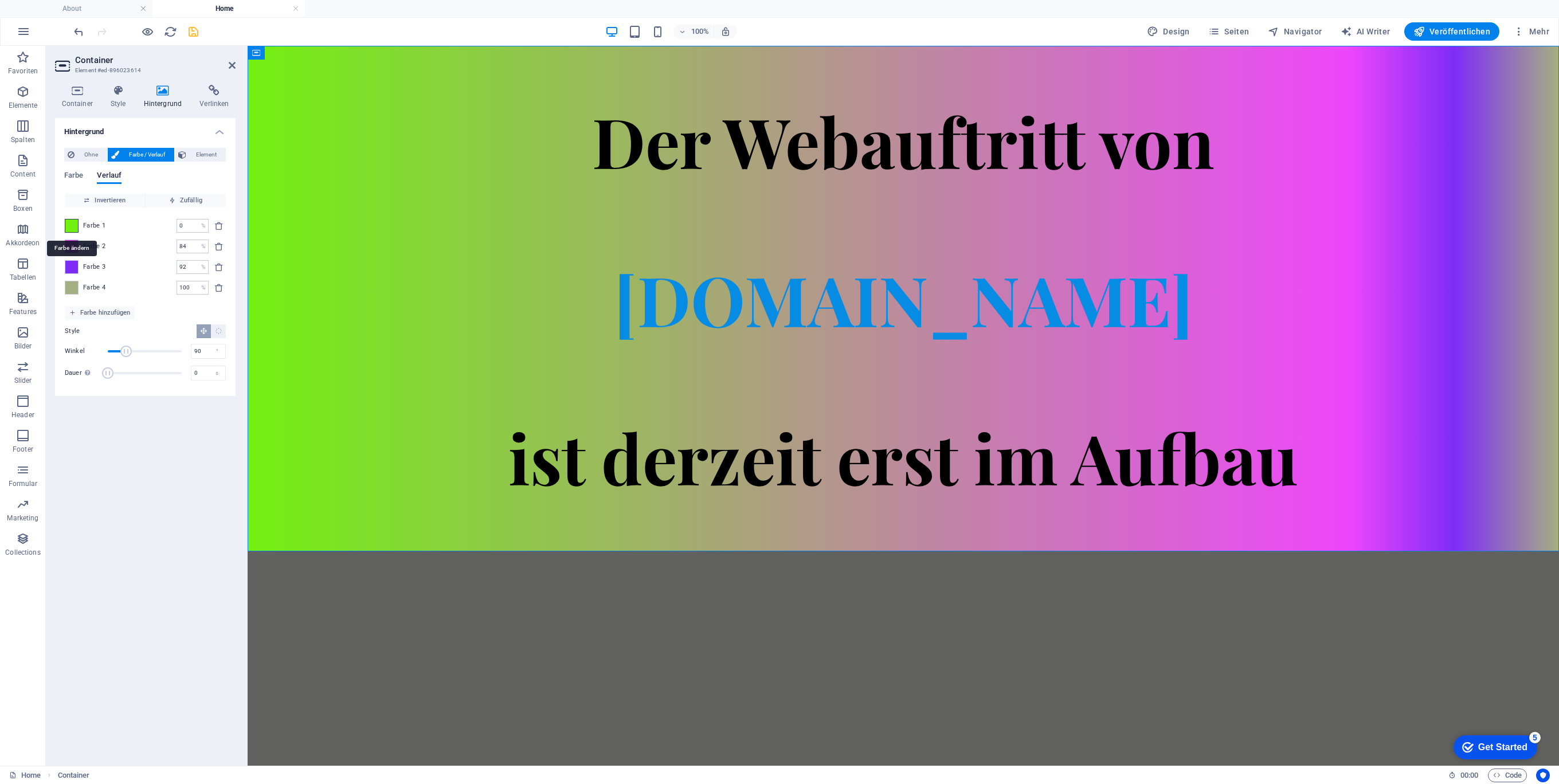
click at [72, 227] on span at bounding box center [72, 226] width 13 height 13
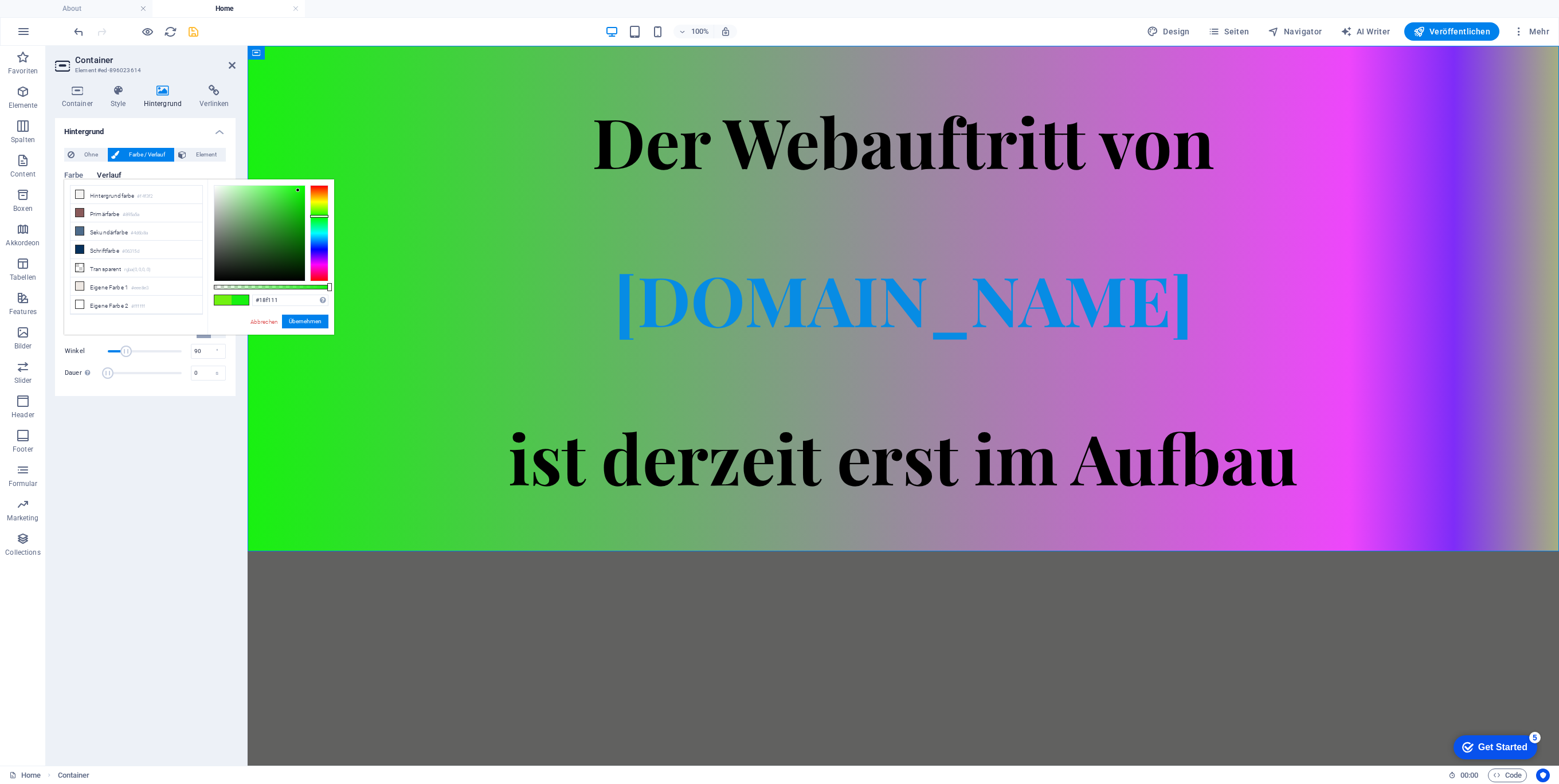
click at [319, 216] on div at bounding box center [319, 233] width 18 height 96
click at [319, 219] on div at bounding box center [319, 233] width 18 height 96
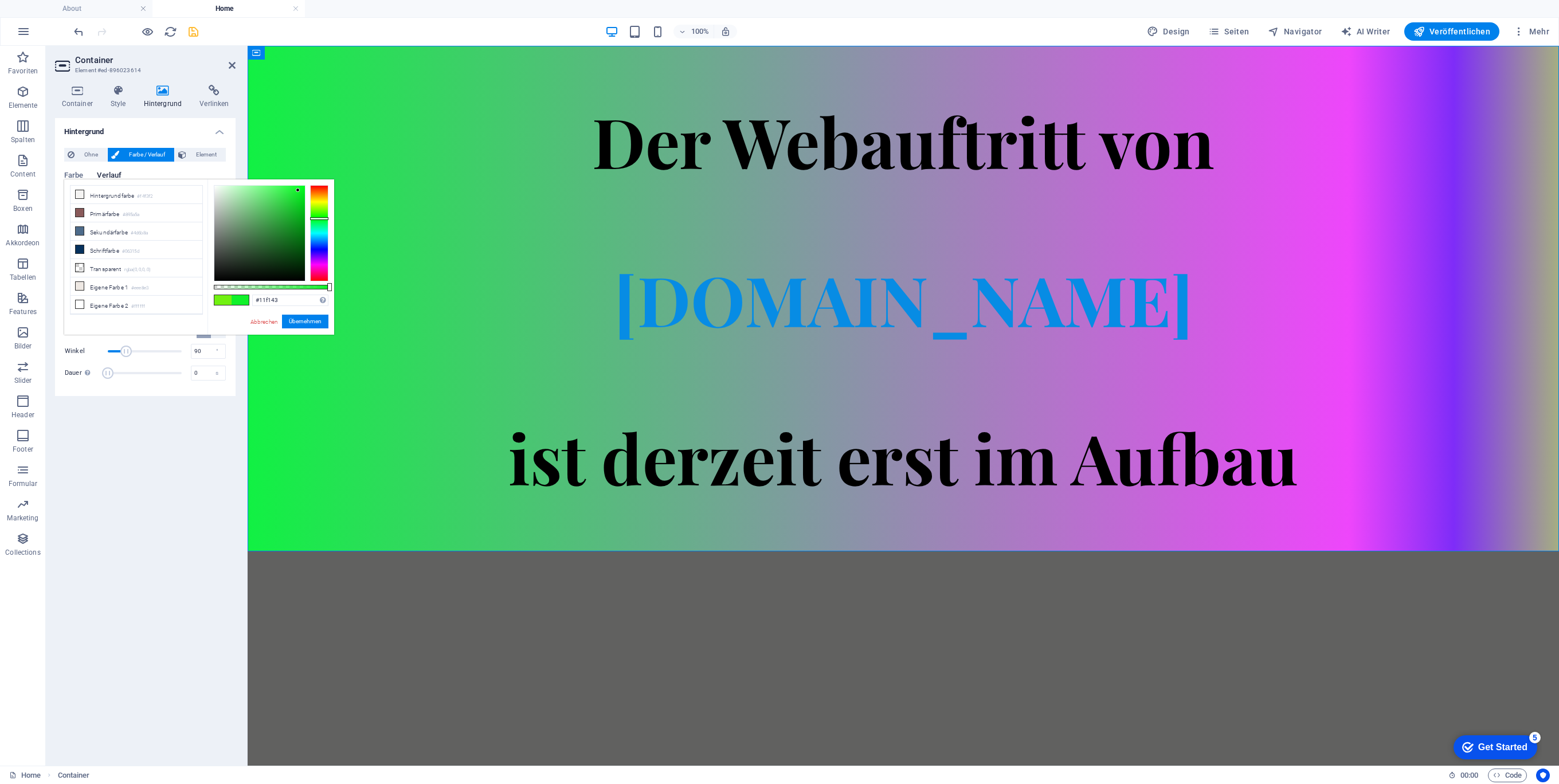
click at [319, 220] on div at bounding box center [319, 233] width 18 height 96
click at [319, 220] on div at bounding box center [319, 220] width 18 height 3
drag, startPoint x: 302, startPoint y: 325, endPoint x: 22, endPoint y: 250, distance: 289.9
click at [302, 325] on button "Übernehmen" at bounding box center [305, 321] width 46 height 14
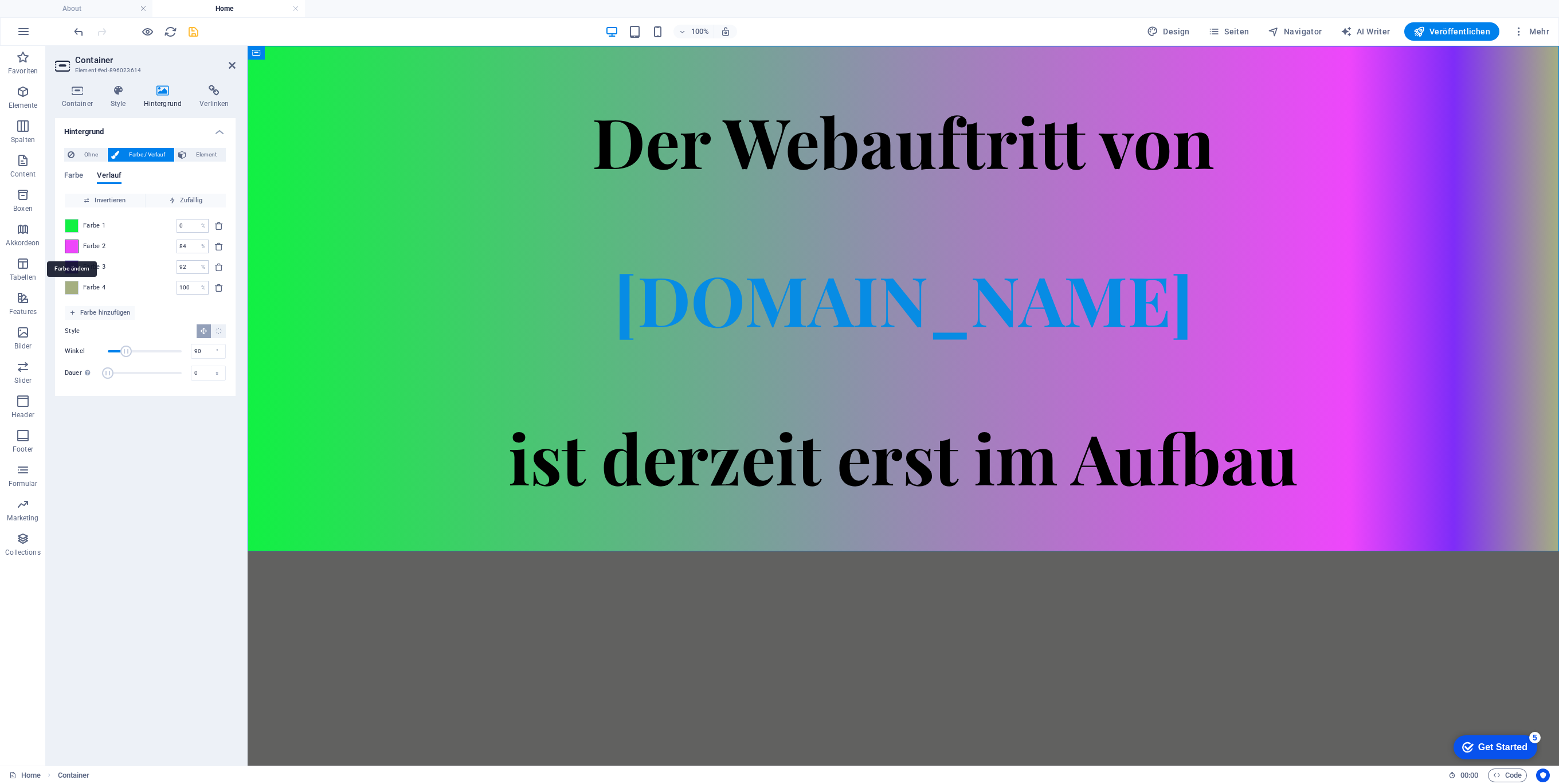
click at [71, 244] on span at bounding box center [72, 246] width 13 height 13
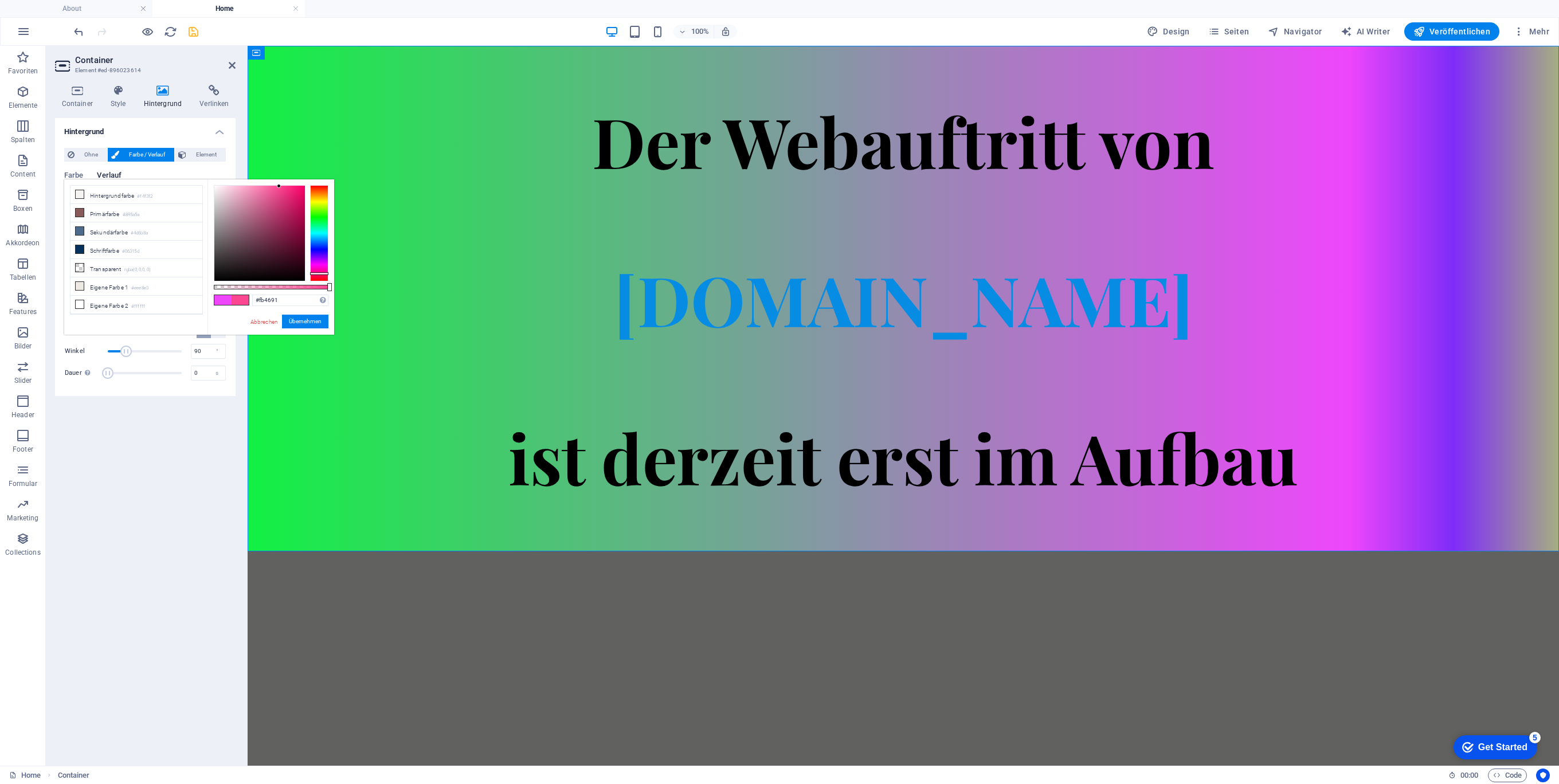
click at [320, 274] on div at bounding box center [319, 233] width 18 height 96
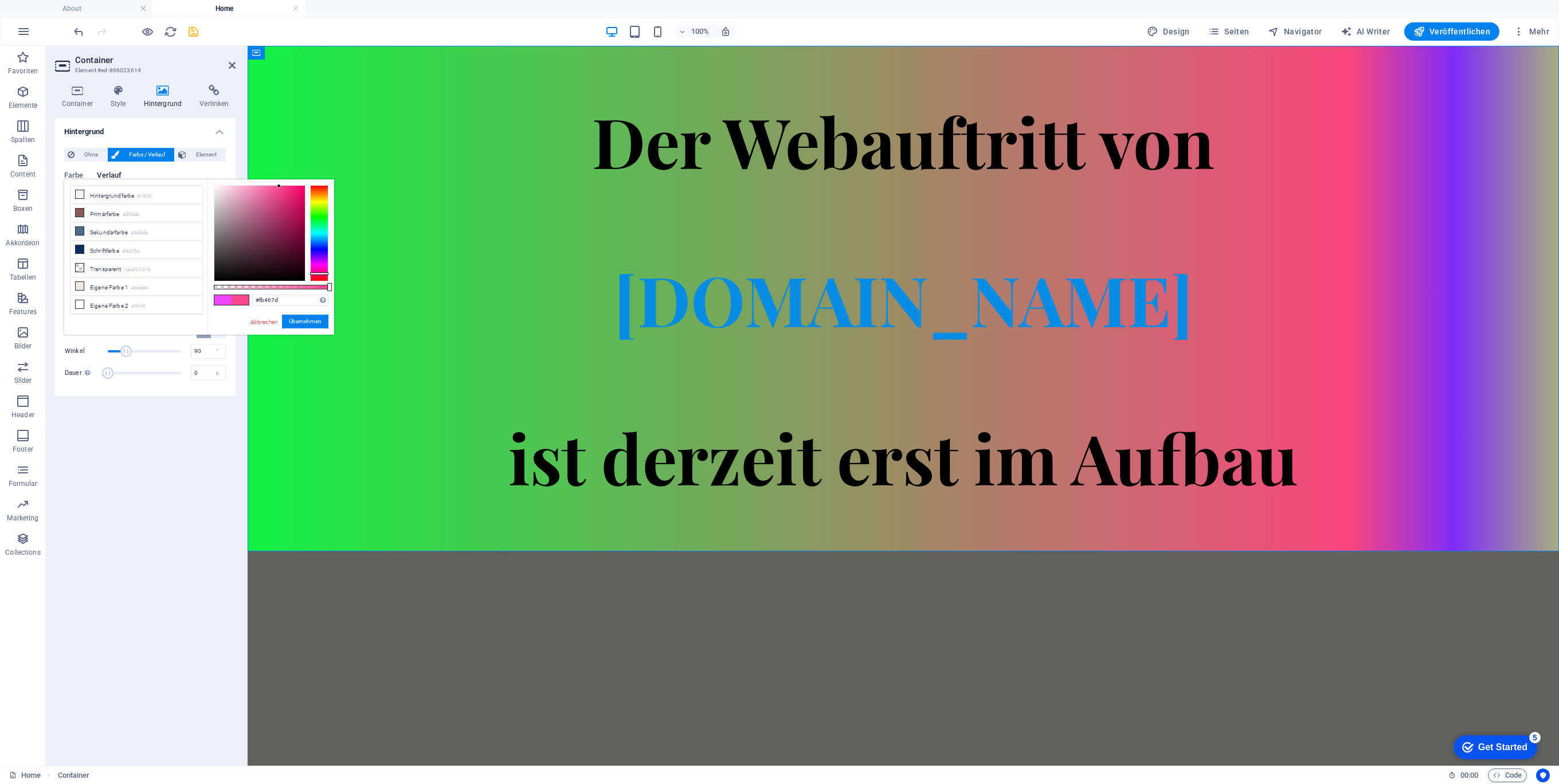
click at [321, 275] on div at bounding box center [319, 233] width 18 height 96
click at [317, 324] on button "Übernehmen" at bounding box center [305, 321] width 46 height 14
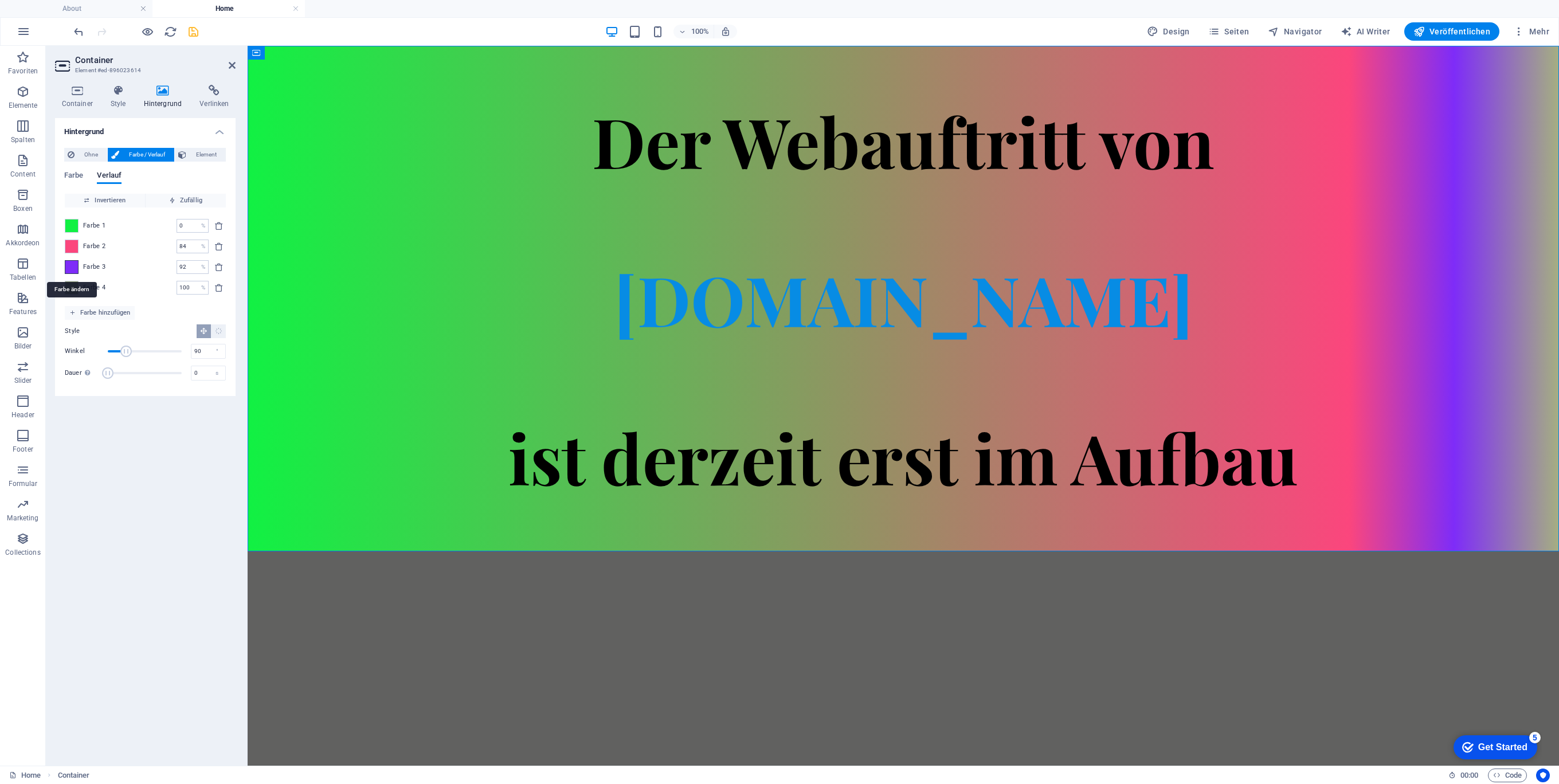
click at [69, 263] on span at bounding box center [72, 267] width 13 height 13
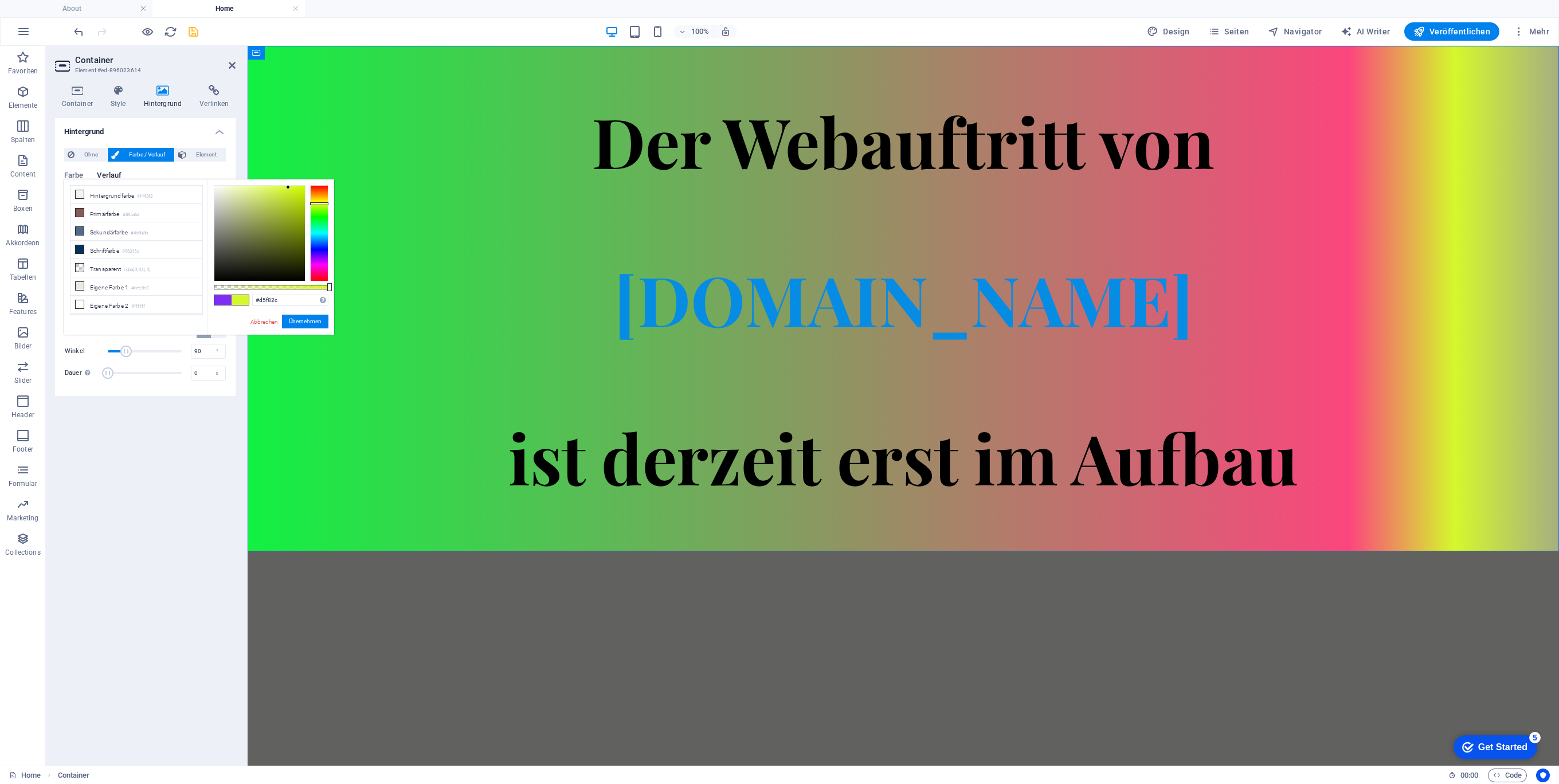
click at [319, 204] on div at bounding box center [319, 233] width 18 height 96
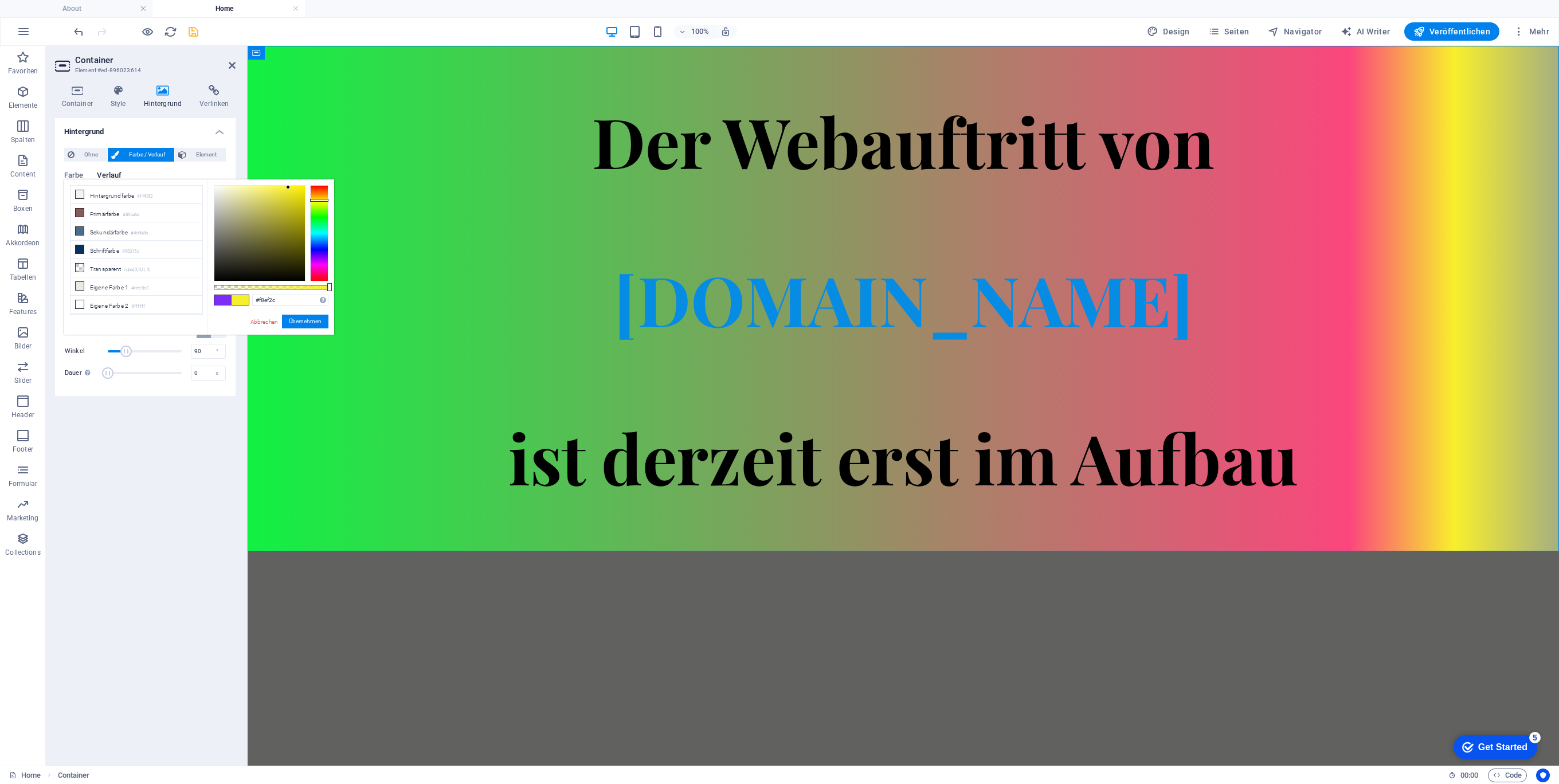
click at [319, 200] on div at bounding box center [319, 200] width 18 height 3
click at [298, 319] on button "Übernehmen" at bounding box center [305, 321] width 46 height 14
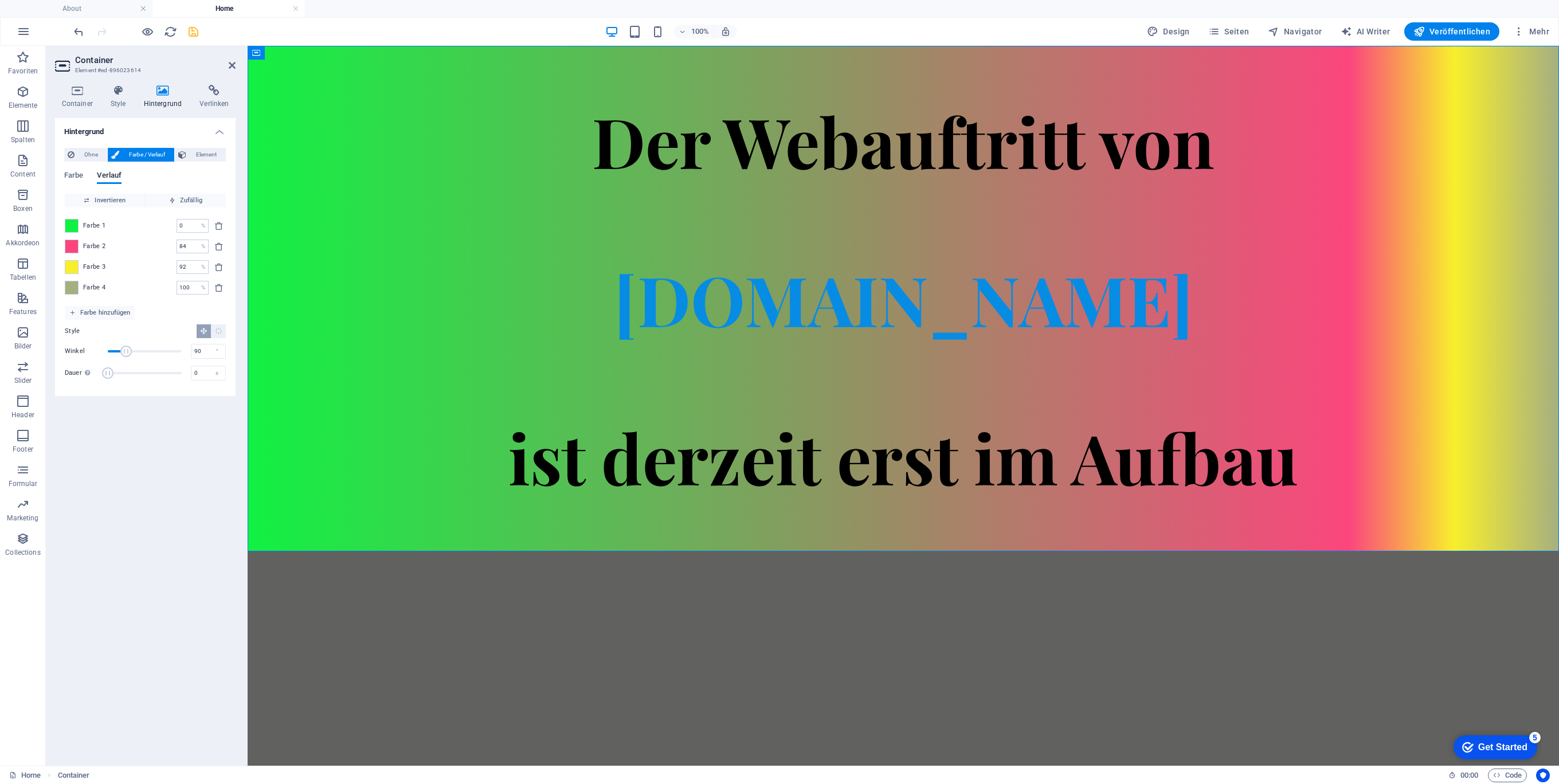
click at [67, 289] on span at bounding box center [72, 288] width 13 height 13
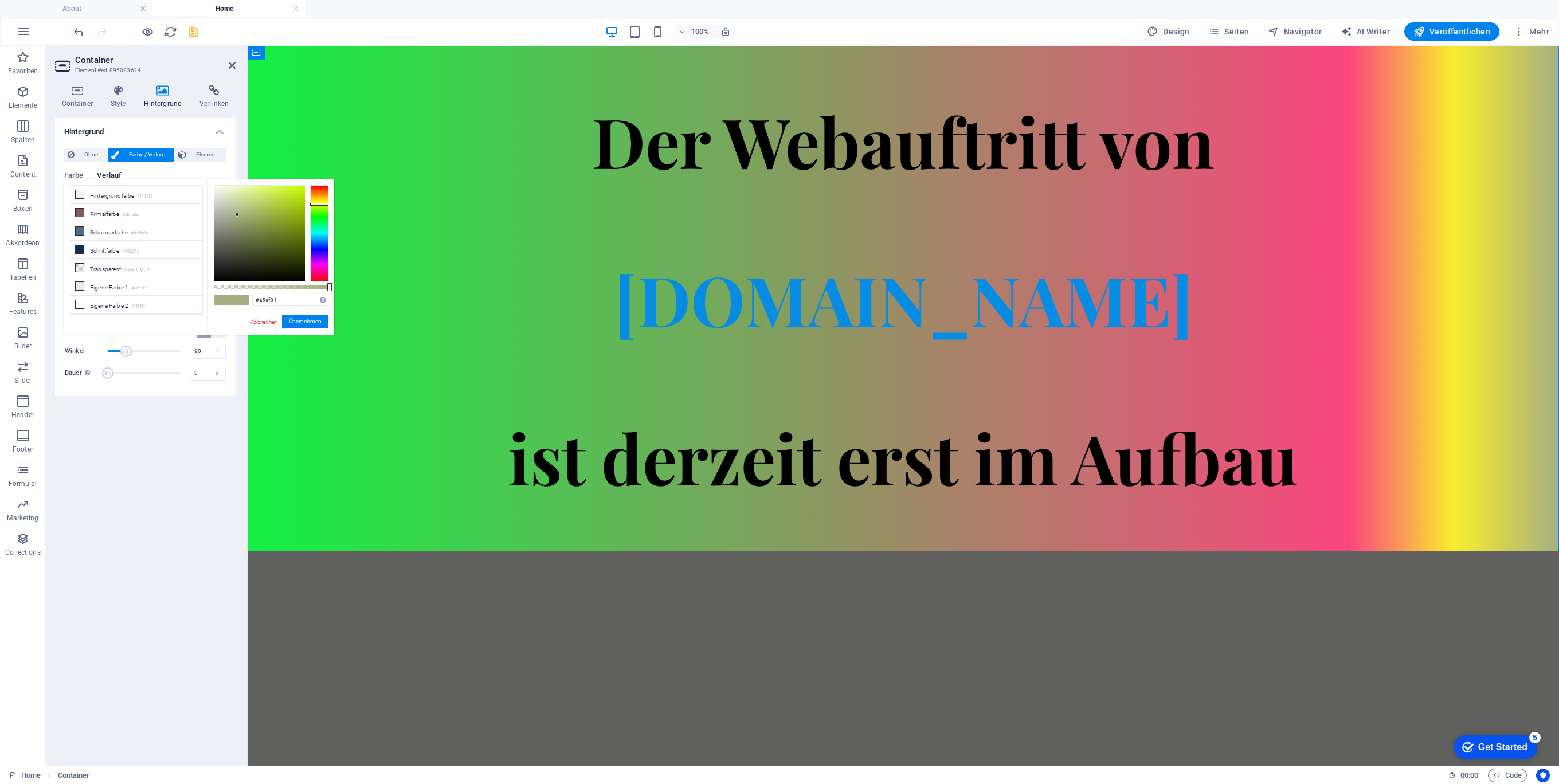
type input "#af81aa"
click at [322, 266] on div at bounding box center [319, 233] width 18 height 96
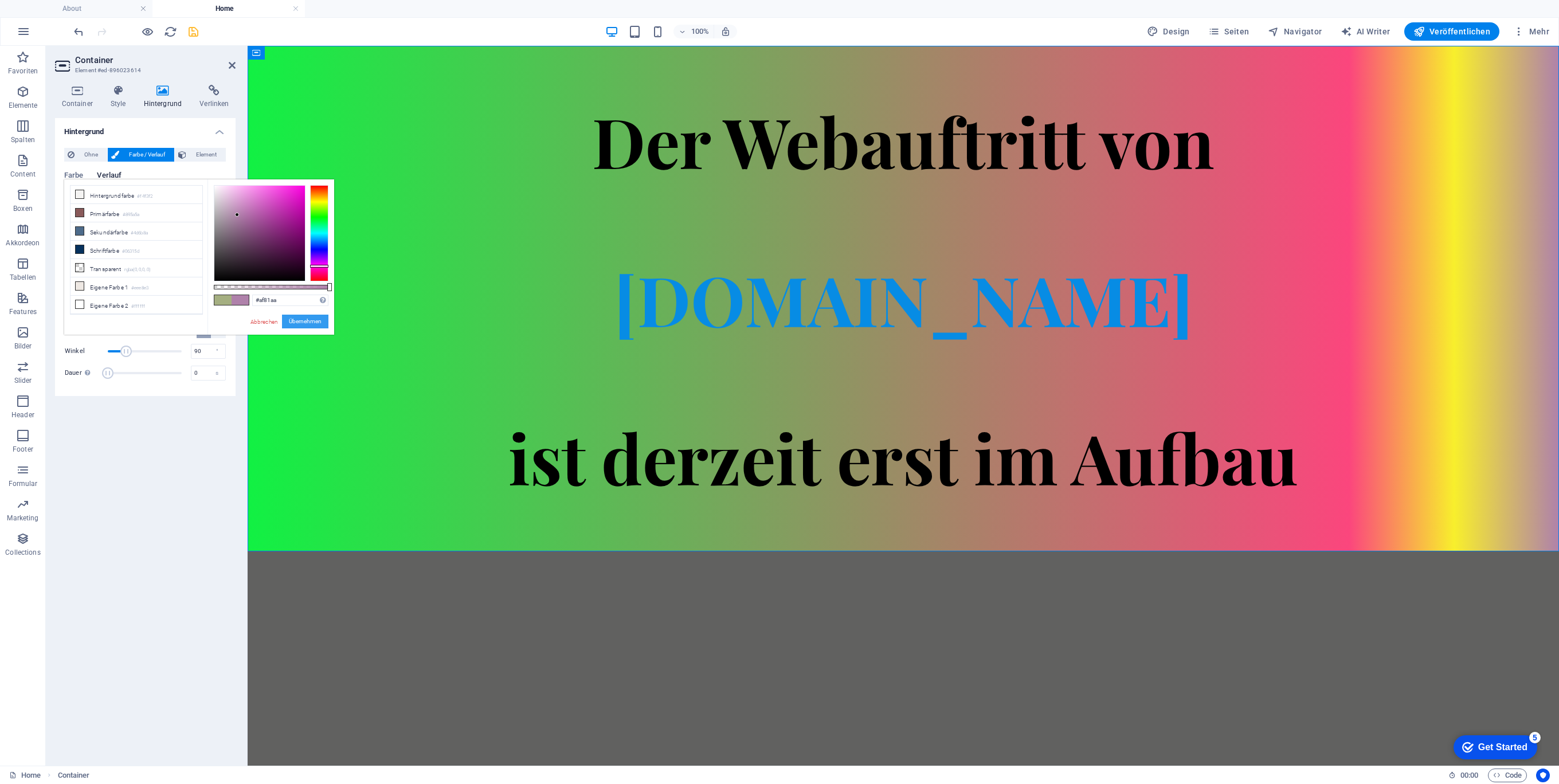
click at [300, 320] on button "Übernehmen" at bounding box center [305, 321] width 46 height 14
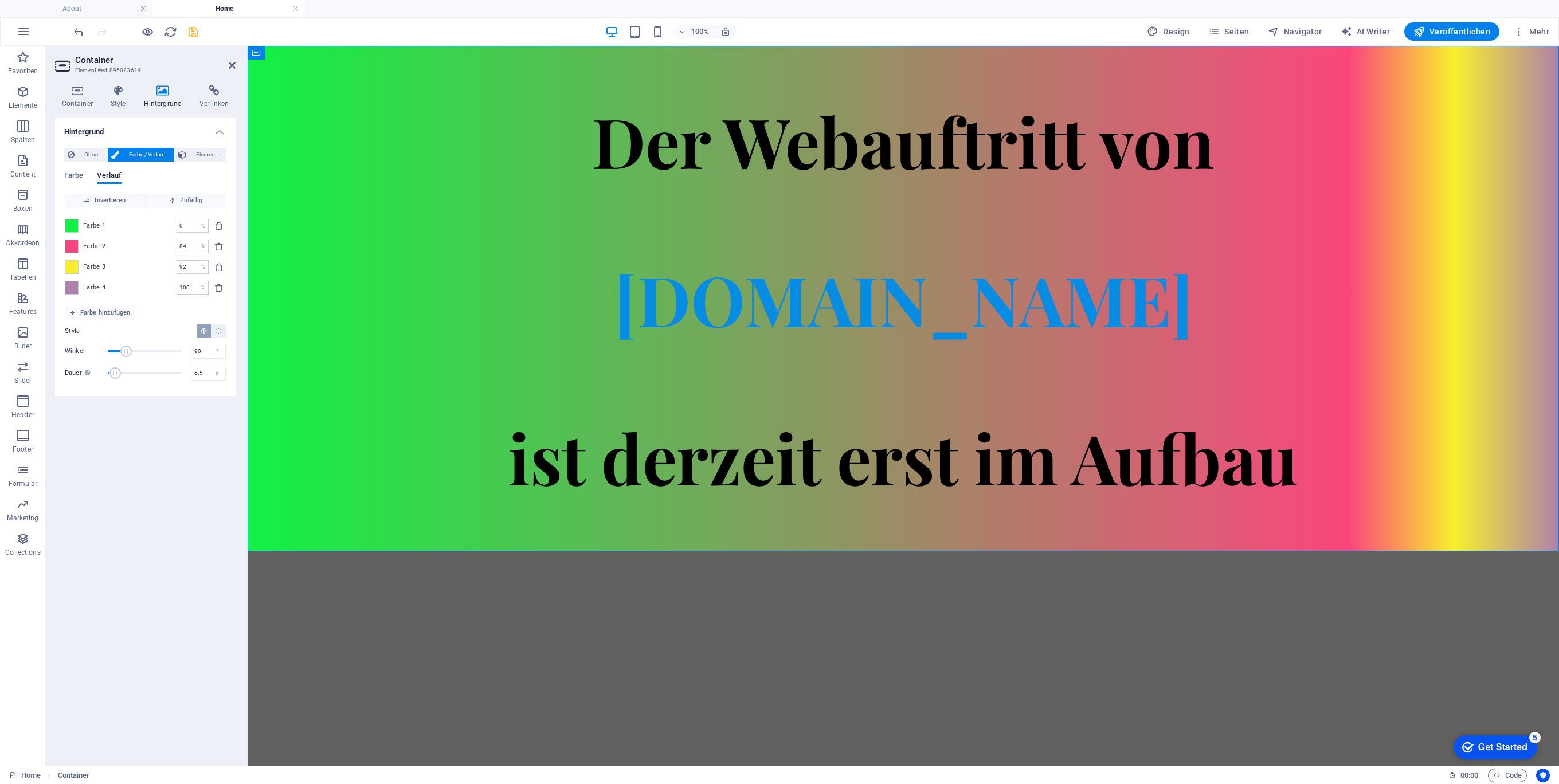
type input "6.7"
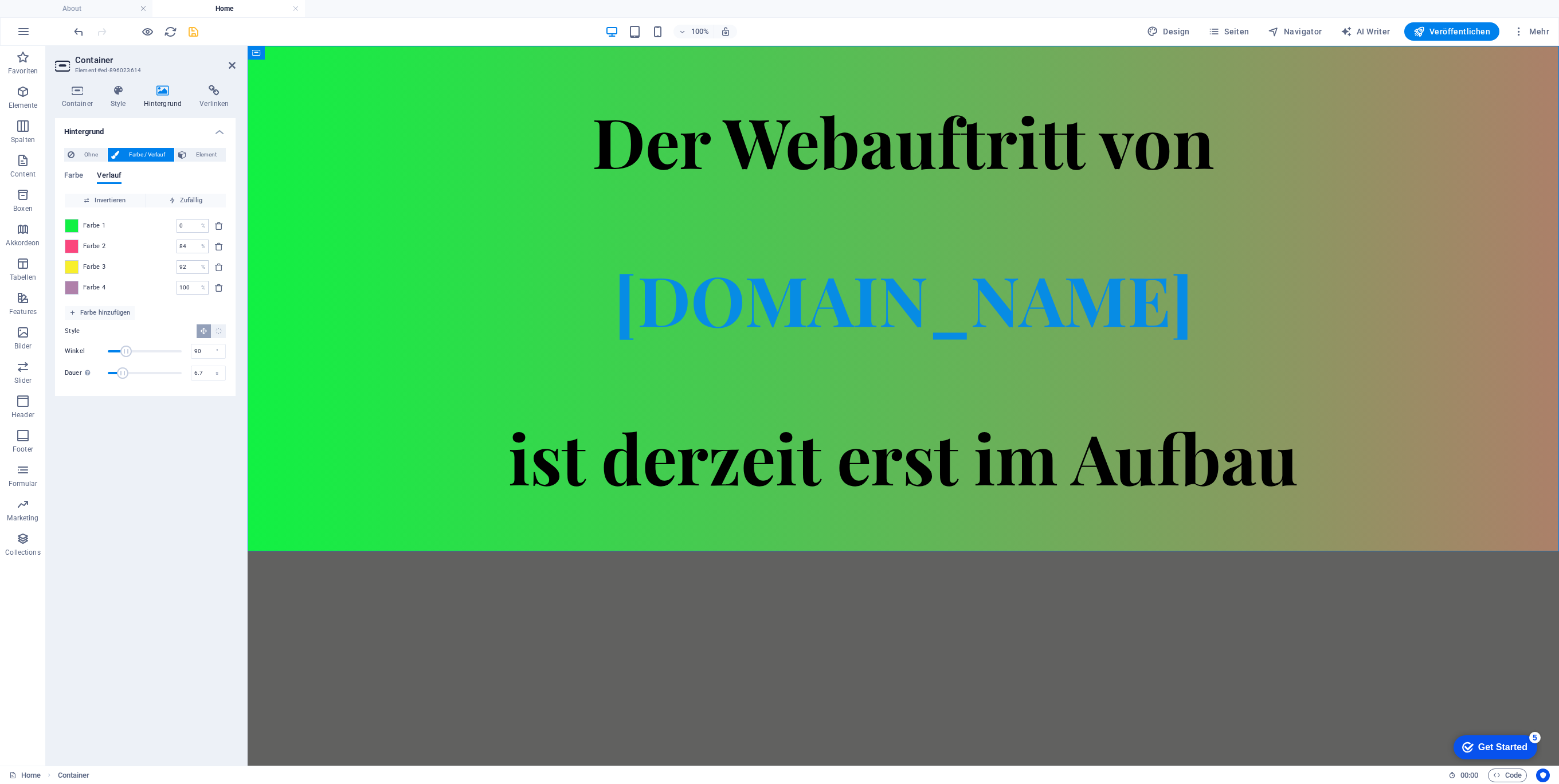
drag, startPoint x: 109, startPoint y: 370, endPoint x: 124, endPoint y: 370, distance: 15.0
click at [124, 370] on span "Dauer" at bounding box center [122, 373] width 11 height 11
click at [215, 248] on icon "delete" at bounding box center [219, 246] width 10 height 10
type input "92"
type input "100"
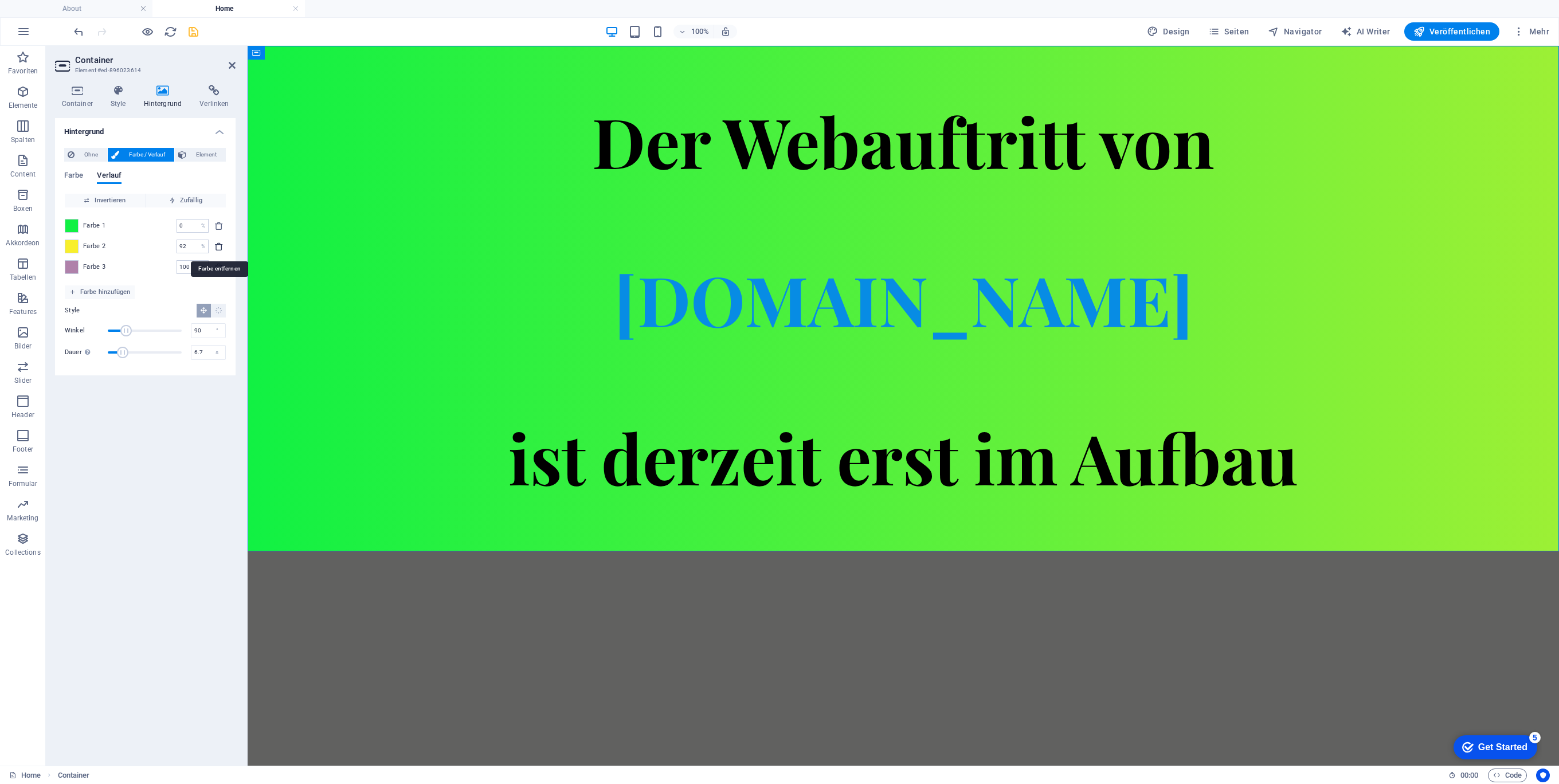
click at [220, 246] on icon "delete" at bounding box center [219, 246] width 10 height 10
type input "100"
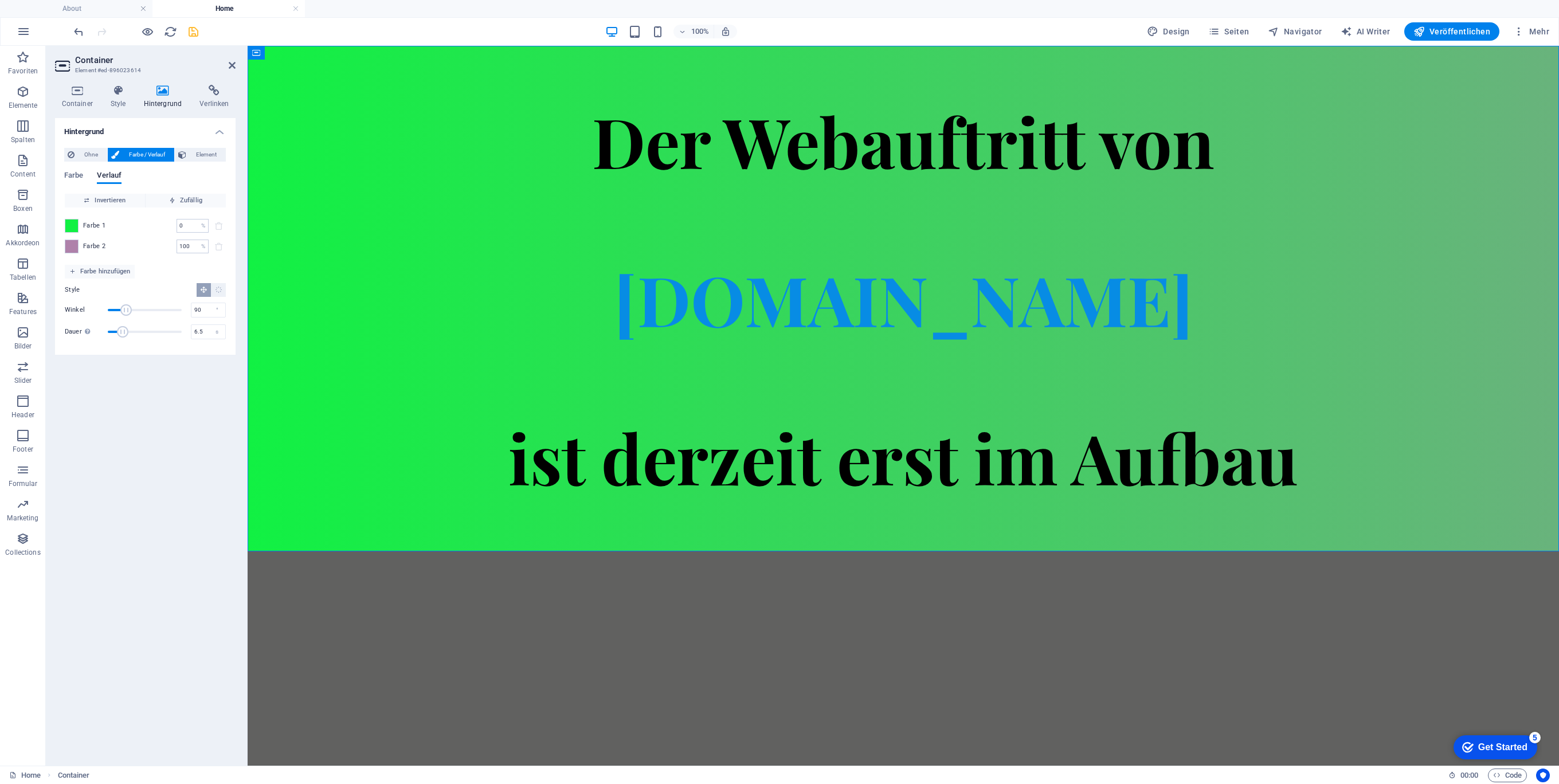
type input "6.7"
click at [124, 333] on span "Dauer" at bounding box center [122, 332] width 11 height 11
click at [69, 246] on span at bounding box center [72, 246] width 13 height 13
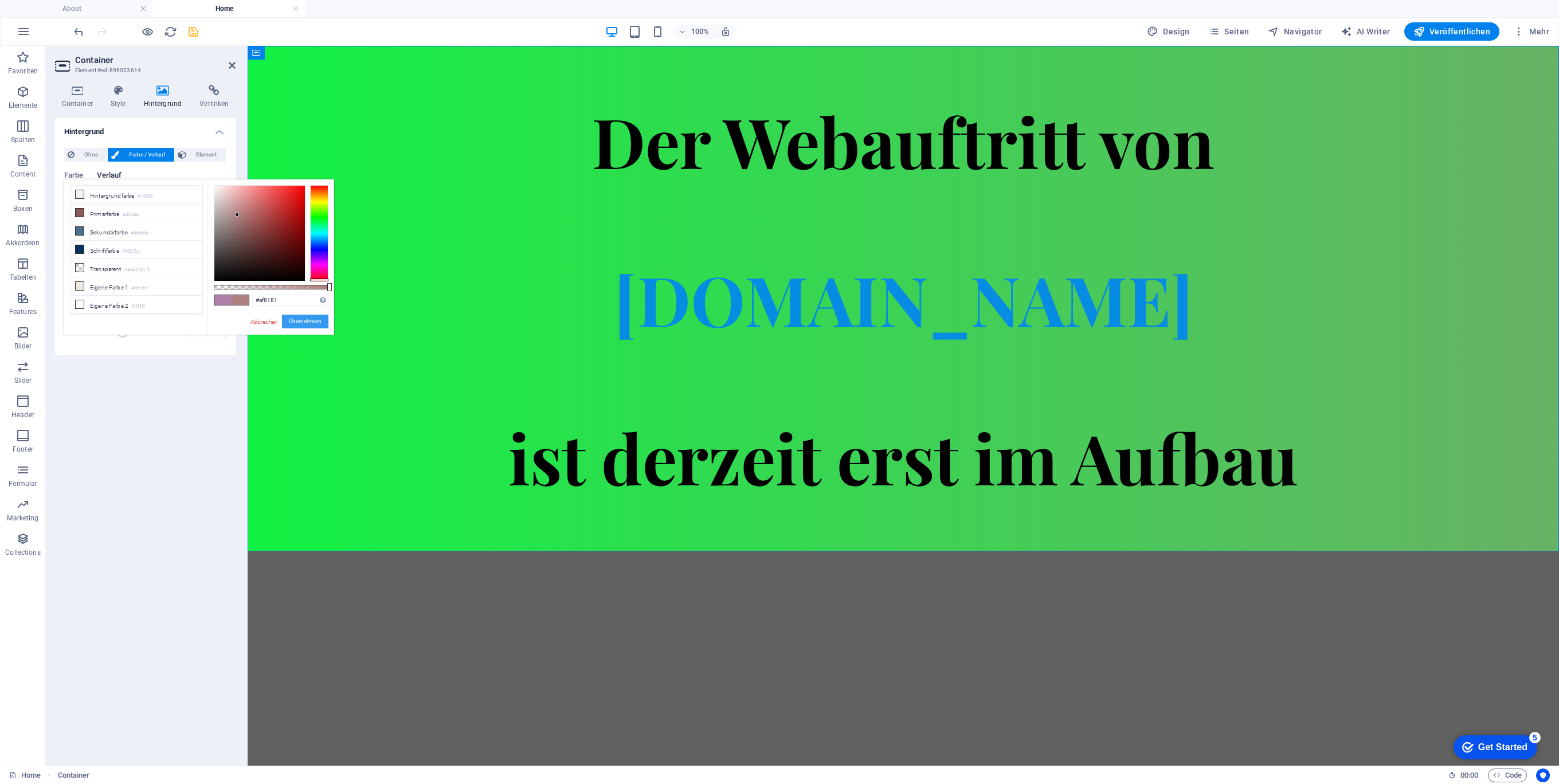
drag, startPoint x: 316, startPoint y: 266, endPoint x: 316, endPoint y: 314, distance: 48.0
click at [324, 300] on div "#af8181 Unterstützte Formate: #0852ed rgb(8, 82, 237) rgba(8, 82, 237, 90%) hsv…" at bounding box center [270, 340] width 126 height 321
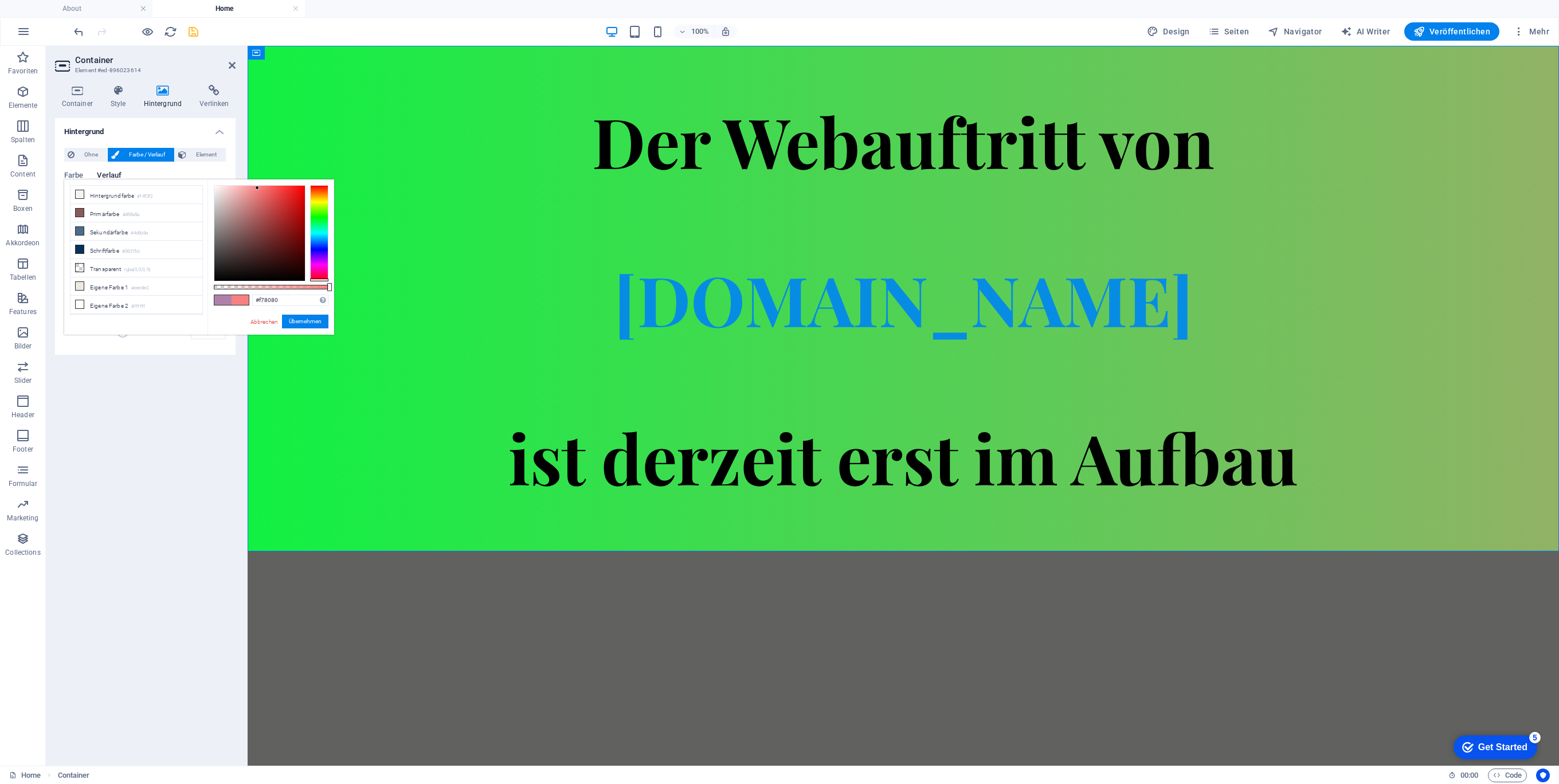
drag, startPoint x: 281, startPoint y: 198, endPoint x: 263, endPoint y: 281, distance: 84.9
click at [257, 188] on div at bounding box center [259, 233] width 91 height 95
type input "#f78282"
click at [297, 320] on button "Übernehmen" at bounding box center [305, 321] width 46 height 14
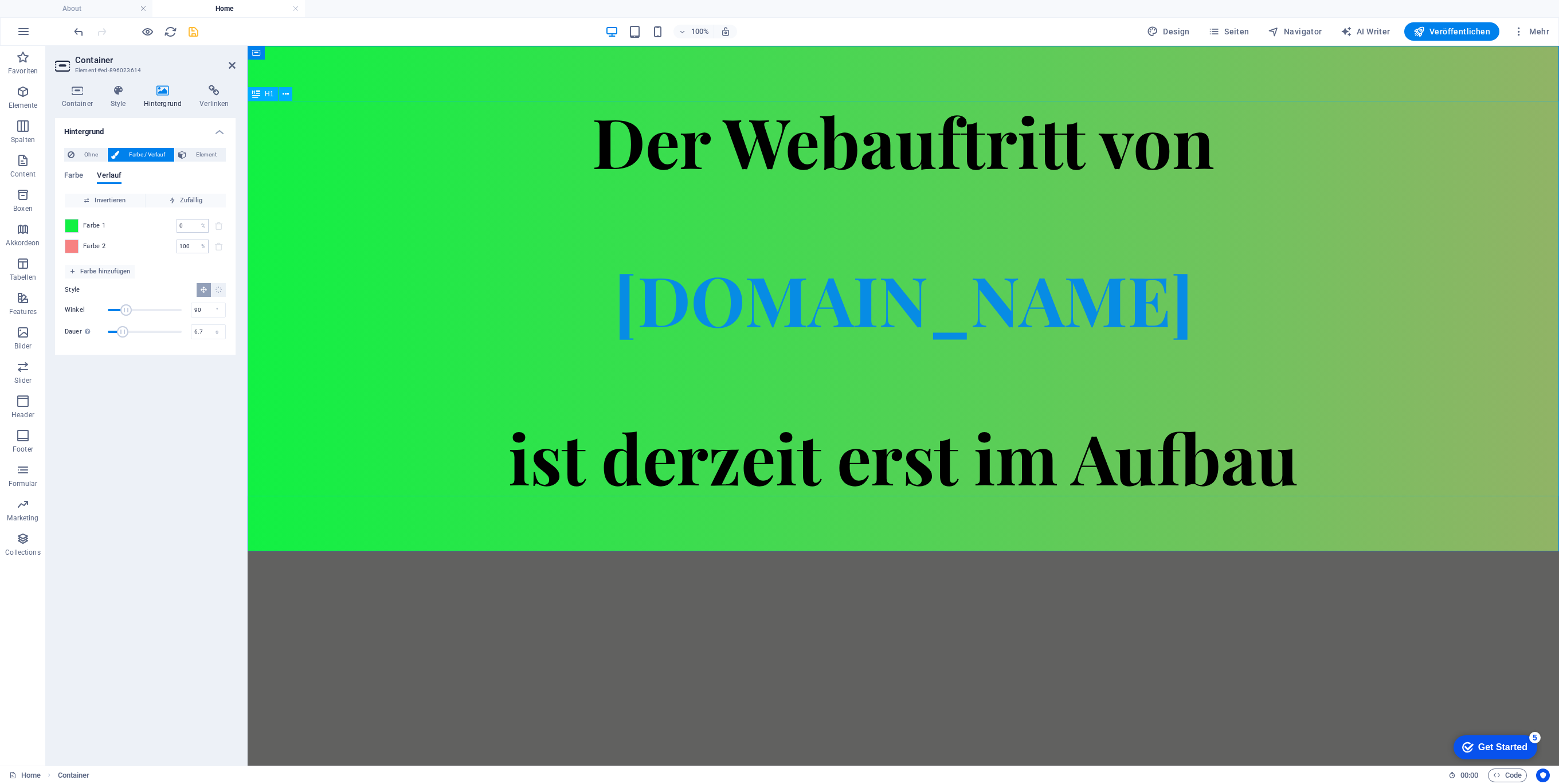
click at [778, 138] on div "Der Webauftritt von Spielhuesli.de ist derzeit erst im Aufbau" at bounding box center [903, 298] width 1312 height 395
click at [628, 136] on div "Der Webauftritt von Spielhuesli.de ist derzeit erst im Aufbau" at bounding box center [903, 298] width 1312 height 395
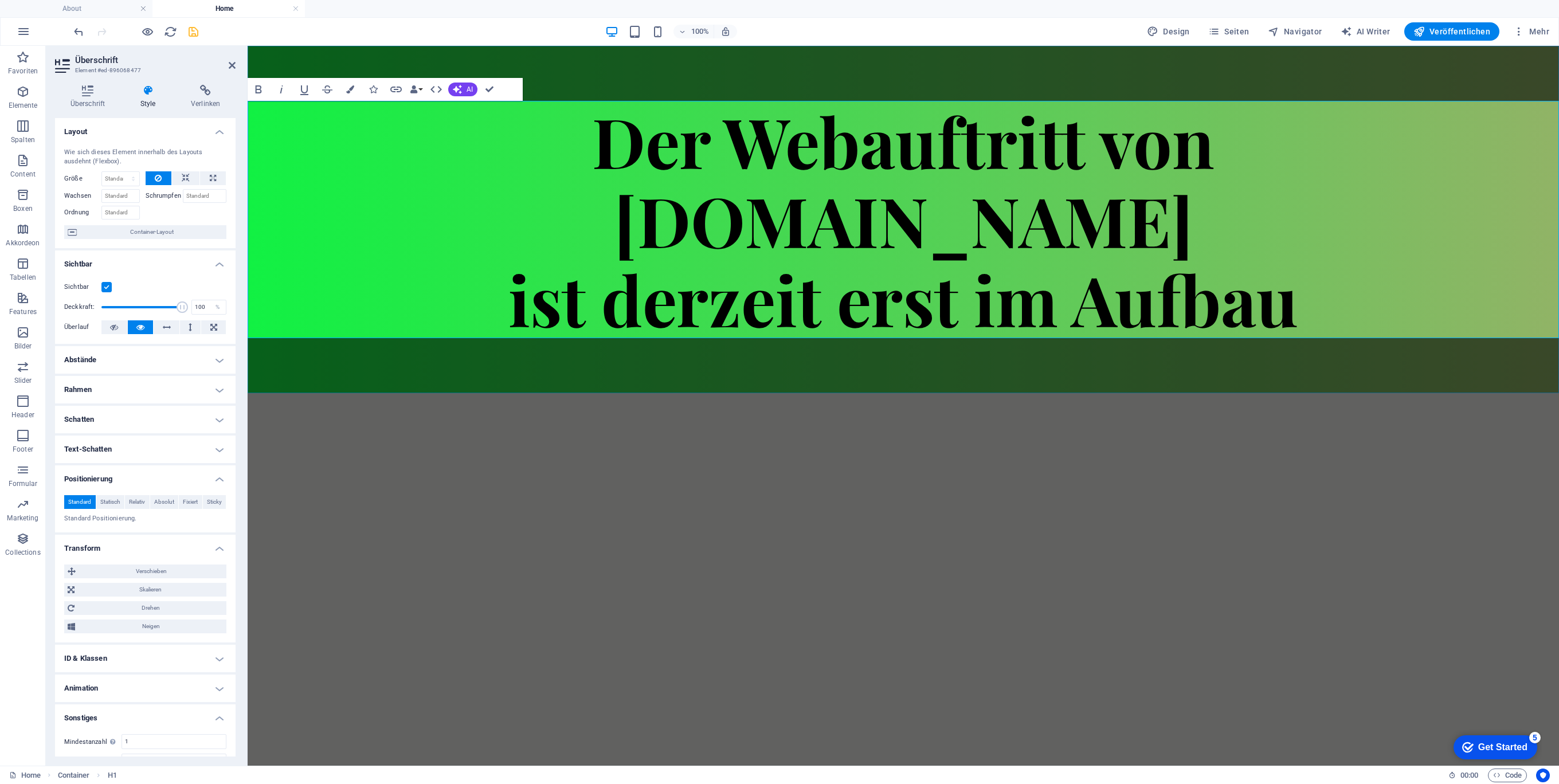
click at [549, 173] on h1 "Der Webauftritt von Spielhuesli.de ist derzeit erst im Aufbau" at bounding box center [903, 219] width 1312 height 237
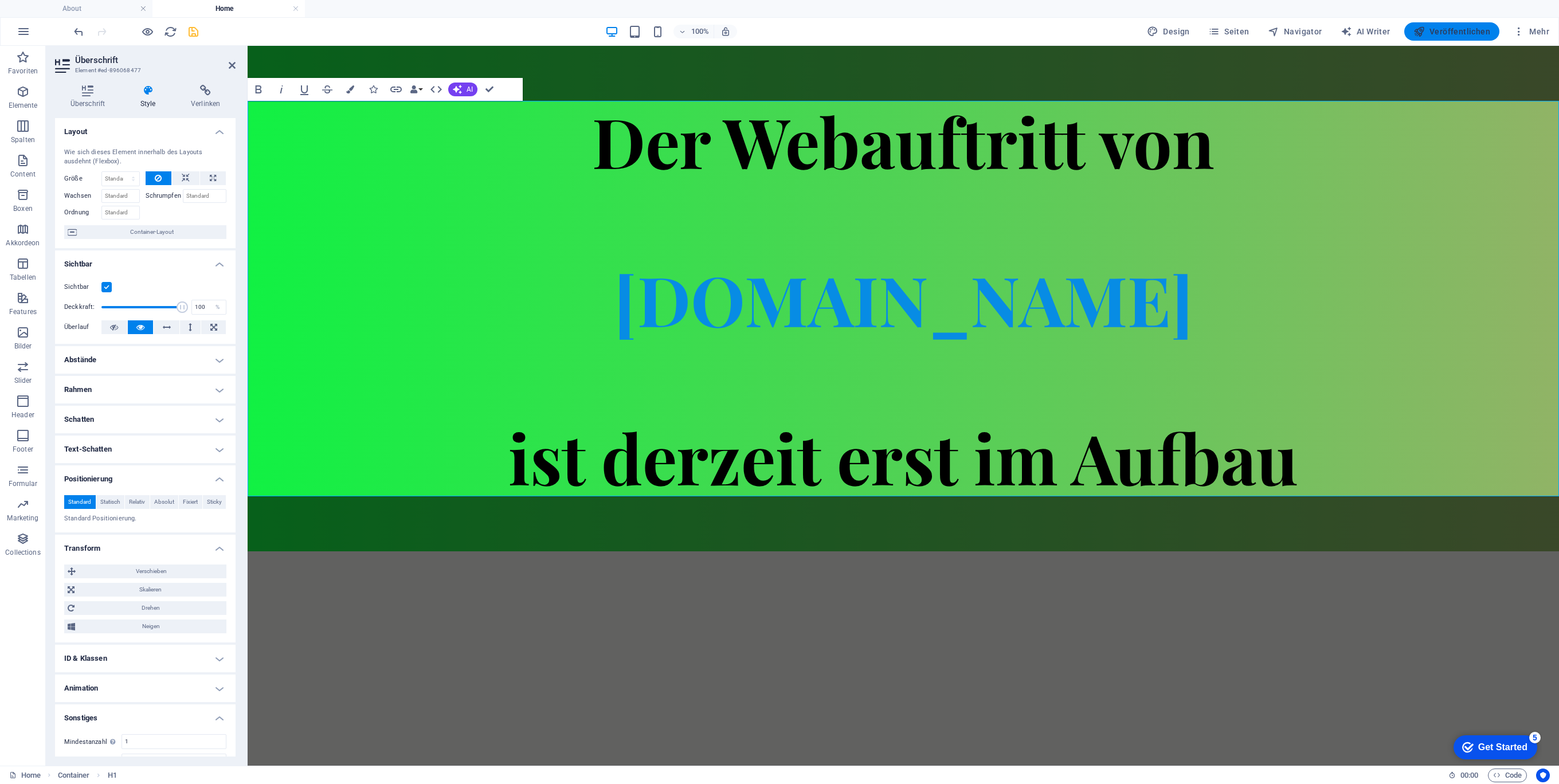
click at [1477, 25] on span "Veröffentlichen" at bounding box center [1452, 31] width 77 height 11
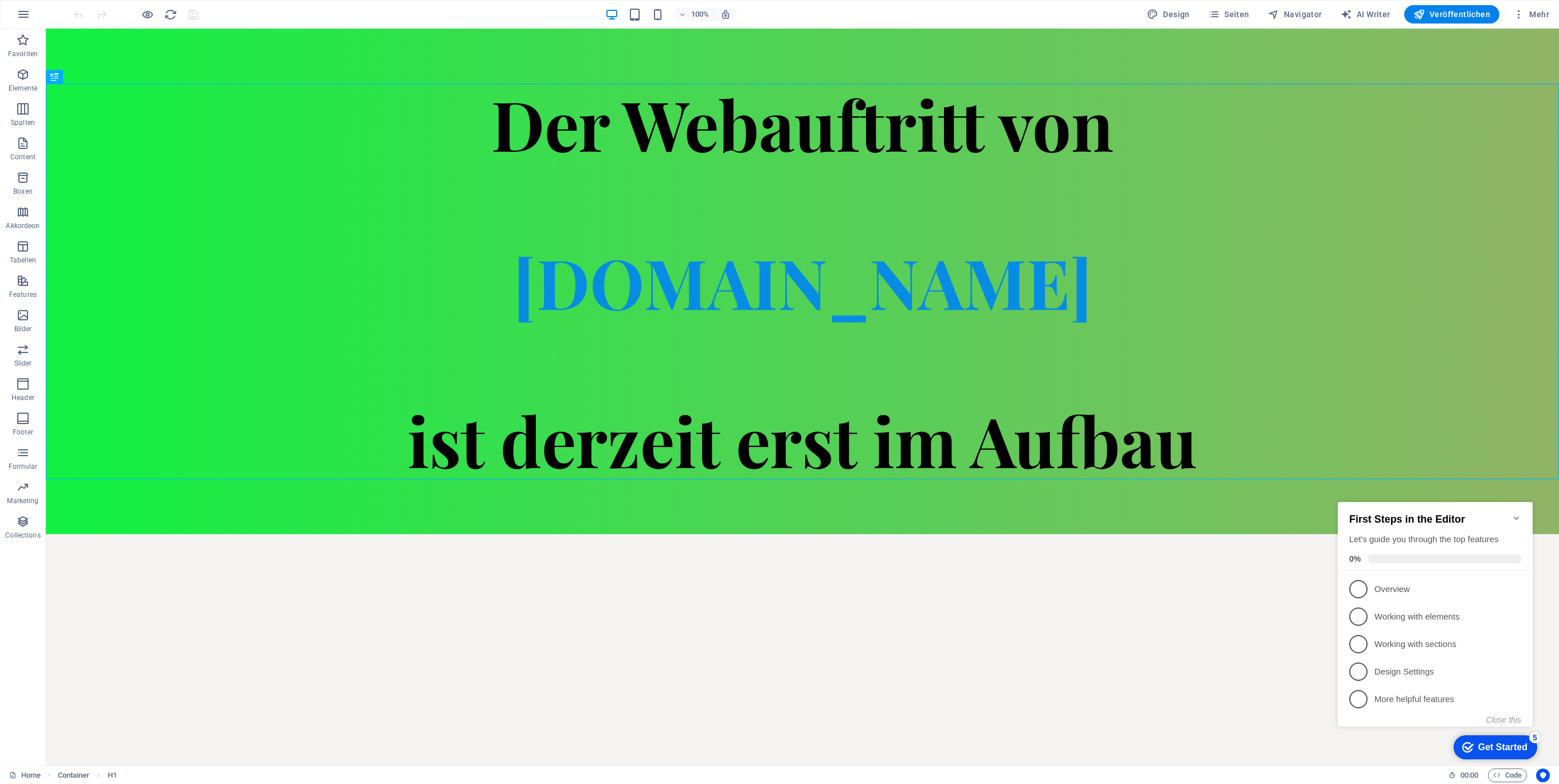
click at [965, 534] on html "Skip to main content Der Webauftritt von [DOMAIN_NAME] ist derzeit erst im Aufb…" at bounding box center [803, 281] width 1513 height 505
click at [1438, 11] on span "Veröffentlichen" at bounding box center [1452, 14] width 77 height 11
click at [787, 444] on div "Der Webauftritt von [DOMAIN_NAME] ist derzeit erst im Aufbau" at bounding box center [803, 281] width 1513 height 395
drag, startPoint x: 787, startPoint y: 445, endPoint x: 587, endPoint y: 444, distance: 200.0
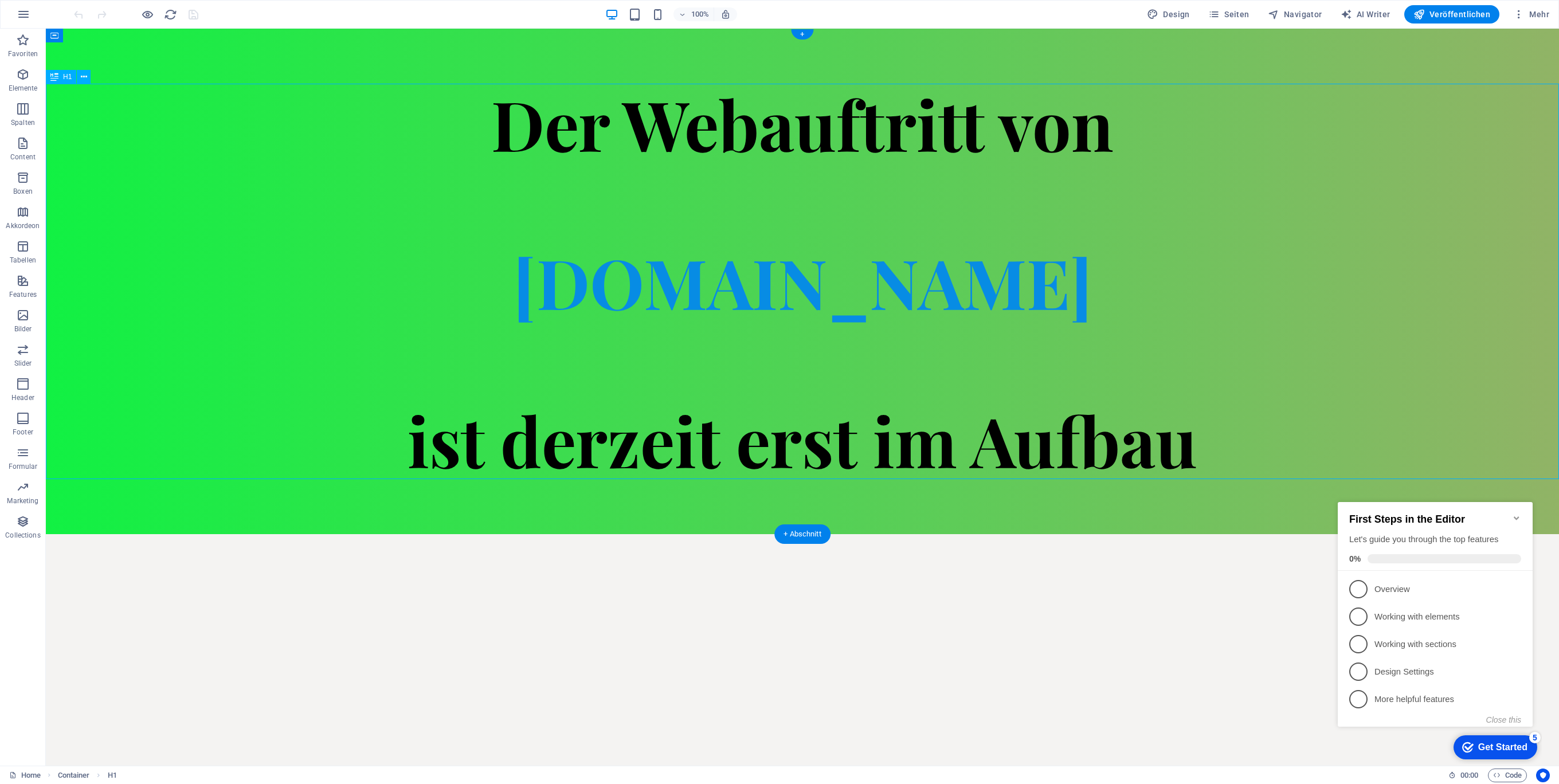
click at [788, 444] on div "Der Webauftritt von [DOMAIN_NAME] ist derzeit erst im Aufbau" at bounding box center [803, 281] width 1513 height 395
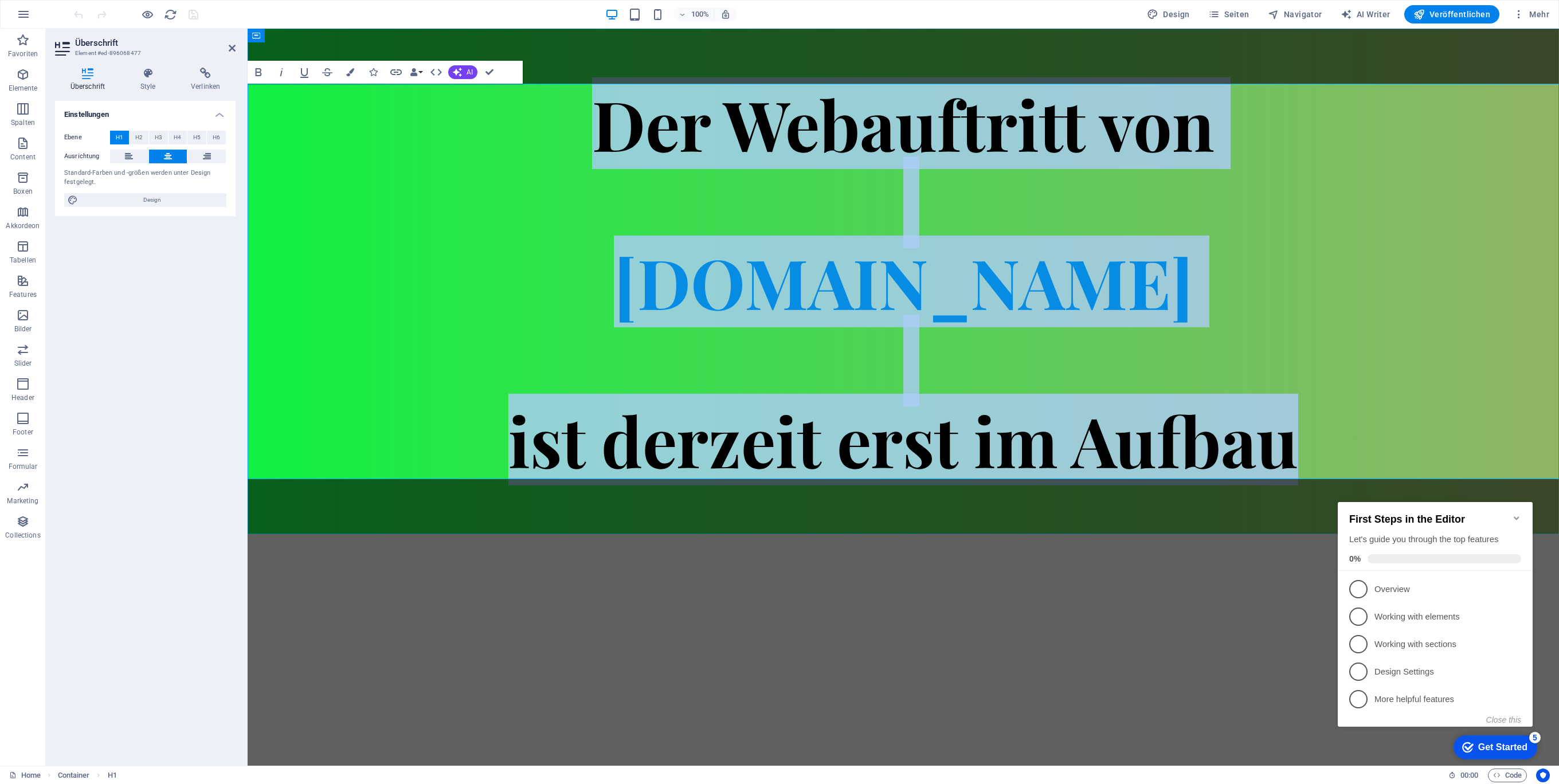
click at [886, 470] on span "ist derzeit erst im Aufbau" at bounding box center [903, 439] width 790 height 91
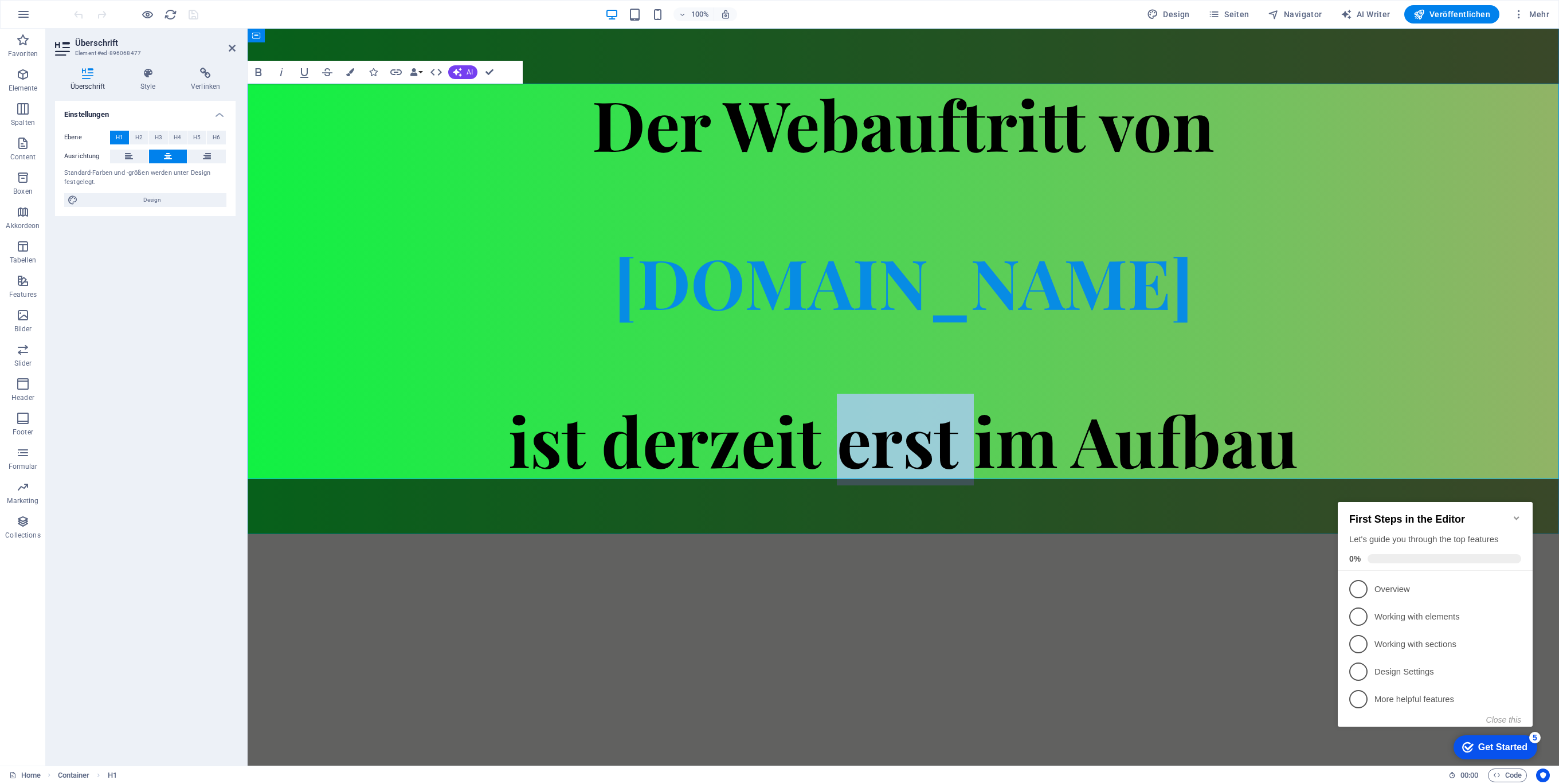
click at [886, 470] on span "ist derzeit erst im Aufbau" at bounding box center [903, 439] width 790 height 91
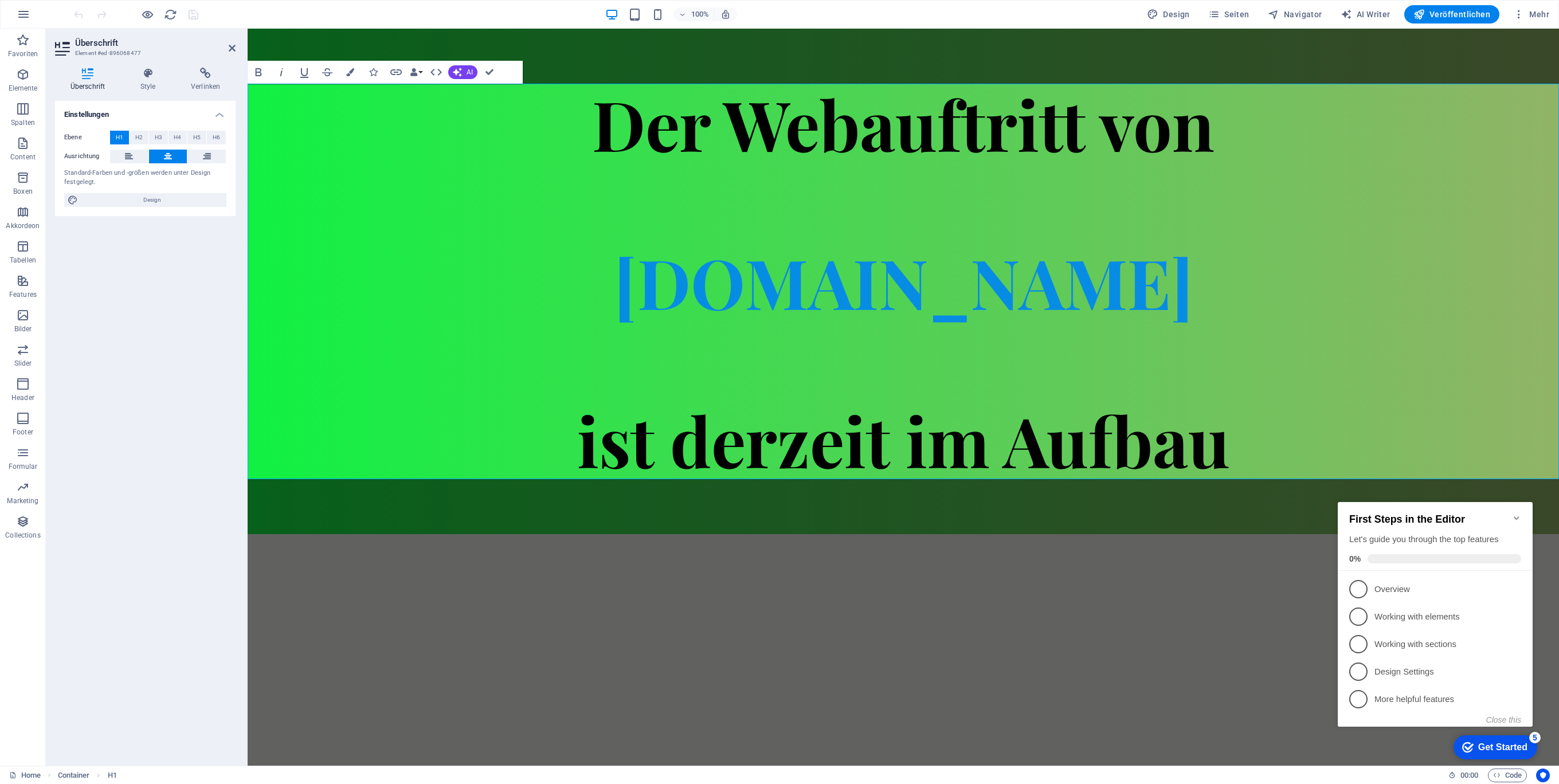
click at [967, 534] on html "Skip to main content Der Webauftritt von [DOMAIN_NAME] ist derzeit im Aufbau" at bounding box center [903, 281] width 1312 height 505
click at [1437, 10] on span "Veröffentlichen" at bounding box center [1452, 14] width 77 height 11
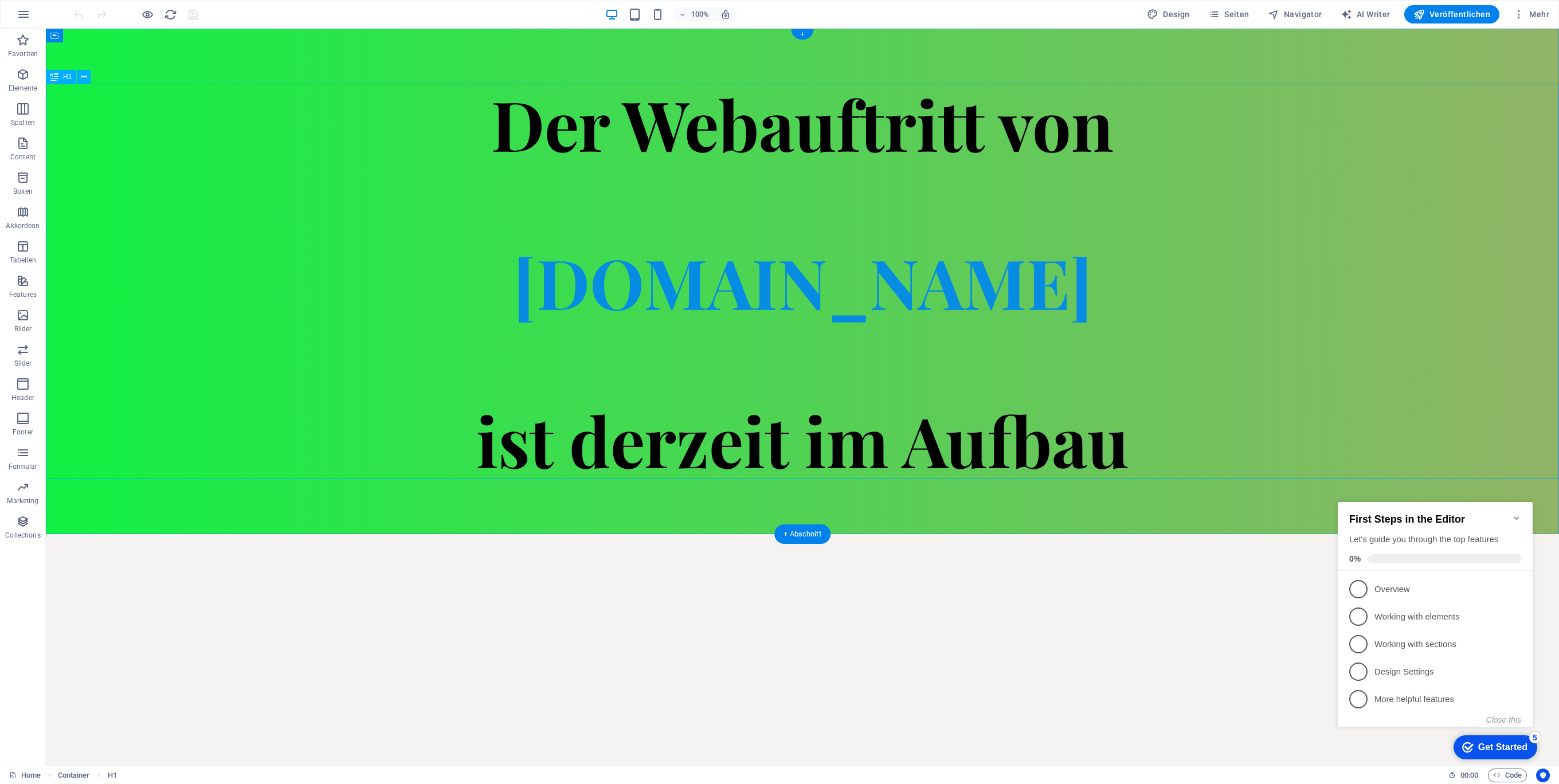
click at [220, 221] on div "Der Webauftritt von [DOMAIN_NAME] ist derzeit im Aufbau" at bounding box center [803, 281] width 1513 height 395
click at [198, 54] on div "Der Webauftritt von [DOMAIN_NAME] ist derzeit im Aufbau" at bounding box center [803, 281] width 1513 height 505
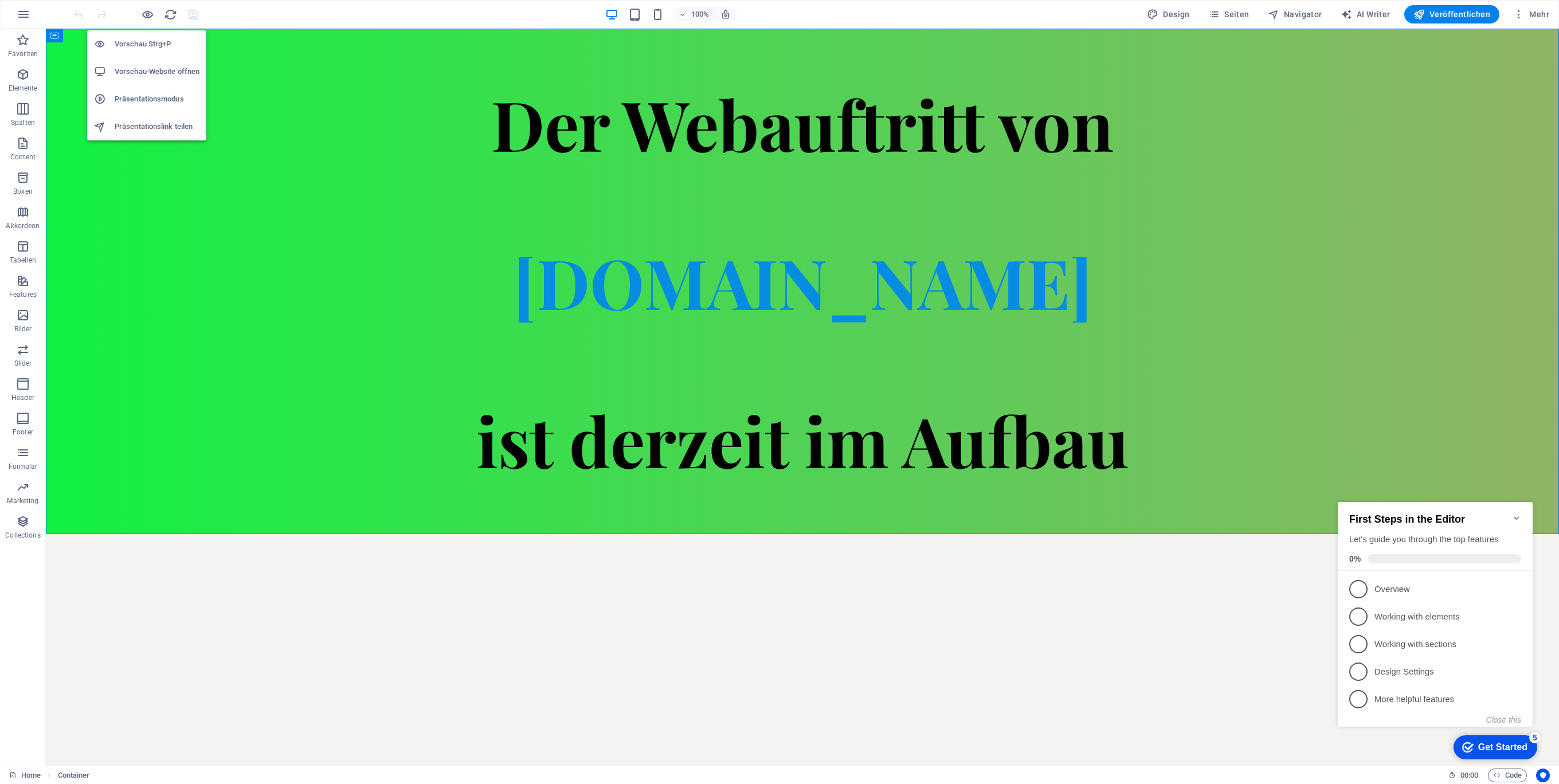
click at [146, 72] on h6 "Vorschau-Website öffnen" at bounding box center [157, 71] width 85 height 14
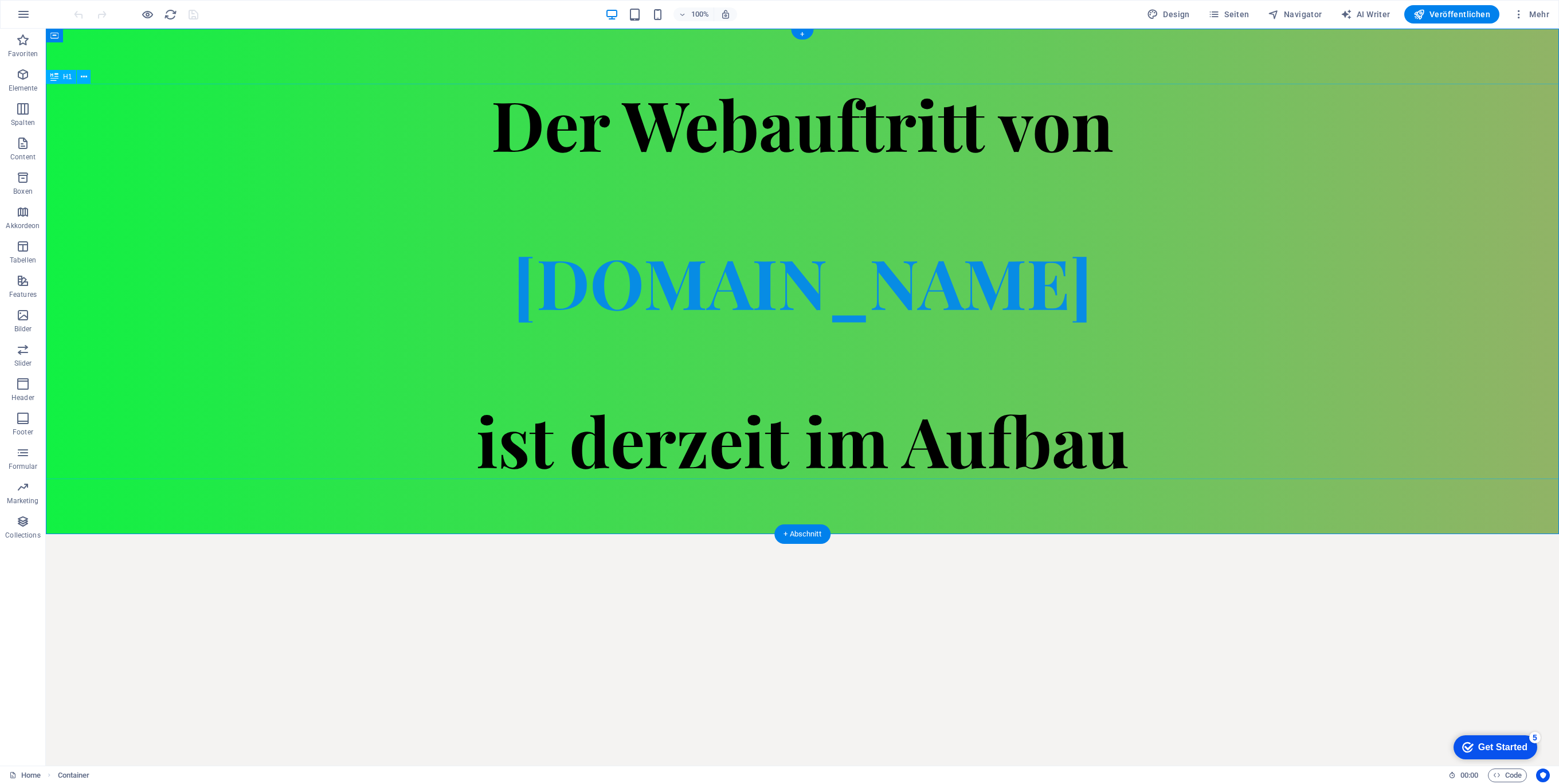
click at [1230, 460] on div "Der Webauftritt von [DOMAIN_NAME] ist derzeit im Aufbau" at bounding box center [803, 281] width 1513 height 395
click at [1087, 511] on div "Der Webauftritt von [DOMAIN_NAME] ist derzeit im Aufbau" at bounding box center [803, 281] width 1513 height 505
click at [659, 79] on div "Der Webauftritt von [DOMAIN_NAME] ist derzeit im Aufbau" at bounding box center [803, 281] width 1513 height 505
click at [494, 125] on div "Der Webauftritt von [DOMAIN_NAME] ist derzeit im Aufbau" at bounding box center [803, 281] width 1513 height 395
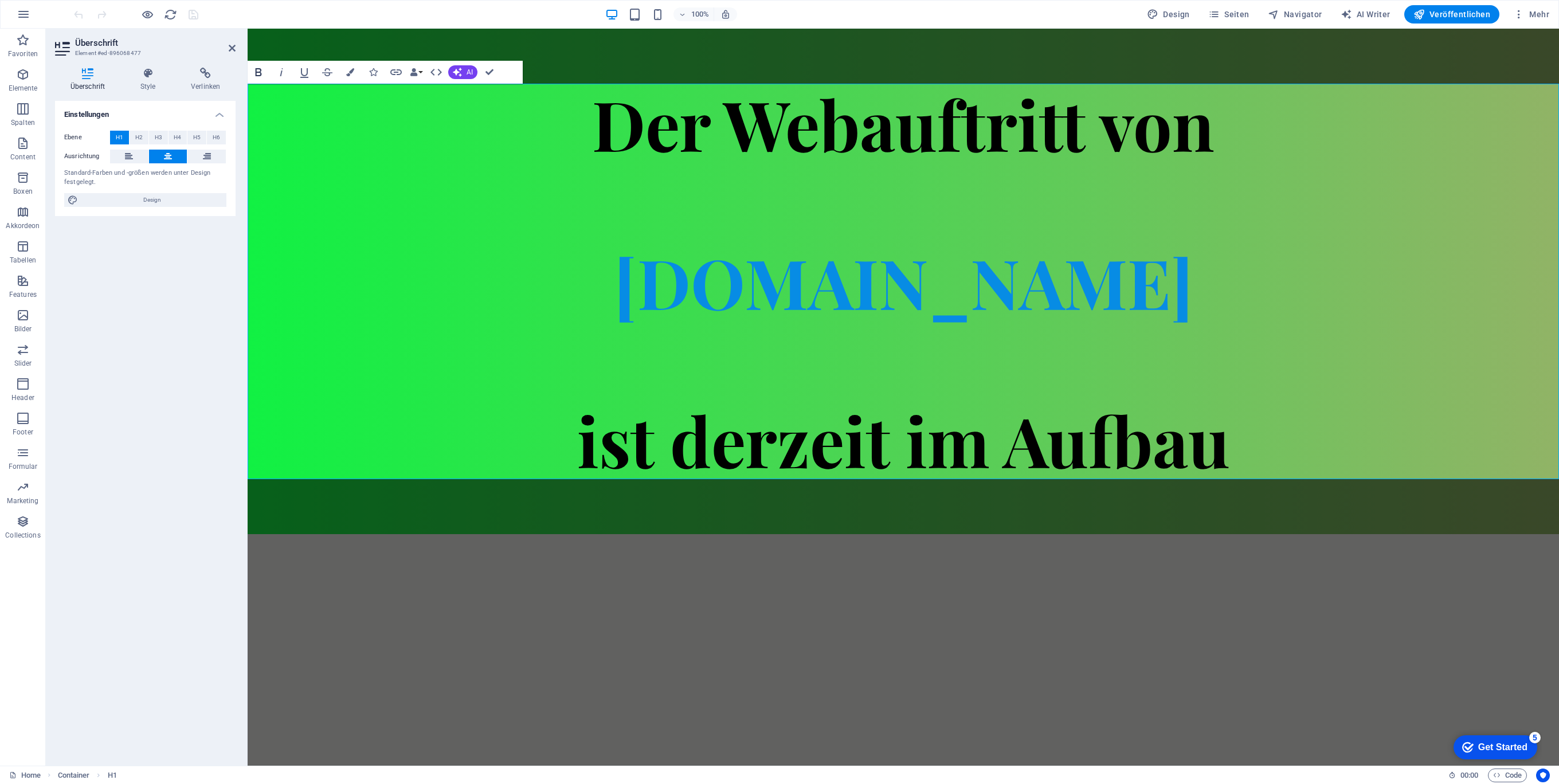
click at [258, 73] on icon "button" at bounding box center [258, 72] width 14 height 14
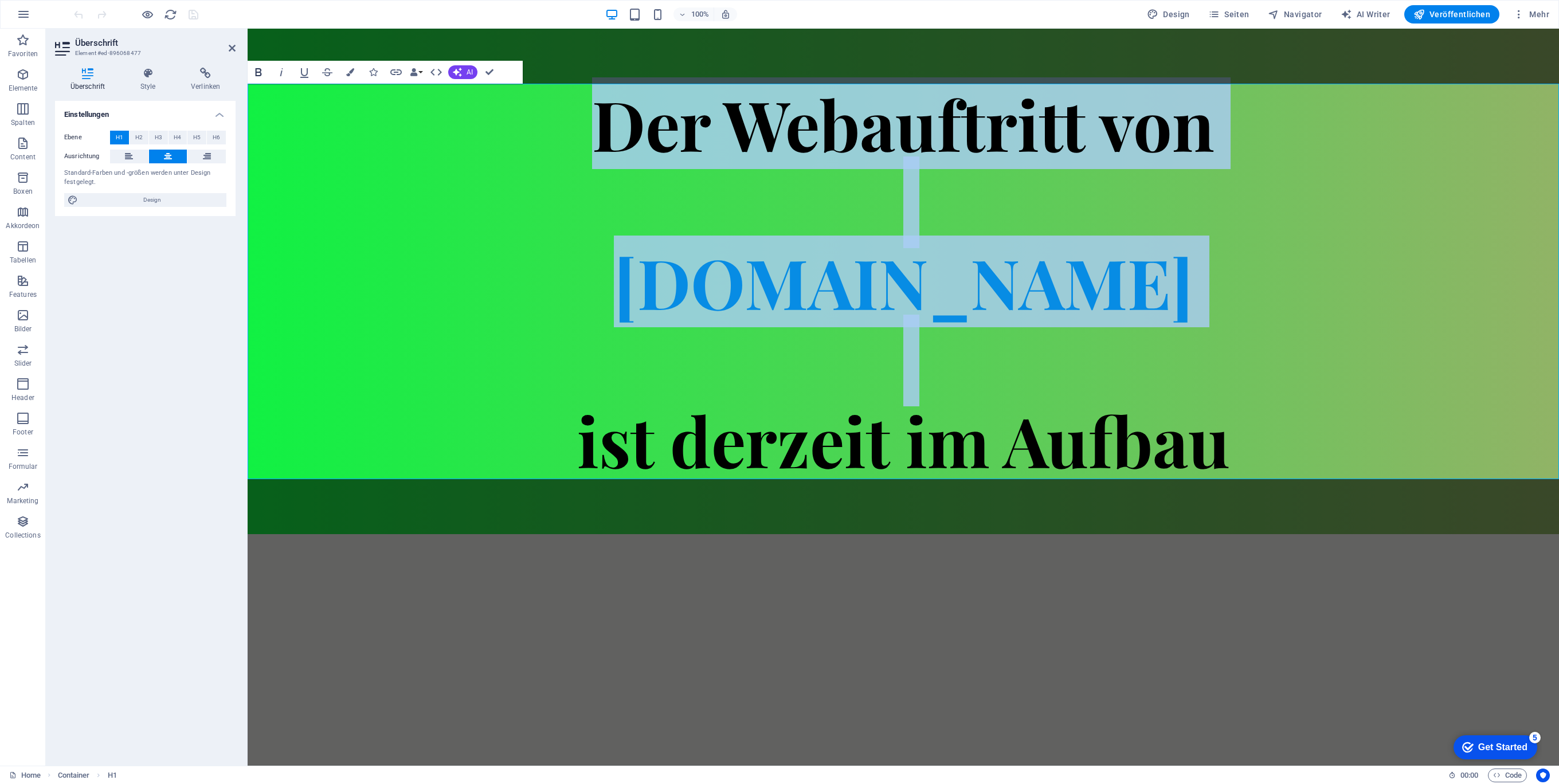
click at [258, 73] on icon "button" at bounding box center [258, 72] width 14 height 14
click at [499, 272] on h1 "Der Webauftritt von [DOMAIN_NAME] ist derzeit im Aufbau" at bounding box center [903, 281] width 1312 height 395
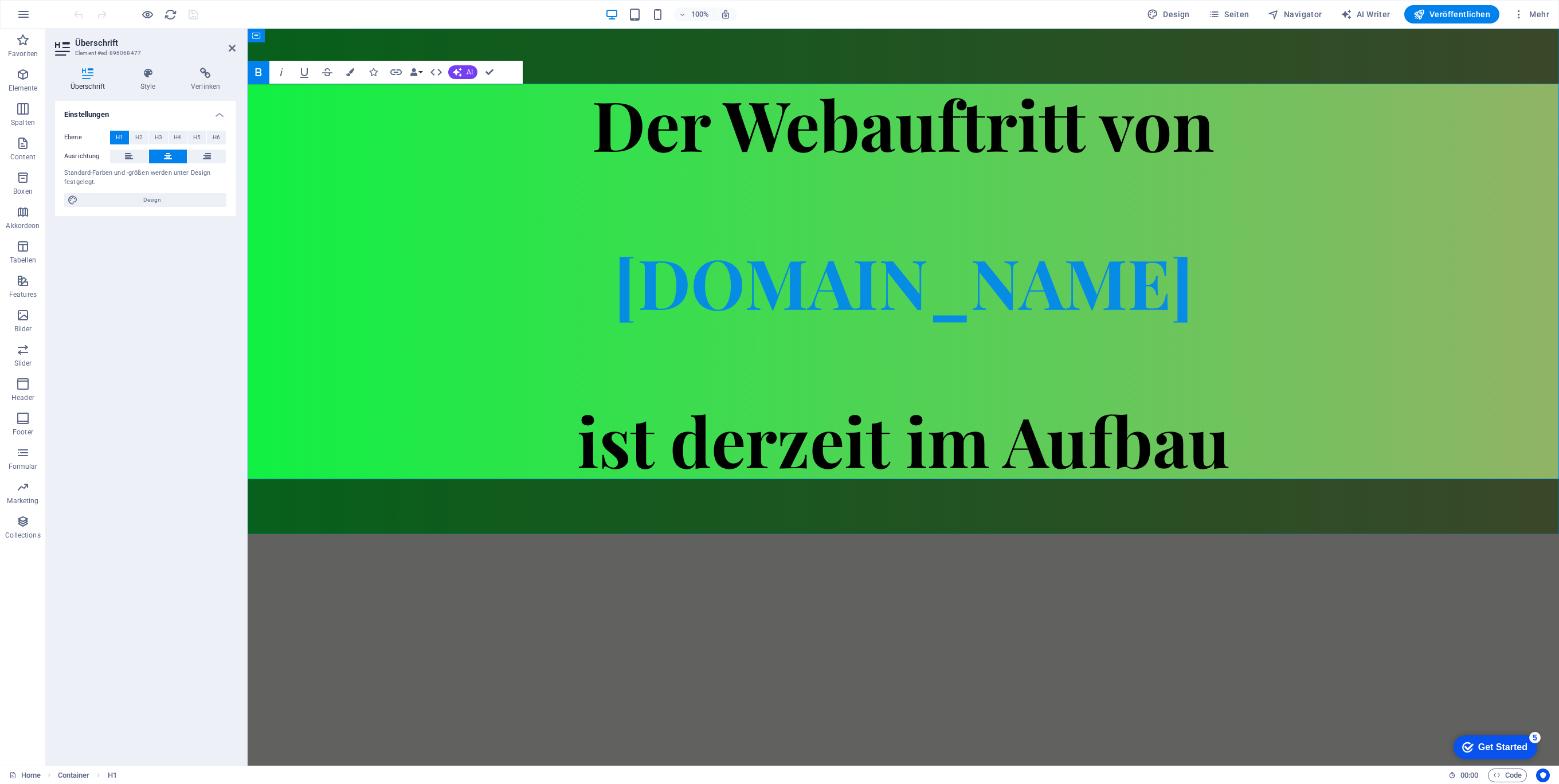
click at [1142, 302] on h1 "Der Webauftritt von [DOMAIN_NAME] ist derzeit im Aufbau" at bounding box center [903, 281] width 1312 height 395
click at [154, 75] on icon at bounding box center [148, 73] width 46 height 11
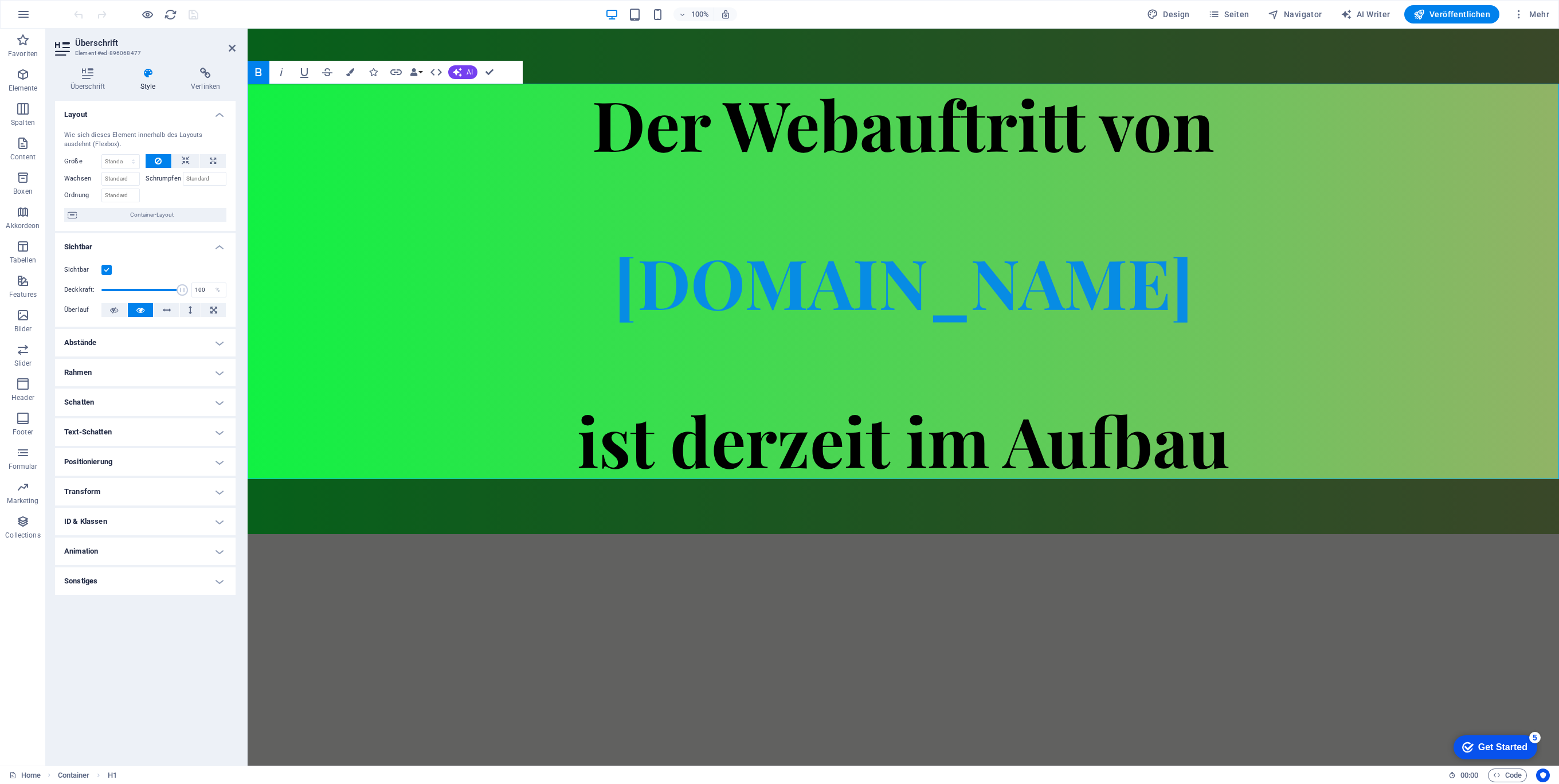
click at [218, 427] on h4 "Text-Schatten" at bounding box center [145, 432] width 181 height 28
click at [218, 427] on h4 "Text-Schatten" at bounding box center [145, 429] width 181 height 21
click at [756, 402] on strong "ist derzeit im Aufbau" at bounding box center [904, 439] width 653 height 91
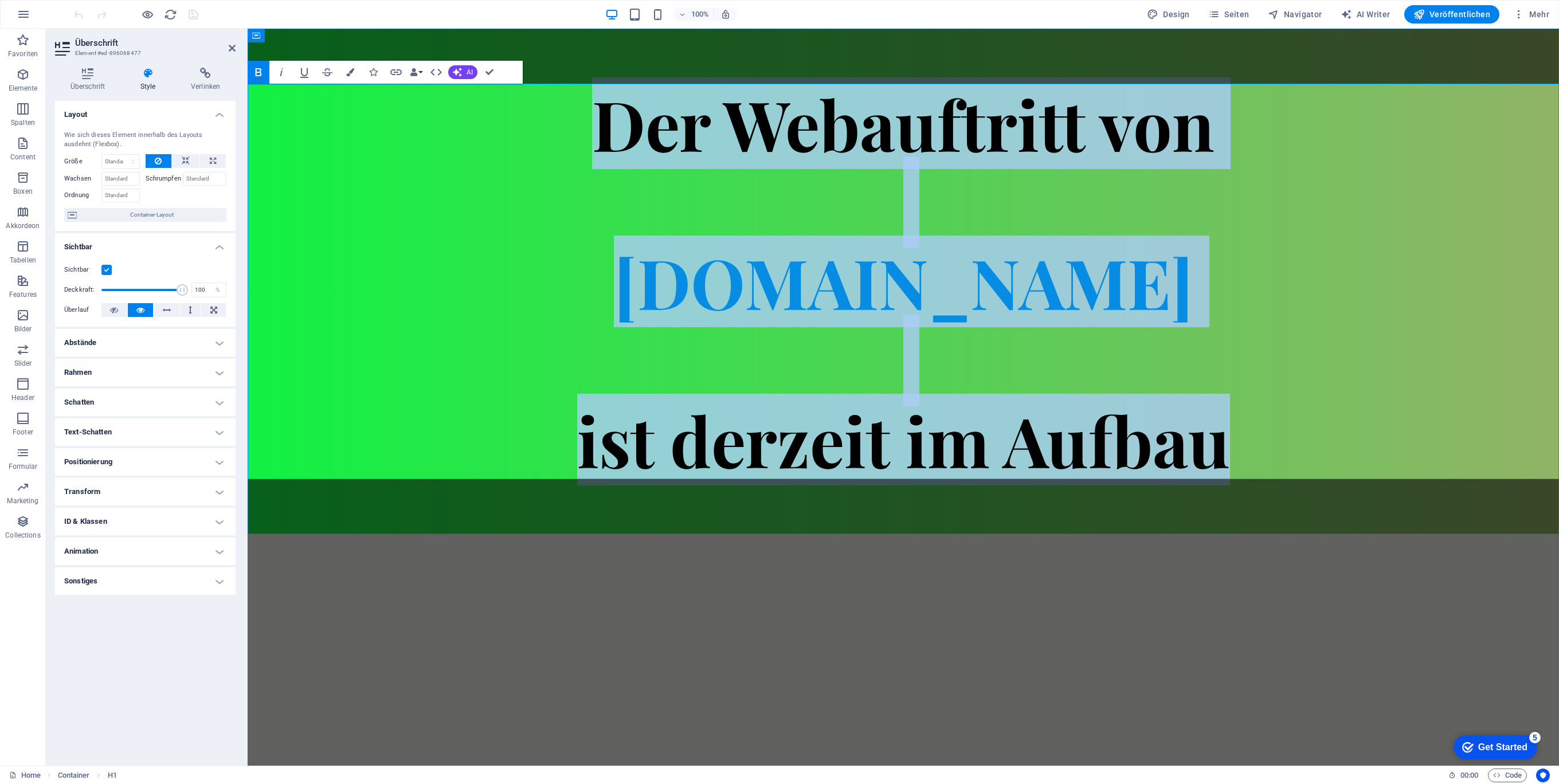
drag, startPoint x: 1258, startPoint y: 423, endPoint x: 309, endPoint y: 111, distance: 999.0
click at [406, 97] on h1 "Der Webauftritt von [DOMAIN_NAME] ist derzeit im Aufbau" at bounding box center [903, 281] width 1312 height 395
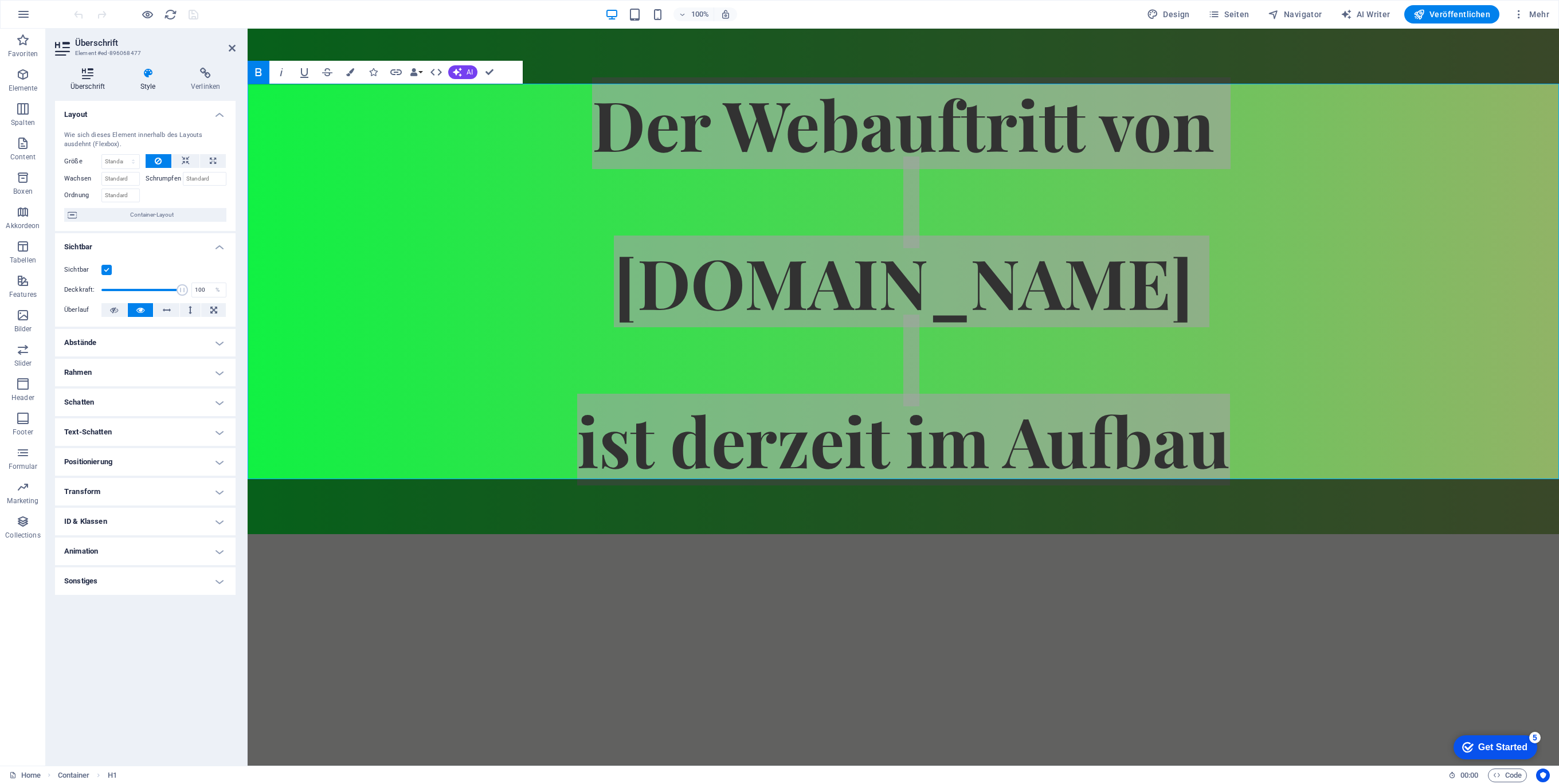
click at [87, 72] on icon at bounding box center [87, 73] width 65 height 11
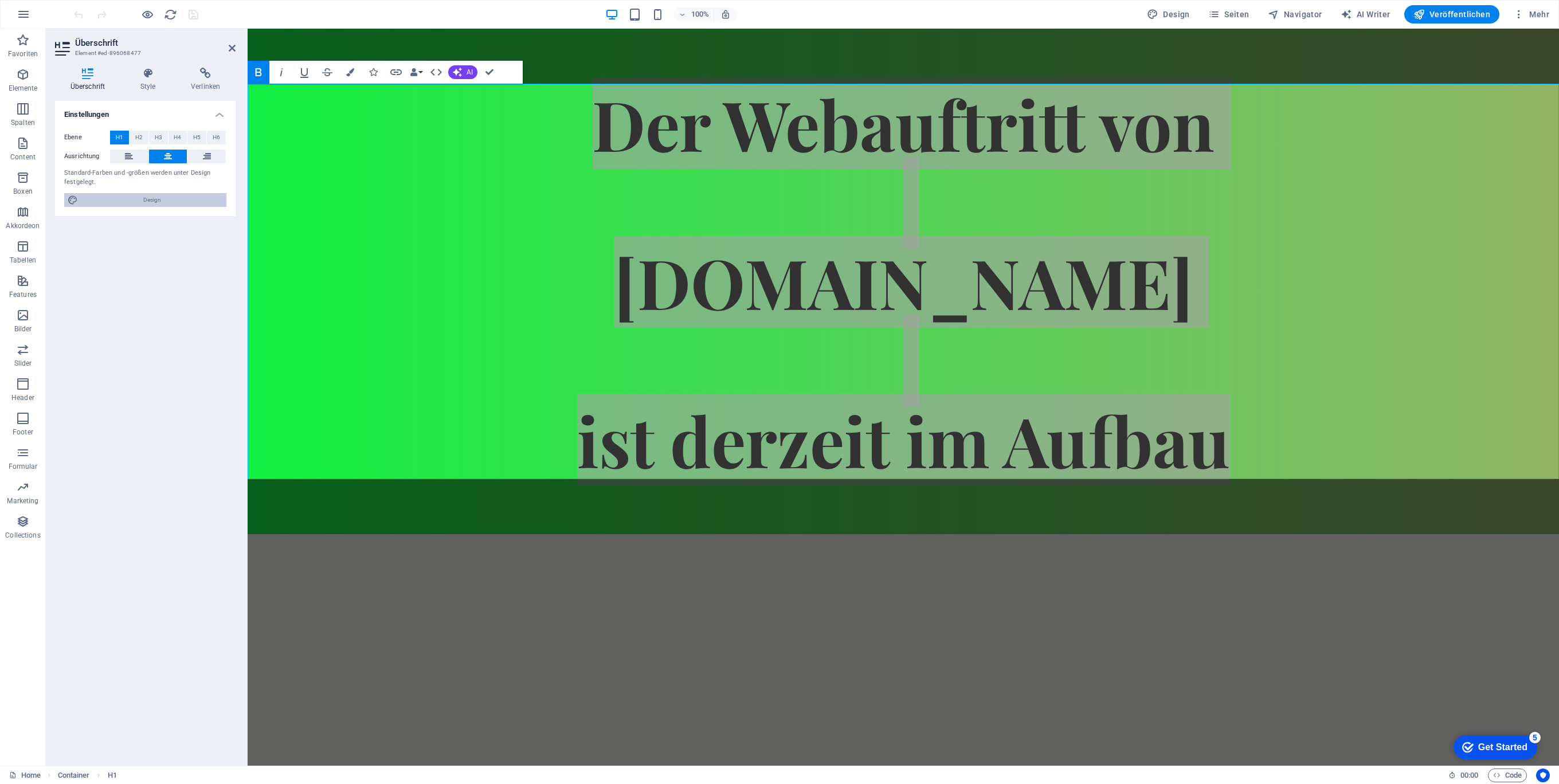
click at [118, 201] on span "Design" at bounding box center [152, 200] width 142 height 14
select select "px"
select select "400"
select select "px"
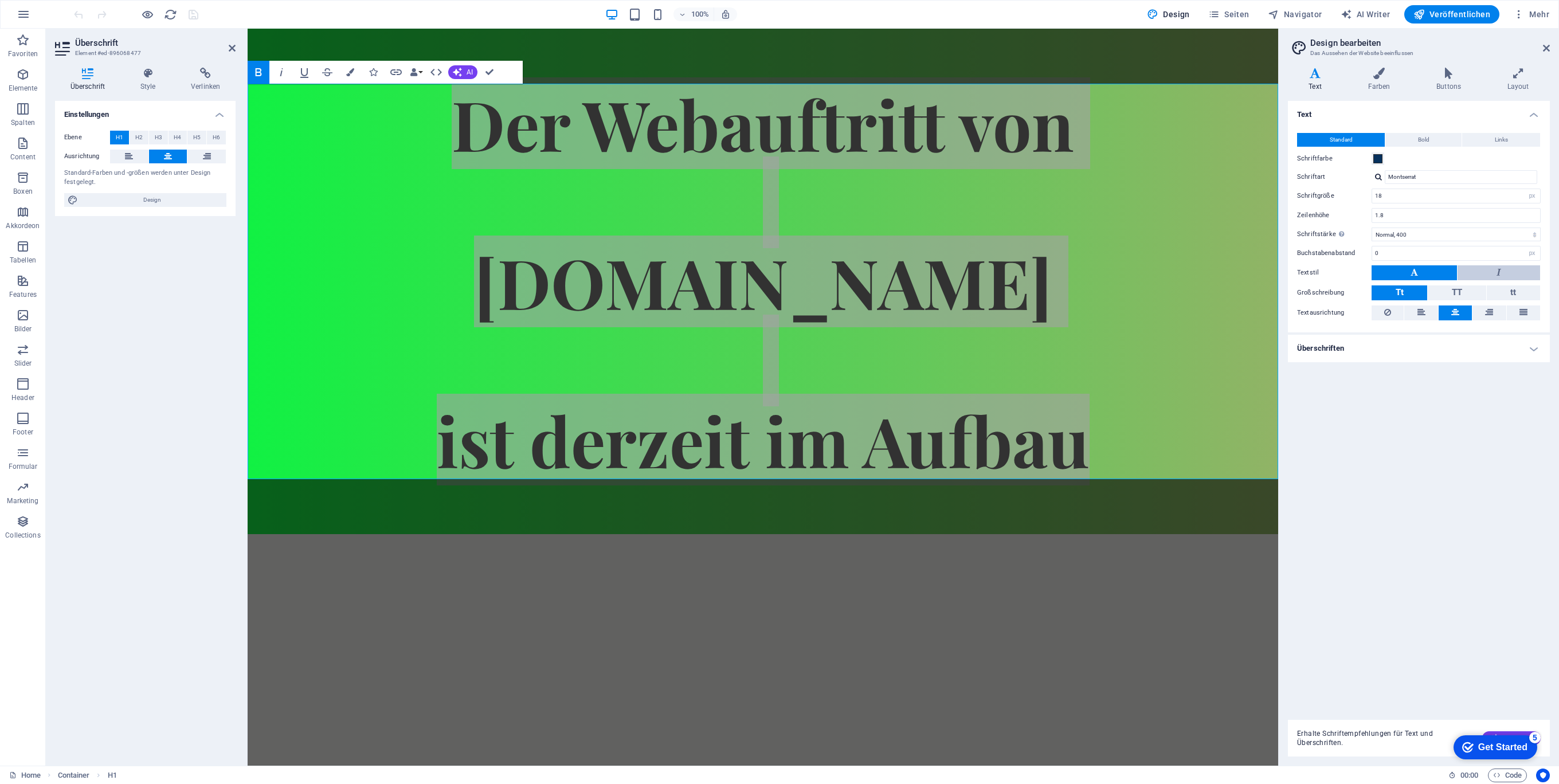
click at [1482, 266] on button at bounding box center [1499, 273] width 83 height 15
click at [1430, 266] on button at bounding box center [1413, 273] width 85 height 15
click at [1429, 181] on input "Montserrat" at bounding box center [1461, 177] width 153 height 14
click at [1378, 173] on div at bounding box center [1378, 177] width 7 height 7
click at [1411, 219] on div "Schriften verwalten →" at bounding box center [1463, 222] width 151 height 14
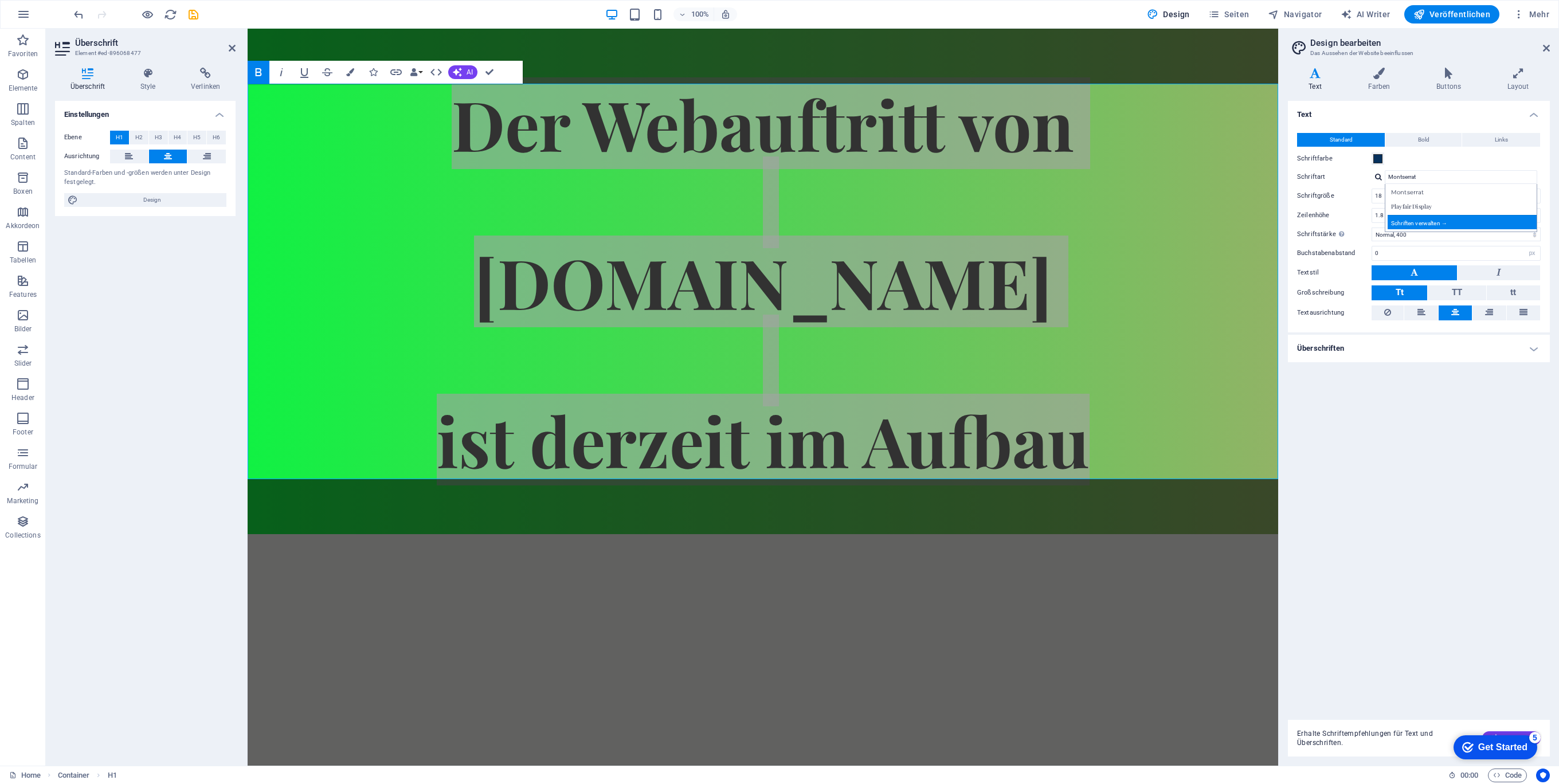
select select "popularity"
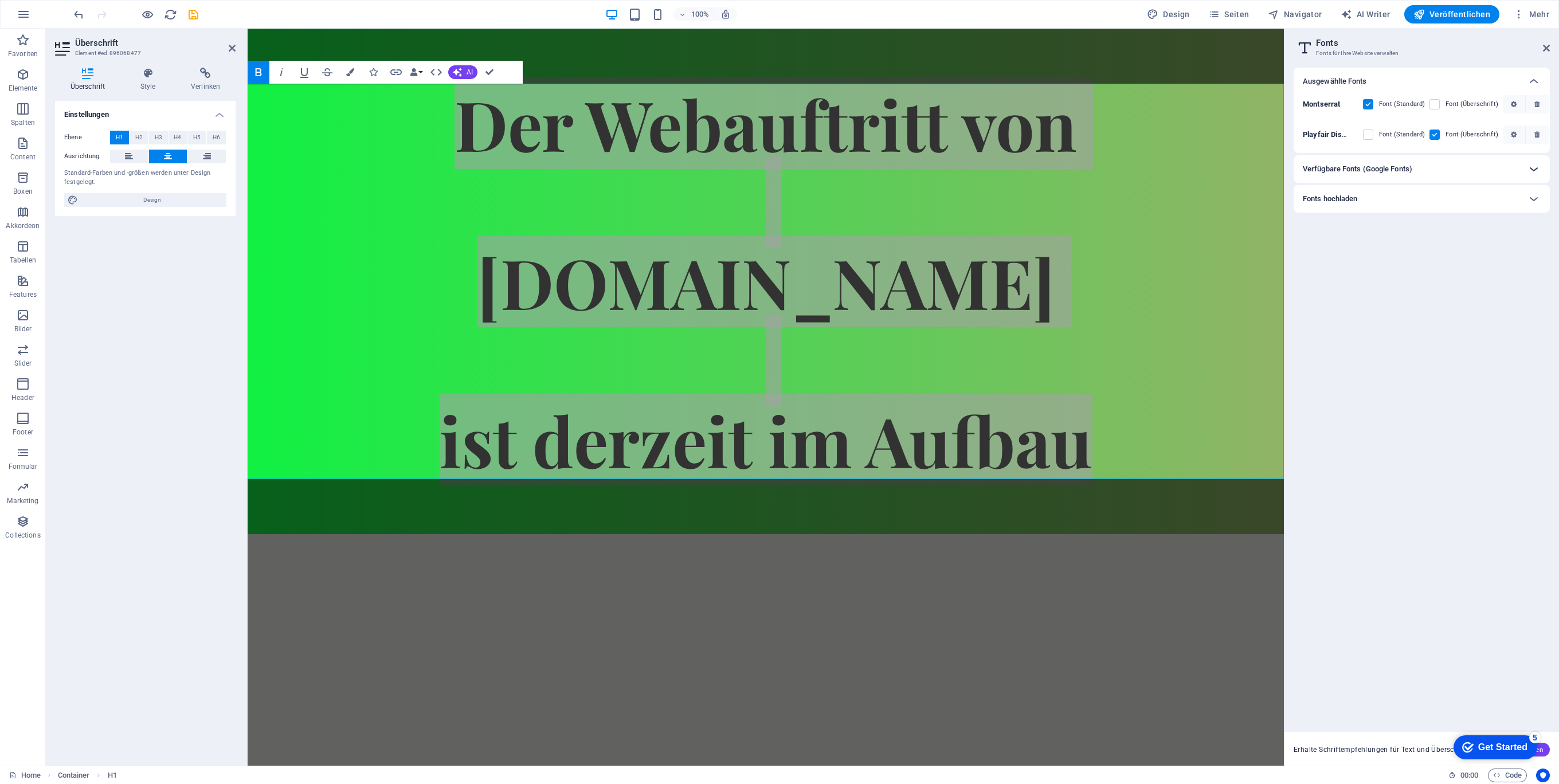
click at [1531, 171] on icon at bounding box center [1533, 169] width 14 height 14
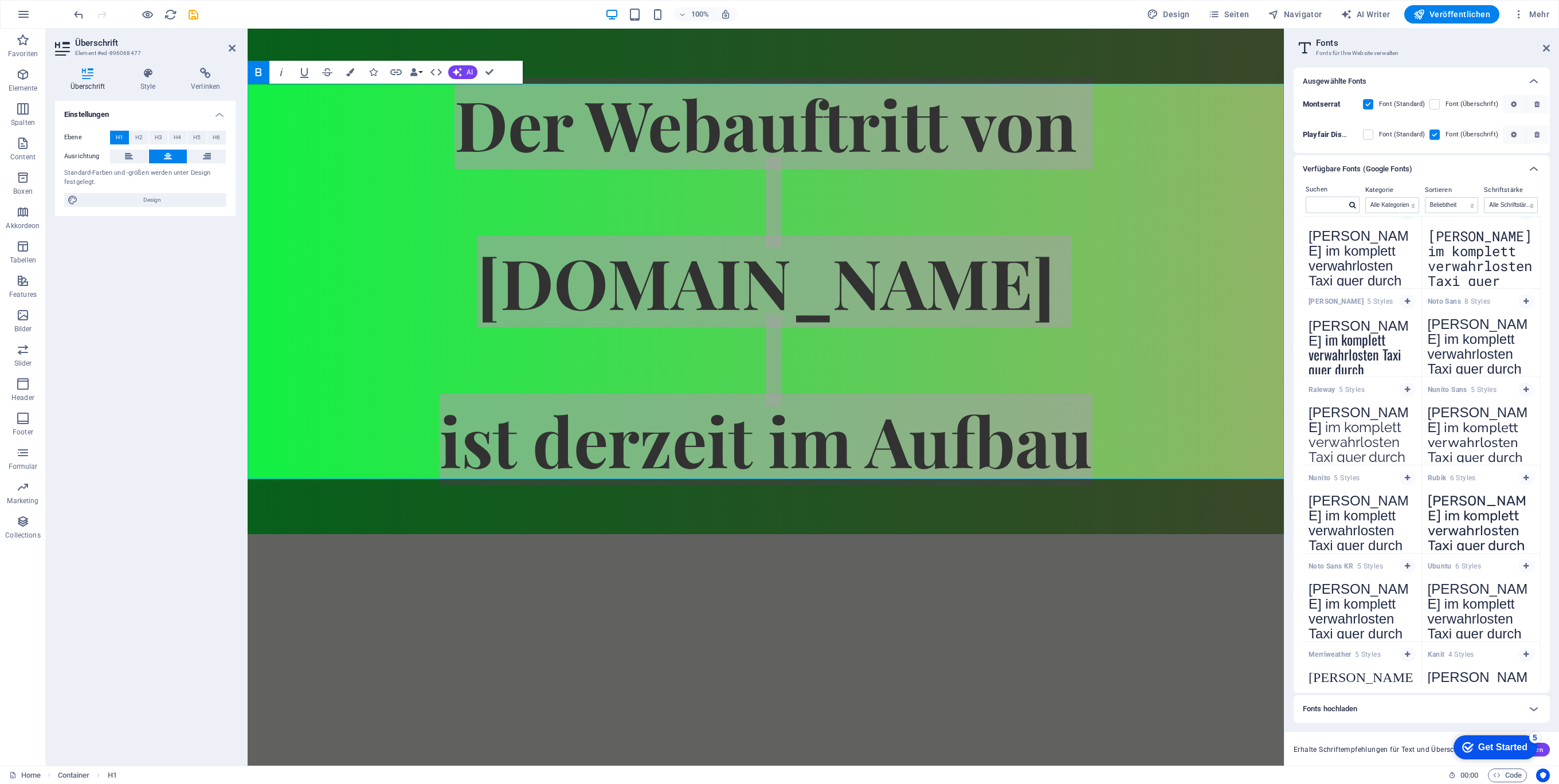
scroll to position [415, 0]
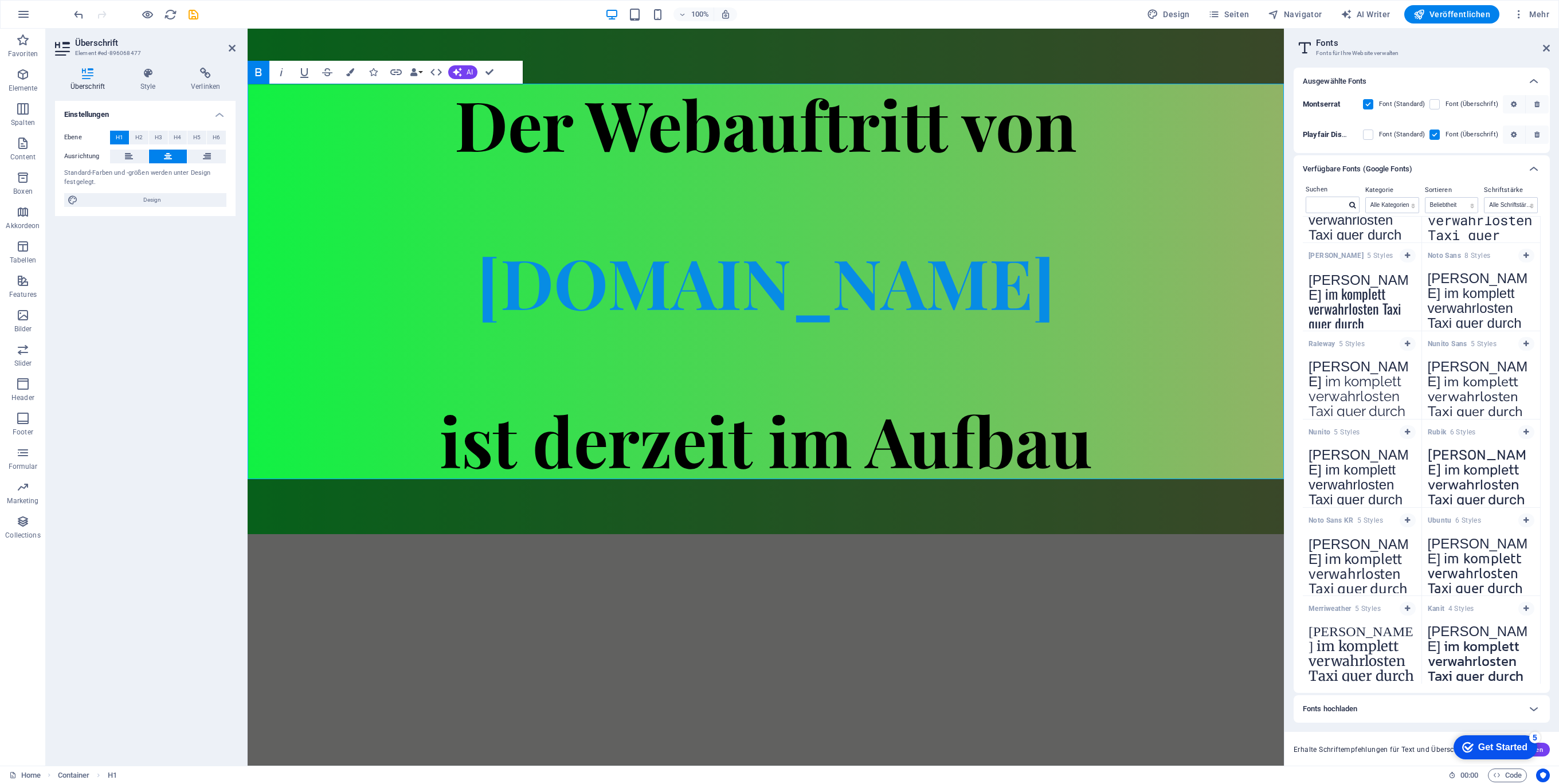
click at [1021, 534] on html "Skip to main content Der Webauftritt von Spielhuesli.de ist derzeit im Aufbau" at bounding box center [765, 281] width 1036 height 505
click at [1545, 46] on icon at bounding box center [1546, 49] width 7 height 10
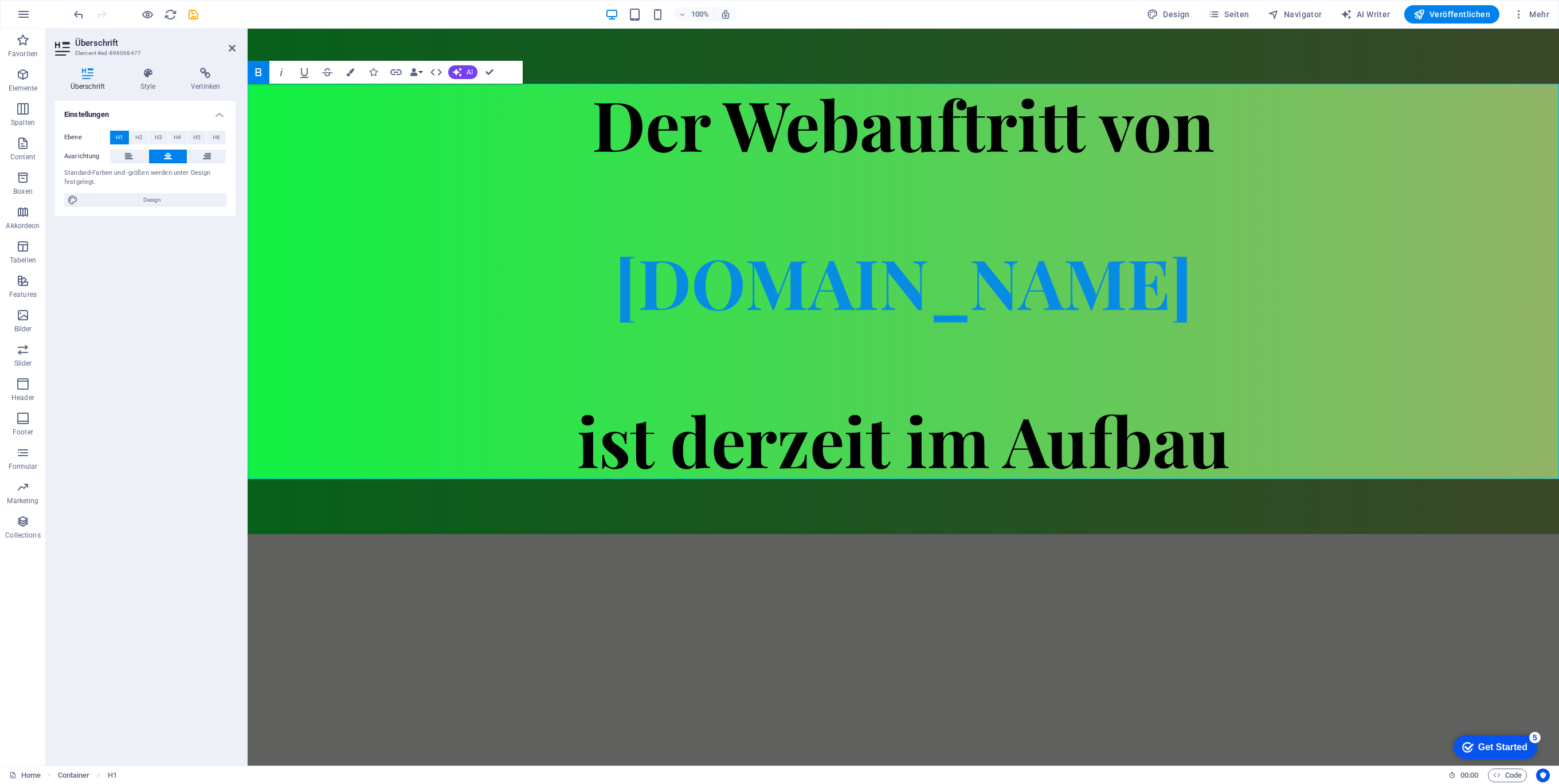
click at [1034, 534] on html "Skip to main content Der Webauftritt von Spielhuesli.de ist derzeit im Aufbau" at bounding box center [903, 281] width 1312 height 505
click at [461, 173] on h1 "Der Webauftritt von Spielhuesli.de ist derzeit im Aufbau" at bounding box center [903, 281] width 1312 height 395
click at [322, 46] on div "Der Webauftritt von Spielhuesli.de ist derzeit im Aufbau" at bounding box center [903, 281] width 1312 height 505
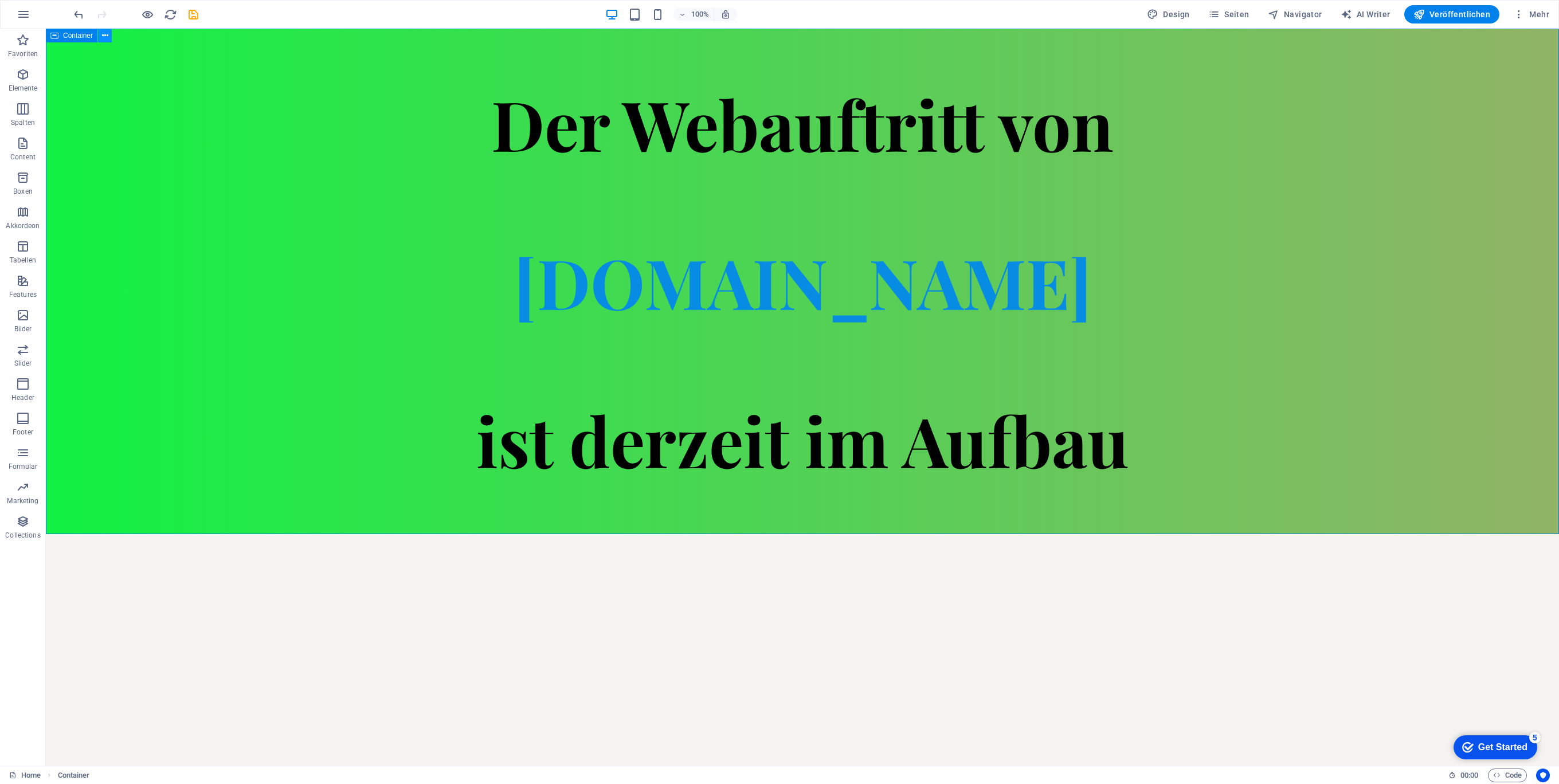
click at [107, 38] on button at bounding box center [104, 35] width 14 height 14
click at [198, 381] on div "Der Webauftritt von Spielhuesli.de ist derzeit im Aufbau" at bounding box center [803, 281] width 1513 height 395
click at [67, 34] on span "Container" at bounding box center [77, 35] width 29 height 7
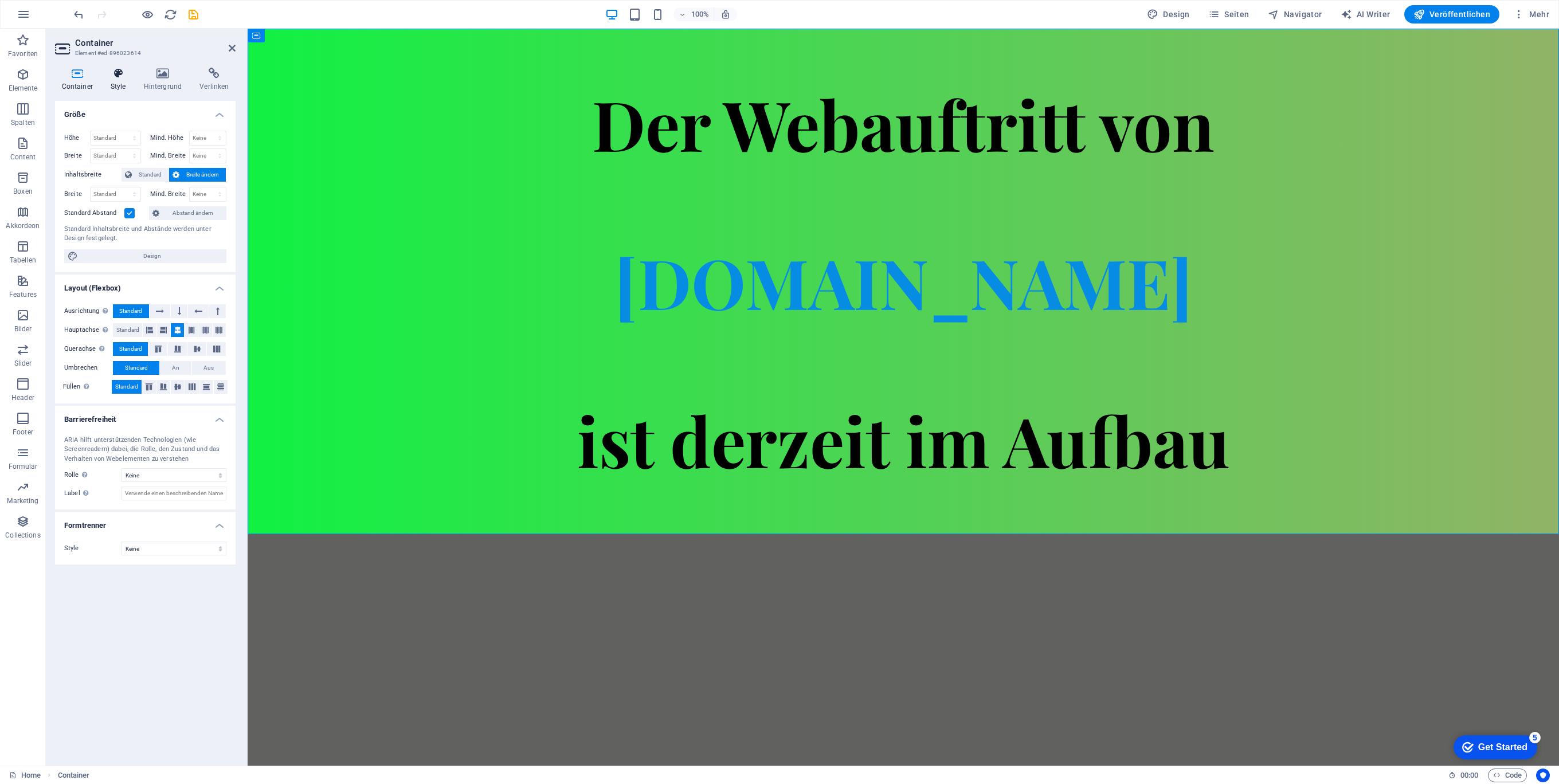
click at [116, 75] on icon at bounding box center [118, 73] width 29 height 11
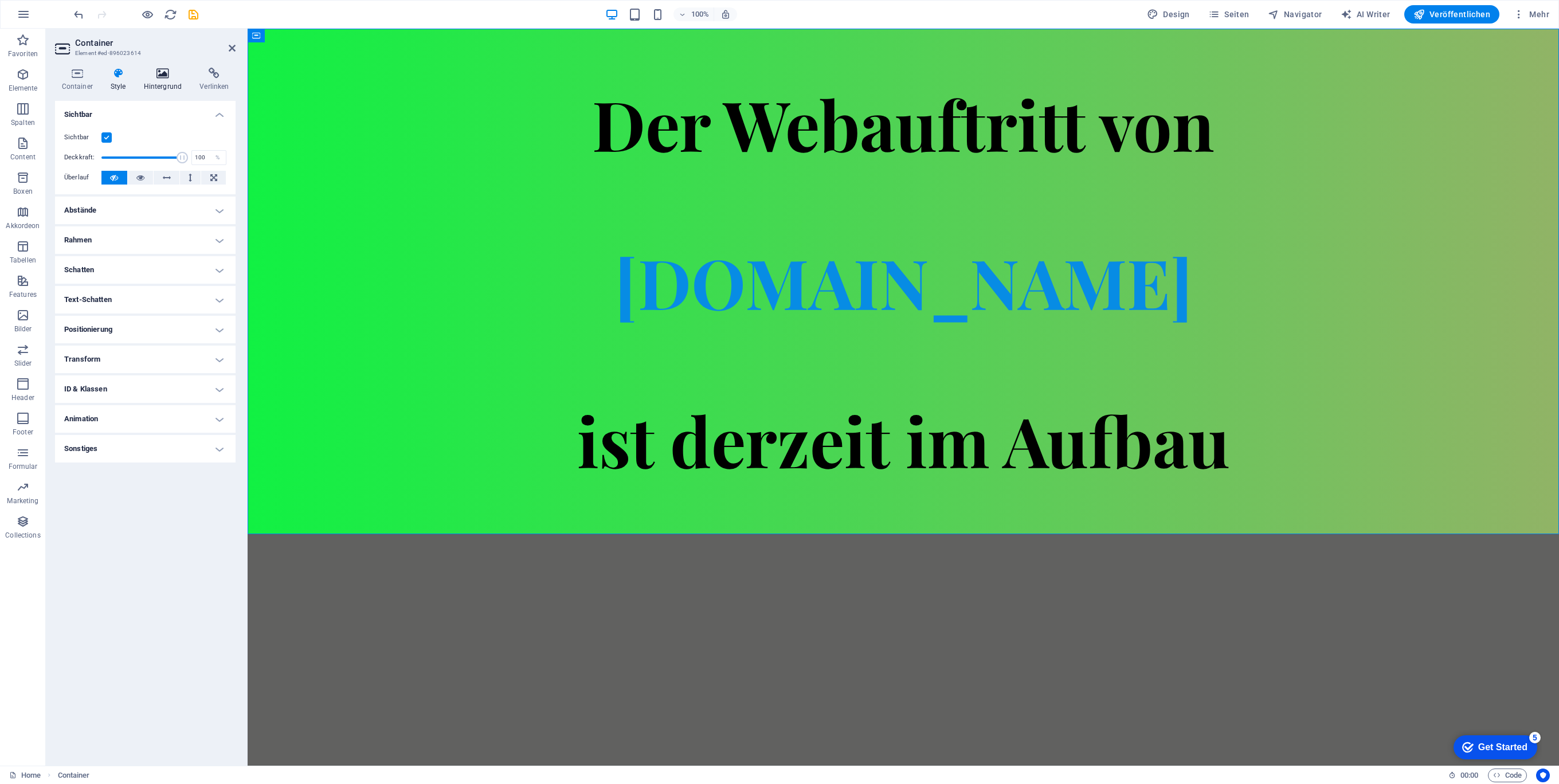
click at [160, 73] on icon at bounding box center [162, 73] width 52 height 11
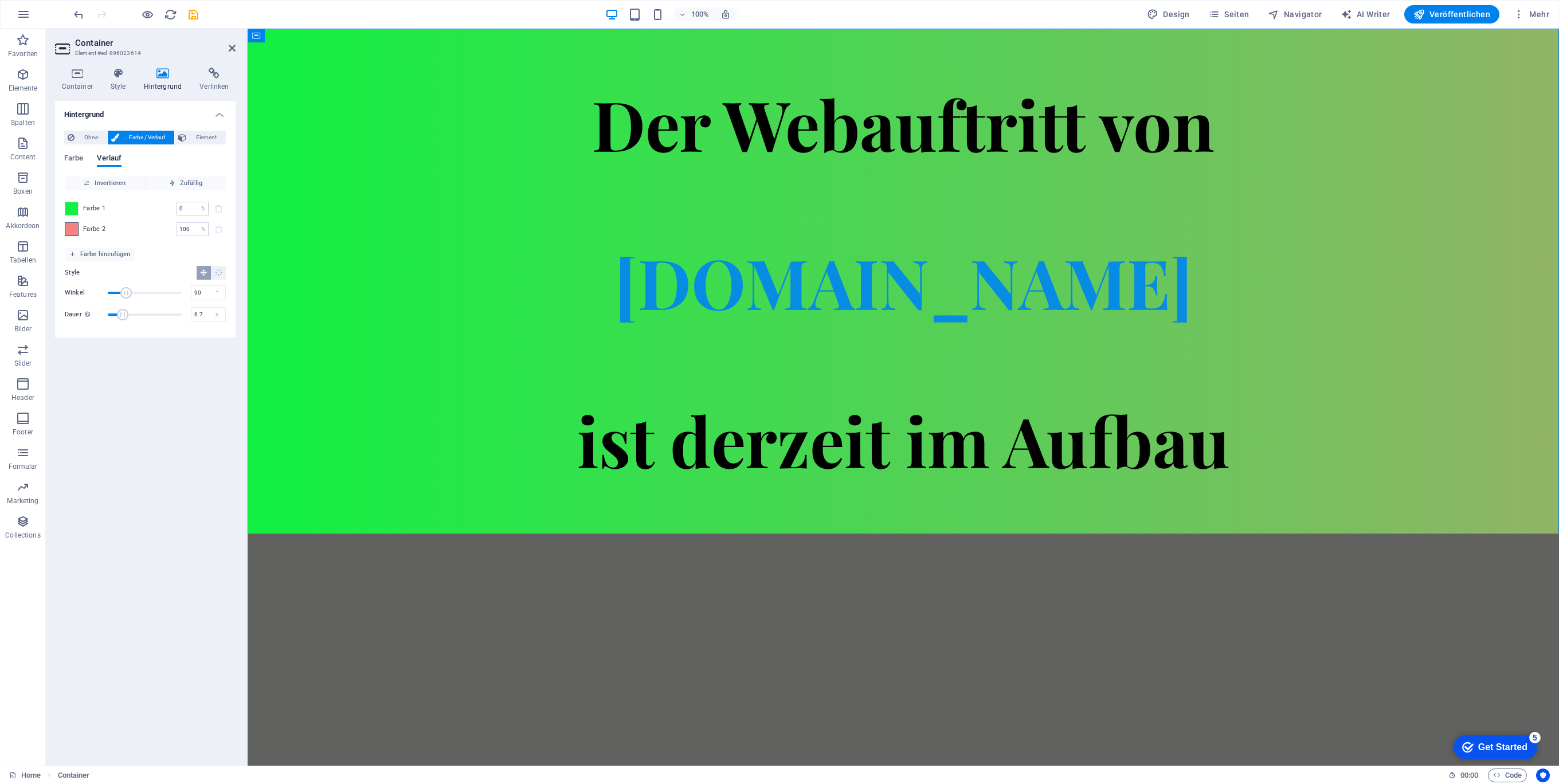
click at [75, 228] on span at bounding box center [72, 229] width 13 height 13
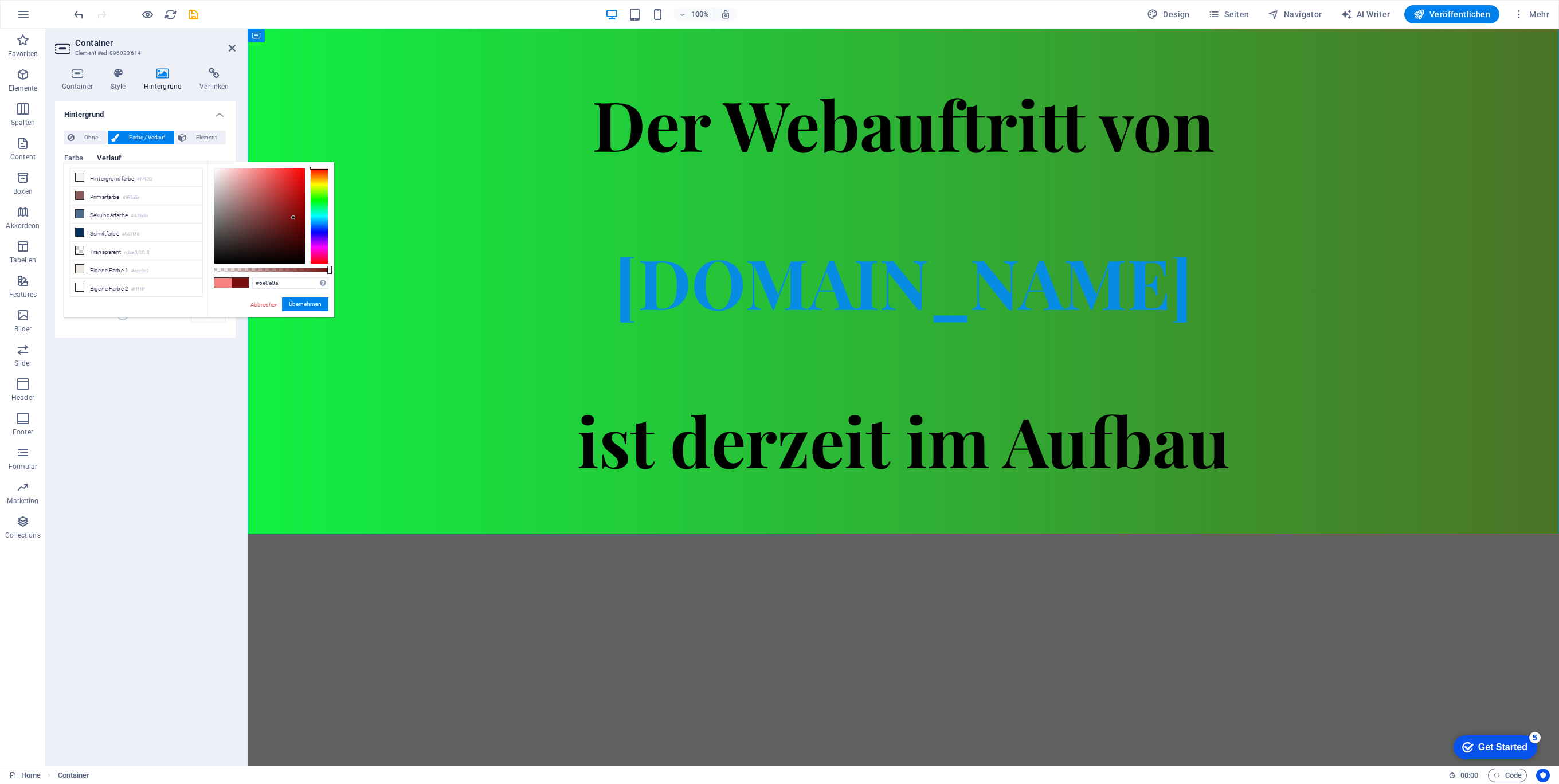
drag, startPoint x: 258, startPoint y: 169, endPoint x: 297, endPoint y: 227, distance: 69.9
click at [295, 219] on div at bounding box center [293, 217] width 4 height 4
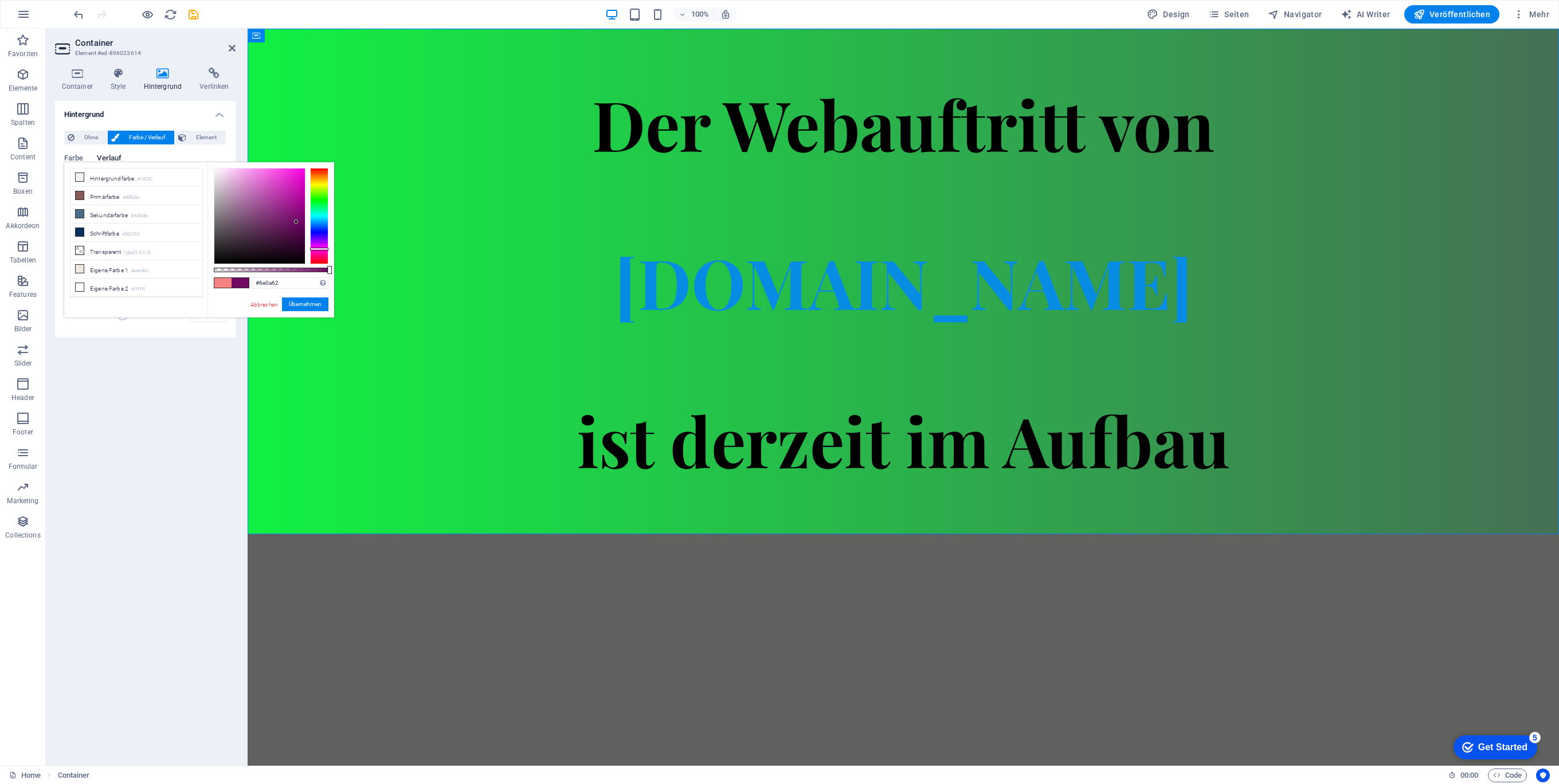
click at [323, 249] on div at bounding box center [319, 215] width 18 height 96
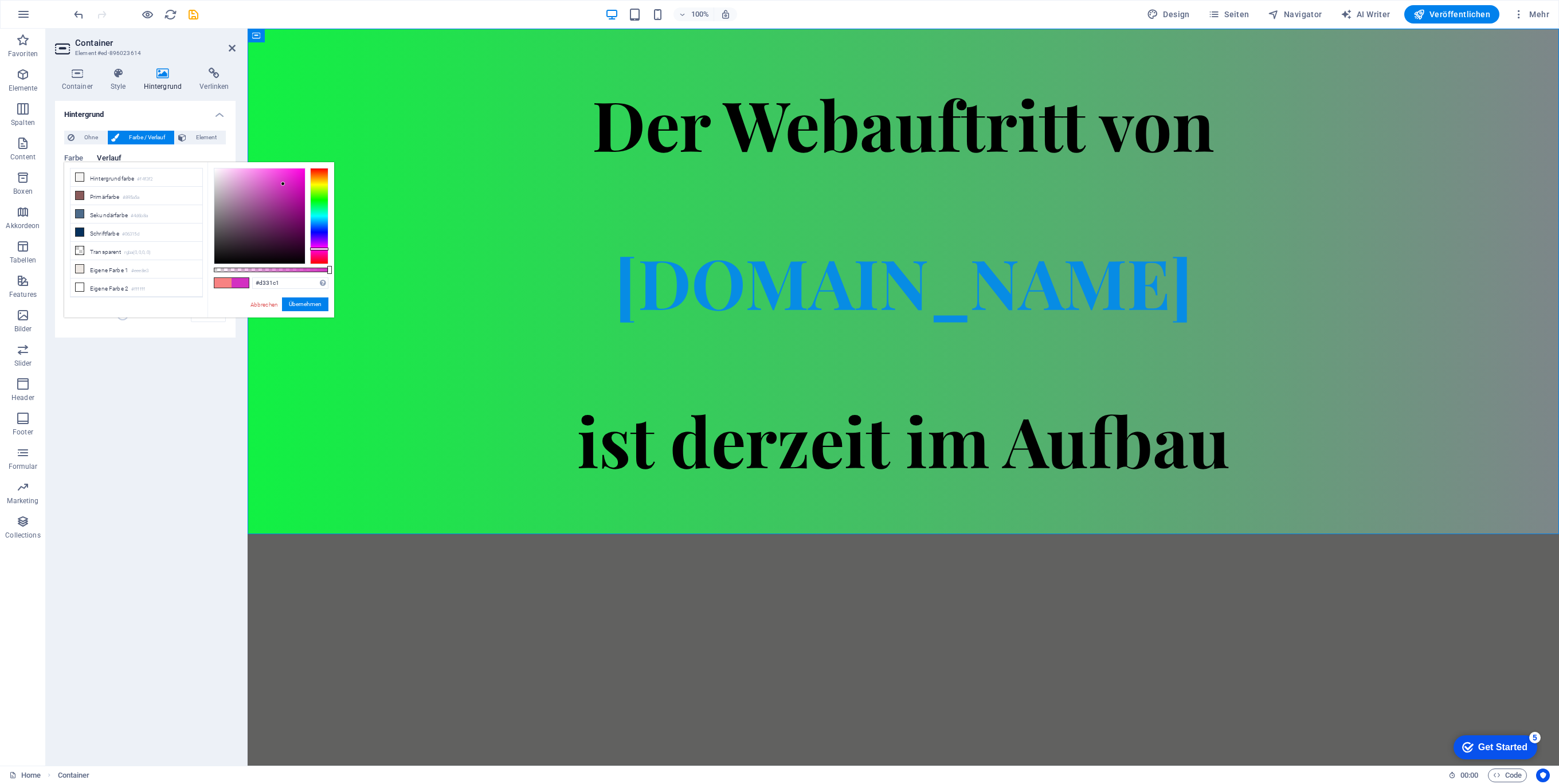
drag, startPoint x: 292, startPoint y: 219, endPoint x: 283, endPoint y: 184, distance: 36.1
click at [283, 184] on div at bounding box center [259, 216] width 91 height 95
click at [308, 301] on button "Übernehmen" at bounding box center [305, 304] width 46 height 14
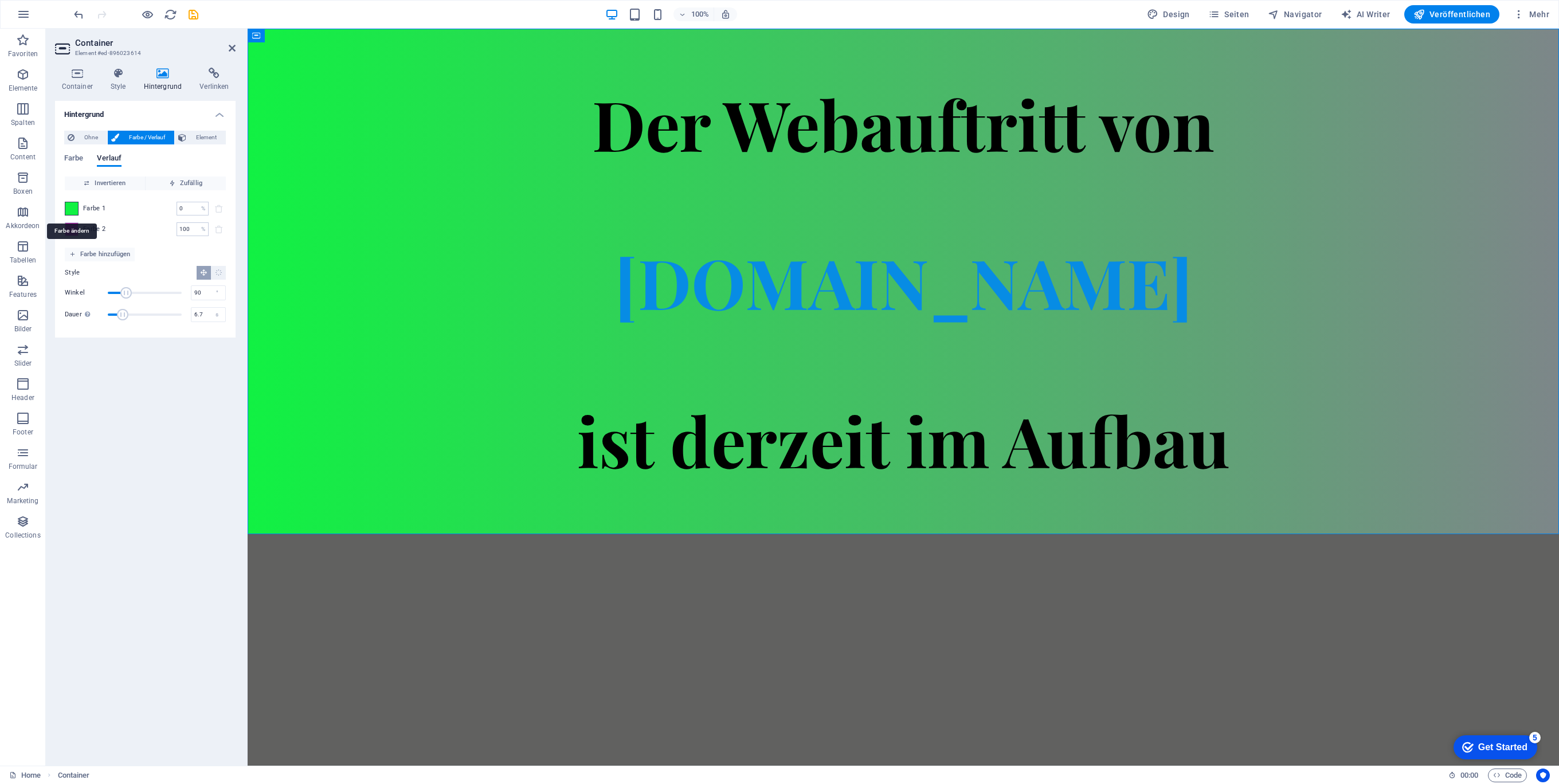
click at [74, 204] on span at bounding box center [72, 208] width 13 height 13
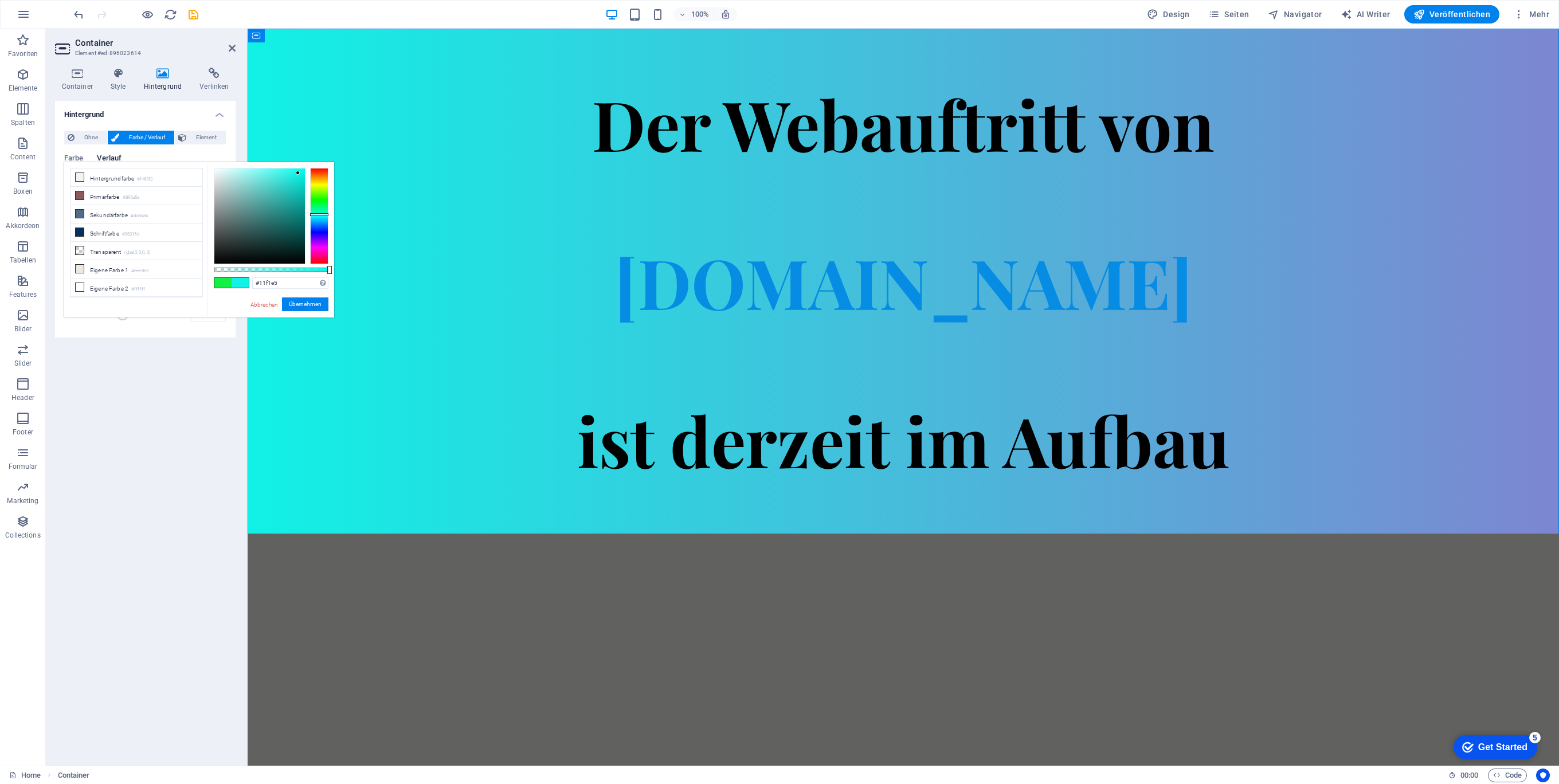
drag, startPoint x: 317, startPoint y: 204, endPoint x: 324, endPoint y: 214, distance: 12.2
click at [324, 214] on div at bounding box center [319, 215] width 18 height 3
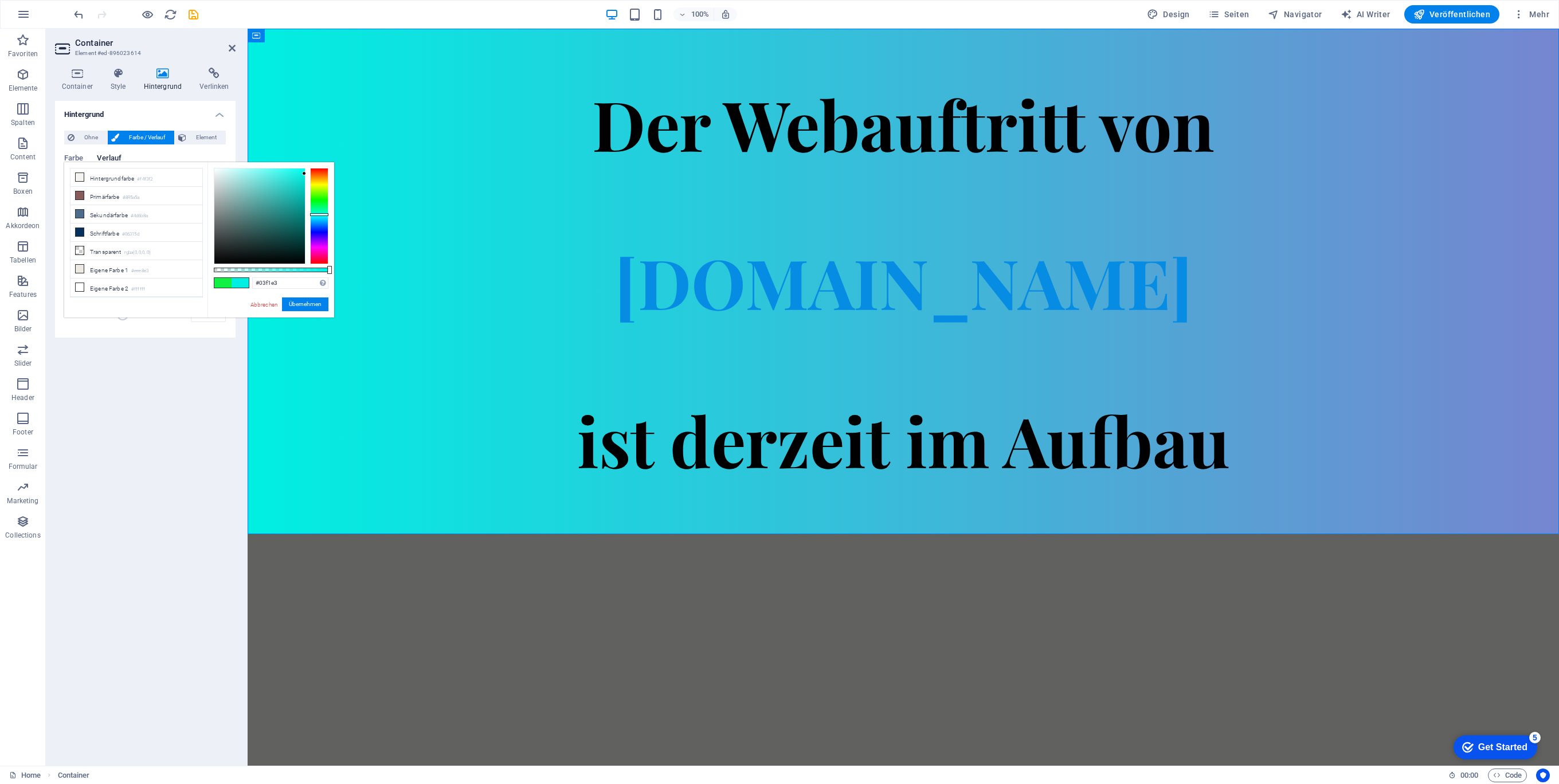
type input "#04f1e3"
drag, startPoint x: 297, startPoint y: 173, endPoint x: 302, endPoint y: 173, distance: 5.0
click at [302, 173] on div at bounding box center [302, 173] width 4 height 4
click at [306, 305] on button "Übernehmen" at bounding box center [305, 304] width 46 height 14
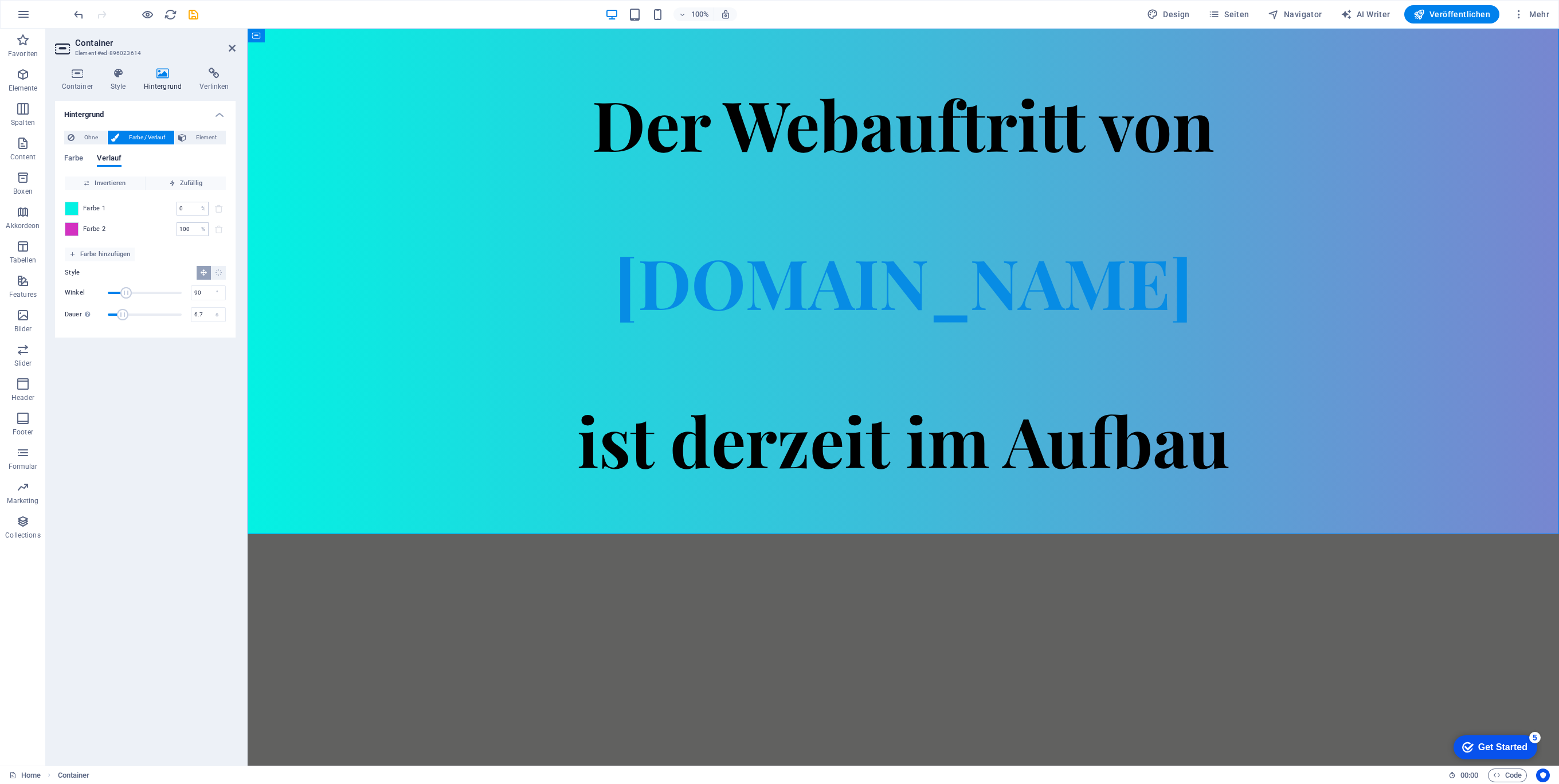
drag, startPoint x: 1297, startPoint y: 629, endPoint x: 1464, endPoint y: 299, distance: 369.8
click at [1297, 534] on html "Skip to main content Der Webauftritt von Spielhuesli.de ist derzeit im Aufbau" at bounding box center [903, 281] width 1312 height 505
click at [1442, 17] on span "Veröffentlichen" at bounding box center [1452, 14] width 77 height 11
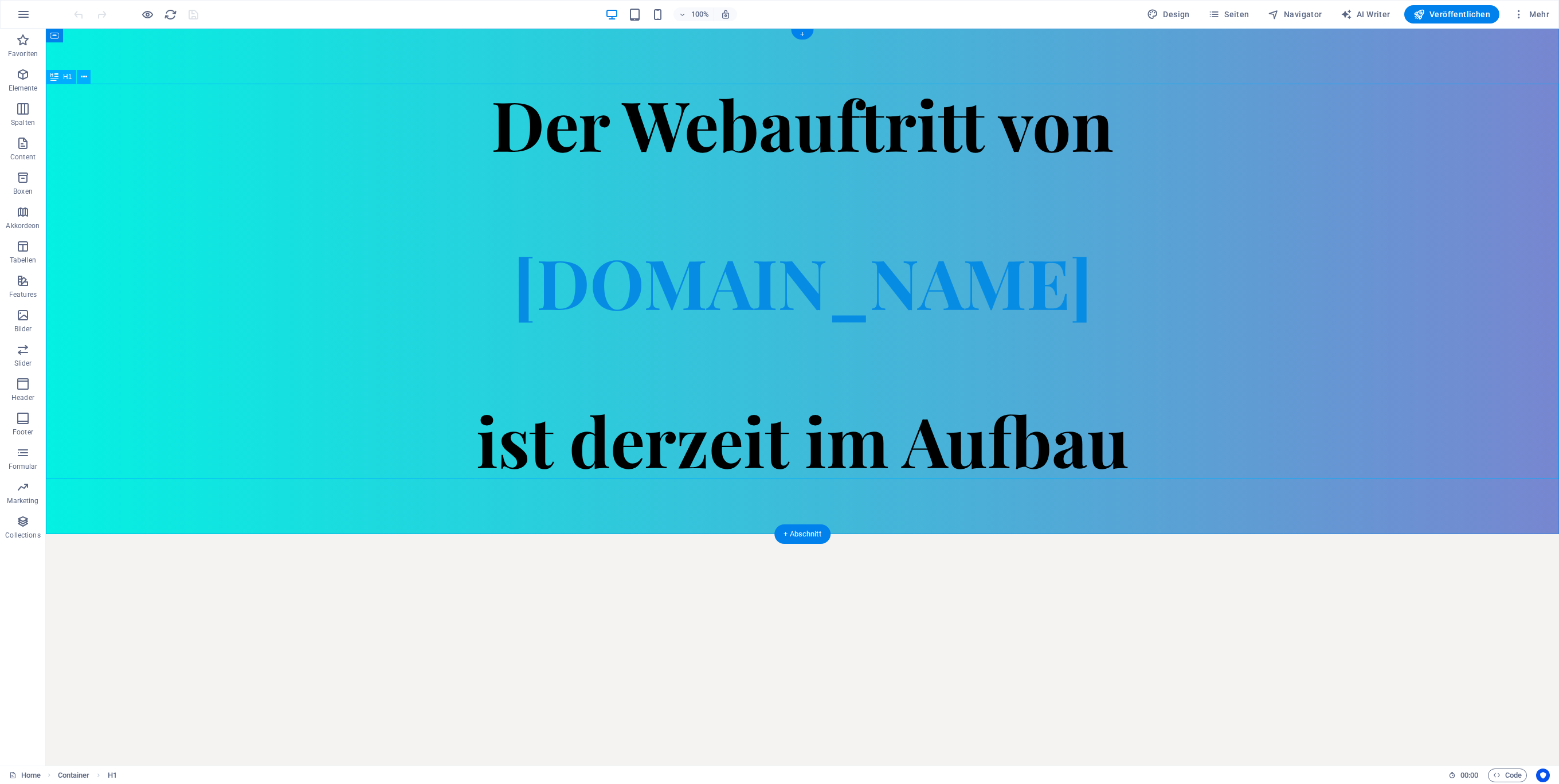
click at [725, 290] on div "Der Webauftritt von [DOMAIN_NAME] ist derzeit im Aufbau" at bounding box center [803, 281] width 1513 height 395
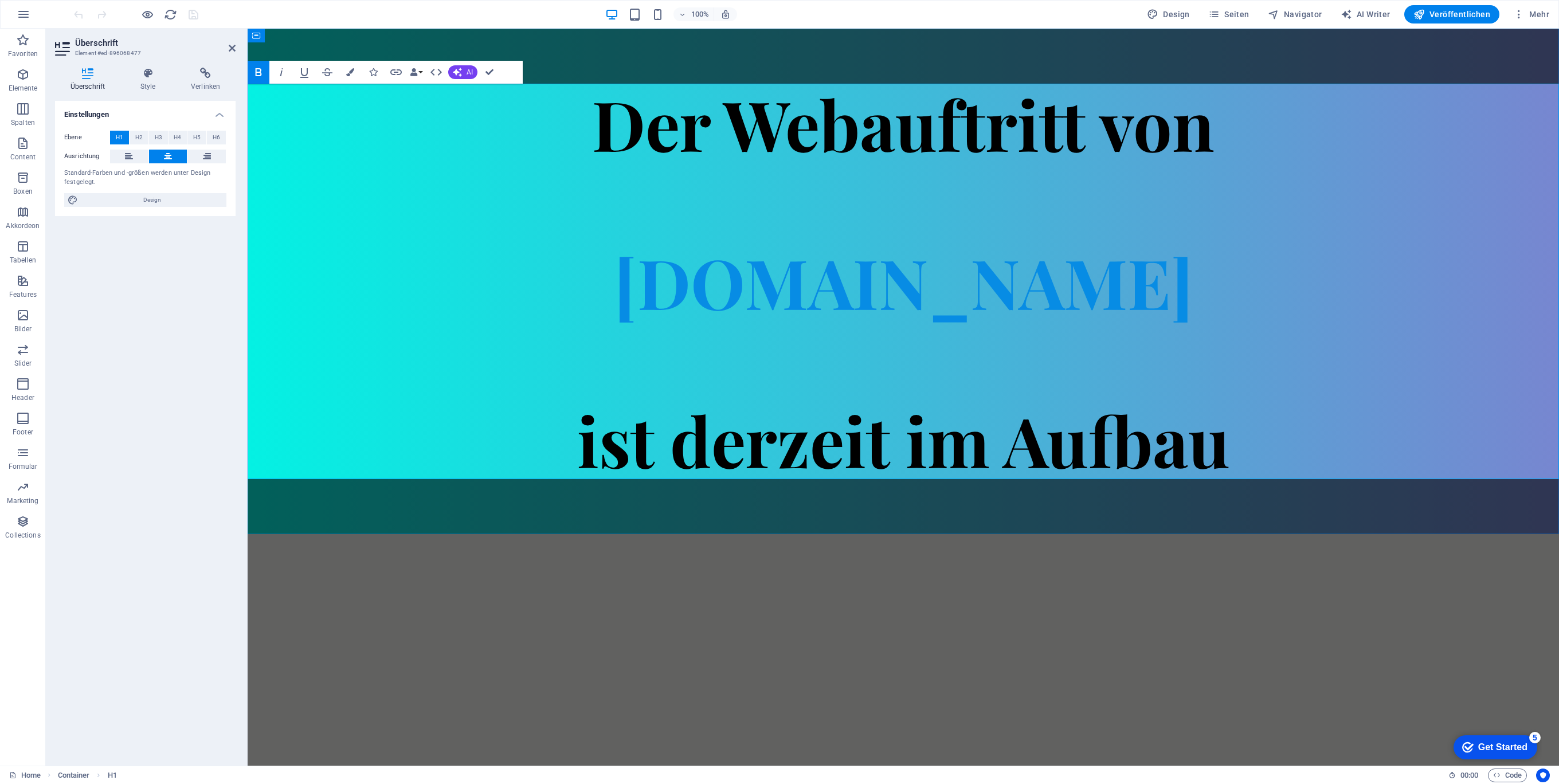
click at [934, 292] on strong "[DOMAIN_NAME]" at bounding box center [904, 281] width 579 height 91
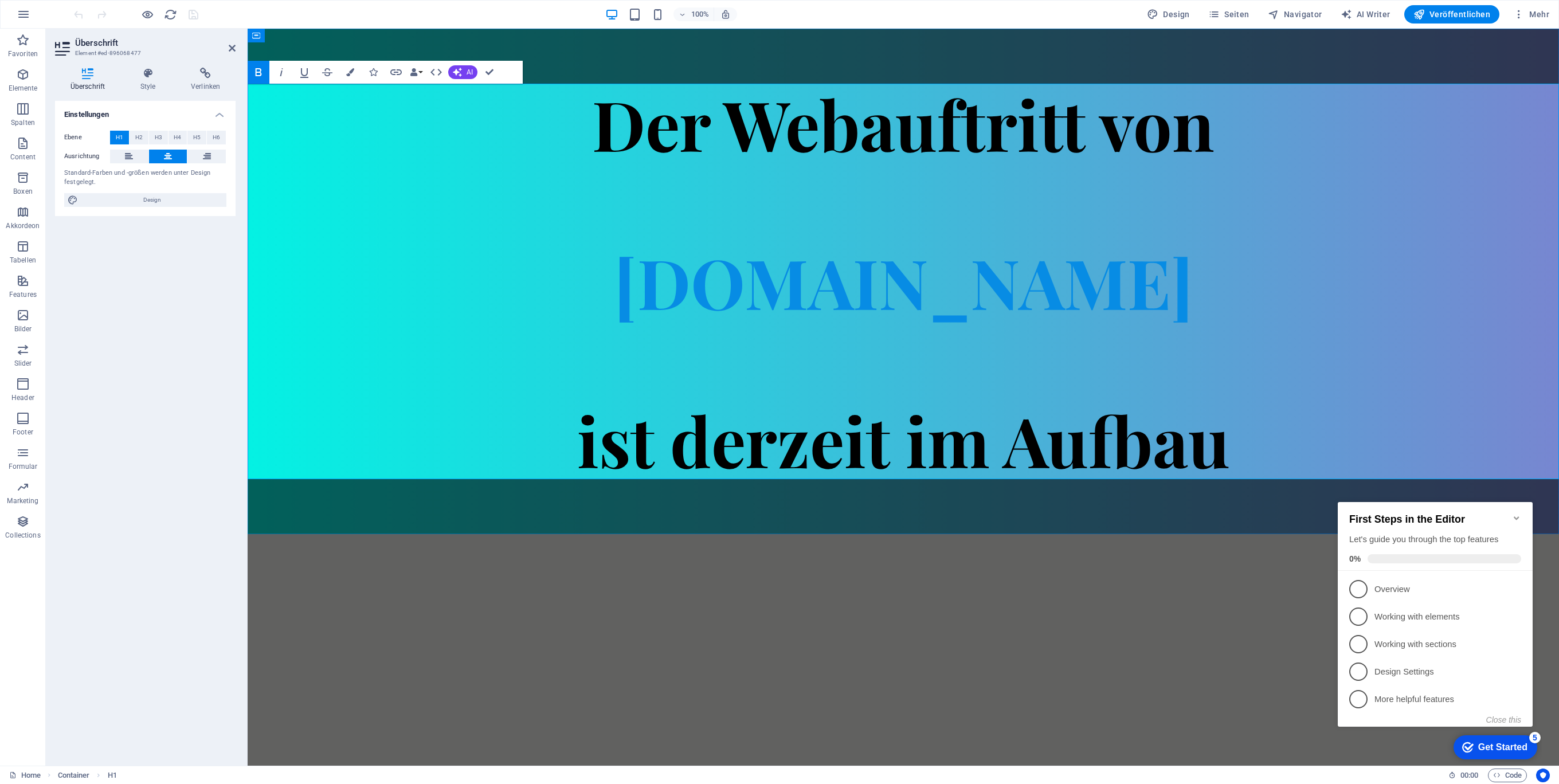
drag, startPoint x: 1178, startPoint y: 281, endPoint x: 620, endPoint y: 273, distance: 558.1
click at [620, 273] on h1 "Der Webauftritt von [DOMAIN_NAME] ist derzeit im Aufbau" at bounding box center [903, 281] width 1312 height 395
drag, startPoint x: 1104, startPoint y: 426, endPoint x: 1074, endPoint y: 388, distance: 48.4
click at [1104, 426] on strong "ist derzeit im Aufbau" at bounding box center [904, 439] width 653 height 91
click at [997, 300] on strong "[DOMAIN_NAME]" at bounding box center [904, 281] width 579 height 91
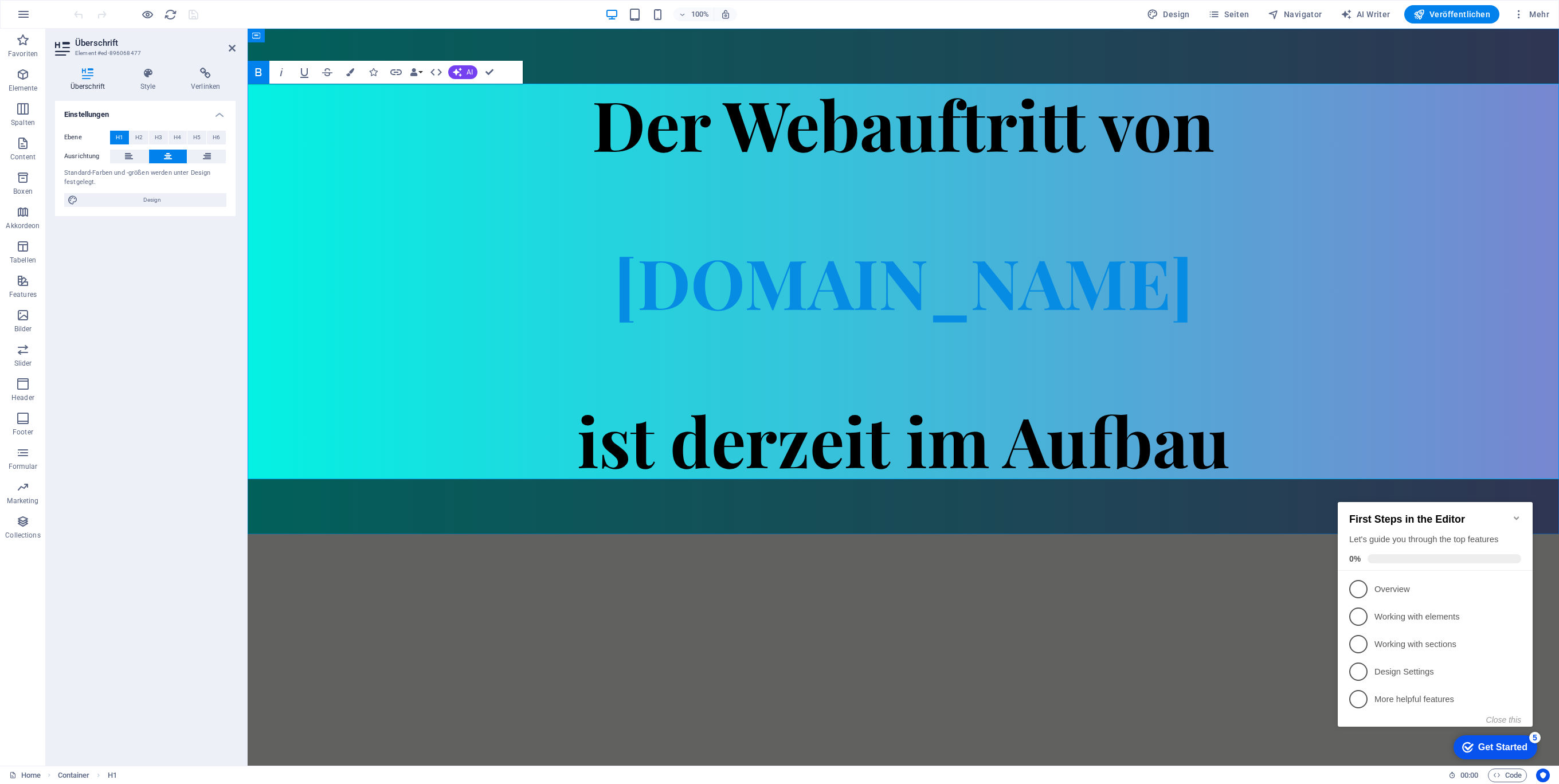
drag, startPoint x: 1142, startPoint y: 283, endPoint x: 590, endPoint y: 268, distance: 552.2
click at [590, 268] on h1 "Der Webauftritt von [DOMAIN_NAME] ist derzeit im Aufbau" at bounding box center [903, 281] width 1312 height 395
click at [352, 68] on icon "button" at bounding box center [350, 72] width 8 height 8
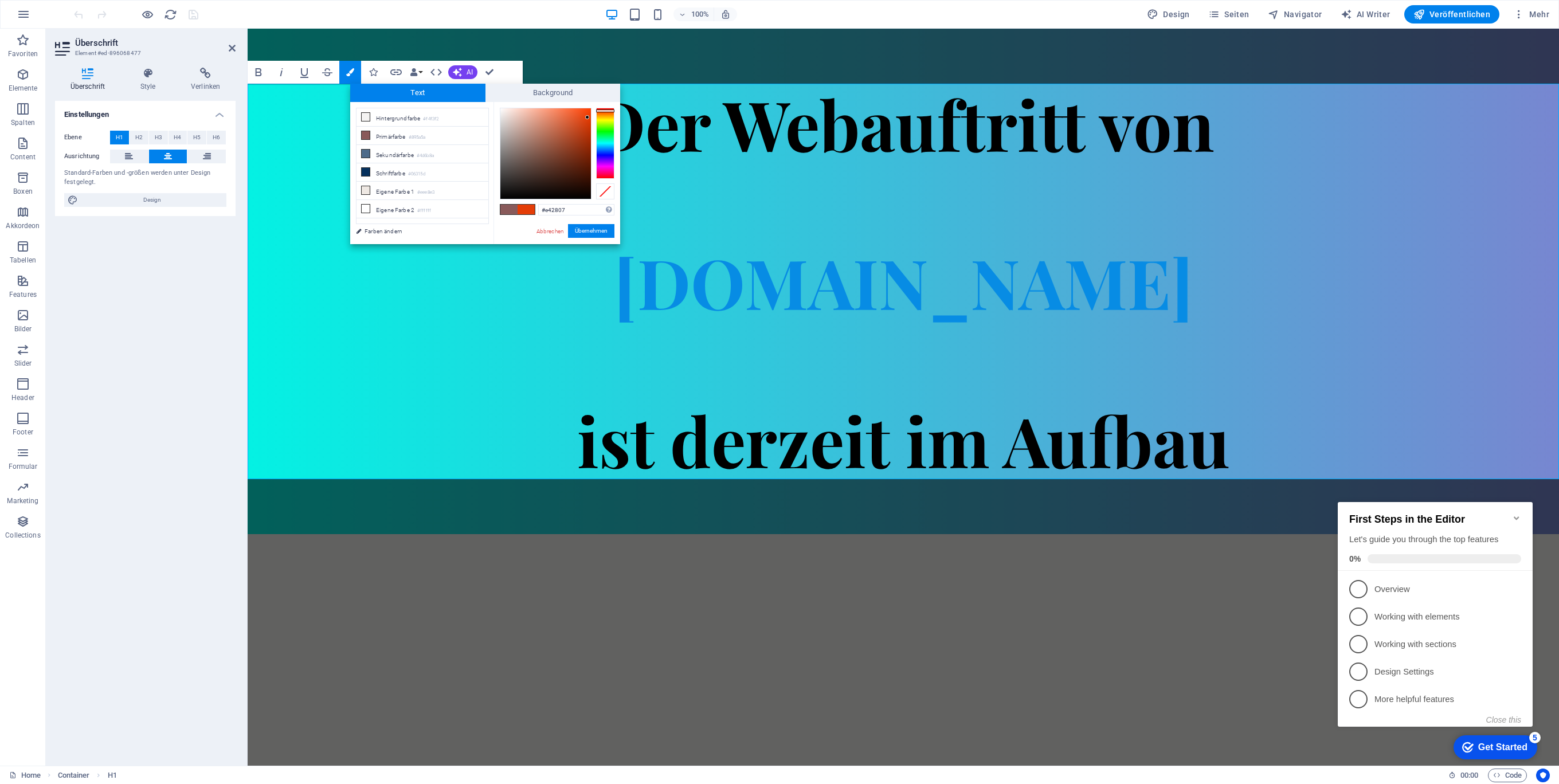
type input "#e41d07"
drag, startPoint x: 605, startPoint y: 144, endPoint x: 612, endPoint y: 109, distance: 35.7
click at [612, 109] on div at bounding box center [605, 142] width 18 height 71
click at [585, 229] on button "Übernehmen" at bounding box center [591, 231] width 46 height 14
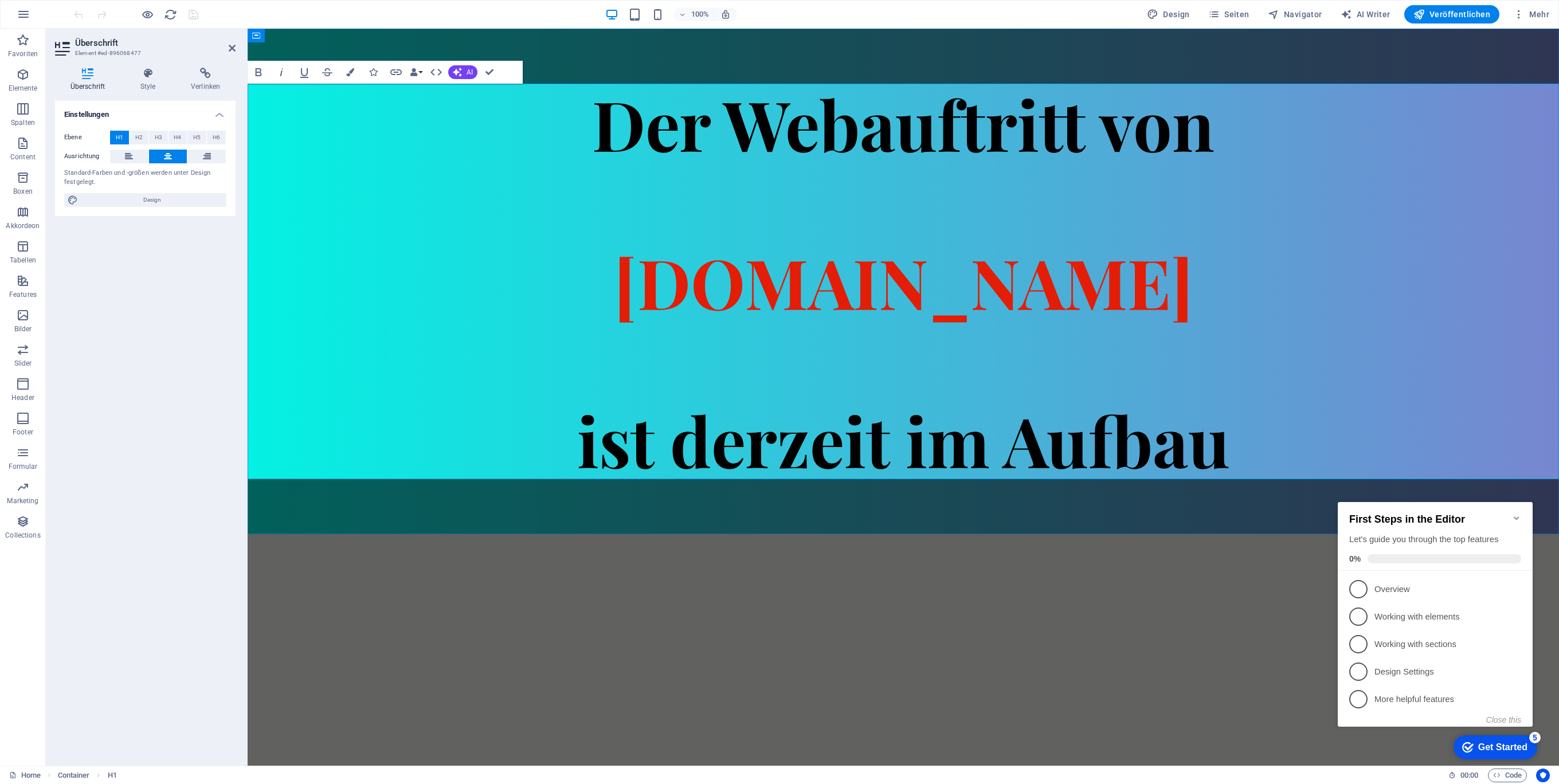
click at [1086, 384] on h1 "Der Webauftritt von Spielhuesli.de ist derzeit im Aufbau" at bounding box center [903, 281] width 1312 height 395
click at [1460, 11] on span "Veröffentlichen" at bounding box center [1452, 14] width 77 height 11
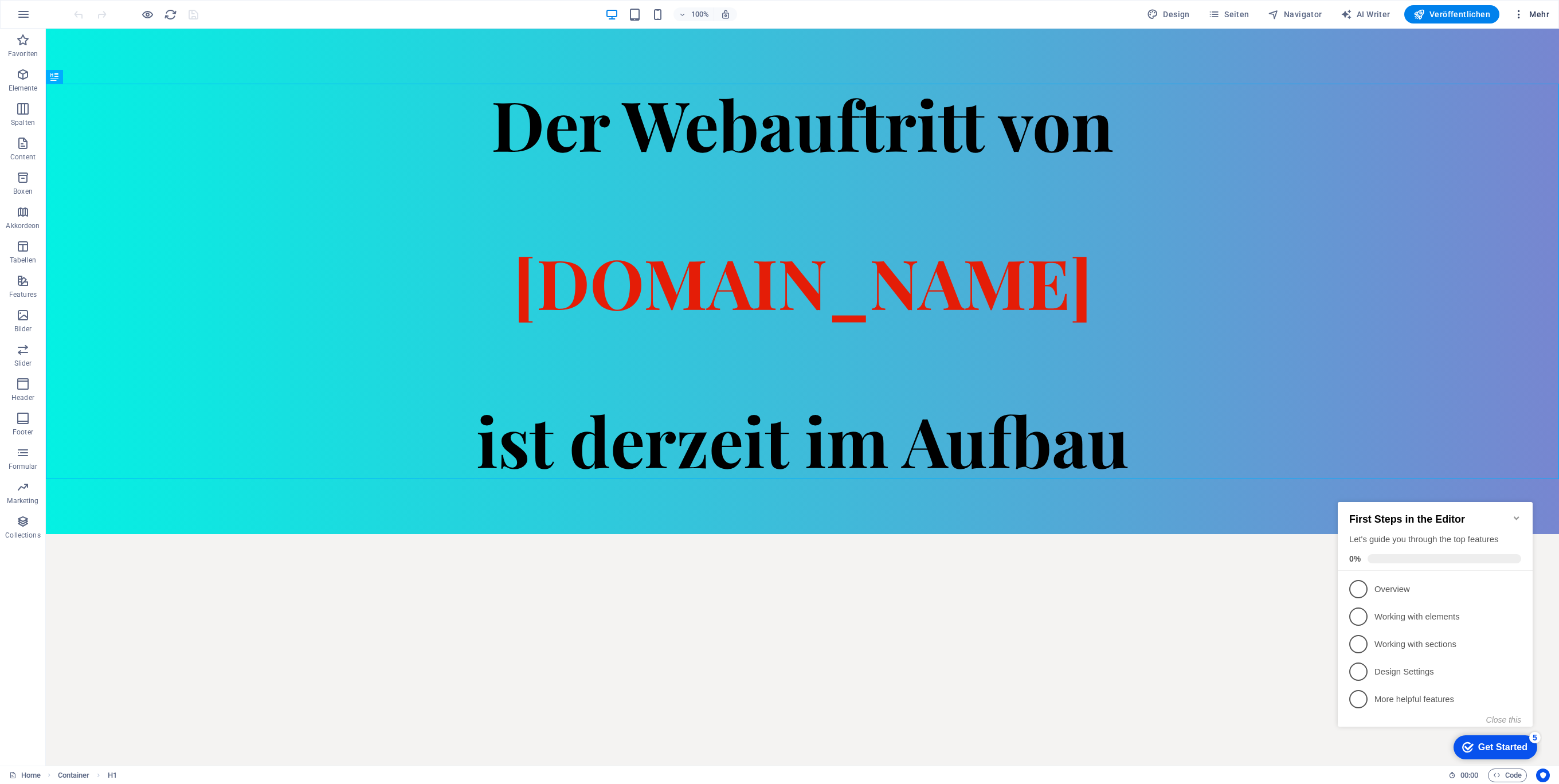
click at [1541, 14] on span "Mehr" at bounding box center [1530, 14] width 36 height 11
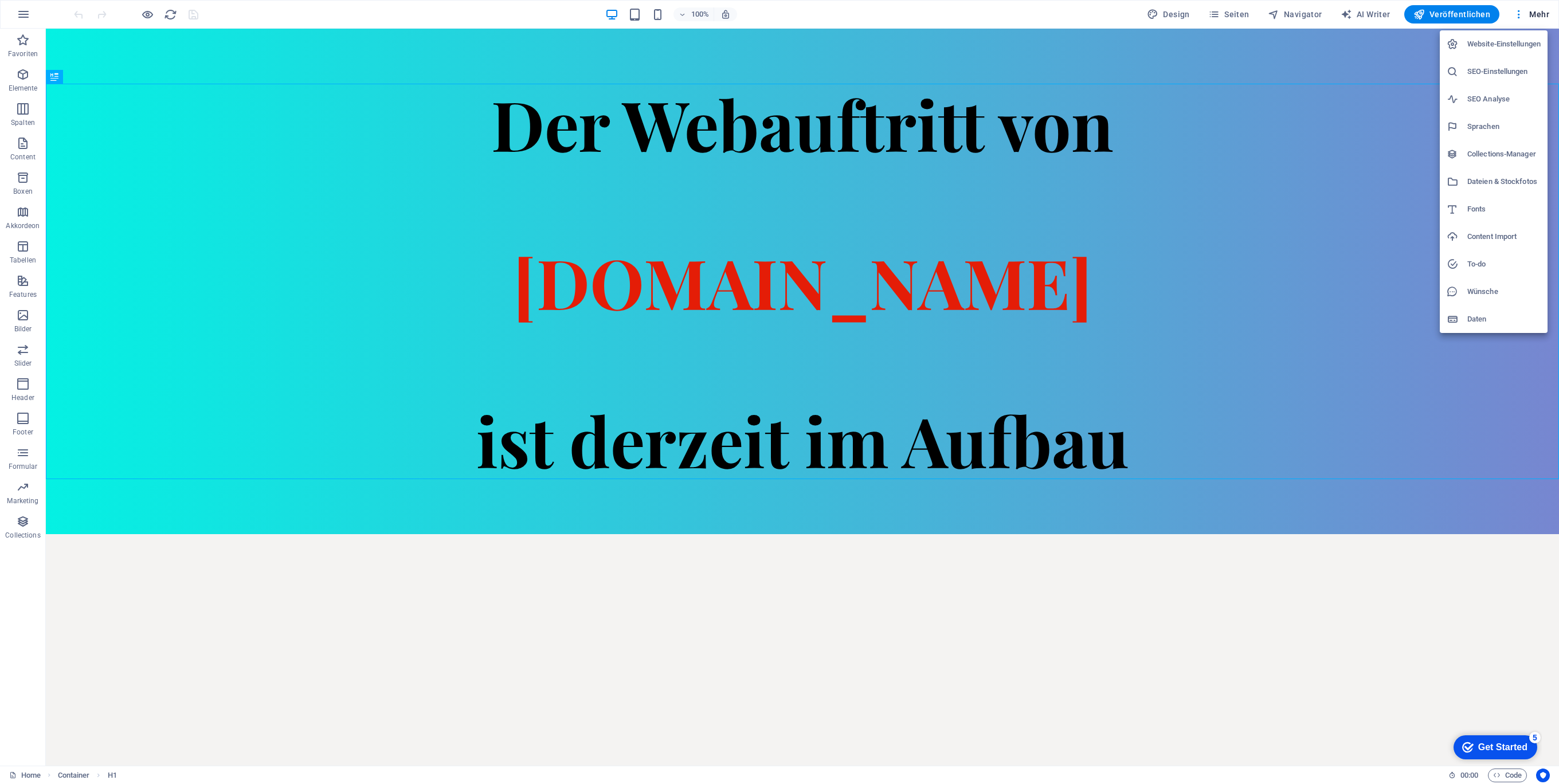
click at [1510, 42] on h6 "Website-Einstellungen" at bounding box center [1503, 44] width 73 height 14
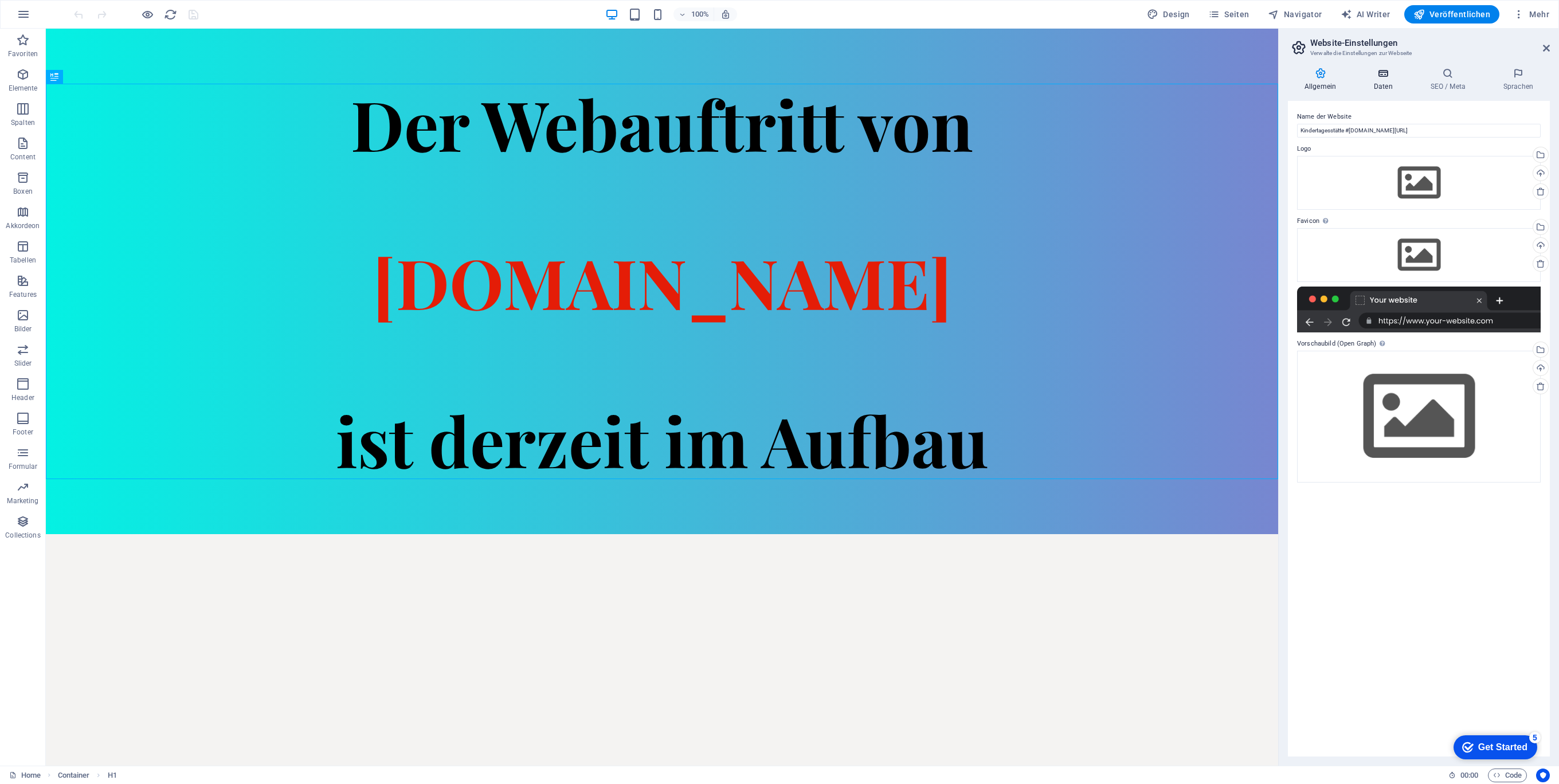
click at [1385, 79] on icon at bounding box center [1383, 73] width 52 height 11
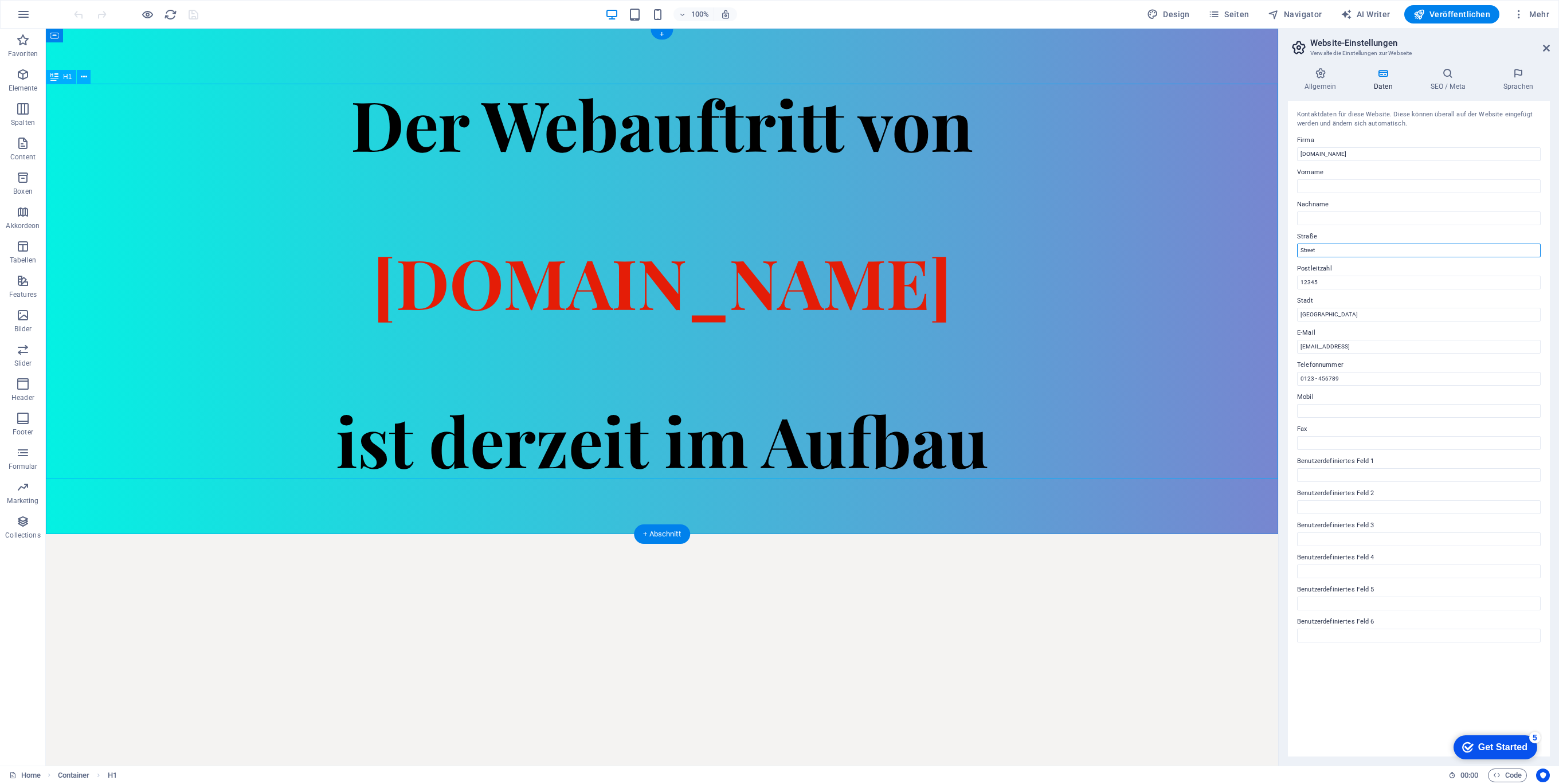
drag, startPoint x: 1390, startPoint y: 281, endPoint x: 1235, endPoint y: 246, distance: 158.9
click at [1371, 254] on input "Street" at bounding box center [1418, 250] width 243 height 14
drag, startPoint x: 1416, startPoint y: 281, endPoint x: 1248, endPoint y: 249, distance: 171.0
drag, startPoint x: 1328, startPoint y: 312, endPoint x: 1232, endPoint y: 284, distance: 100.0
drag, startPoint x: 1364, startPoint y: 337, endPoint x: 1269, endPoint y: 311, distance: 98.5
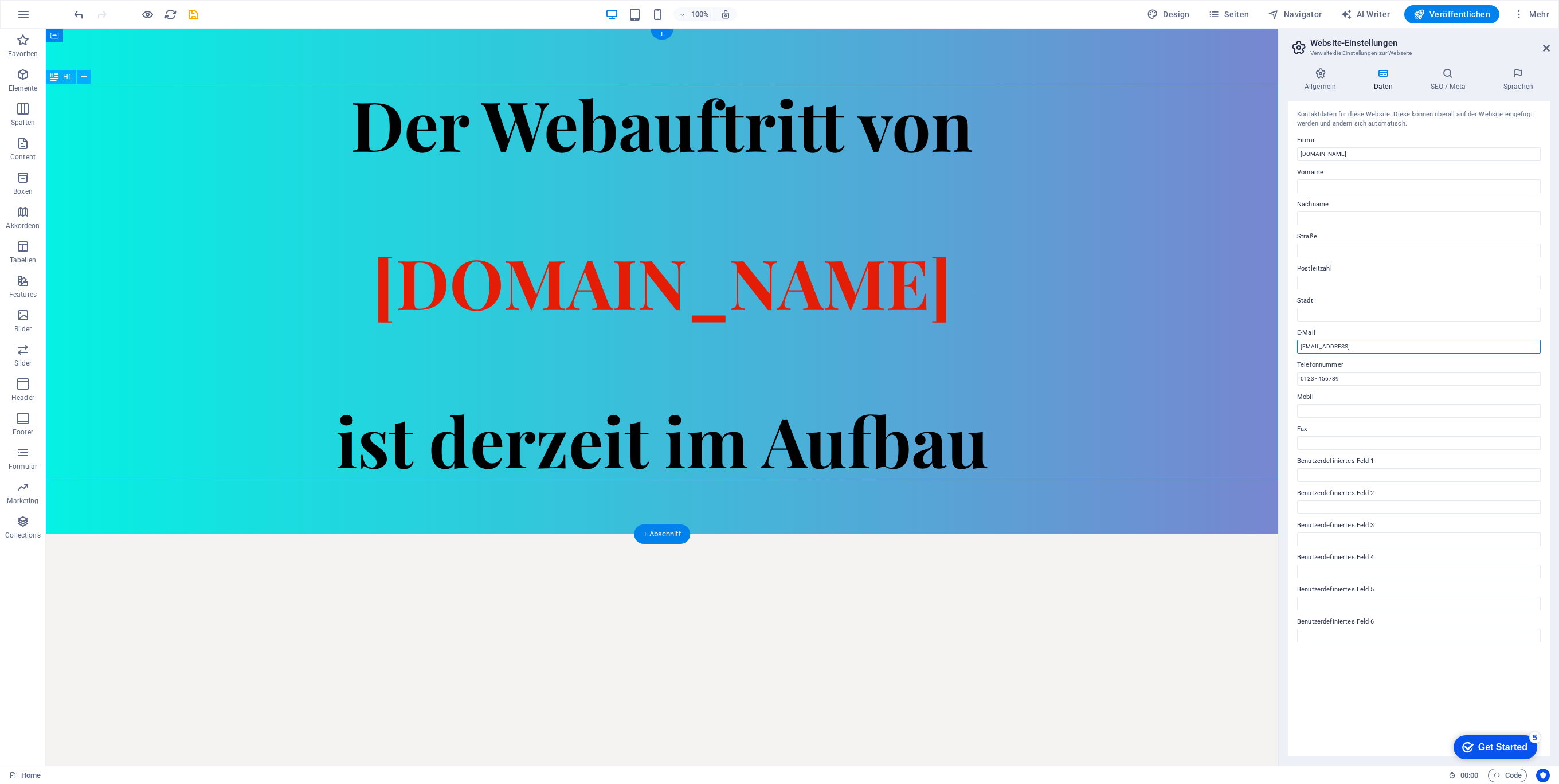
drag, startPoint x: 1518, startPoint y: 373, endPoint x: 1216, endPoint y: 333, distance: 304.6
drag, startPoint x: 1374, startPoint y: 404, endPoint x: 1241, endPoint y: 374, distance: 136.3
click at [1455, 72] on icon at bounding box center [1448, 73] width 68 height 11
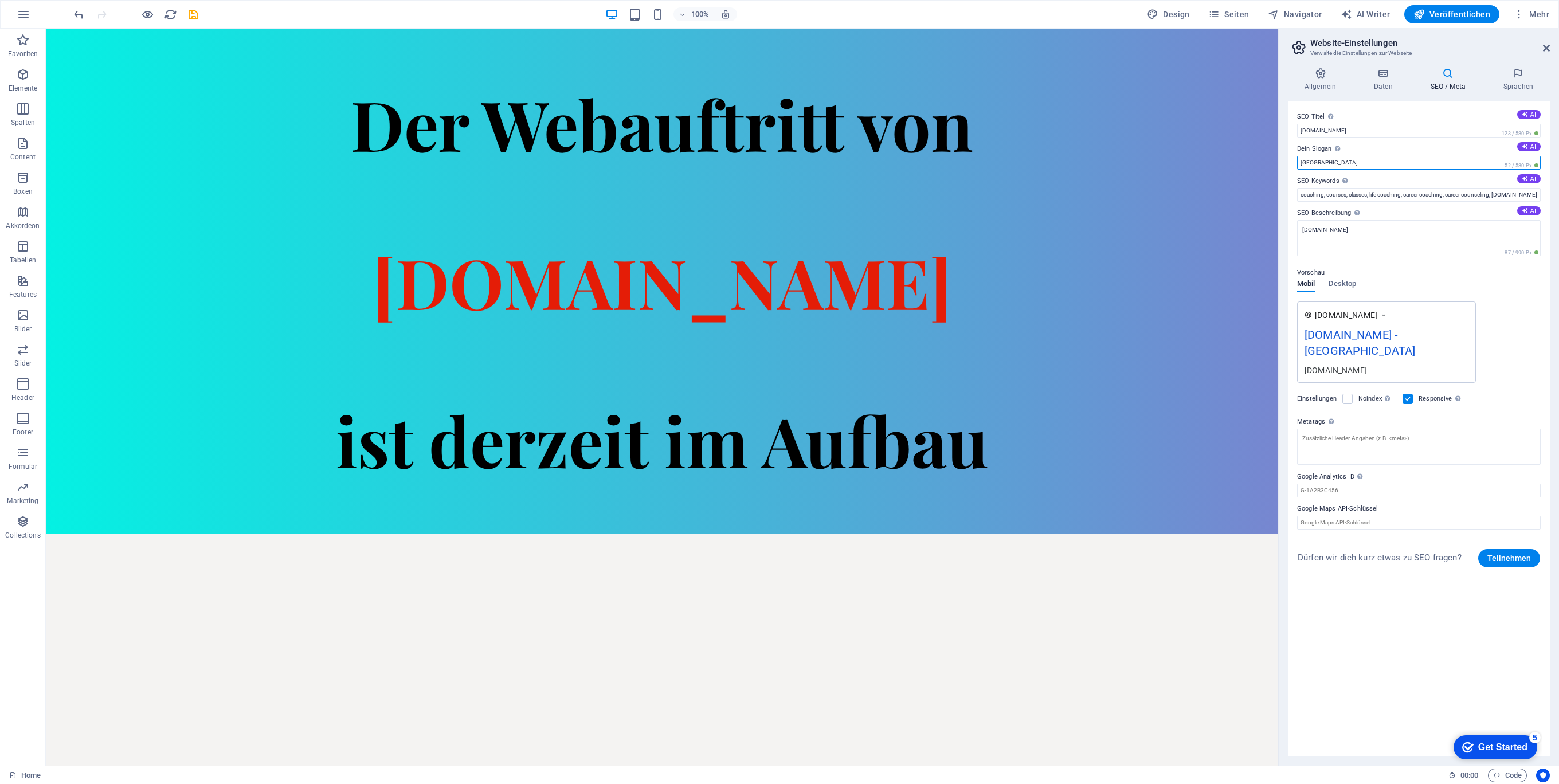
click at [1373, 159] on input "[GEOGRAPHIC_DATA]" at bounding box center [1418, 162] width 243 height 14
click at [1526, 179] on icon at bounding box center [1525, 178] width 6 height 6
type input "Spielhuesli, Webauftritt, Aufbau, Spielangebote, Webseite, Kinderspiele"
click at [1526, 146] on icon at bounding box center [1525, 146] width 6 height 6
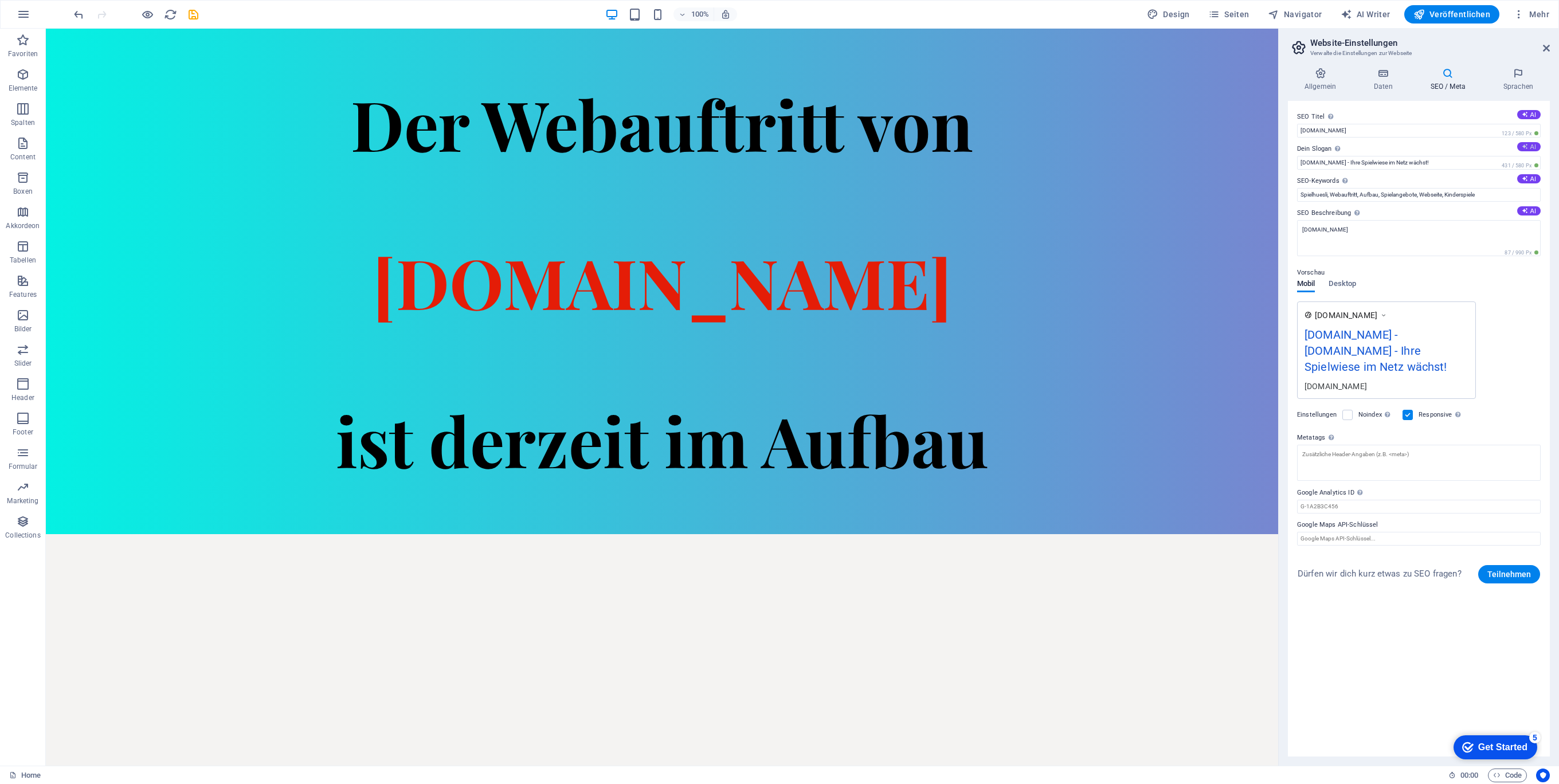
click at [1526, 146] on icon at bounding box center [1525, 146] width 6 height 6
type input "Entdecken Sie bald die Welt des Spiels!"
click at [1531, 115] on button "AI" at bounding box center [1529, 114] width 24 height 10
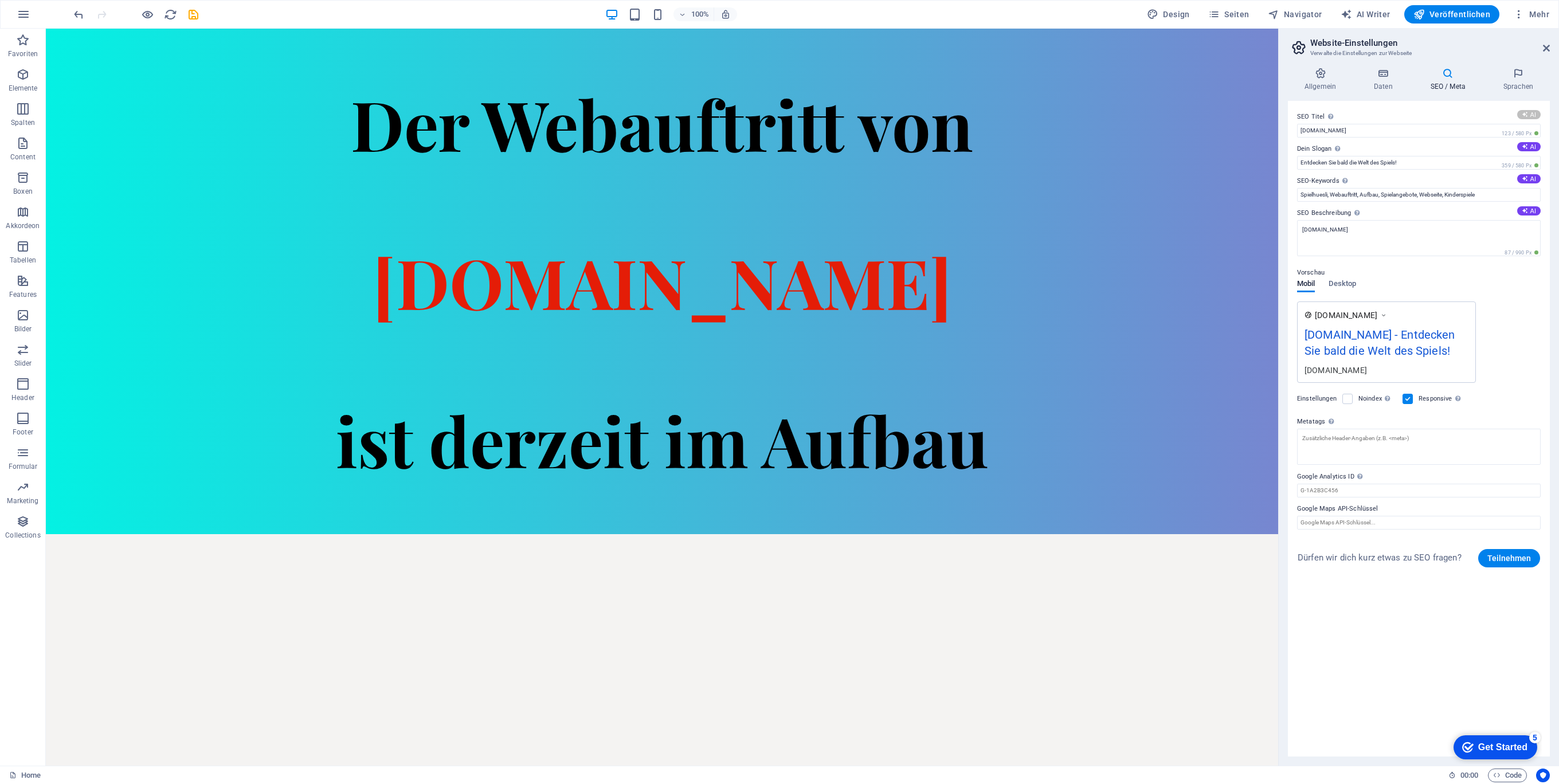
type input "[DOMAIN_NAME] – Bald online!"
click at [1433, 16] on span "Veröffentlichen" at bounding box center [1452, 14] width 77 height 11
